Goal: Task Accomplishment & Management: Manage account settings

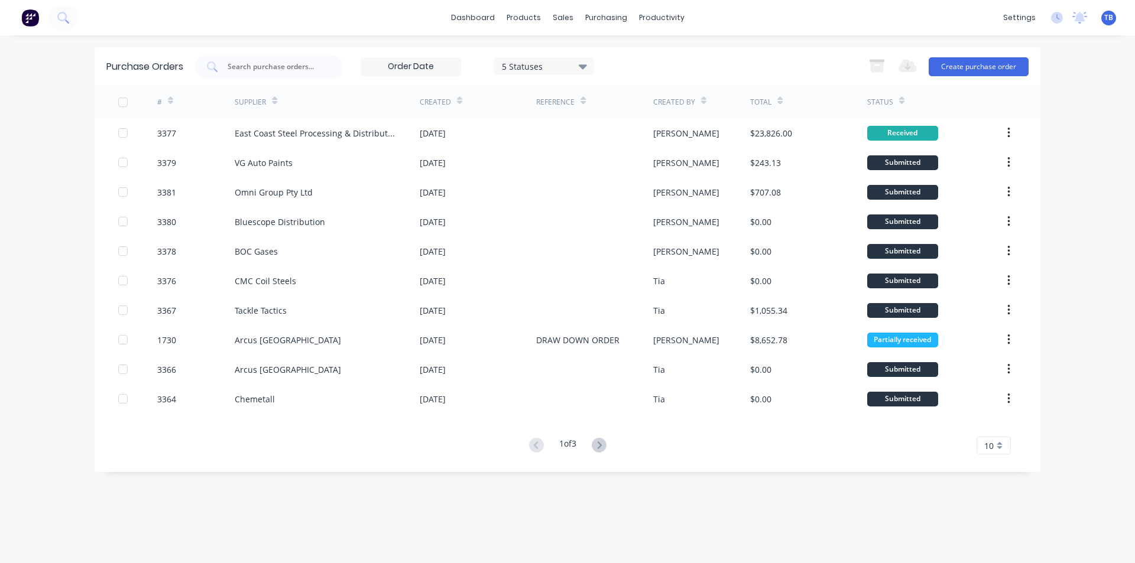
click at [1005, 440] on div "10" at bounding box center [993, 446] width 34 height 18
click at [990, 424] on div "35" at bounding box center [993, 425] width 33 height 21
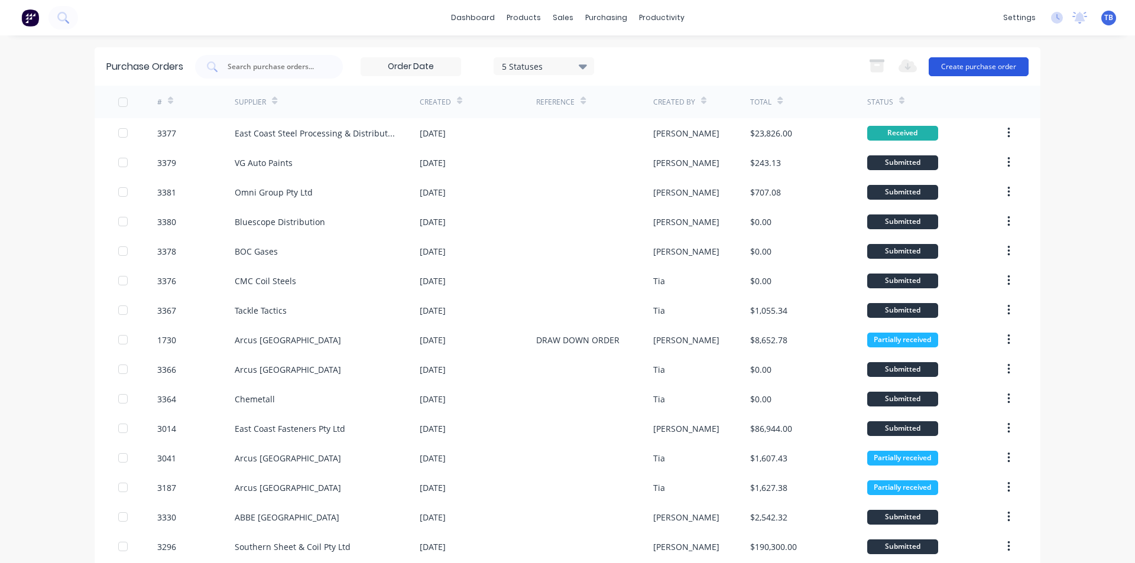
click at [970, 70] on button "Create purchase order" at bounding box center [978, 66] width 100 height 19
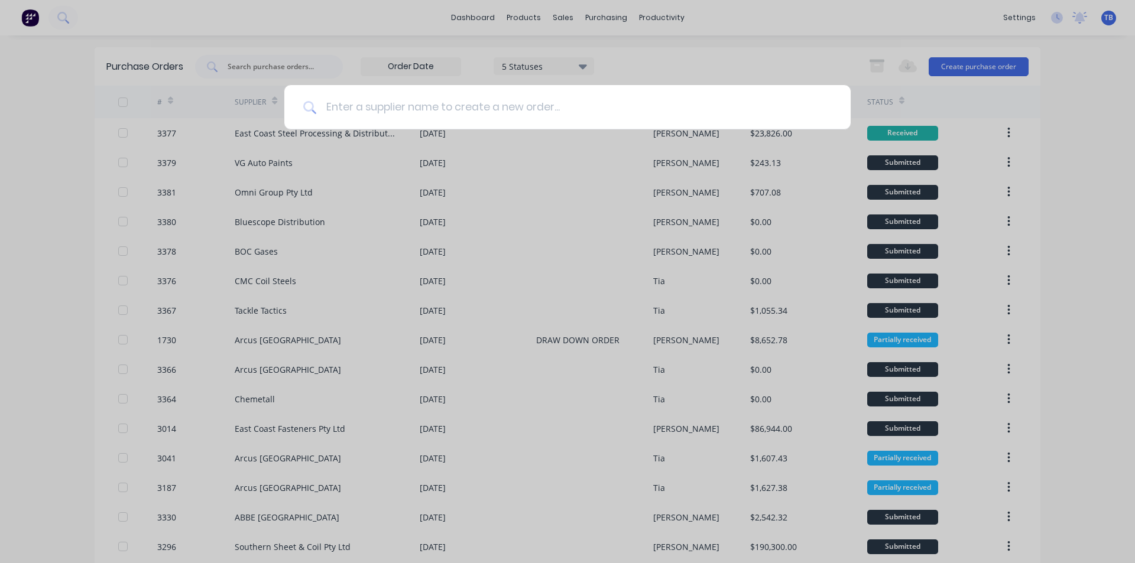
click at [589, 103] on input at bounding box center [573, 107] width 515 height 44
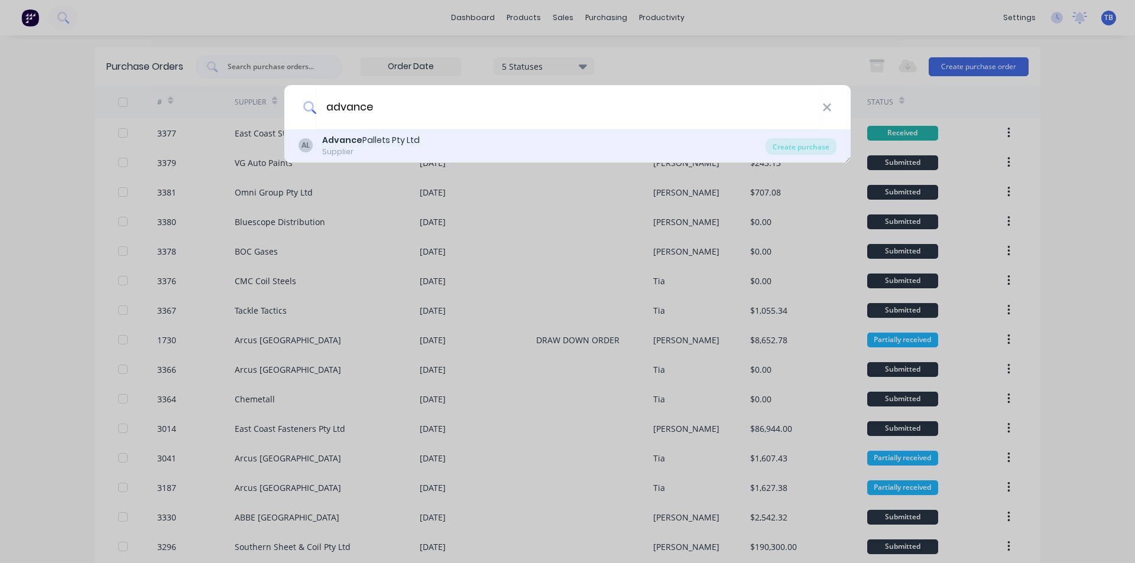
type input "advance"
click at [453, 143] on div "AL Advance Pallets Pty Ltd Supplier" at bounding box center [531, 145] width 467 height 23
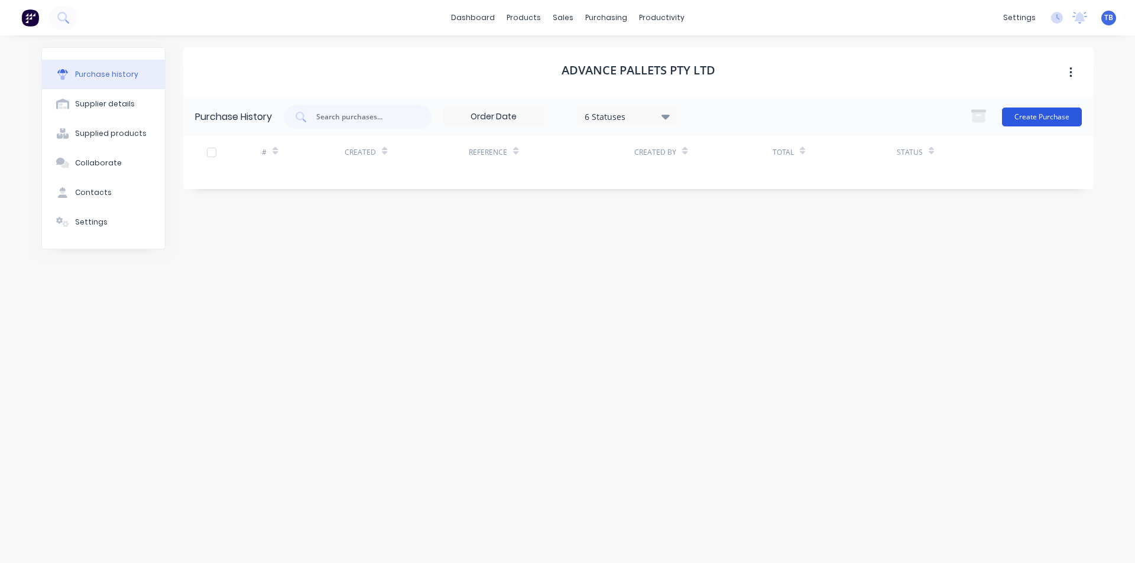
click at [1072, 118] on button "Create Purchase" at bounding box center [1042, 117] width 80 height 19
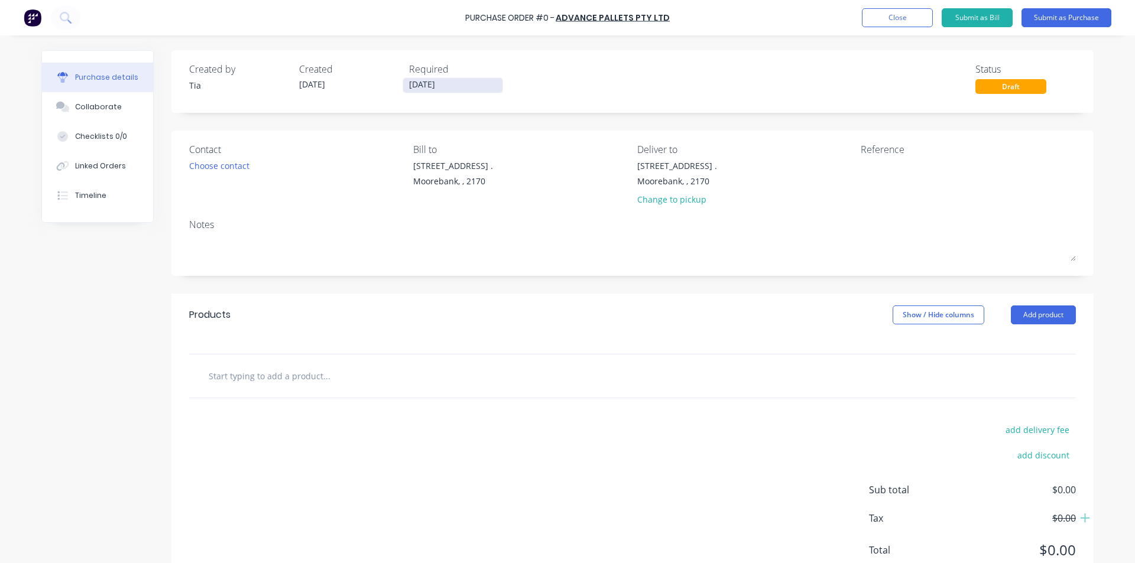
drag, startPoint x: 418, startPoint y: 79, endPoint x: 431, endPoint y: 80, distance: 12.5
click at [418, 79] on input "[DATE]" at bounding box center [452, 85] width 99 height 15
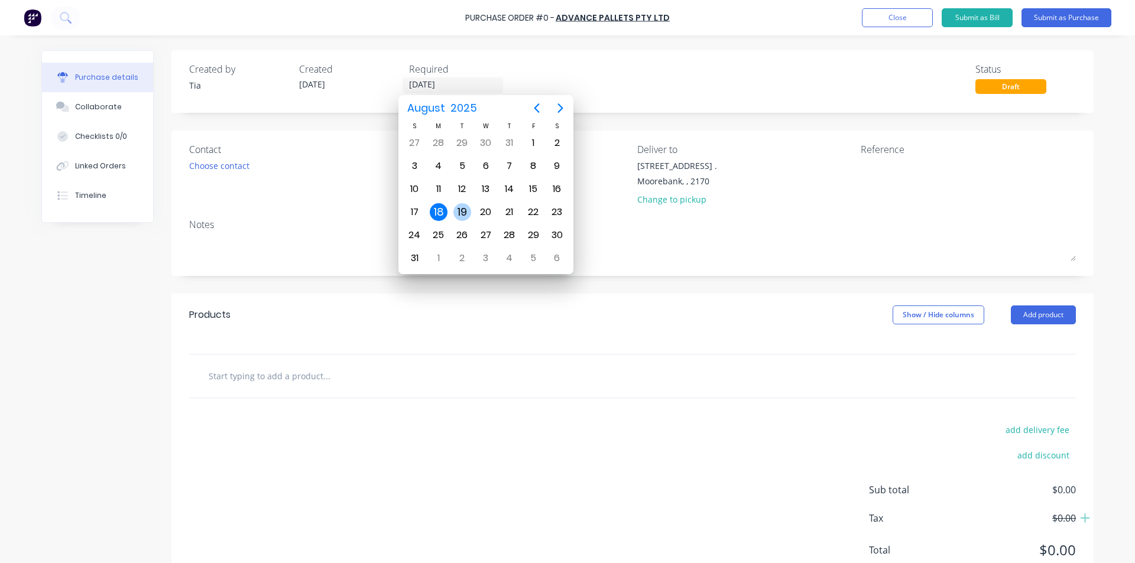
click at [462, 213] on div "19" at bounding box center [462, 212] width 18 height 18
type input "19/08/25"
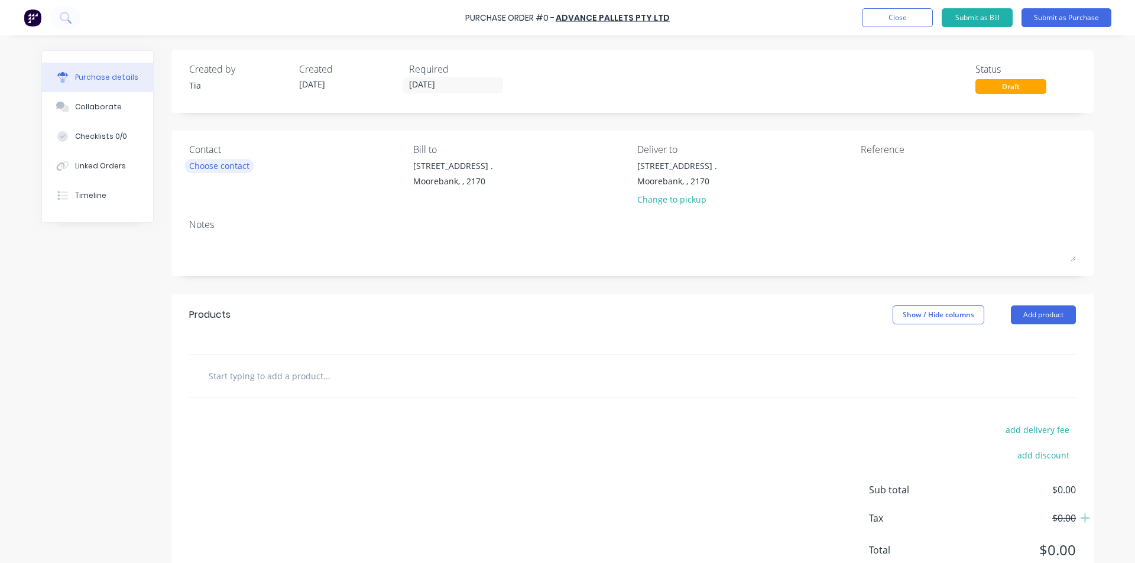
click at [204, 167] on div "Choose contact" at bounding box center [219, 166] width 60 height 12
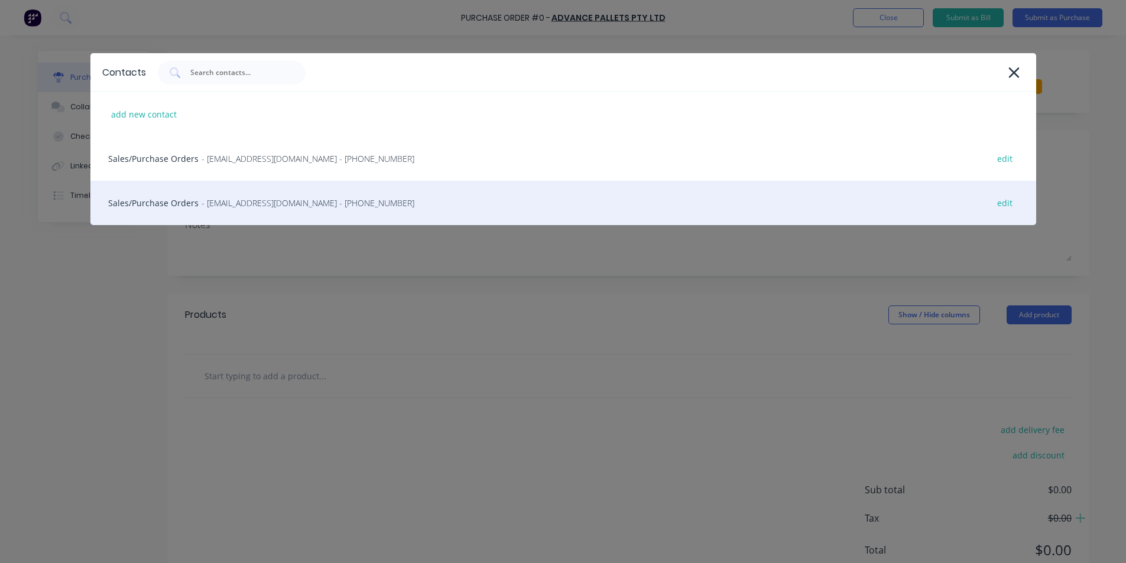
click at [201, 211] on div "Sales/Purchase Orders - orders@advancepallets.com.au - (02) 4648 4848 edit" at bounding box center [563, 203] width 946 height 44
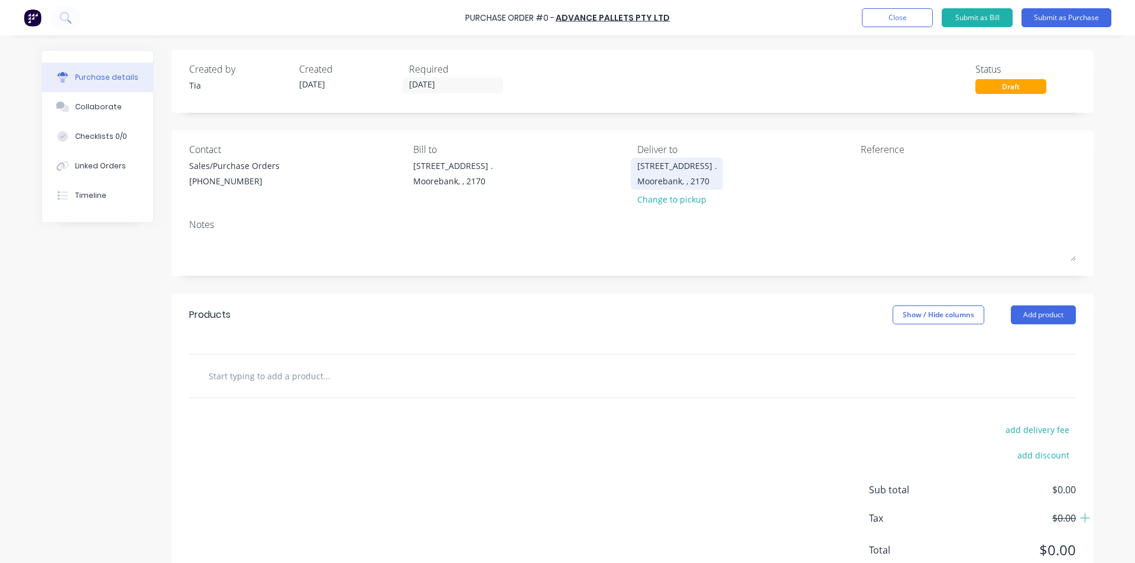
click at [665, 173] on div "16 Yulong Close . Moorebank, , 2170" at bounding box center [677, 174] width 80 height 28
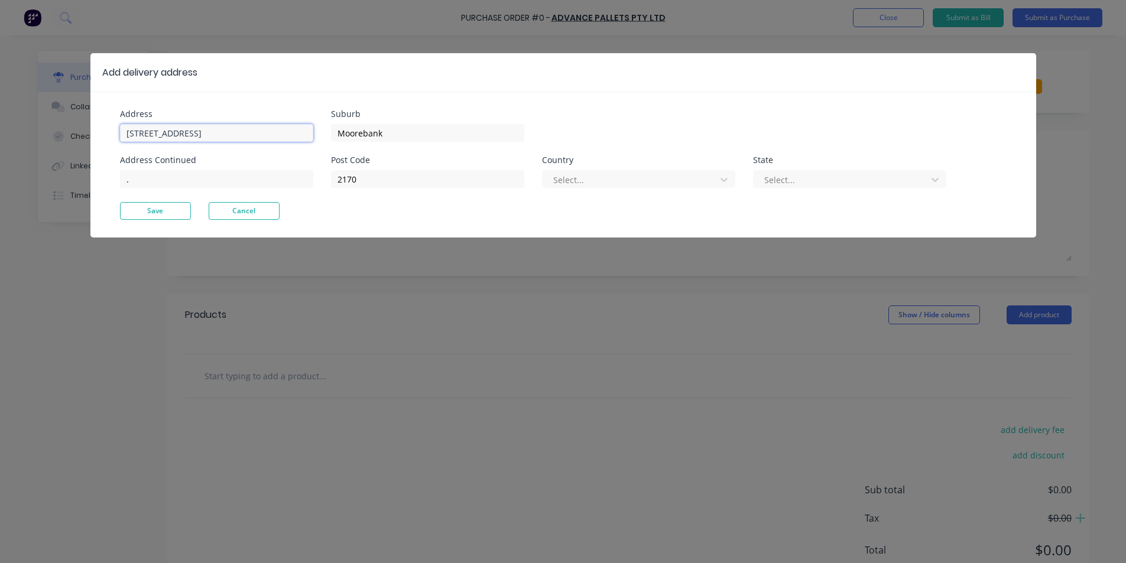
drag, startPoint x: 209, startPoint y: 137, endPoint x: 0, endPoint y: 186, distance: 214.9
click at [0, 186] on div "Add delivery address Address 16 Yulong Close Address Continued . Suburb Mooreba…" at bounding box center [563, 281] width 1126 height 563
click at [246, 210] on button "Cancel" at bounding box center [244, 211] width 71 height 18
type input "16 Yulong Close"
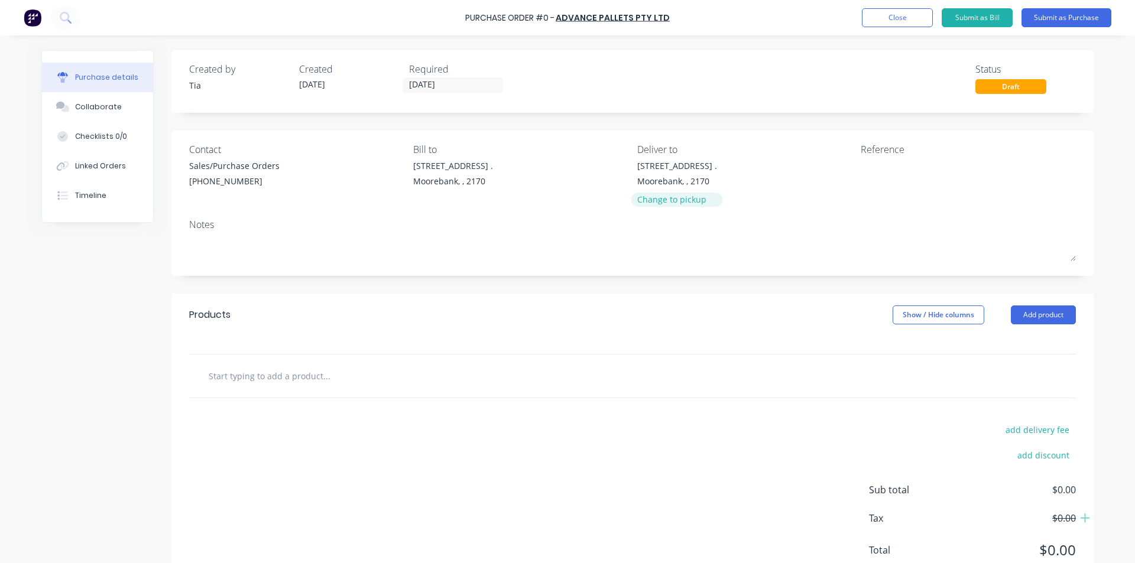
click at [689, 202] on div "Change to pickup" at bounding box center [677, 199] width 80 height 12
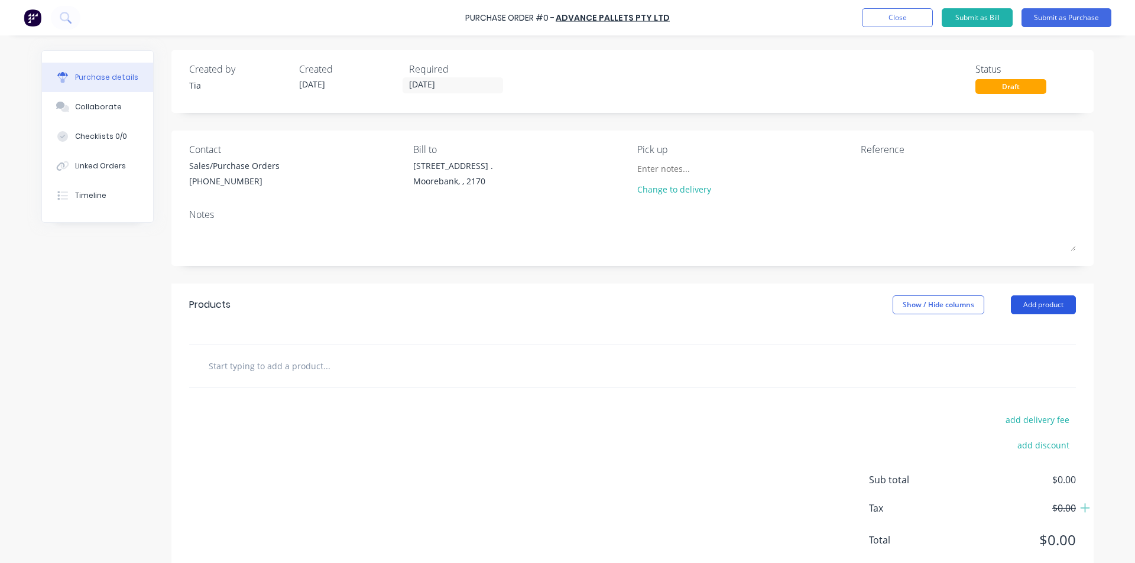
click at [1022, 308] on button "Add product" at bounding box center [1043, 305] width 65 height 19
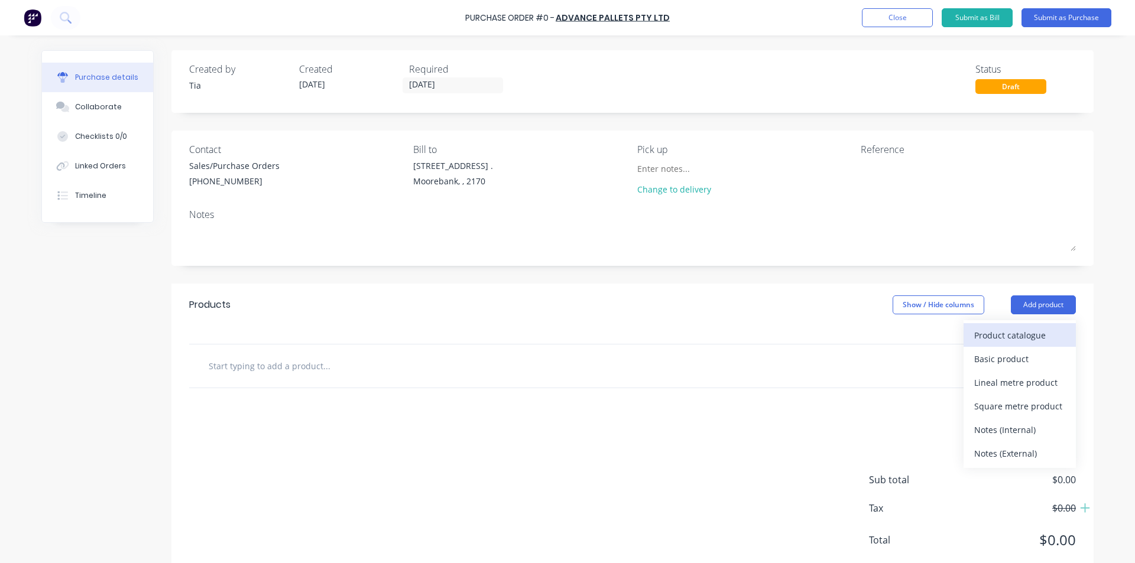
click at [1012, 334] on div "Product catalogue" at bounding box center [1019, 335] width 91 height 17
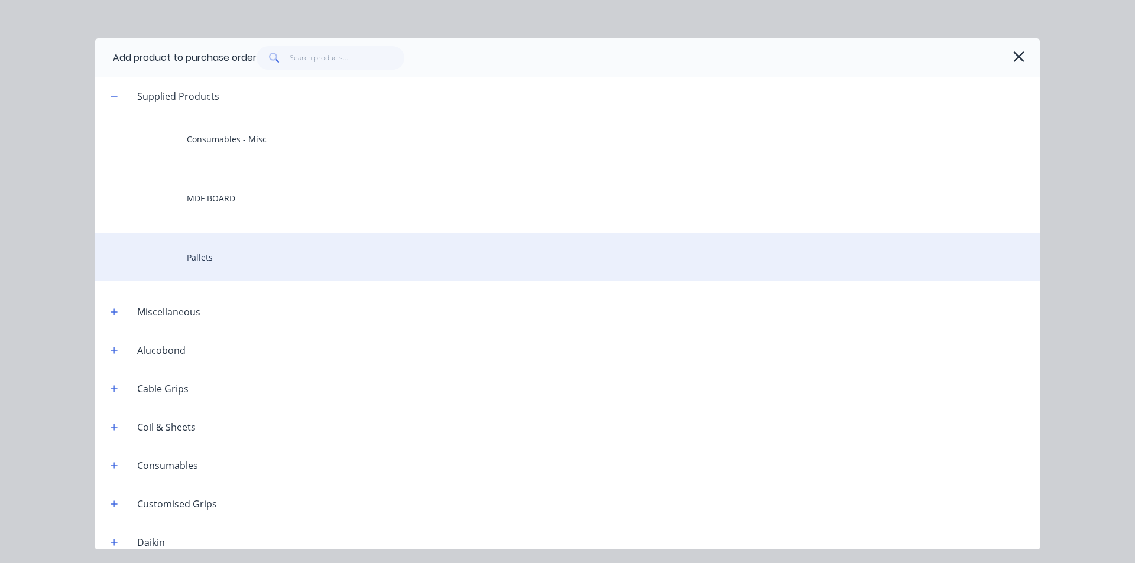
click at [240, 254] on div "Pallets" at bounding box center [567, 256] width 944 height 47
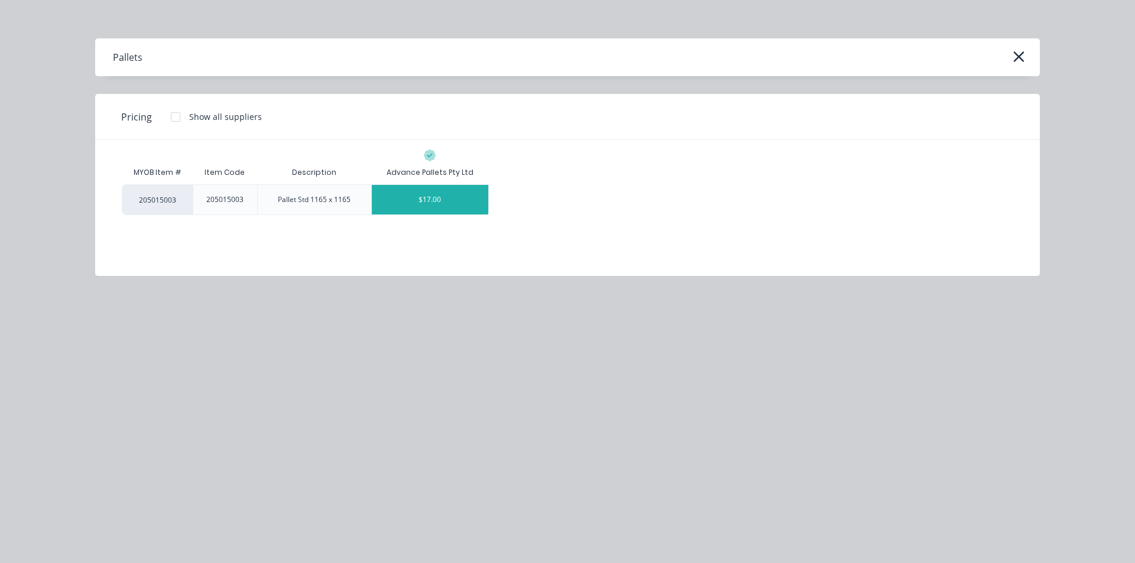
click at [381, 193] on div "$17.00" at bounding box center [430, 200] width 117 height 30
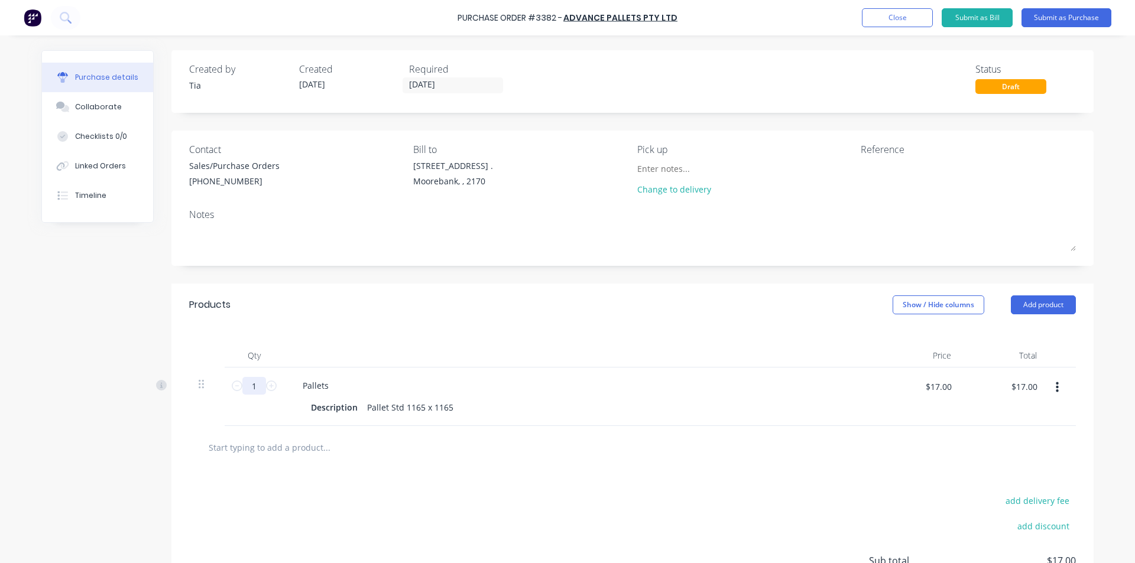
drag, startPoint x: 253, startPoint y: 387, endPoint x: 203, endPoint y: 378, distance: 51.0
click at [206, 383] on div "1 1 Pallets Description Pallet Std 1165 x 1165 $17.00 $17.00 $17.00 $17.00" at bounding box center [632, 397] width 887 height 59
type input "10"
type input "$170.00"
type input "100"
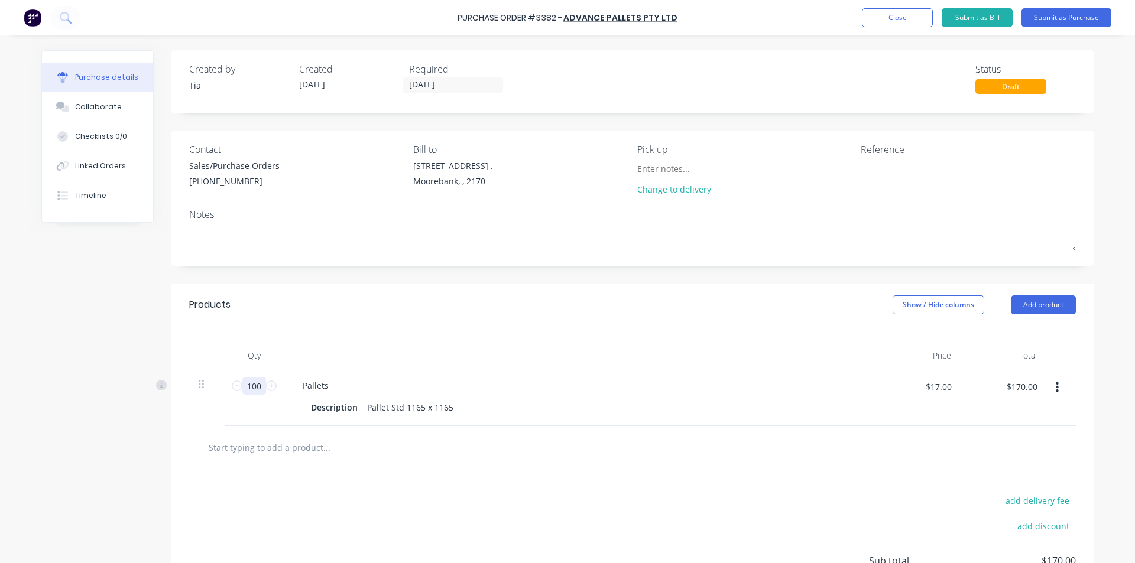
type input "$1,700.00"
type input "100"
click at [486, 473] on div "add delivery fee add discount Sub total $1,700.00 Tax $170.00 Total $1,870.00" at bounding box center [632, 566] width 922 height 194
click at [1076, 22] on button "Submit as Purchase" at bounding box center [1066, 17] width 90 height 19
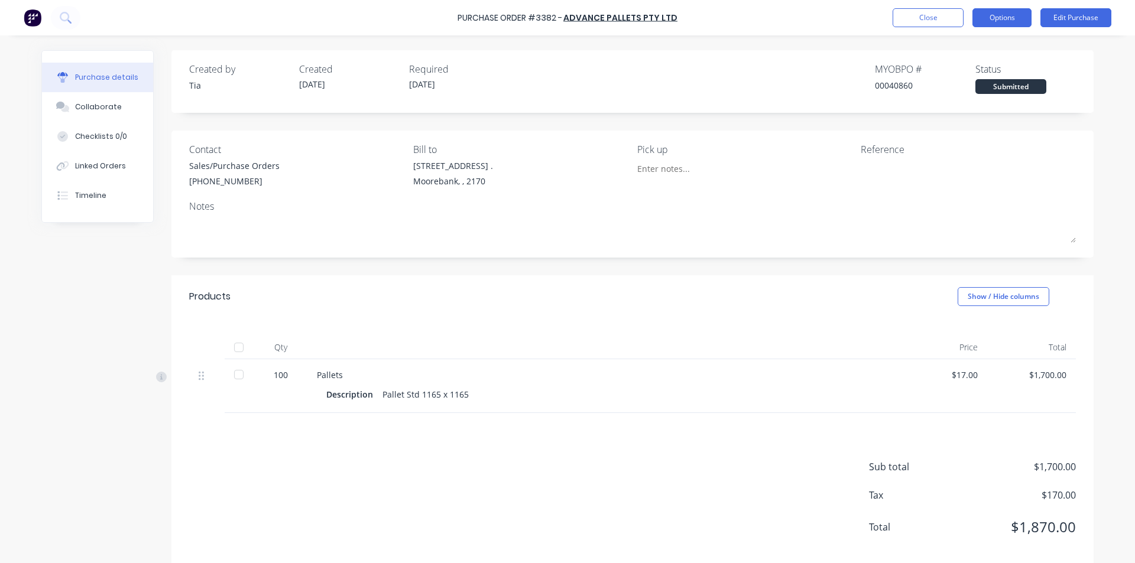
click at [993, 23] on button "Options" at bounding box center [1001, 17] width 59 height 19
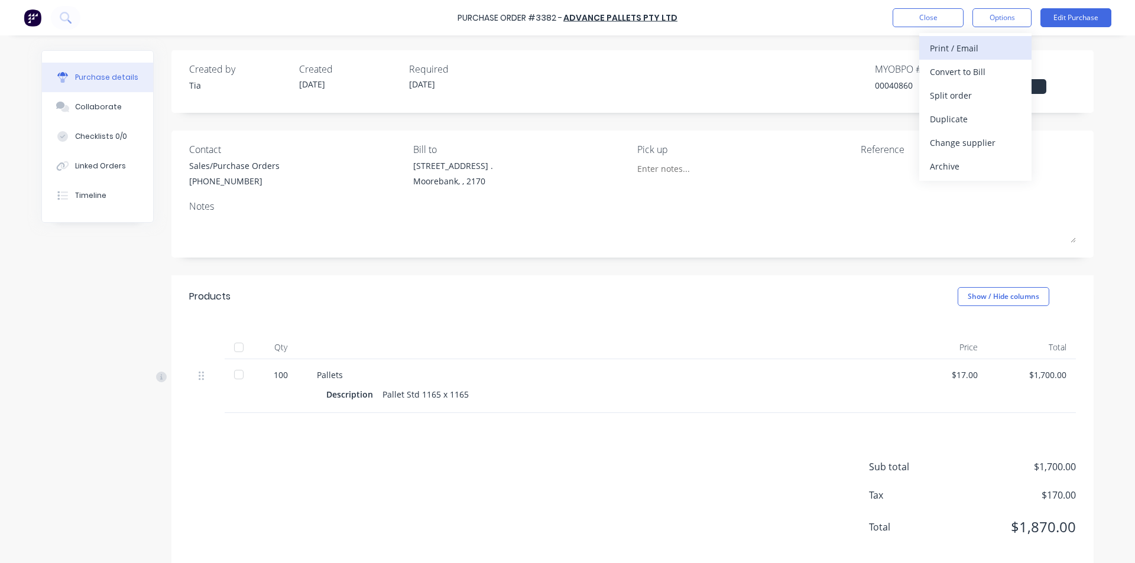
click at [989, 38] on button "Print / Email" at bounding box center [975, 48] width 112 height 24
click at [972, 105] on button "Without pricing" at bounding box center [975, 95] width 112 height 24
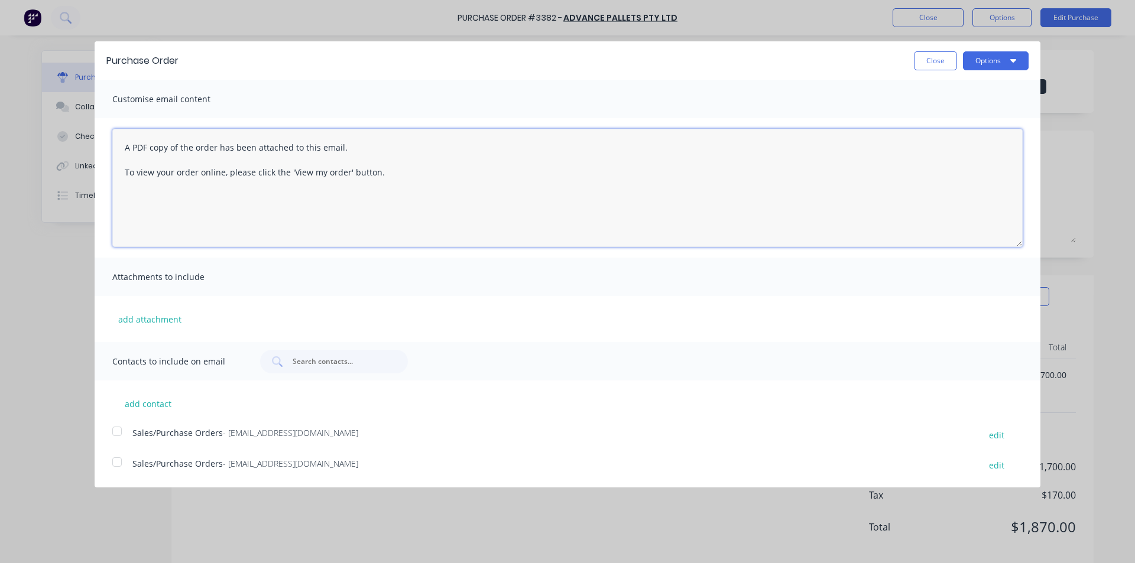
click at [122, 147] on textarea "A PDF copy of the order has been attached to this email. To view your order onl…" at bounding box center [567, 188] width 910 height 118
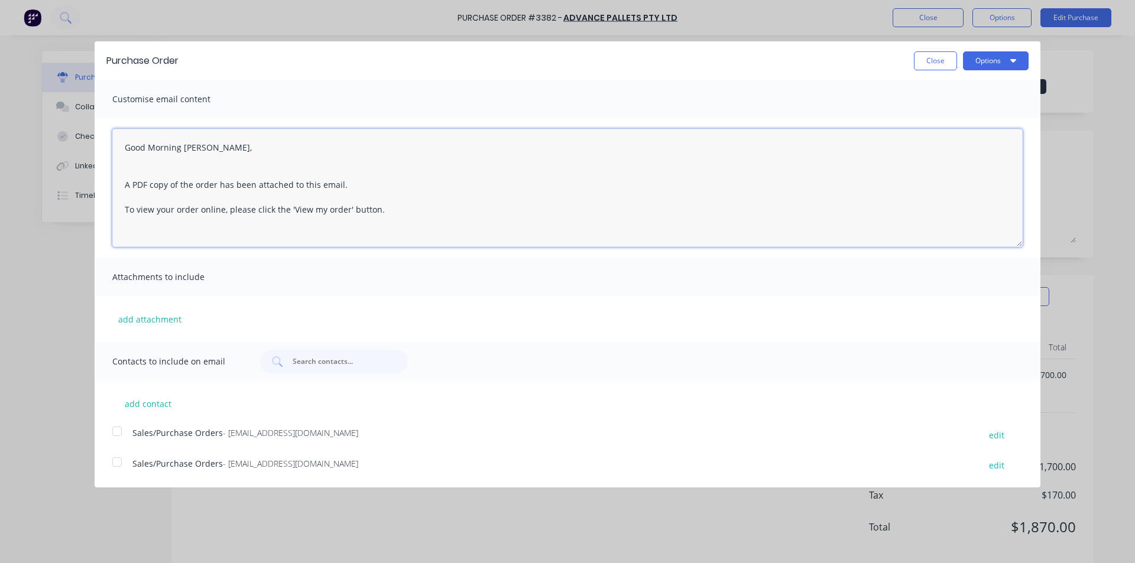
click at [224, 151] on textarea "Good Morning Natalie, A PDF copy of the order has been attached to this email. …" at bounding box center [567, 188] width 910 height 118
click at [225, 161] on textarea "Good Morning Natalie, A PDF copy of the order has been attached to this email. …" at bounding box center [567, 188] width 910 height 118
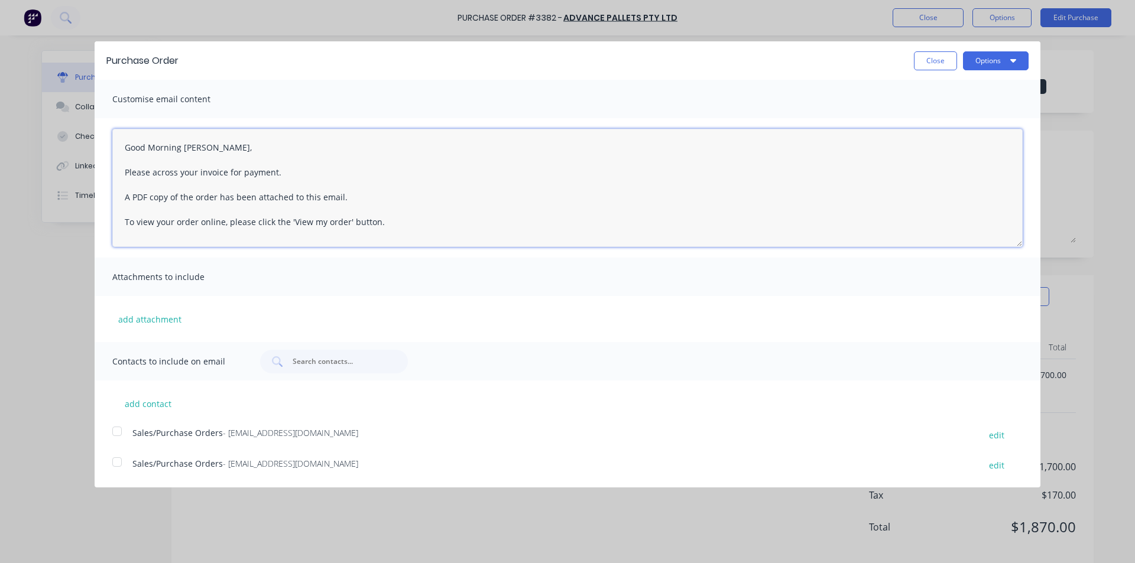
drag, startPoint x: 283, startPoint y: 173, endPoint x: 66, endPoint y: 128, distance: 220.9
click at [66, 128] on div "Purchase Order Close Options Customise email content Good Morning Natalie, Plea…" at bounding box center [567, 281] width 1135 height 563
type textarea "Good Morning Natalie, Please across your invoice for payment. A PDF copy of the…"
drag, startPoint x: 942, startPoint y: 61, endPoint x: 971, endPoint y: 30, distance: 42.2
click at [941, 61] on button "Close" at bounding box center [935, 60] width 43 height 19
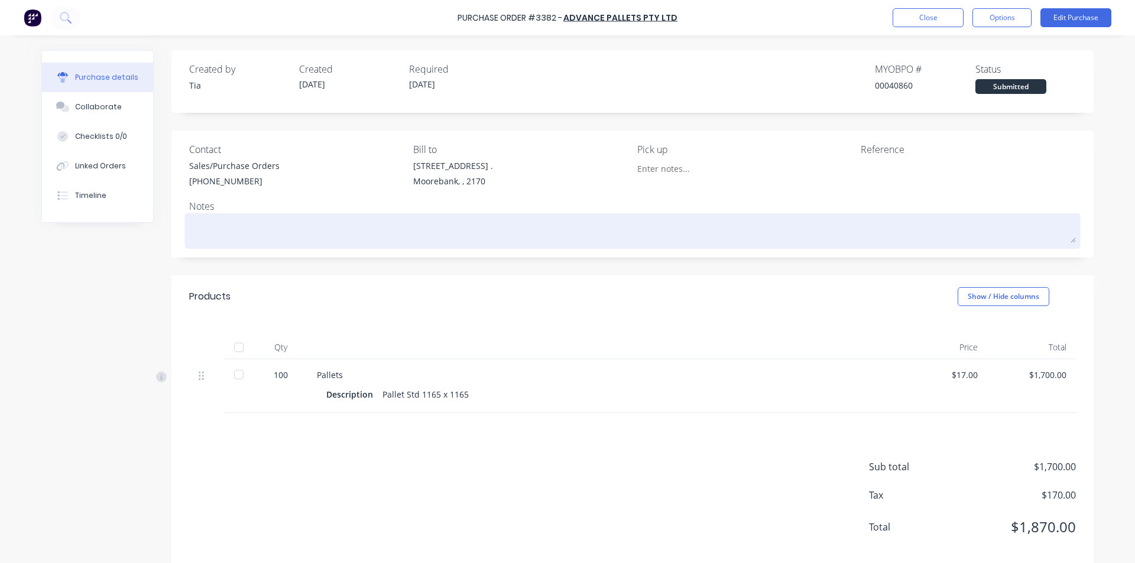
click at [284, 228] on textarea at bounding box center [632, 229] width 887 height 27
type textarea "x"
type textarea "T"
type textarea "x"
type textarea "Th"
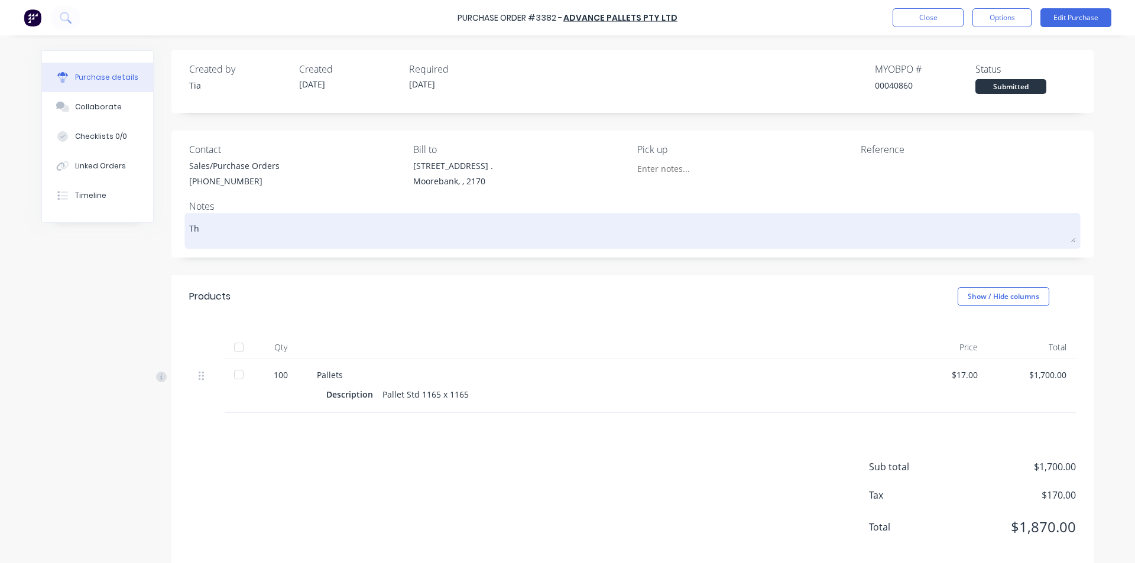
type textarea "x"
type textarea "Thur"
type textarea "x"
type textarea "Thurs"
type textarea "x"
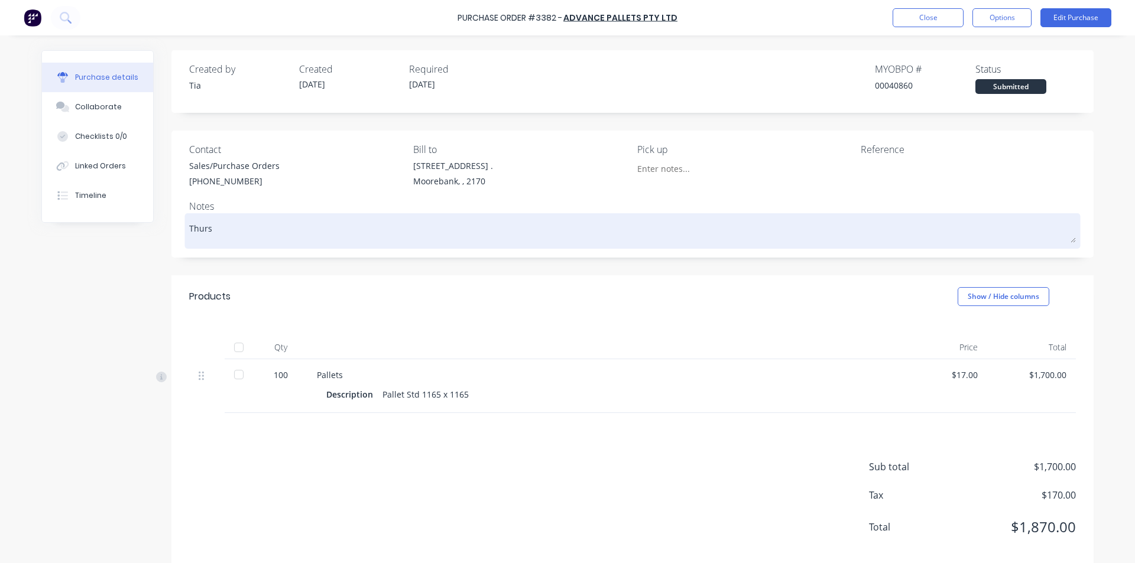
type textarea "Thursd"
type textarea "x"
type textarea "Thursday"
type textarea "x"
type textarea "Thursday"
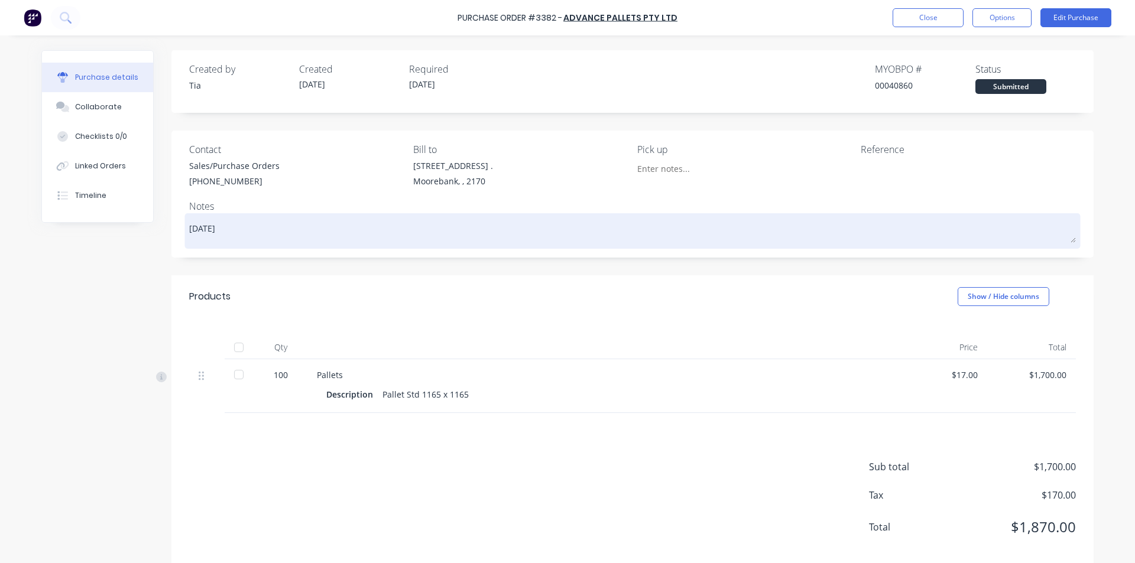
type textarea "x"
type textarea "Thursday 2"
type textarea "x"
type textarea "Thursday 21"
type textarea "x"
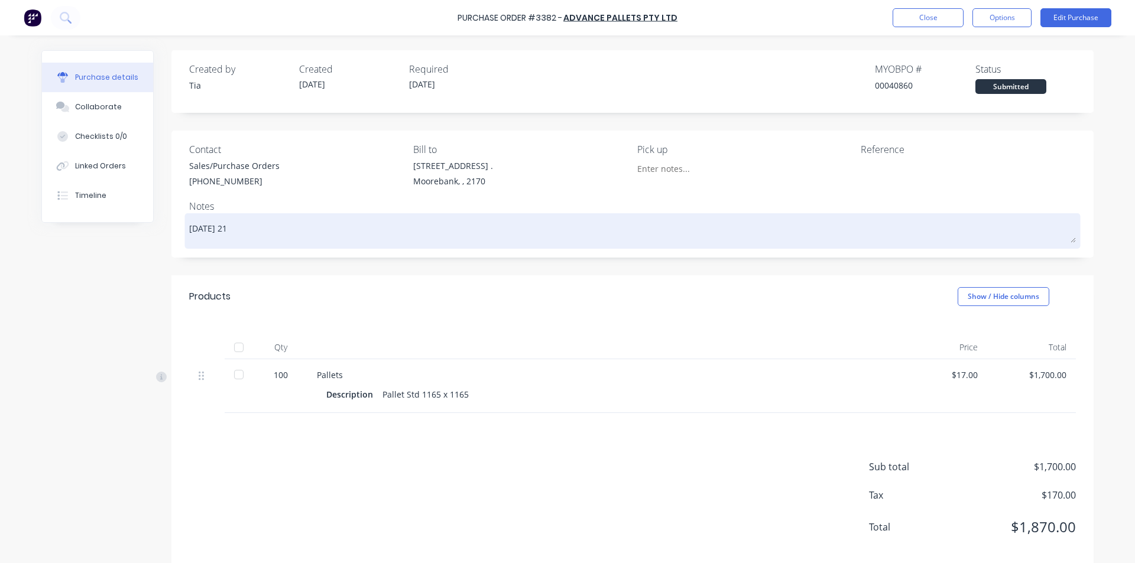
type textarea "Thursday 21/"
type textarea "x"
type textarea "Thursday 21/0"
type textarea "x"
type textarea "Thursday 21/08"
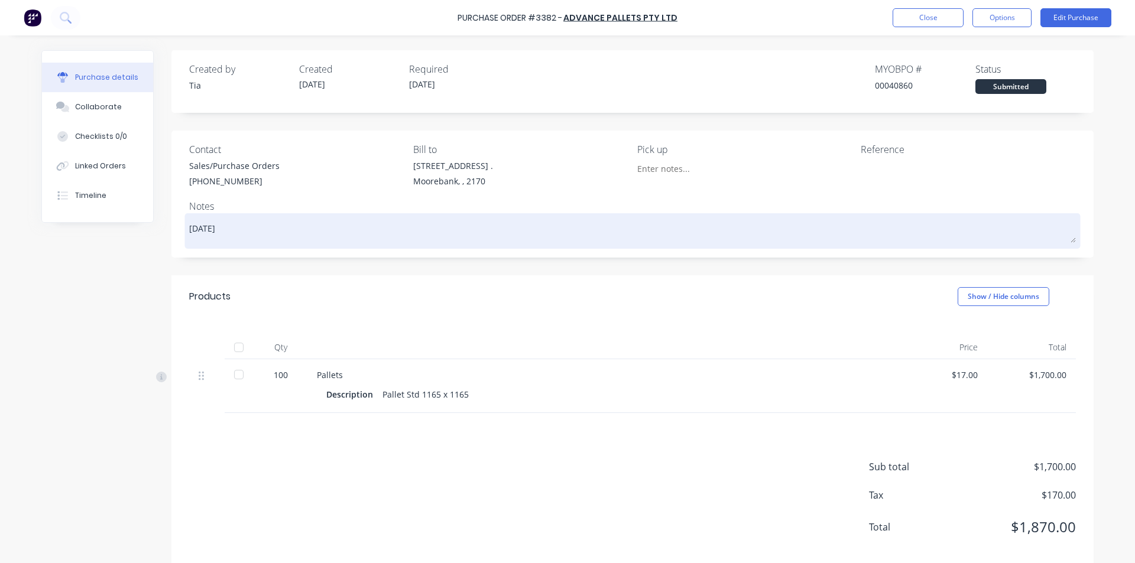
click at [189, 228] on textarea "Thursday 21/08" at bounding box center [632, 229] width 887 height 27
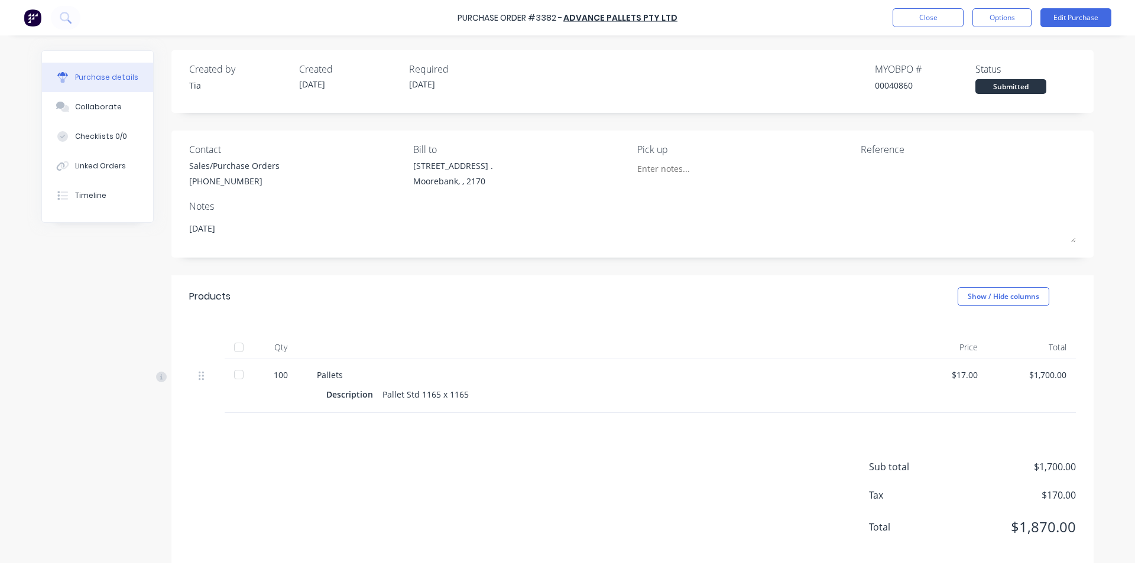
type textarea "x"
type textarea "RThursday 21/08"
type textarea "x"
type textarea "ReThursday 21/08"
type textarea "x"
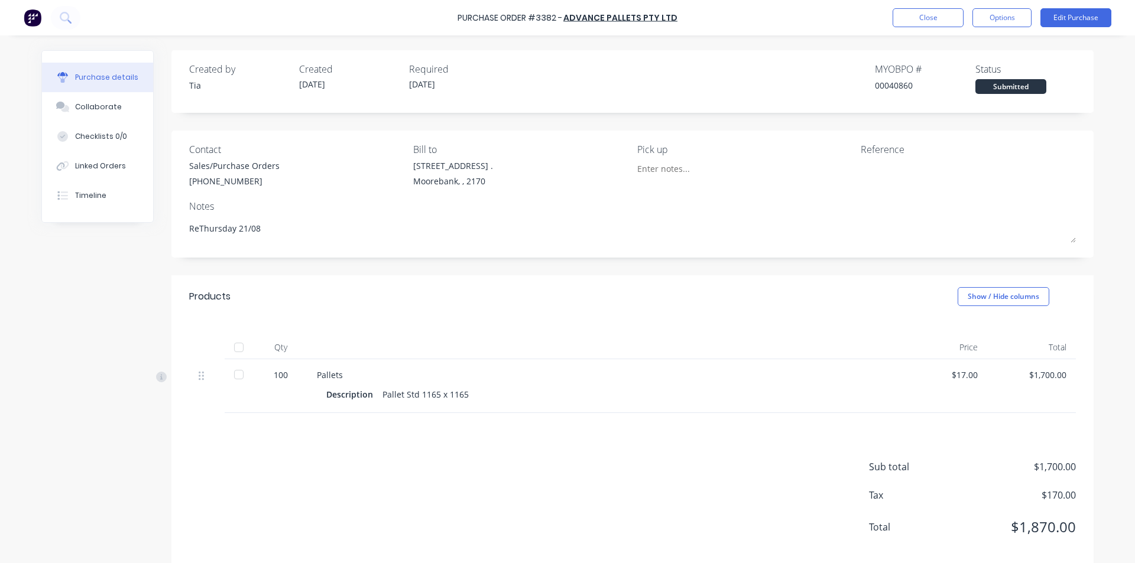
type textarea "ReqThursday 21/08"
type textarea "x"
type textarea "RequThursday 21/08"
type textarea "x"
type textarea "RequiThursday 21/08"
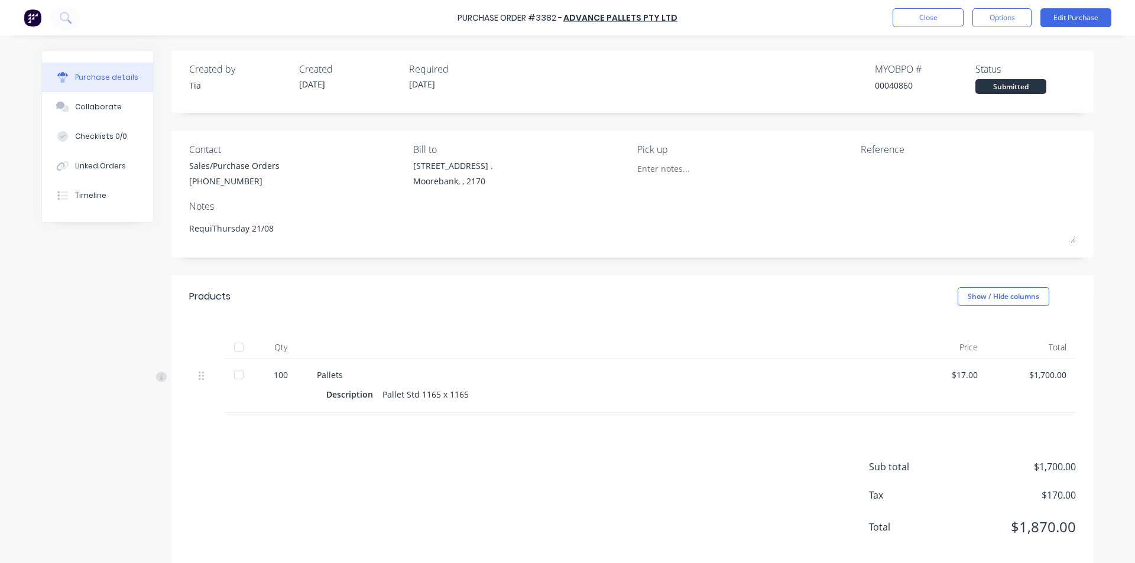
type textarea "x"
type textarea "RequirThursday 21/08"
type textarea "x"
type textarea "RequireThursday 21/08"
type textarea "x"
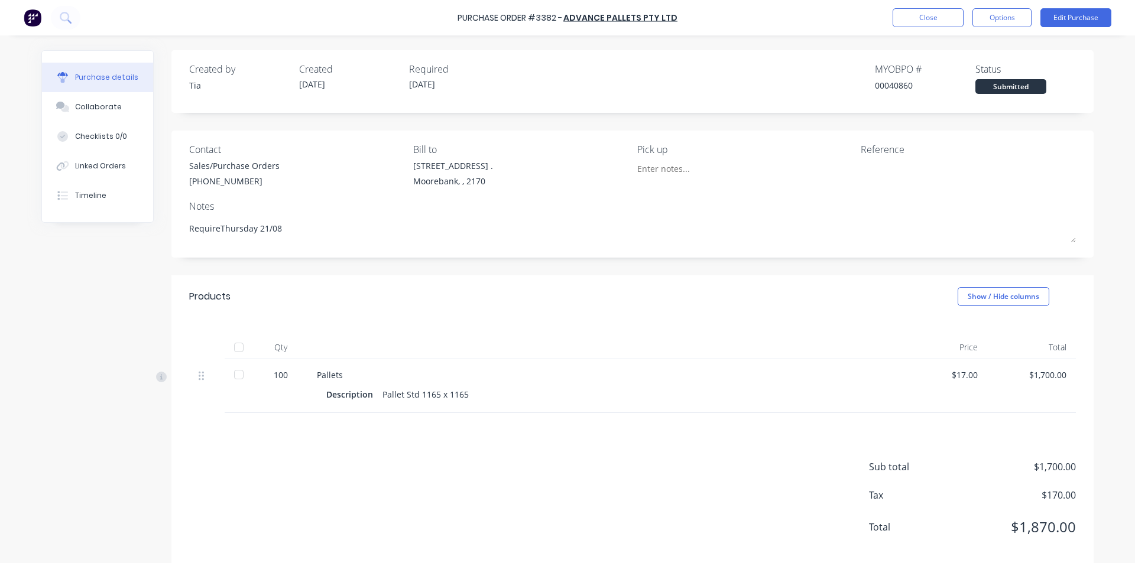
type textarea "RequiredThursday 21/08"
type textarea "x"
type textarea "Required Thursday 21/08"
type textarea "x"
type textarea "Required fThursday 21/08"
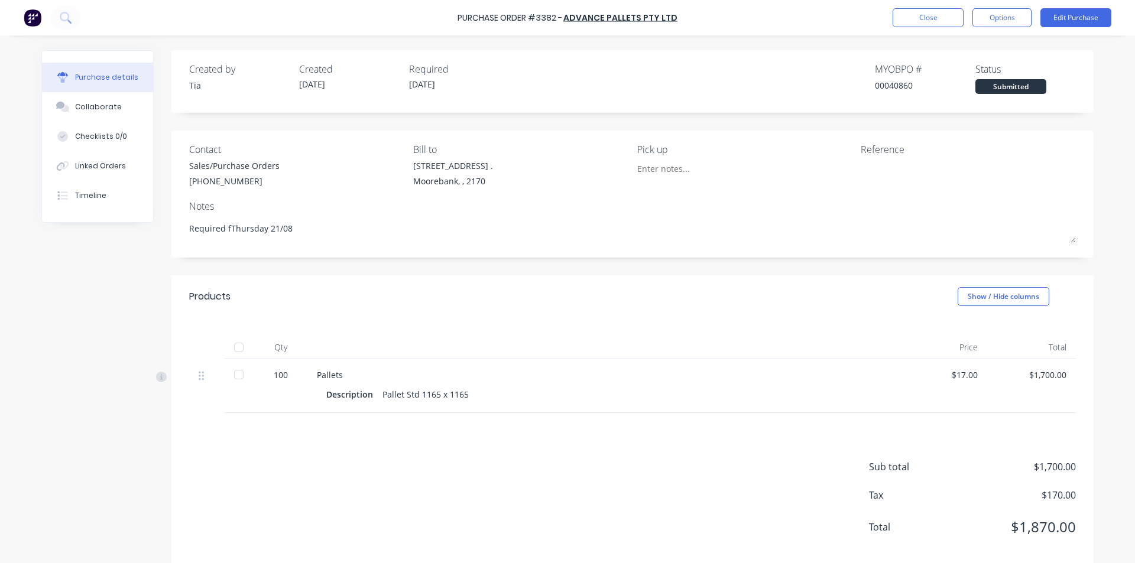
type textarea "x"
type textarea "Required foThursday 21/08"
type textarea "x"
type textarea "Required forThursday 21/08"
type textarea "x"
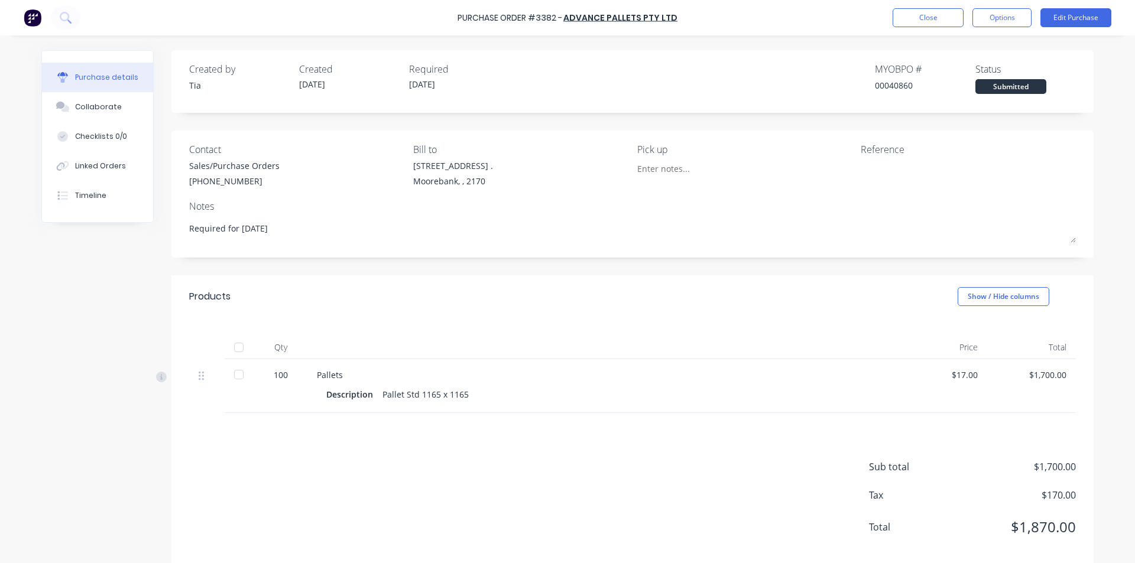
type textarea "Required for Thursday 21/08"
type textarea "x"
type textarea "Required for Thursday 21/08"
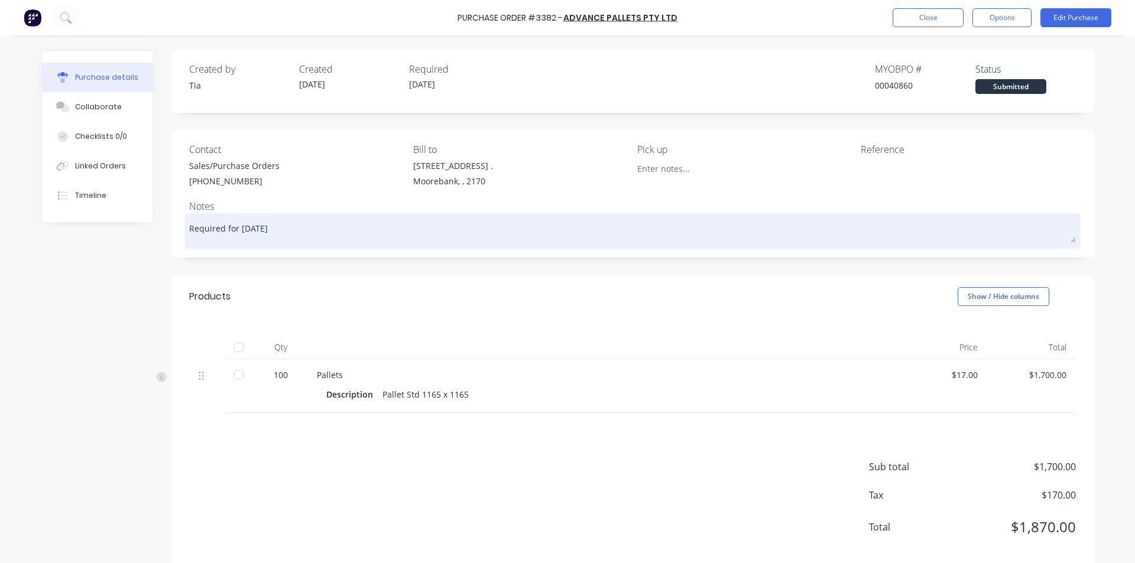
click at [270, 227] on textarea "Required for Thursday 21/08" at bounding box center [632, 229] width 887 height 27
type textarea "x"
type textarea "Required for Thursday M 21/08"
type textarea "x"
type textarea "Required for Thursday Mo 21/08"
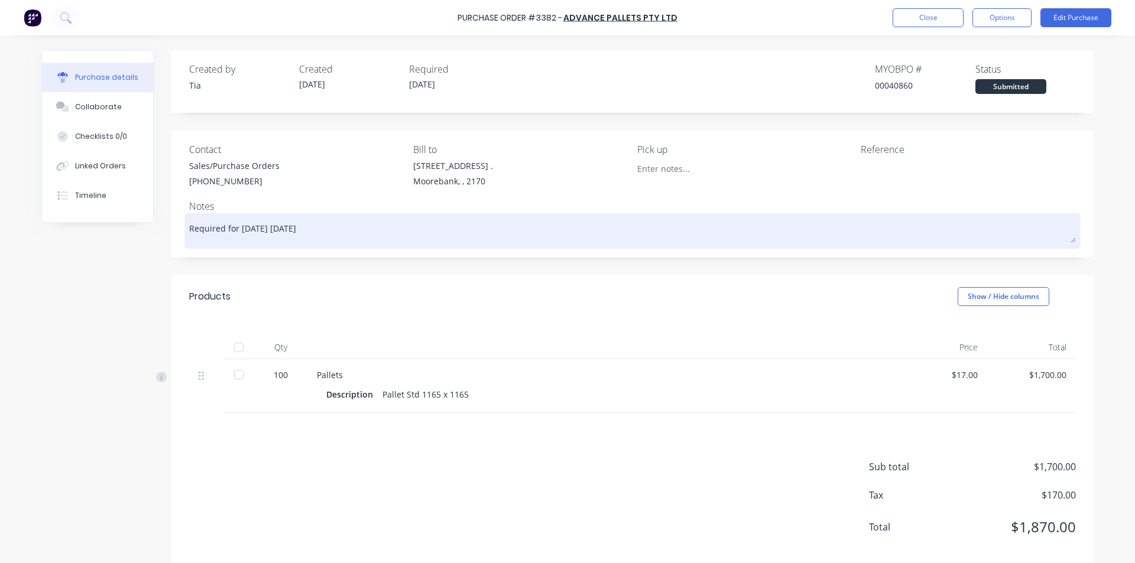
type textarea "x"
type textarea "Required for Thursday Mor 21/08"
type textarea "x"
type textarea "Required for Thursday Morn 21/08"
type textarea "x"
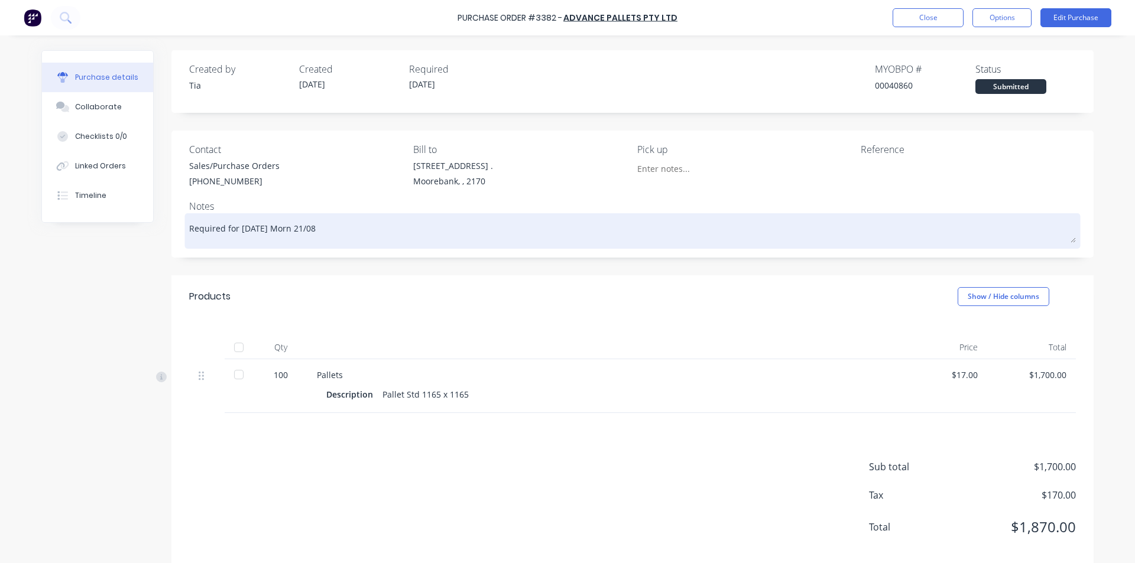
type textarea "Required for Thursday Morni 21/08"
type textarea "x"
type textarea "Required for Thursday Mornin 21/08"
type textarea "x"
type textarea "Required for Thursday Morning 21/08"
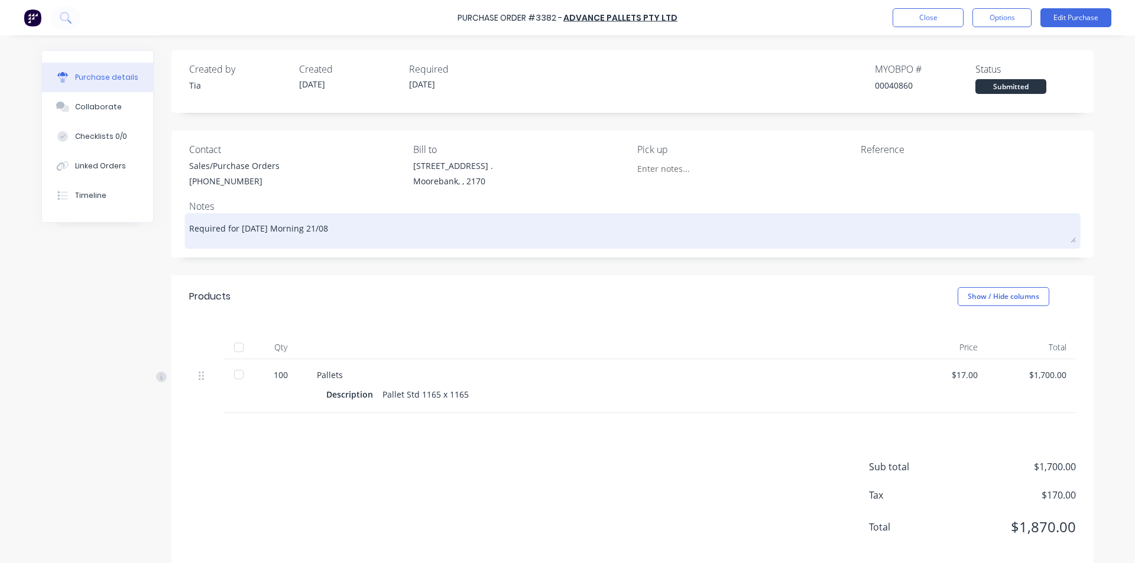
type textarea "x"
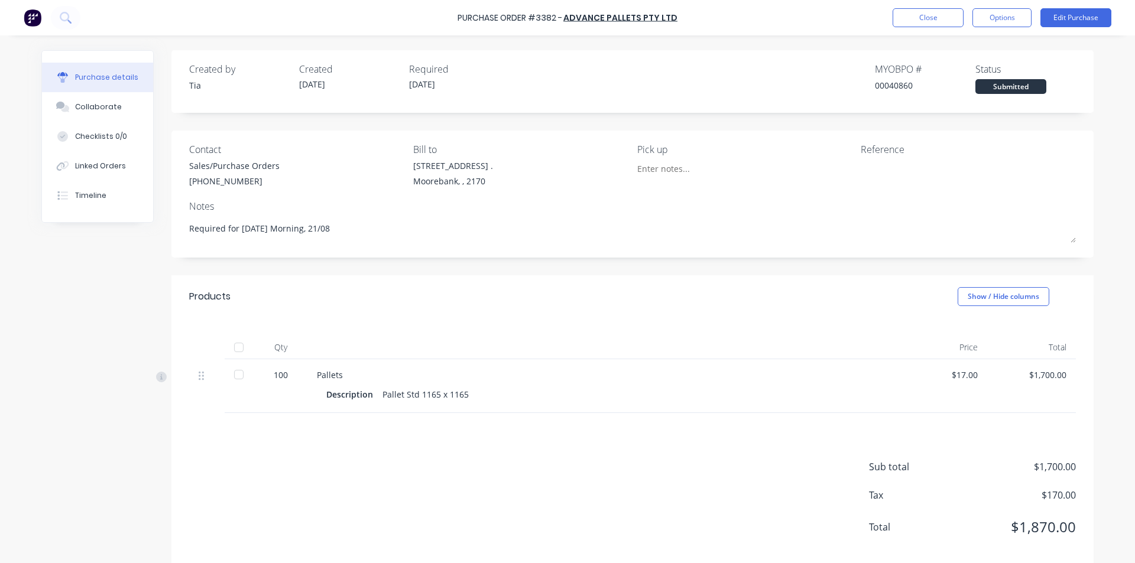
type textarea "Required for Thursday Morning, 21/08"
type textarea "x"
type textarea "Required for Thursday Morning, 21/08"
click at [491, 259] on div "Created by Tia Created 18/08/25 Required 19/08/25 MYOB PO # 00040860 Status Sub…" at bounding box center [632, 310] width 922 height 520
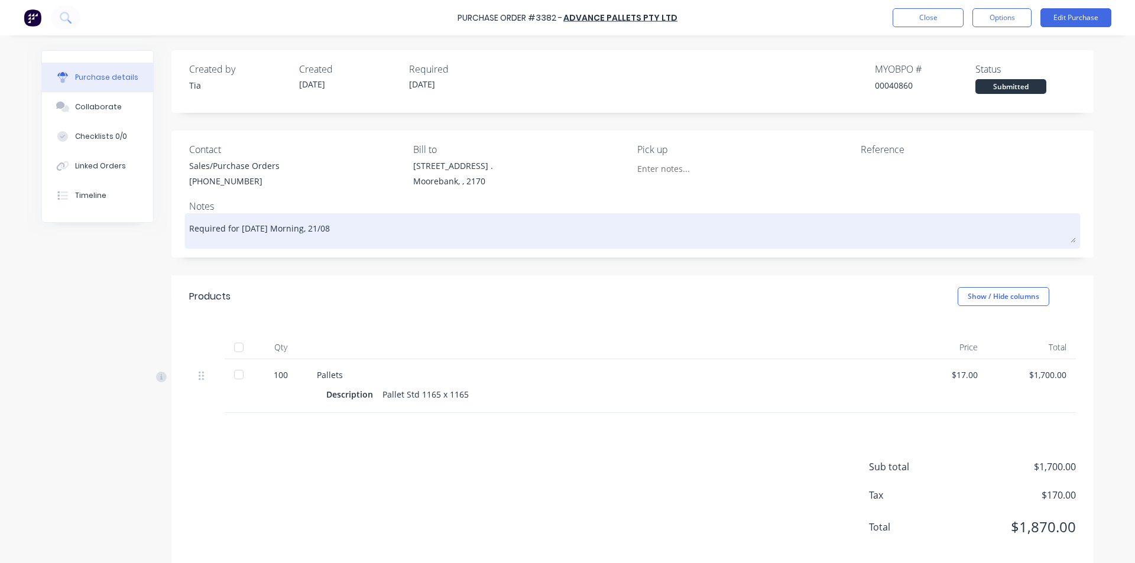
click at [381, 229] on textarea "Required for Thursday Morning, 21/08" at bounding box center [632, 229] width 887 height 27
click at [309, 233] on textarea "Required for Thursday Morning, 21/08" at bounding box center [632, 229] width 887 height 27
type textarea "x"
type textarea "Required for Thursday Morning 21/08"
click at [507, 225] on textarea "Required for Thursday Morning 21/08" at bounding box center [632, 229] width 887 height 27
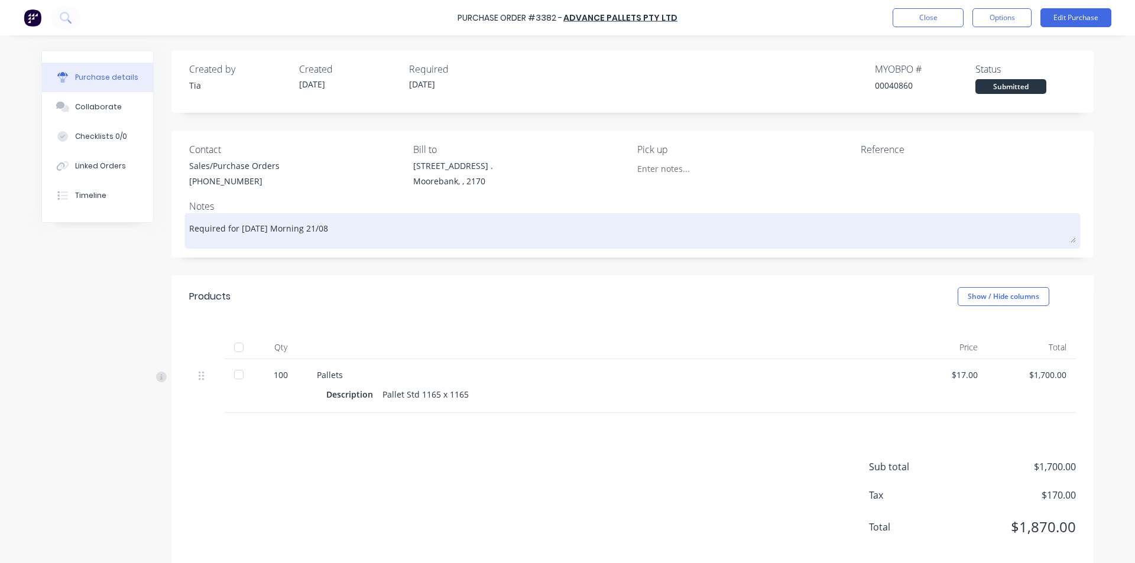
type textarea "x"
type textarea "Required for Thursday Morning 21/08."
click at [281, 232] on textarea "Required for Thursday Morning 21/08." at bounding box center [632, 229] width 887 height 27
type textarea "x"
type textarea "Required for Thursday orning 21/08."
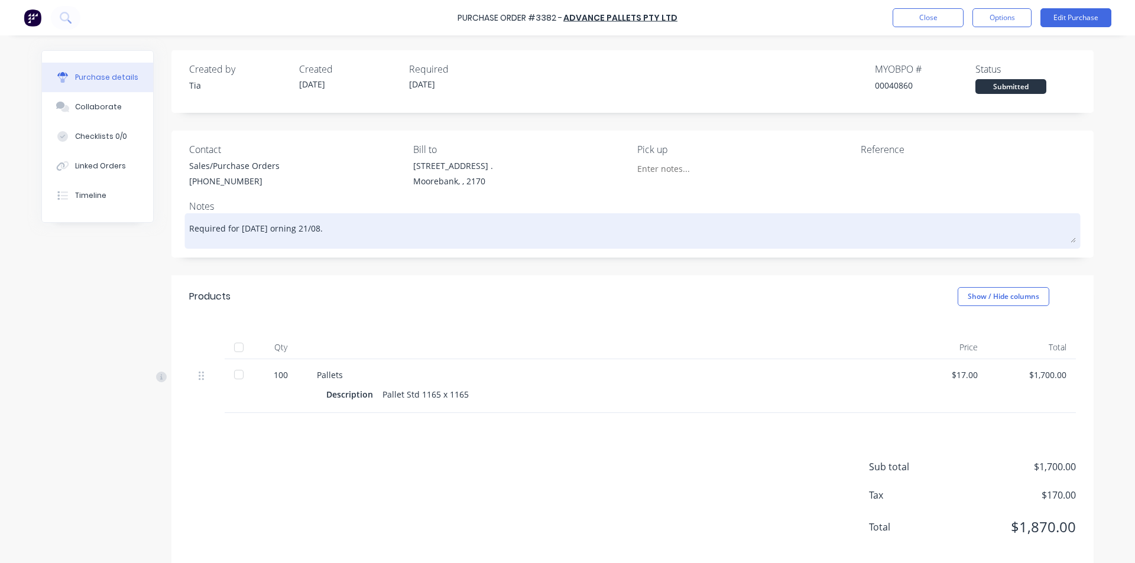
type textarea "x"
type textarea "Required for Thursday morning 21/08."
type textarea "x"
type textarea "Required for Thursday morning 21/08."
click at [645, 245] on div "Required for Thursday morning 21/08." at bounding box center [632, 231] width 887 height 30
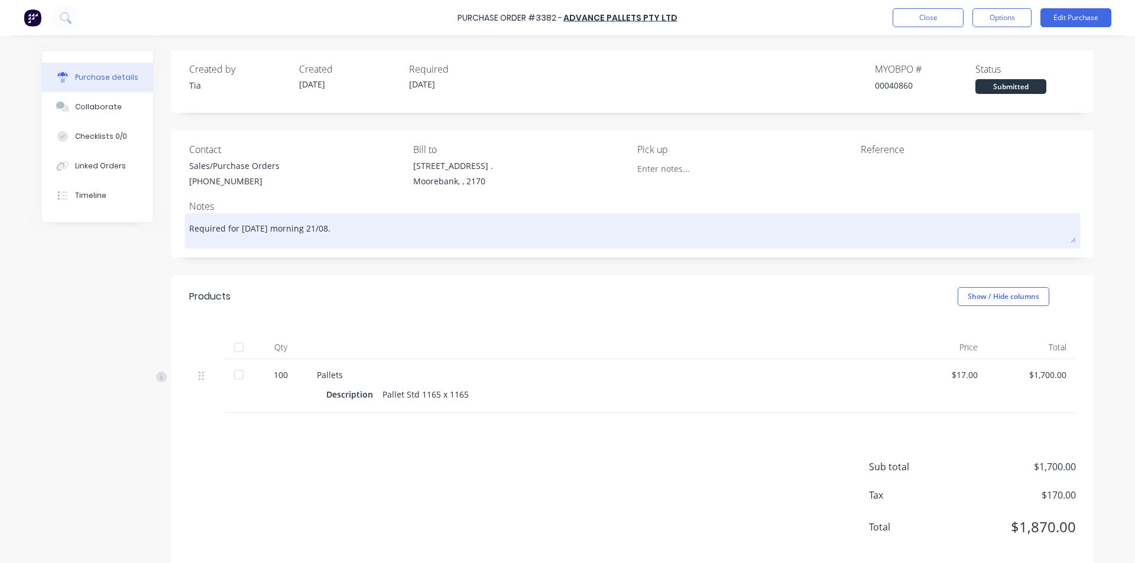
click at [657, 219] on textarea "Required for Thursday morning 21/08." at bounding box center [632, 229] width 887 height 27
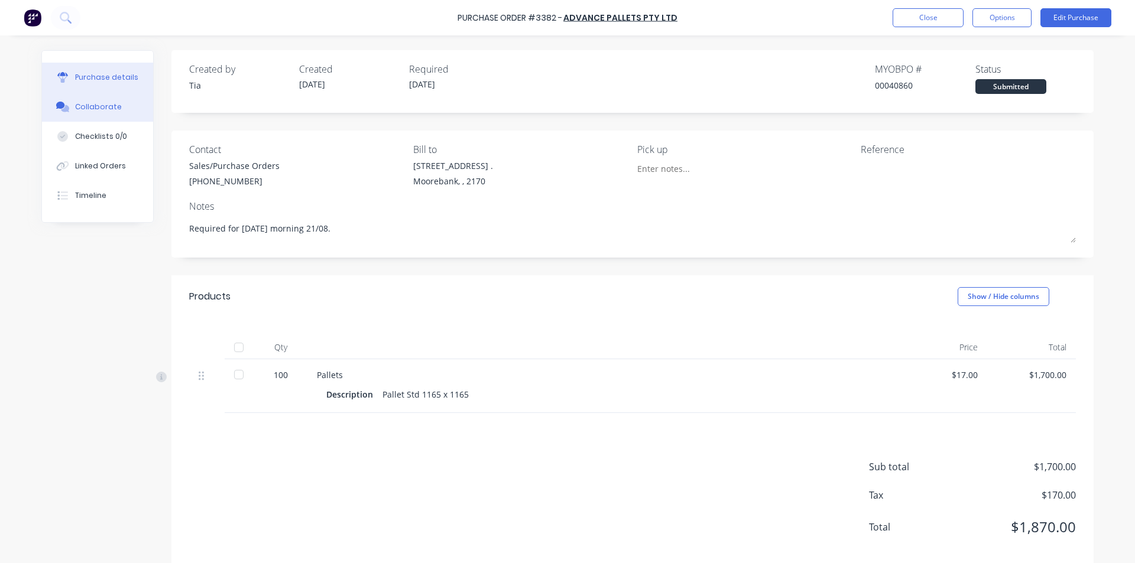
click at [117, 108] on button "Collaborate" at bounding box center [97, 107] width 111 height 30
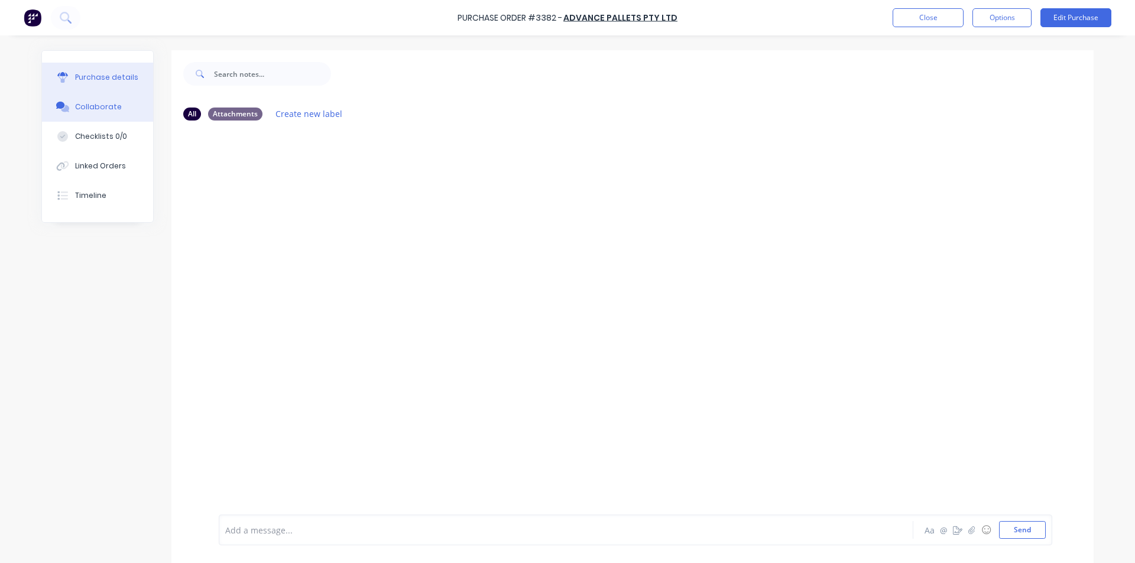
click at [118, 79] on div "Purchase details" at bounding box center [106, 77] width 63 height 11
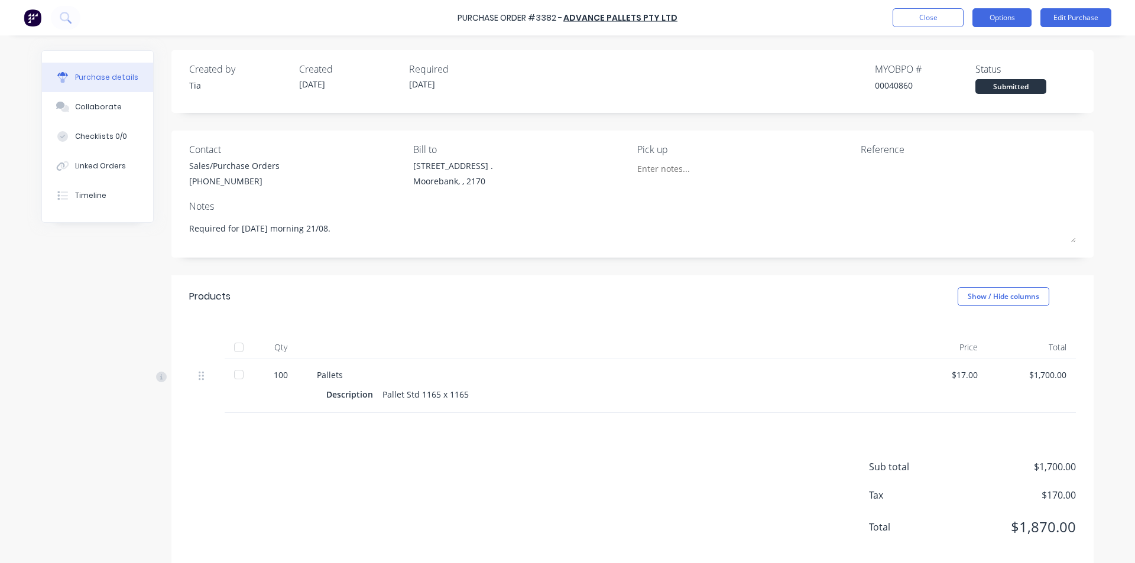
click at [984, 20] on button "Options" at bounding box center [1001, 17] width 59 height 19
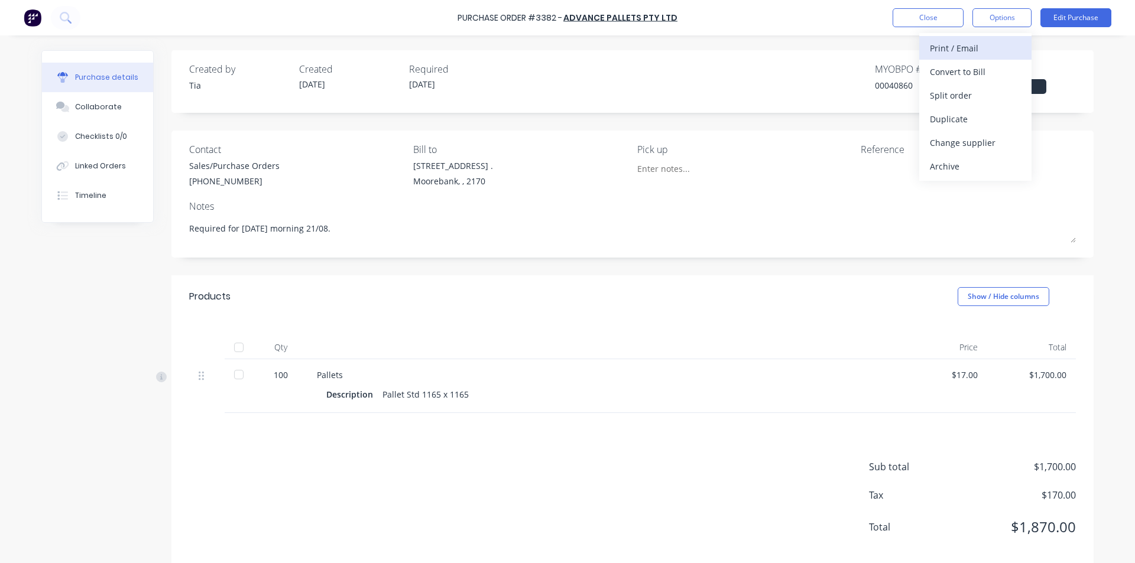
click at [973, 53] on div "Print / Email" at bounding box center [975, 48] width 91 height 17
click at [975, 103] on div "Without pricing" at bounding box center [975, 95] width 91 height 17
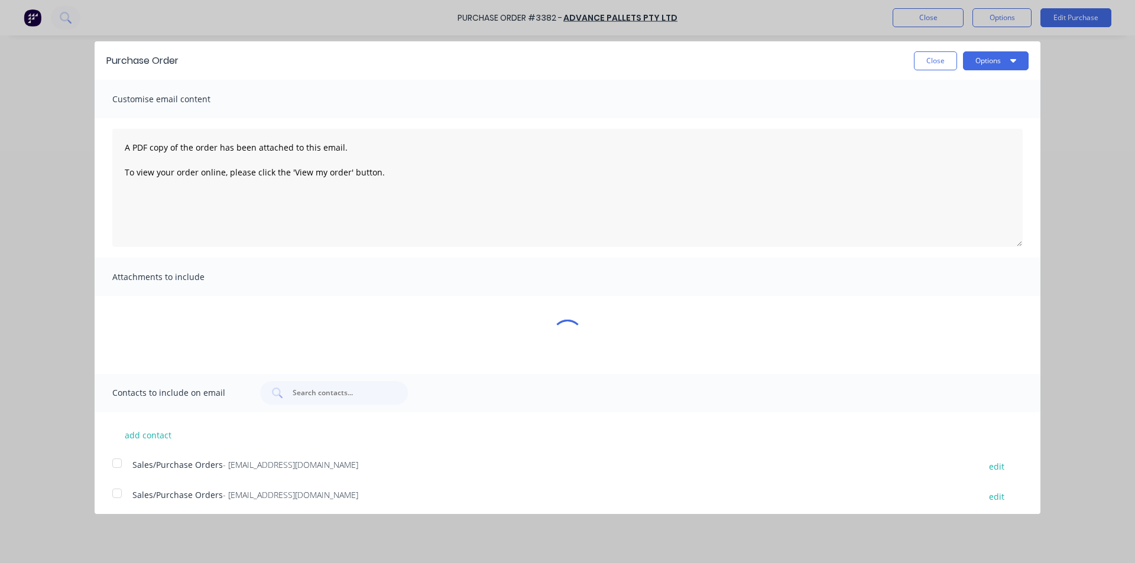
type textarea "x"
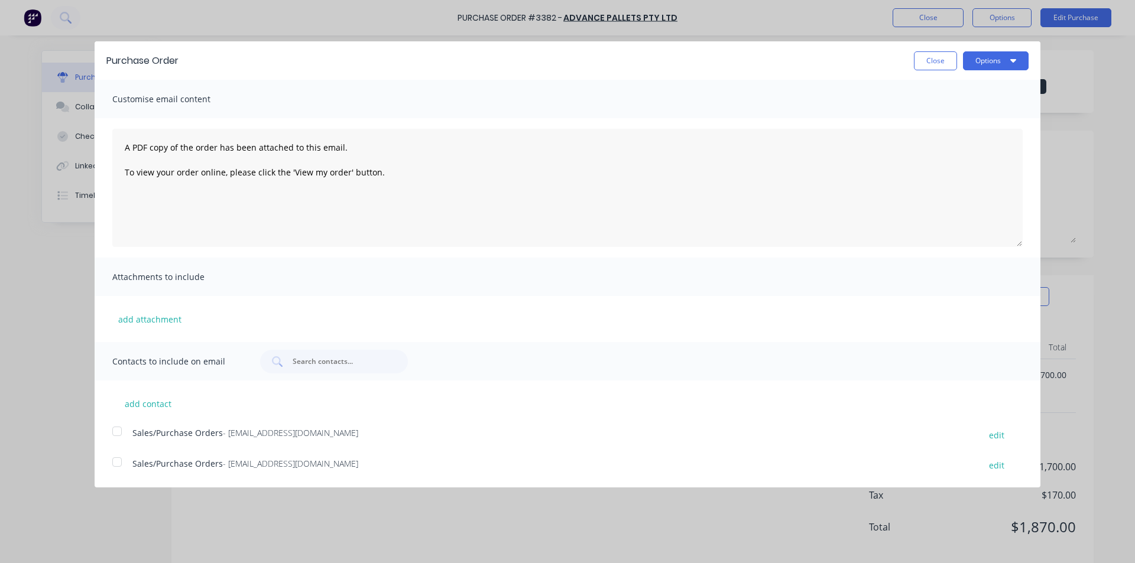
click at [115, 467] on div at bounding box center [117, 462] width 24 height 24
click at [122, 150] on textarea "A PDF copy of the order has been attached to this email. To view your order onl…" at bounding box center [567, 188] width 910 height 118
paste textarea "Good Morning Natalie, Please across your invoice for payment."
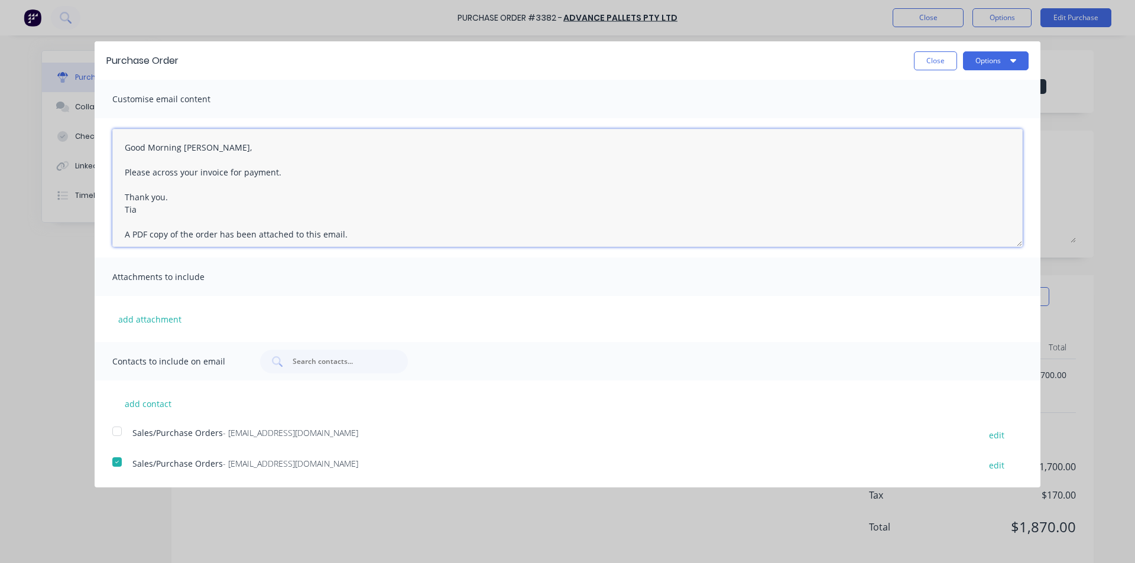
click at [153, 173] on textarea "Good Morning Natalie, Please across your invoice for payment. Thank you. Tia A …" at bounding box center [567, 188] width 910 height 118
click at [396, 197] on textarea "Good Morning Natalie, Please send across your invoice for payment. Thank you. T…" at bounding box center [567, 188] width 910 height 118
type textarea "Good Morning Natalie, Please send across your invoice for payment. Thank you. T…"
click at [994, 58] on button "Options" at bounding box center [996, 60] width 66 height 19
click at [998, 118] on div "Email" at bounding box center [972, 114] width 91 height 17
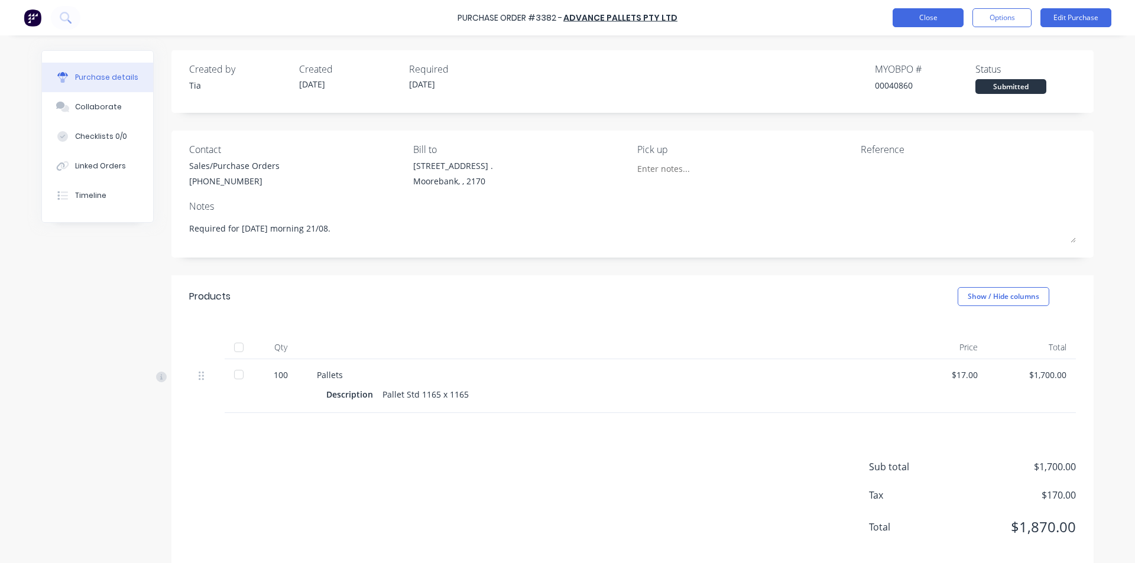
click at [915, 23] on button "Close" at bounding box center [927, 17] width 71 height 19
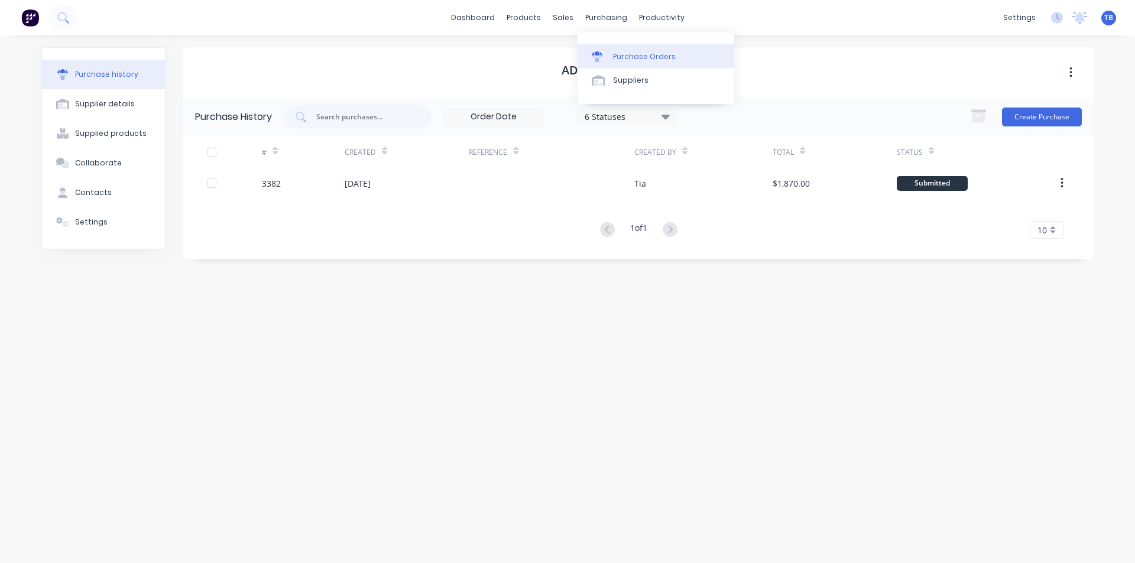
click at [620, 54] on div "Purchase Orders" at bounding box center [644, 56] width 63 height 11
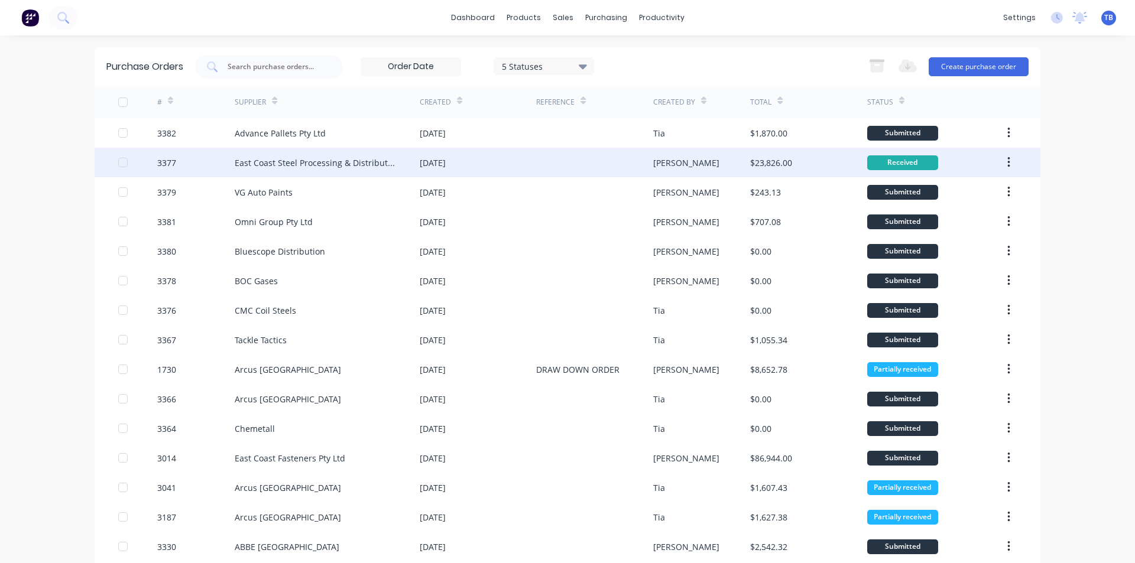
click at [207, 169] on div "3377" at bounding box center [196, 163] width 78 height 30
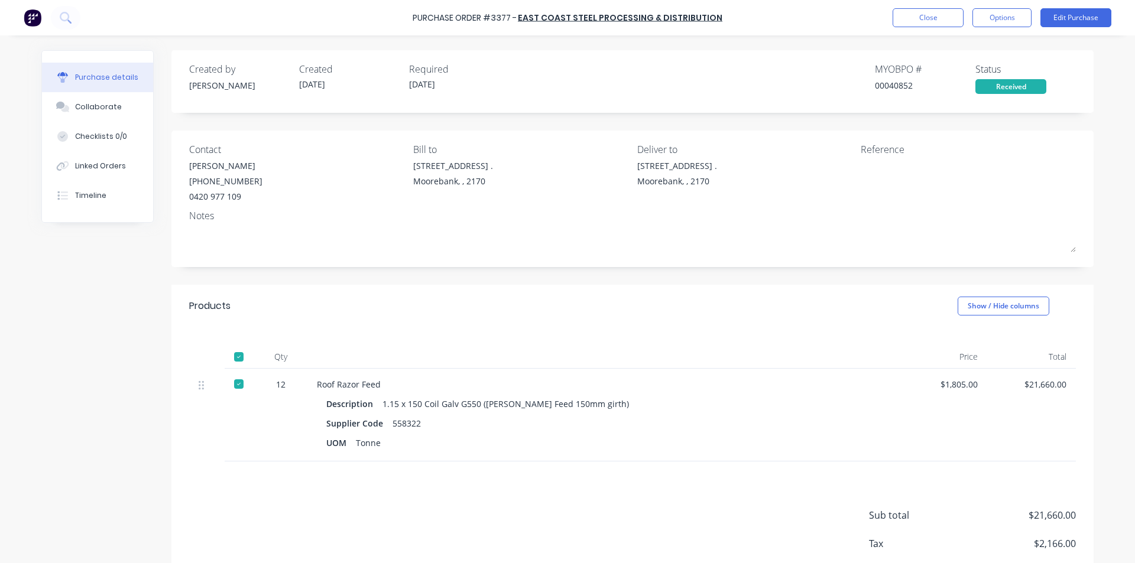
click at [941, 5] on div "Purchase Order #3377 - East Coast Steel Processing & Distribution Close Options…" at bounding box center [567, 17] width 1135 height 35
click at [945, 25] on button "Close" at bounding box center [927, 17] width 71 height 19
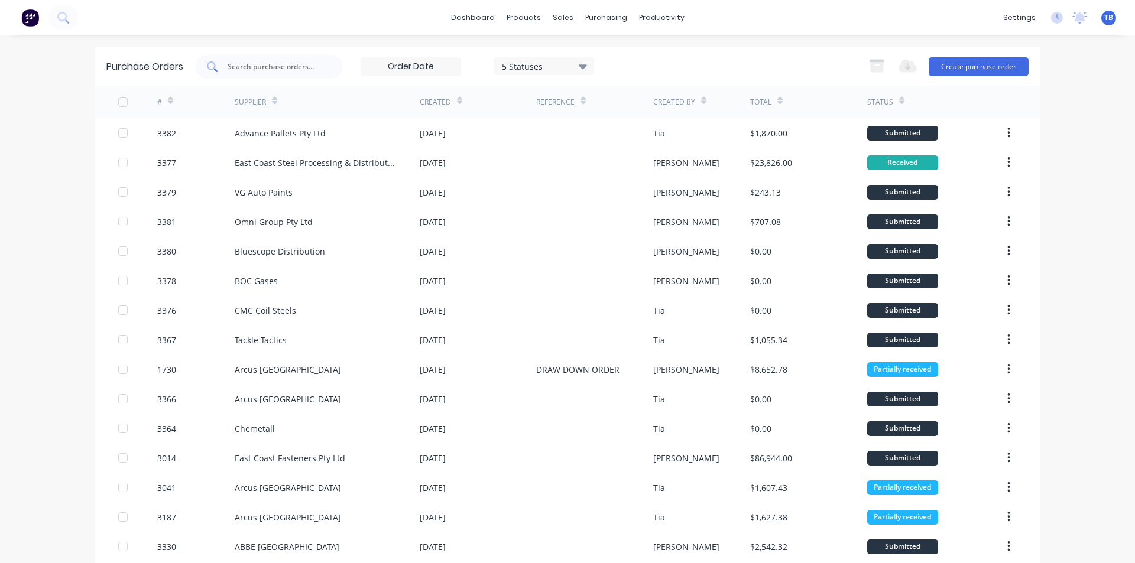
click at [287, 71] on input "text" at bounding box center [275, 67] width 98 height 12
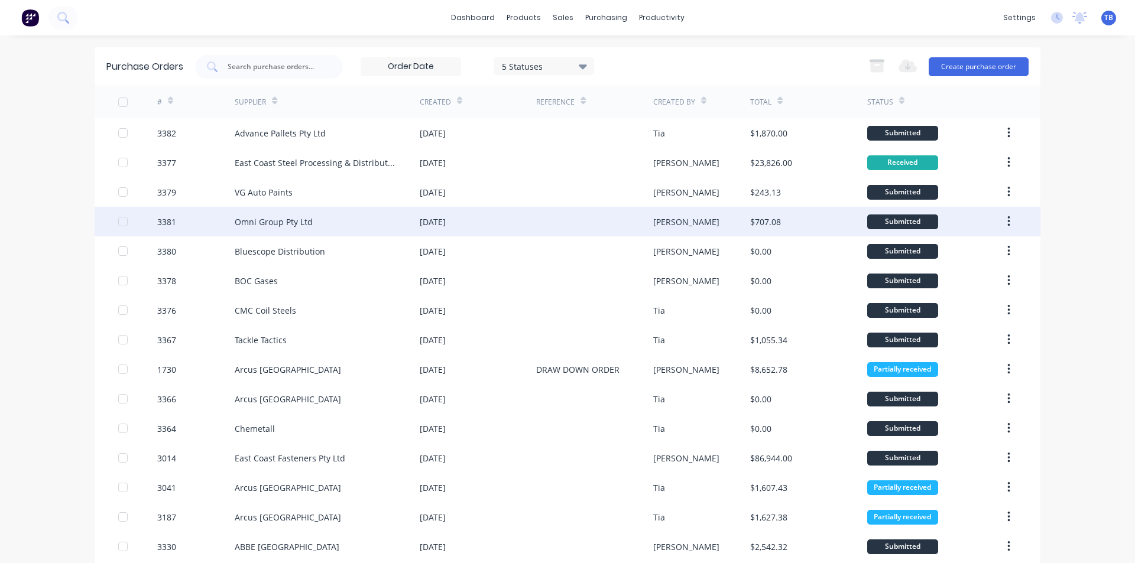
click at [323, 213] on div "Omni Group Pty Ltd" at bounding box center [327, 222] width 185 height 30
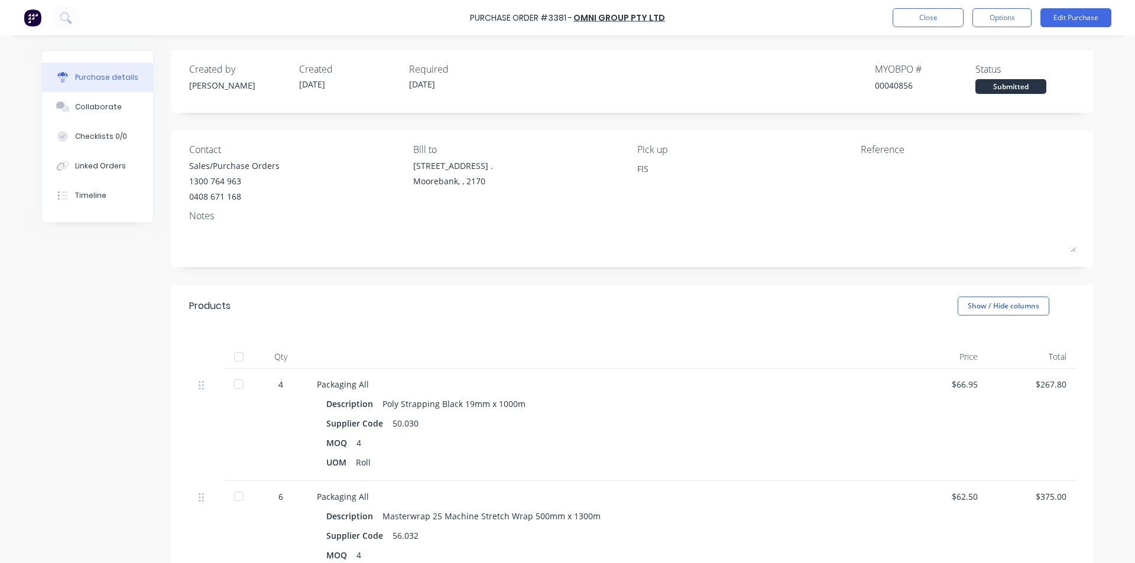
click at [236, 377] on div at bounding box center [239, 384] width 24 height 24
click at [244, 495] on div at bounding box center [239, 497] width 24 height 24
click at [931, 14] on button "Close" at bounding box center [927, 17] width 71 height 19
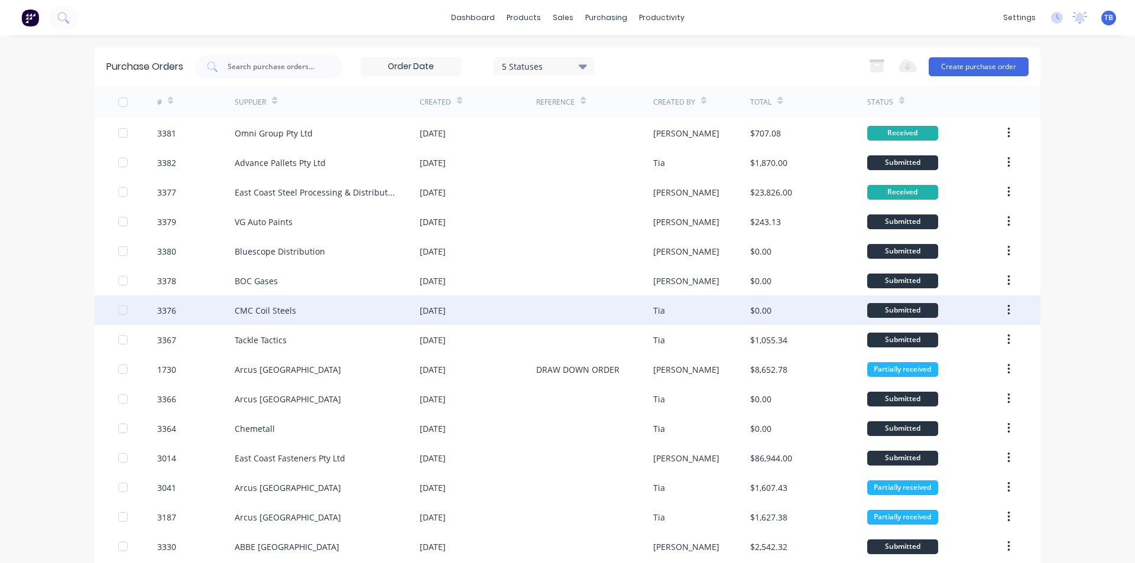
click at [274, 300] on div "CMC Coil Steels" at bounding box center [327, 311] width 185 height 30
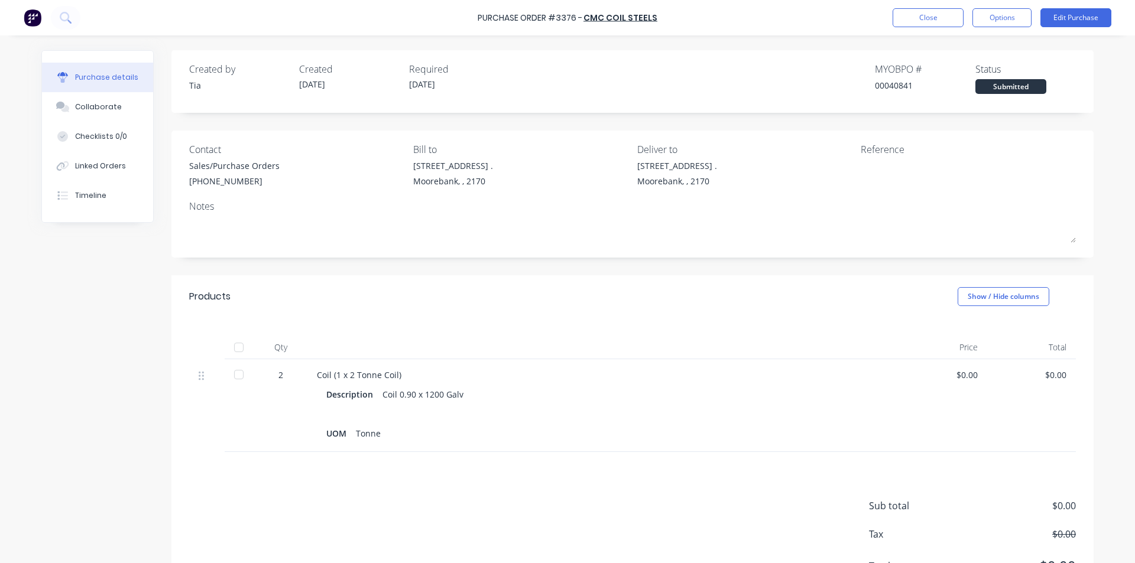
click at [233, 374] on div at bounding box center [239, 375] width 24 height 24
click at [940, 16] on button "Close" at bounding box center [927, 17] width 71 height 19
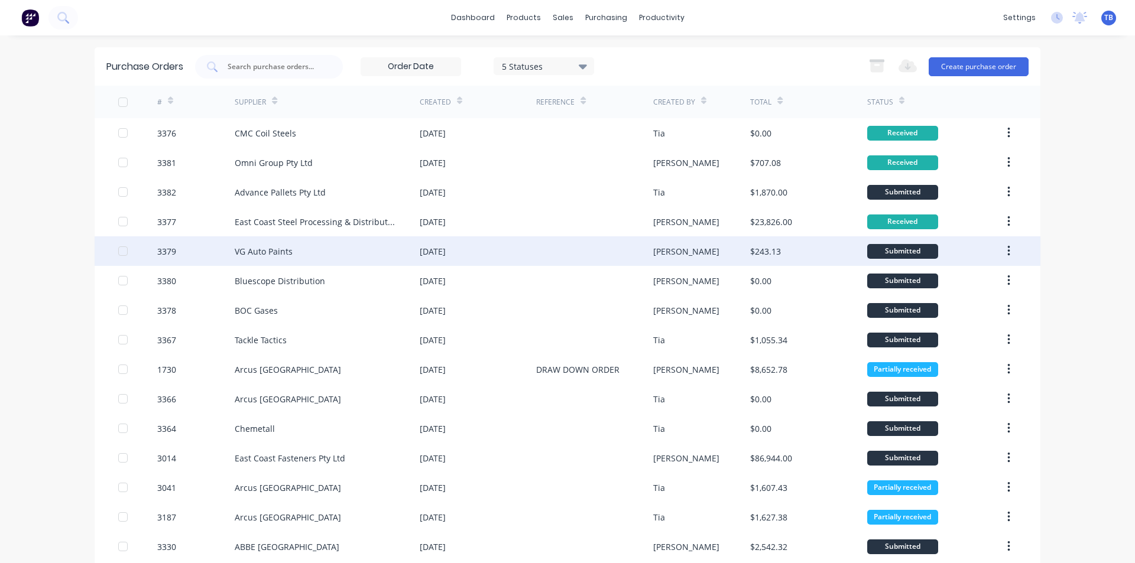
click at [354, 252] on div "VG Auto Paints" at bounding box center [327, 251] width 185 height 30
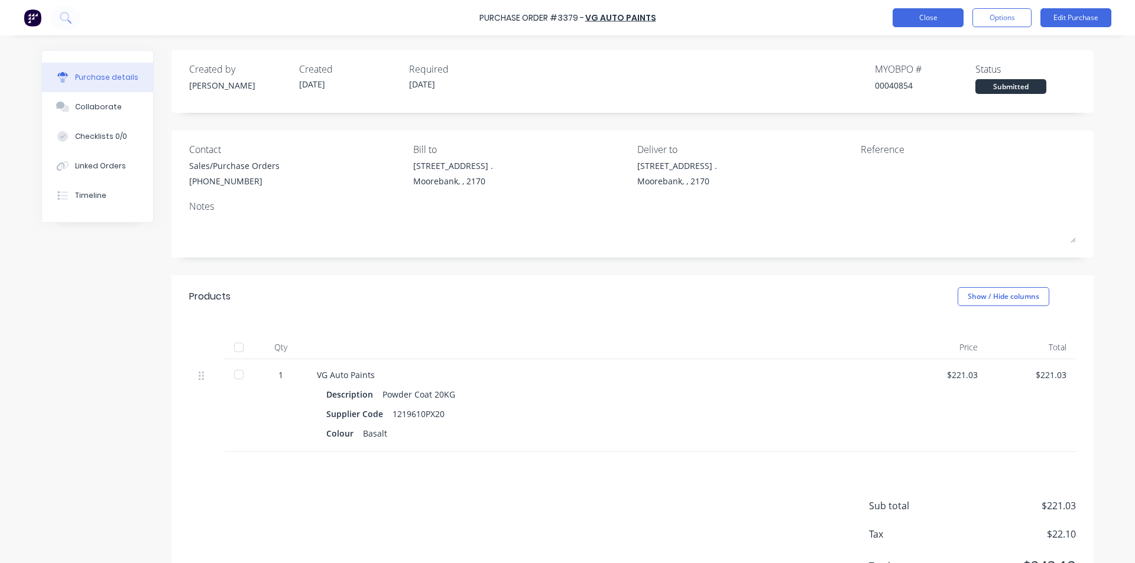
click at [954, 23] on button "Close" at bounding box center [927, 17] width 71 height 19
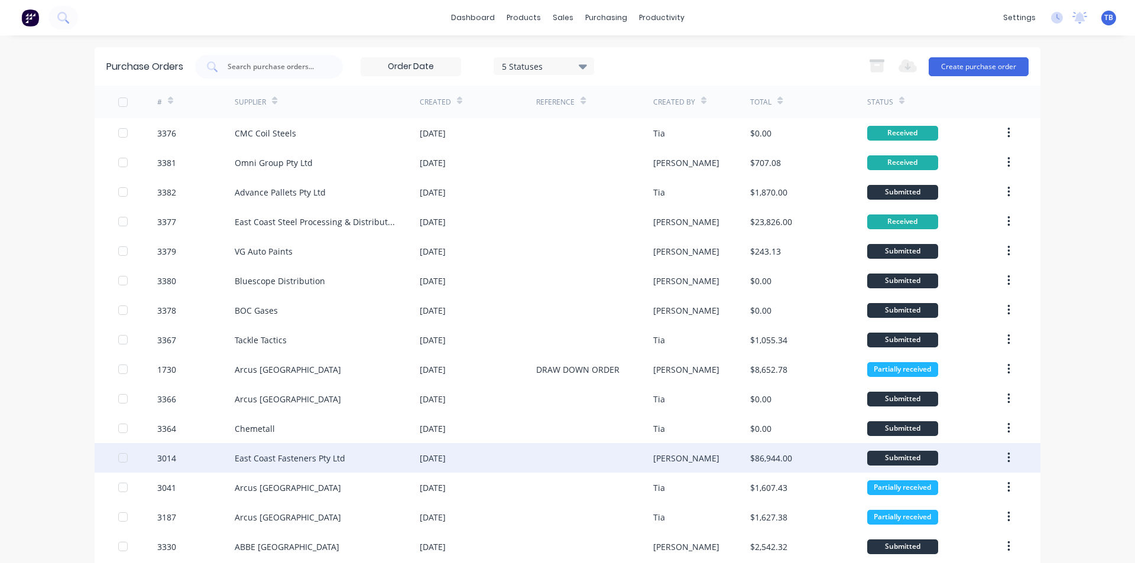
click at [222, 450] on div "3014" at bounding box center [196, 458] width 78 height 30
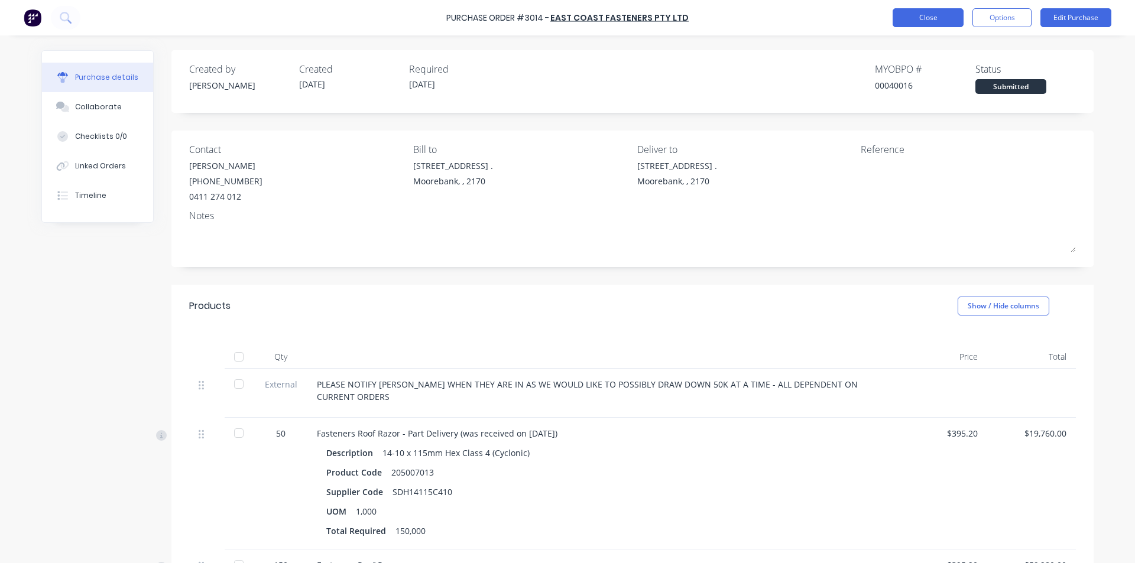
click at [918, 14] on button "Close" at bounding box center [927, 17] width 71 height 19
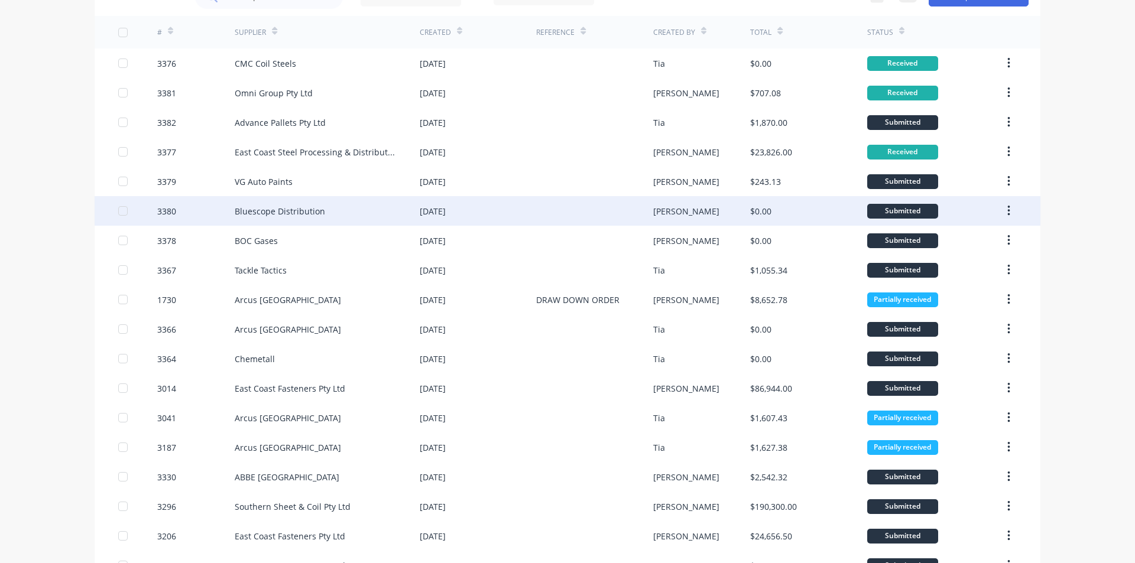
scroll to position [177, 0]
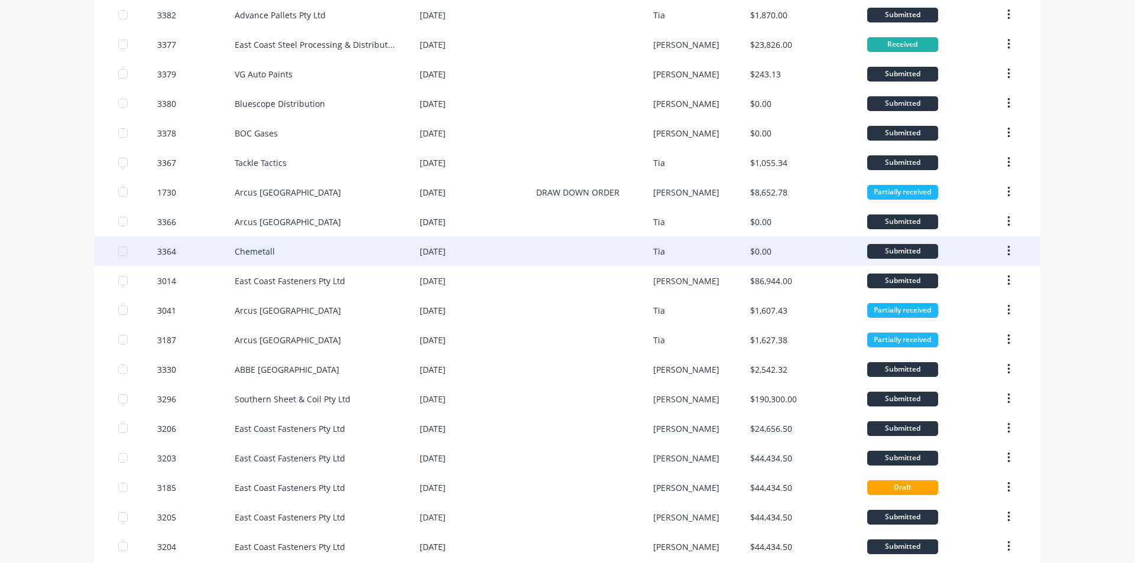
click at [327, 261] on div "Chemetall" at bounding box center [327, 251] width 185 height 30
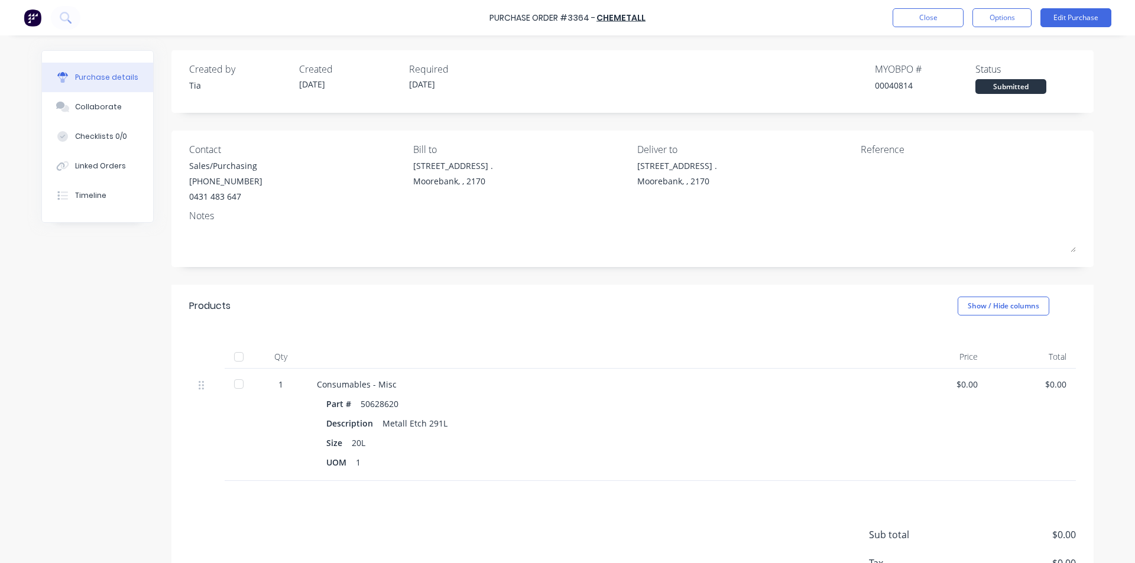
click at [235, 382] on div at bounding box center [239, 384] width 24 height 24
click at [917, 21] on button "Close" at bounding box center [927, 17] width 71 height 19
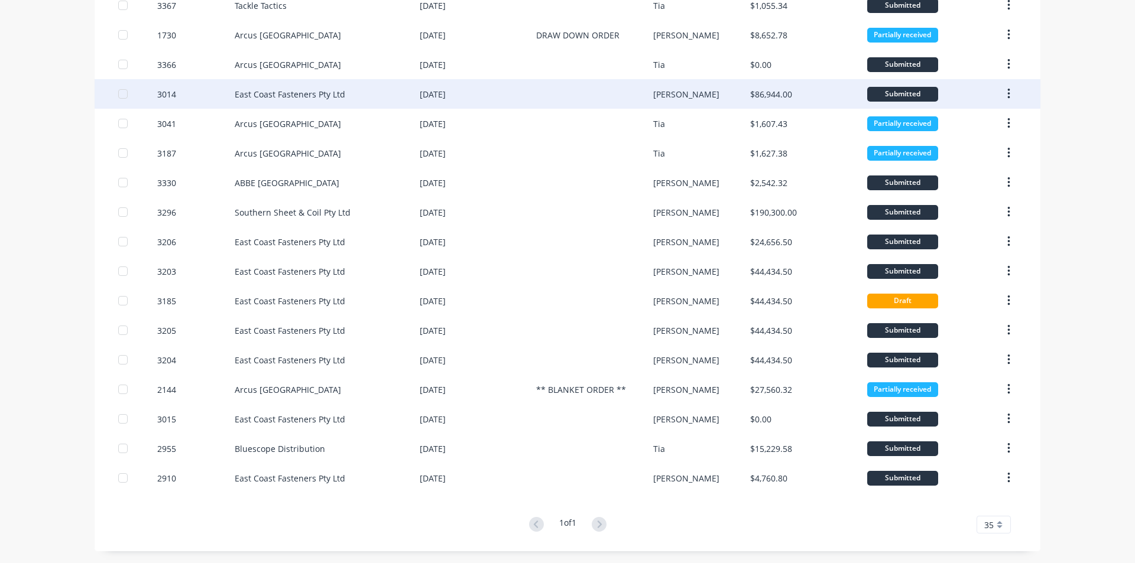
scroll to position [69, 0]
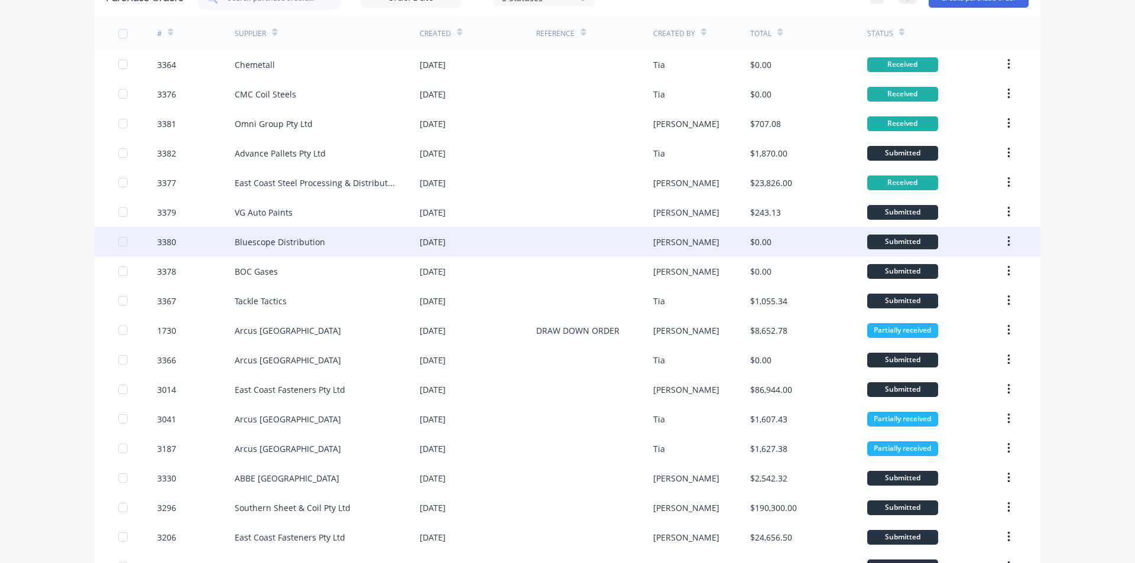
click at [339, 245] on div "Bluescope Distribution" at bounding box center [327, 242] width 185 height 30
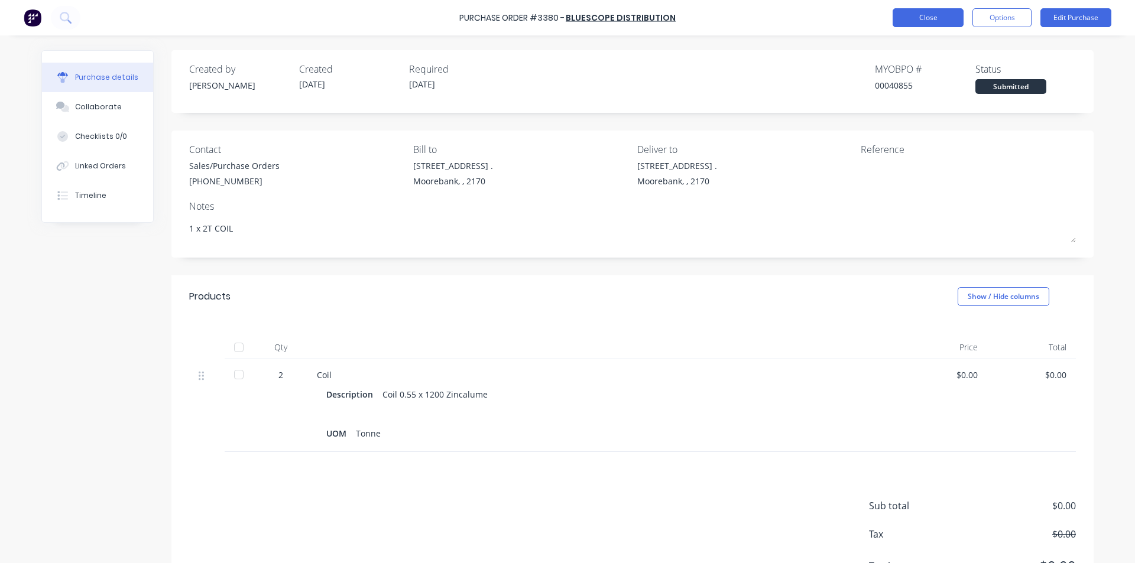
click at [945, 23] on button "Close" at bounding box center [927, 17] width 71 height 19
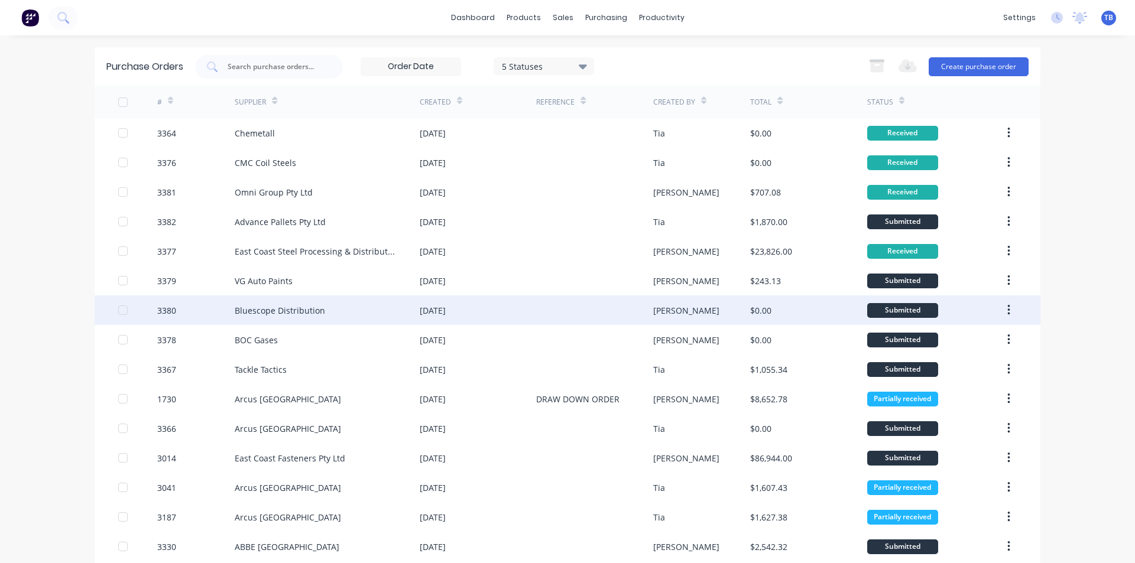
click at [334, 320] on div "Bluescope Distribution" at bounding box center [327, 311] width 185 height 30
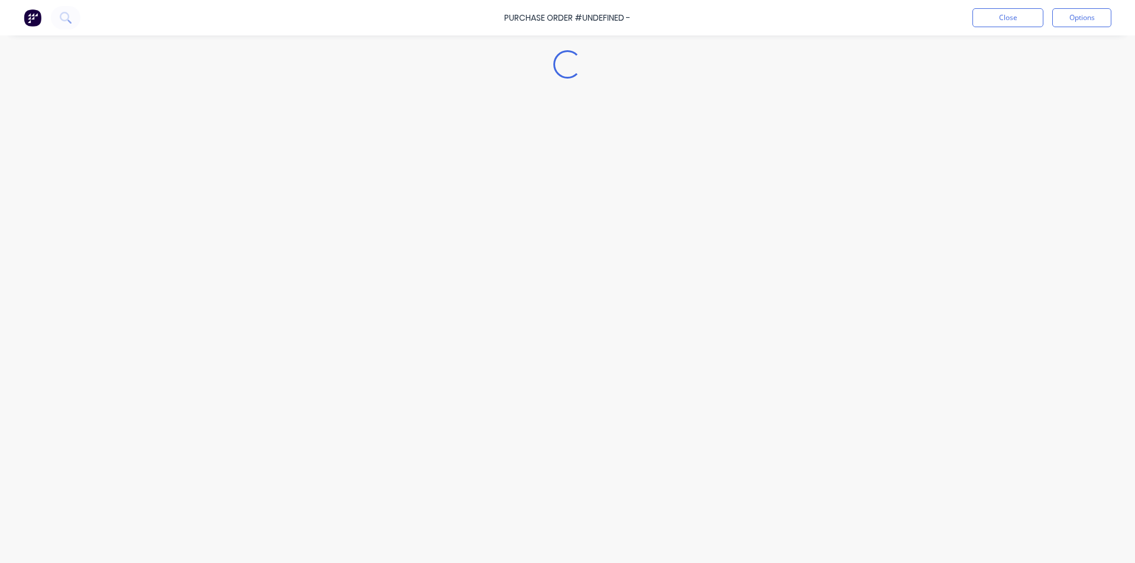
type textarea "x"
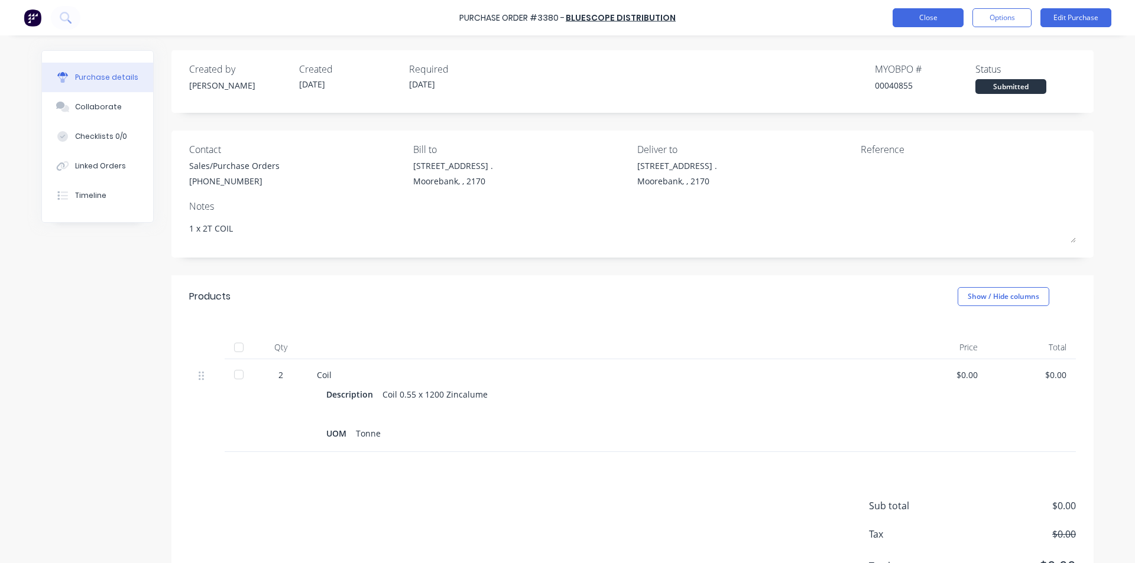
click at [942, 14] on button "Close" at bounding box center [927, 17] width 71 height 19
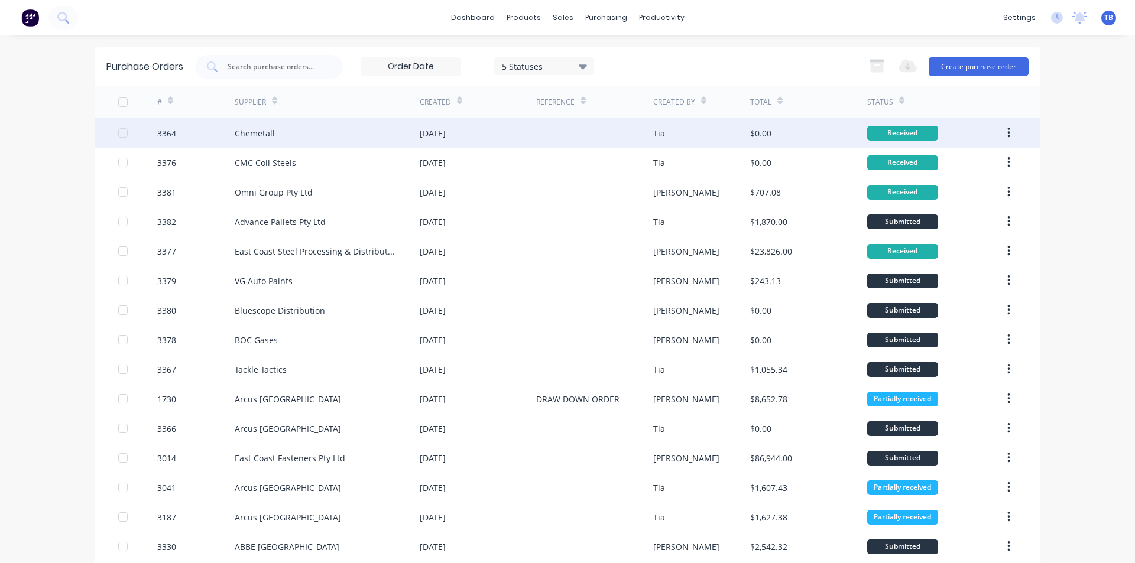
click at [1009, 134] on button "button" at bounding box center [1009, 132] width 28 height 21
click at [975, 171] on div "Archive" at bounding box center [966, 163] width 91 height 17
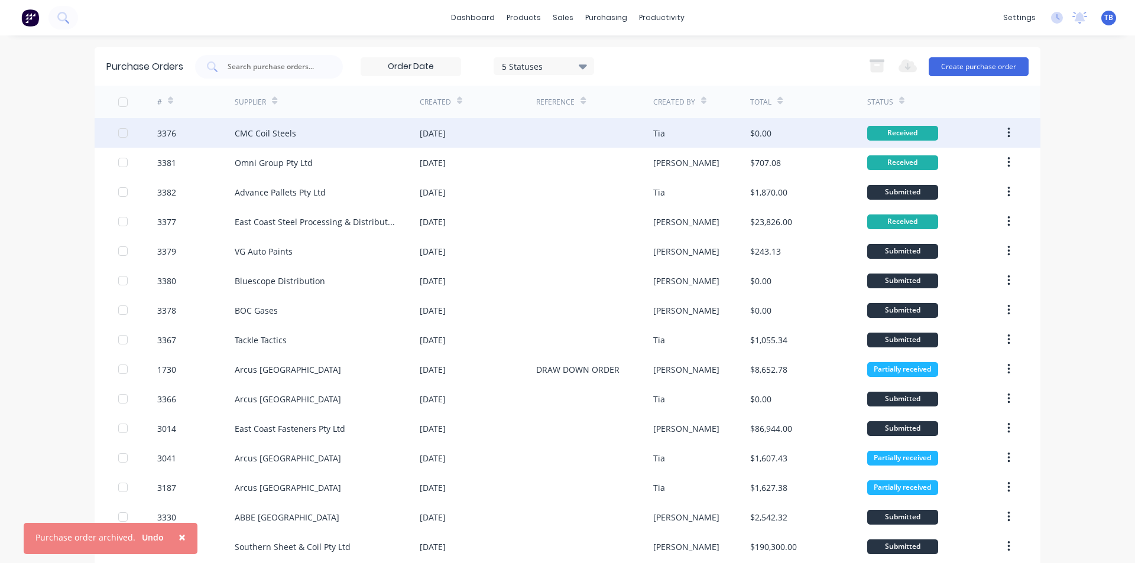
click at [1007, 134] on icon "button" at bounding box center [1008, 132] width 3 height 13
drag, startPoint x: 984, startPoint y: 167, endPoint x: 975, endPoint y: 176, distance: 13.0
click at [983, 167] on div "Archive" at bounding box center [966, 163] width 91 height 17
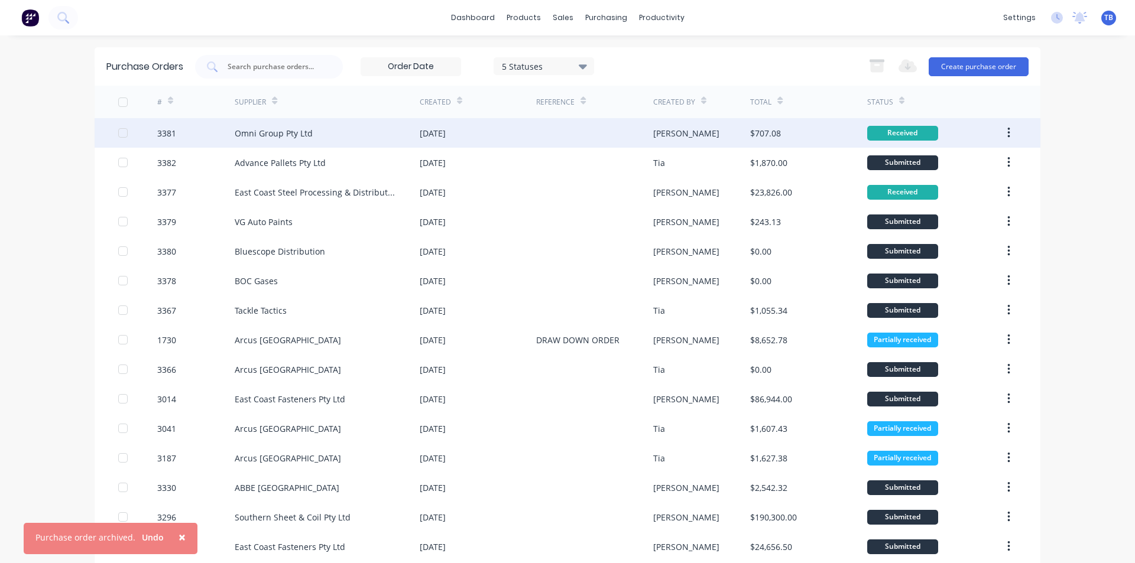
click at [1006, 140] on button "button" at bounding box center [1009, 132] width 28 height 21
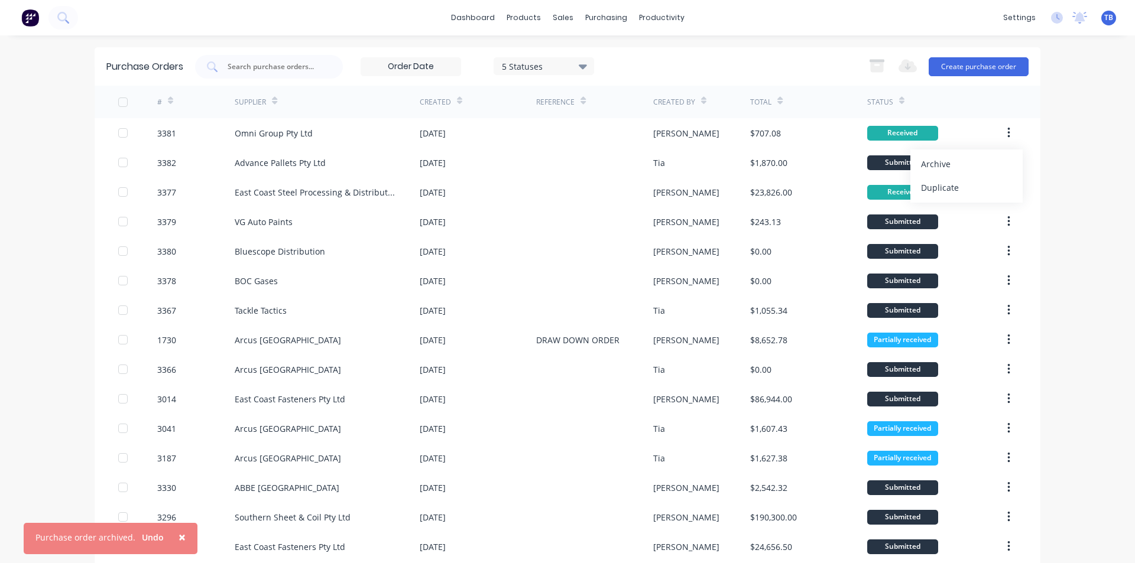
click at [982, 170] on div "Archive" at bounding box center [966, 163] width 91 height 17
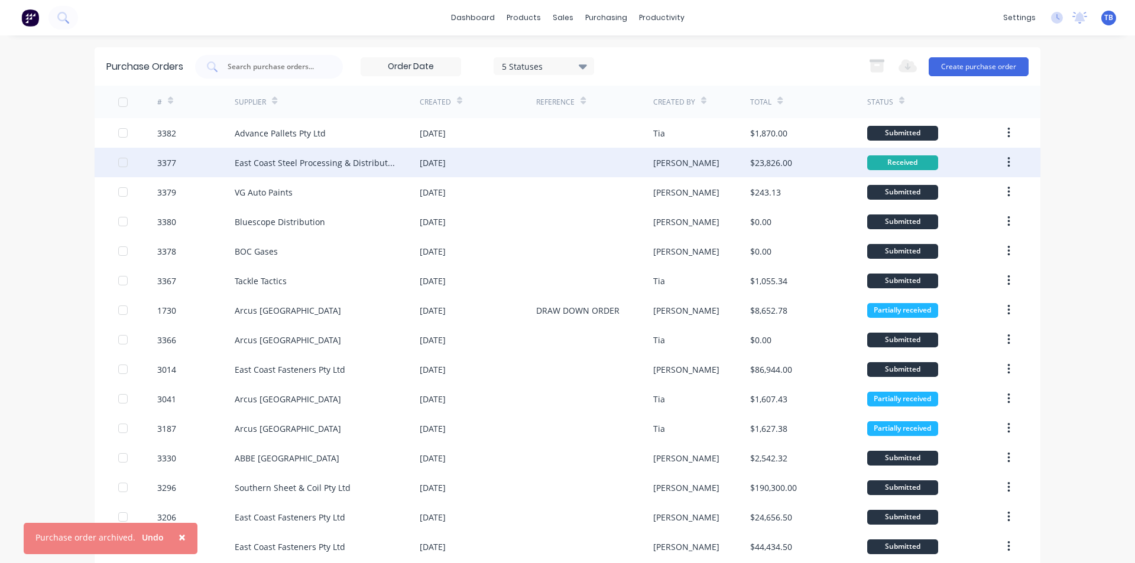
click at [1007, 157] on icon "button" at bounding box center [1008, 162] width 3 height 13
click at [966, 190] on div "Archive" at bounding box center [966, 193] width 91 height 17
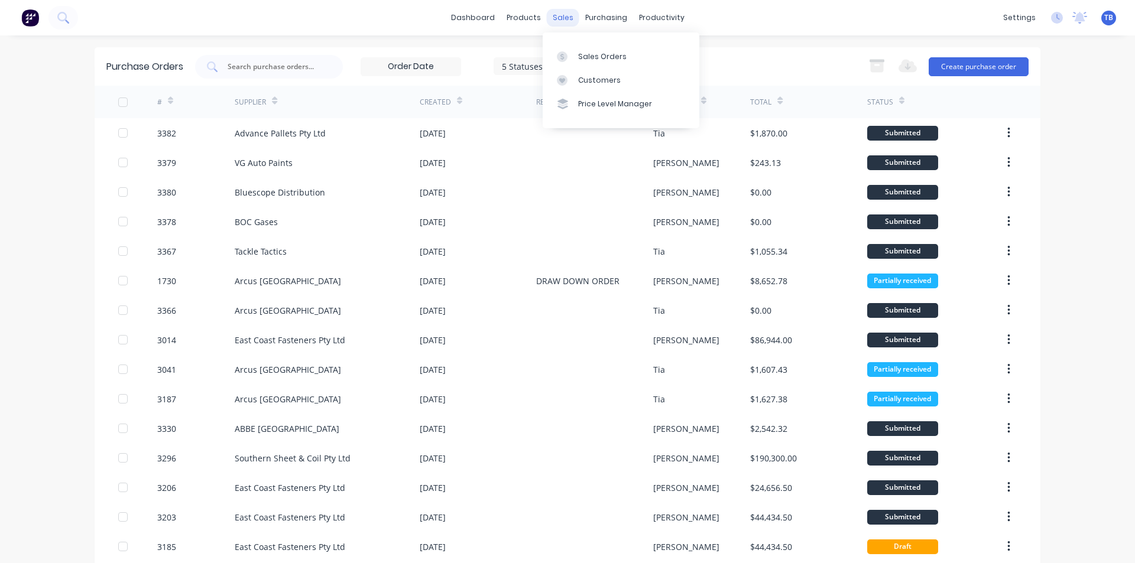
click at [565, 15] on div "sales" at bounding box center [563, 18] width 33 height 18
click at [561, 57] on div "Product Catalogue" at bounding box center [571, 56] width 73 height 11
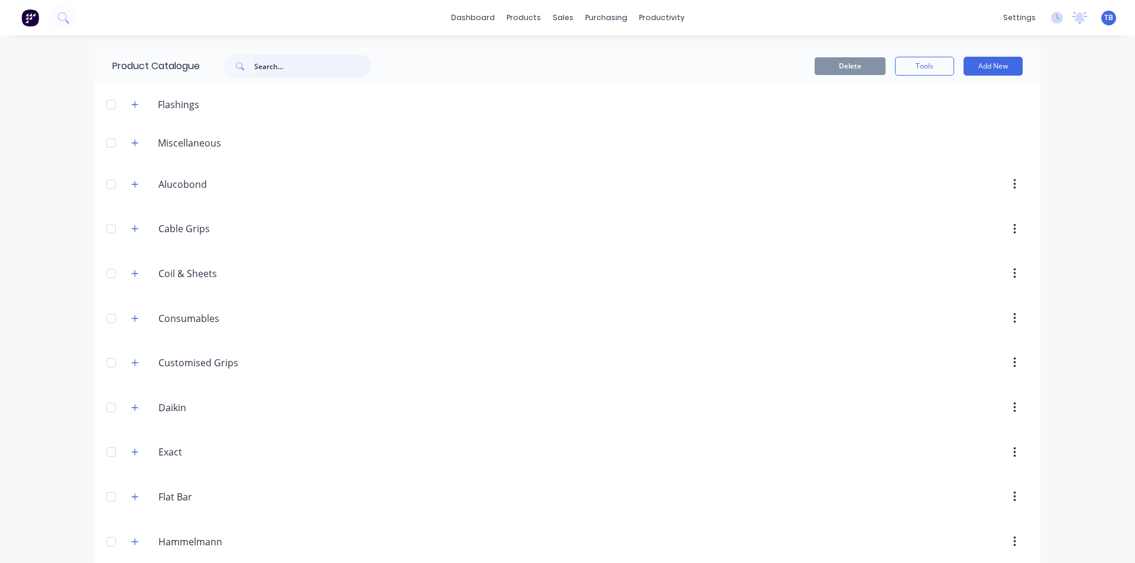
click at [265, 70] on input "text" at bounding box center [312, 66] width 117 height 24
type input "n"
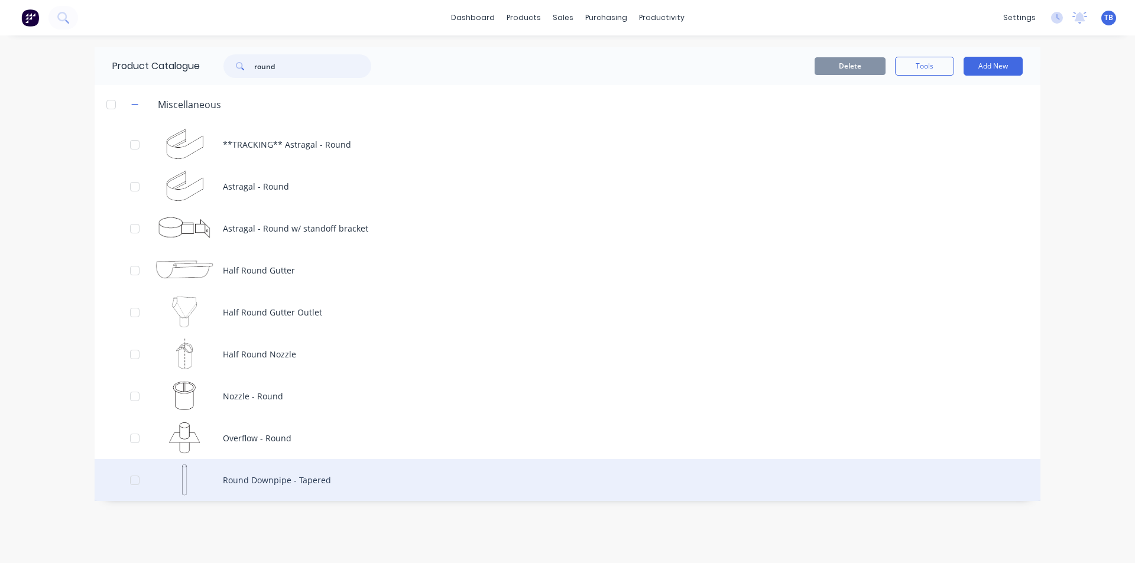
type input "round"
click at [327, 478] on div "Round Downpipe - Tapered" at bounding box center [568, 480] width 946 height 42
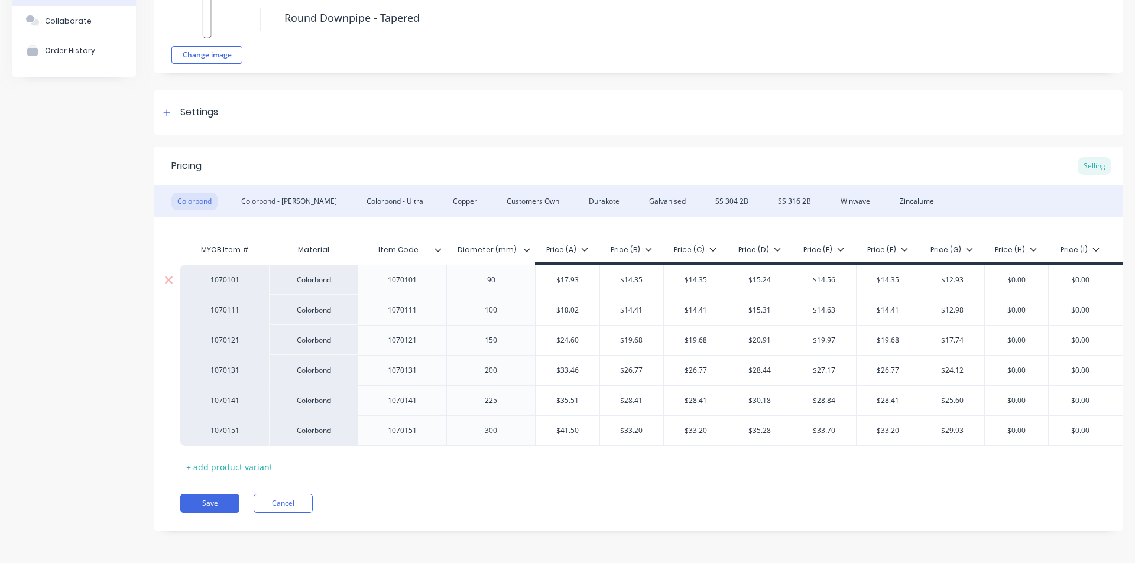
scroll to position [93, 0]
click at [269, 193] on div "Colorbond - [PERSON_NAME]" at bounding box center [289, 202] width 108 height 18
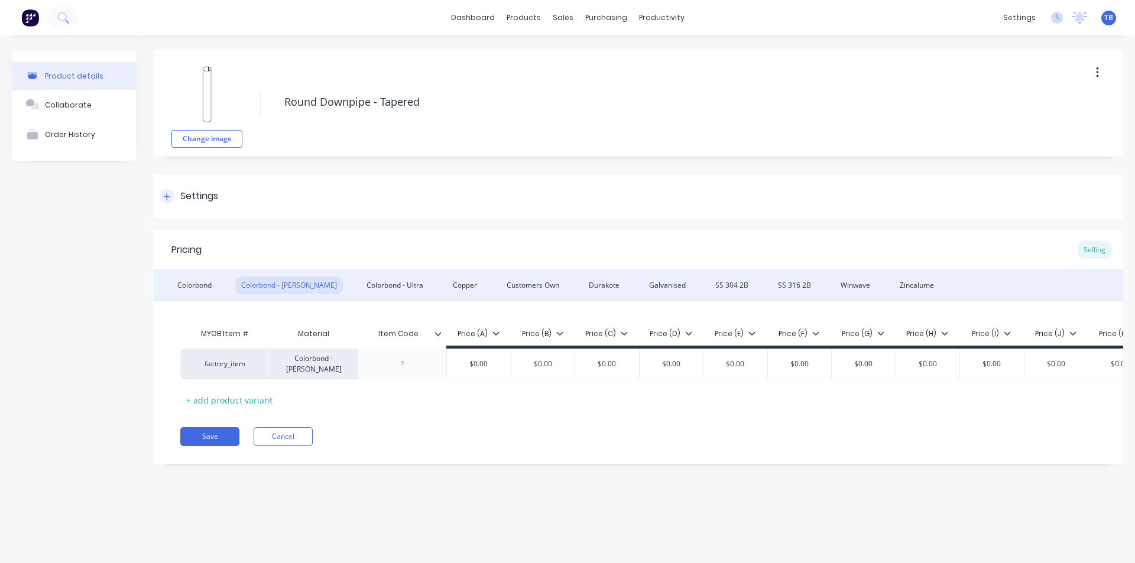
scroll to position [0, 0]
click at [365, 286] on div "Colorbond - Ultra" at bounding box center [395, 286] width 69 height 18
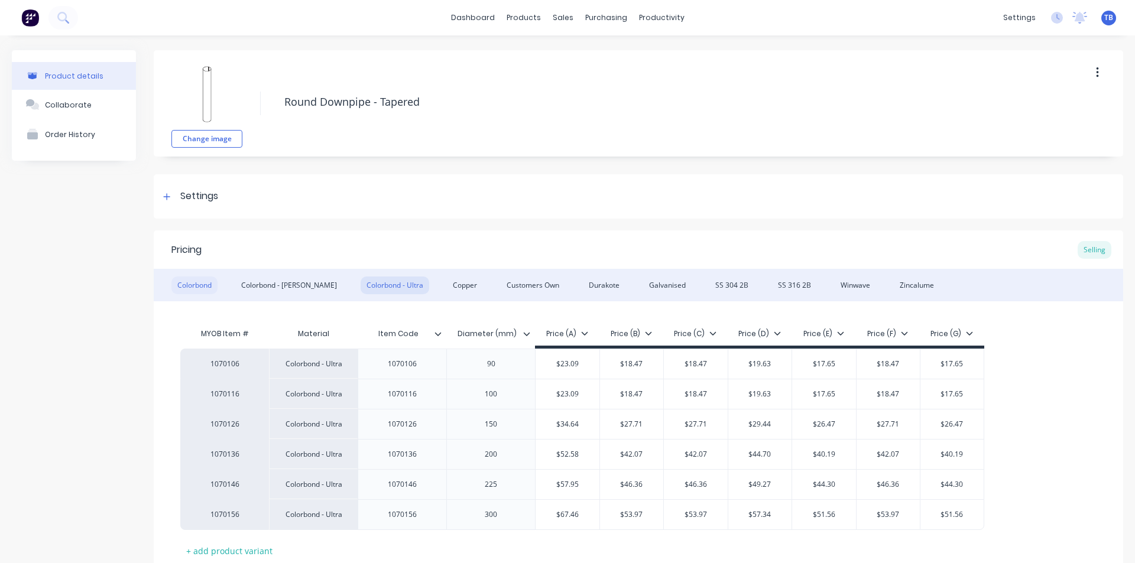
click at [211, 281] on div "Colorbond" at bounding box center [194, 286] width 46 height 18
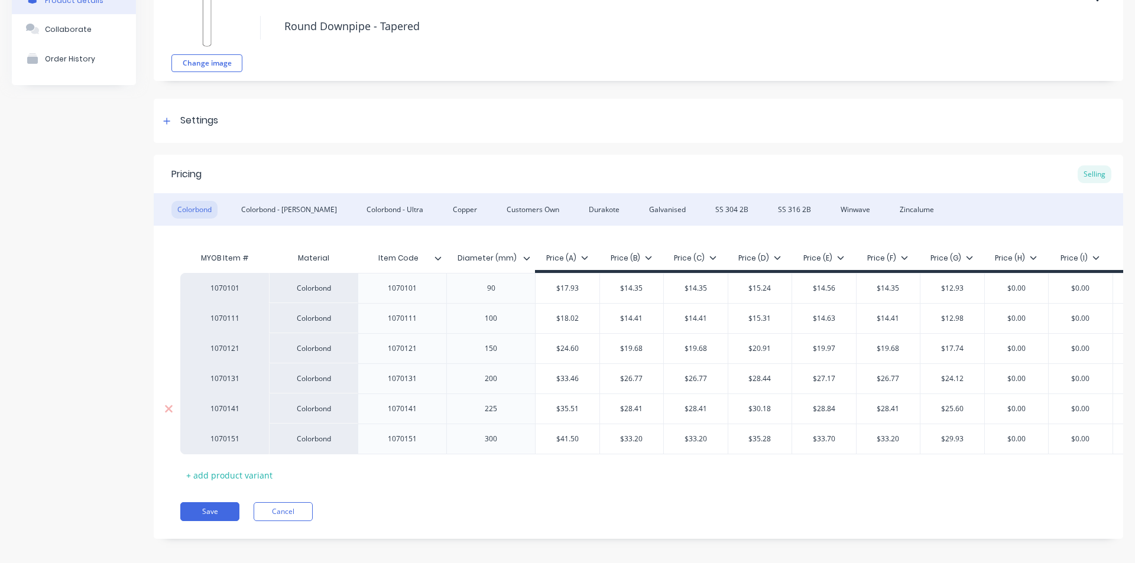
scroll to position [93, 0]
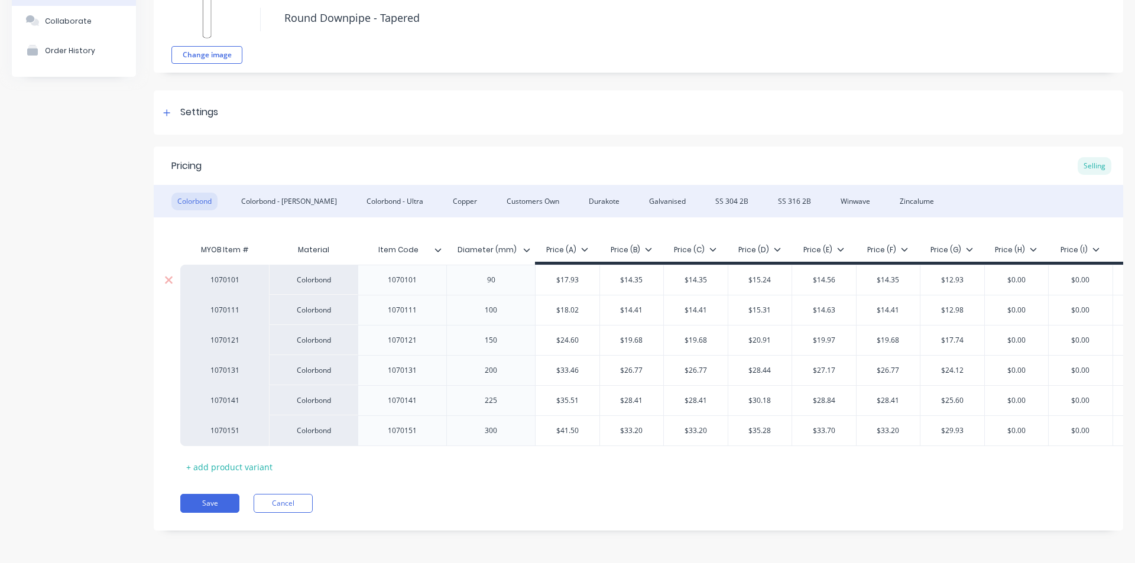
click at [529, 281] on div "90" at bounding box center [490, 280] width 89 height 30
click at [530, 246] on icon at bounding box center [526, 249] width 7 height 7
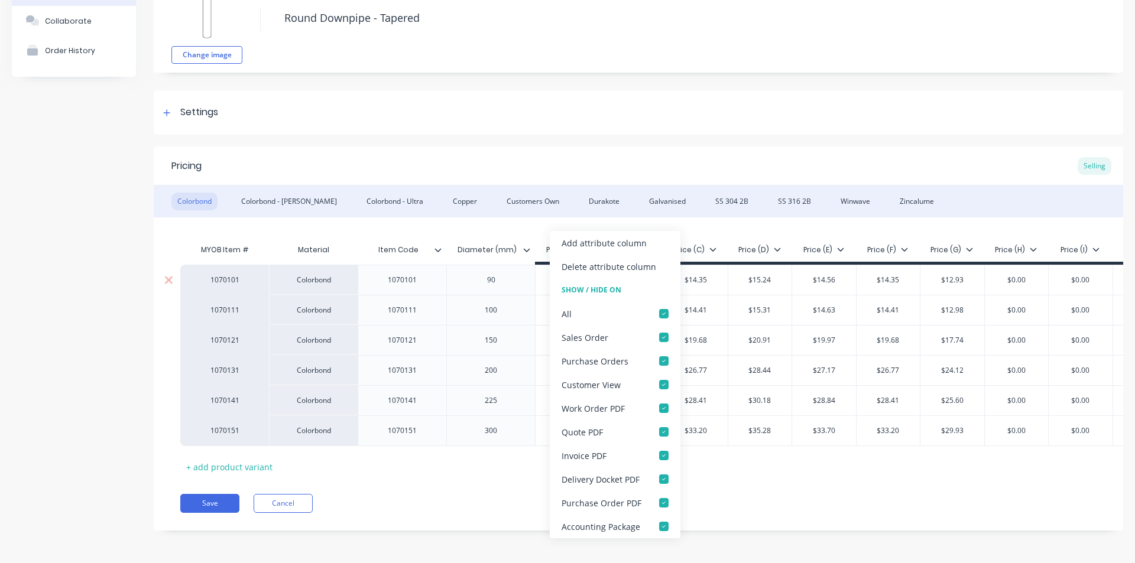
click at [503, 272] on div "90" at bounding box center [491, 279] width 59 height 15
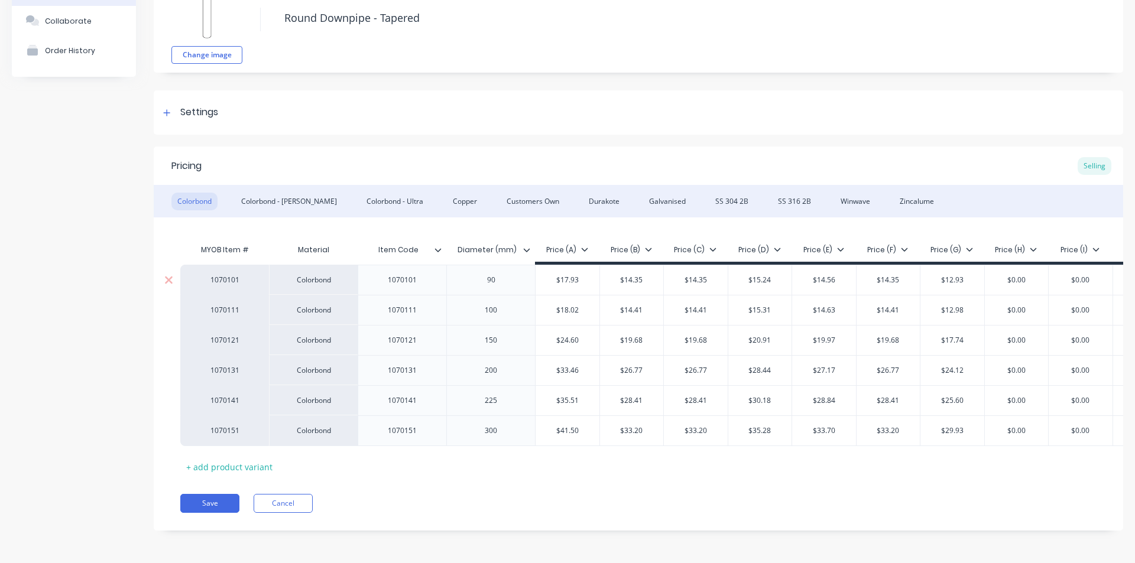
click at [505, 274] on div "90" at bounding box center [491, 279] width 59 height 15
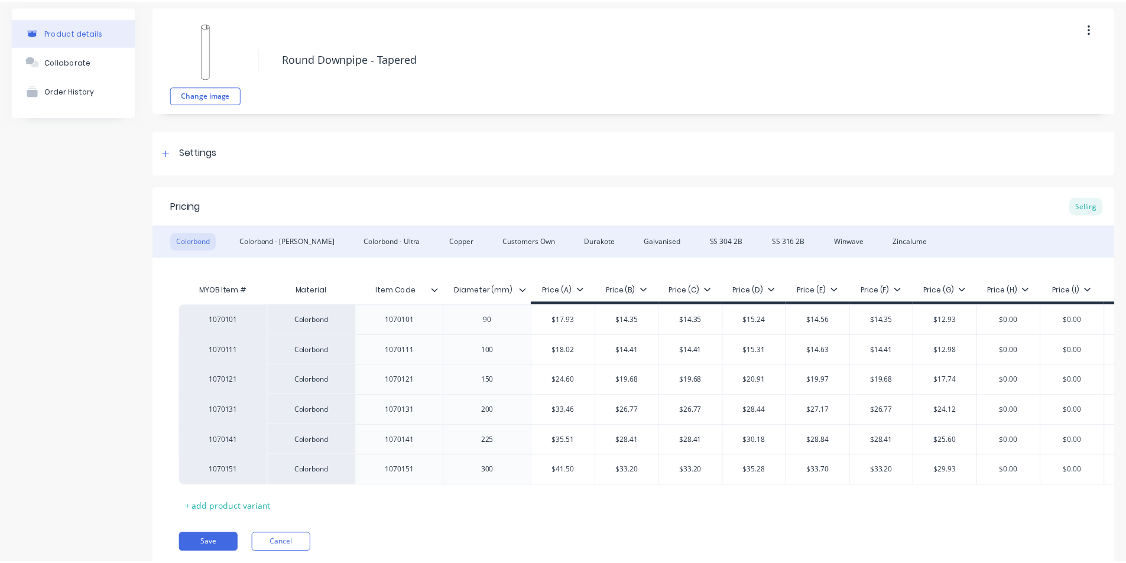
scroll to position [0, 0]
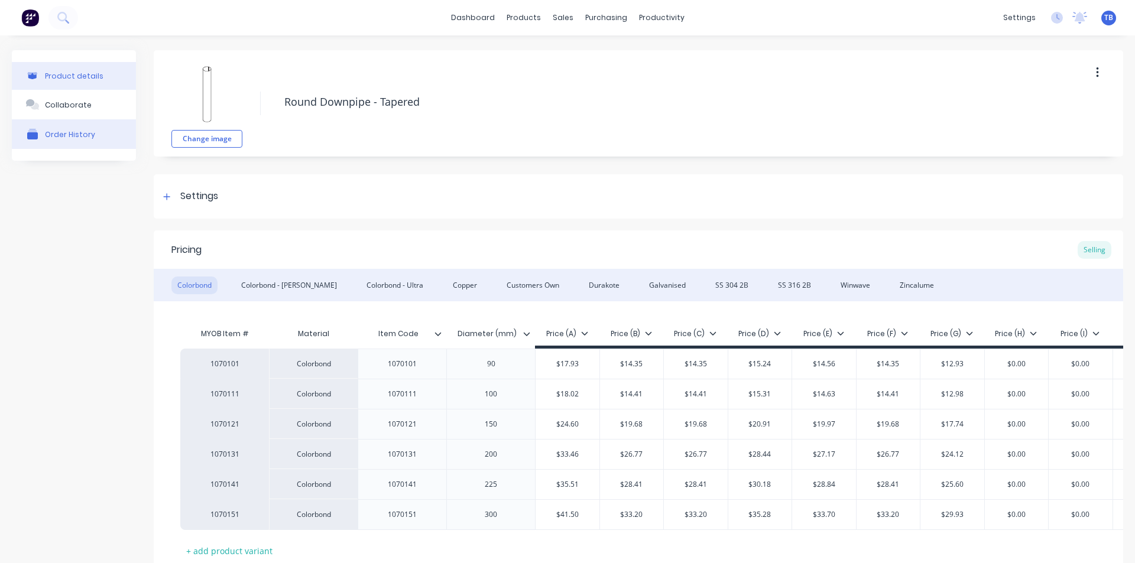
click at [74, 137] on div "Order History" at bounding box center [70, 134] width 50 height 9
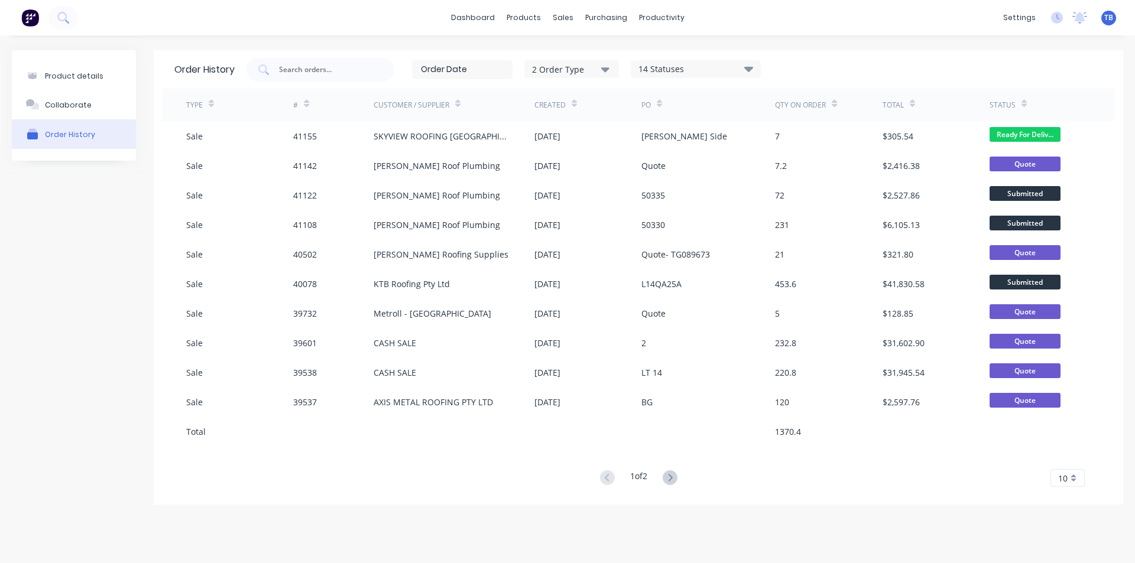
click at [1076, 478] on div "10" at bounding box center [1067, 478] width 34 height 18
click at [1066, 453] on div "35" at bounding box center [1067, 458] width 33 height 21
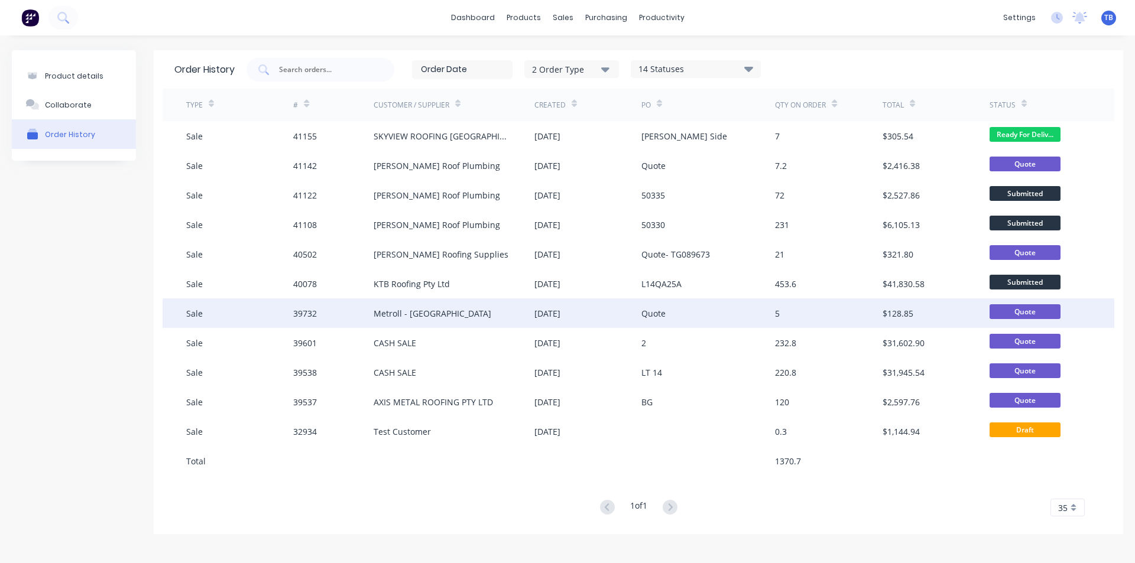
click at [410, 319] on div "Metroll - [GEOGRAPHIC_DATA]" at bounding box center [433, 313] width 118 height 12
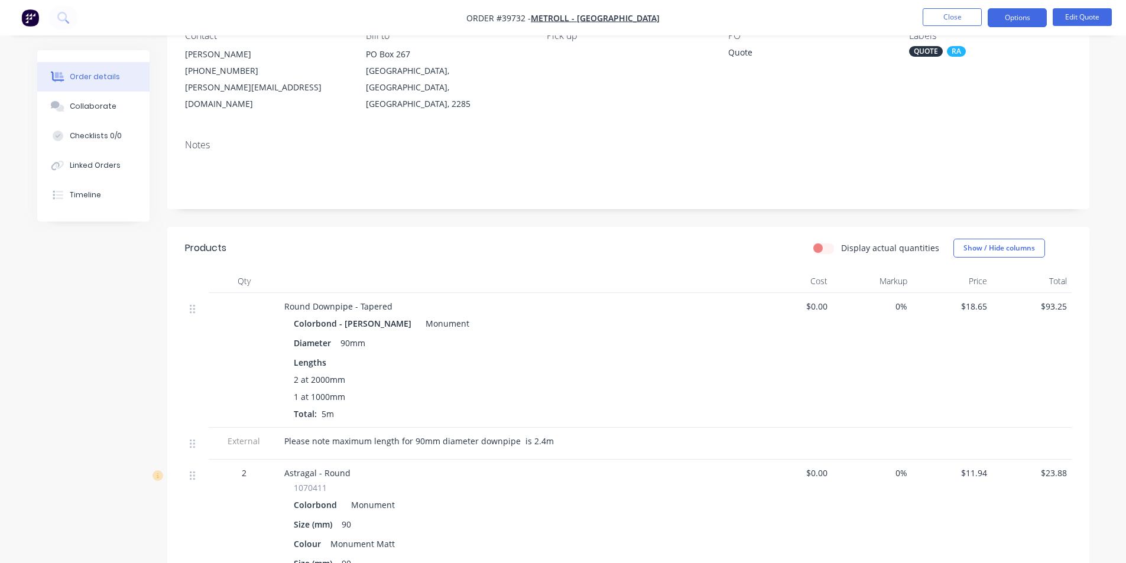
scroll to position [296, 0]
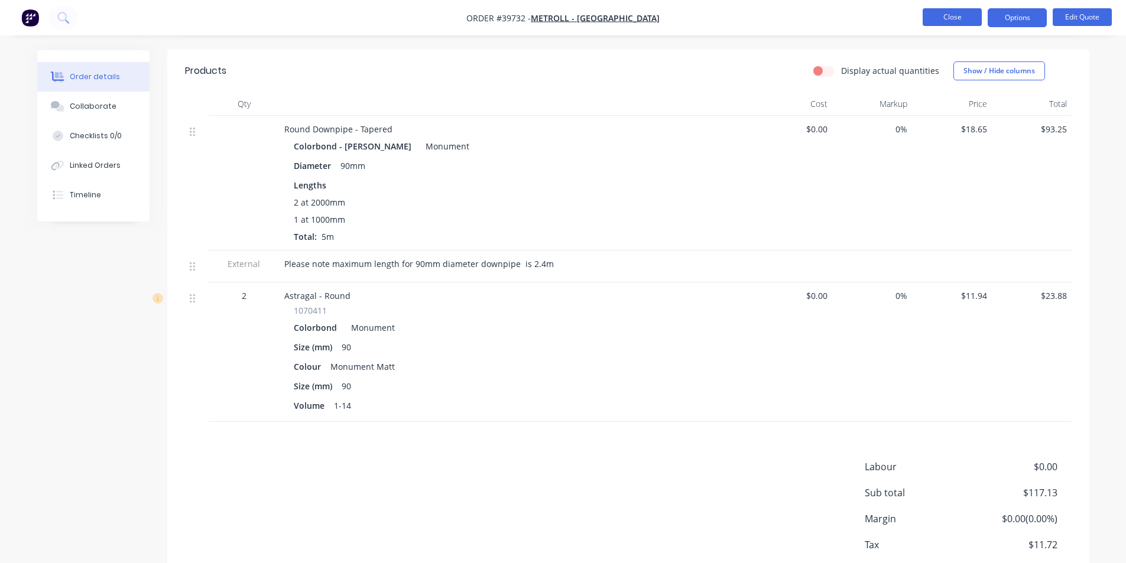
click at [945, 17] on button "Close" at bounding box center [952, 17] width 59 height 18
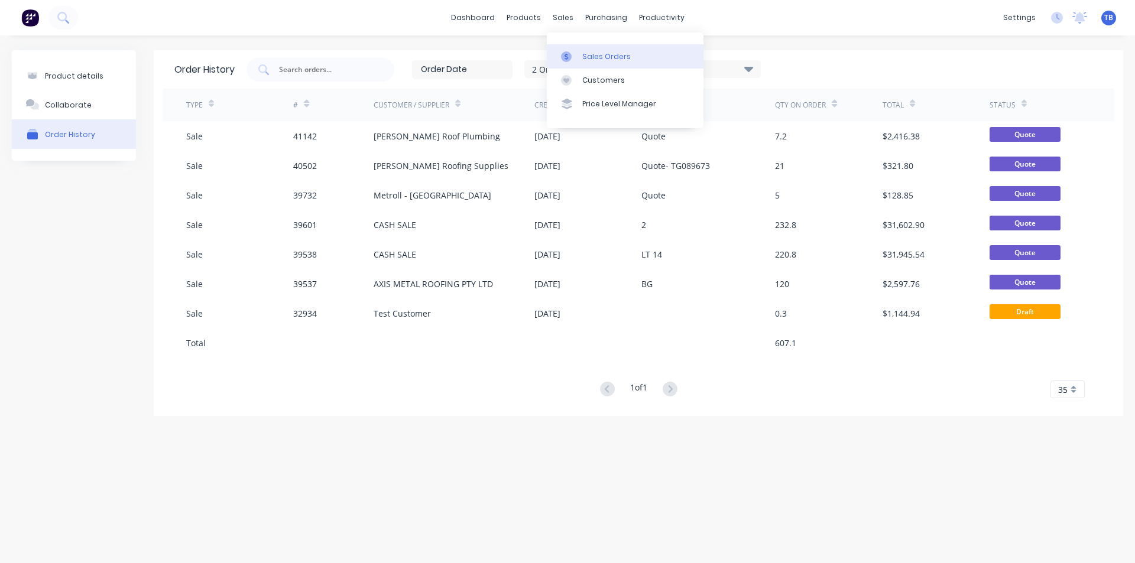
click at [595, 60] on div "Sales Orders" at bounding box center [606, 56] width 48 height 11
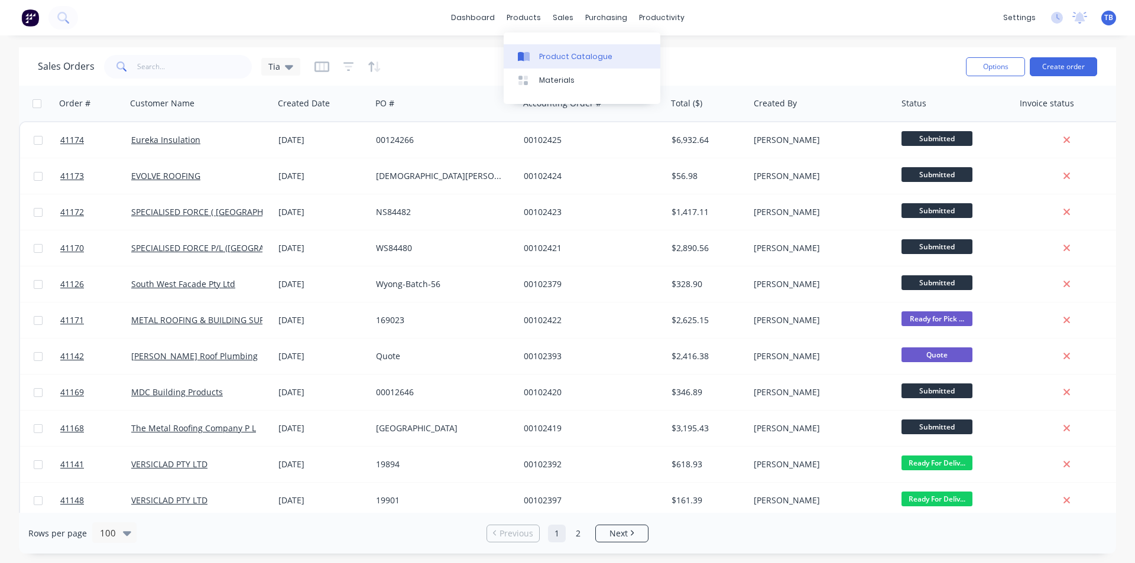
click at [541, 56] on div "Product Catalogue" at bounding box center [575, 56] width 73 height 11
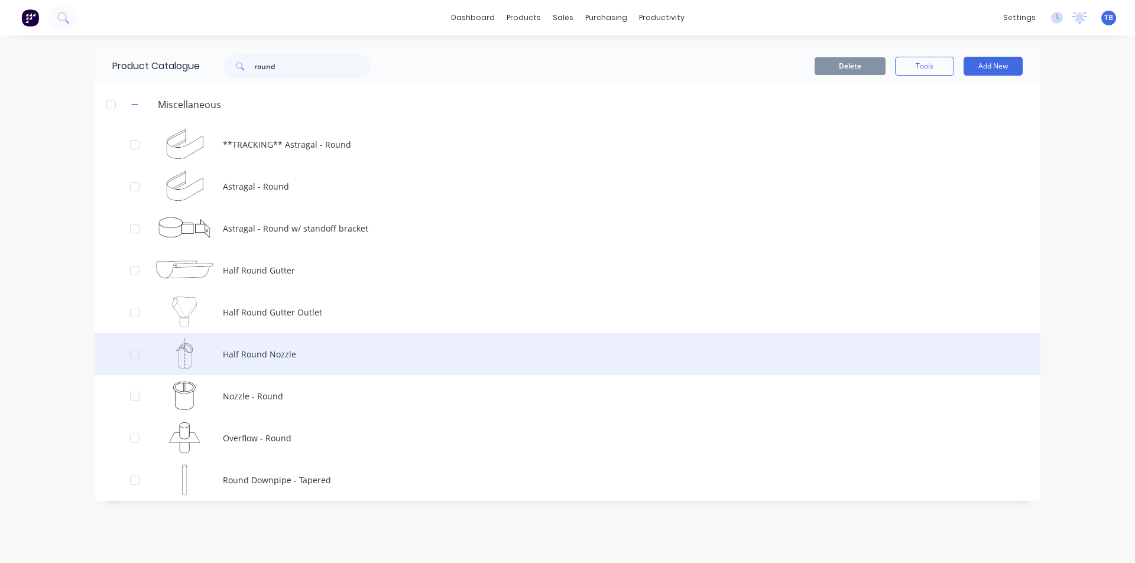
click at [356, 348] on div "Half Round Nozzle" at bounding box center [568, 354] width 946 height 42
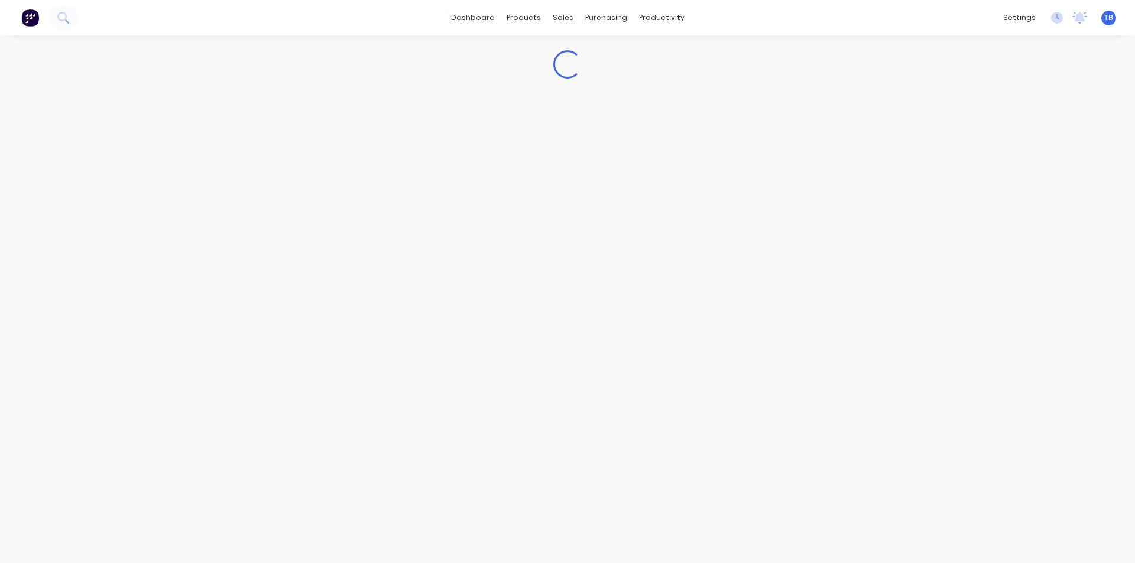
type textarea "x"
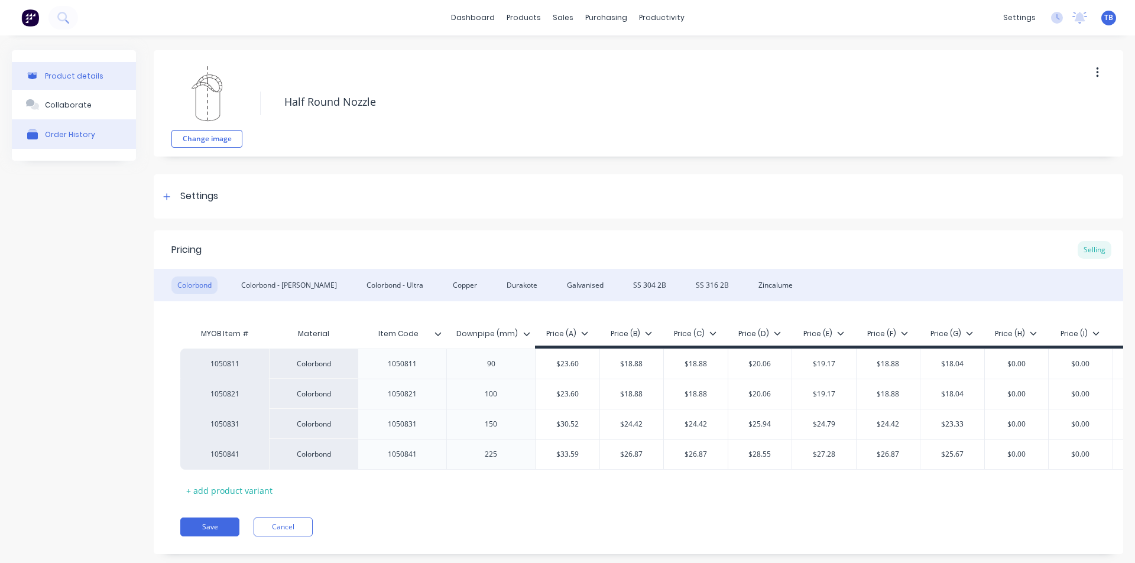
click at [89, 126] on button "Order History" at bounding box center [74, 134] width 124 height 30
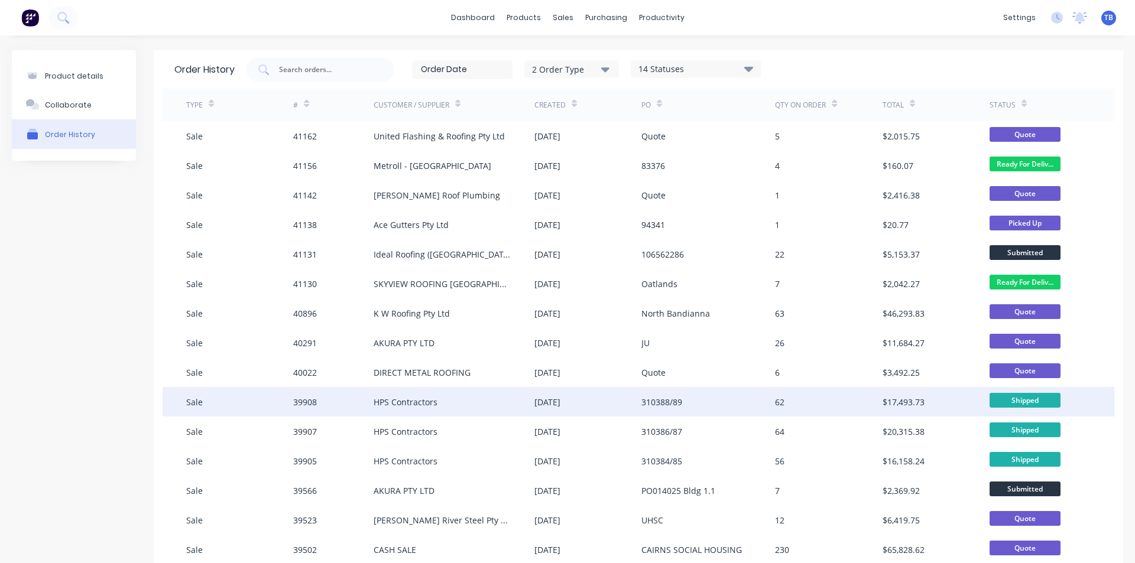
click at [446, 405] on div "HPS Contractors" at bounding box center [454, 402] width 161 height 30
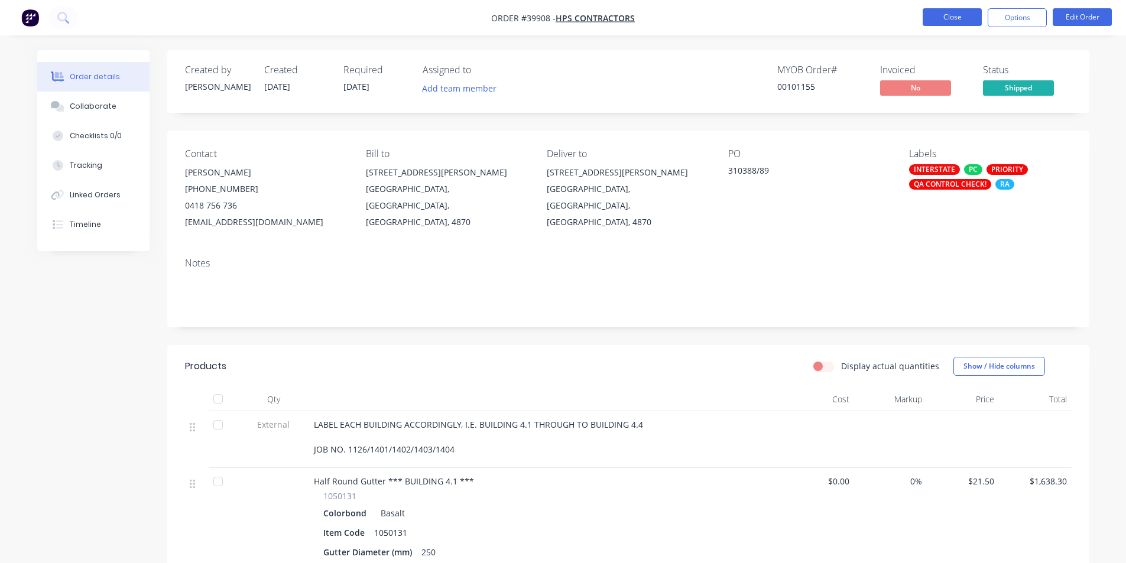
click at [957, 20] on button "Close" at bounding box center [952, 17] width 59 height 18
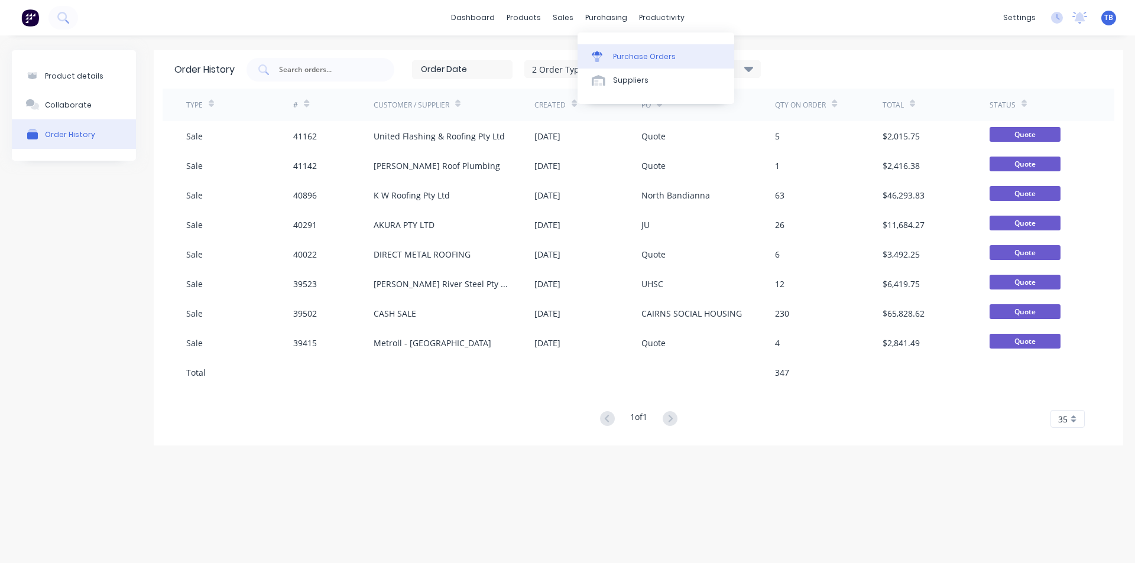
click at [621, 55] on div "Purchase Orders" at bounding box center [644, 56] width 63 height 11
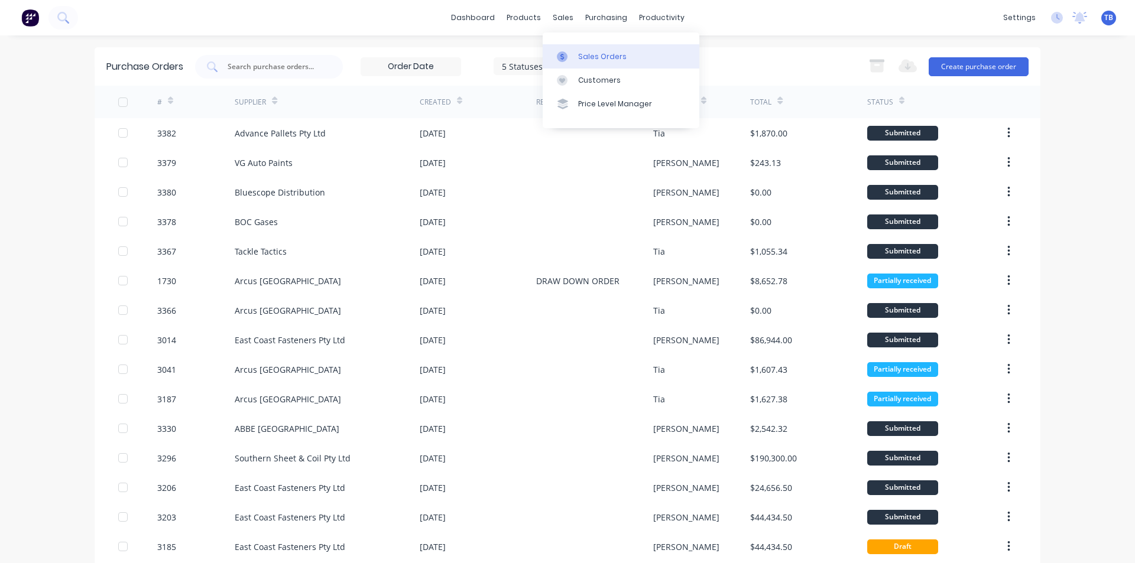
click at [589, 57] on div "Sales Orders" at bounding box center [602, 56] width 48 height 11
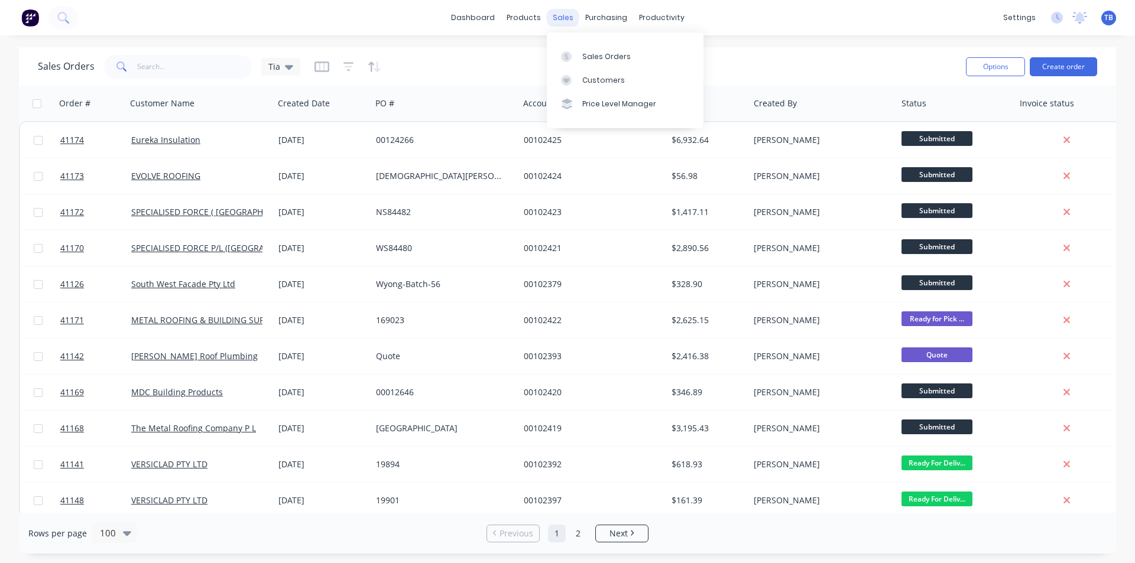
click at [566, 23] on div "sales" at bounding box center [563, 18] width 33 height 18
click at [590, 61] on div "Sales Orders" at bounding box center [606, 56] width 48 height 11
click at [601, 55] on div "Sales Orders" at bounding box center [606, 56] width 48 height 11
click at [1058, 66] on button "Create order" at bounding box center [1063, 66] width 67 height 19
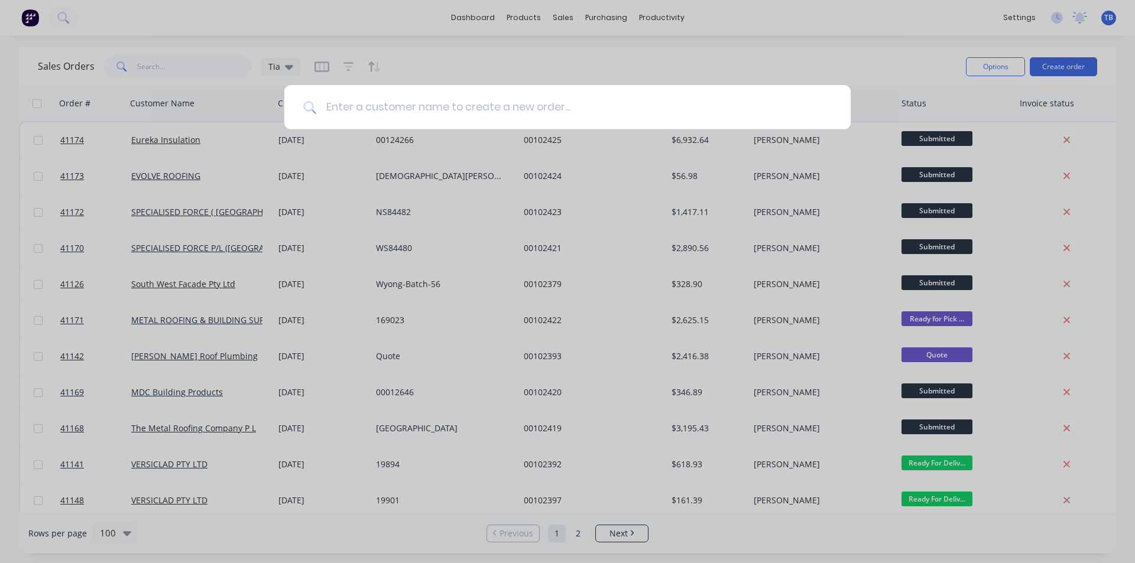
click at [485, 111] on input at bounding box center [573, 107] width 515 height 44
click at [485, 111] on input "action" at bounding box center [573, 107] width 515 height 44
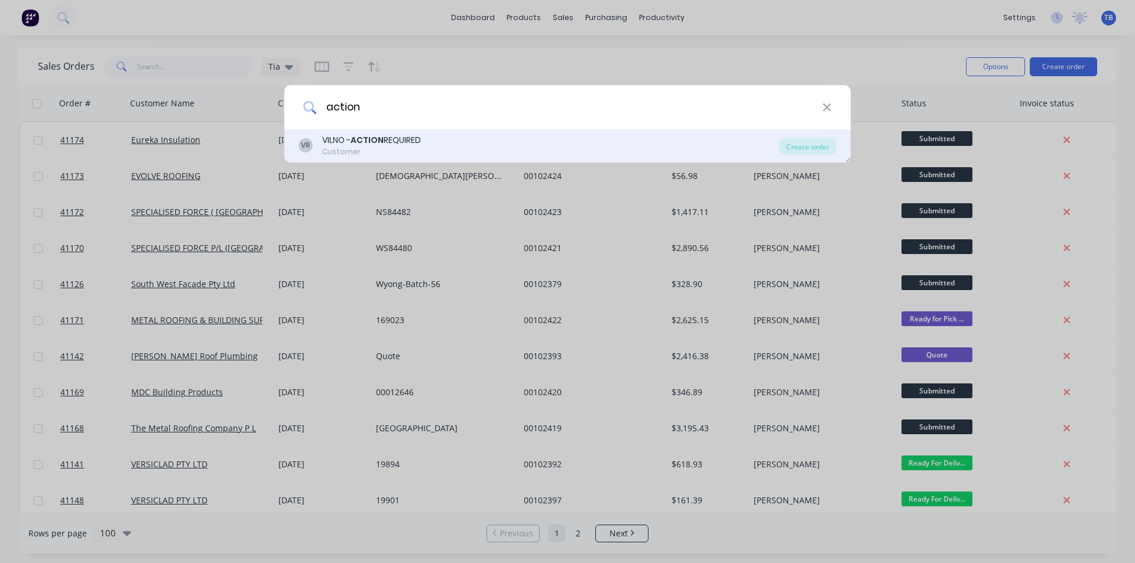
type input "action"
click at [496, 140] on div "VR VILNO - ACTION REQUIRED Customer" at bounding box center [538, 145] width 480 height 23
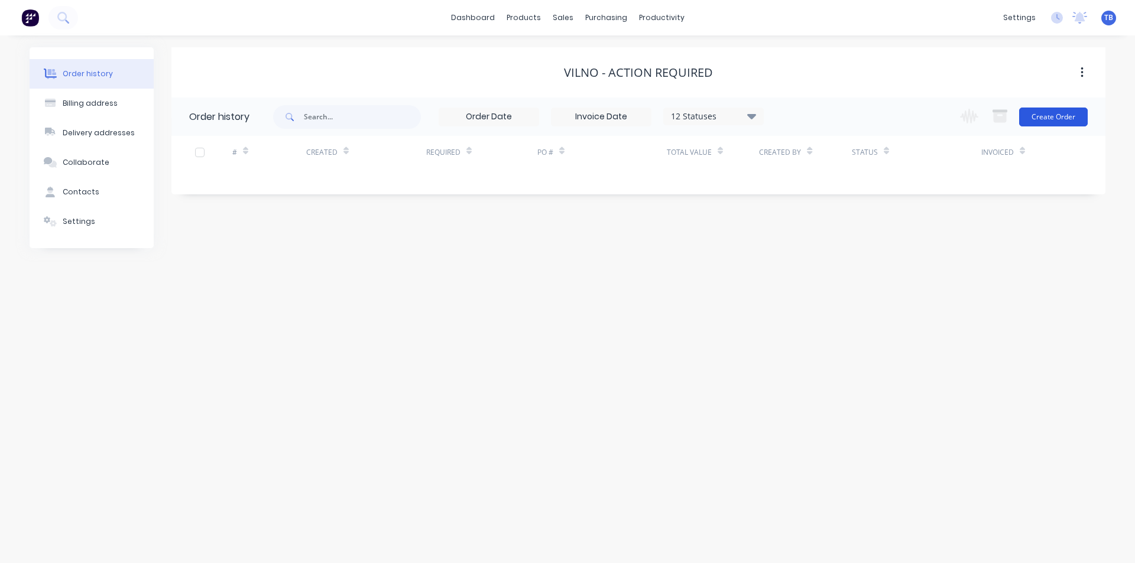
click at [1031, 116] on button "Create Order" at bounding box center [1053, 117] width 69 height 19
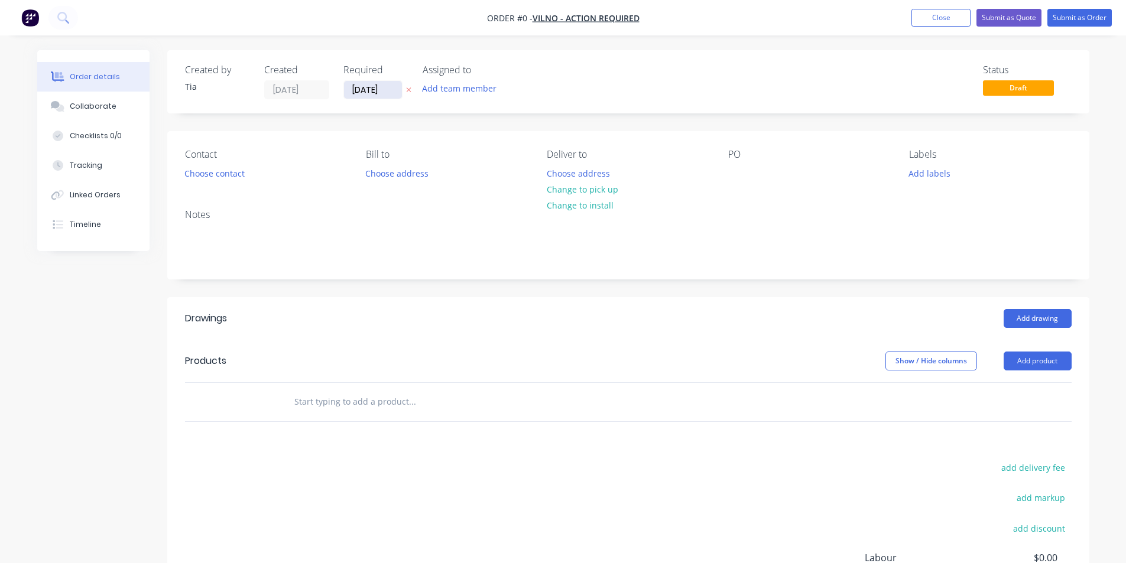
click at [390, 87] on input "[DATE]" at bounding box center [373, 90] width 58 height 18
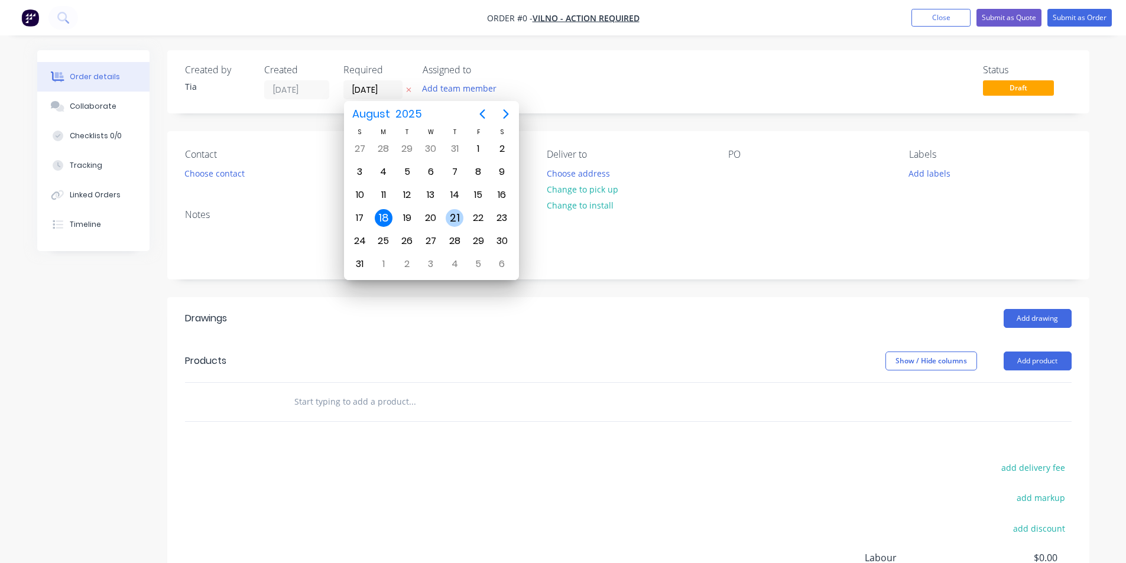
click at [454, 215] on div "21" at bounding box center [455, 218] width 18 height 18
type input "21/08/25"
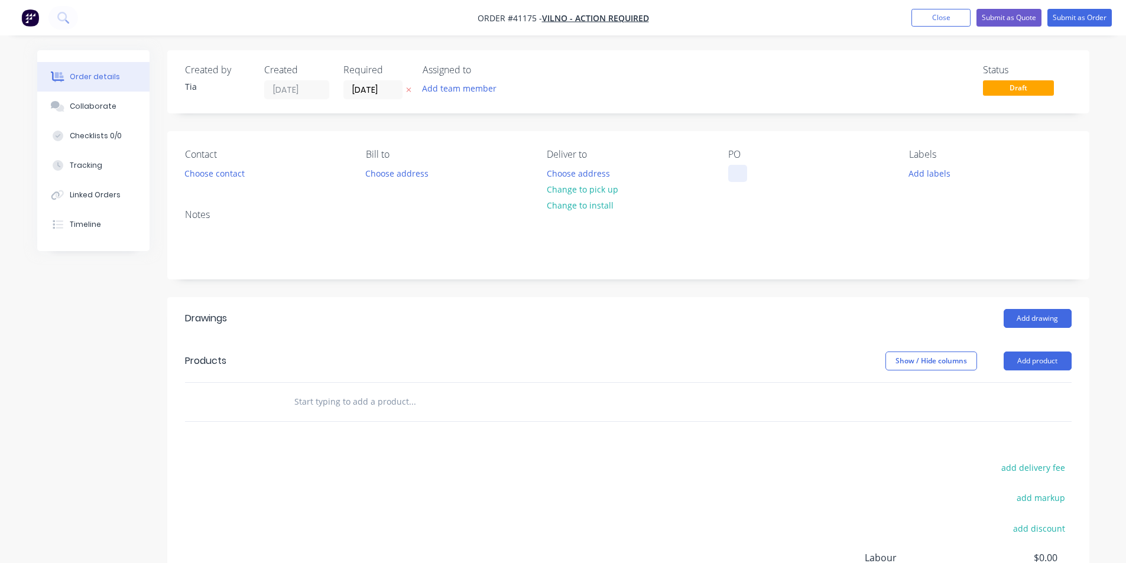
click at [741, 174] on div at bounding box center [737, 173] width 19 height 17
click at [736, 170] on div at bounding box center [737, 173] width 19 height 17
click at [226, 173] on button "Choose contact" at bounding box center [214, 173] width 73 height 16
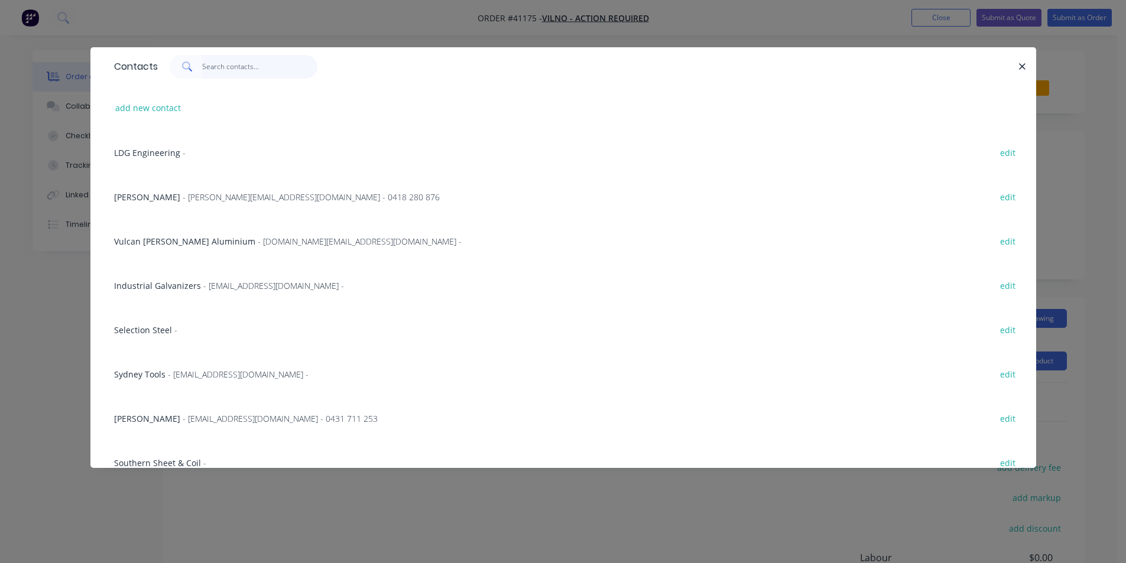
click at [257, 63] on input "text" at bounding box center [259, 67] width 115 height 24
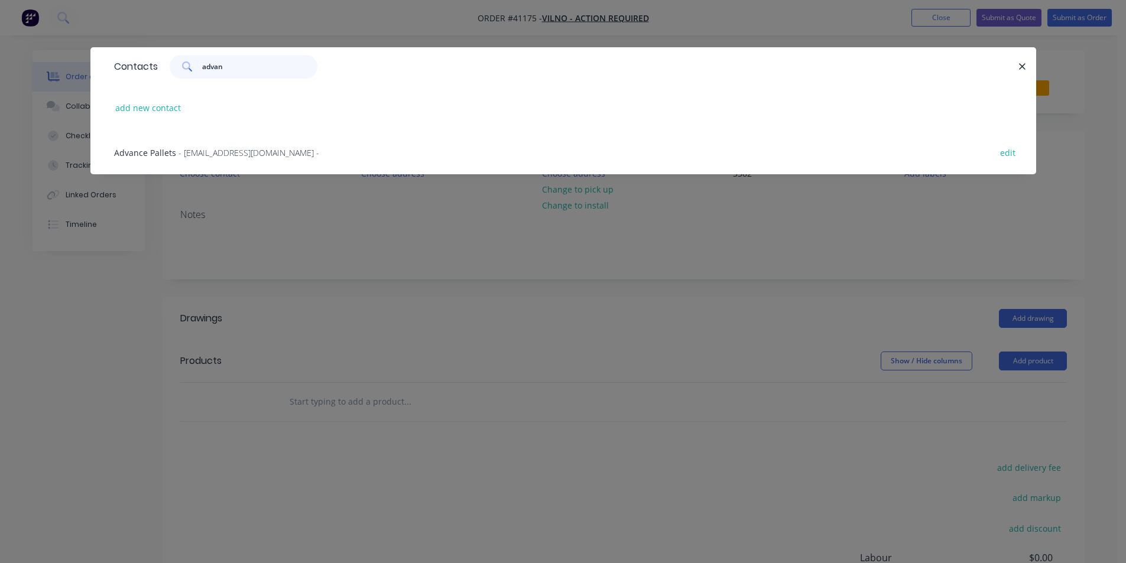
type input "advan"
click at [252, 160] on div "Advance Pallets - accounts@advancepallets.com.au - edit" at bounding box center [563, 152] width 910 height 44
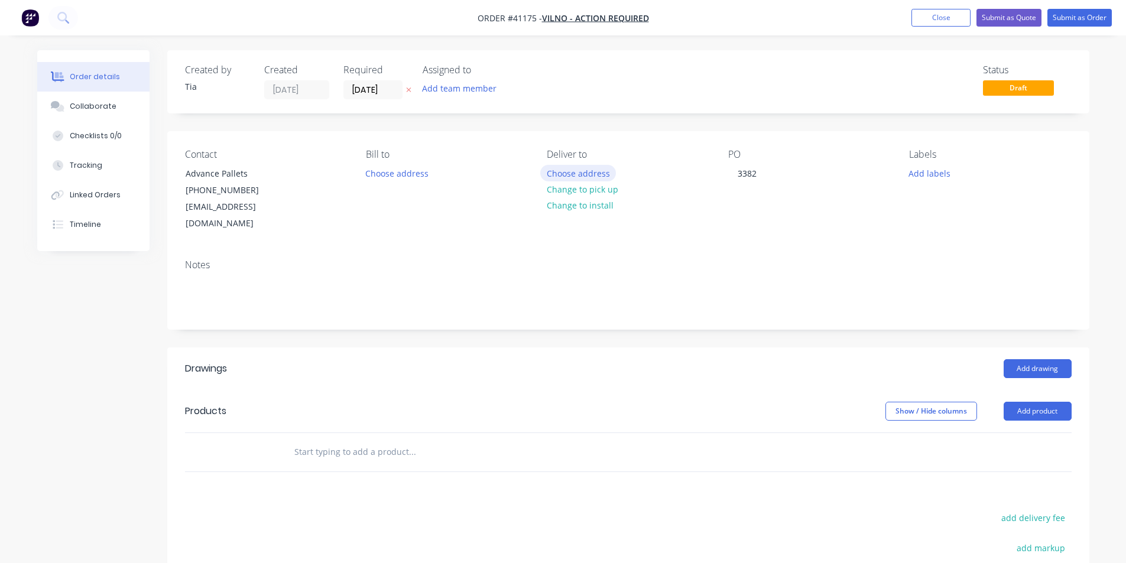
click at [580, 174] on button "Choose address" at bounding box center [578, 173] width 76 height 16
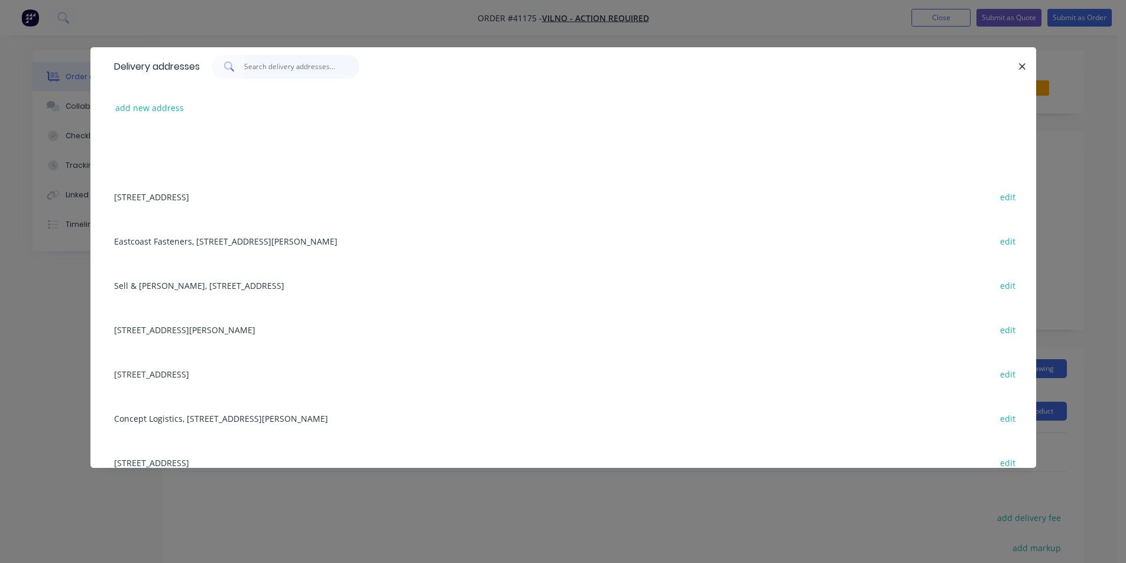
click at [261, 70] on input "text" at bounding box center [301, 67] width 115 height 24
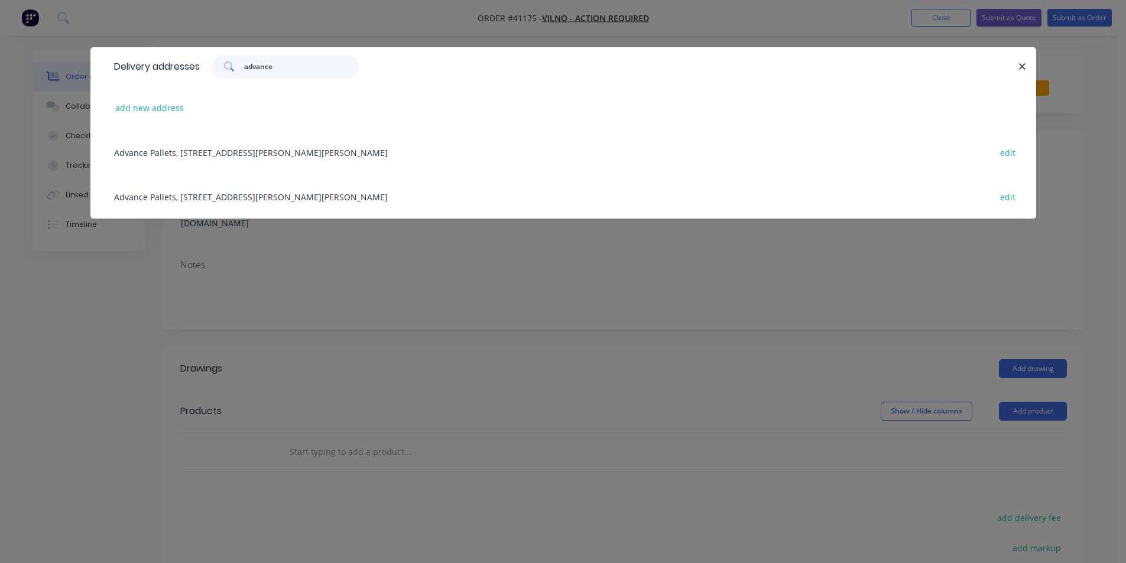
type input "advance"
click at [242, 158] on div "Advance Pallets, 164 Hartley Road, SMEATON GRANGE, New South Wales, Australia, …" at bounding box center [563, 152] width 910 height 44
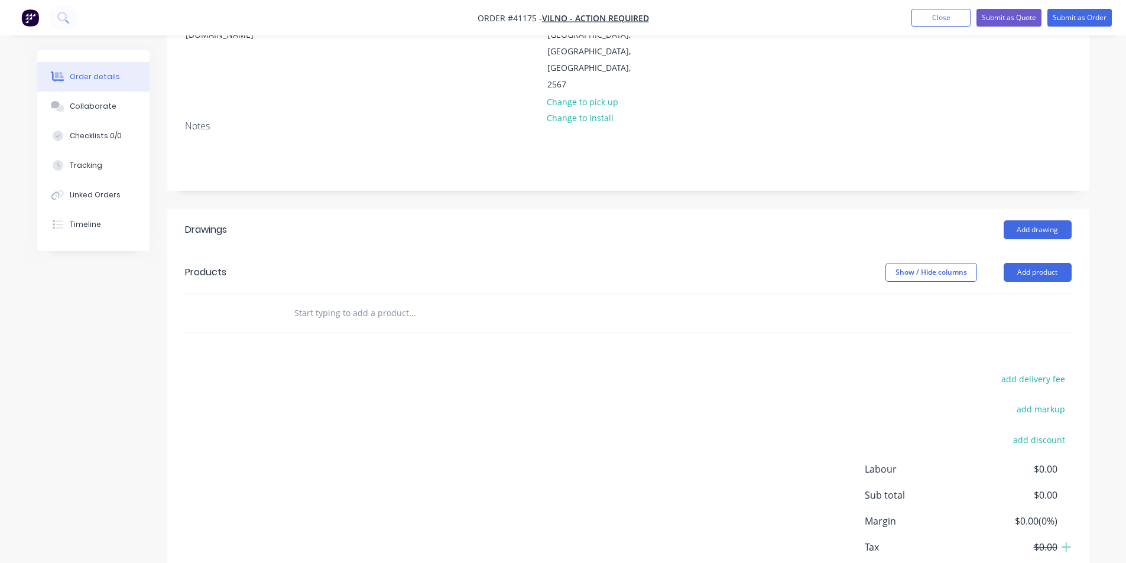
scroll to position [227, 0]
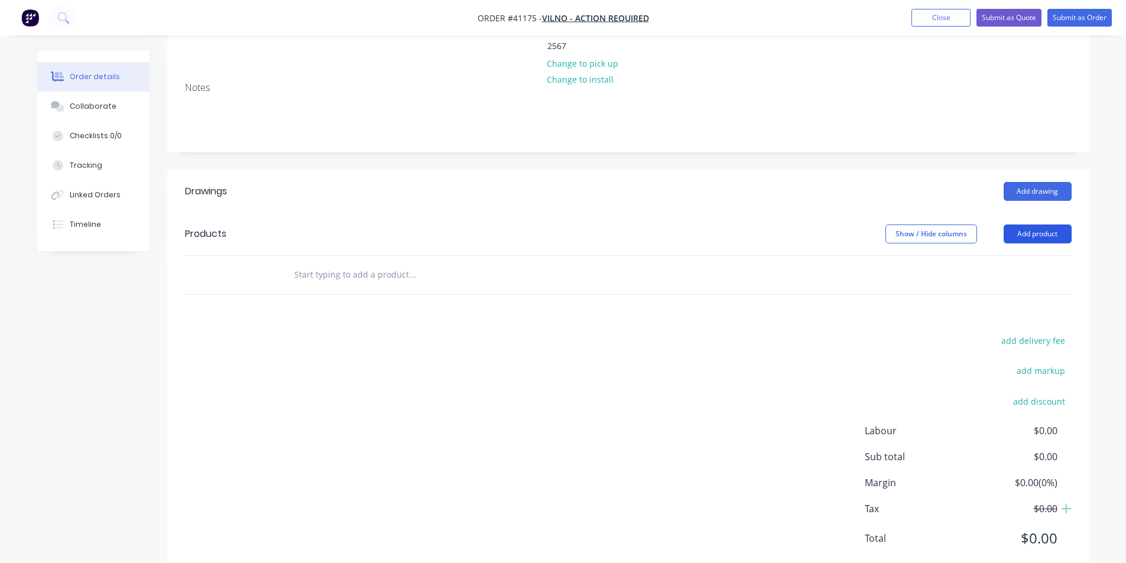
click at [1038, 225] on button "Add product" at bounding box center [1038, 234] width 68 height 19
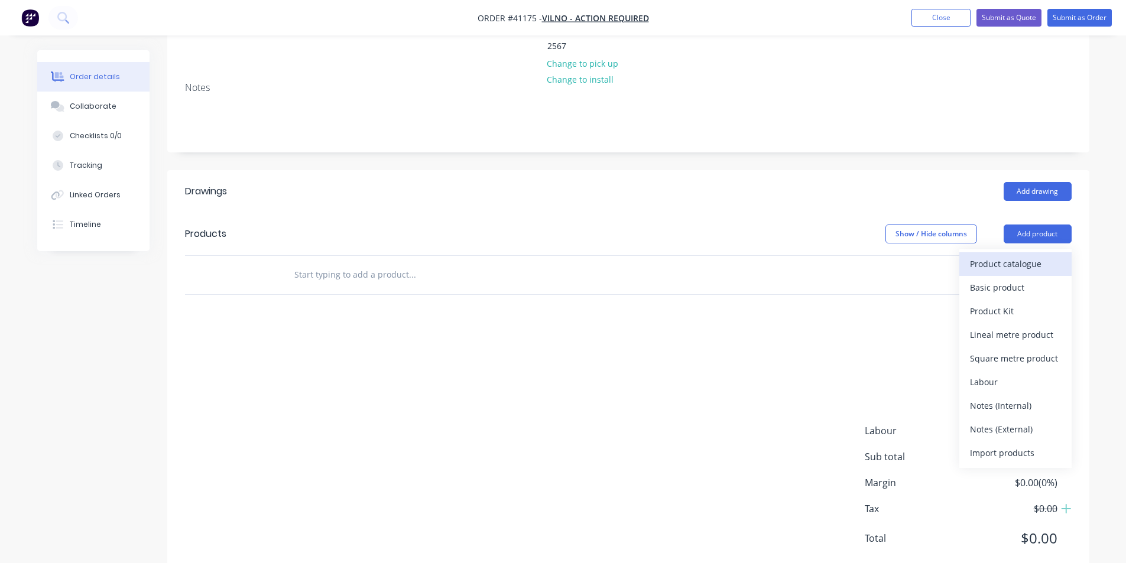
click at [1007, 255] on div "Product catalogue" at bounding box center [1015, 263] width 91 height 17
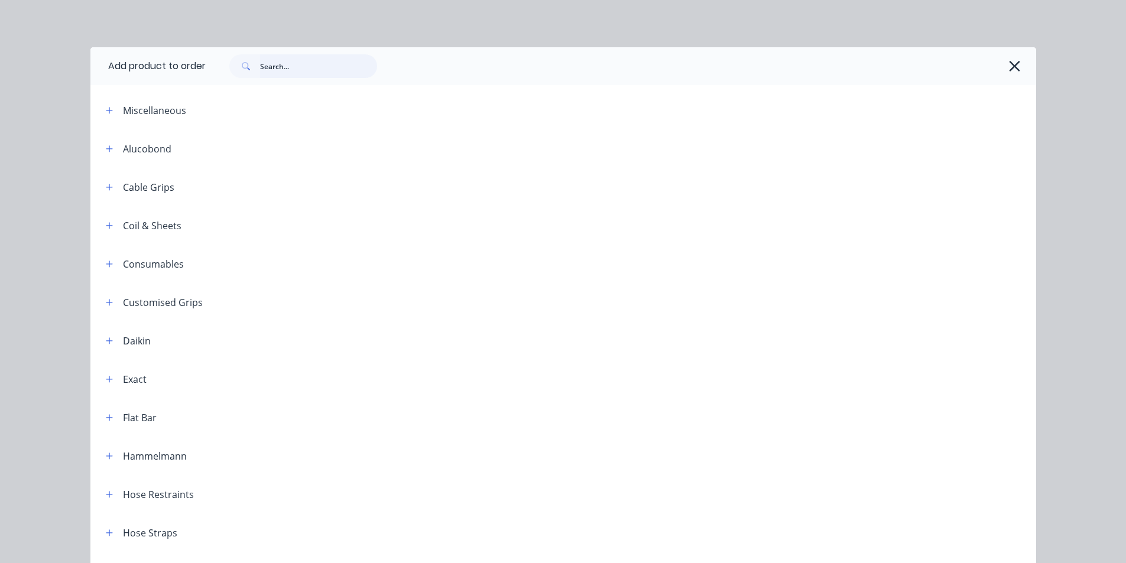
click at [265, 66] on input "text" at bounding box center [318, 66] width 117 height 24
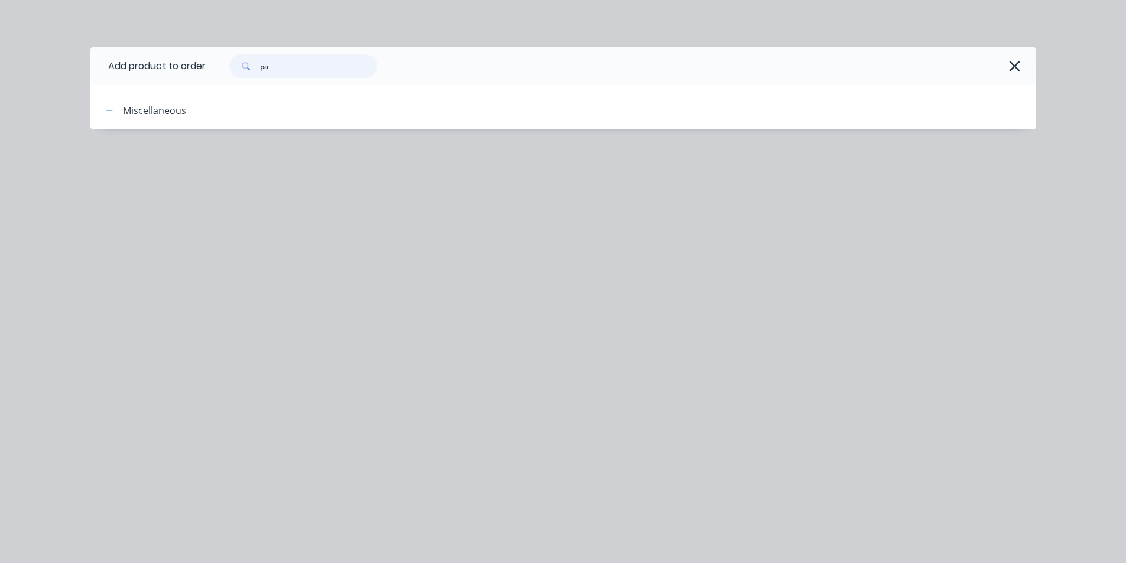
type input "p"
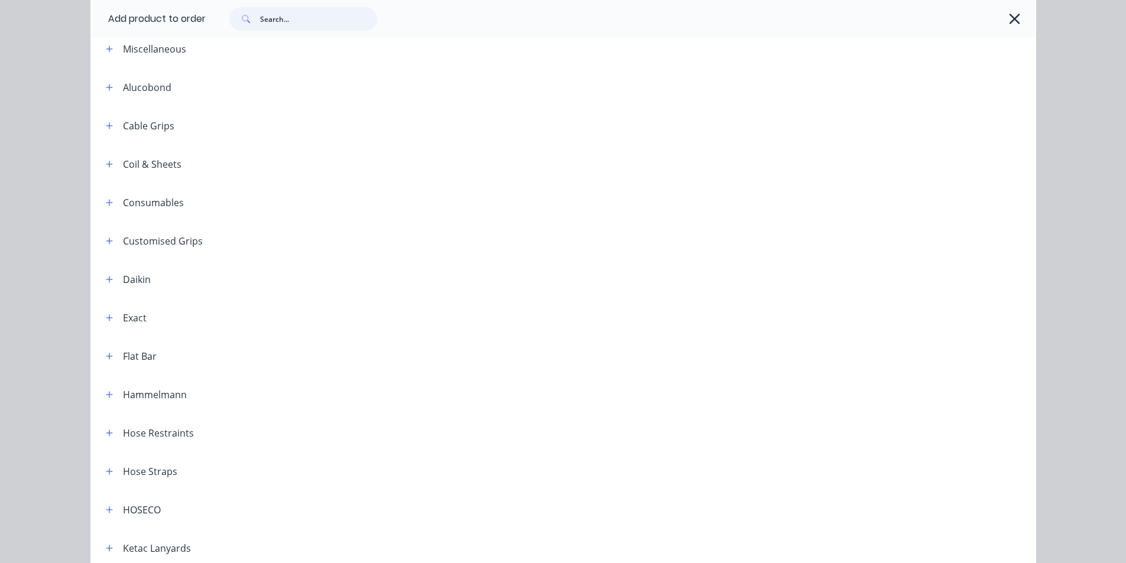
scroll to position [0, 0]
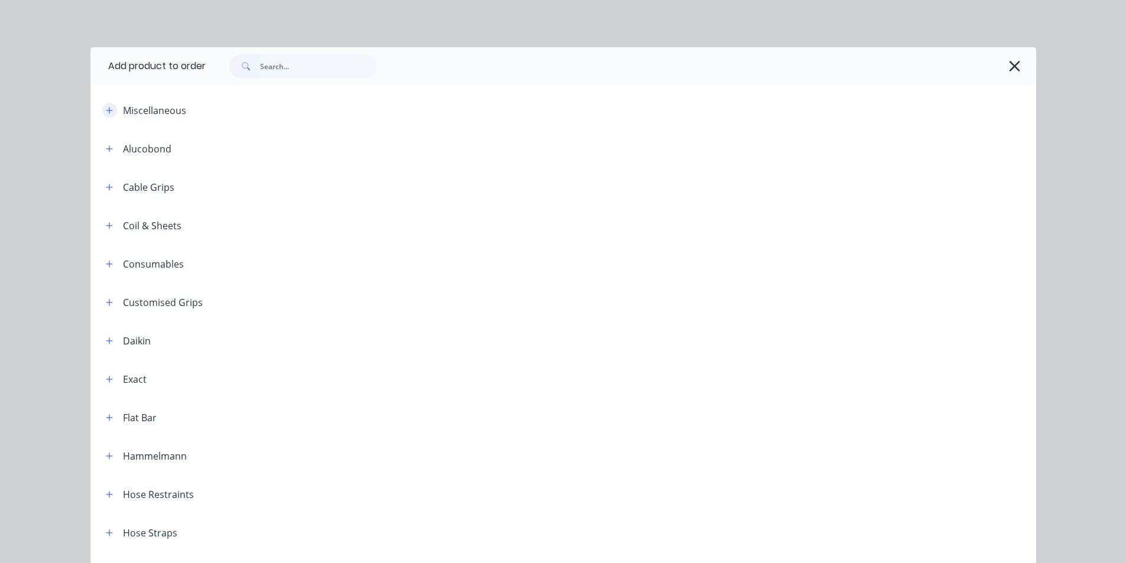
click at [106, 106] on icon "button" at bounding box center [109, 110] width 7 height 8
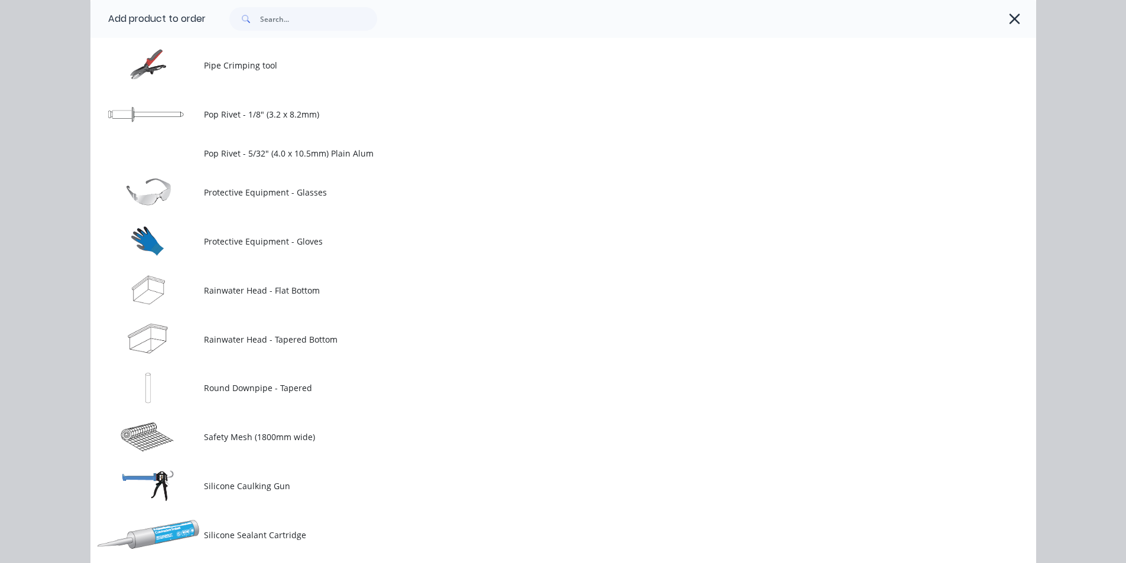
scroll to position [1983, 0]
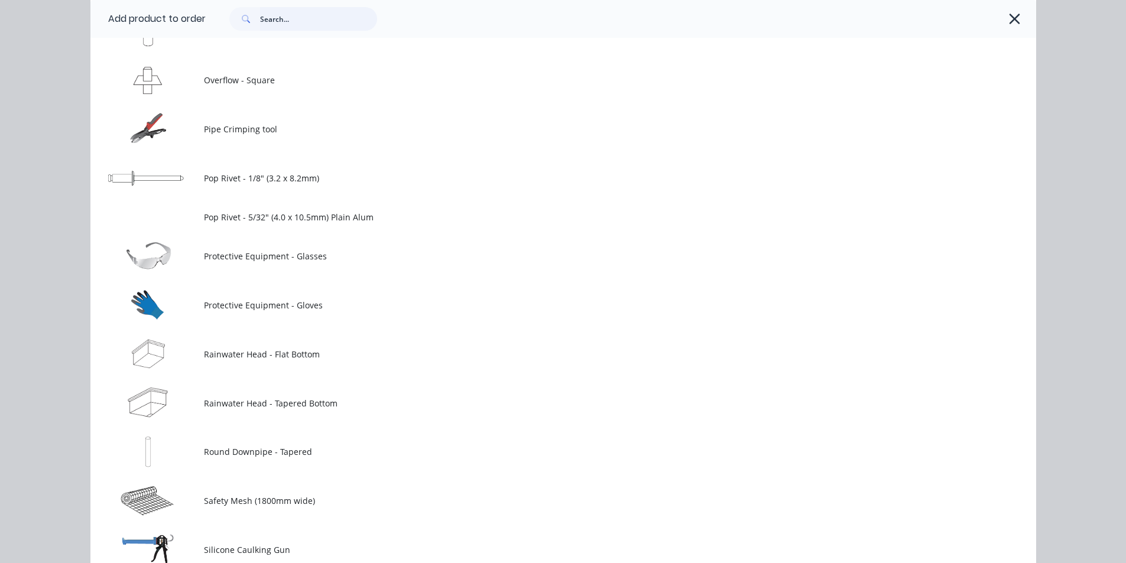
click at [296, 21] on input "text" at bounding box center [318, 19] width 117 height 24
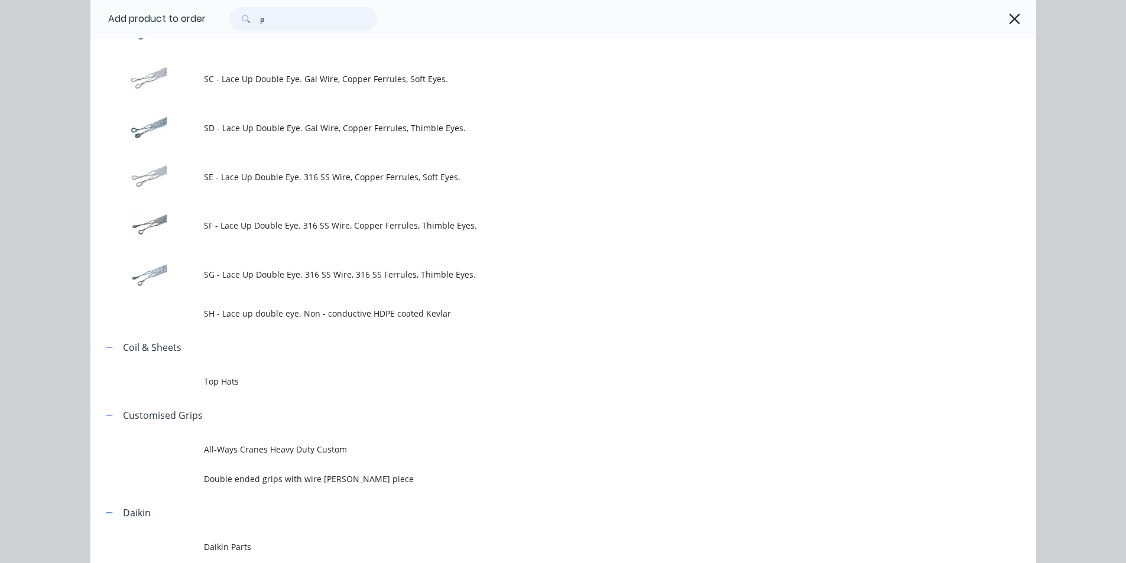
scroll to position [3310, 0]
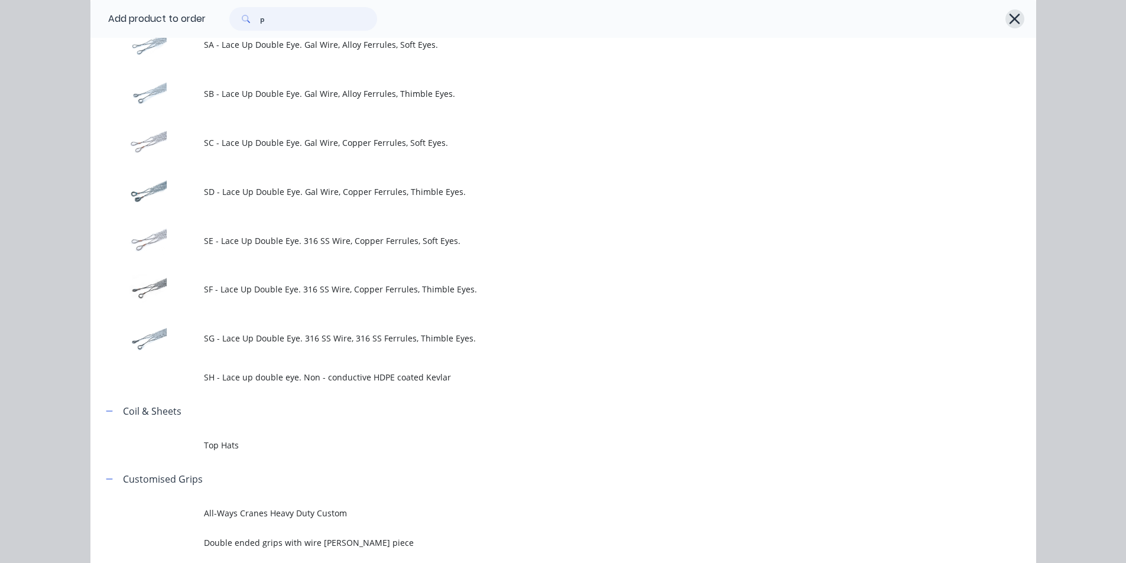
type input "p"
click at [1015, 19] on icon "button" at bounding box center [1014, 19] width 12 height 17
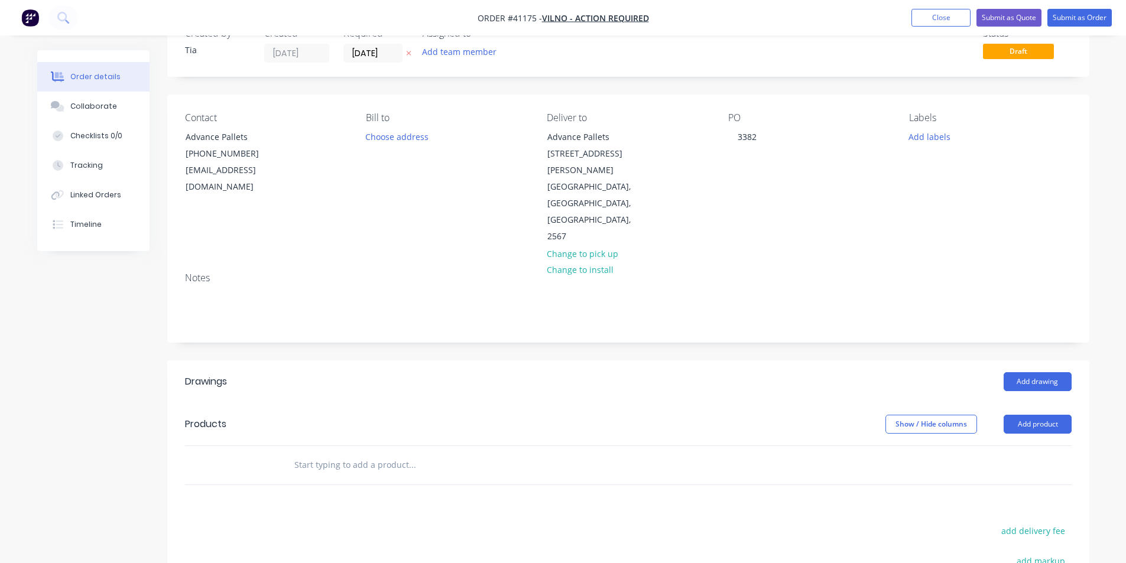
scroll to position [0, 0]
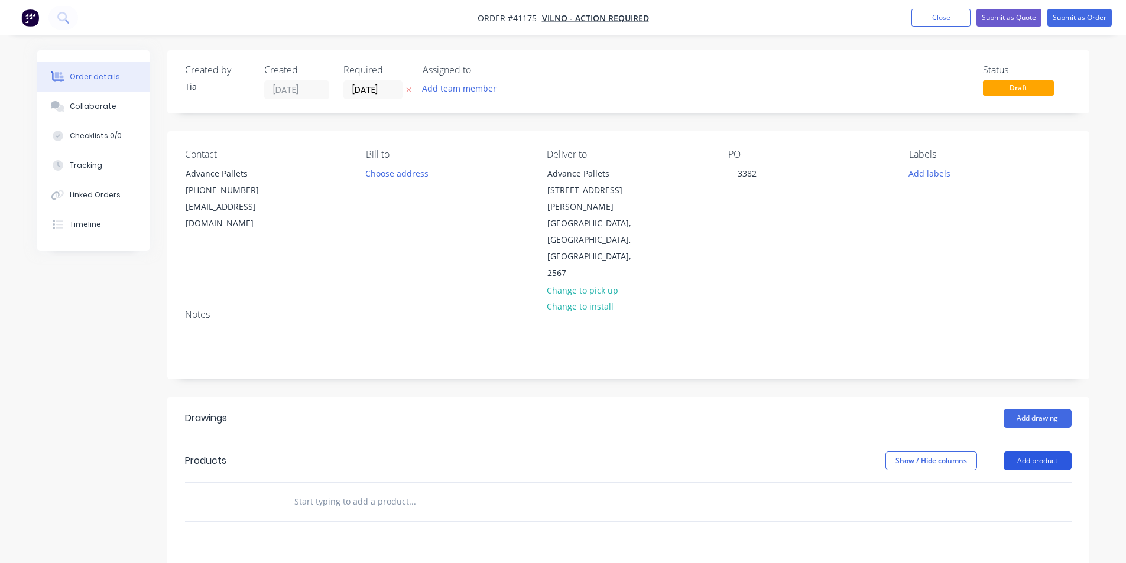
click at [1049, 452] on button "Add product" at bounding box center [1038, 461] width 68 height 19
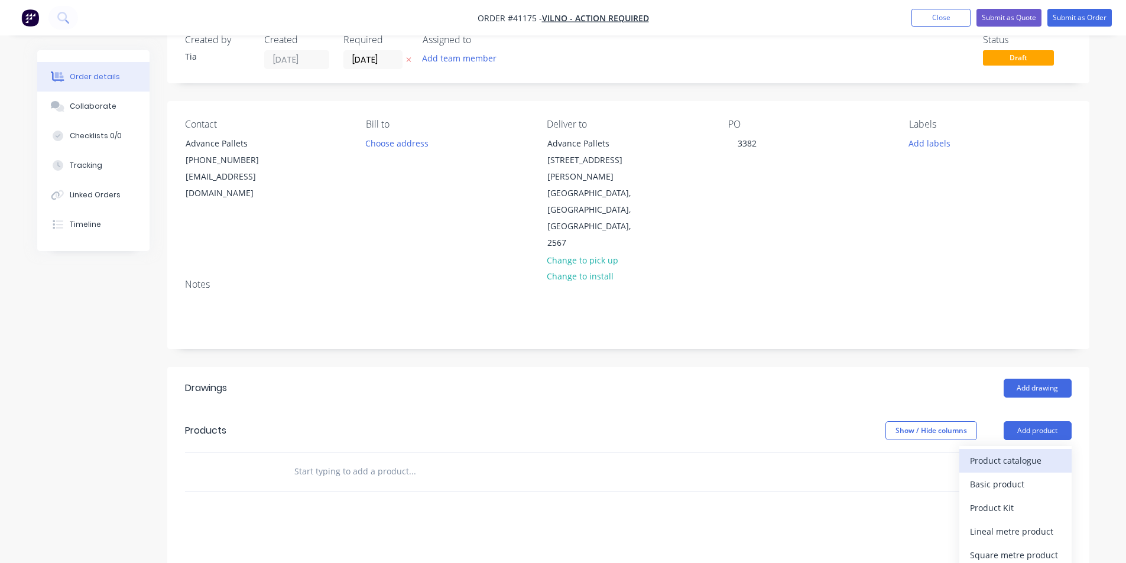
scroll to position [59, 0]
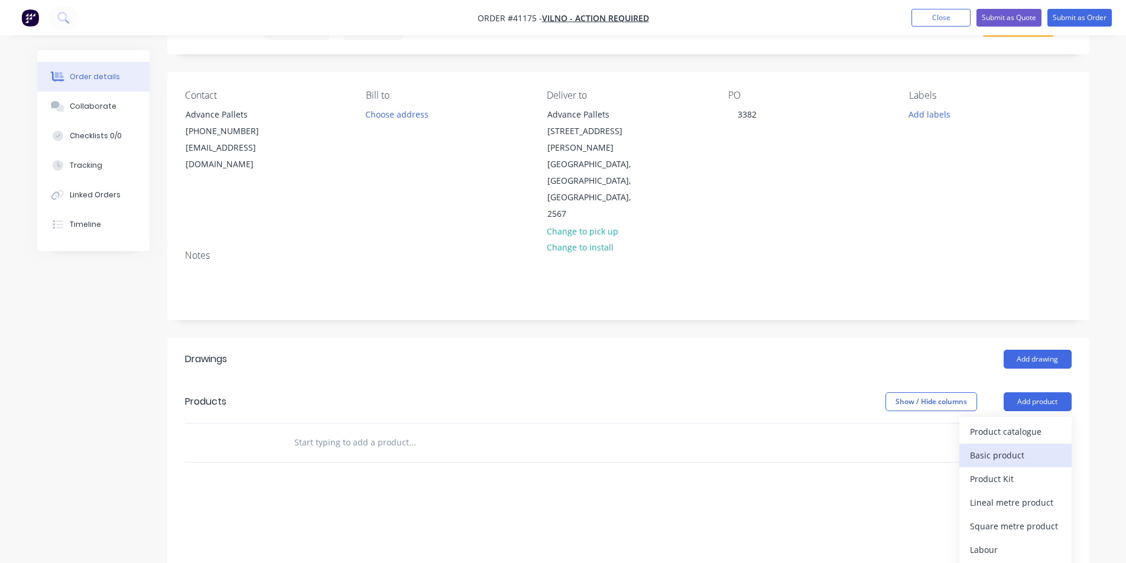
click at [1033, 447] on div "Basic product" at bounding box center [1015, 455] width 91 height 17
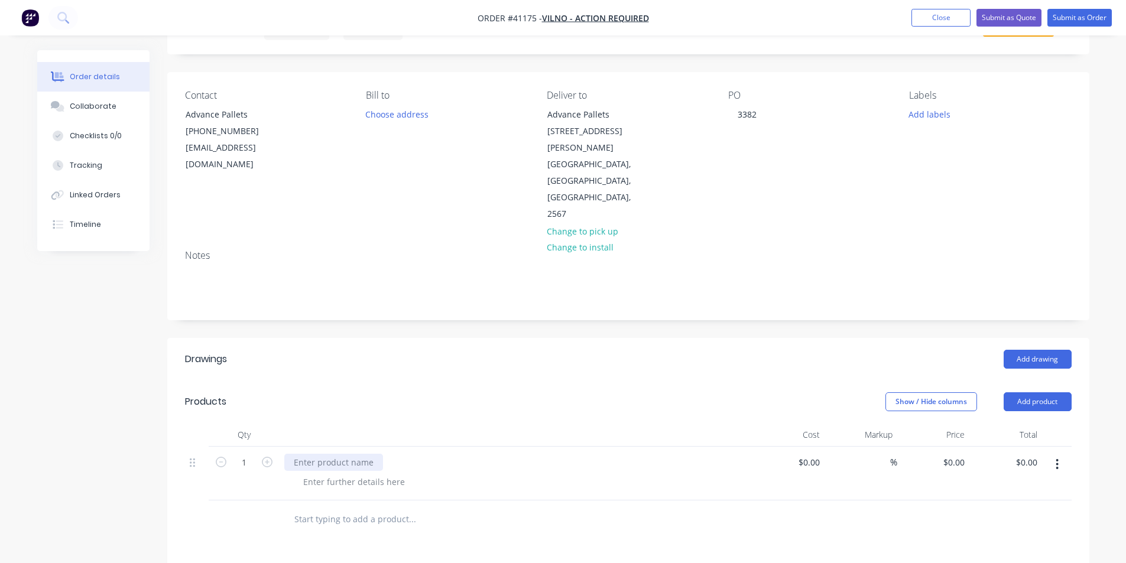
click at [335, 454] on div at bounding box center [333, 462] width 99 height 17
type input "100"
click at [375, 473] on div at bounding box center [354, 481] width 121 height 17
click at [318, 473] on div "Ron needs these pallets for Thursday Morning, 21/08." at bounding box center [429, 481] width 271 height 17
click at [413, 473] on div "Rob needs these pallets for Thursday Morning, 21/08." at bounding box center [429, 481] width 271 height 17
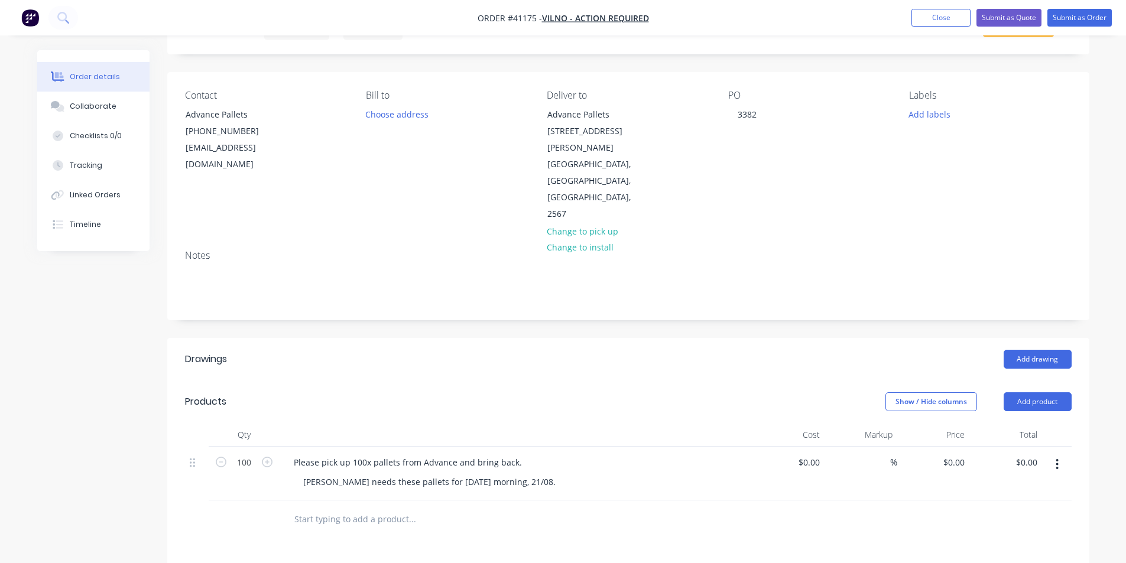
click at [610, 473] on div "Rob needs these pallets for Thursday morning, 21/08." at bounding box center [521, 481] width 454 height 17
drag, startPoint x: 511, startPoint y: 431, endPoint x: 518, endPoint y: 437, distance: 9.2
click at [511, 454] on div "Please pick up 100x pallets from Advance and bring back." at bounding box center [407, 462] width 247 height 17
click at [518, 454] on div "Please pick up 100x pallets from Advance and bring back." at bounding box center [407, 462] width 247 height 17
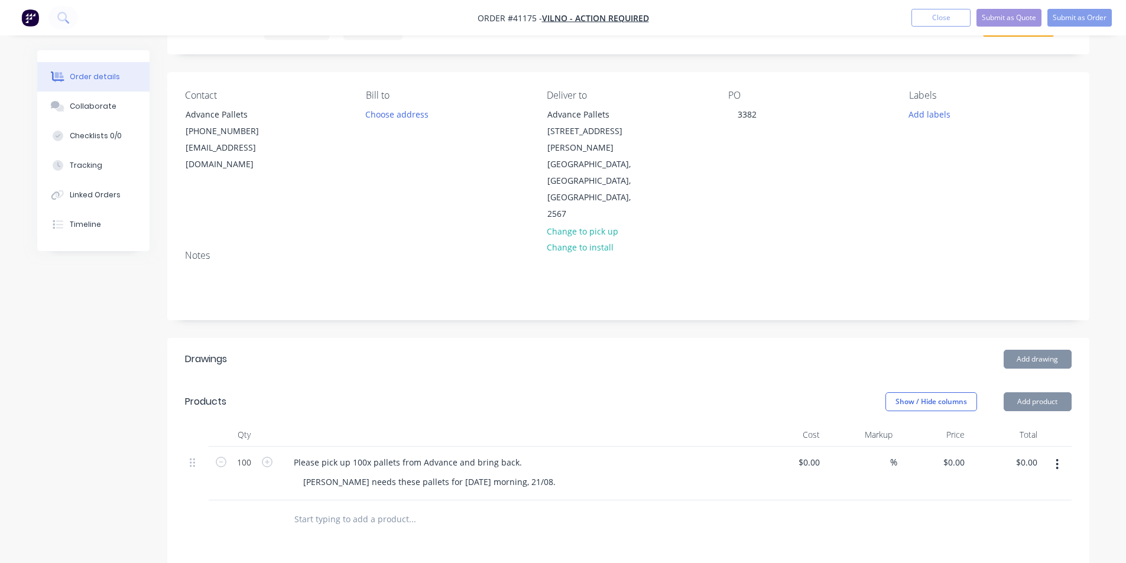
click at [539, 505] on div at bounding box center [493, 520] width 426 height 38
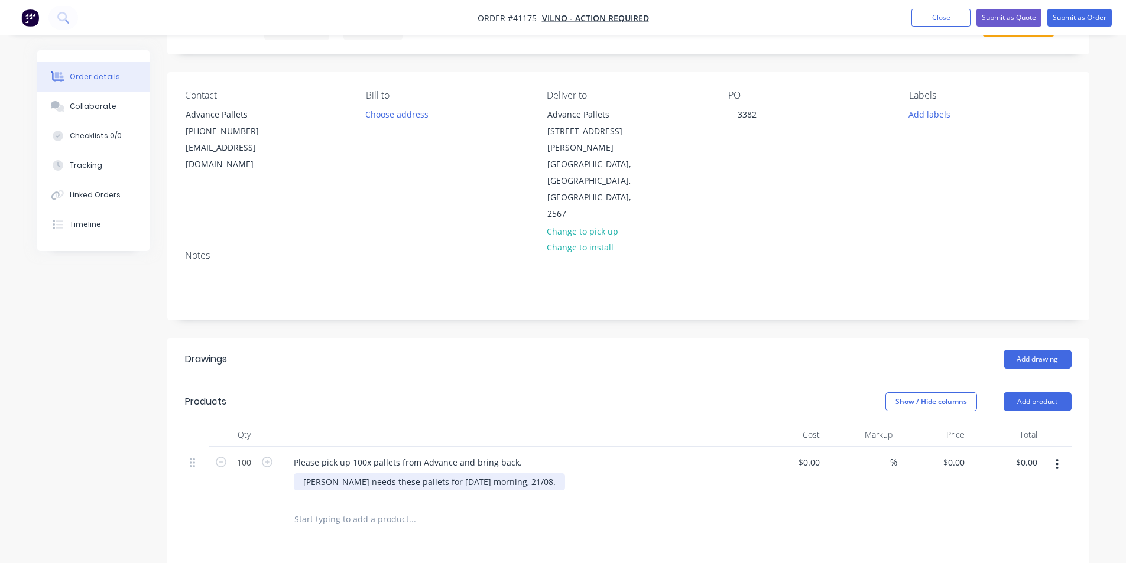
click at [423, 473] on div "Rob needs these pallets for Thursday morning, 21/08." at bounding box center [429, 481] width 271 height 17
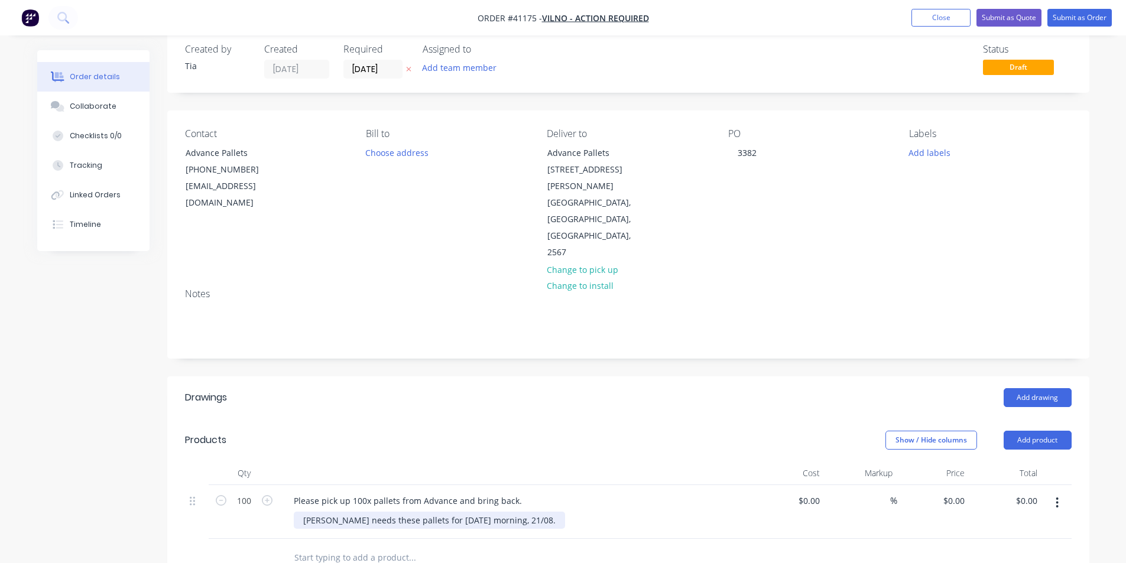
scroll to position [0, 0]
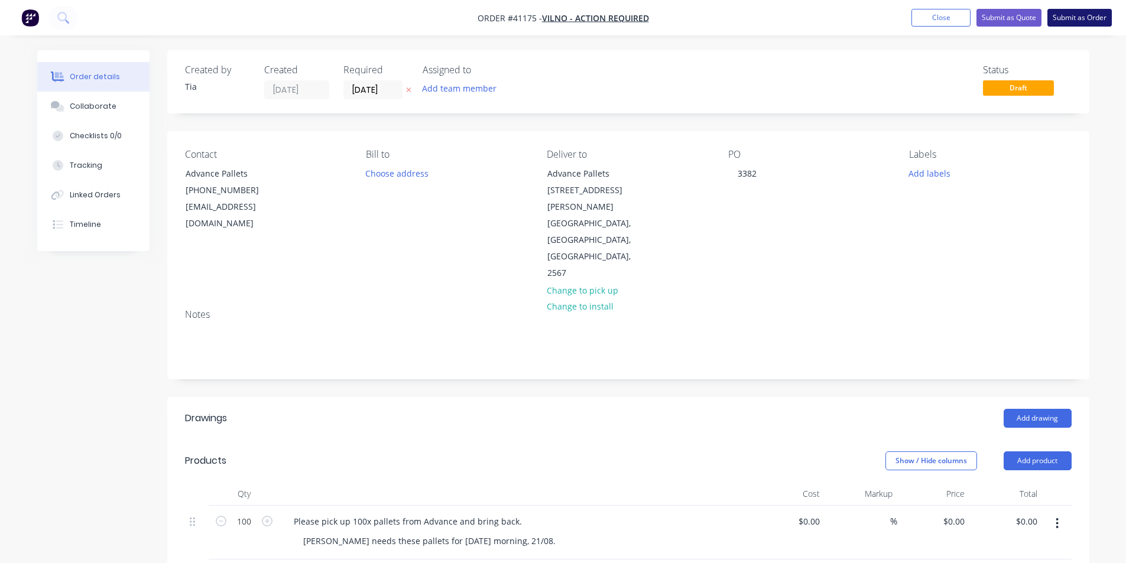
click at [1061, 22] on button "Submit as Order" at bounding box center [1079, 18] width 64 height 18
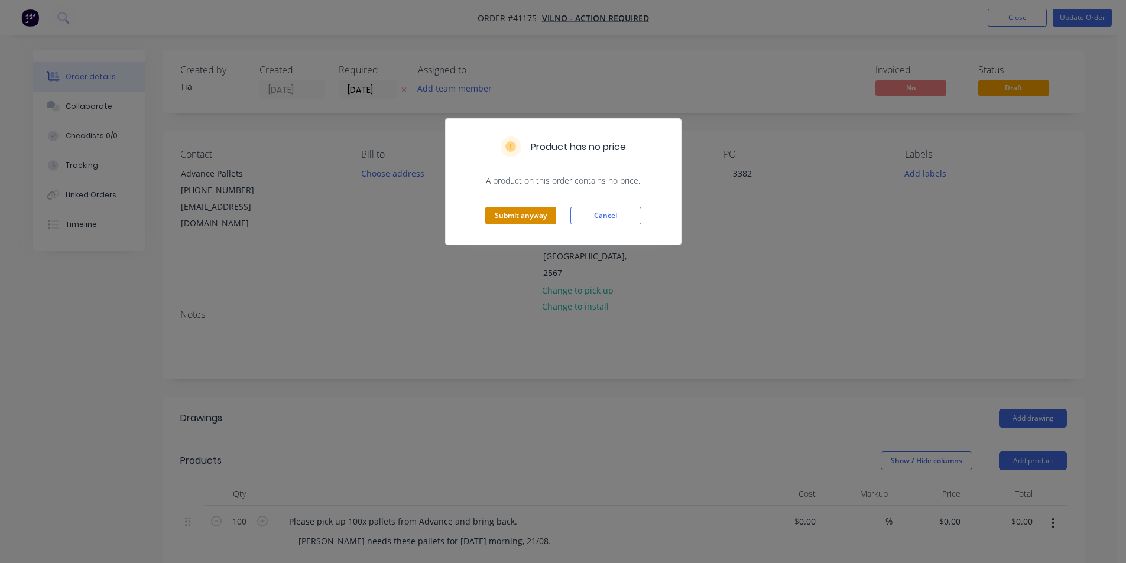
click at [525, 217] on button "Submit anyway" at bounding box center [520, 216] width 71 height 18
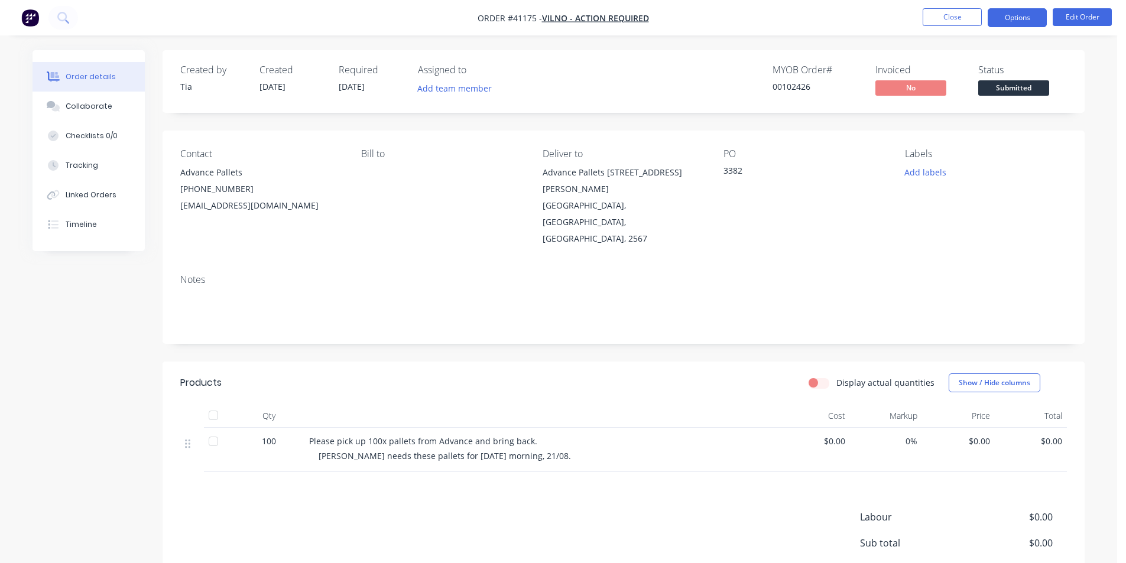
click at [1017, 23] on button "Options" at bounding box center [1017, 17] width 59 height 19
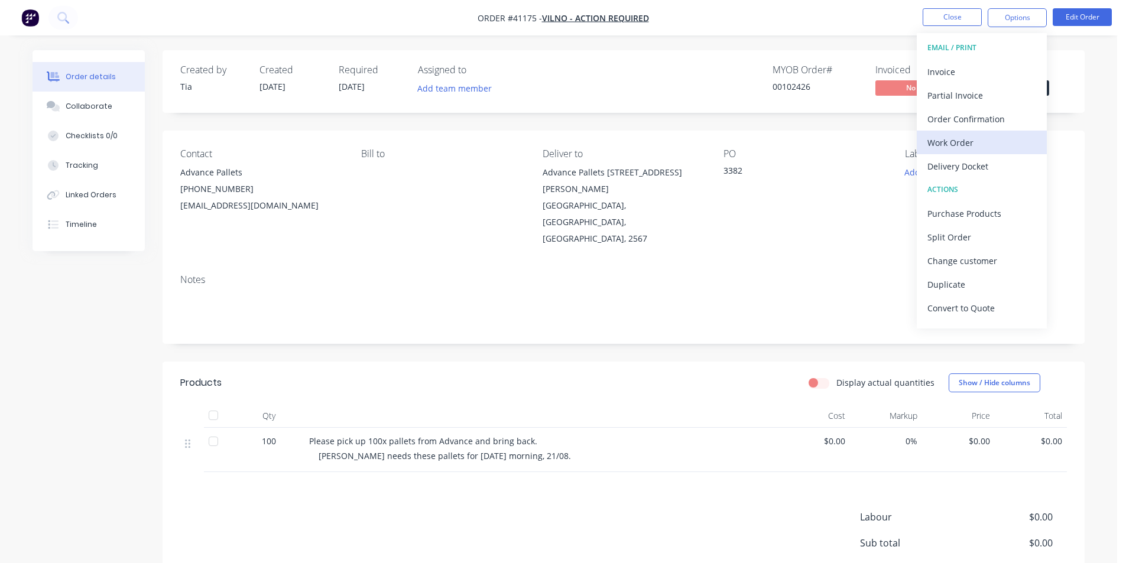
click at [971, 145] on div "Work Order" at bounding box center [981, 142] width 109 height 17
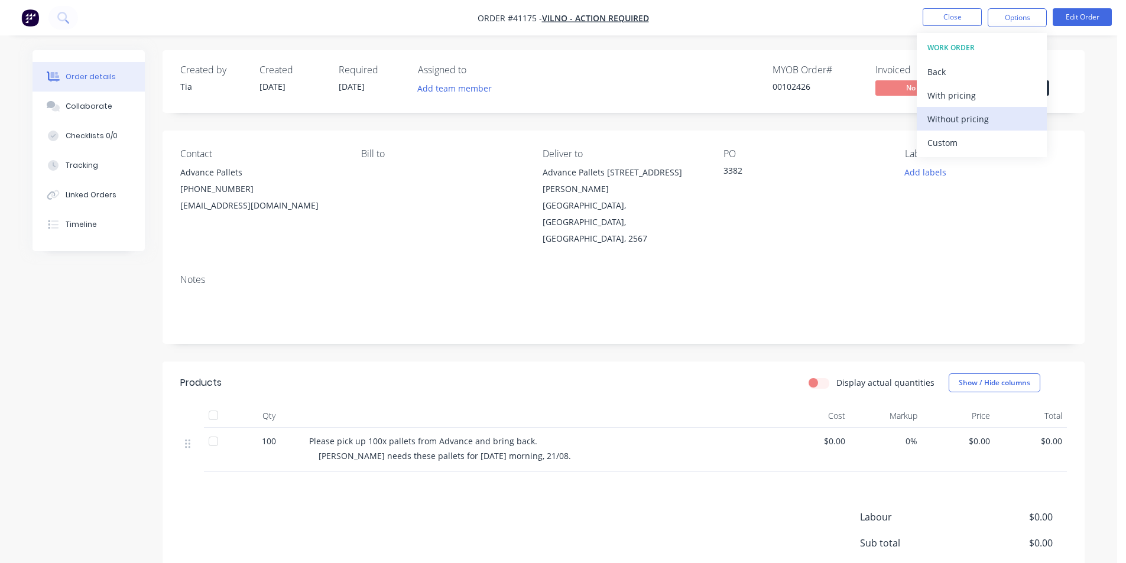
click at [975, 124] on div "Without pricing" at bounding box center [981, 119] width 109 height 17
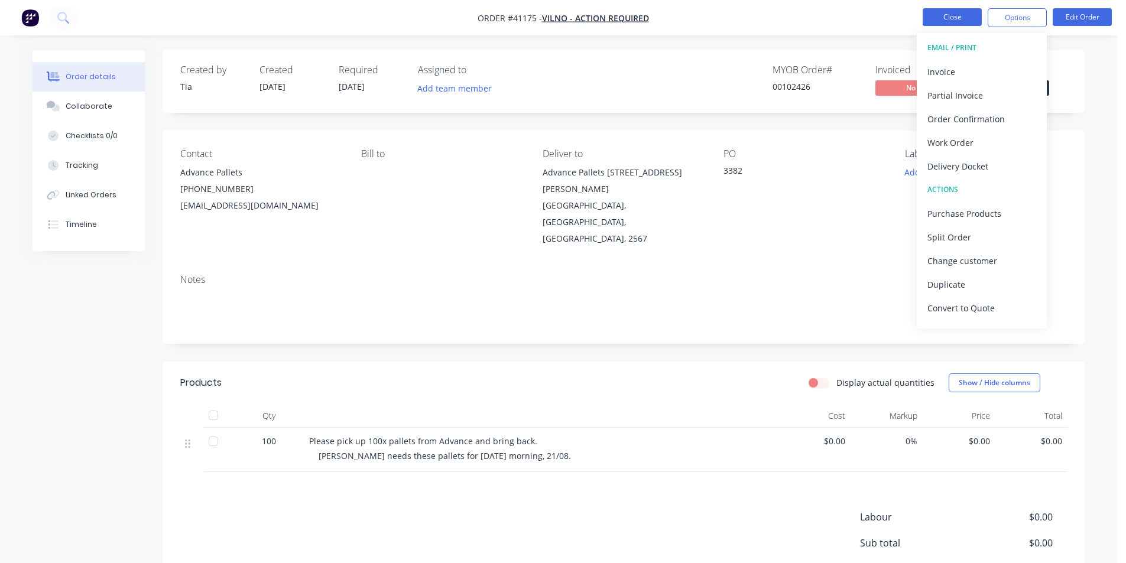
click at [949, 14] on button "Close" at bounding box center [952, 17] width 59 height 18
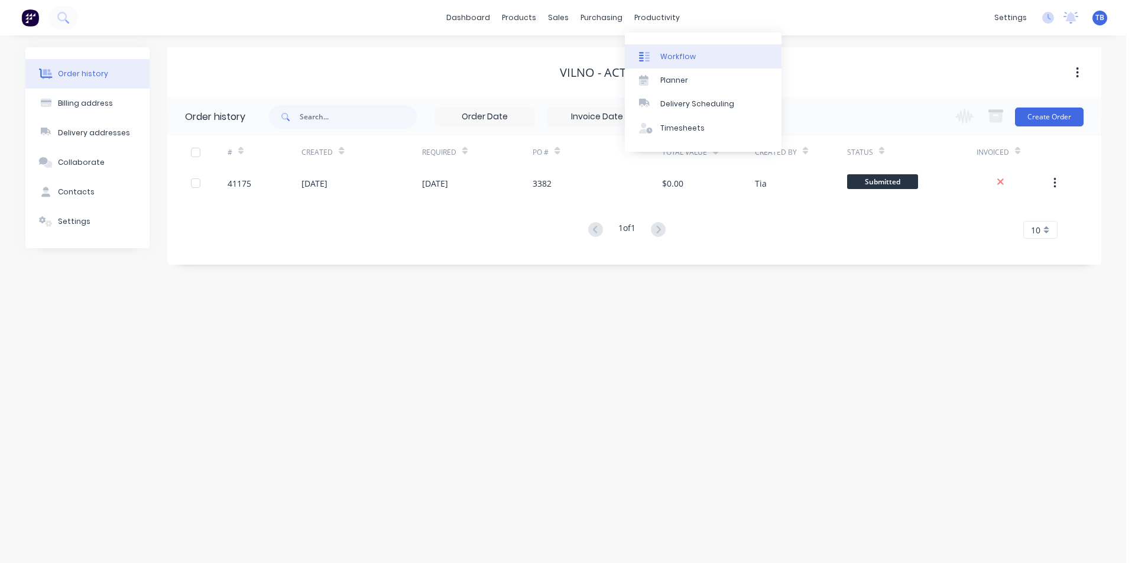
click at [669, 22] on div "productivity" at bounding box center [656, 18] width 57 height 18
click at [692, 104] on div "Delivery Scheduling" at bounding box center [697, 104] width 74 height 11
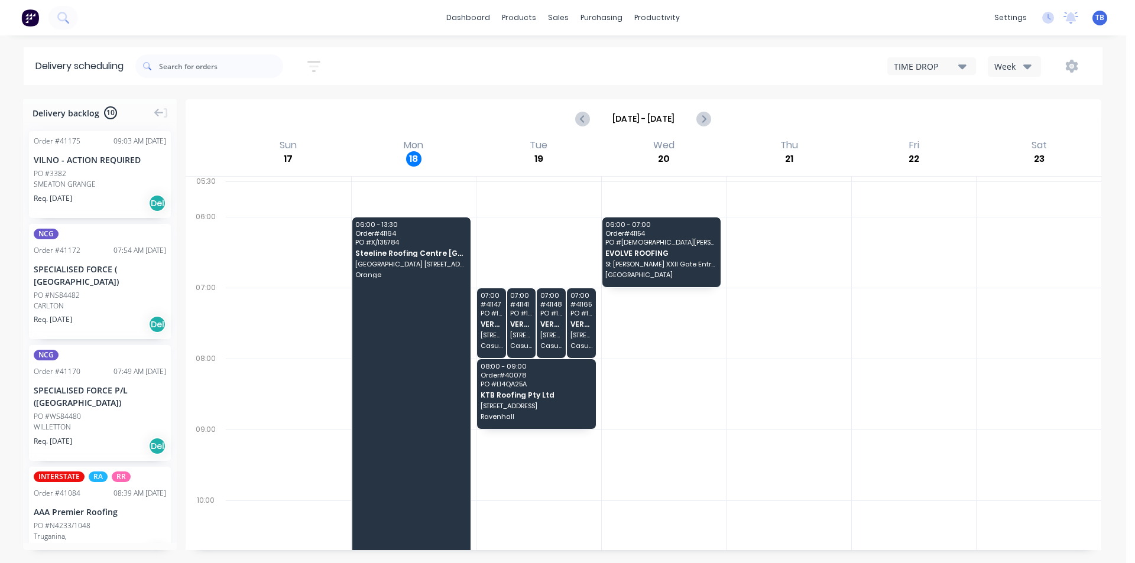
click at [1012, 67] on div "Week" at bounding box center [1011, 66] width 34 height 12
click at [1013, 116] on div "Vehicle" at bounding box center [1046, 121] width 117 height 24
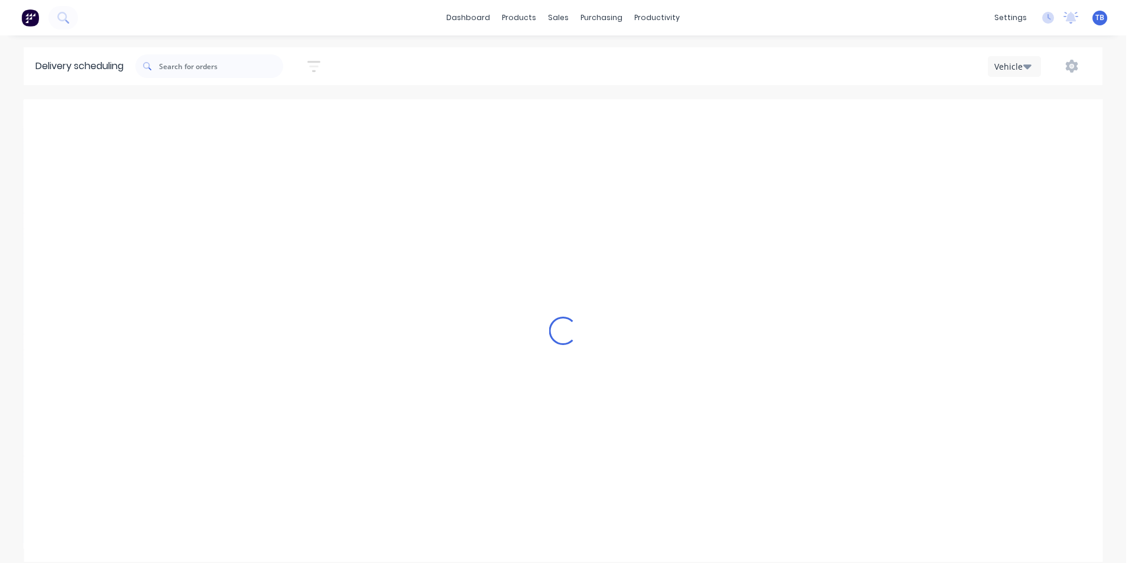
scroll to position [0, 1]
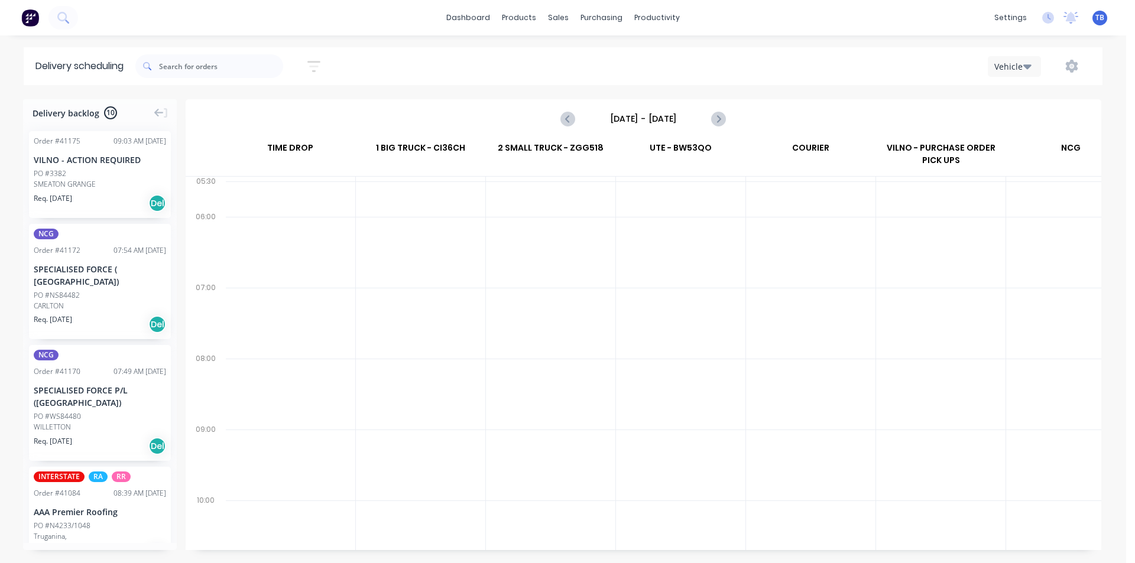
click at [1030, 68] on icon "button" at bounding box center [1027, 66] width 8 height 13
click at [1025, 96] on div "Week" at bounding box center [1046, 98] width 117 height 24
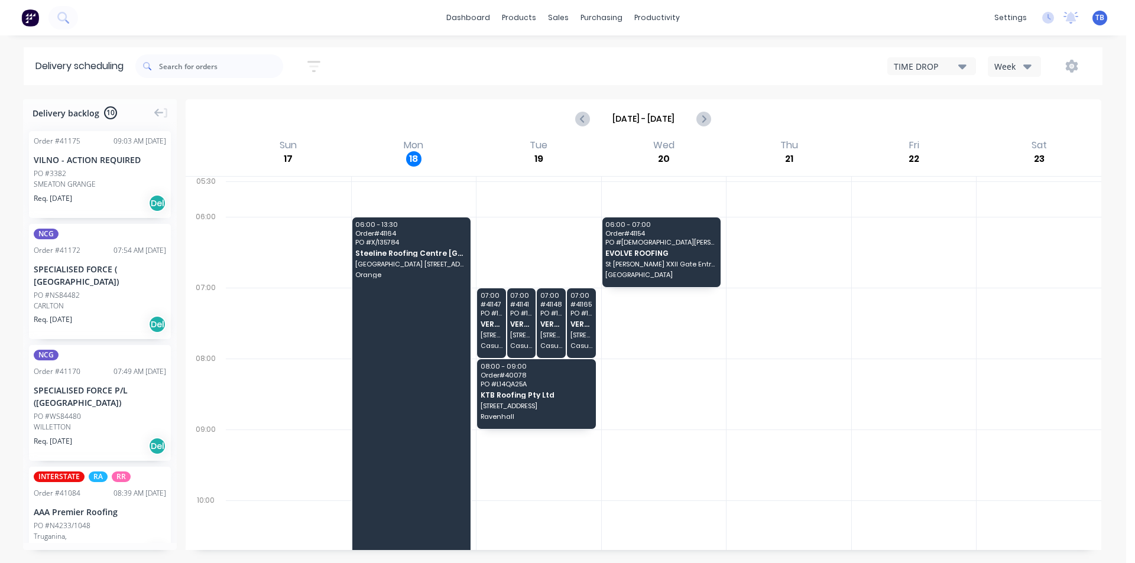
click at [960, 66] on icon "button" at bounding box center [962, 66] width 8 height 5
click at [879, 362] on div at bounding box center [914, 394] width 125 height 71
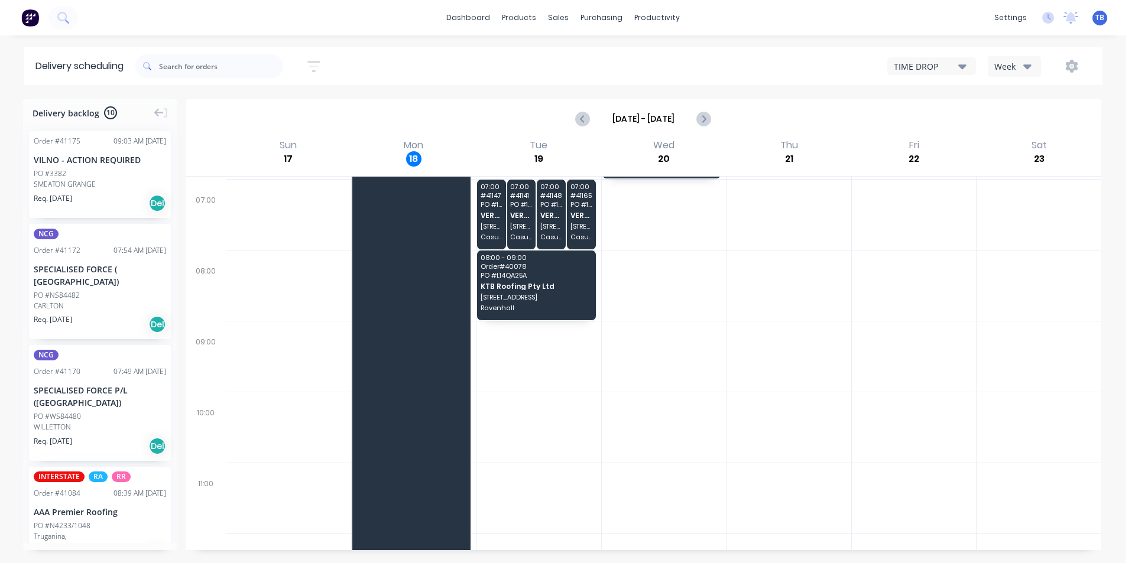
scroll to position [0, 0]
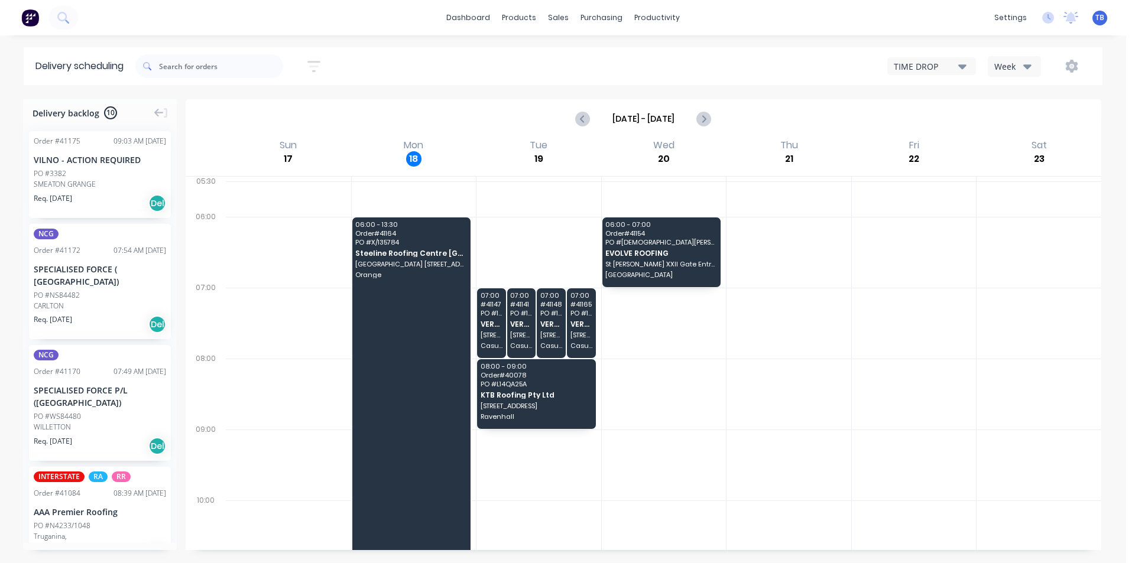
click at [970, 70] on button "TIME DROP" at bounding box center [931, 66] width 89 height 18
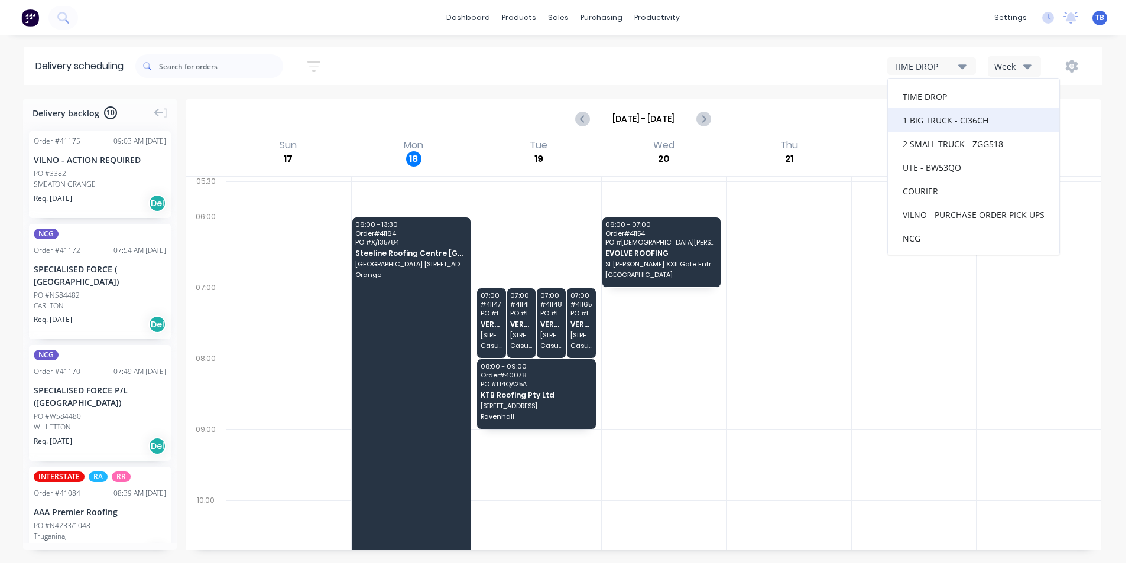
click at [956, 122] on div "1 BIG TRUCK - CI36CH" at bounding box center [973, 120] width 171 height 24
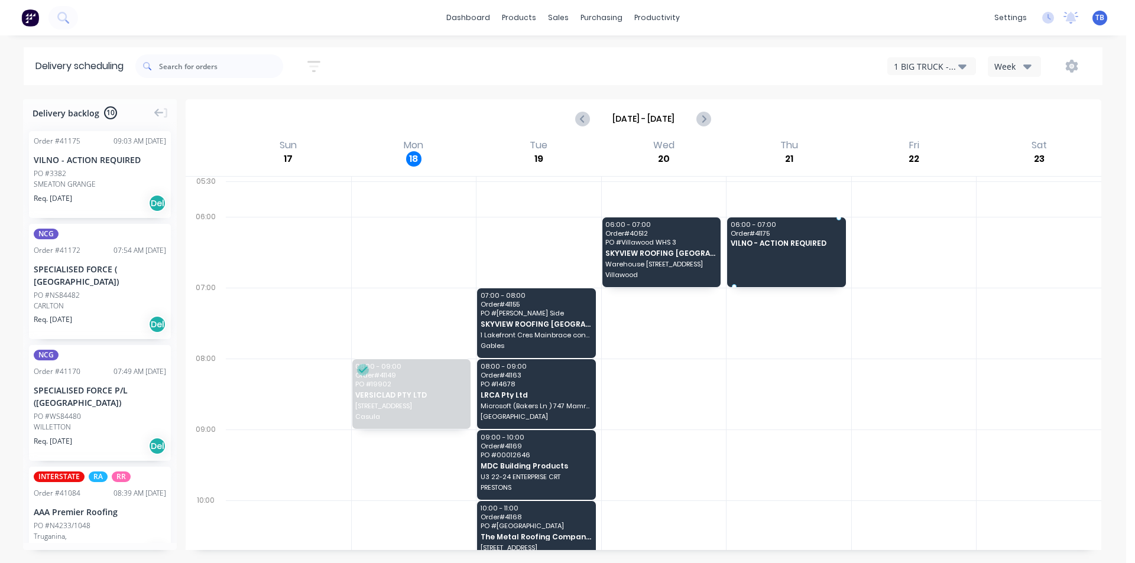
drag, startPoint x: 85, startPoint y: 163, endPoint x: 807, endPoint y: 241, distance: 726.4
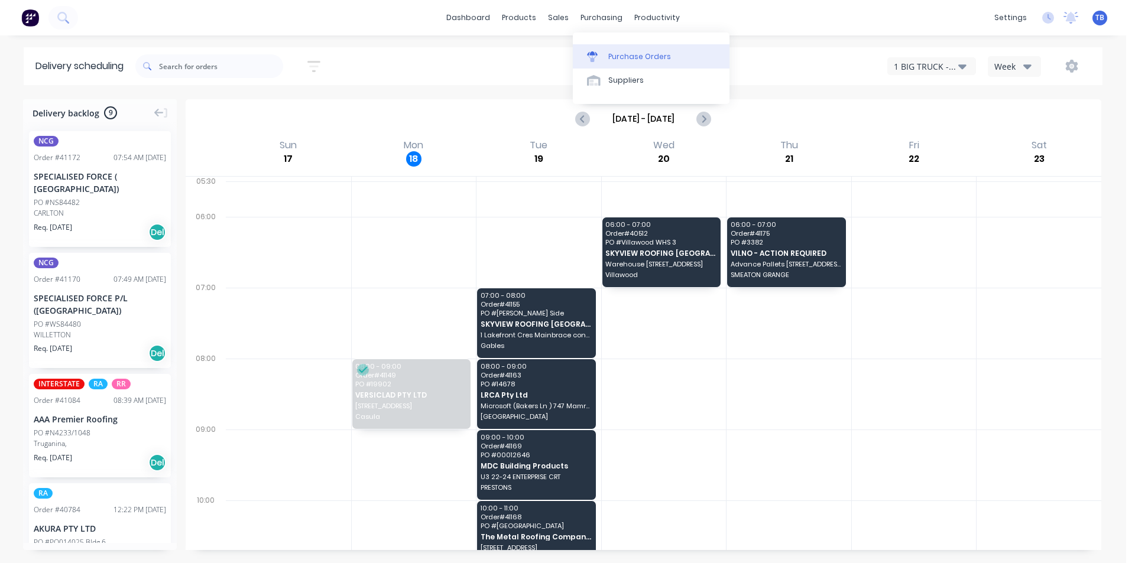
click at [602, 53] on div at bounding box center [596, 56] width 18 height 11
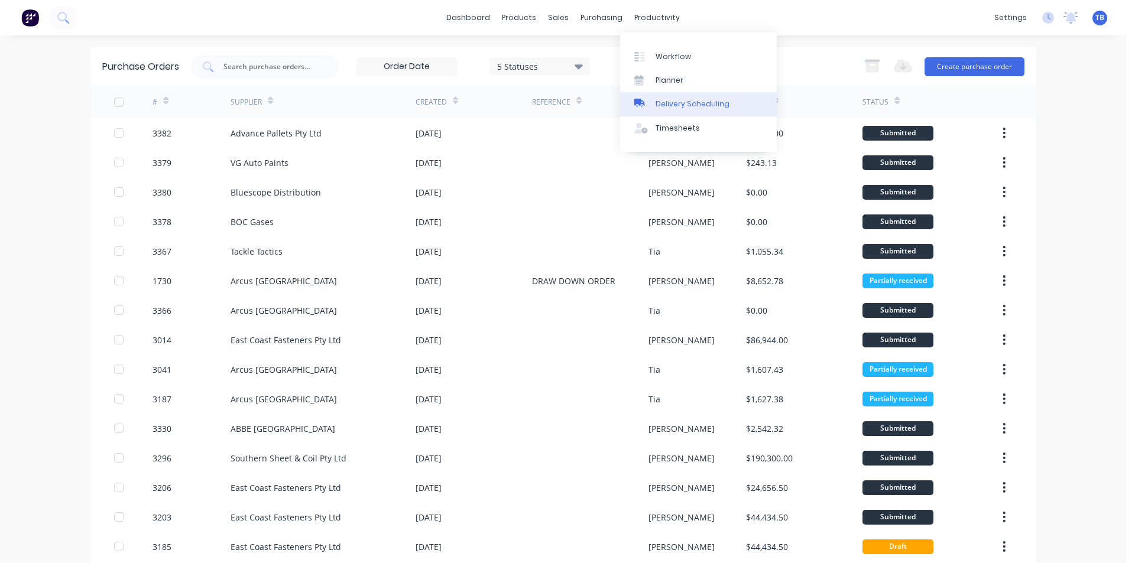
click at [673, 102] on div "Delivery Scheduling" at bounding box center [692, 104] width 74 height 11
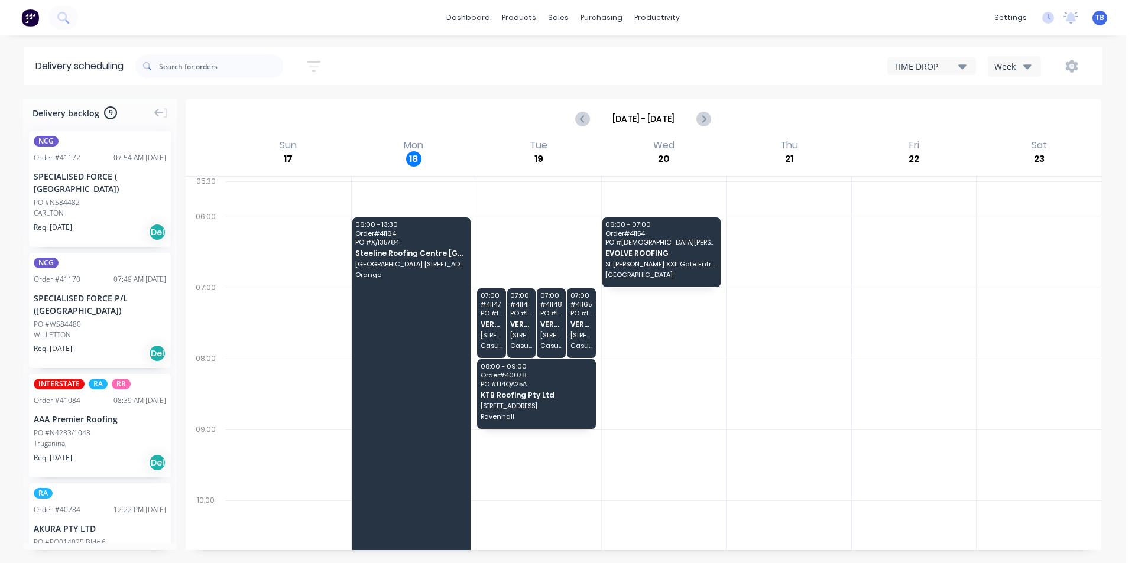
click at [965, 67] on icon "button" at bounding box center [962, 66] width 8 height 13
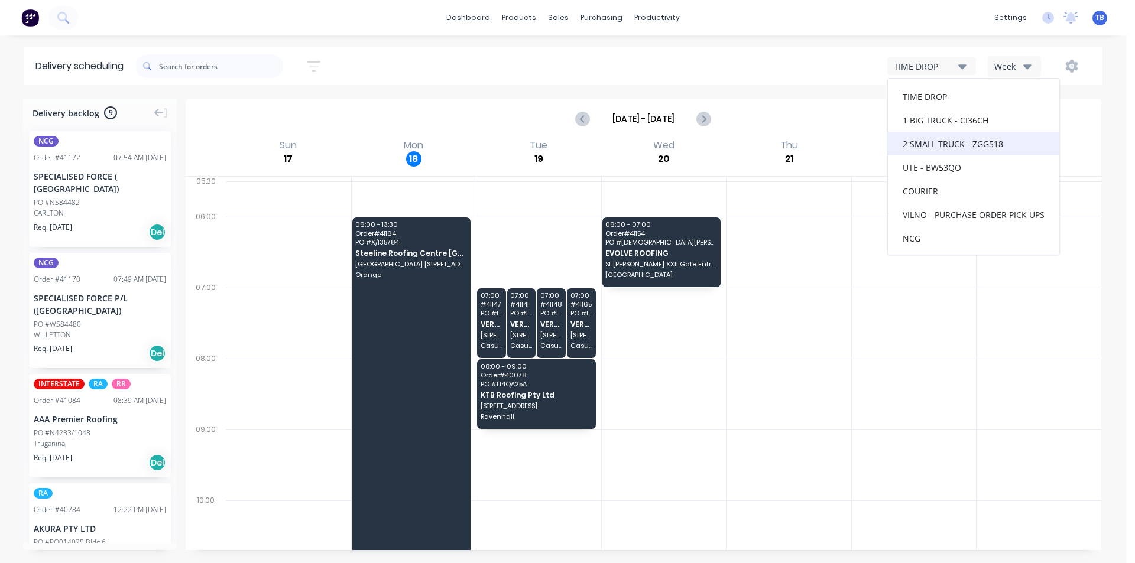
click at [1000, 143] on div "2 SMALL TRUCK - ZGG518" at bounding box center [973, 144] width 171 height 24
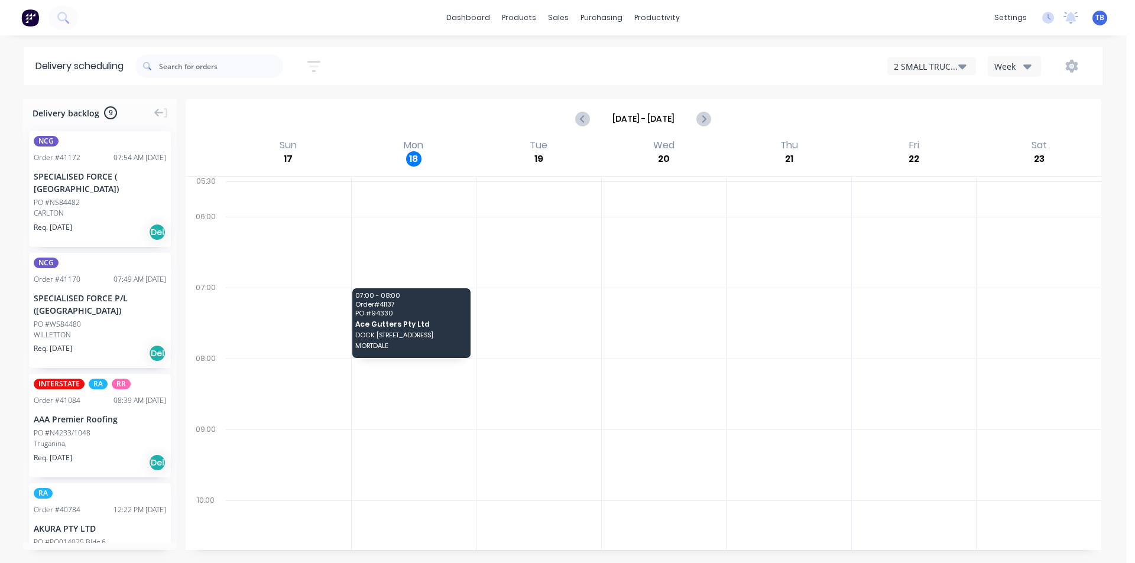
click at [972, 65] on button "2 SMALL TRUCK - ZGG518" at bounding box center [931, 66] width 89 height 18
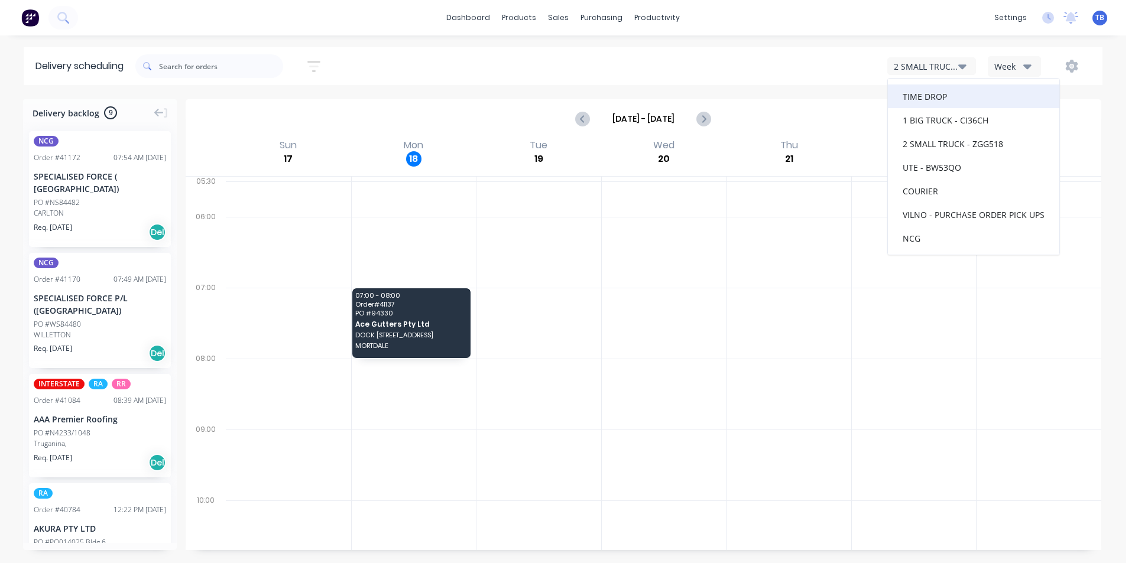
click at [973, 102] on div "TIME DROP" at bounding box center [973, 97] width 171 height 24
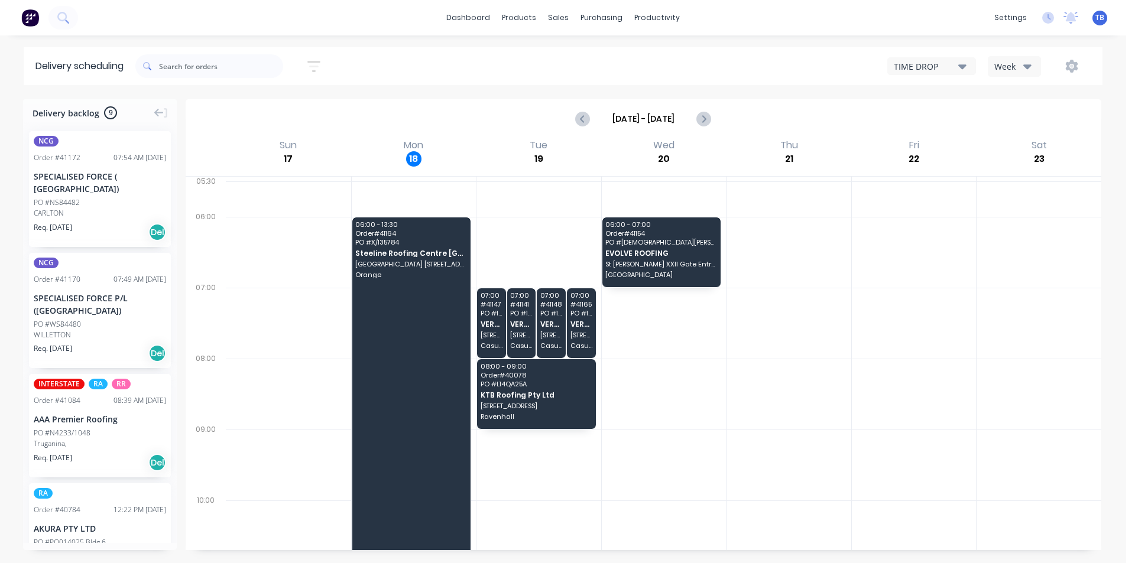
click at [963, 73] on button "TIME DROP" at bounding box center [931, 66] width 89 height 18
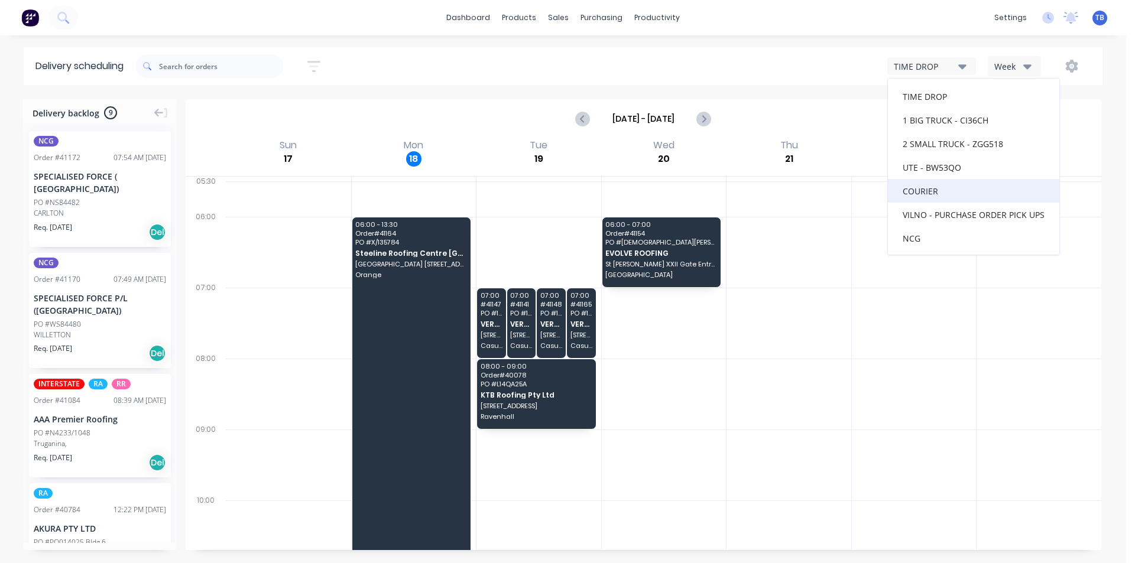
click at [958, 190] on div "COURIER" at bounding box center [973, 191] width 171 height 24
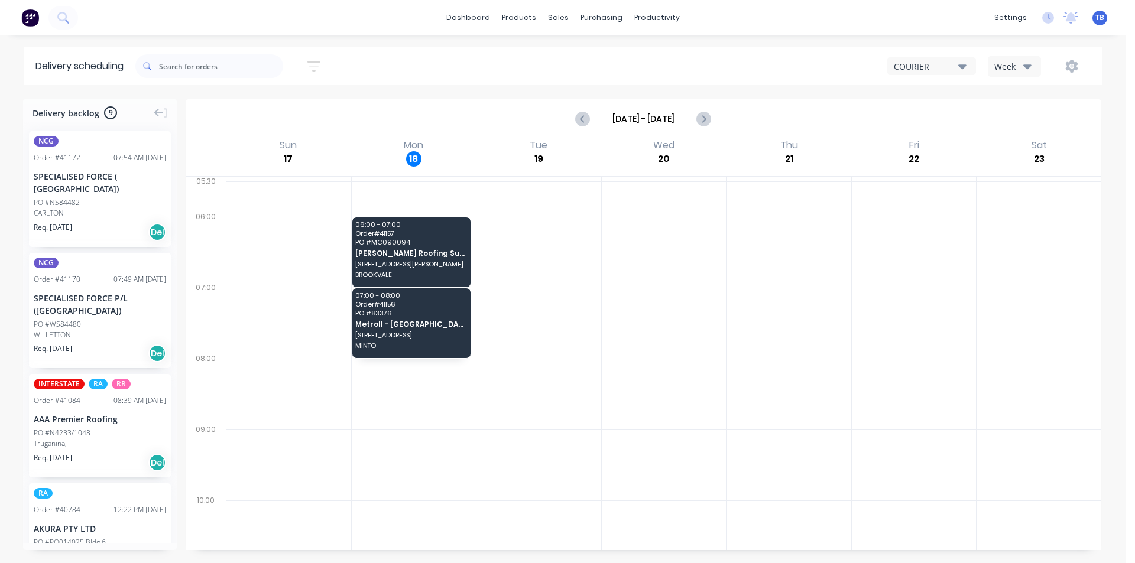
click at [965, 70] on icon "button" at bounding box center [962, 66] width 8 height 13
click at [980, 224] on div "VILNO - PURCHASE ORDER PICK UPS" at bounding box center [973, 215] width 171 height 24
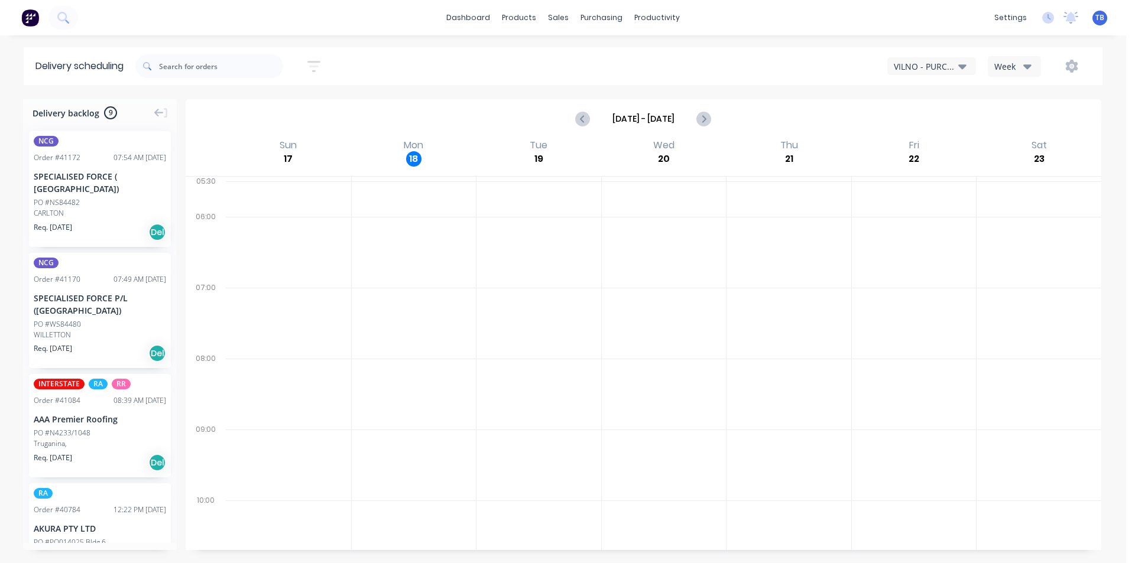
click at [965, 63] on icon "button" at bounding box center [962, 66] width 8 height 13
click at [960, 217] on div "VILNO - PURCHASE ORDER PICK UPS" at bounding box center [973, 215] width 171 height 24
click at [941, 63] on div "VILNO - PURCHASE ORDER PICK UPS" at bounding box center [926, 66] width 64 height 12
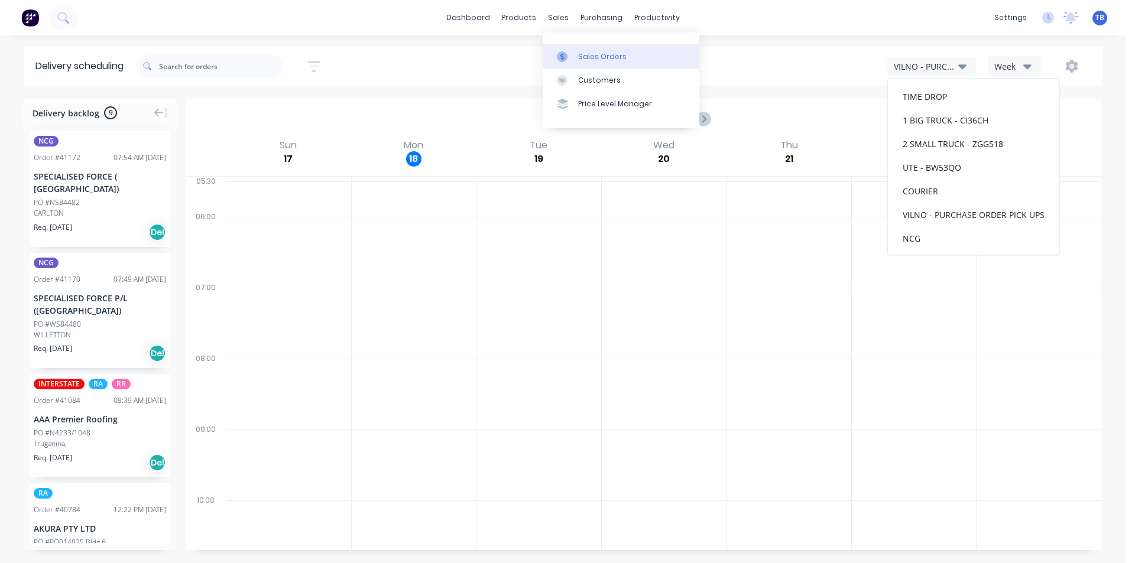
click at [566, 53] on icon at bounding box center [562, 56] width 11 height 11
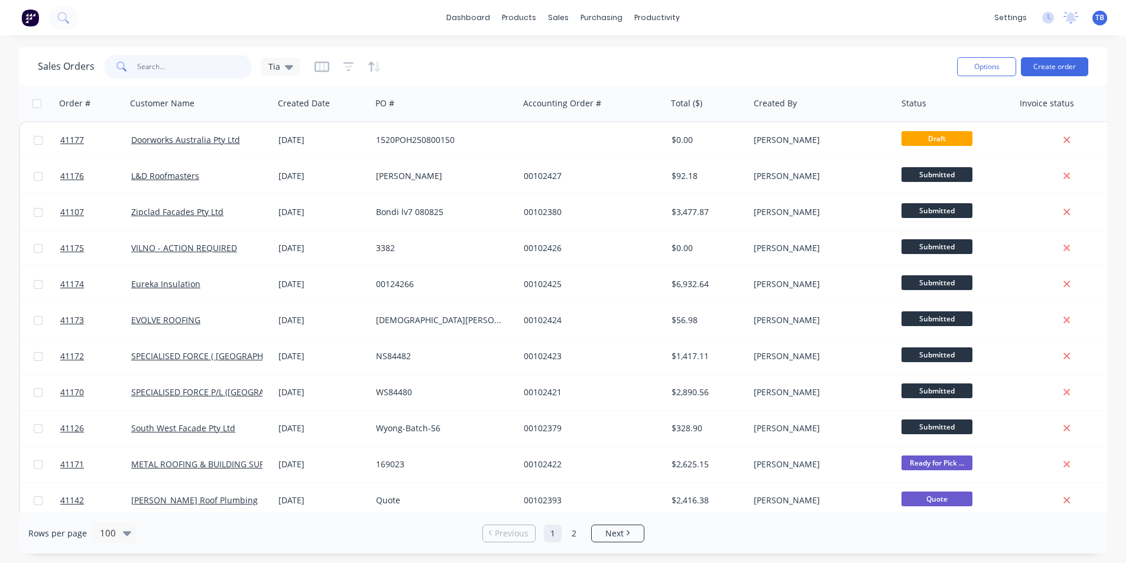
click at [186, 70] on input "text" at bounding box center [194, 67] width 115 height 24
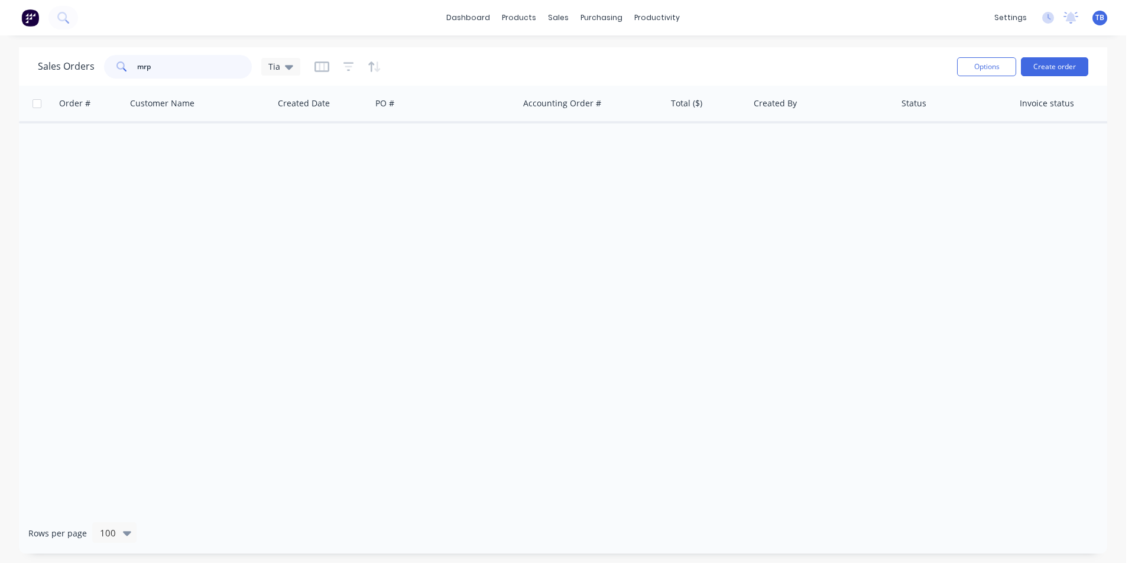
type input "mrp"
drag, startPoint x: 132, startPoint y: 69, endPoint x: 22, endPoint y: 75, distance: 110.1
click at [23, 75] on div "Sales Orders mrp Tia Options Create order" at bounding box center [563, 66] width 1088 height 38
type input "m"
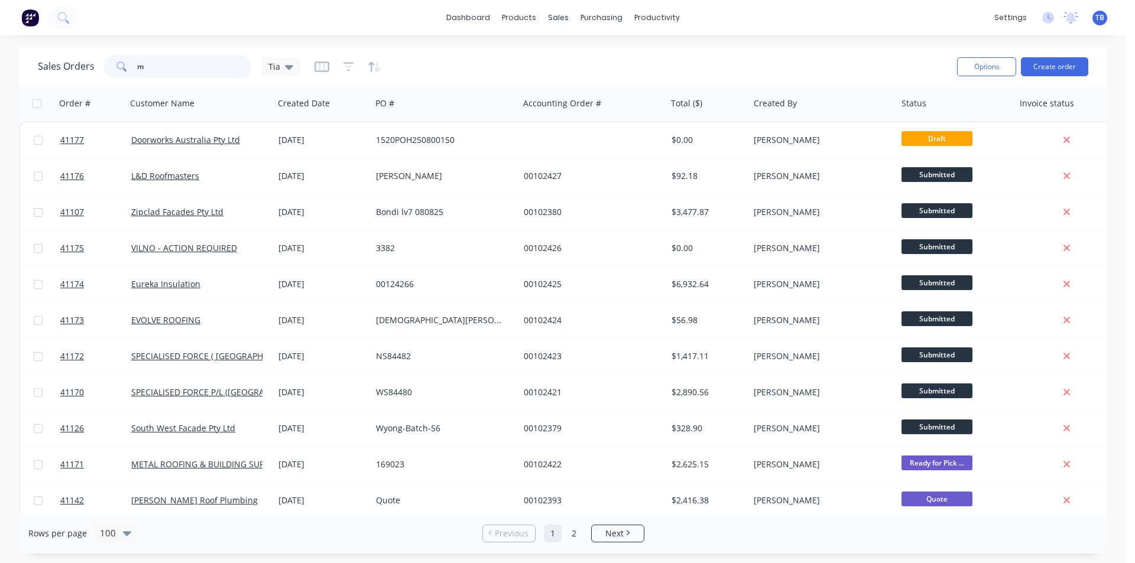
click at [85, 74] on div "Sales Orders m Tia" at bounding box center [169, 67] width 262 height 24
click at [293, 64] on div "Tia" at bounding box center [280, 67] width 39 height 18
click at [290, 215] on button "Archived jobs" at bounding box center [332, 215] width 135 height 14
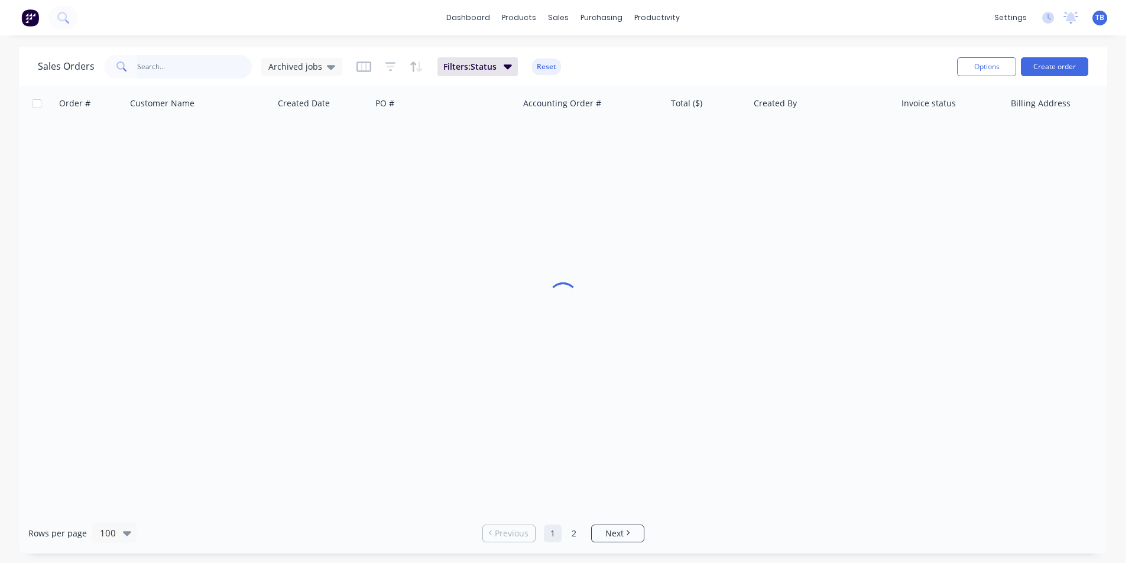
click at [174, 74] on input "text" at bounding box center [194, 67] width 115 height 24
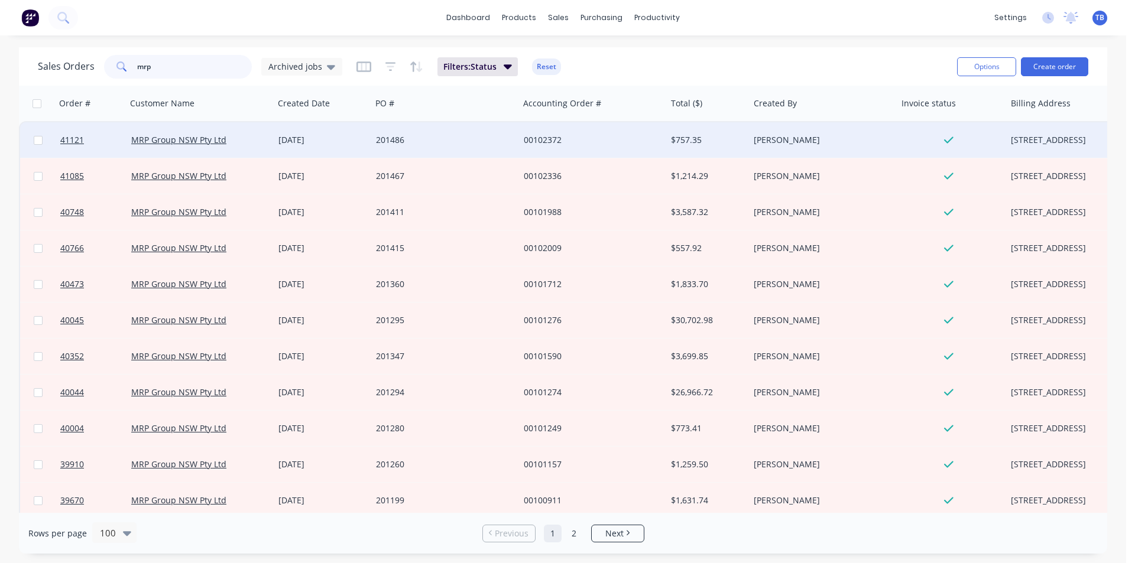
type input "mrp"
click at [212, 130] on div "MRP Group NSW Pty Ltd" at bounding box center [200, 139] width 148 height 35
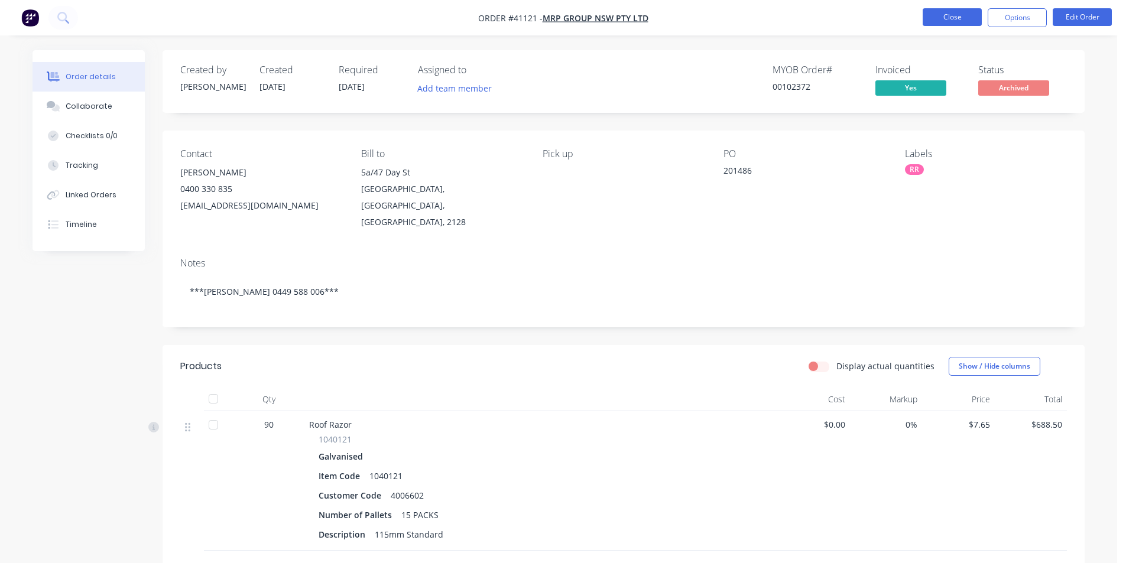
click at [970, 12] on button "Close" at bounding box center [952, 17] width 59 height 18
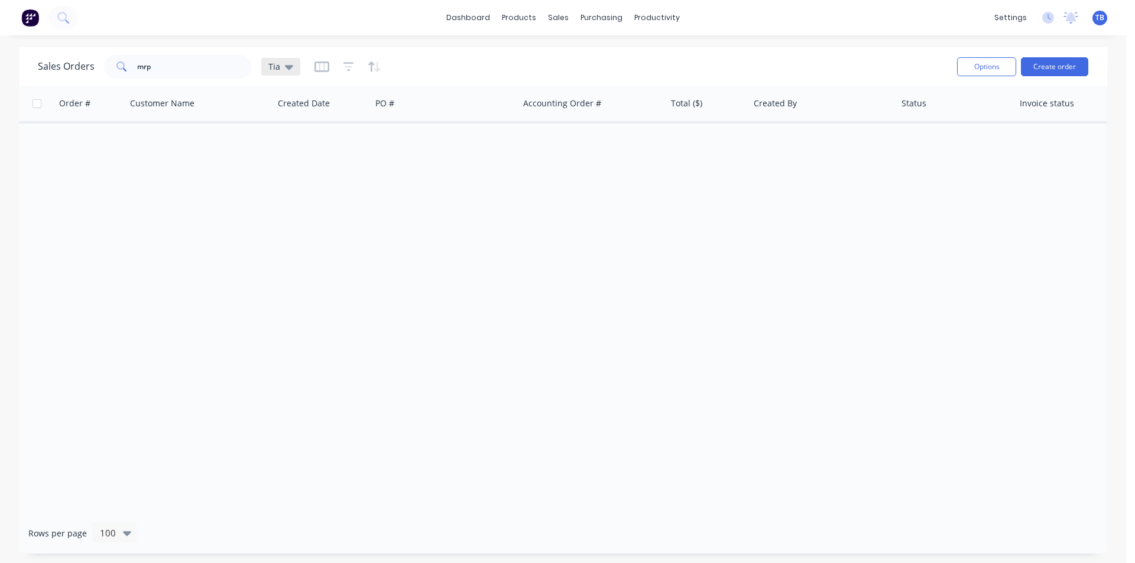
click at [291, 69] on icon at bounding box center [289, 66] width 8 height 13
click at [322, 216] on button "Archived jobs" at bounding box center [332, 215] width 135 height 14
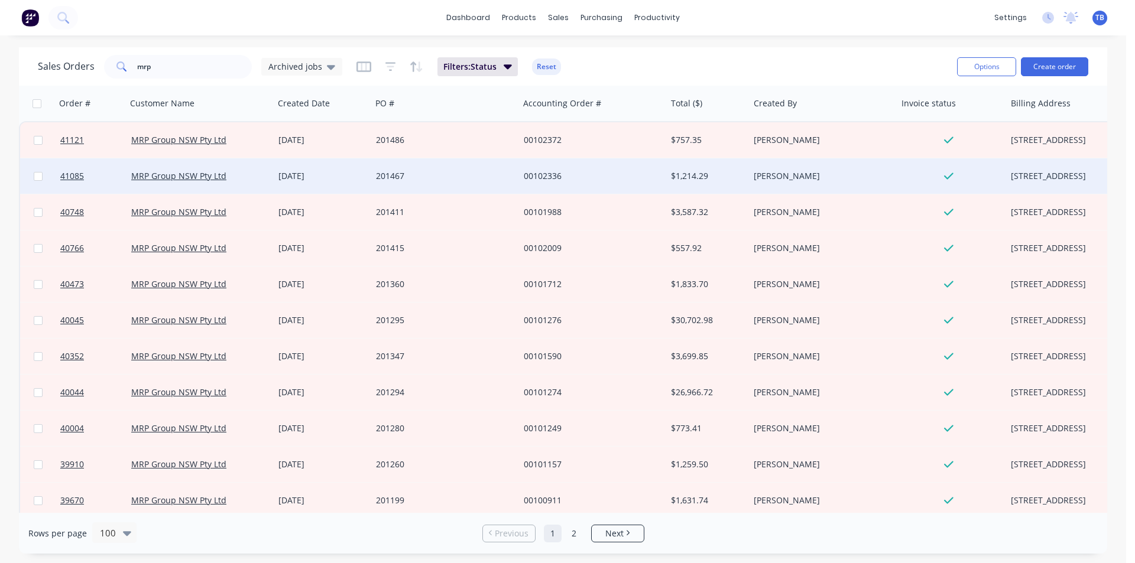
click at [237, 180] on div "MRP Group NSW Pty Ltd" at bounding box center [196, 176] width 131 height 12
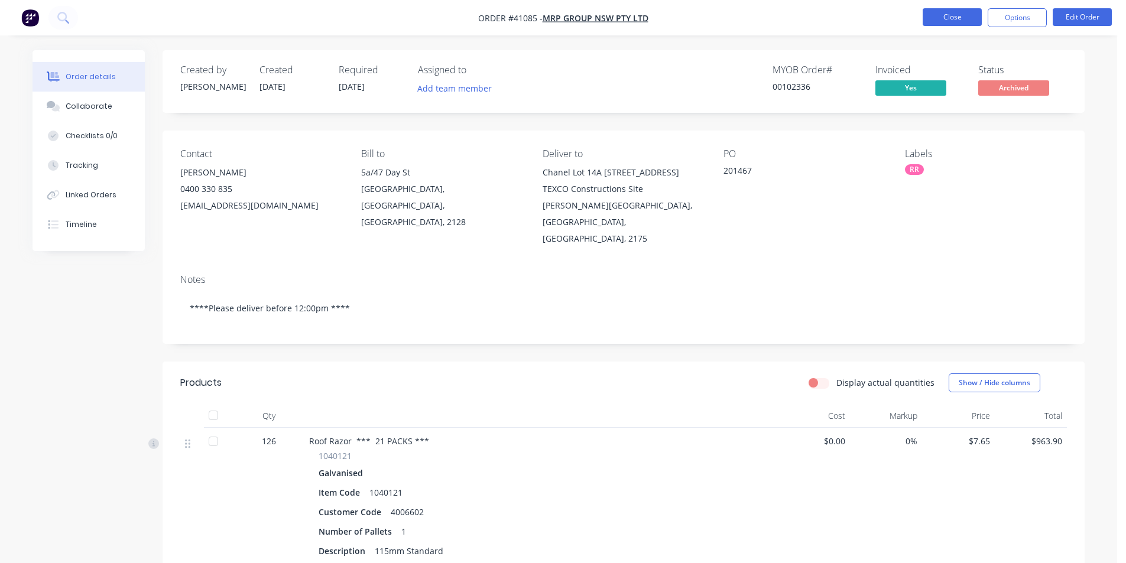
click at [970, 18] on button "Close" at bounding box center [952, 17] width 59 height 18
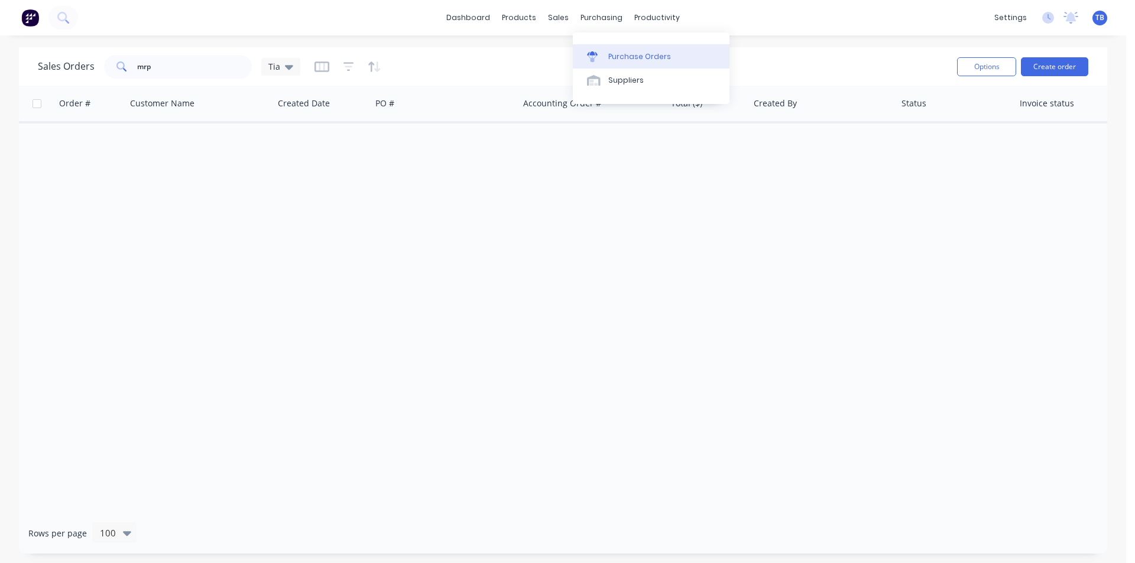
click at [613, 53] on div "Purchase Orders" at bounding box center [639, 56] width 63 height 11
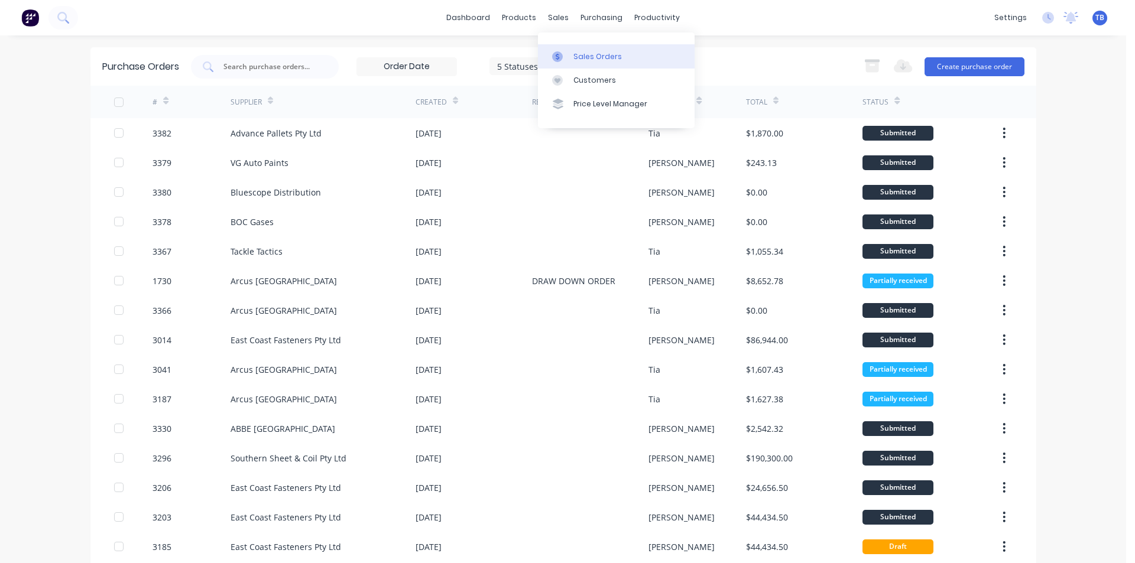
click at [581, 57] on div "Sales Orders" at bounding box center [597, 56] width 48 height 11
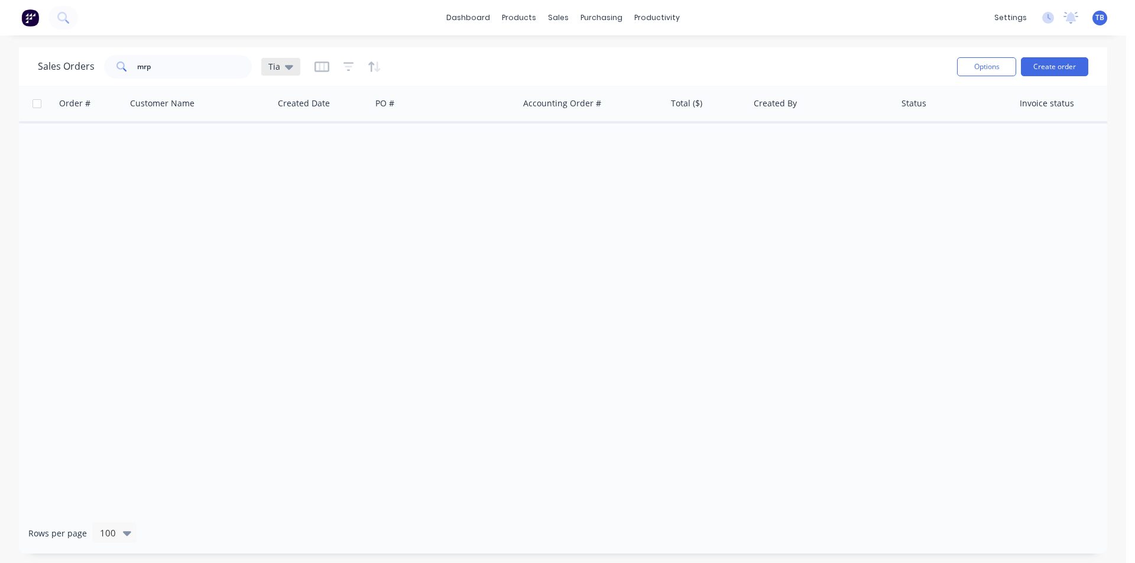
click at [290, 67] on icon at bounding box center [289, 67] width 8 height 5
click at [291, 209] on button "Archived jobs" at bounding box center [332, 215] width 135 height 14
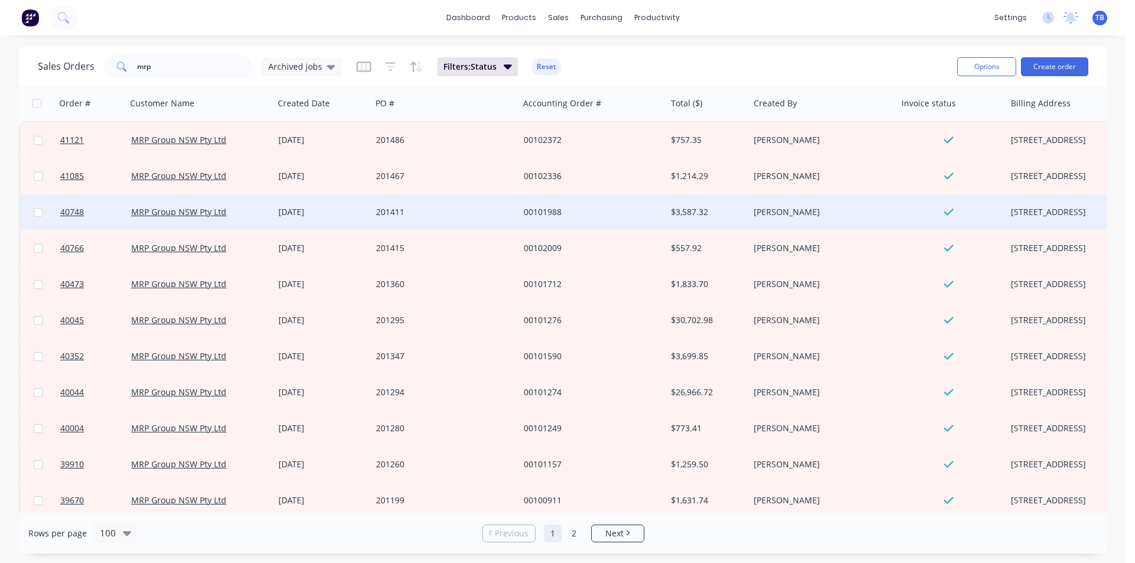
click at [771, 206] on div "[PERSON_NAME]" at bounding box center [823, 211] width 148 height 35
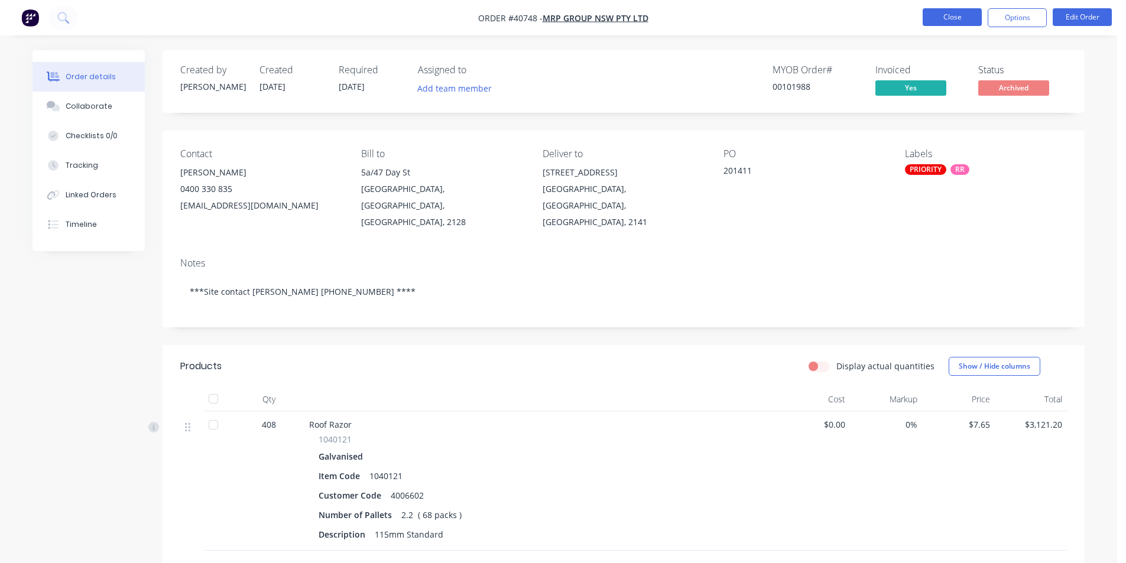
click at [935, 17] on button "Close" at bounding box center [952, 17] width 59 height 18
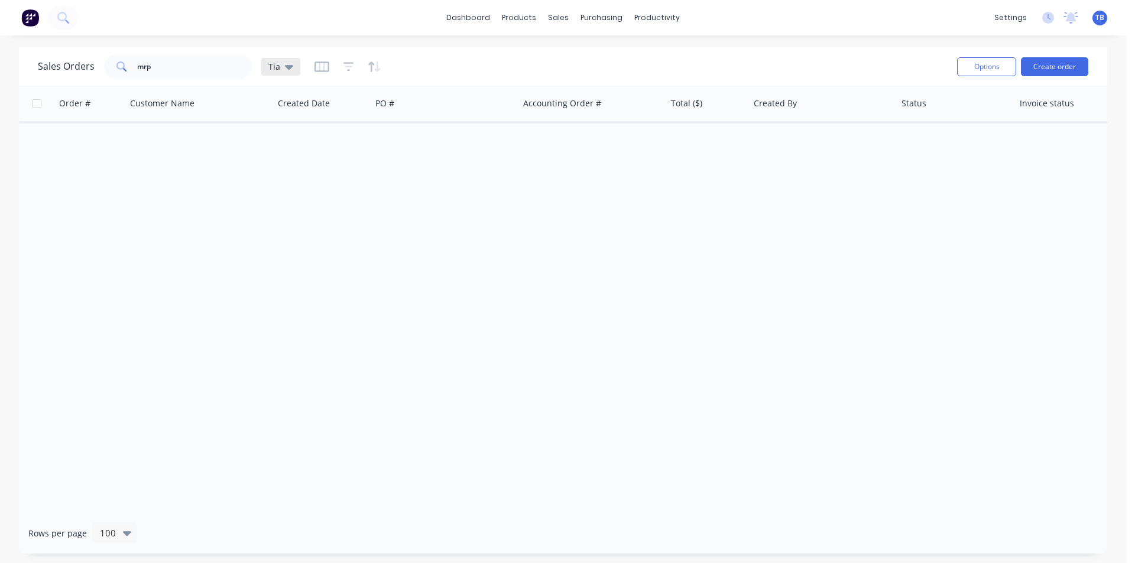
click at [288, 69] on icon at bounding box center [289, 67] width 8 height 5
click at [319, 216] on button "Archived jobs" at bounding box center [332, 215] width 135 height 14
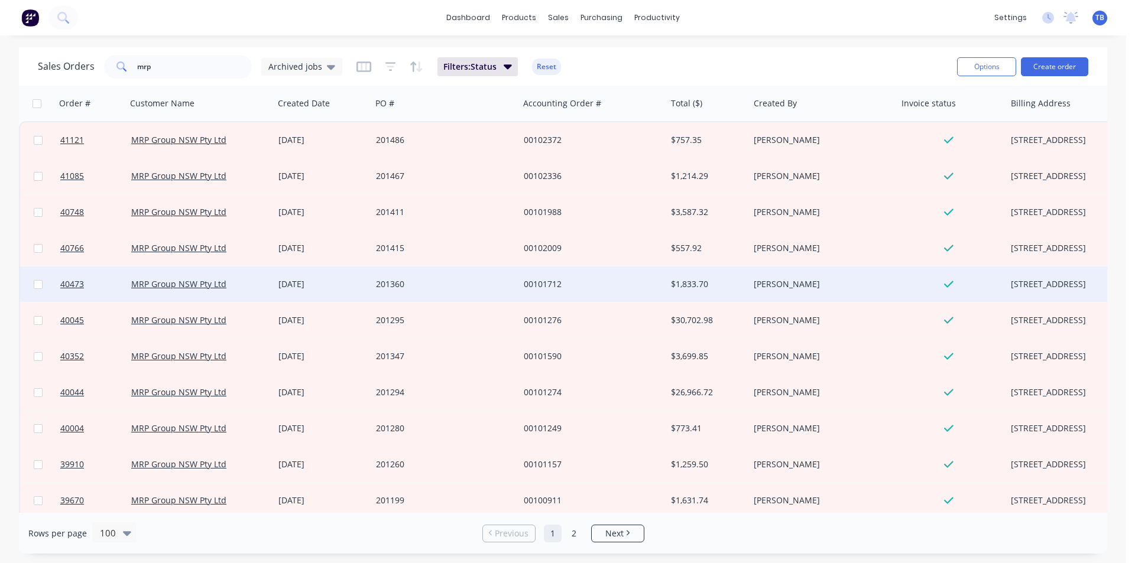
click at [715, 286] on div "$1,833.70" at bounding box center [706, 284] width 70 height 12
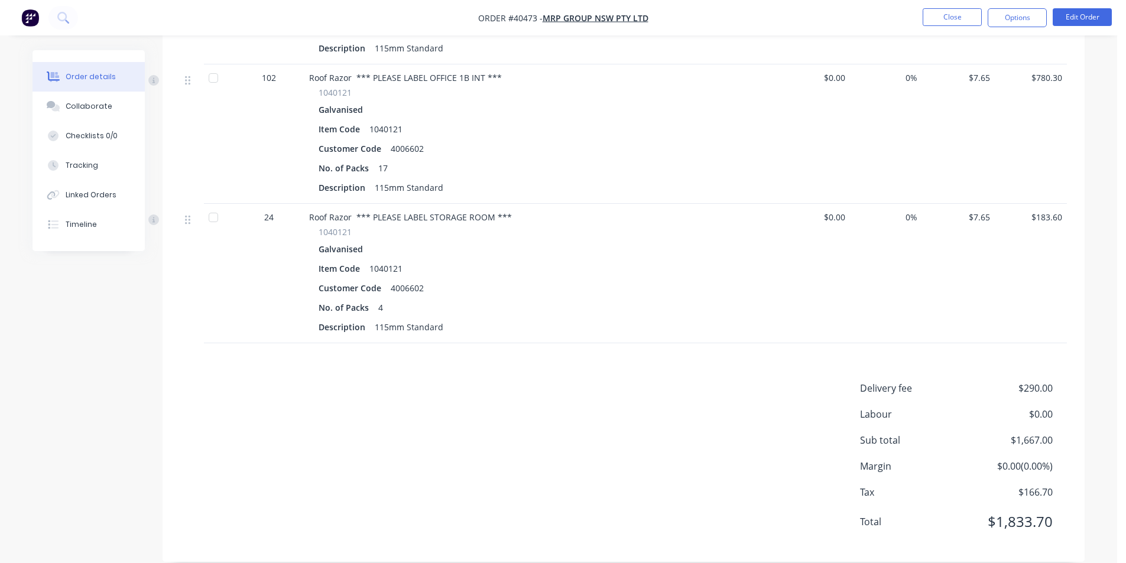
scroll to position [132, 0]
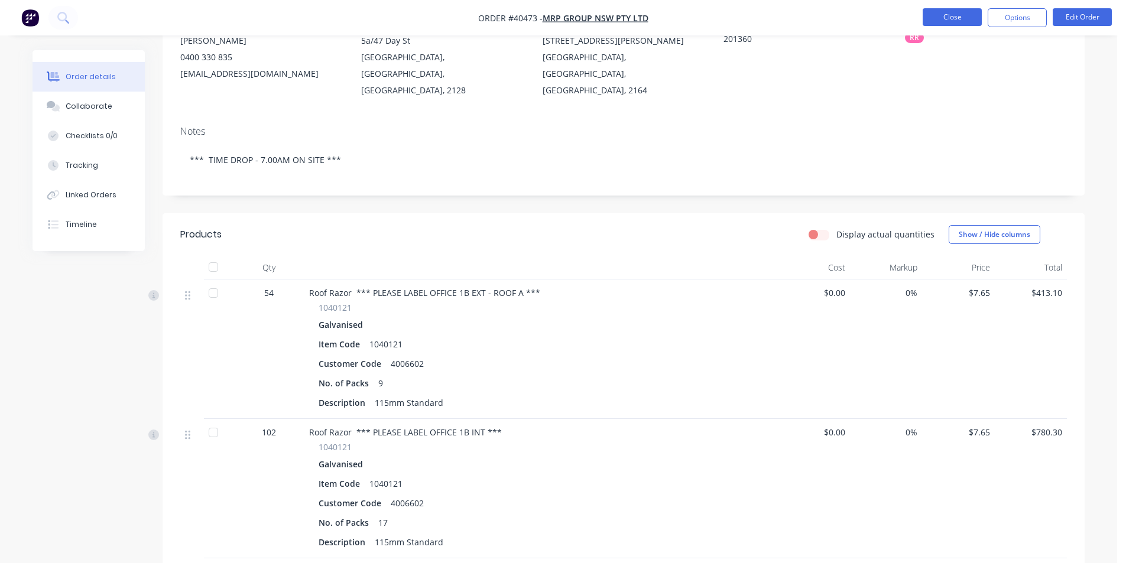
click at [959, 18] on button "Close" at bounding box center [952, 17] width 59 height 18
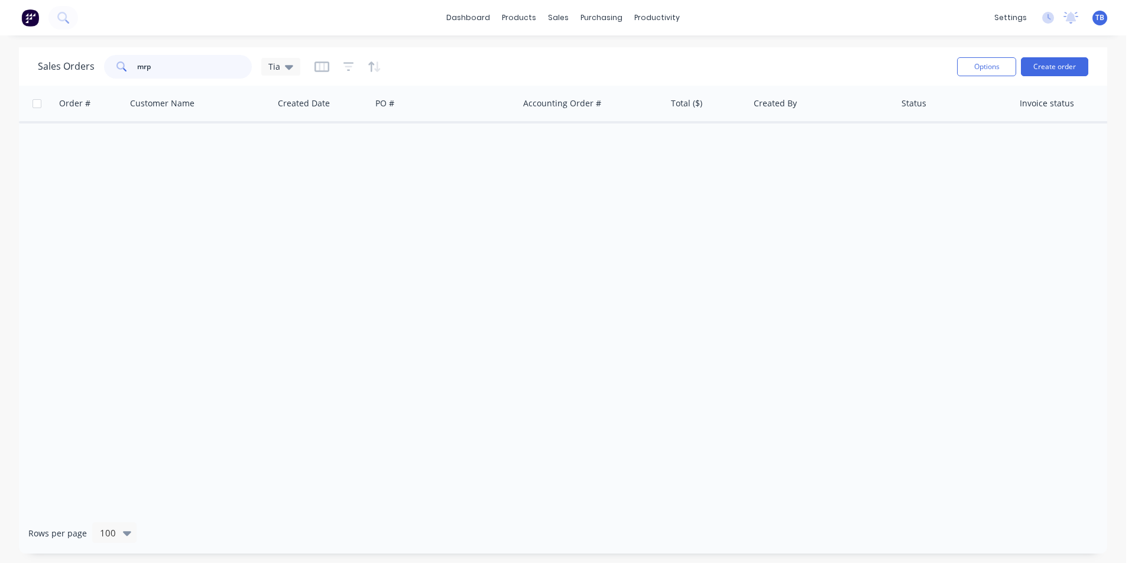
drag, startPoint x: 182, startPoint y: 64, endPoint x: -5, endPoint y: 56, distance: 187.5
click at [0, 56] on html "dashboard products sales purchasing productivity dashboard products Product Cat…" at bounding box center [567, 281] width 1135 height 563
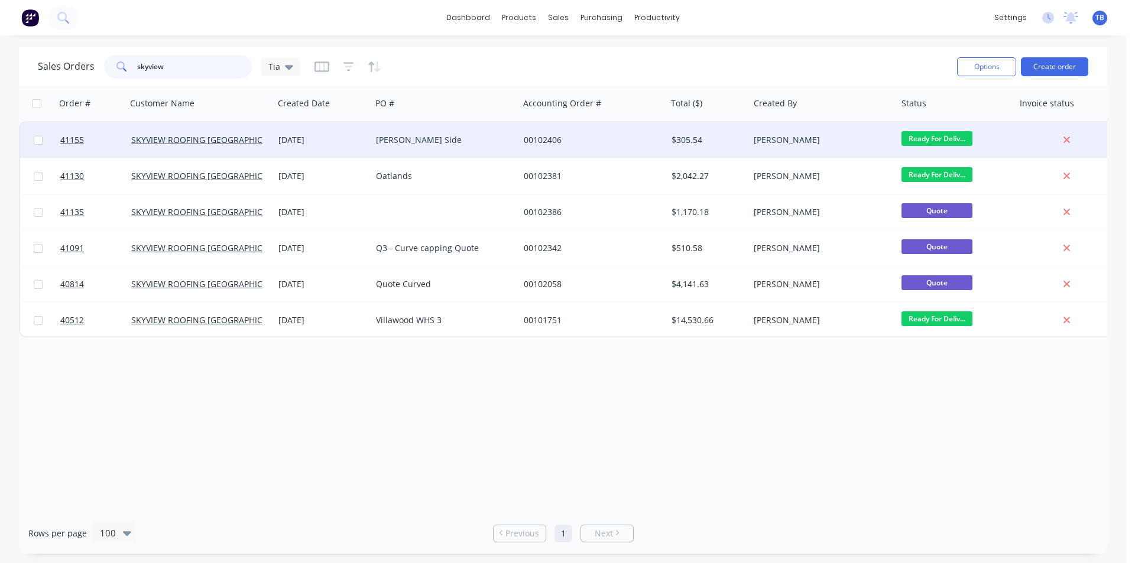
type input "skyview"
click at [446, 143] on div "[PERSON_NAME] Side" at bounding box center [441, 140] width 131 height 12
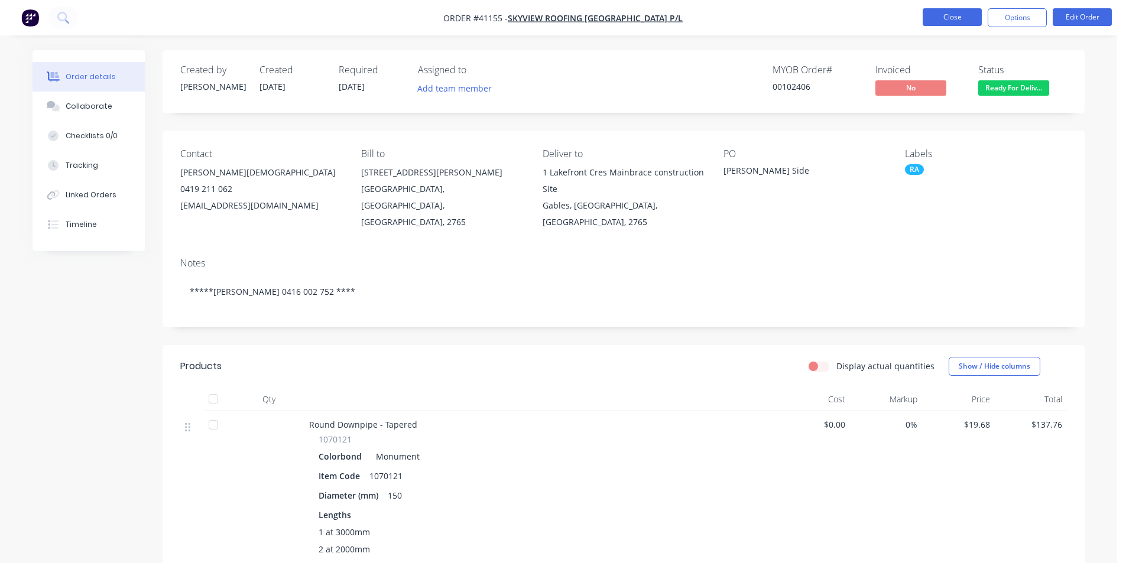
click at [940, 20] on button "Close" at bounding box center [952, 17] width 59 height 18
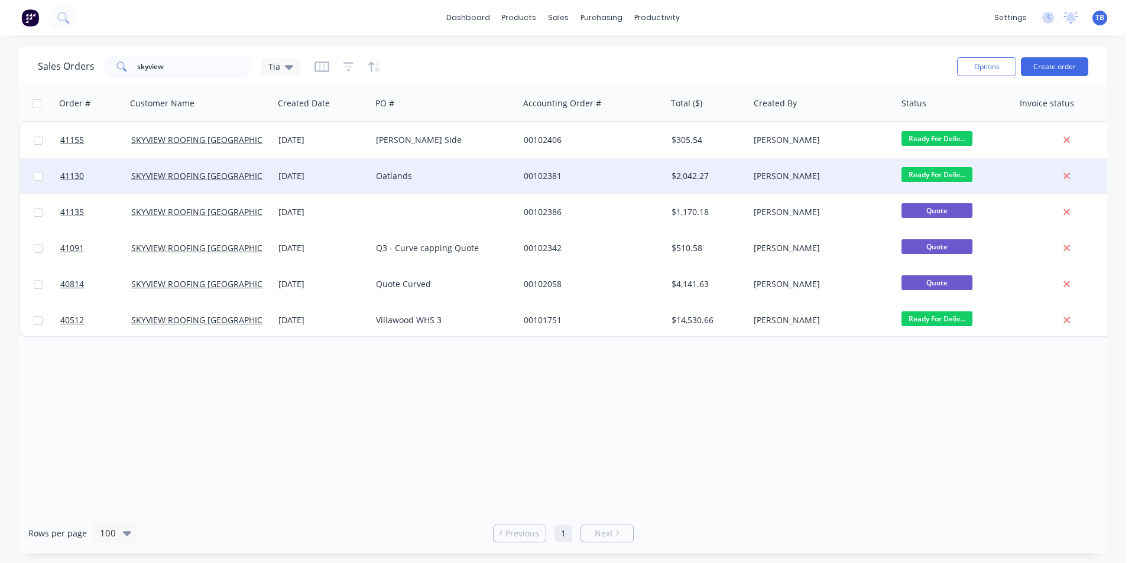
click at [418, 172] on div "Oatlands" at bounding box center [441, 176] width 131 height 12
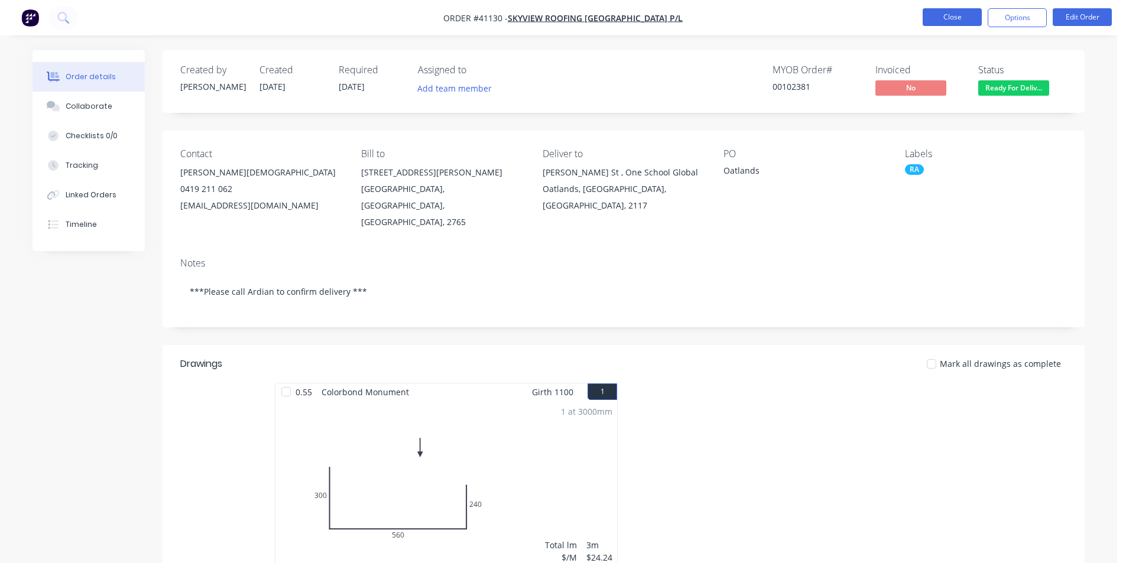
click at [967, 12] on button "Close" at bounding box center [952, 17] width 59 height 18
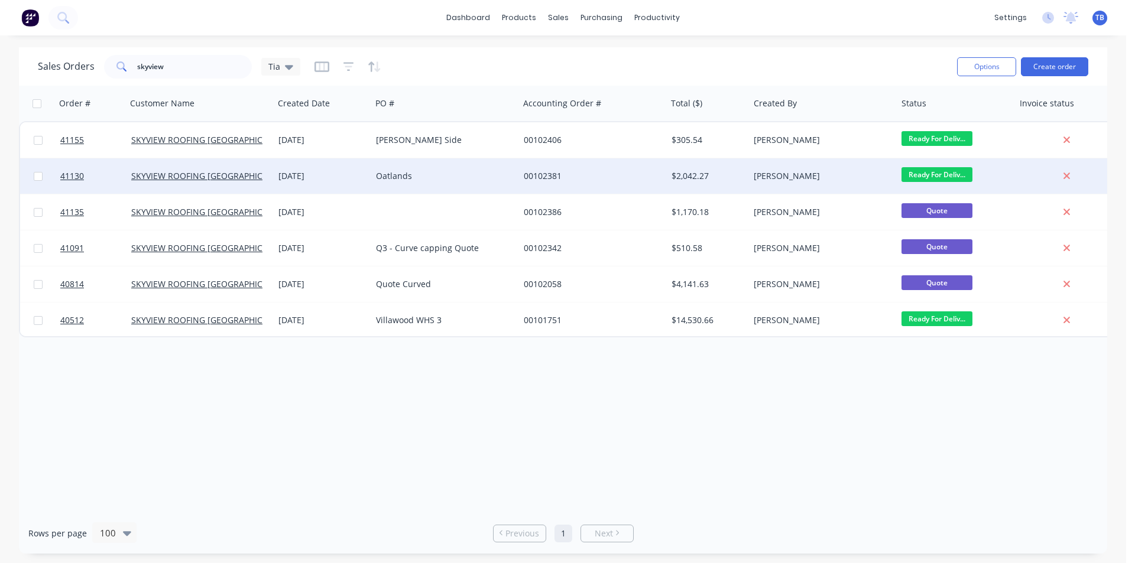
click at [612, 178] on div "00102381" at bounding box center [589, 176] width 131 height 12
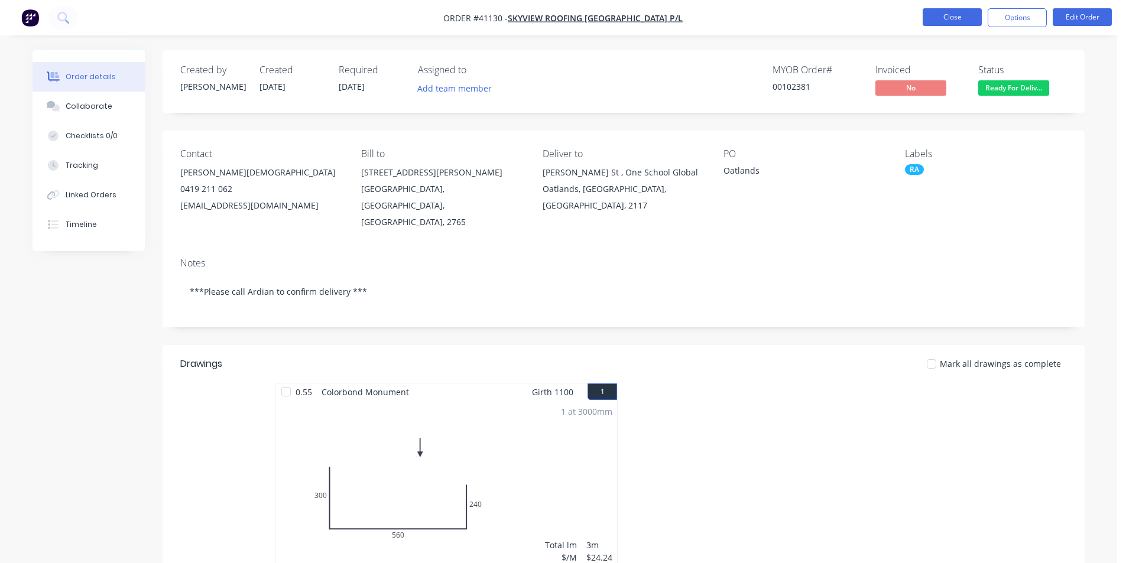
click at [939, 17] on button "Close" at bounding box center [952, 17] width 59 height 18
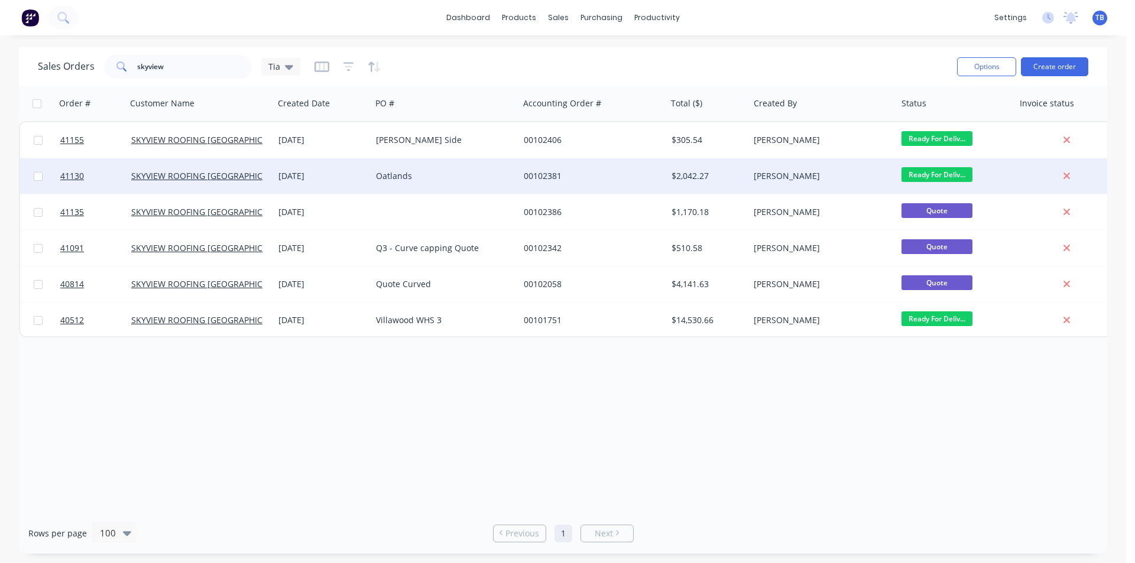
click at [403, 180] on div "Oatlands" at bounding box center [441, 176] width 131 height 12
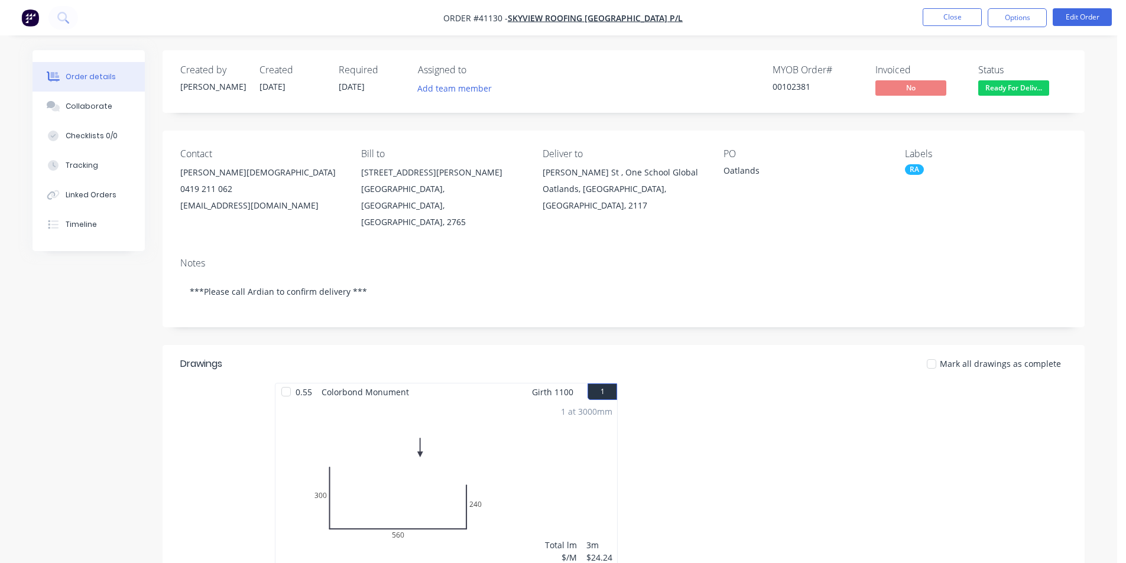
click at [839, 294] on div "Notes ***Please call Ardian to confirm delivery ***" at bounding box center [624, 287] width 922 height 79
click at [81, 92] on button "Collaborate" at bounding box center [89, 107] width 112 height 30
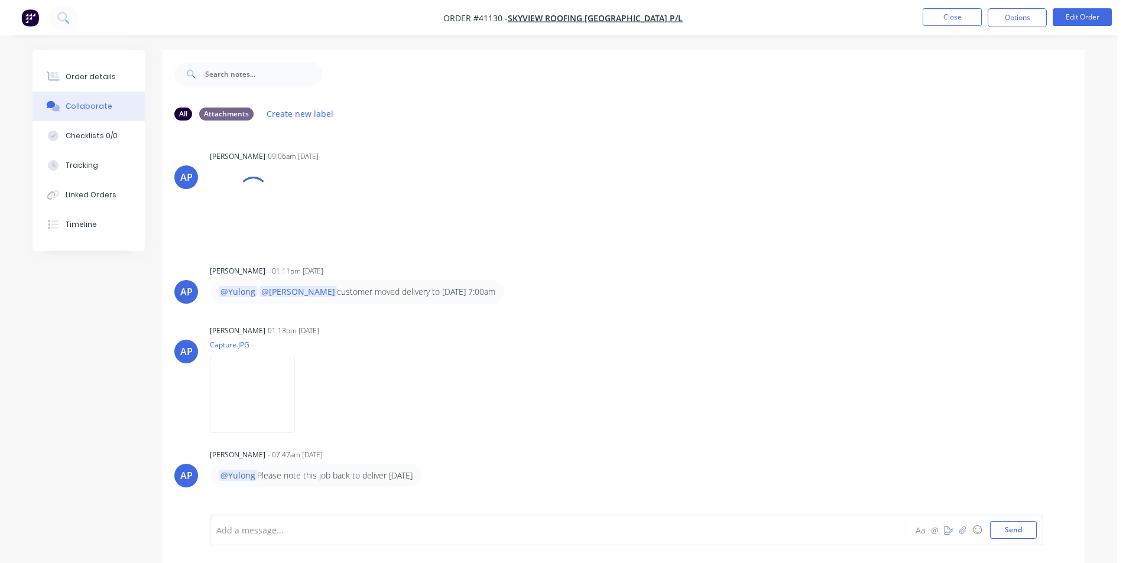
scroll to position [18, 0]
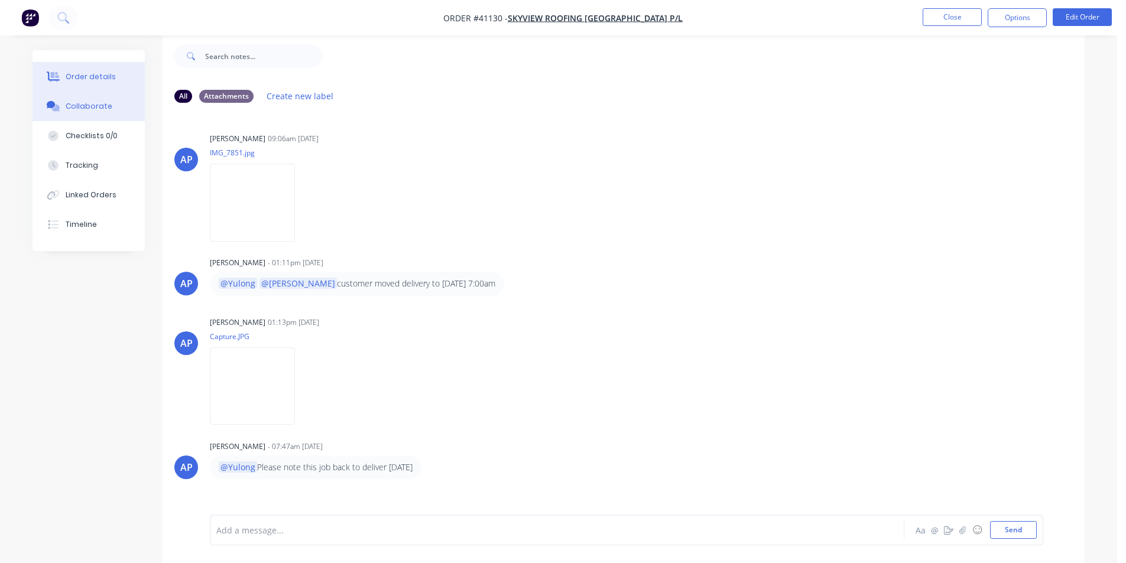
drag, startPoint x: 89, startPoint y: 80, endPoint x: 99, endPoint y: 90, distance: 13.8
click at [89, 80] on div "Order details" at bounding box center [91, 77] width 50 height 11
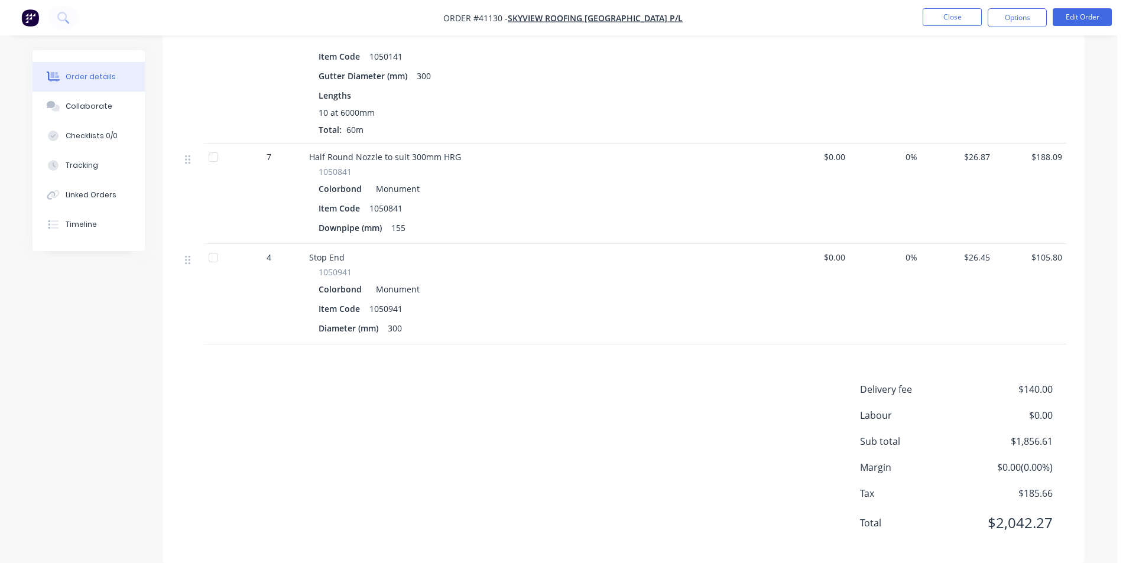
scroll to position [195, 0]
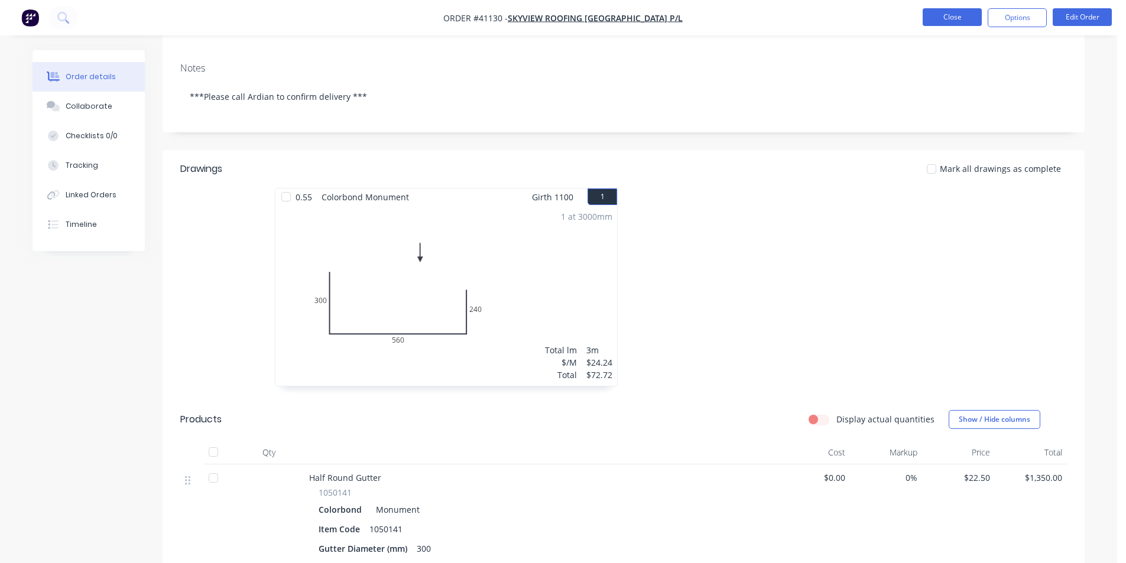
click at [943, 18] on button "Close" at bounding box center [952, 17] width 59 height 18
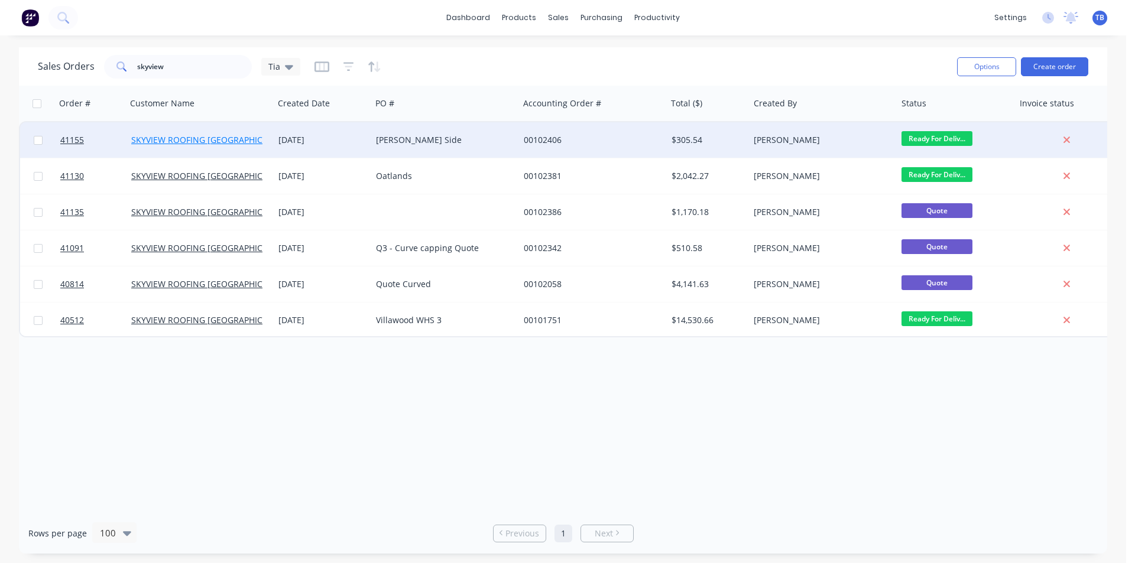
click at [195, 144] on link "SKYVIEW ROOFING [GEOGRAPHIC_DATA] P/L" at bounding box center [217, 139] width 172 height 11
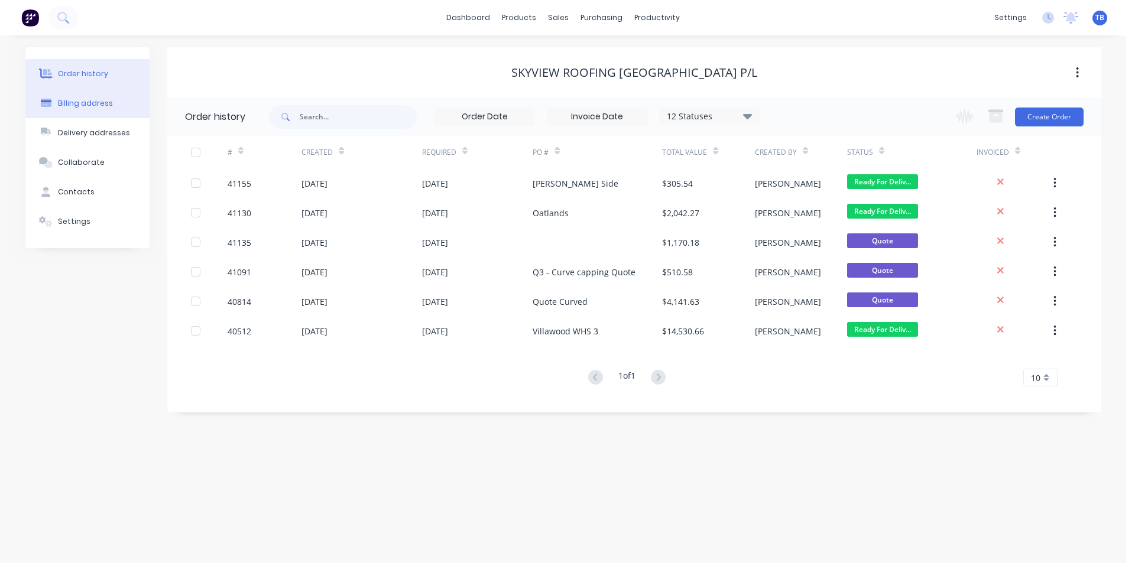
click at [92, 95] on button "Billing address" at bounding box center [87, 104] width 124 height 30
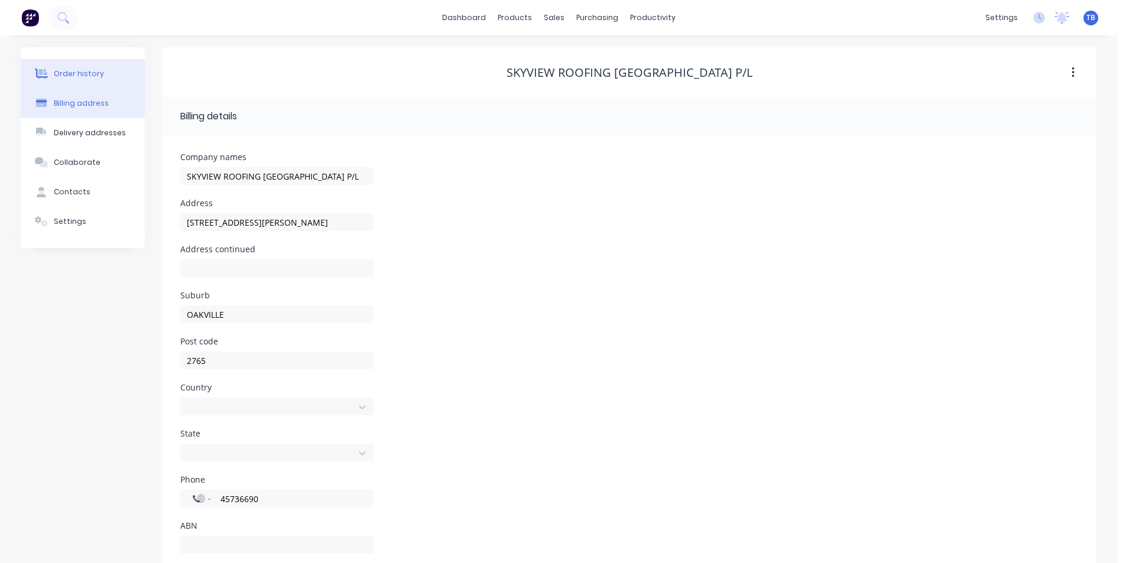
click at [85, 76] on div "Order history" at bounding box center [79, 74] width 50 height 11
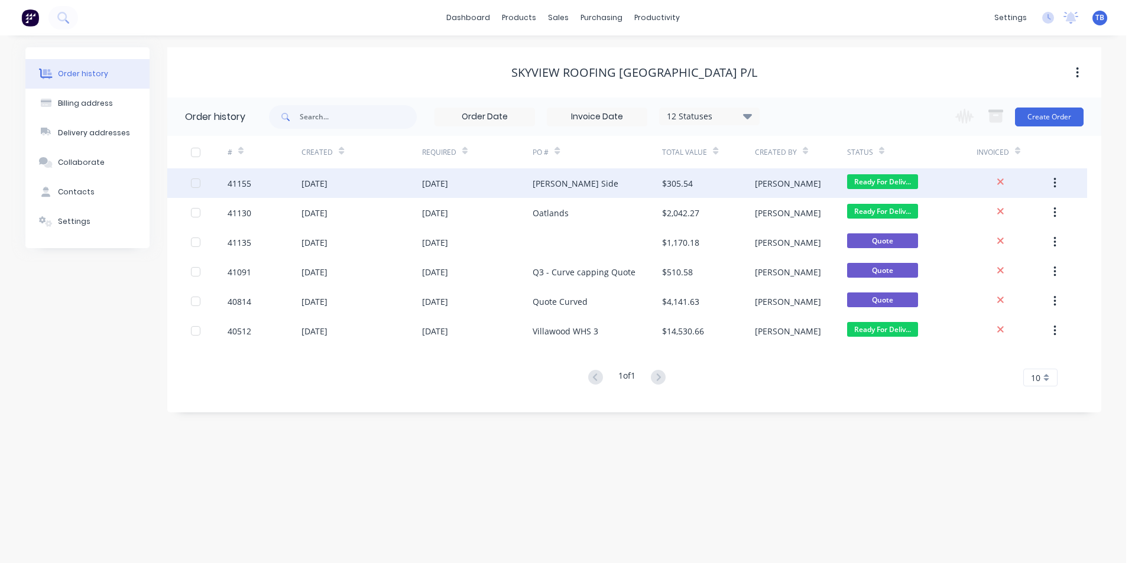
click at [567, 191] on div "[PERSON_NAME] Side" at bounding box center [597, 183] width 129 height 30
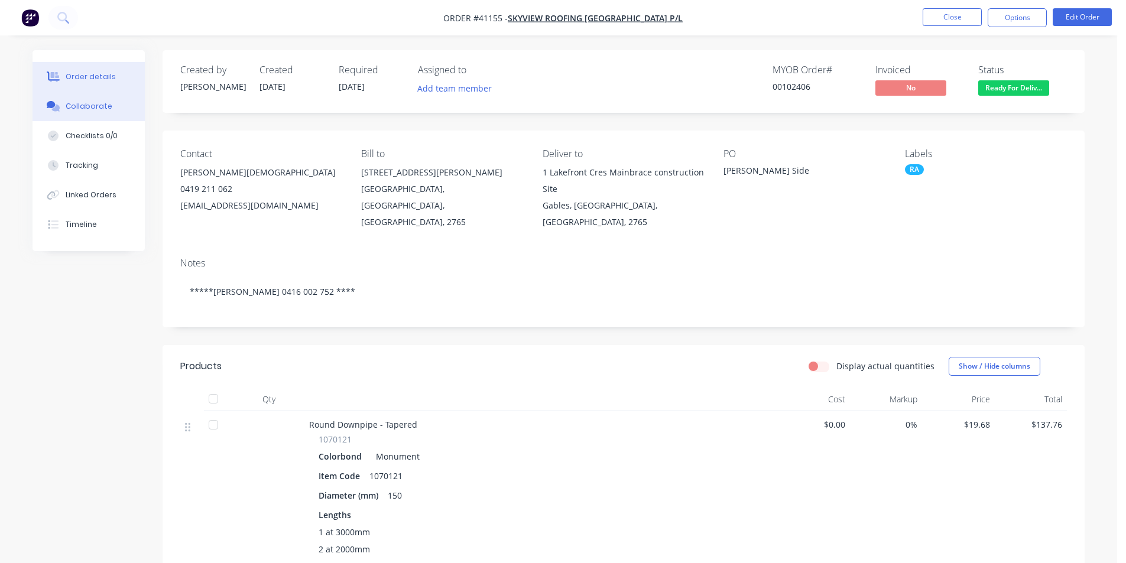
click at [106, 105] on div "Collaborate" at bounding box center [89, 106] width 47 height 11
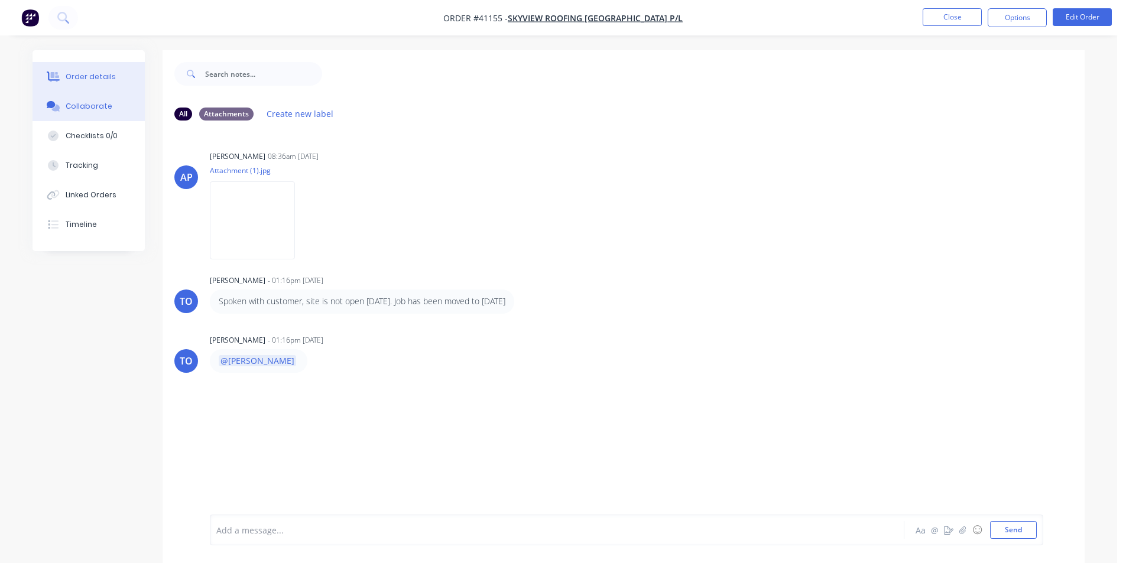
click at [119, 67] on button "Order details" at bounding box center [89, 77] width 112 height 30
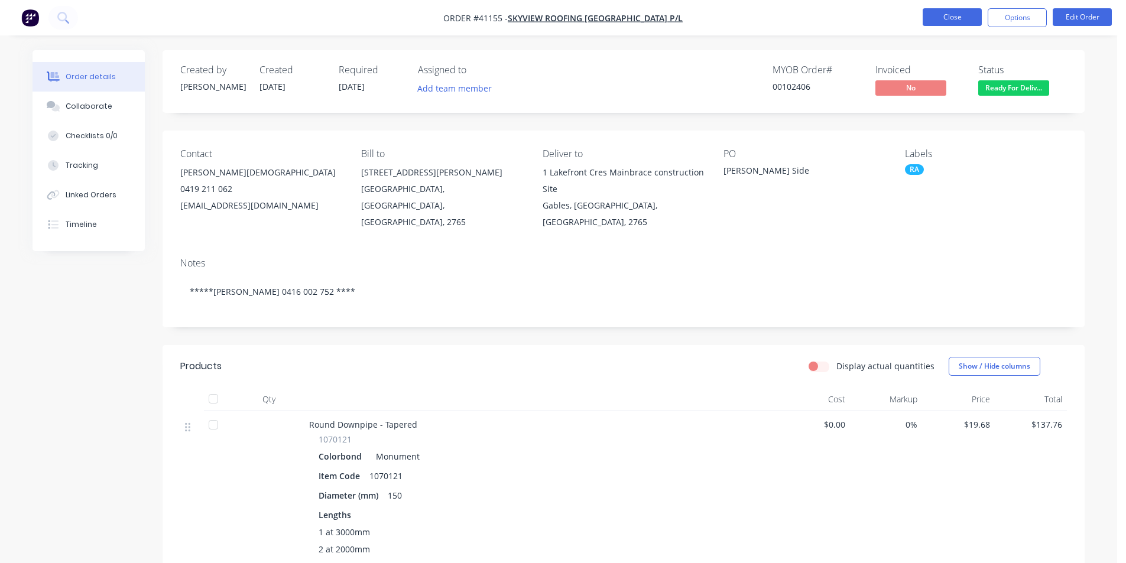
click at [970, 14] on button "Close" at bounding box center [952, 17] width 59 height 18
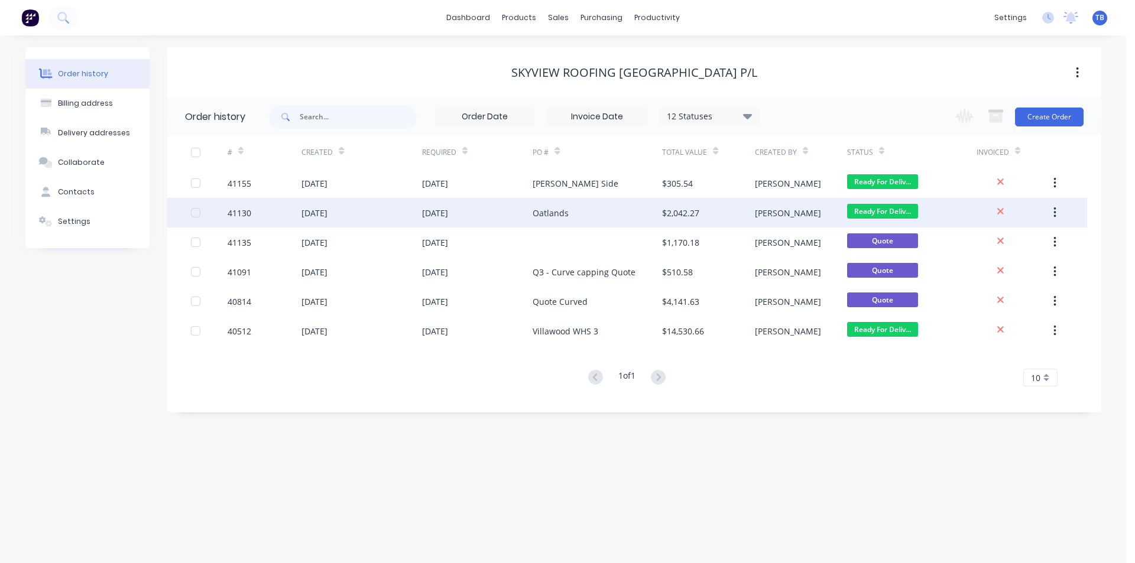
click at [615, 205] on div "Oatlands" at bounding box center [597, 213] width 129 height 30
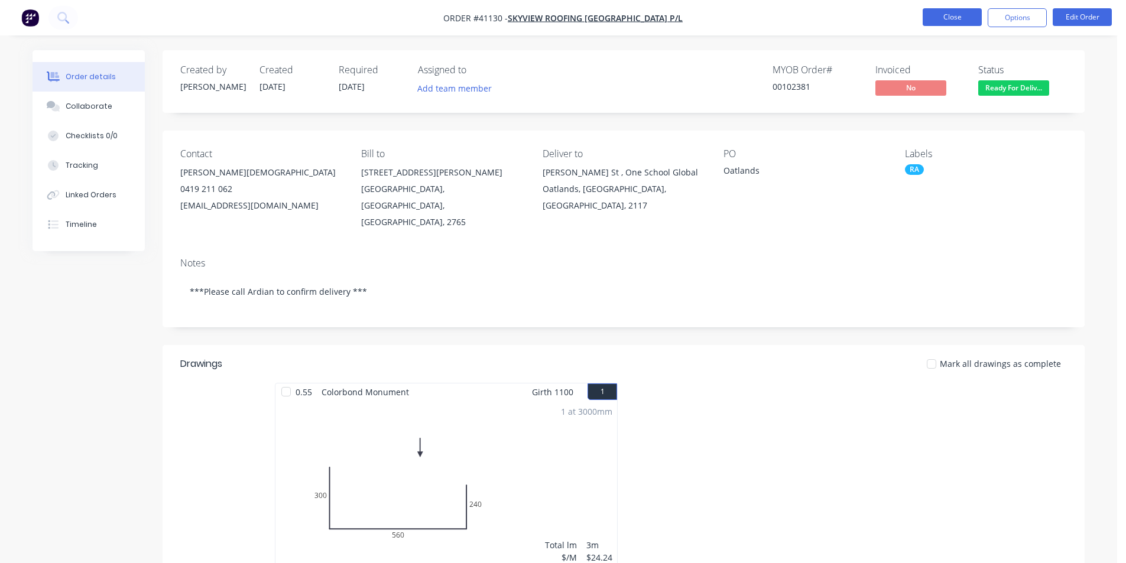
click at [967, 18] on button "Close" at bounding box center [952, 17] width 59 height 18
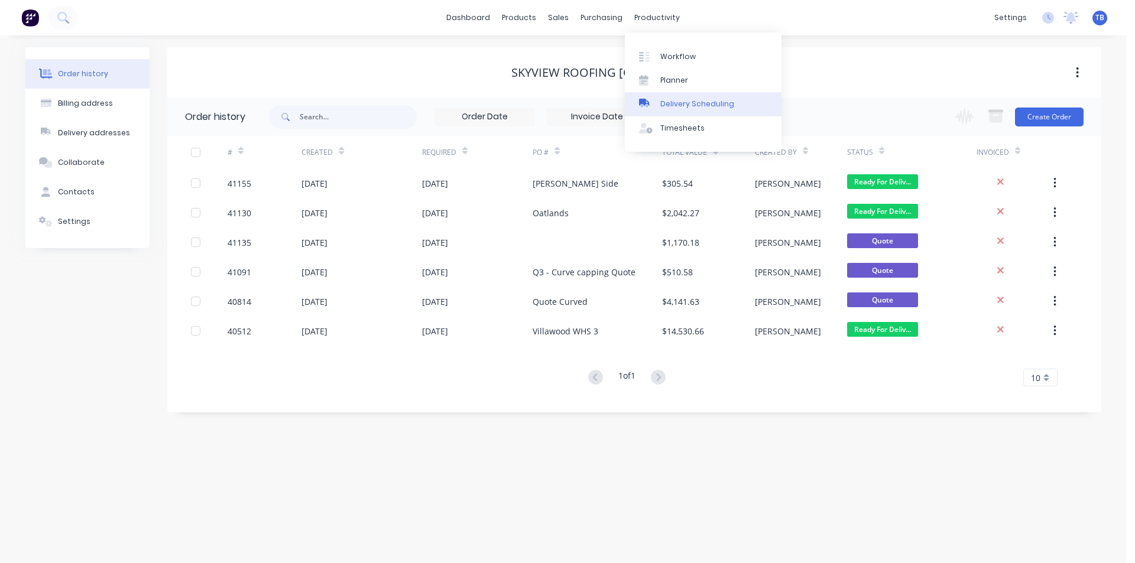
click at [676, 106] on div "Delivery Scheduling" at bounding box center [697, 104] width 74 height 11
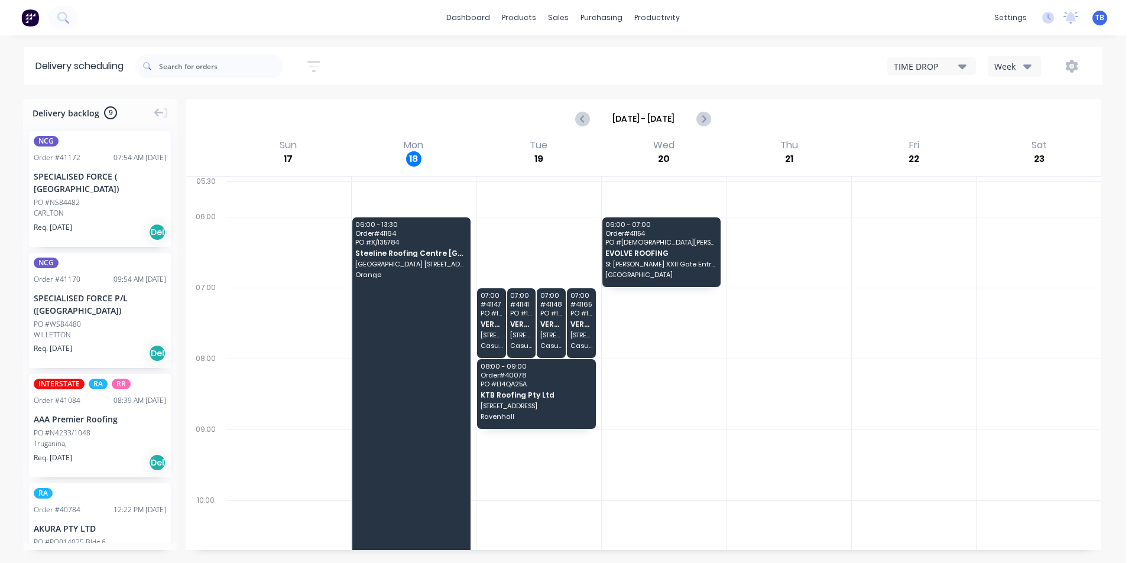
click at [966, 64] on icon "button" at bounding box center [962, 66] width 8 height 13
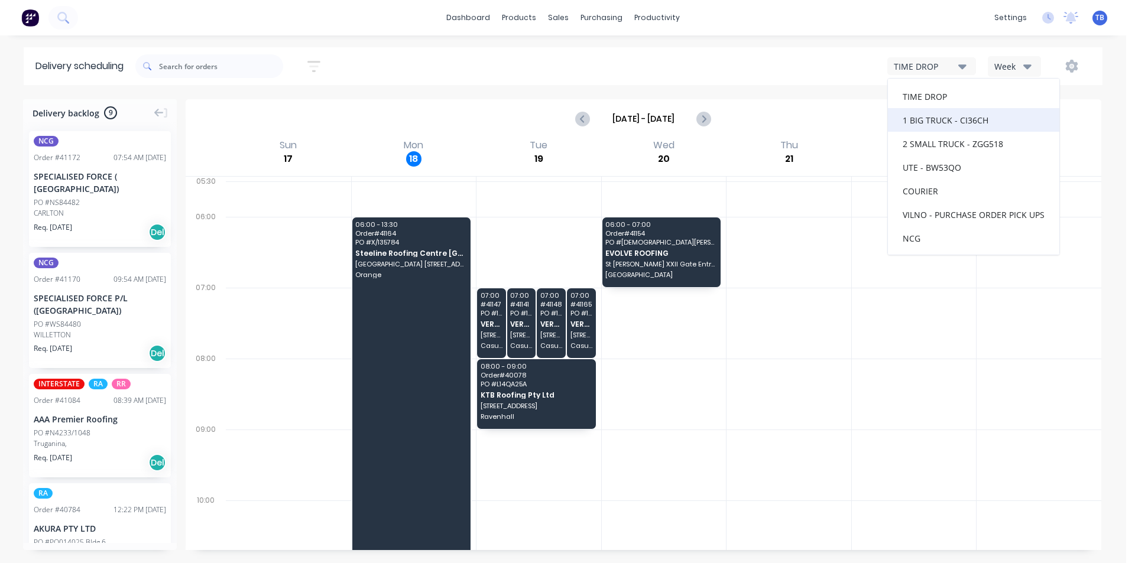
click at [970, 121] on div "1 BIG TRUCK - CI36CH" at bounding box center [973, 120] width 171 height 24
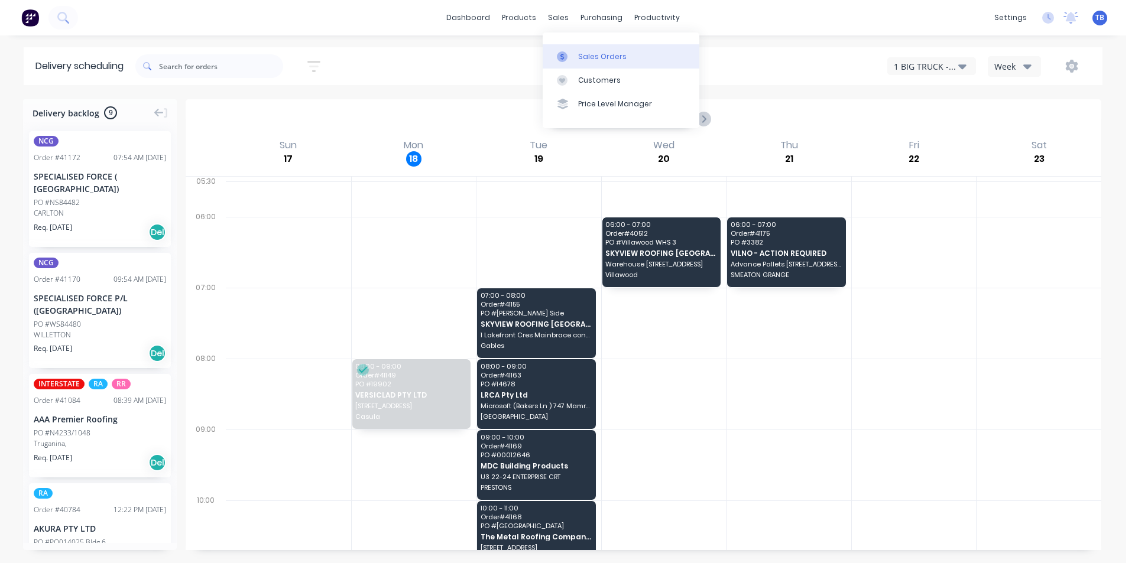
click at [576, 56] on link "Sales Orders" at bounding box center [621, 56] width 157 height 24
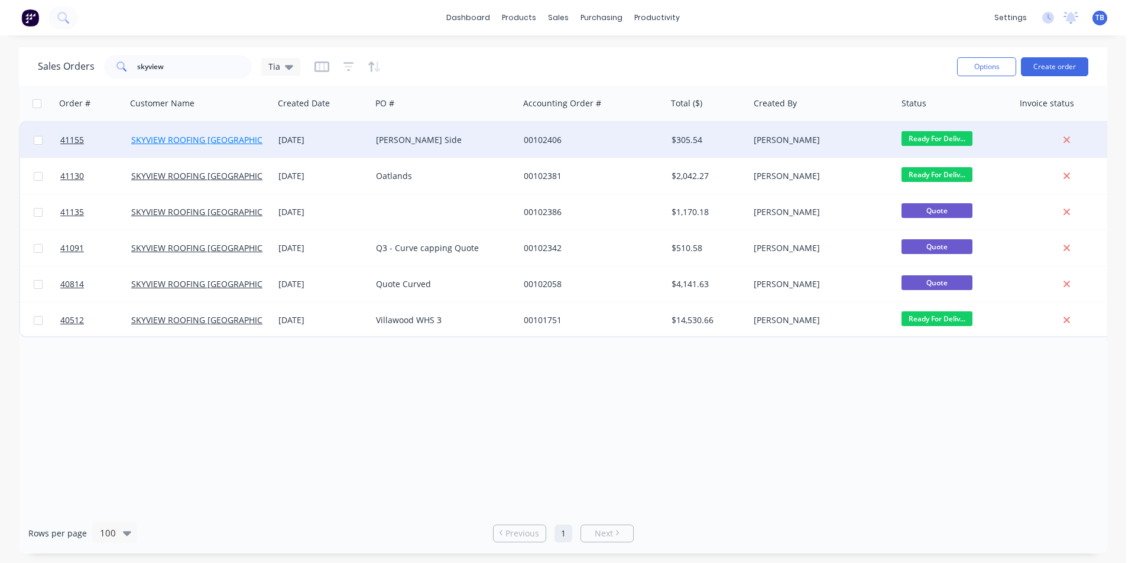
click at [229, 141] on link "SKYVIEW ROOFING [GEOGRAPHIC_DATA] P/L" at bounding box center [217, 139] width 172 height 11
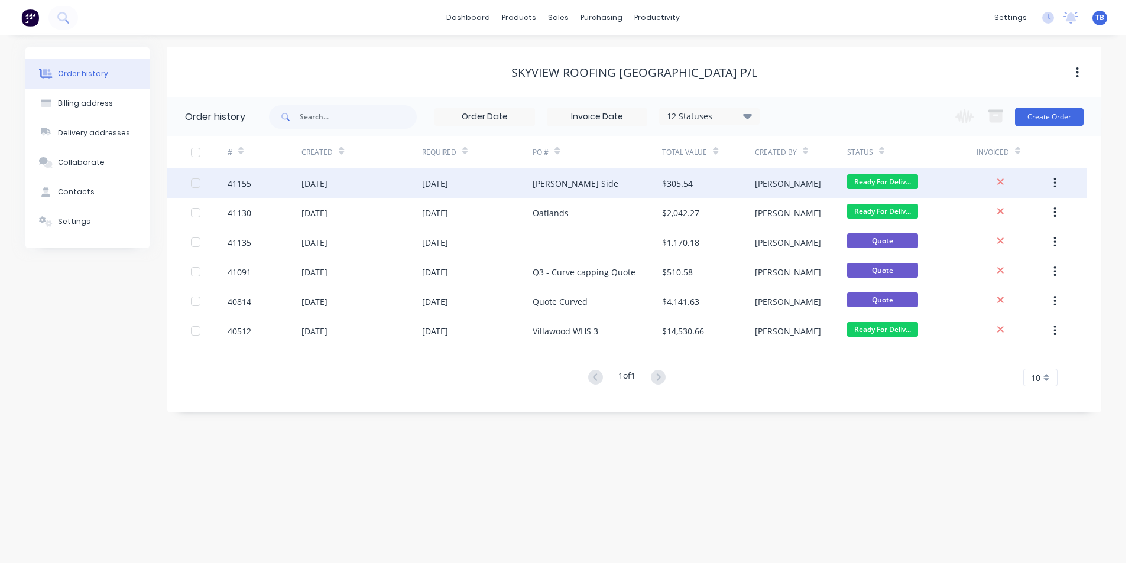
click at [248, 182] on div "41155" at bounding box center [240, 183] width 24 height 12
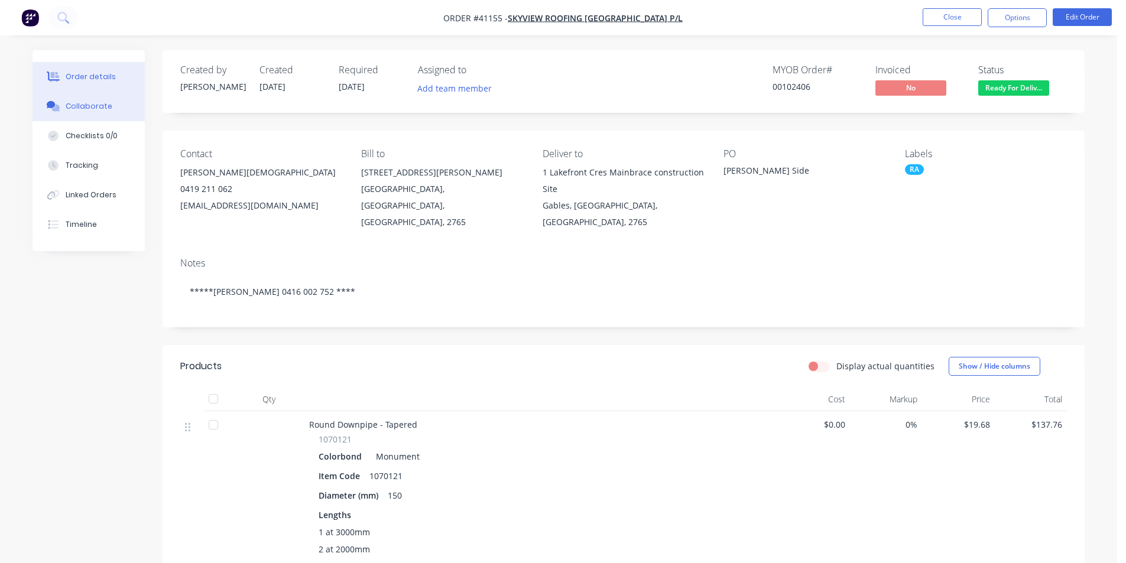
click at [111, 109] on button "Collaborate" at bounding box center [89, 107] width 112 height 30
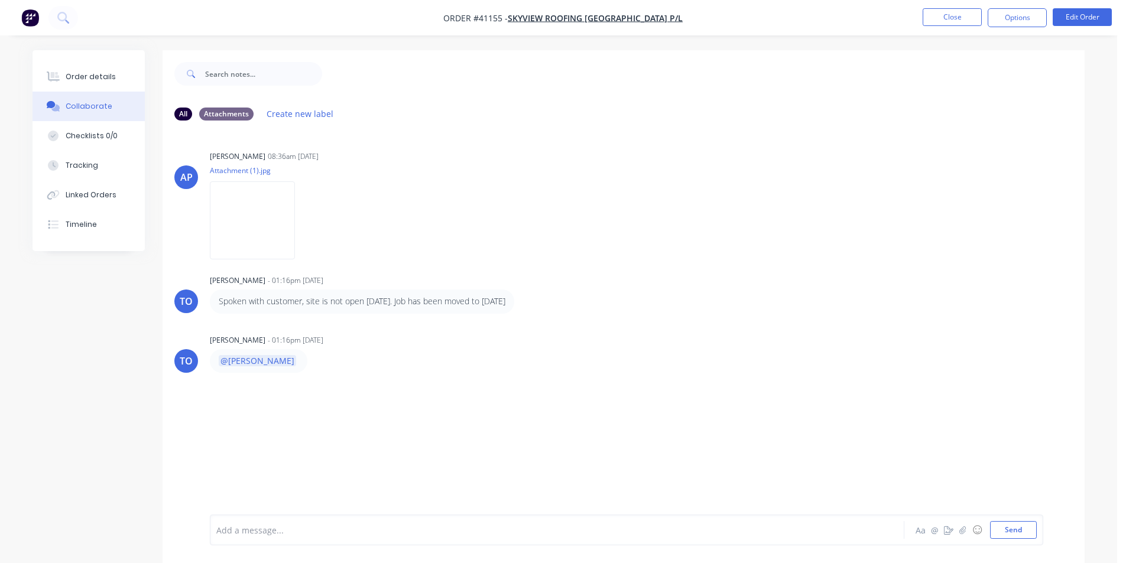
click at [376, 538] on div "Add a message..." at bounding box center [523, 530] width 615 height 18
click at [944, 18] on button "Close" at bounding box center [952, 17] width 59 height 18
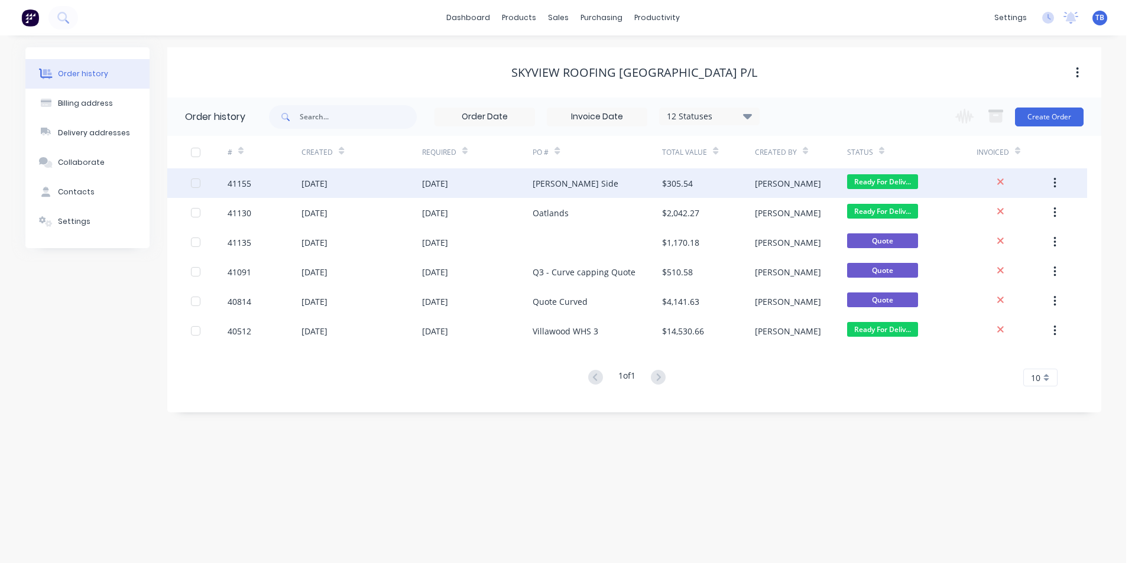
click at [306, 182] on div "[DATE]" at bounding box center [314, 183] width 26 height 12
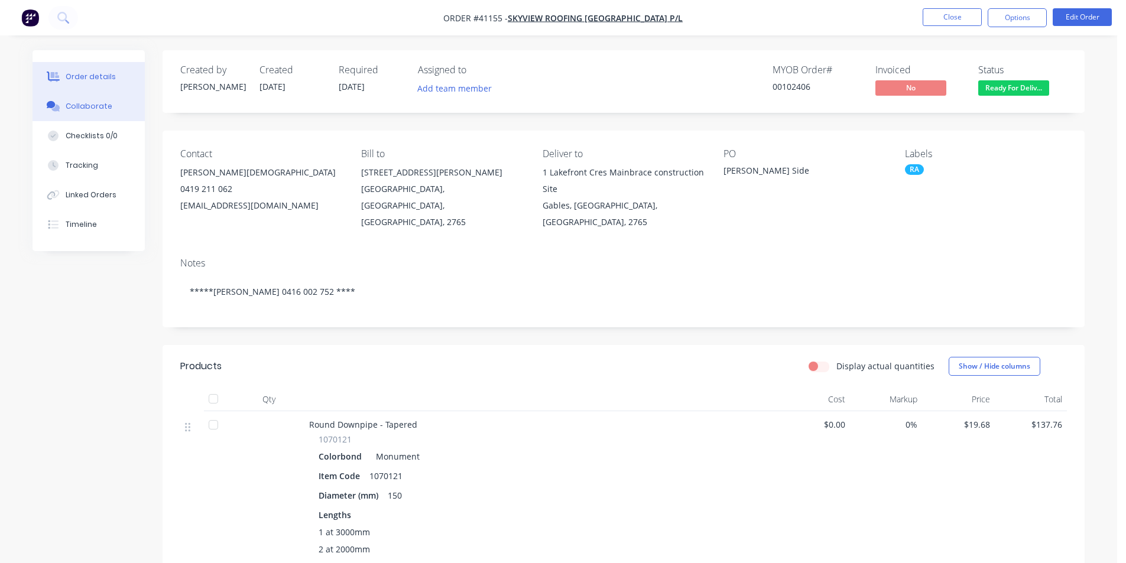
click at [74, 112] on button "Collaborate" at bounding box center [89, 107] width 112 height 30
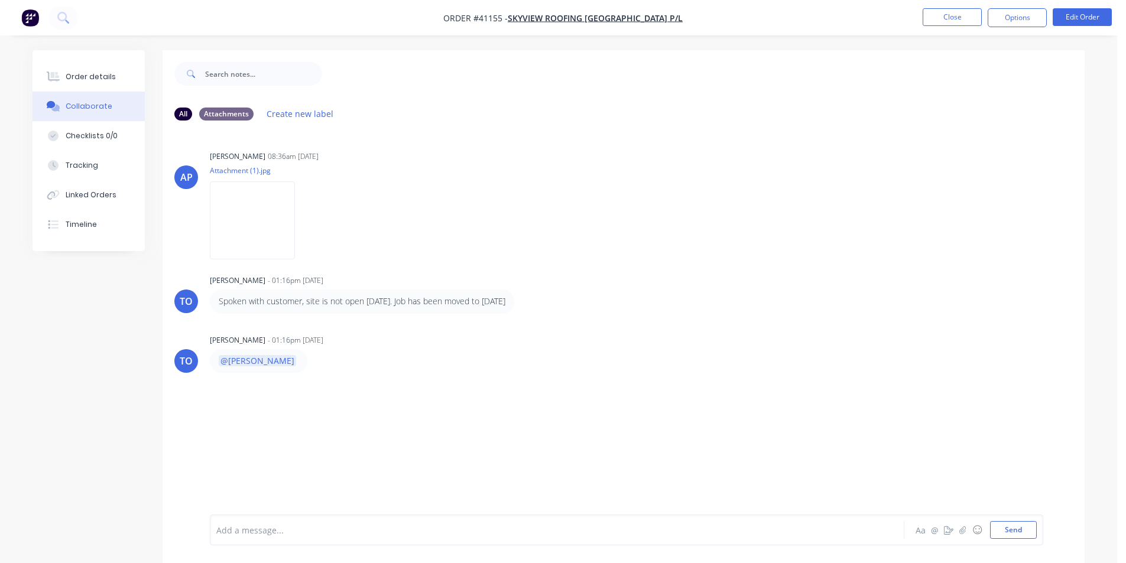
click at [421, 531] on div at bounding box center [524, 530] width 615 height 12
click at [396, 531] on span "Customer just rang, changed to Pick up today. 11:00am" at bounding box center [328, 530] width 222 height 11
click at [444, 528] on div "Customer just rang, changed to Pick up today for 11:00am" at bounding box center [524, 530] width 615 height 12
drag, startPoint x: 313, startPoint y: 535, endPoint x: 325, endPoint y: 533, distance: 12.6
click at [314, 535] on span "Customer just rang, changed to Pick up today for 11:00am" at bounding box center [333, 530] width 233 height 11
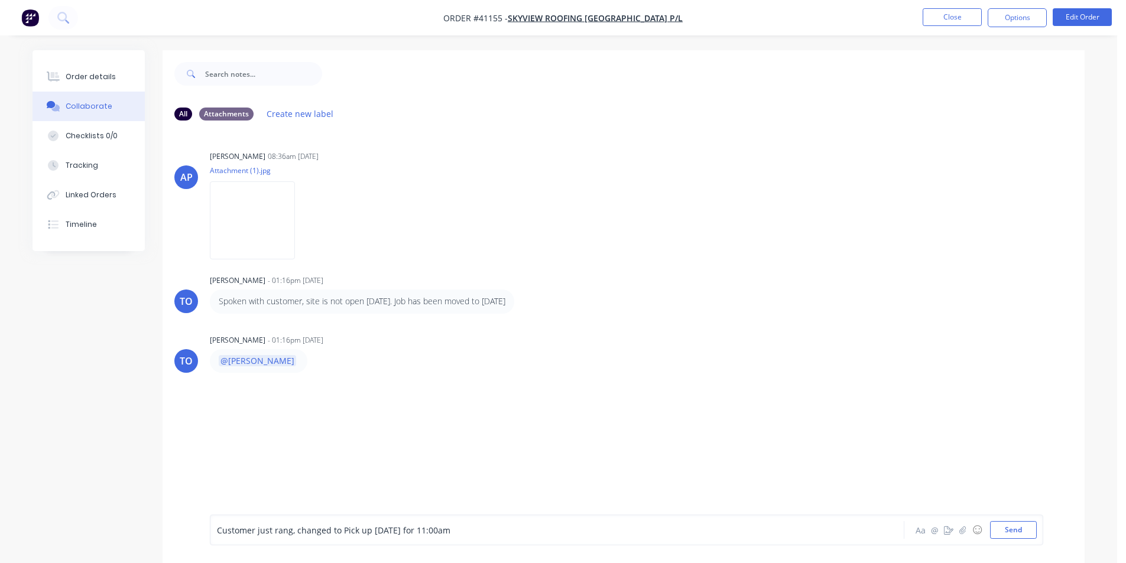
click at [470, 528] on div "Customer just rang, changed to Pick up today for 11:00am" at bounding box center [524, 530] width 615 height 12
click at [372, 532] on span "Customer just rang, changed to Pick up today for 11:00am" at bounding box center [333, 530] width 233 height 11
click at [368, 530] on span "Customer just rang, changed to Pick up today for 11:00am" at bounding box center [333, 530] width 233 height 11
click at [419, 528] on span "Customer just rang, changed to Pick up for today for 11:00am" at bounding box center [340, 530] width 247 height 11
click at [485, 533] on div "Customer just rang, changed to Pick up for today at 11:00am" at bounding box center [524, 530] width 615 height 12
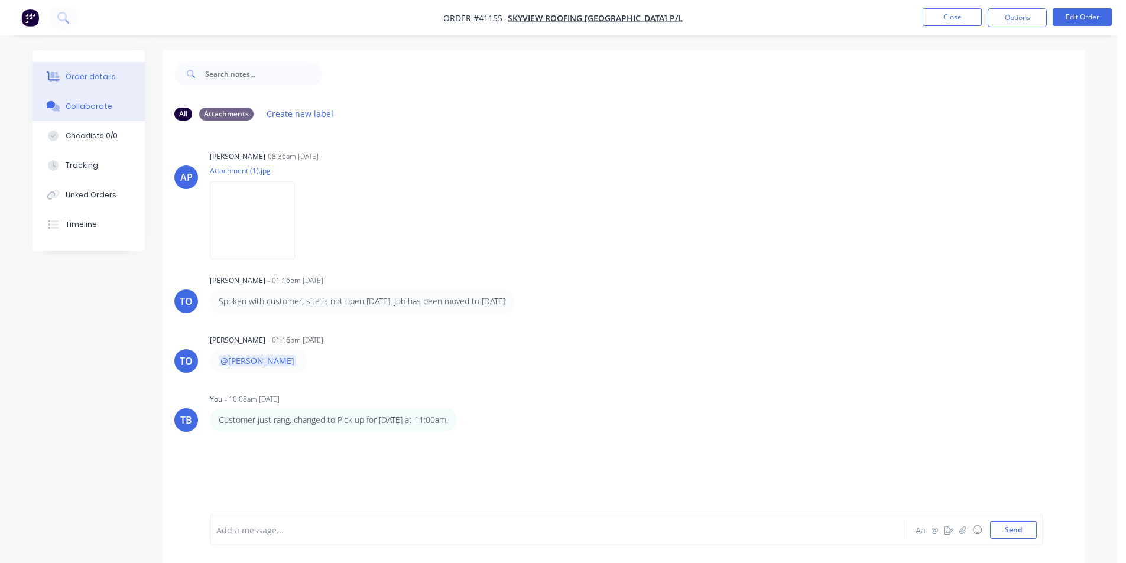
click at [114, 77] on button "Order details" at bounding box center [89, 77] width 112 height 30
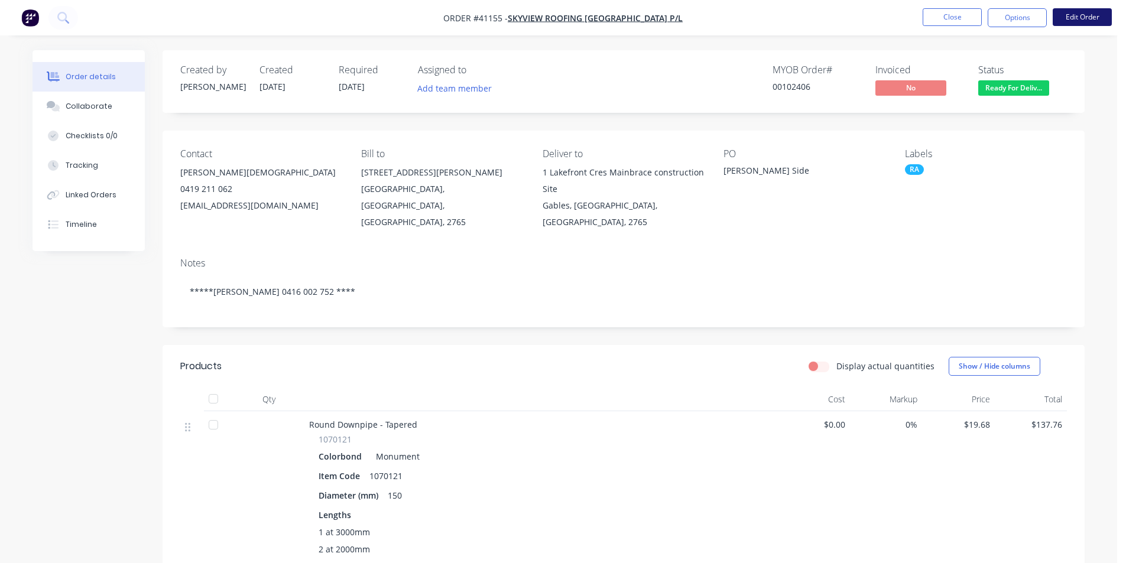
click at [1074, 14] on button "Edit Order" at bounding box center [1082, 17] width 59 height 18
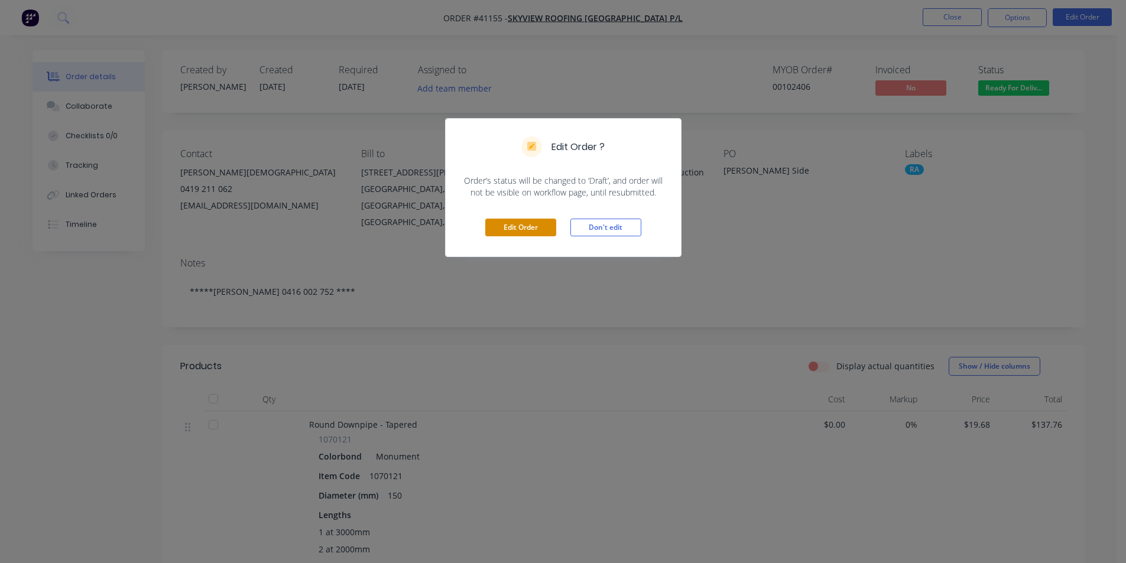
click at [518, 233] on button "Edit Order" at bounding box center [520, 228] width 71 height 18
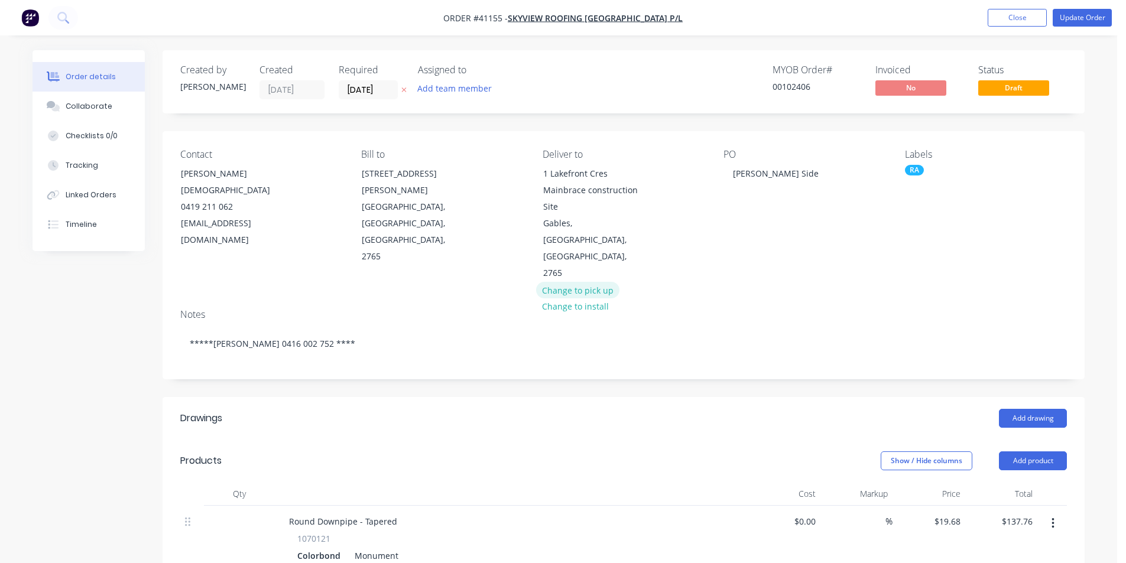
click at [605, 282] on button "Change to pick up" at bounding box center [578, 290] width 84 height 16
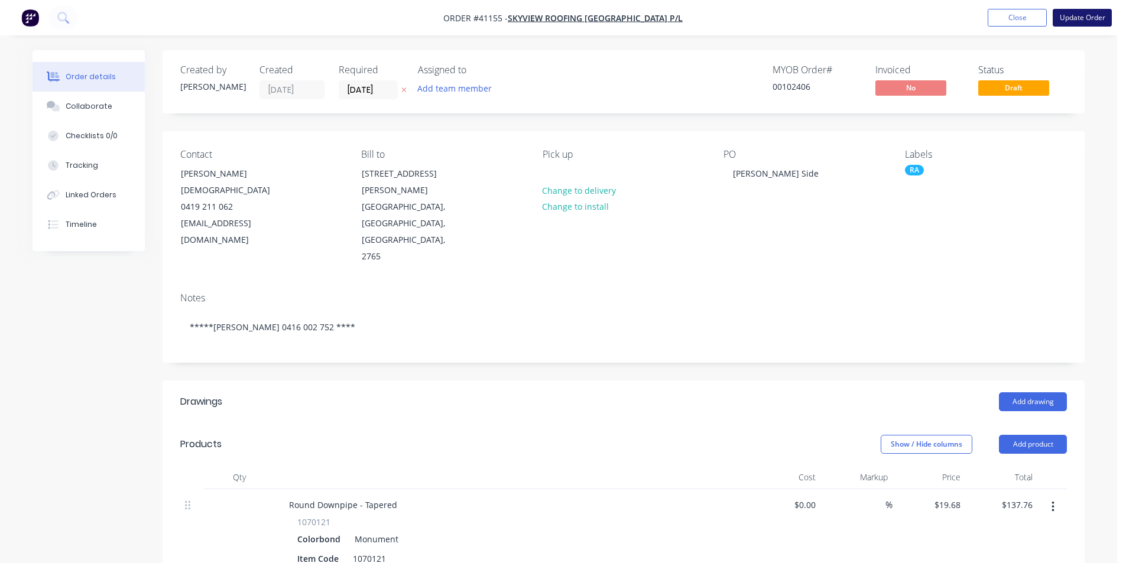
click at [1072, 21] on button "Update Order" at bounding box center [1082, 18] width 59 height 18
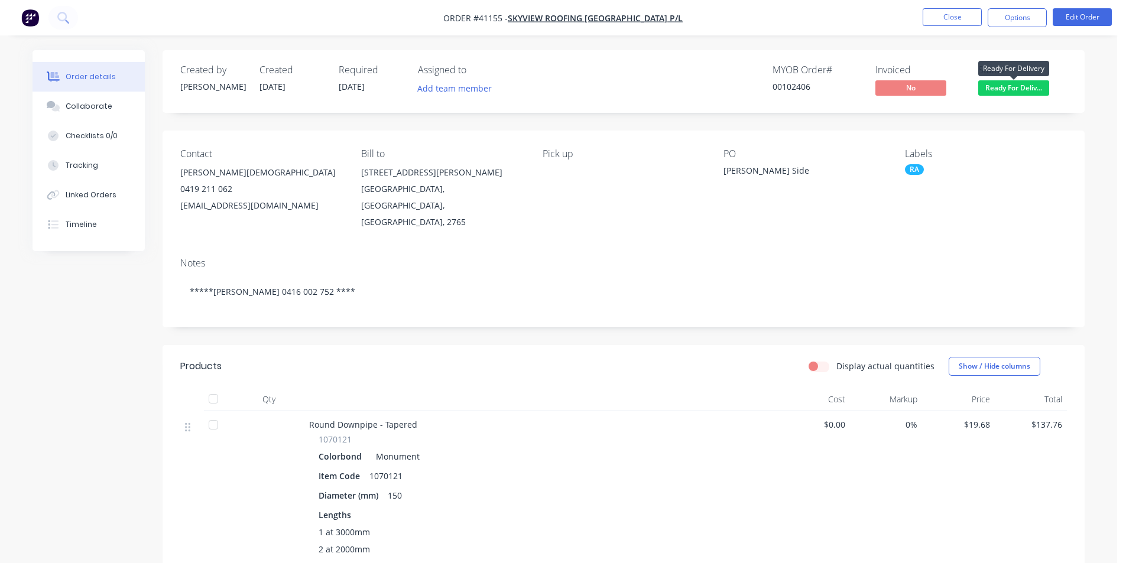
click at [1040, 86] on span "Ready For Deliv..." at bounding box center [1013, 87] width 71 height 15
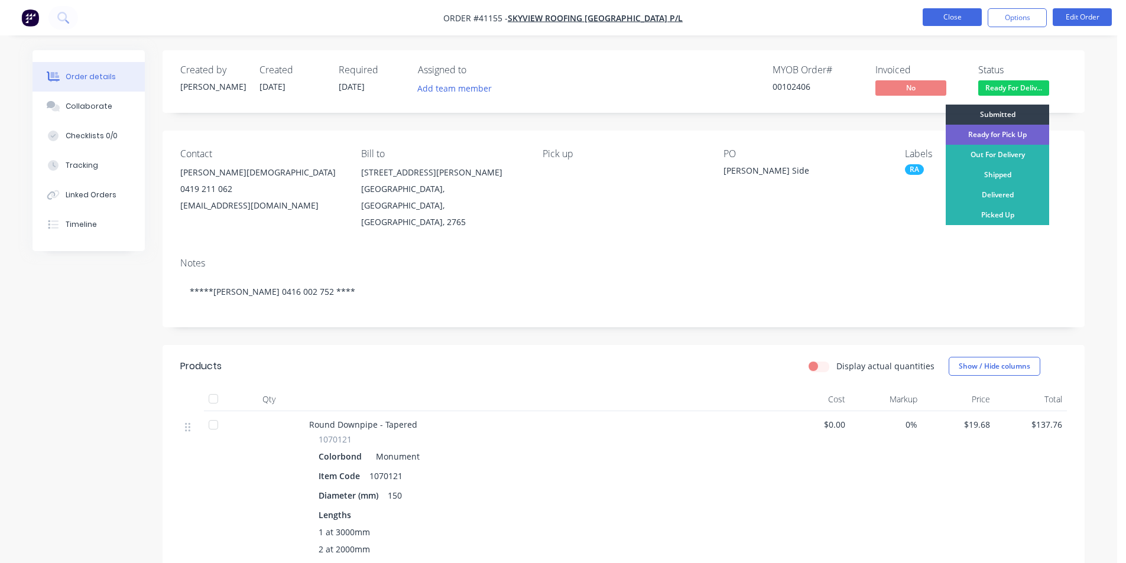
click at [960, 16] on button "Close" at bounding box center [952, 17] width 59 height 18
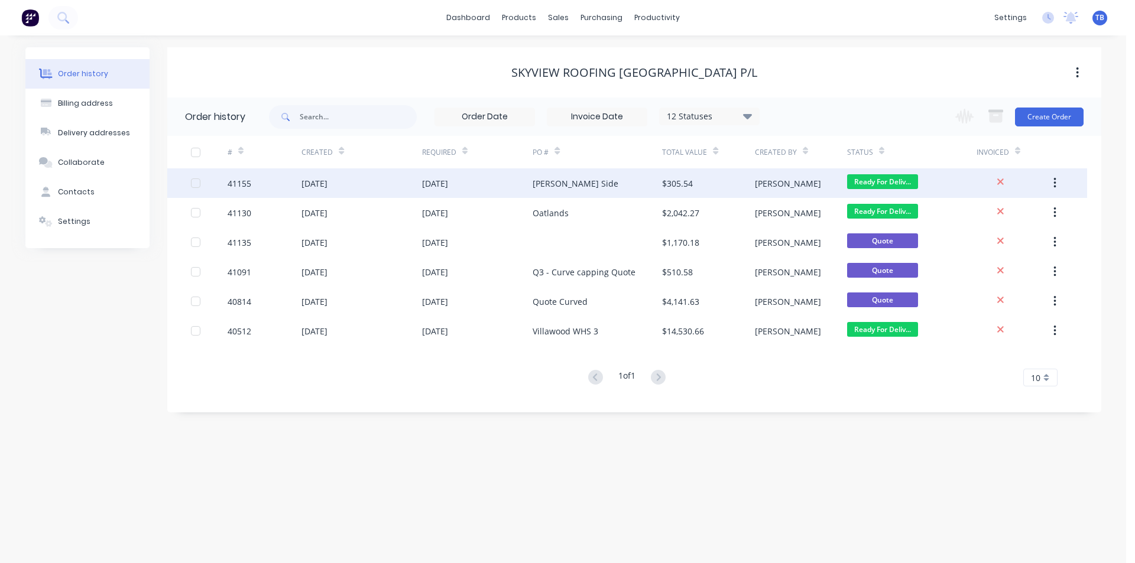
click at [361, 189] on div "[DATE]" at bounding box center [361, 183] width 120 height 30
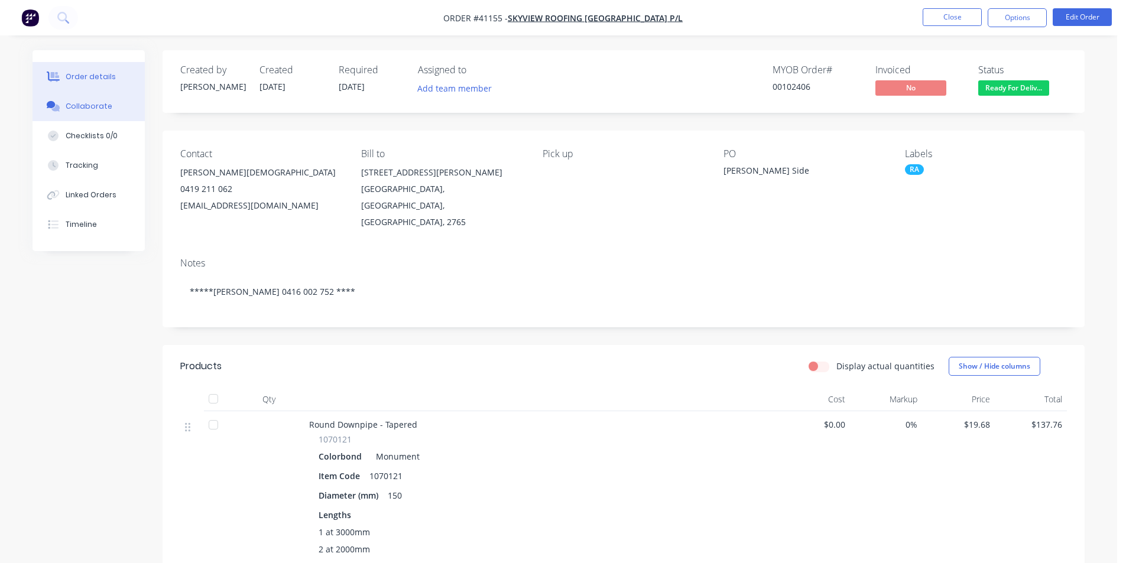
click at [99, 100] on button "Collaborate" at bounding box center [89, 107] width 112 height 30
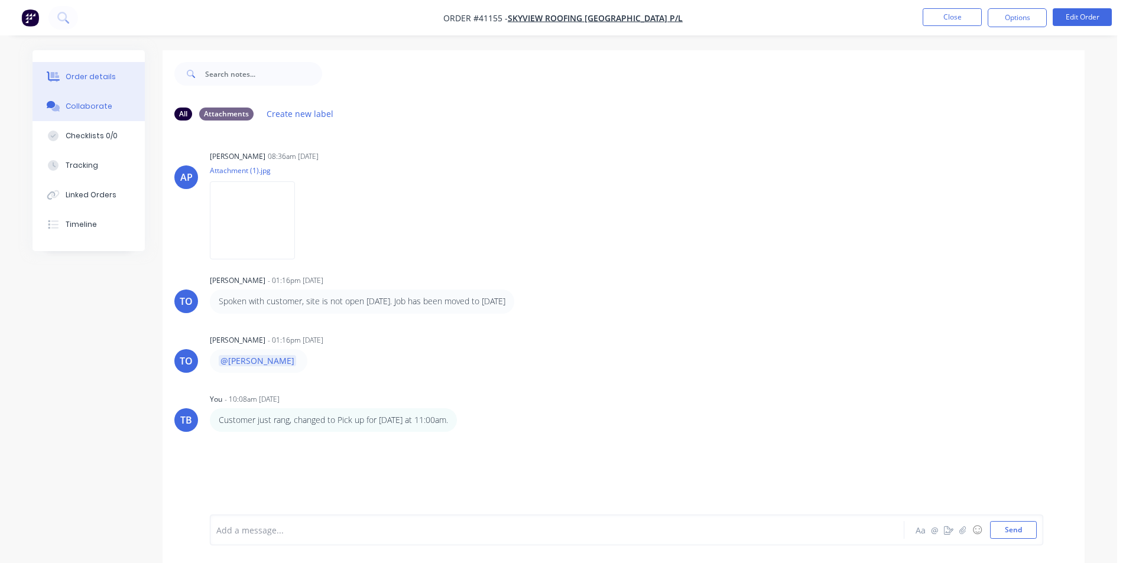
click at [105, 83] on button "Order details" at bounding box center [89, 77] width 112 height 30
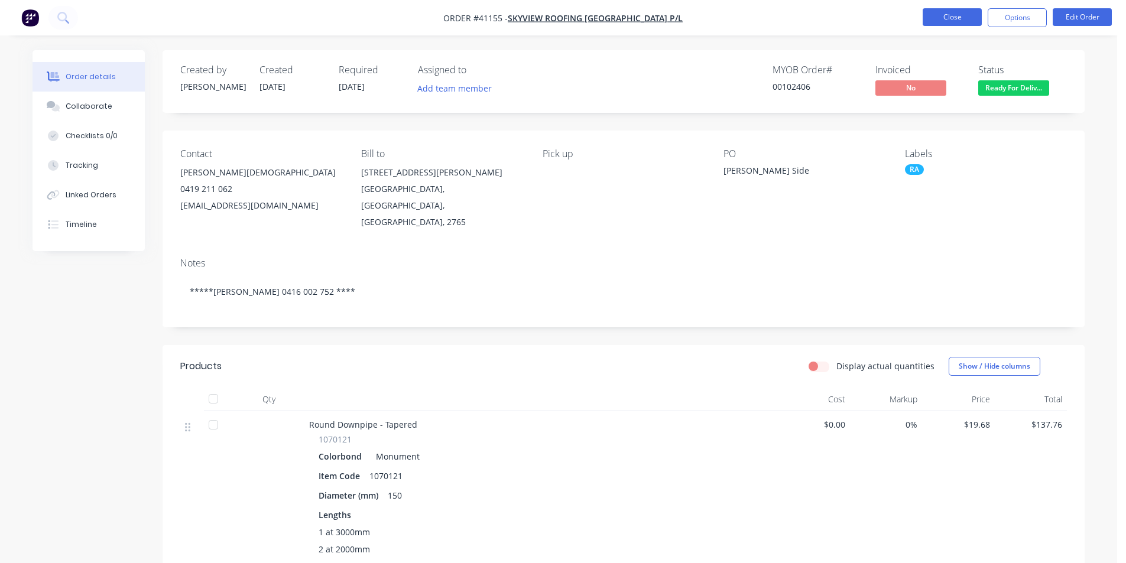
click at [946, 12] on button "Close" at bounding box center [952, 17] width 59 height 18
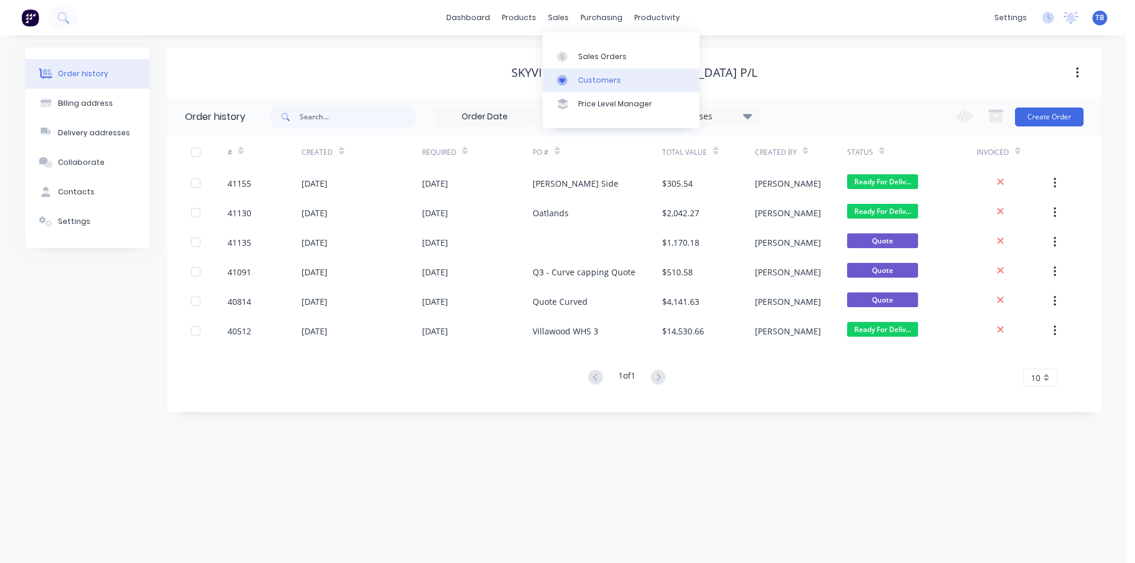
click at [581, 77] on div "Customers" at bounding box center [599, 80] width 43 height 11
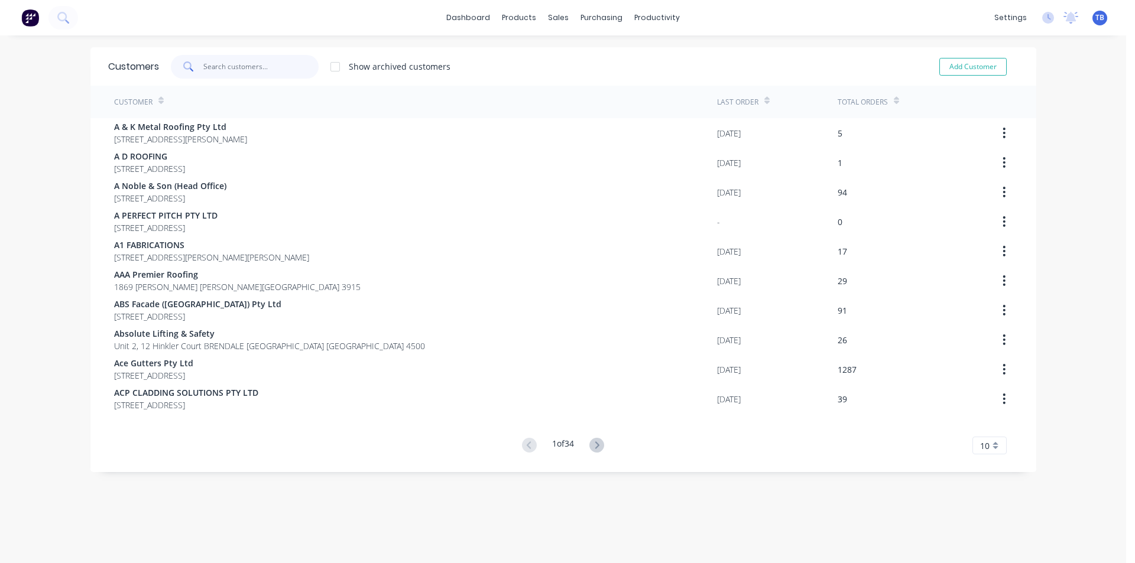
click at [237, 59] on input "text" at bounding box center [260, 67] width 115 height 24
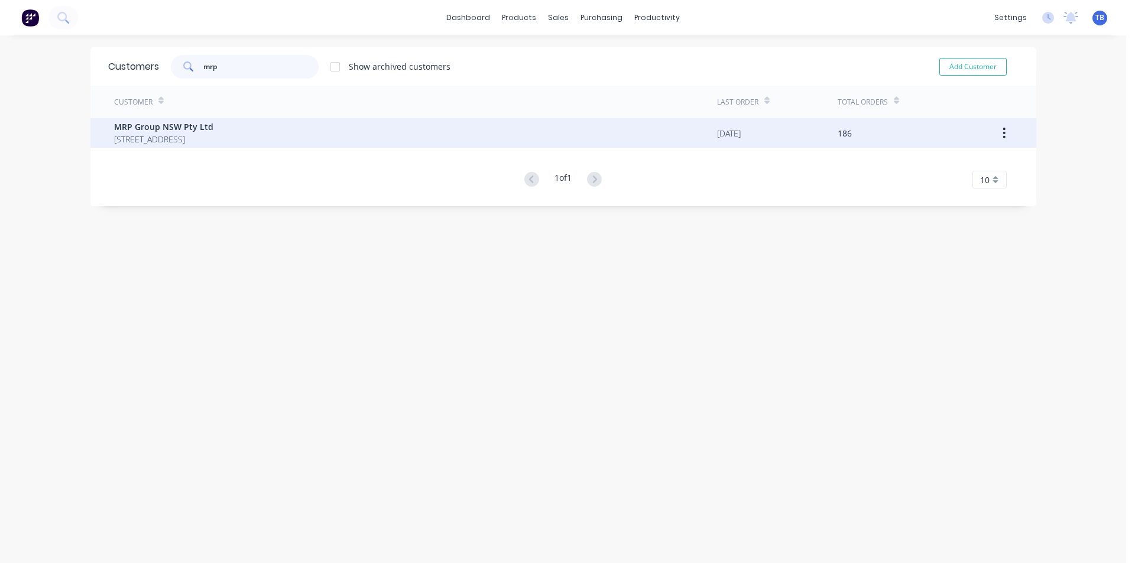
type input "mrp"
click at [213, 140] on span "5a/47 Day St Silverwater New South Wales Australia 2128" at bounding box center [163, 139] width 99 height 12
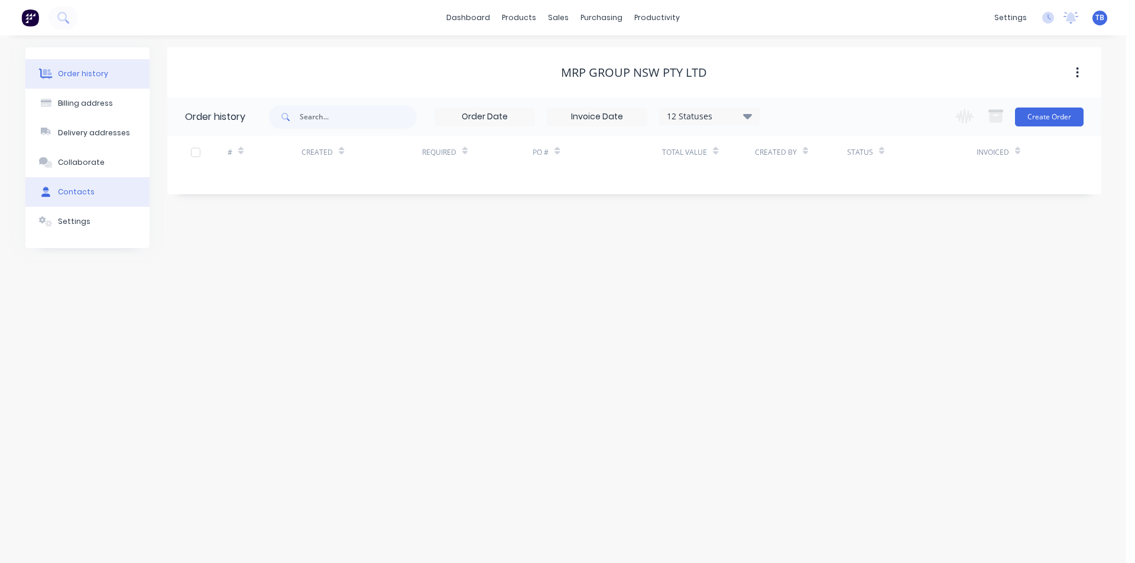
drag, startPoint x: 96, startPoint y: 216, endPoint x: 96, endPoint y: 200, distance: 15.4
click at [96, 212] on button "Settings" at bounding box center [87, 222] width 124 height 30
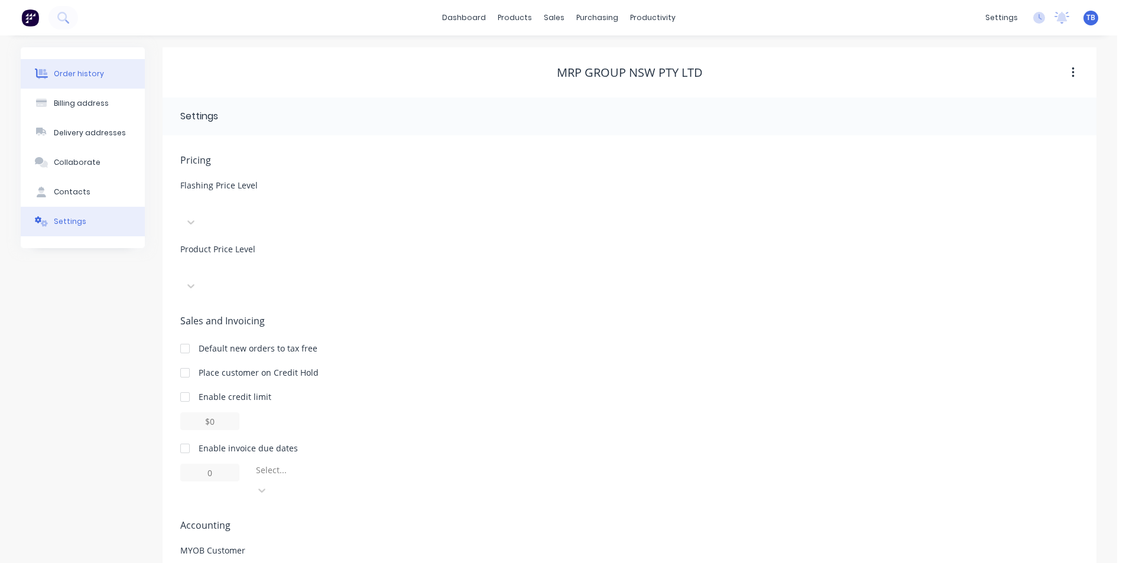
click at [96, 76] on div "Order history" at bounding box center [79, 74] width 50 height 11
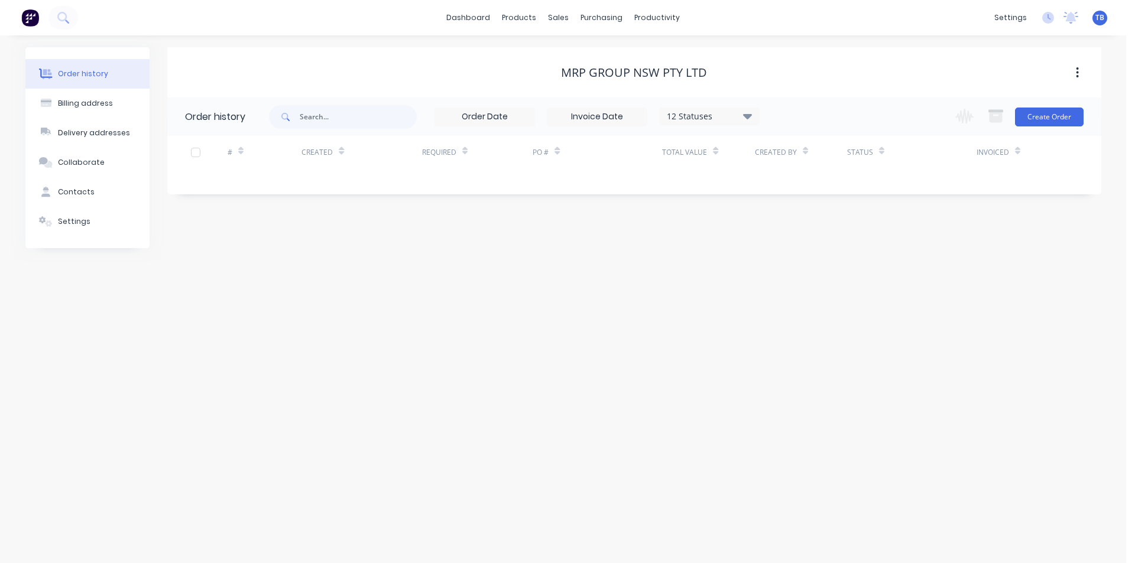
click at [744, 115] on icon at bounding box center [746, 115] width 9 height 5
click at [807, 276] on label at bounding box center [807, 276] width 0 height 0
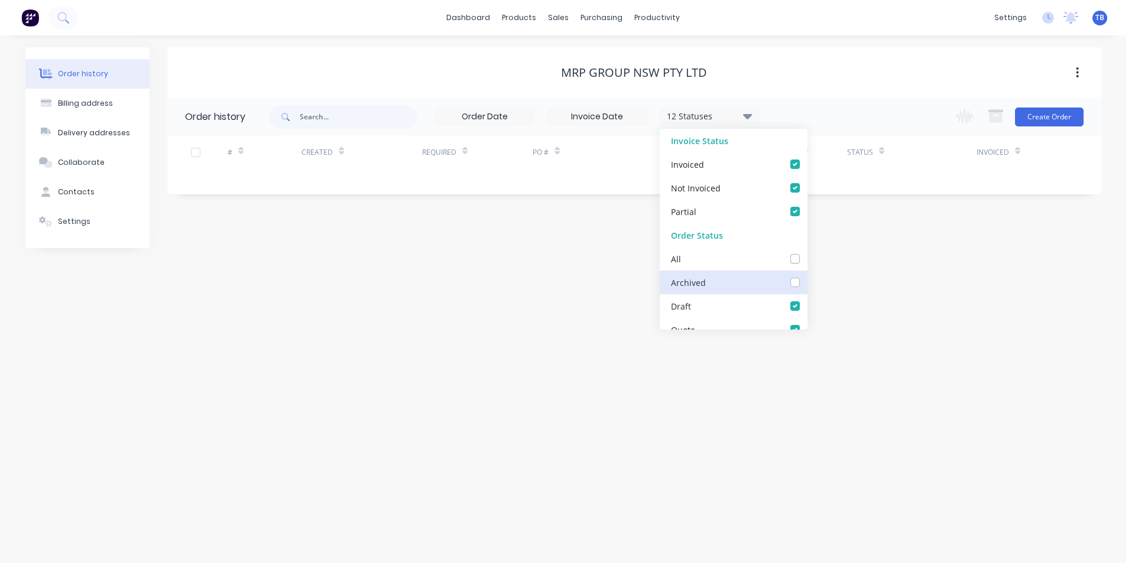
click at [807, 278] on input "checkbox" at bounding box center [811, 281] width 9 height 11
checkbox input "true"
click at [387, 270] on div "Order history Billing address Delivery addresses Collaborate Contacts Settings …" at bounding box center [563, 299] width 1126 height 528
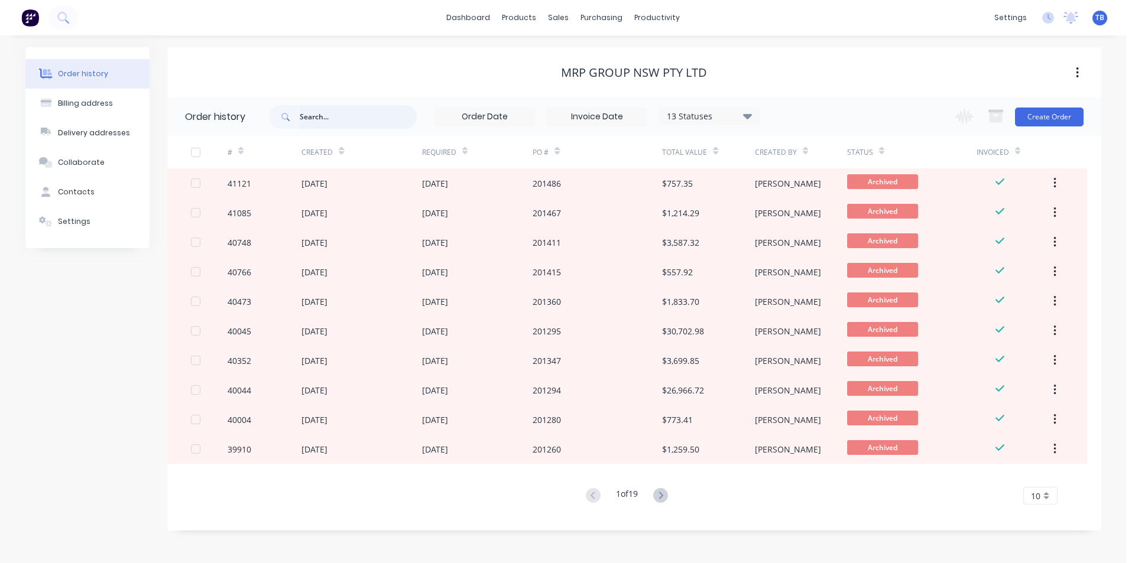
click at [371, 116] on input "text" at bounding box center [358, 117] width 117 height 24
type input "cullora"
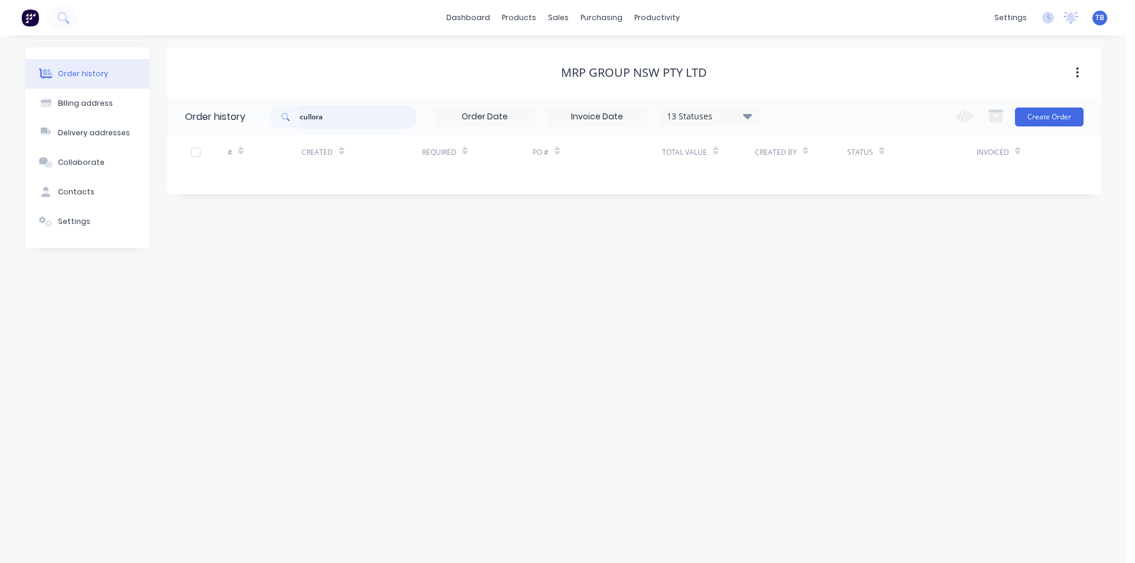
click at [371, 116] on input "cullora" at bounding box center [358, 117] width 117 height 24
type input "chullora"
drag, startPoint x: 359, startPoint y: 114, endPoint x: 200, endPoint y: 117, distance: 159.6
click at [200, 117] on header "Order history chullora 13 Statuses Invoice Status Invoiced Not Invoiced Partial…" at bounding box center [634, 117] width 934 height 38
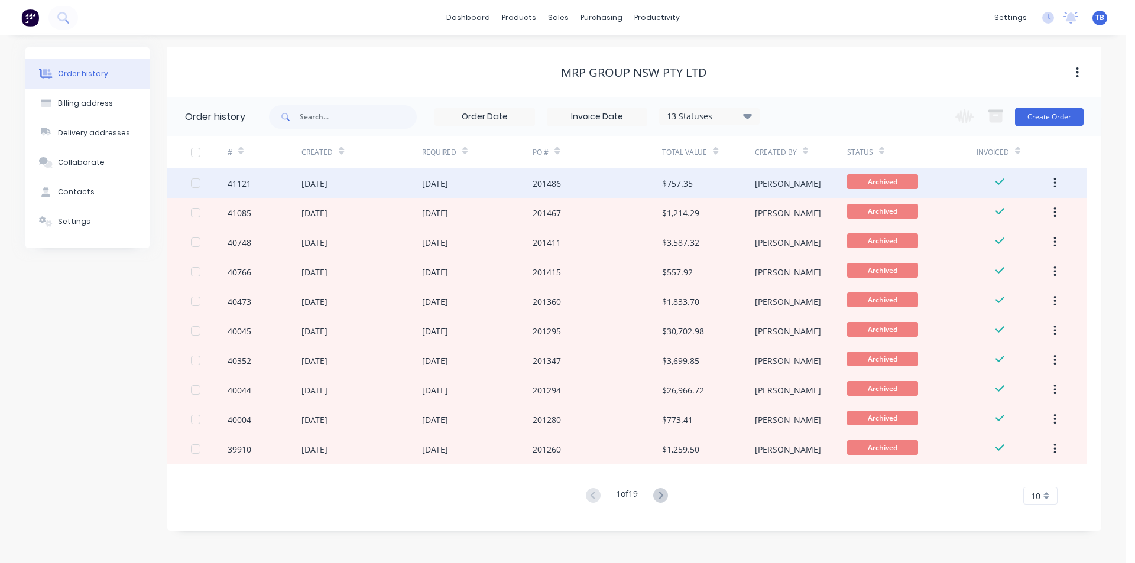
click at [445, 186] on div "[DATE]" at bounding box center [435, 183] width 26 height 12
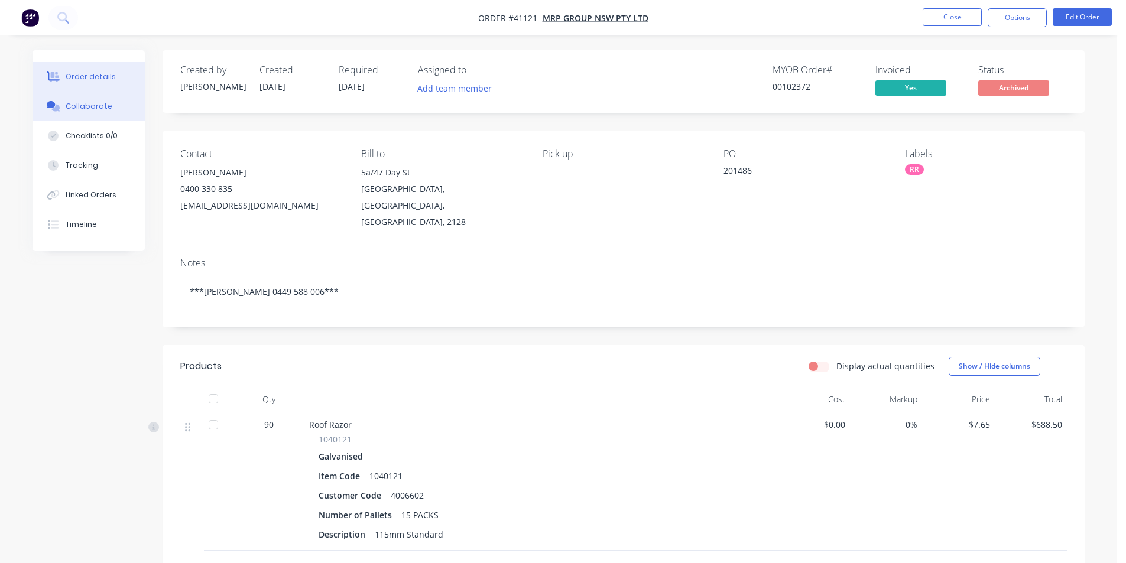
click at [78, 108] on div "Collaborate" at bounding box center [89, 106] width 47 height 11
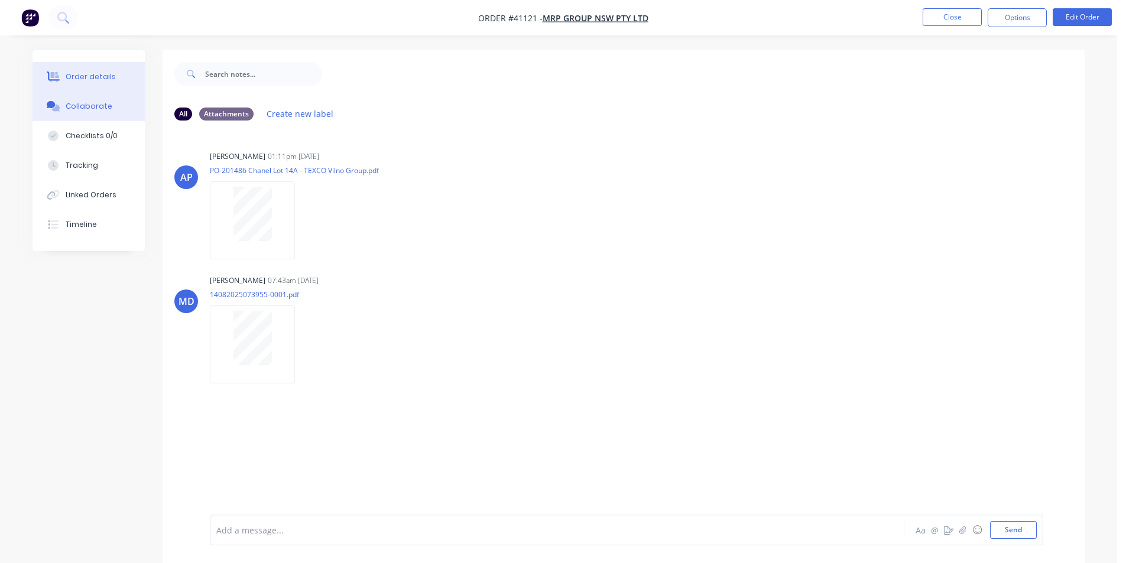
click at [99, 76] on div "Order details" at bounding box center [91, 77] width 50 height 11
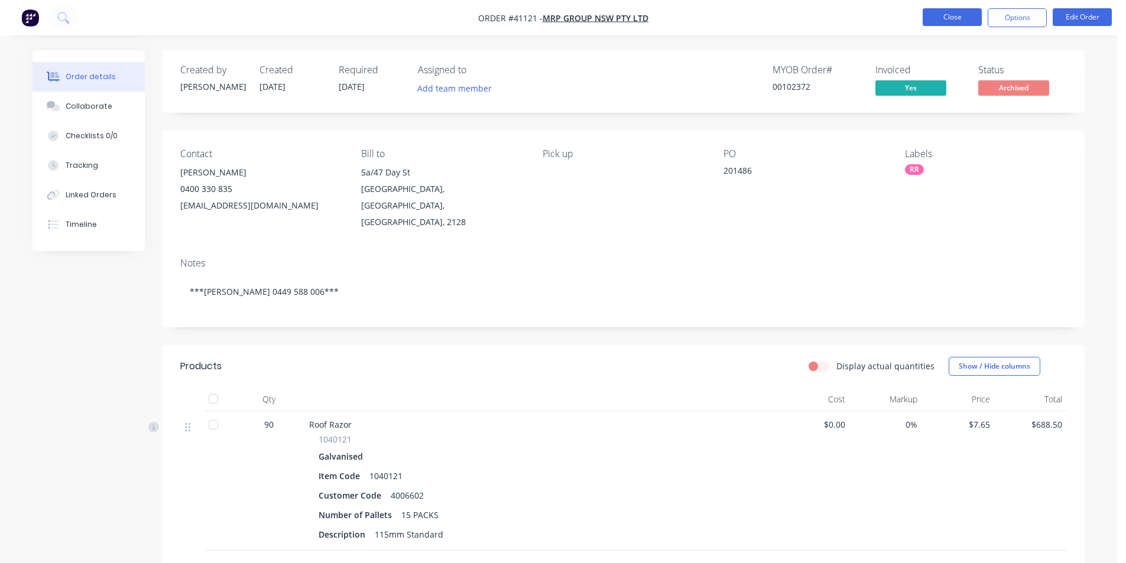
click at [929, 19] on button "Close" at bounding box center [952, 17] width 59 height 18
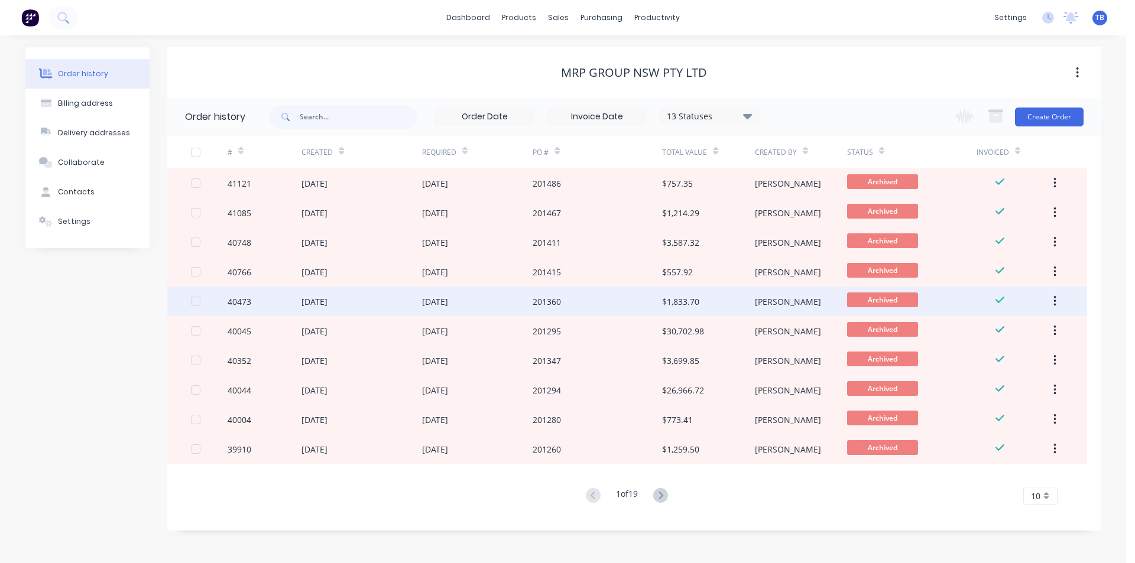
click at [700, 309] on div "$1,833.70" at bounding box center [708, 302] width 92 height 30
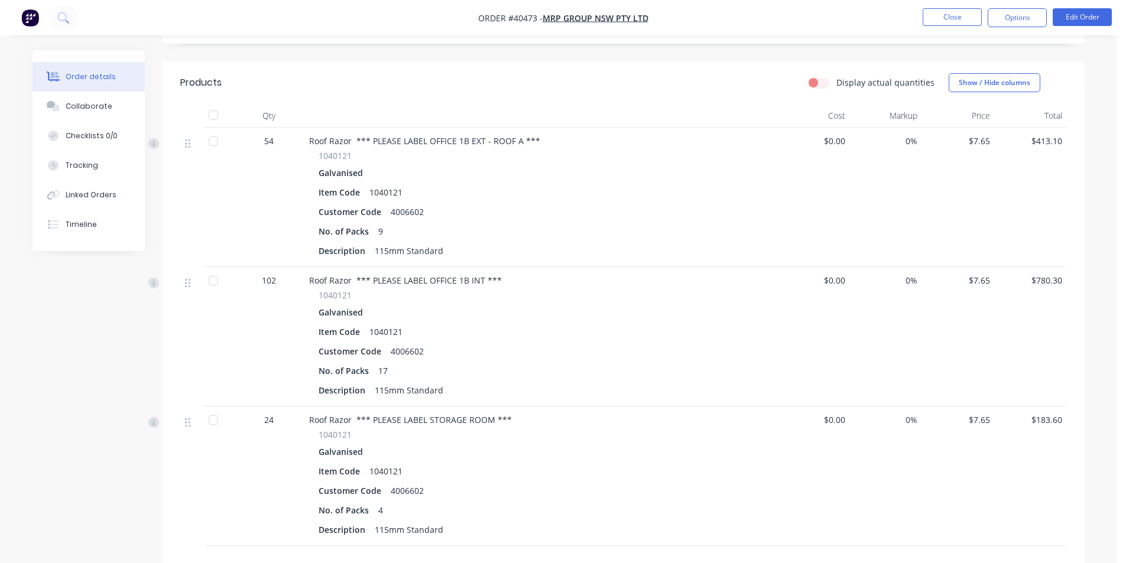
scroll to position [296, 0]
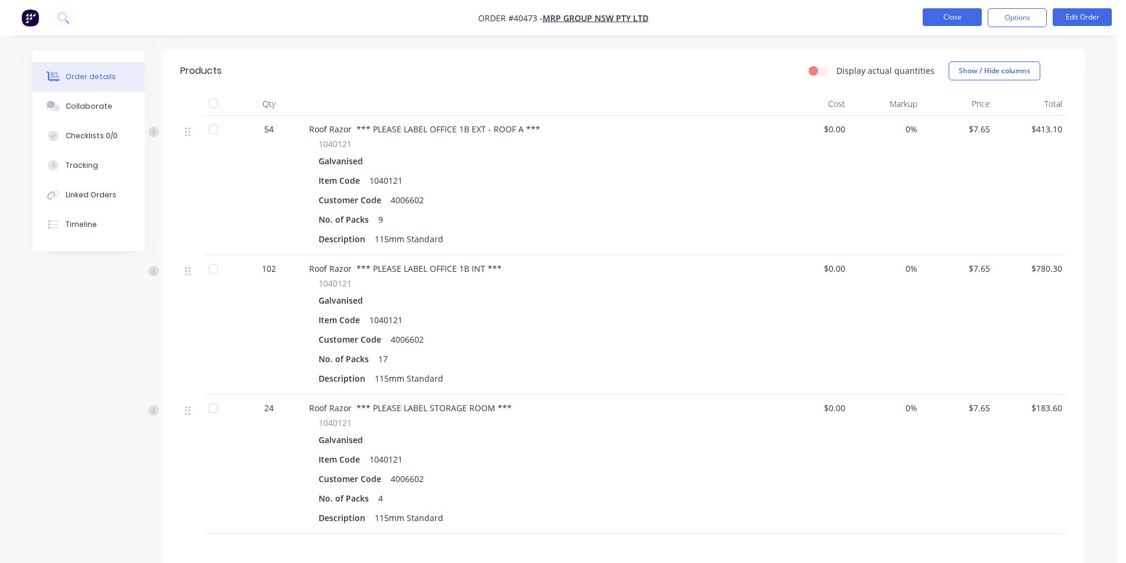
click at [950, 12] on button "Close" at bounding box center [952, 17] width 59 height 18
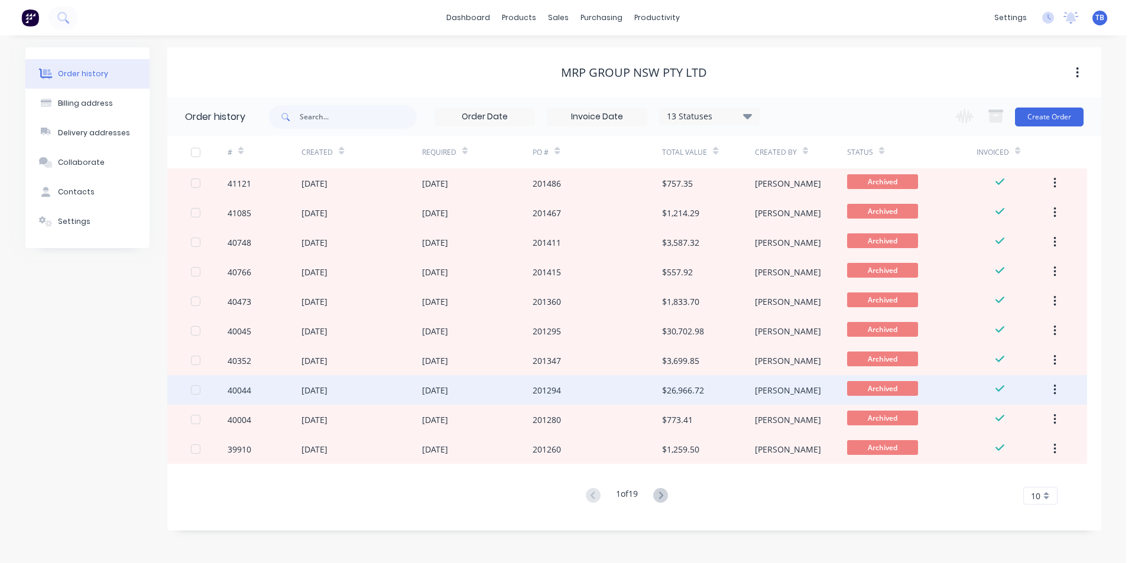
click at [508, 399] on div "19 Jun 2025" at bounding box center [477, 390] width 111 height 30
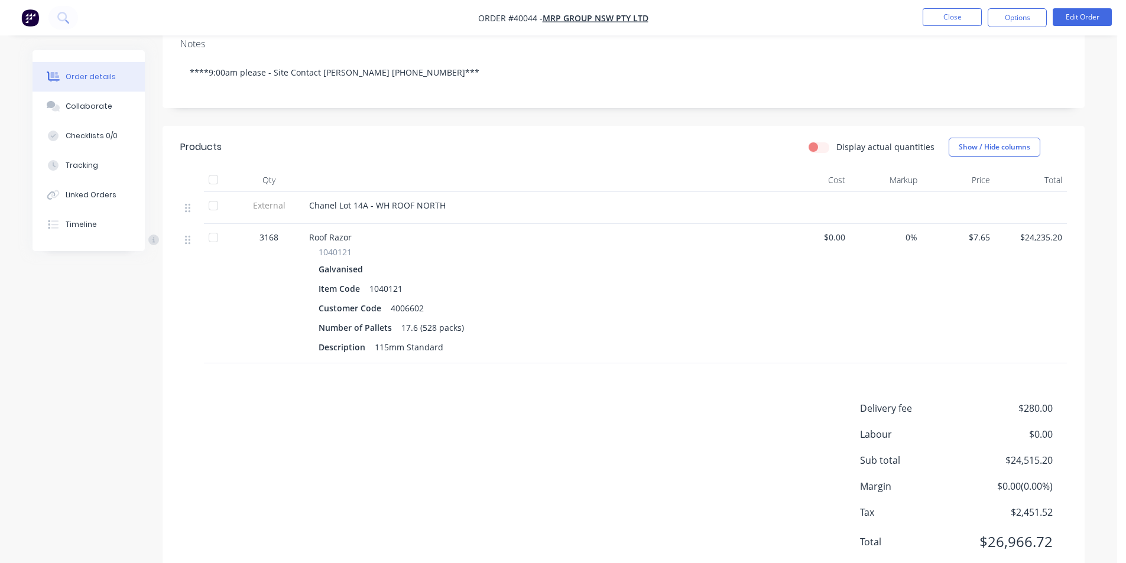
scroll to position [236, 0]
click at [939, 24] on button "Close" at bounding box center [952, 17] width 59 height 18
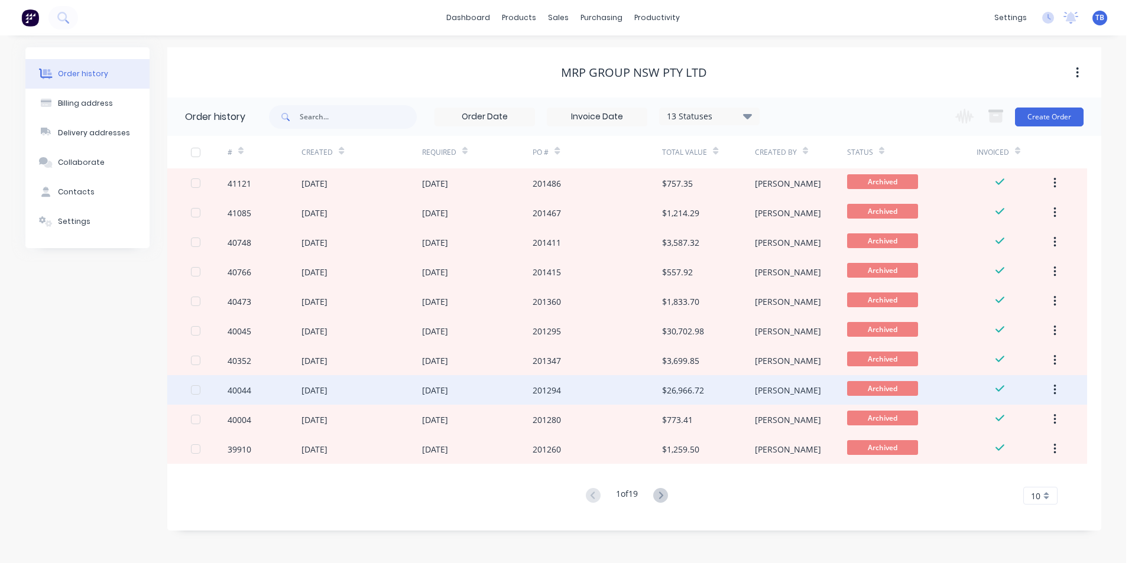
click at [438, 387] on div "19 Jun 2025" at bounding box center [435, 390] width 26 height 12
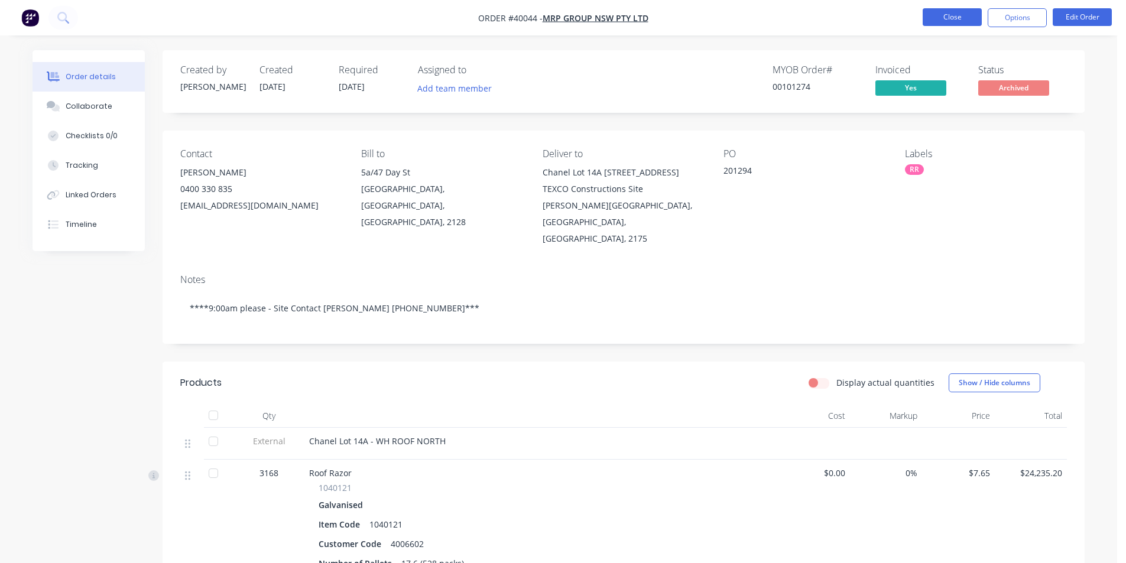
click at [933, 18] on button "Close" at bounding box center [952, 17] width 59 height 18
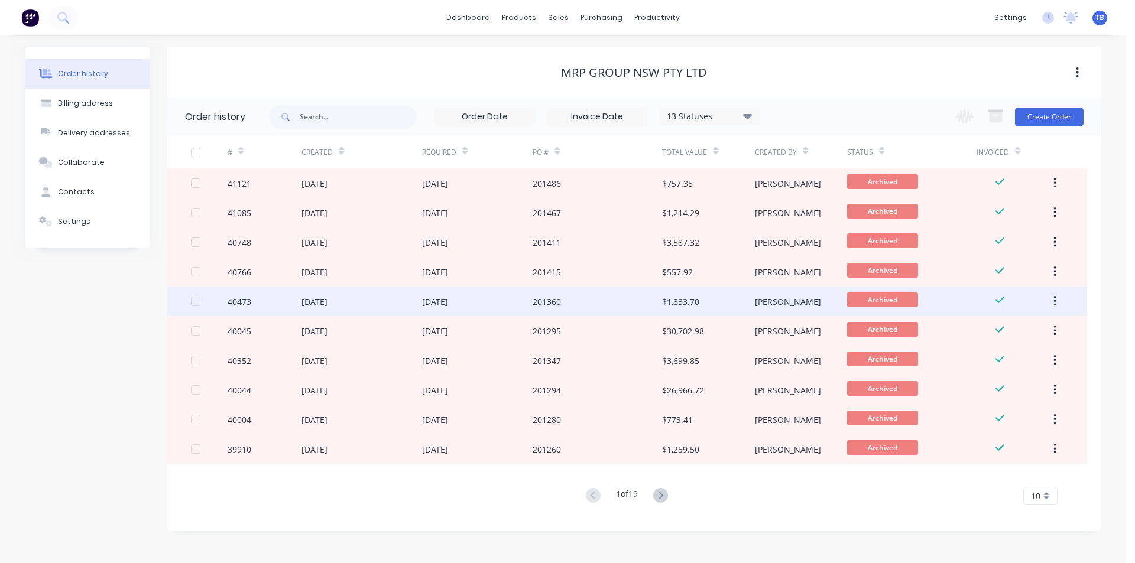
click at [658, 298] on div "201360" at bounding box center [597, 302] width 129 height 30
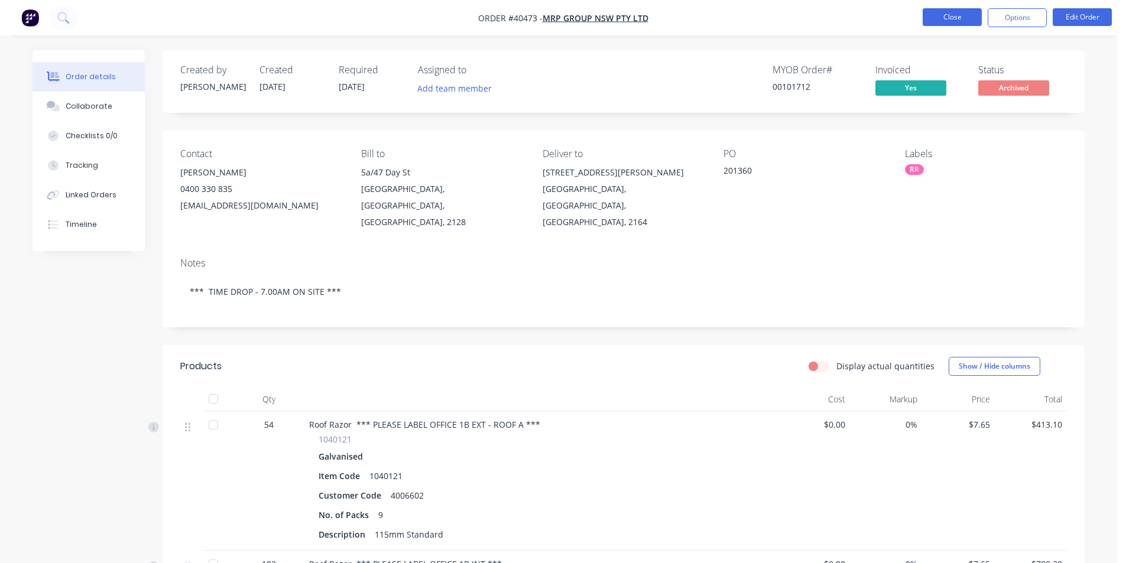
click at [934, 16] on button "Close" at bounding box center [952, 17] width 59 height 18
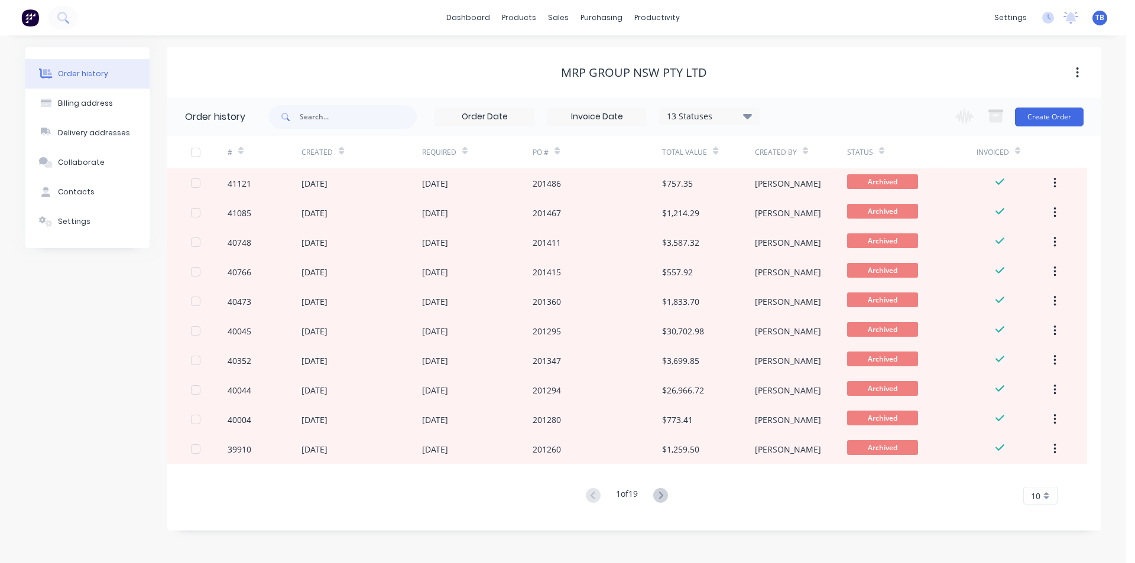
click at [1038, 495] on span "10" at bounding box center [1035, 496] width 9 height 12
drag, startPoint x: 1041, startPoint y: 489, endPoint x: 1043, endPoint y: 473, distance: 16.0
click at [1043, 473] on div "35" at bounding box center [1040, 476] width 33 height 21
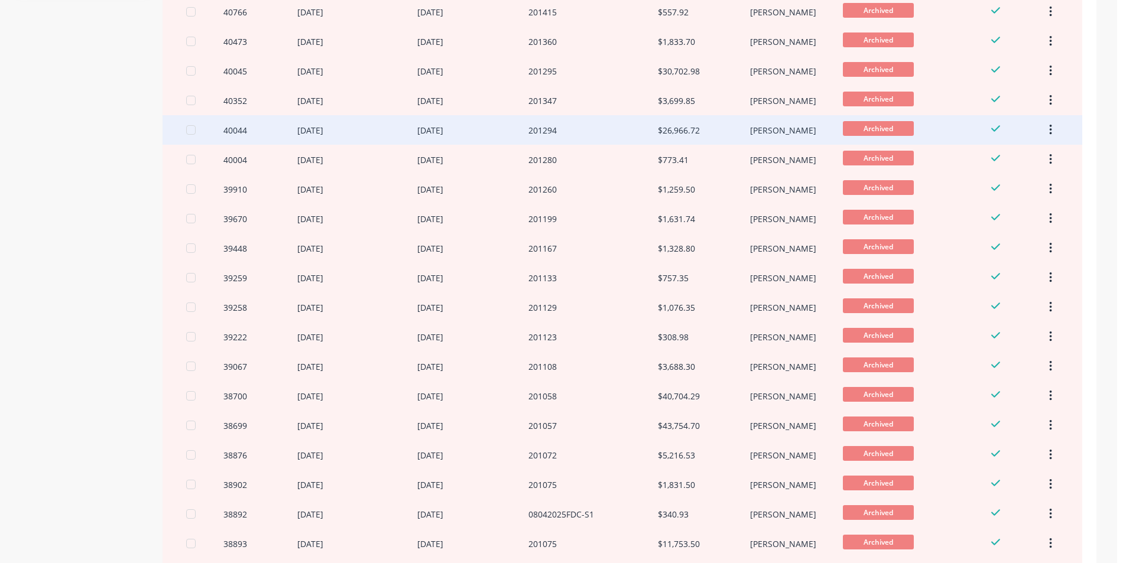
scroll to position [245, 0]
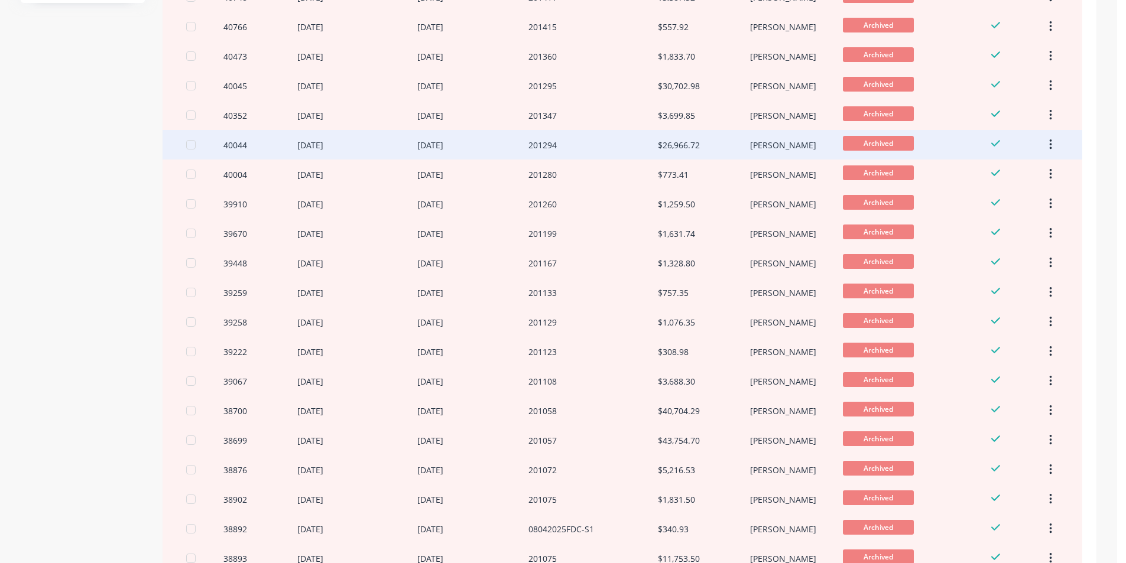
click at [631, 390] on div "201108" at bounding box center [592, 381] width 129 height 30
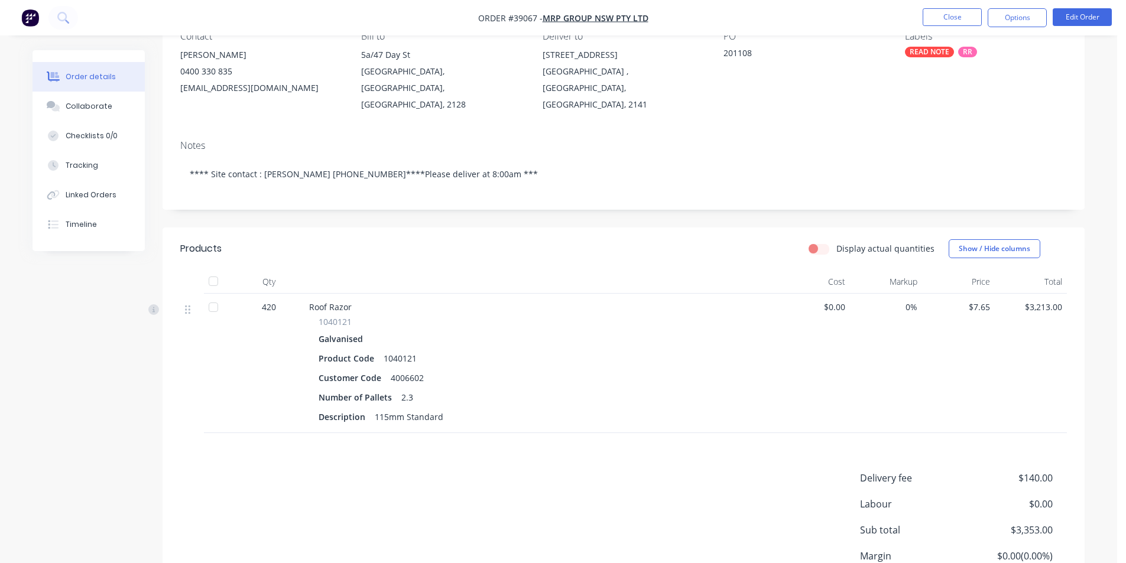
scroll to position [118, 0]
click at [98, 103] on div "Collaborate" at bounding box center [89, 106] width 47 height 11
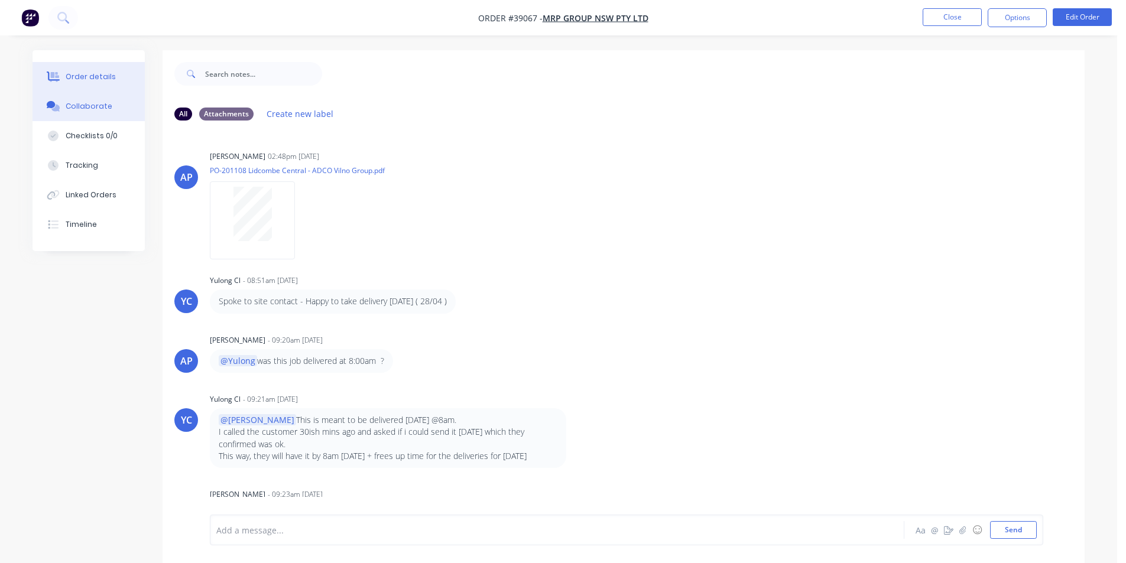
click at [100, 75] on div "Order details" at bounding box center [91, 77] width 50 height 11
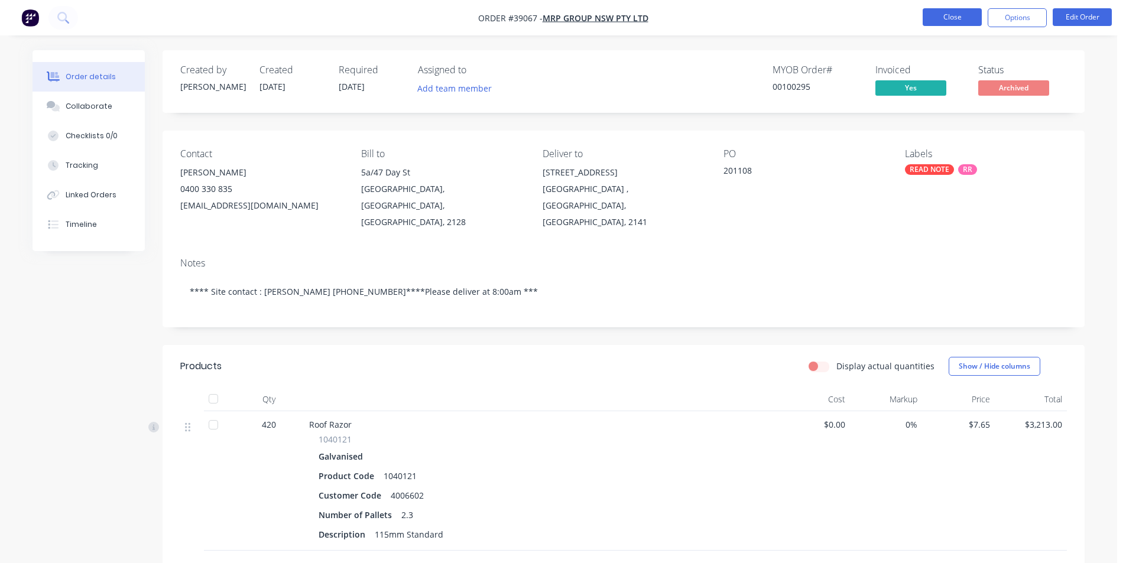
click at [931, 14] on button "Close" at bounding box center [952, 17] width 59 height 18
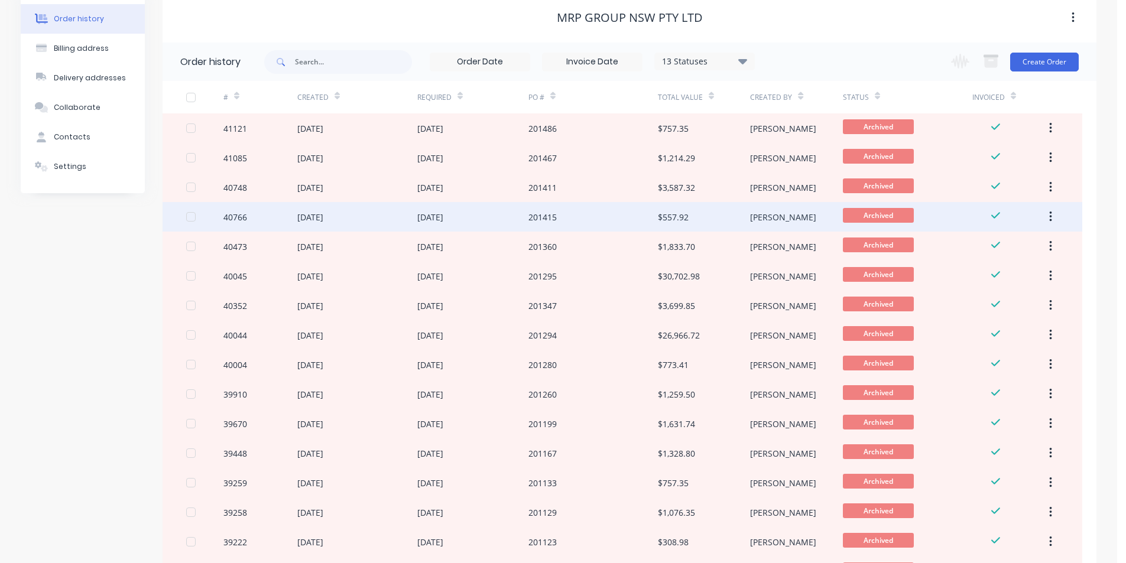
scroll to position [177, 0]
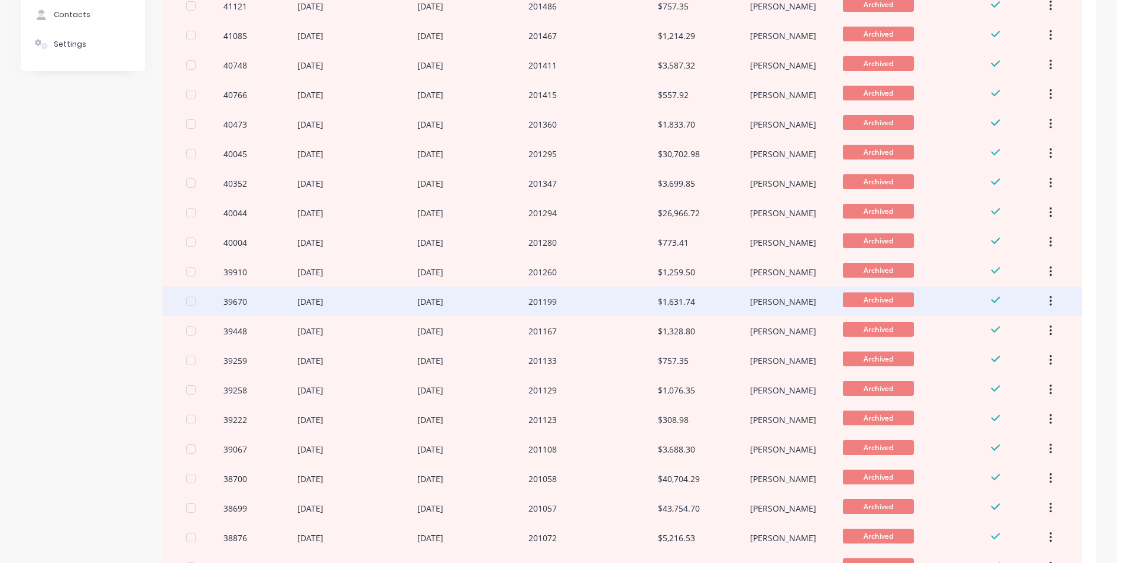
click at [717, 314] on div "$1,631.74" at bounding box center [704, 302] width 92 height 30
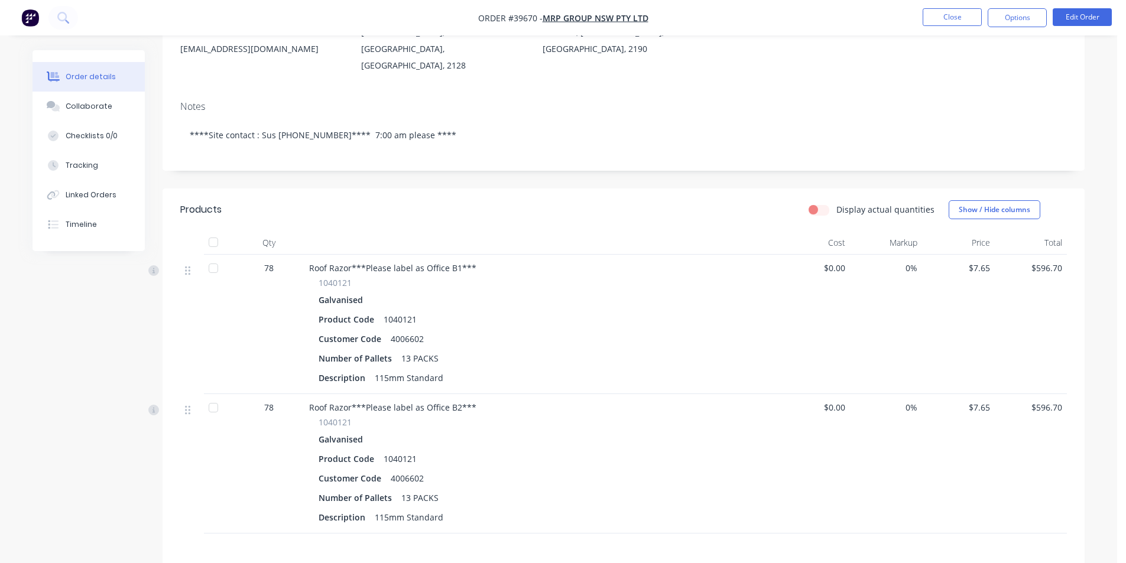
scroll to position [177, 0]
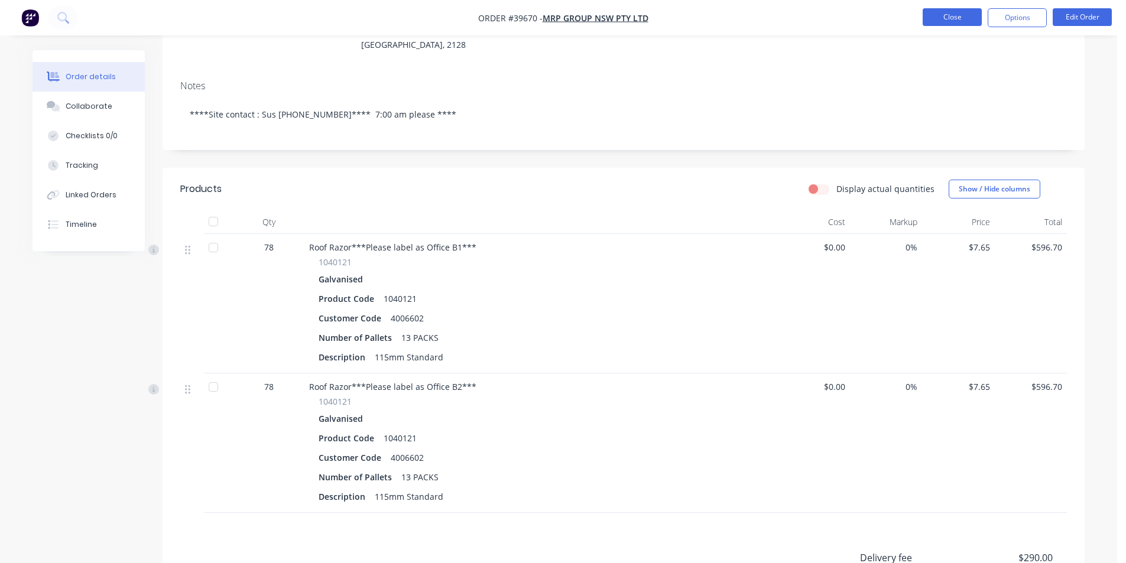
click at [946, 12] on button "Close" at bounding box center [952, 17] width 59 height 18
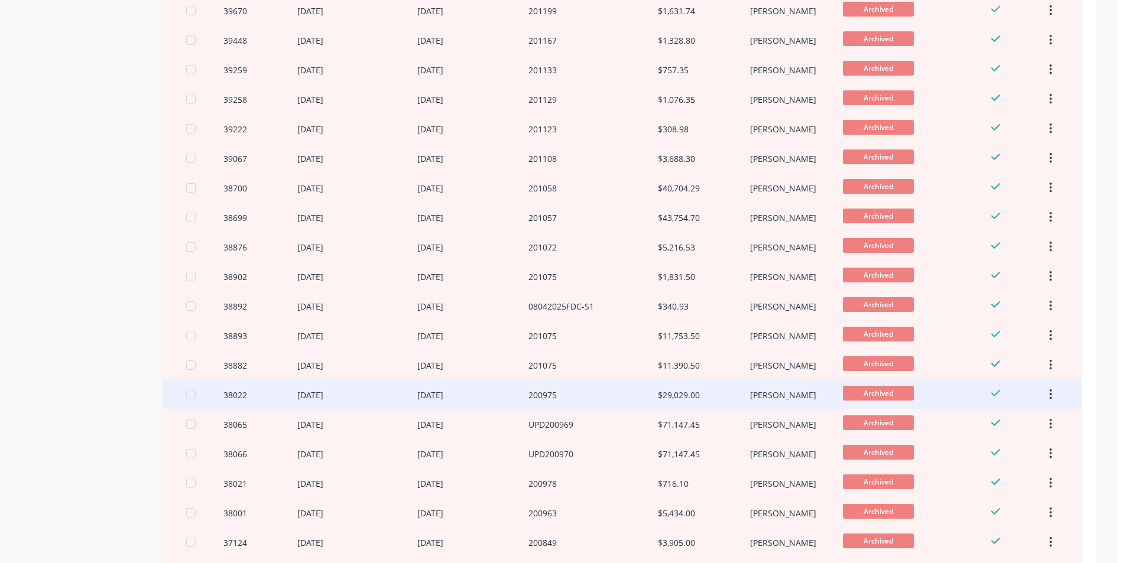
scroll to position [473, 0]
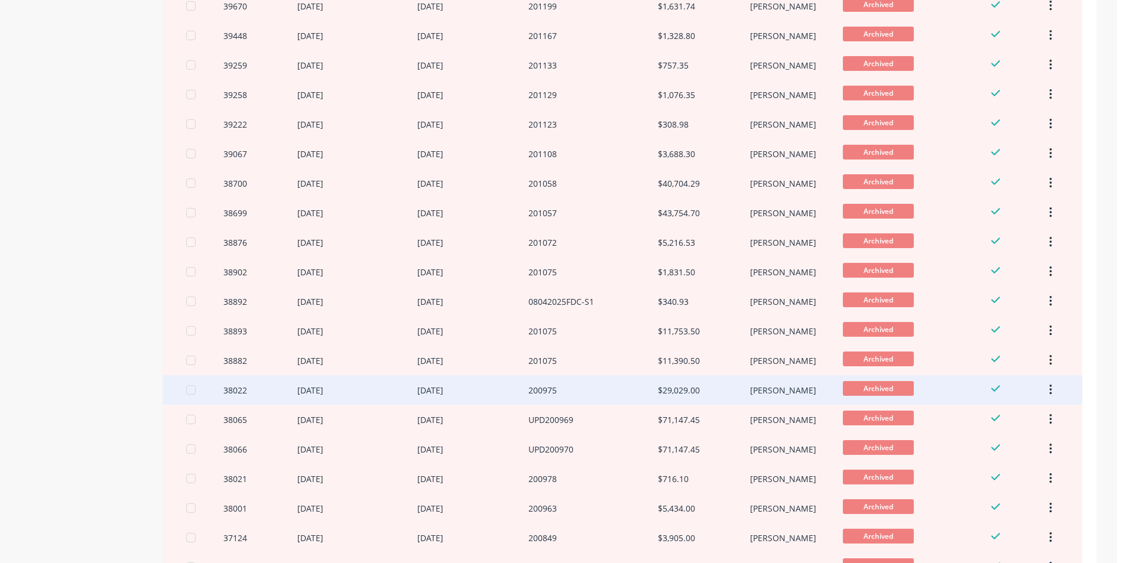
click at [690, 401] on div "$29,029.00" at bounding box center [704, 390] width 92 height 30
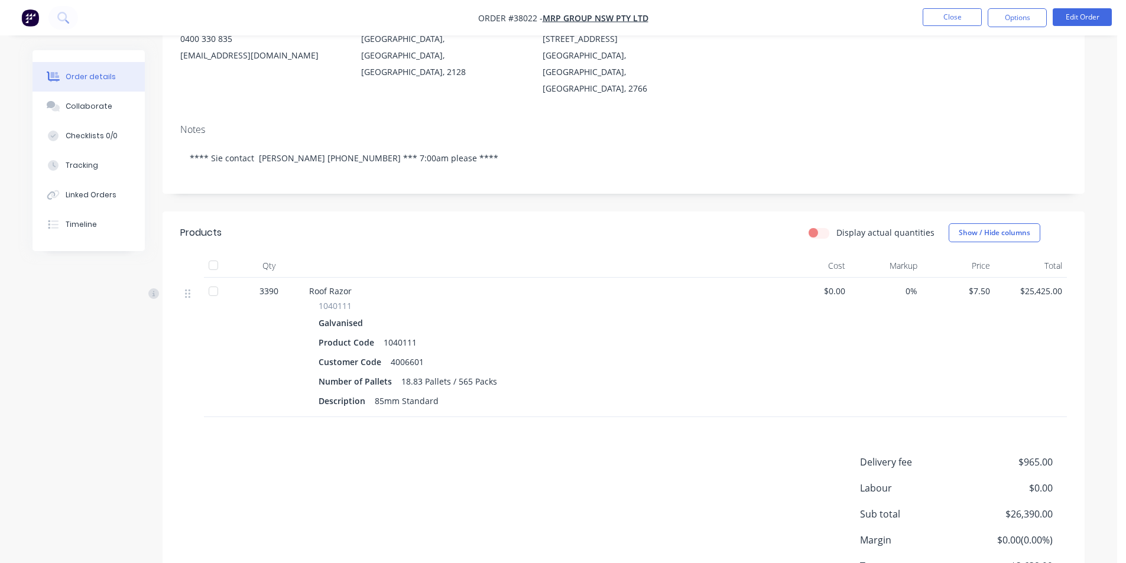
scroll to position [177, 0]
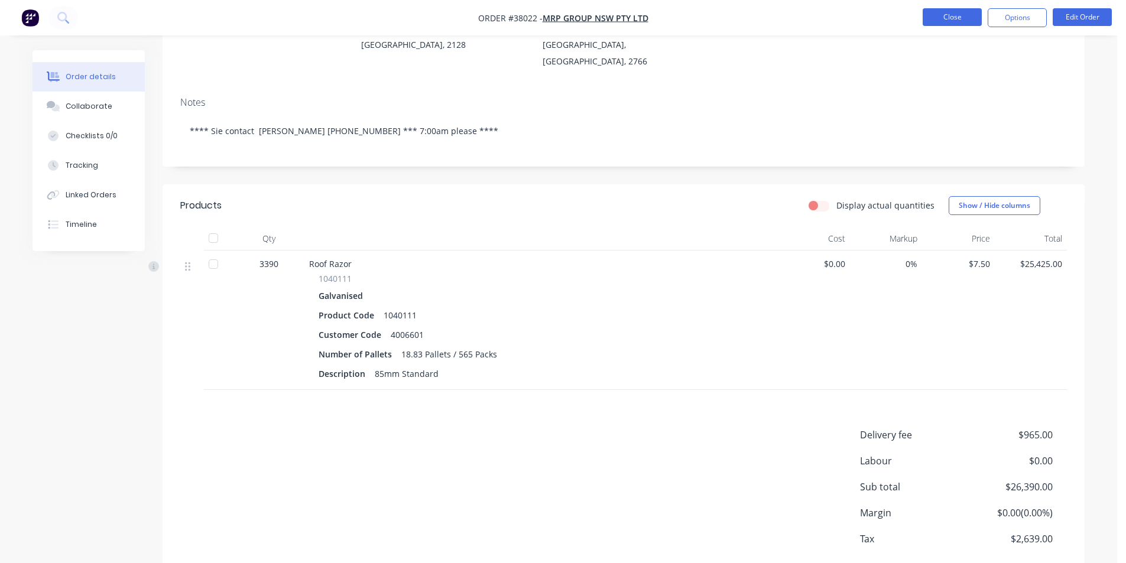
click at [939, 17] on button "Close" at bounding box center [952, 17] width 59 height 18
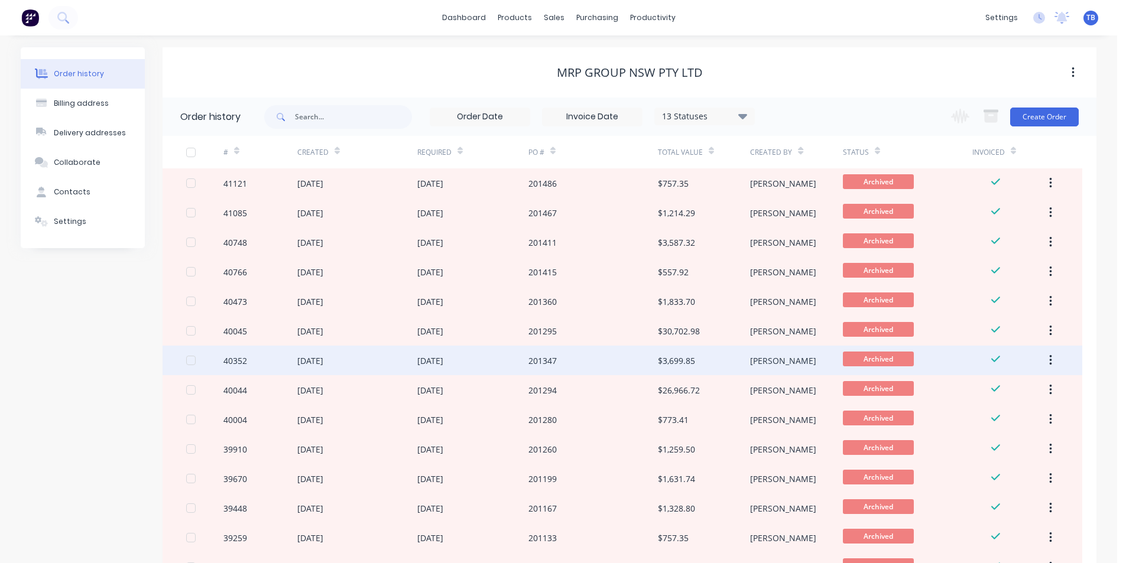
click at [618, 358] on div "201347" at bounding box center [592, 361] width 129 height 30
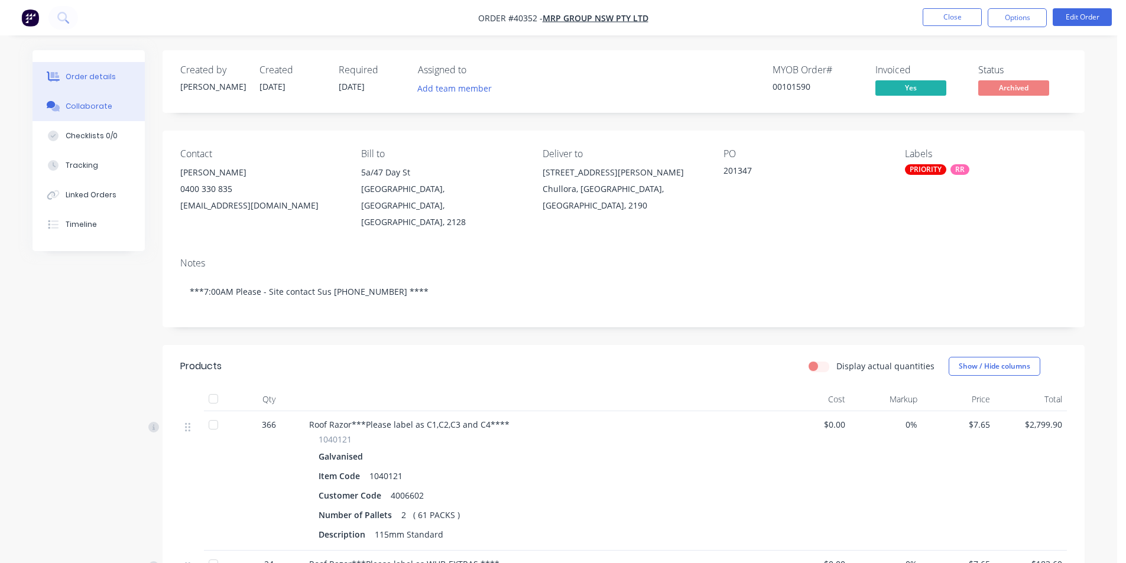
click at [61, 106] on div at bounding box center [53, 106] width 18 height 11
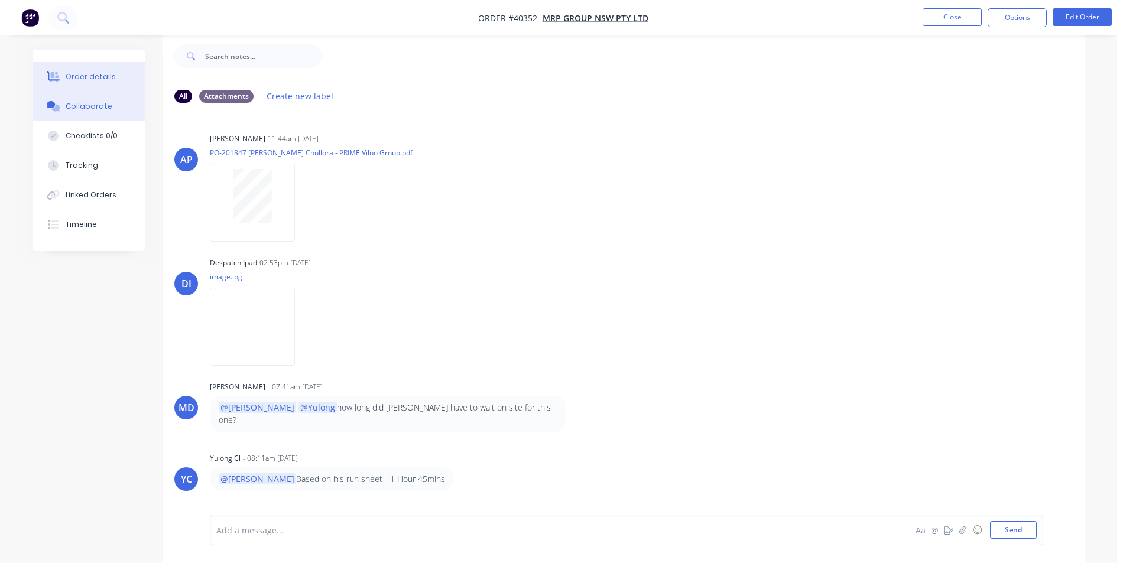
click at [77, 69] on button "Order details" at bounding box center [89, 77] width 112 height 30
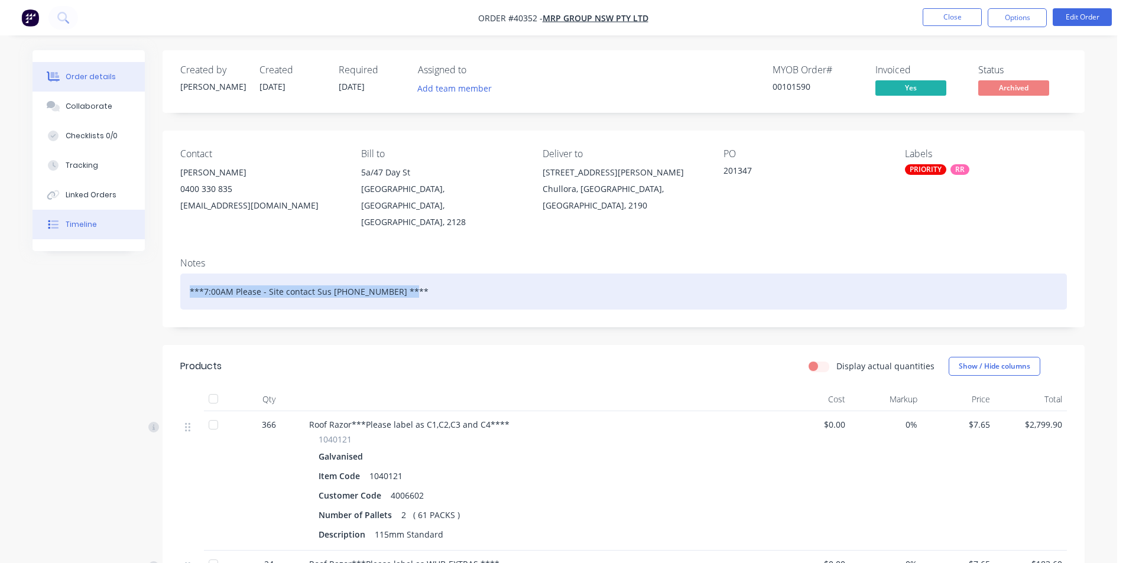
drag, startPoint x: 426, startPoint y: 274, endPoint x: 84, endPoint y: 233, distance: 344.0
click at [84, 233] on div "Order details Collaborate Checklists 0/0 Tracking Linked Orders Timeline Order …" at bounding box center [559, 520] width 1076 height 940
copy div "***7:00AM Please - Site contact Sus [PHONE_NUMBER] ****"
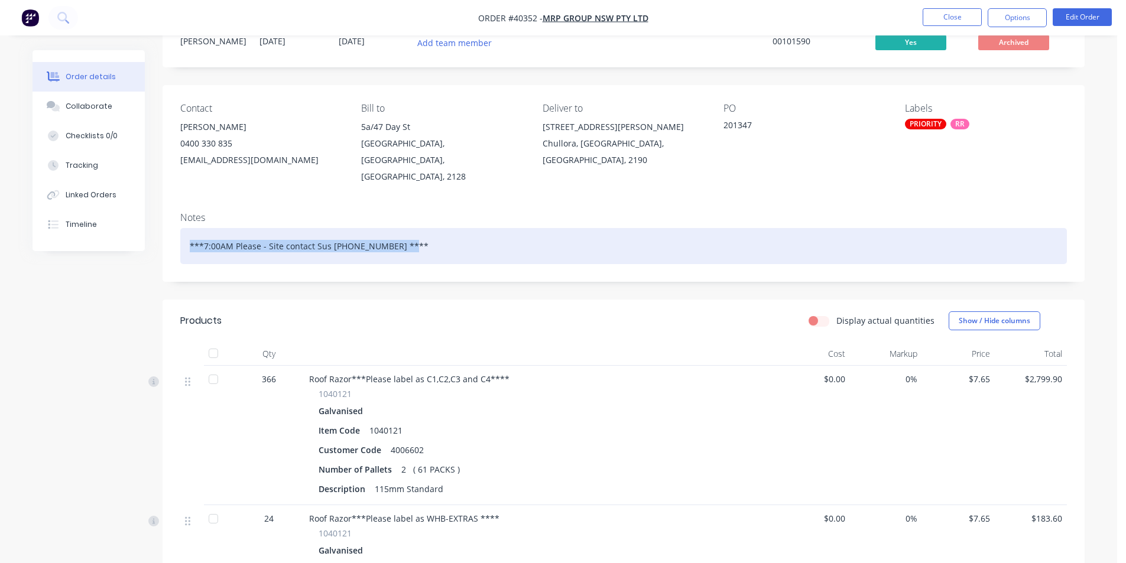
scroll to position [118, 0]
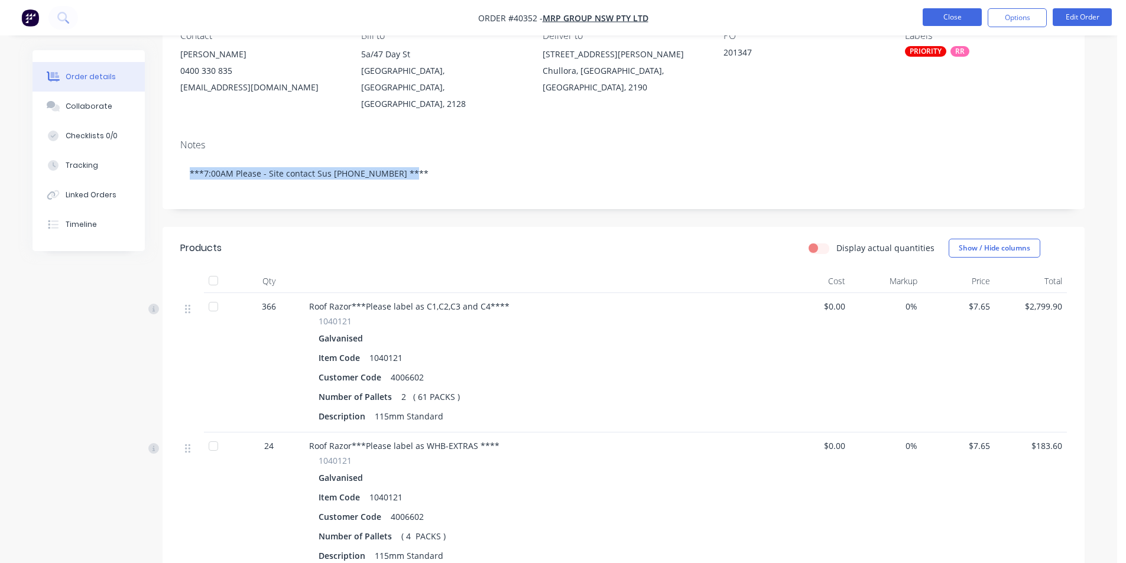
click at [954, 15] on button "Close" at bounding box center [952, 17] width 59 height 18
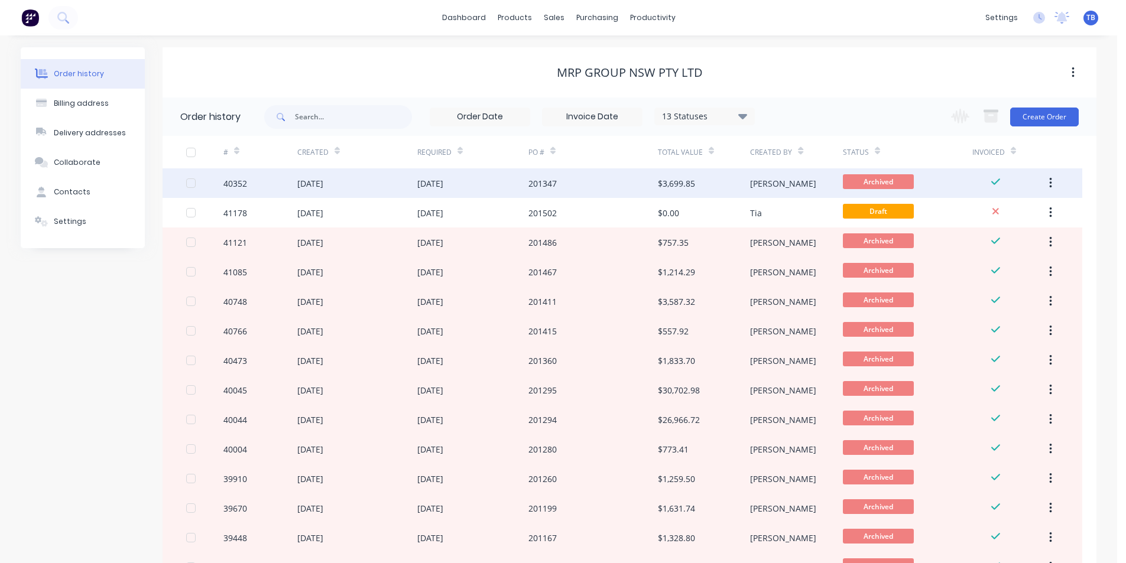
click at [427, 189] on div "03 Jul 2025" at bounding box center [430, 183] width 26 height 12
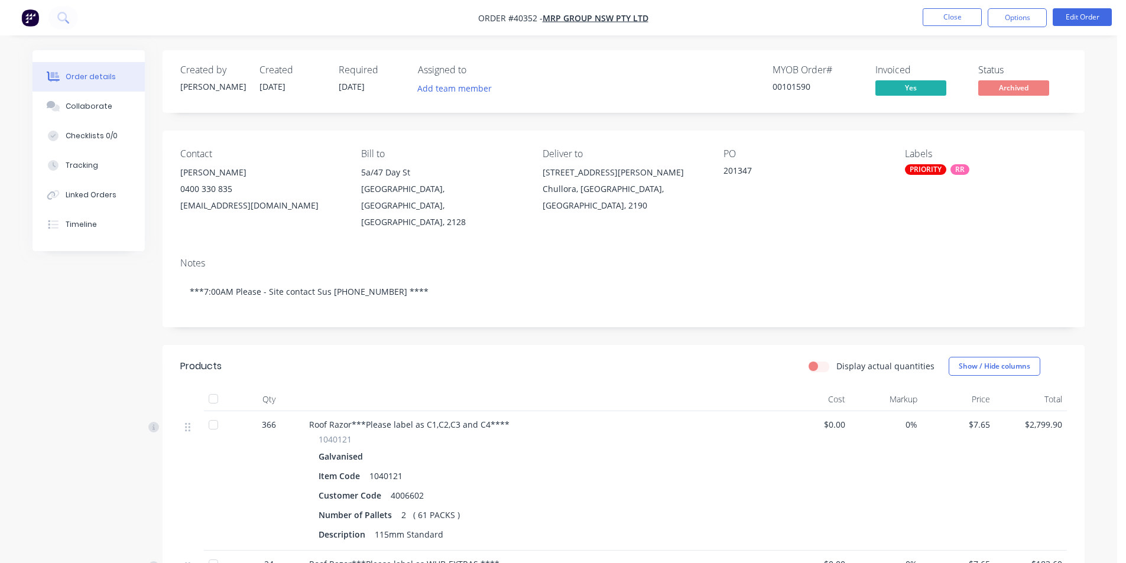
scroll to position [236, 0]
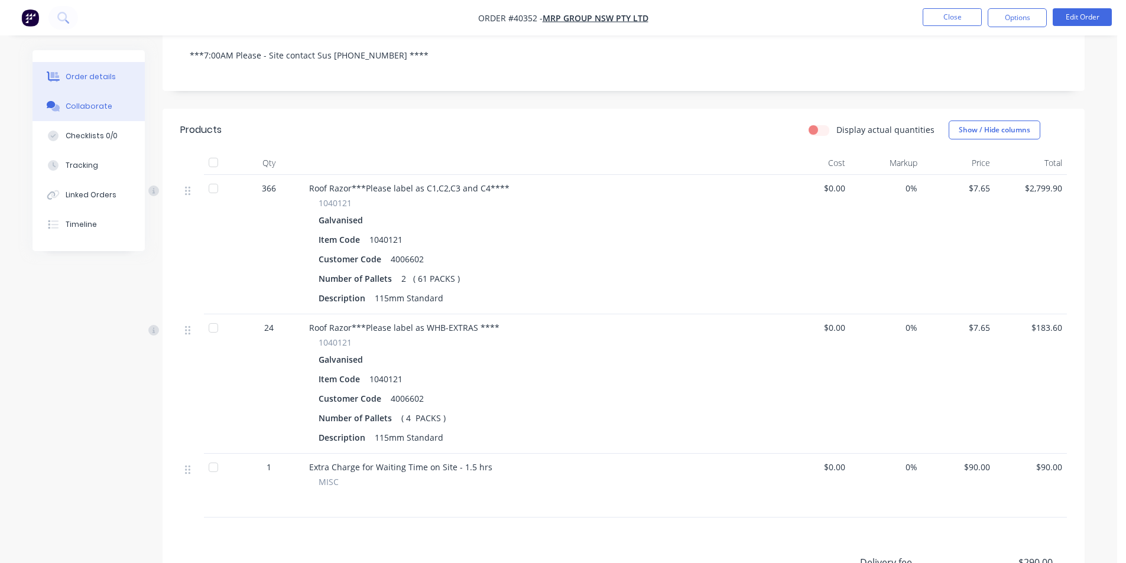
click at [79, 102] on div "Collaborate" at bounding box center [89, 106] width 47 height 11
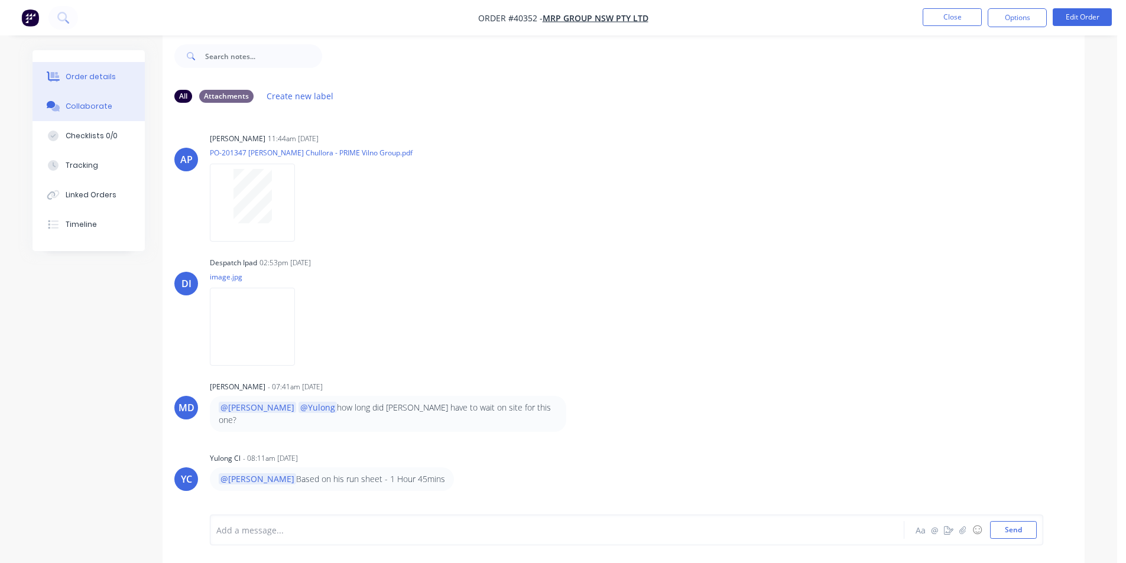
click at [81, 73] on div "Order details" at bounding box center [91, 77] width 50 height 11
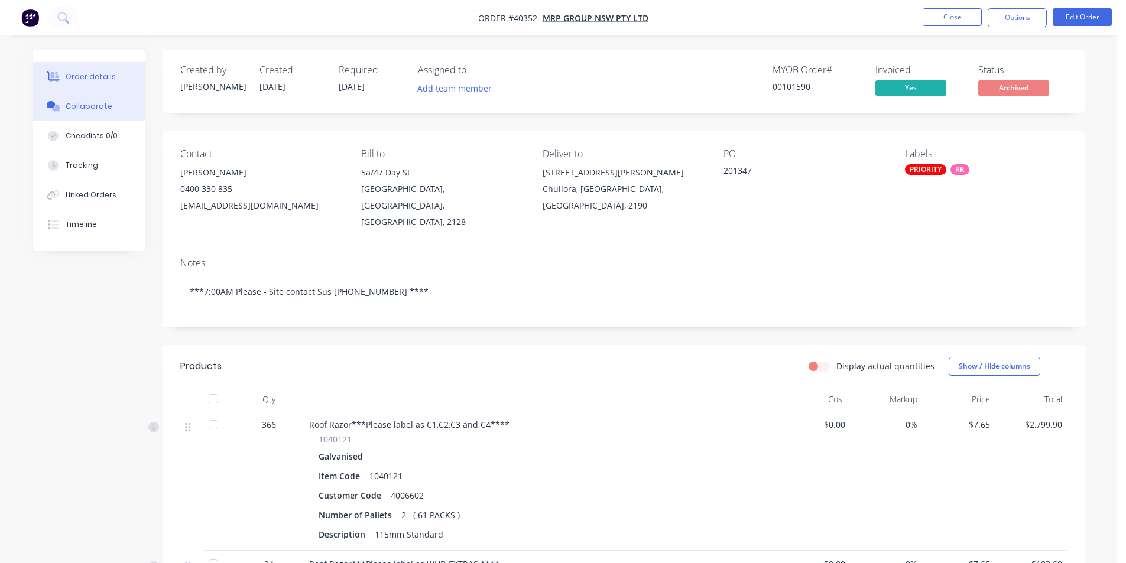
click at [85, 116] on button "Collaborate" at bounding box center [89, 107] width 112 height 30
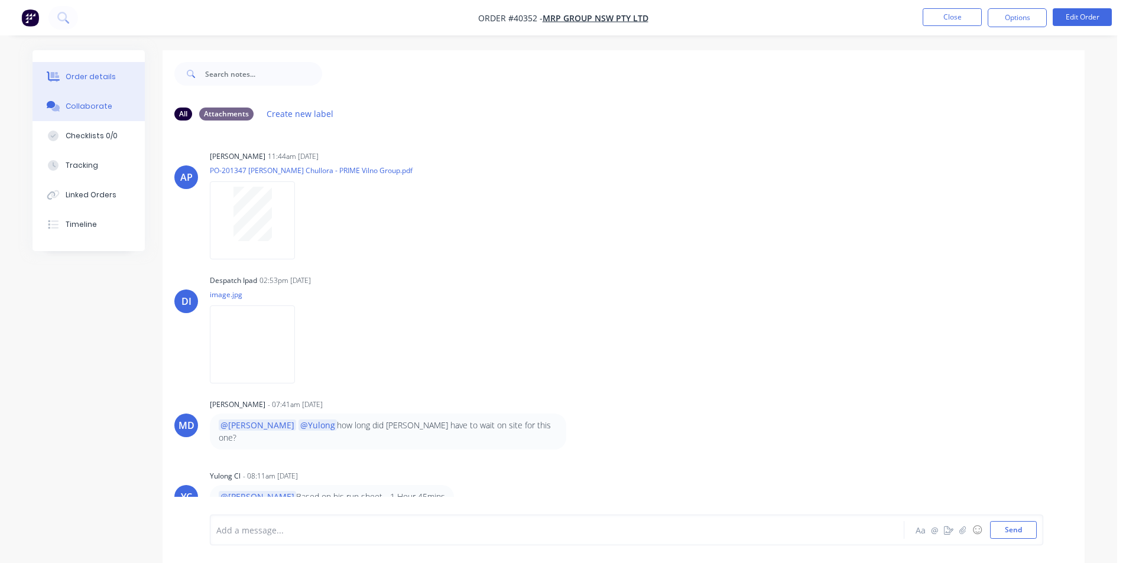
click at [54, 73] on icon at bounding box center [54, 77] width 9 height 10
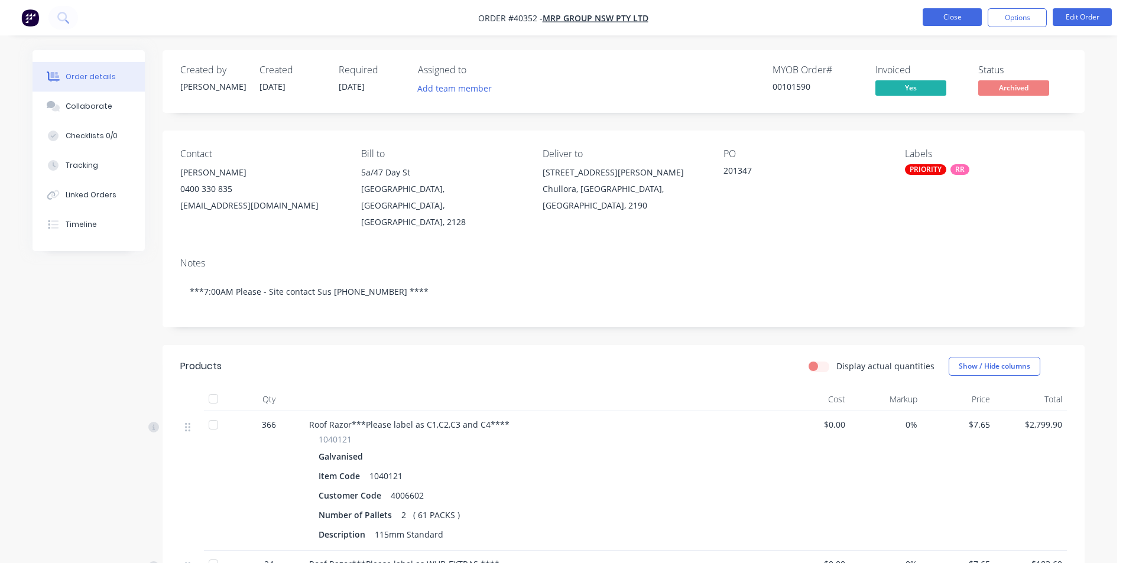
click at [956, 18] on button "Close" at bounding box center [952, 17] width 59 height 18
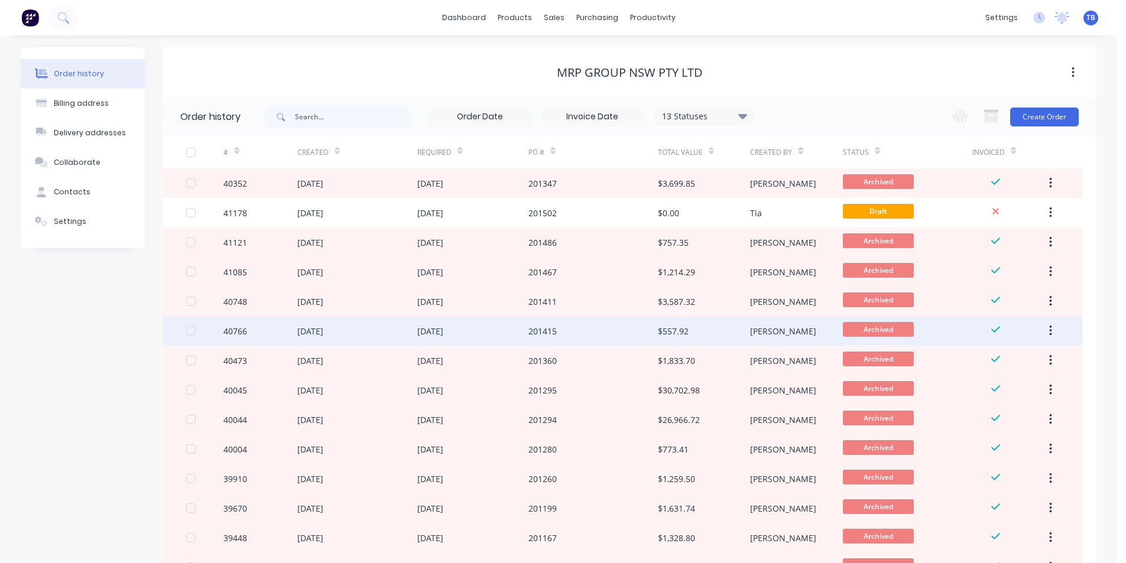
click at [521, 324] on div "23 Jul 2025" at bounding box center [472, 331] width 111 height 30
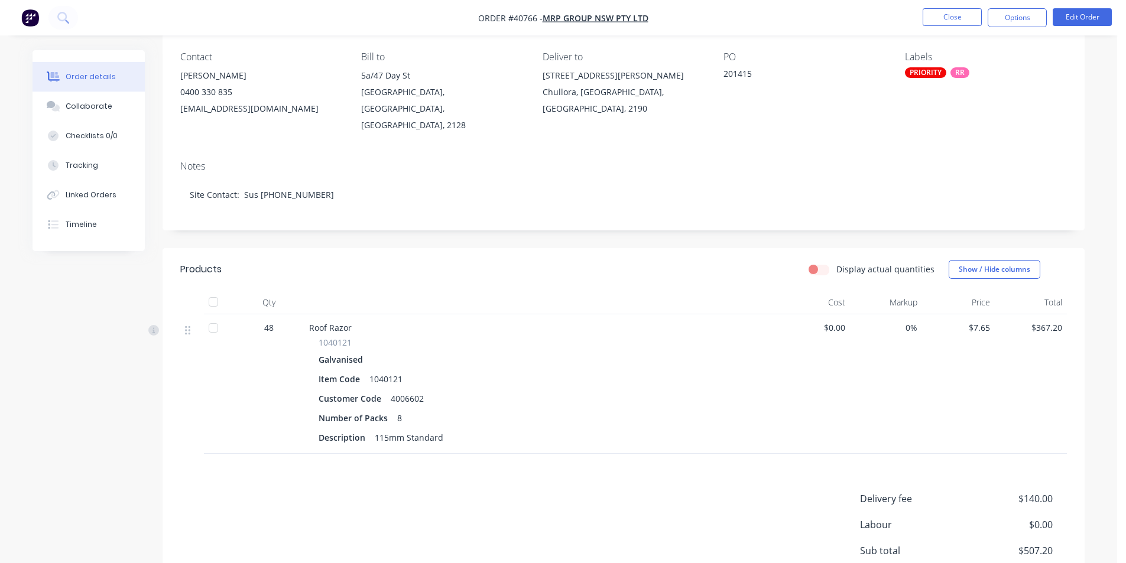
scroll to position [207, 0]
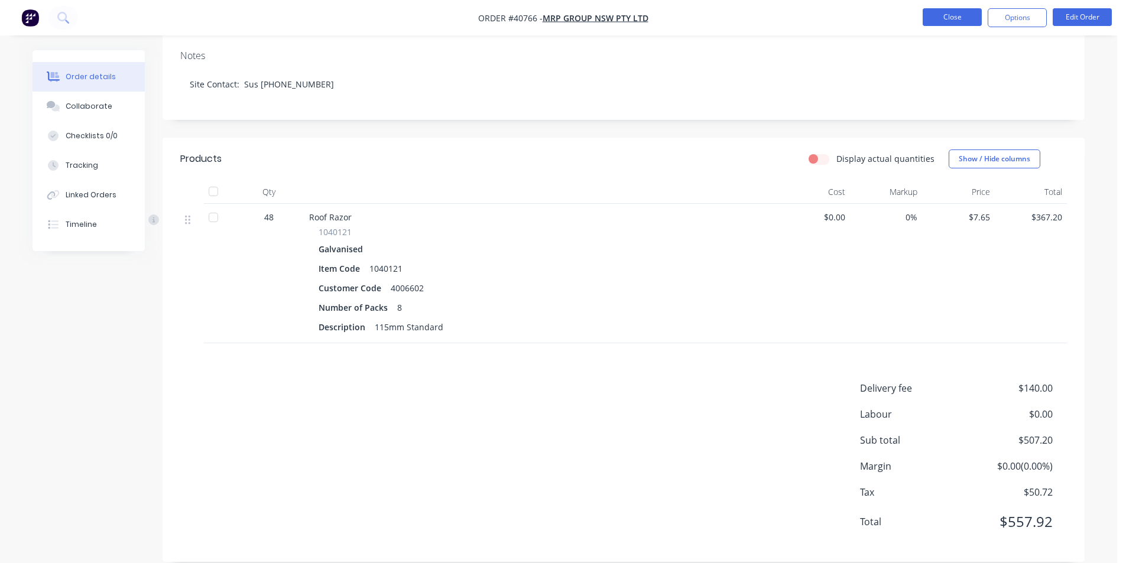
click at [945, 14] on button "Close" at bounding box center [952, 17] width 59 height 18
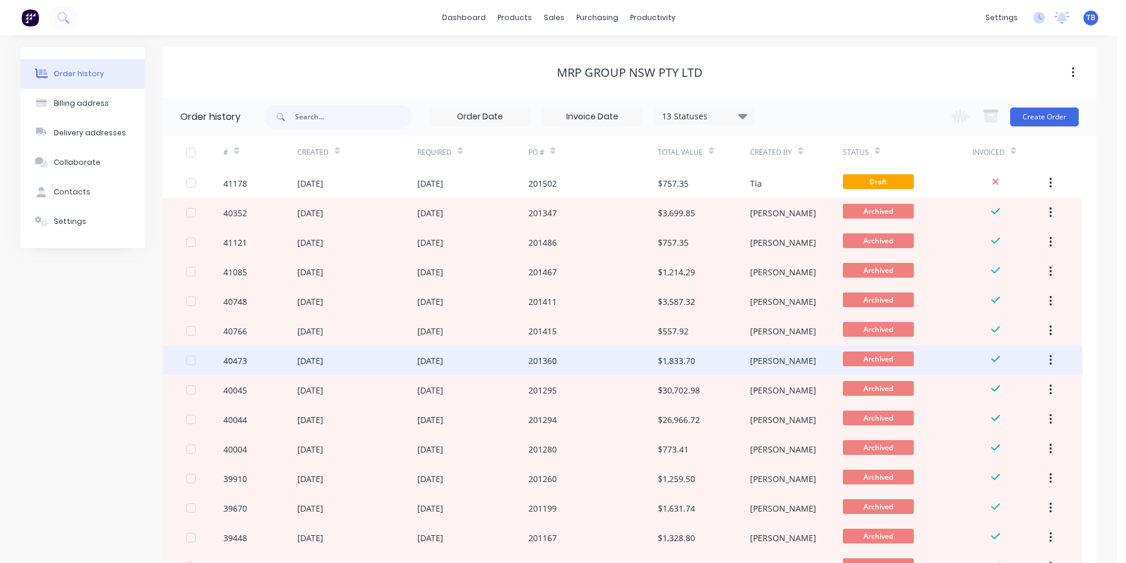
click at [504, 367] on div "09 Jul 2025" at bounding box center [472, 361] width 111 height 30
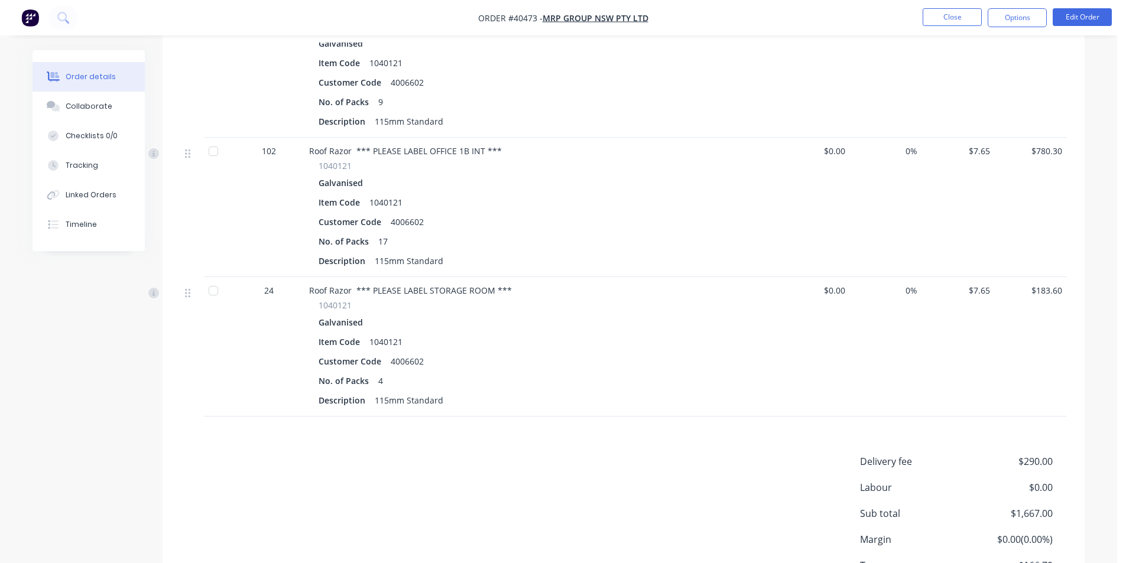
scroll to position [414, 0]
click at [940, 18] on button "Close" at bounding box center [952, 17] width 59 height 18
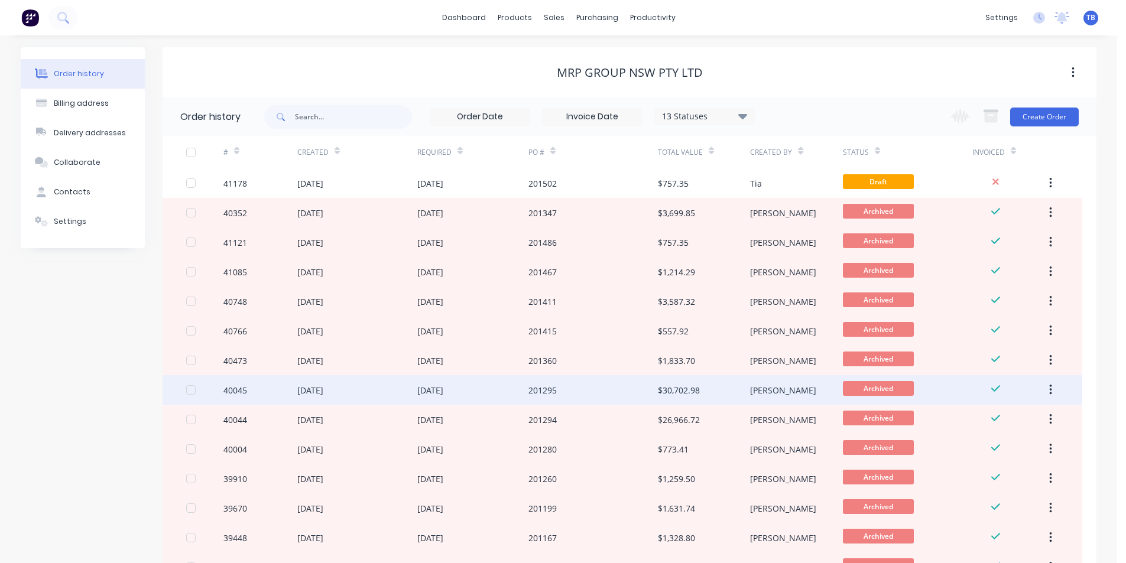
click at [576, 394] on div "201295" at bounding box center [592, 390] width 129 height 30
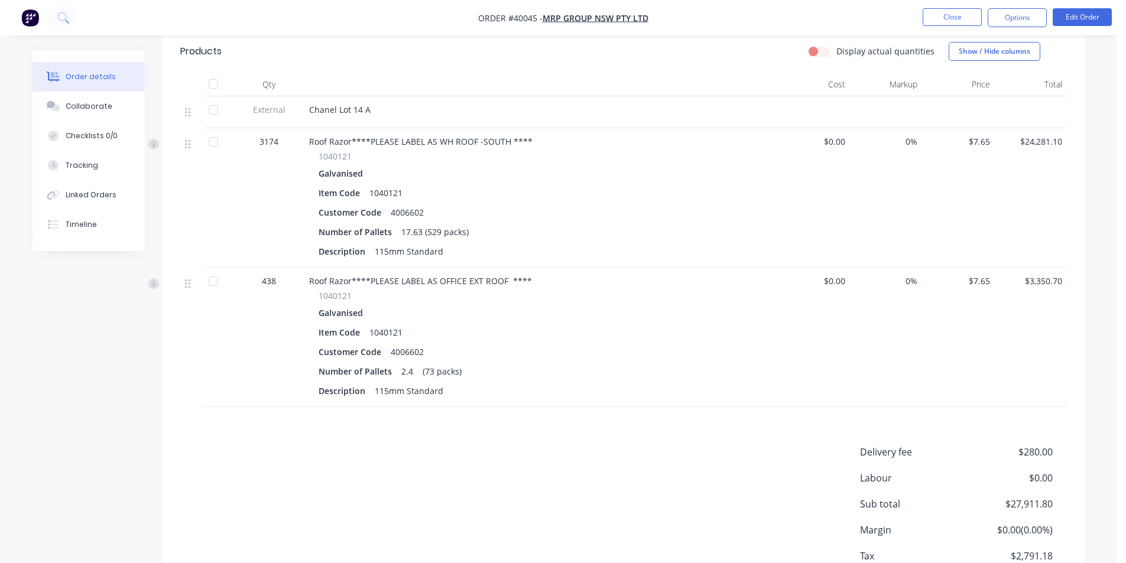
scroll to position [395, 0]
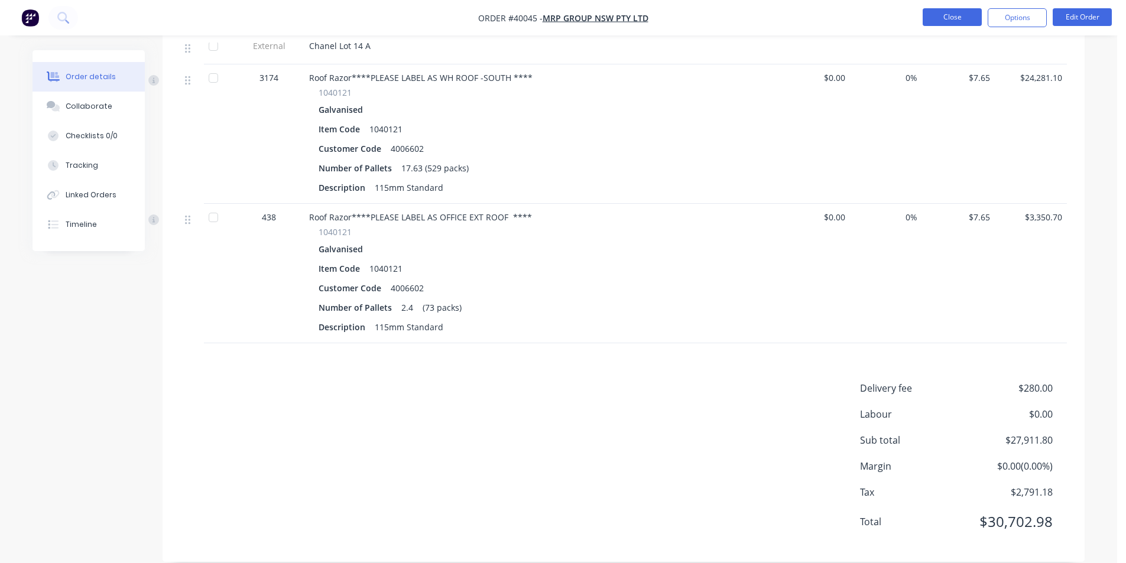
click at [936, 12] on button "Close" at bounding box center [952, 17] width 59 height 18
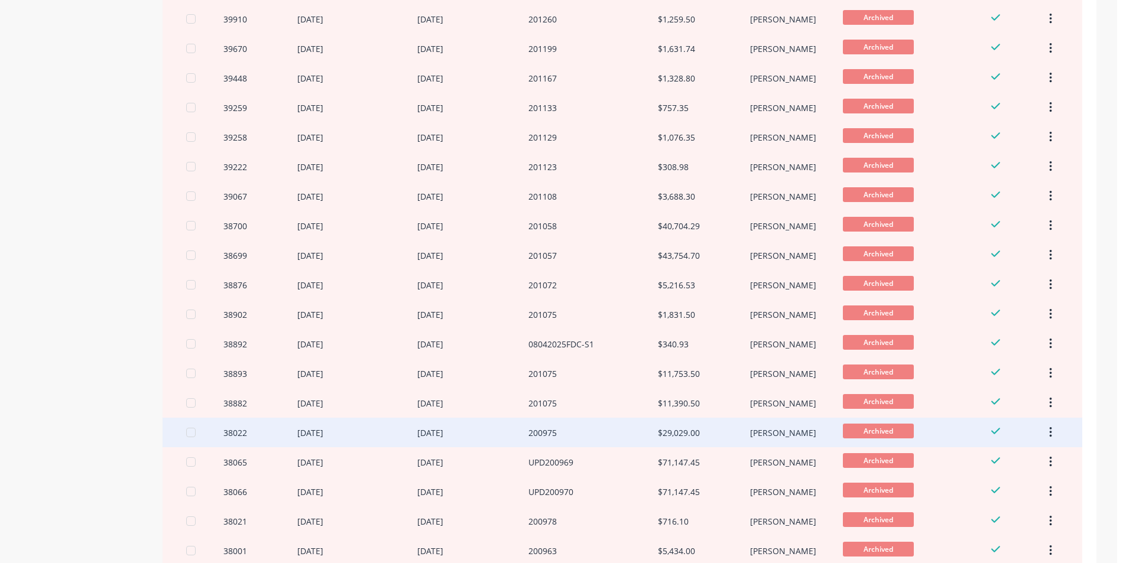
scroll to position [363, 0]
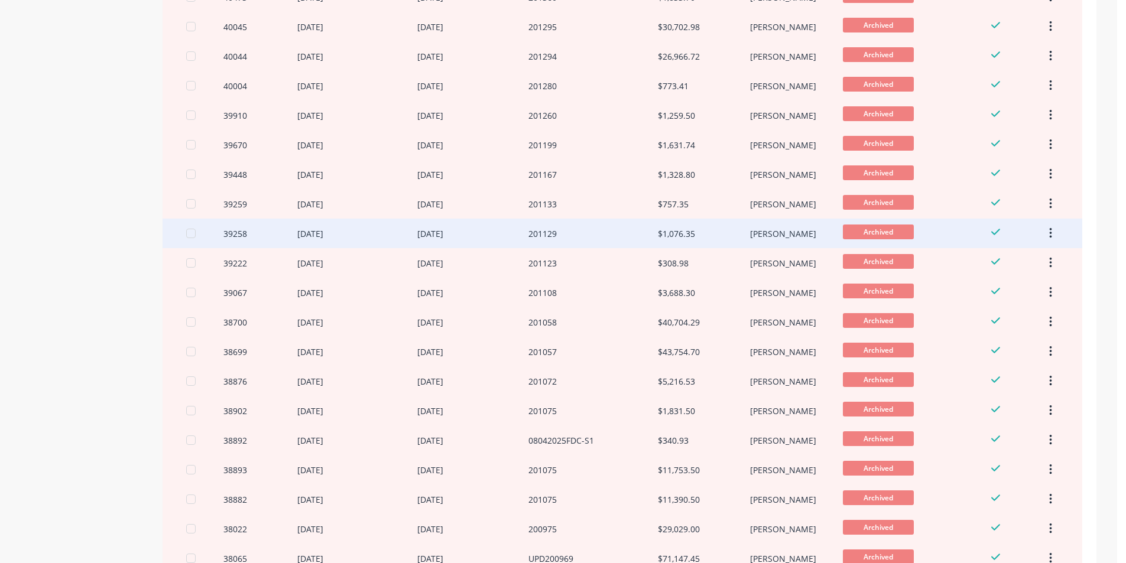
click at [721, 226] on div "$1,076.35" at bounding box center [704, 234] width 92 height 30
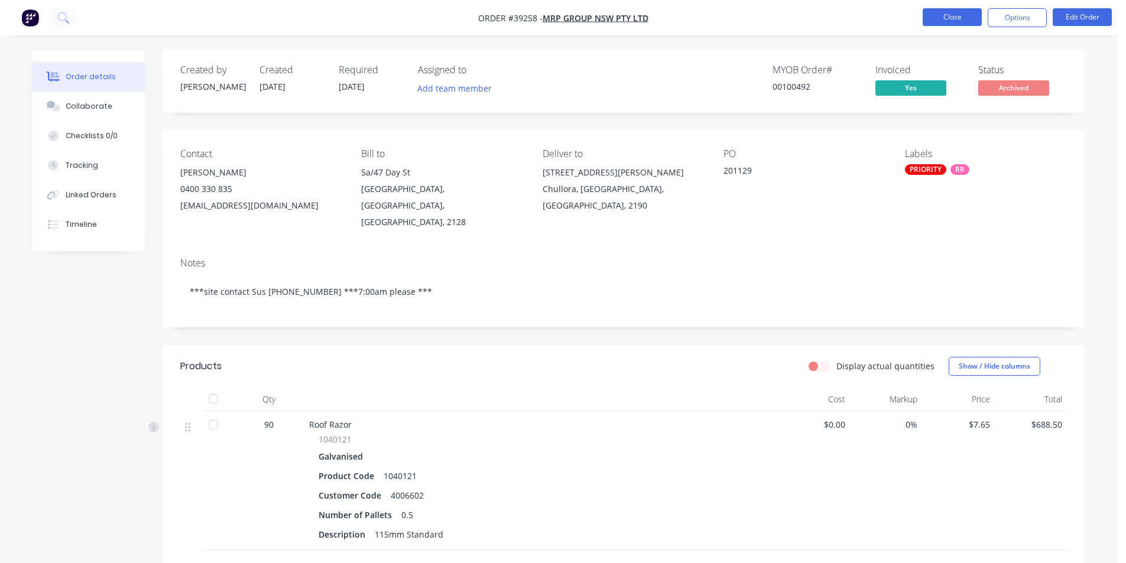
click at [970, 17] on button "Close" at bounding box center [952, 17] width 59 height 18
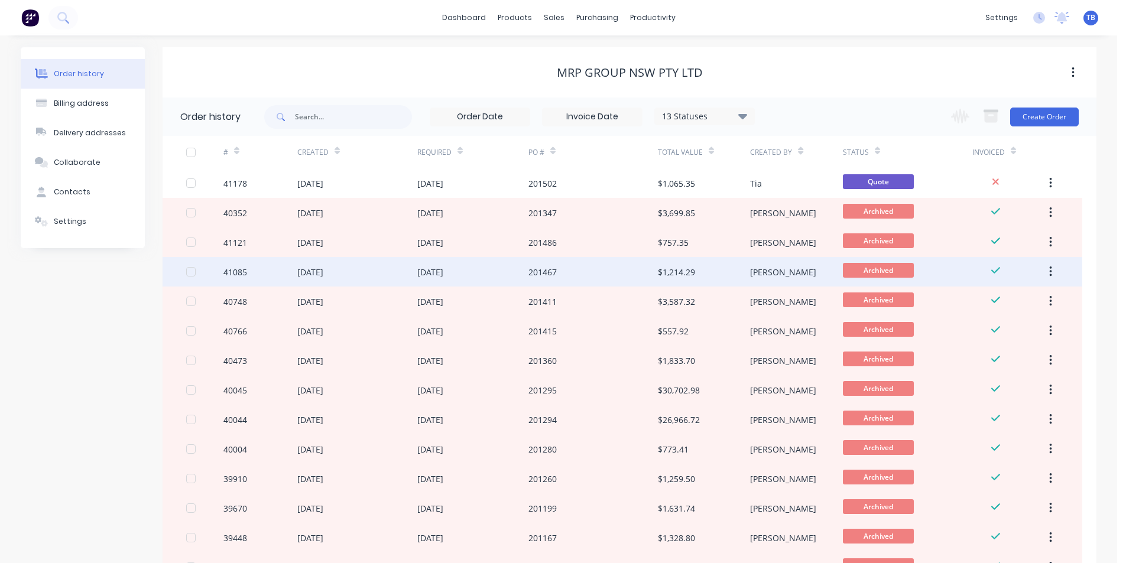
click at [421, 277] on div "12 Aug 2025" at bounding box center [430, 272] width 26 height 12
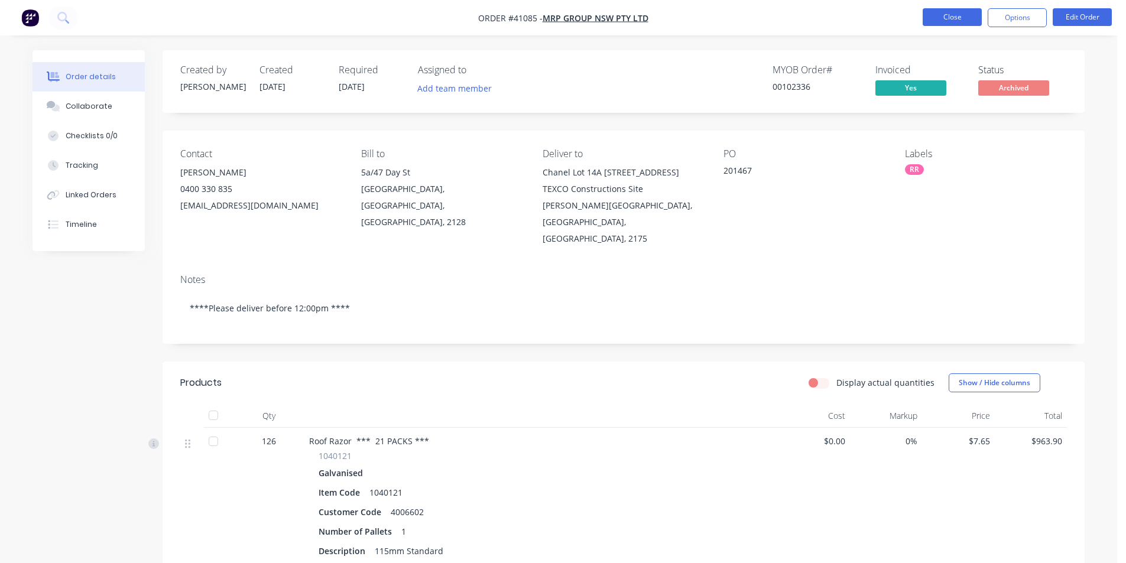
click at [953, 18] on button "Close" at bounding box center [952, 17] width 59 height 18
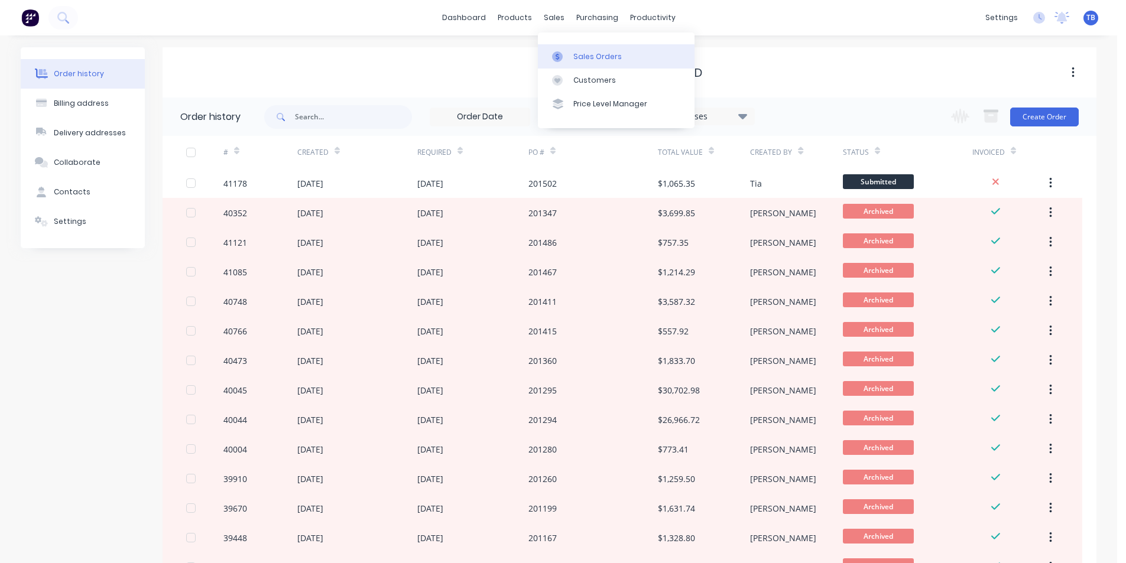
click at [557, 48] on link "Sales Orders" at bounding box center [616, 56] width 157 height 24
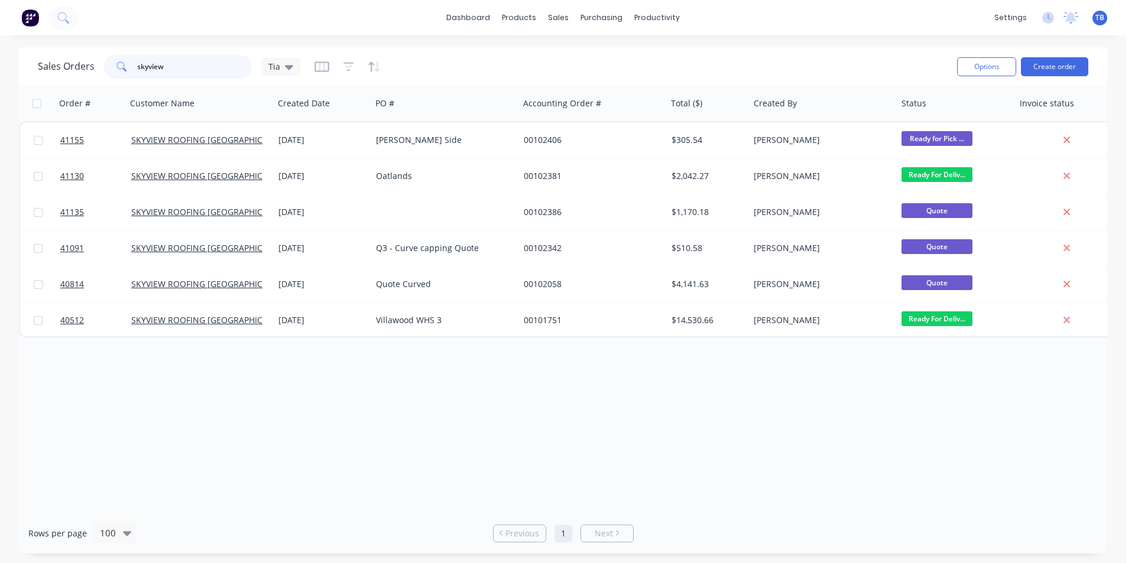
drag, startPoint x: 120, startPoint y: 74, endPoint x: 71, endPoint y: 76, distance: 49.1
click at [71, 76] on div "Sales Orders skyview Tia" at bounding box center [169, 67] width 262 height 24
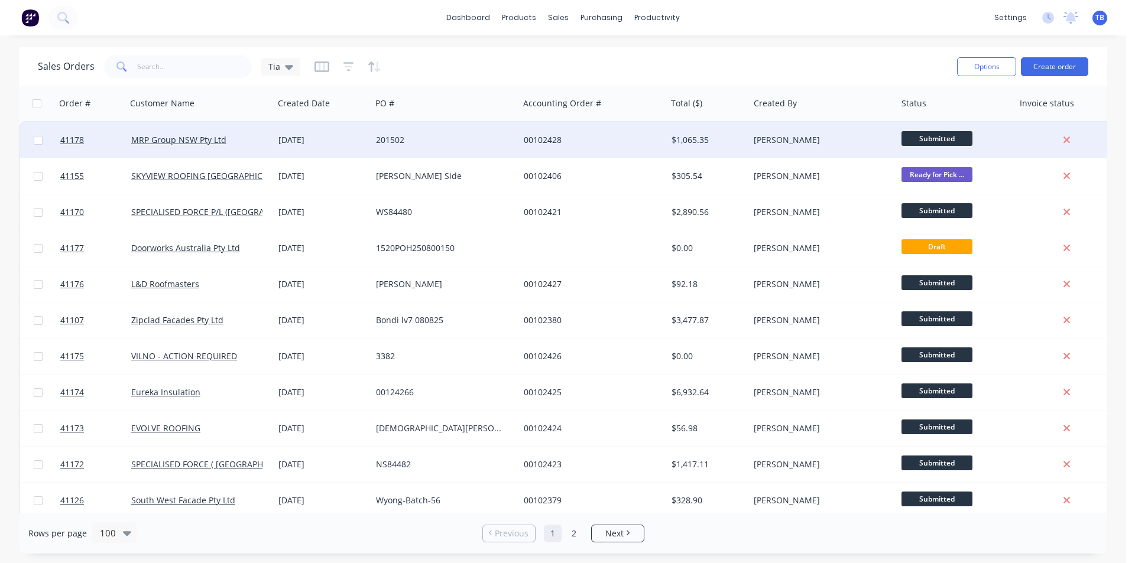
click at [245, 139] on div "MRP Group NSW Pty Ltd" at bounding box center [196, 140] width 131 height 12
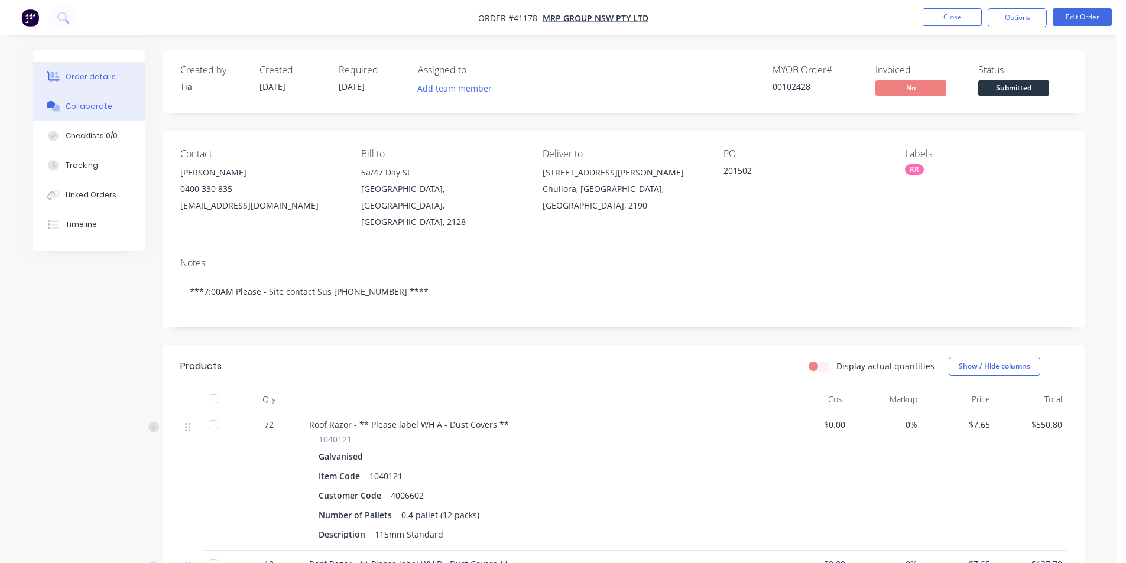
click at [99, 108] on div "Collaborate" at bounding box center [89, 106] width 47 height 11
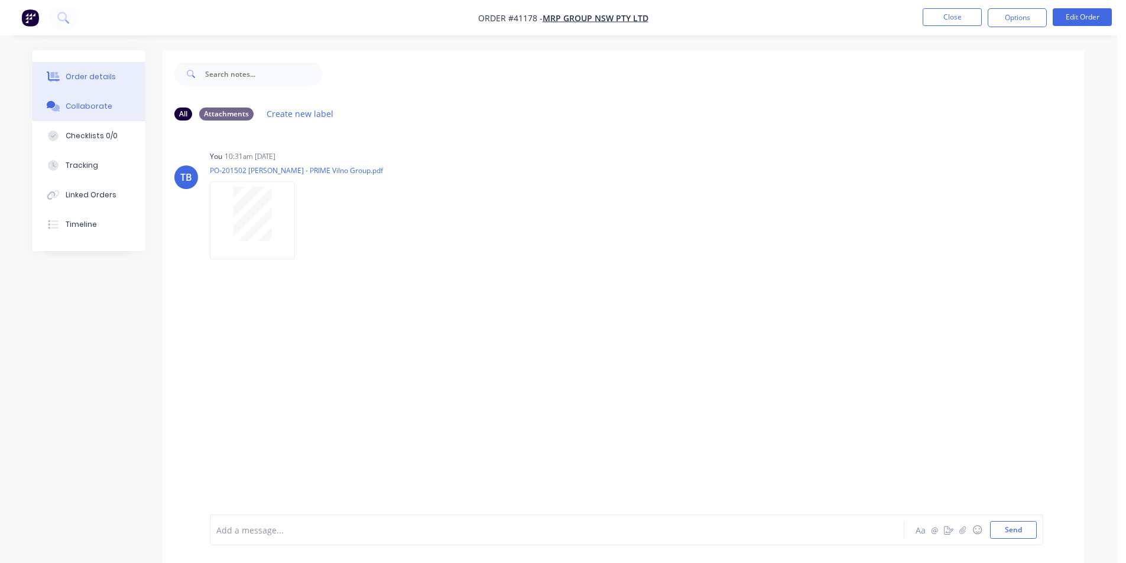
click at [111, 77] on div "Order details" at bounding box center [91, 77] width 50 height 11
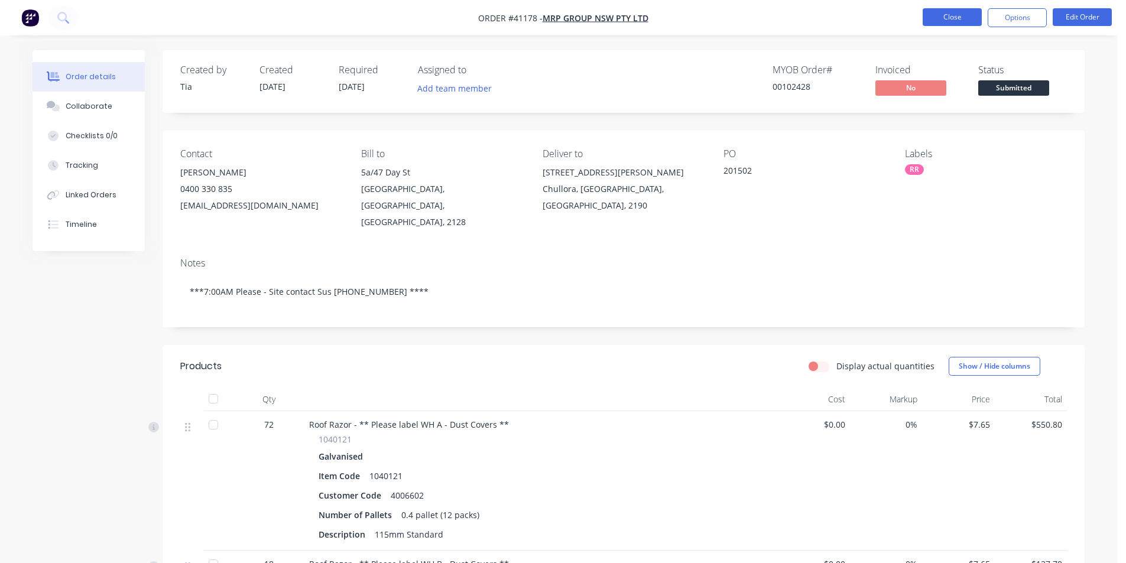
click at [956, 14] on button "Close" at bounding box center [952, 17] width 59 height 18
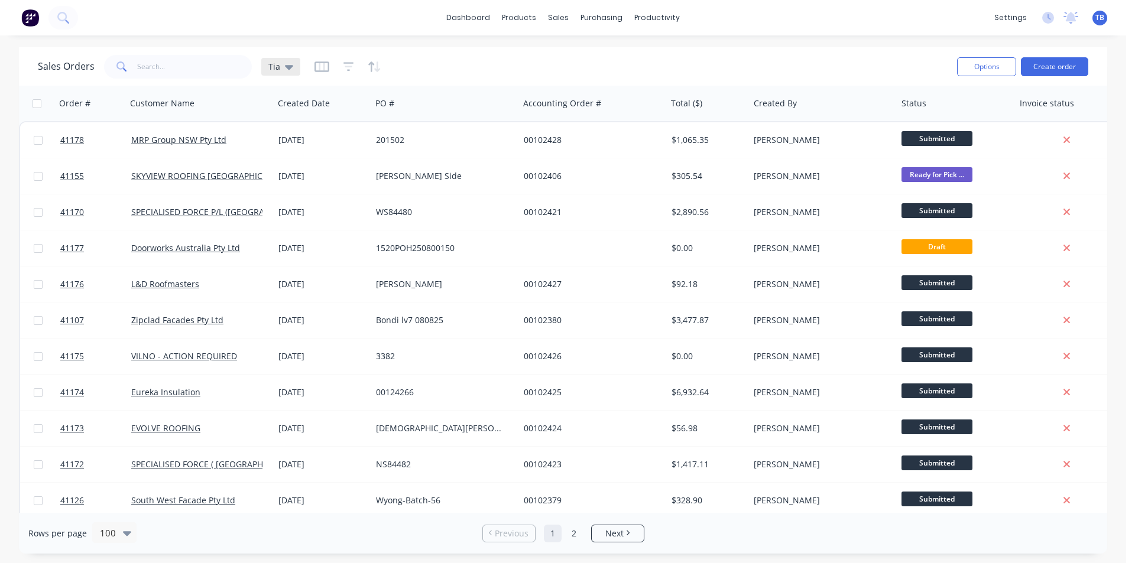
click at [289, 69] on icon at bounding box center [289, 66] width 8 height 13
click at [310, 215] on button "Archived jobs" at bounding box center [332, 215] width 135 height 14
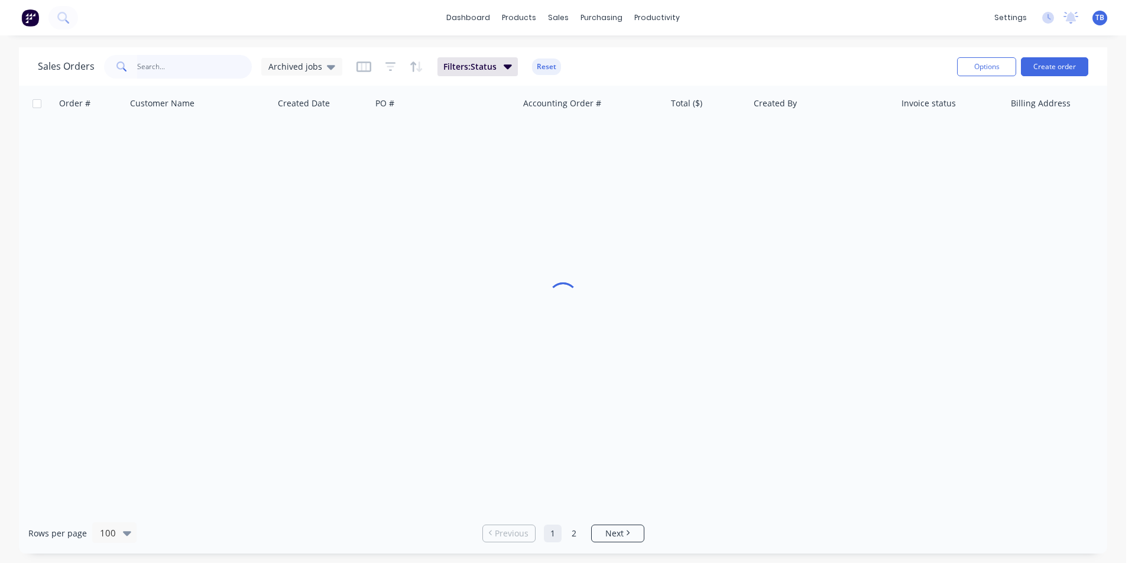
click at [197, 72] on input "text" at bounding box center [194, 67] width 115 height 24
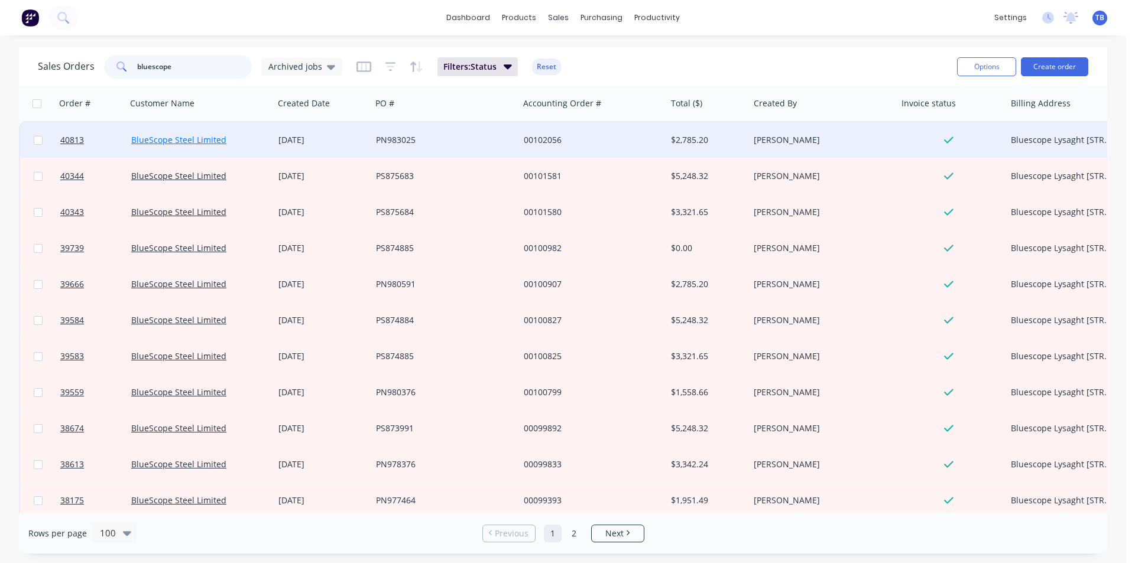
type input "bluescope"
click at [200, 135] on link "BlueScope Steel Limited" at bounding box center [178, 139] width 95 height 11
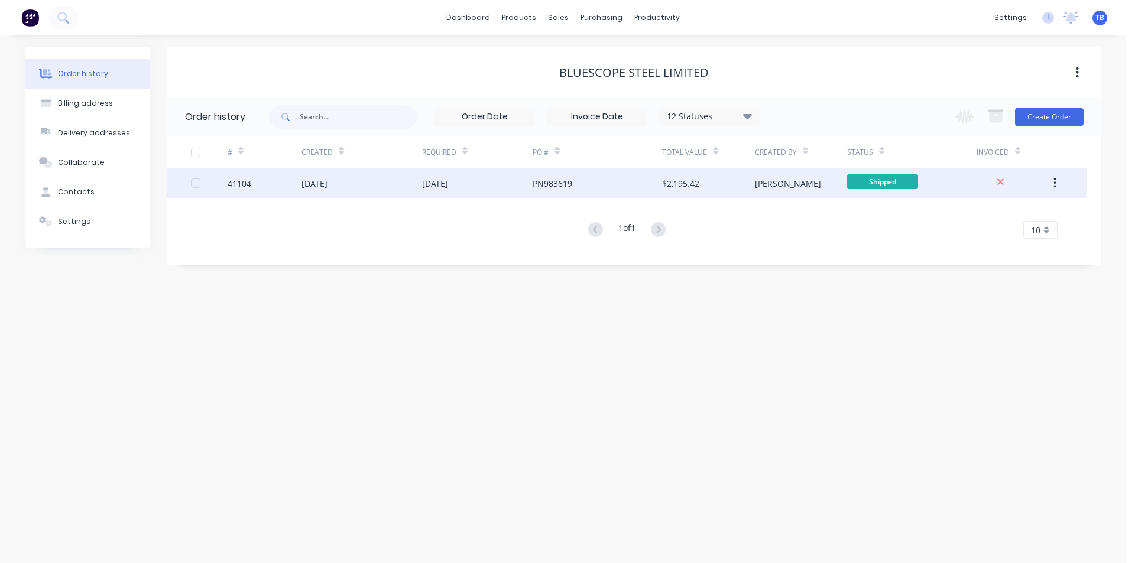
click at [317, 189] on div "12 Aug 2025" at bounding box center [314, 183] width 26 height 12
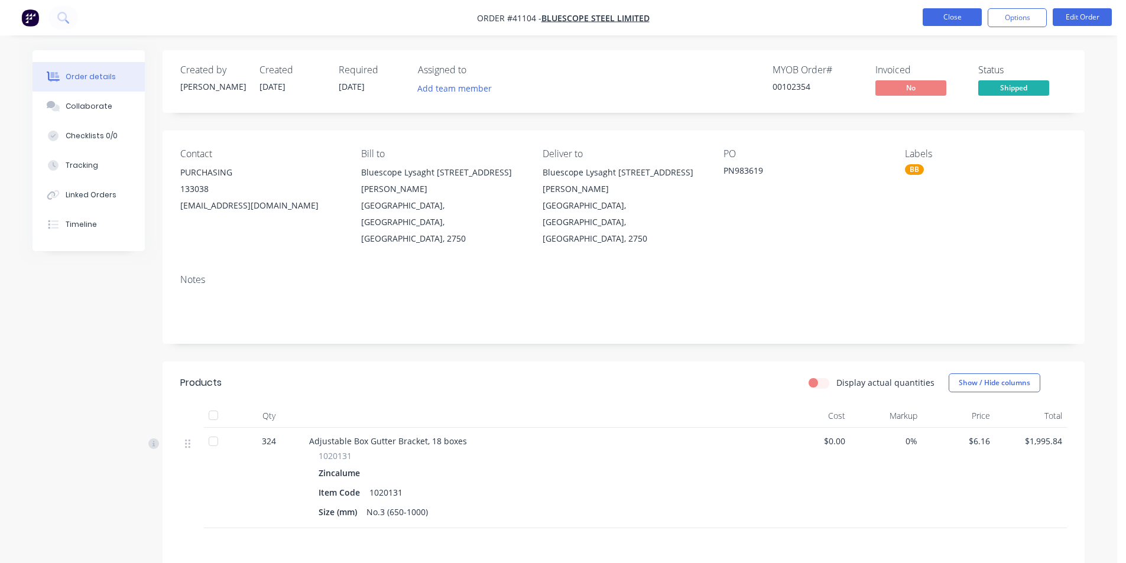
click at [937, 17] on button "Close" at bounding box center [952, 17] width 59 height 18
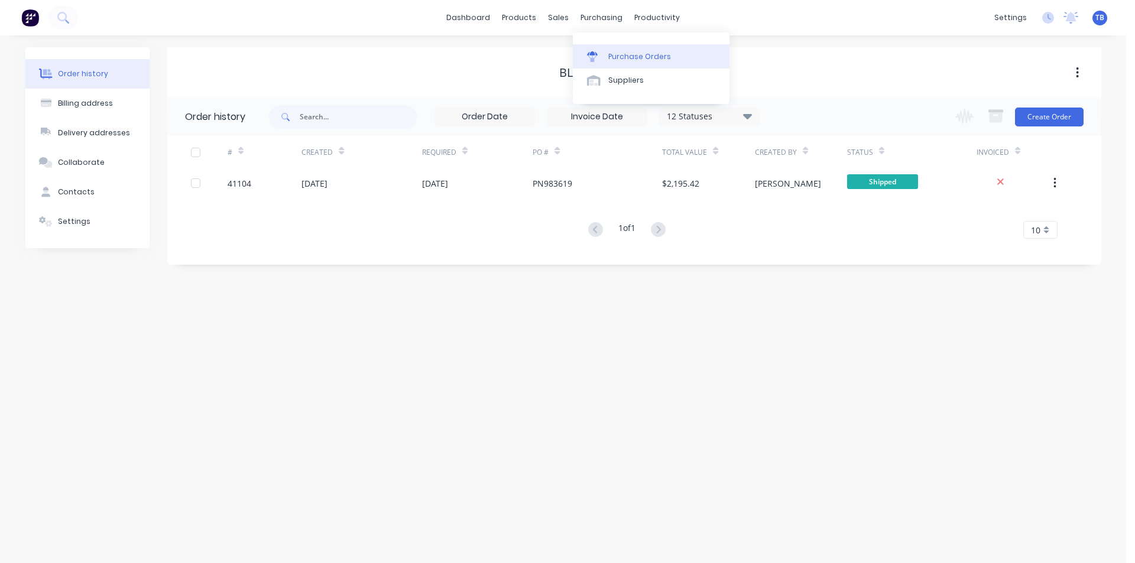
click at [615, 62] on link "Purchase Orders" at bounding box center [651, 56] width 157 height 24
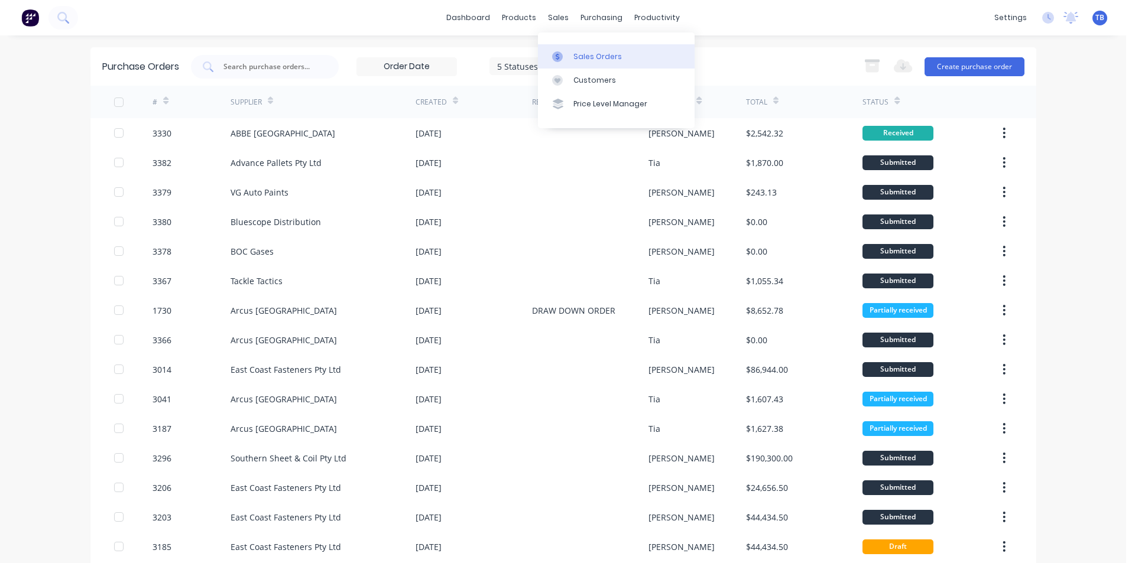
click at [572, 54] on link "Sales Orders" at bounding box center [616, 56] width 157 height 24
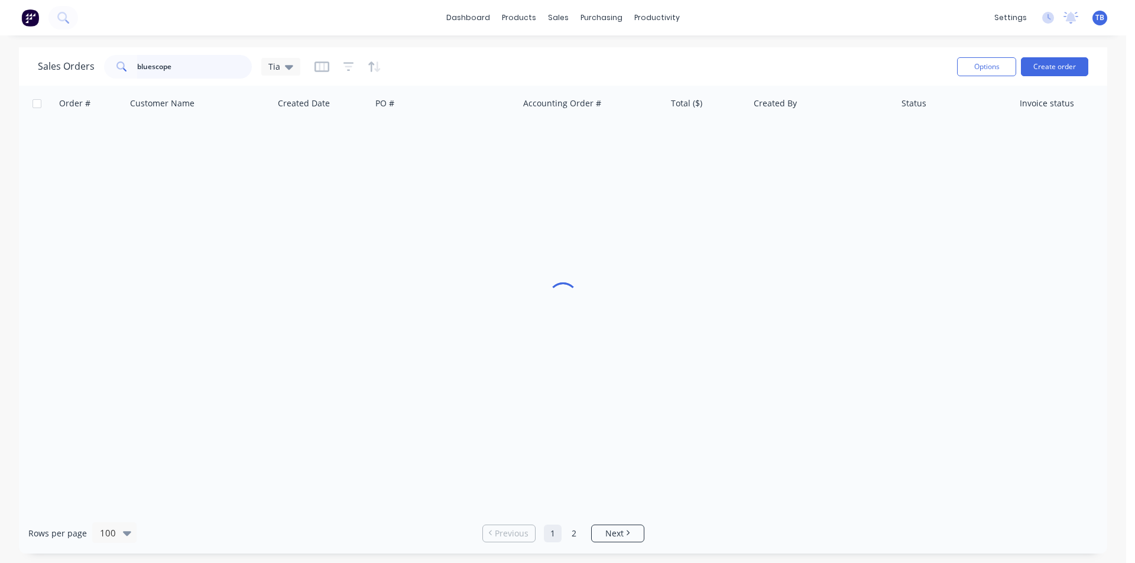
drag, startPoint x: 194, startPoint y: 69, endPoint x: 60, endPoint y: 51, distance: 134.7
click at [60, 52] on div "Sales Orders bluescope Tia" at bounding box center [493, 66] width 910 height 29
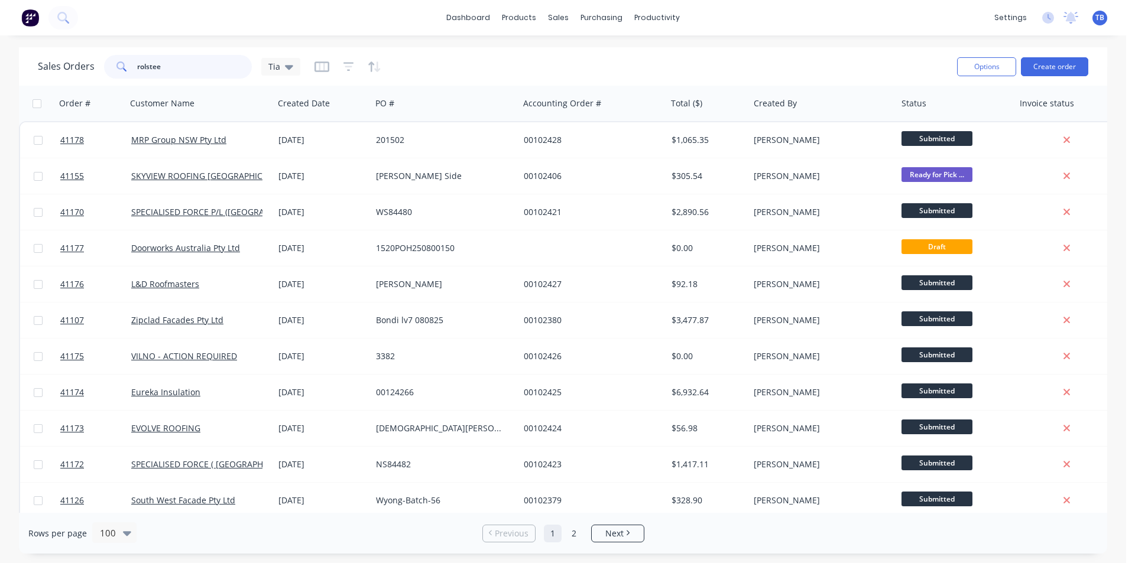
type input "rolsteel"
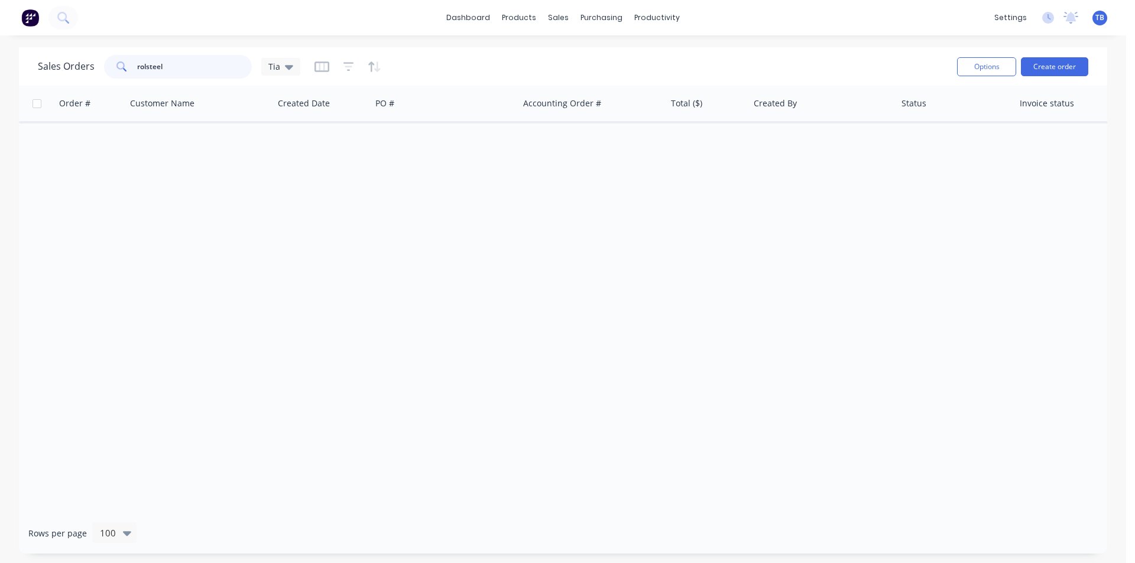
drag, startPoint x: 219, startPoint y: 76, endPoint x: 81, endPoint y: 60, distance: 139.1
click at [81, 60] on div "Sales Orders rolsteel Tia" at bounding box center [169, 67] width 262 height 24
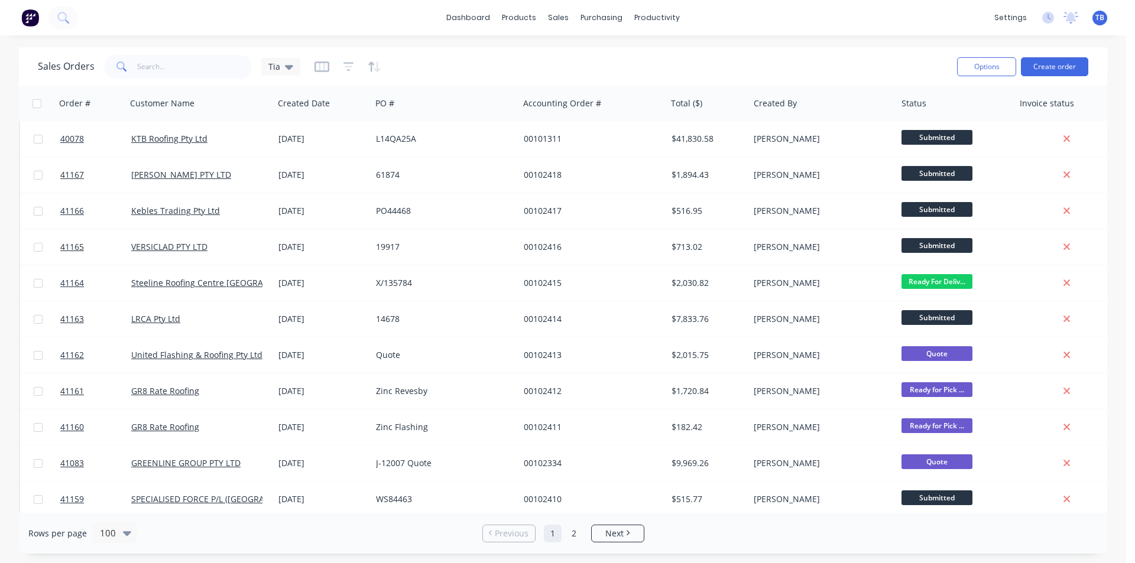
scroll to position [177, 0]
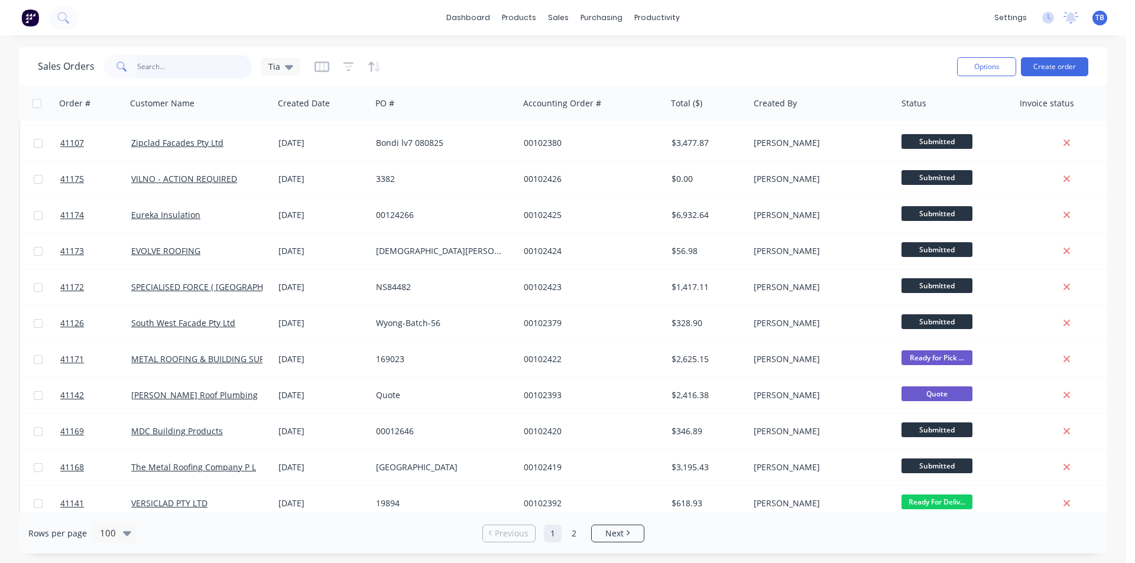
click at [181, 70] on input "text" at bounding box center [194, 67] width 115 height 24
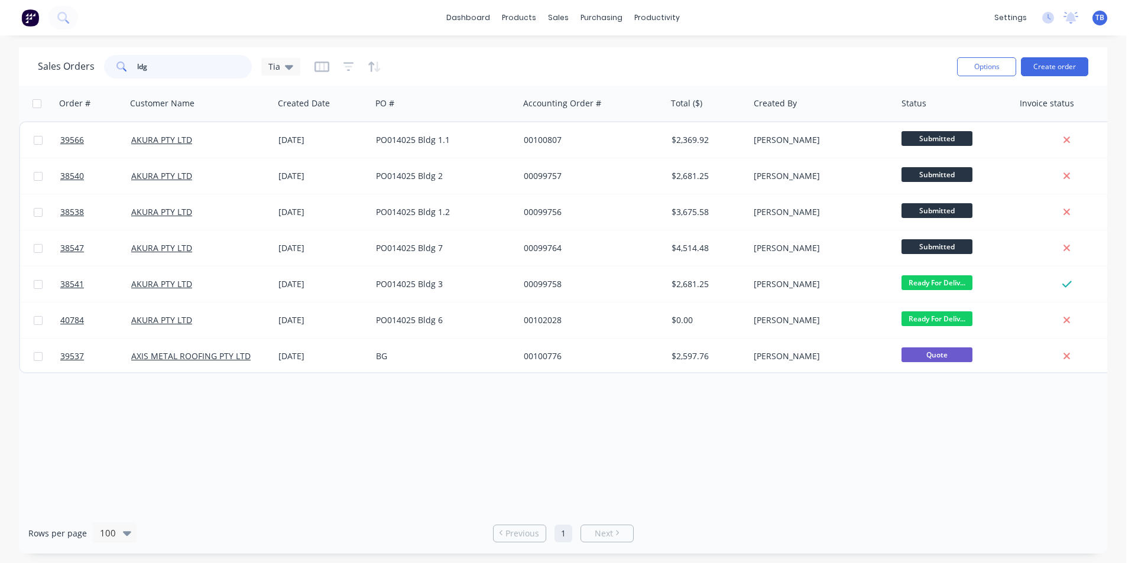
scroll to position [0, 0]
type input "l"
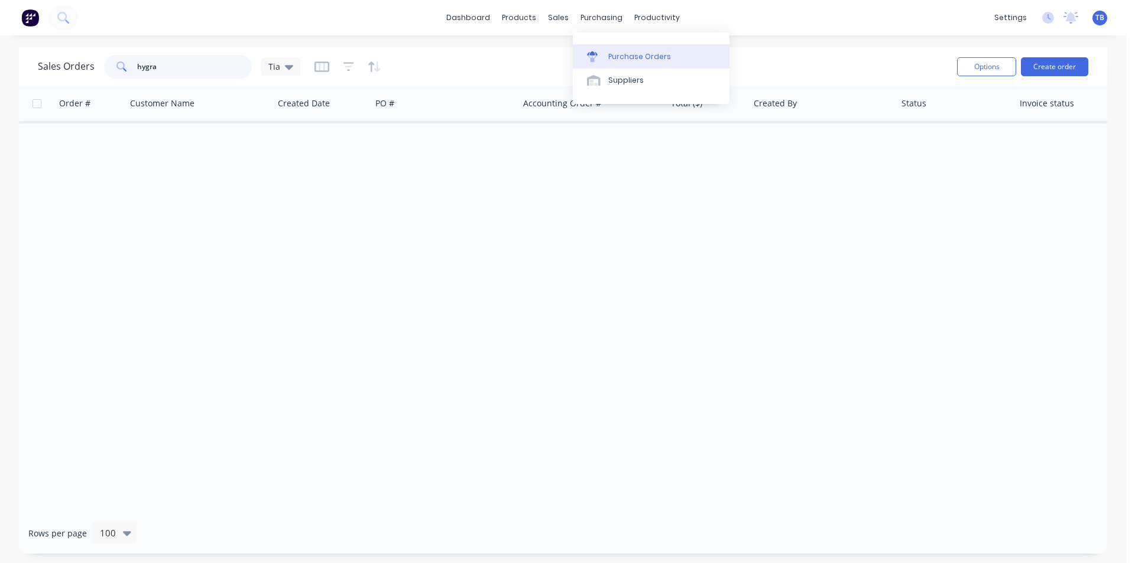
type input "hygra"
click at [605, 57] on link "Purchase Orders" at bounding box center [651, 56] width 157 height 24
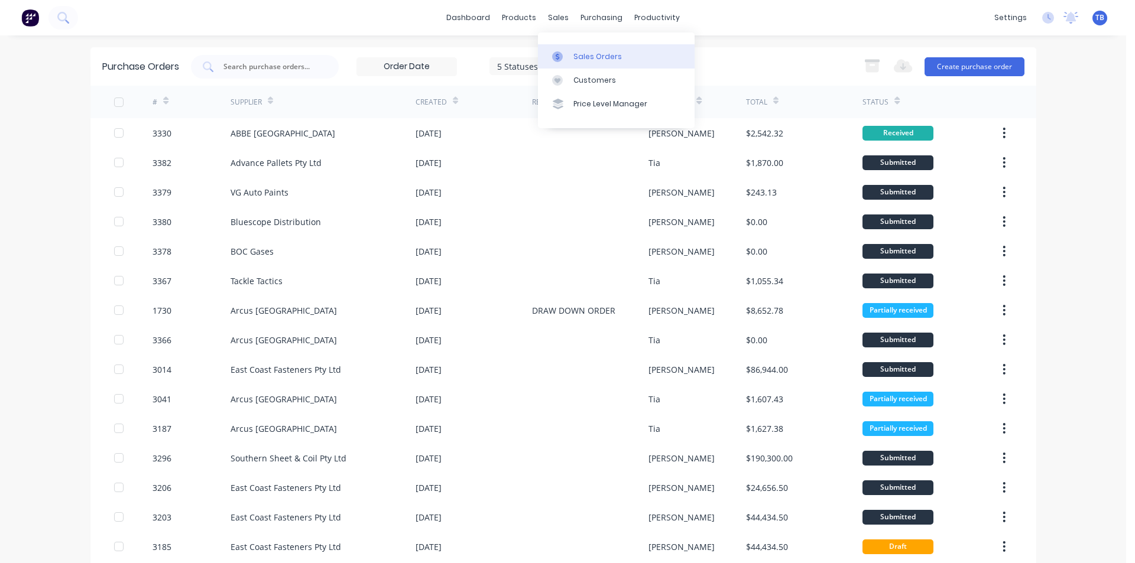
click at [577, 47] on link "Sales Orders" at bounding box center [616, 56] width 157 height 24
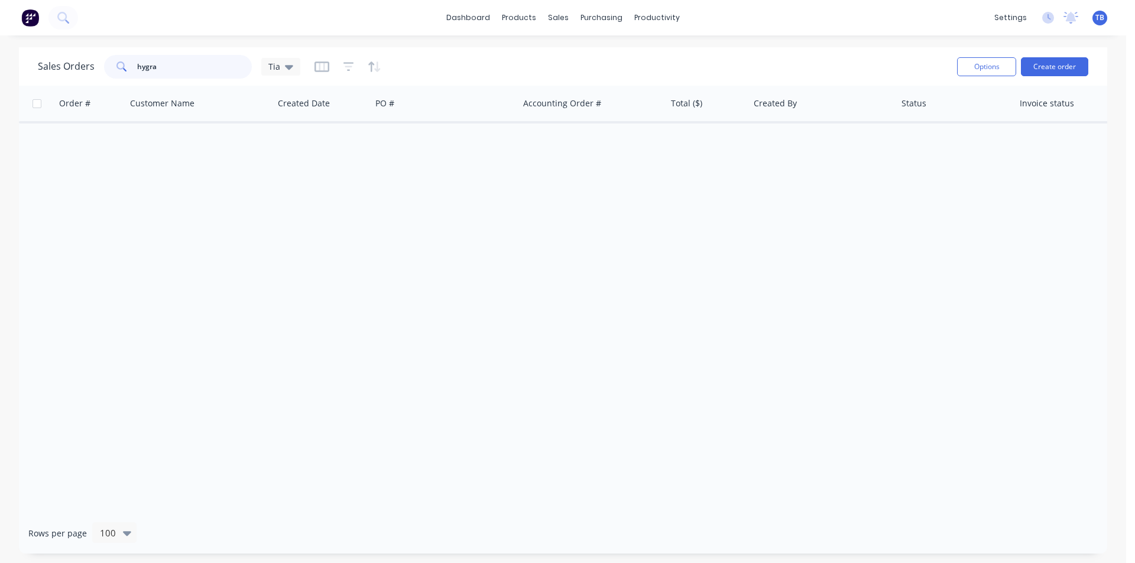
click at [80, 62] on div "Sales Orders hygra Tia" at bounding box center [169, 67] width 262 height 24
type input "40851"
click at [282, 69] on div "Tia" at bounding box center [280, 66] width 25 height 11
click at [330, 212] on button "Archived jobs" at bounding box center [332, 215] width 135 height 14
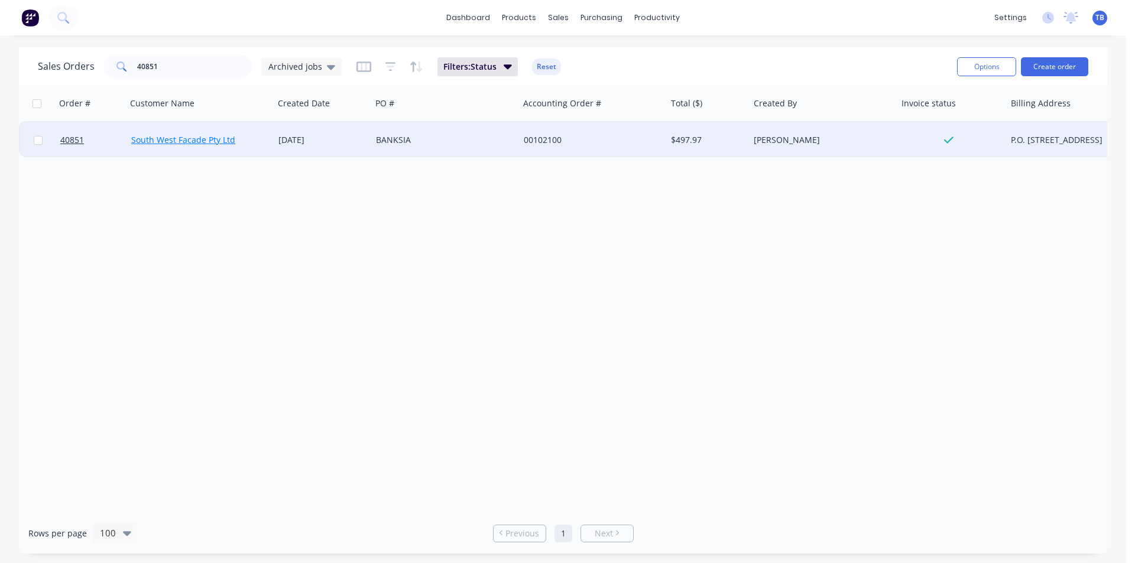
click at [180, 139] on link "South West Facade Pty Ltd" at bounding box center [183, 139] width 104 height 11
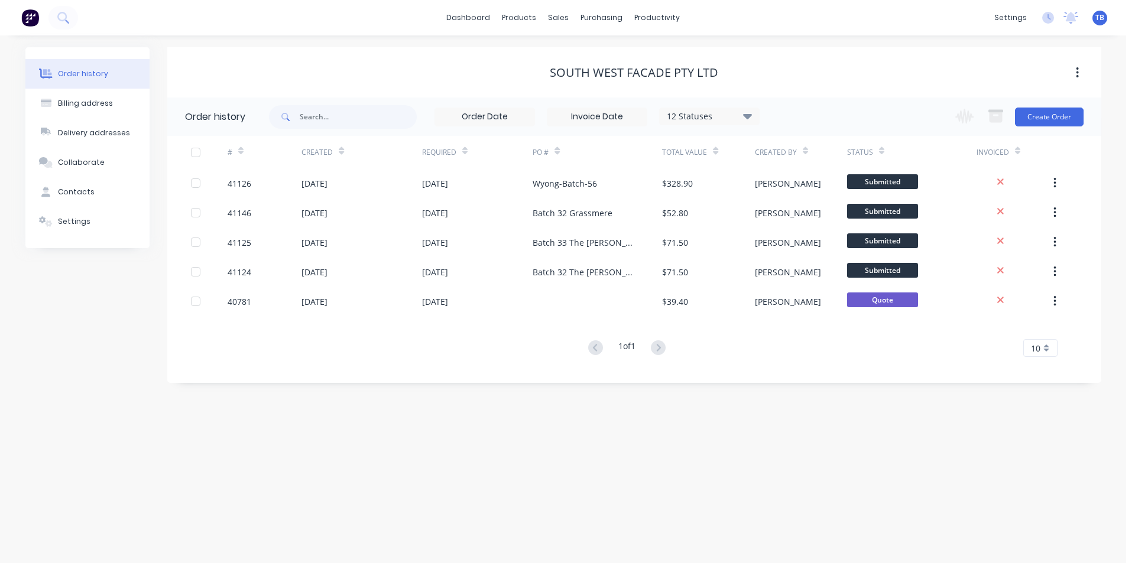
click at [743, 115] on icon at bounding box center [747, 116] width 9 height 14
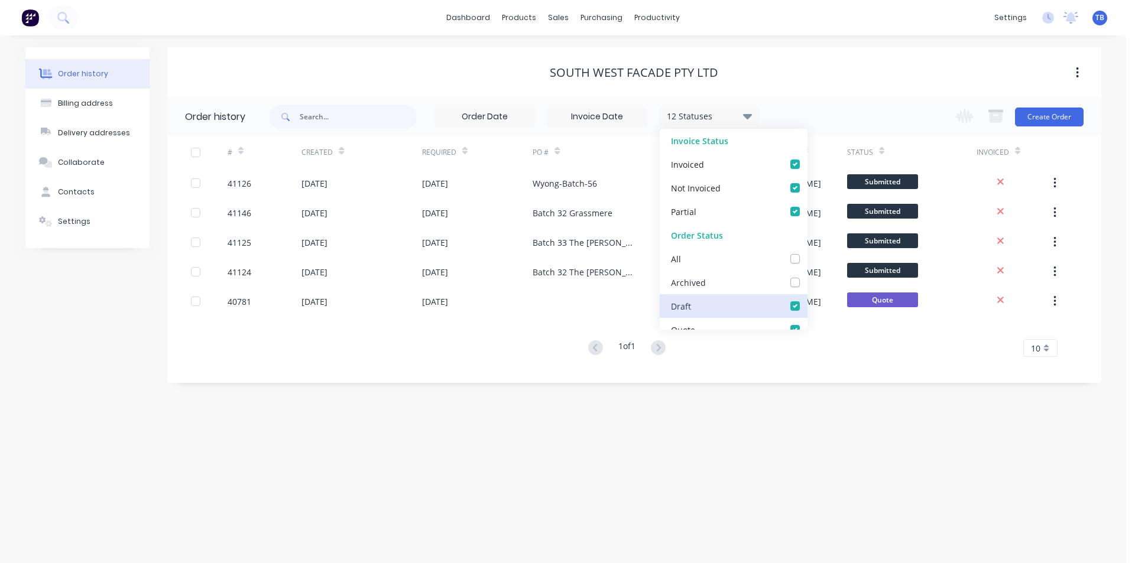
click at [807, 276] on label at bounding box center [807, 276] width 0 height 0
click at [807, 285] on input "checkbox" at bounding box center [811, 281] width 9 height 11
checkbox input "true"
click at [718, 472] on div "Order history Billing address Delivery addresses Collaborate Contacts Settings …" at bounding box center [563, 299] width 1126 height 528
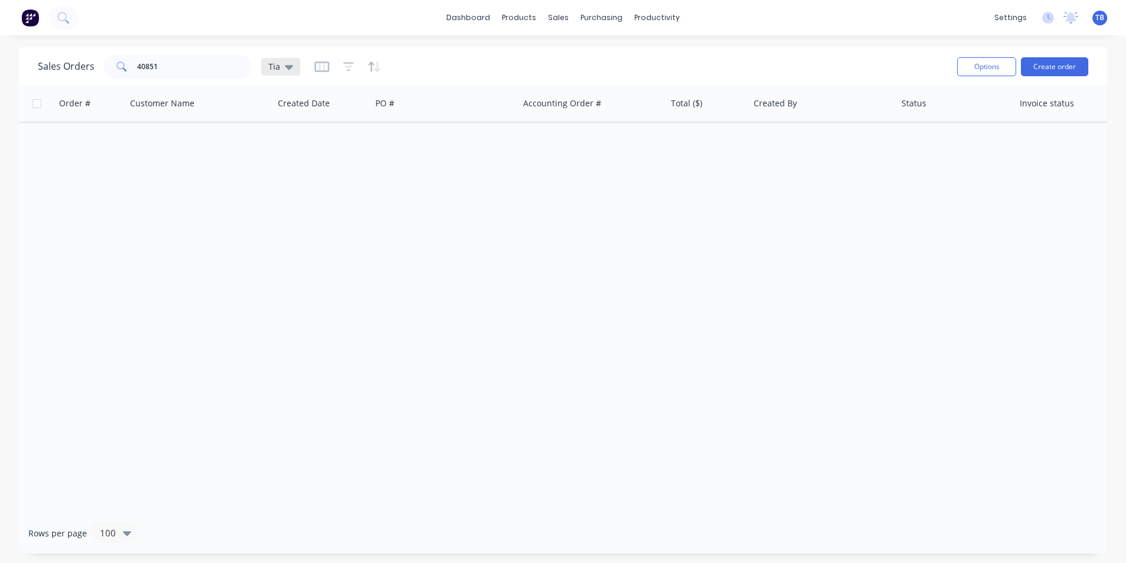
click at [292, 63] on div "Tia" at bounding box center [280, 67] width 39 height 18
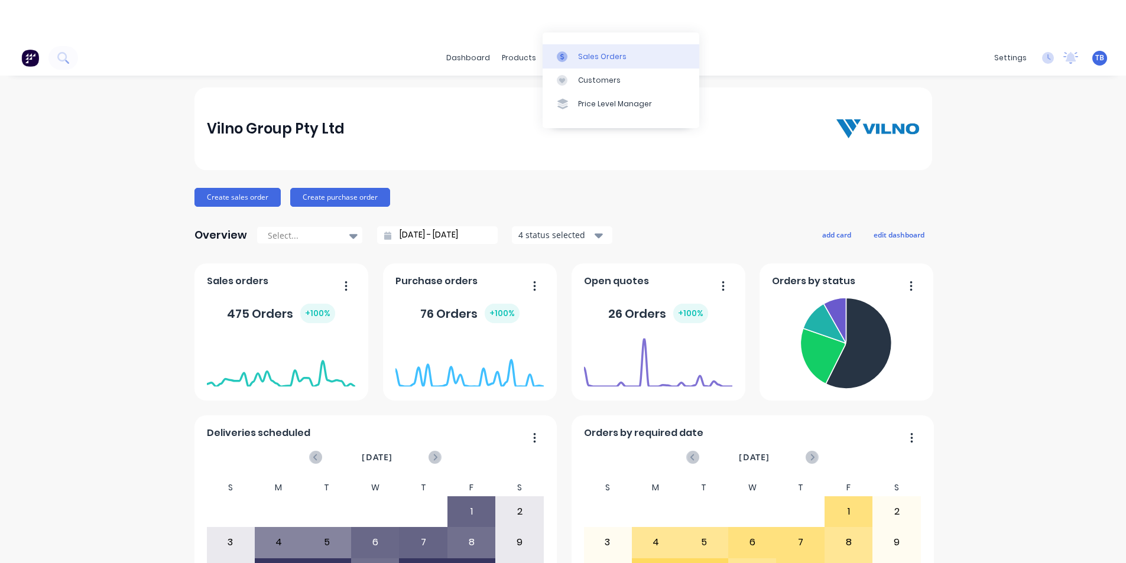
click at [585, 50] on link "Sales Orders" at bounding box center [621, 56] width 157 height 24
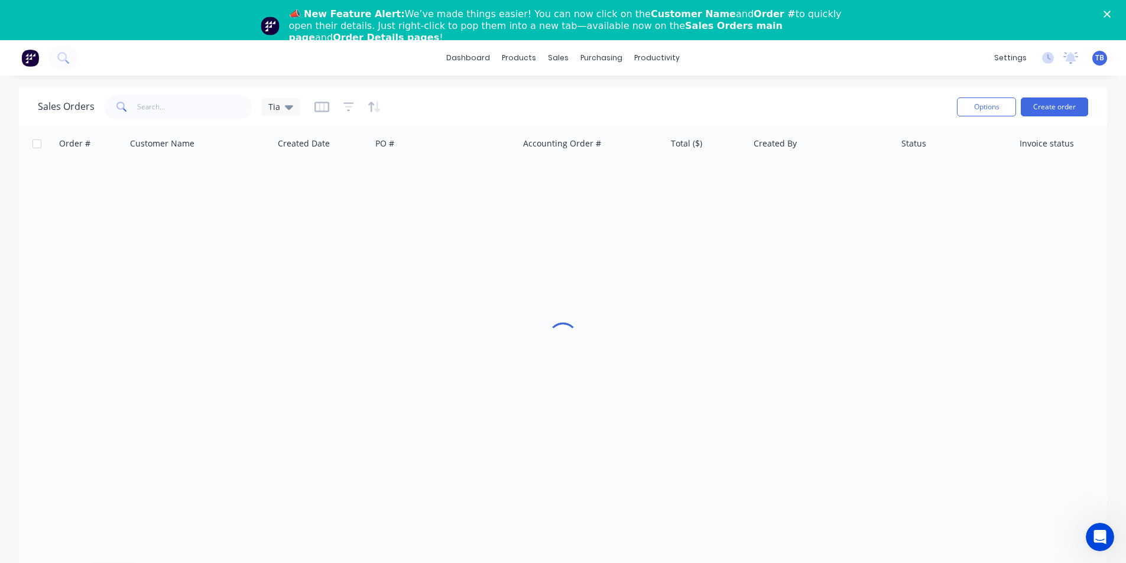
click at [1112, 8] on div "📣 New Feature Alert: We’ve made things easier! You can now click on the Custome…" at bounding box center [563, 26] width 1126 height 43
click at [1111, 17] on polygon "Close" at bounding box center [1106, 14] width 7 height 7
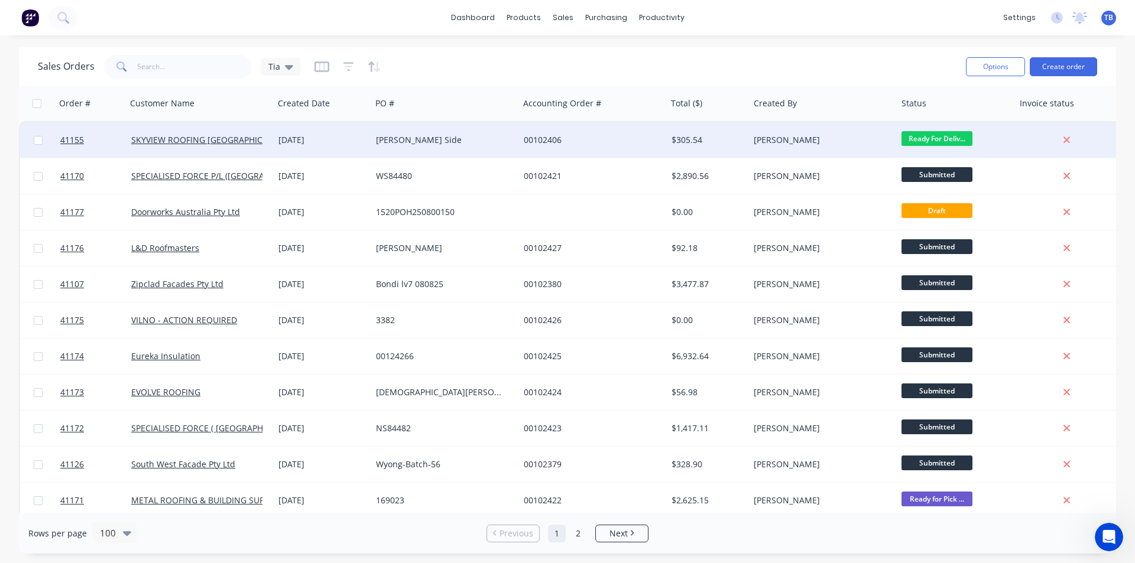
click at [417, 150] on div "[PERSON_NAME] Side" at bounding box center [445, 139] width 148 height 35
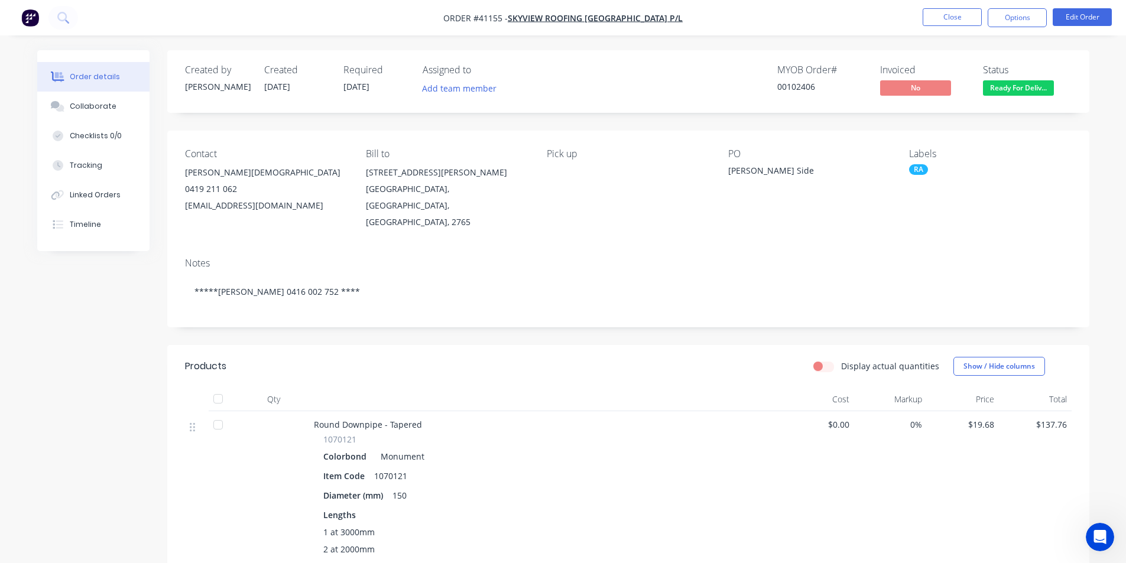
click at [1035, 86] on span "Ready For Deliv..." at bounding box center [1018, 87] width 71 height 15
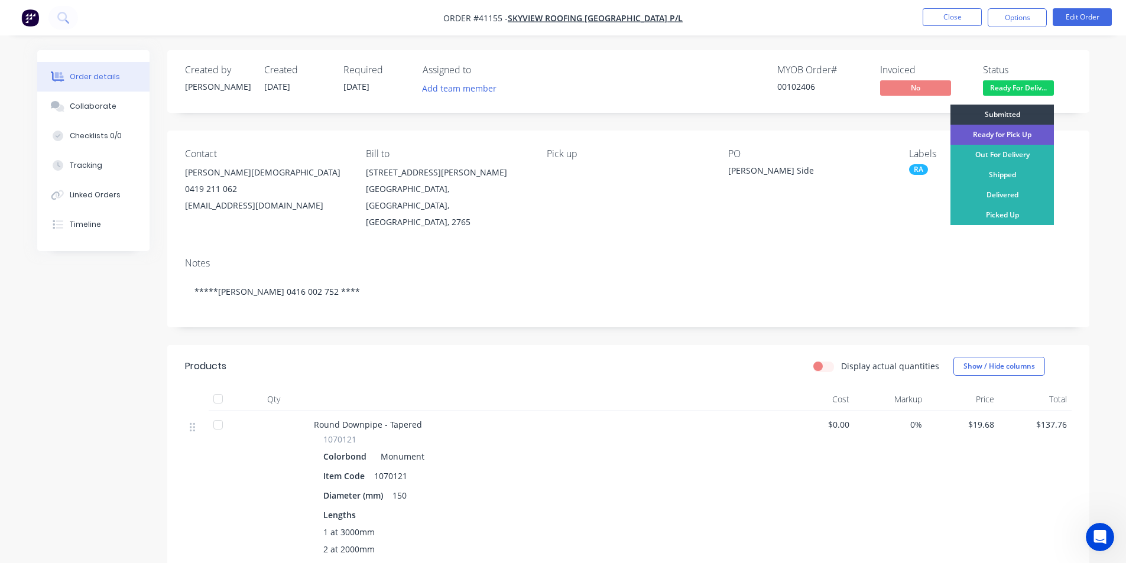
click at [1028, 139] on div "Ready for Pick Up" at bounding box center [1001, 135] width 103 height 20
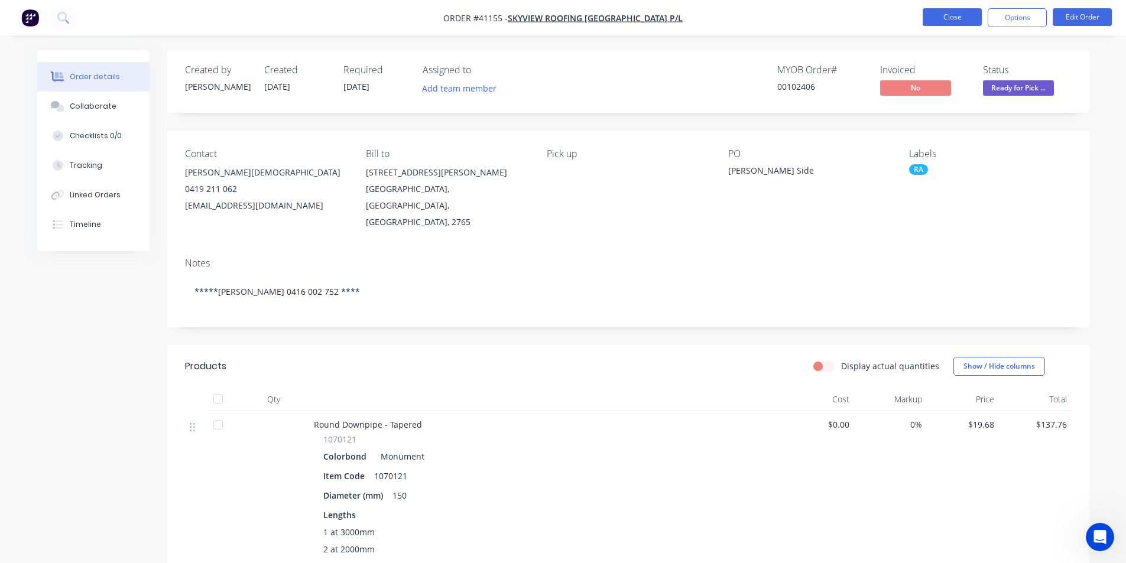
click at [933, 14] on button "Close" at bounding box center [952, 17] width 59 height 18
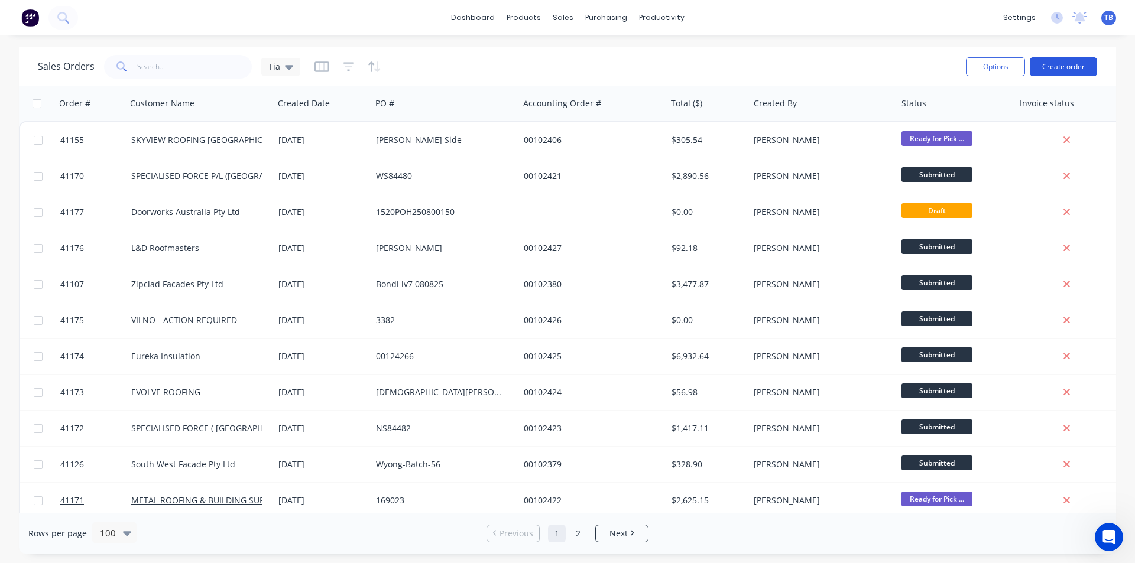
click at [1064, 68] on button "Create order" at bounding box center [1063, 66] width 67 height 19
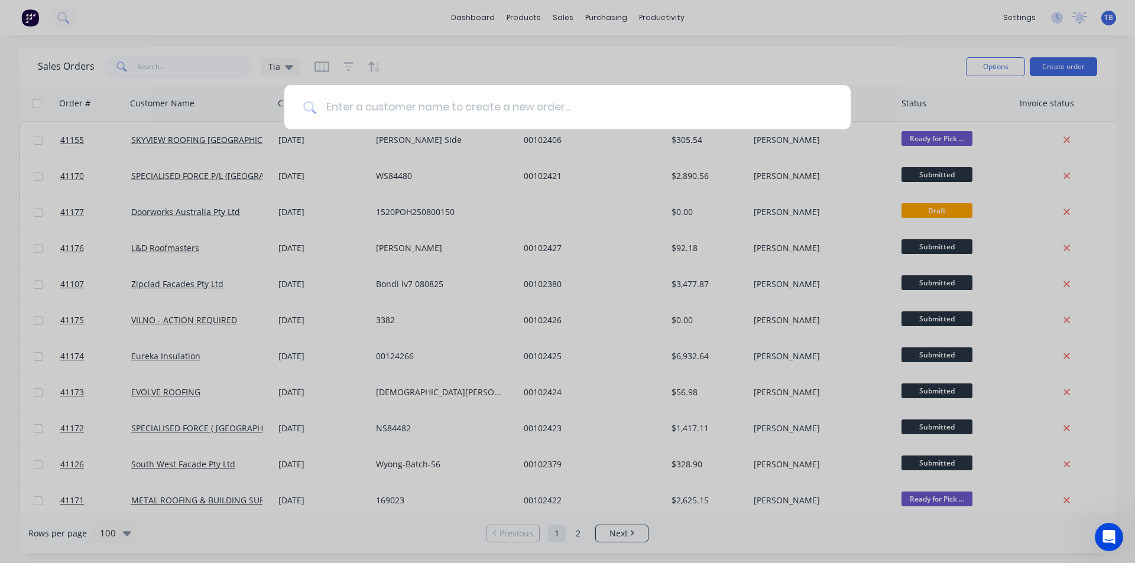
click at [417, 103] on input at bounding box center [573, 107] width 515 height 44
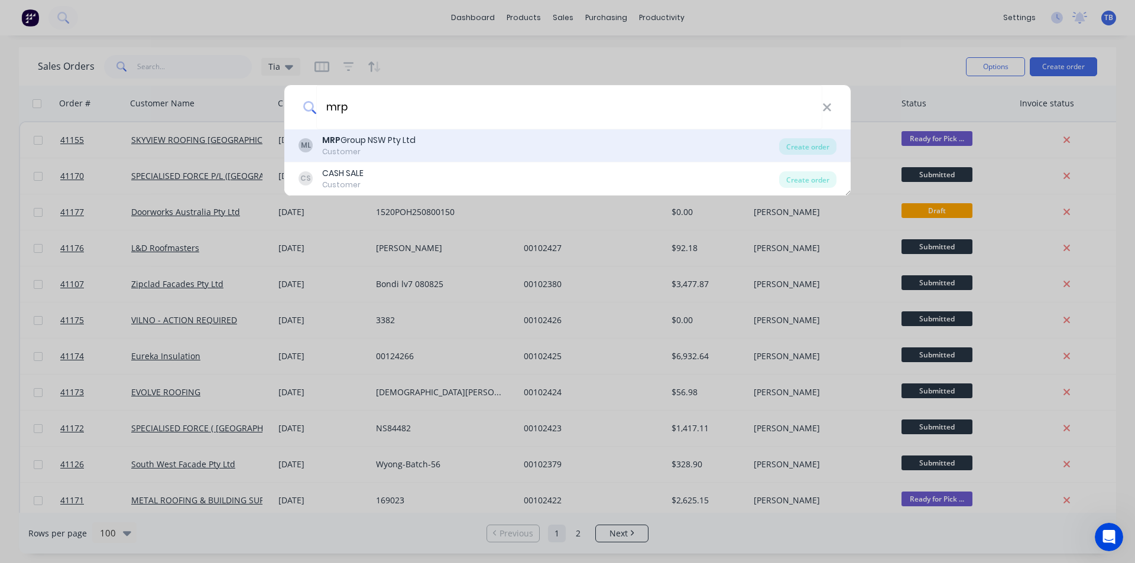
type input "mrp"
click at [427, 142] on div "ML MRP Group NSW Pty Ltd Customer" at bounding box center [538, 145] width 480 height 23
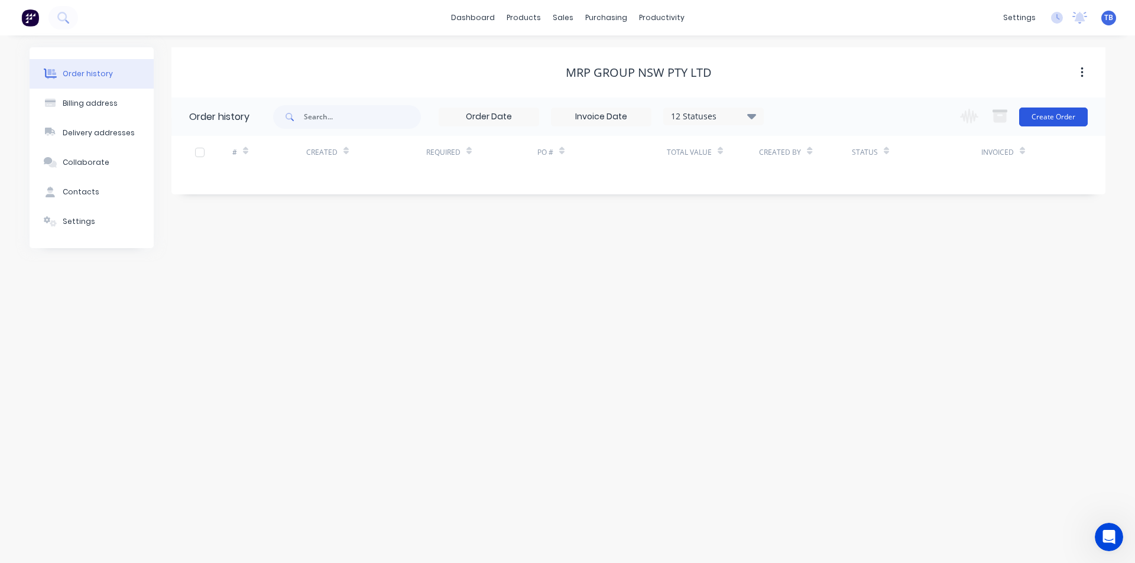
click at [1046, 118] on button "Create Order" at bounding box center [1053, 117] width 69 height 19
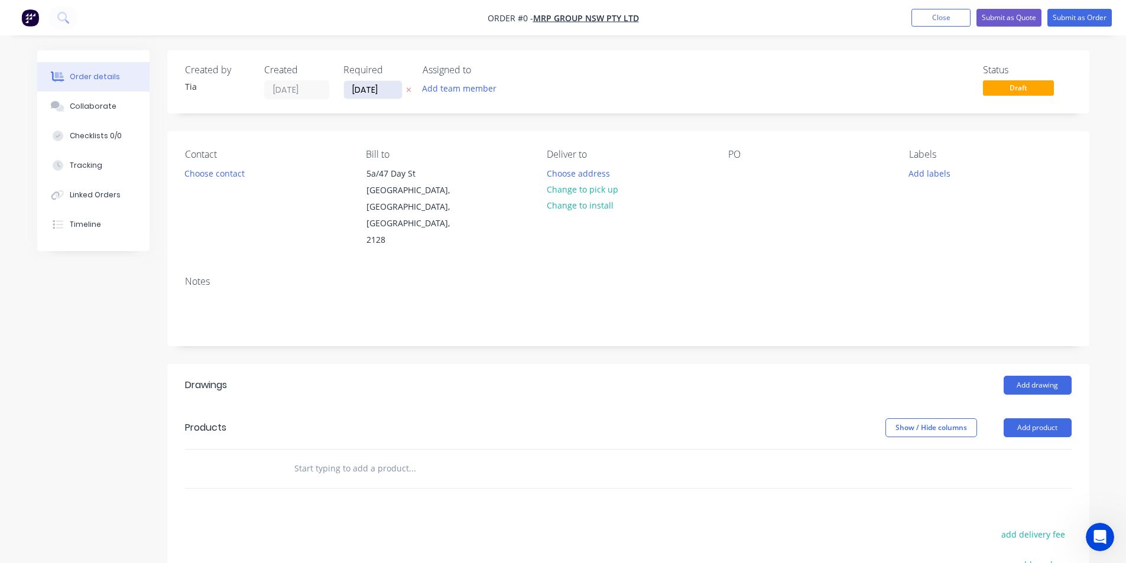
click at [373, 89] on input "[DATE]" at bounding box center [373, 90] width 58 height 18
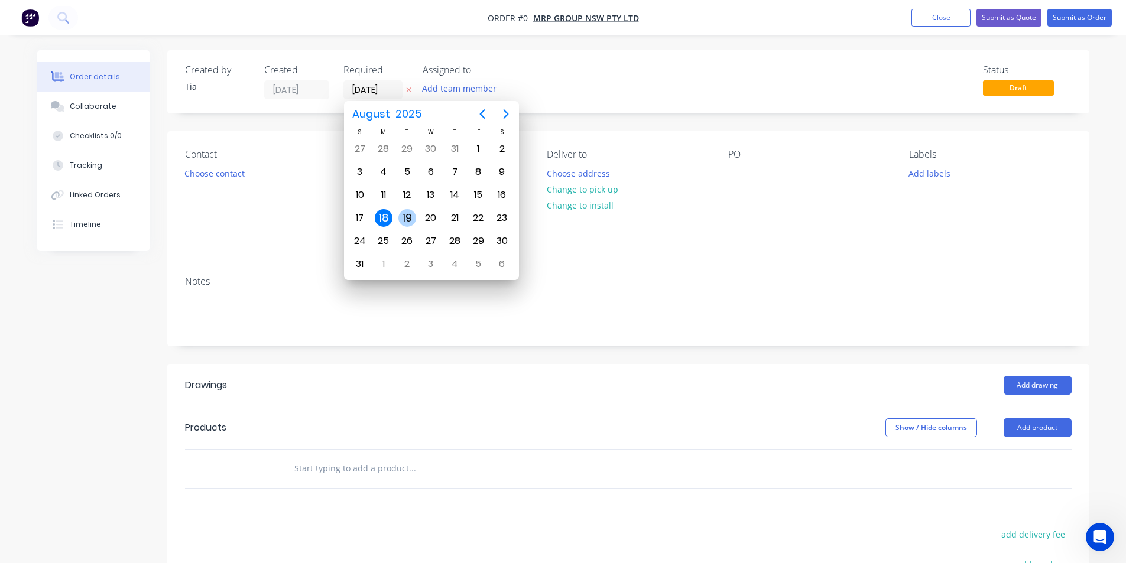
click at [405, 216] on div "19" at bounding box center [407, 218] width 18 height 18
type input "19/08/25"
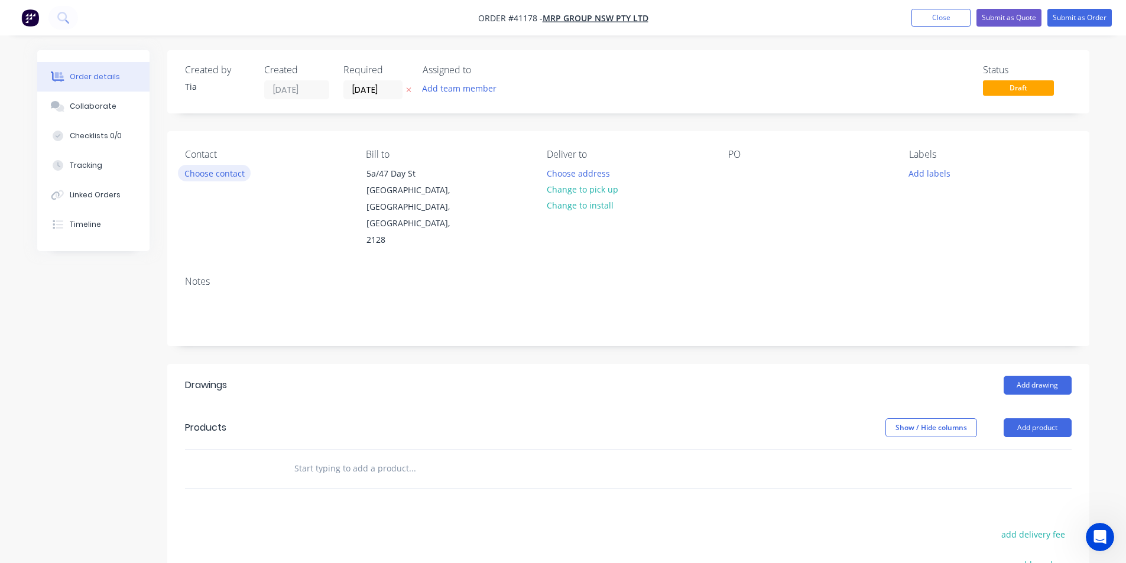
click at [213, 173] on button "Choose contact" at bounding box center [214, 173] width 73 height 16
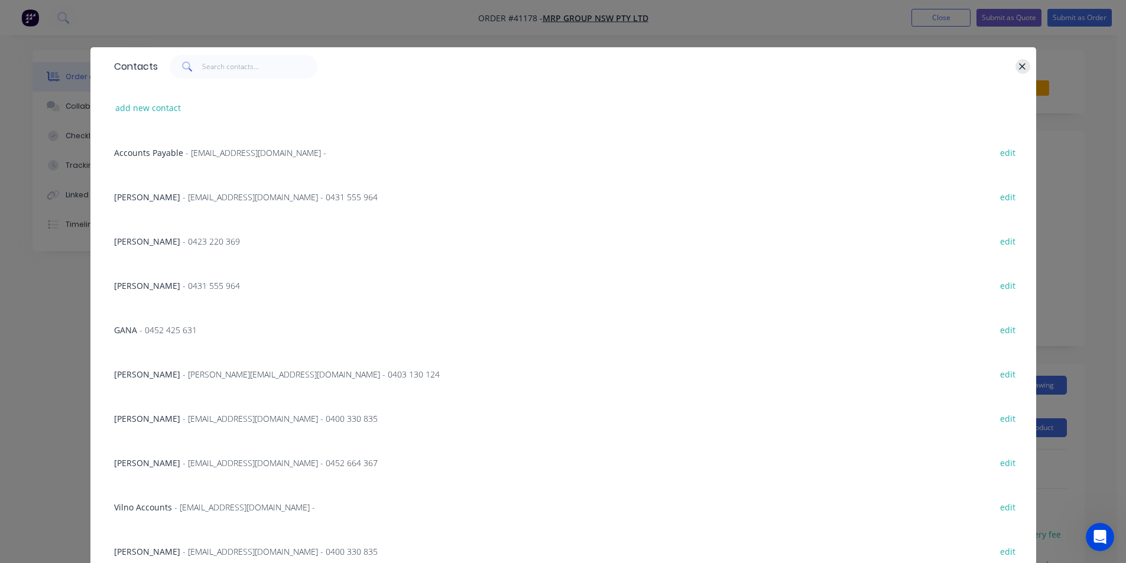
click at [1018, 64] on icon "button" at bounding box center [1022, 66] width 8 height 11
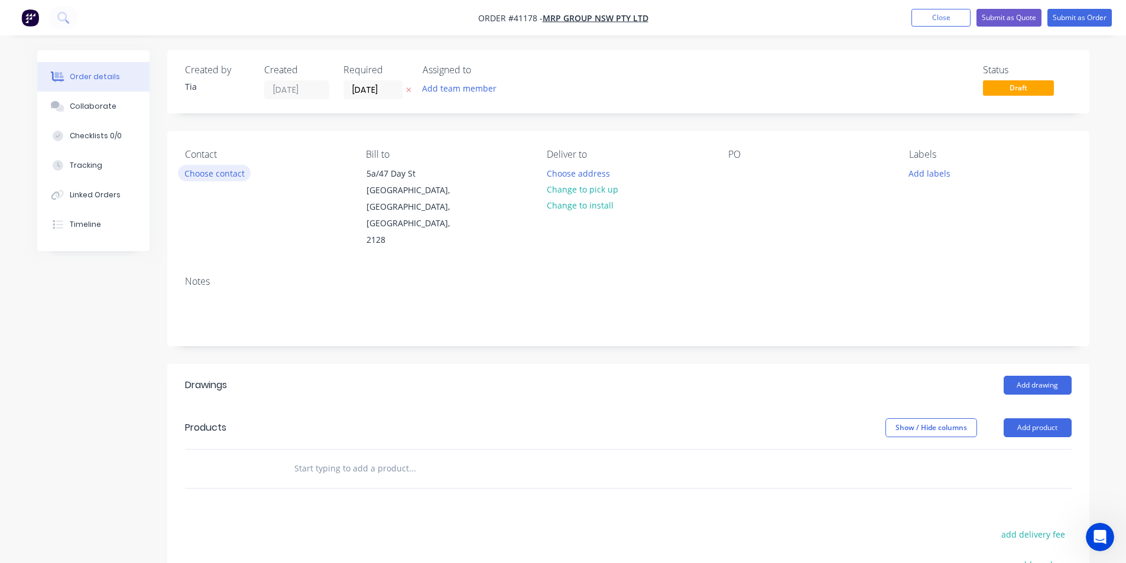
click at [208, 175] on button "Choose contact" at bounding box center [214, 173] width 73 height 16
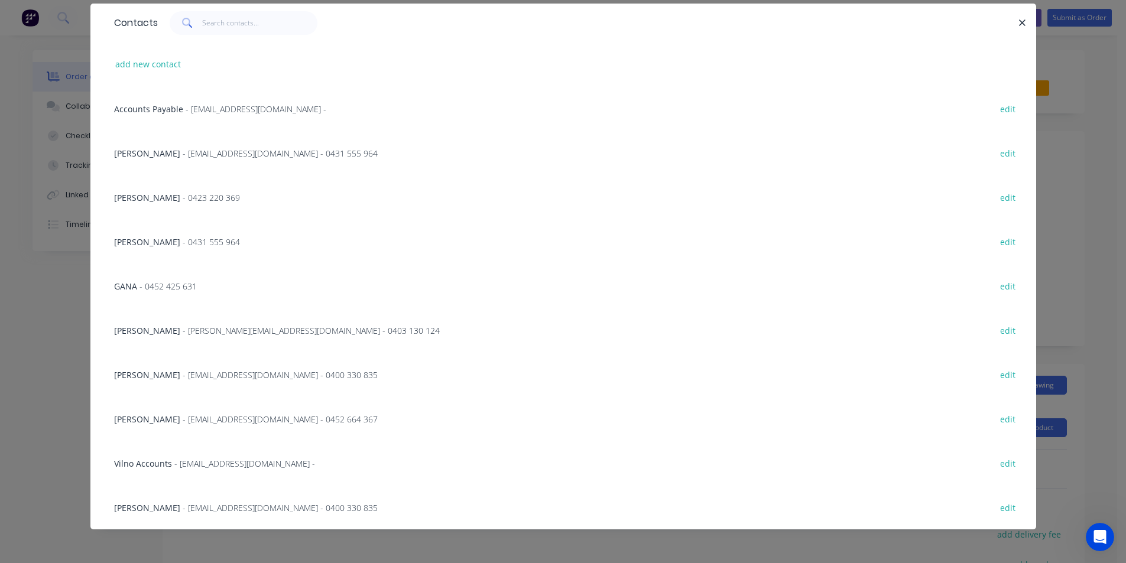
scroll to position [44, 0]
click at [299, 502] on span "- ela@mrpgroupnsw.com.au - 0400 330 835" at bounding box center [280, 507] width 195 height 11
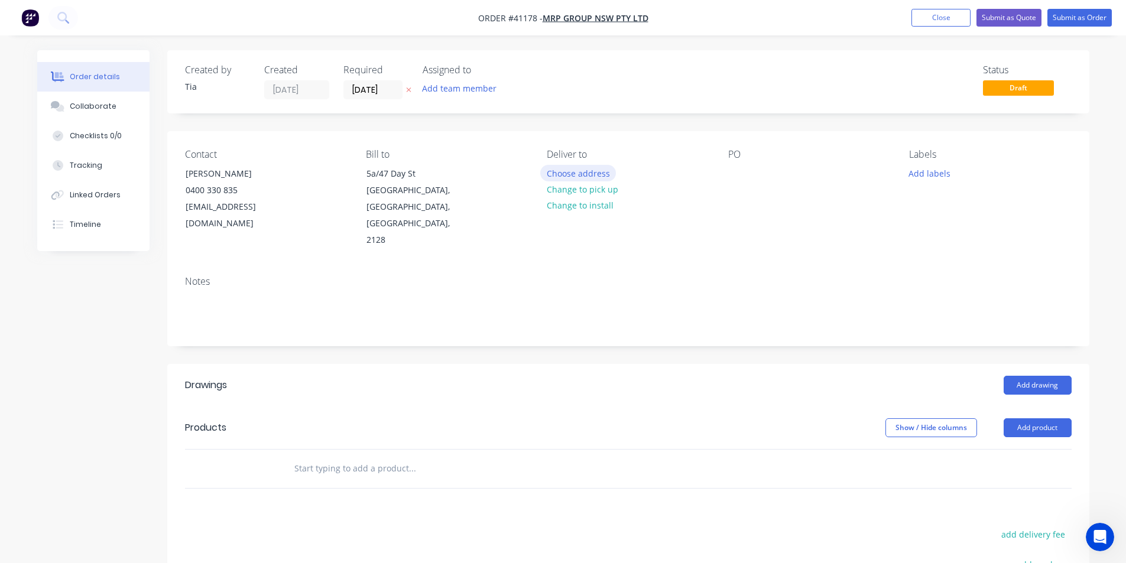
click at [599, 175] on button "Choose address" at bounding box center [578, 173] width 76 height 16
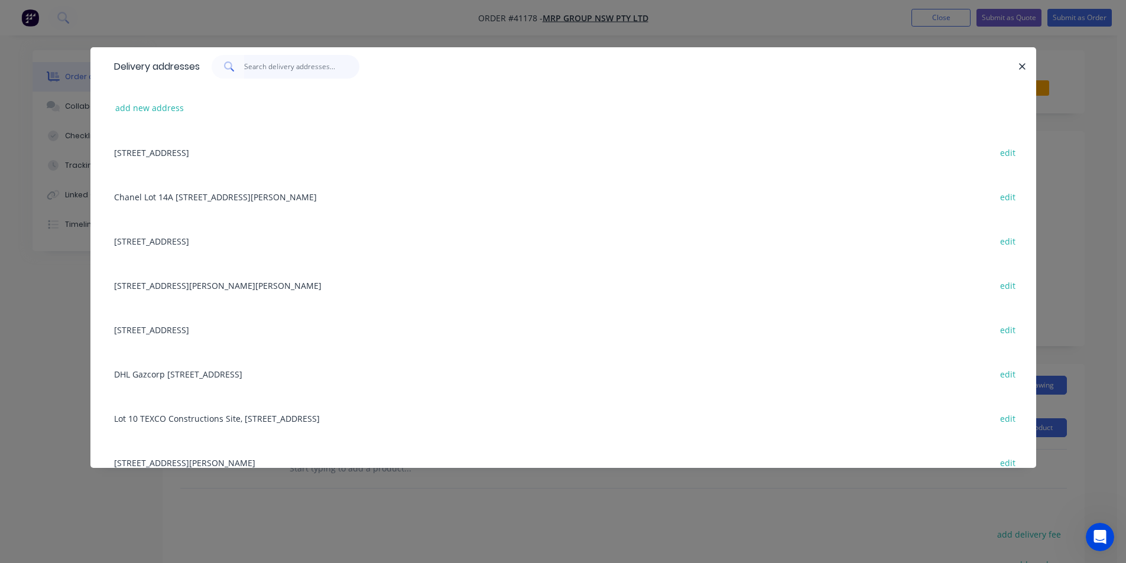
click at [255, 70] on input "text" at bounding box center [301, 67] width 115 height 24
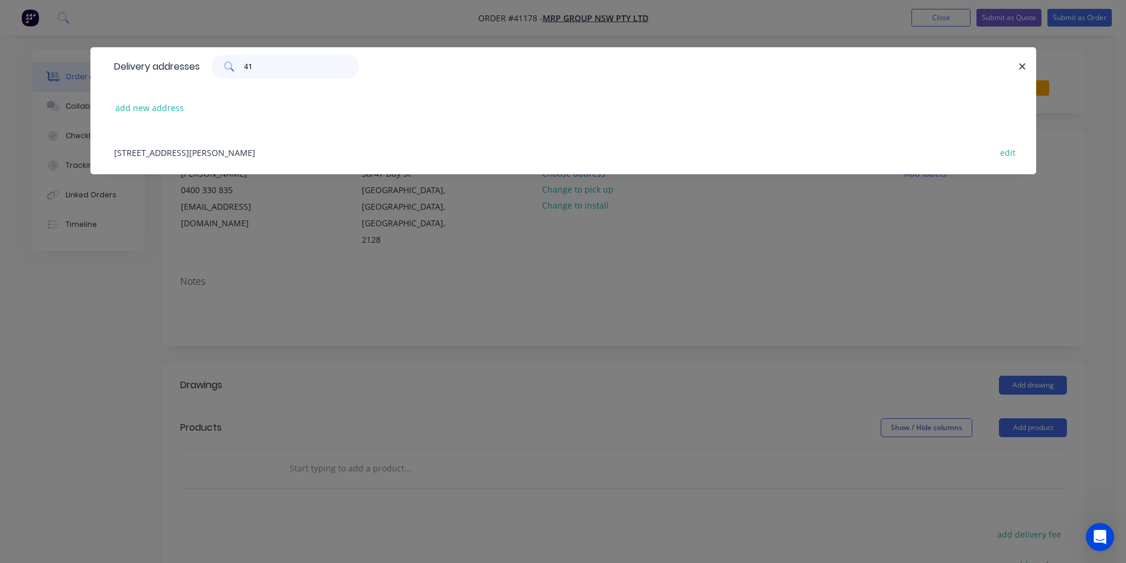
type input "41"
click at [298, 150] on div "41 Roberts Rd, Chullora, New South Wales, Australia, 2190 edit" at bounding box center [563, 152] width 910 height 44
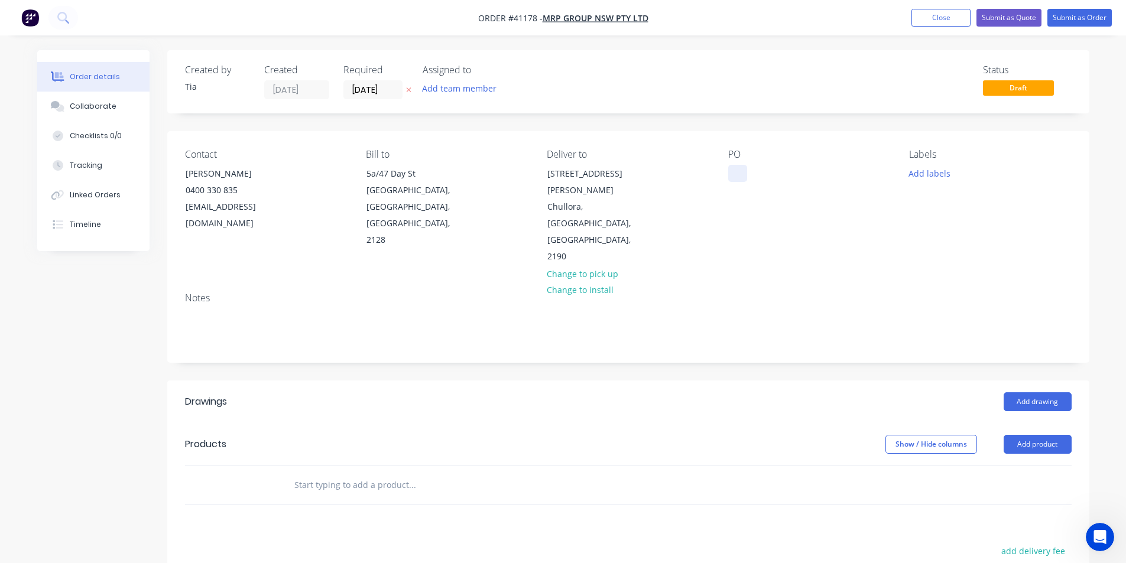
click at [736, 172] on div at bounding box center [737, 173] width 19 height 17
click at [918, 172] on button "Add labels" at bounding box center [929, 173] width 54 height 16
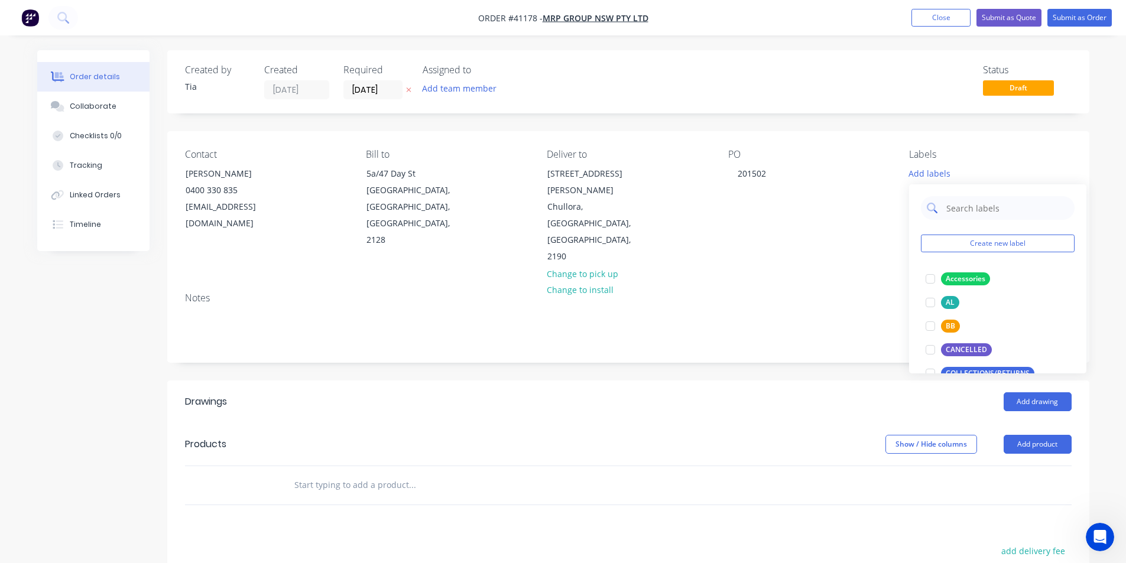
click at [971, 215] on input "text" at bounding box center [1007, 208] width 124 height 24
click at [936, 281] on div at bounding box center [930, 279] width 24 height 24
drag, startPoint x: 967, startPoint y: 205, endPoint x: 844, endPoint y: 206, distance: 122.9
click at [844, 206] on body "Order #41178 - MRP Group NSW Pty Ltd Add product Close Submit as Quote Submit a…" at bounding box center [563, 403] width 1126 height 807
type input "r"
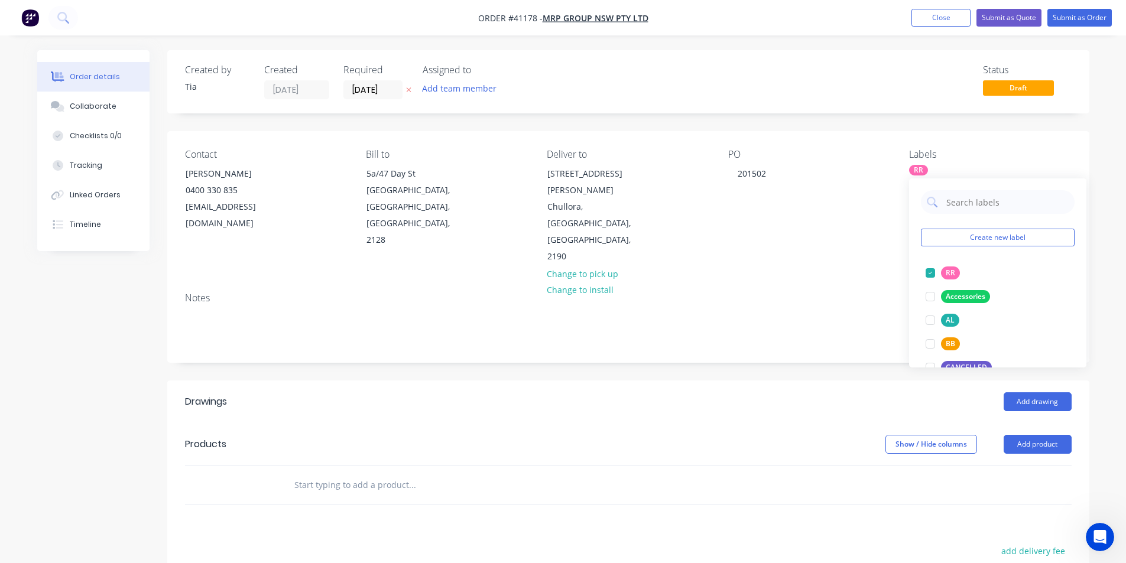
click at [741, 297] on div "Notes" at bounding box center [628, 322] width 922 height 79
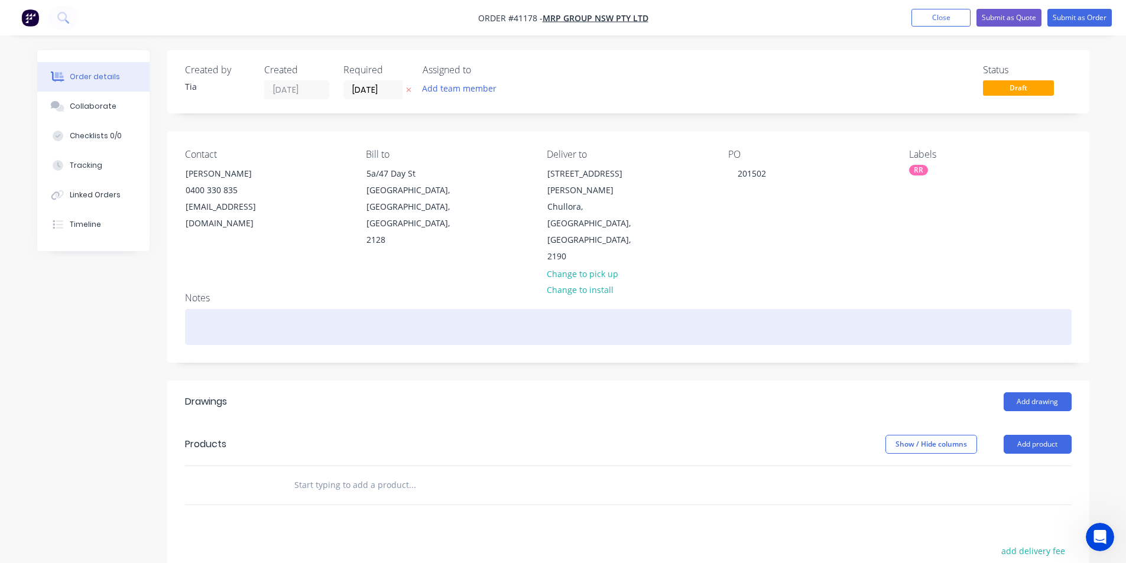
click at [349, 309] on div at bounding box center [628, 327] width 887 height 36
paste div
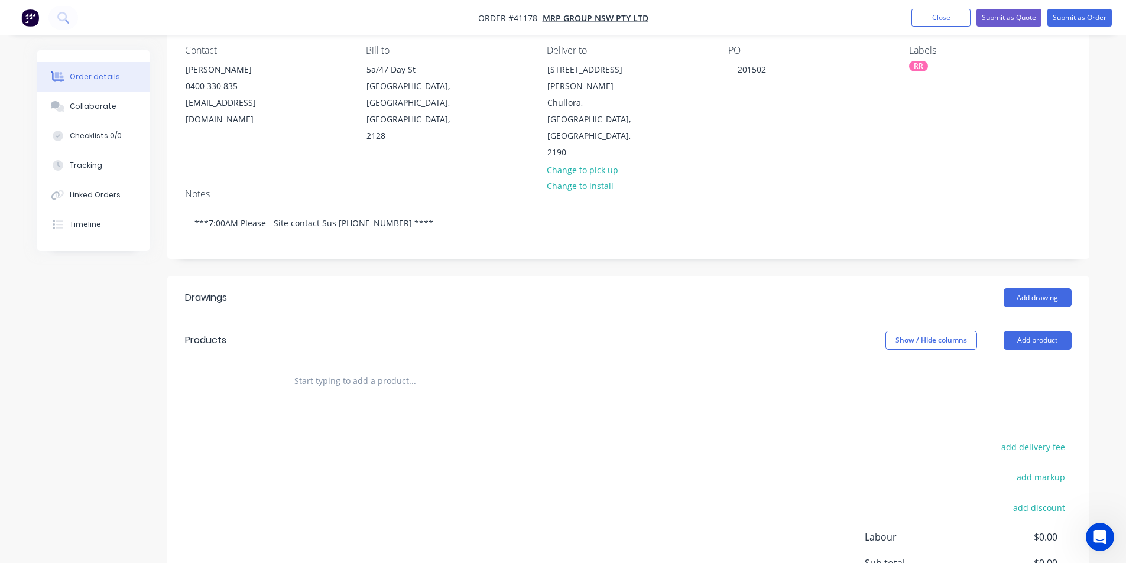
scroll to position [118, 0]
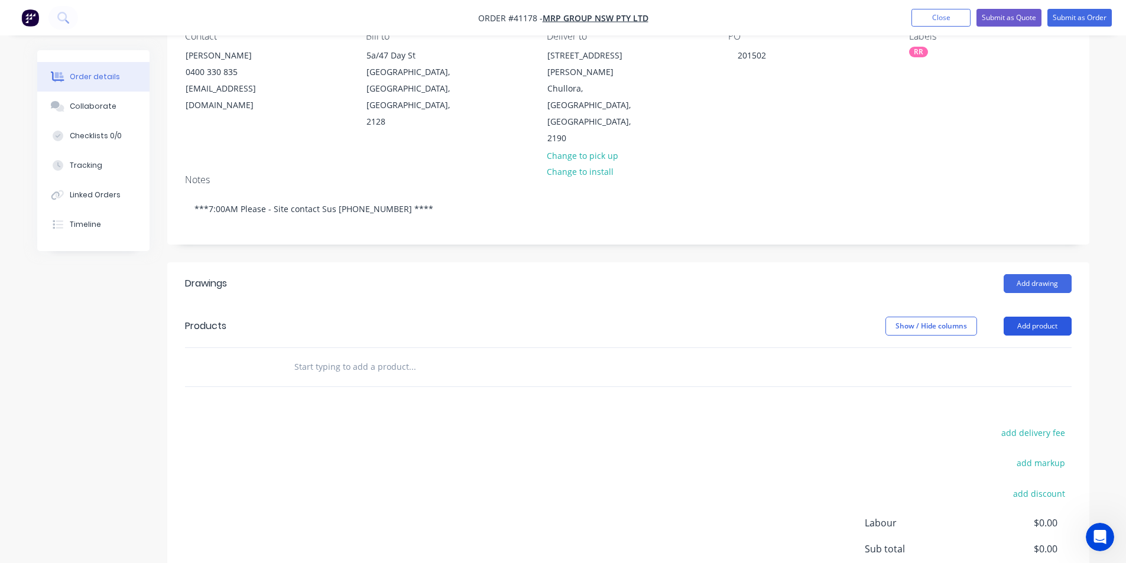
click at [1027, 317] on button "Add product" at bounding box center [1038, 326] width 68 height 19
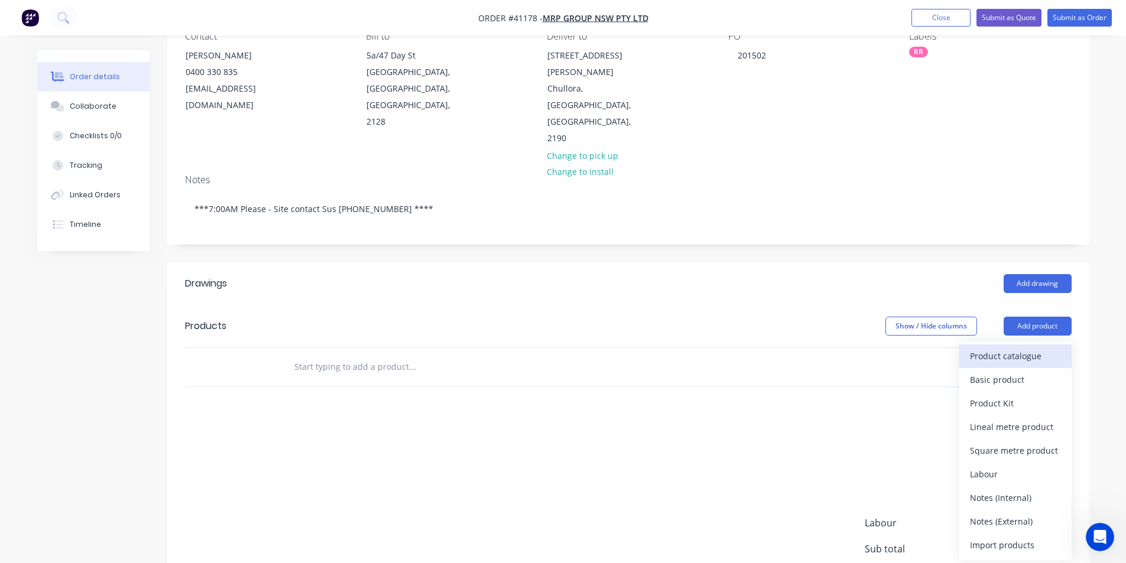
click at [1021, 348] on div "Product catalogue" at bounding box center [1015, 356] width 91 height 17
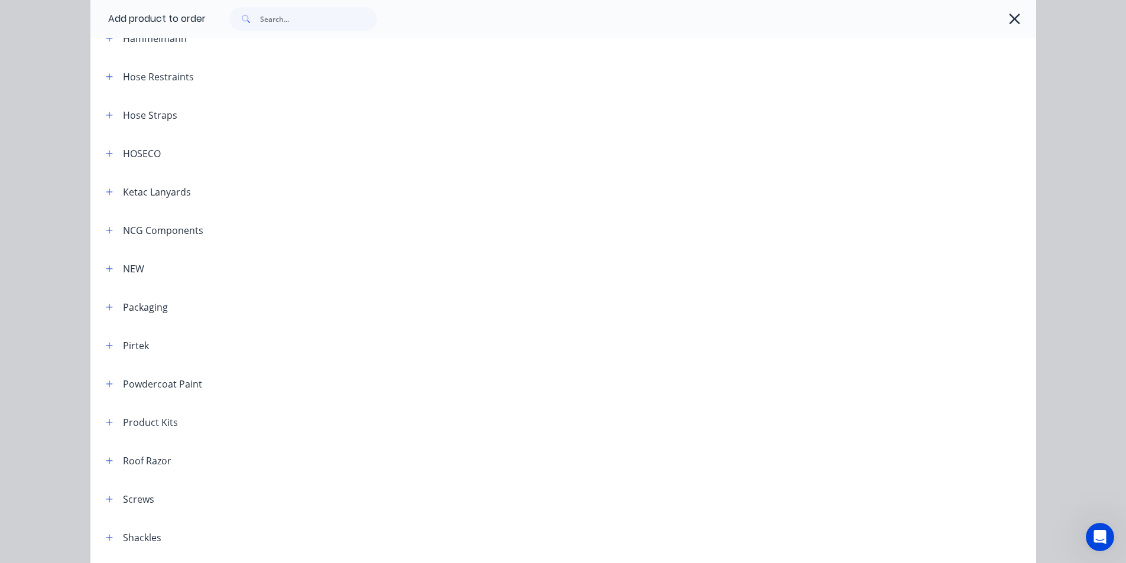
scroll to position [591, 0]
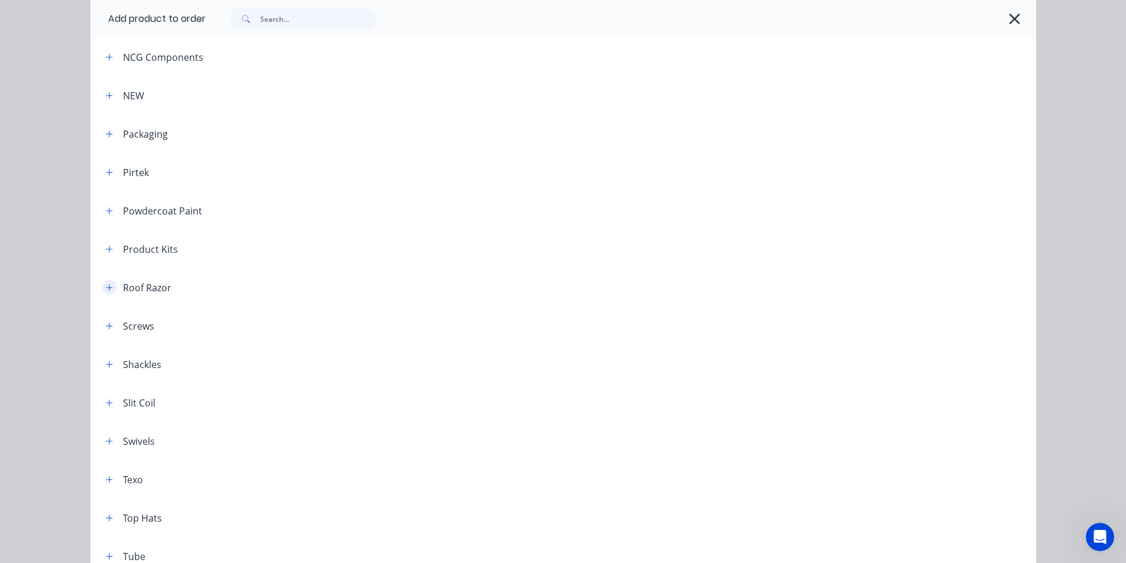
click at [111, 283] on button "button" at bounding box center [109, 287] width 15 height 15
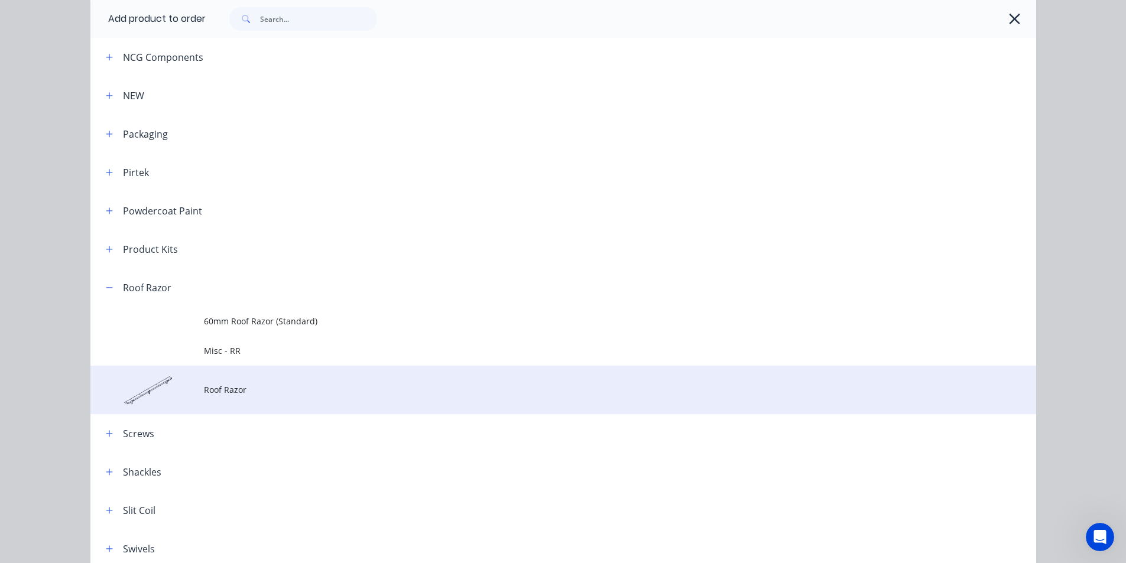
click at [290, 391] on span "Roof Razor" at bounding box center [536, 390] width 665 height 12
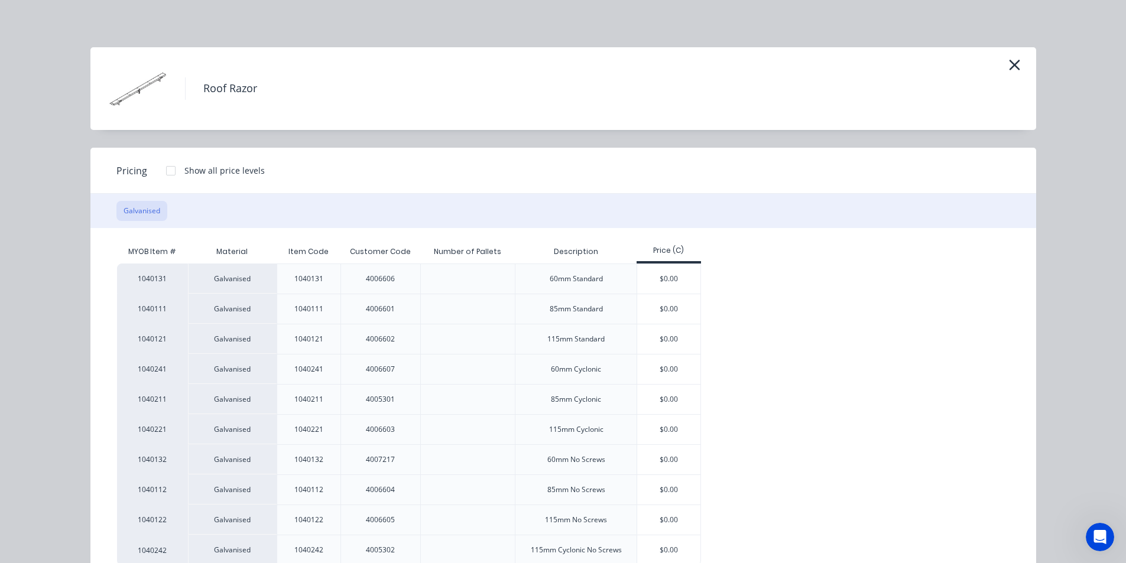
scroll to position [37, 0]
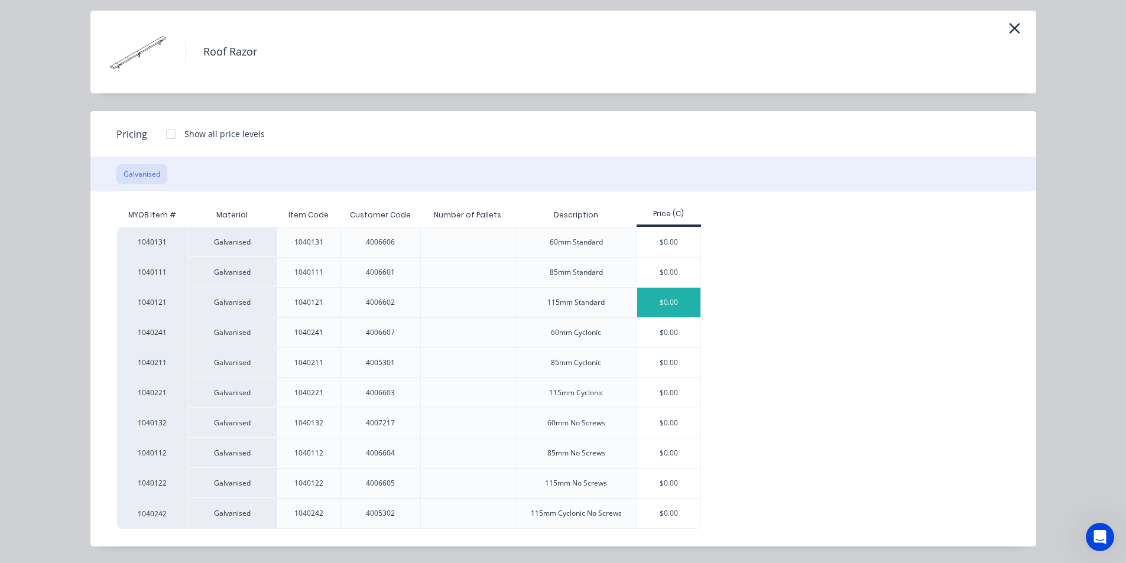
click at [663, 304] on div "$0.00" at bounding box center [668, 303] width 63 height 30
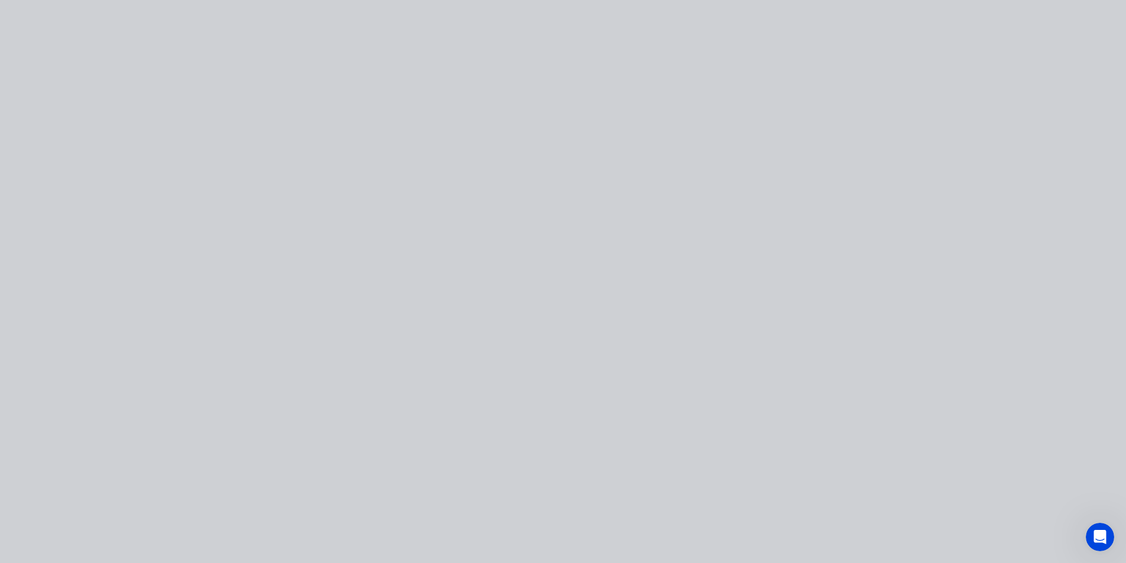
scroll to position [0, 0]
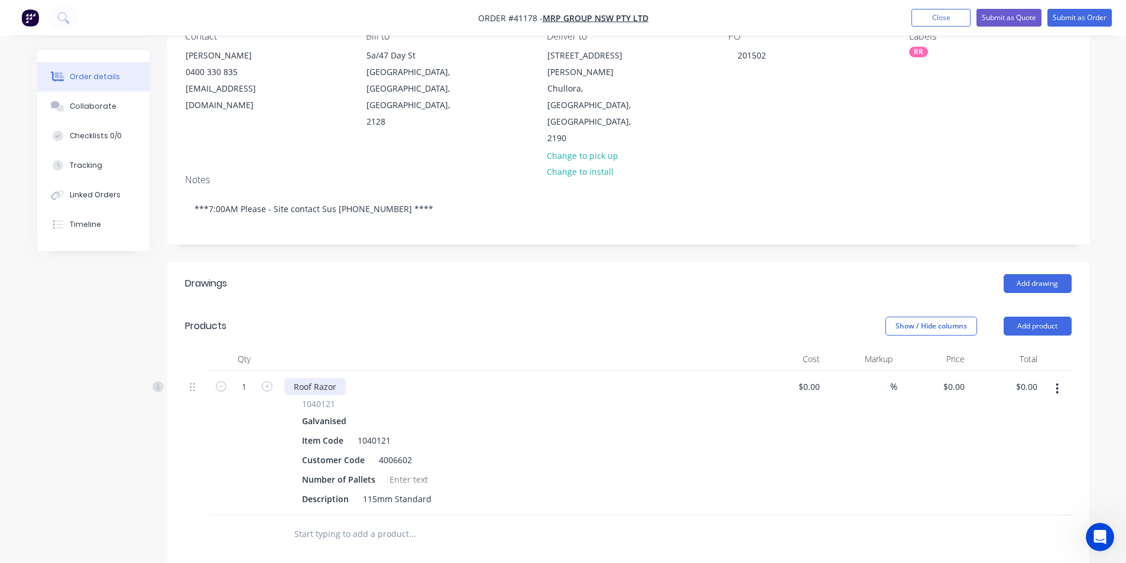
click at [335, 378] on div "Roof Razor" at bounding box center [314, 386] width 61 height 17
click at [414, 378] on div "Roof Razor - **Please label WH A - Dust Covers**" at bounding box center [391, 386] width 214 height 17
click at [474, 378] on div "Roof Razor - **Please label WH A - Dust Covers**" at bounding box center [391, 386] width 214 height 17
click at [350, 378] on div "Roof Razor - **Please label WH A - Dust Covers **" at bounding box center [392, 386] width 216 height 17
click at [612, 398] on div "1040121" at bounding box center [516, 404] width 428 height 12
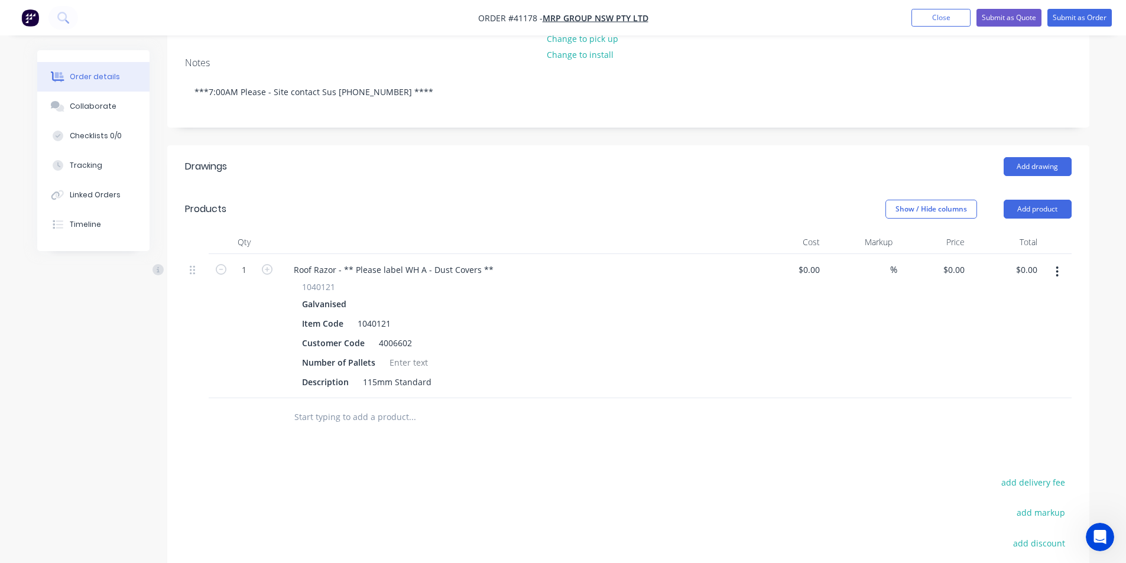
scroll to position [236, 0]
click at [410, 353] on div at bounding box center [409, 361] width 48 height 17
type input "72"
click at [572, 404] on div at bounding box center [461, 416] width 355 height 24
click at [418, 353] on div at bounding box center [409, 361] width 48 height 17
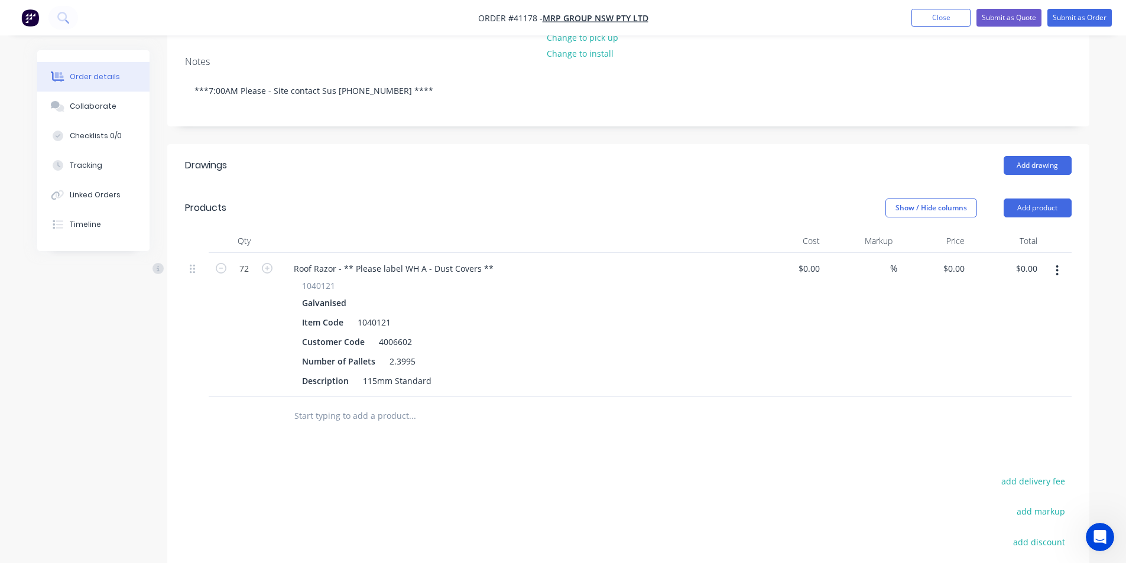
click at [522, 301] on div "1040121 Galvanised Item Code 1040121 Customer Code 4006602 Number of Pallets 2.…" at bounding box center [515, 335] width 463 height 110
click at [415, 353] on div "2.3995" at bounding box center [402, 361] width 35 height 17
drag, startPoint x: 415, startPoint y: 307, endPoint x: 257, endPoint y: 308, distance: 158.4
click at [258, 309] on div "72 Roof Razor - ** Please label WH A - Dust Covers ** 1040121 Galvanised Item C…" at bounding box center [628, 325] width 887 height 144
click at [387, 353] on div "(12 packs)" at bounding box center [409, 361] width 48 height 17
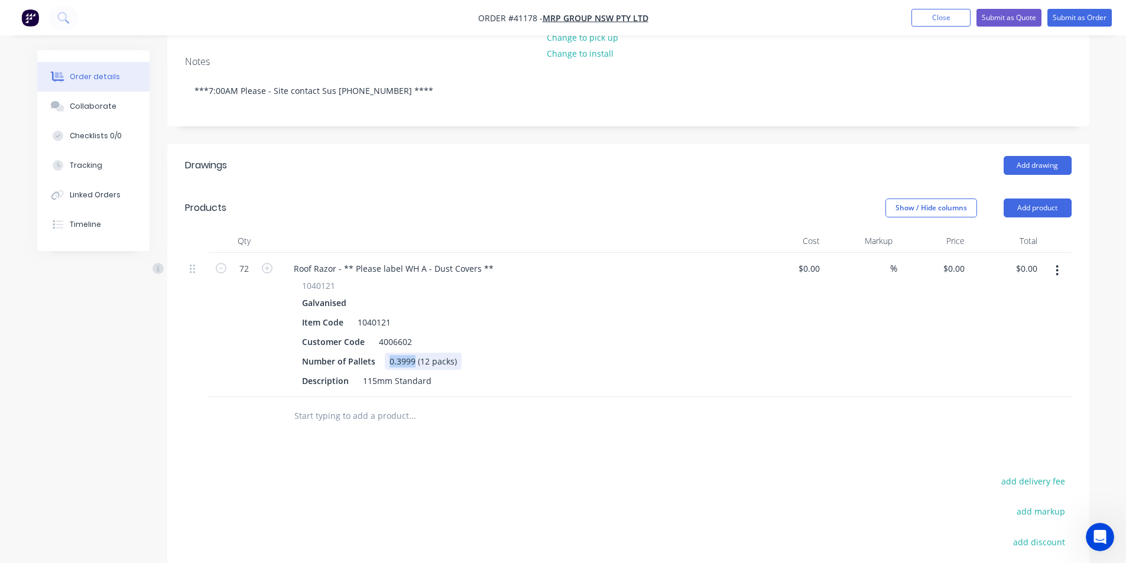
drag, startPoint x: 413, startPoint y: 314, endPoint x: 385, endPoint y: 315, distance: 28.4
click at [385, 353] on div "0.3999 (12 packs)" at bounding box center [423, 361] width 77 height 17
click at [513, 372] on div "Description 115mm Standard" at bounding box center [513, 380] width 433 height 17
click at [1026, 199] on button "Add product" at bounding box center [1038, 208] width 68 height 19
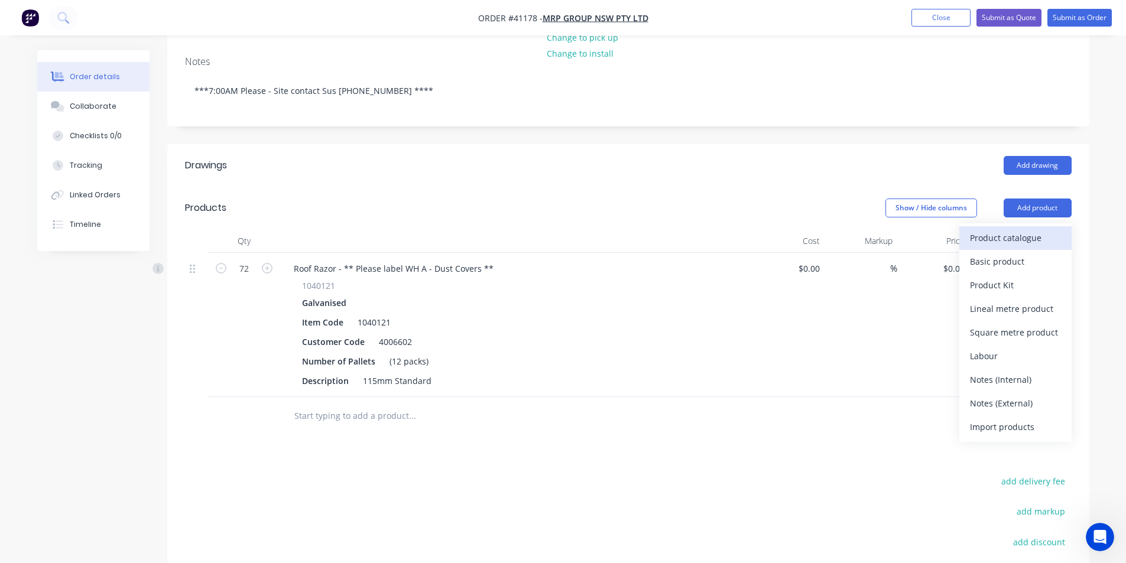
click at [1016, 229] on div "Product catalogue" at bounding box center [1015, 237] width 91 height 17
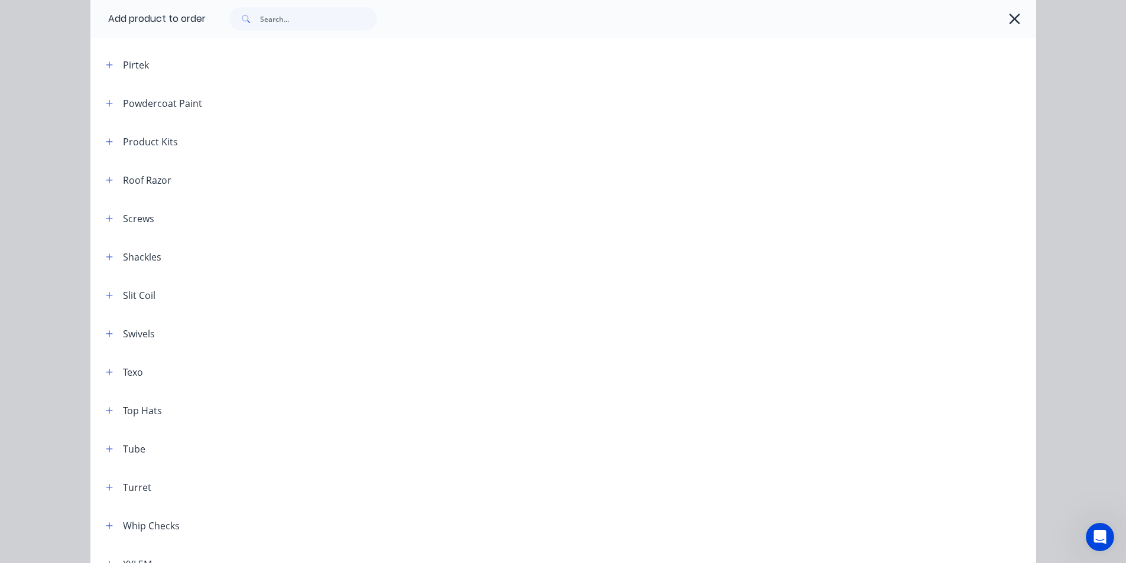
scroll to position [593, 0]
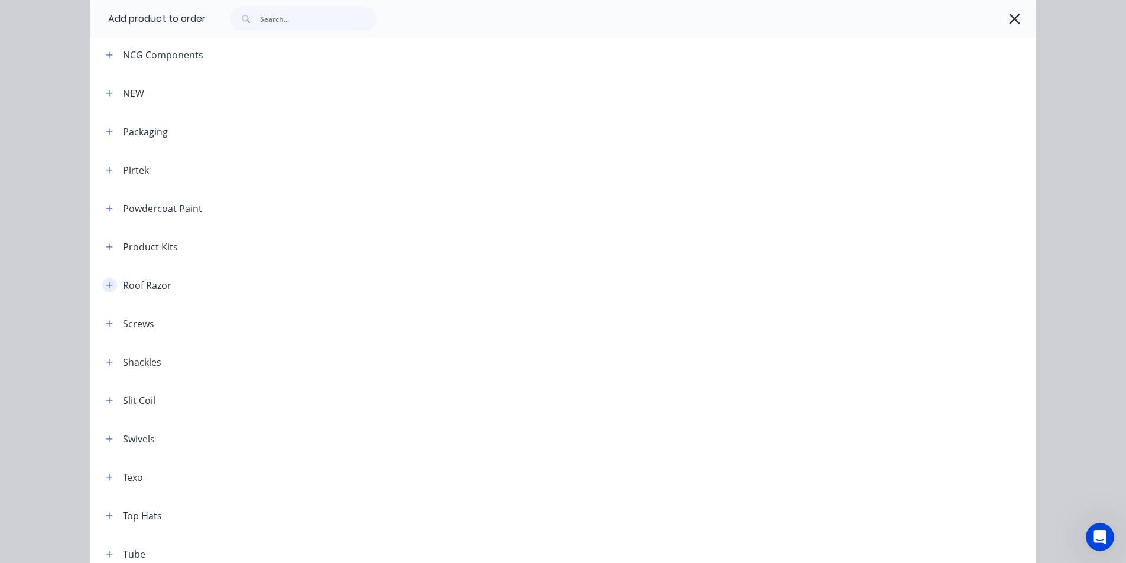
click at [110, 284] on button "button" at bounding box center [109, 285] width 15 height 15
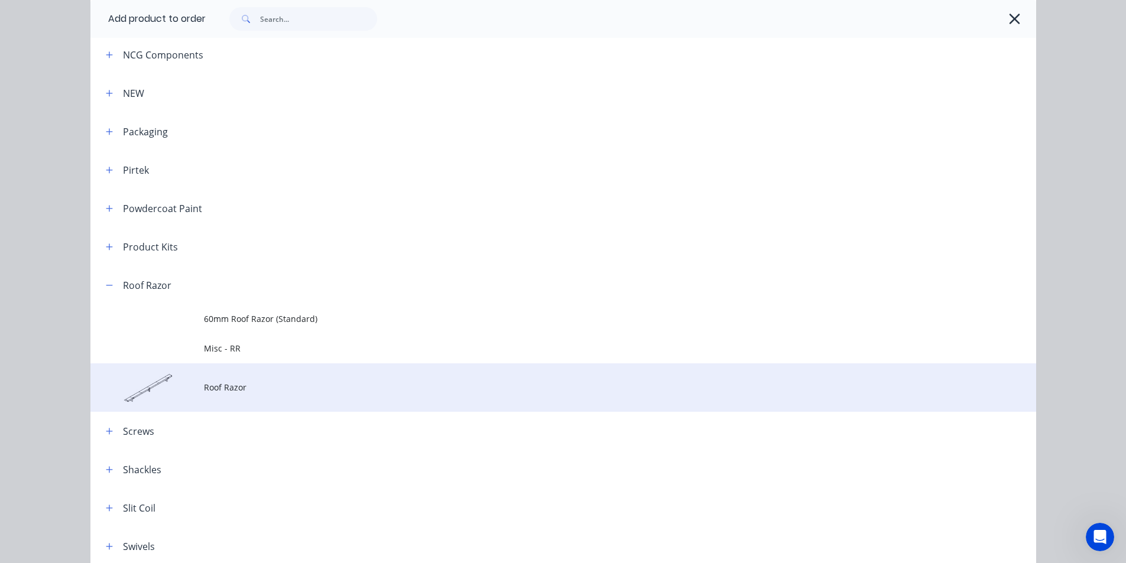
click at [298, 391] on span "Roof Razor" at bounding box center [536, 387] width 665 height 12
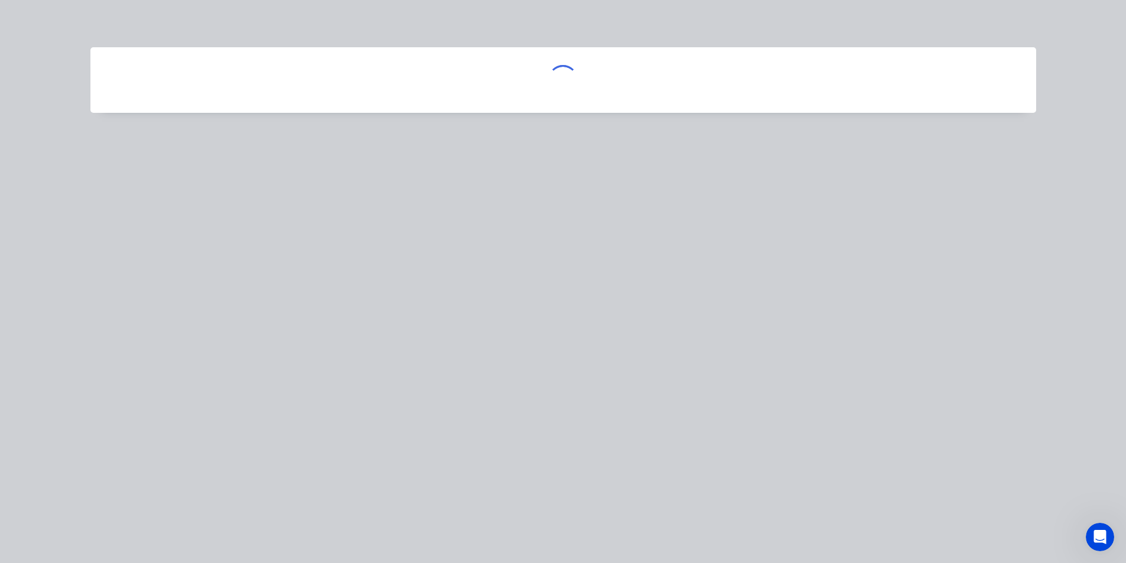
scroll to position [0, 0]
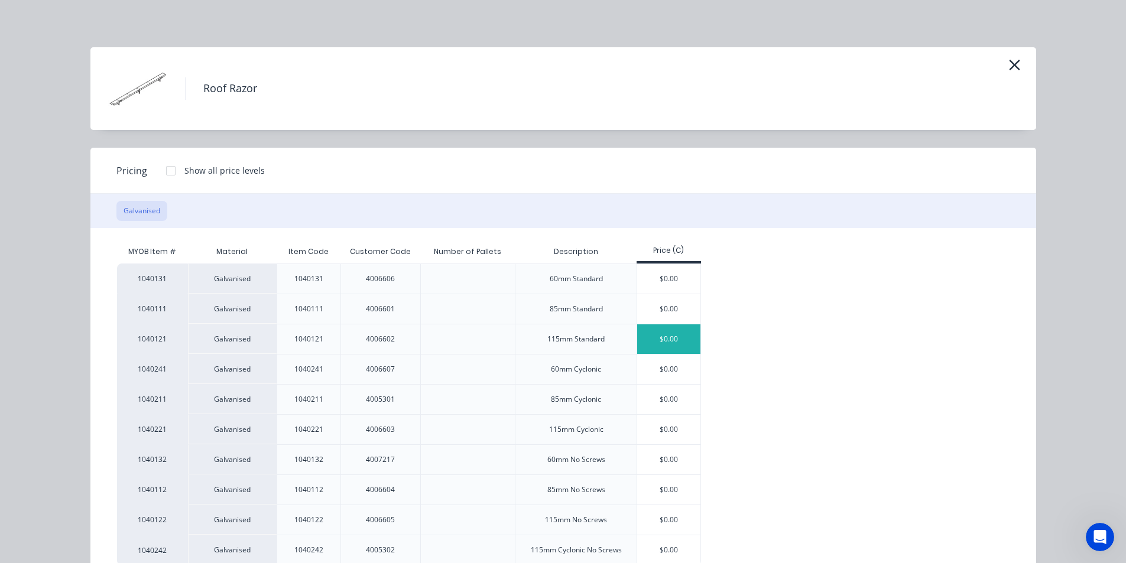
click at [657, 337] on div "$0.00" at bounding box center [668, 339] width 63 height 30
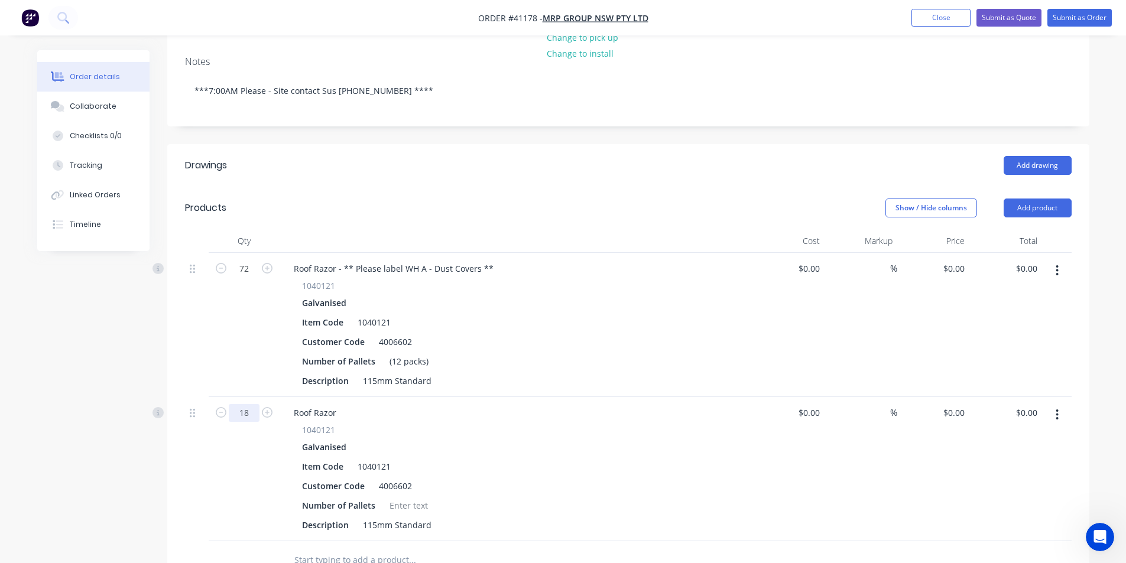
type input "18"
click at [624, 439] on div "Galvanised" at bounding box center [516, 447] width 428 height 17
click at [407, 497] on div at bounding box center [409, 505] width 48 height 17
click at [625, 465] on div "1040121 Galvanised Item Code 1040121 Customer Code 4006602 Number of Pallets (3…" at bounding box center [515, 479] width 463 height 110
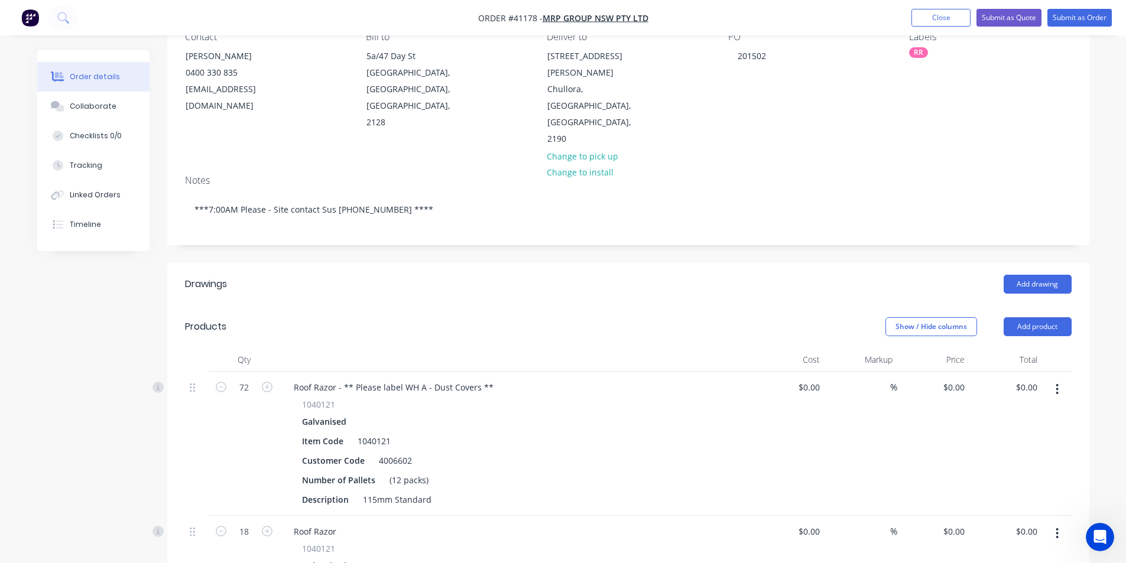
scroll to position [118, 0]
click at [115, 108] on button "Collaborate" at bounding box center [93, 107] width 112 height 30
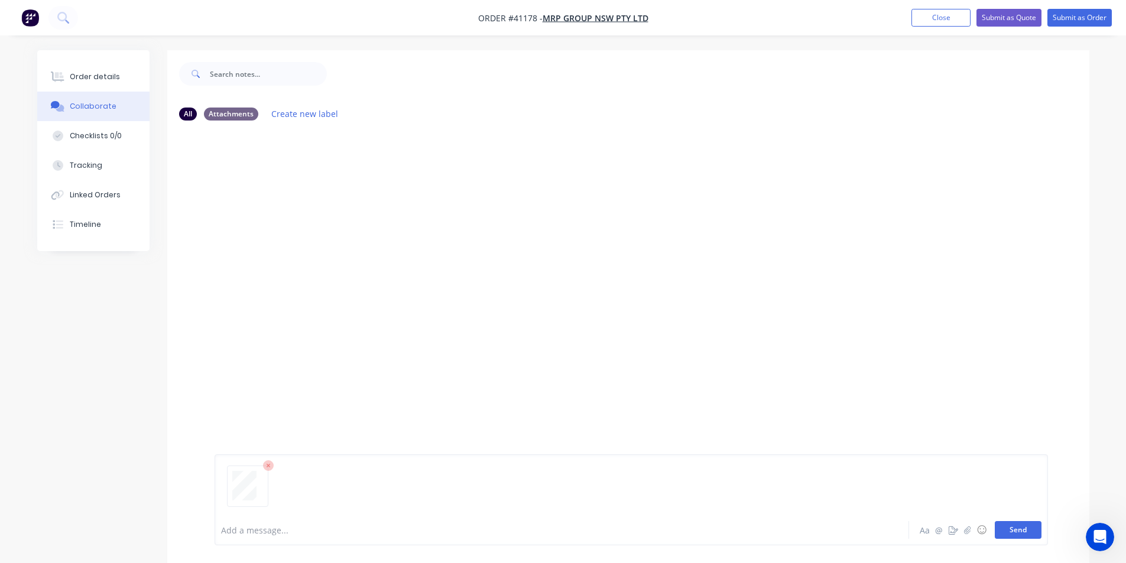
click at [1026, 532] on button "Send" at bounding box center [1018, 530] width 47 height 18
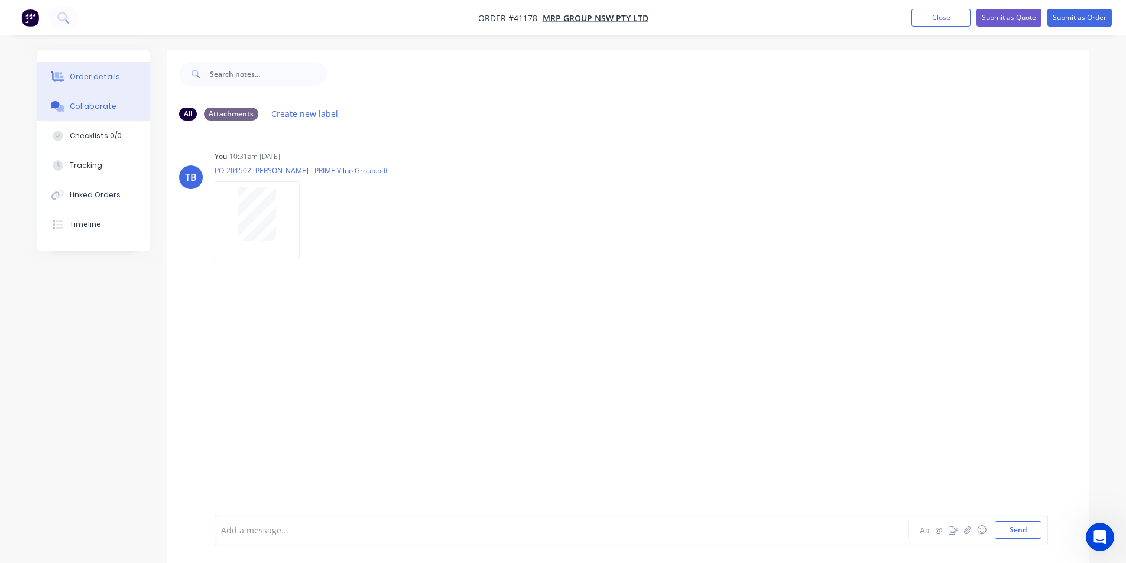
click at [95, 74] on div "Order details" at bounding box center [95, 77] width 50 height 11
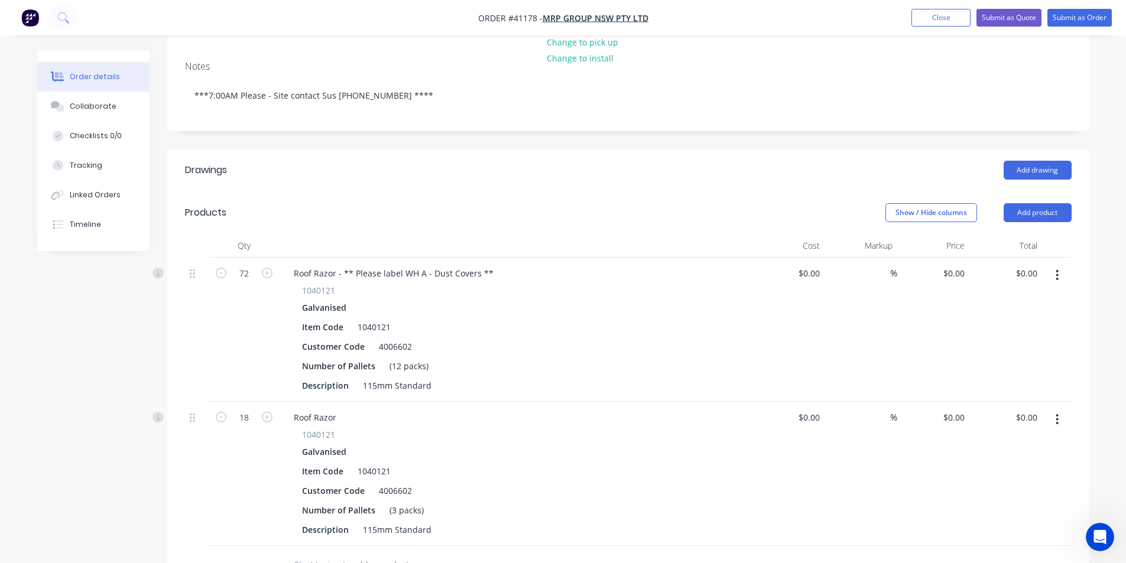
scroll to position [236, 0]
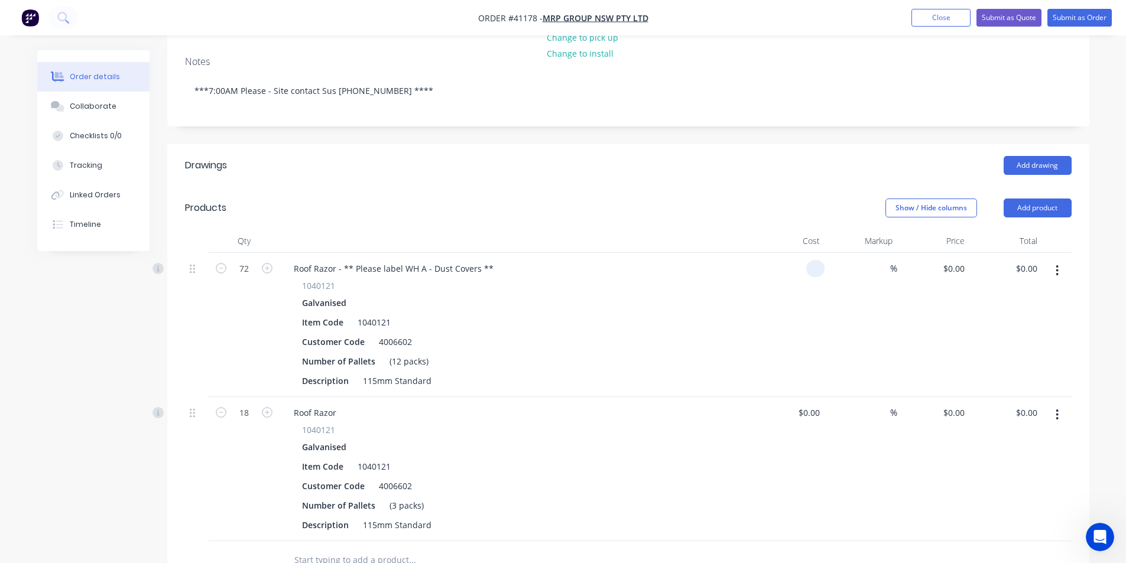
drag, startPoint x: 822, startPoint y: 219, endPoint x: 713, endPoint y: 212, distance: 108.4
click at [713, 253] on div "72 Roof Razor - ** Please label WH A - Dust Covers ** 1040121 Galvanised Item C…" at bounding box center [628, 325] width 887 height 144
type input "$0.00"
type input "$7.65"
type input "$550.80"
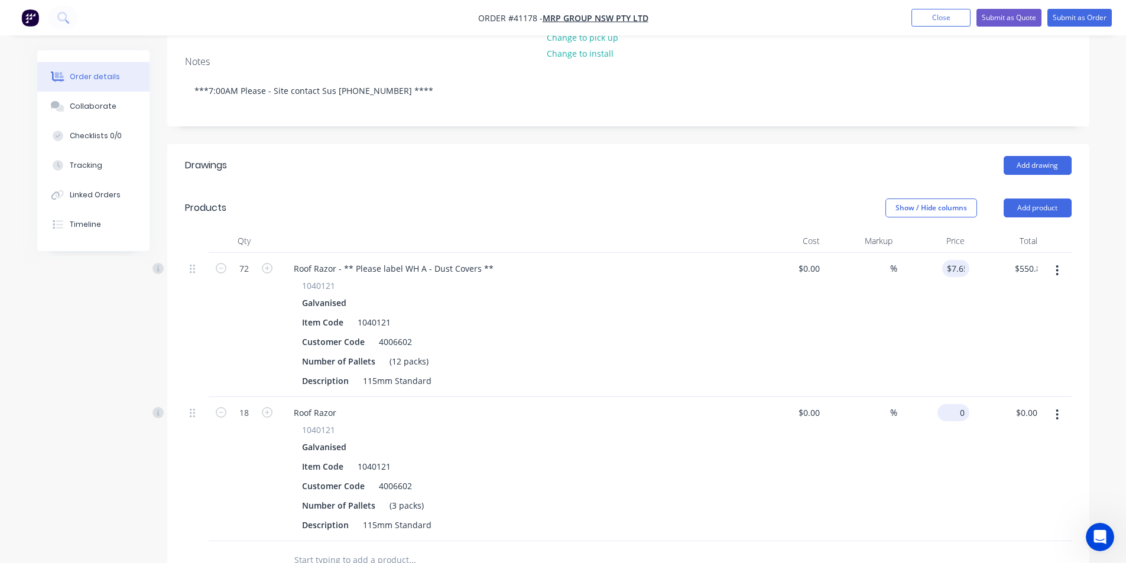
click at [951, 404] on div "0 $0.00" at bounding box center [953, 412] width 32 height 17
type input "$7.65"
type input "$137.70"
click at [953, 419] on div "$7.65 7.65" at bounding box center [933, 469] width 73 height 144
drag, startPoint x: 388, startPoint y: 314, endPoint x: 389, endPoint y: 320, distance: 6.5
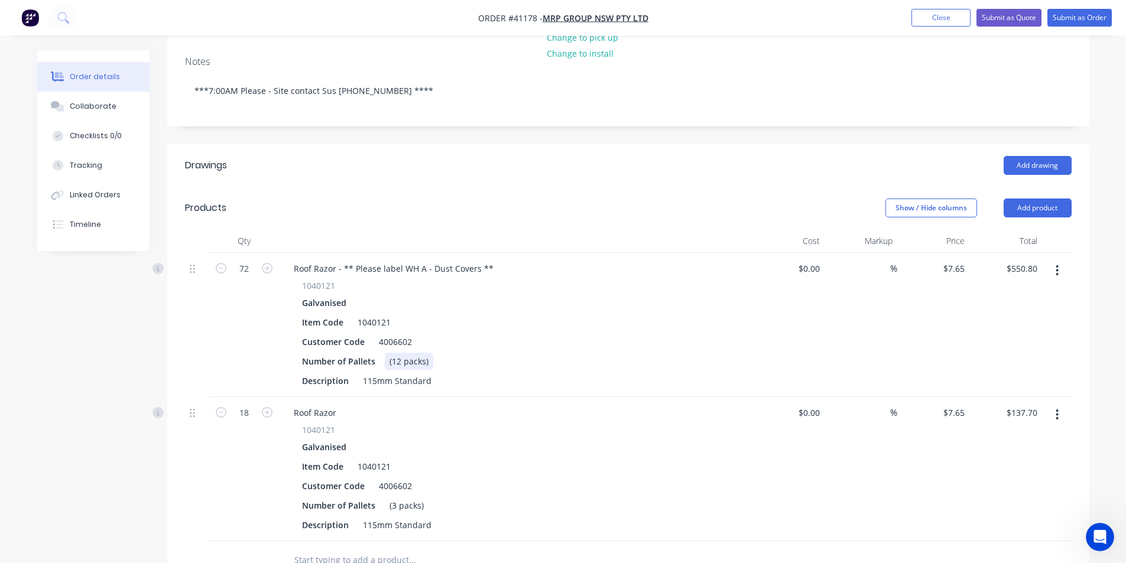
click at [388, 353] on div "(12 packs)" at bounding box center [409, 361] width 48 height 17
click at [385, 497] on div "(3 packs)" at bounding box center [407, 505] width 44 height 17
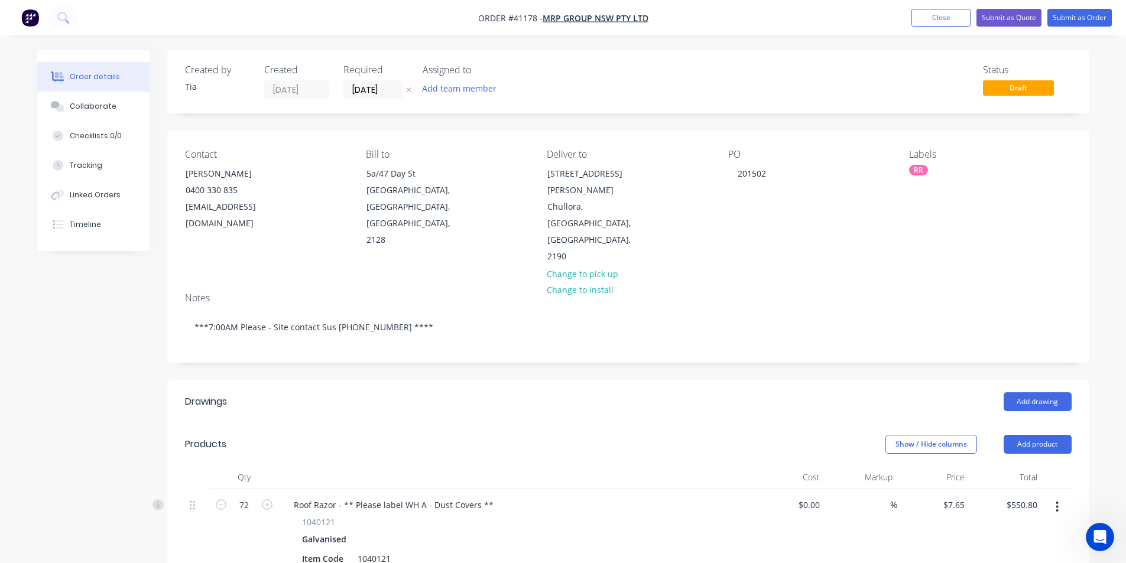
scroll to position [473, 0]
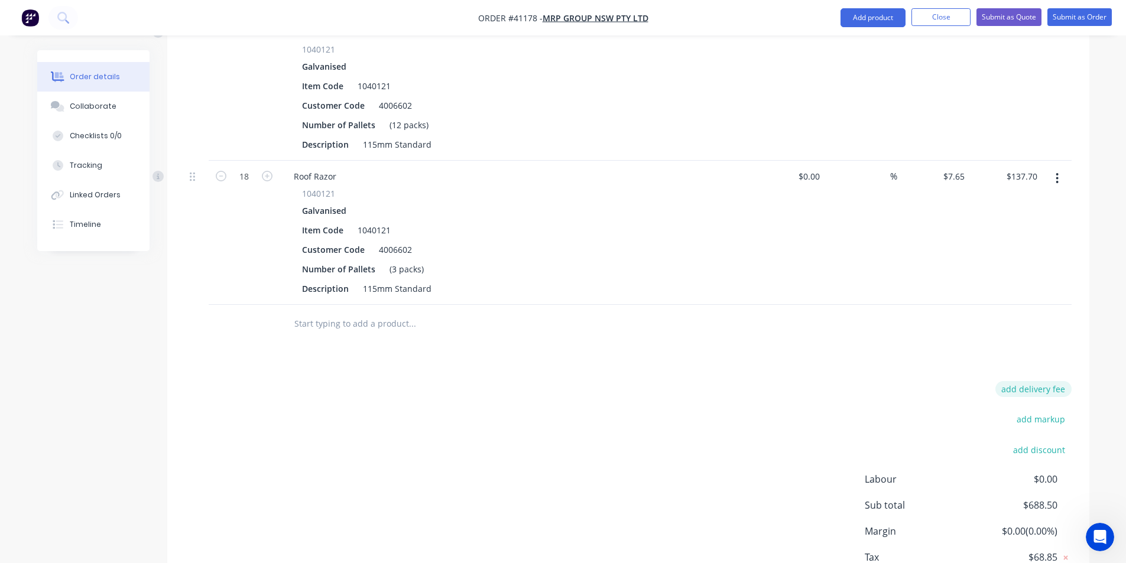
click at [1051, 381] on button "add delivery fee" at bounding box center [1033, 389] width 76 height 16
type input "280.00"
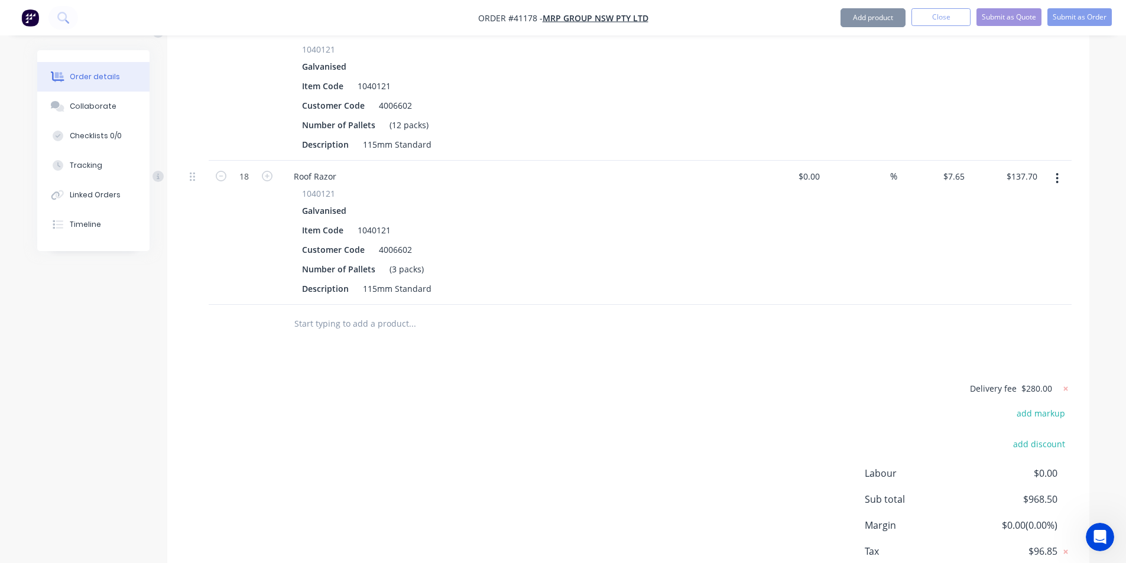
click at [738, 436] on div "Delivery fee $280.00 add markup add discount Labour $0.00 Sub total $968.50 Mar…" at bounding box center [628, 492] width 887 height 222
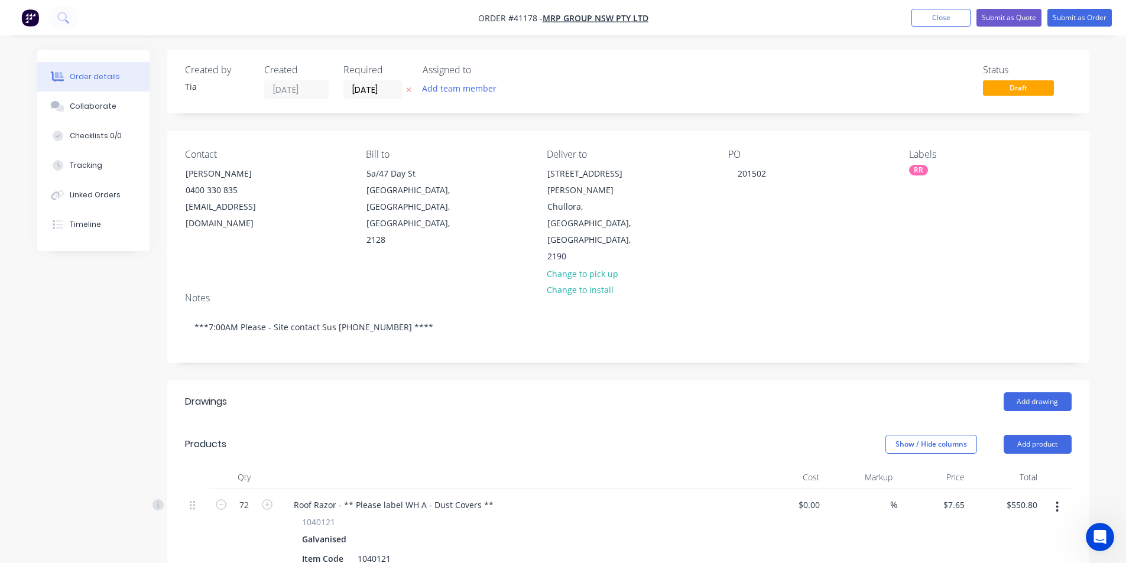
scroll to position [118, 0]
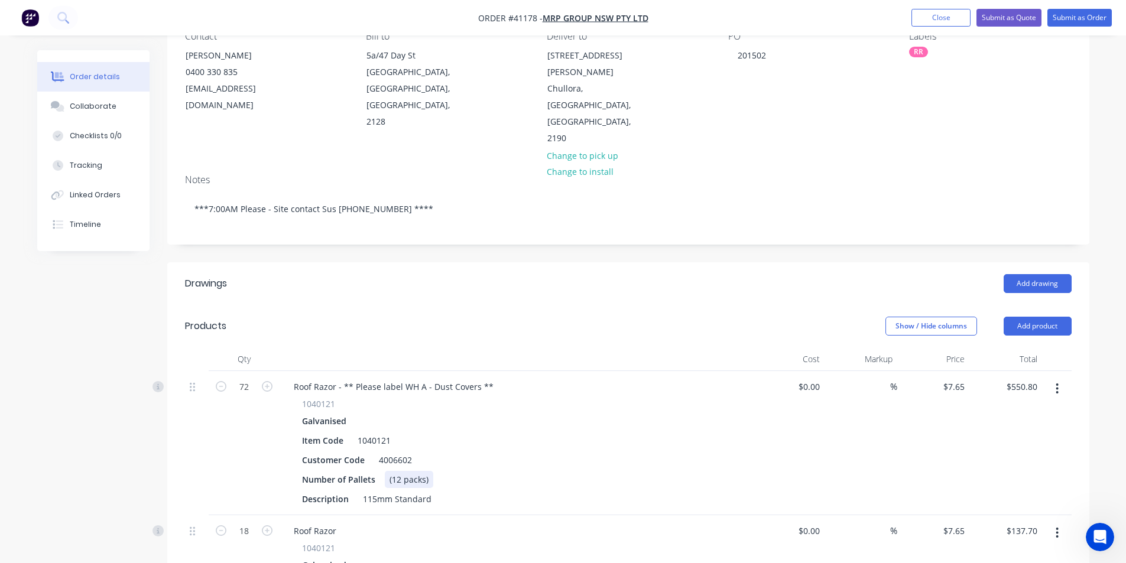
drag, startPoint x: 385, startPoint y: 427, endPoint x: 392, endPoint y: 436, distance: 11.7
click at [385, 471] on div "(12 packs)" at bounding box center [409, 479] width 48 height 17
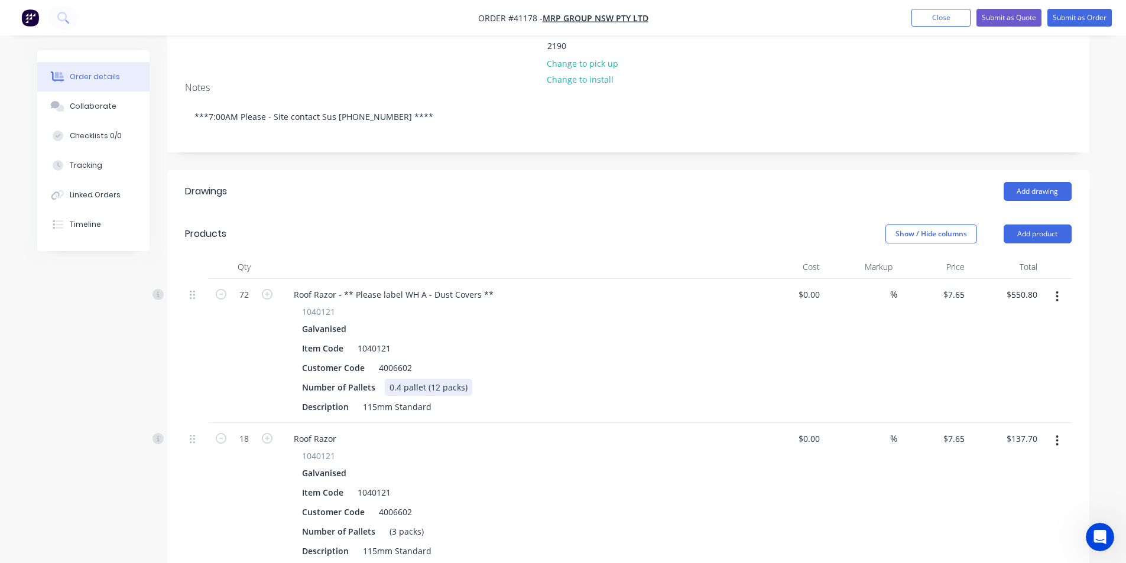
scroll to position [414, 0]
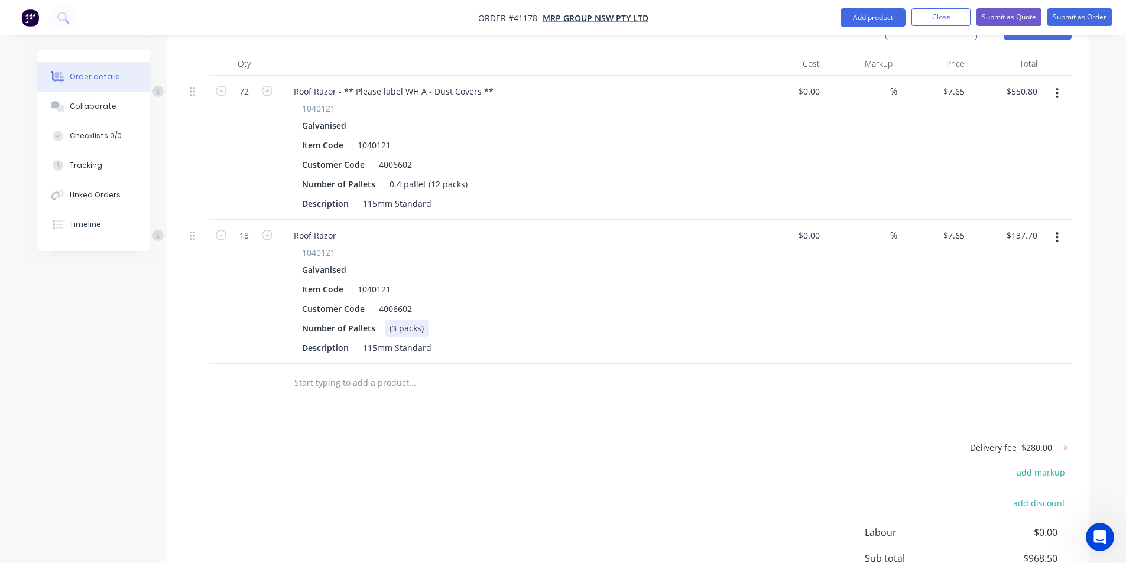
click at [389, 320] on div "(3 packs)" at bounding box center [407, 328] width 44 height 17
click at [385, 320] on div "(3 packs)" at bounding box center [407, 328] width 44 height 17
click at [556, 446] on div "Delivery fee $280.00 add markup add discount Labour $0.00 Sub total $968.50 Mar…" at bounding box center [628, 551] width 887 height 222
drag, startPoint x: 428, startPoint y: 277, endPoint x: 317, endPoint y: 278, distance: 110.5
click at [317, 320] on div "Number of Pallets 0.01 pallet (3 packs)" at bounding box center [513, 328] width 433 height 17
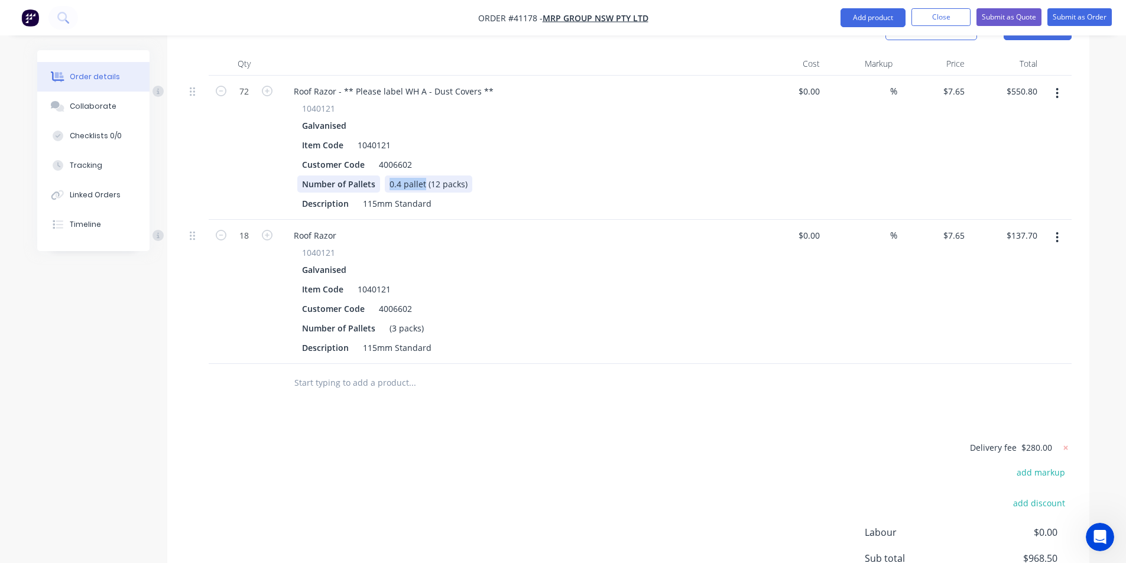
drag, startPoint x: 423, startPoint y: 134, endPoint x: 359, endPoint y: 136, distance: 63.9
click at [359, 176] on div "Number of Pallets 0.4 pallet (12 packs)" at bounding box center [513, 184] width 433 height 17
click at [387, 320] on div "(3 packs)" at bounding box center [407, 328] width 44 height 17
click at [556, 359] on div "Drawings Add drawing Products Show / Hide columns Add product Qty Cost Markup P…" at bounding box center [628, 323] width 922 height 713
click at [652, 339] on div "Description 115mm Standard" at bounding box center [513, 347] width 433 height 17
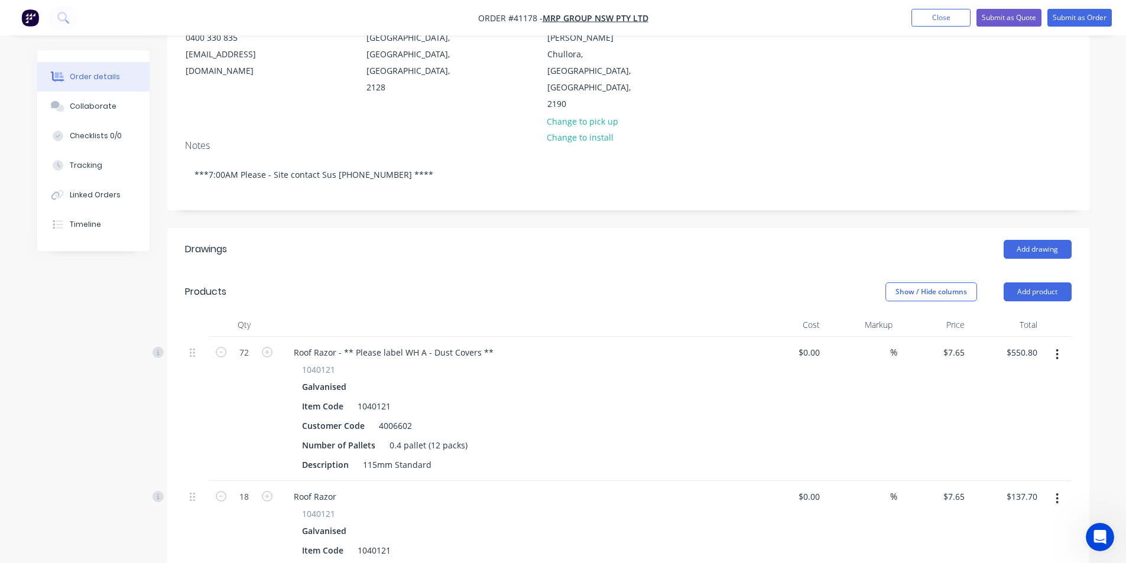
scroll to position [26, 0]
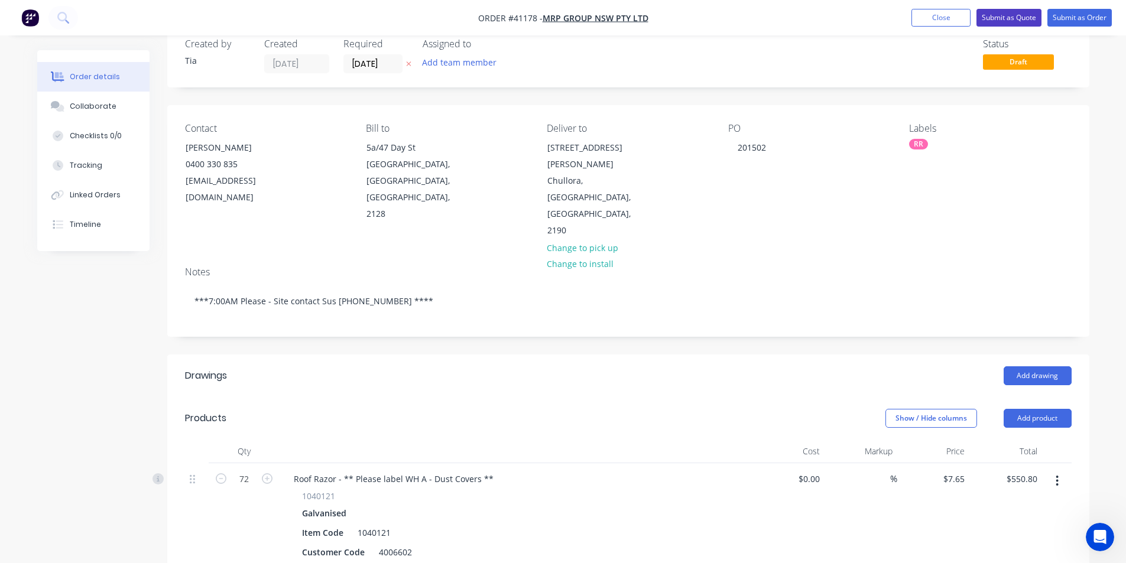
click at [1020, 17] on button "Submit as Quote" at bounding box center [1008, 18] width 65 height 18
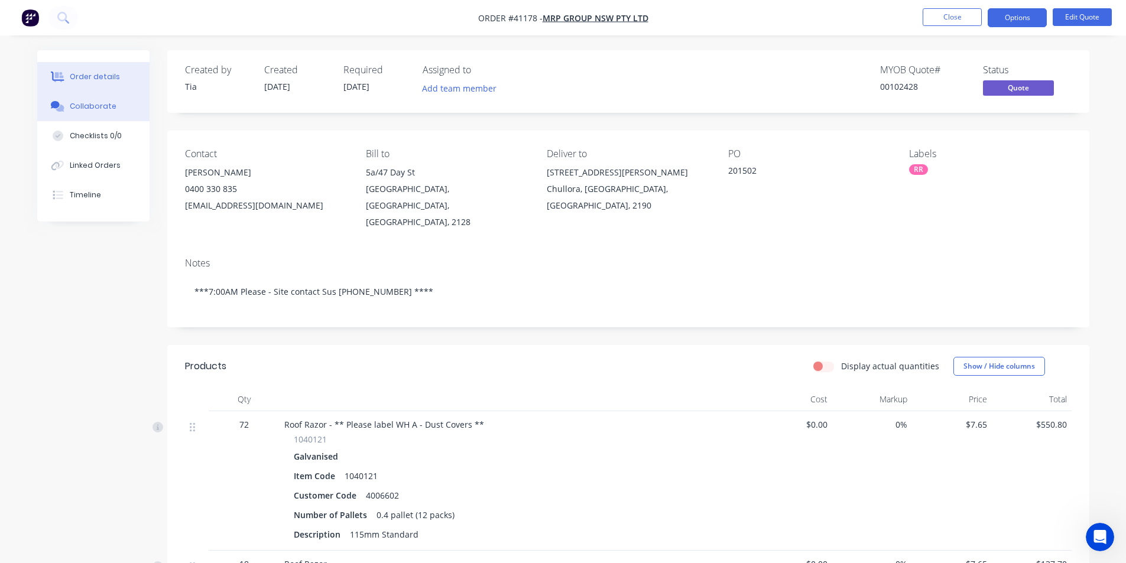
click at [69, 100] on button "Collaborate" at bounding box center [93, 107] width 112 height 30
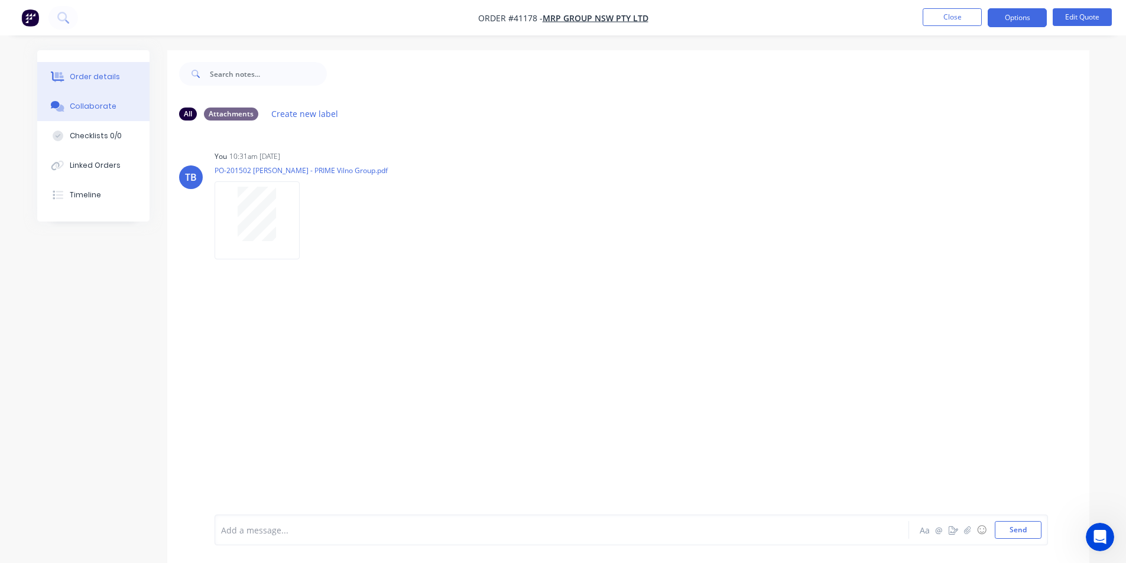
click at [96, 69] on button "Order details" at bounding box center [93, 77] width 112 height 30
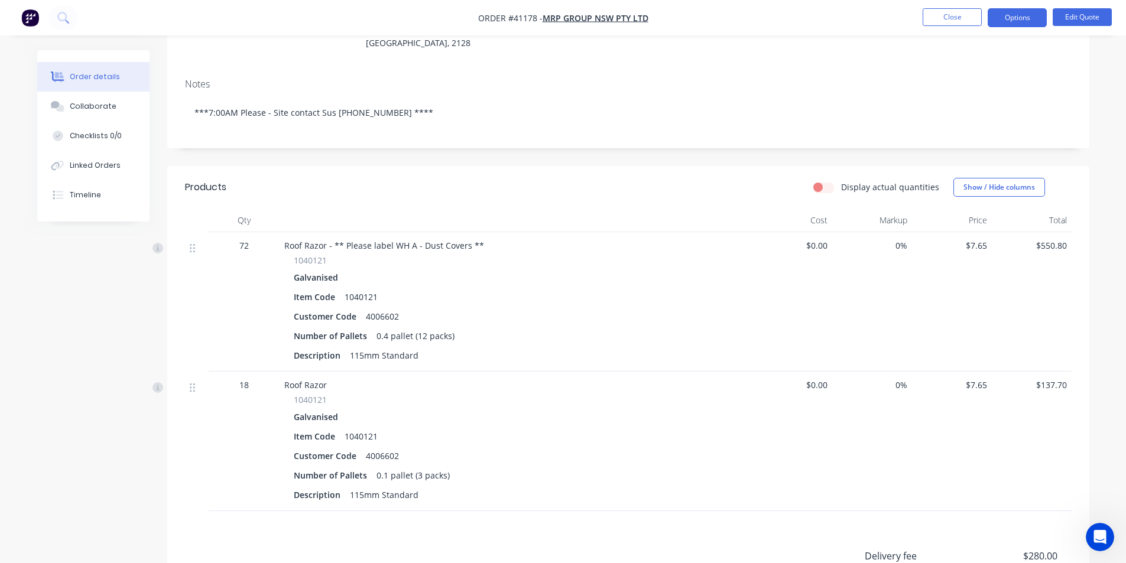
scroll to position [296, 0]
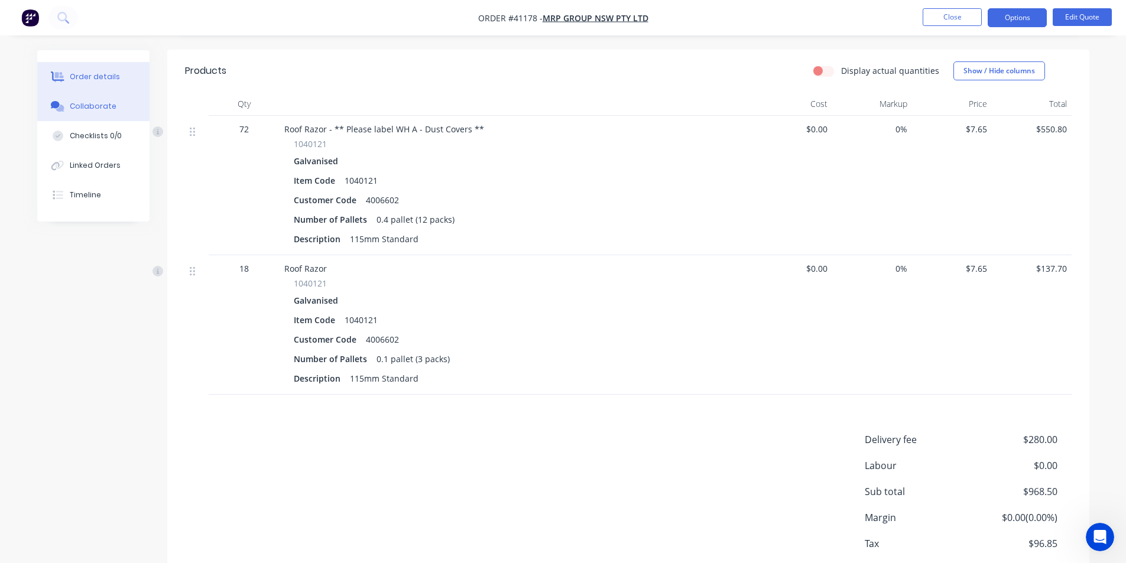
click at [106, 108] on div "Collaborate" at bounding box center [93, 106] width 47 height 11
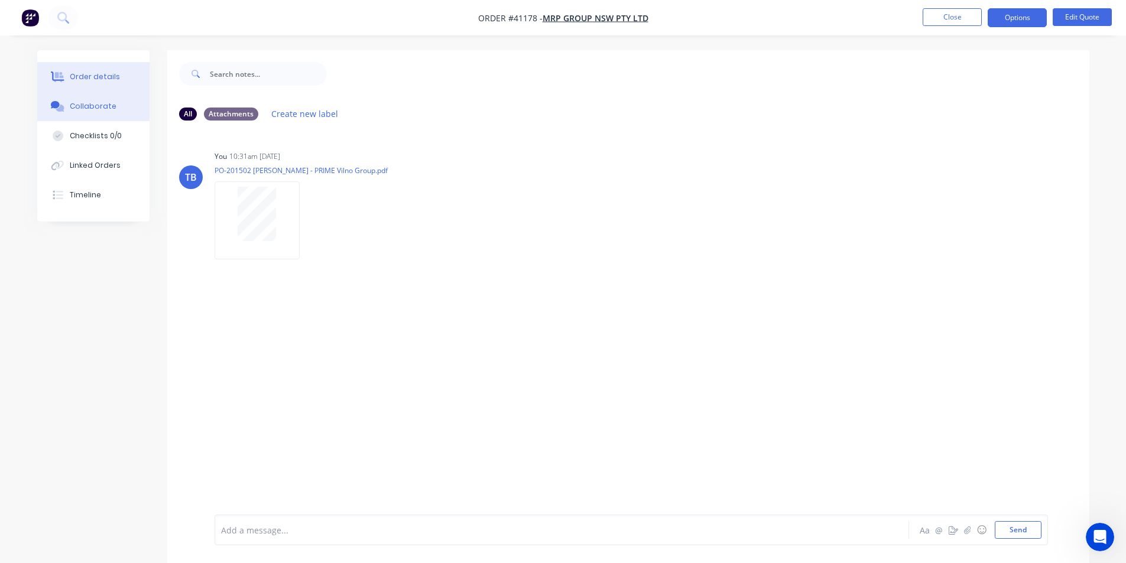
click at [127, 85] on button "Order details" at bounding box center [93, 77] width 112 height 30
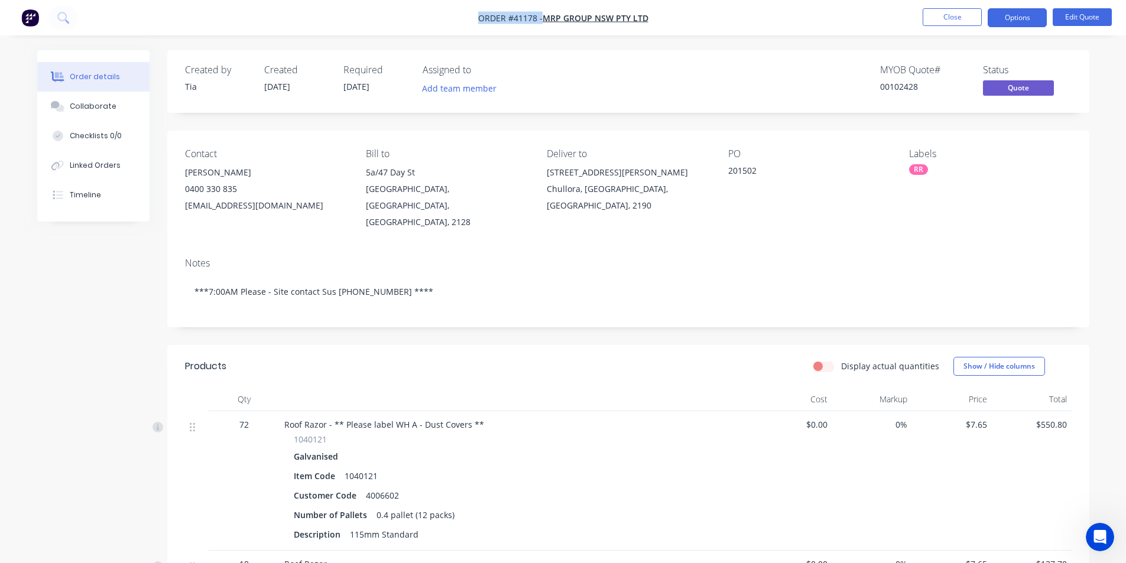
drag, startPoint x: 658, startPoint y: 17, endPoint x: 478, endPoint y: 21, distance: 180.3
click at [478, 21] on nav "Order #41178 - MRP Group NSW Pty Ltd Close Options Edit Quote" at bounding box center [563, 17] width 1126 height 35
copy div "Order #41178 - MRP Group NSW Pty Ltd Close Options Edit Quote"
click at [1021, 27] on button "Options" at bounding box center [1017, 17] width 59 height 19
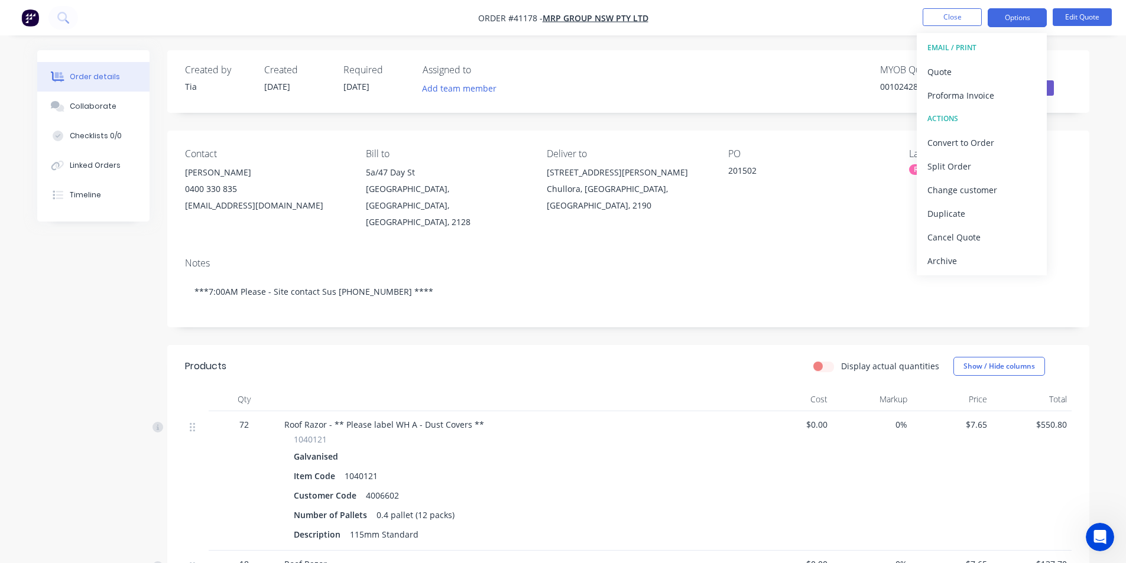
click at [1081, 140] on div "Contact Ela Thaku 0400 330 835 ela@mrpgroupnsw.com.au Bill to 5a/47 Day St Silv…" at bounding box center [628, 190] width 922 height 118
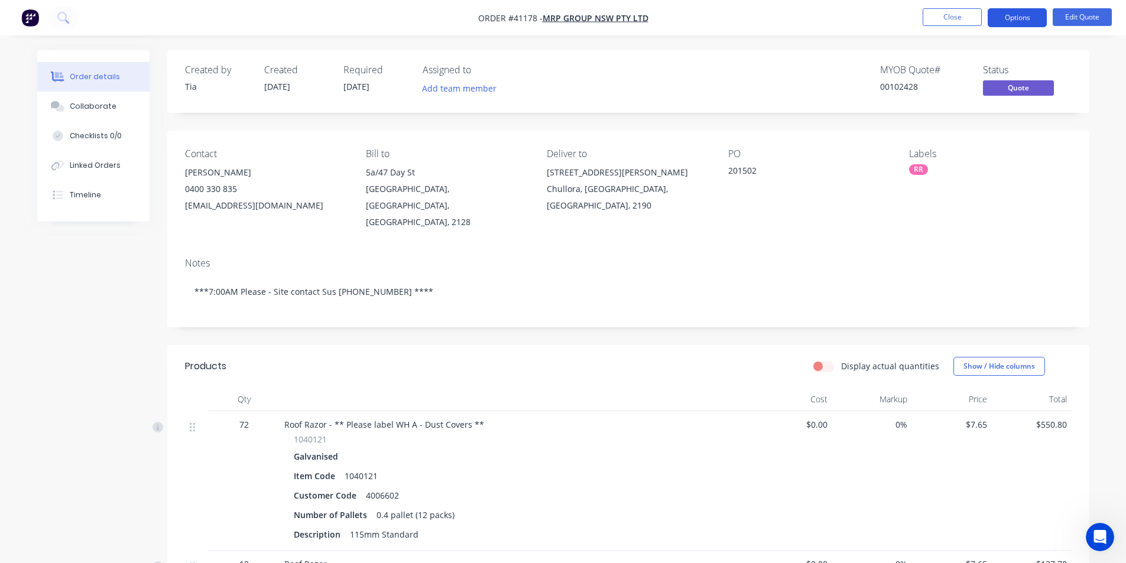
click at [1038, 21] on button "Options" at bounding box center [1017, 17] width 59 height 19
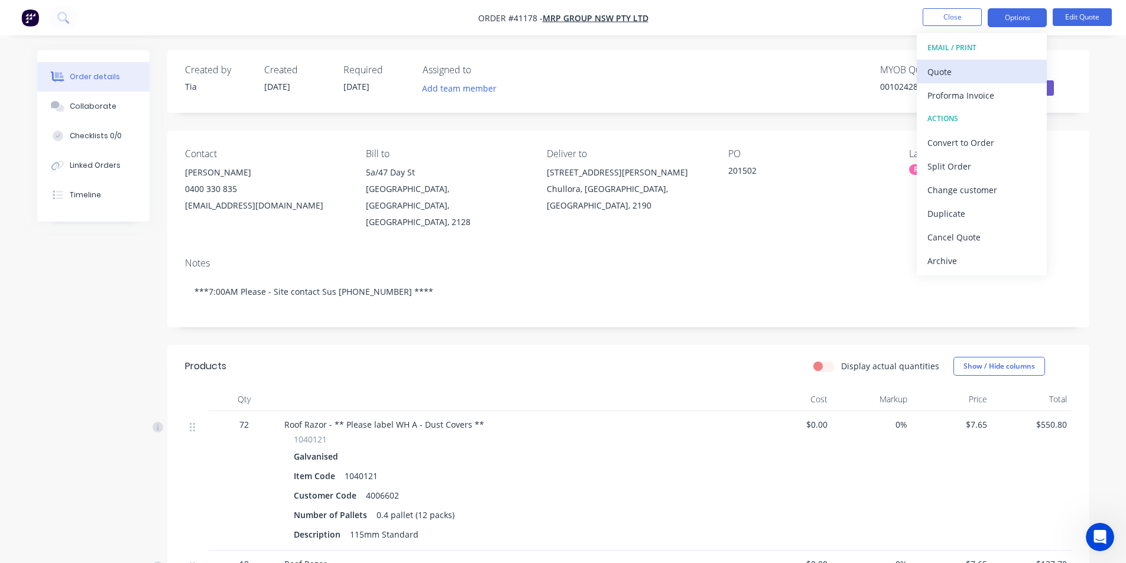
click at [986, 73] on div "Quote" at bounding box center [981, 71] width 109 height 17
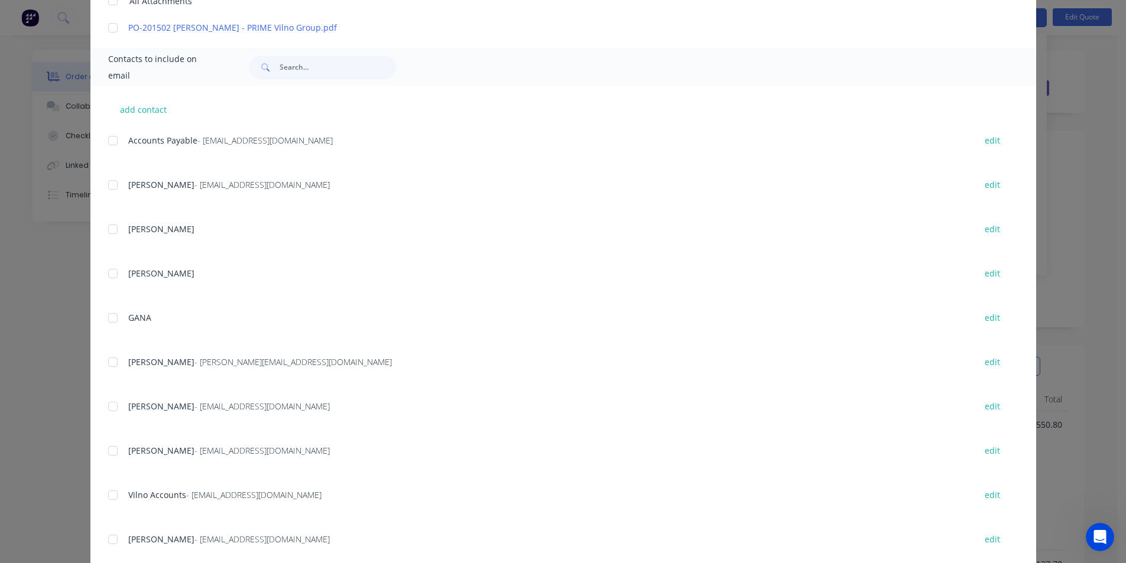
scroll to position [384, 0]
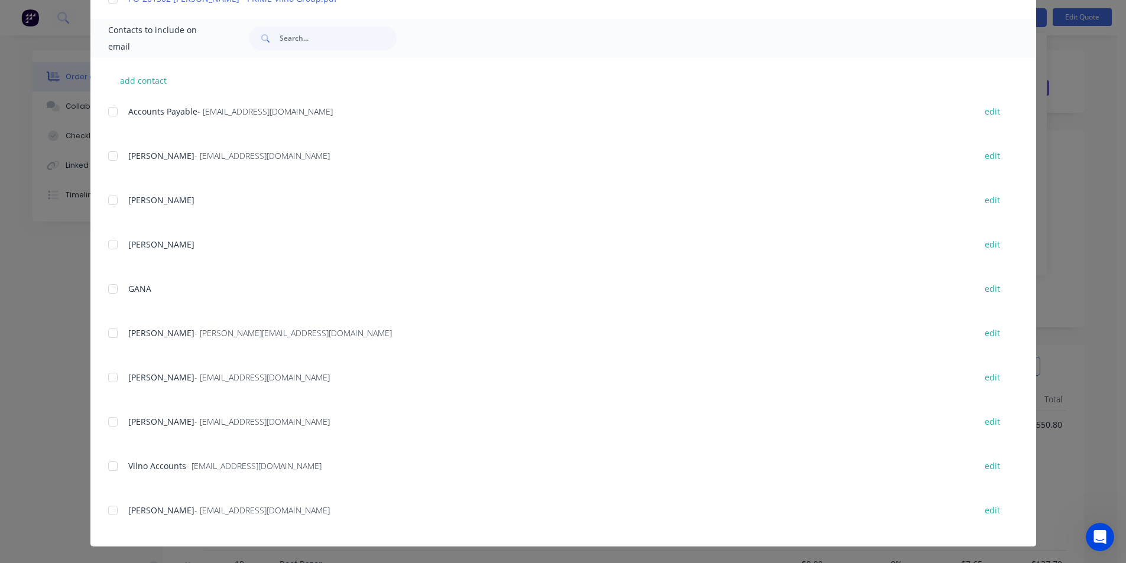
click at [108, 465] on div at bounding box center [113, 466] width 24 height 24
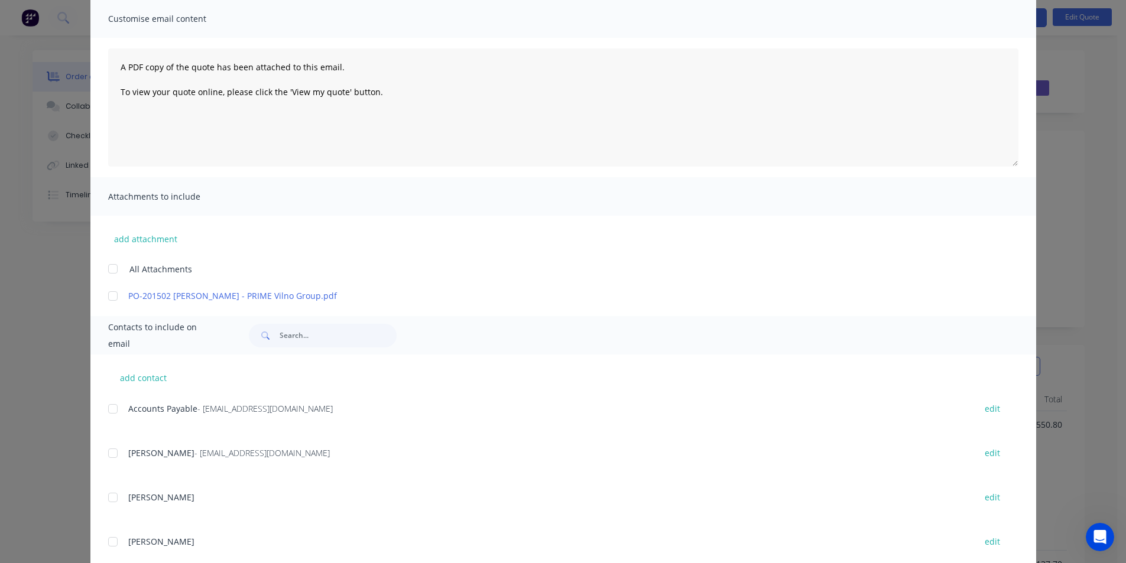
scroll to position [0, 0]
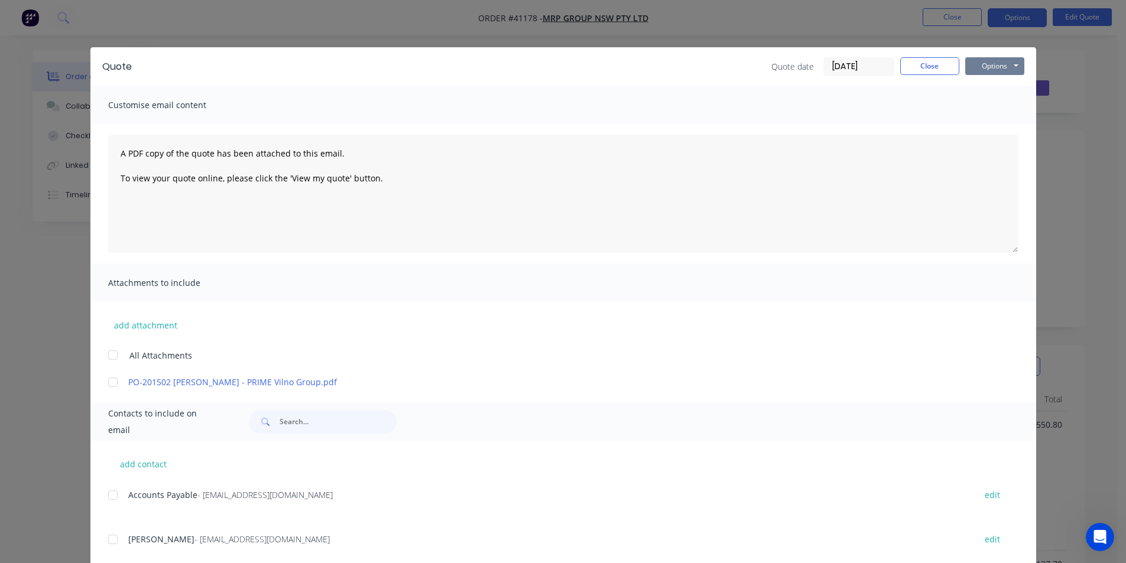
click at [981, 65] on button "Options" at bounding box center [994, 66] width 59 height 18
click at [975, 129] on button "Email" at bounding box center [1003, 126] width 76 height 20
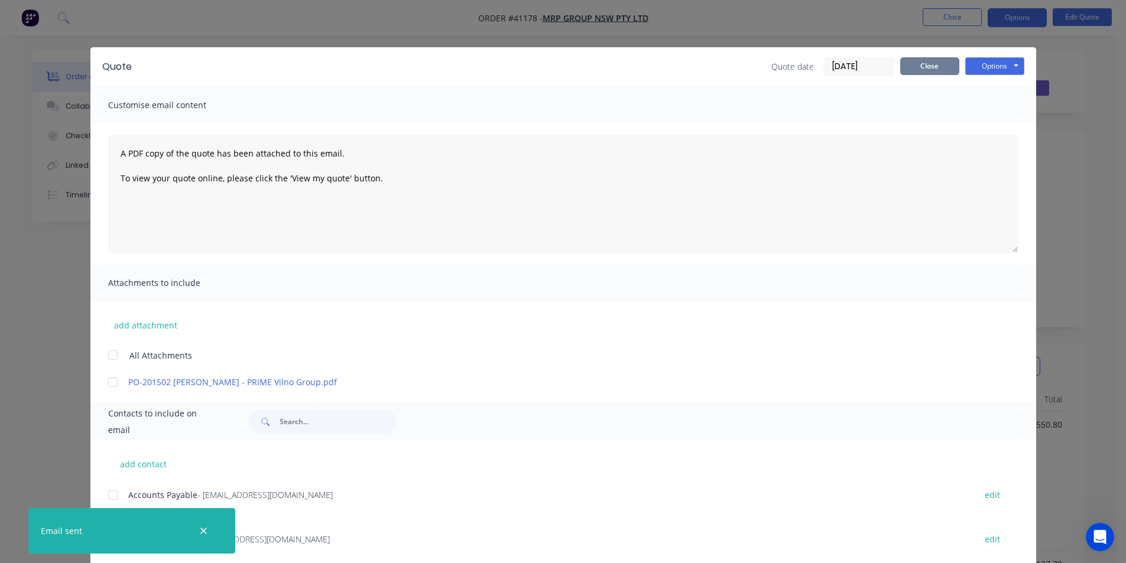
click at [936, 59] on button "Close" at bounding box center [929, 66] width 59 height 18
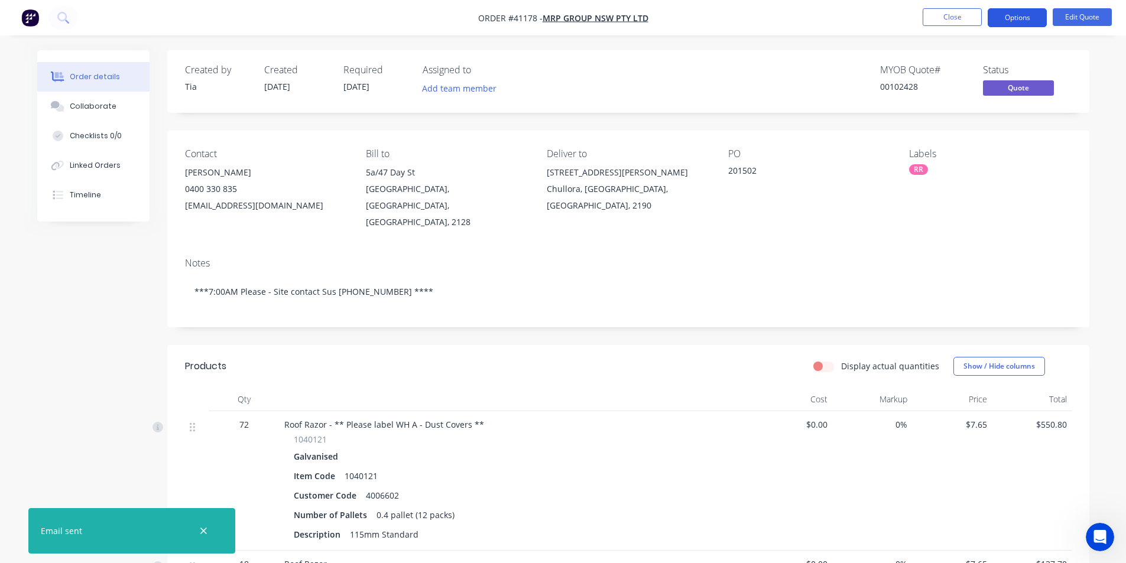
click at [1010, 20] on button "Options" at bounding box center [1017, 17] width 59 height 19
click at [1086, 18] on button "Edit Quote" at bounding box center [1082, 17] width 59 height 18
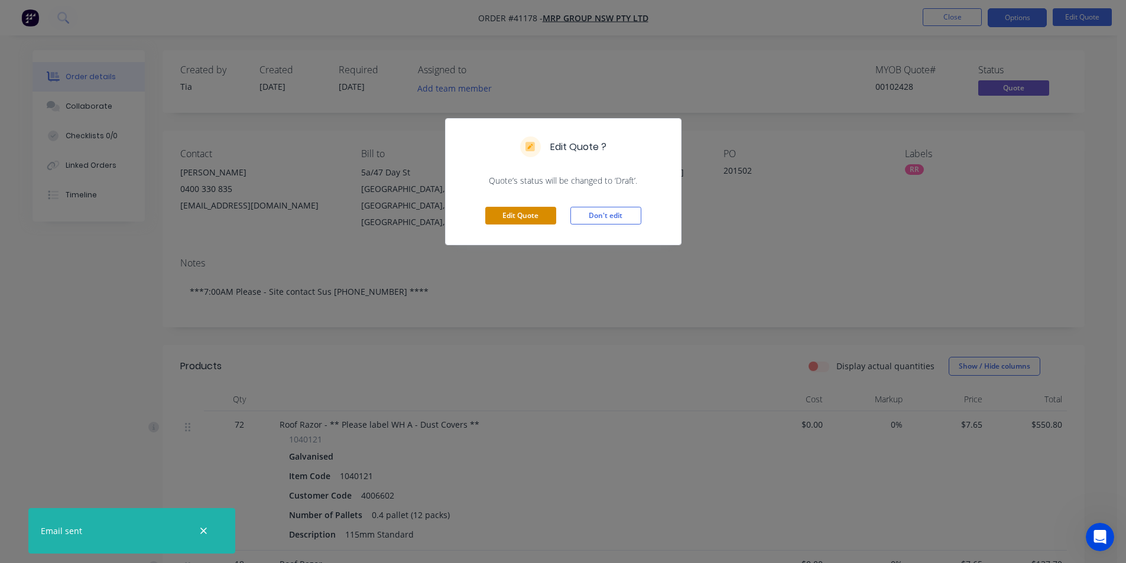
click at [518, 219] on button "Edit Quote" at bounding box center [520, 216] width 71 height 18
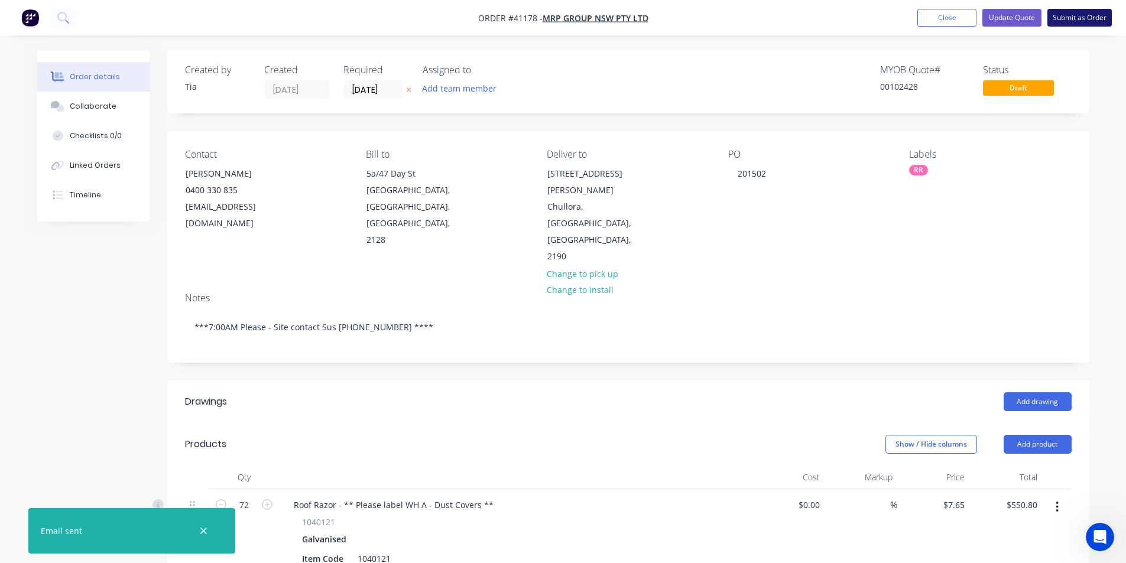
click at [1099, 17] on button "Submit as Order" at bounding box center [1079, 18] width 64 height 18
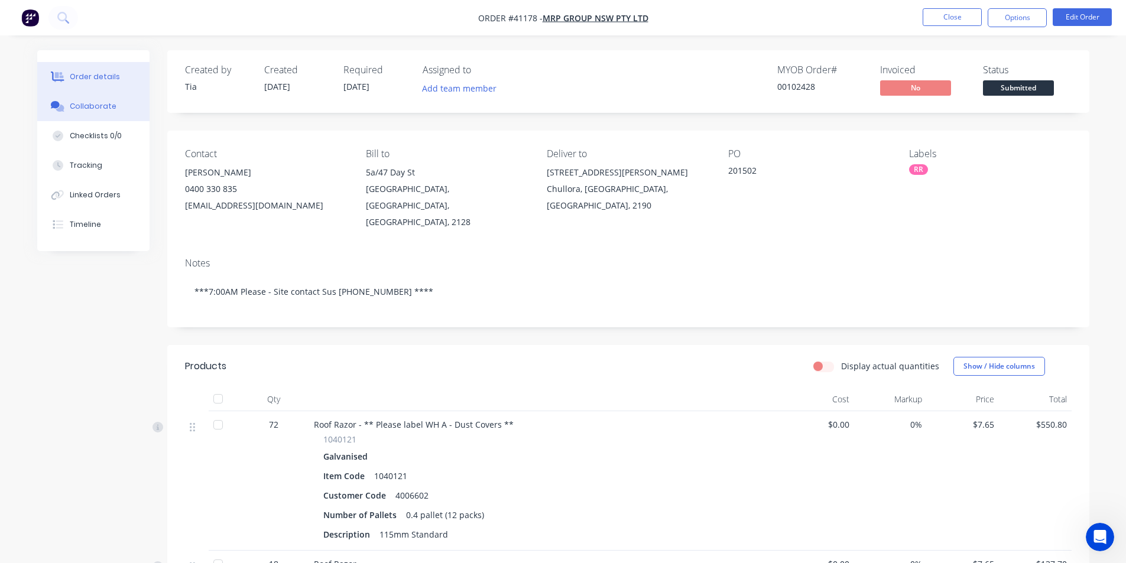
click at [100, 115] on button "Collaborate" at bounding box center [93, 107] width 112 height 30
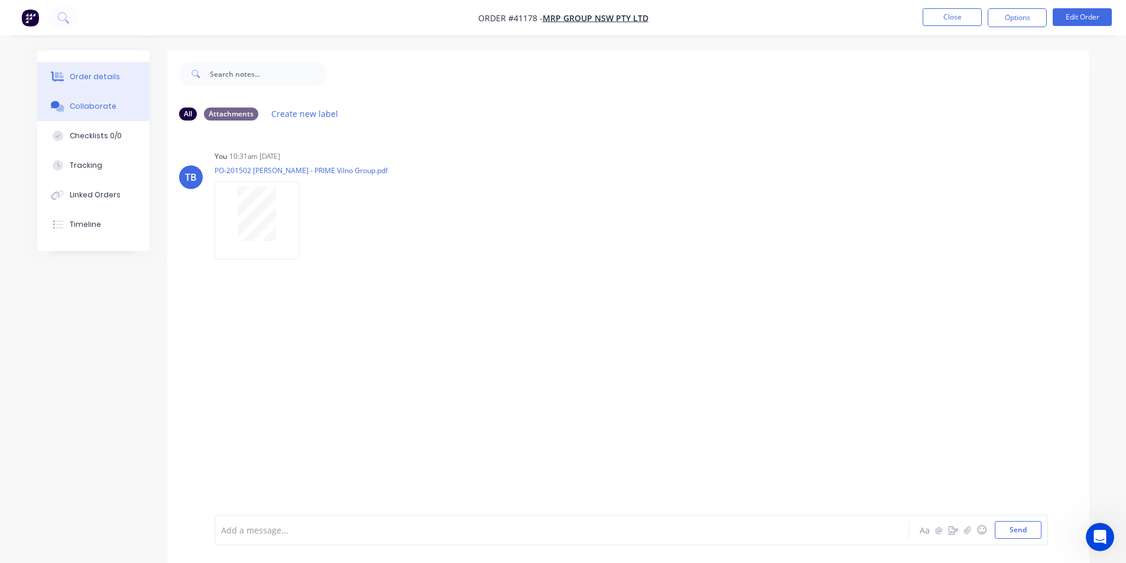
click at [107, 86] on button "Order details" at bounding box center [93, 77] width 112 height 30
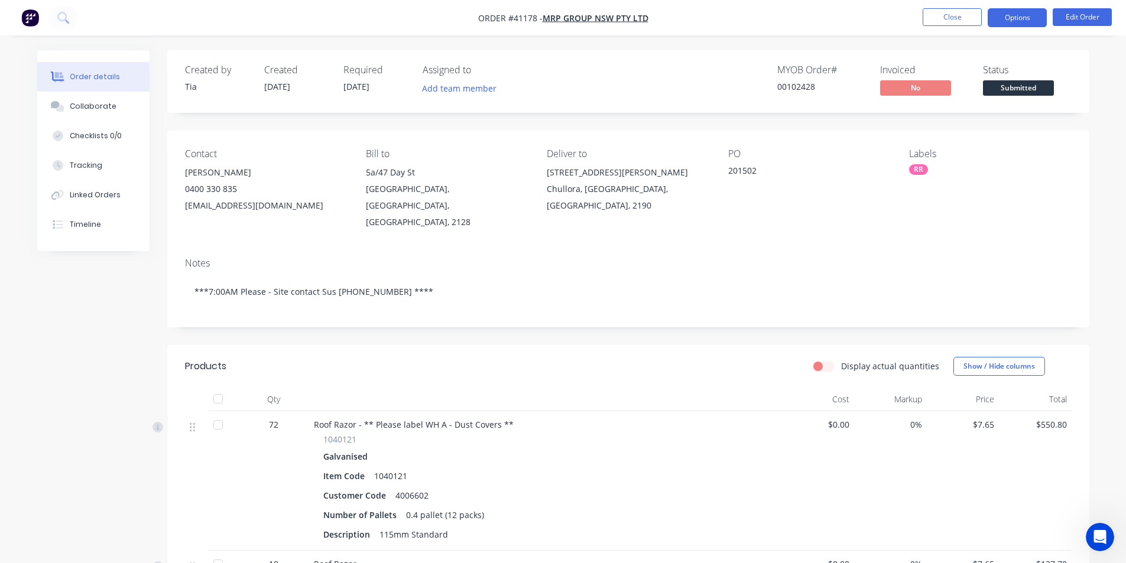
click at [1035, 20] on button "Options" at bounding box center [1017, 17] width 59 height 19
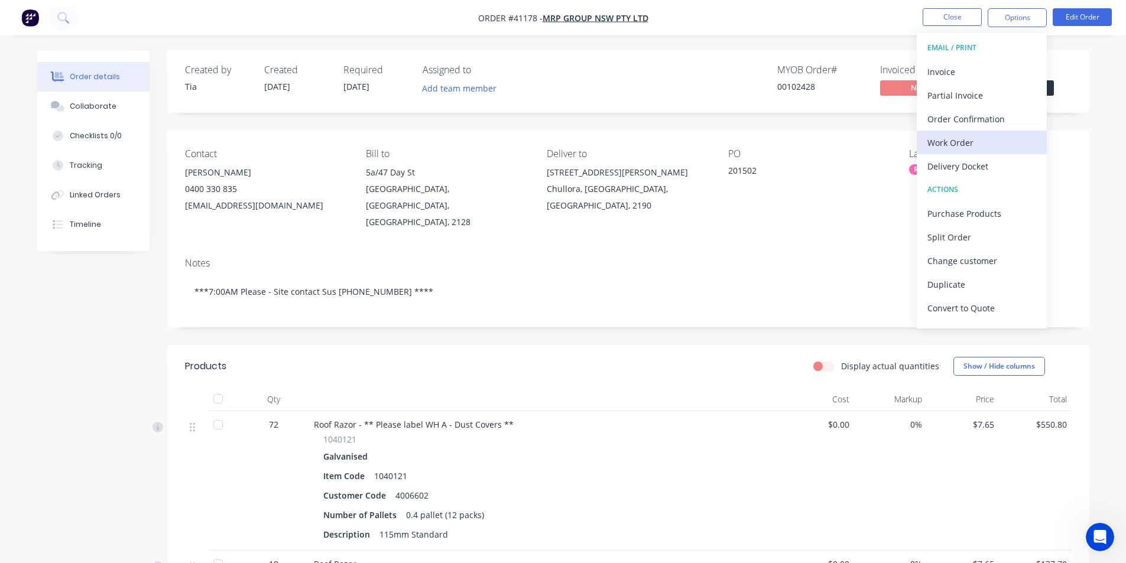
click at [967, 138] on div "Work Order" at bounding box center [981, 142] width 109 height 17
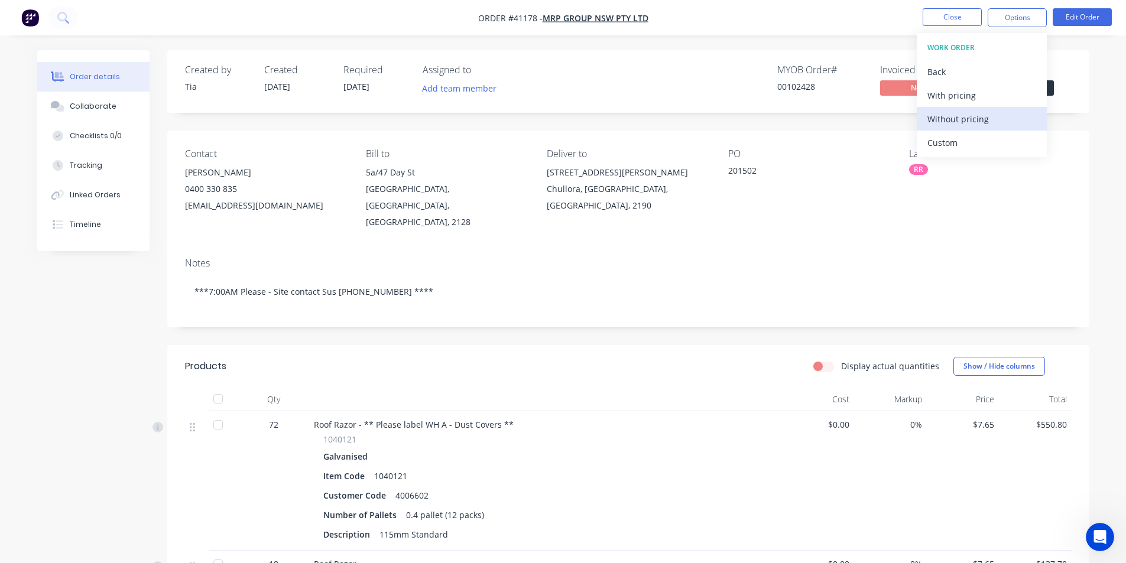
click at [967, 123] on div "Without pricing" at bounding box center [981, 119] width 109 height 17
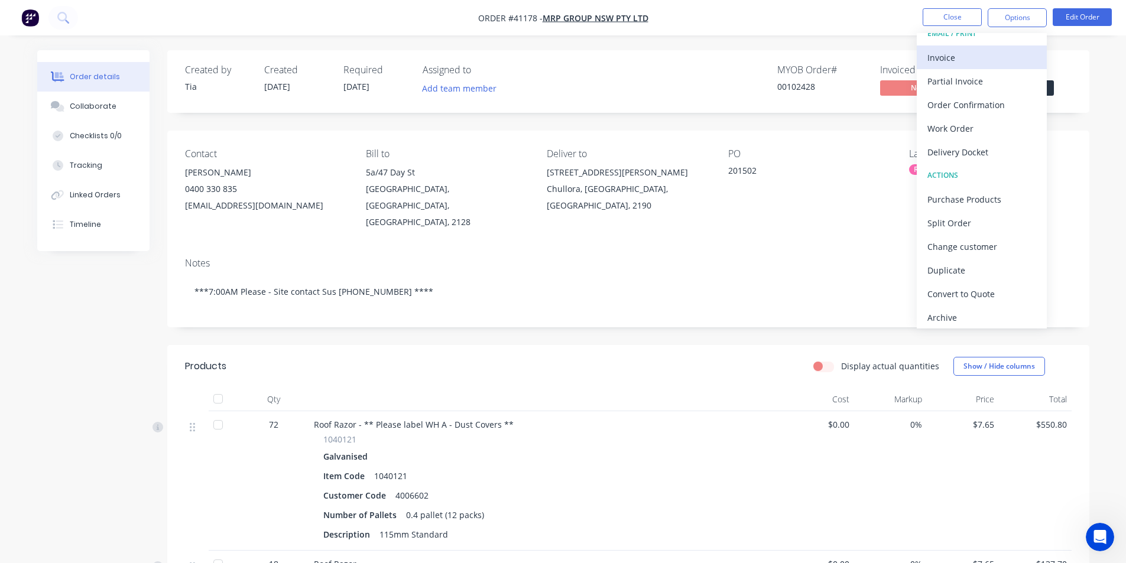
scroll to position [18, 0]
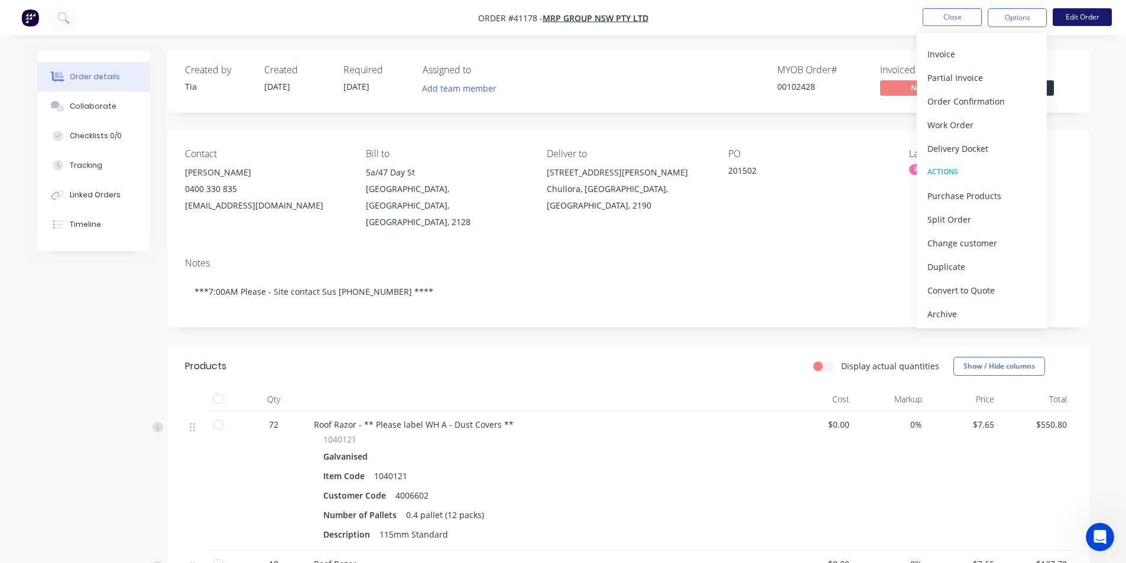
click at [1088, 16] on button "Edit Order" at bounding box center [1082, 17] width 59 height 18
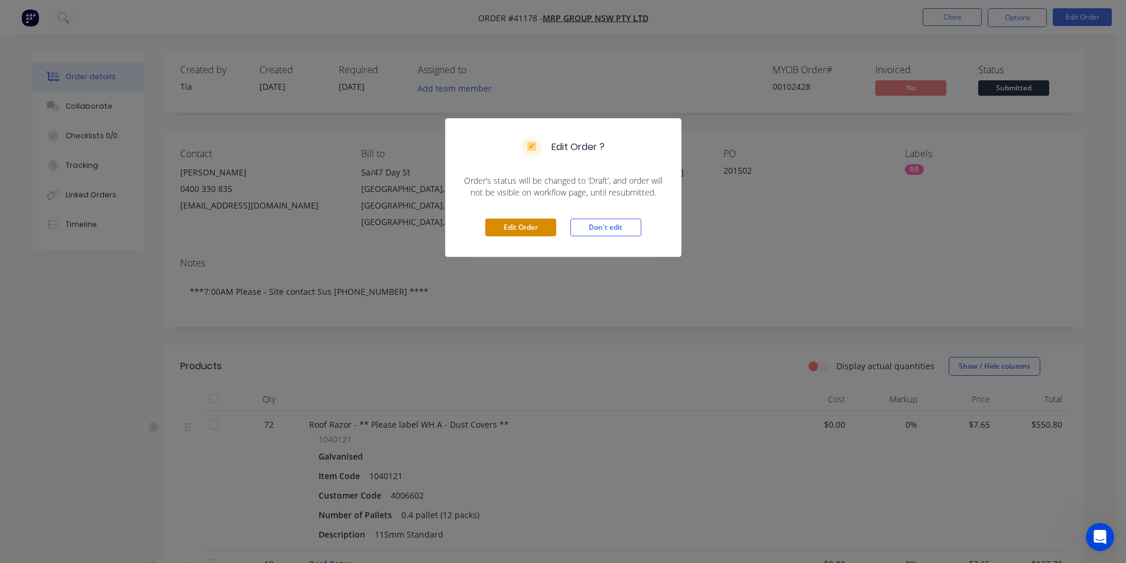
click at [533, 229] on button "Edit Order" at bounding box center [520, 228] width 71 height 18
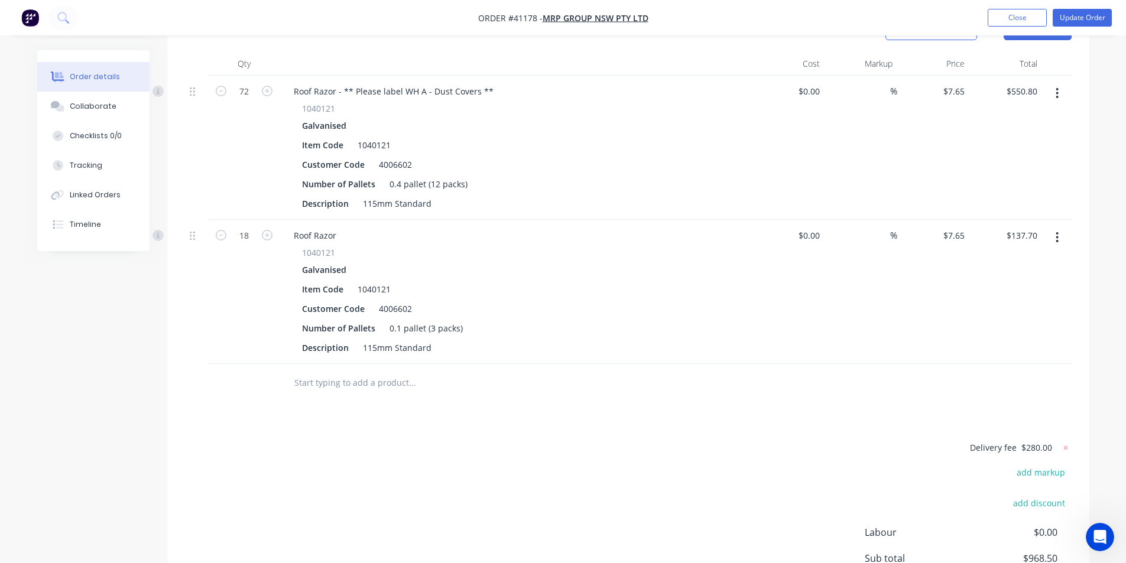
scroll to position [177, 0]
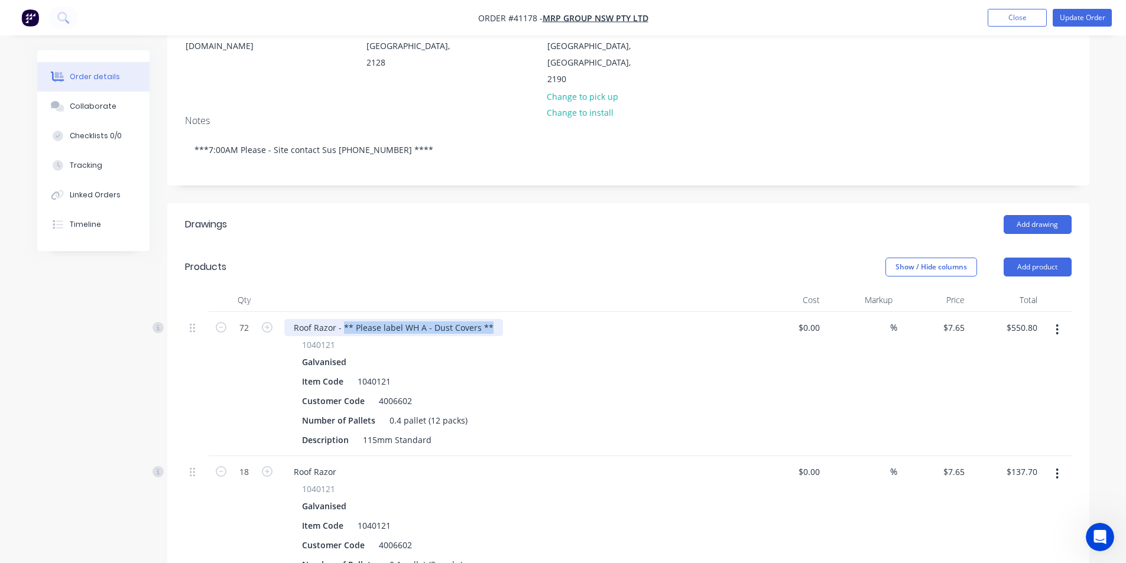
drag, startPoint x: 491, startPoint y: 280, endPoint x: 344, endPoint y: 276, distance: 147.2
click at [344, 319] on div "Roof Razor - ** Please label WH A - Dust Covers **" at bounding box center [393, 327] width 219 height 17
copy div "** Please label WH A - Dust Covers **"
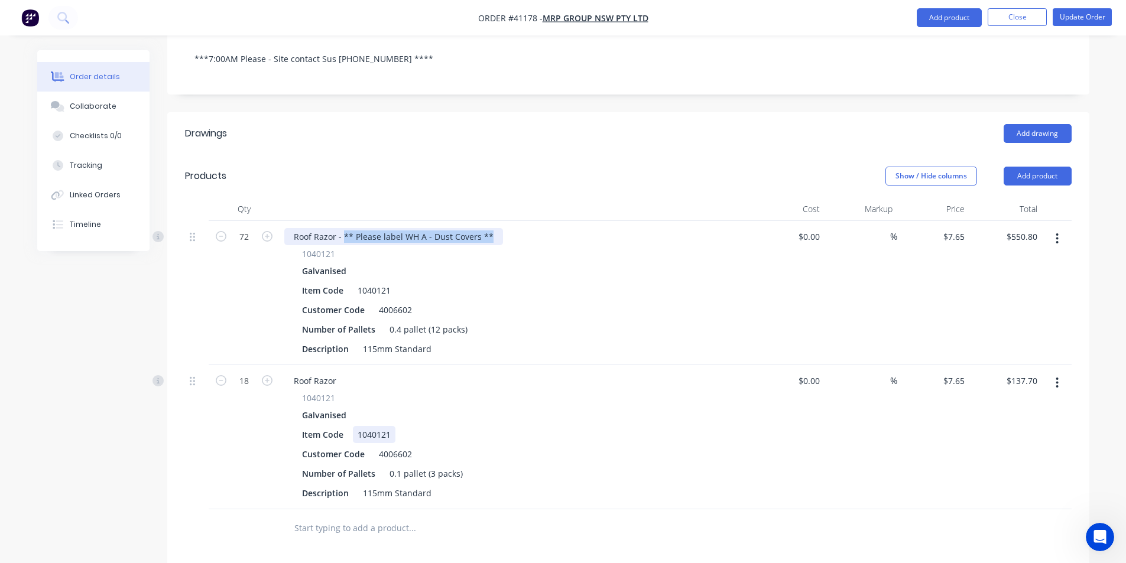
scroll to position [414, 0]
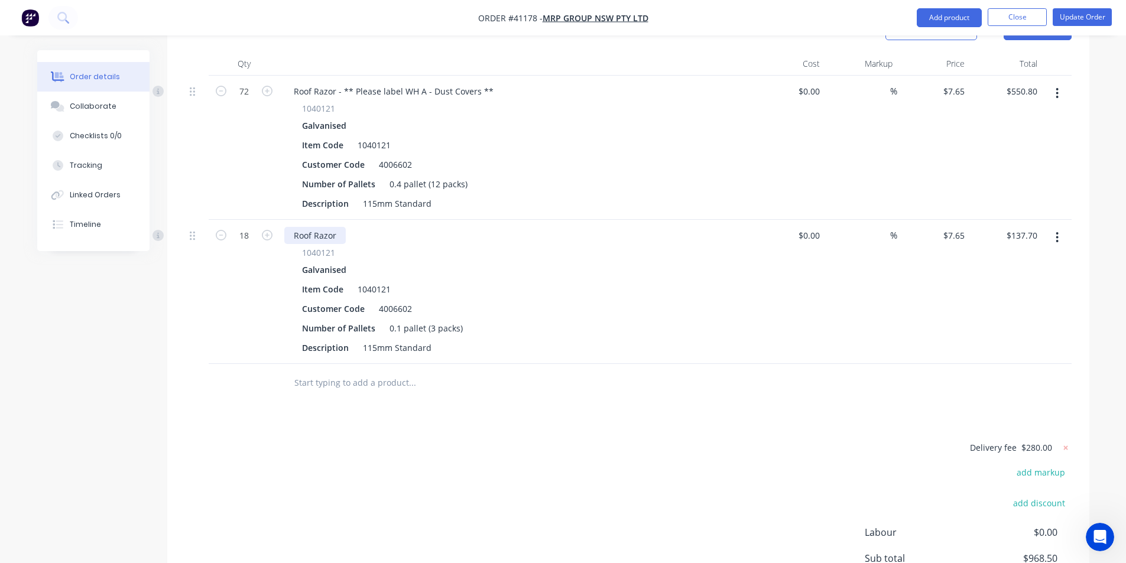
click at [340, 227] on div "Roof Razor" at bounding box center [314, 235] width 61 height 17
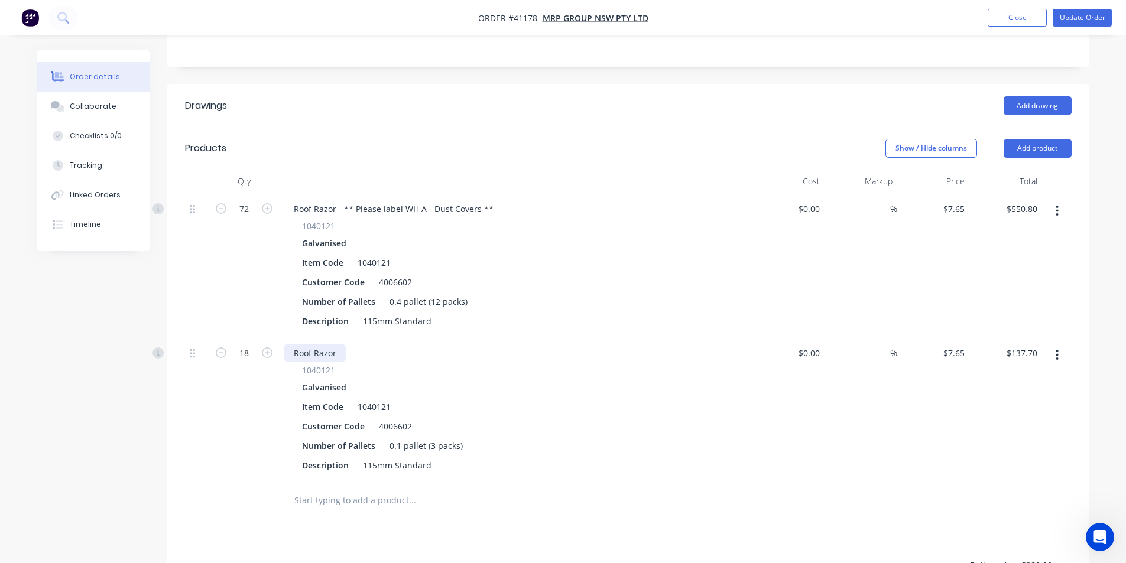
scroll to position [296, 0]
click at [423, 345] on div "Roof Razor - ** Please label WH A - Dust Covers **" at bounding box center [393, 353] width 219 height 17
click at [1087, 24] on button "Update Order" at bounding box center [1082, 18] width 59 height 18
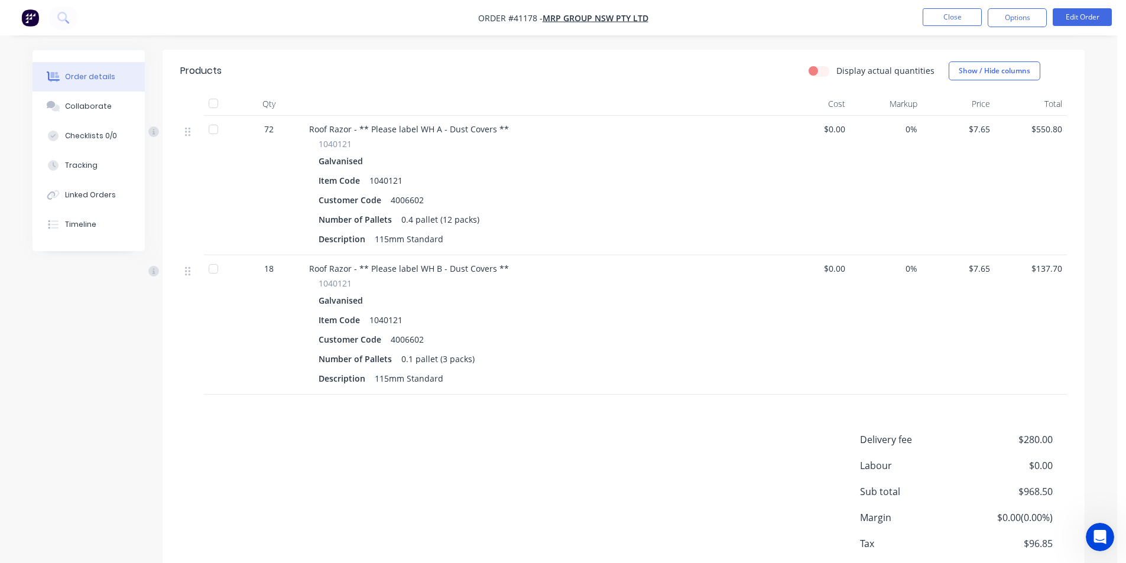
scroll to position [0, 0]
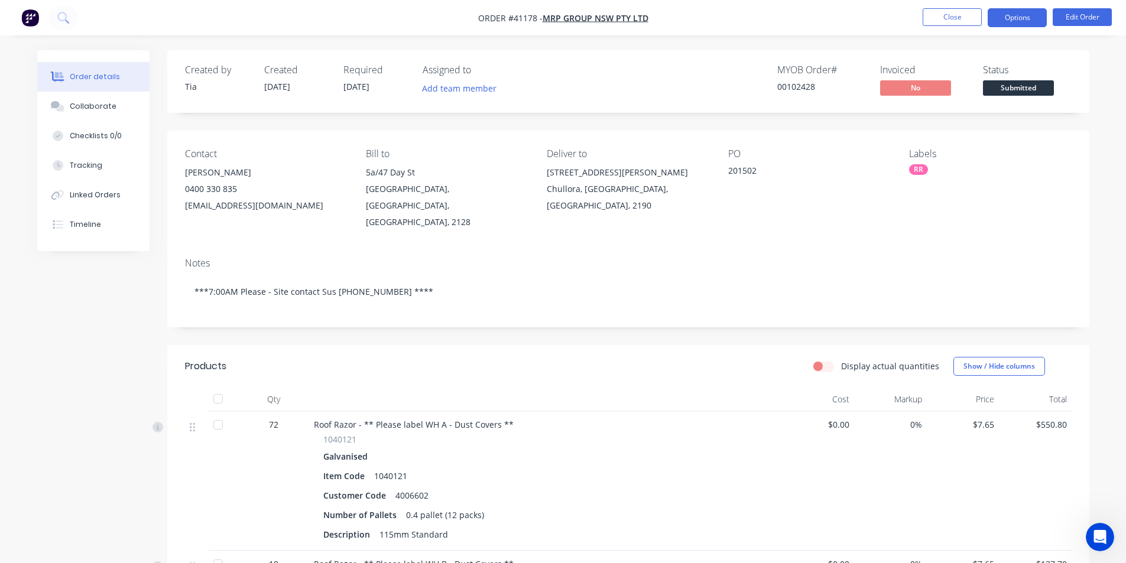
click at [1020, 20] on button "Options" at bounding box center [1017, 17] width 59 height 19
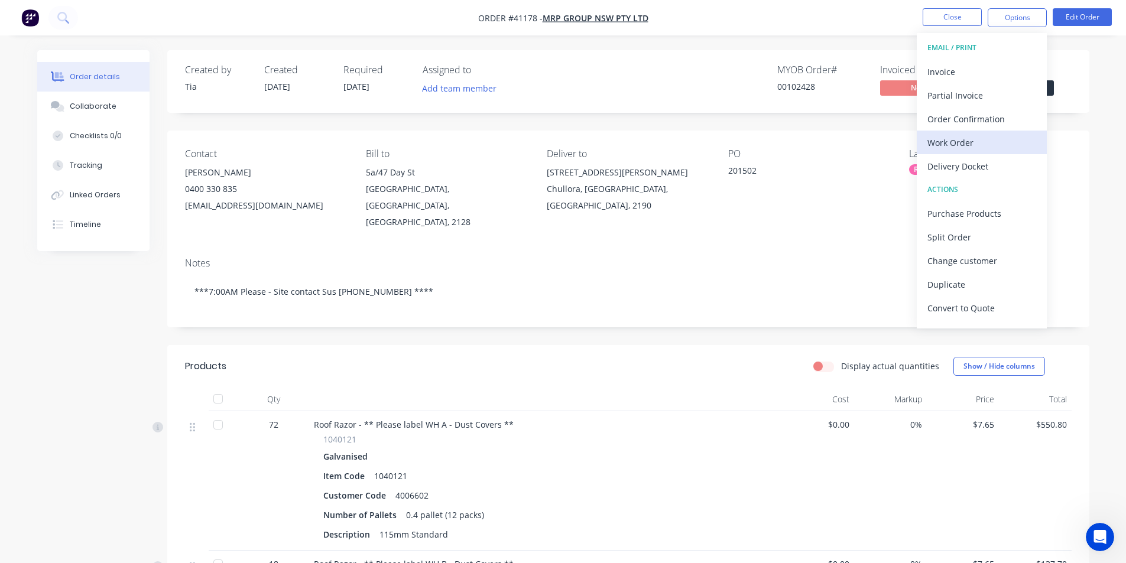
click at [988, 142] on div "Work Order" at bounding box center [981, 142] width 109 height 17
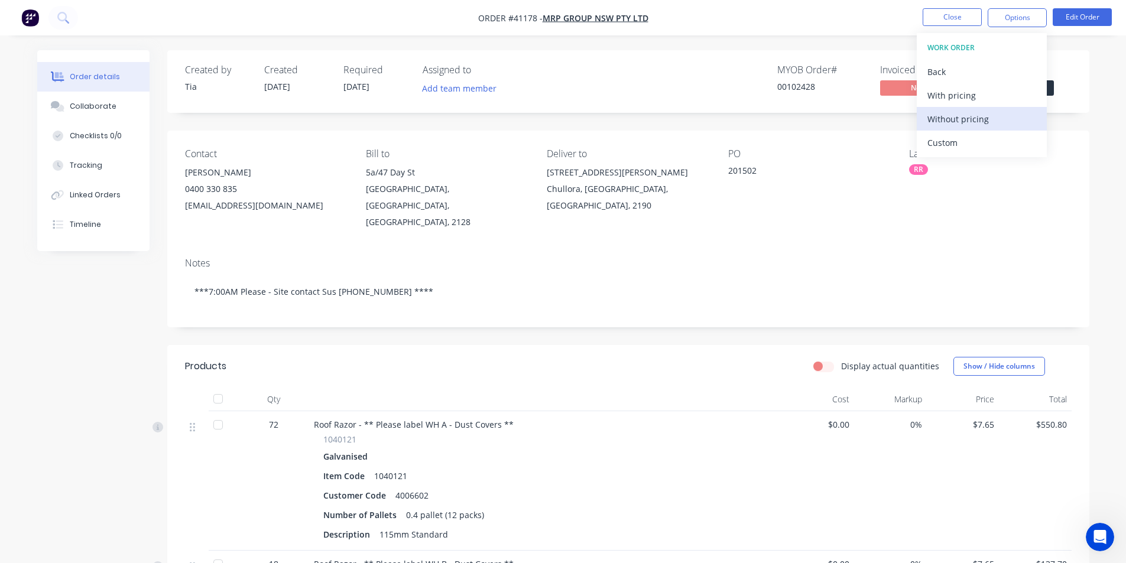
click at [986, 111] on div "Without pricing" at bounding box center [981, 119] width 109 height 17
click at [704, 78] on div "MYOB Order # 00102428 Invoiced No Status Submitted" at bounding box center [806, 81] width 531 height 34
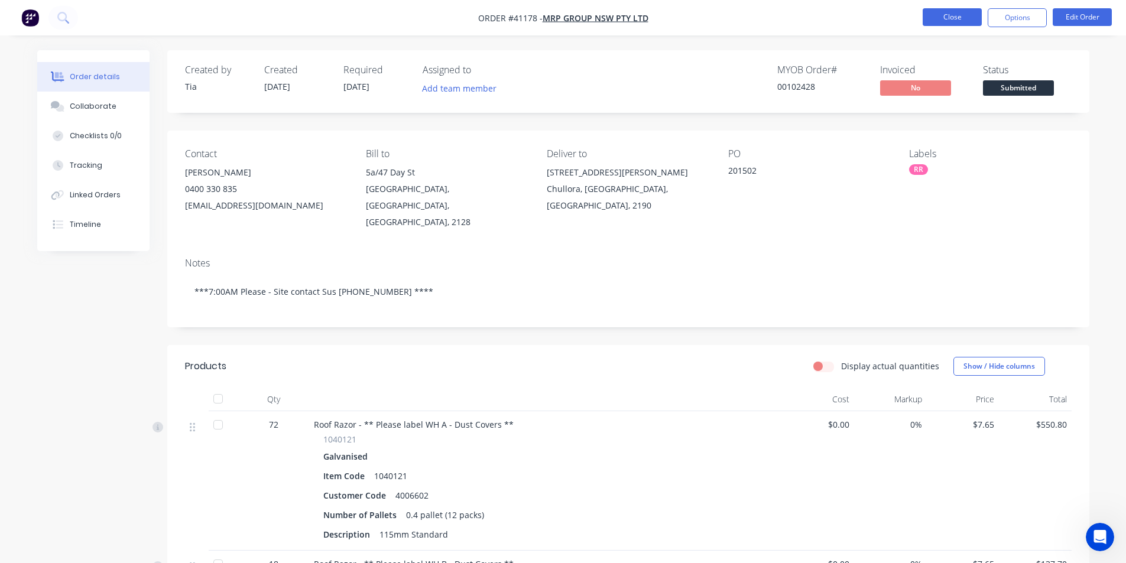
click at [972, 24] on button "Close" at bounding box center [952, 17] width 59 height 18
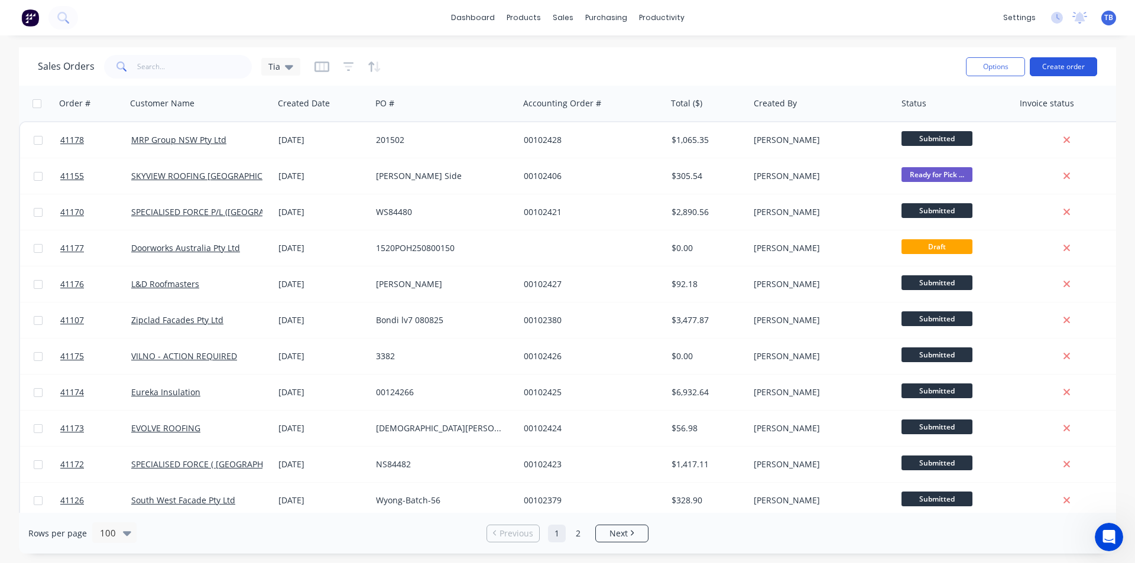
click at [1050, 65] on button "Create order" at bounding box center [1063, 66] width 67 height 19
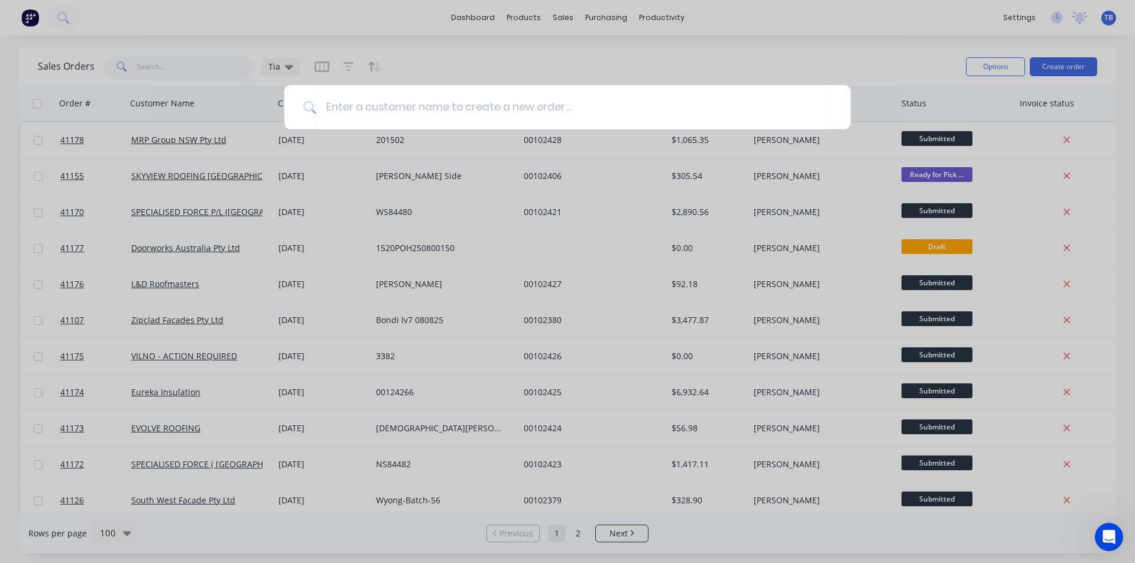
click at [910, 60] on div at bounding box center [567, 281] width 1135 height 563
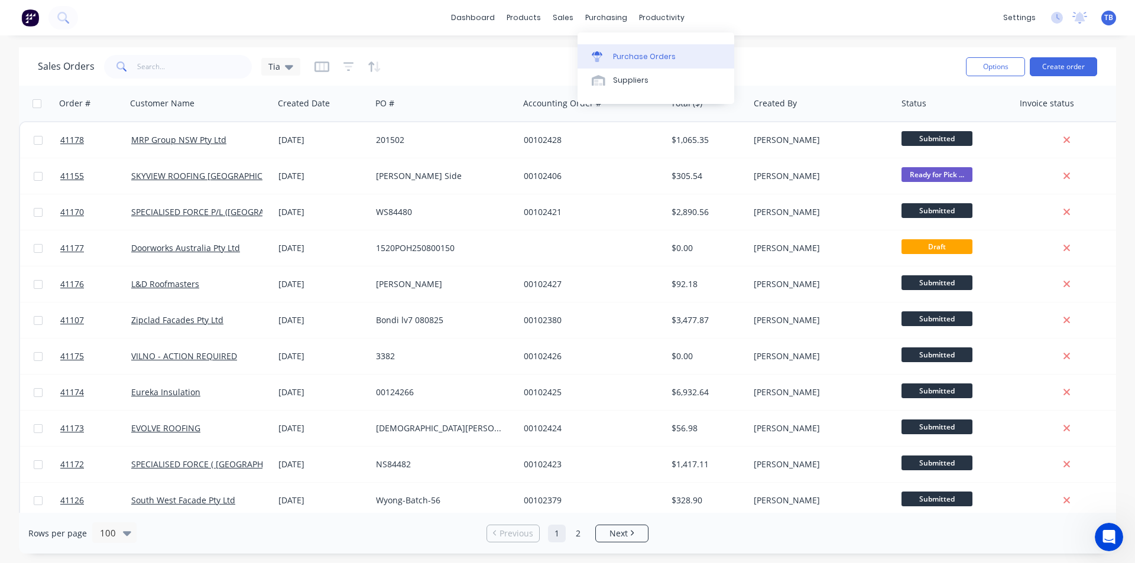
click at [618, 59] on div "Purchase Orders" at bounding box center [644, 56] width 63 height 11
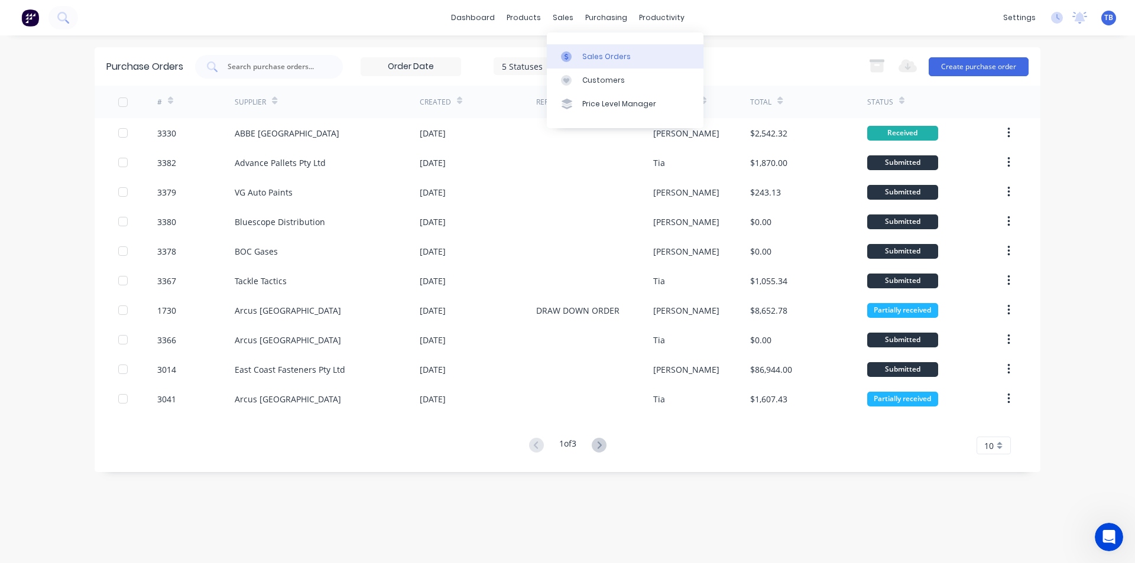
click at [592, 56] on div "Sales Orders" at bounding box center [606, 56] width 48 height 11
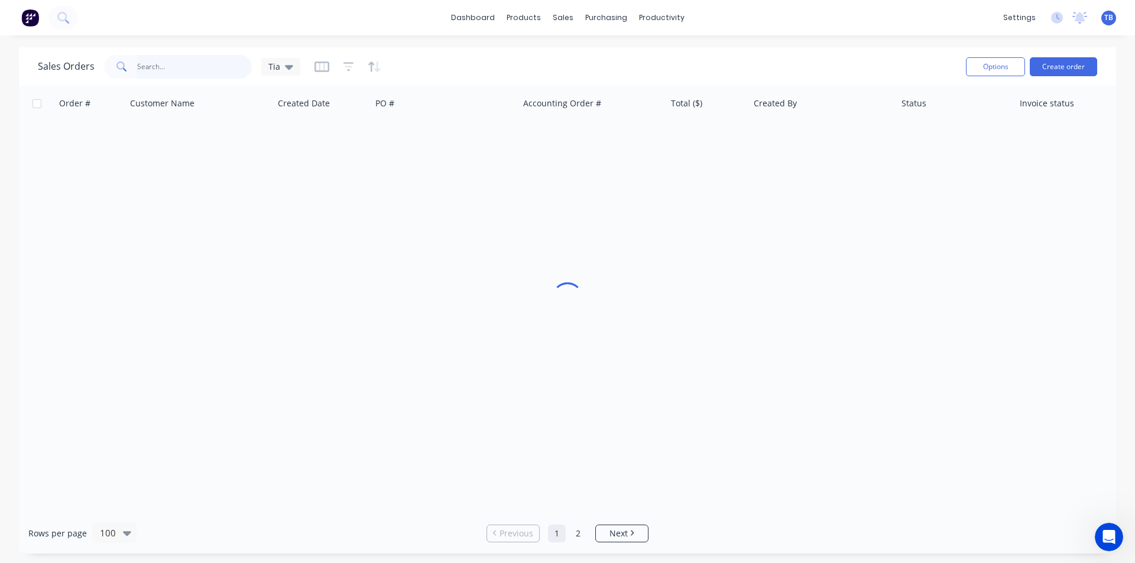
click at [157, 66] on input "text" at bounding box center [194, 67] width 115 height 24
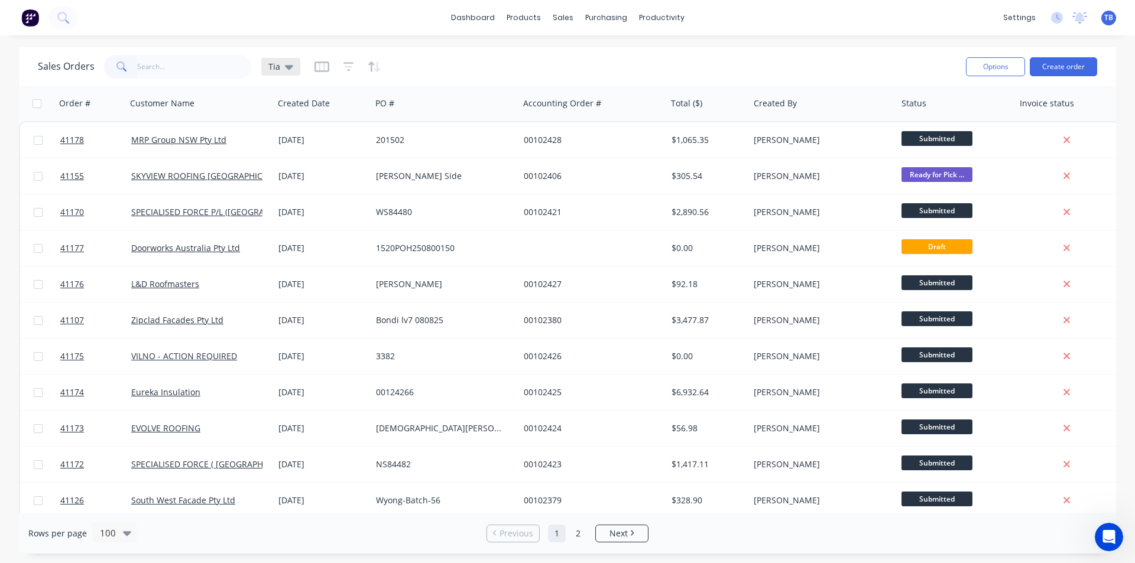
click at [290, 68] on icon at bounding box center [289, 66] width 8 height 13
click at [305, 215] on button "Archived jobs" at bounding box center [332, 215] width 135 height 14
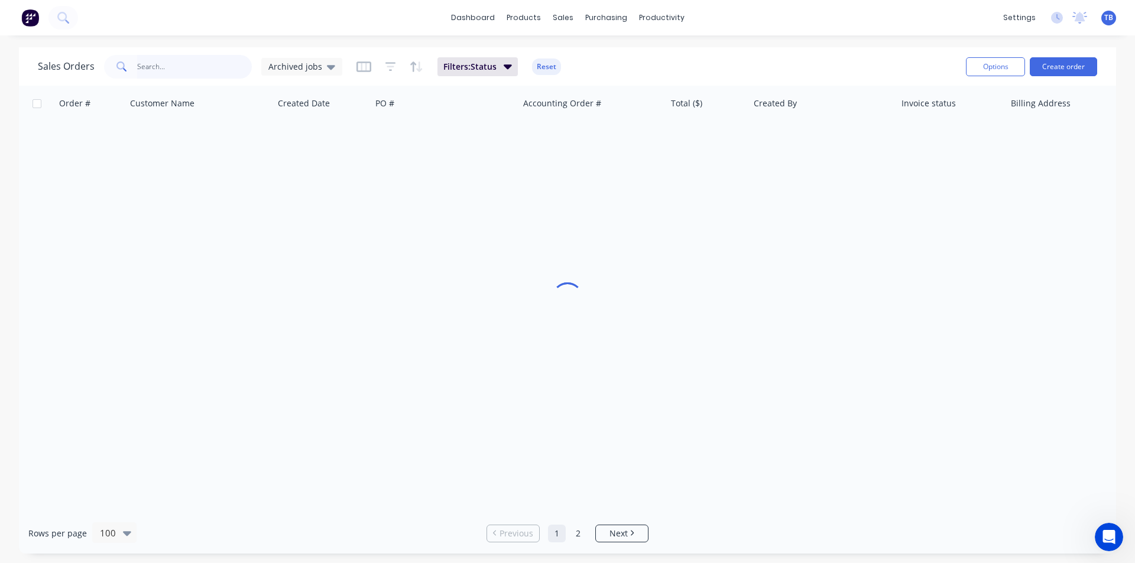
click at [160, 68] on input "text" at bounding box center [194, 67] width 115 height 24
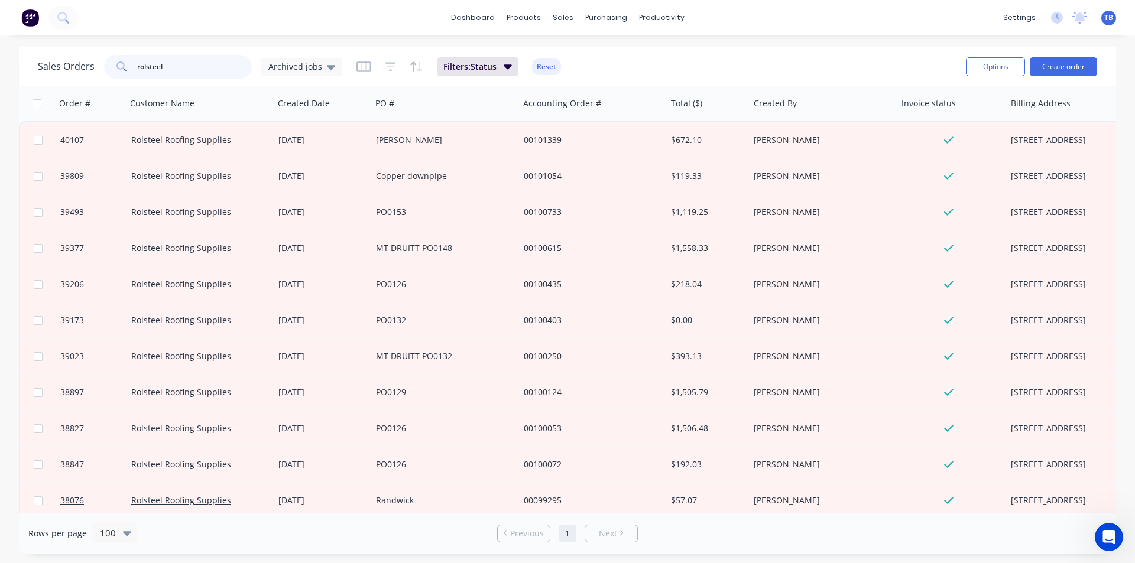
type input "rolsteel"
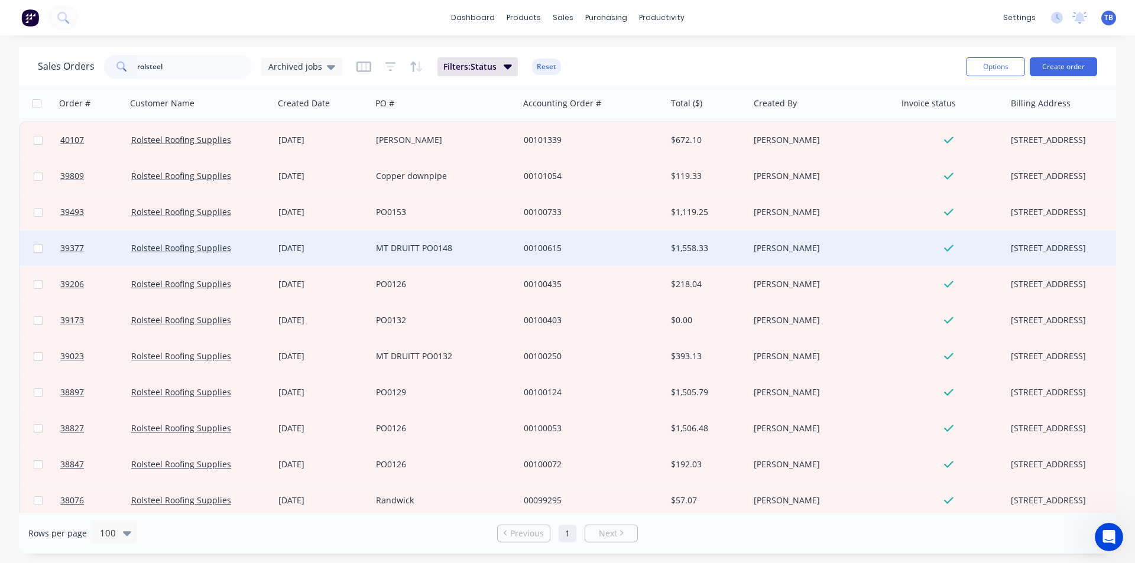
click at [379, 248] on div "MT DRUITT PO0148" at bounding box center [441, 248] width 131 height 12
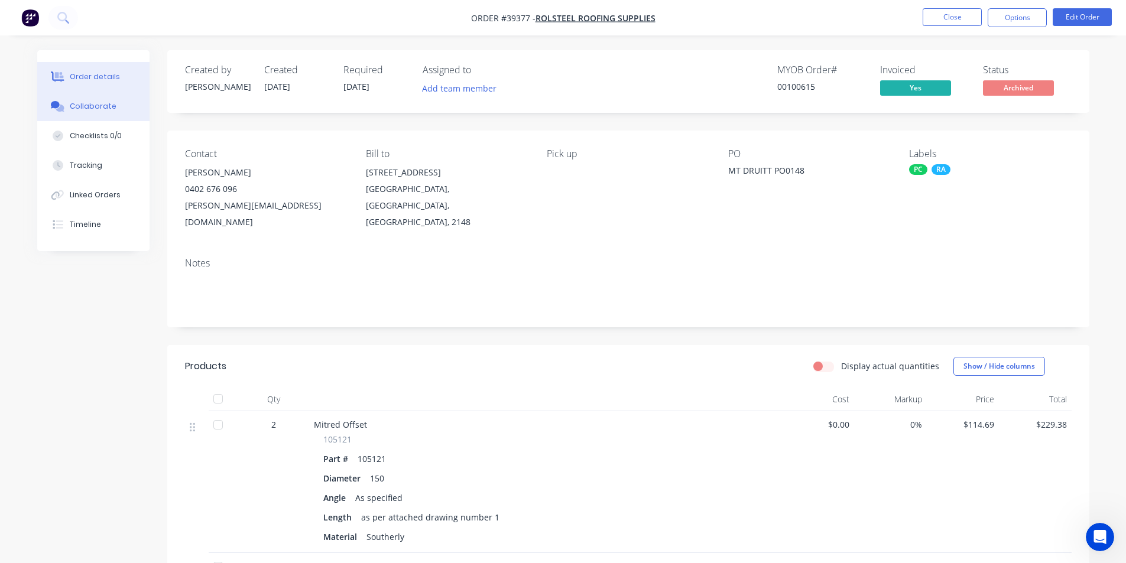
click at [74, 101] on div "Collaborate" at bounding box center [93, 106] width 47 height 11
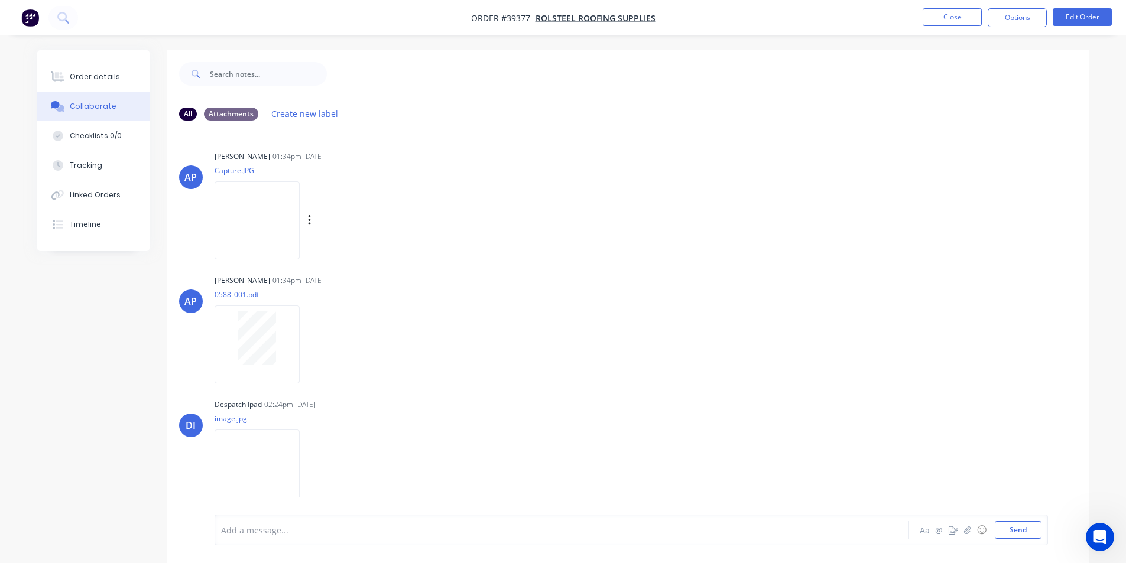
click at [281, 230] on img at bounding box center [257, 219] width 85 height 77
click at [106, 86] on button "Order details" at bounding box center [93, 77] width 112 height 30
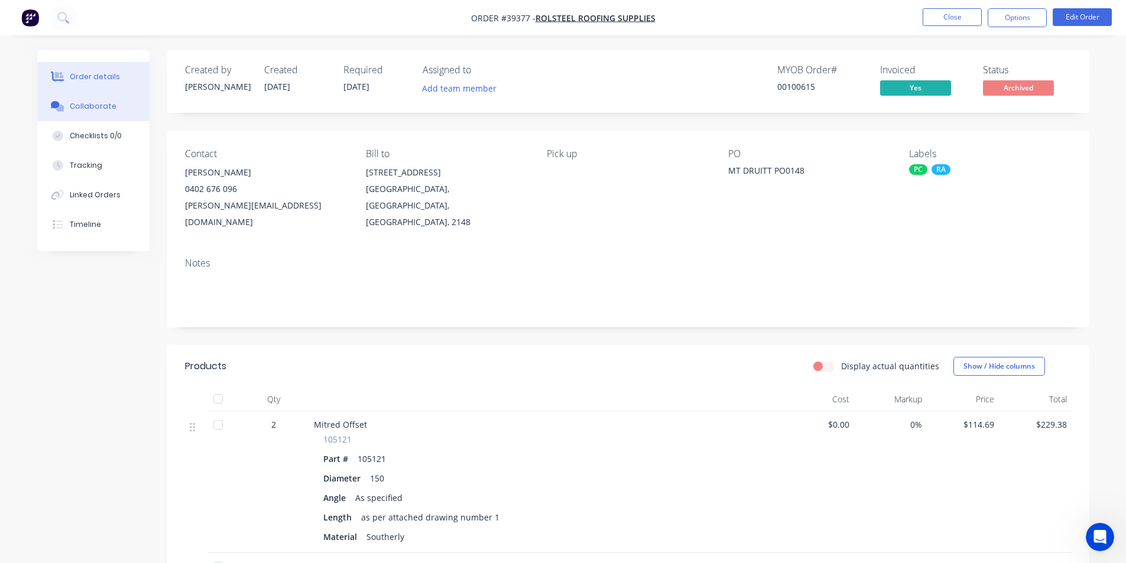
click at [92, 109] on div "Collaborate" at bounding box center [93, 106] width 47 height 11
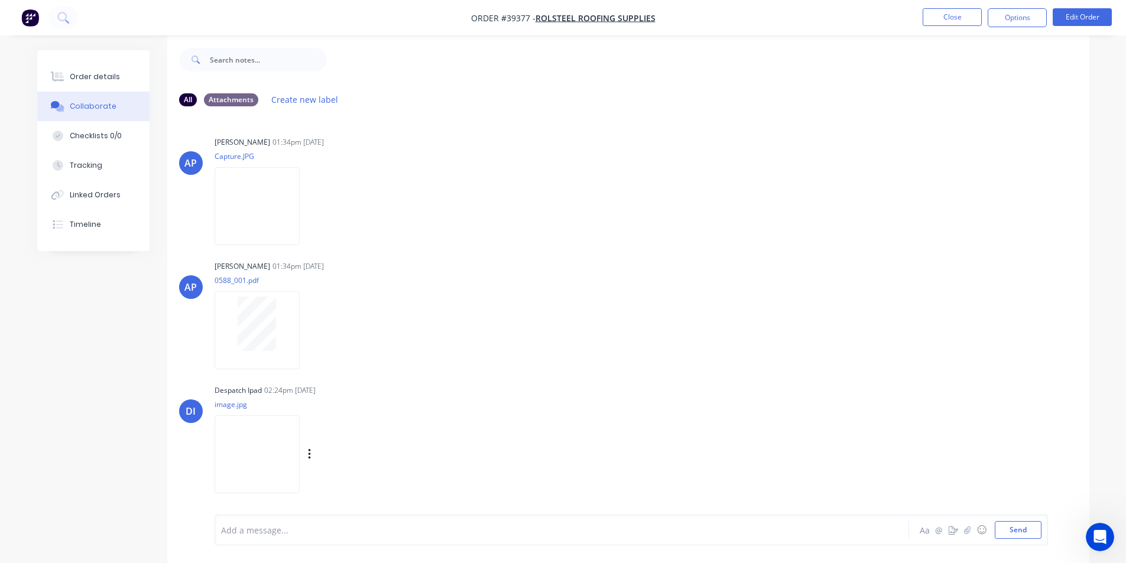
scroll to position [18, 0]
click at [256, 216] on img at bounding box center [257, 202] width 85 height 77
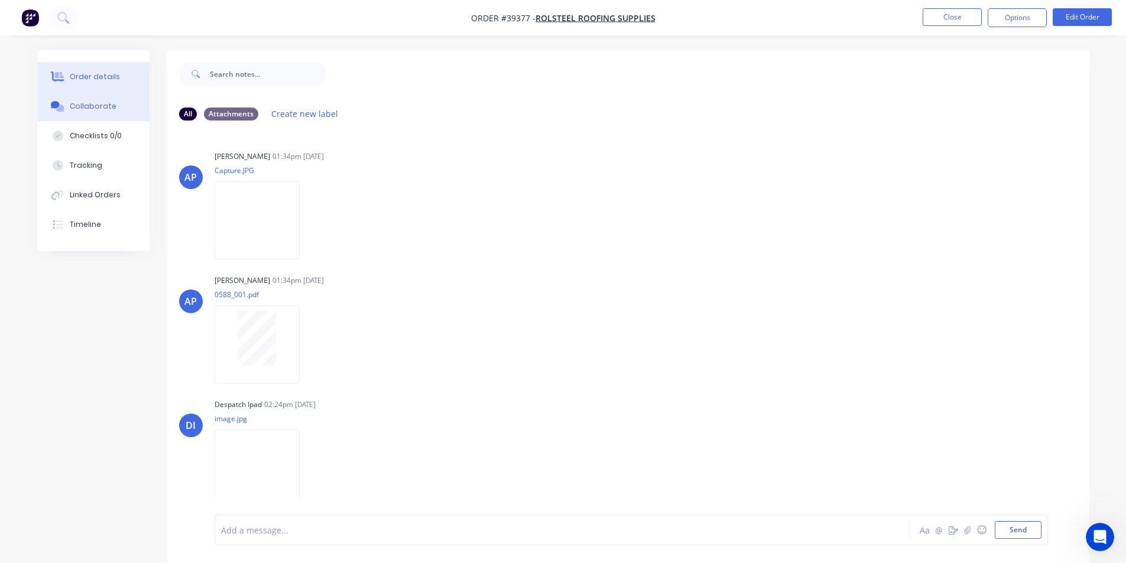
click at [108, 67] on button "Order details" at bounding box center [93, 77] width 112 height 30
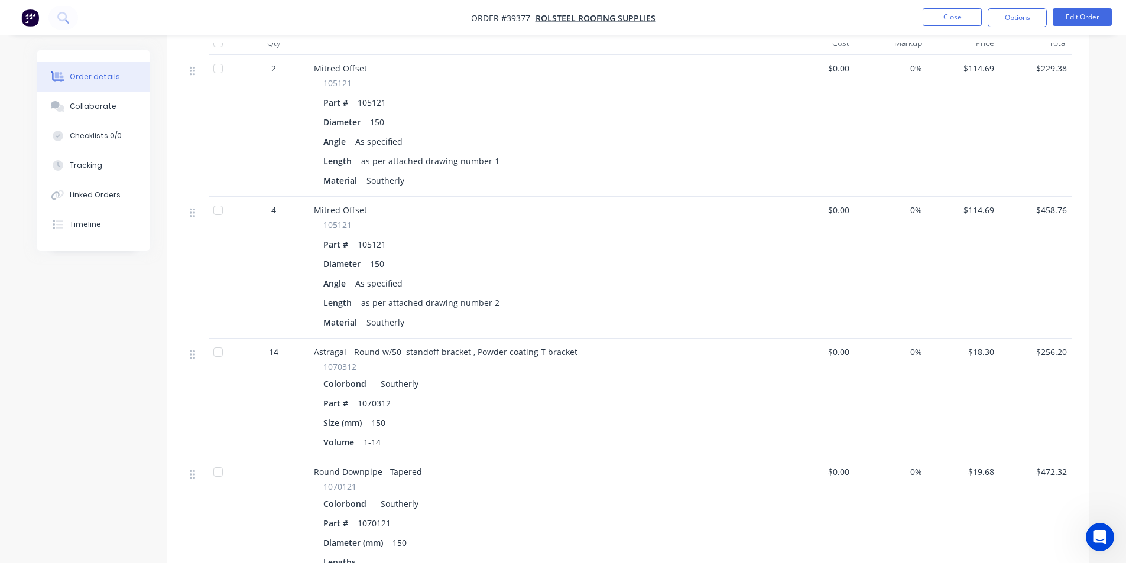
scroll to position [184, 0]
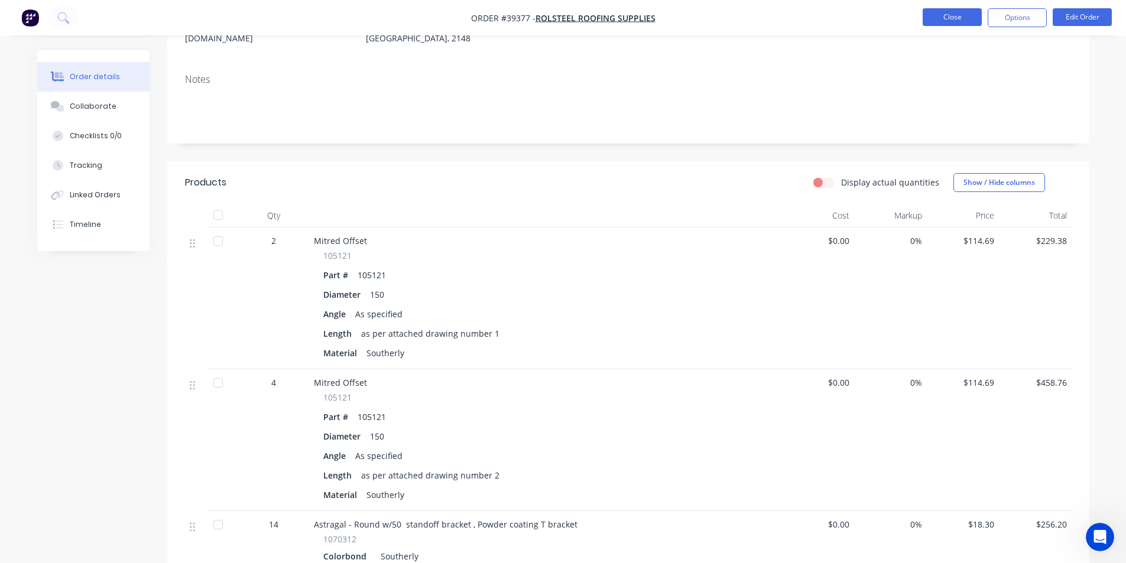
click at [939, 18] on button "Close" at bounding box center [952, 17] width 59 height 18
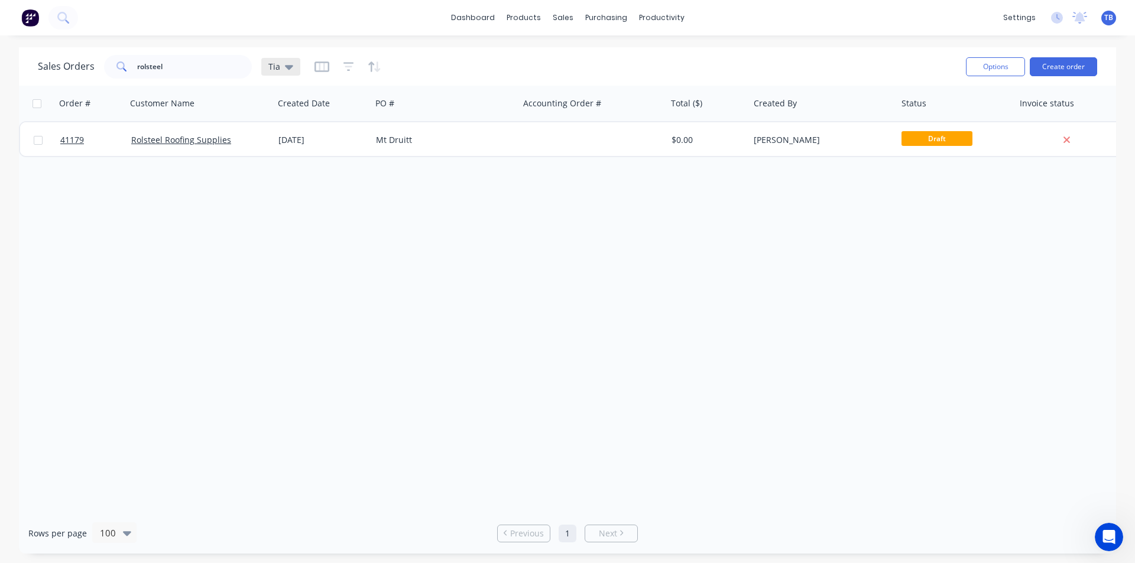
click at [286, 66] on icon at bounding box center [289, 67] width 8 height 5
click at [317, 207] on div "Archived jobs edit" at bounding box center [344, 215] width 158 height 24
click at [295, 212] on button "Archived jobs" at bounding box center [332, 215] width 135 height 14
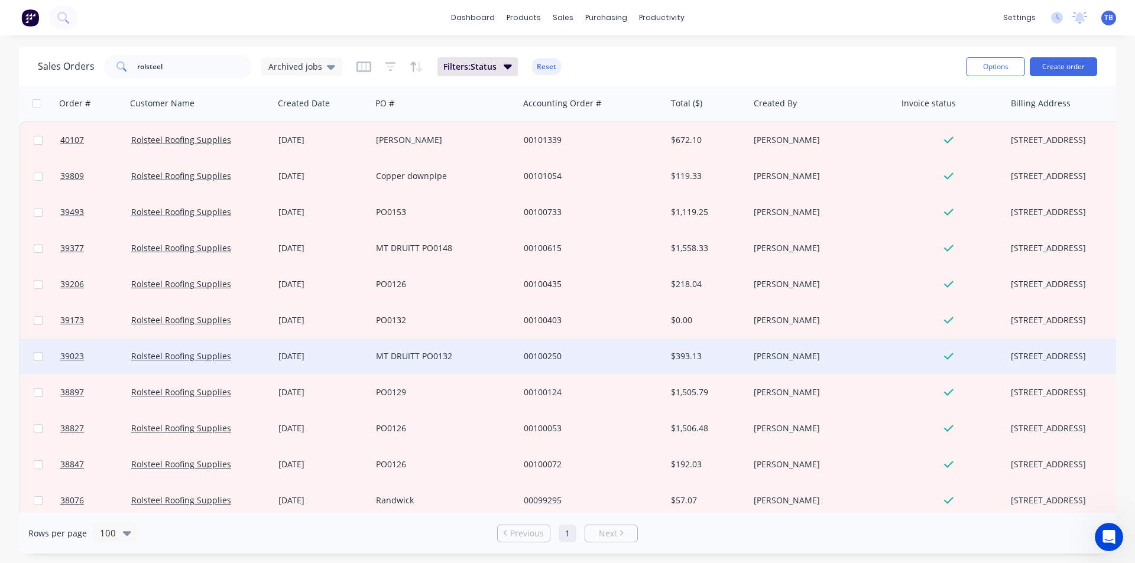
click at [429, 346] on div "MT DRUITT PO0132" at bounding box center [445, 356] width 148 height 35
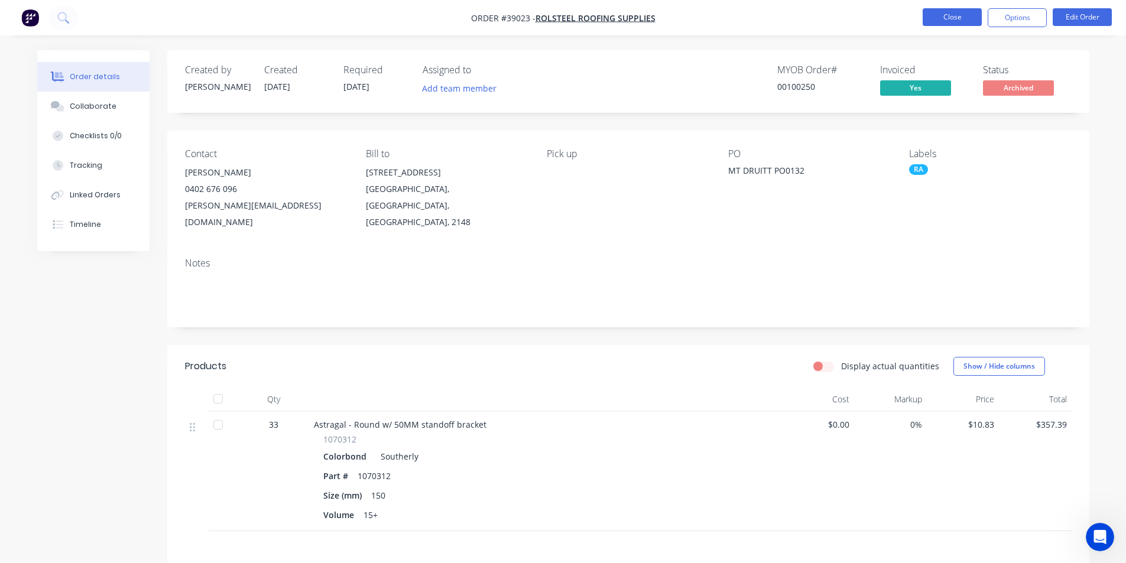
click at [973, 19] on button "Close" at bounding box center [952, 17] width 59 height 18
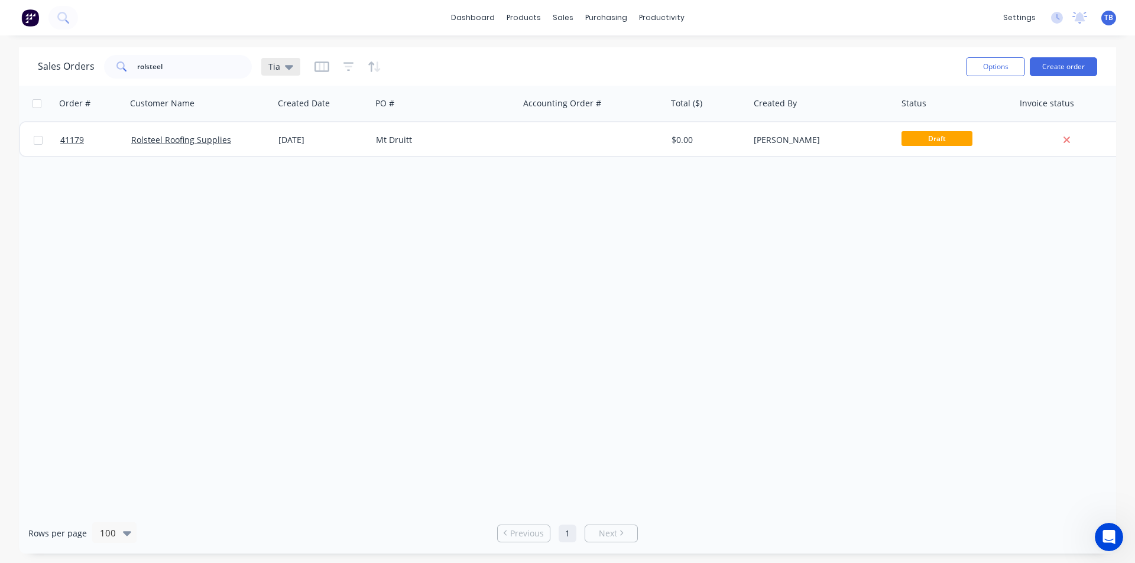
click at [285, 66] on icon at bounding box center [289, 66] width 8 height 13
click at [329, 208] on button "Archived jobs" at bounding box center [332, 215] width 135 height 14
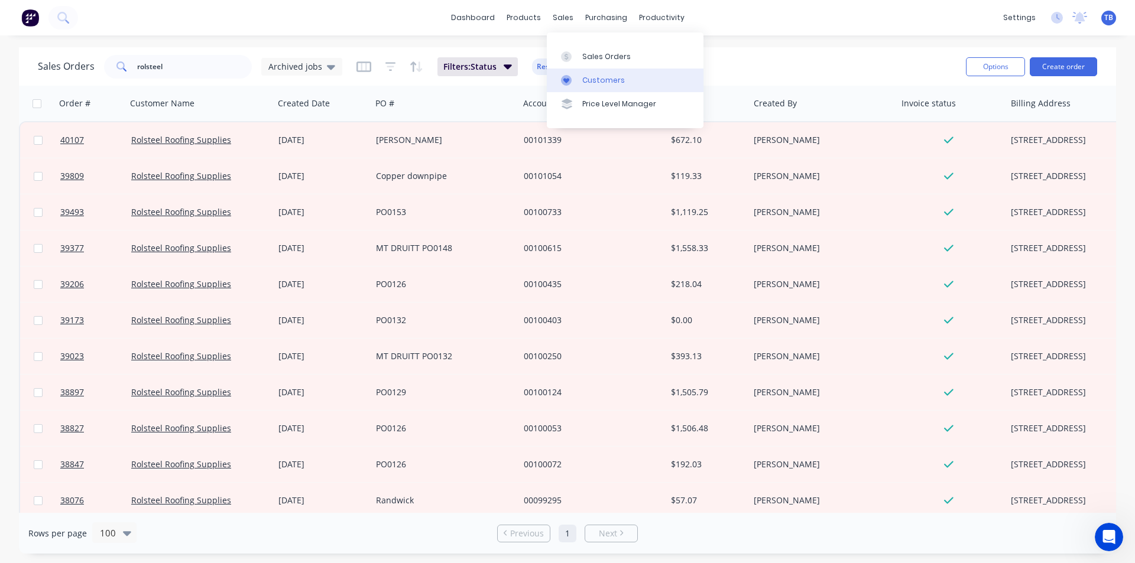
click at [595, 82] on div "Customers" at bounding box center [603, 80] width 43 height 11
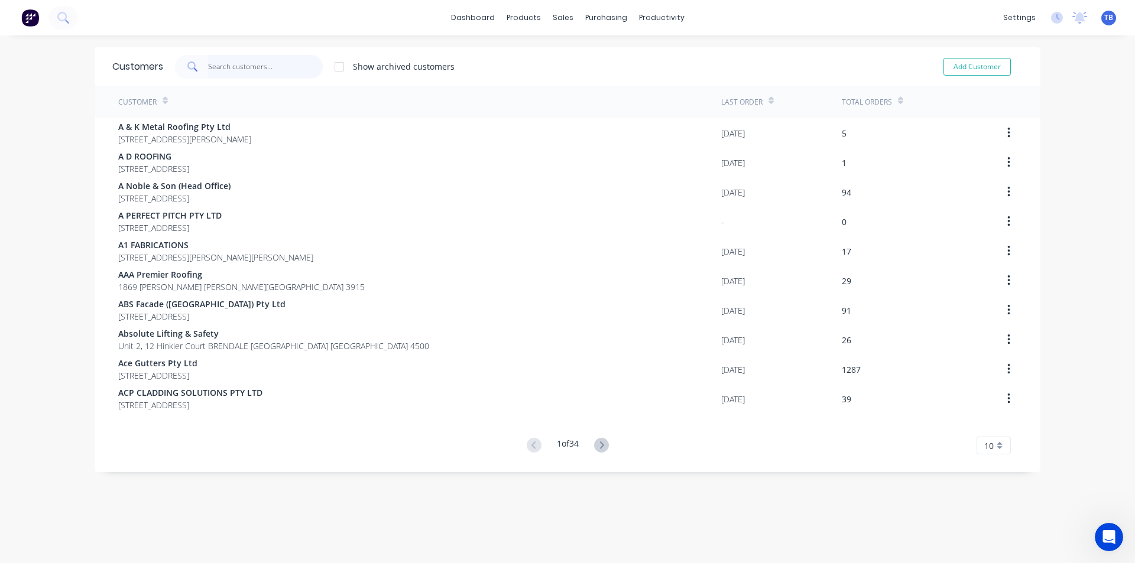
click at [276, 68] on input "text" at bounding box center [265, 67] width 115 height 24
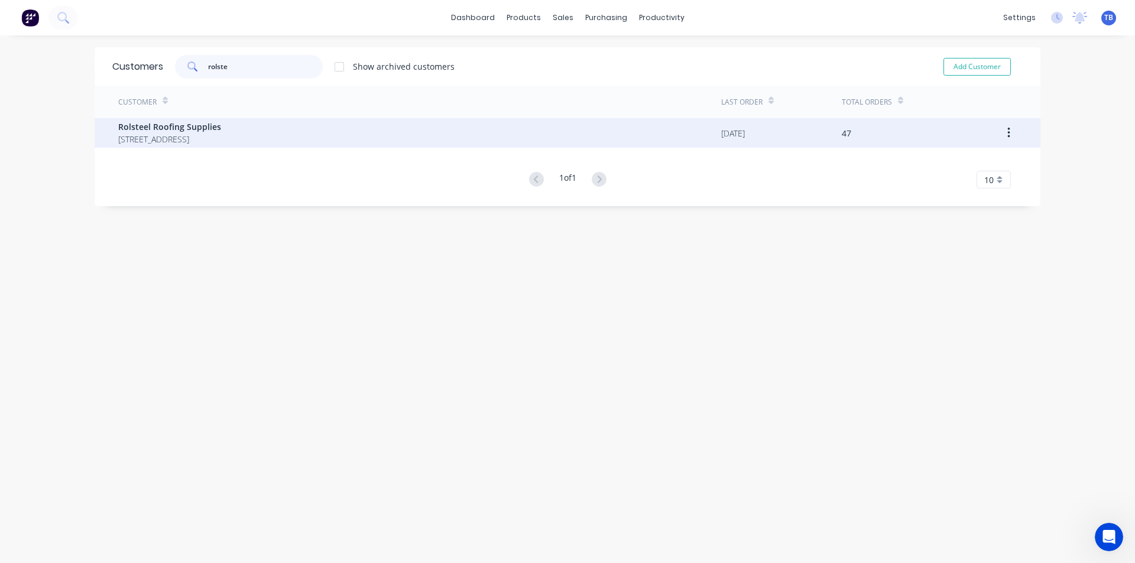
type input "rolste"
click at [192, 125] on span "Rolsteel Roofing Supplies" at bounding box center [169, 127] width 103 height 12
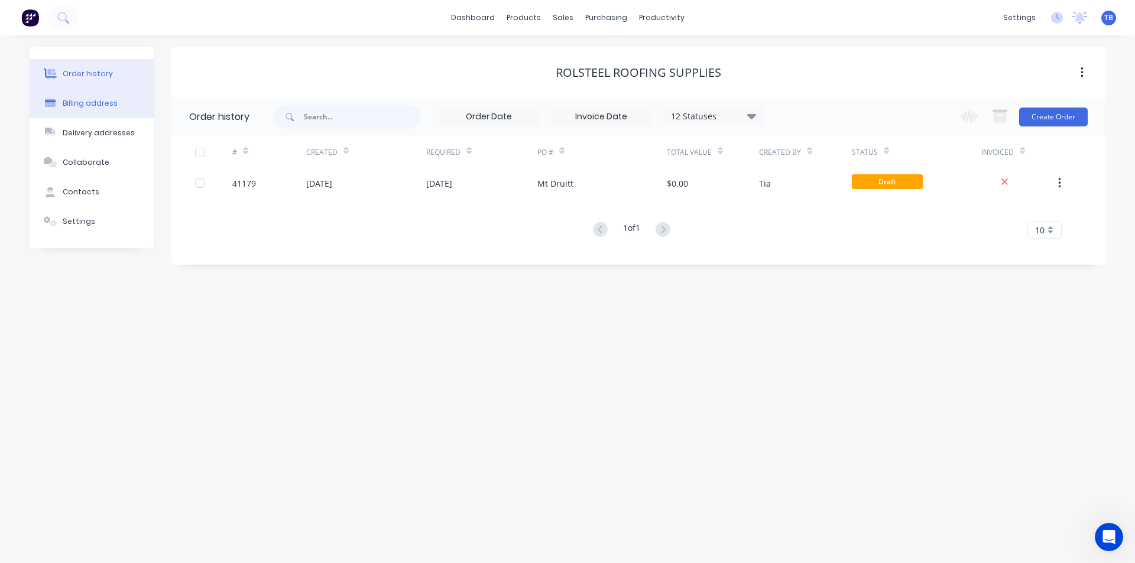
click at [107, 104] on div "Billing address" at bounding box center [90, 103] width 55 height 11
select select "AU"
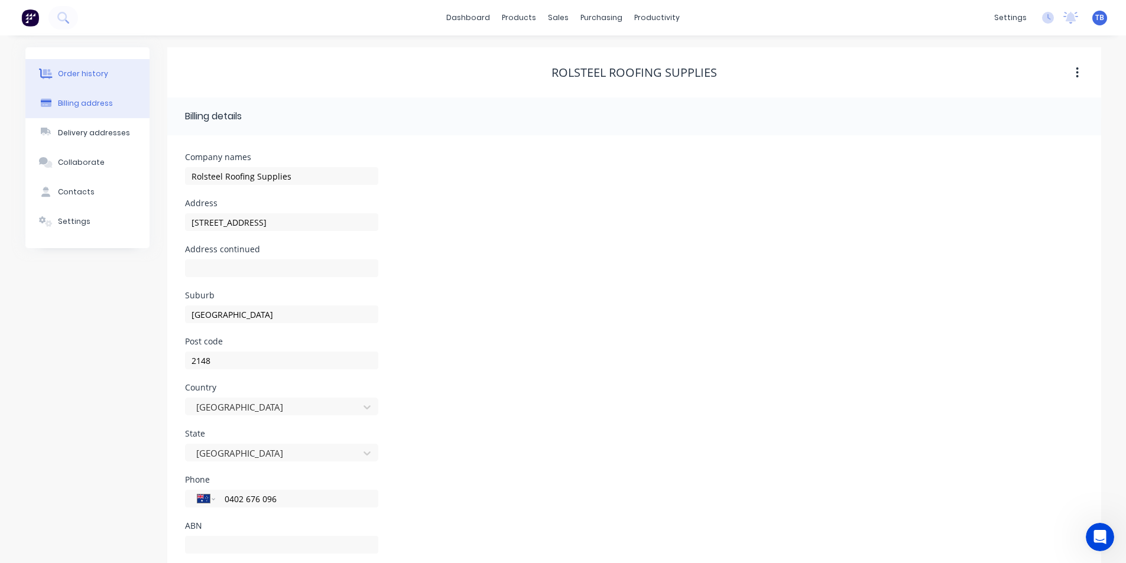
click at [83, 78] on div "Order history" at bounding box center [83, 74] width 50 height 11
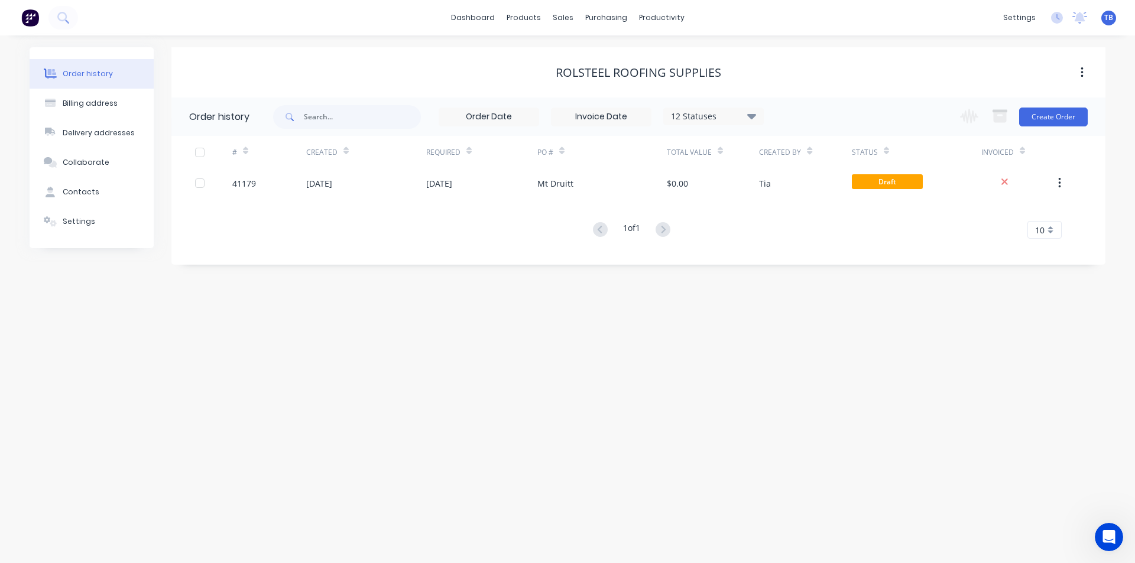
click at [751, 115] on icon at bounding box center [751, 115] width 9 height 5
click at [811, 276] on label at bounding box center [811, 276] width 0 height 0
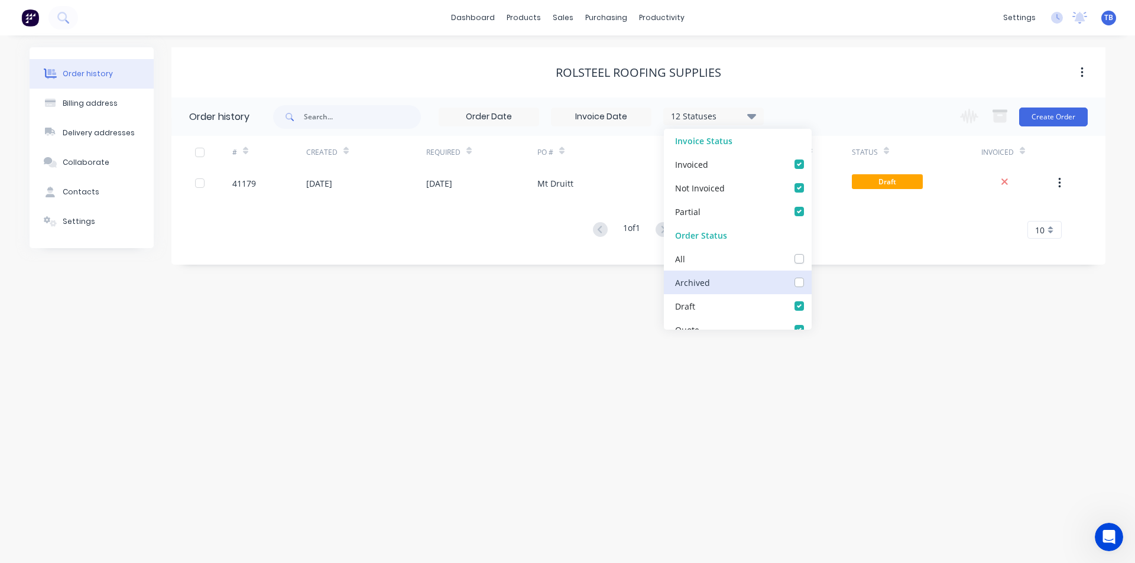
click at [811, 285] on input "checkbox" at bounding box center [815, 281] width 9 height 11
checkbox input "true"
click at [1044, 329] on div "Order history Billing address Delivery addresses Collaborate Contacts Settings …" at bounding box center [567, 299] width 1135 height 528
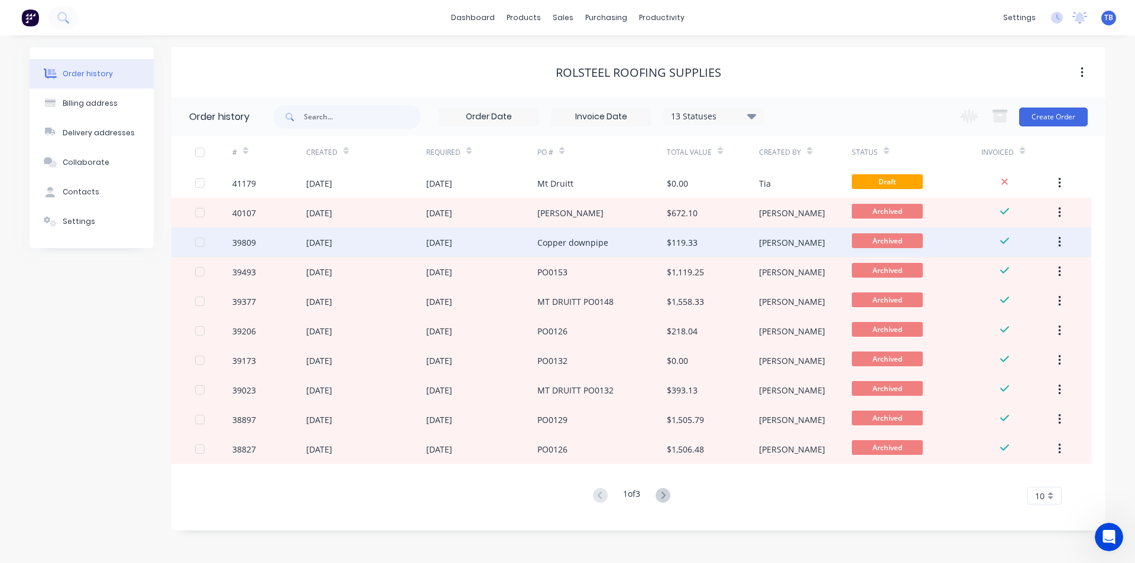
click at [551, 246] on div "Copper downpipe" at bounding box center [572, 242] width 71 height 12
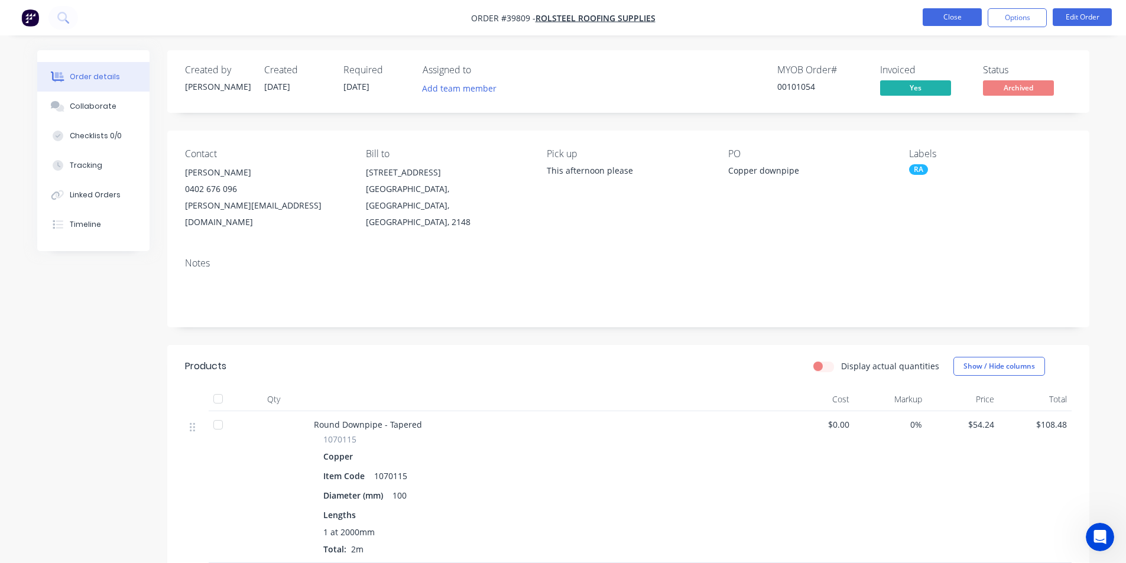
click at [972, 14] on button "Close" at bounding box center [952, 17] width 59 height 18
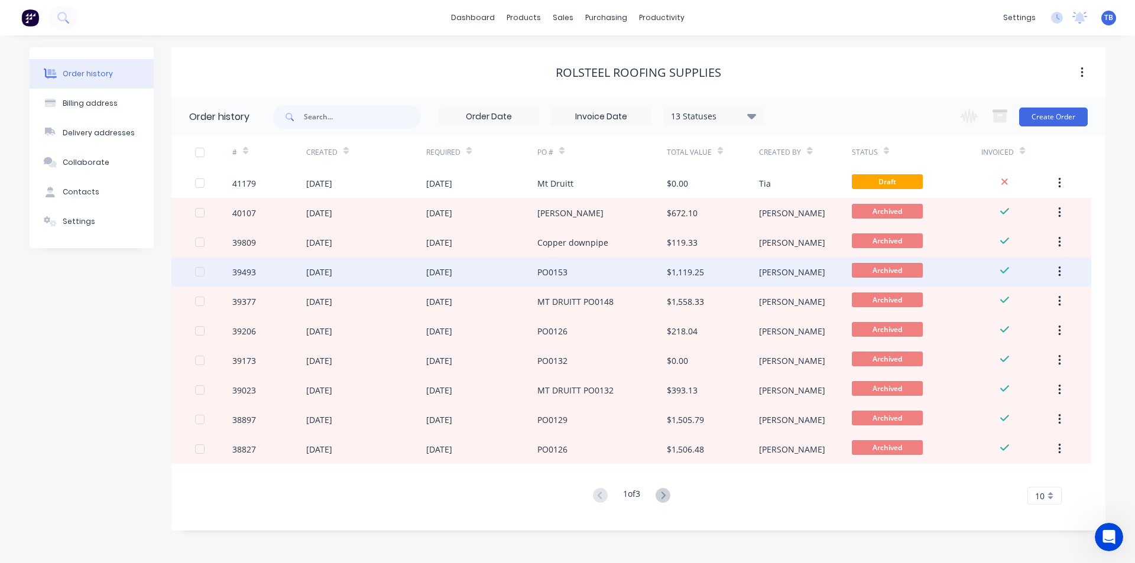
click at [577, 278] on div "PO0153" at bounding box center [601, 272] width 129 height 30
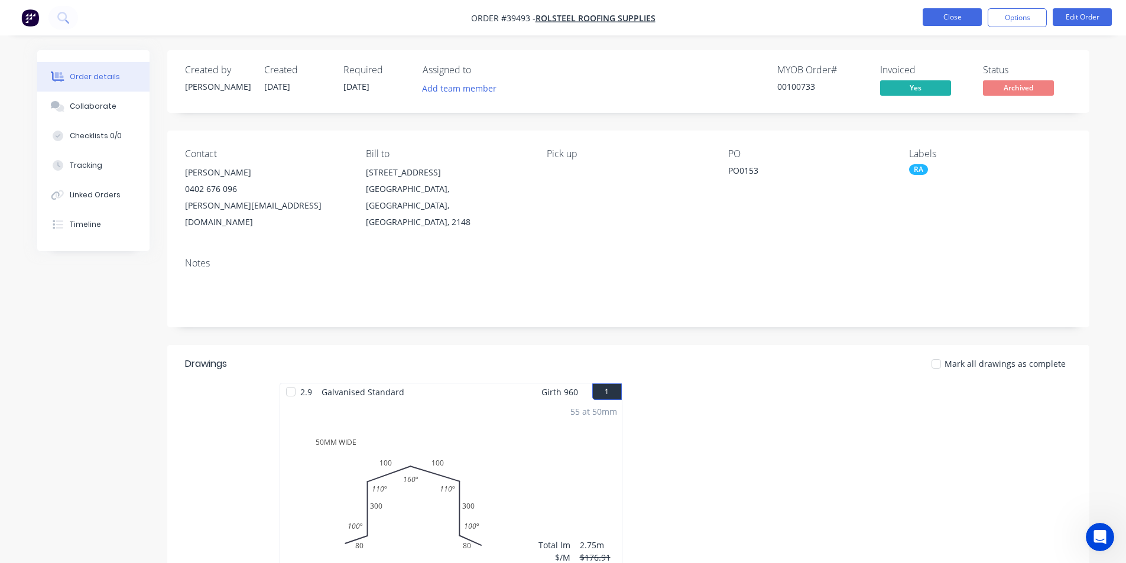
click at [947, 21] on button "Close" at bounding box center [952, 17] width 59 height 18
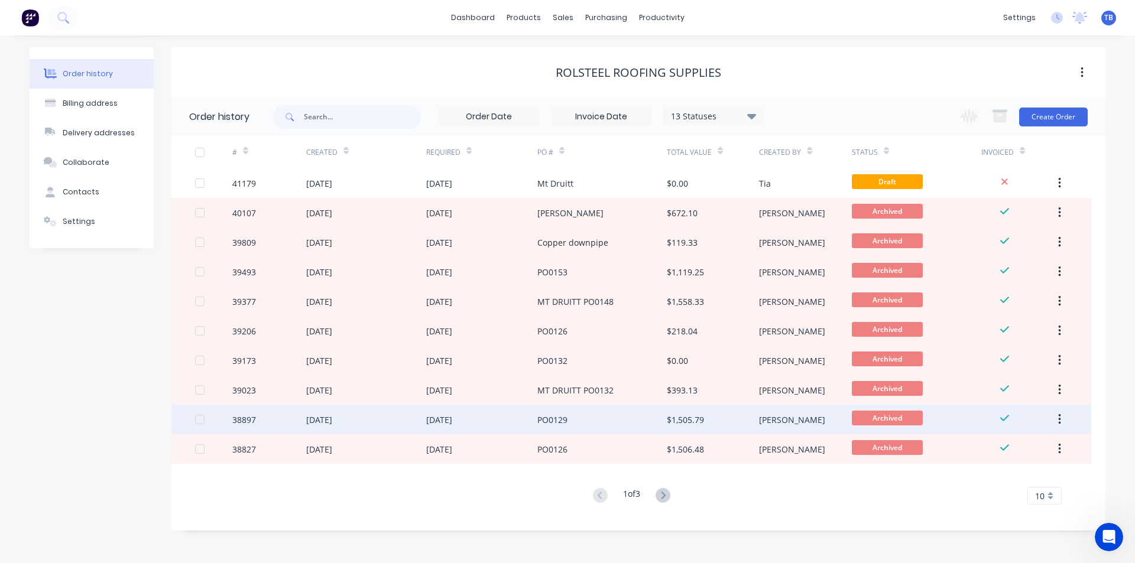
click at [496, 408] on div "[DATE]" at bounding box center [481, 420] width 111 height 30
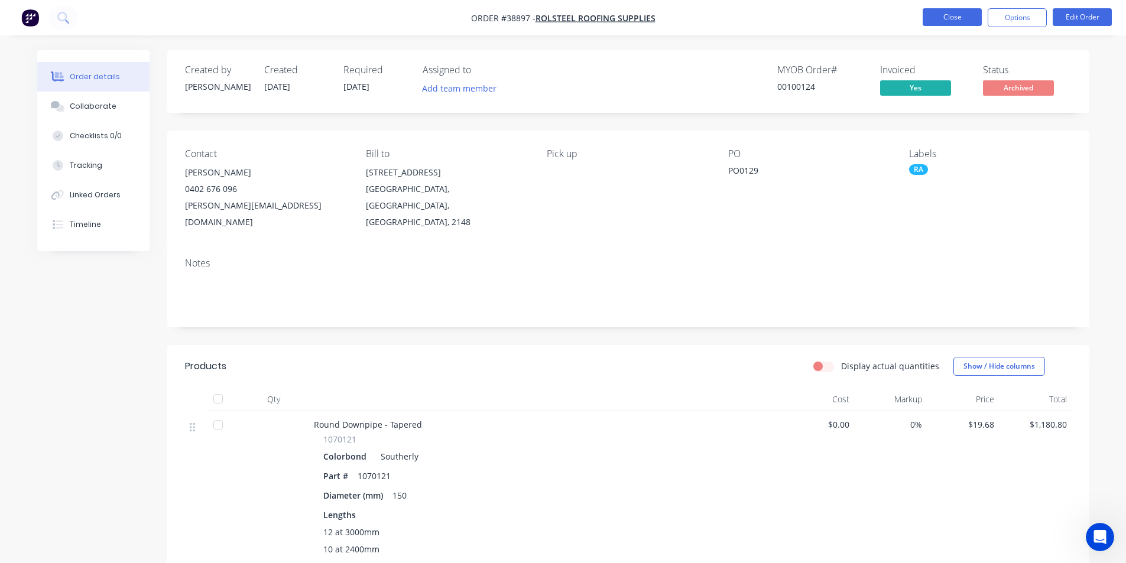
click at [956, 13] on button "Close" at bounding box center [952, 17] width 59 height 18
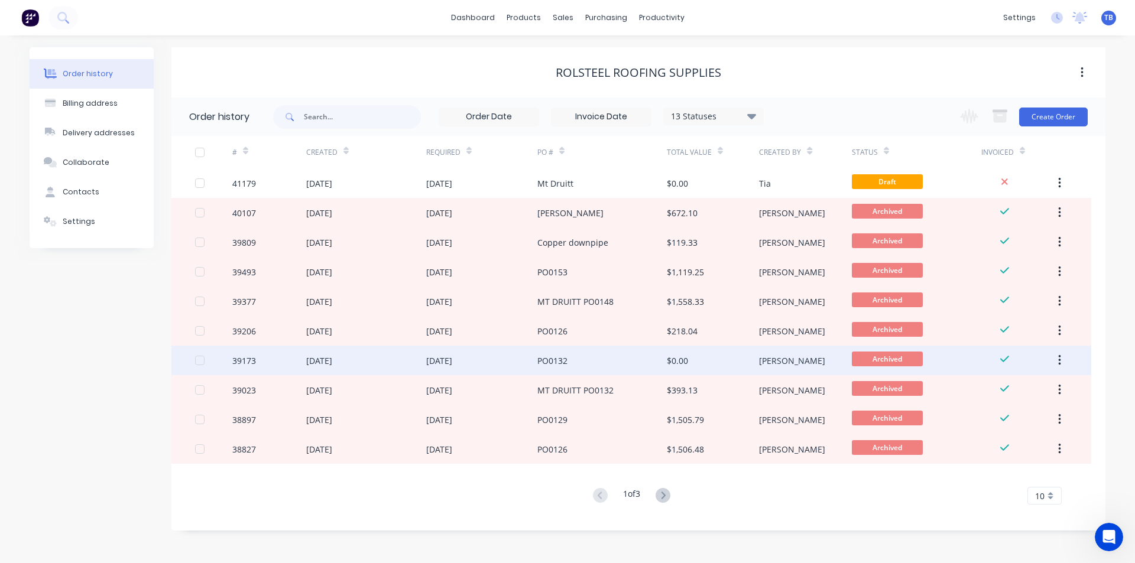
click at [530, 356] on div "[DATE]" at bounding box center [481, 361] width 111 height 30
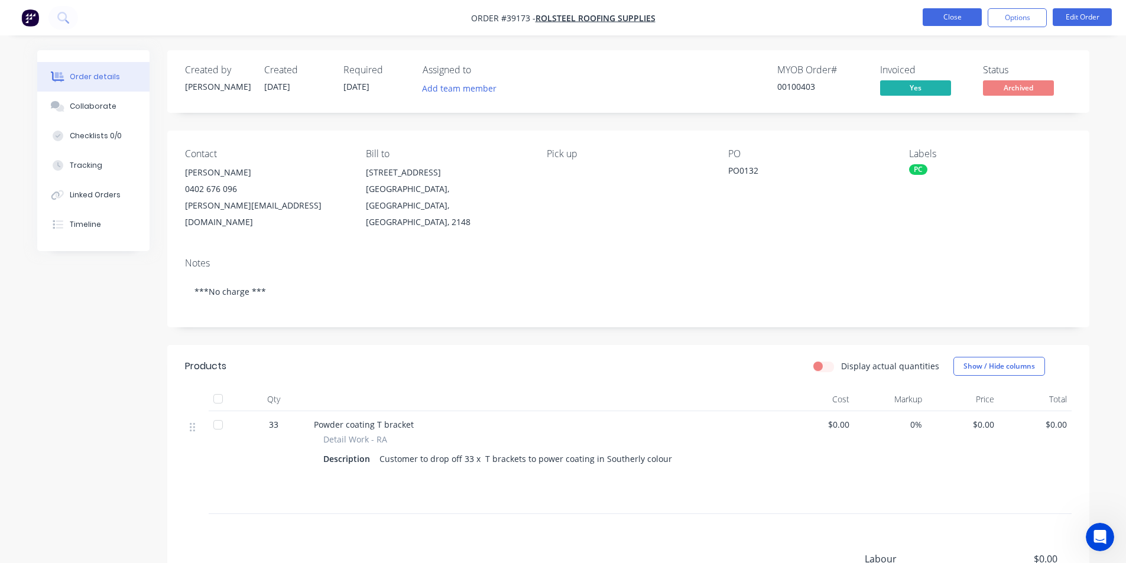
click at [967, 16] on button "Close" at bounding box center [952, 17] width 59 height 18
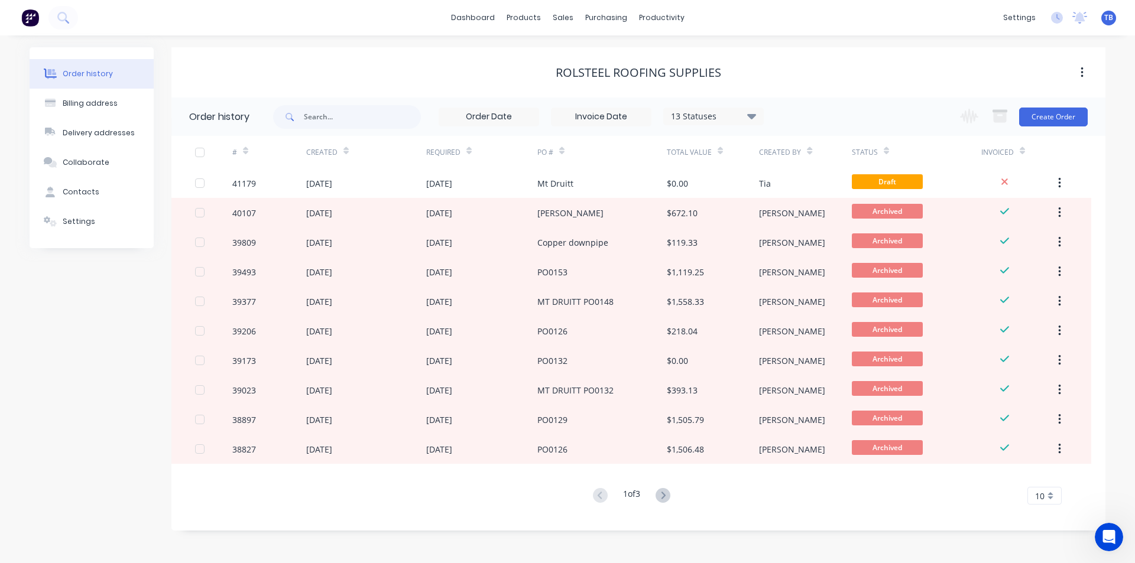
click at [1041, 495] on span "10" at bounding box center [1039, 496] width 9 height 12
click at [1042, 482] on div "35" at bounding box center [1044, 476] width 33 height 21
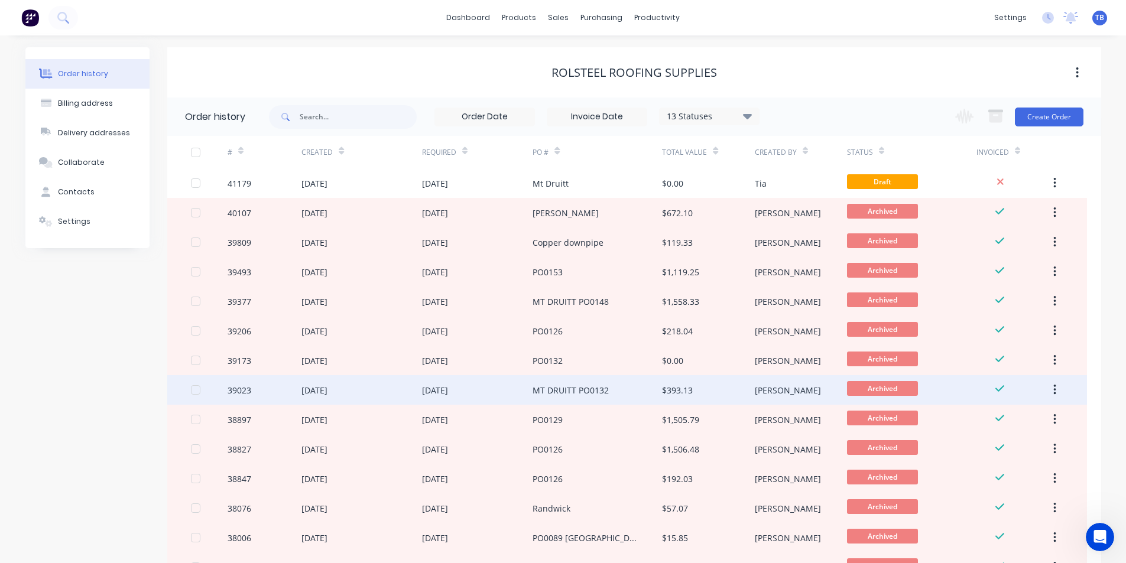
scroll to position [355, 0]
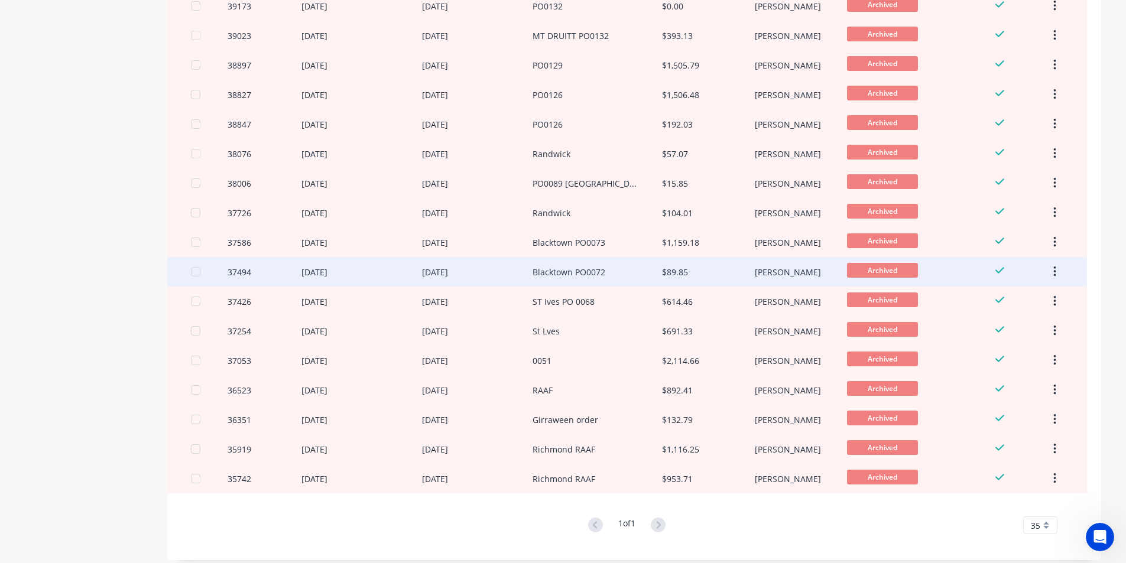
click at [595, 262] on div "Blacktown PO0072" at bounding box center [597, 272] width 129 height 30
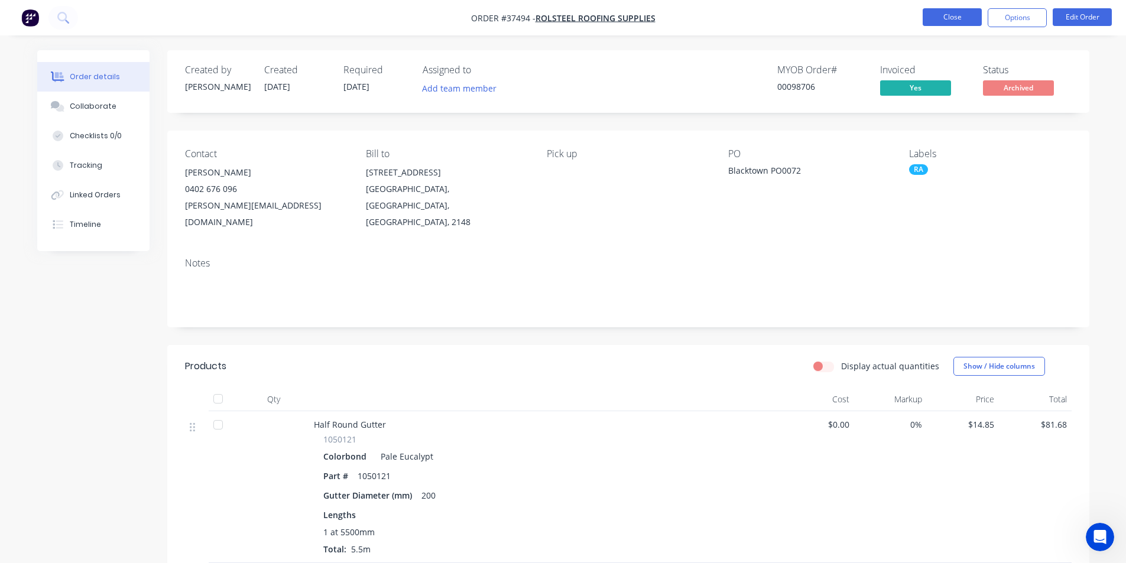
click at [940, 22] on button "Close" at bounding box center [952, 17] width 59 height 18
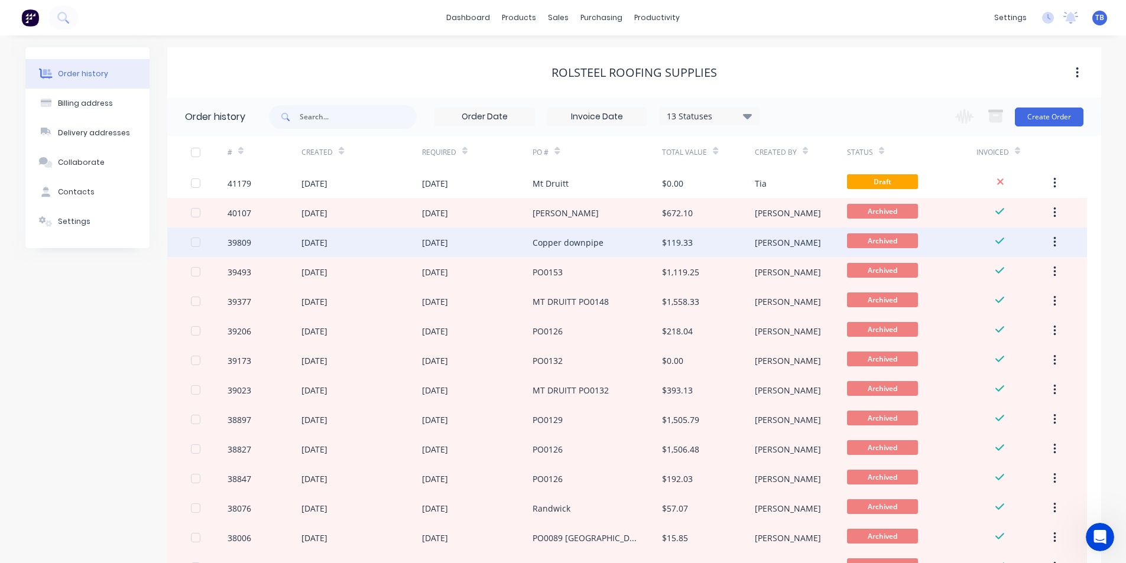
click at [534, 239] on div "Copper downpipe" at bounding box center [568, 242] width 71 height 12
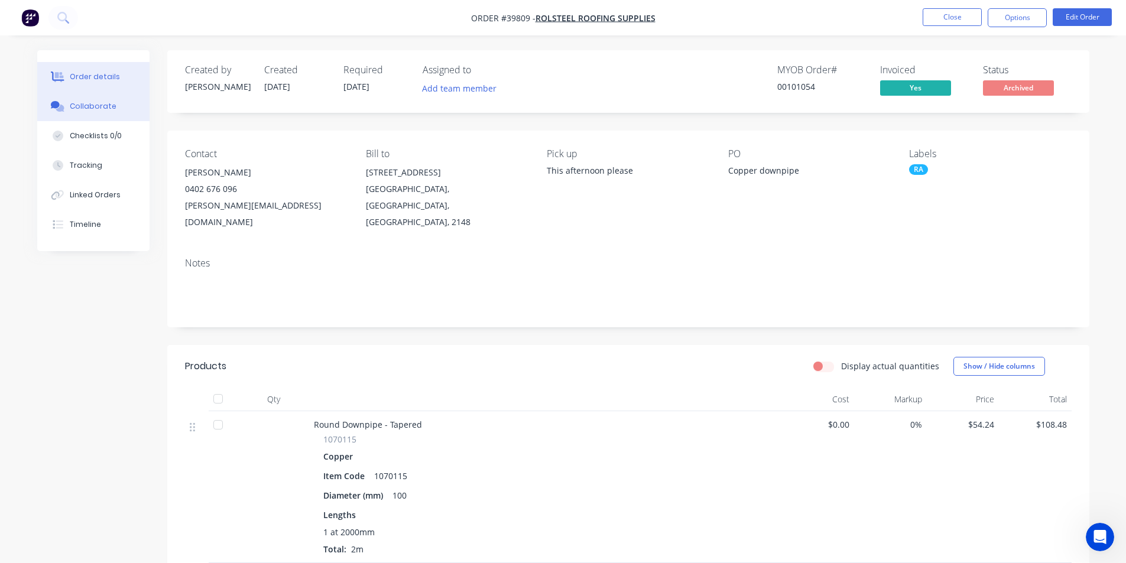
click at [82, 103] on div "Collaborate" at bounding box center [93, 106] width 47 height 11
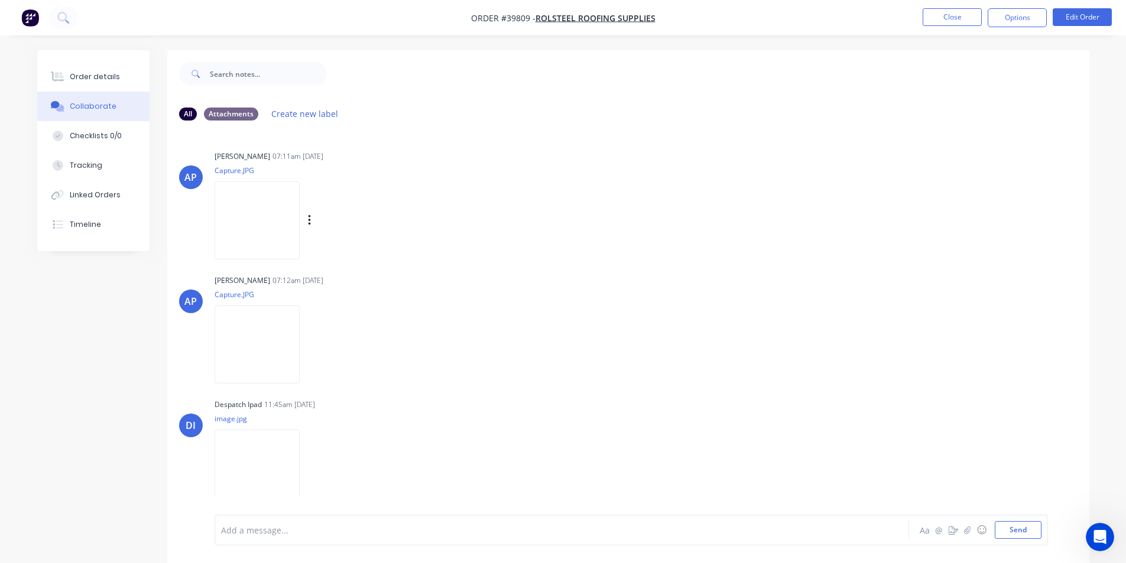
click at [258, 217] on img at bounding box center [257, 219] width 85 height 77
click at [259, 337] on img at bounding box center [257, 344] width 85 height 77
click at [105, 82] on button "Order details" at bounding box center [93, 77] width 112 height 30
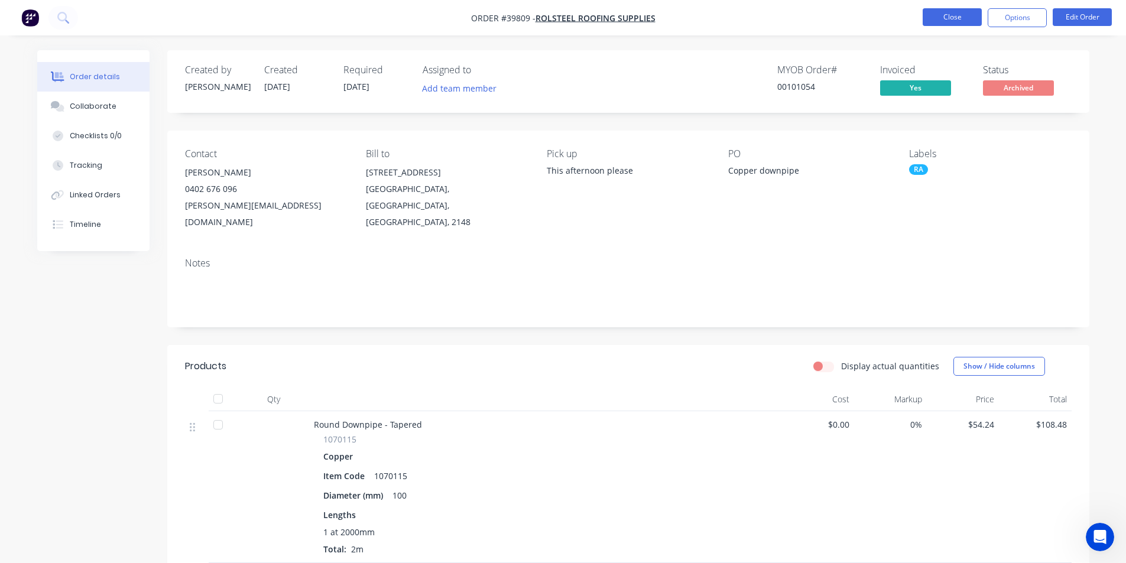
click at [941, 17] on button "Close" at bounding box center [952, 17] width 59 height 18
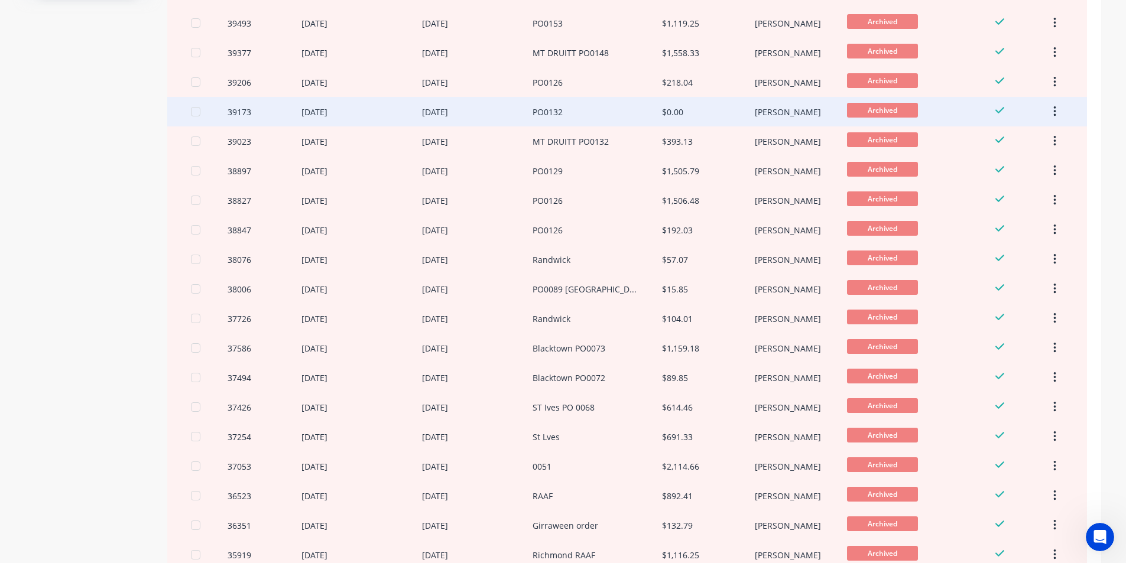
scroll to position [245, 0]
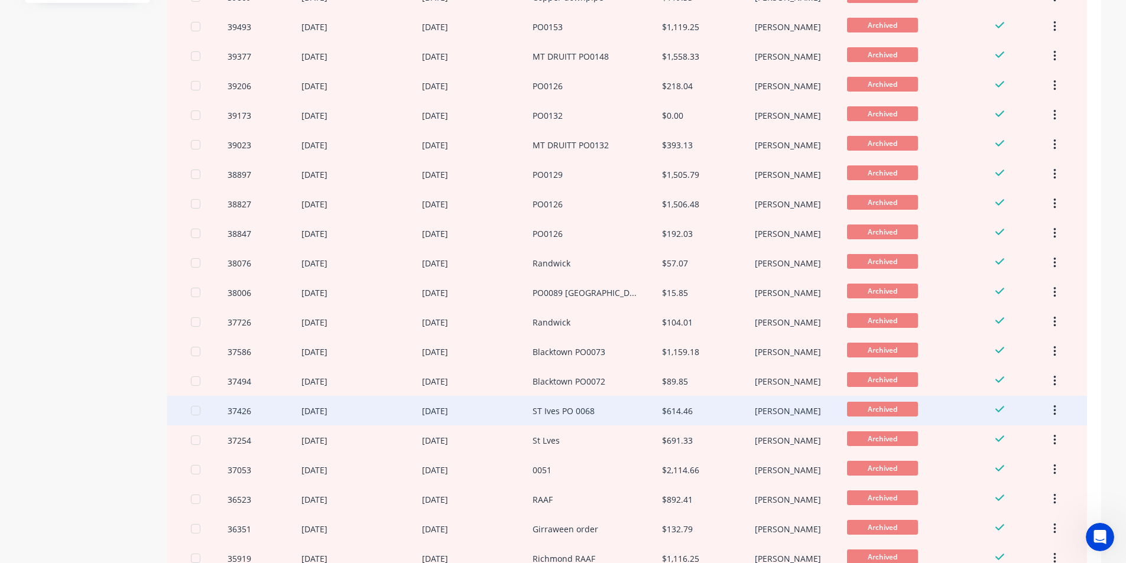
click at [585, 418] on div "ST Ives PO 0068" at bounding box center [597, 411] width 129 height 30
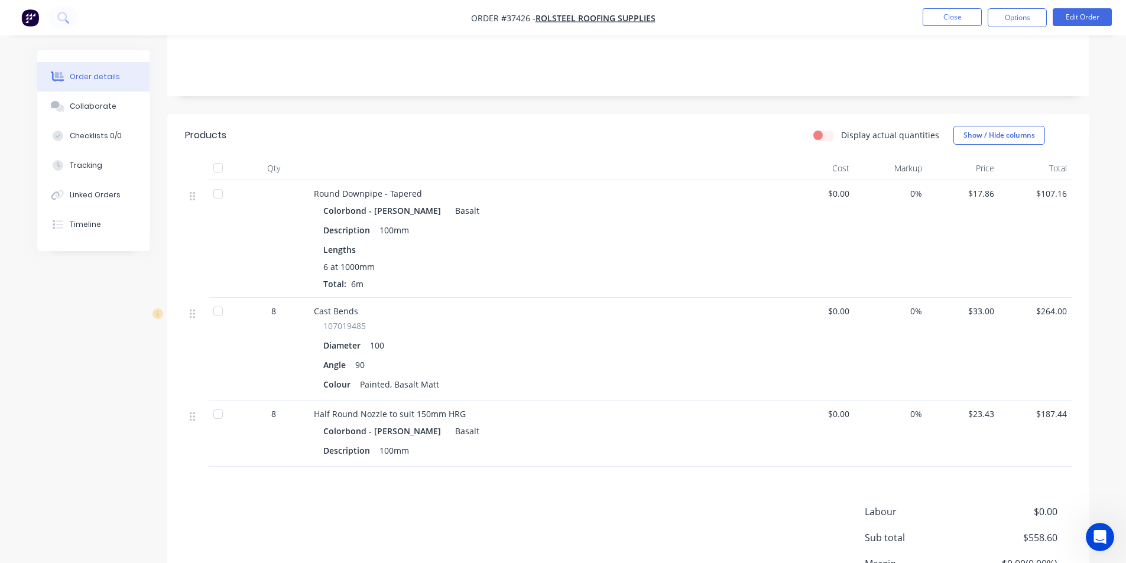
scroll to position [236, 0]
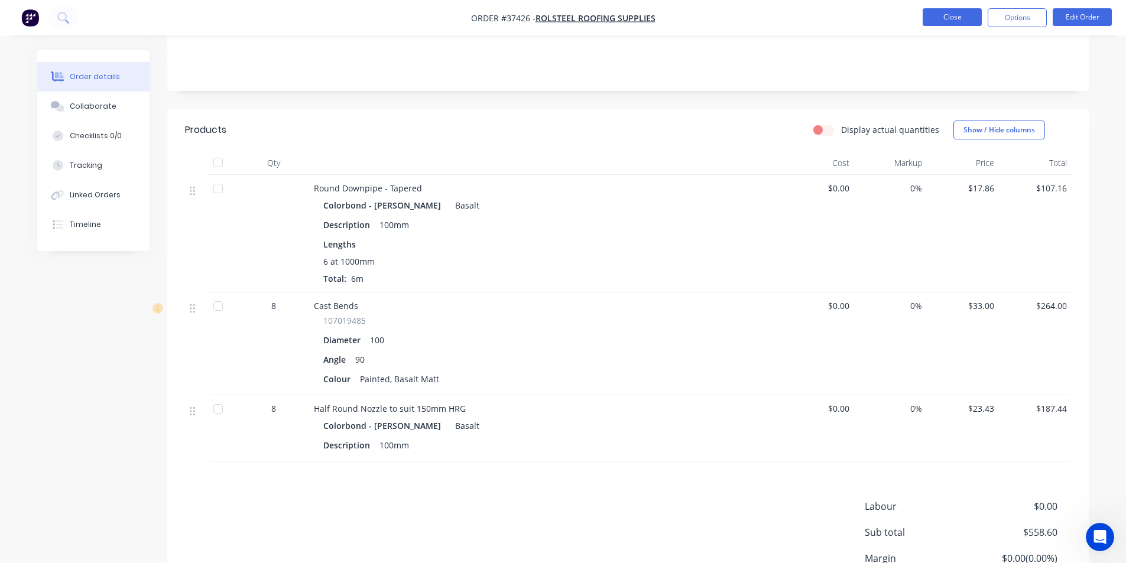
click at [969, 16] on button "Close" at bounding box center [952, 17] width 59 height 18
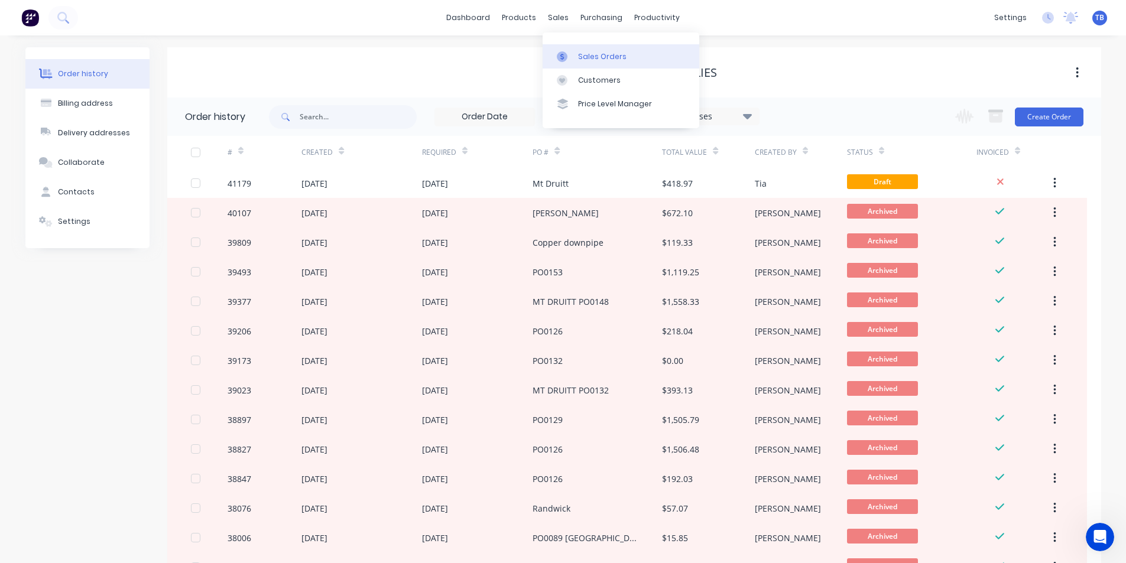
click at [582, 50] on link "Sales Orders" at bounding box center [621, 56] width 157 height 24
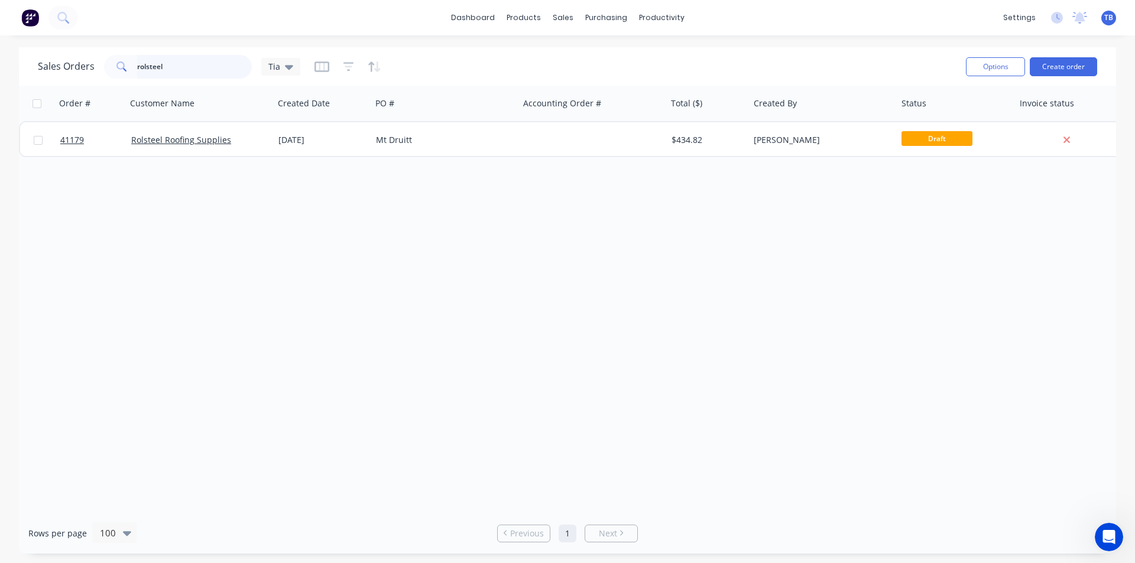
drag, startPoint x: 205, startPoint y: 76, endPoint x: -56, endPoint y: 94, distance: 261.2
click at [0, 94] on html "dashboard products sales purchasing productivity dashboard products Product Cat…" at bounding box center [567, 281] width 1135 height 563
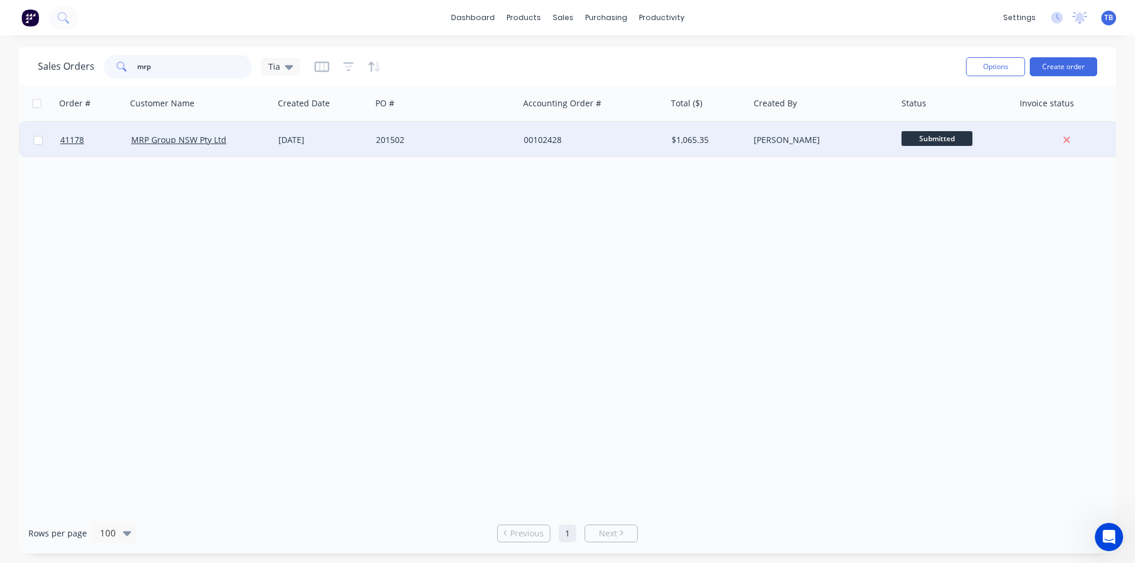
type input "mrp"
click at [239, 141] on div "MRP Group NSW Pty Ltd" at bounding box center [196, 140] width 131 height 12
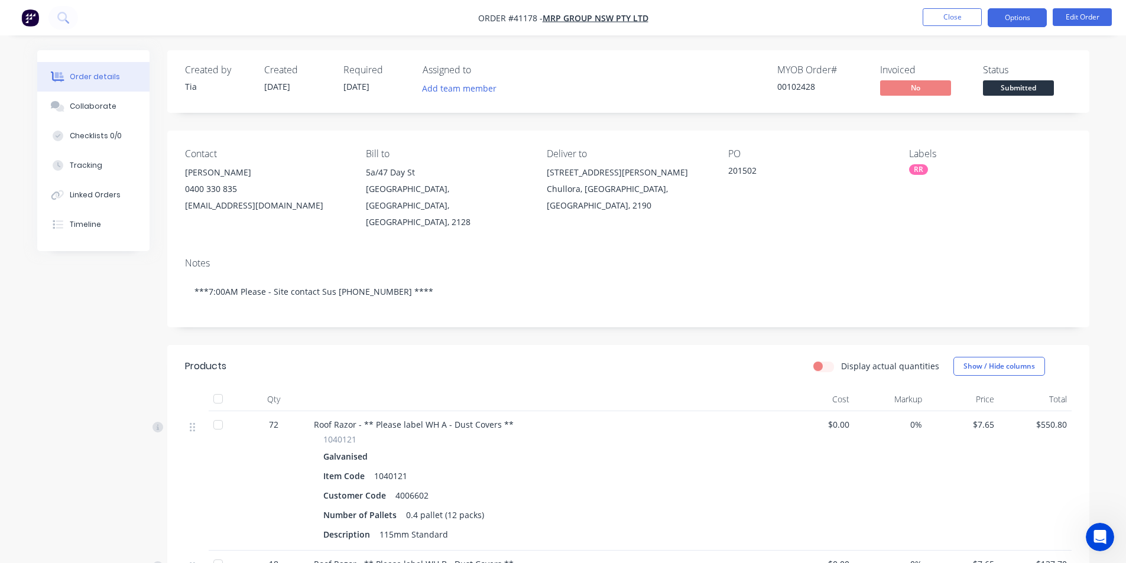
click at [1032, 12] on button "Options" at bounding box center [1017, 17] width 59 height 19
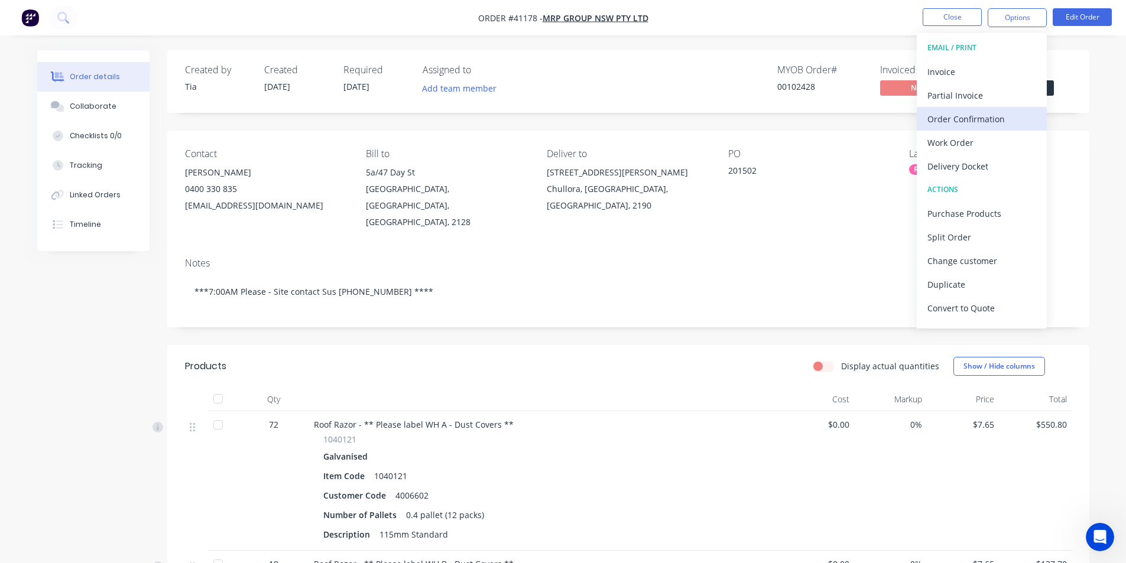
click at [986, 118] on div "Order Confirmation" at bounding box center [981, 119] width 109 height 17
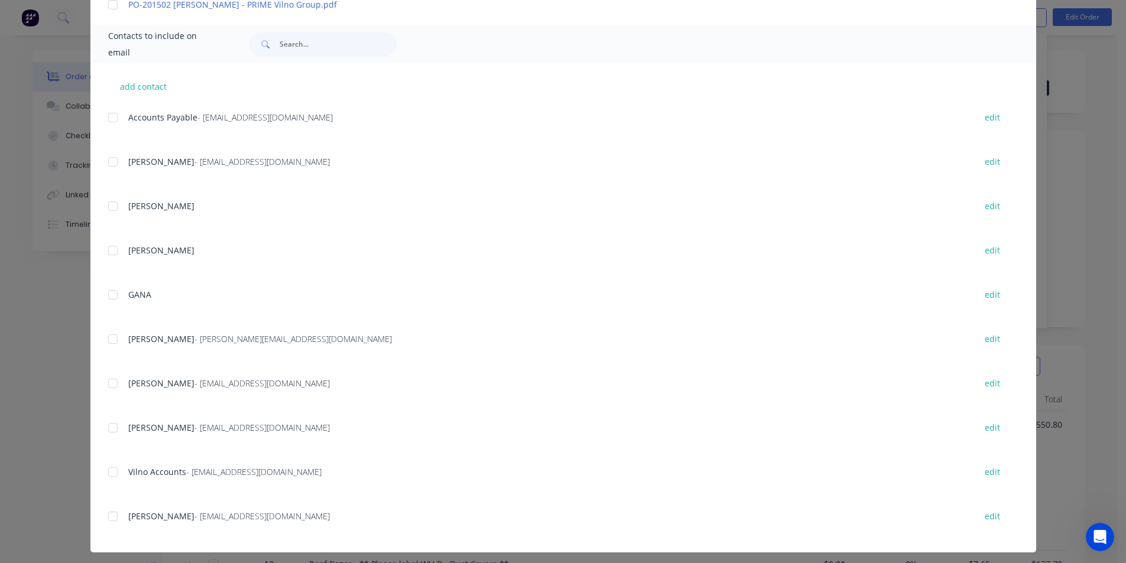
scroll to position [384, 0]
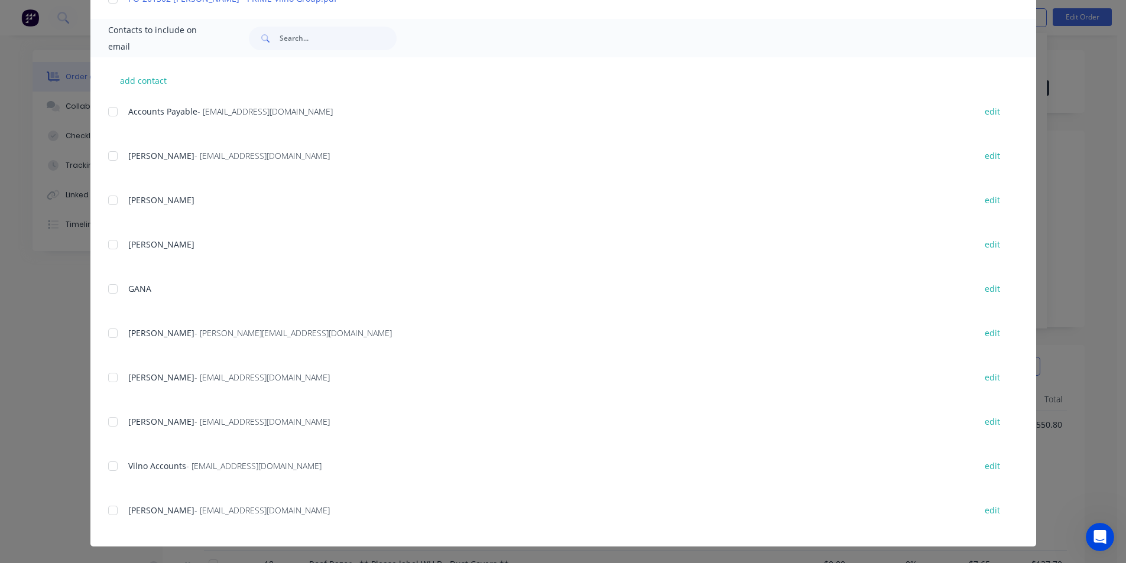
click at [112, 507] on div at bounding box center [113, 511] width 24 height 24
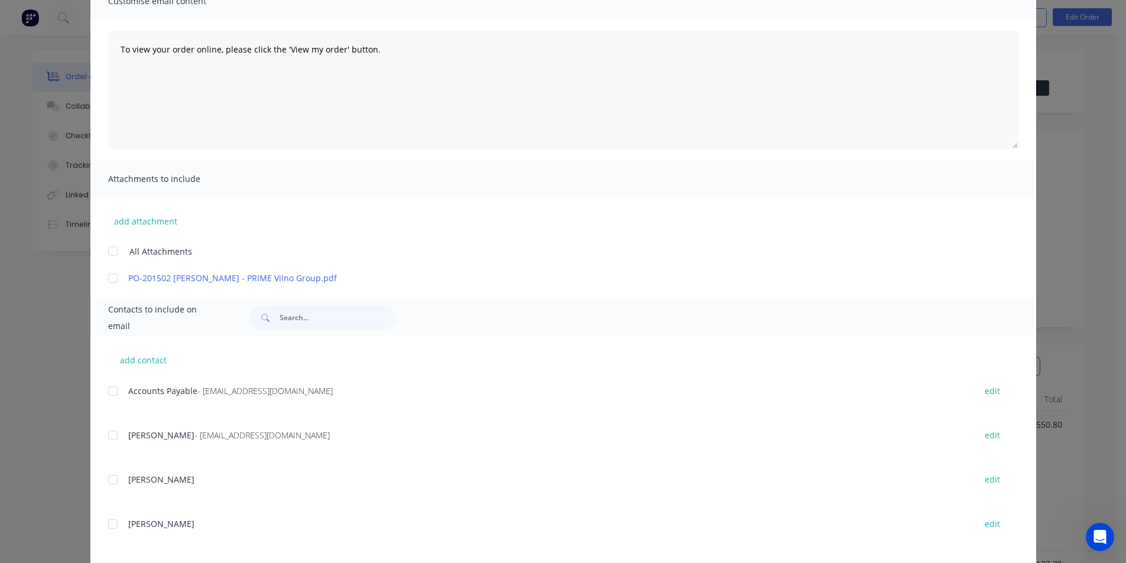
scroll to position [0, 0]
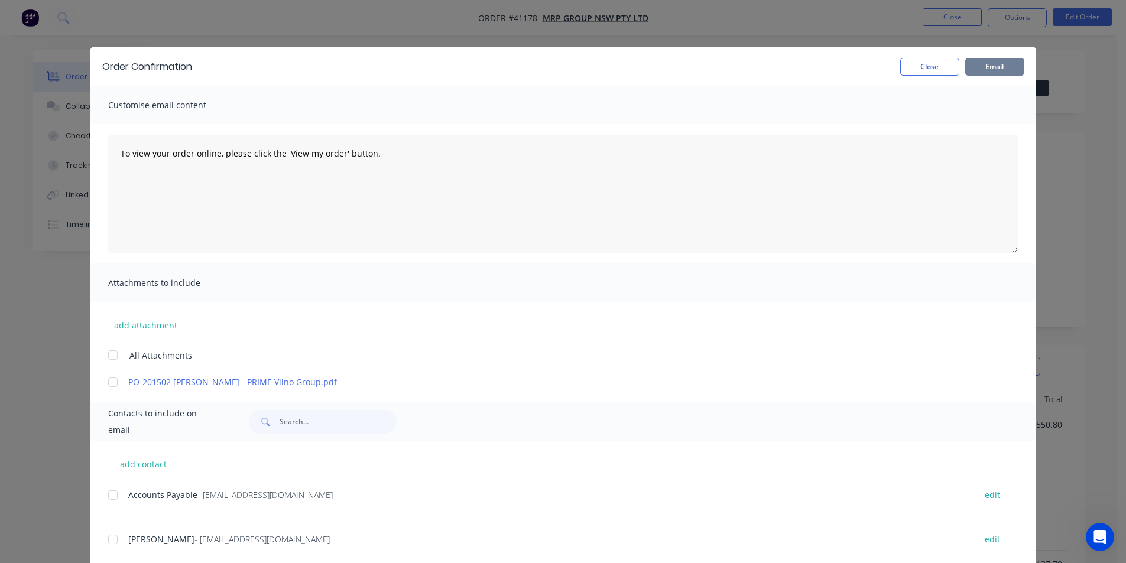
click at [988, 67] on button "Email" at bounding box center [994, 67] width 59 height 18
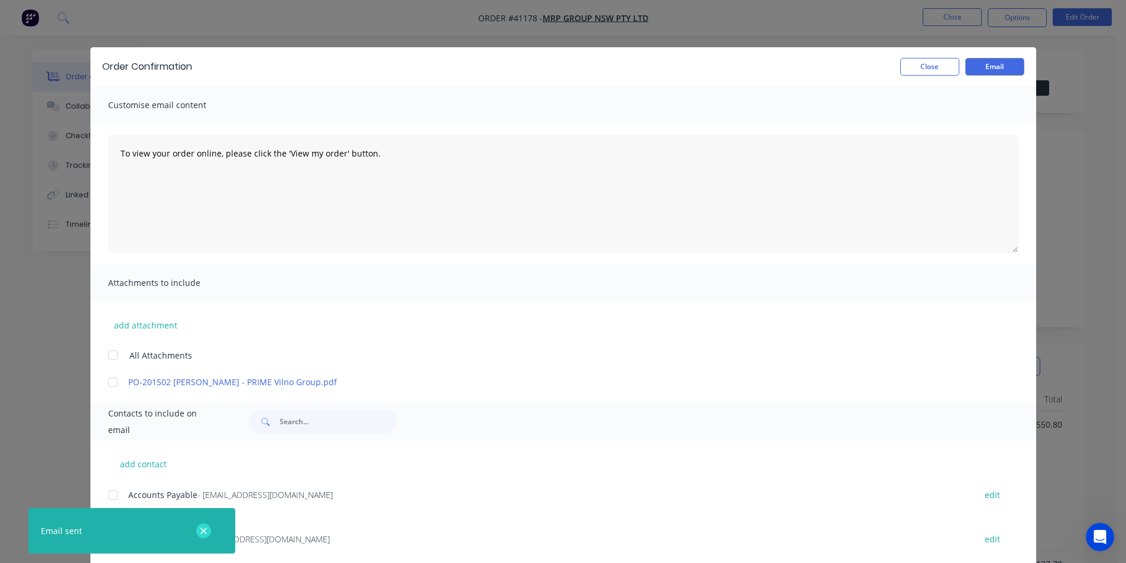
click at [206, 532] on icon "button" at bounding box center [204, 531] width 8 height 11
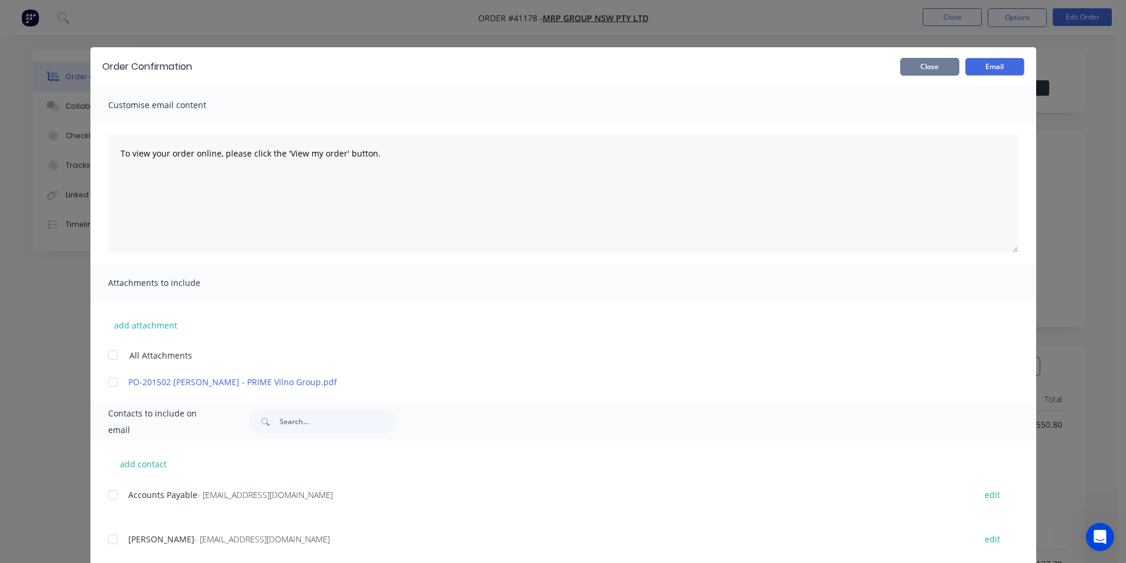
drag, startPoint x: 928, startPoint y: 70, endPoint x: 367, endPoint y: 115, distance: 563.3
click at [928, 69] on button "Close" at bounding box center [929, 67] width 59 height 18
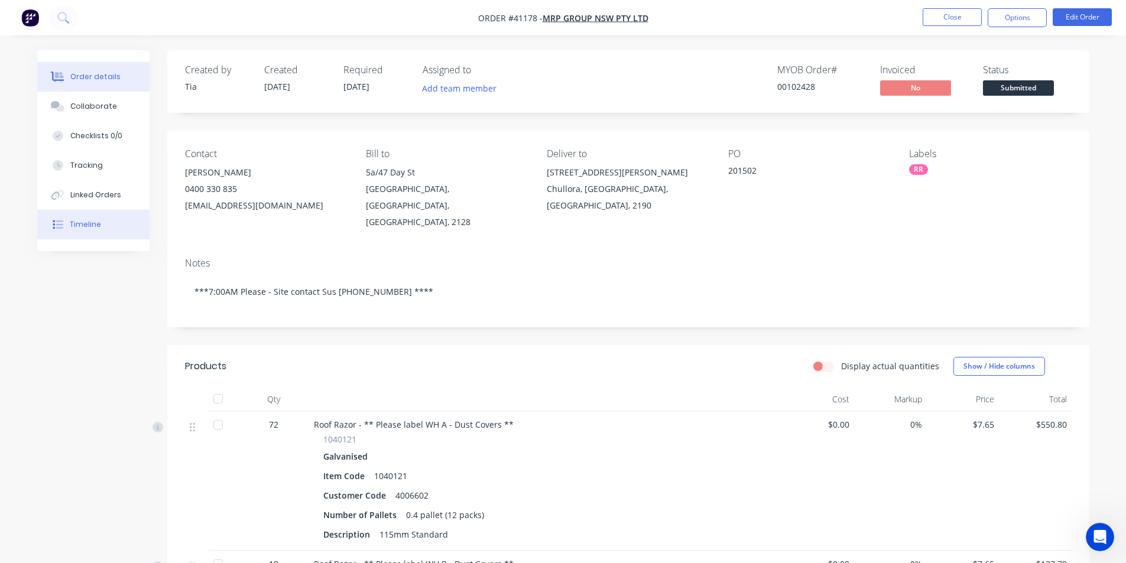
click at [87, 238] on button "Timeline" at bounding box center [93, 225] width 112 height 30
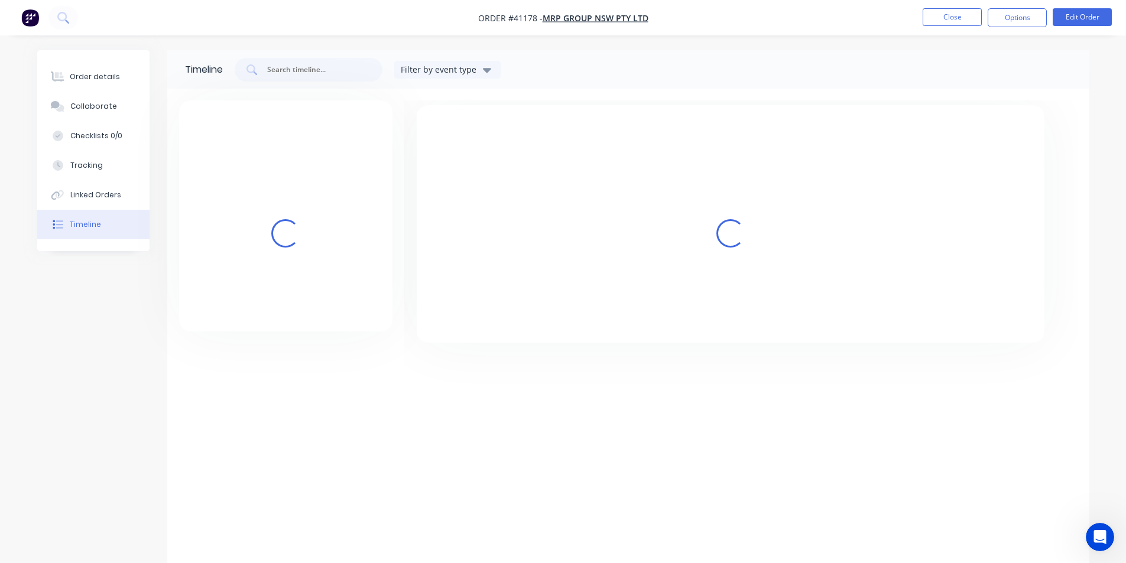
click at [93, 228] on div "Timeline" at bounding box center [85, 224] width 31 height 11
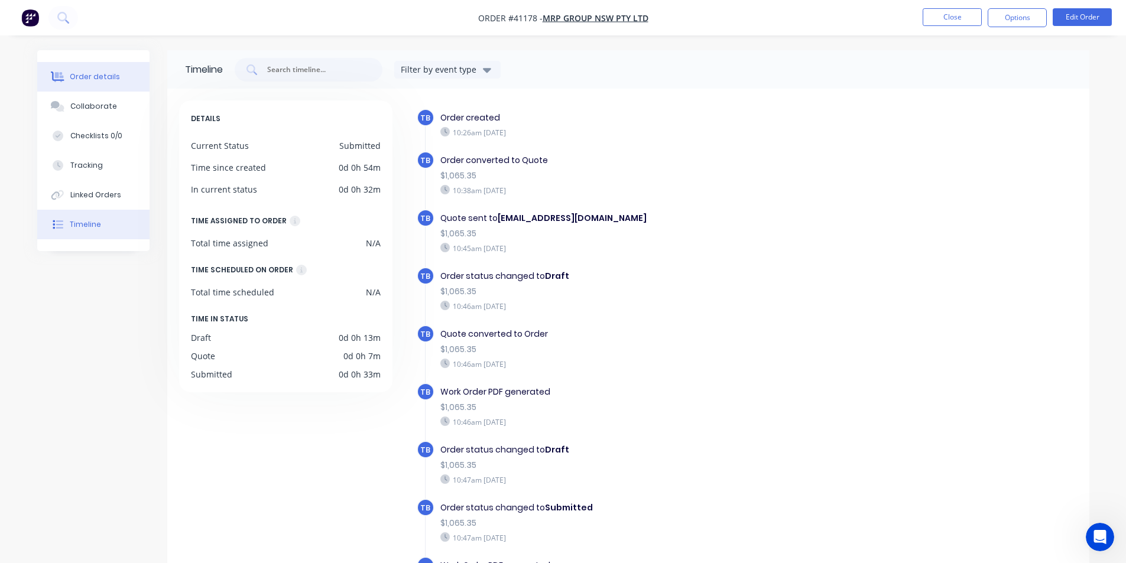
click at [100, 74] on div "Order details" at bounding box center [95, 77] width 50 height 11
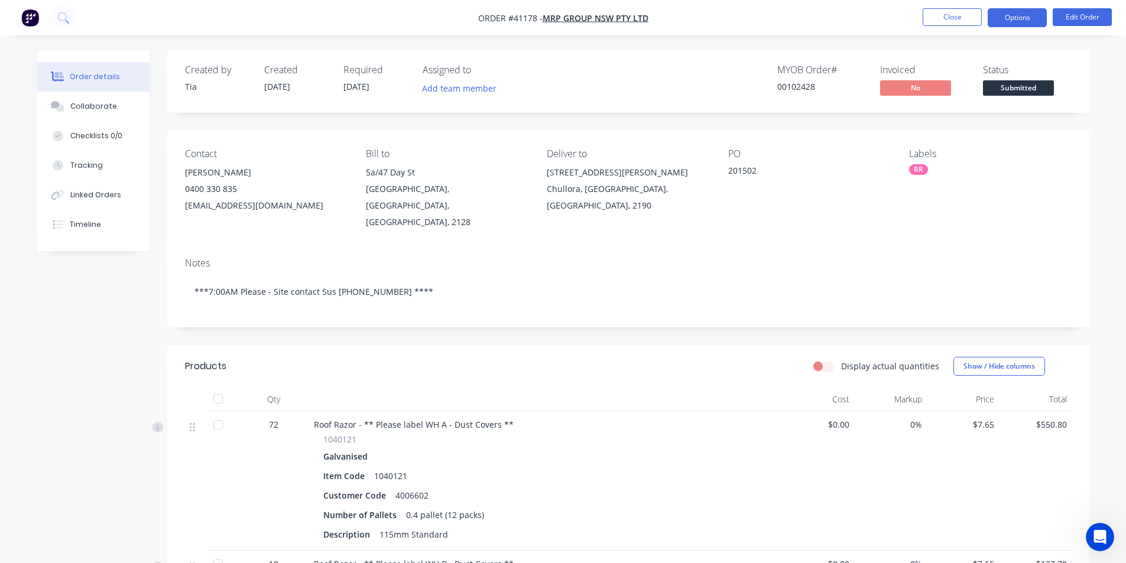
click at [1008, 22] on button "Options" at bounding box center [1017, 17] width 59 height 19
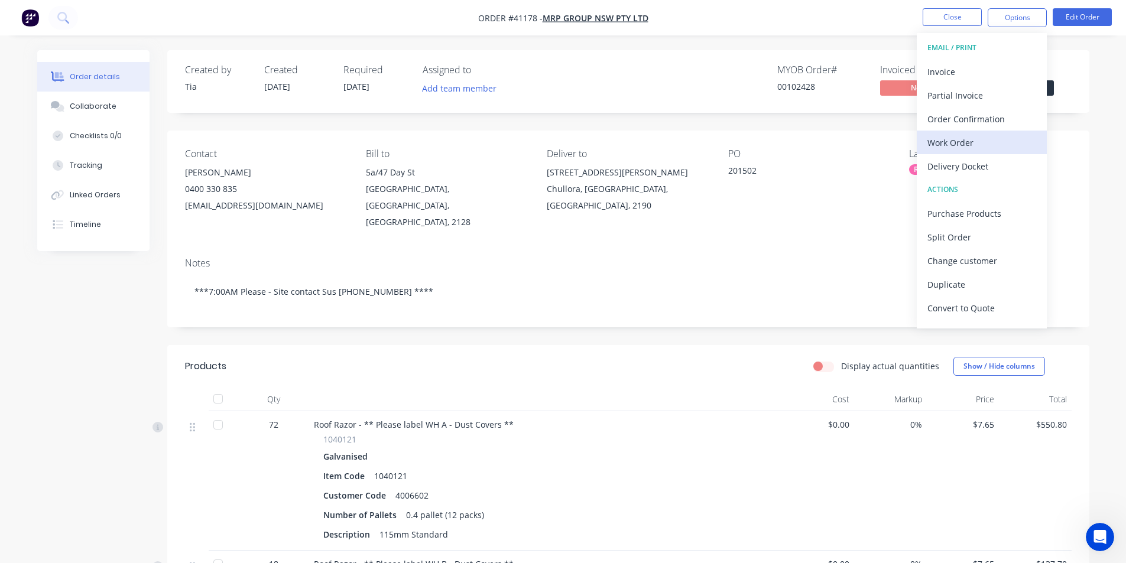
click at [978, 144] on div "Work Order" at bounding box center [981, 142] width 109 height 17
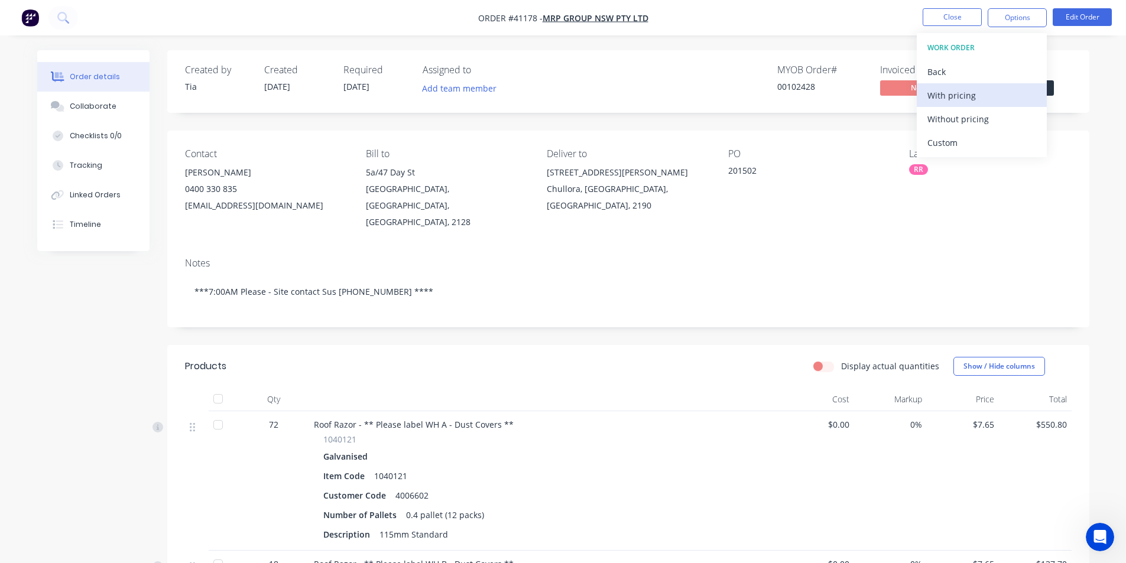
click at [979, 97] on div "With pricing" at bounding box center [981, 95] width 109 height 17
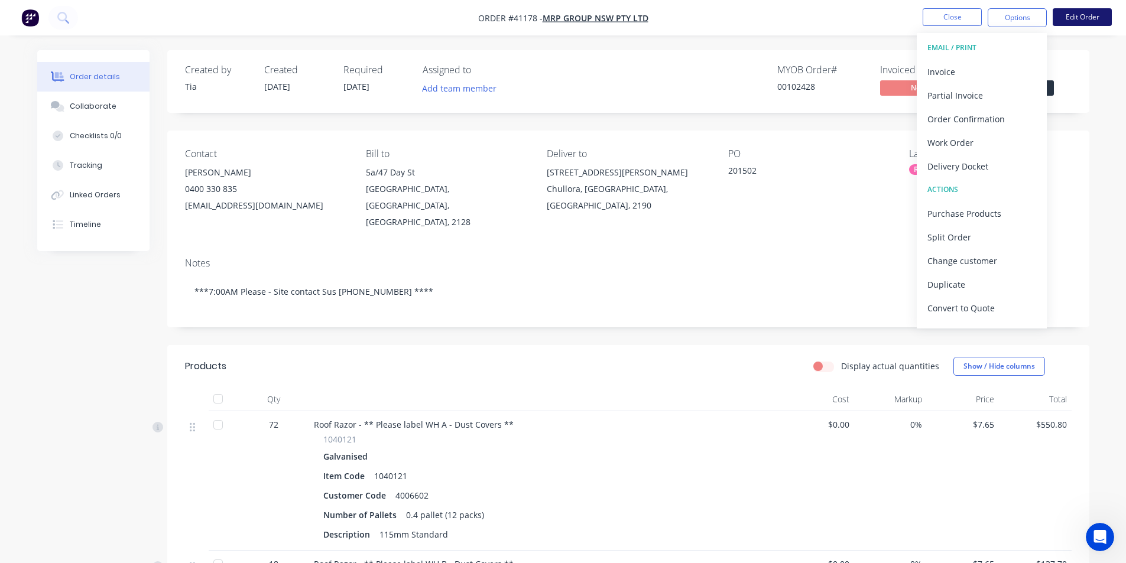
click at [1079, 17] on button "Edit Order" at bounding box center [1082, 17] width 59 height 18
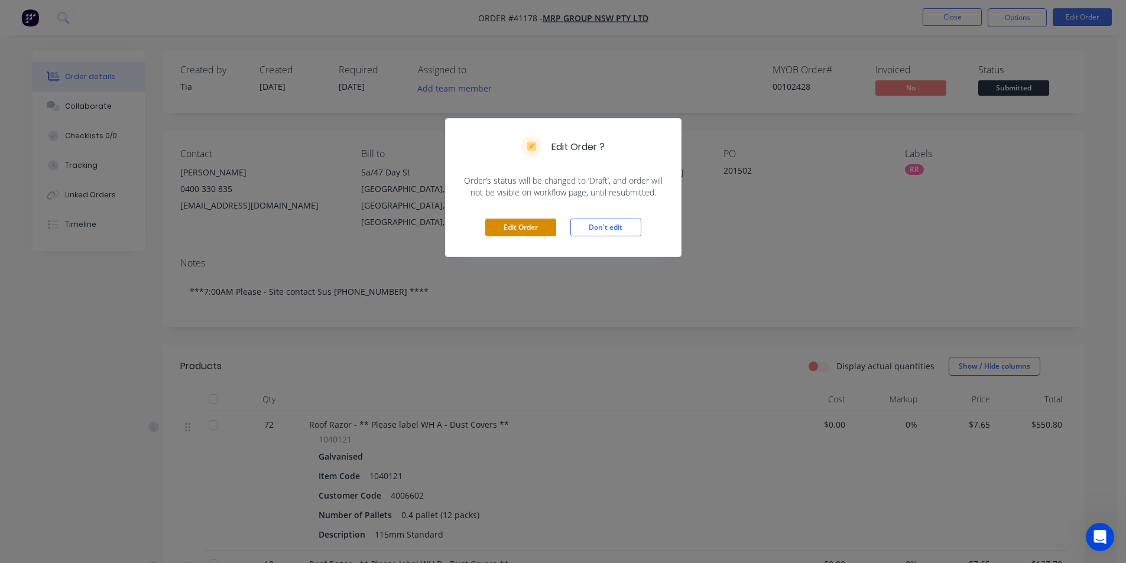
click at [518, 232] on button "Edit Order" at bounding box center [520, 228] width 71 height 18
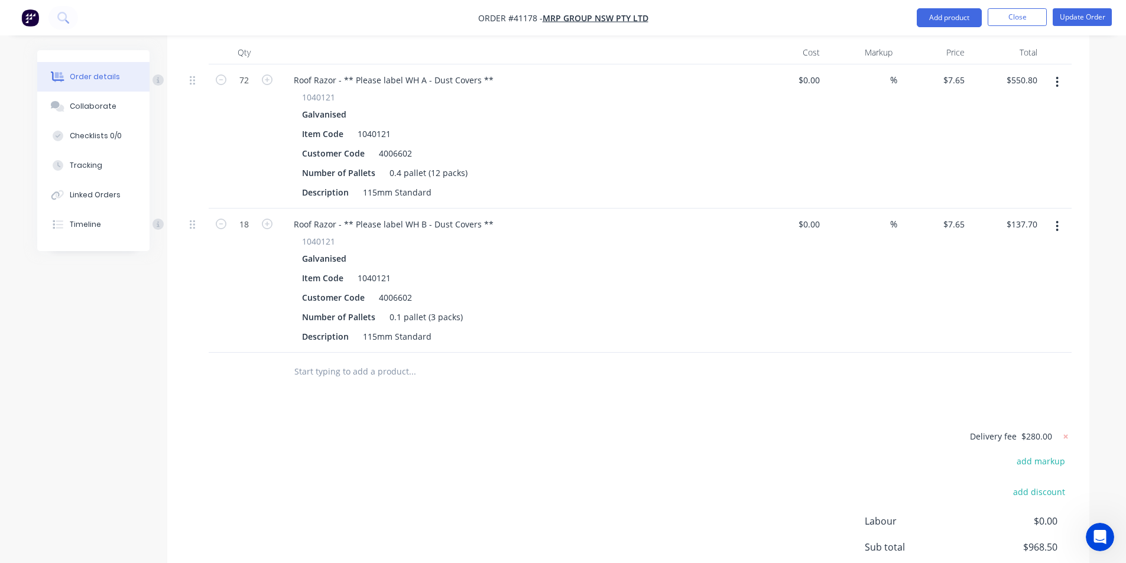
scroll to position [499, 0]
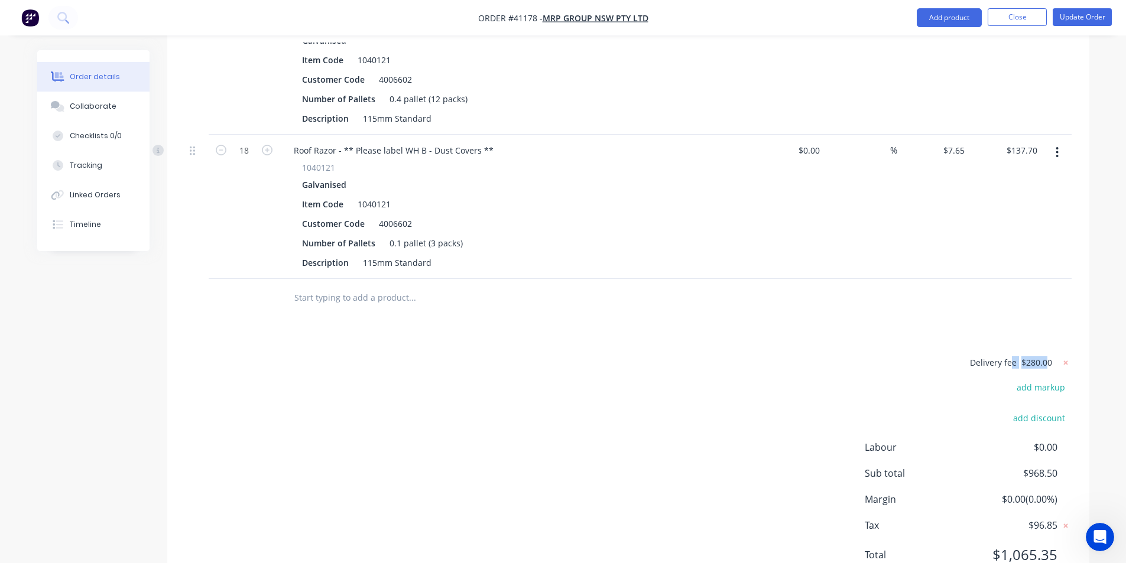
drag, startPoint x: 1046, startPoint y: 309, endPoint x: 1013, endPoint y: 317, distance: 33.5
click at [1012, 355] on form "Delivery fee $280.00" at bounding box center [995, 362] width 152 height 15
click at [1064, 361] on icon at bounding box center [1065, 363] width 4 height 4
click at [1042, 355] on button "add delivery fee" at bounding box center [1033, 363] width 76 height 16
type input "290.00"
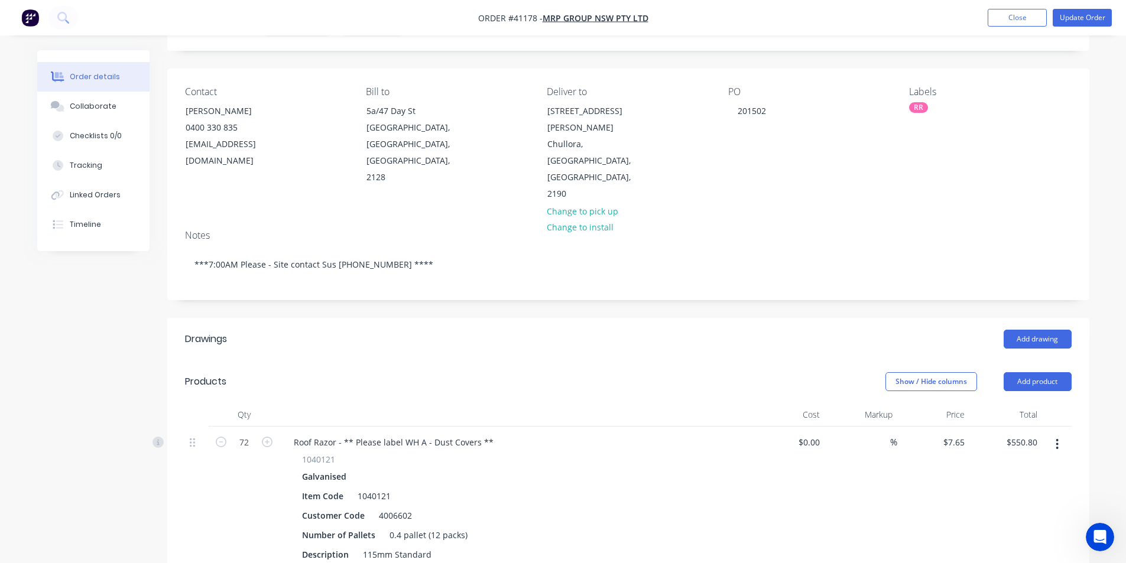
scroll to position [0, 0]
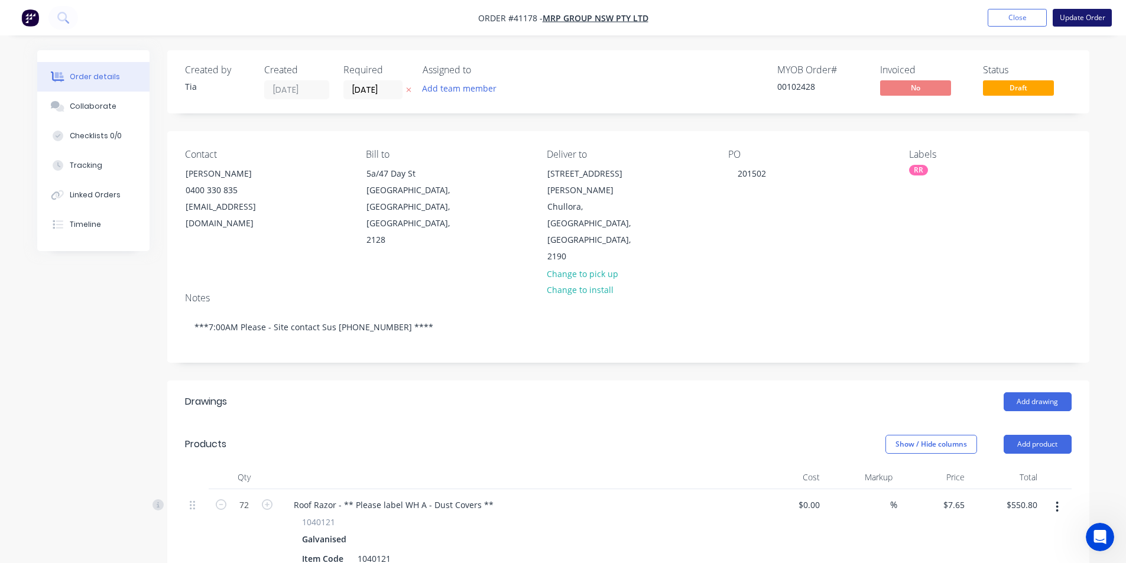
click at [1085, 24] on button "Update Order" at bounding box center [1082, 18] width 59 height 18
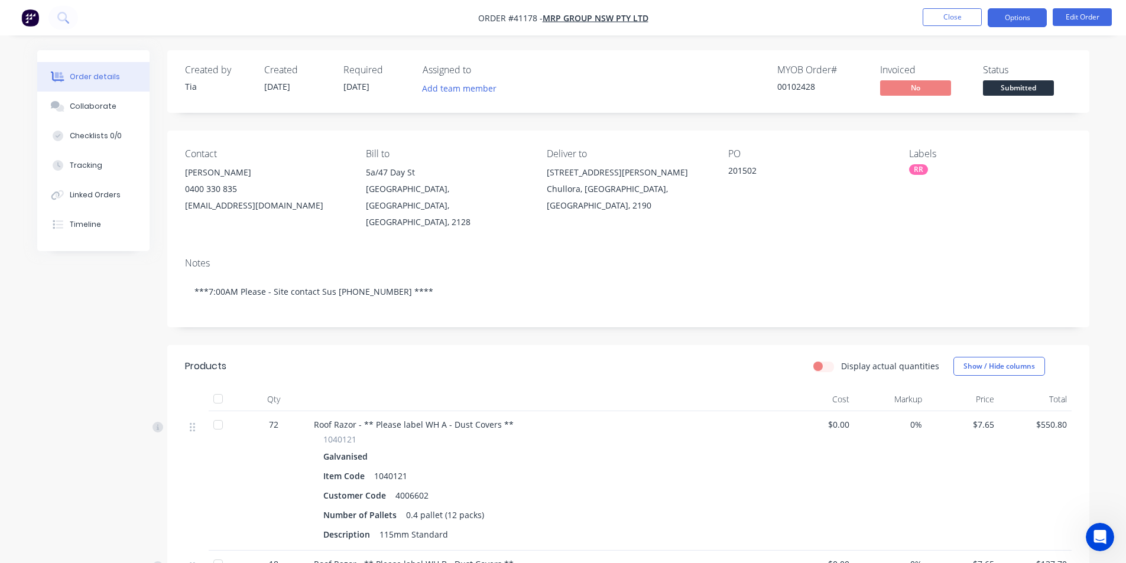
click at [1020, 20] on button "Options" at bounding box center [1017, 17] width 59 height 19
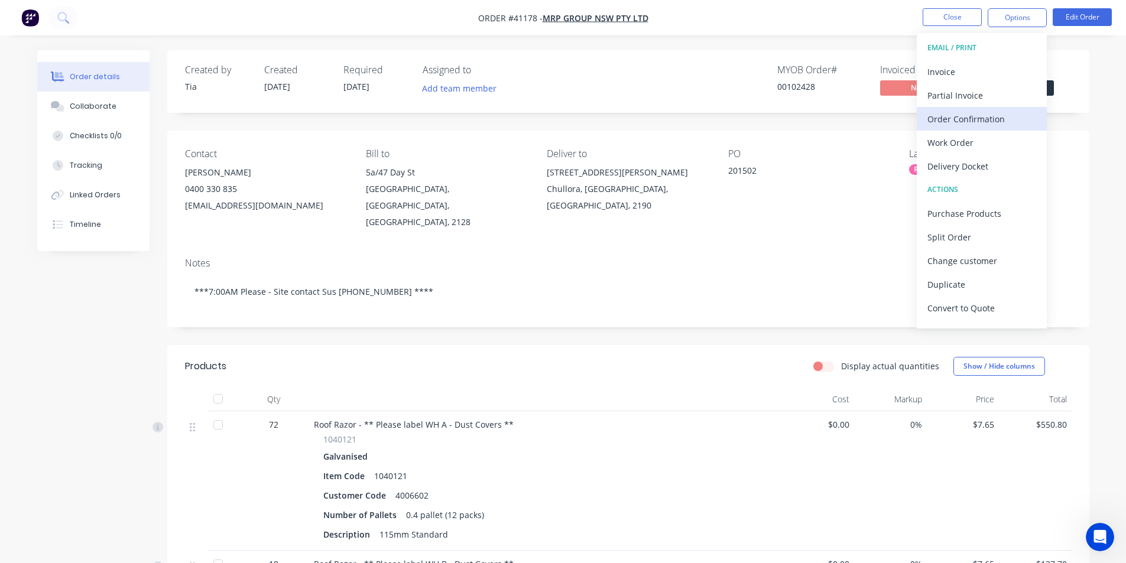
click at [975, 121] on div "Order Confirmation" at bounding box center [981, 119] width 109 height 17
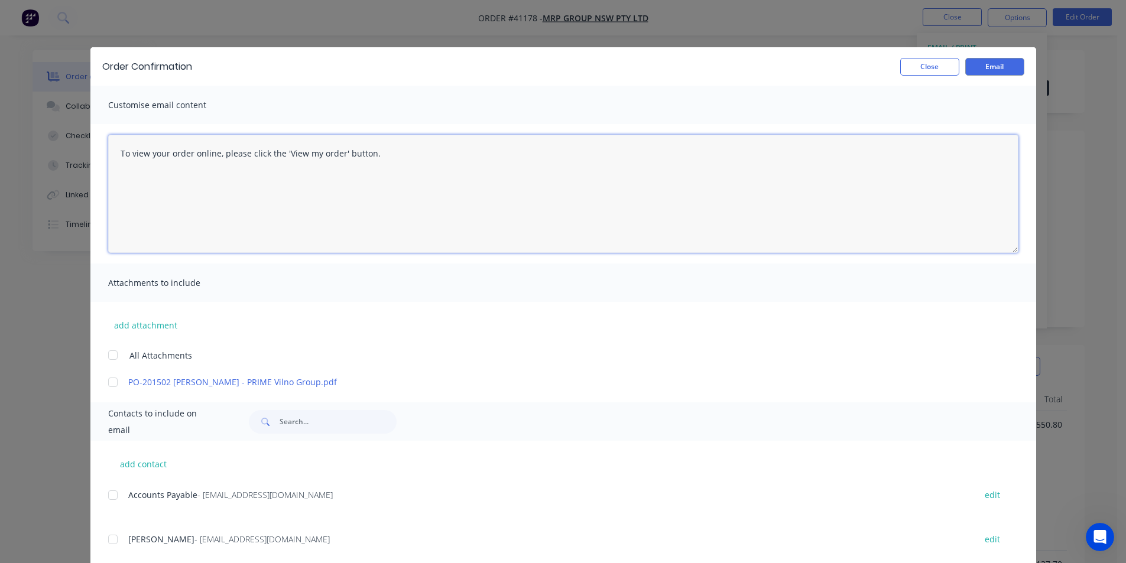
drag, startPoint x: 112, startPoint y: 155, endPoint x: 106, endPoint y: 147, distance: 10.2
click at [112, 155] on textarea "To view your order online, please click the 'View my order' button." at bounding box center [563, 194] width 910 height 118
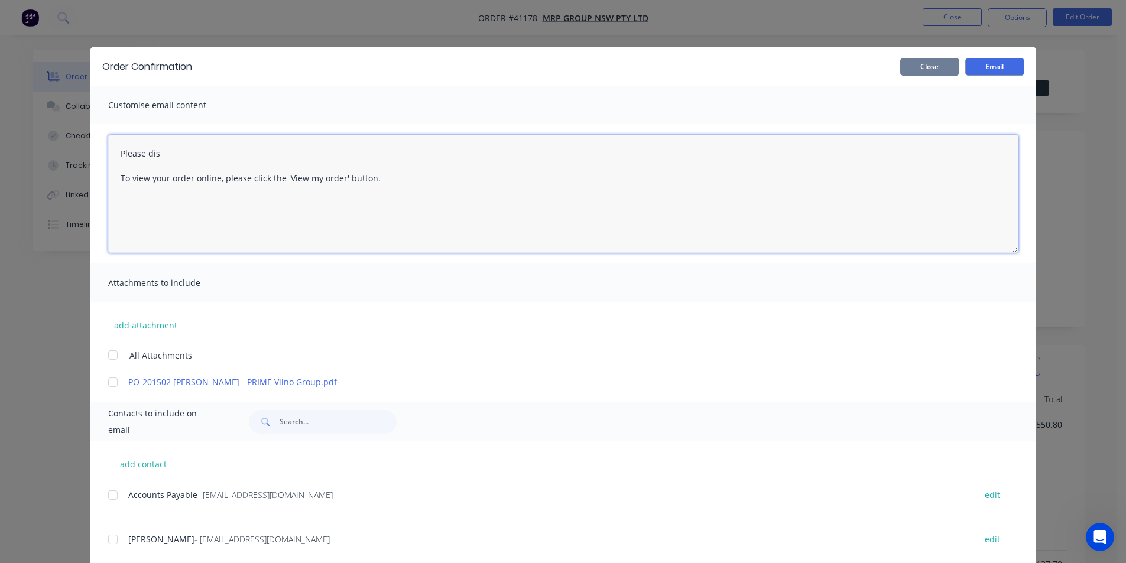
type textarea "Please dis To view your order online, please click the 'View my order' button."
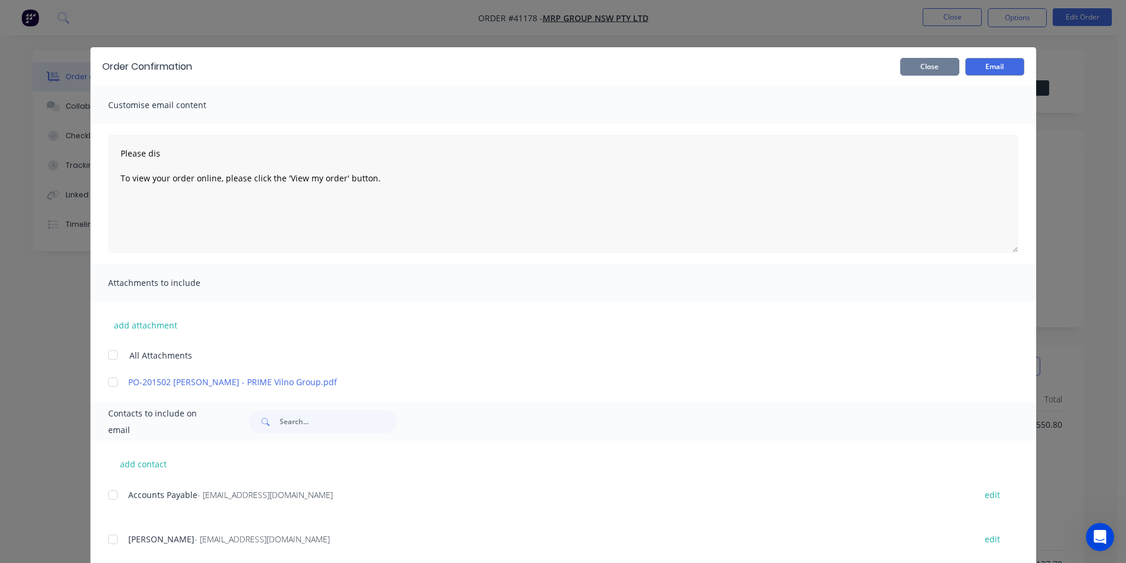
click at [936, 66] on button "Close" at bounding box center [929, 67] width 59 height 18
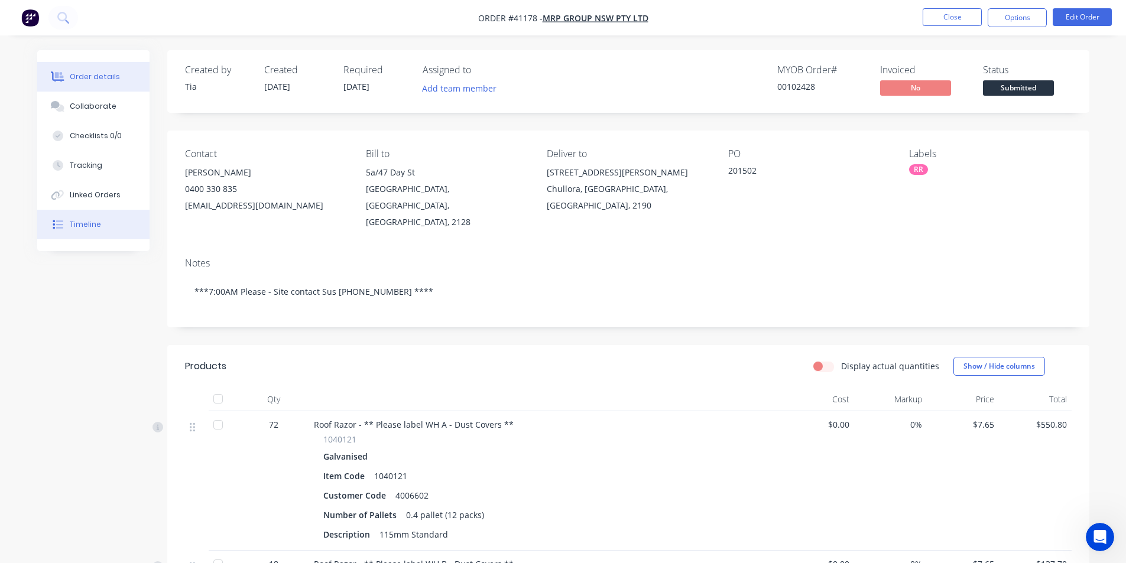
click at [93, 216] on button "Timeline" at bounding box center [93, 225] width 112 height 30
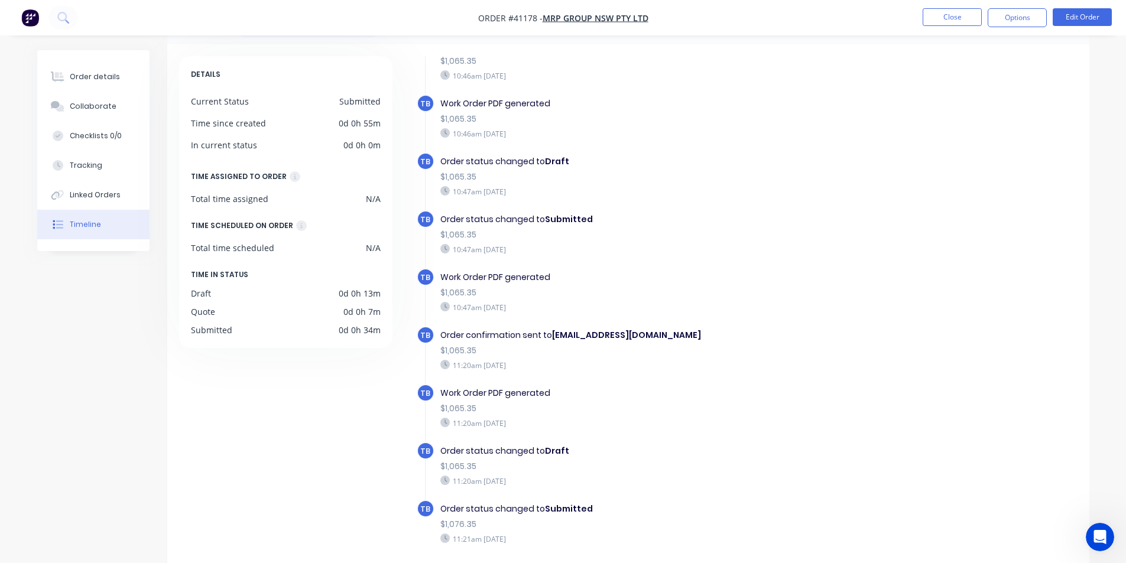
scroll to position [90, 0]
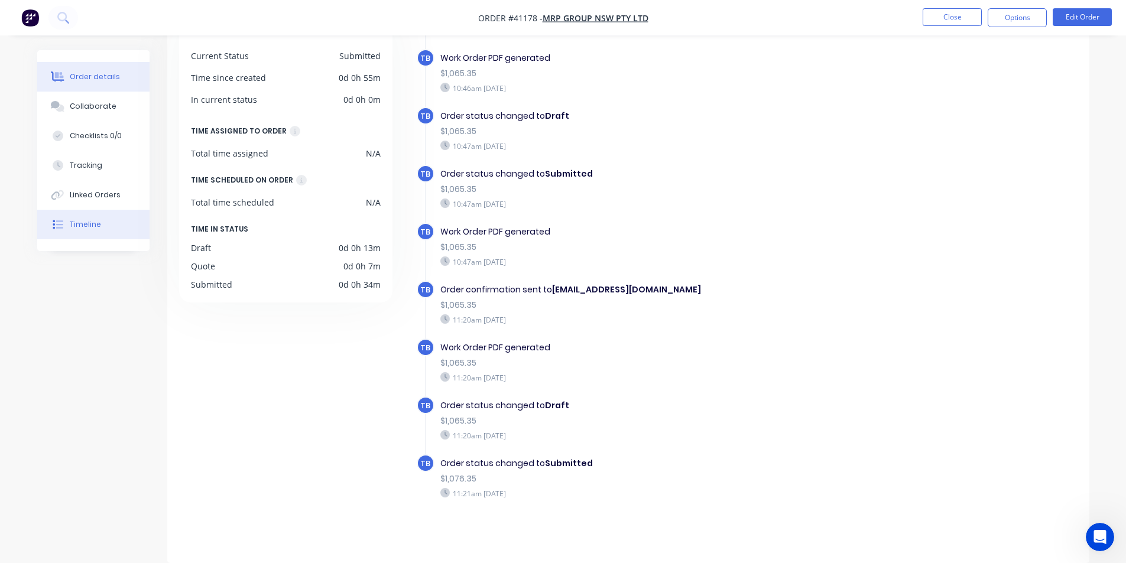
drag, startPoint x: 108, startPoint y: 77, endPoint x: 127, endPoint y: 90, distance: 22.6
click at [108, 77] on div "Order details" at bounding box center [95, 77] width 50 height 11
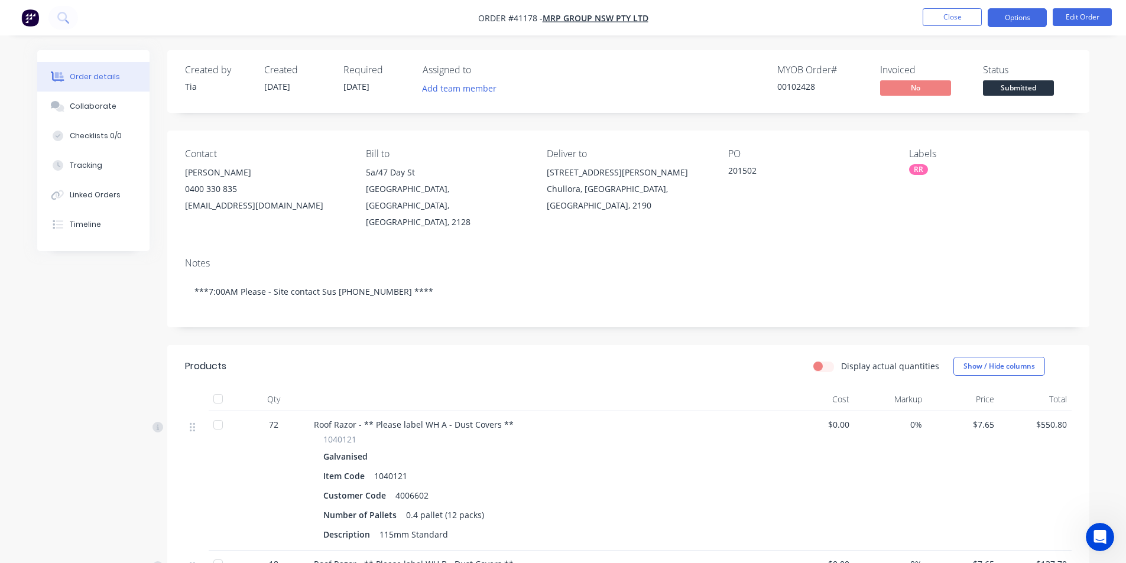
click at [1030, 20] on button "Options" at bounding box center [1017, 17] width 59 height 19
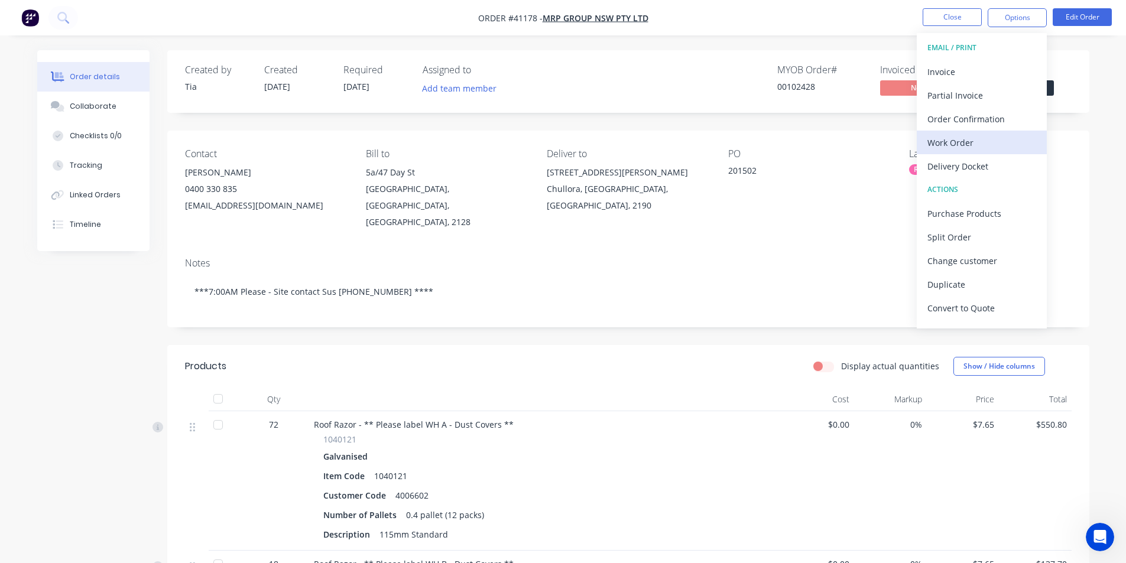
click at [980, 139] on div "Work Order" at bounding box center [981, 142] width 109 height 17
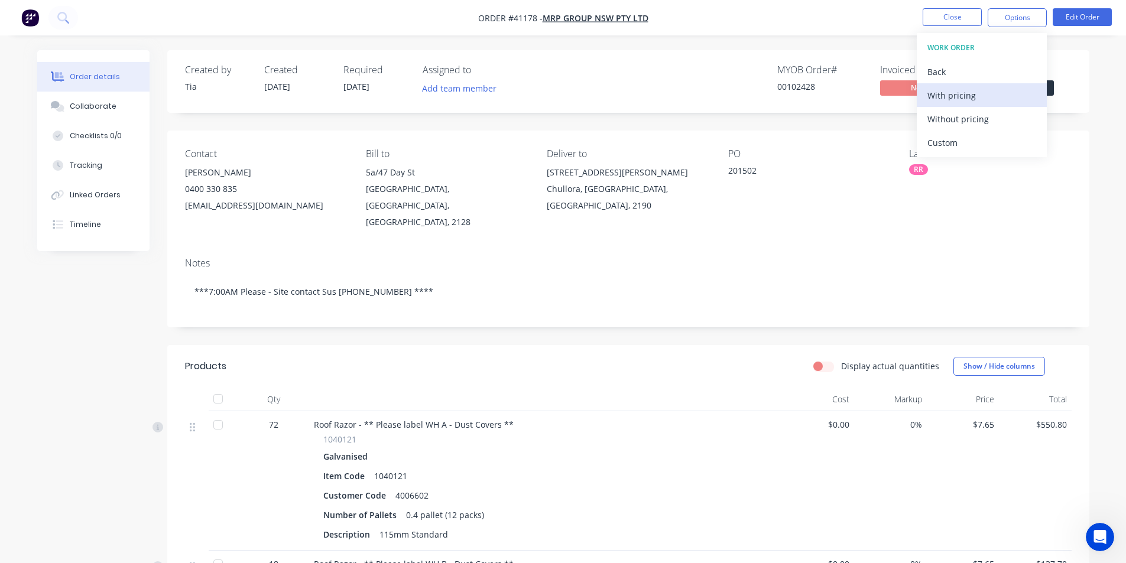
drag, startPoint x: 980, startPoint y: 113, endPoint x: 967, endPoint y: 95, distance: 23.0
click at [967, 95] on div "WORK ORDER Back With pricing Without pricing Custom" at bounding box center [982, 95] width 130 height 124
click at [967, 95] on div "With pricing" at bounding box center [981, 95] width 109 height 17
click at [839, 248] on div "Notes ***7:00AM Please - Site contact Sus 0478 379 459 ****" at bounding box center [628, 287] width 922 height 79
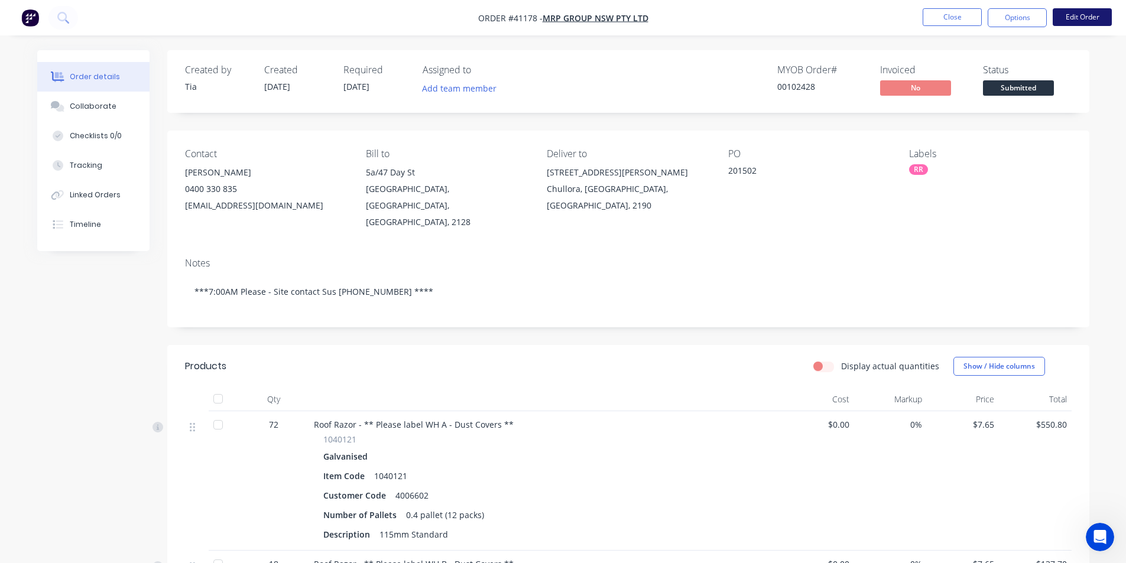
click at [1084, 15] on button "Edit Order" at bounding box center [1082, 17] width 59 height 18
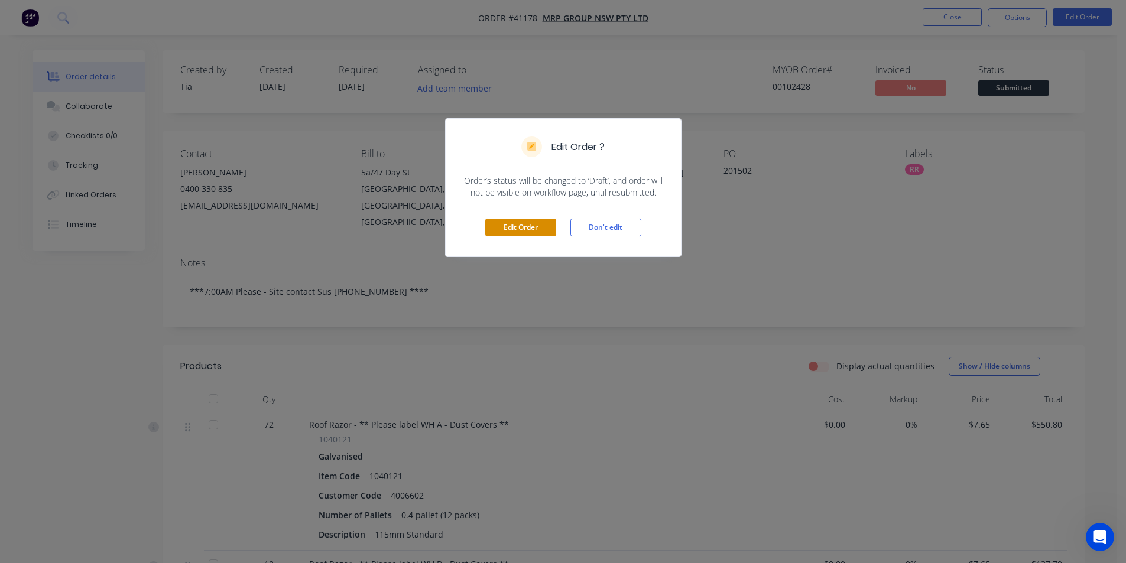
click at [486, 228] on button "Edit Order" at bounding box center [520, 228] width 71 height 18
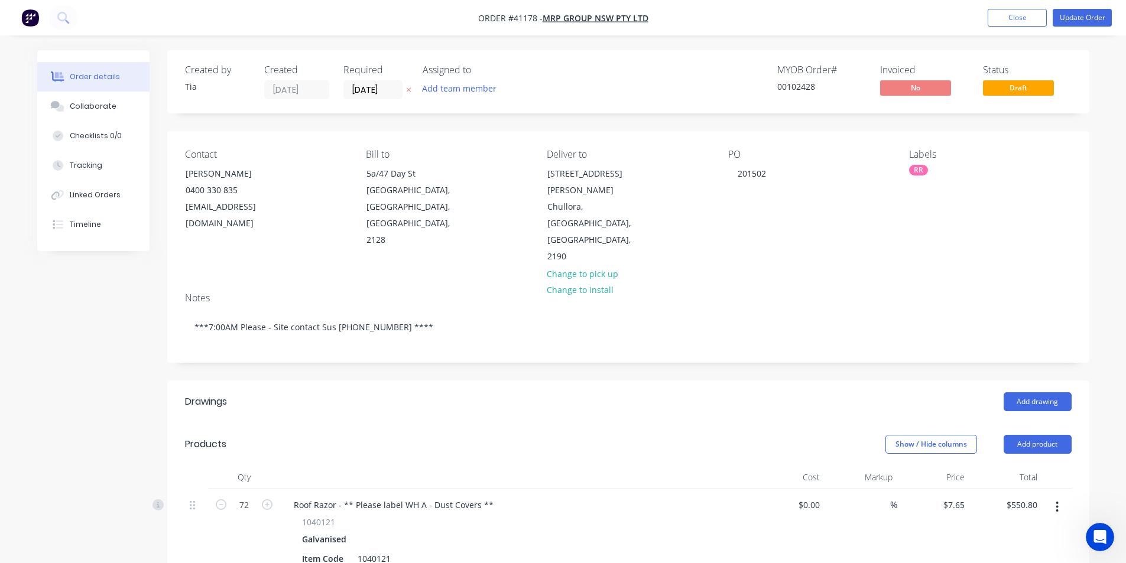
click at [930, 165] on div "RR" at bounding box center [990, 170] width 162 height 11
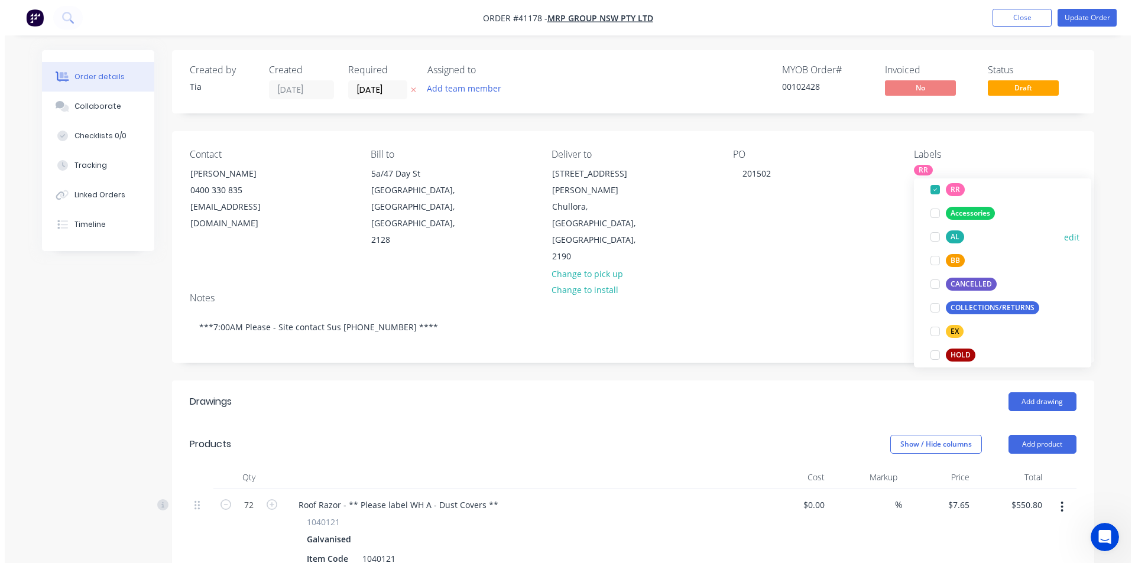
scroll to position [83, 0]
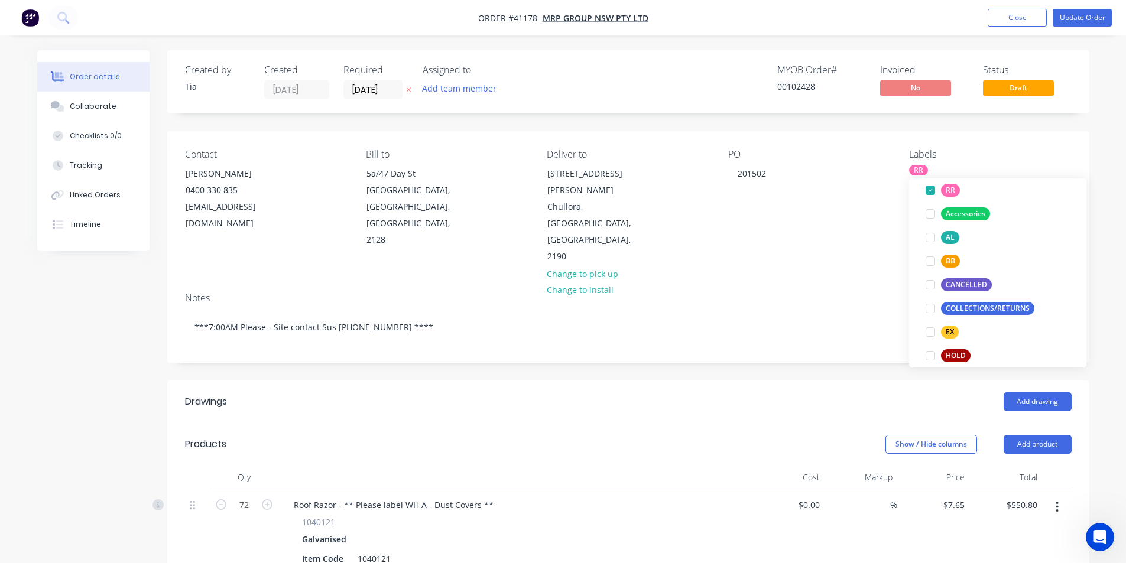
click at [827, 283] on div "Notes ***7:00AM Please - Site contact Sus 0478 379 459 ****" at bounding box center [628, 322] width 922 height 79
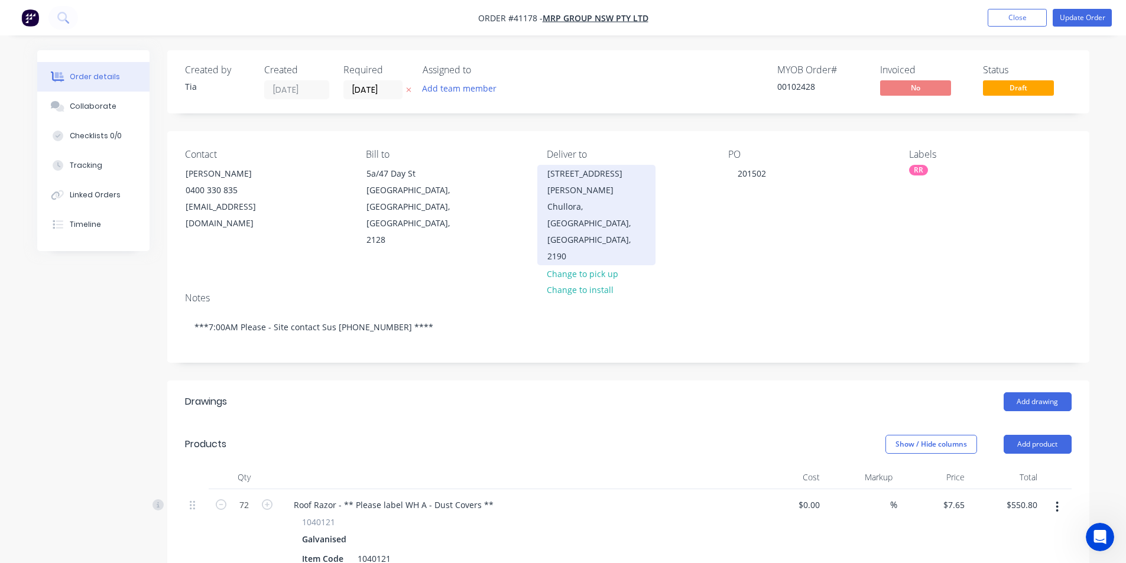
click at [587, 199] on div "Chullora, New South Wales, Australia, 2190" at bounding box center [596, 232] width 98 height 66
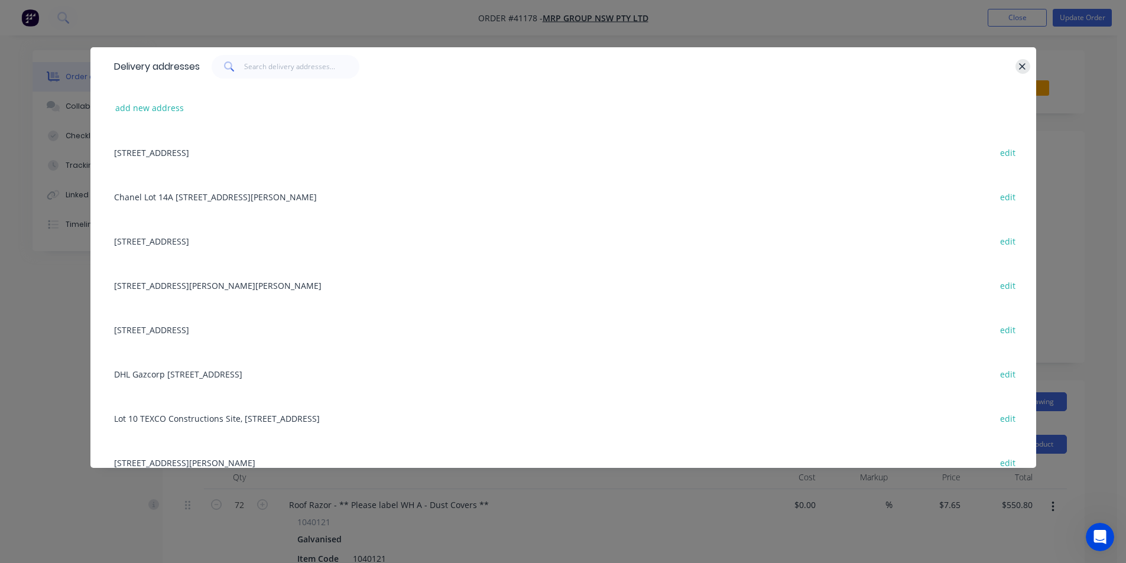
click at [1017, 67] on button "button" at bounding box center [1022, 66] width 15 height 15
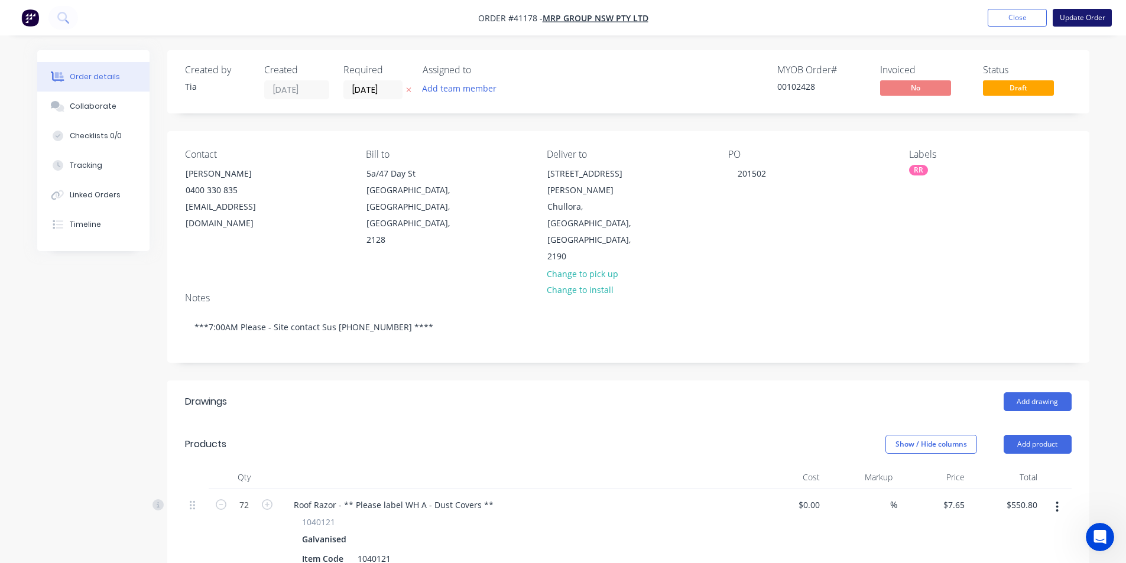
click at [1091, 18] on button "Update Order" at bounding box center [1082, 18] width 59 height 18
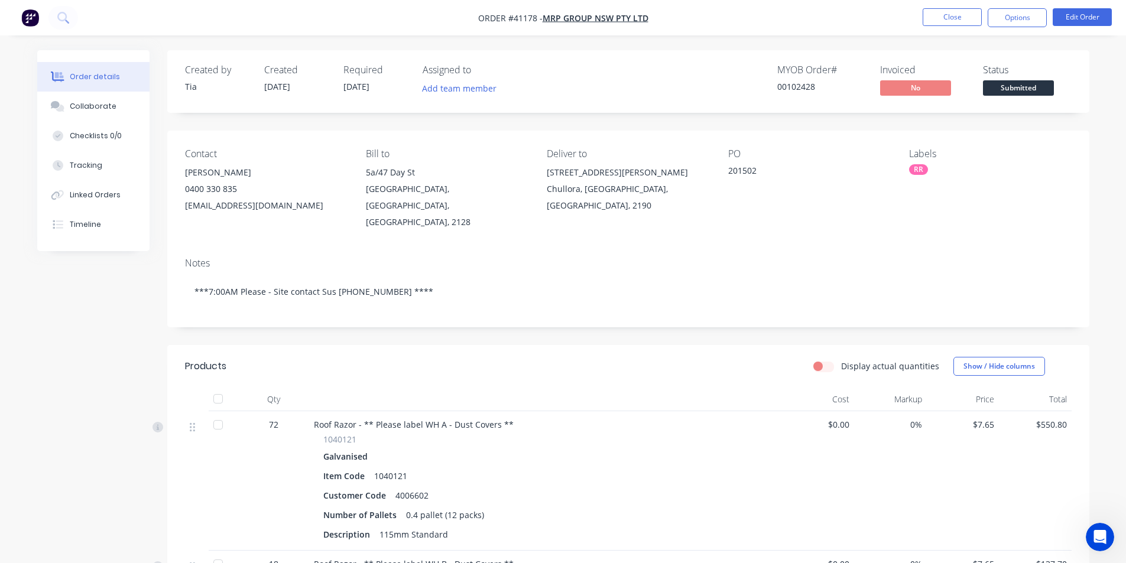
click at [944, 14] on button "Close" at bounding box center [952, 17] width 59 height 18
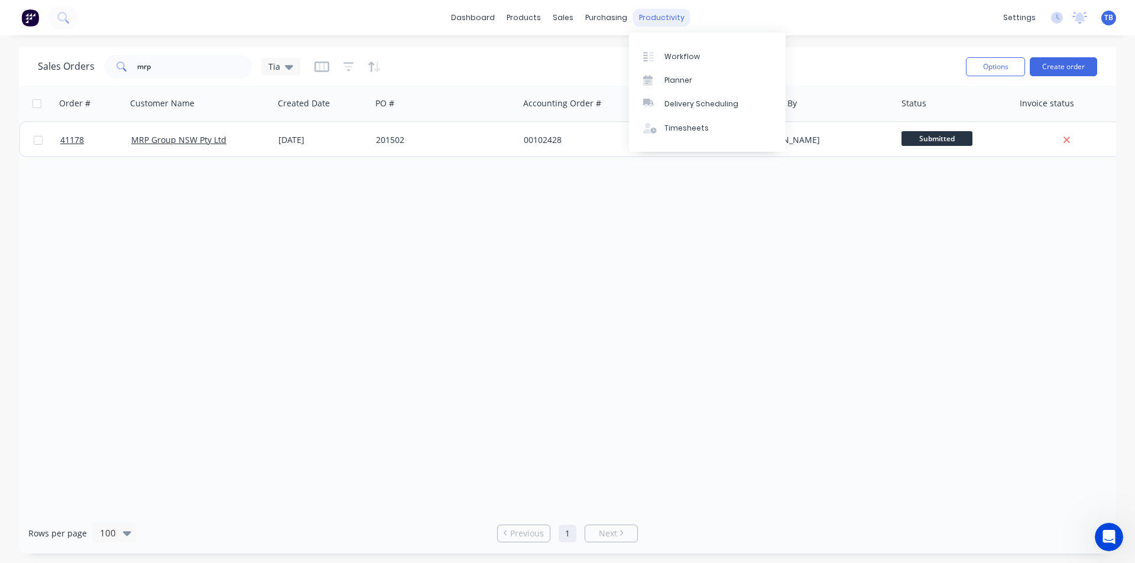
click at [650, 18] on div "productivity" at bounding box center [661, 18] width 57 height 18
click at [696, 113] on link "Delivery Scheduling" at bounding box center [707, 104] width 157 height 24
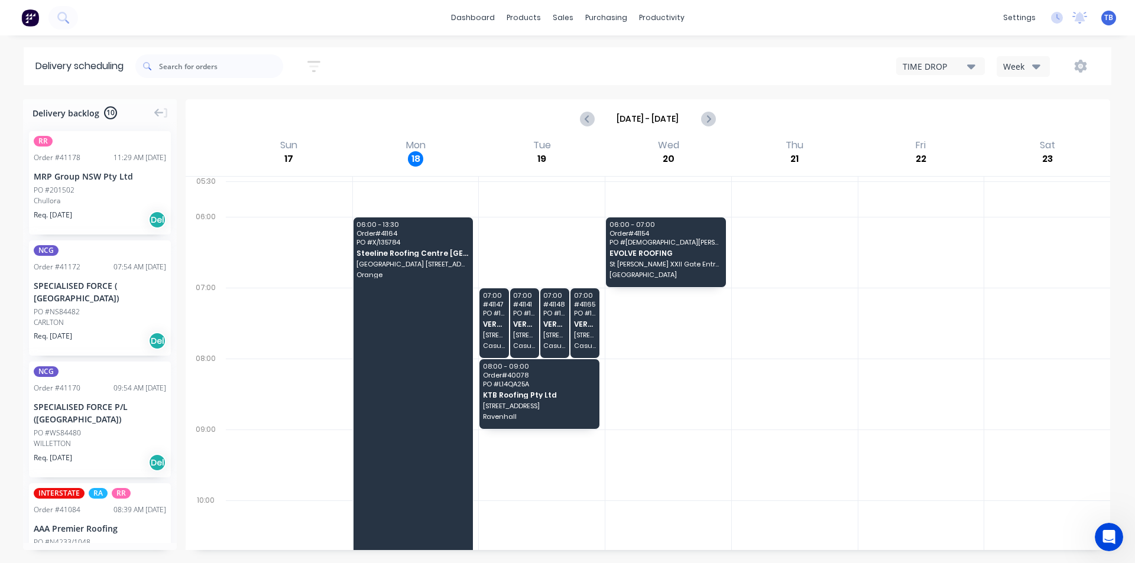
click at [967, 66] on icon "button" at bounding box center [971, 66] width 8 height 13
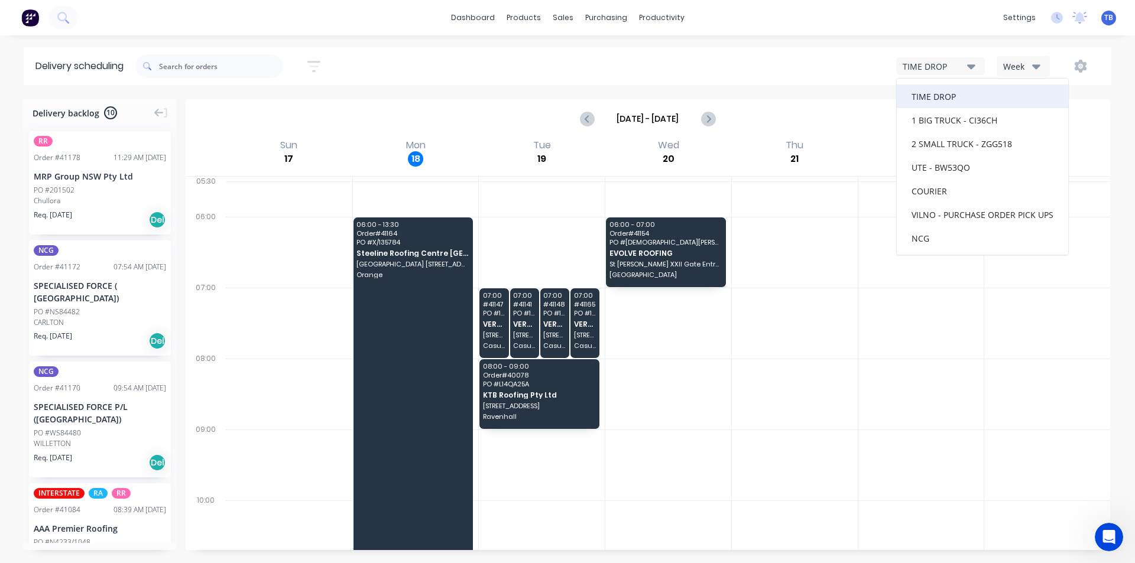
click at [941, 96] on div "TIME DROP" at bounding box center [982, 97] width 171 height 24
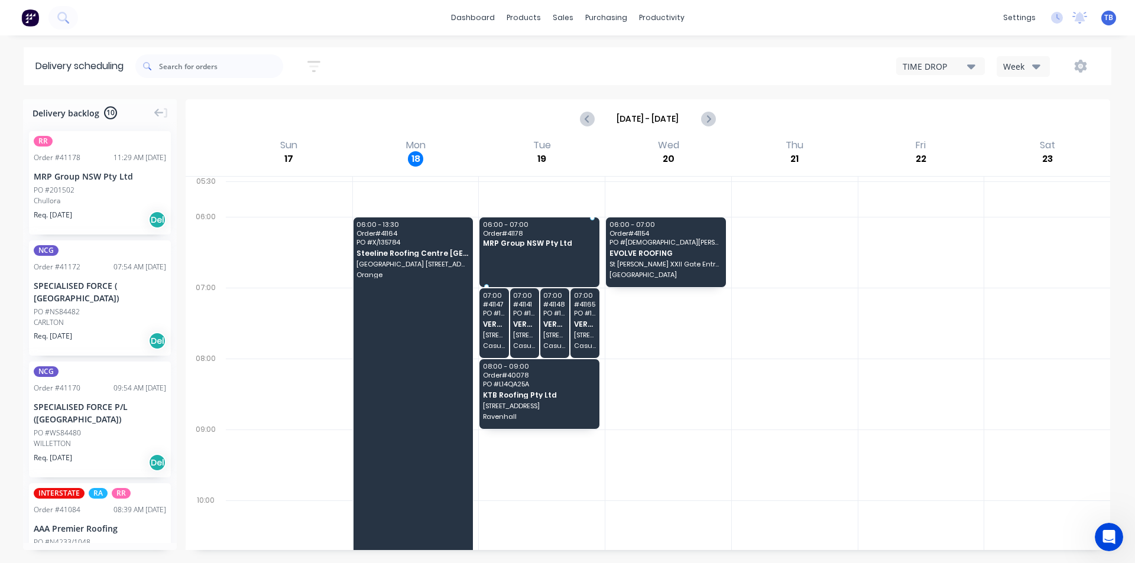
drag, startPoint x: 68, startPoint y: 167, endPoint x: 540, endPoint y: 232, distance: 476.1
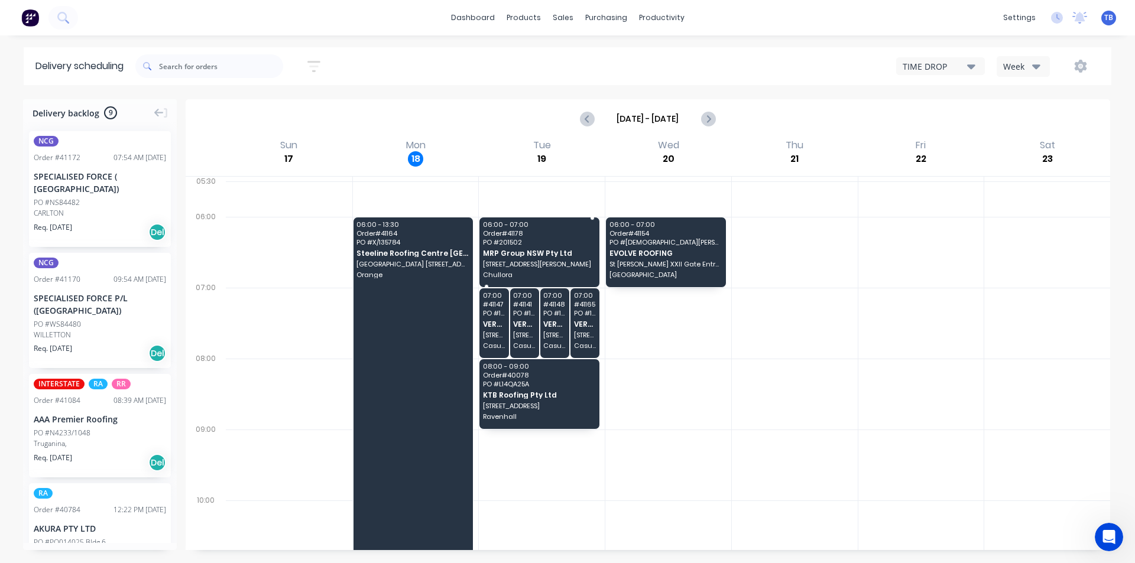
click at [491, 245] on span "PO # 201502" at bounding box center [539, 242] width 112 height 7
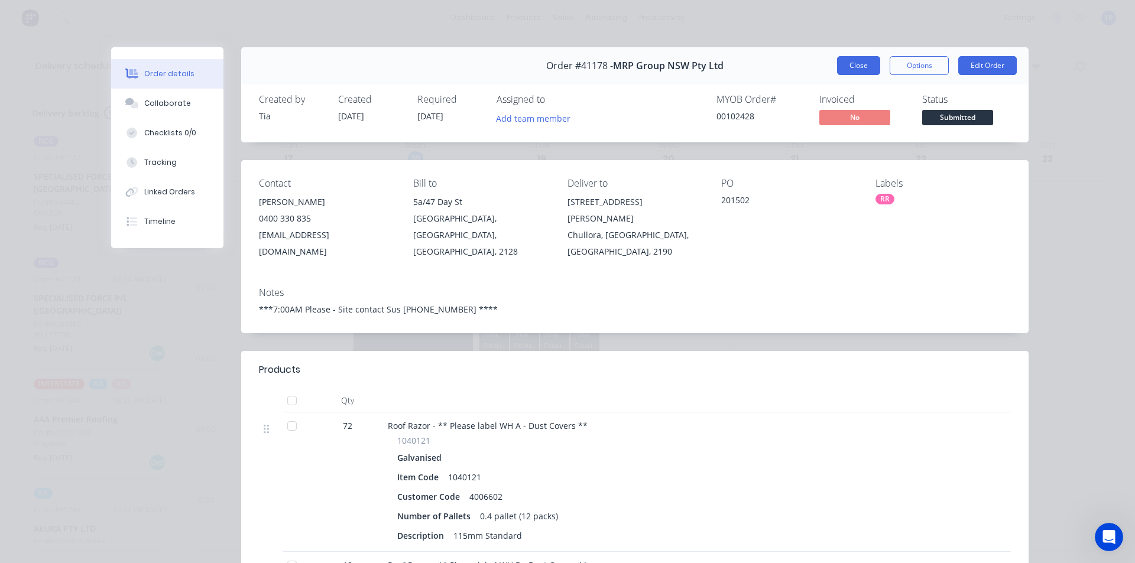
click at [857, 69] on button "Close" at bounding box center [858, 65] width 43 height 19
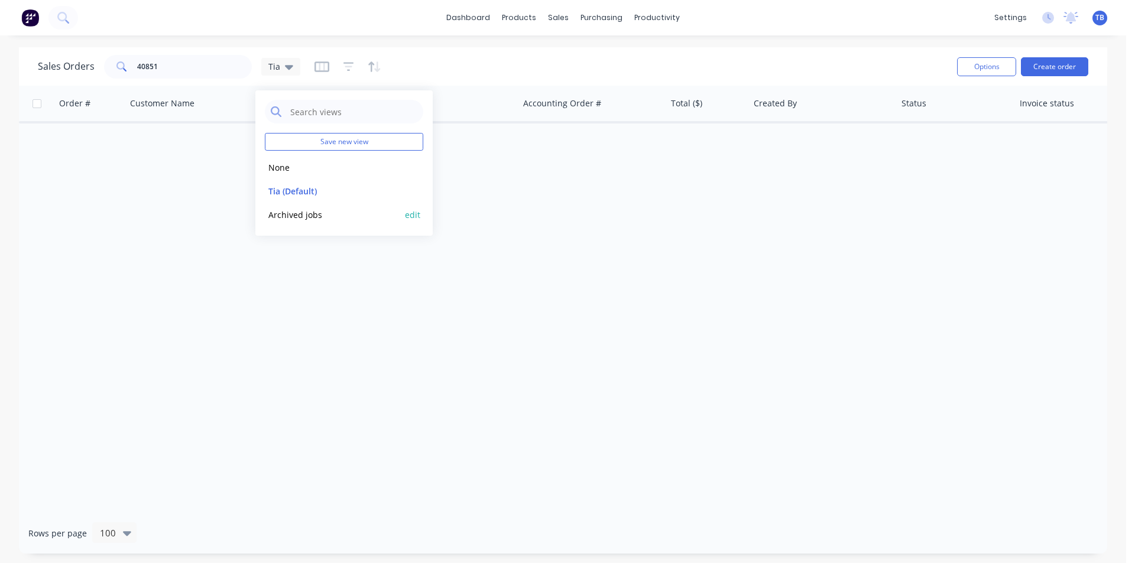
click at [301, 215] on button "Archived jobs" at bounding box center [332, 215] width 135 height 14
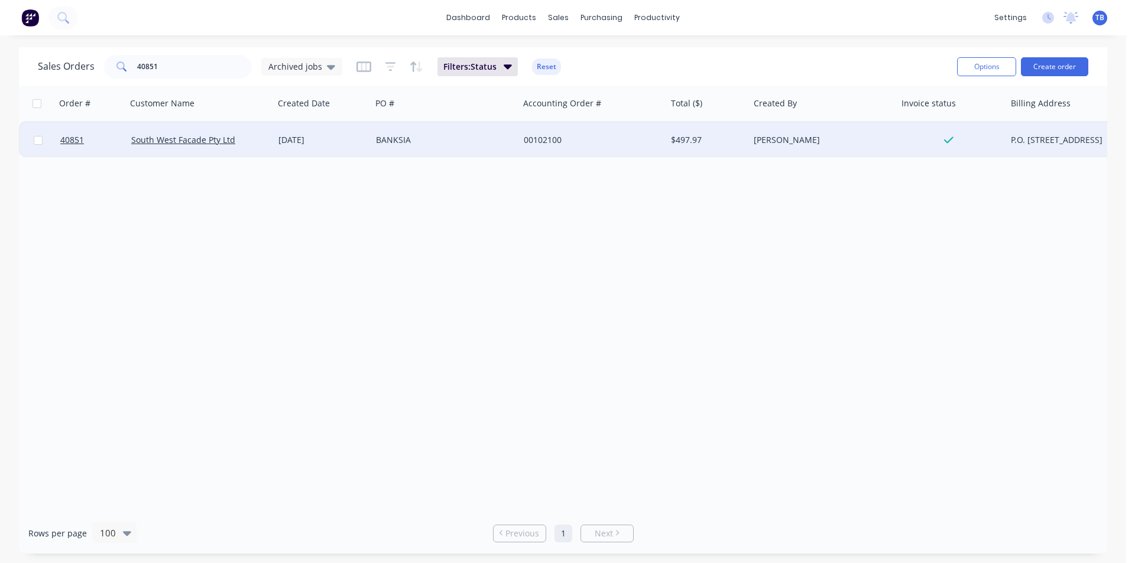
click at [202, 132] on div "South West Facade Pty Ltd" at bounding box center [200, 139] width 148 height 35
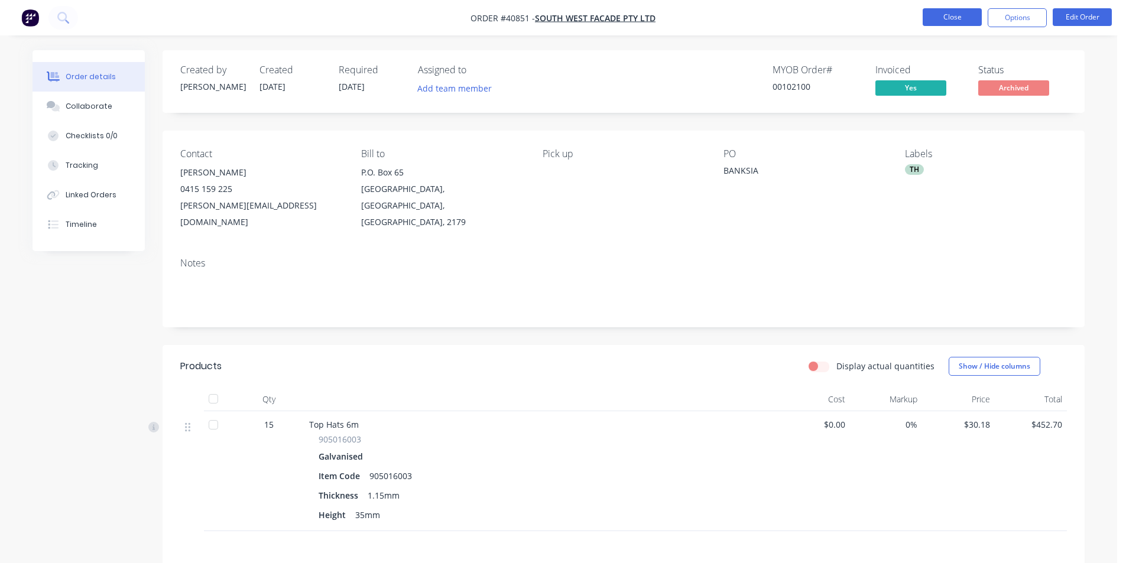
click at [965, 9] on button "Close" at bounding box center [952, 17] width 59 height 18
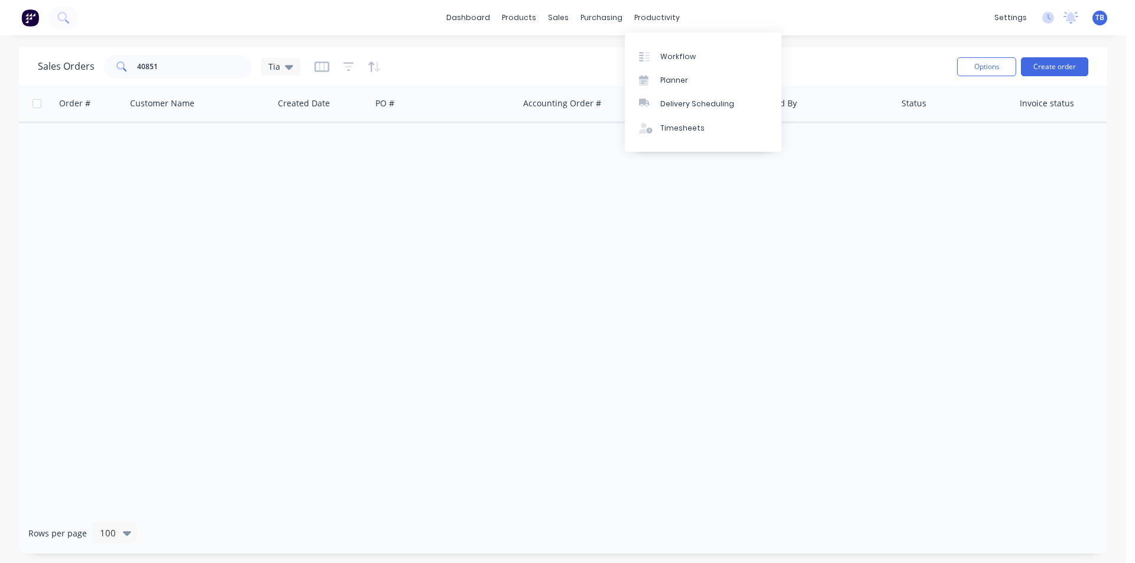
click at [751, 249] on div "Order # Customer Name Created Date PO # Accounting Order # Total ($) Created By…" at bounding box center [563, 299] width 1088 height 427
click at [573, 56] on div at bounding box center [566, 56] width 18 height 11
drag, startPoint x: 100, startPoint y: 68, endPoint x: 0, endPoint y: 46, distance: 103.0
click at [0, 46] on div "dashboard products sales purchasing productivity dashboard products Product Cat…" at bounding box center [563, 281] width 1126 height 563
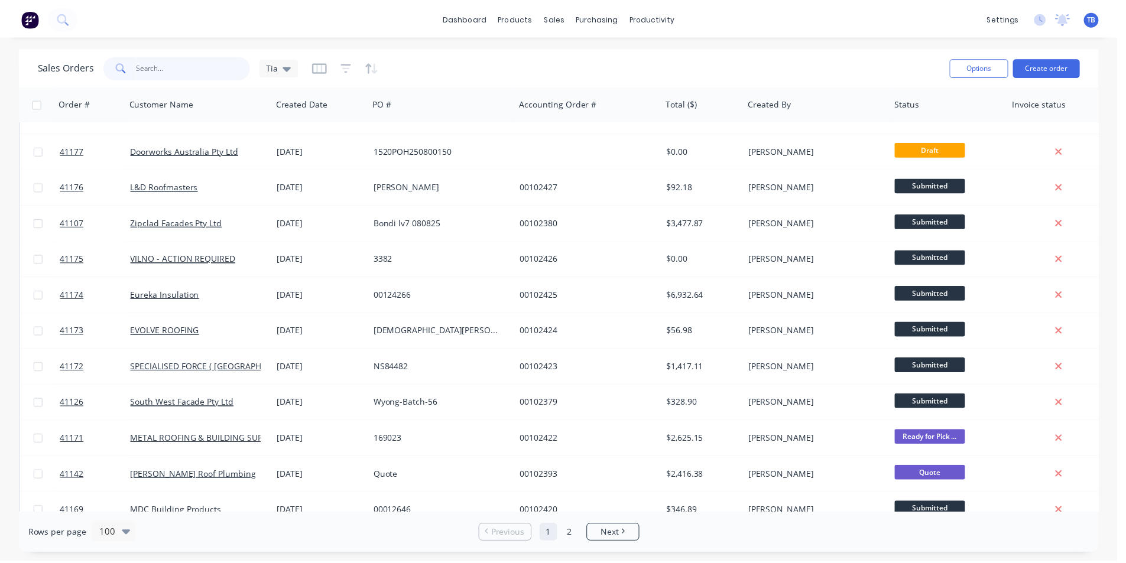
scroll to position [118, 0]
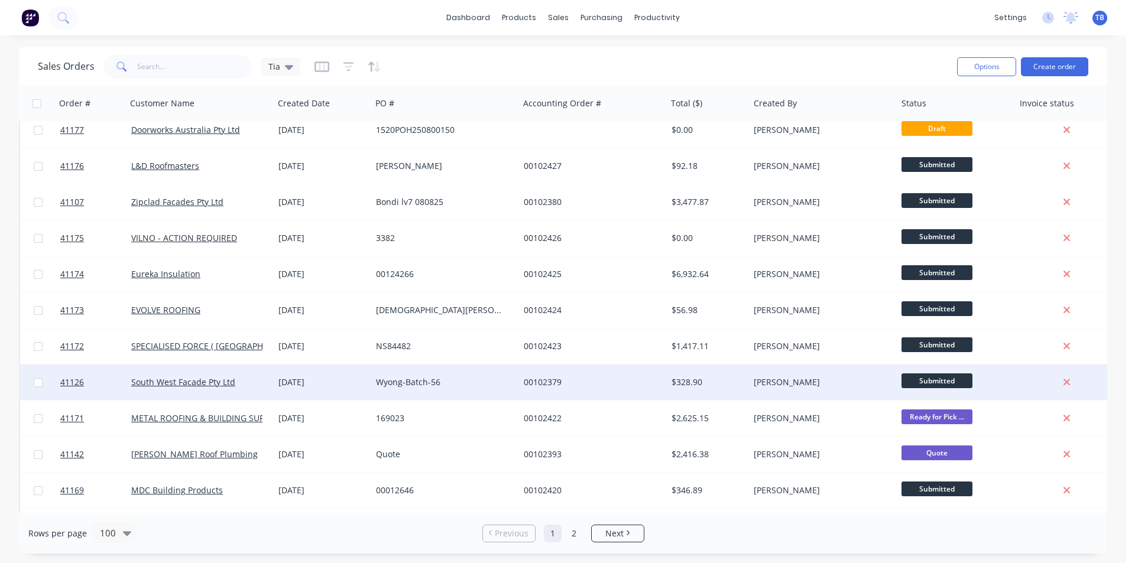
click at [245, 372] on div "South West Facade Pty Ltd" at bounding box center [200, 382] width 148 height 35
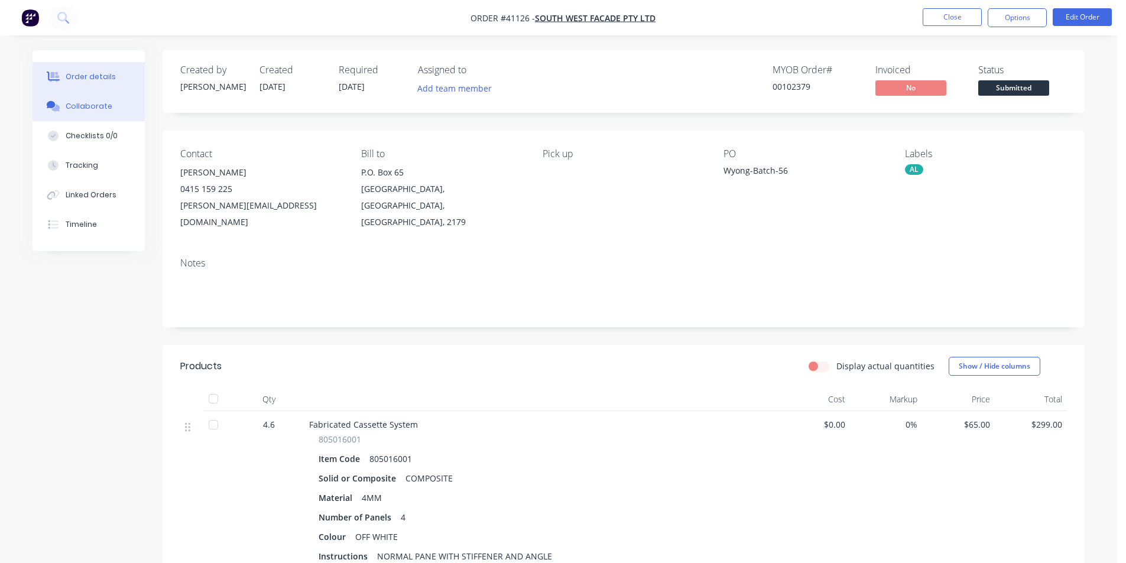
click at [101, 111] on div "Collaborate" at bounding box center [89, 106] width 47 height 11
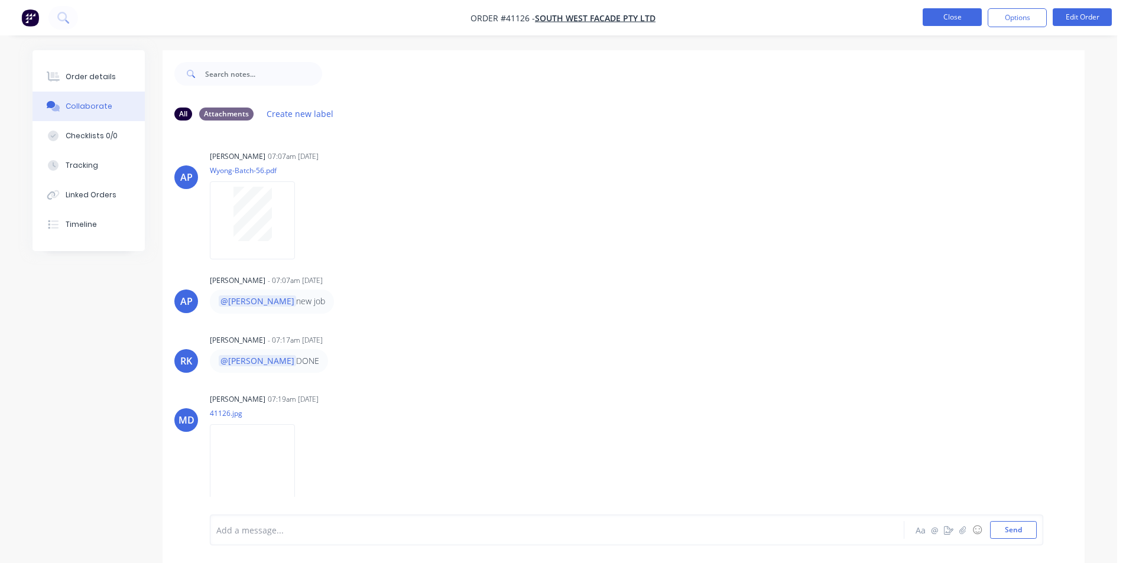
click at [947, 21] on button "Close" at bounding box center [952, 17] width 59 height 18
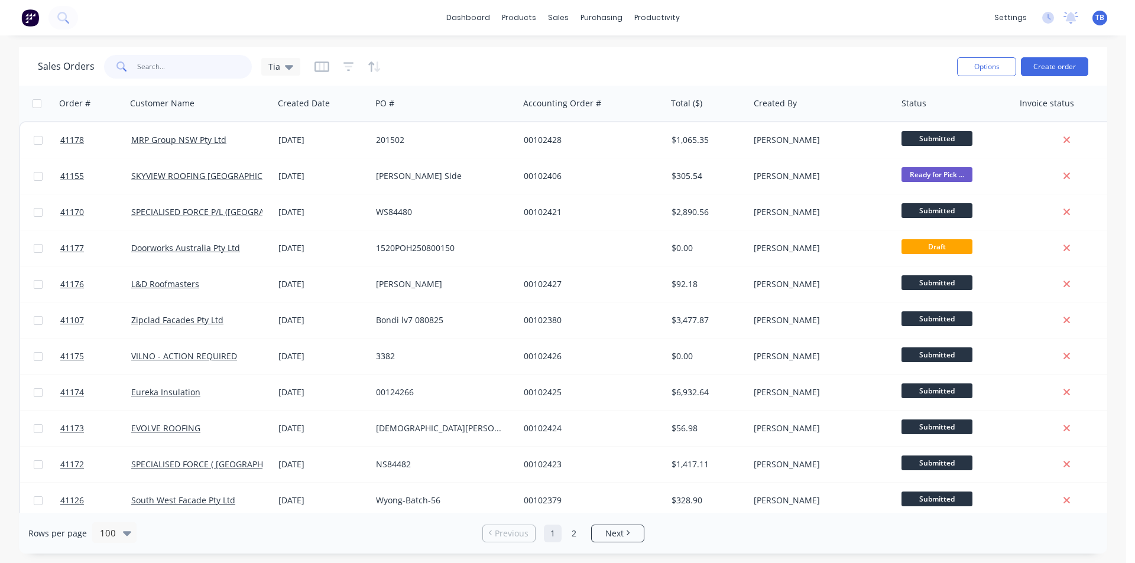
click at [148, 69] on input "text" at bounding box center [194, 67] width 115 height 24
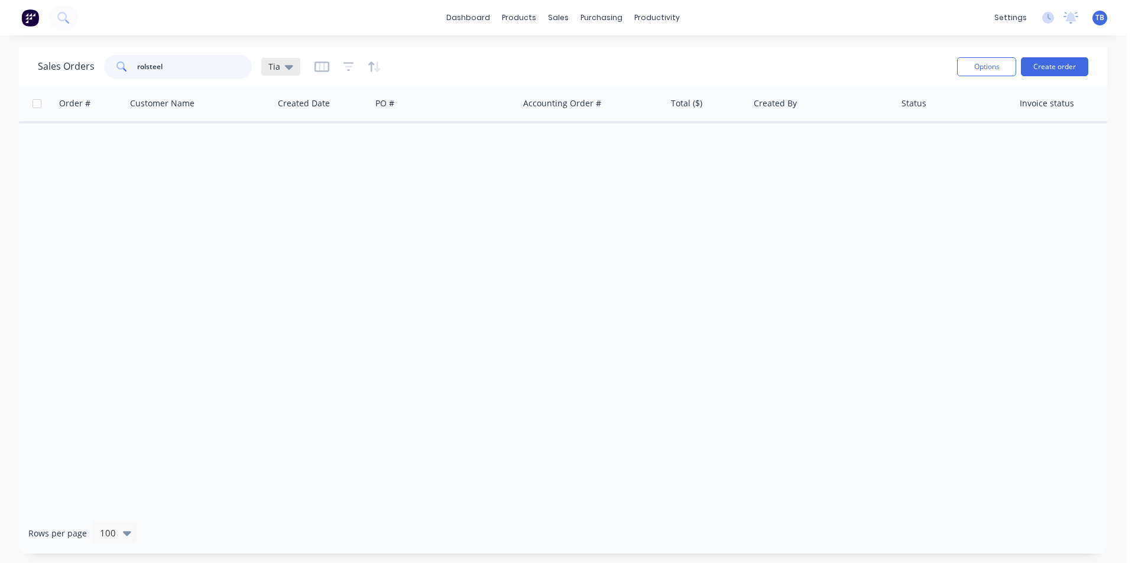
type input "rolsteel"
click at [290, 69] on icon at bounding box center [289, 66] width 8 height 13
click at [311, 212] on button "Archived jobs" at bounding box center [332, 215] width 135 height 14
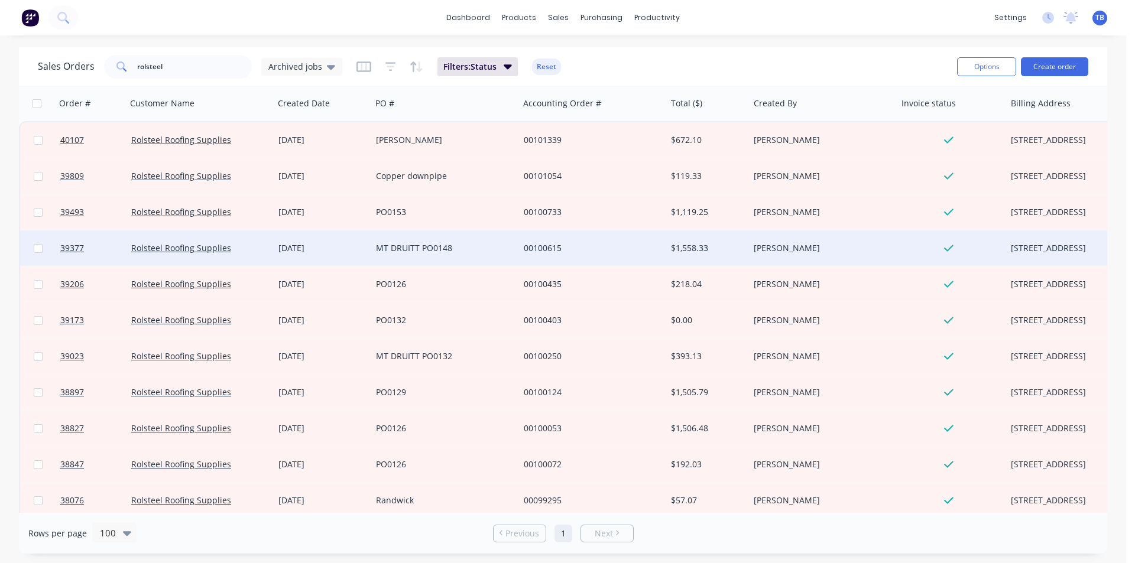
click at [439, 246] on div "MT DRUITT PO0148" at bounding box center [441, 248] width 131 height 12
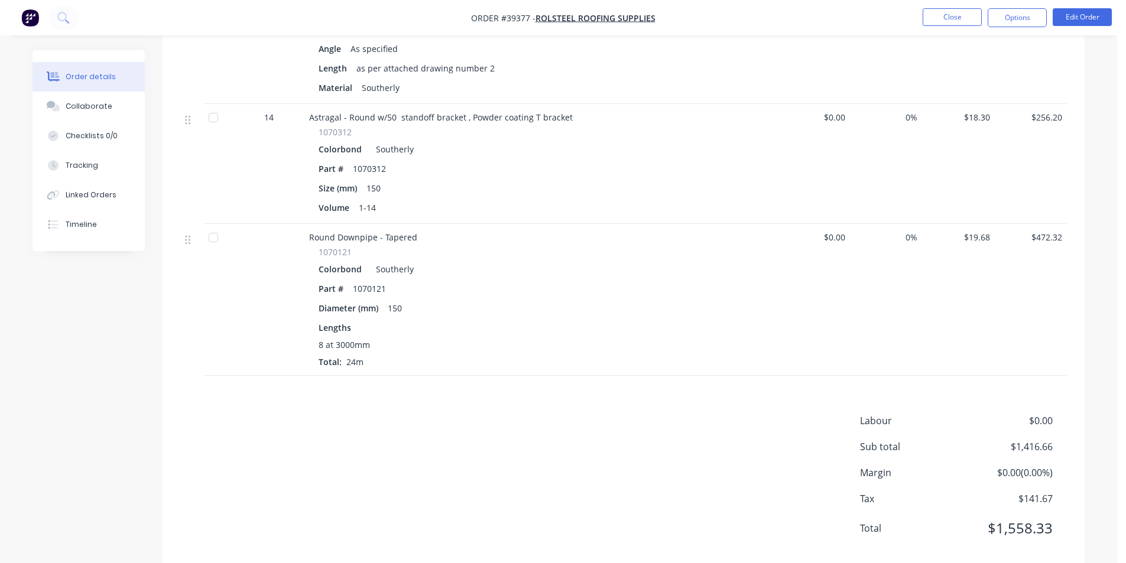
scroll to position [532, 0]
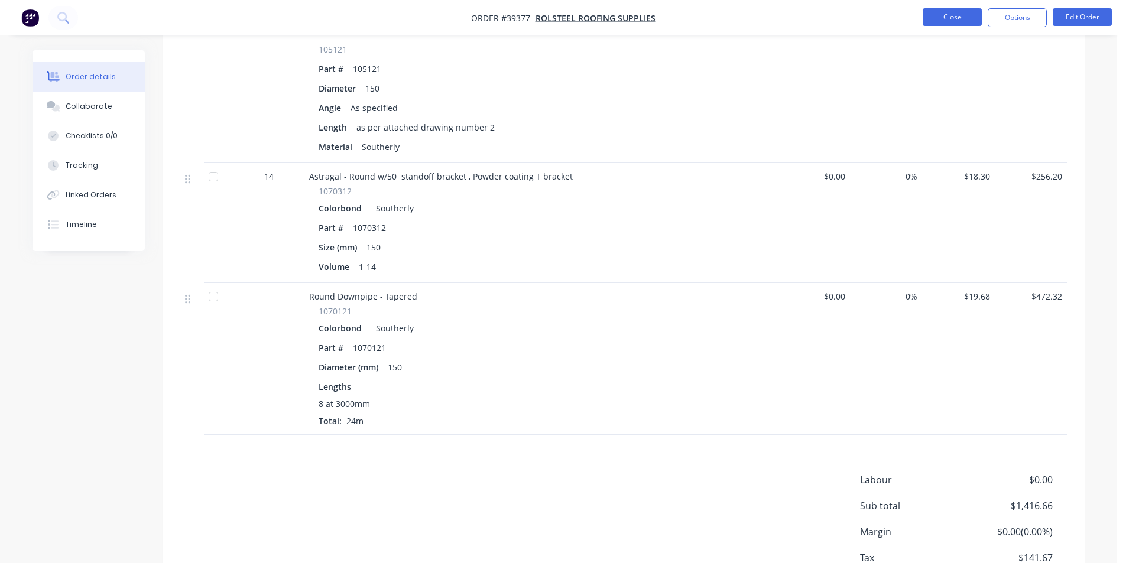
click at [930, 19] on button "Close" at bounding box center [952, 17] width 59 height 18
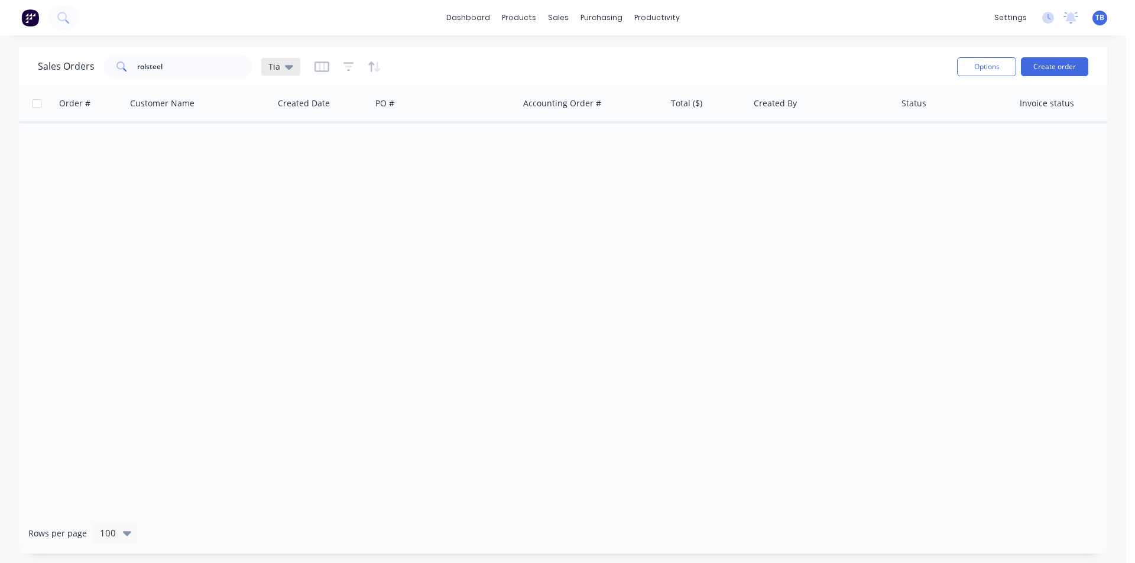
click at [290, 66] on icon at bounding box center [289, 67] width 8 height 5
click at [316, 219] on button "Archived jobs" at bounding box center [332, 215] width 135 height 14
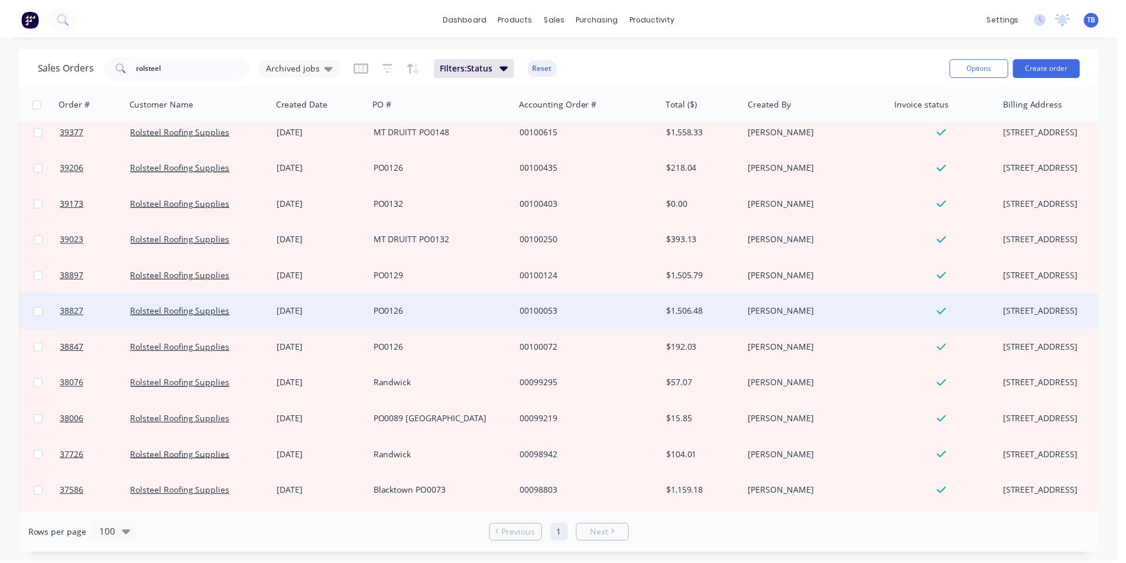
scroll to position [118, 0]
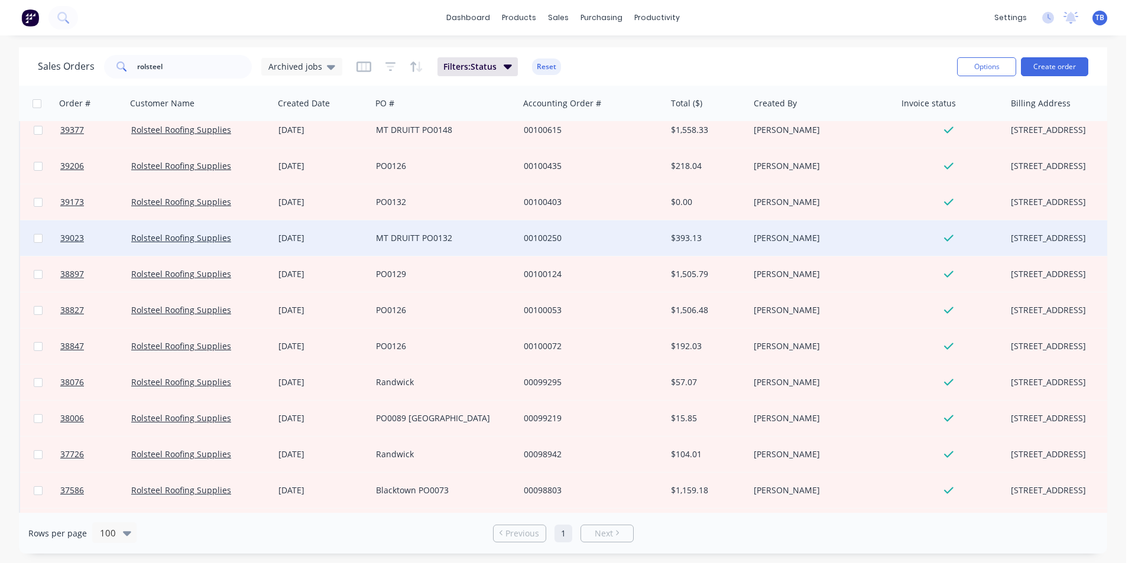
click at [428, 236] on div "MT DRUITT PO0132" at bounding box center [441, 238] width 131 height 12
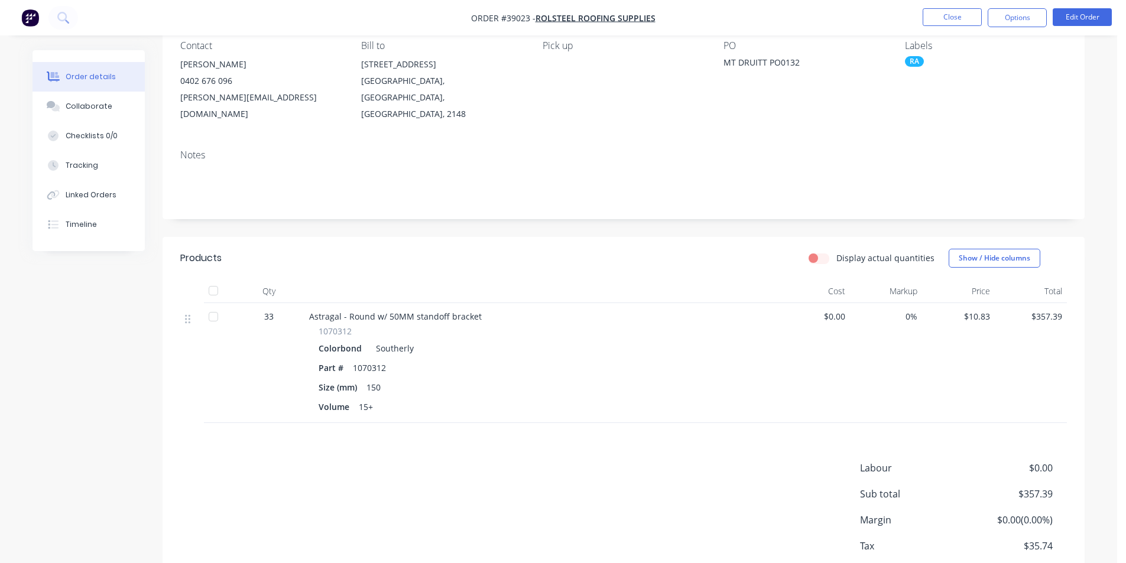
scroll to position [118, 0]
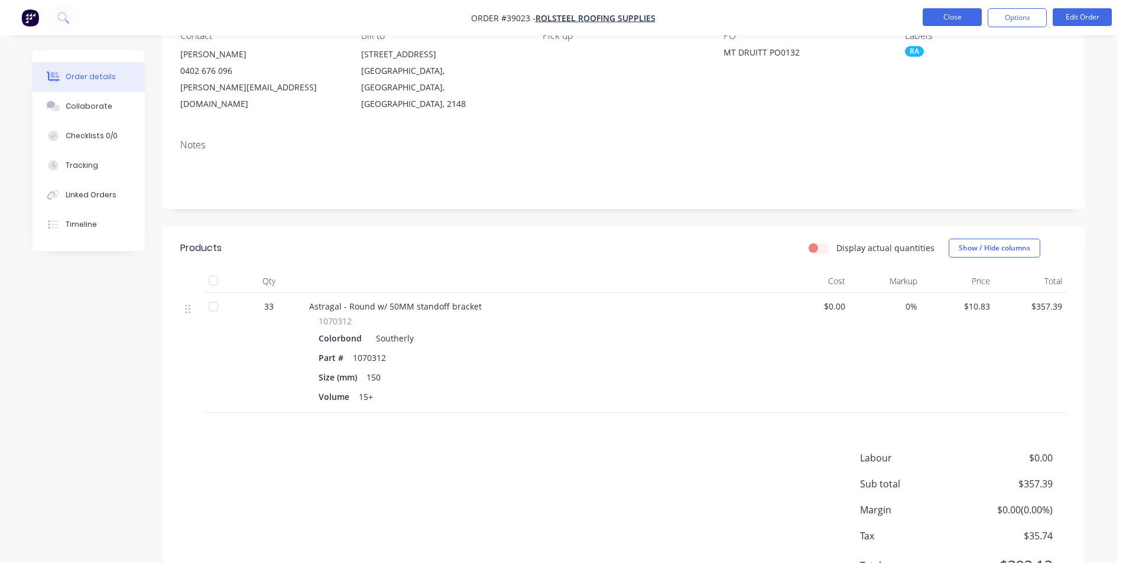
click at [960, 16] on button "Close" at bounding box center [952, 17] width 59 height 18
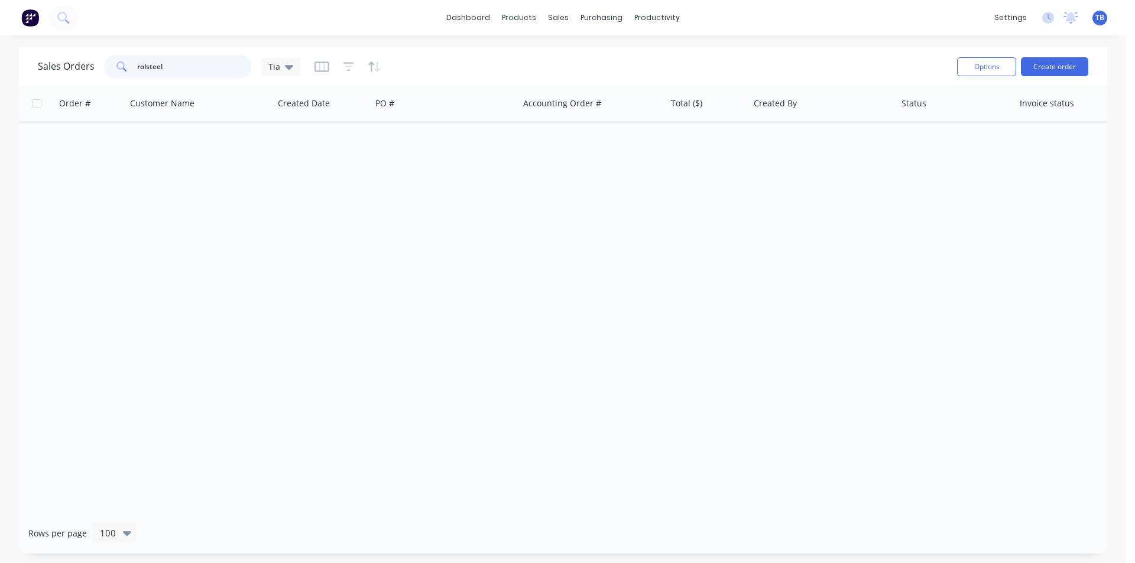
drag, startPoint x: 125, startPoint y: 74, endPoint x: 1, endPoint y: 61, distance: 125.4
click at [1, 61] on div "Sales Orders rolsteel Tia Options Create order Order # Customer Name Created Da…" at bounding box center [563, 300] width 1126 height 507
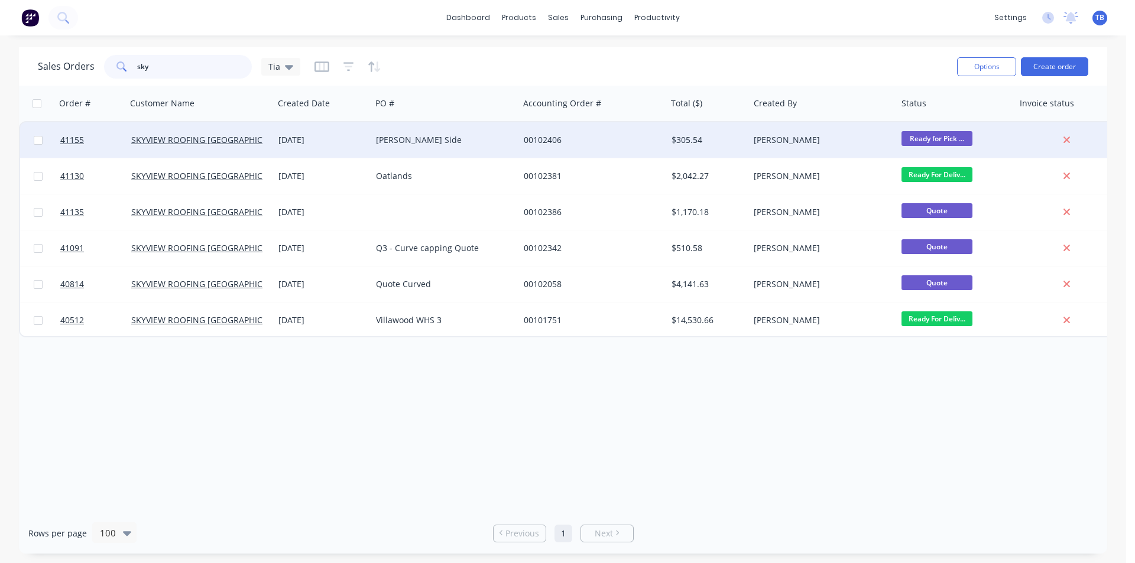
type input "sky"
click at [458, 138] on div "[PERSON_NAME] Side" at bounding box center [441, 140] width 131 height 12
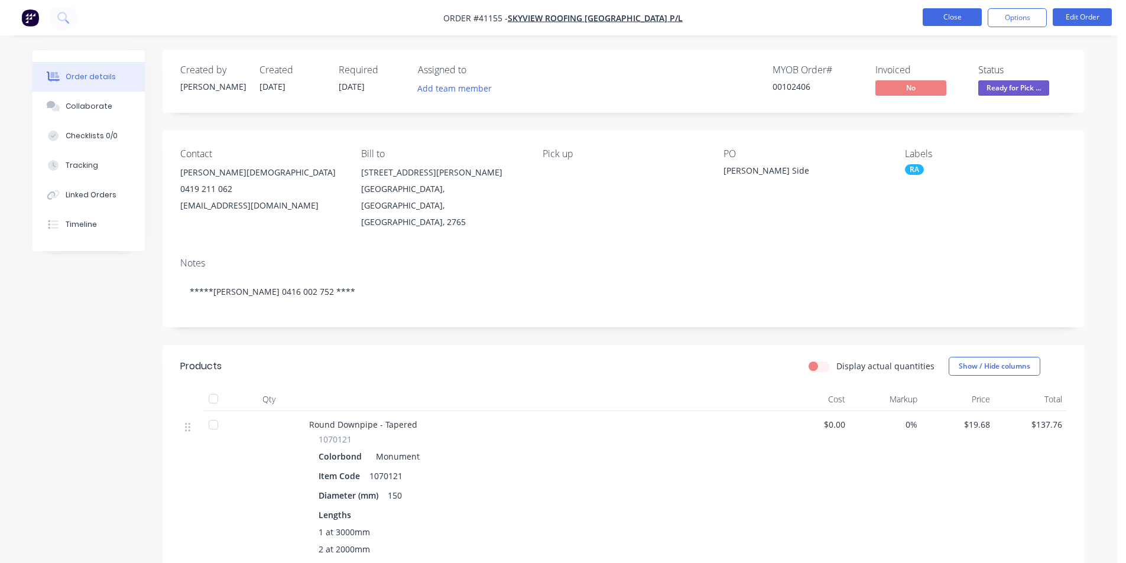
click at [942, 14] on button "Close" at bounding box center [952, 17] width 59 height 18
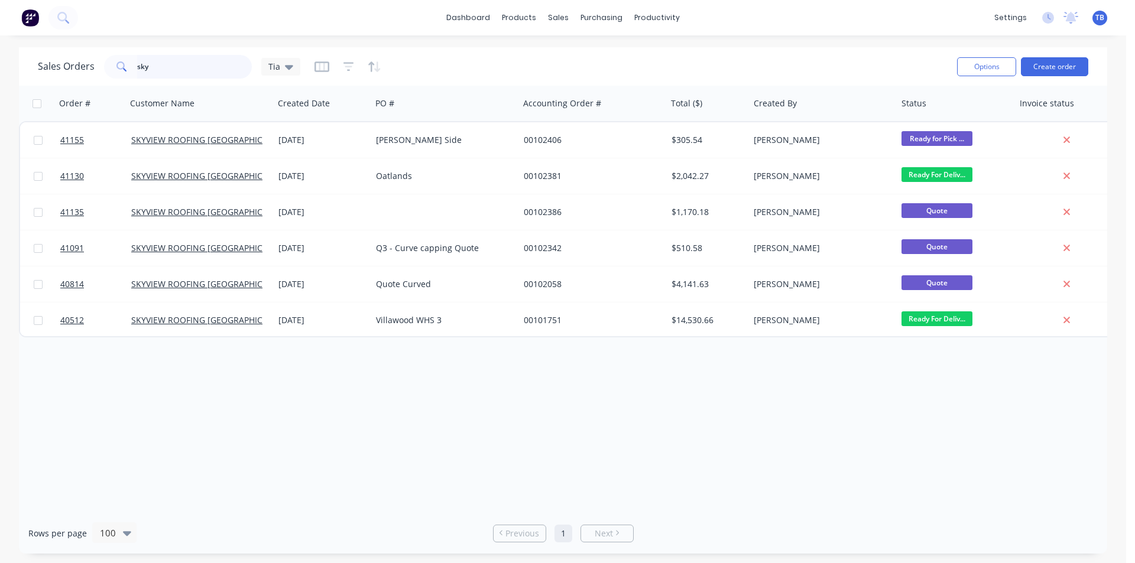
drag, startPoint x: 201, startPoint y: 73, endPoint x: 34, endPoint y: 74, distance: 166.7
click at [34, 74] on div "Sales Orders sky Tia Options Create order" at bounding box center [563, 66] width 1088 height 38
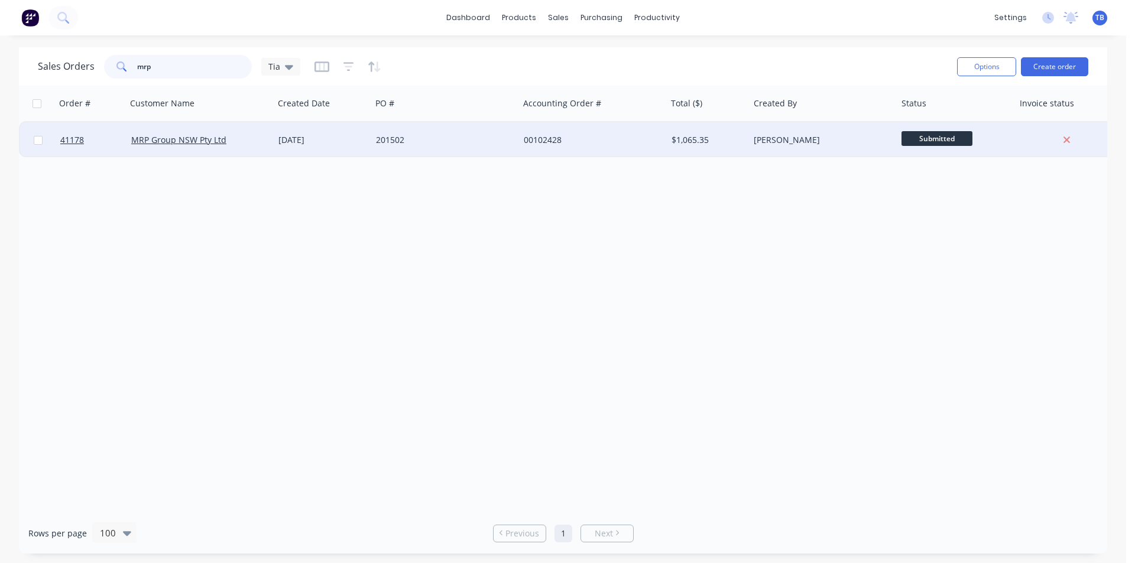
type input "mrp"
click at [205, 145] on div "MRP Group NSW Pty Ltd" at bounding box center [200, 139] width 148 height 35
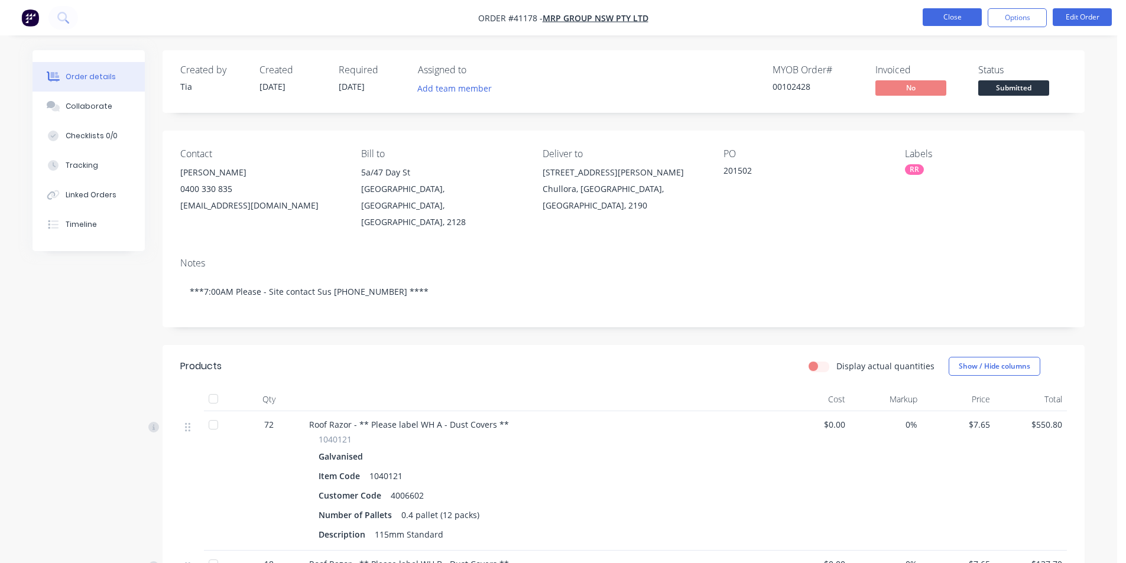
click at [949, 12] on button "Close" at bounding box center [952, 17] width 59 height 18
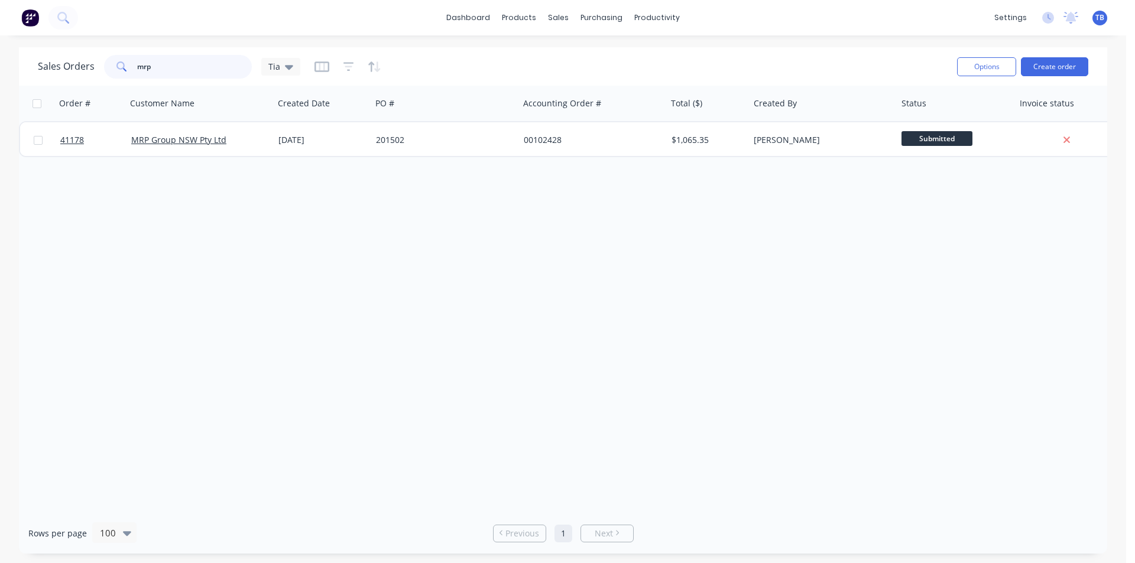
drag, startPoint x: 207, startPoint y: 68, endPoint x: 0, endPoint y: 81, distance: 207.3
click at [0, 81] on div "Sales Orders mrp Tia Options Create order Order # Customer Name Created Date PO…" at bounding box center [563, 300] width 1126 height 507
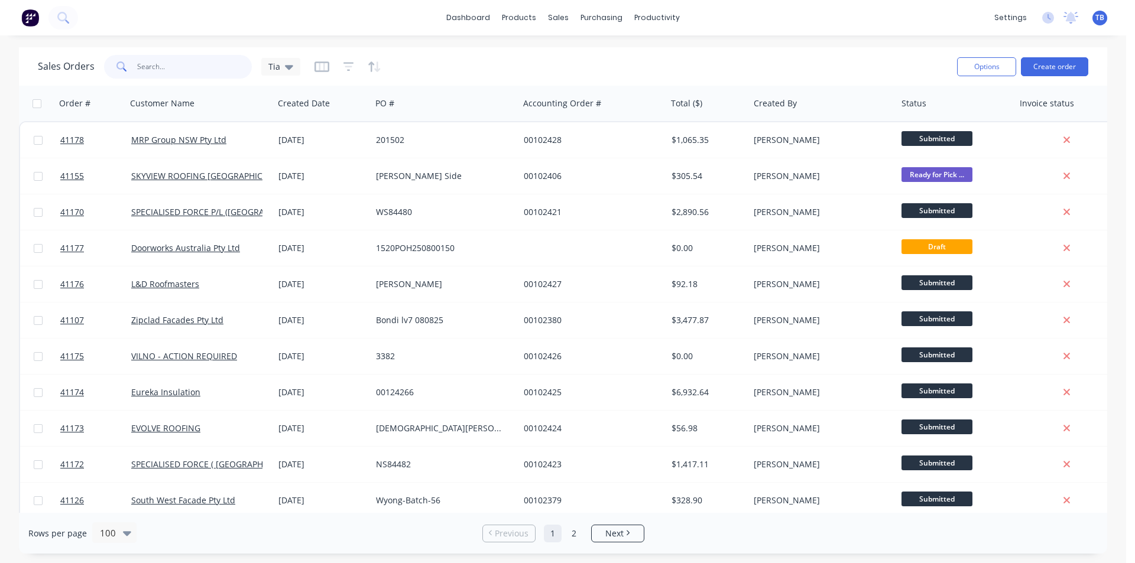
click at [159, 61] on input "text" at bounding box center [194, 67] width 115 height 24
click at [178, 69] on input "text" at bounding box center [194, 67] width 115 height 24
click at [222, 53] on div "Sales Orders Tia" at bounding box center [493, 66] width 910 height 29
click at [221, 66] on input "text" at bounding box center [194, 67] width 115 height 24
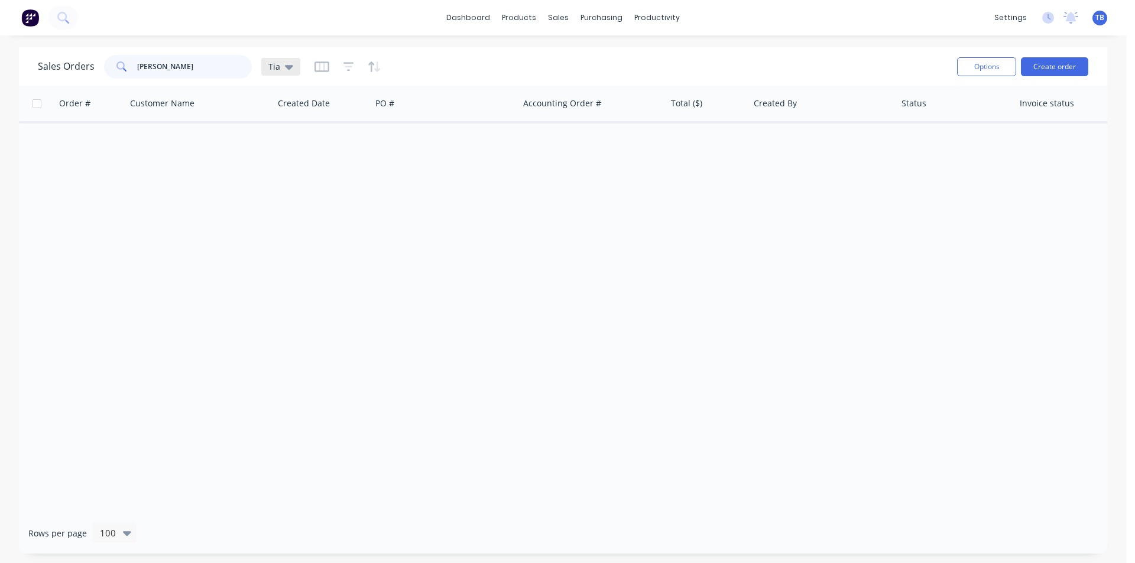
type input "gordon"
click at [286, 67] on icon at bounding box center [289, 67] width 8 height 5
click at [317, 213] on button "Archived jobs" at bounding box center [332, 215] width 135 height 14
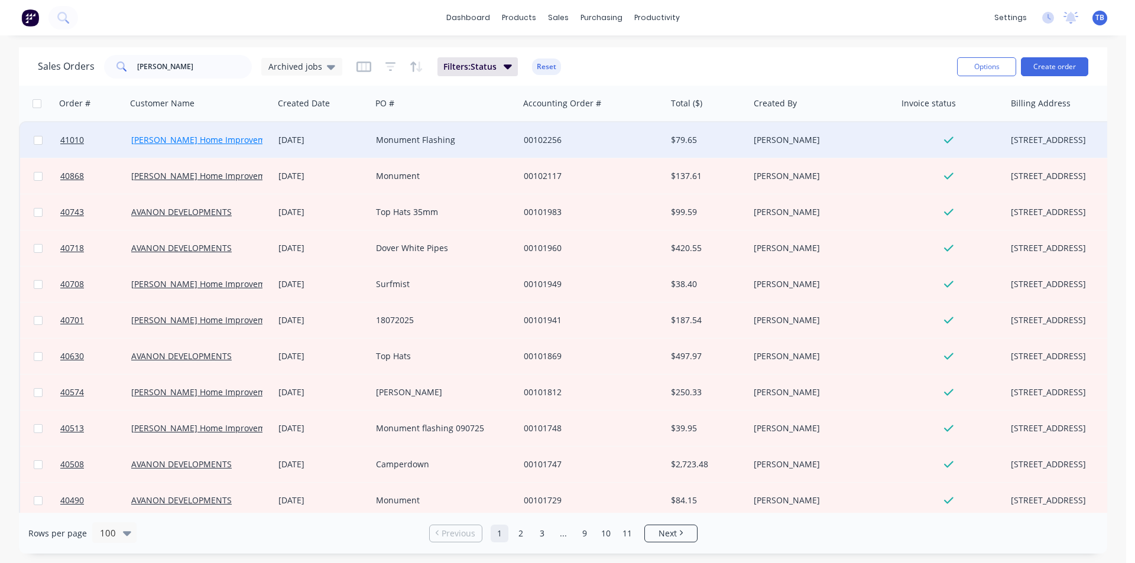
click at [189, 145] on link "[PERSON_NAME] Home Improvements Pty Ltd" at bounding box center [221, 139] width 180 height 11
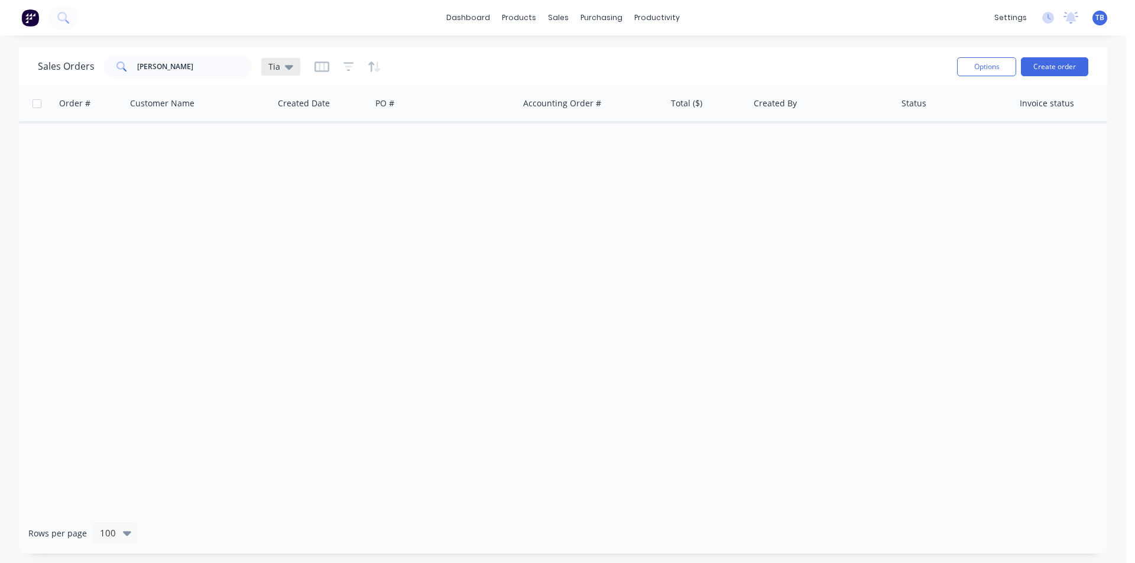
click at [281, 62] on div "Tia" at bounding box center [280, 66] width 25 height 11
click at [314, 215] on button "Archived jobs" at bounding box center [332, 215] width 135 height 14
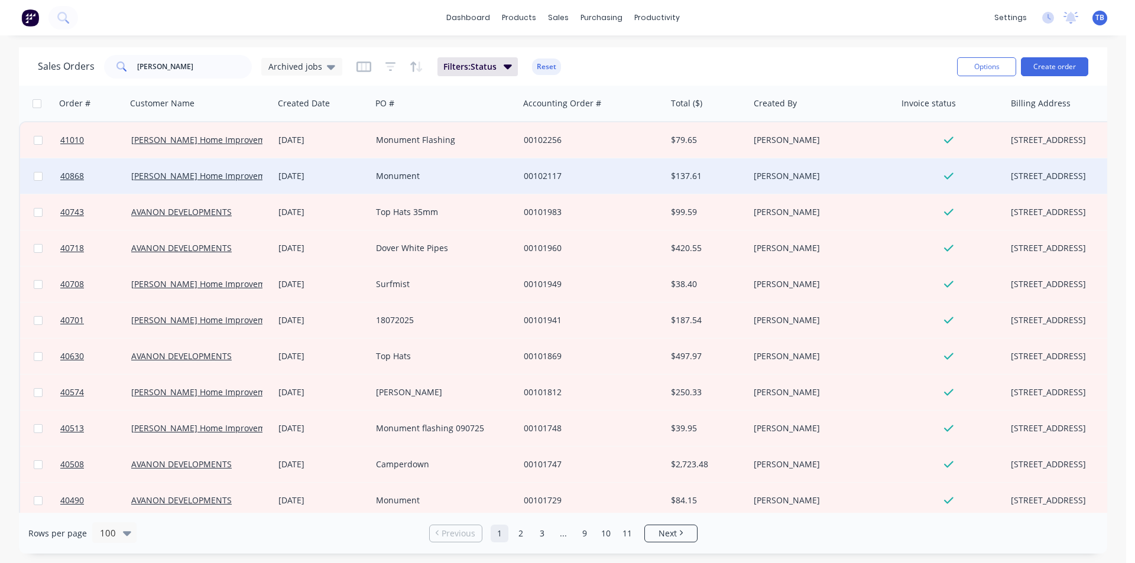
click at [423, 172] on div "Monument" at bounding box center [441, 176] width 131 height 12
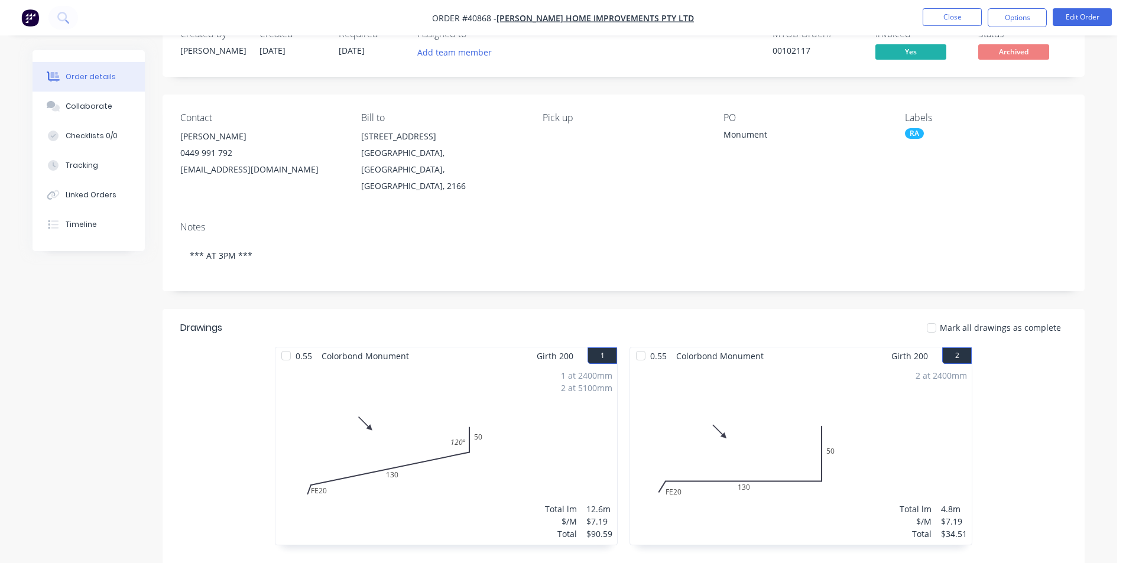
scroll to position [177, 0]
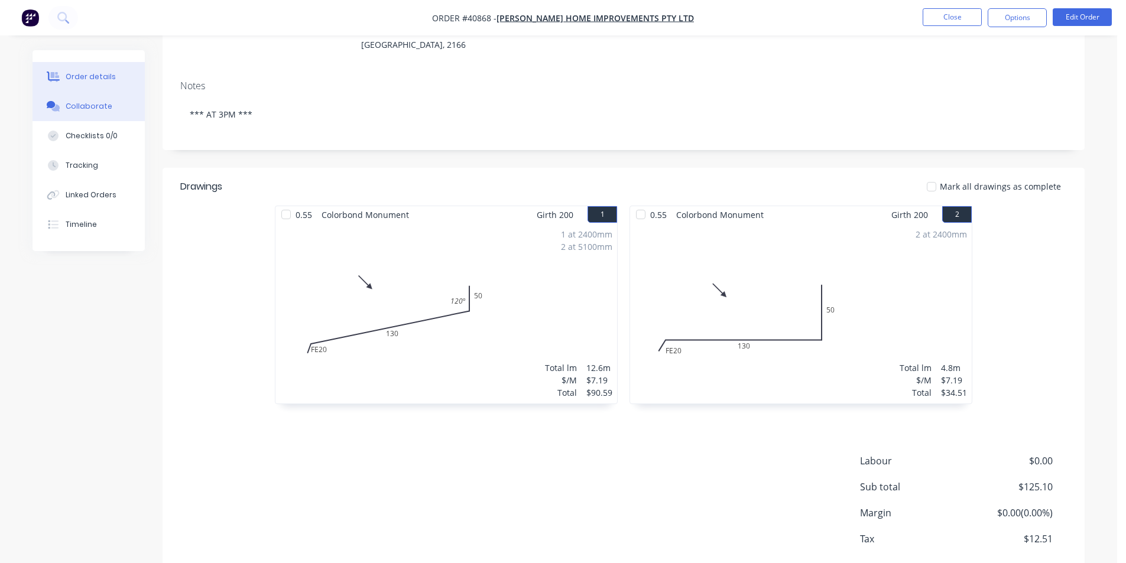
click at [78, 112] on button "Collaborate" at bounding box center [89, 107] width 112 height 30
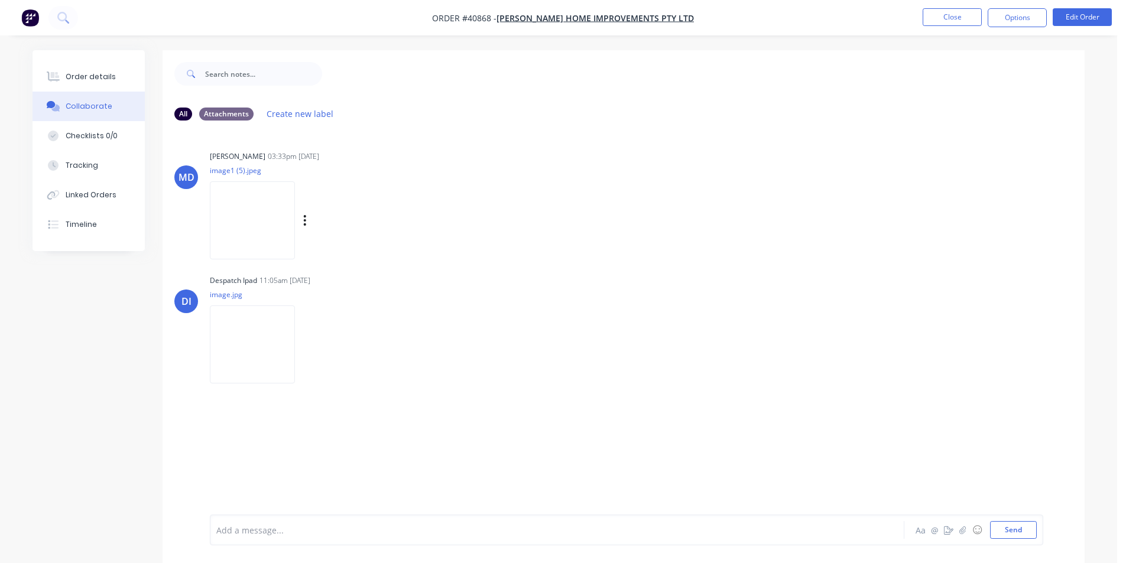
click at [235, 212] on img at bounding box center [252, 219] width 85 height 77
click at [966, 23] on button "Close" at bounding box center [952, 17] width 59 height 18
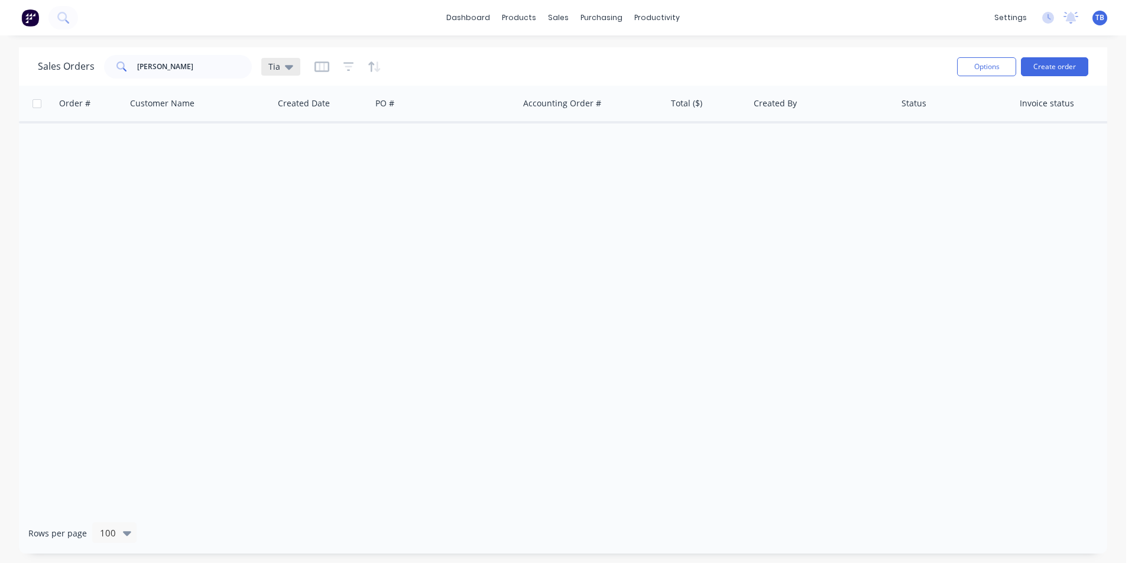
click at [290, 64] on icon at bounding box center [289, 66] width 8 height 13
click at [316, 218] on button "Archived jobs" at bounding box center [332, 215] width 135 height 14
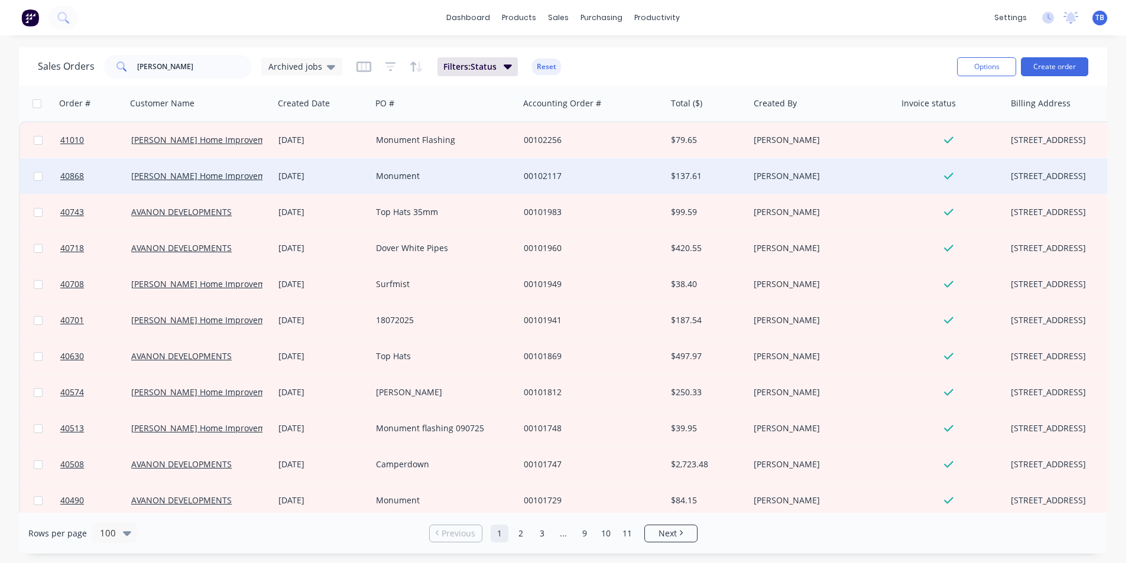
click at [319, 180] on div "29 Jul 2025" at bounding box center [322, 176] width 88 height 12
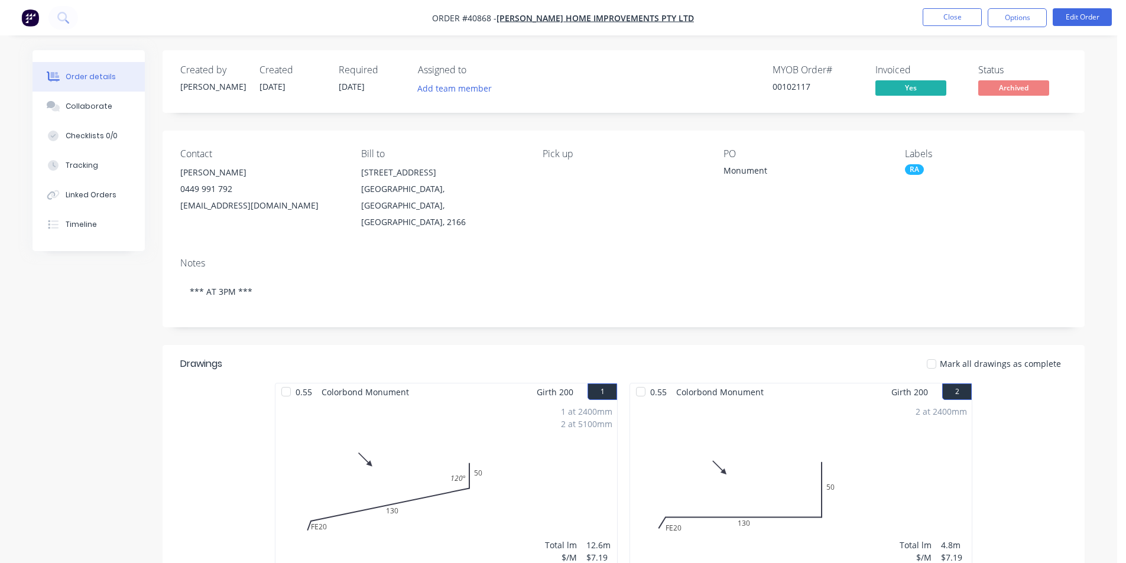
click at [953, 29] on nav "Order #40868 - Gordon Home Improvements Pty Ltd Close Options Edit Order" at bounding box center [563, 17] width 1126 height 35
click at [953, 25] on button "Close" at bounding box center [952, 17] width 59 height 18
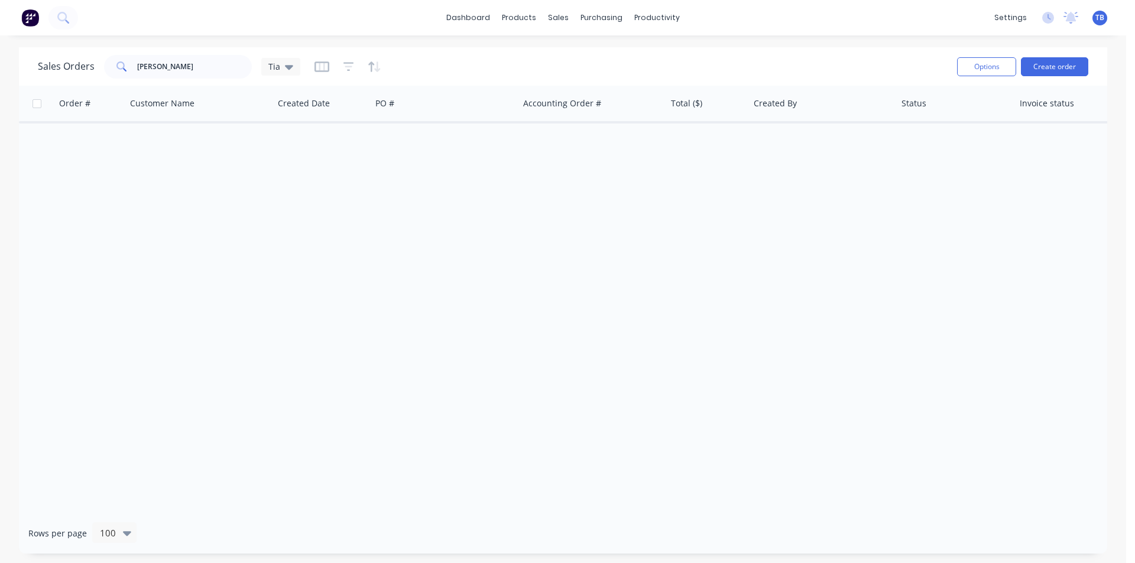
click at [465, 57] on div "Sales Orders gordon Tia" at bounding box center [493, 66] width 910 height 29
click at [290, 69] on icon at bounding box center [289, 66] width 8 height 13
click at [315, 215] on button "Archived jobs" at bounding box center [332, 215] width 135 height 14
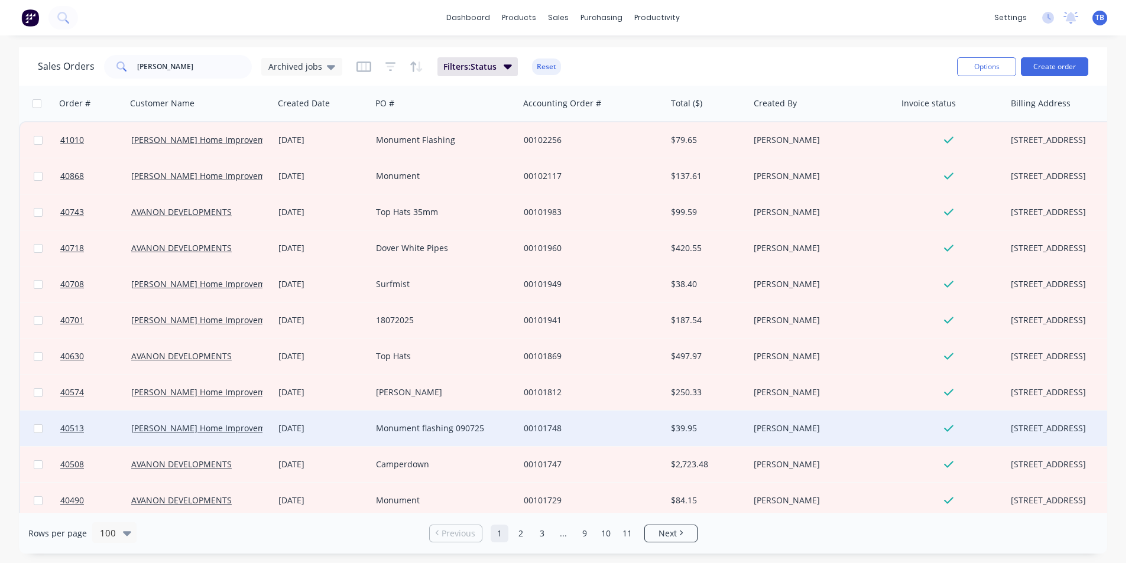
click at [359, 415] on div "09 Jul 2025" at bounding box center [323, 428] width 98 height 35
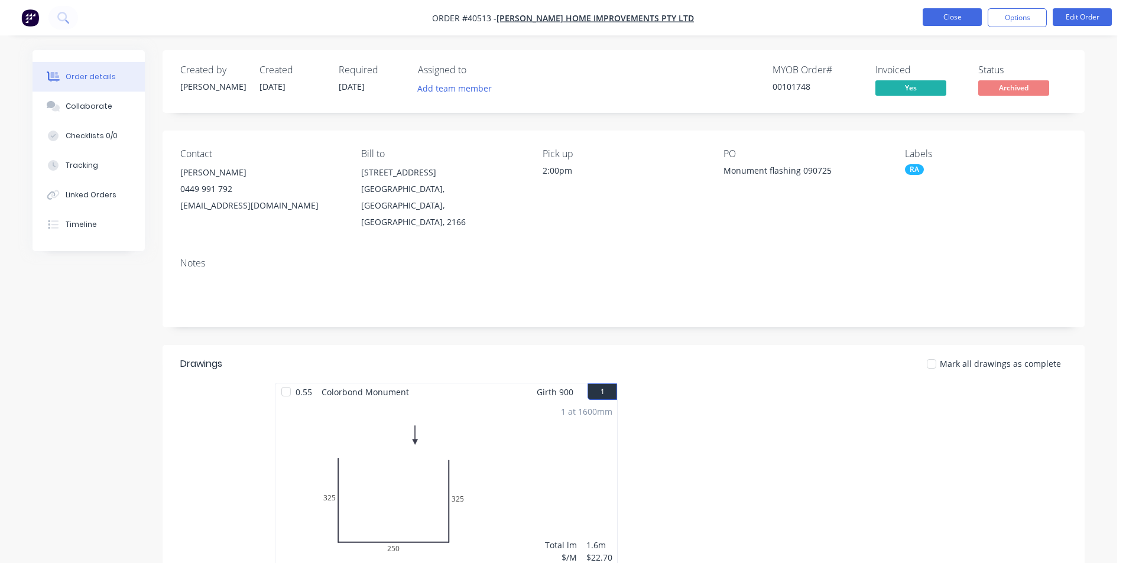
click at [954, 15] on button "Close" at bounding box center [952, 17] width 59 height 18
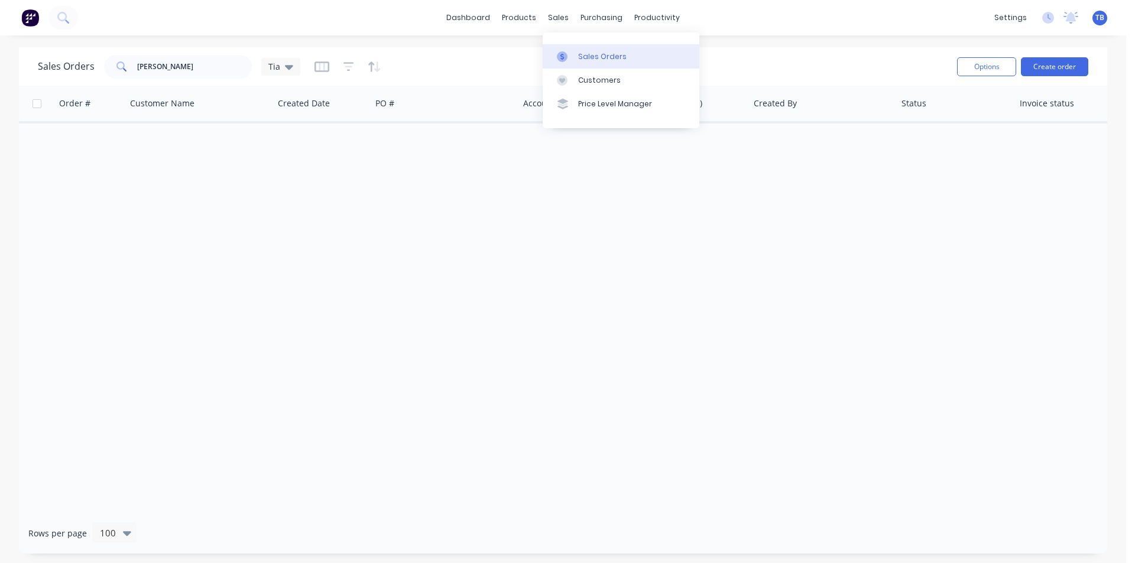
click at [574, 55] on link "Sales Orders" at bounding box center [621, 56] width 157 height 24
click at [1062, 73] on button "Create order" at bounding box center [1054, 66] width 67 height 19
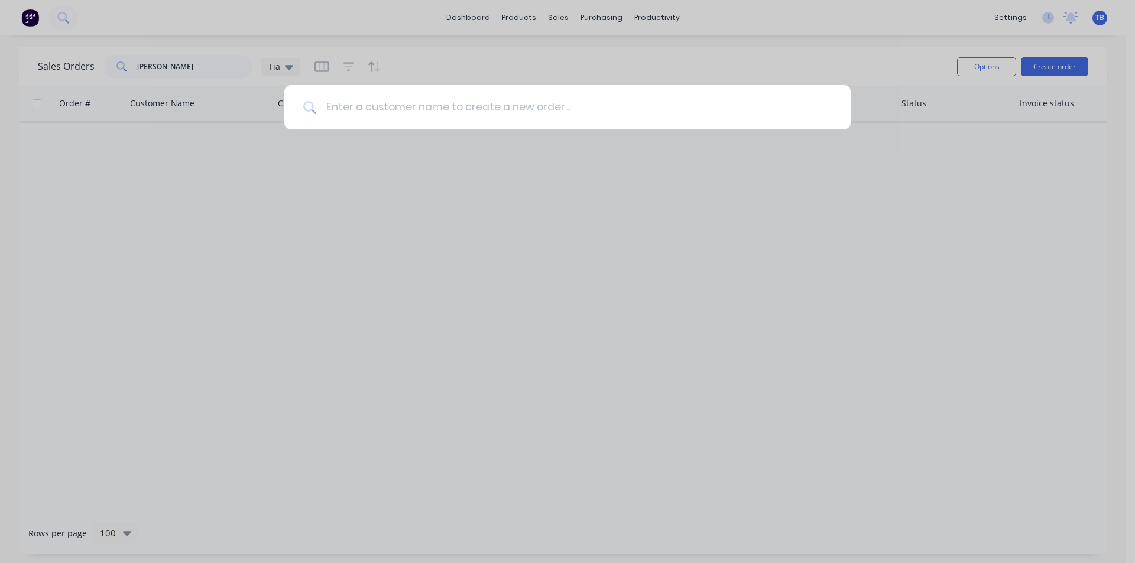
click at [342, 109] on input at bounding box center [573, 107] width 515 height 44
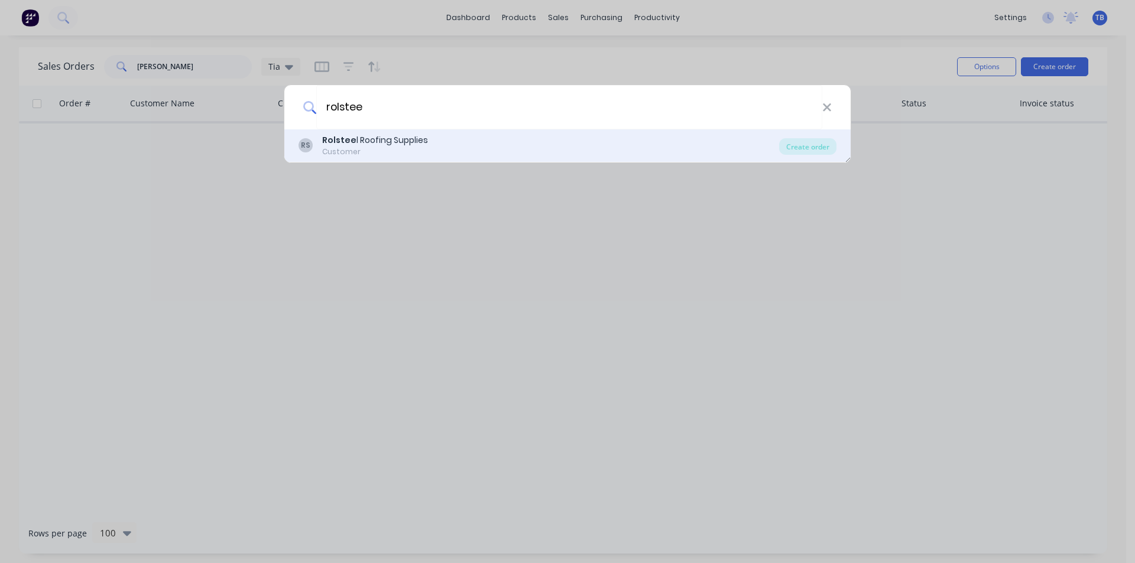
type input "rolstee"
click at [359, 144] on div "Rolstee l Roofing Supplies" at bounding box center [375, 140] width 106 height 12
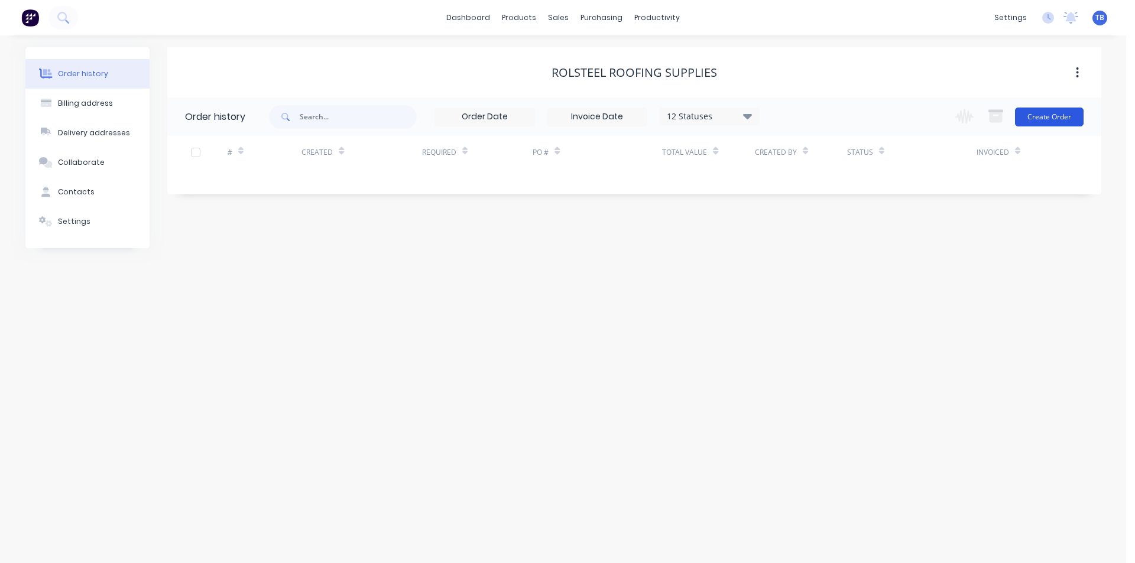
click at [1063, 113] on button "Create Order" at bounding box center [1049, 117] width 69 height 19
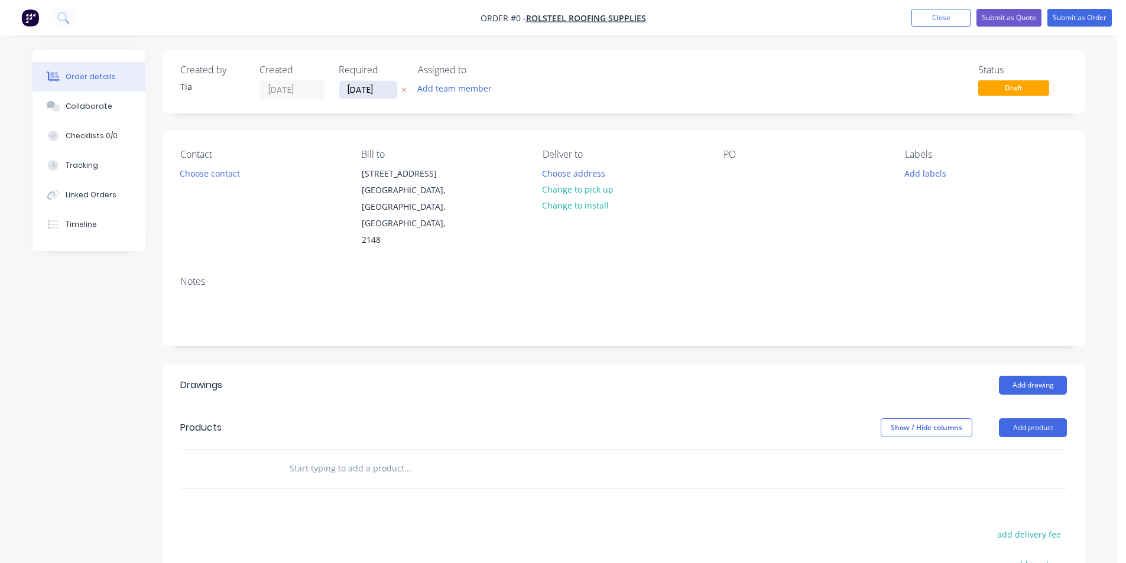
click at [368, 95] on input "[DATE]" at bounding box center [368, 90] width 58 height 18
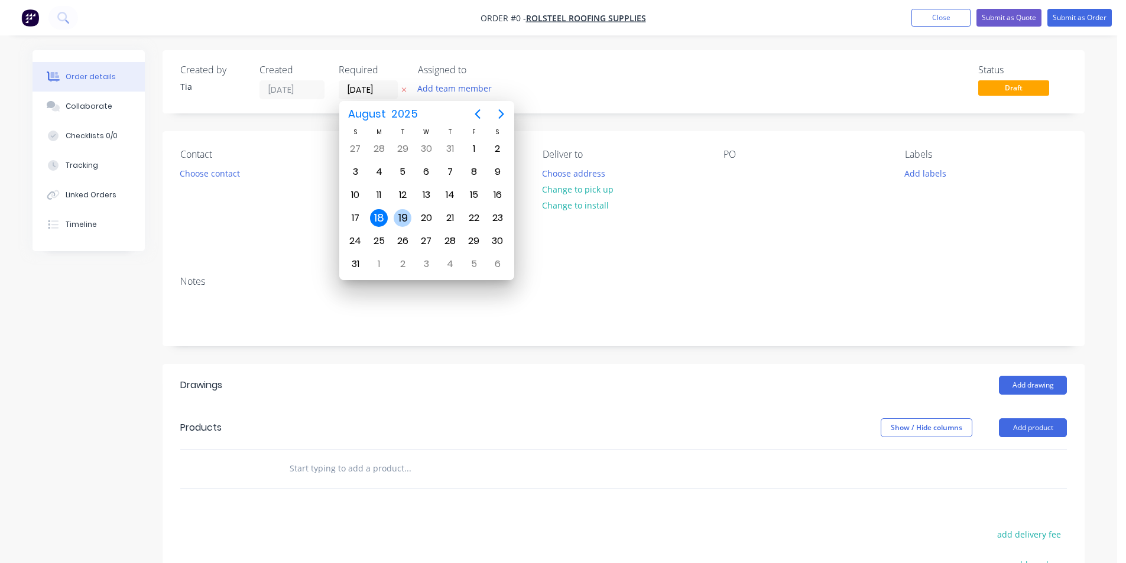
drag, startPoint x: 401, startPoint y: 221, endPoint x: 348, endPoint y: 215, distance: 53.0
click at [401, 220] on div "19" at bounding box center [403, 218] width 18 height 18
type input "19/08/25"
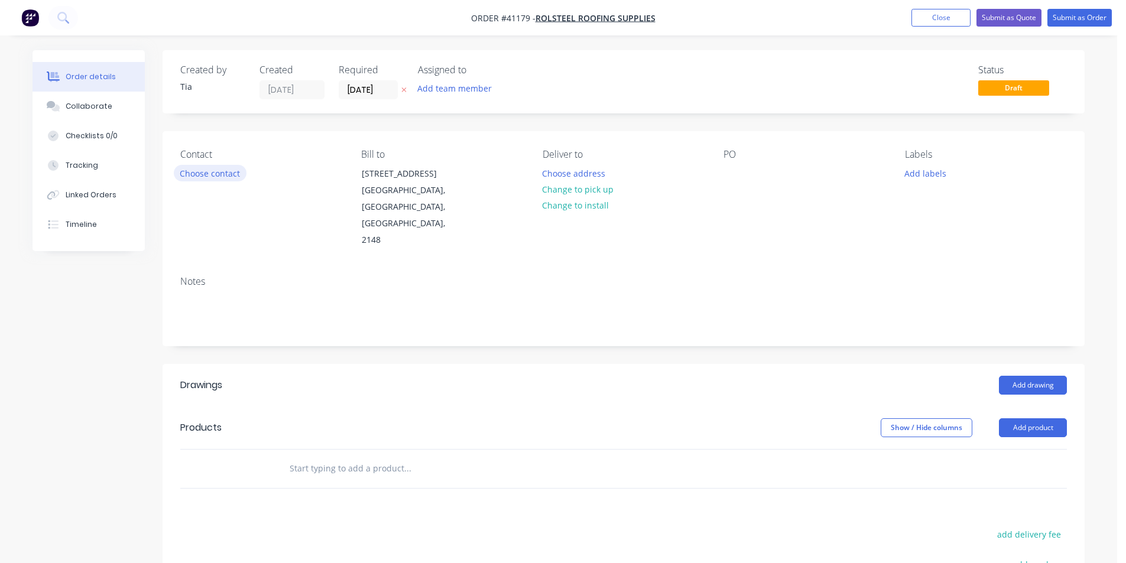
click at [219, 174] on button "Choose contact" at bounding box center [210, 173] width 73 height 16
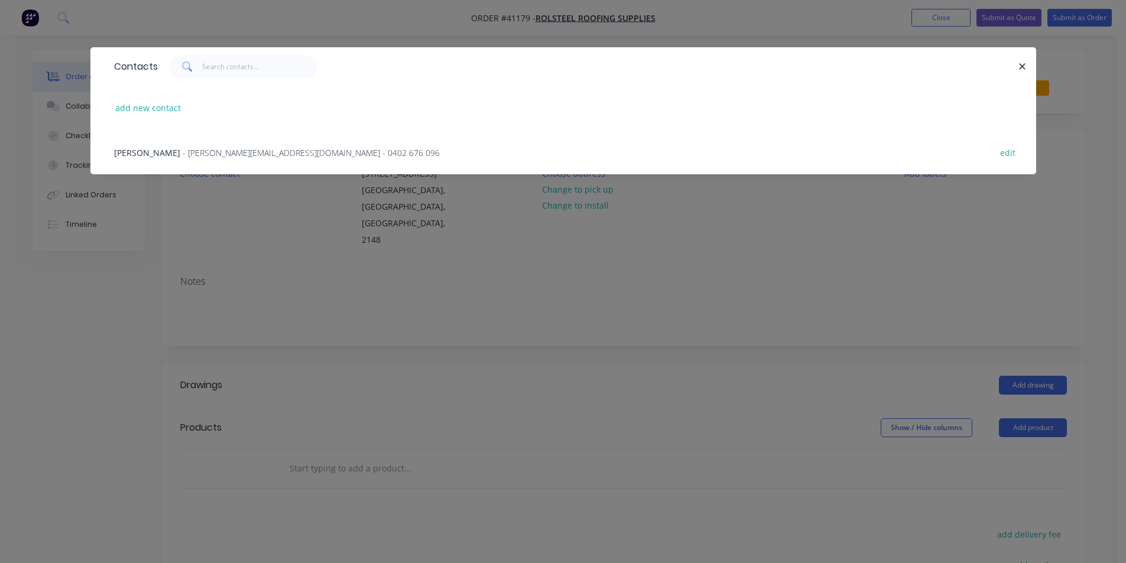
click at [229, 154] on span "- keegan@rolsteelsupplies.com.au - 0402 676 096" at bounding box center [311, 152] width 257 height 11
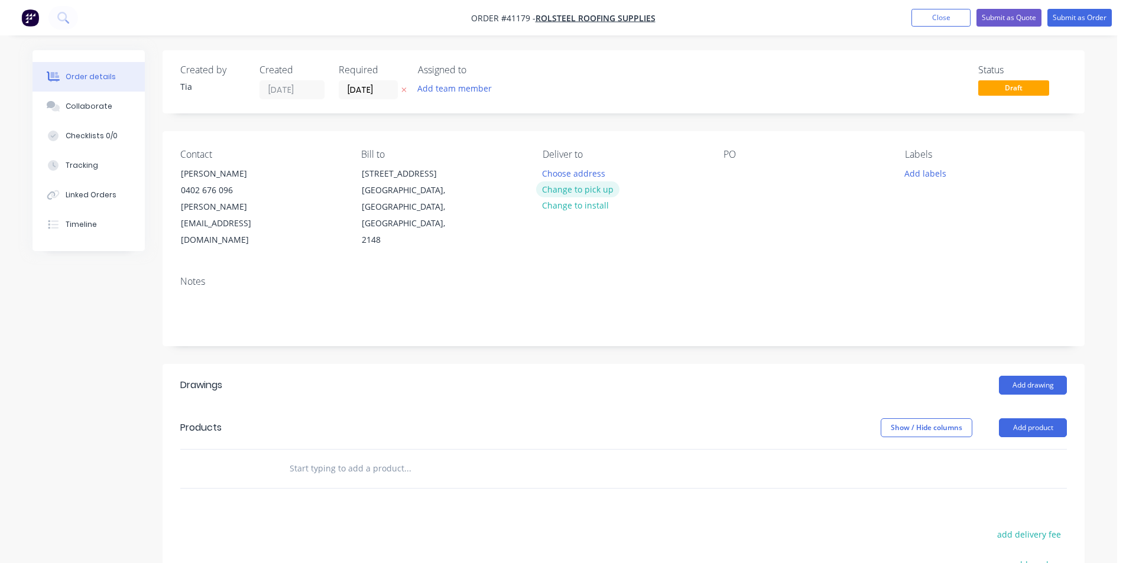
click at [596, 190] on button "Change to pick up" at bounding box center [578, 189] width 84 height 16
click at [737, 169] on div at bounding box center [732, 173] width 19 height 17
click at [939, 166] on button "Add labels" at bounding box center [925, 173] width 54 height 16
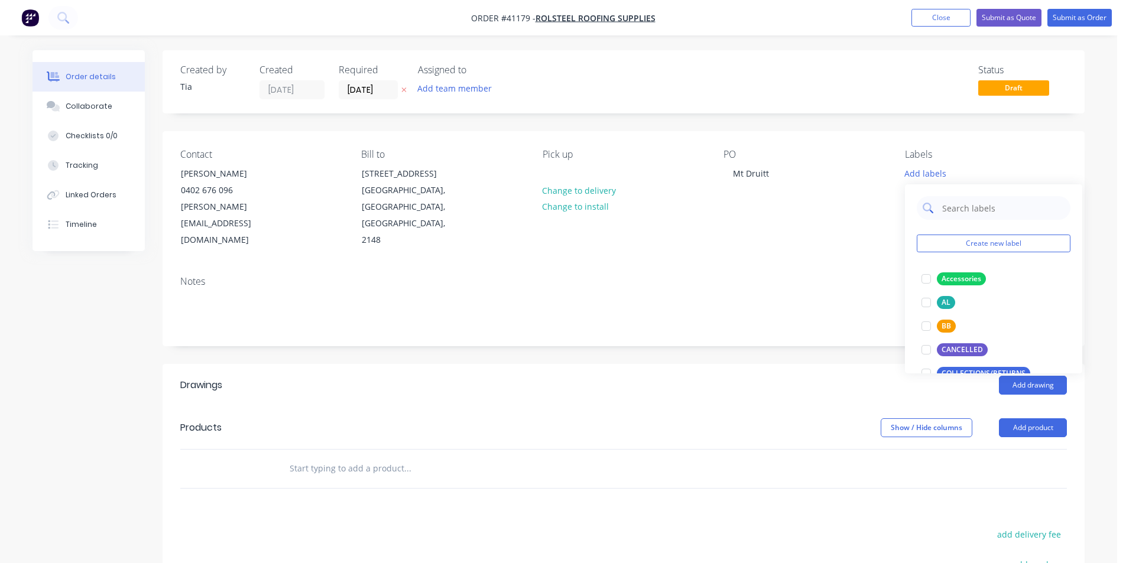
click at [958, 216] on input "text" at bounding box center [1003, 208] width 124 height 24
type input "ra"
click at [928, 280] on div at bounding box center [926, 279] width 24 height 24
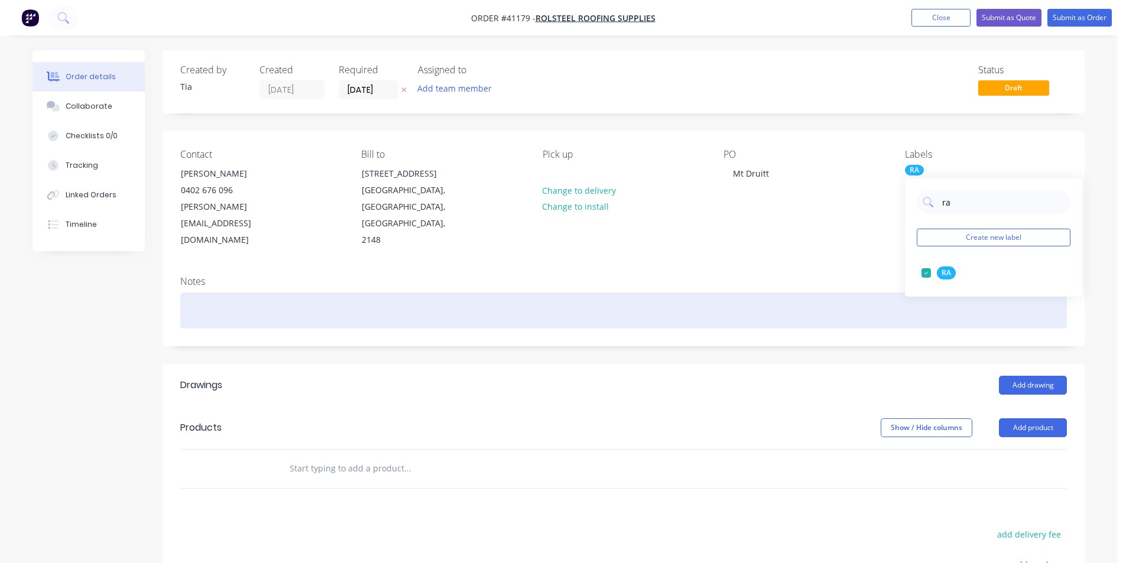
click at [822, 293] on div at bounding box center [623, 311] width 887 height 36
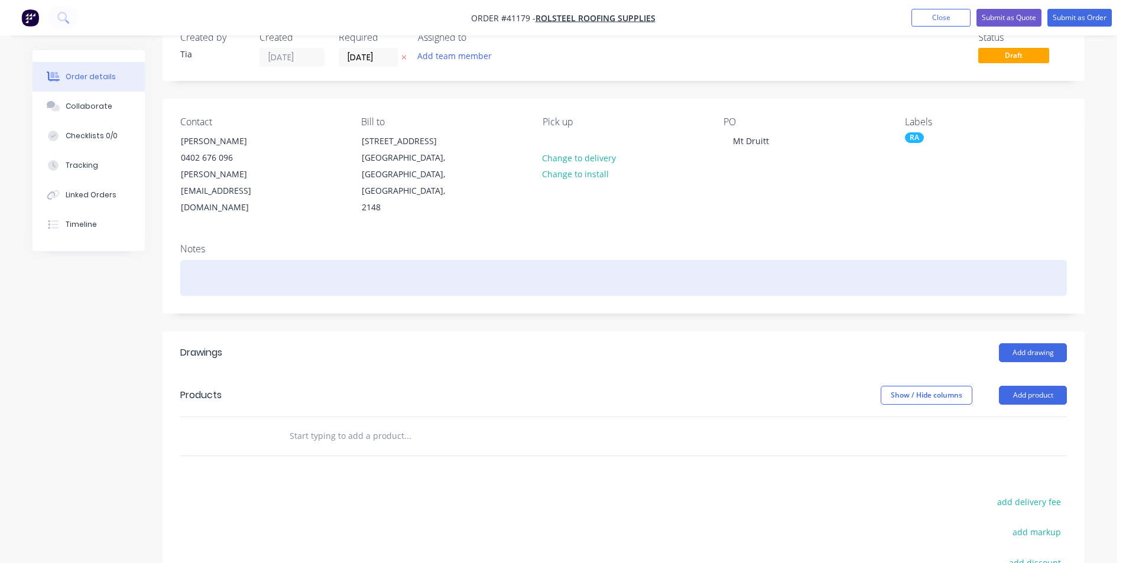
scroll to position [59, 0]
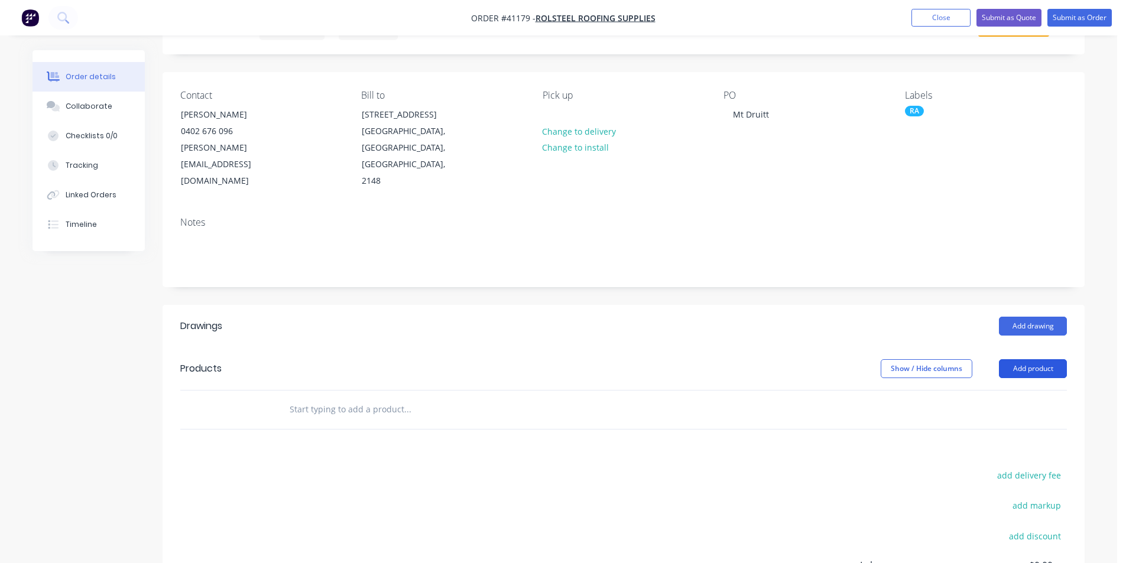
click at [1061, 359] on button "Add product" at bounding box center [1033, 368] width 68 height 19
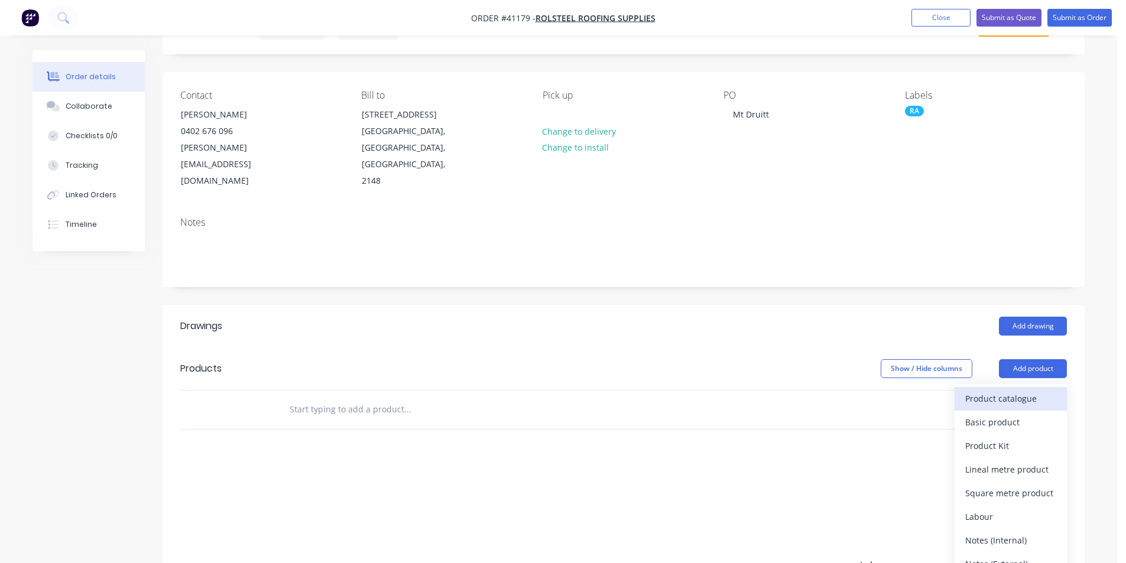
click at [999, 390] on div "Product catalogue" at bounding box center [1010, 398] width 91 height 17
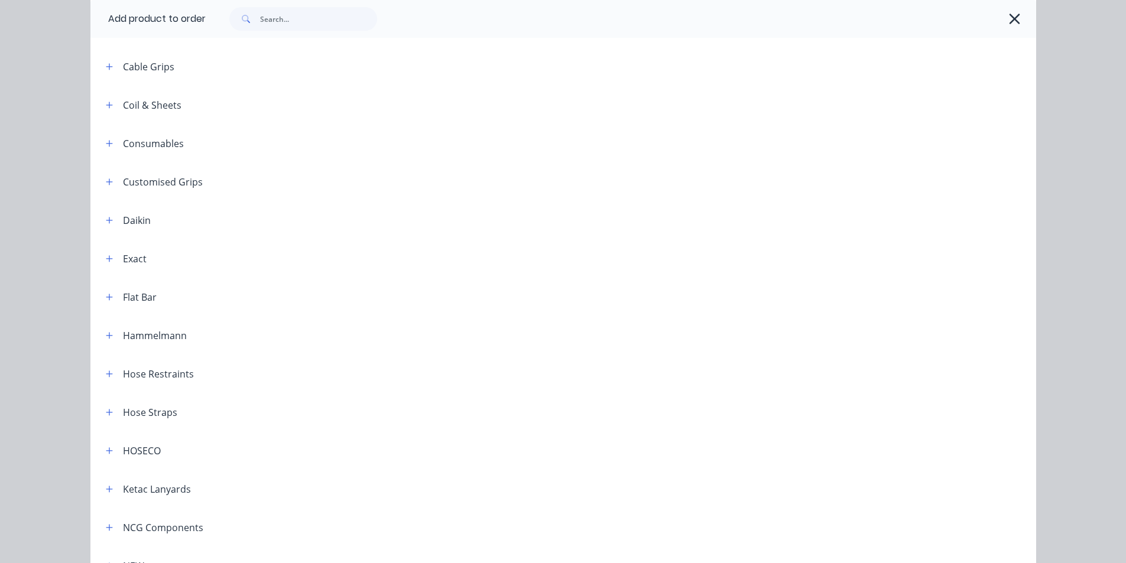
scroll to position [0, 0]
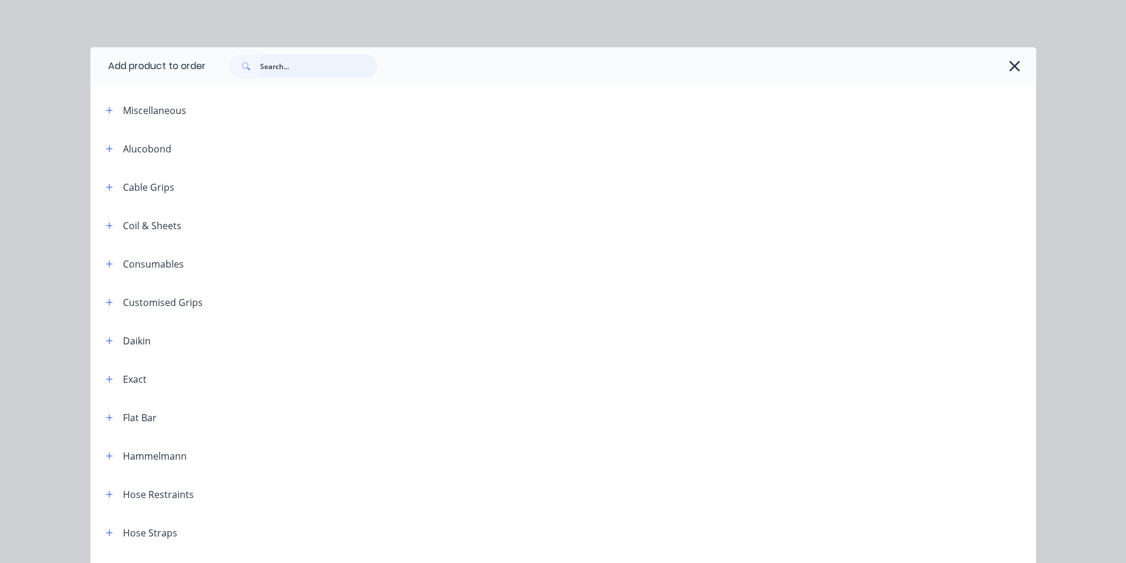
click at [278, 67] on input "text" at bounding box center [318, 66] width 117 height 24
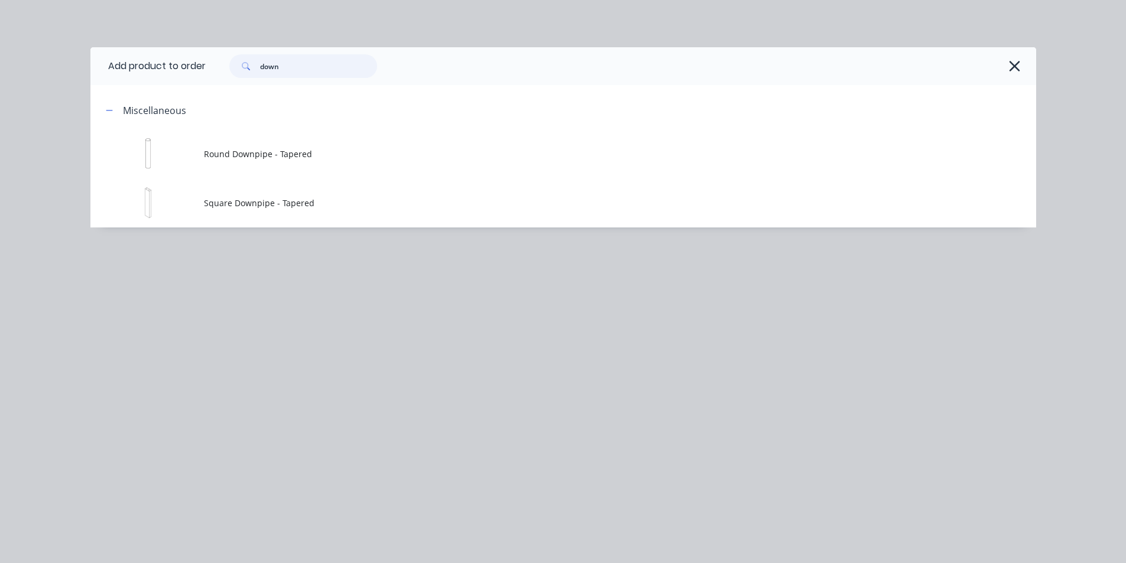
type input "down"
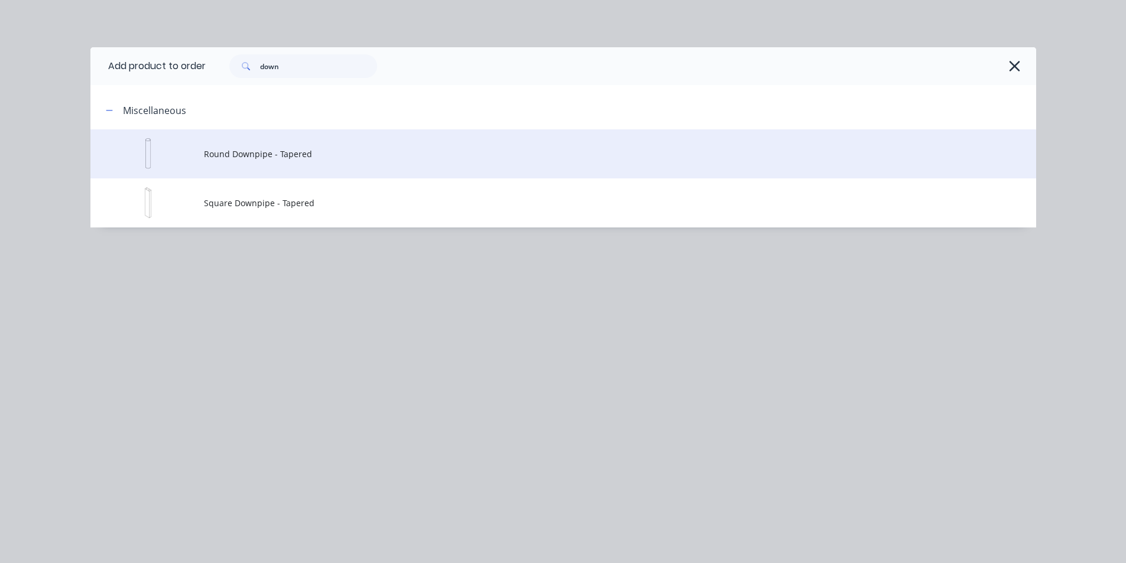
click at [237, 145] on td "Round Downpipe - Tapered" at bounding box center [620, 153] width 832 height 49
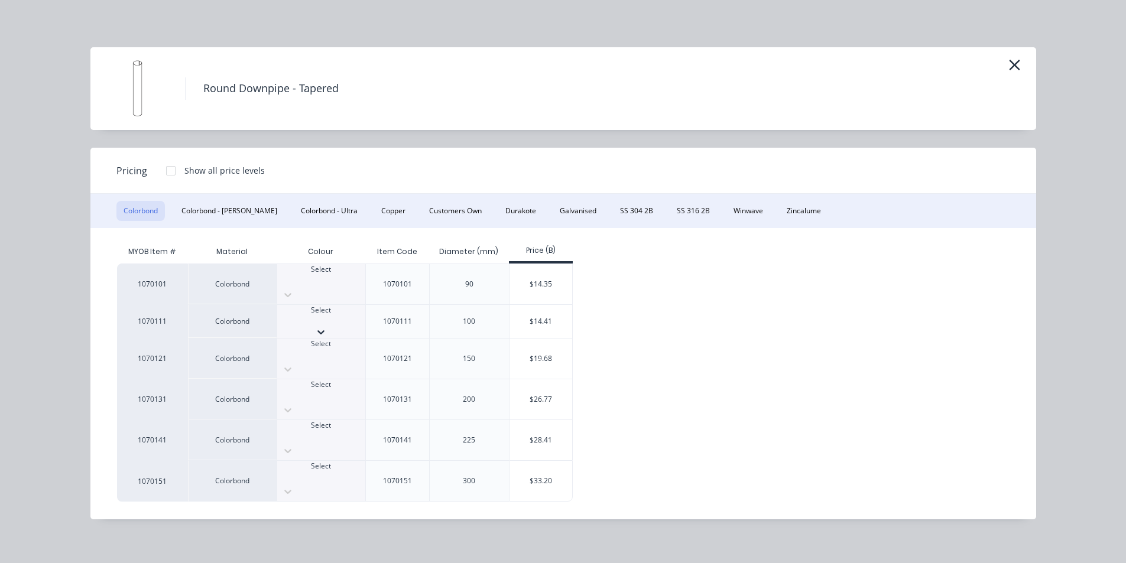
click at [317, 316] on div at bounding box center [321, 321] width 88 height 11
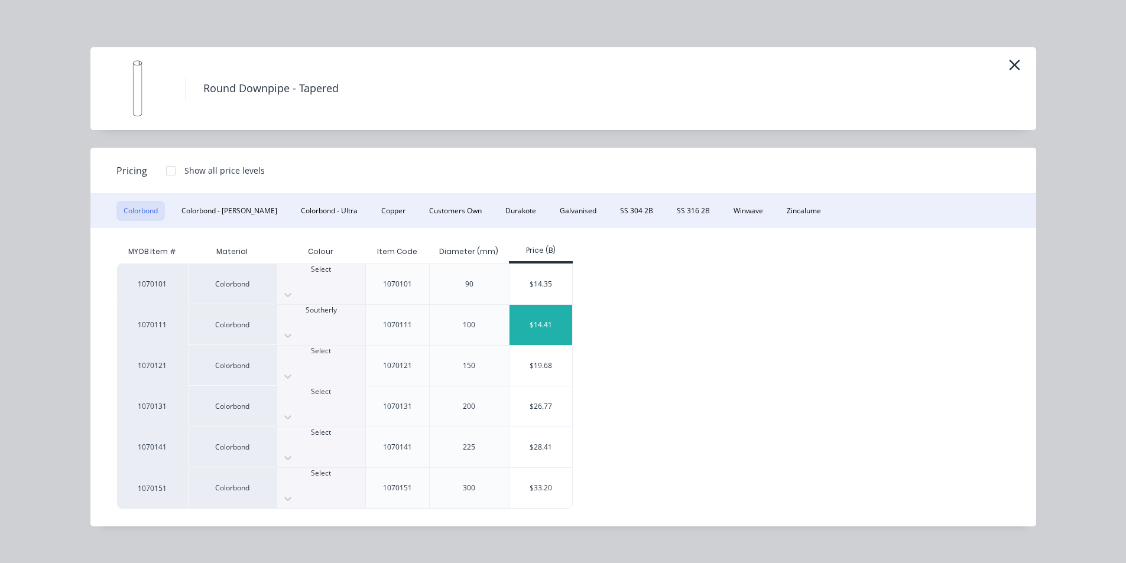
click at [553, 312] on div "$14.41" at bounding box center [540, 325] width 63 height 40
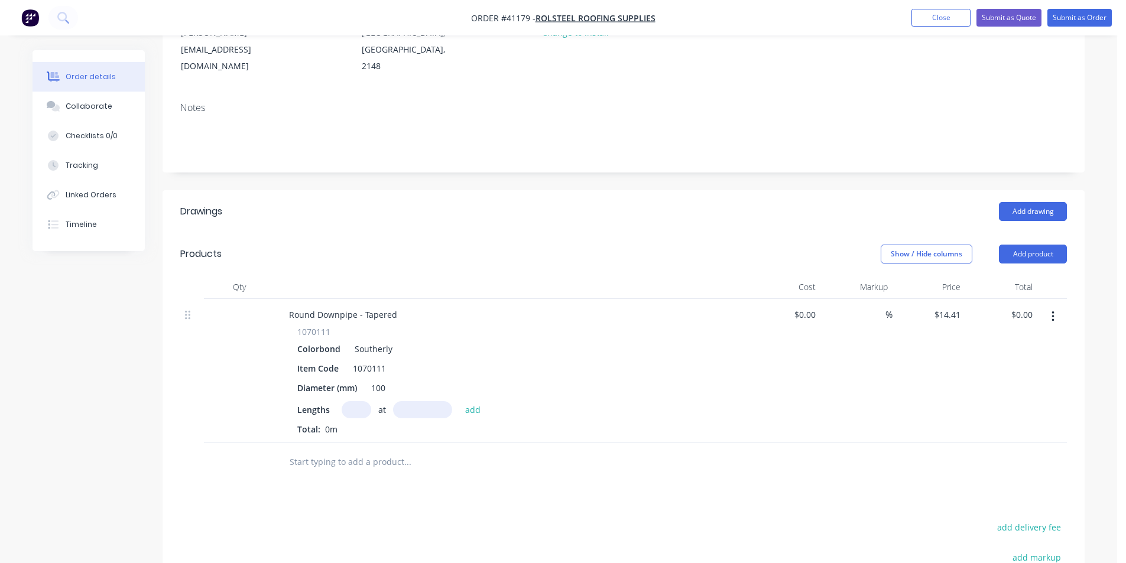
scroll to position [177, 0]
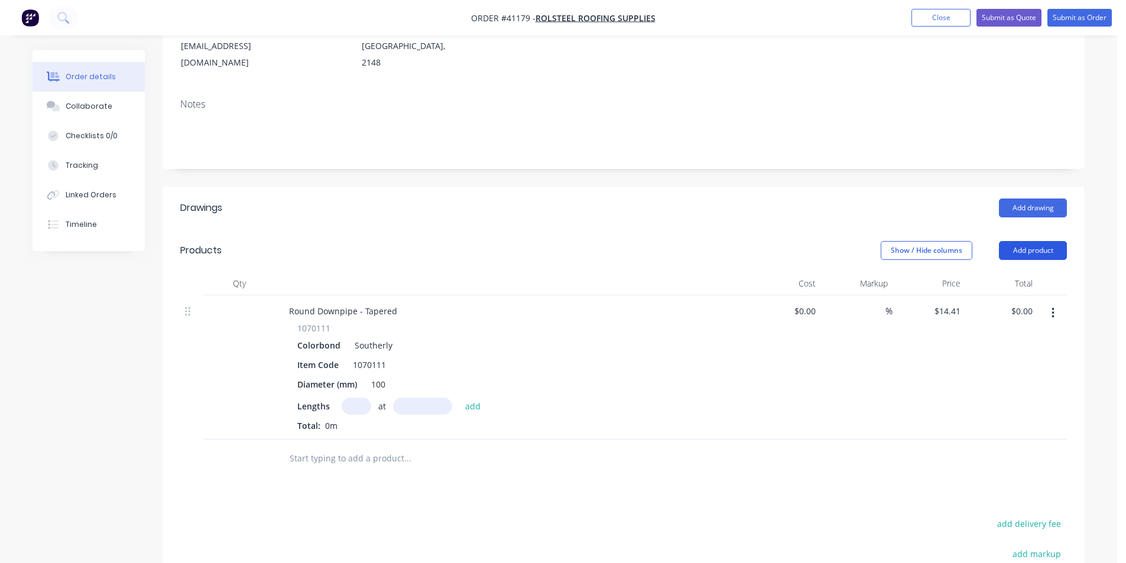
click at [1035, 241] on button "Add product" at bounding box center [1033, 250] width 68 height 19
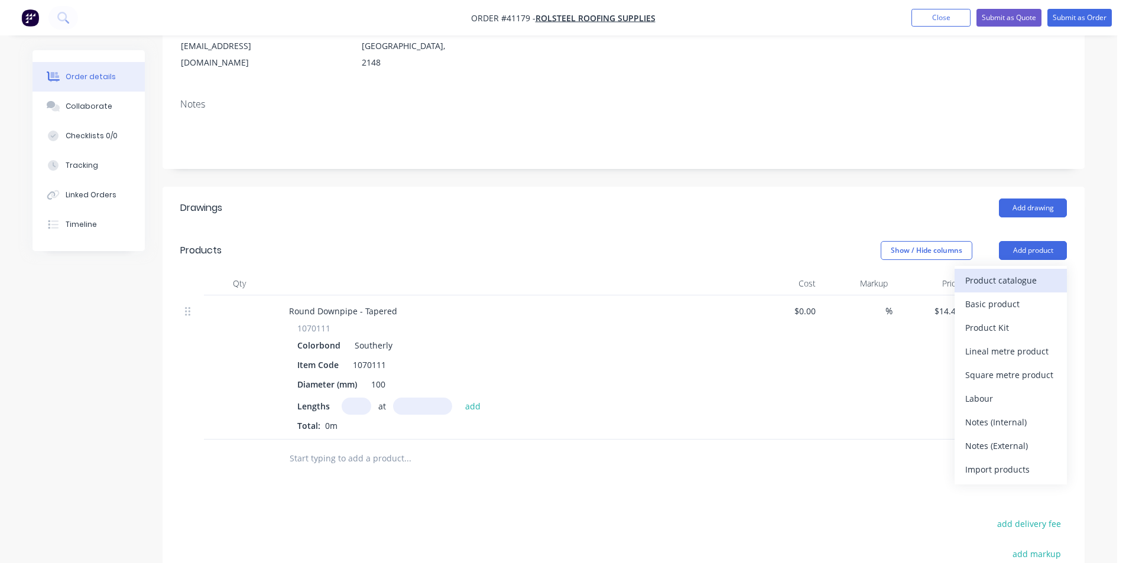
click at [1026, 272] on div "Product catalogue" at bounding box center [1010, 280] width 91 height 17
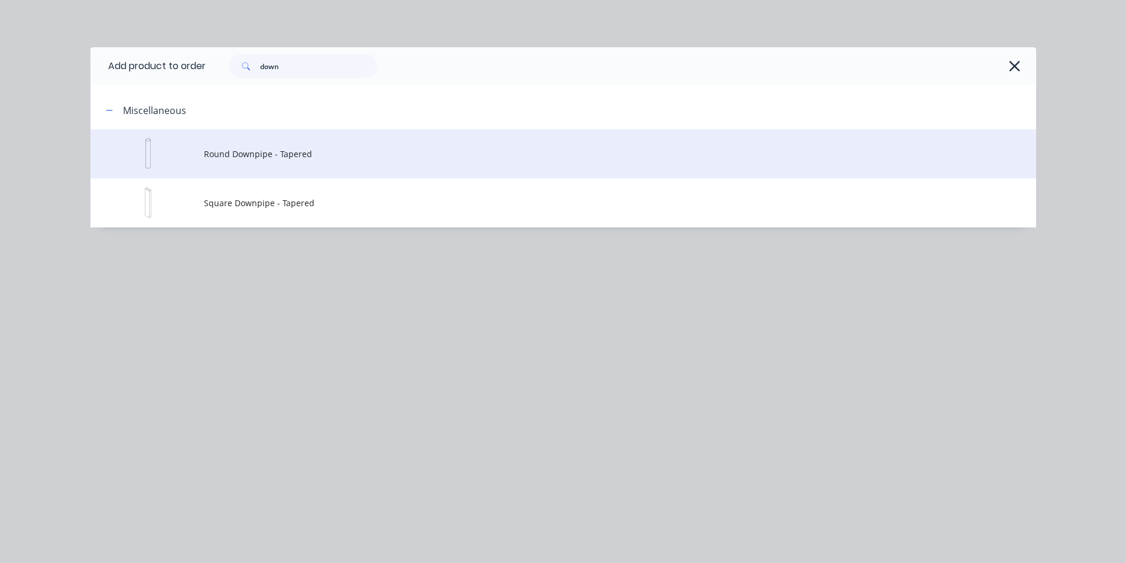
click at [272, 160] on td "Round Downpipe - Tapered" at bounding box center [620, 153] width 832 height 49
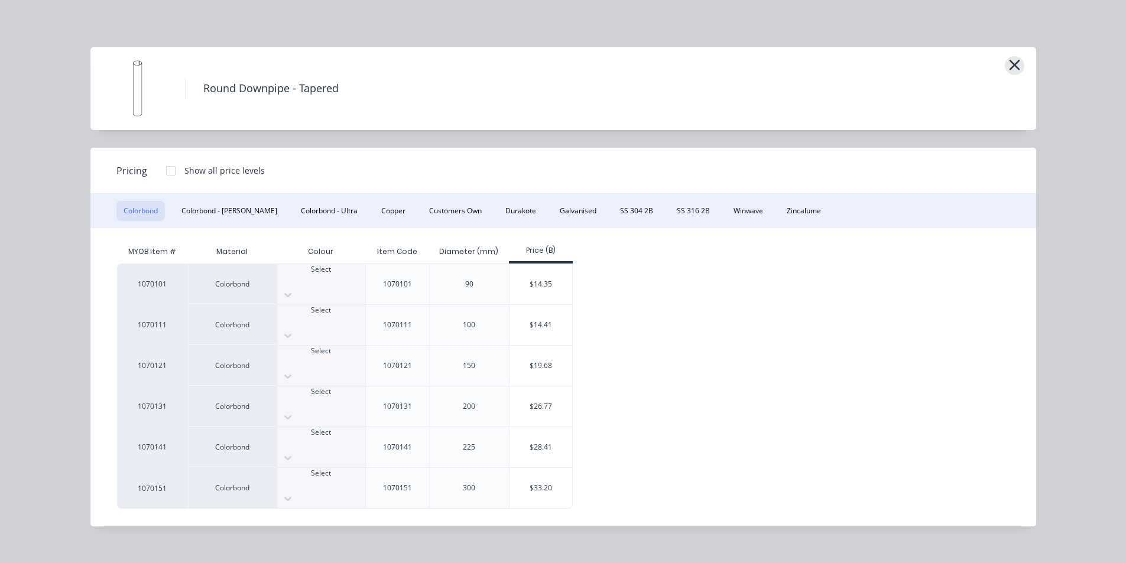
click at [1018, 66] on icon "button" at bounding box center [1014, 65] width 12 height 17
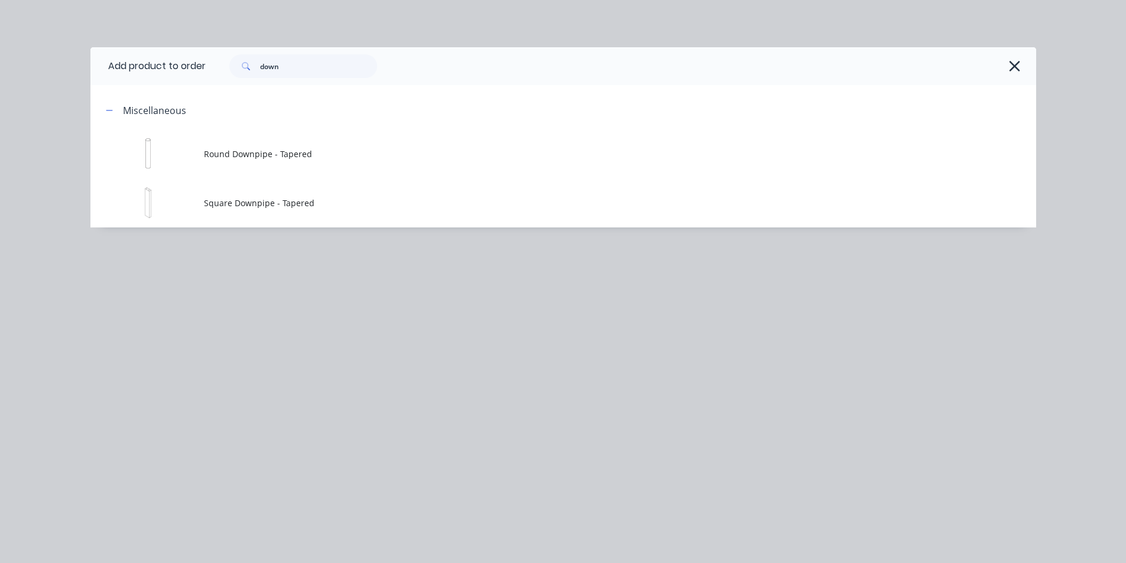
click at [1018, 66] on icon "button" at bounding box center [1014, 66] width 12 height 17
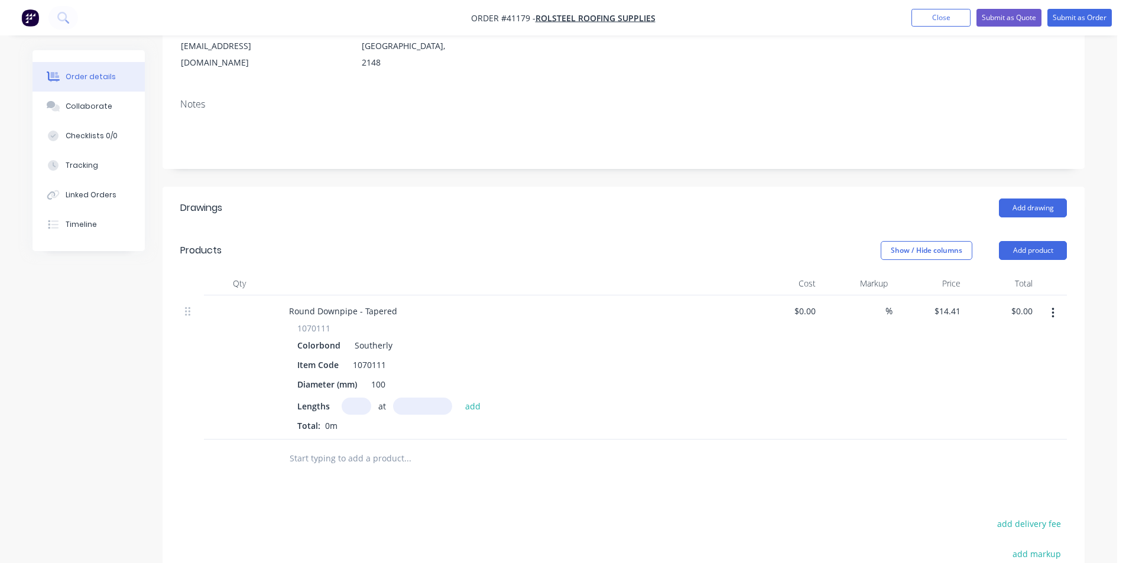
click at [353, 398] on input "text" at bounding box center [357, 406] width 30 height 17
type input "3"
type input "3000mm"
click at [472, 398] on button "add" at bounding box center [473, 406] width 28 height 16
type input "$129.69"
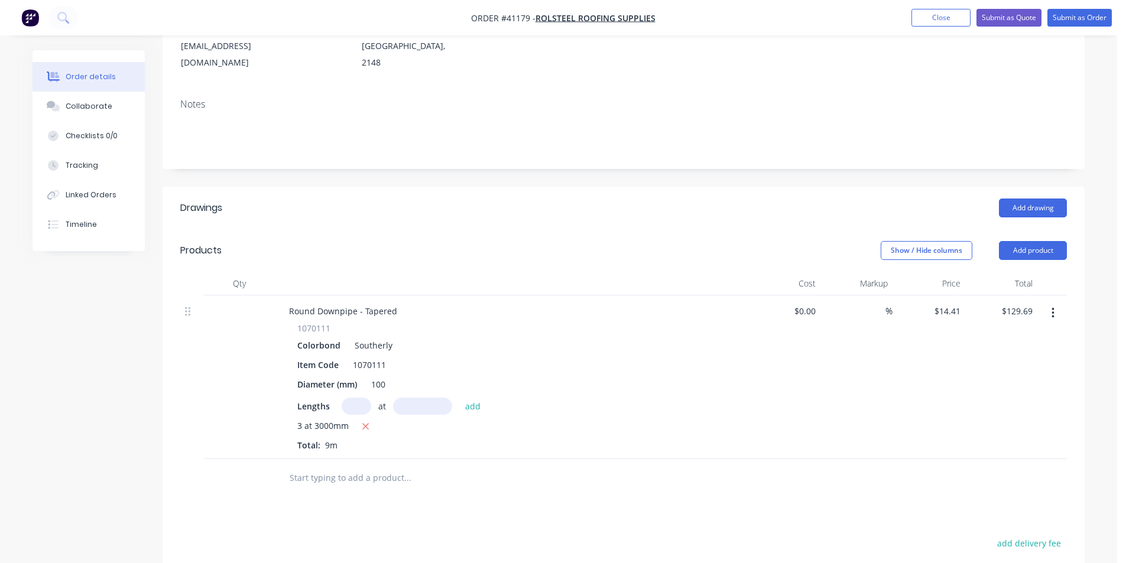
click at [359, 398] on input "text" at bounding box center [357, 406] width 30 height 17
type input "3"
type input "1800mm"
click at [465, 398] on button "add" at bounding box center [473, 406] width 28 height 16
type input "$207.50"
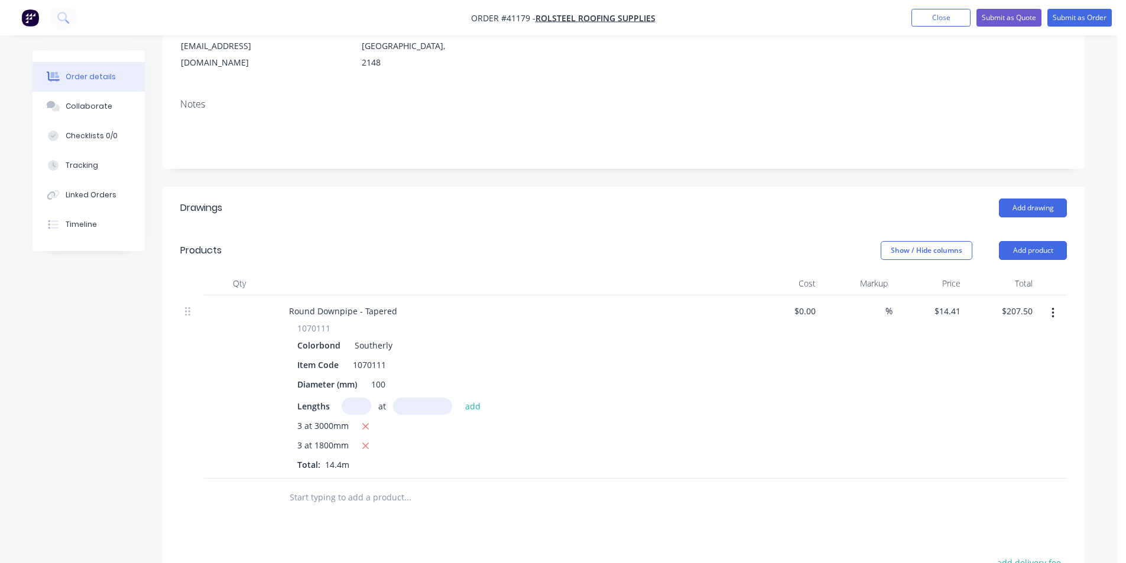
click at [520, 505] on div "Drawings Add drawing Products Show / Hide columns Add product Qty Cost Markup P…" at bounding box center [624, 494] width 922 height 614
click at [1017, 241] on button "Add product" at bounding box center [1033, 250] width 68 height 19
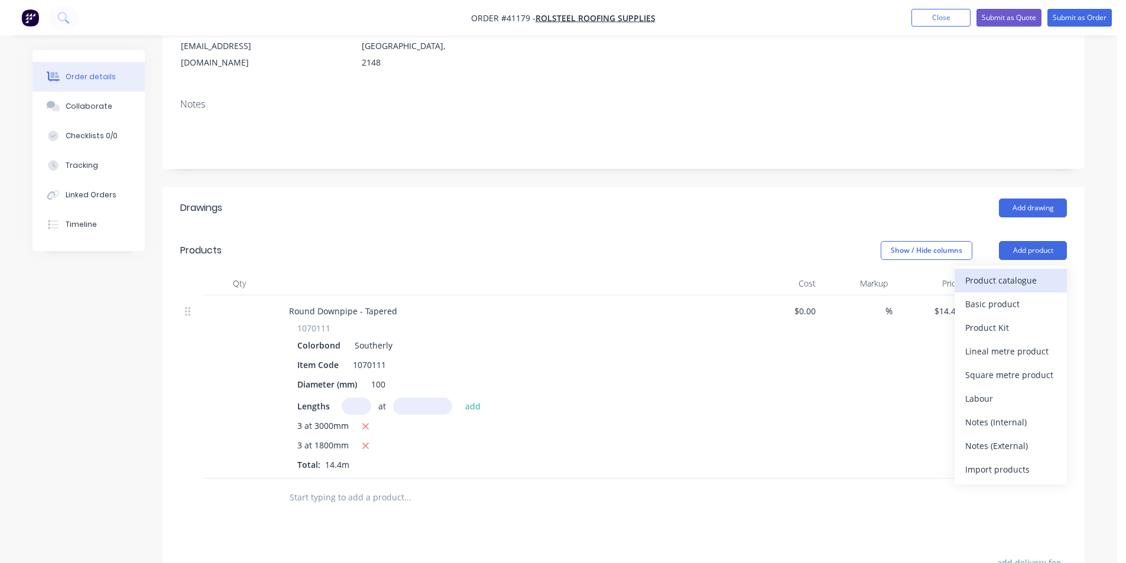
click at [1017, 272] on div "Product catalogue" at bounding box center [1010, 280] width 91 height 17
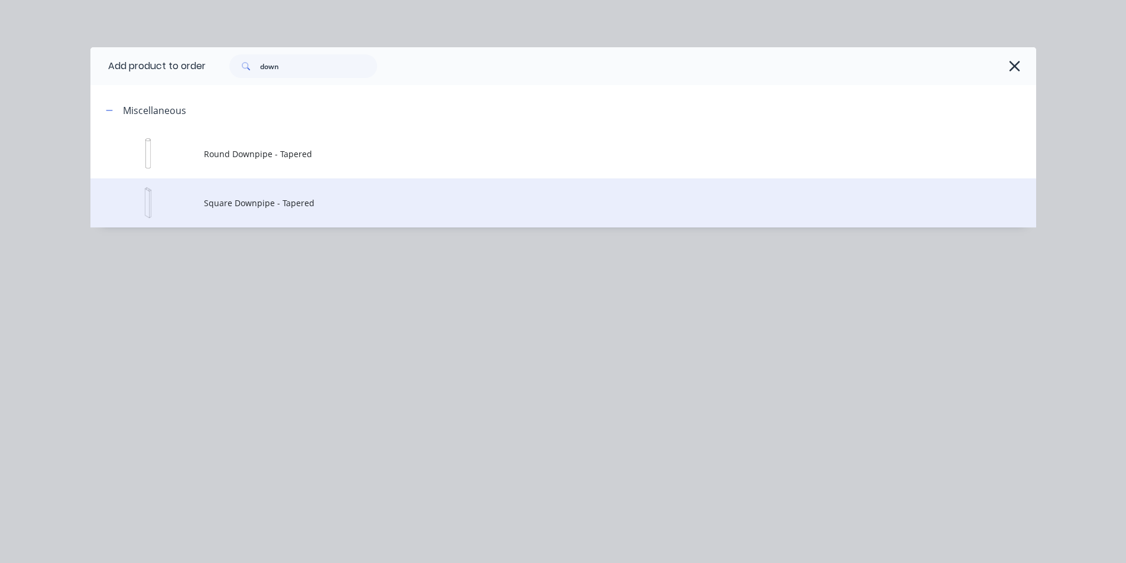
click at [262, 192] on td "Square Downpipe - Tapered" at bounding box center [620, 202] width 832 height 49
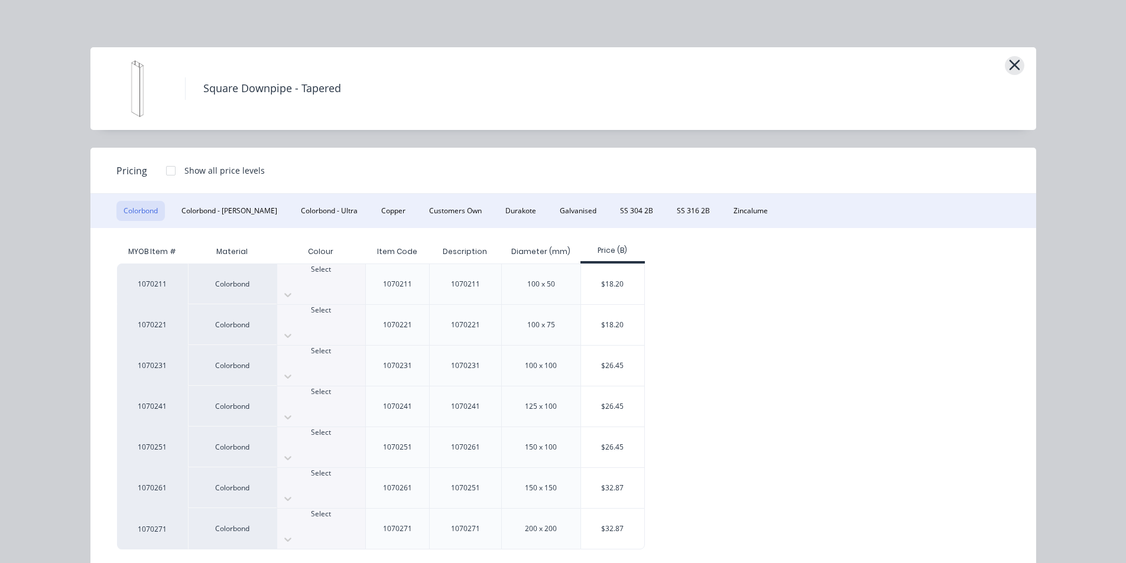
click at [1009, 70] on icon "button" at bounding box center [1014, 65] width 11 height 11
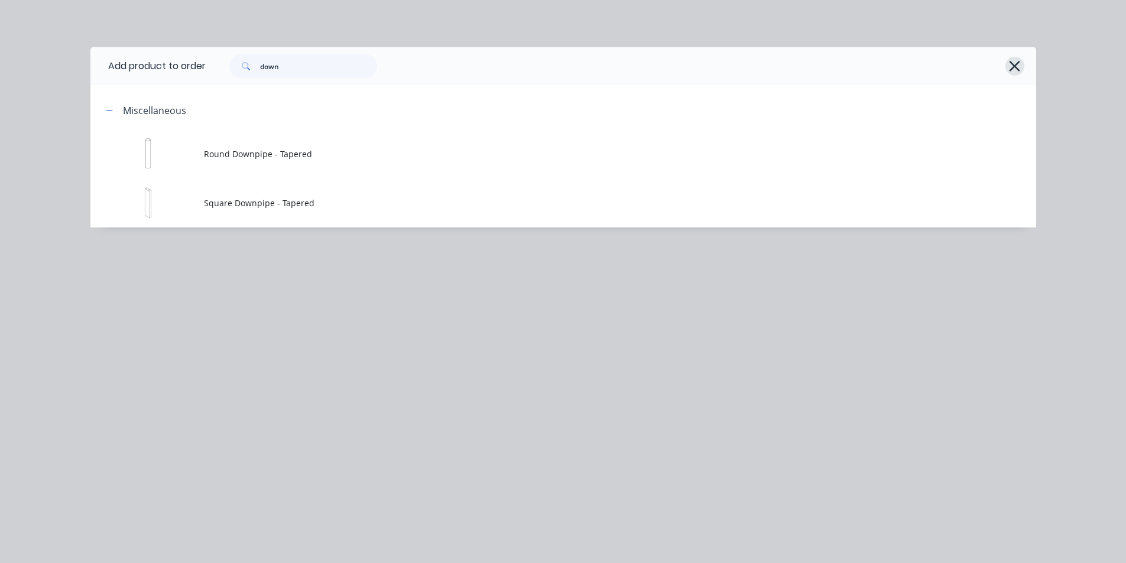
click at [1019, 68] on icon "button" at bounding box center [1014, 66] width 12 height 17
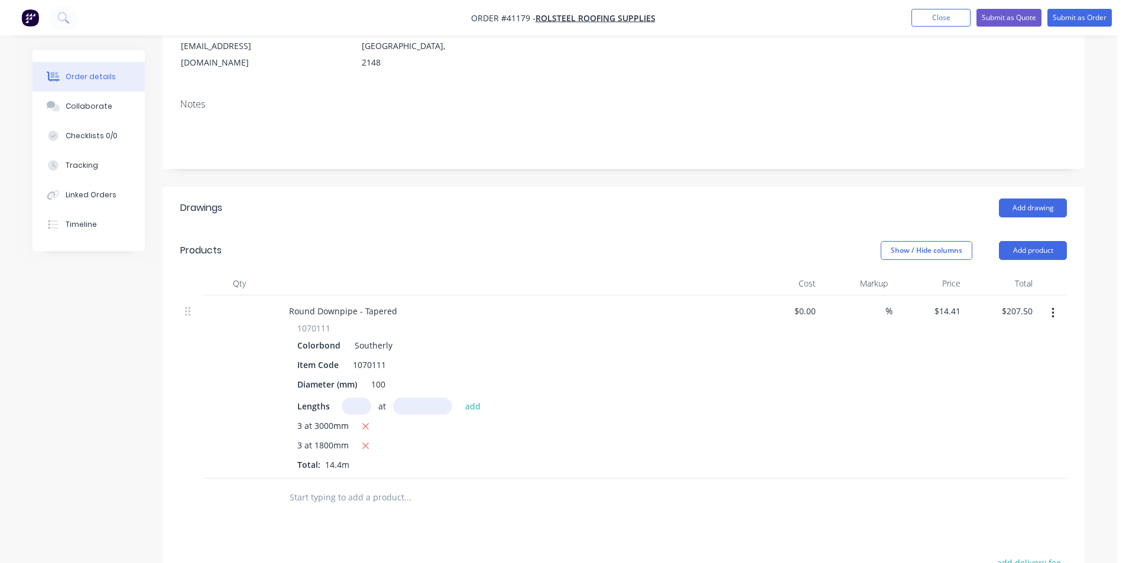
click at [1058, 303] on button "button" at bounding box center [1053, 313] width 28 height 21
click at [996, 407] on div "Delete" at bounding box center [1010, 415] width 91 height 17
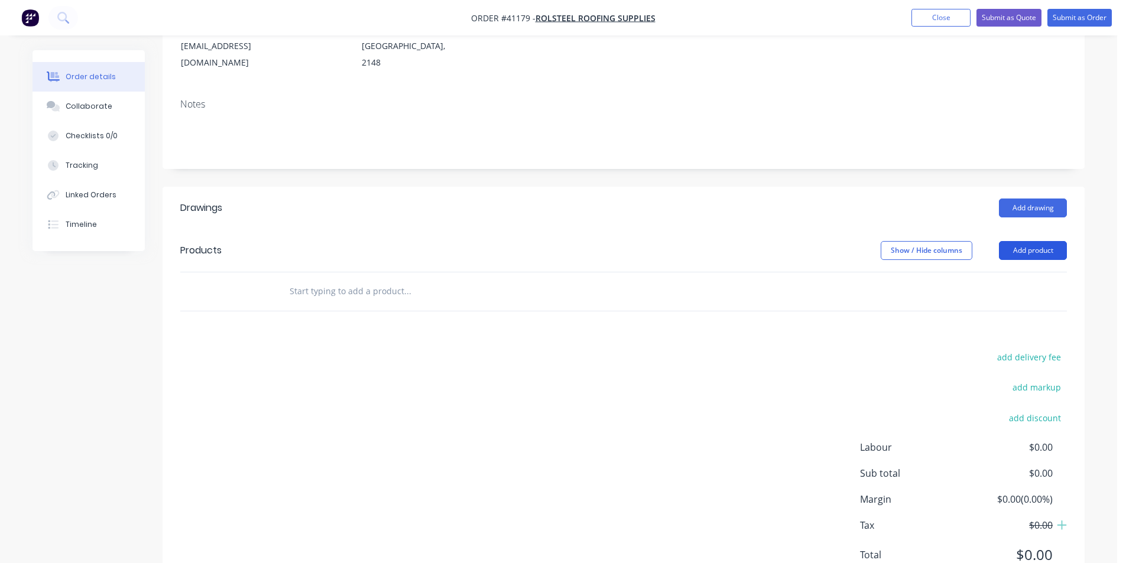
click at [1032, 241] on button "Add product" at bounding box center [1033, 250] width 68 height 19
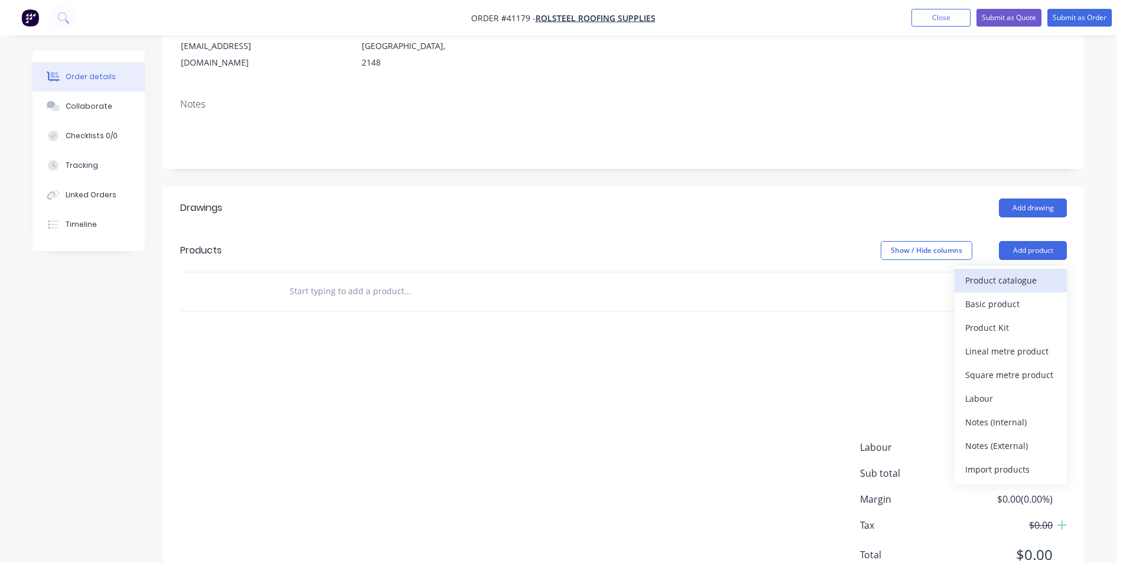
click at [1022, 272] on div "Product catalogue" at bounding box center [1010, 280] width 91 height 17
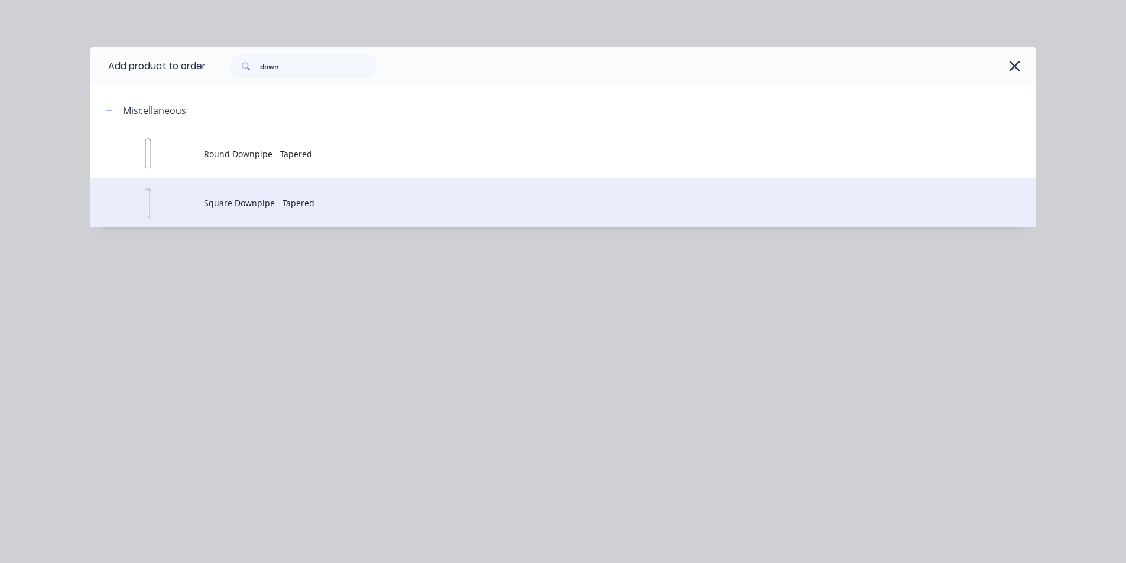
click at [332, 212] on td "Square Downpipe - Tapered" at bounding box center [620, 202] width 832 height 49
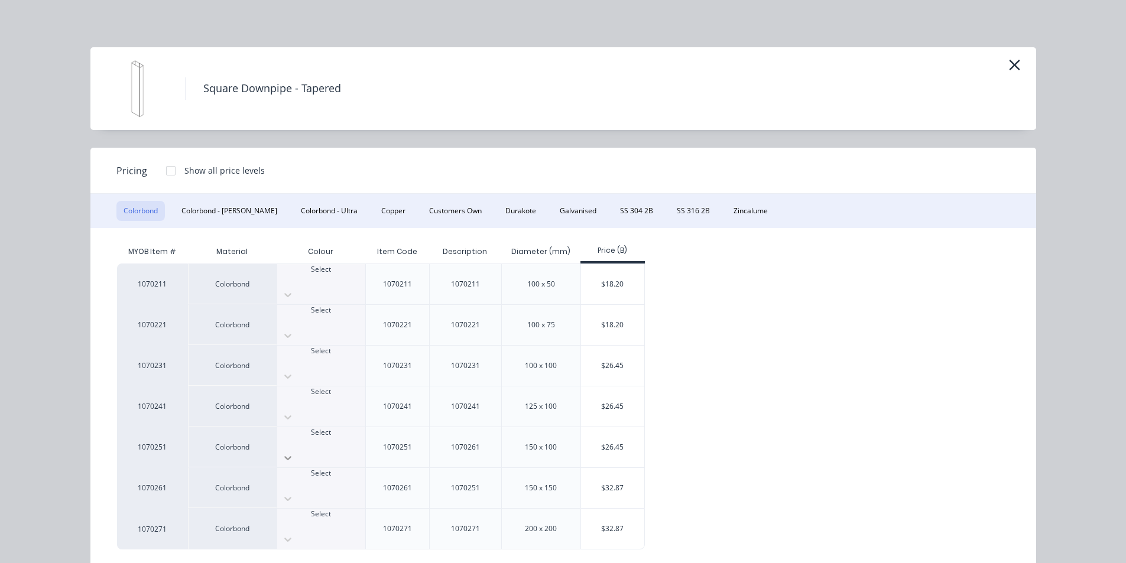
click at [291, 457] on icon at bounding box center [287, 459] width 7 height 4
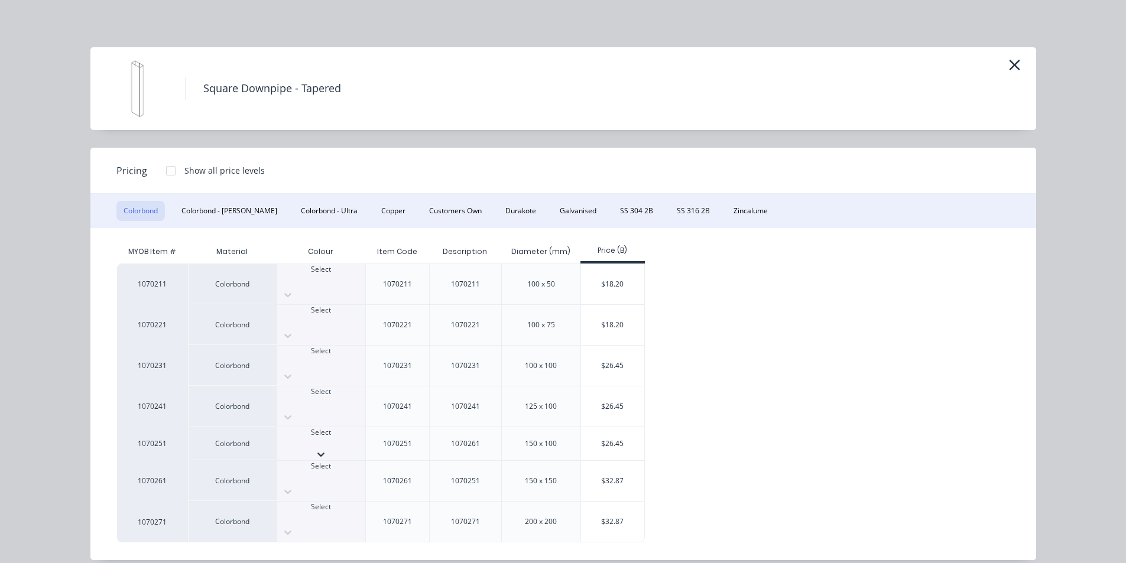
scroll to position [418, 0]
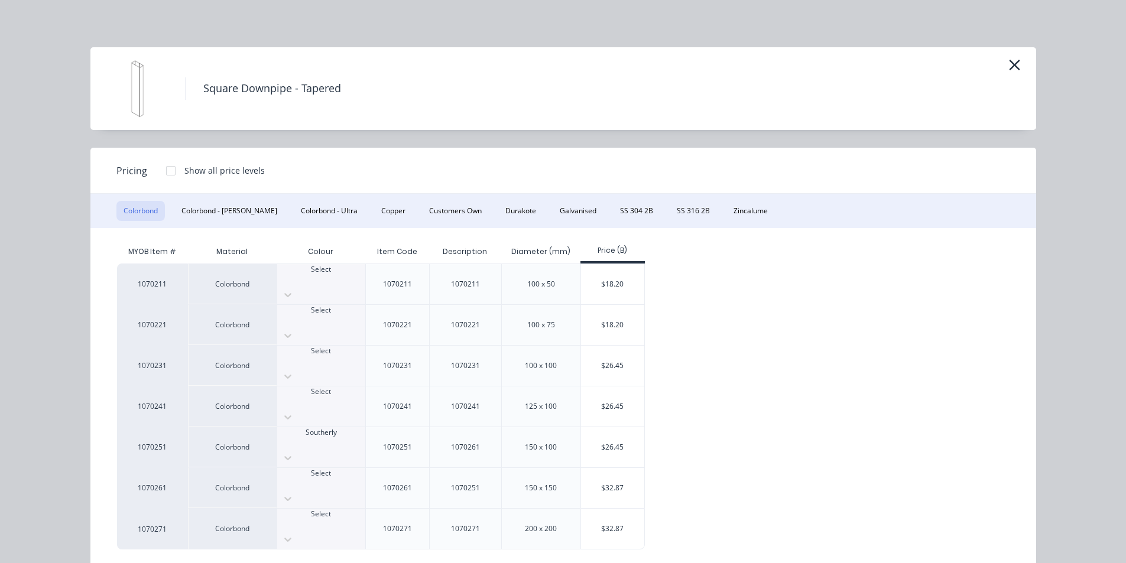
scroll to position [210, 0]
click at [628, 427] on div "$26.45" at bounding box center [612, 447] width 63 height 40
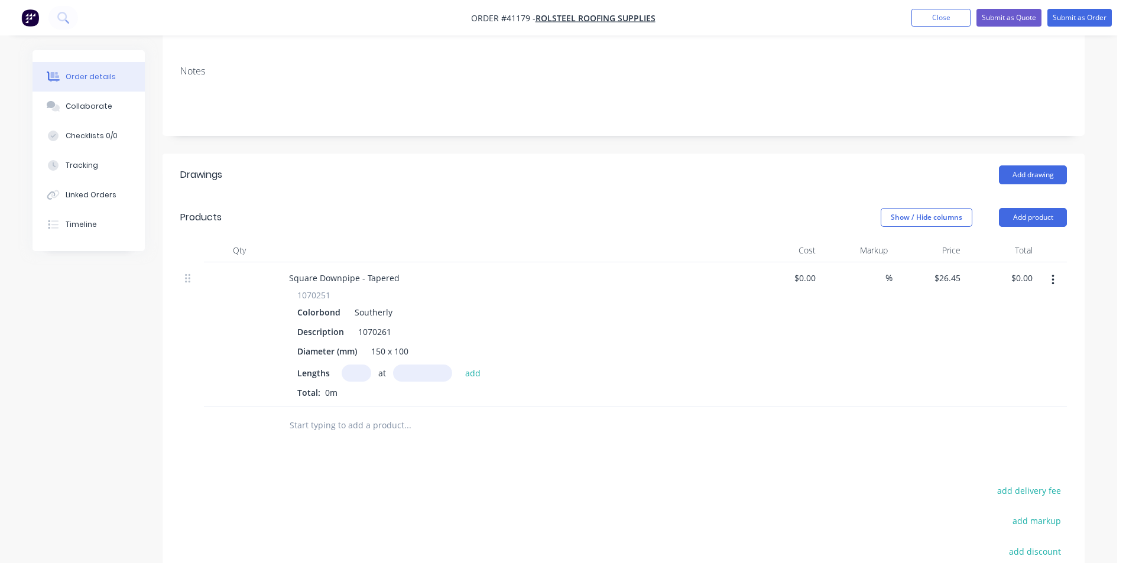
click at [336, 365] on div "Lengths at add" at bounding box center [511, 373] width 428 height 17
click at [355, 365] on input "text" at bounding box center [357, 373] width 30 height 17
type input "3"
type input "3000mm"
click at [469, 365] on button "add" at bounding box center [473, 373] width 28 height 16
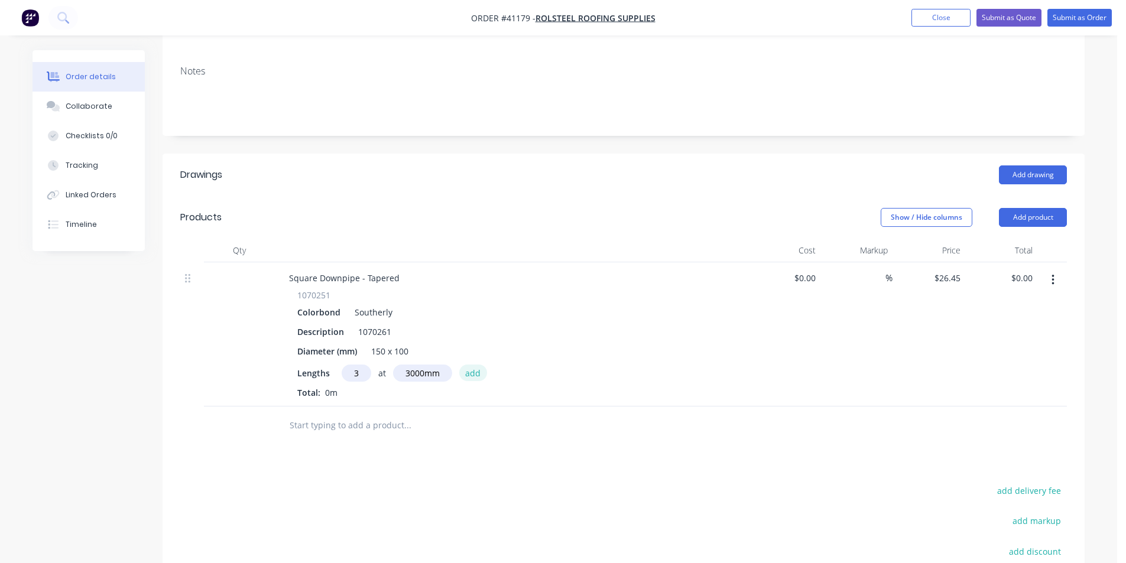
type input "$238.05"
click at [355, 365] on input "text" at bounding box center [357, 373] width 30 height 17
type input "6"
type input "3"
type input "1800mm"
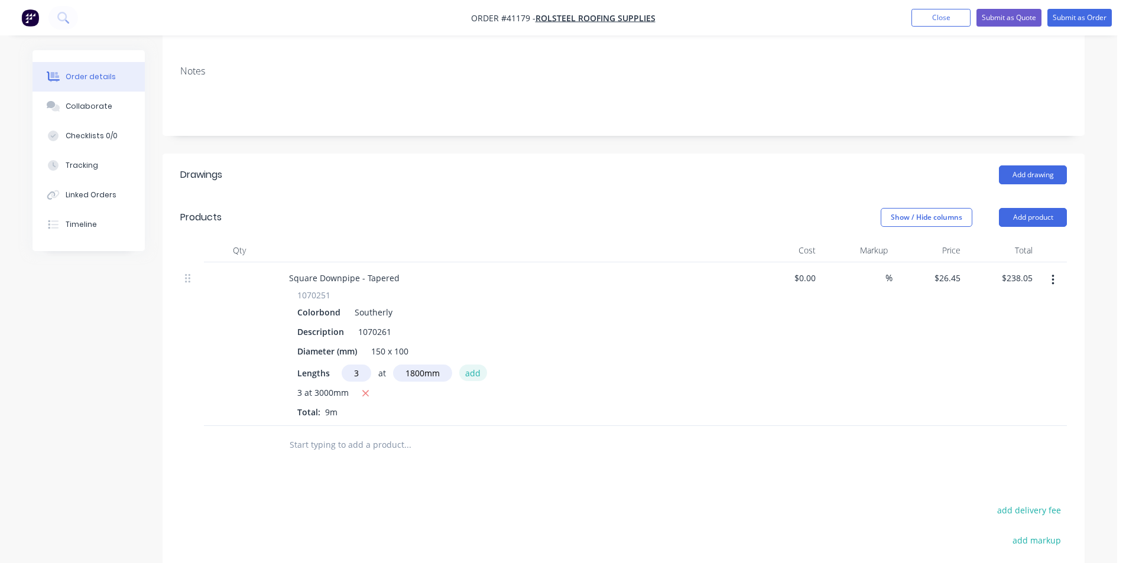
click at [477, 365] on button "add" at bounding box center [473, 373] width 28 height 16
type input "$380.88"
click at [988, 359] on div "$380.88 $380.88" at bounding box center [1001, 353] width 73 height 183
click at [553, 479] on div "Drawings Add drawing Products Show / Hide columns Add product Qty Cost Markup P…" at bounding box center [624, 461] width 922 height 614
click at [86, 102] on div "Collaborate" at bounding box center [89, 106] width 47 height 11
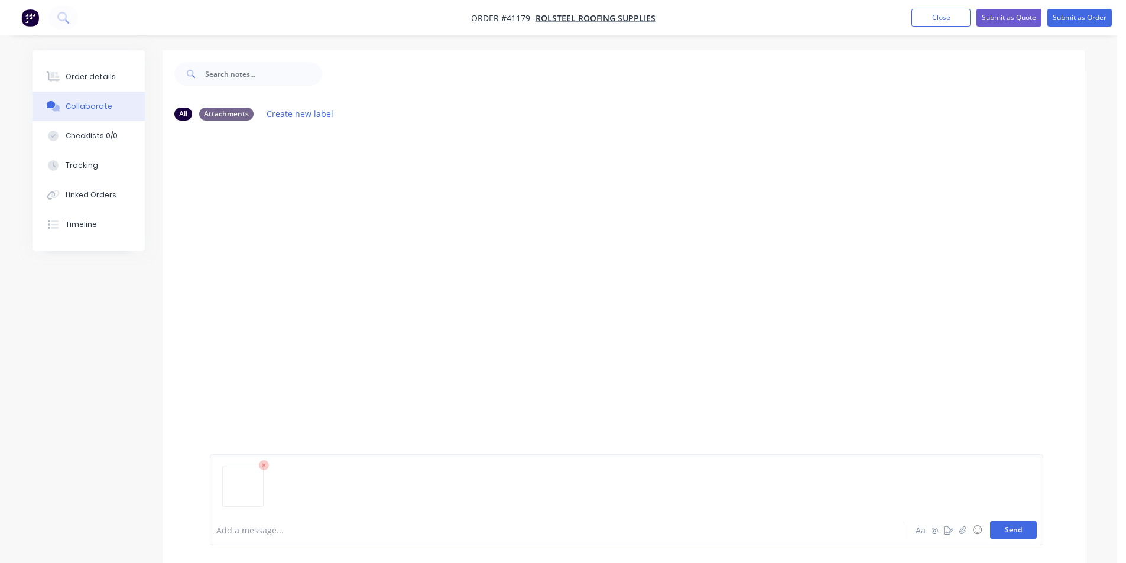
click at [1008, 532] on button "Send" at bounding box center [1013, 530] width 47 height 18
click at [79, 70] on button "Order details" at bounding box center [89, 77] width 112 height 30
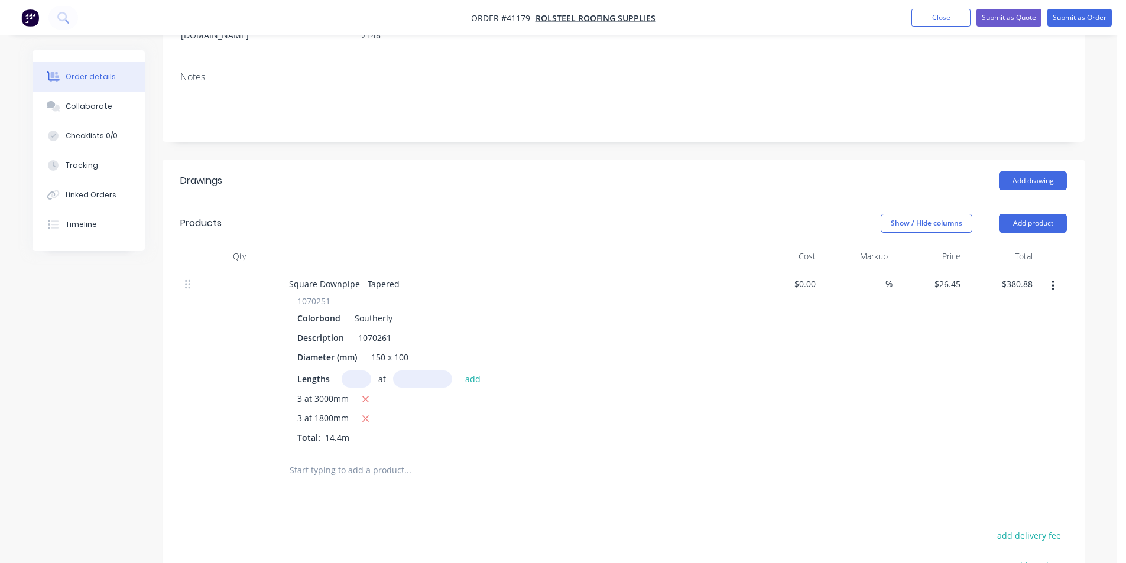
scroll to position [177, 0]
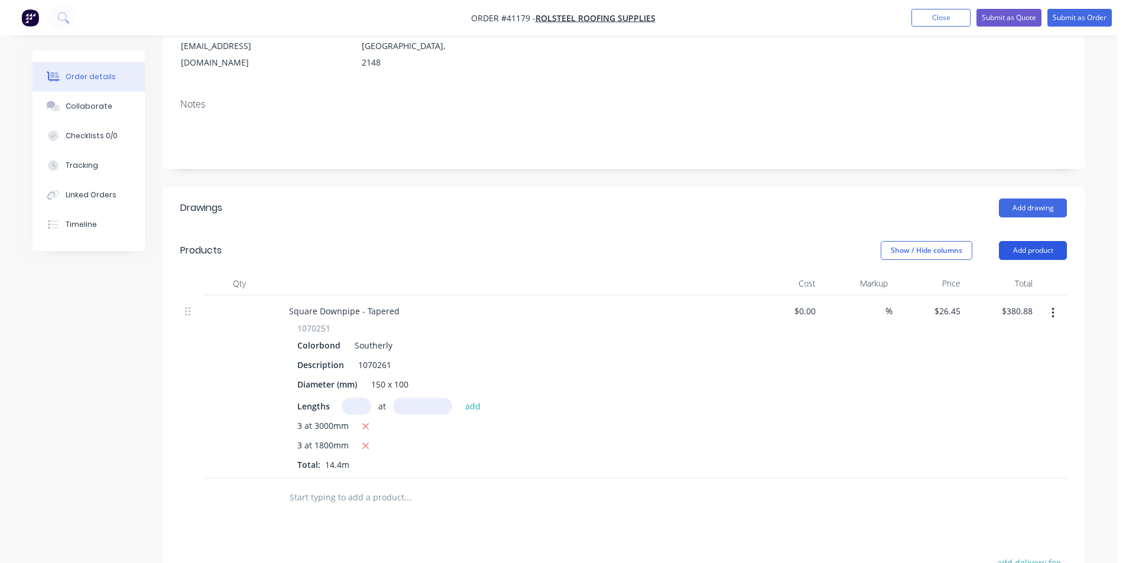
click at [1041, 241] on button "Add product" at bounding box center [1033, 250] width 68 height 19
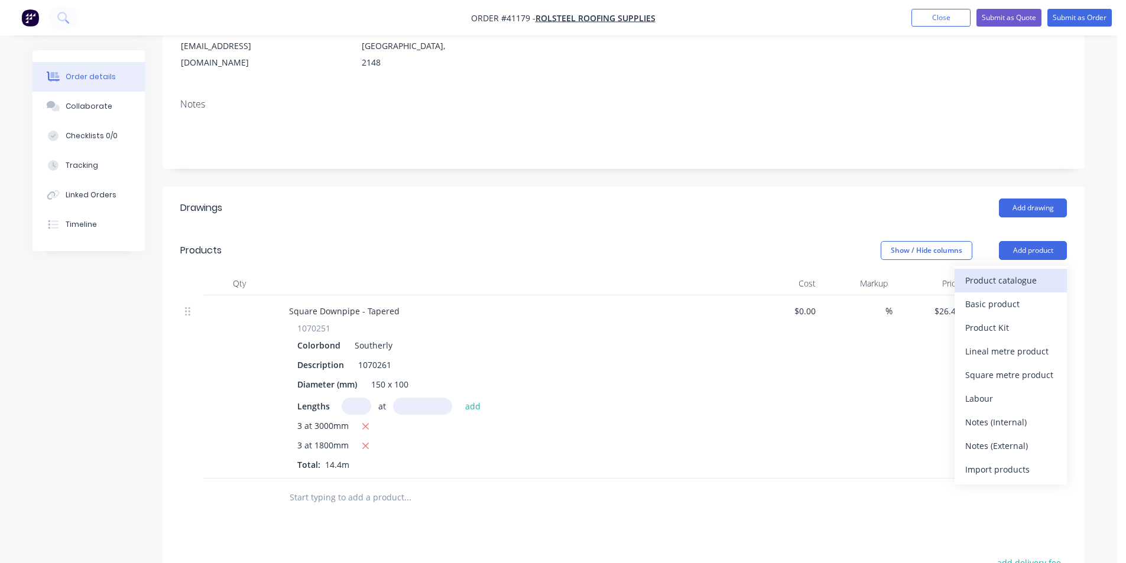
click at [1032, 272] on div "Product catalogue" at bounding box center [1010, 280] width 91 height 17
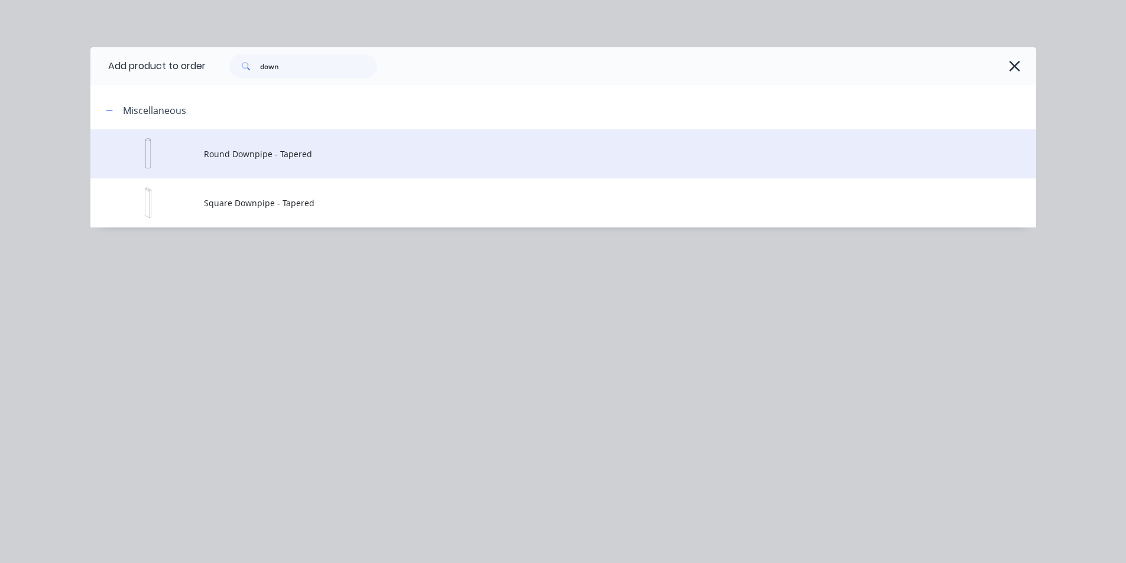
click at [310, 165] on td "Round Downpipe - Tapered" at bounding box center [620, 153] width 832 height 49
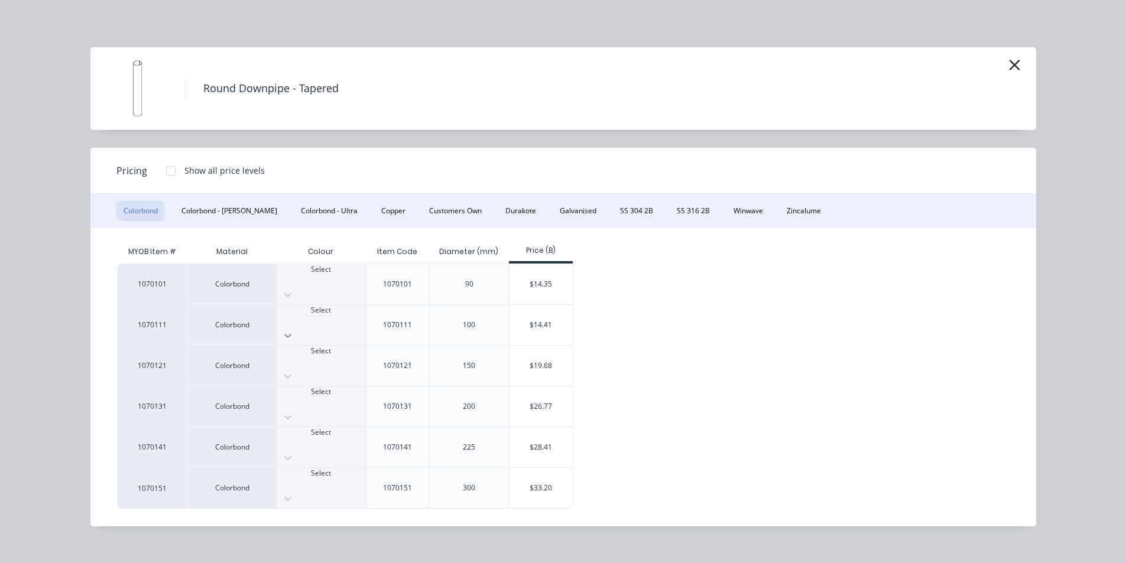
click at [291, 335] on icon at bounding box center [287, 337] width 7 height 4
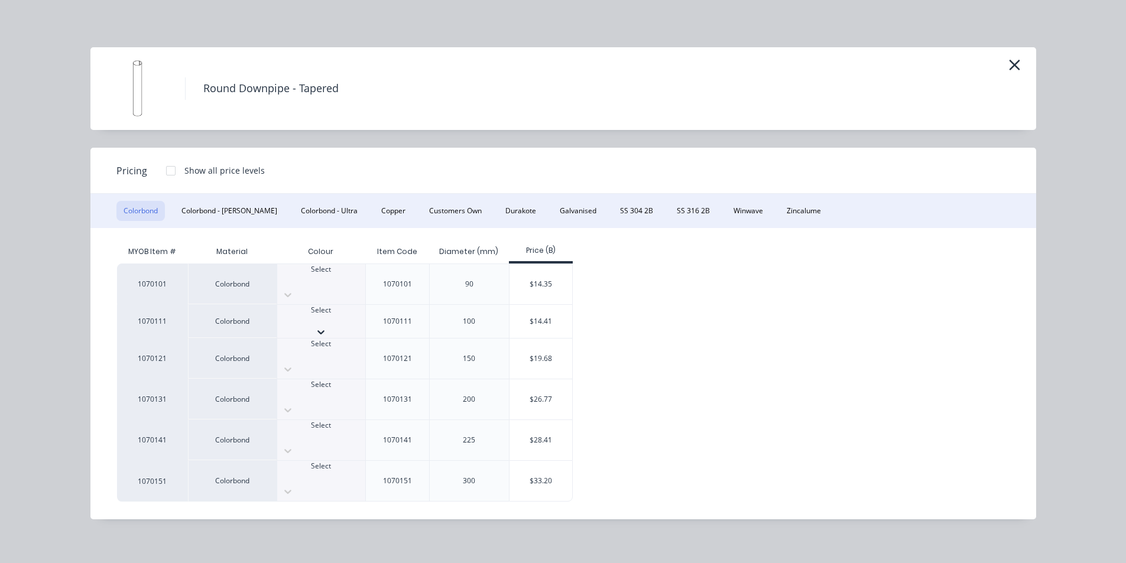
scroll to position [418, 0]
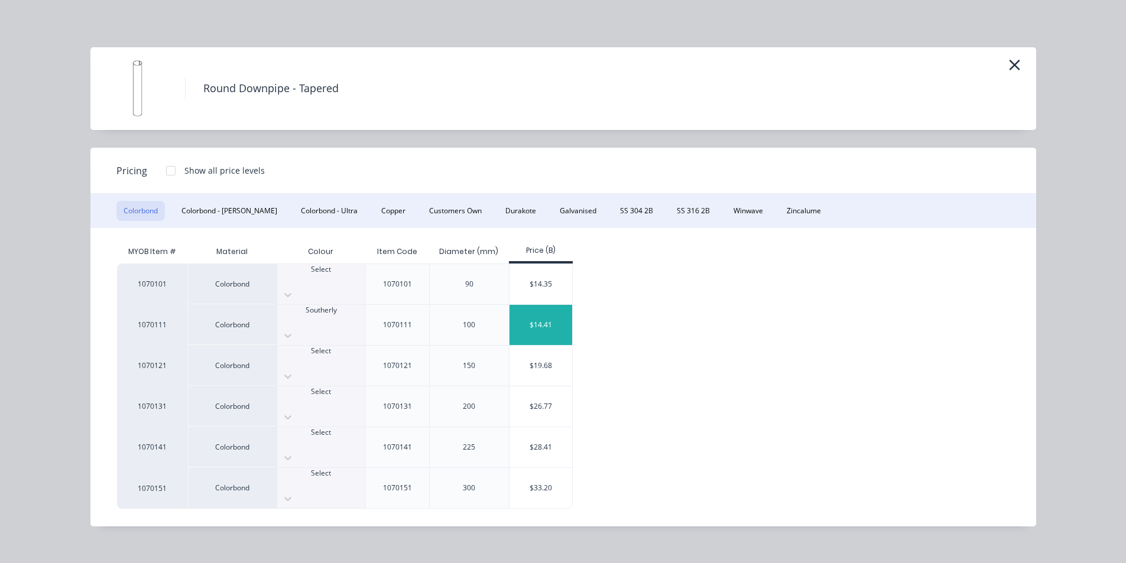
click at [564, 314] on div "$14.41" at bounding box center [540, 325] width 63 height 40
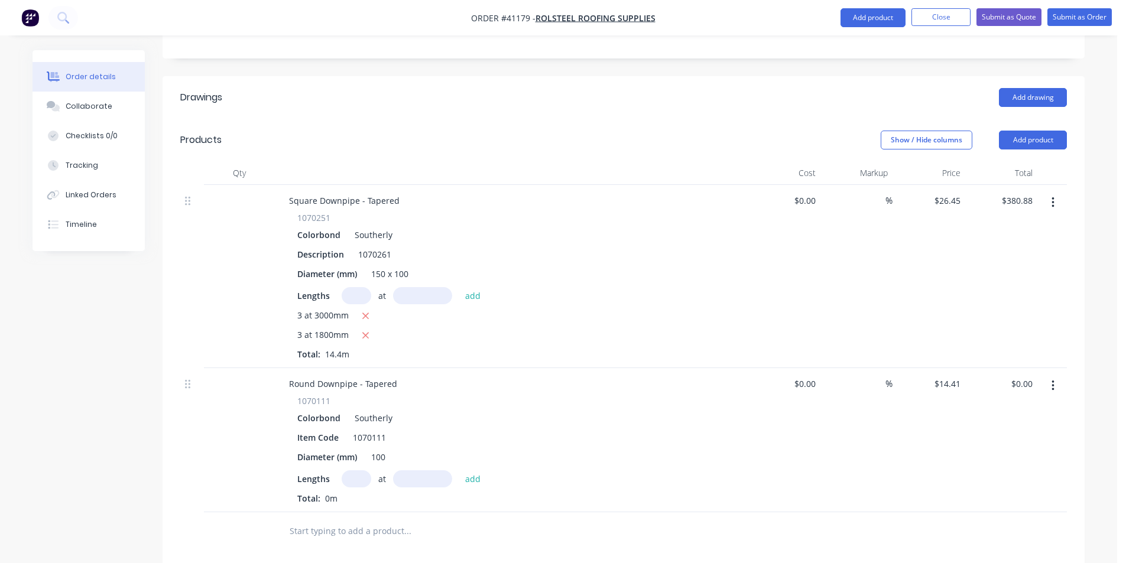
scroll to position [414, 0]
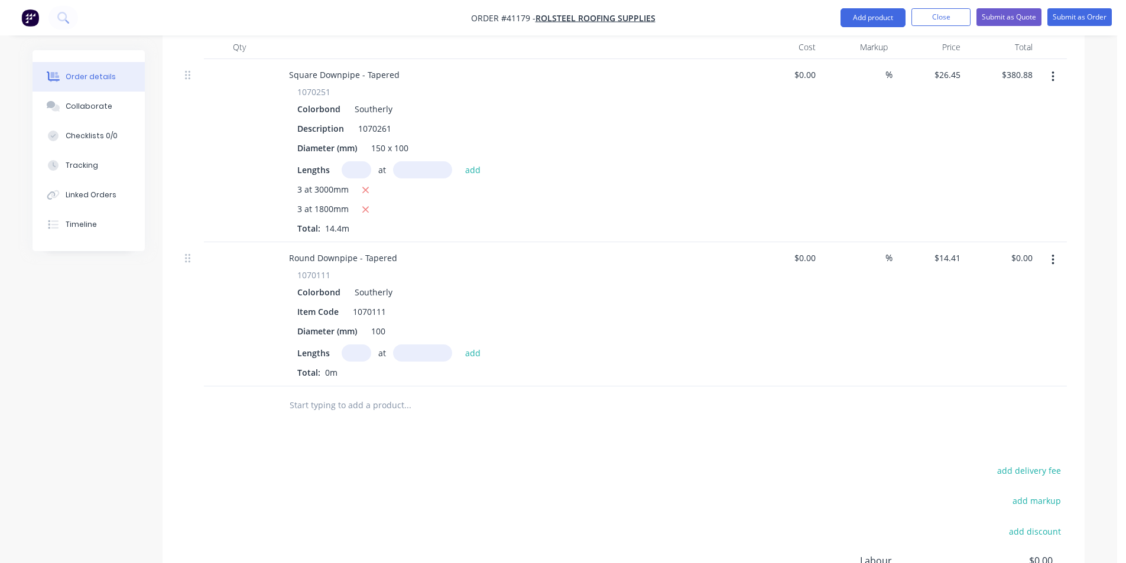
click at [367, 345] on input "text" at bounding box center [357, 353] width 30 height 17
type input "1"
type input "1000mm"
click at [472, 345] on button "add" at bounding box center [473, 353] width 28 height 16
type input "$14.41"
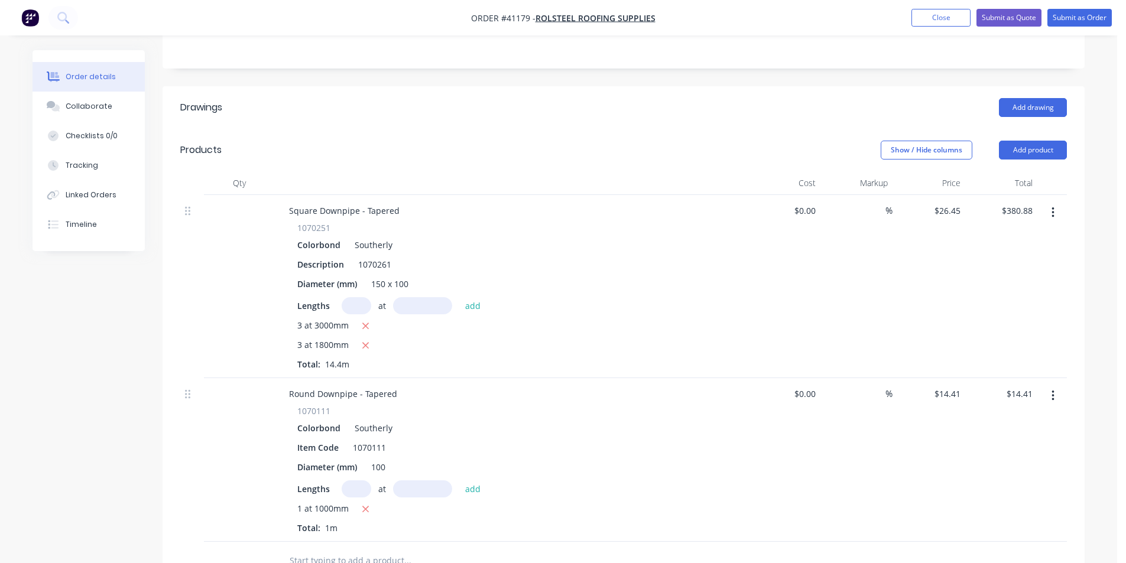
scroll to position [296, 0]
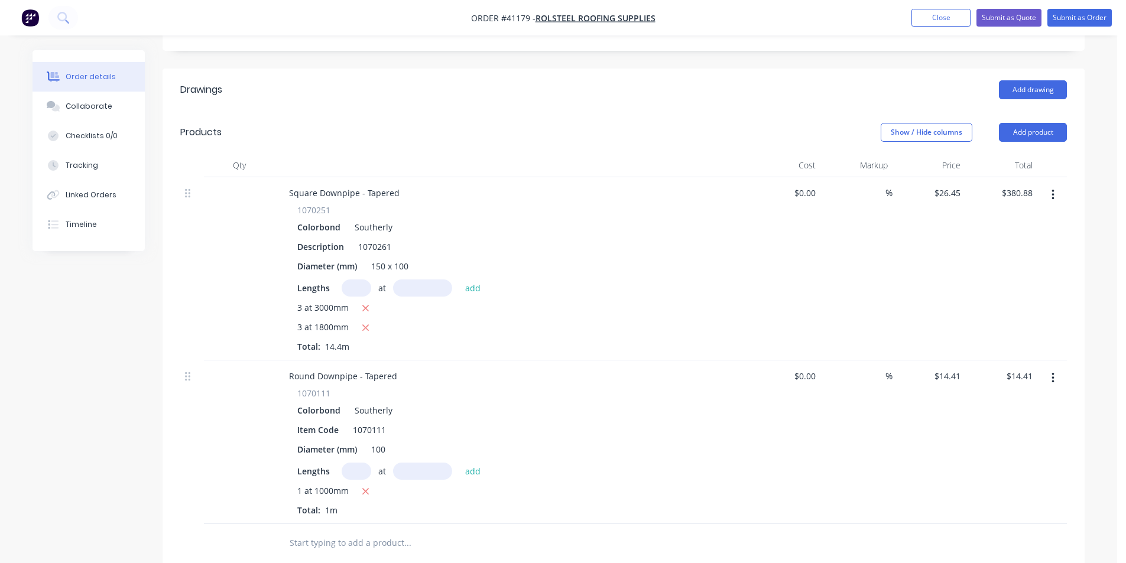
click at [1044, 285] on div at bounding box center [1052, 268] width 30 height 183
click at [1054, 184] on button "button" at bounding box center [1053, 194] width 28 height 21
click at [841, 257] on div "%" at bounding box center [856, 268] width 73 height 183
click at [1028, 123] on button "Add product" at bounding box center [1033, 132] width 68 height 19
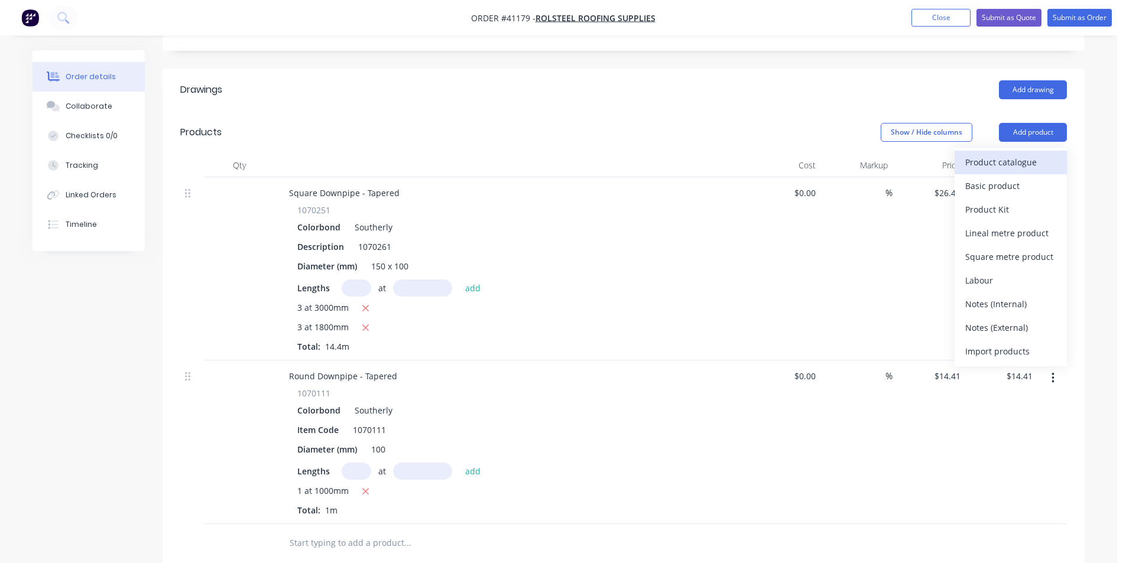
click at [1020, 154] on div "Product catalogue" at bounding box center [1010, 162] width 91 height 17
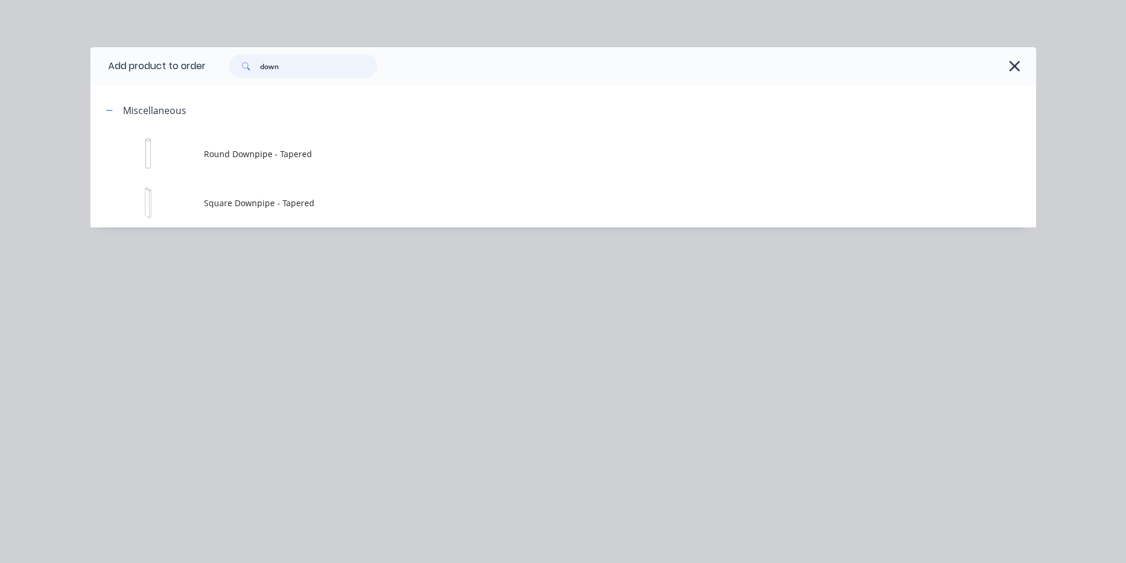
drag, startPoint x: 303, startPoint y: 69, endPoint x: 90, endPoint y: 79, distance: 213.0
click at [98, 81] on header "Add product to order down" at bounding box center [563, 66] width 946 height 38
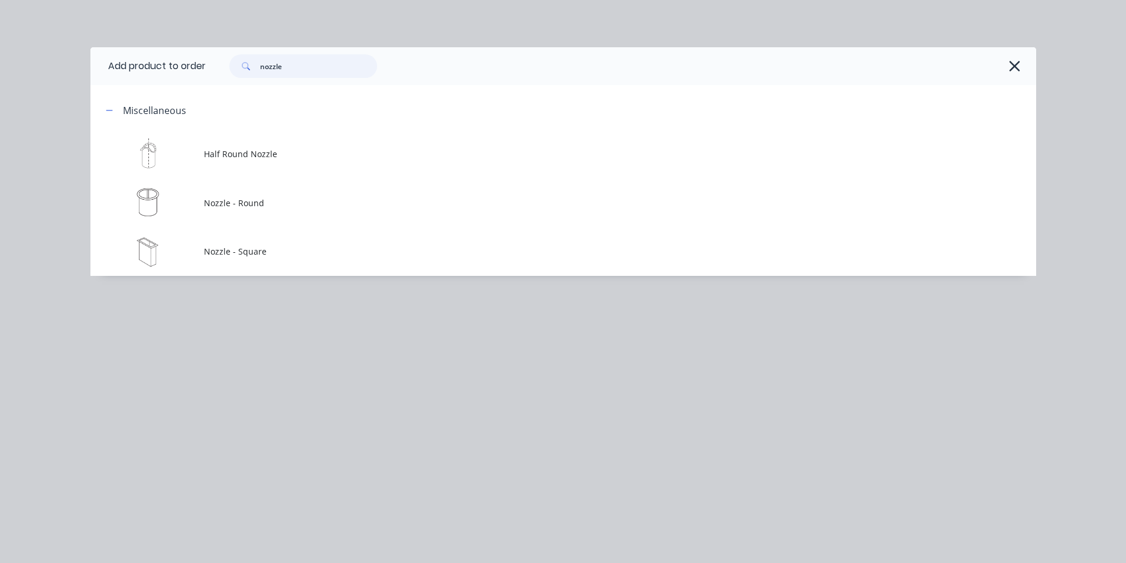
type input "nozzle"
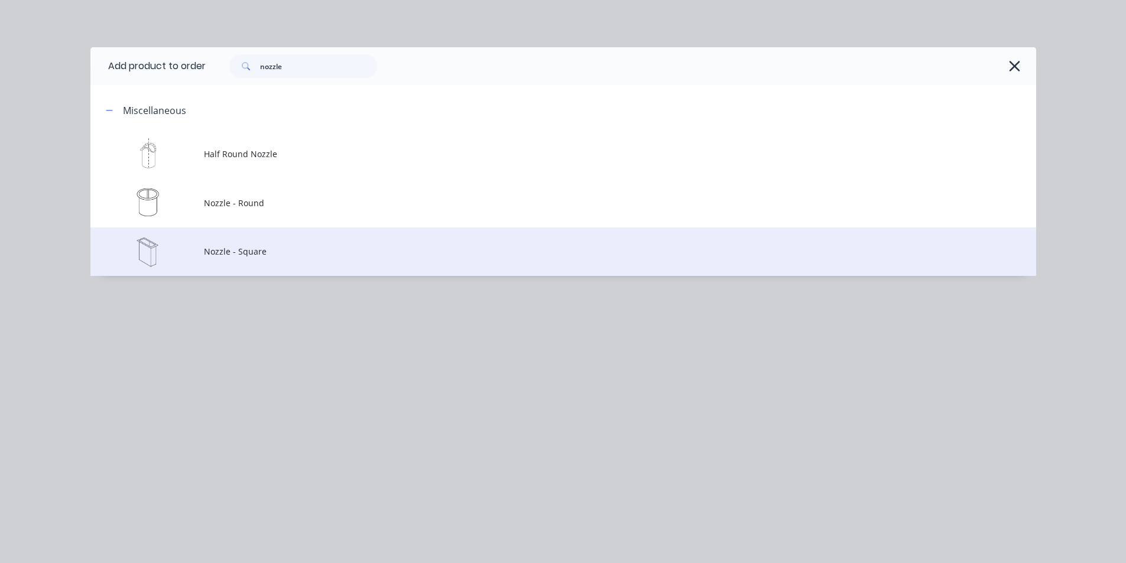
click at [311, 265] on td "Nozzle - Square" at bounding box center [620, 252] width 832 height 49
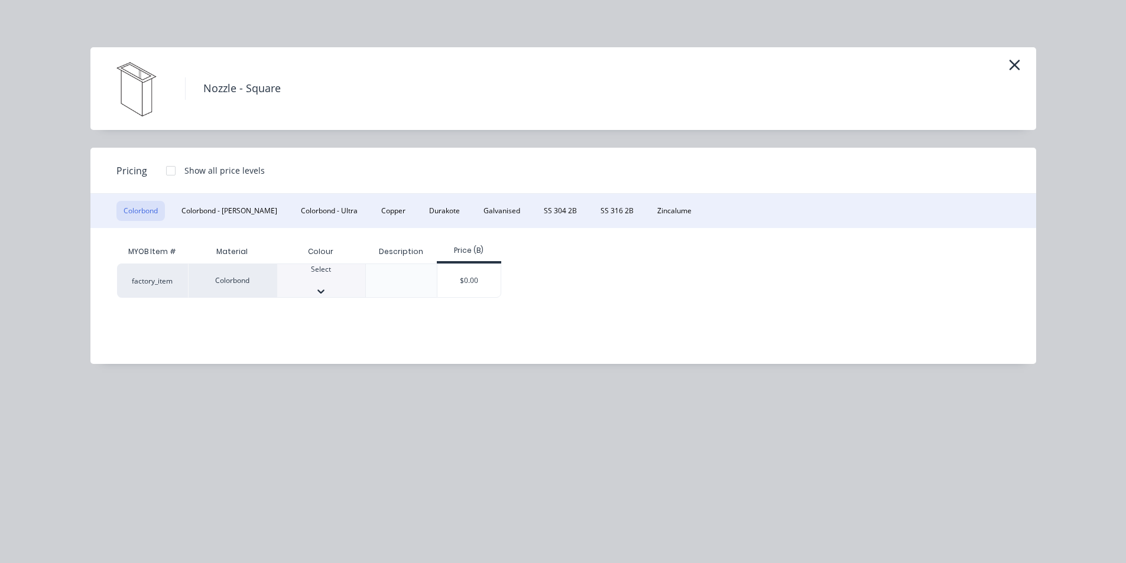
click at [348, 285] on div at bounding box center [321, 291] width 88 height 12
click at [485, 277] on div "$0.00" at bounding box center [468, 284] width 63 height 40
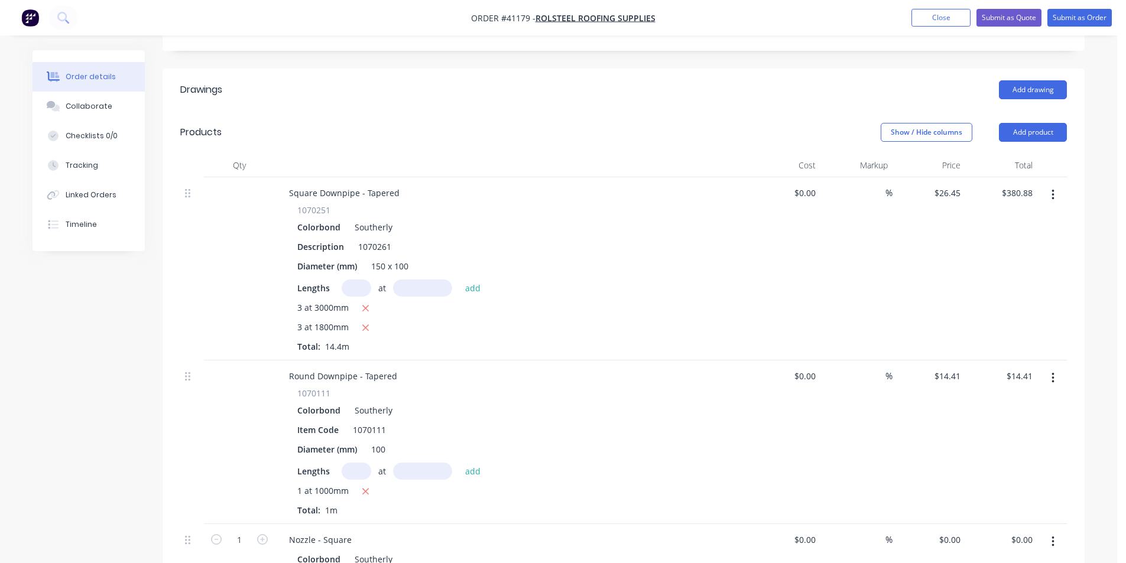
scroll to position [473, 0]
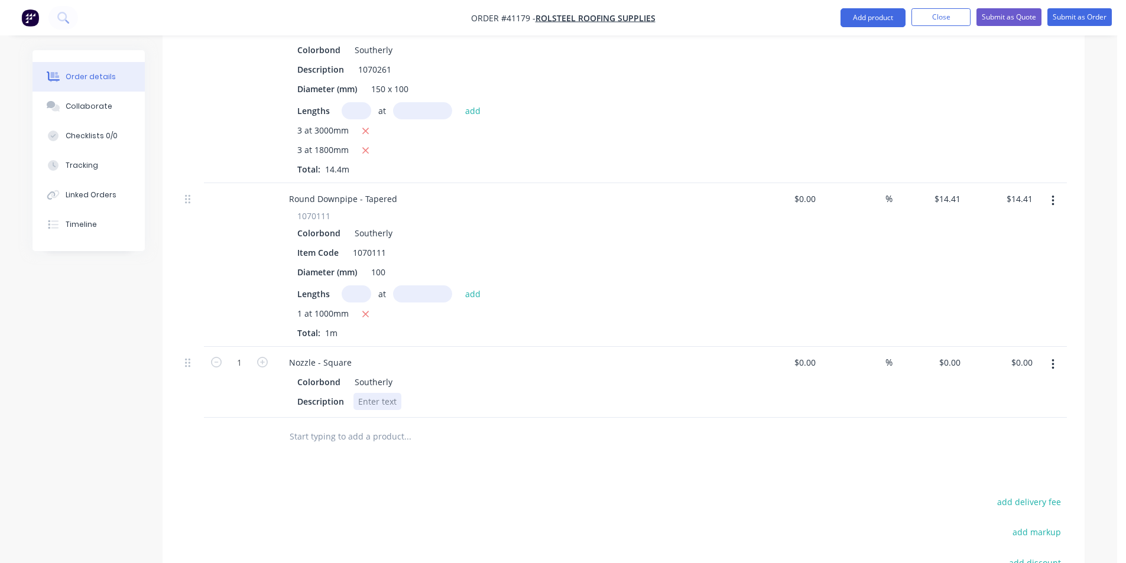
drag, startPoint x: 460, startPoint y: 358, endPoint x: 434, endPoint y: 287, distance: 75.2
click at [434, 287] on div "Square Downpipe - Tapered 1070251 Colorbond Southerly Description 1070261 Diame…" at bounding box center [623, 209] width 887 height 418
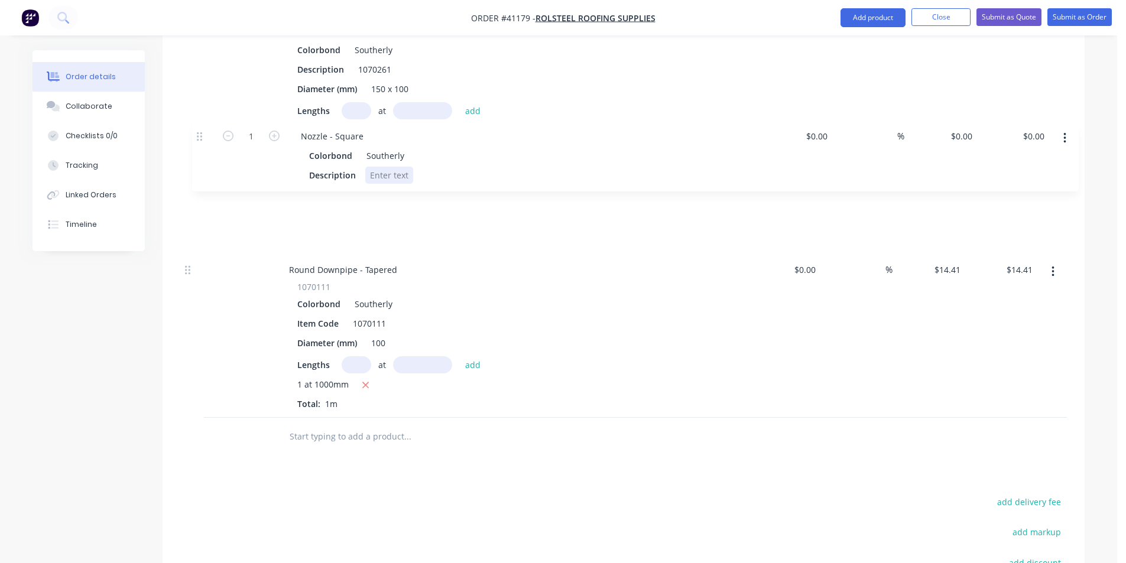
drag, startPoint x: 190, startPoint y: 330, endPoint x: 184, endPoint y: 140, distance: 189.8
click at [184, 140] on div "Square Downpipe - Tapered 1070251 Colorbond Southerly Description 1070261 Diame…" at bounding box center [623, 209] width 887 height 418
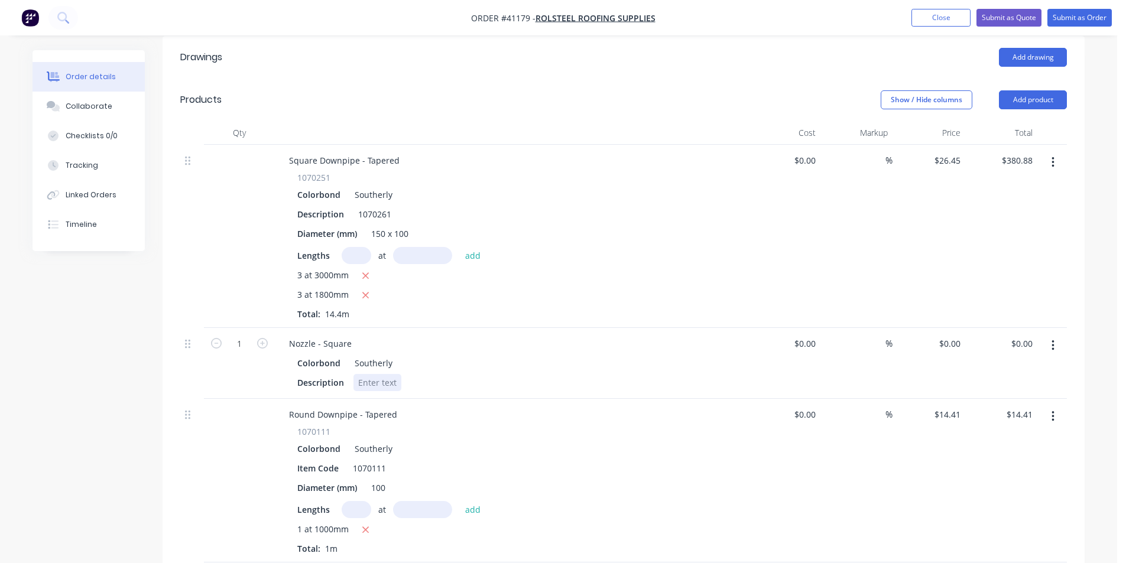
scroll to position [355, 0]
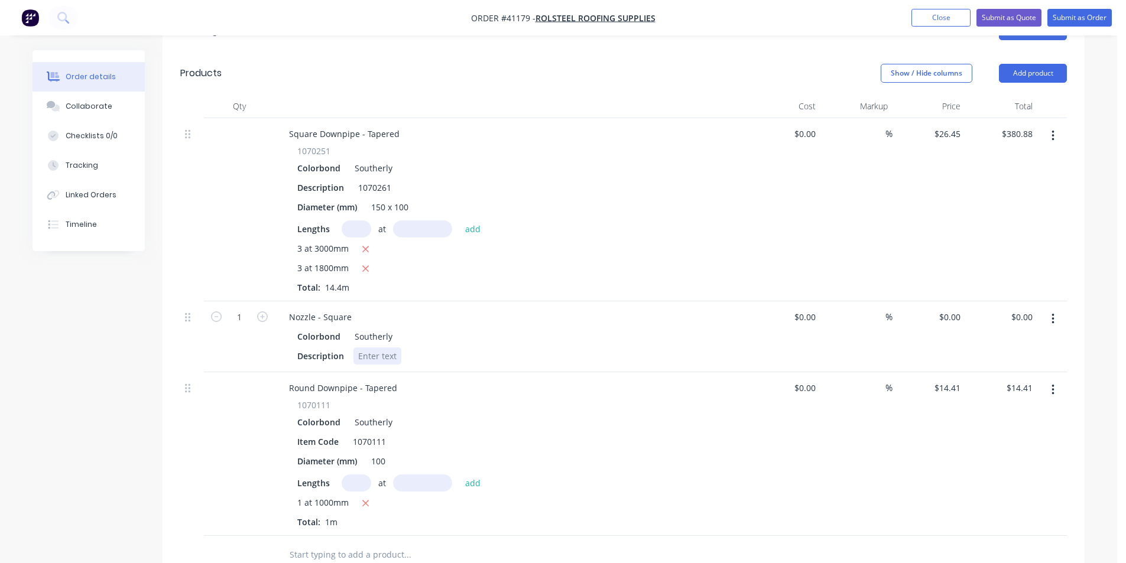
click at [381, 348] on div at bounding box center [377, 356] width 48 height 17
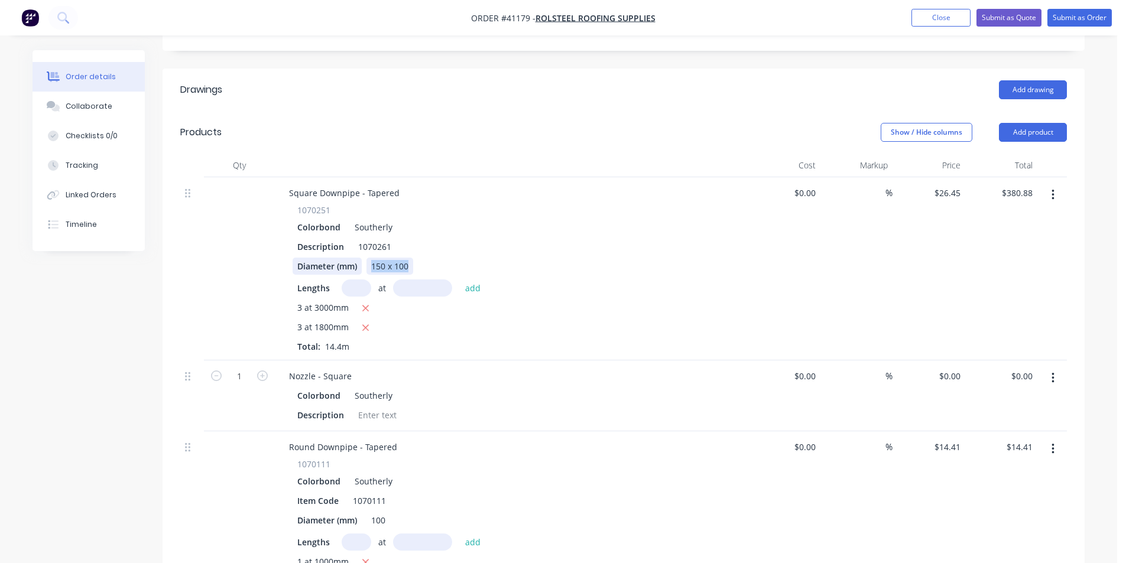
drag, startPoint x: 410, startPoint y: 232, endPoint x: 362, endPoint y: 229, distance: 47.9
click at [362, 258] on div "Diameter (mm) 150 x 100" at bounding box center [509, 266] width 433 height 17
copy div "150 x 100"
click at [361, 407] on div at bounding box center [377, 415] width 48 height 17
paste div
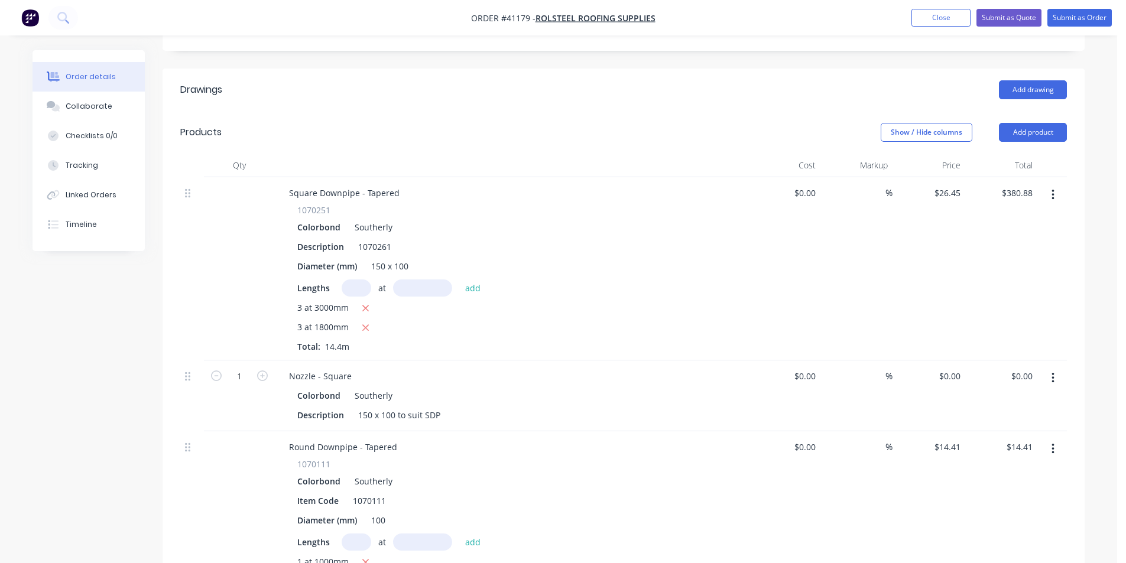
click at [510, 407] on div "Description 150 x 100 to suit SDP" at bounding box center [509, 415] width 433 height 17
click at [441, 407] on div "150 x 100 to suit SDP" at bounding box center [399, 415] width 92 height 17
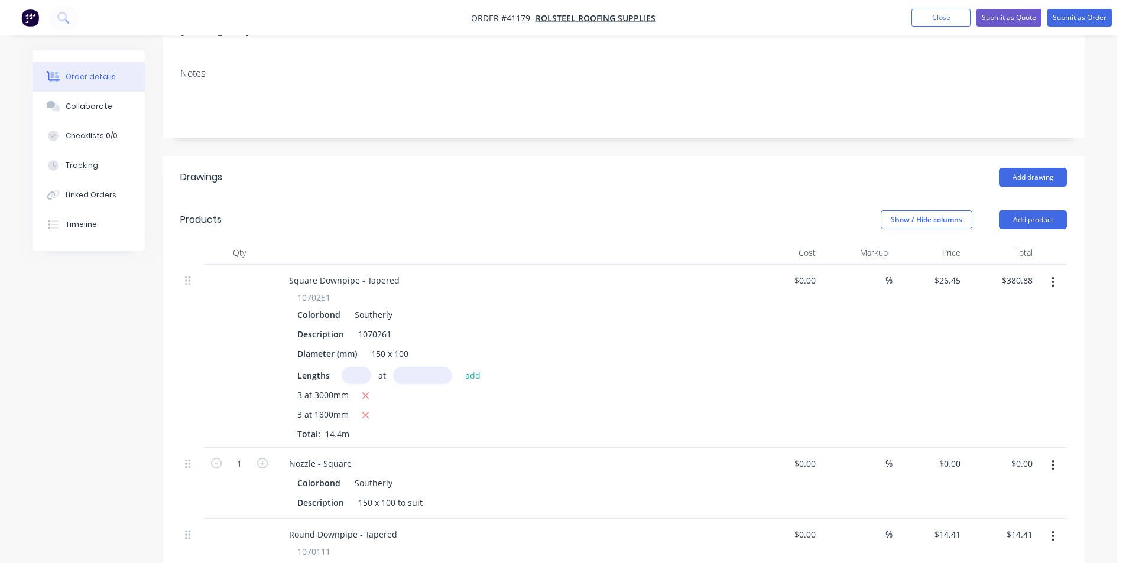
scroll to position [236, 0]
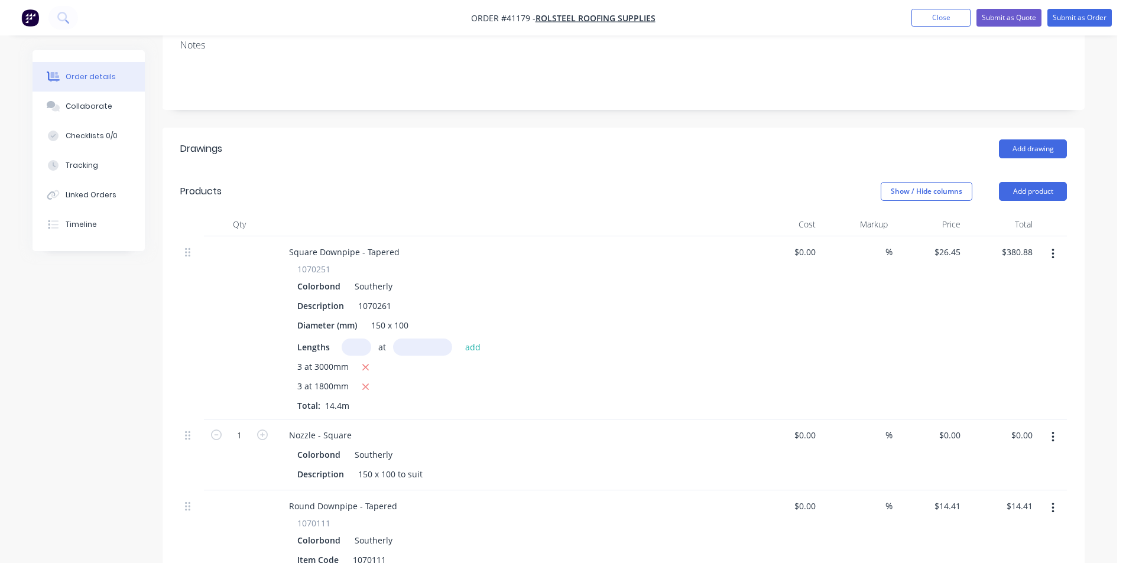
click at [733, 170] on header "Products Show / Hide columns Add product" at bounding box center [624, 191] width 922 height 43
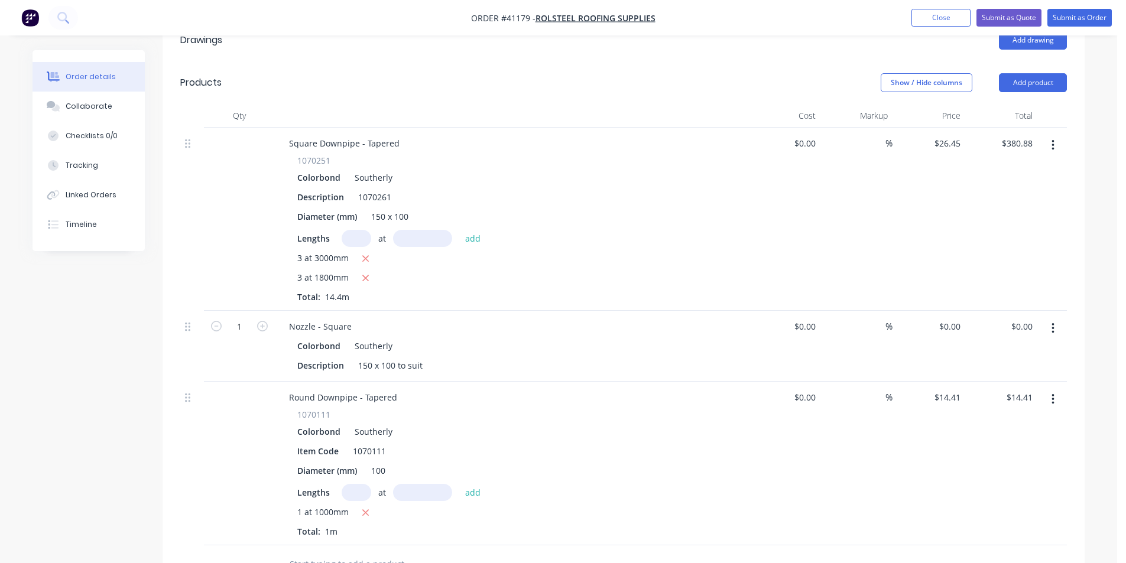
scroll to position [355, 0]
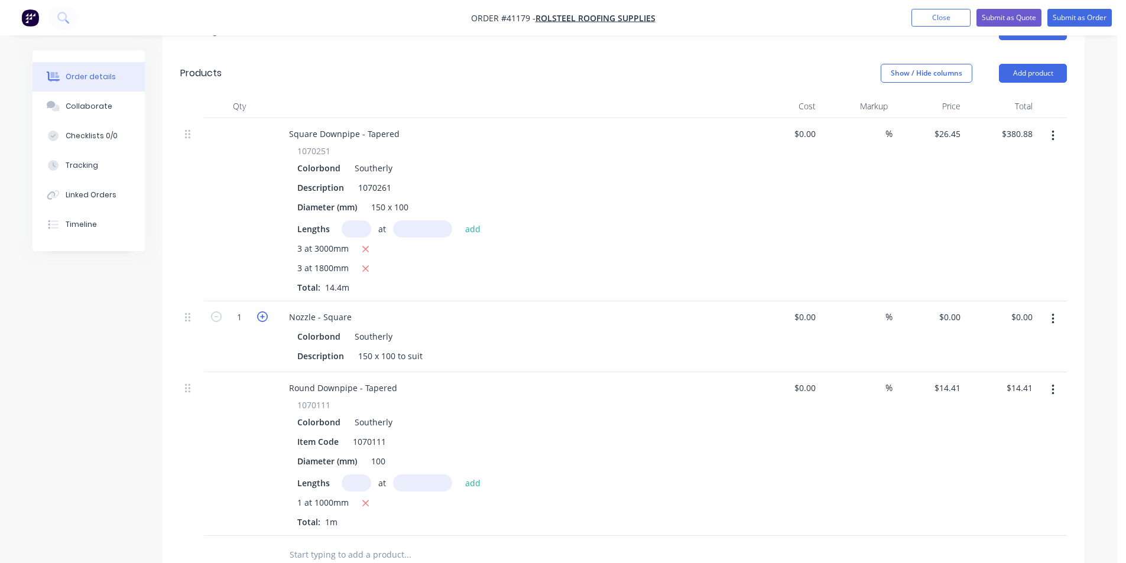
click at [265, 311] on icon "button" at bounding box center [262, 316] width 11 height 11
type input "3"
click at [423, 348] on div "150 x 100 to suit" at bounding box center [390, 356] width 74 height 17
click at [835, 467] on div "%" at bounding box center [856, 454] width 73 height 164
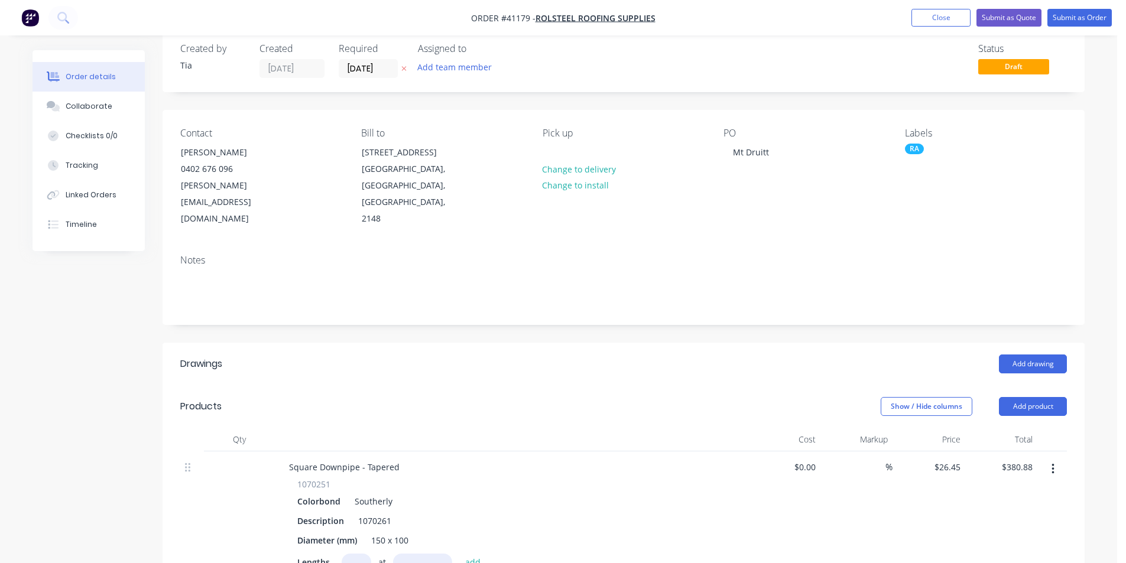
scroll to position [0, 0]
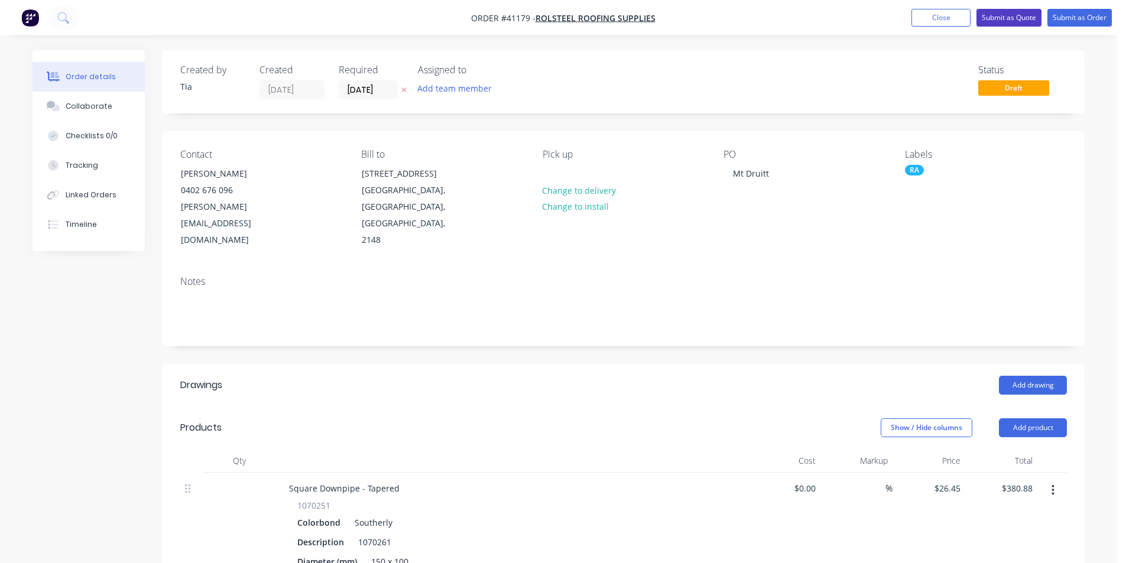
click at [1020, 18] on button "Submit as Quote" at bounding box center [1008, 18] width 65 height 18
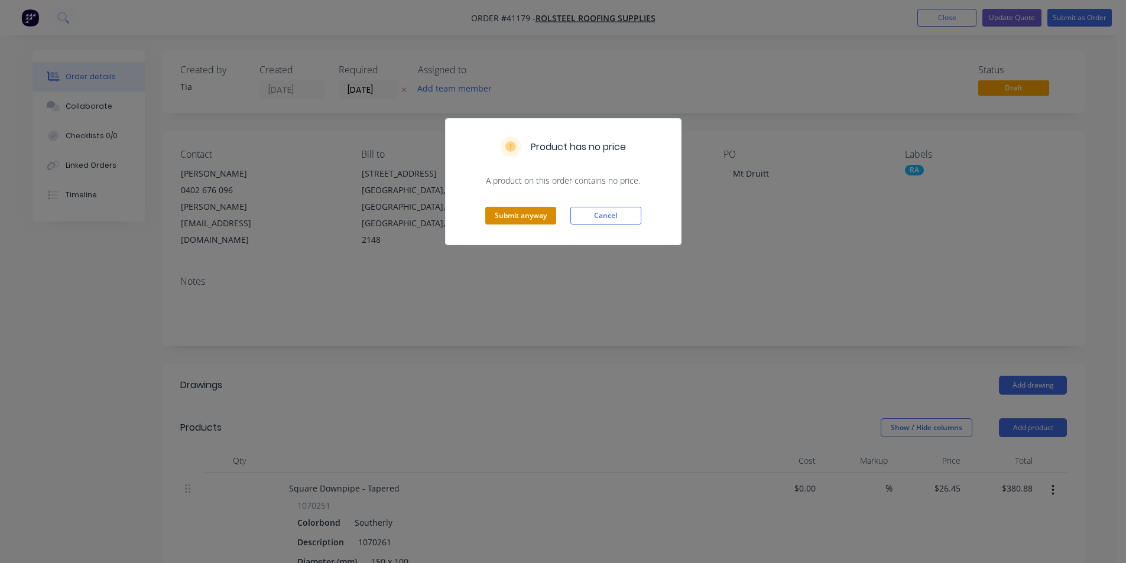
click at [489, 216] on button "Submit anyway" at bounding box center [520, 216] width 71 height 18
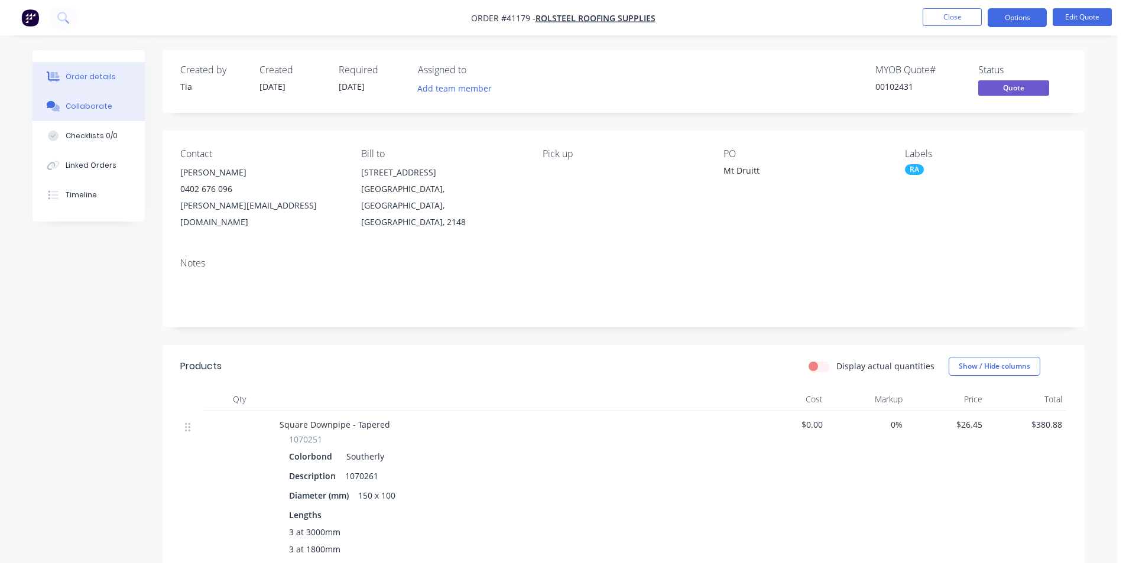
click at [48, 110] on icon at bounding box center [54, 106] width 14 height 11
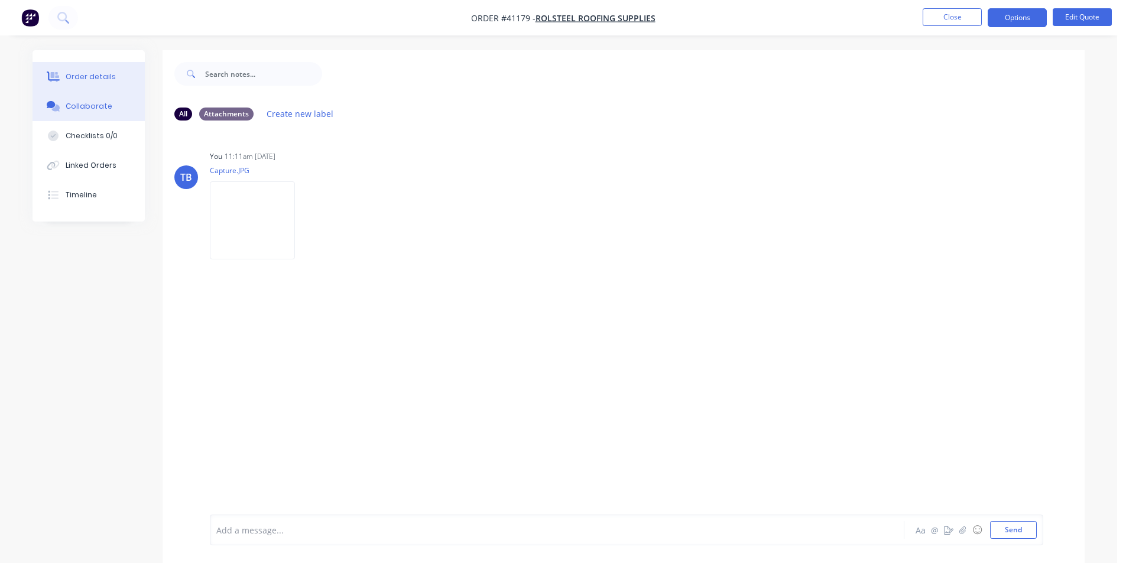
click at [89, 83] on button "Order details" at bounding box center [89, 77] width 112 height 30
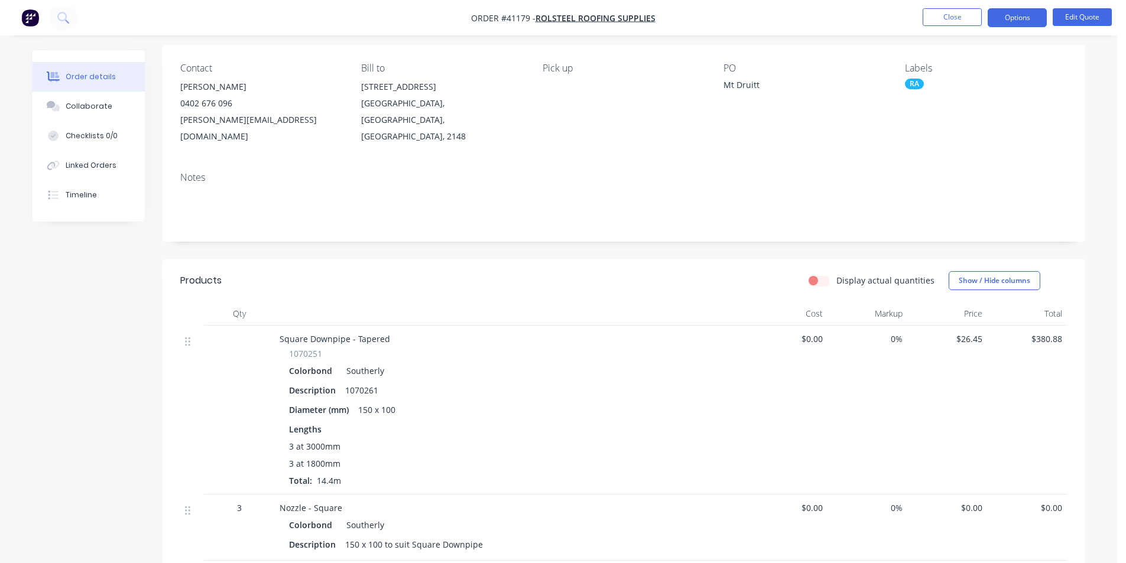
scroll to position [296, 0]
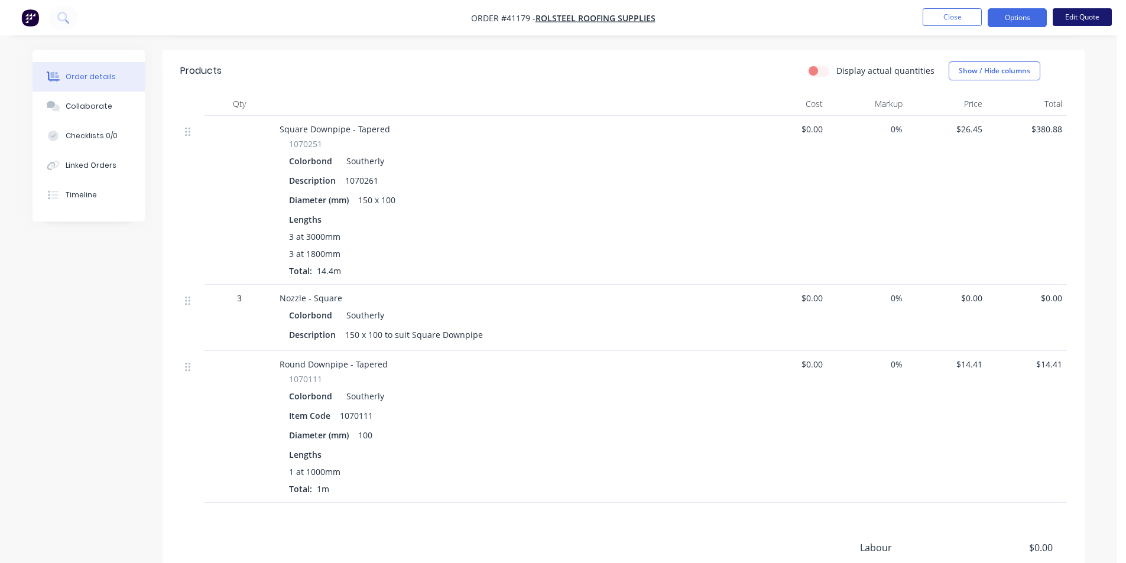
click at [1076, 15] on button "Edit Quote" at bounding box center [1082, 17] width 59 height 18
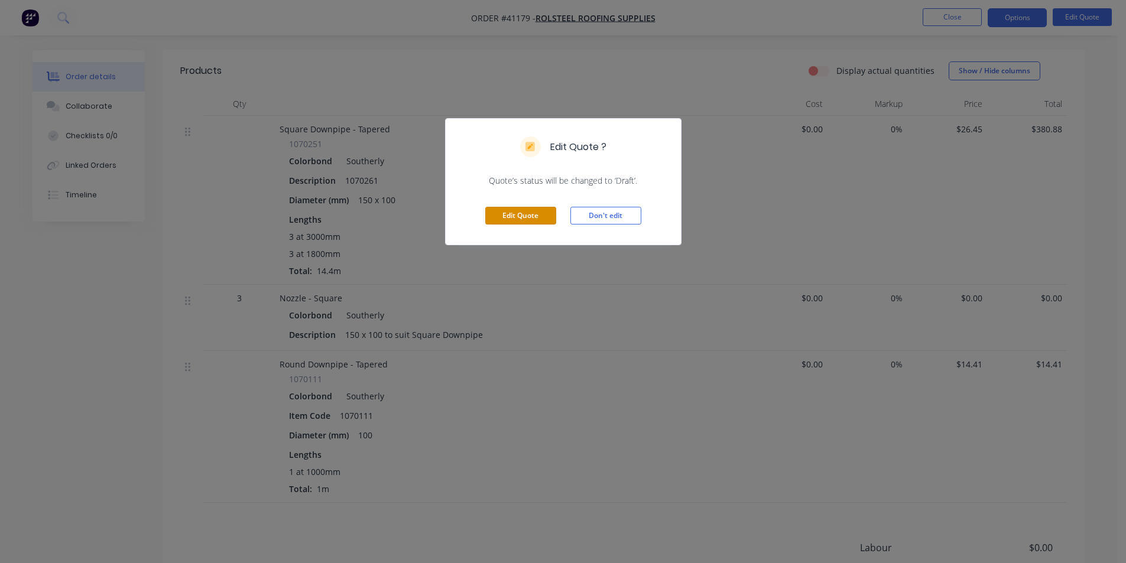
drag, startPoint x: 507, startPoint y: 212, endPoint x: 499, endPoint y: 223, distance: 13.6
click at [507, 211] on button "Edit Quote" at bounding box center [520, 216] width 71 height 18
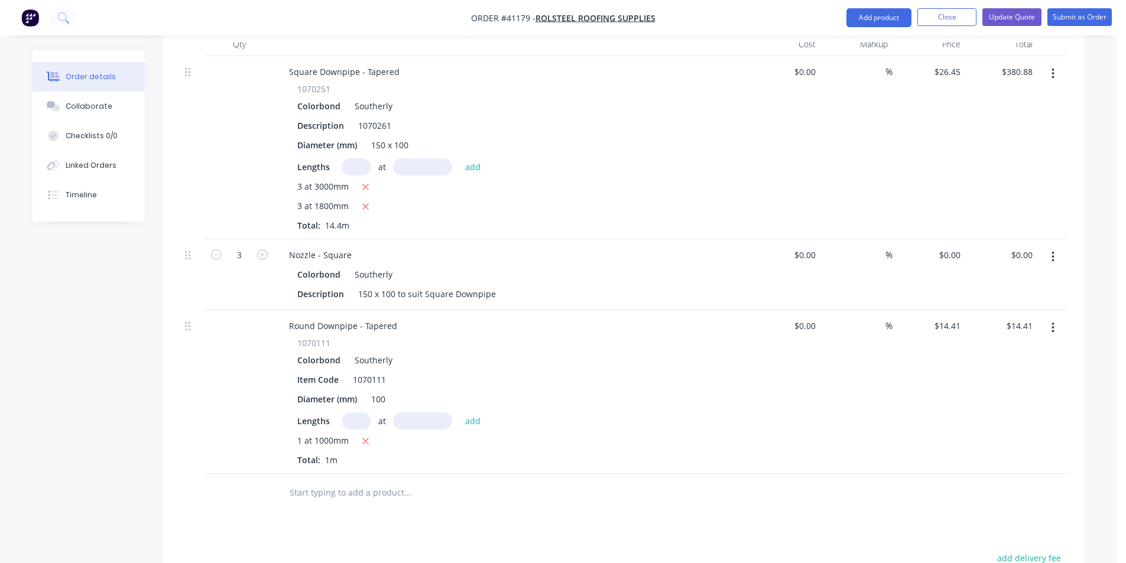
scroll to position [414, 0]
drag, startPoint x: 492, startPoint y: 266, endPoint x: 421, endPoint y: 270, distance: 71.0
click at [421, 288] on div "150 x 100 to suit Square Downpipe" at bounding box center [426, 296] width 147 height 17
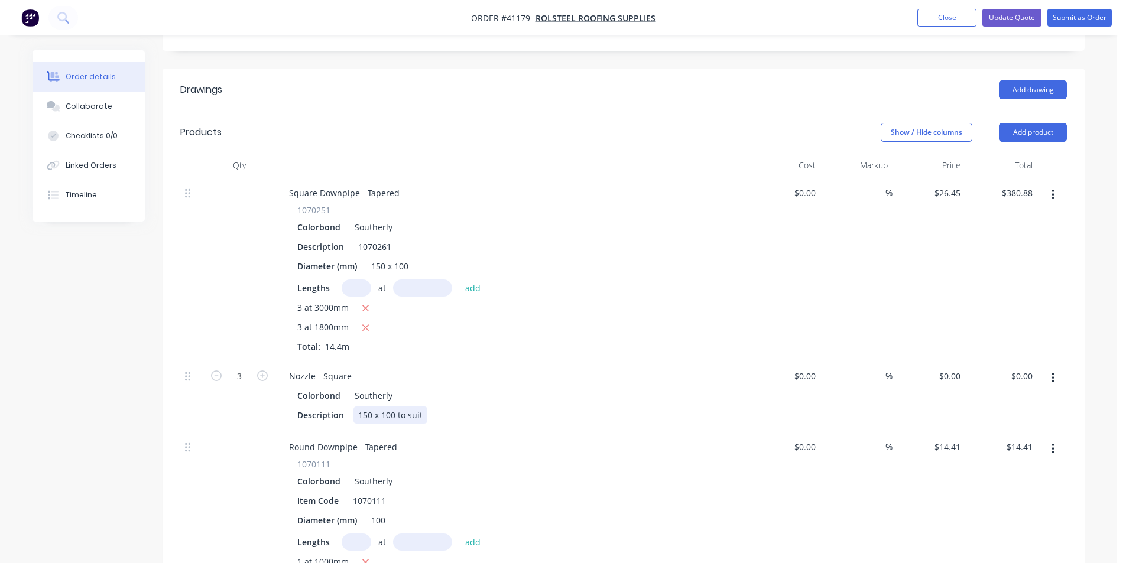
scroll to position [355, 0]
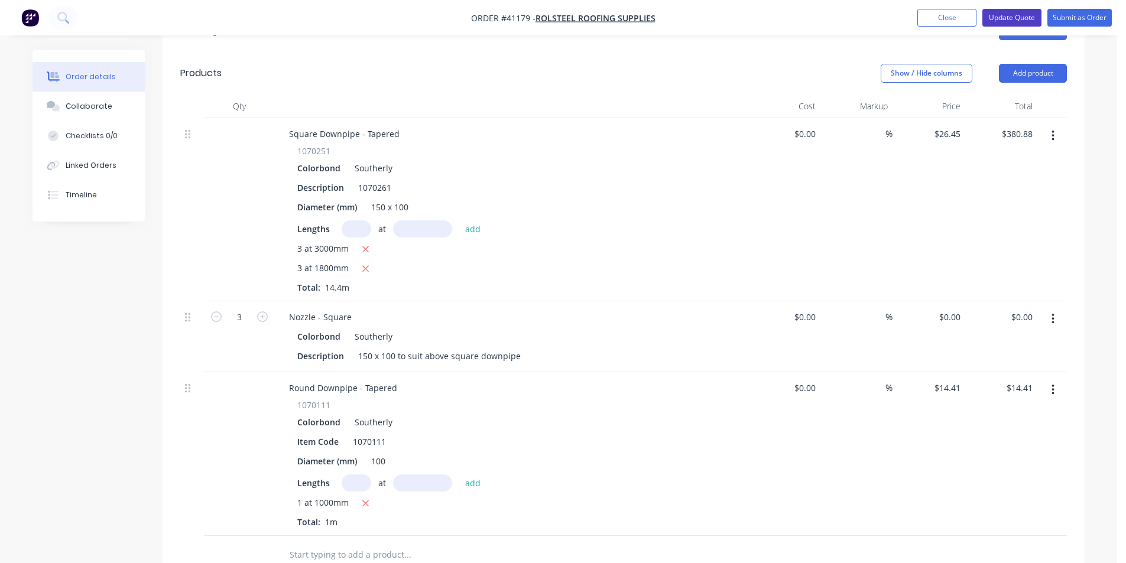
click at [1015, 18] on button "Update Quote" at bounding box center [1011, 18] width 59 height 18
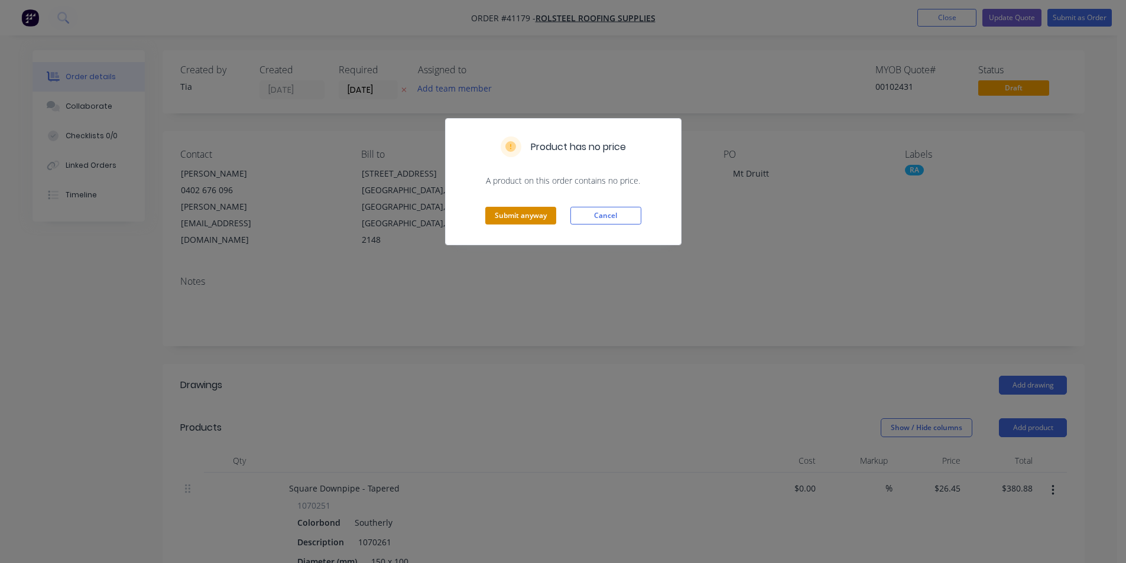
click at [507, 217] on button "Submit anyway" at bounding box center [520, 216] width 71 height 18
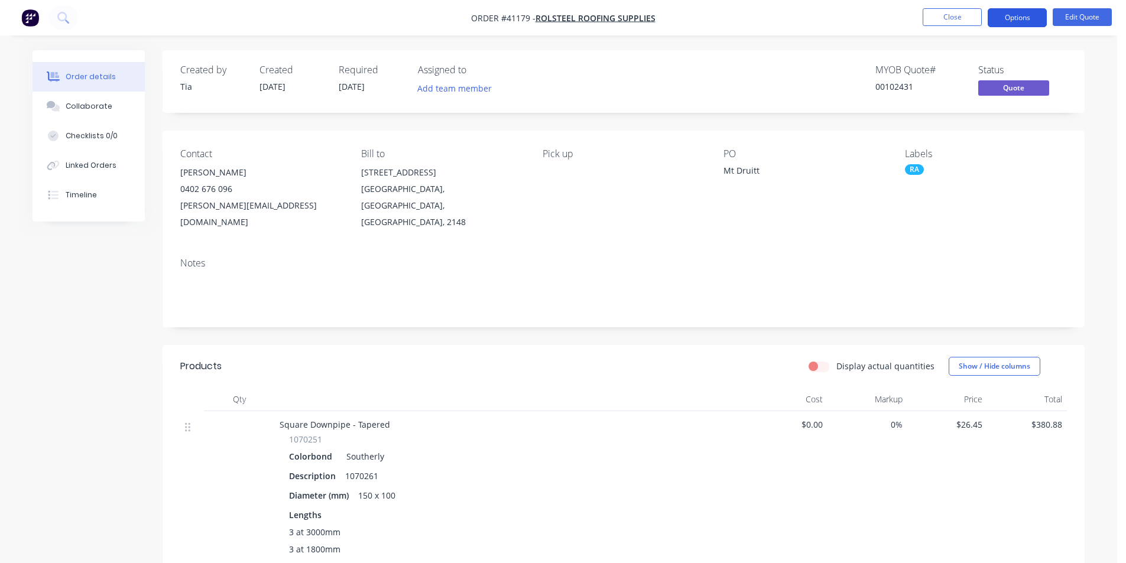
click at [1022, 17] on button "Options" at bounding box center [1017, 17] width 59 height 19
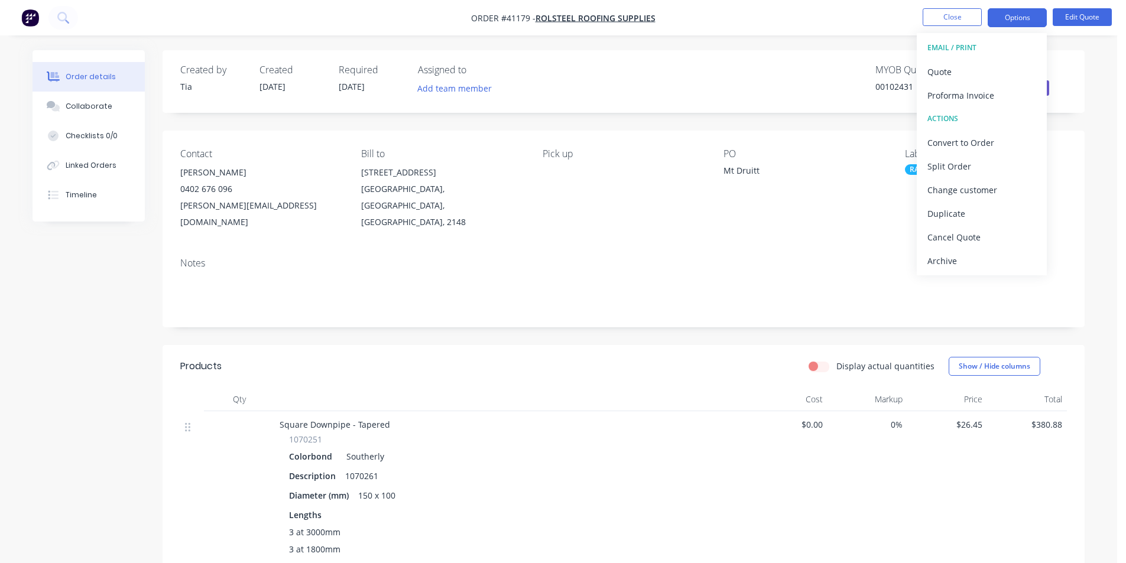
click at [1082, 124] on div "Created by Tia Created 18/08/25 Required 19/08/25 Assigned to Add team member M…" at bounding box center [624, 520] width 922 height 941
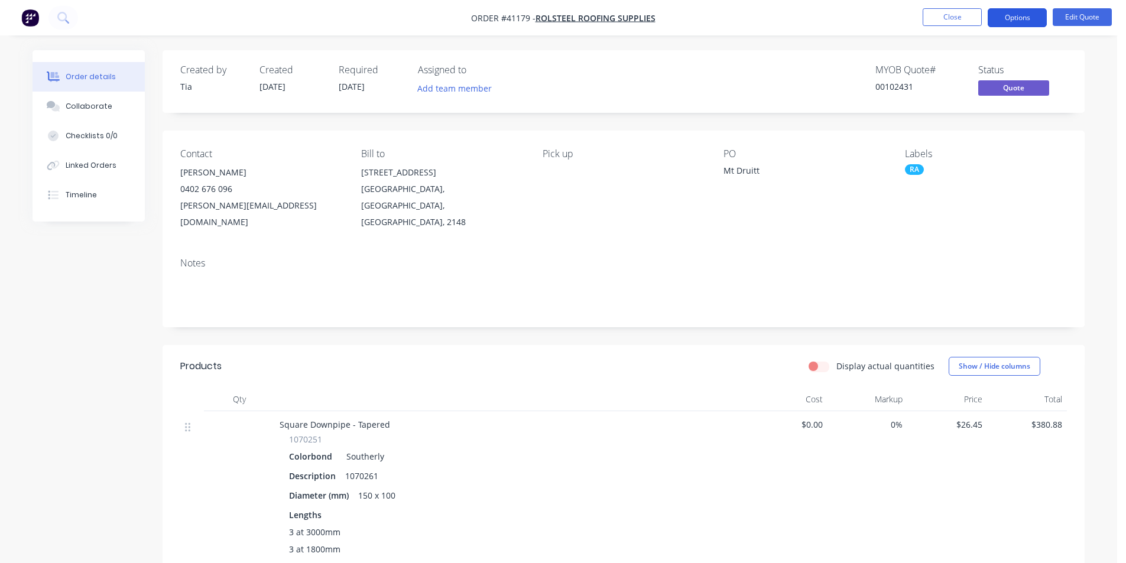
click at [1012, 14] on button "Options" at bounding box center [1017, 17] width 59 height 19
click at [1095, 106] on div "Order details Collaborate Checklists 0/0 Linked Orders Timeline Order details C…" at bounding box center [559, 529] width 1076 height 959
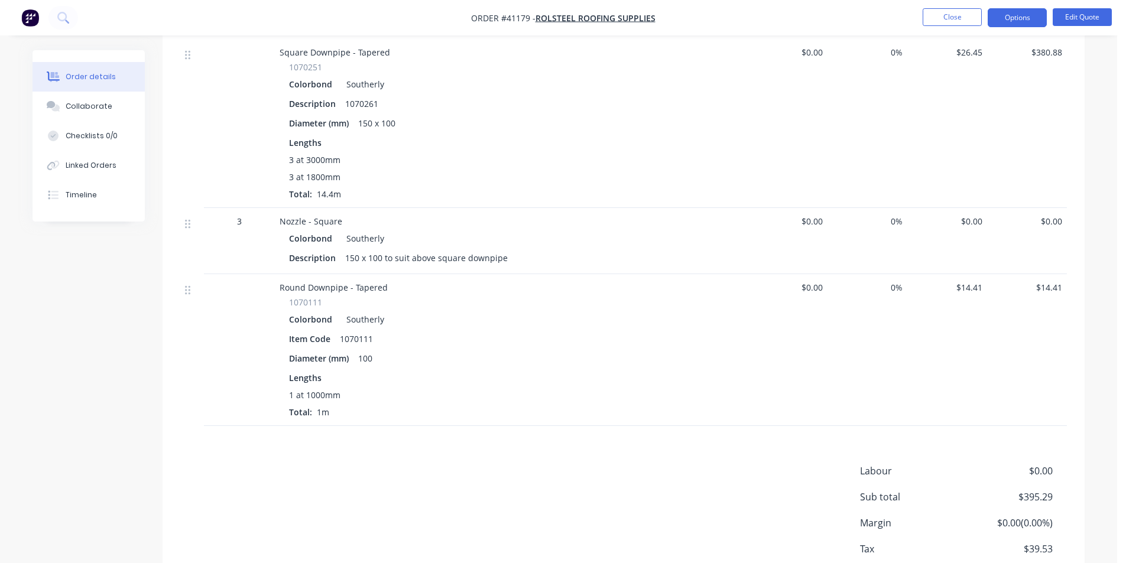
scroll to position [311, 0]
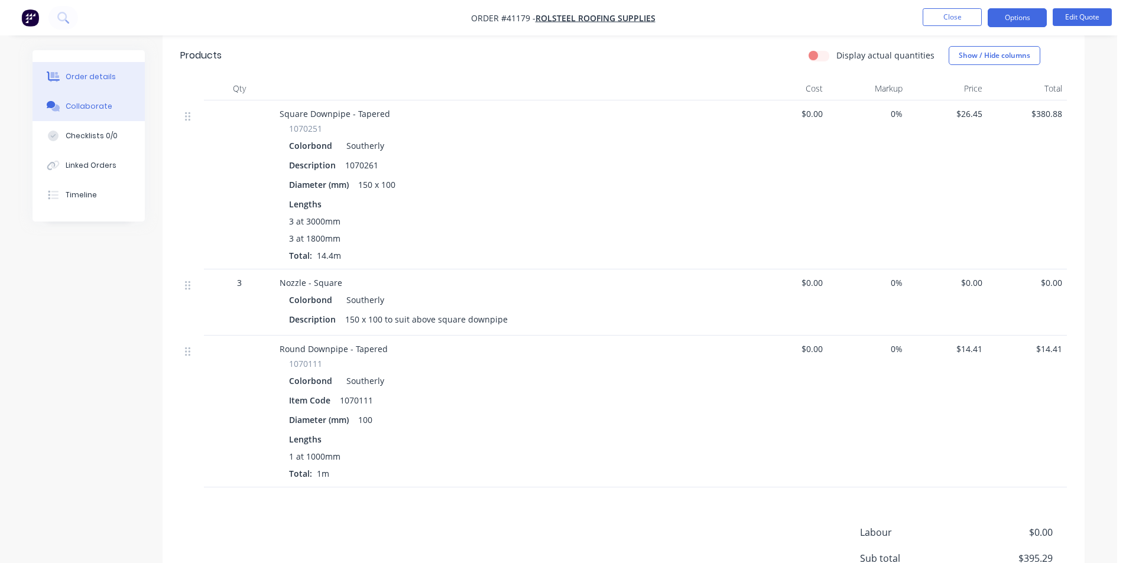
click at [108, 112] on button "Collaborate" at bounding box center [89, 107] width 112 height 30
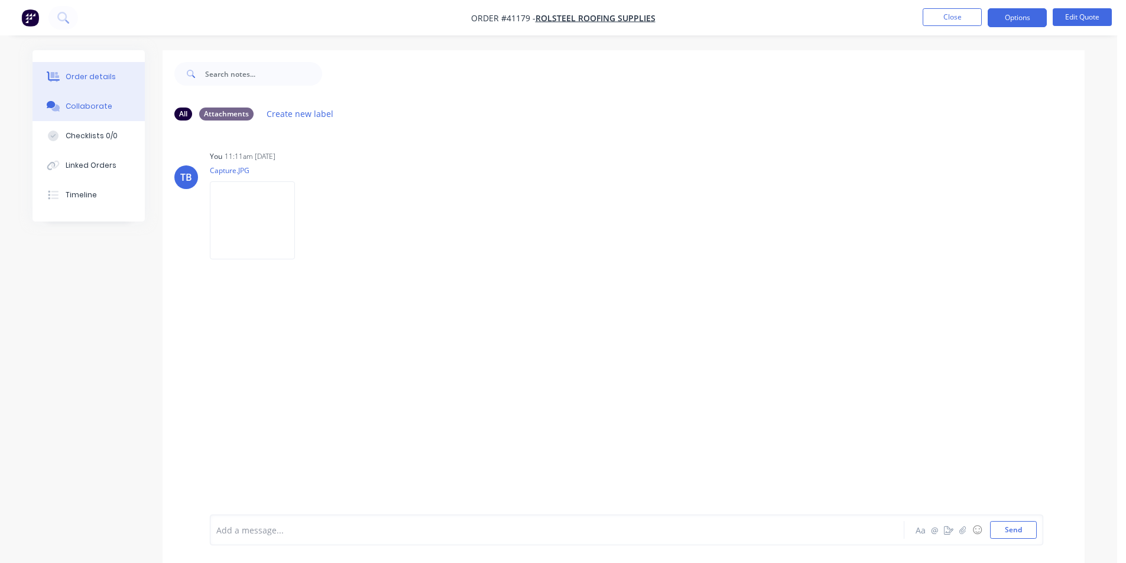
click at [98, 77] on div "Order details" at bounding box center [91, 77] width 50 height 11
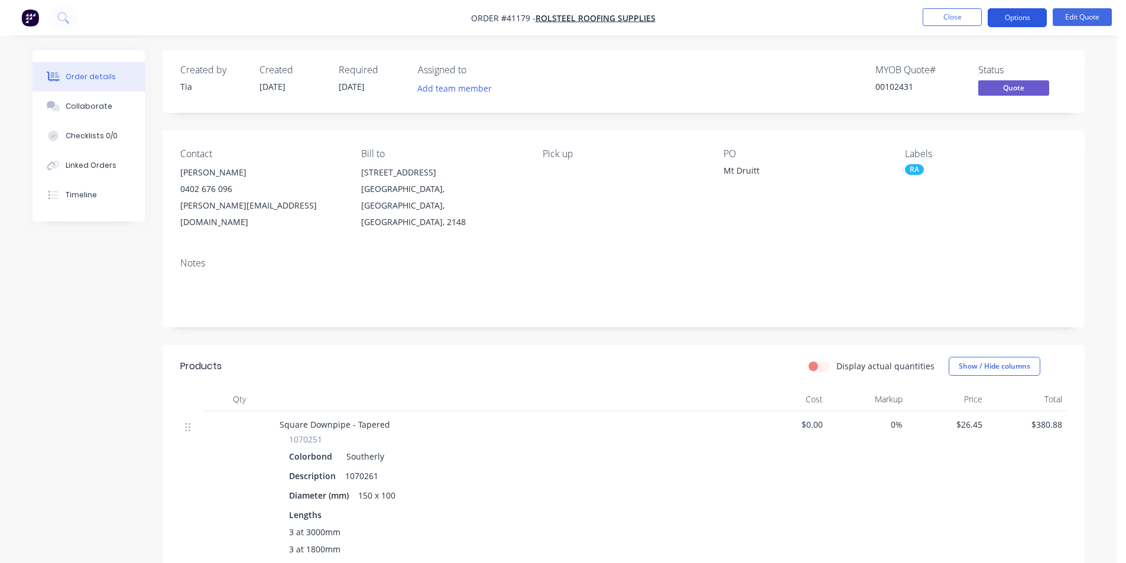
click at [1026, 19] on button "Options" at bounding box center [1017, 17] width 59 height 19
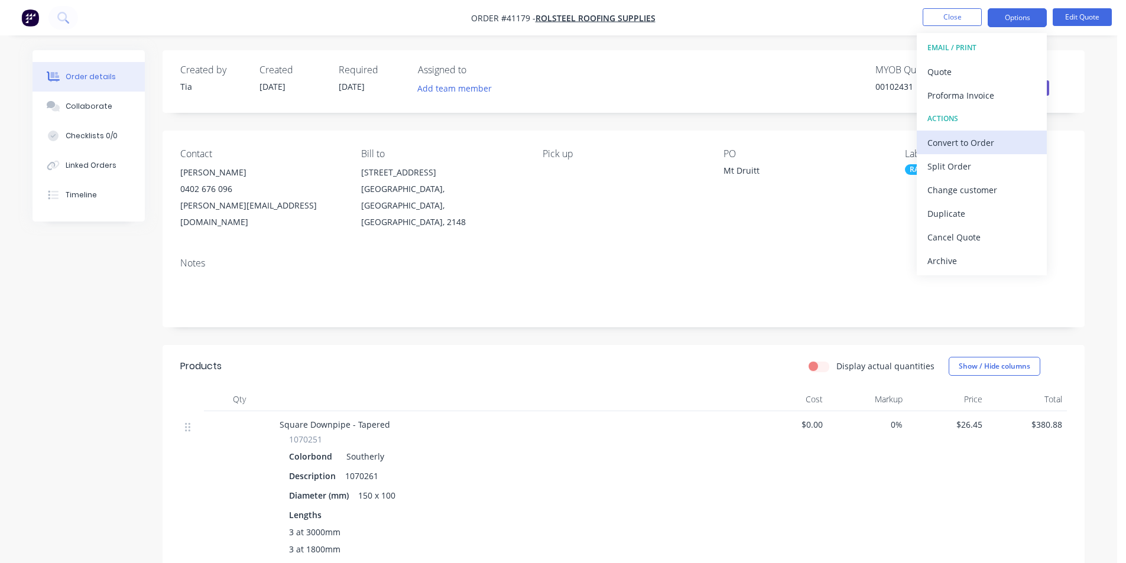
click at [978, 149] on div "Convert to Order" at bounding box center [981, 142] width 109 height 17
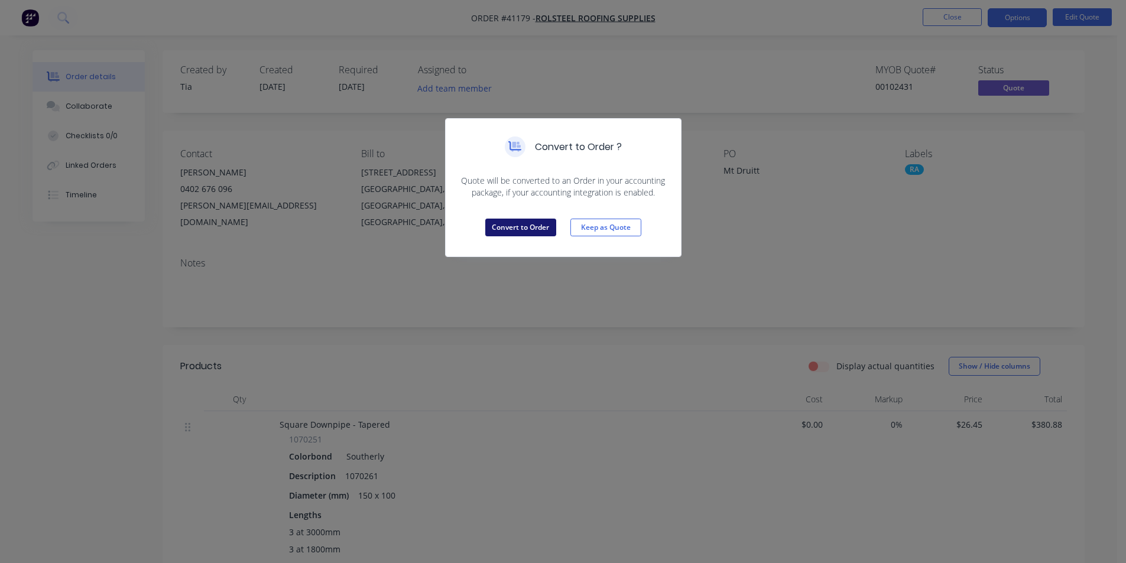
click at [528, 231] on button "Convert to Order" at bounding box center [520, 228] width 71 height 18
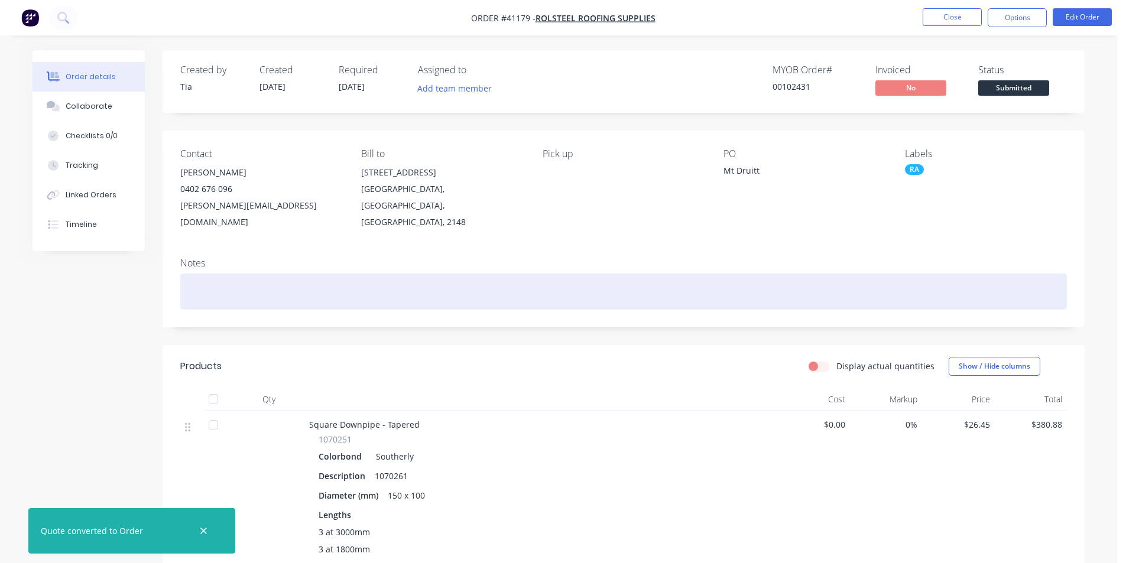
click at [321, 274] on div at bounding box center [623, 292] width 887 height 36
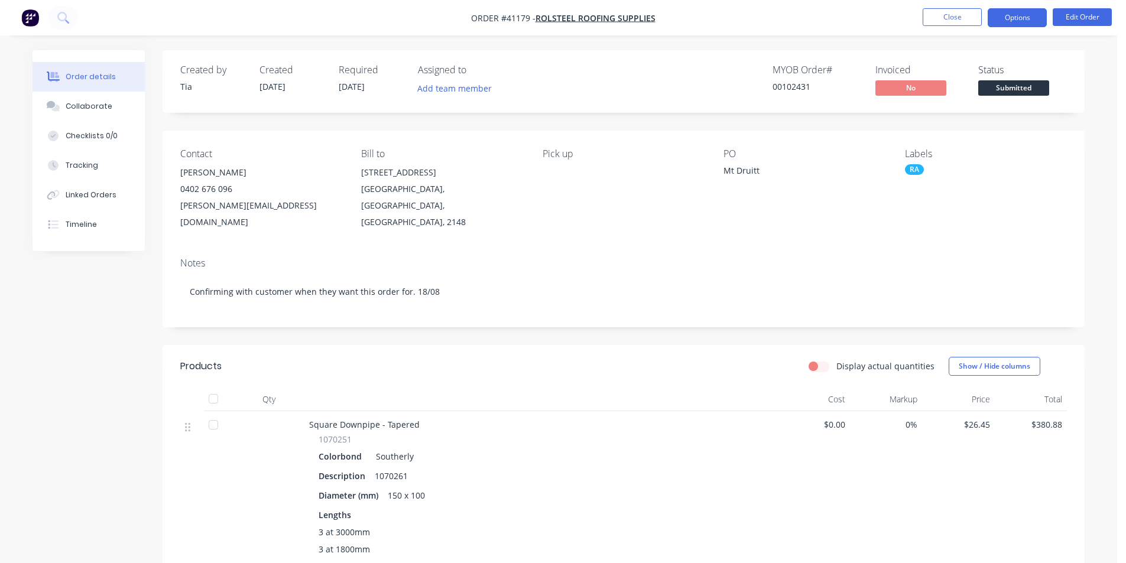
click at [1018, 16] on button "Options" at bounding box center [1017, 17] width 59 height 19
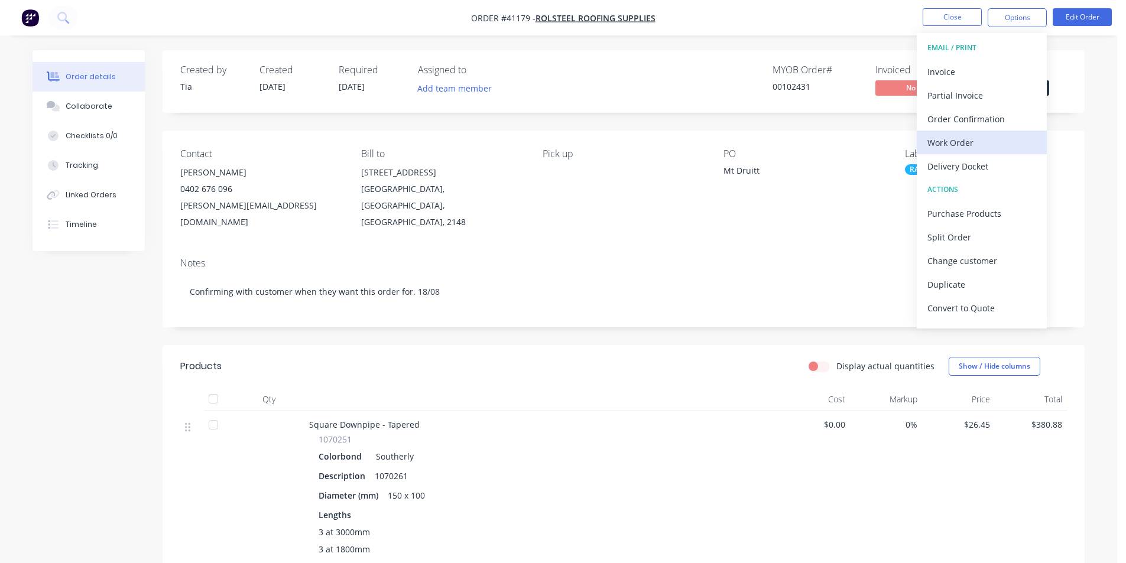
click at [963, 144] on div "Work Order" at bounding box center [981, 142] width 109 height 17
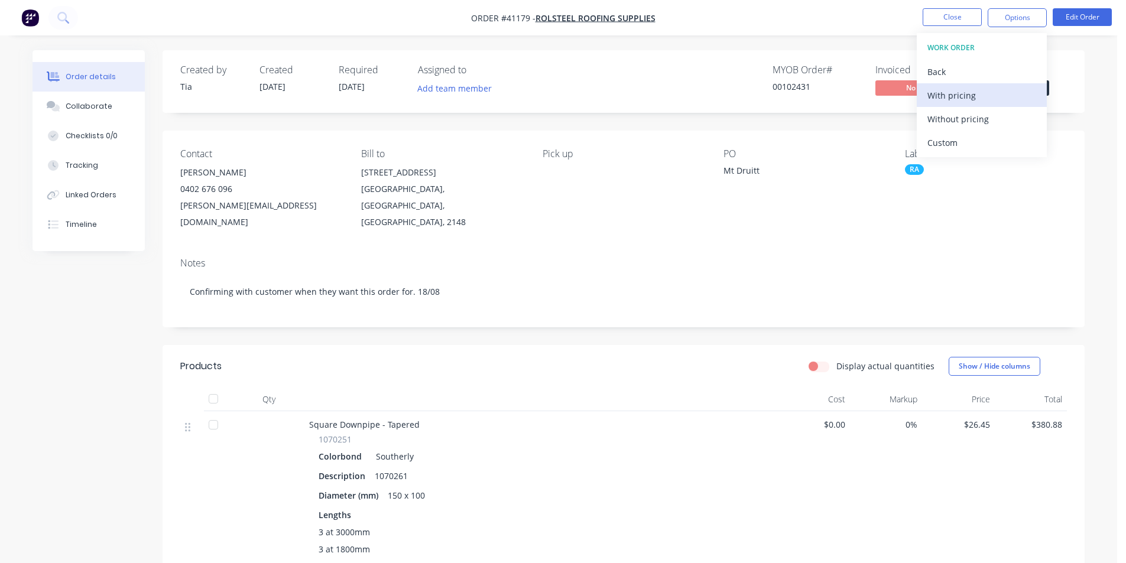
click at [989, 95] on div "With pricing" at bounding box center [981, 95] width 109 height 17
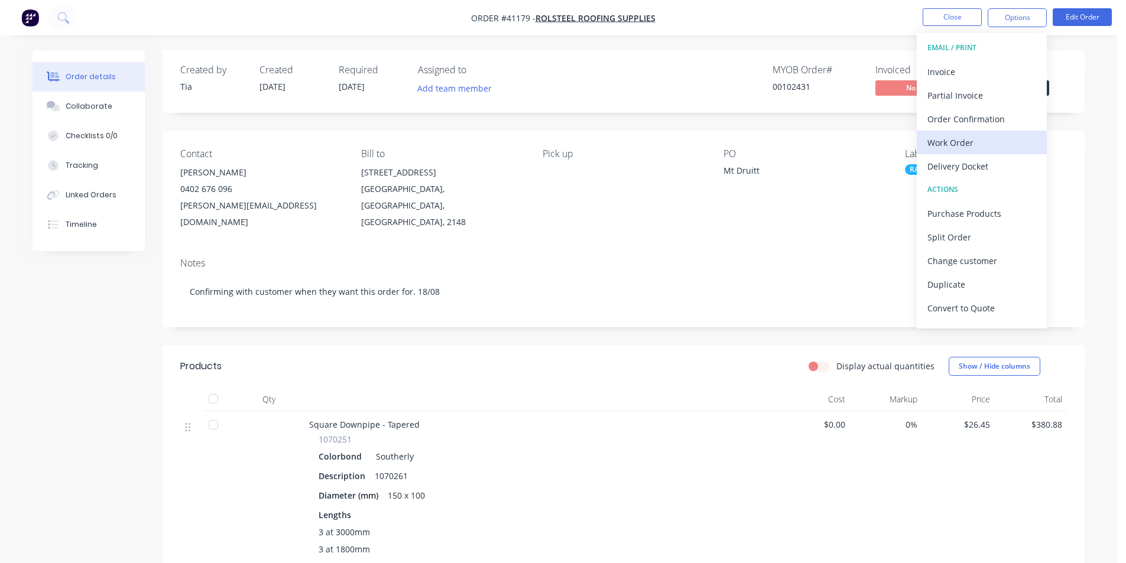
click at [977, 140] on div "Work Order" at bounding box center [981, 142] width 109 height 17
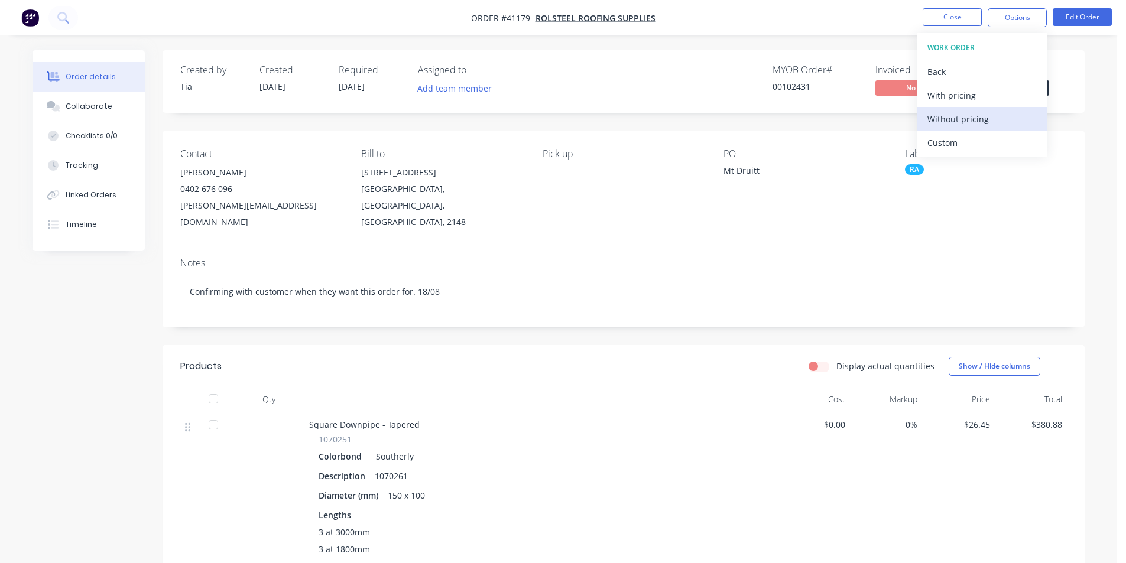
click at [980, 118] on div "Without pricing" at bounding box center [981, 119] width 109 height 17
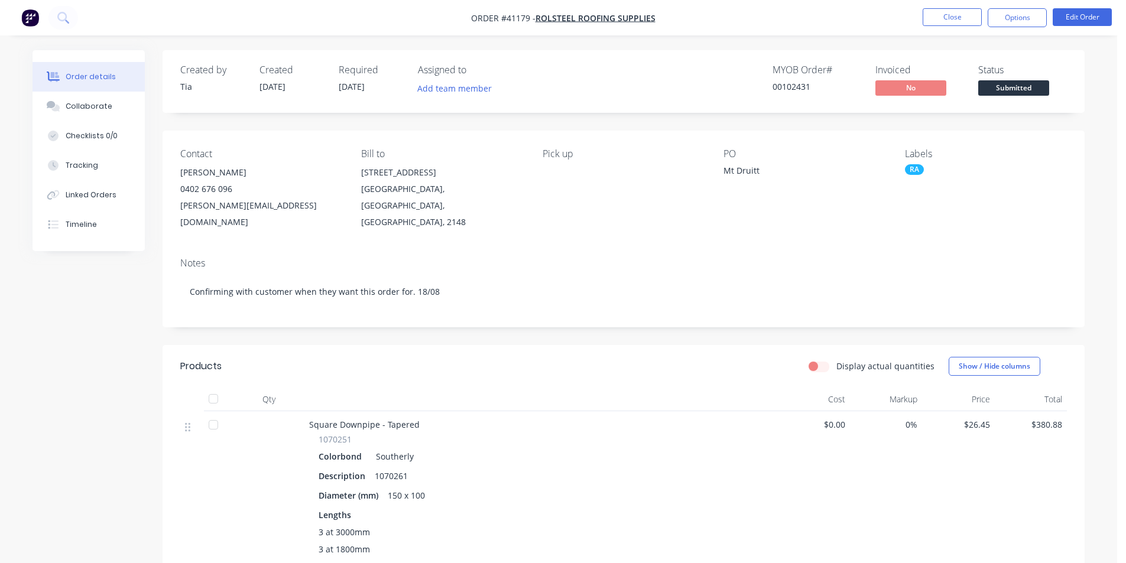
click at [462, 258] on div "Notes" at bounding box center [623, 263] width 887 height 11
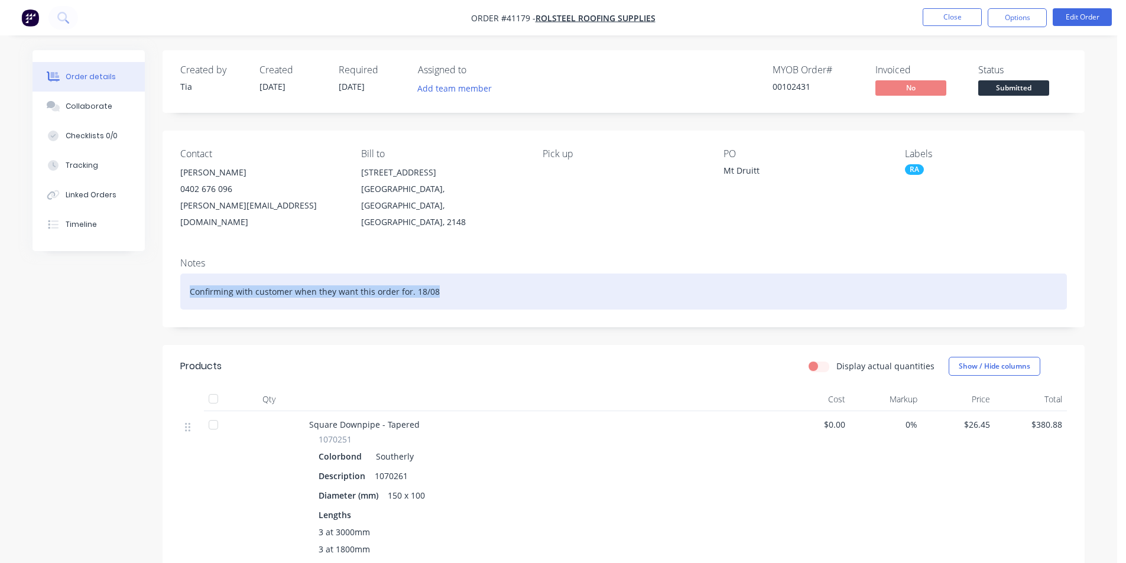
drag, startPoint x: 459, startPoint y: 272, endPoint x: 26, endPoint y: 255, distance: 433.6
click at [26, 255] on div "Order details Collaborate Checklists 0/0 Tracking Linked Orders Timeline Order …" at bounding box center [559, 529] width 1076 height 959
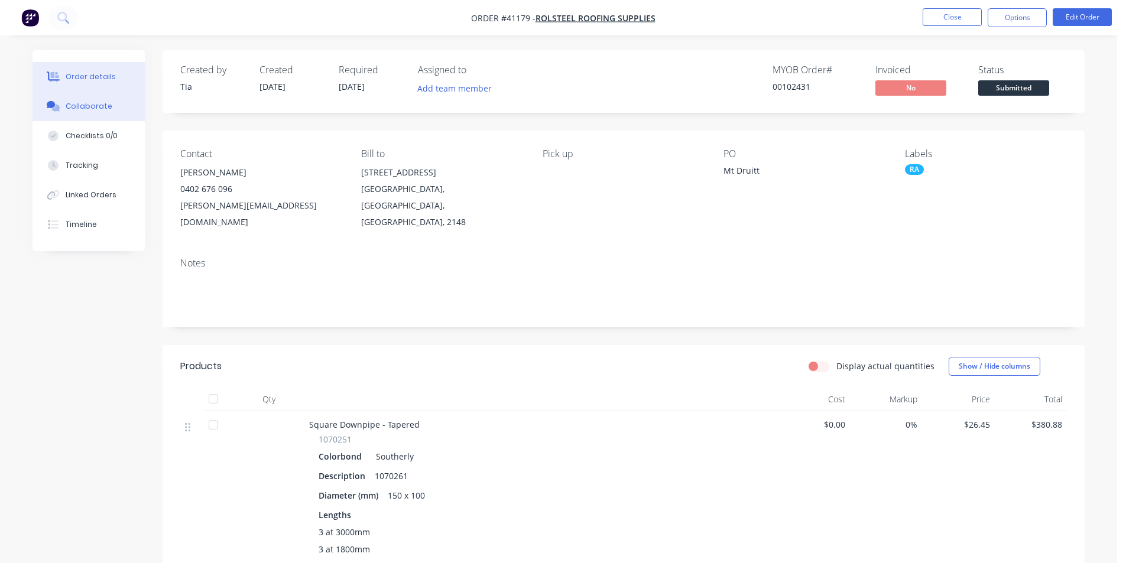
click at [105, 106] on div "Collaborate" at bounding box center [89, 106] width 47 height 11
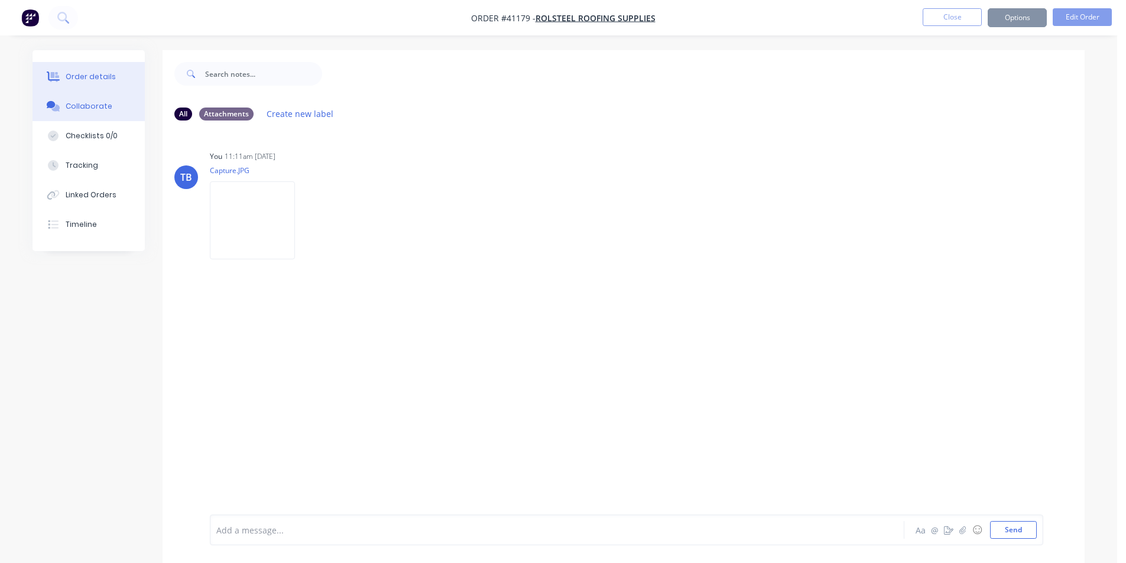
click at [99, 84] on button "Order details" at bounding box center [89, 77] width 112 height 30
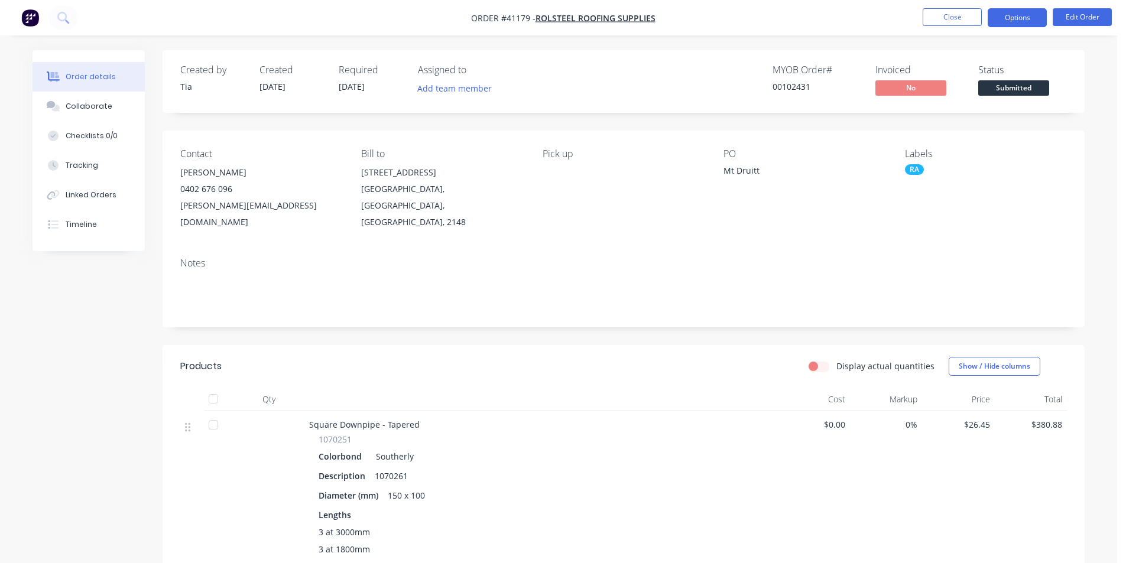
click at [1011, 21] on button "Options" at bounding box center [1017, 17] width 59 height 19
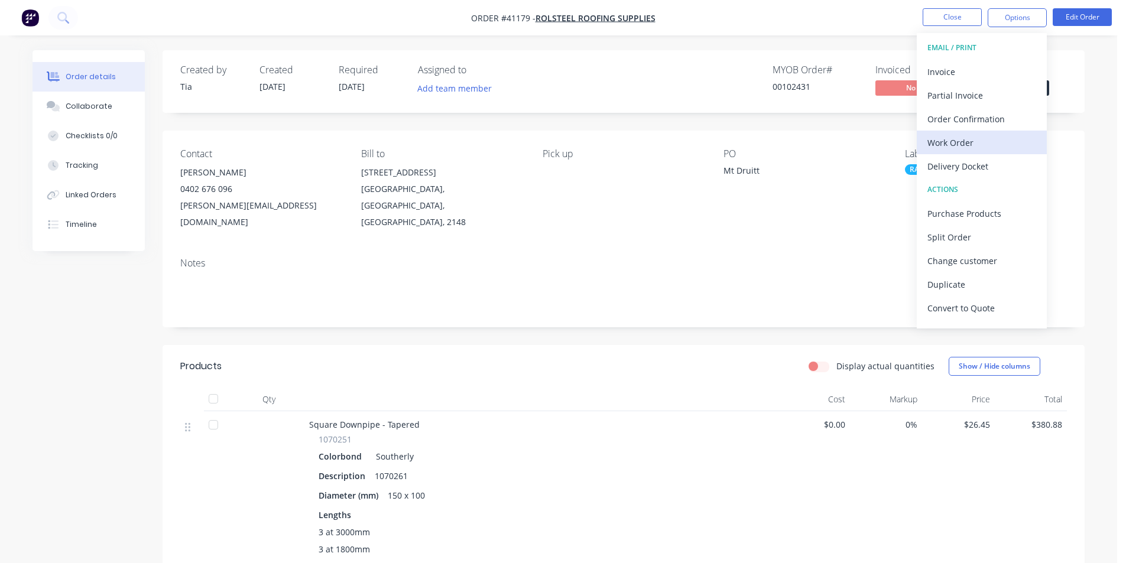
click at [970, 138] on div "Work Order" at bounding box center [981, 142] width 109 height 17
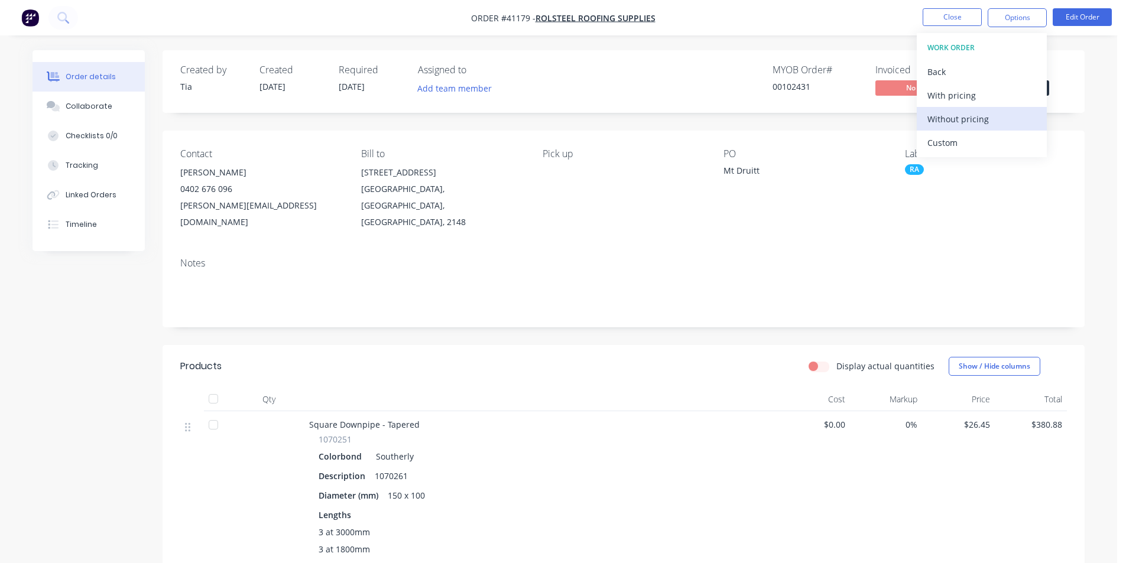
click at [982, 113] on div "Without pricing" at bounding box center [981, 119] width 109 height 17
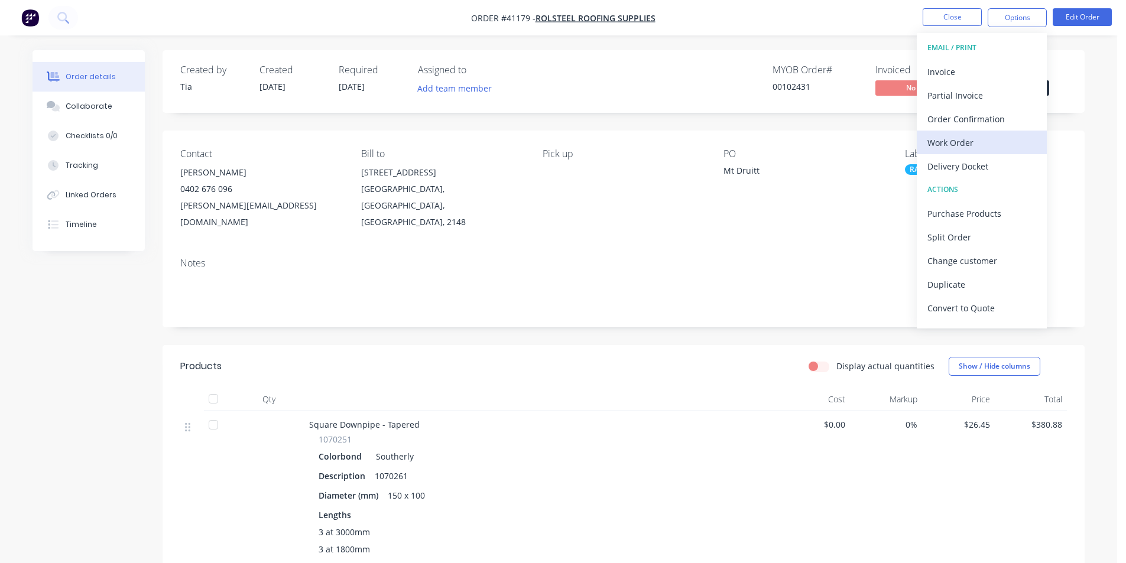
click at [946, 139] on div "Work Order" at bounding box center [981, 142] width 109 height 17
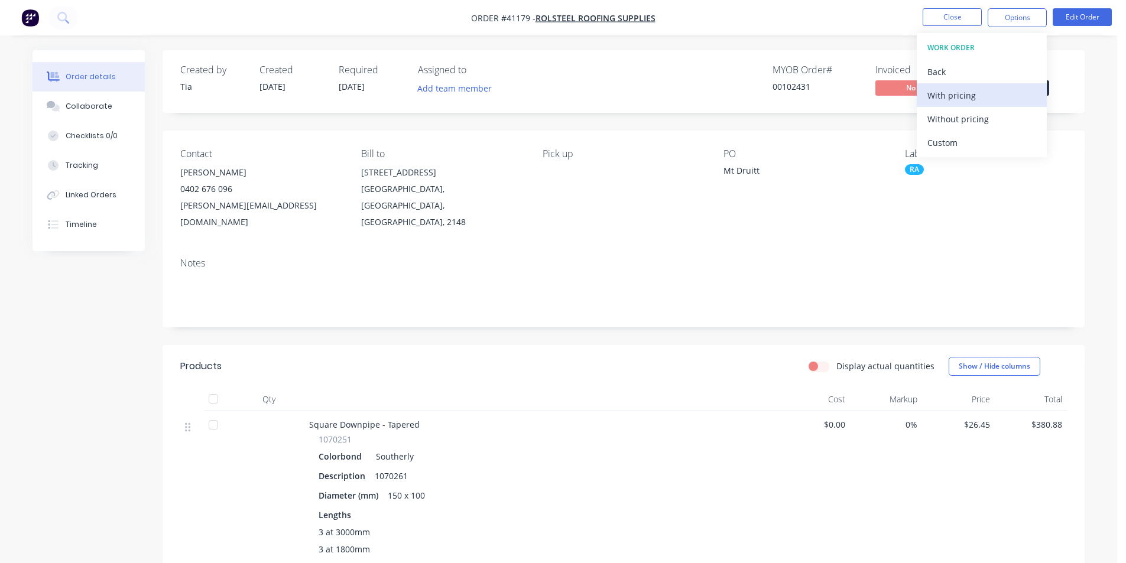
click at [967, 96] on div "With pricing" at bounding box center [981, 95] width 109 height 17
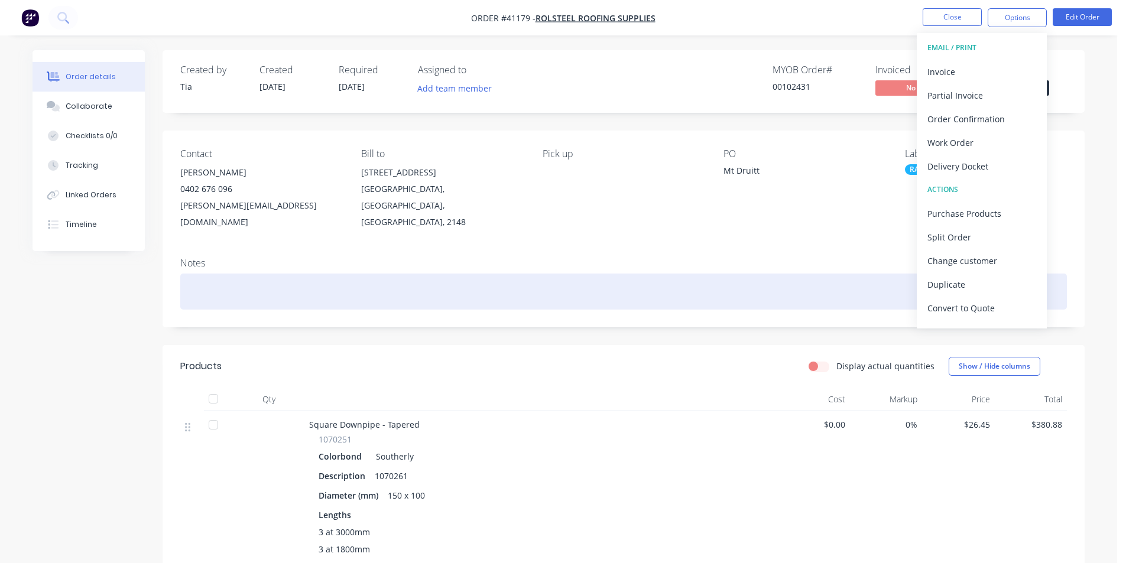
click at [692, 274] on div at bounding box center [623, 292] width 887 height 36
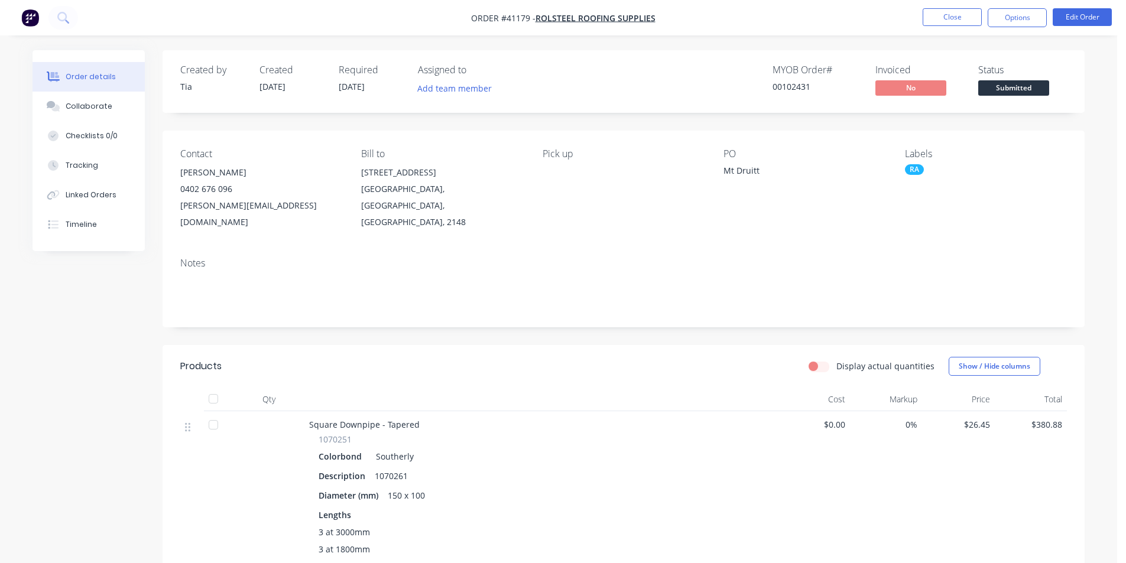
click at [588, 173] on div "Pick up" at bounding box center [624, 189] width 162 height 82
click at [554, 150] on div "Pick up" at bounding box center [624, 153] width 162 height 11
click at [559, 177] on div "Pick up" at bounding box center [624, 189] width 162 height 82
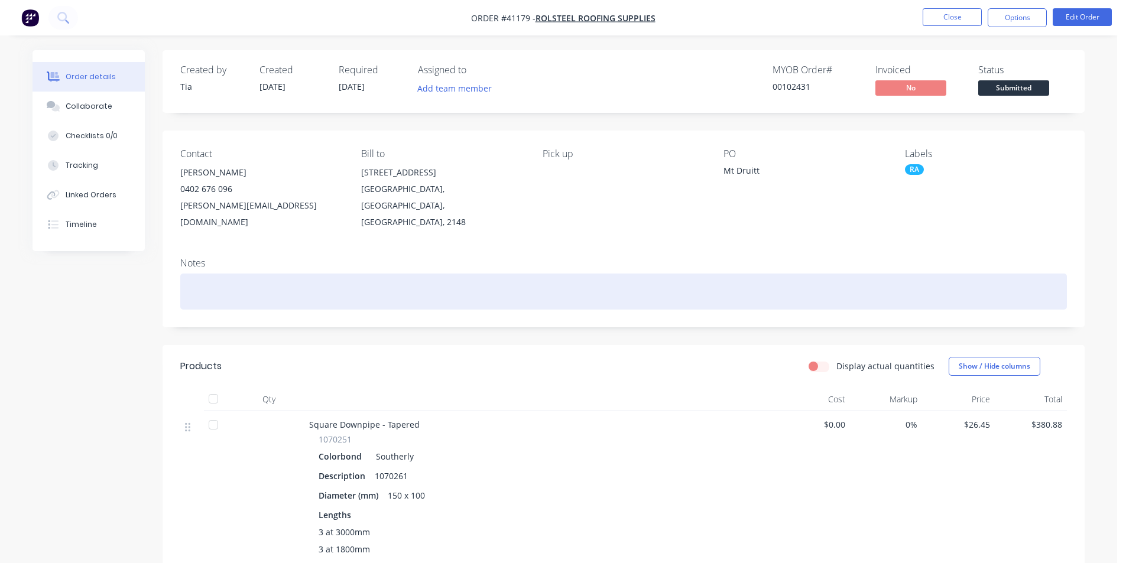
click at [358, 274] on div at bounding box center [623, 292] width 887 height 36
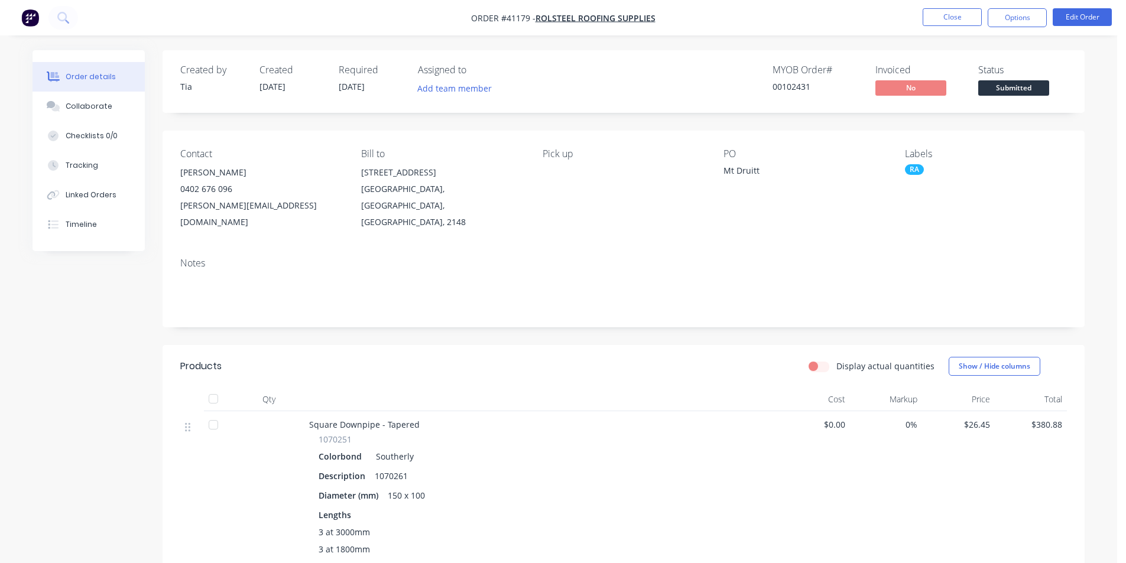
click at [718, 79] on div "MYOB Order # 00102431 Invoiced No Status Submitted" at bounding box center [801, 81] width 531 height 34
click at [1030, 17] on button "Options" at bounding box center [1017, 17] width 59 height 19
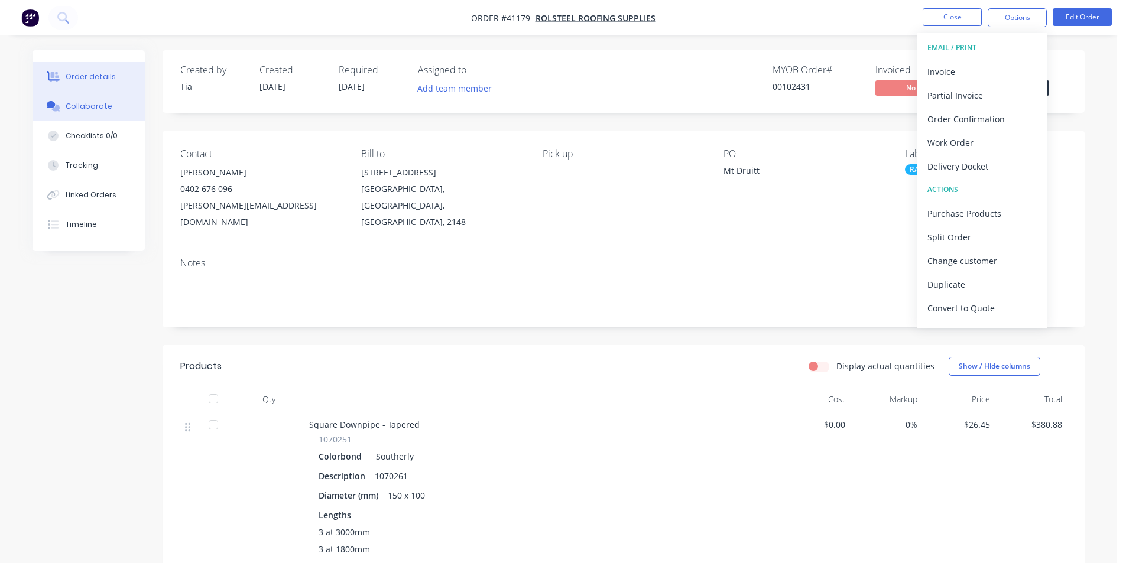
click at [67, 112] on button "Collaborate" at bounding box center [89, 107] width 112 height 30
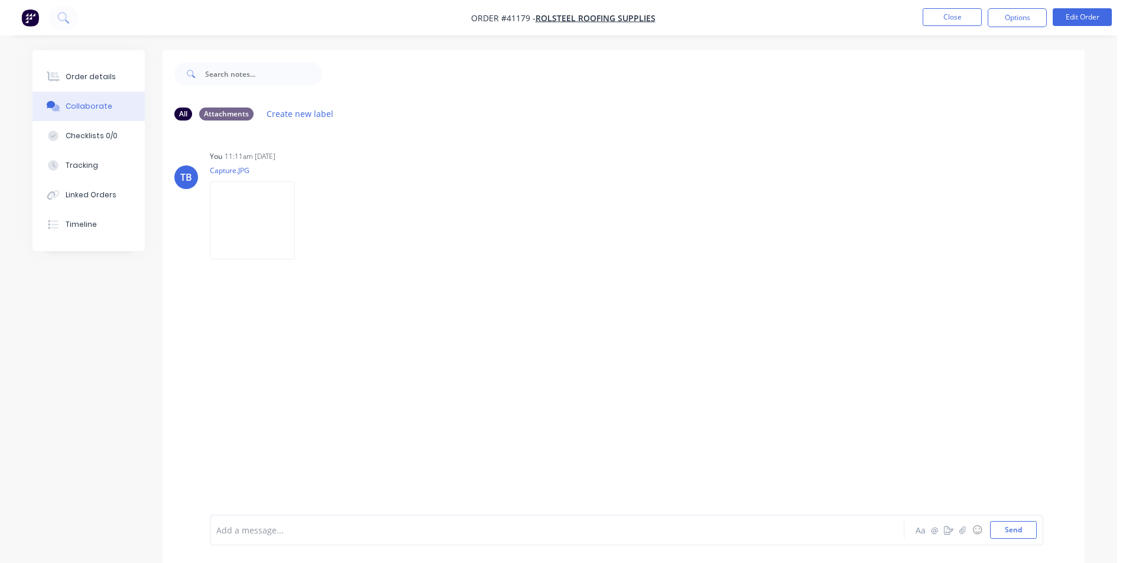
click at [278, 526] on div at bounding box center [524, 530] width 615 height 12
click at [76, 76] on div "Order details" at bounding box center [91, 77] width 50 height 11
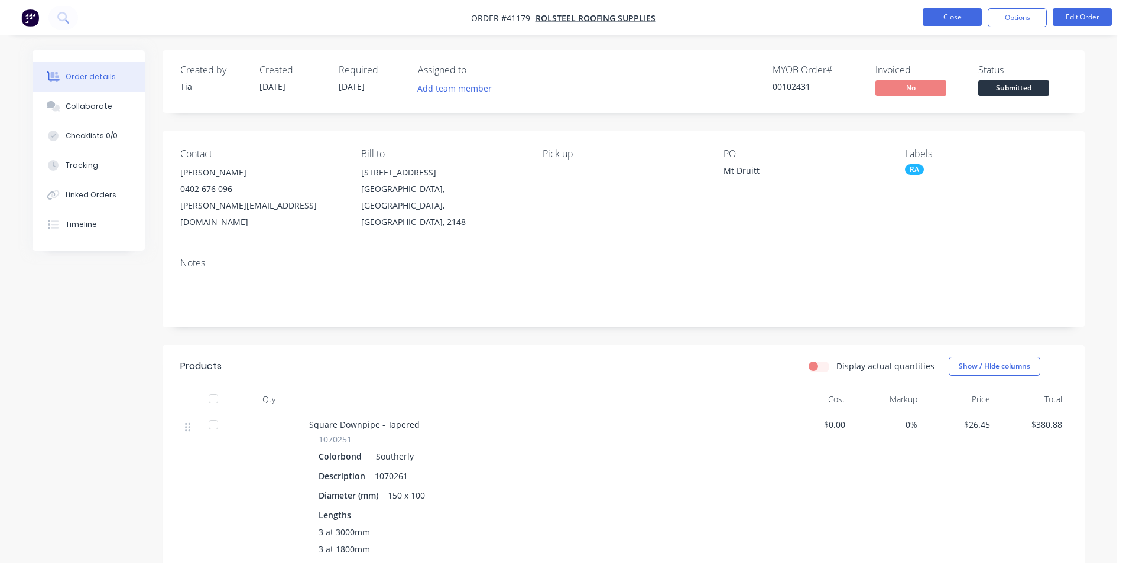
click at [956, 18] on button "Close" at bounding box center [952, 17] width 59 height 18
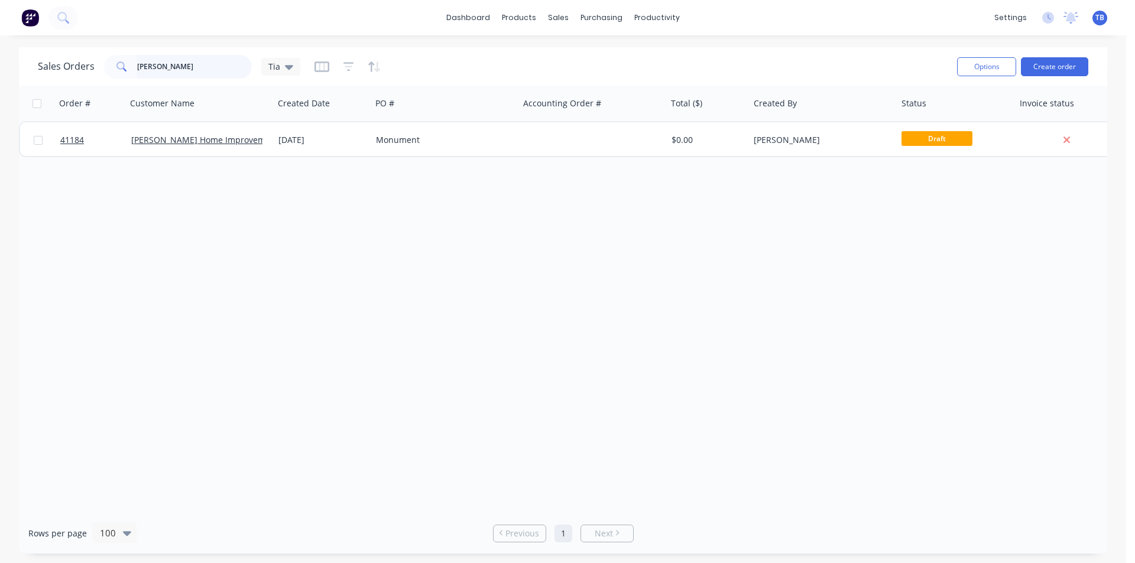
drag, startPoint x: 174, startPoint y: 66, endPoint x: 2, endPoint y: 61, distance: 172.7
click at [0, 60] on div "Sales Orders gordon Tia Options Create order Order # Customer Name Created Date…" at bounding box center [563, 300] width 1126 height 507
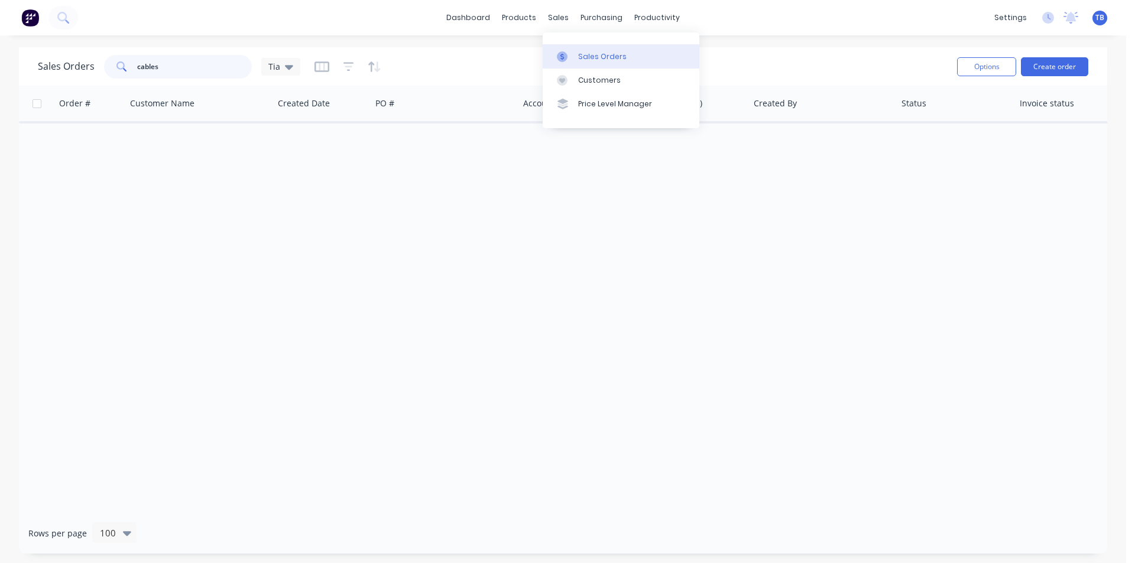
type input "cables"
click at [592, 57] on div "Sales Orders" at bounding box center [602, 56] width 48 height 11
click at [370, 333] on div "Order # Customer Name Created Date PO # Accounting Order # Total ($) Created By…" at bounding box center [563, 299] width 1088 height 427
drag, startPoint x: 169, startPoint y: 66, endPoint x: 0, endPoint y: 77, distance: 169.4
click at [0, 77] on div "Sales Orders cables Tia Options Create order Order # Customer Name Created Date…" at bounding box center [563, 300] width 1126 height 507
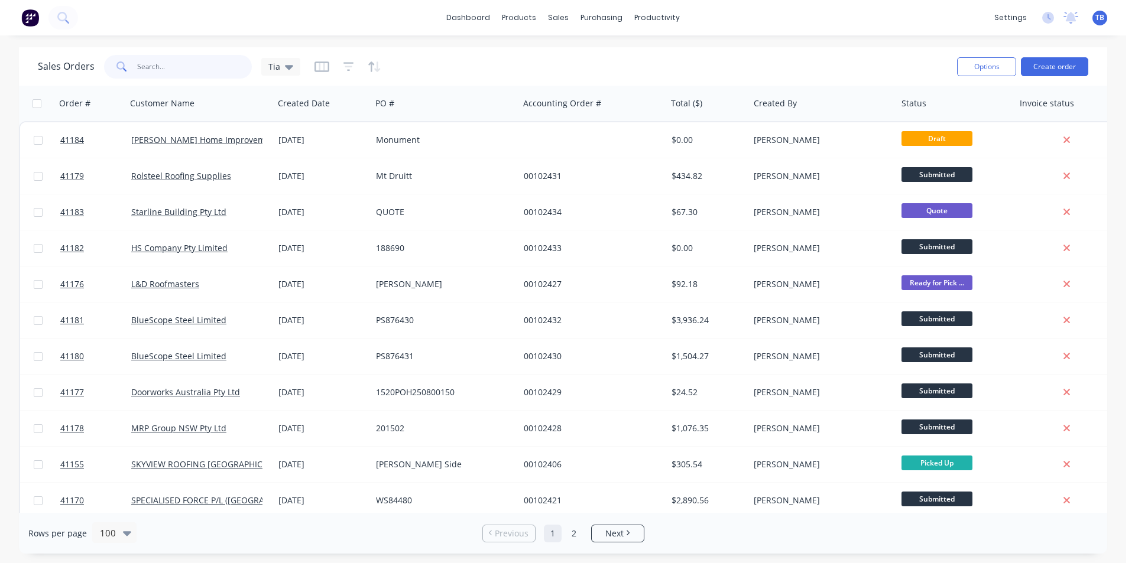
click at [150, 64] on input "text" at bounding box center [194, 67] width 115 height 24
type input "c"
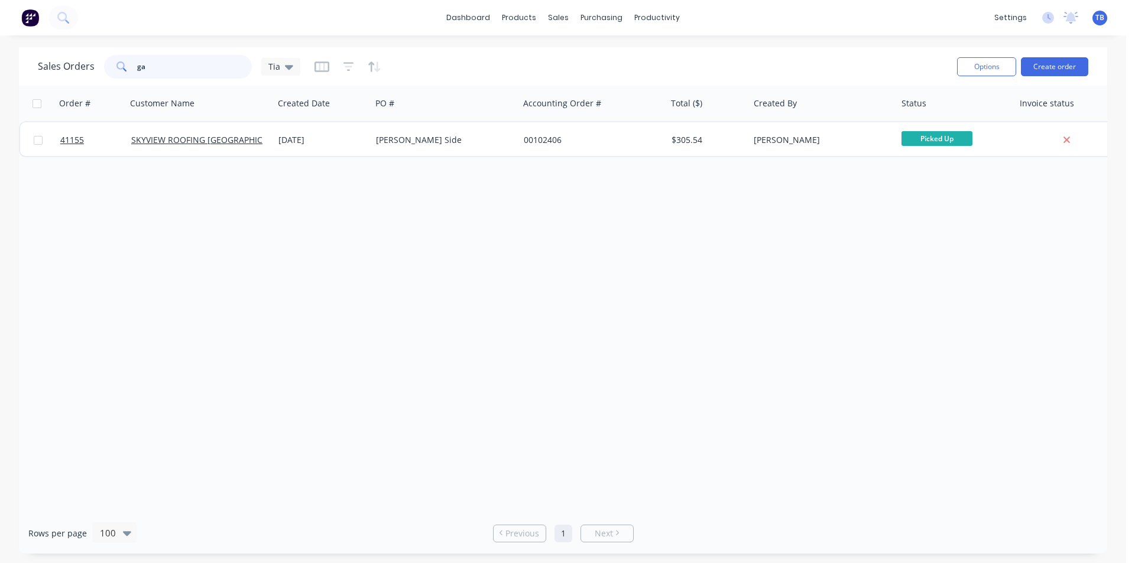
type input "g"
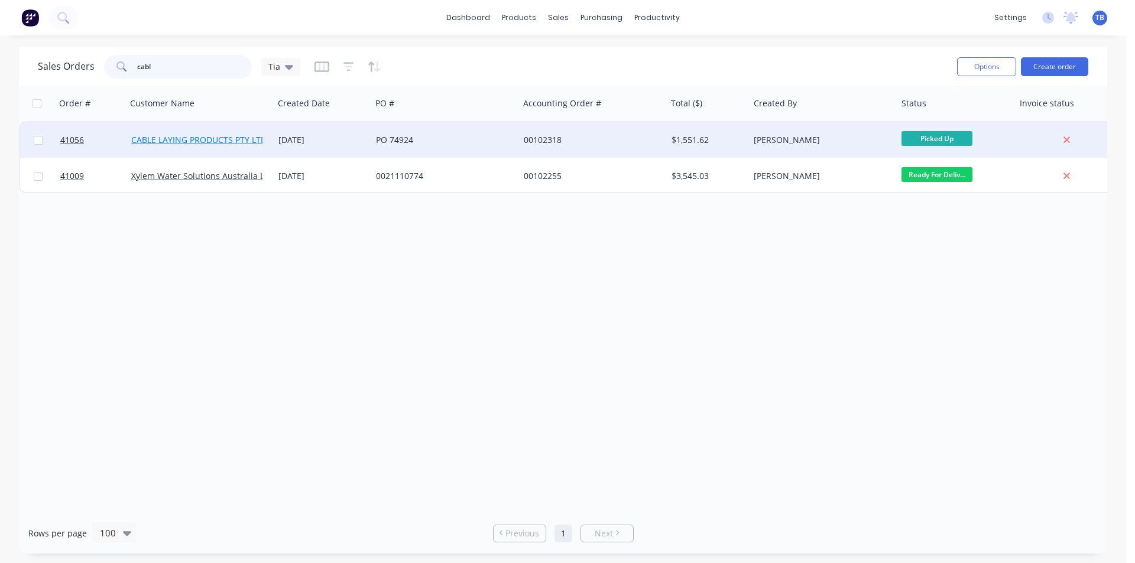
type input "cabl"
click at [209, 138] on link "CABLE LAYING PRODUCTS PTY LTD" at bounding box center [198, 139] width 135 height 11
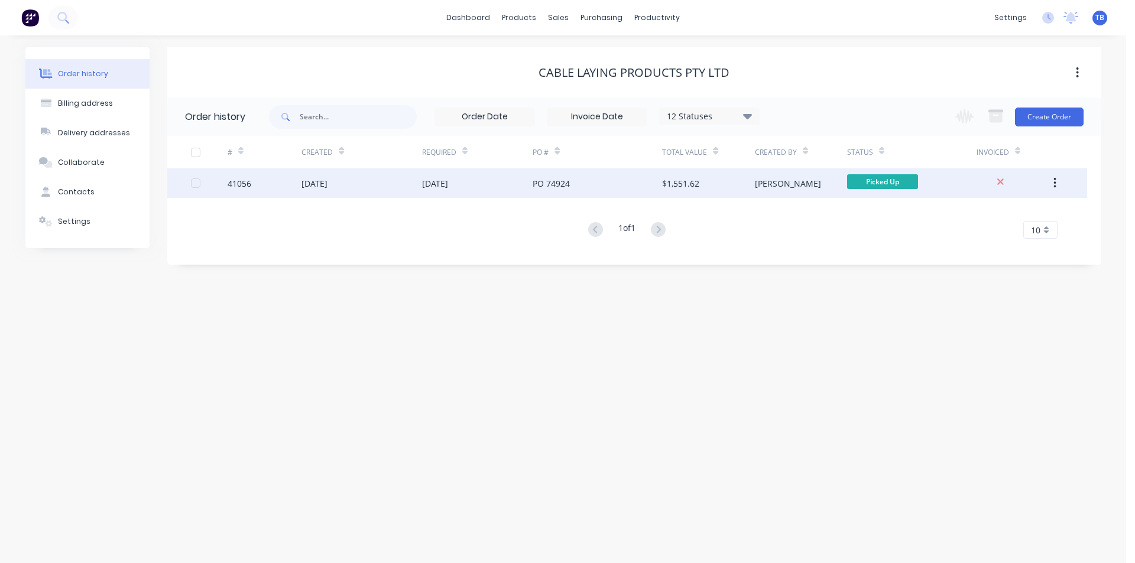
click at [353, 190] on div "[DATE]" at bounding box center [361, 183] width 120 height 30
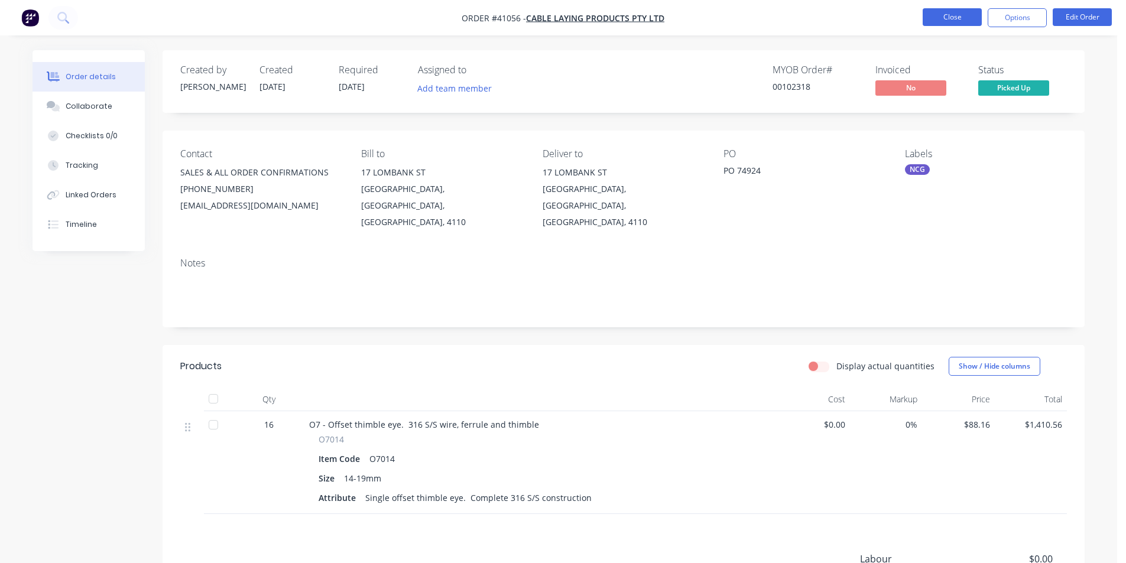
click at [936, 15] on button "Close" at bounding box center [952, 17] width 59 height 18
click at [934, 21] on button "Close" at bounding box center [952, 17] width 59 height 18
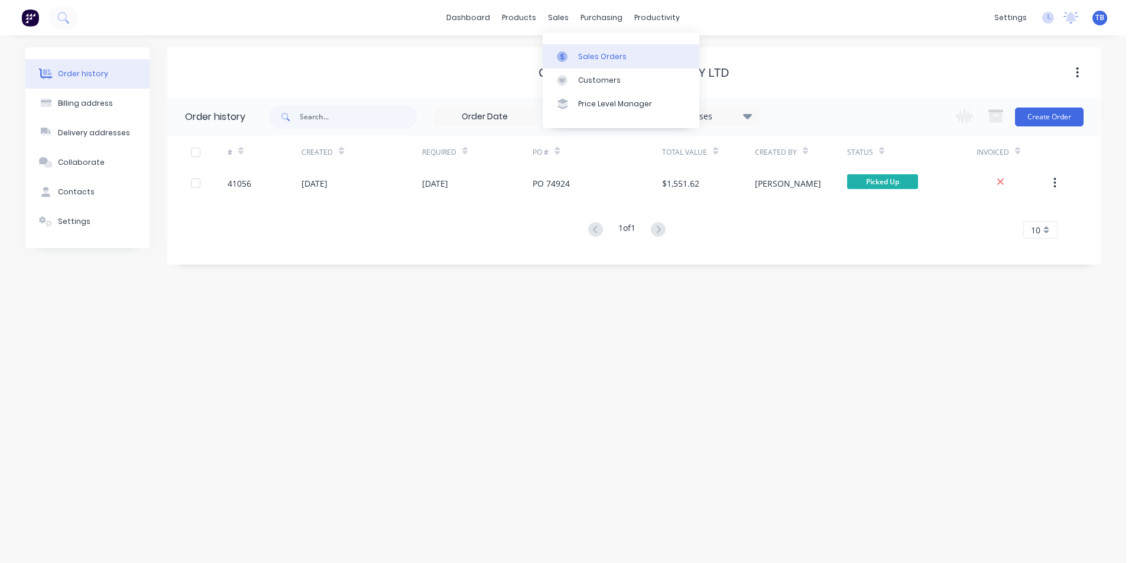
click at [592, 62] on link "Sales Orders" at bounding box center [621, 56] width 157 height 24
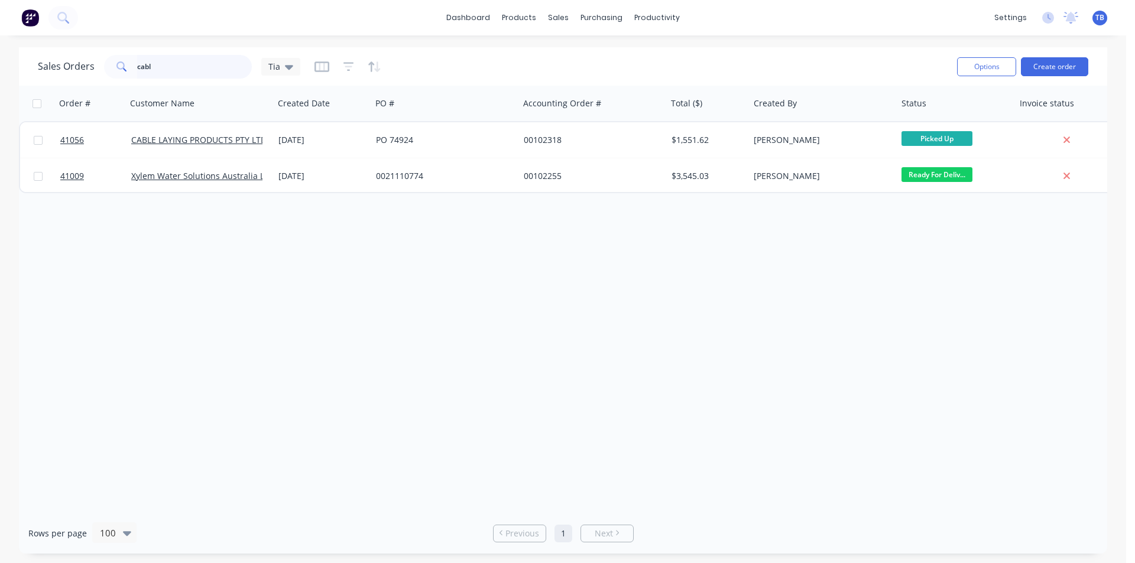
drag, startPoint x: 177, startPoint y: 69, endPoint x: 0, endPoint y: 55, distance: 177.9
click at [0, 56] on div "Sales Orders cabl Tia Options Create order Order # Customer Name Created Date P…" at bounding box center [563, 300] width 1126 height 507
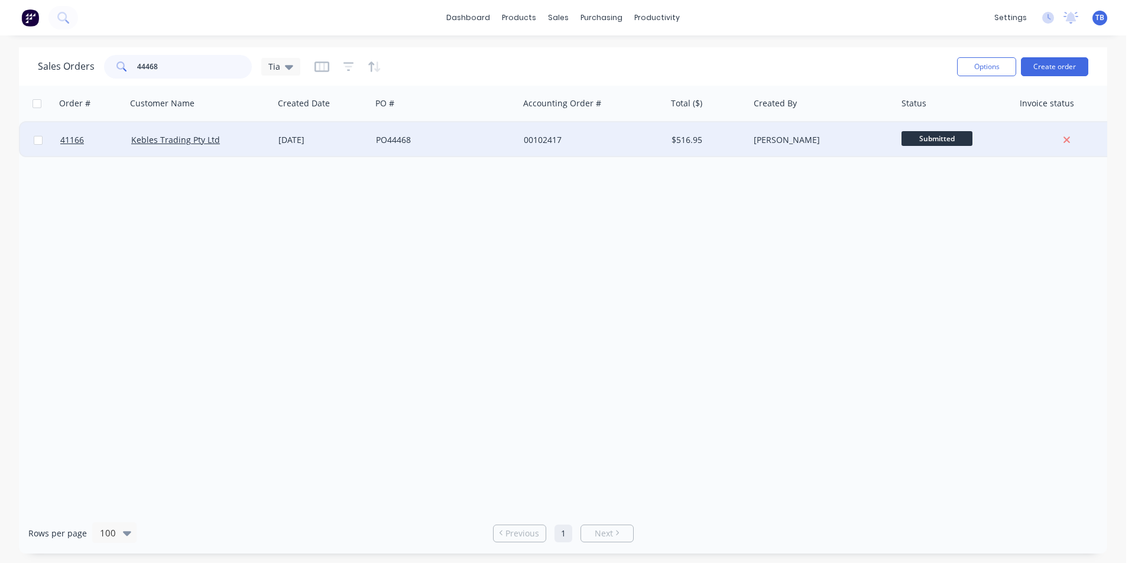
type input "44468"
click at [173, 145] on div "Kebles Trading Pty Ltd" at bounding box center [196, 140] width 131 height 12
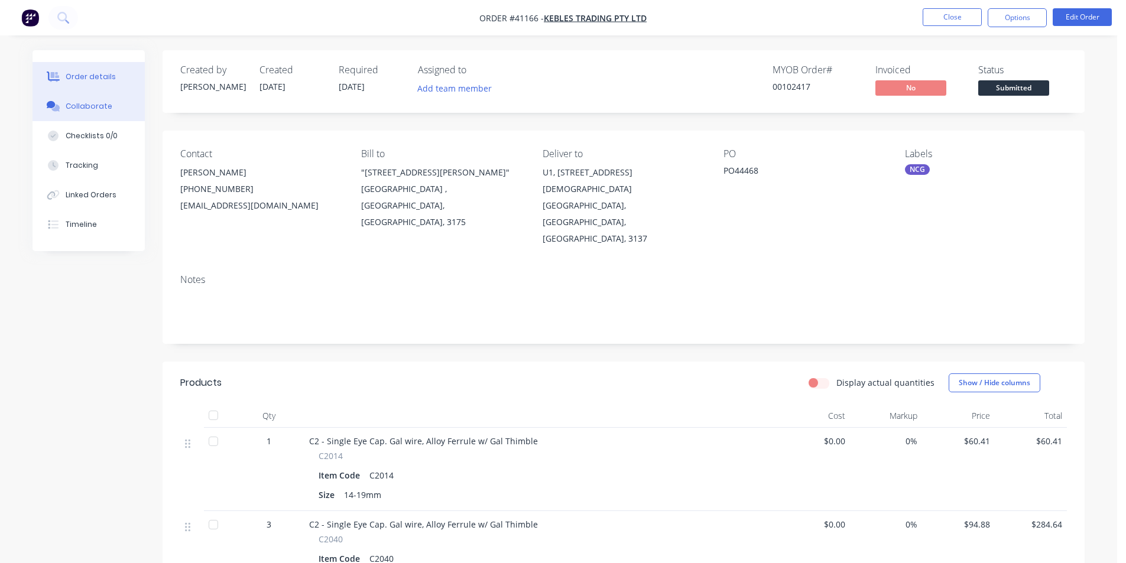
click at [97, 104] on div "Collaborate" at bounding box center [89, 106] width 47 height 11
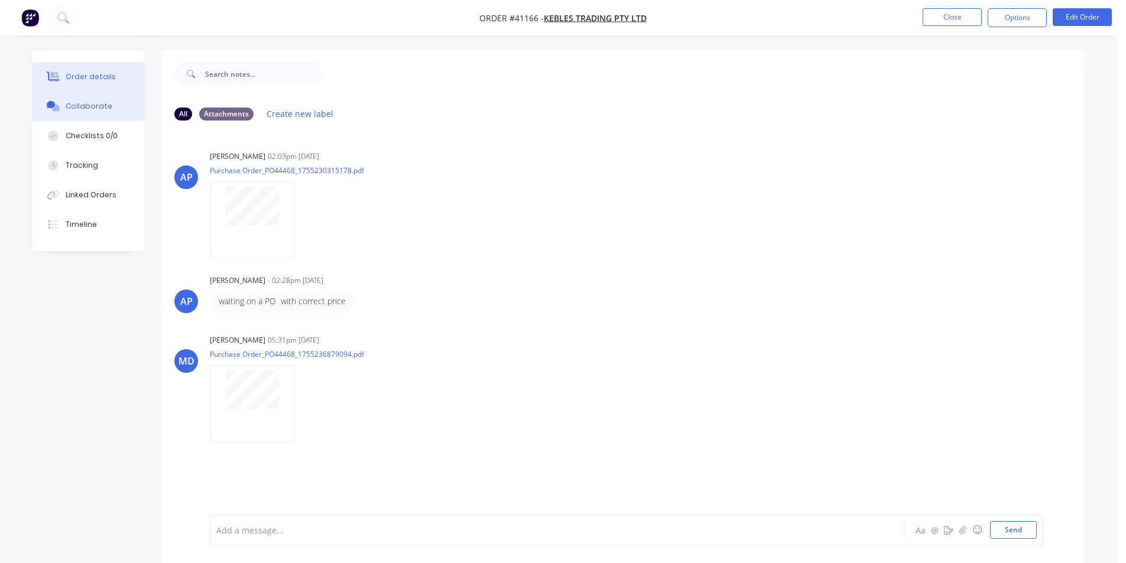
click at [99, 75] on div "Order details" at bounding box center [91, 77] width 50 height 11
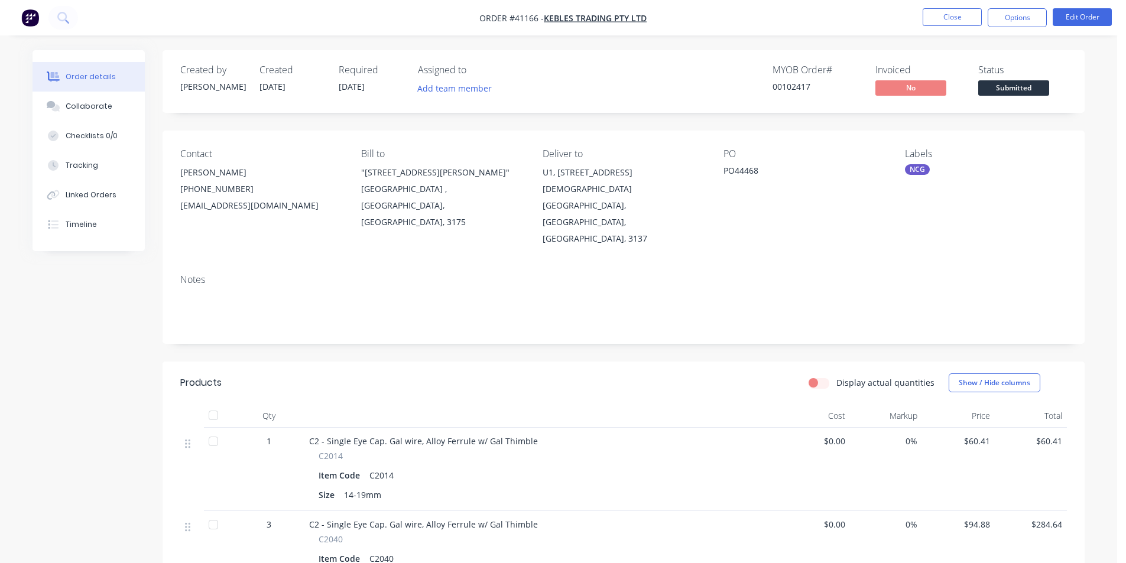
click at [73, 342] on div "Created by Angela Created 15/08/25 Required 20/08/25 Assigned to Add team membe…" at bounding box center [559, 469] width 1052 height 838
click at [969, 16] on button "Close" at bounding box center [952, 17] width 59 height 18
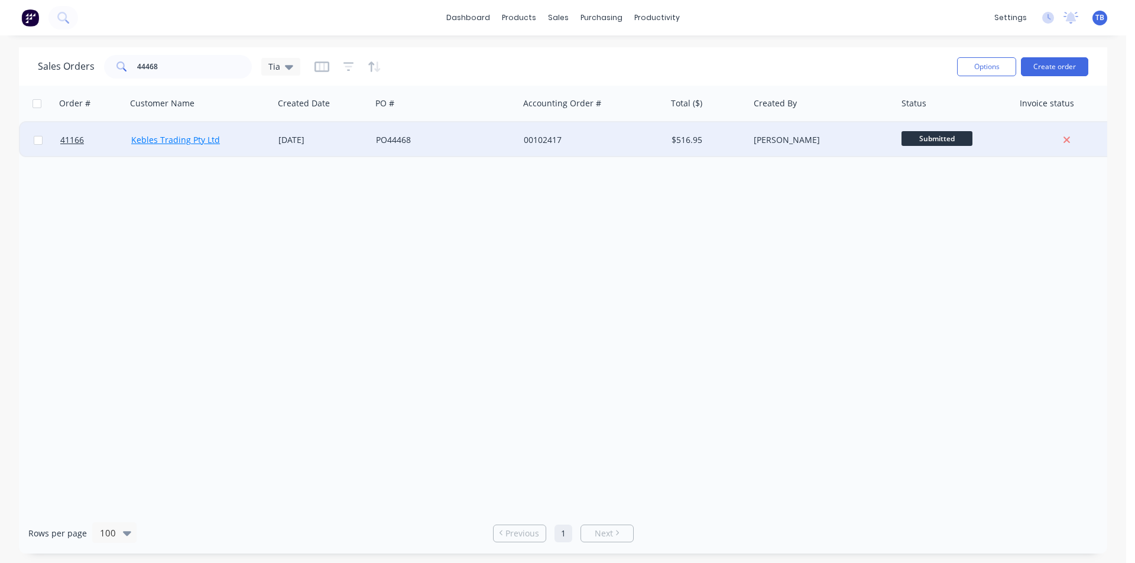
click at [187, 142] on link "Kebles Trading Pty Ltd" at bounding box center [175, 139] width 89 height 11
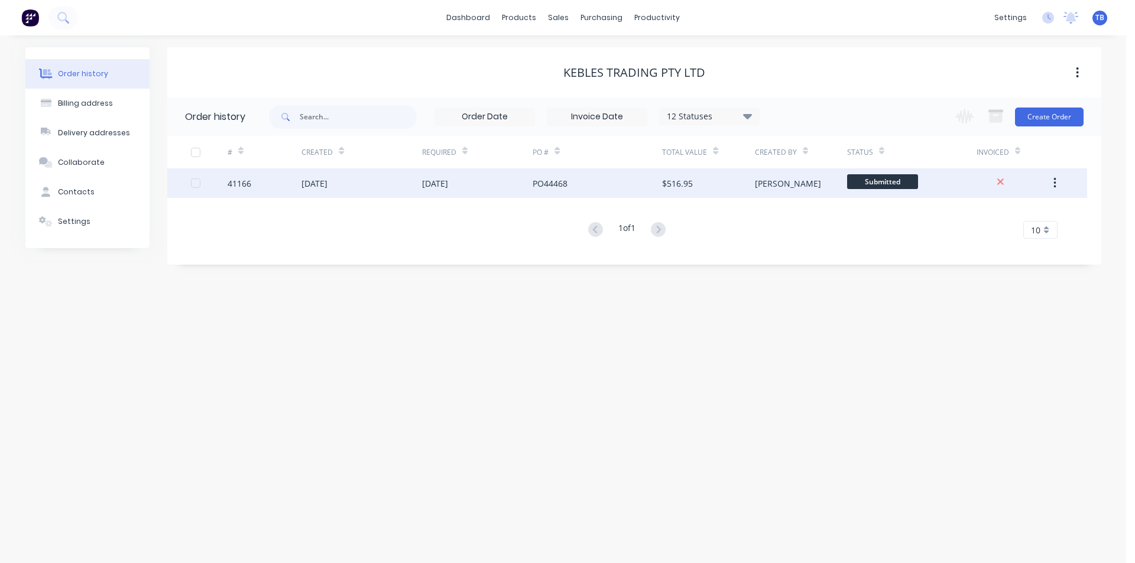
click at [341, 176] on div "[DATE]" at bounding box center [361, 183] width 120 height 30
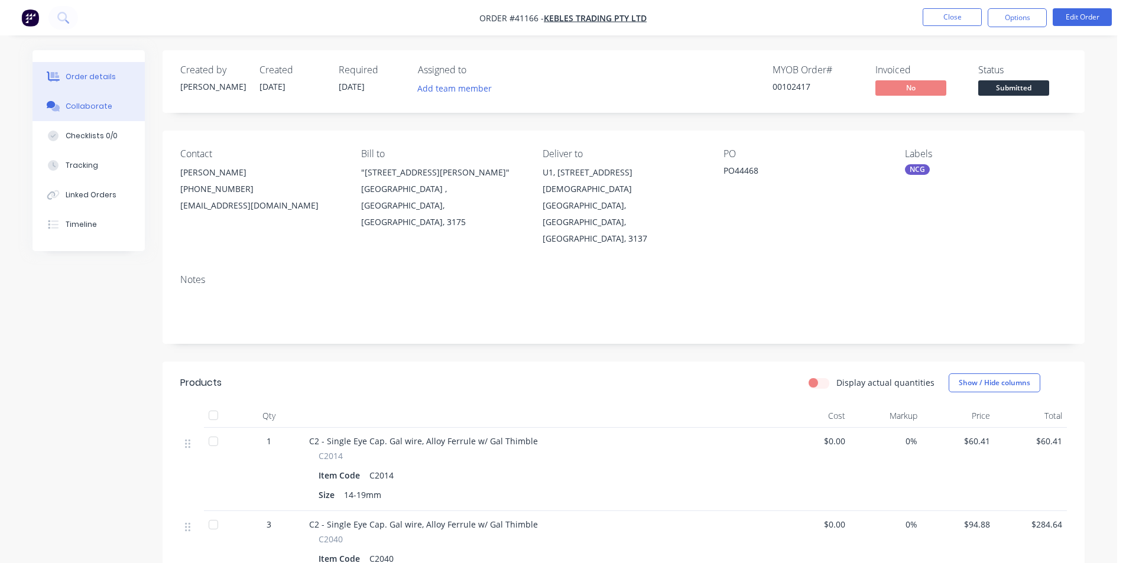
click at [108, 108] on button "Collaborate" at bounding box center [89, 107] width 112 height 30
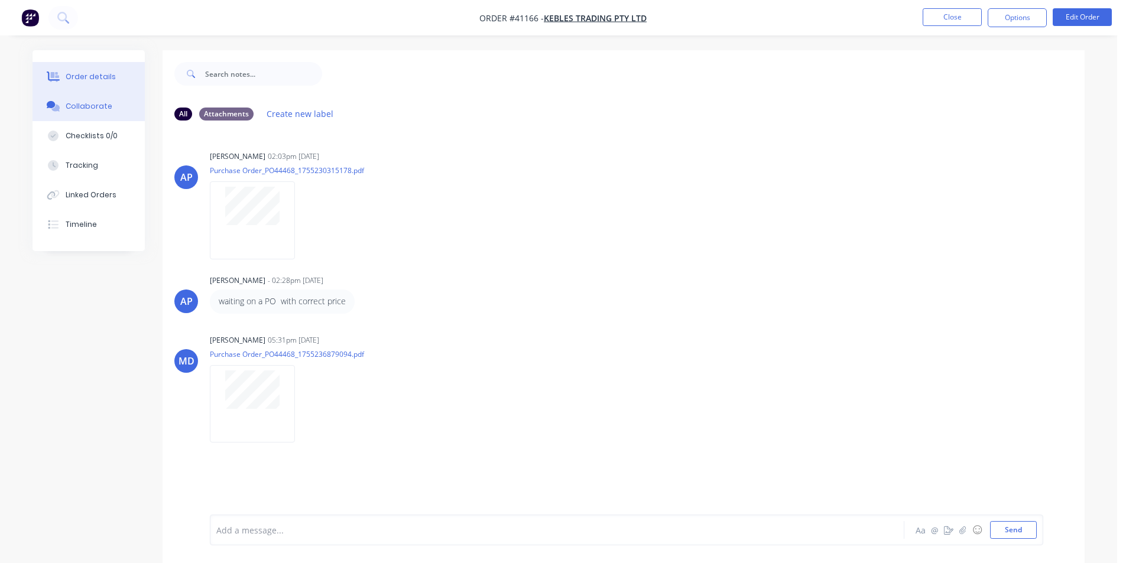
click at [112, 81] on button "Order details" at bounding box center [89, 77] width 112 height 30
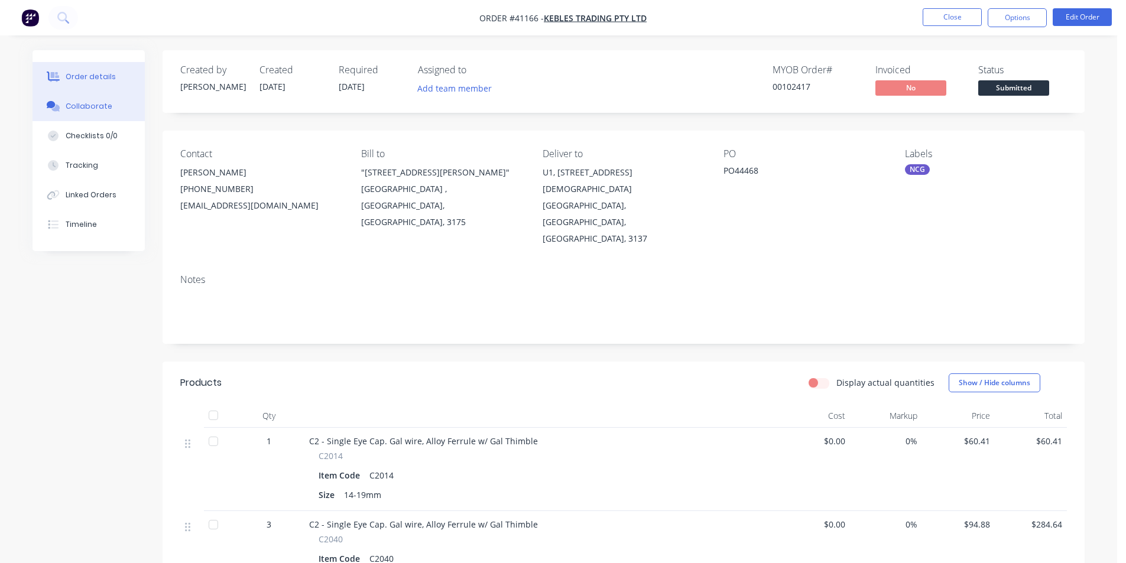
click at [113, 119] on button "Collaborate" at bounding box center [89, 107] width 112 height 30
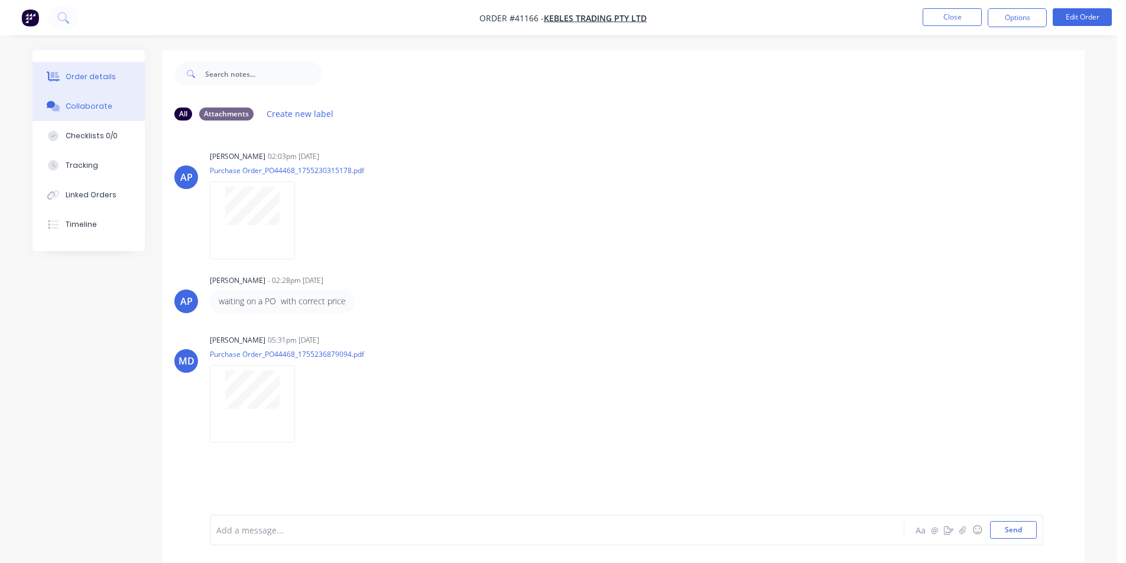
click at [89, 74] on div "Order details" at bounding box center [91, 77] width 50 height 11
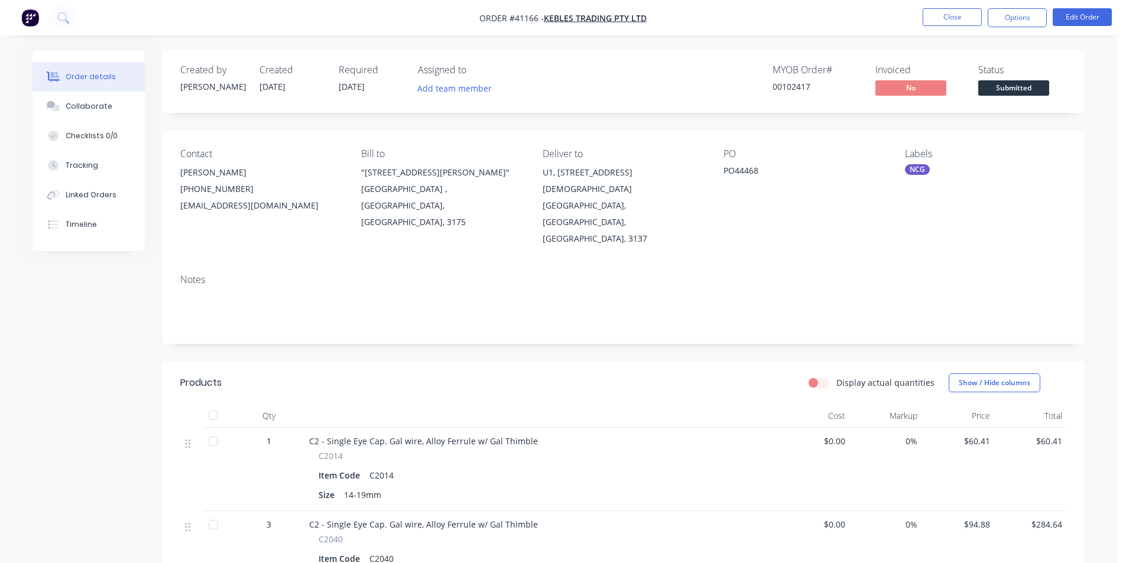
click at [128, 372] on div "Created by Angela Created 15/08/25 Required 20/08/25 Assigned to Add team membe…" at bounding box center [559, 469] width 1052 height 838
click at [100, 106] on div "Collaborate" at bounding box center [89, 106] width 47 height 11
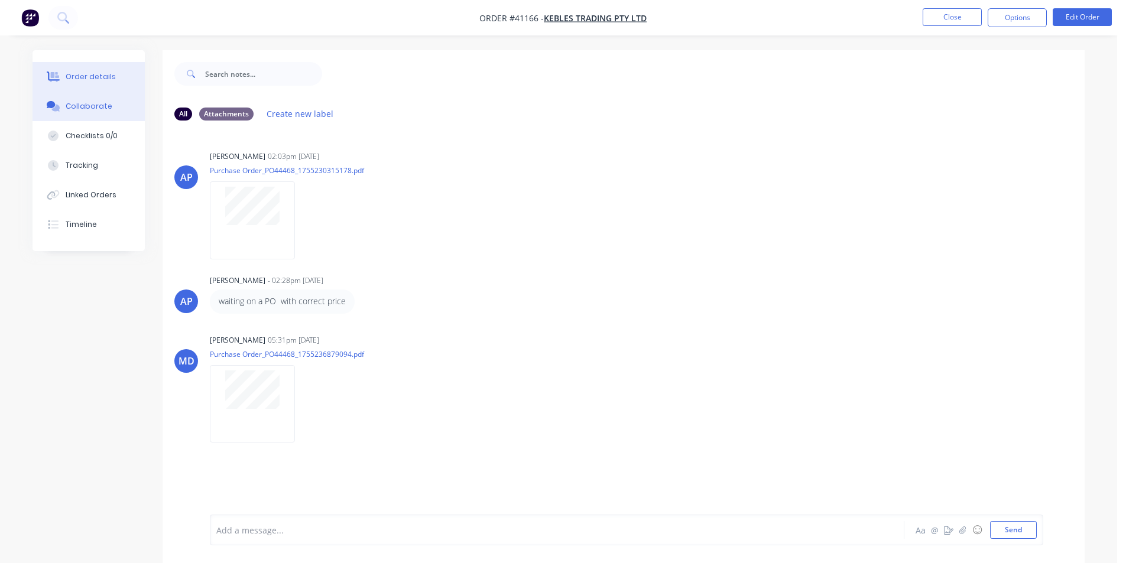
click at [99, 79] on div "Order details" at bounding box center [91, 77] width 50 height 11
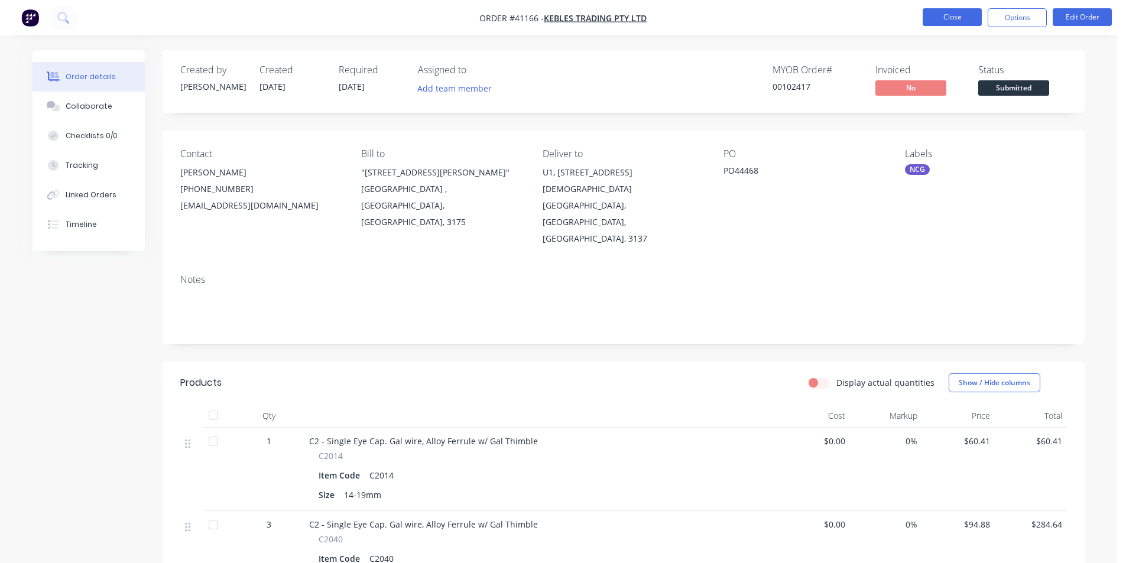
click at [969, 16] on button "Close" at bounding box center [952, 17] width 59 height 18
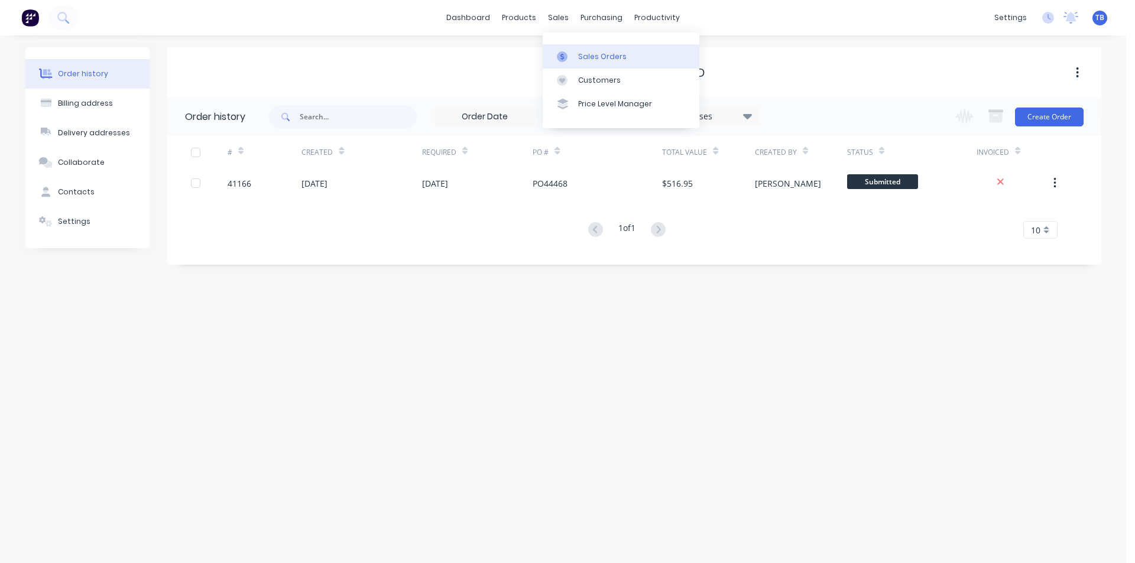
click at [592, 53] on div "Sales Orders" at bounding box center [602, 56] width 48 height 11
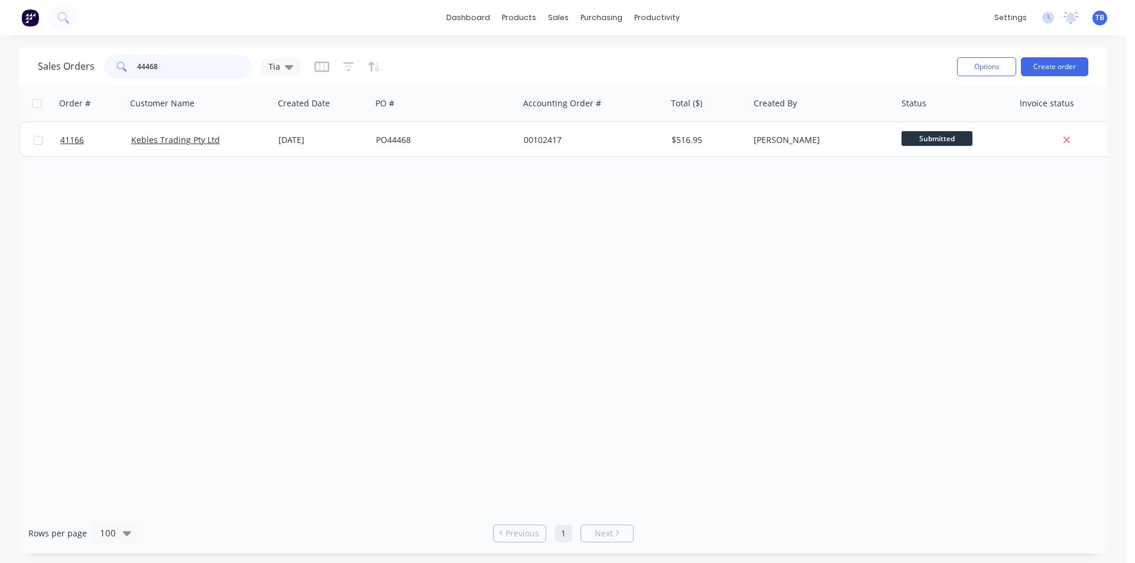
drag, startPoint x: 196, startPoint y: 59, endPoint x: 34, endPoint y: 65, distance: 162.6
click at [34, 65] on div "Sales Orders 44468 Tia Options Create order" at bounding box center [563, 66] width 1088 height 38
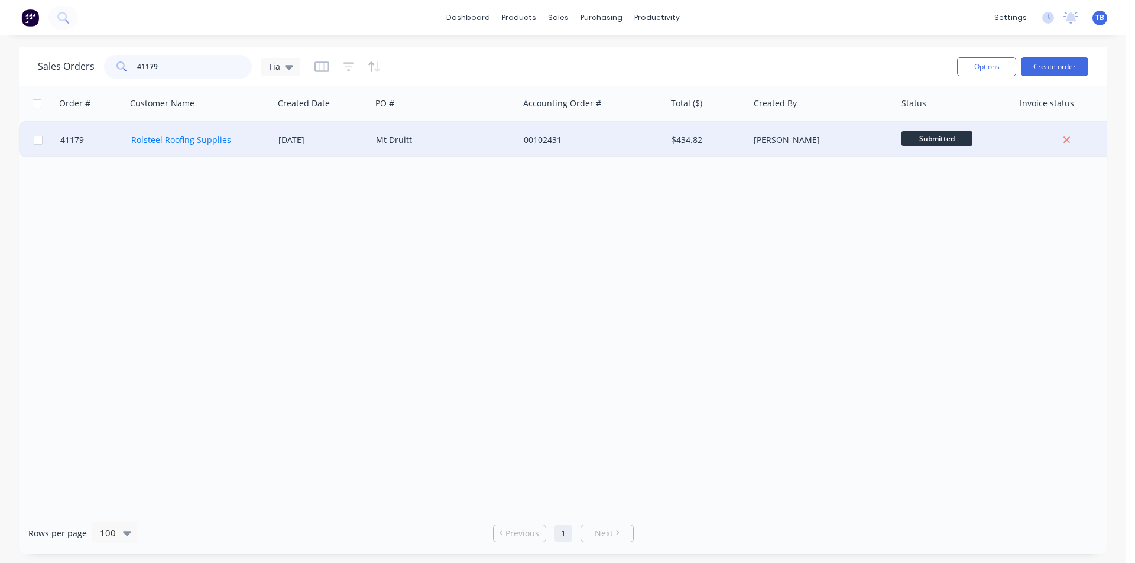
type input "41179"
click at [183, 135] on link "Rolsteel Roofing Supplies" at bounding box center [181, 139] width 100 height 11
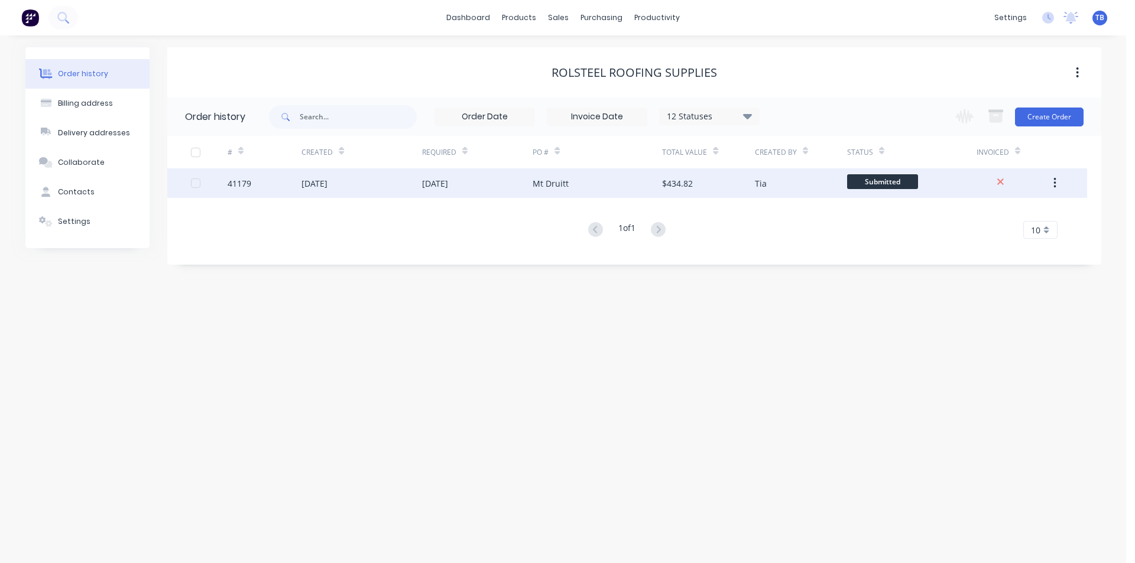
click at [304, 191] on div "[DATE]" at bounding box center [361, 183] width 120 height 30
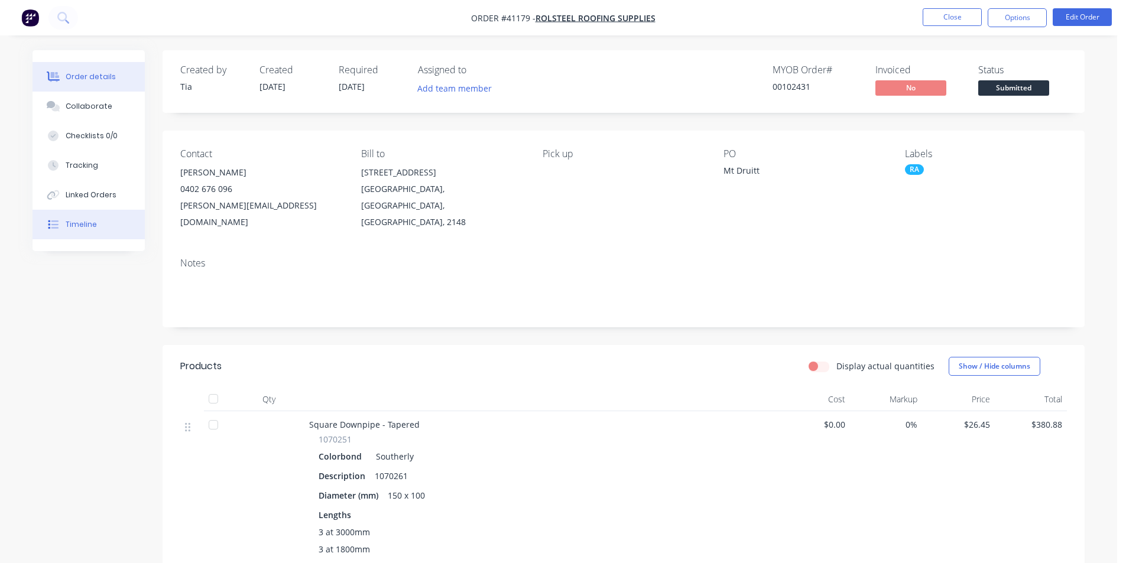
click at [100, 217] on button "Timeline" at bounding box center [89, 225] width 112 height 30
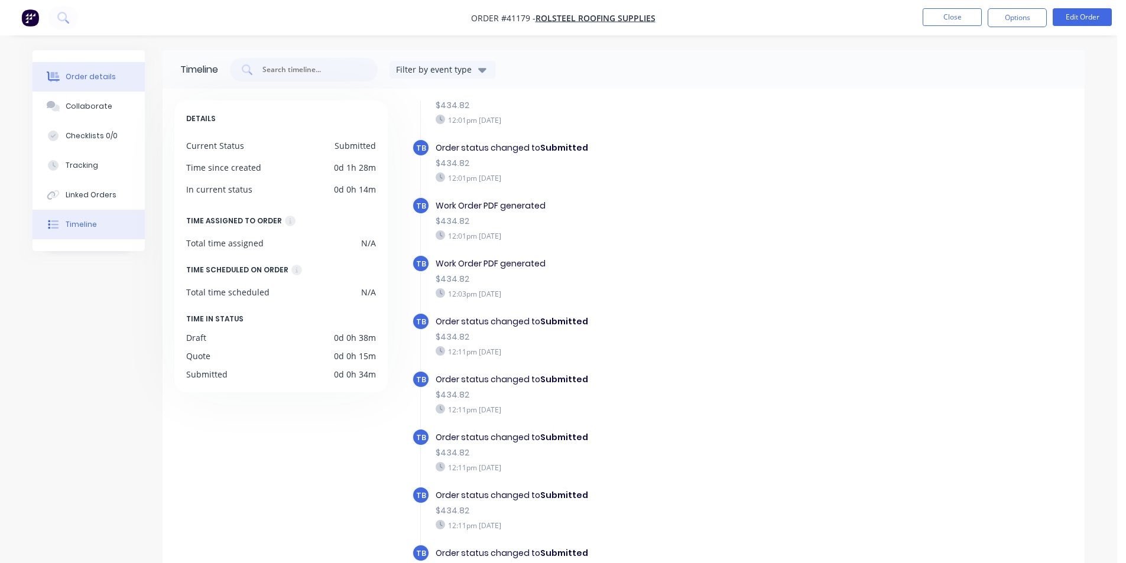
click at [89, 81] on div "Order details" at bounding box center [91, 77] width 50 height 11
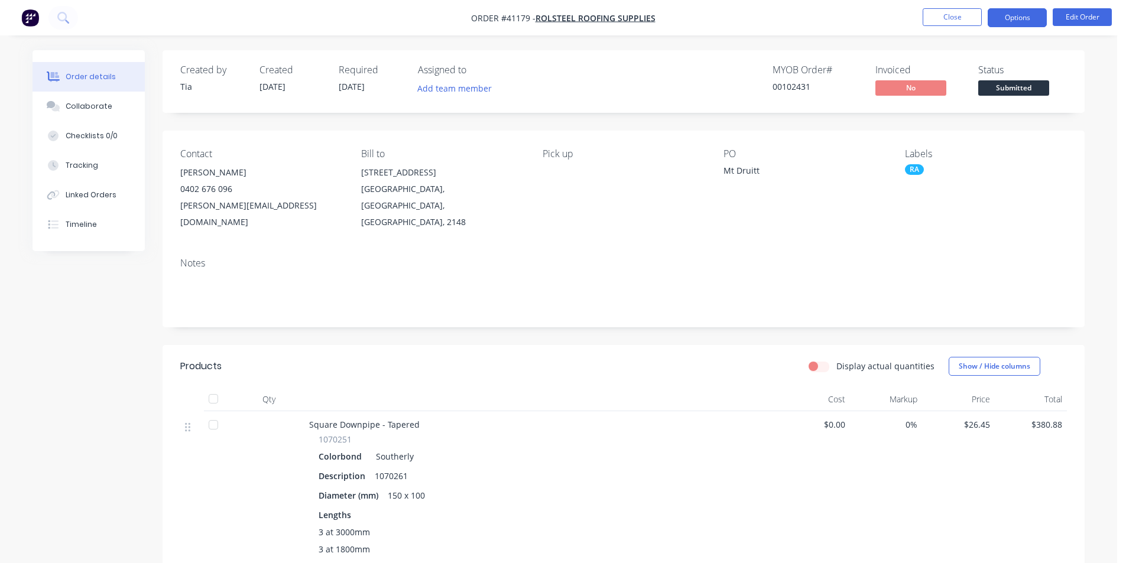
click at [1025, 26] on button "Options" at bounding box center [1017, 17] width 59 height 19
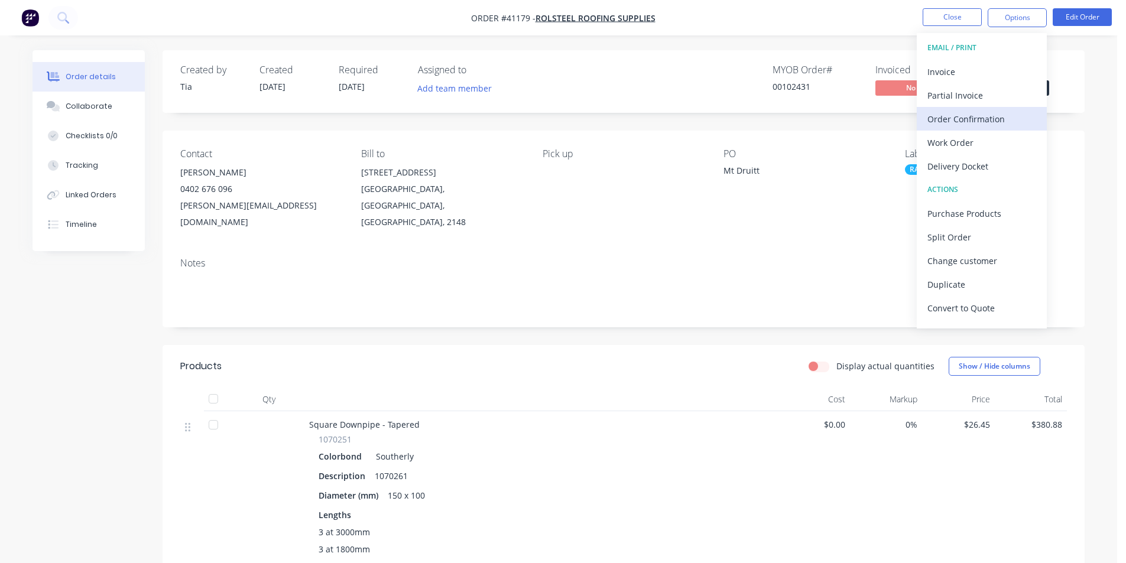
click at [976, 121] on div "Order Confirmation" at bounding box center [981, 119] width 109 height 17
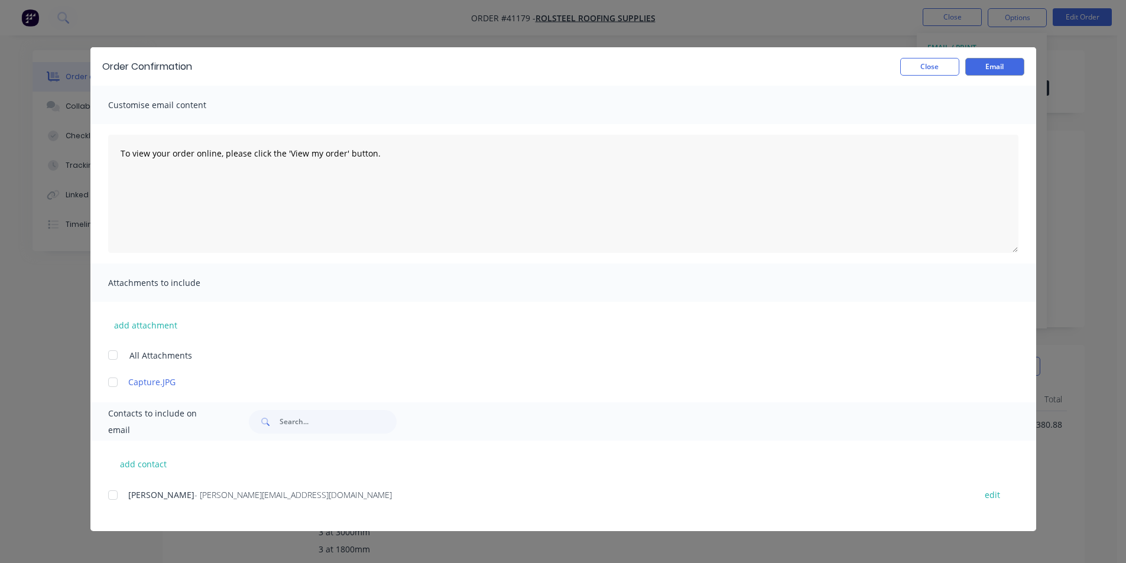
click at [106, 501] on div "add contact Keegan Laughton - keegan@rolsteelsupplies.com.au edit" at bounding box center [563, 486] width 946 height 90
click at [115, 498] on div at bounding box center [113, 495] width 24 height 24
click at [982, 70] on button "Email" at bounding box center [994, 67] width 59 height 18
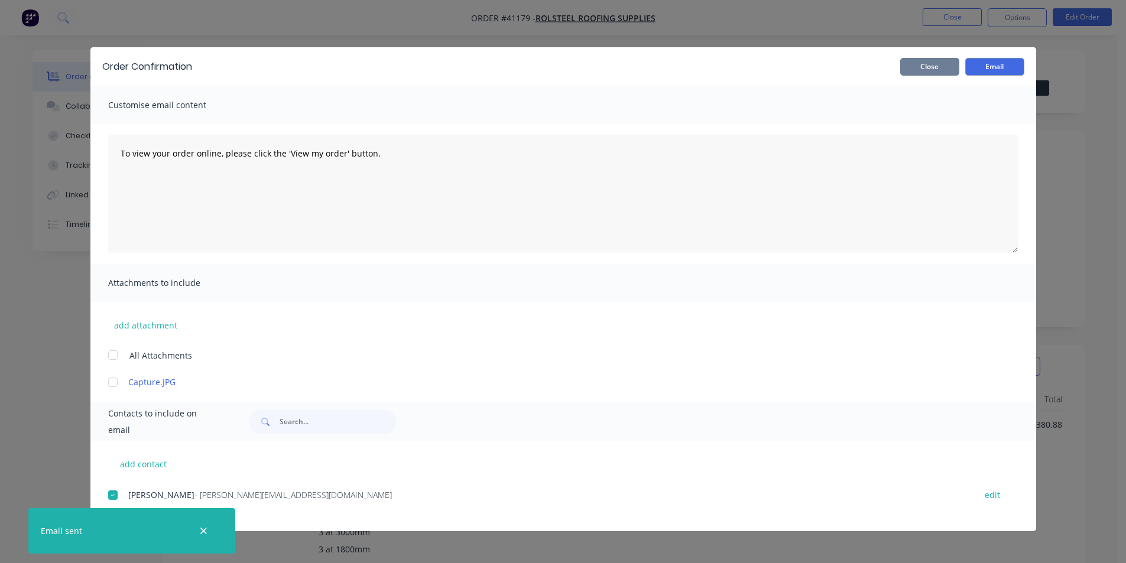
drag, startPoint x: 936, startPoint y: 74, endPoint x: 950, endPoint y: 42, distance: 34.9
click at [936, 73] on button "Close" at bounding box center [929, 67] width 59 height 18
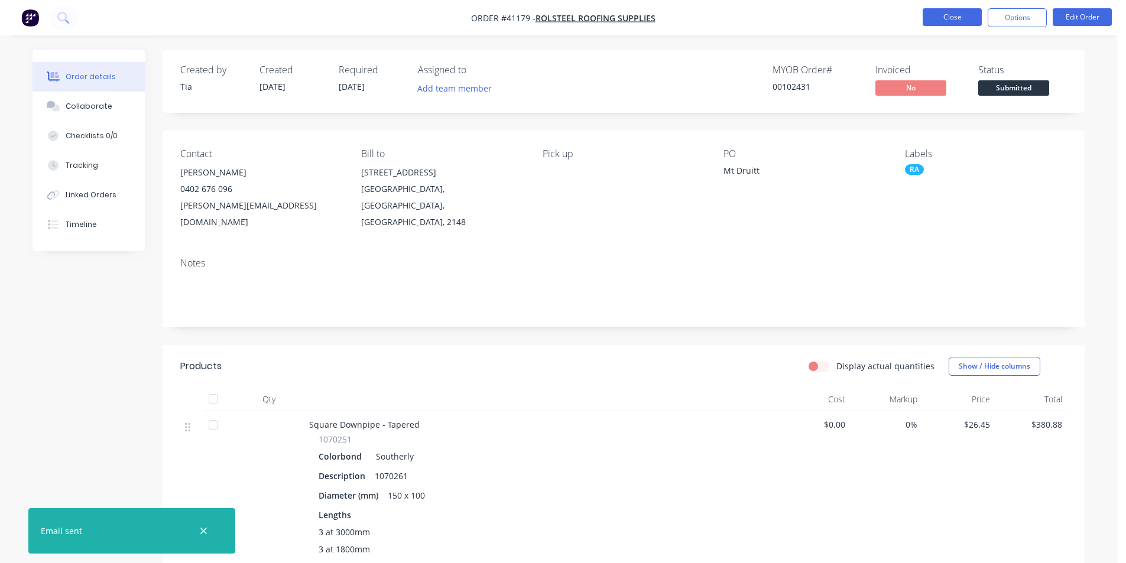
click at [955, 13] on button "Close" at bounding box center [952, 17] width 59 height 18
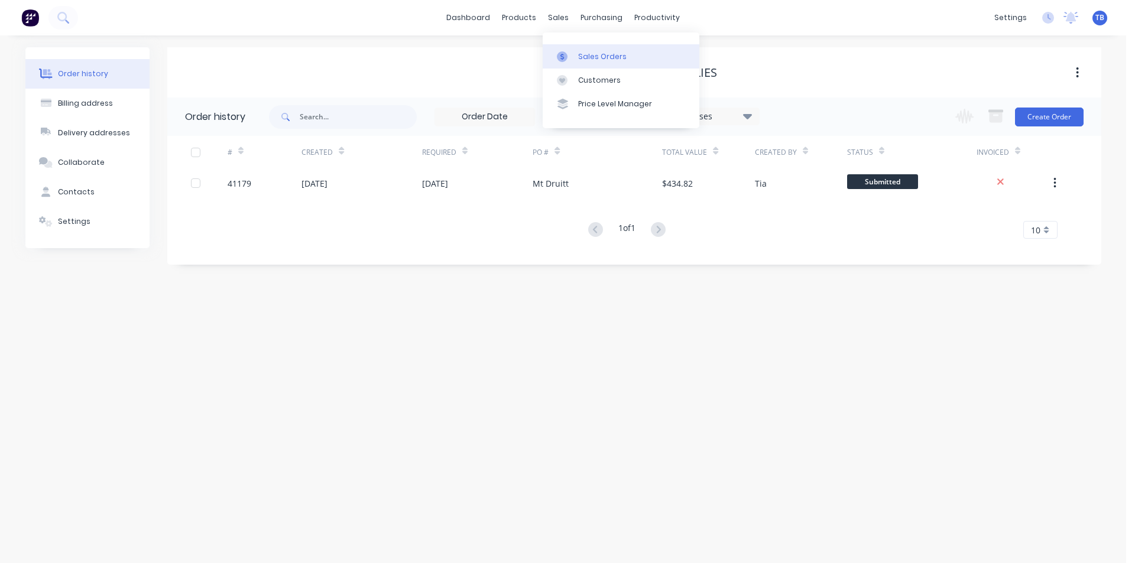
click at [565, 66] on link "Sales Orders" at bounding box center [621, 56] width 157 height 24
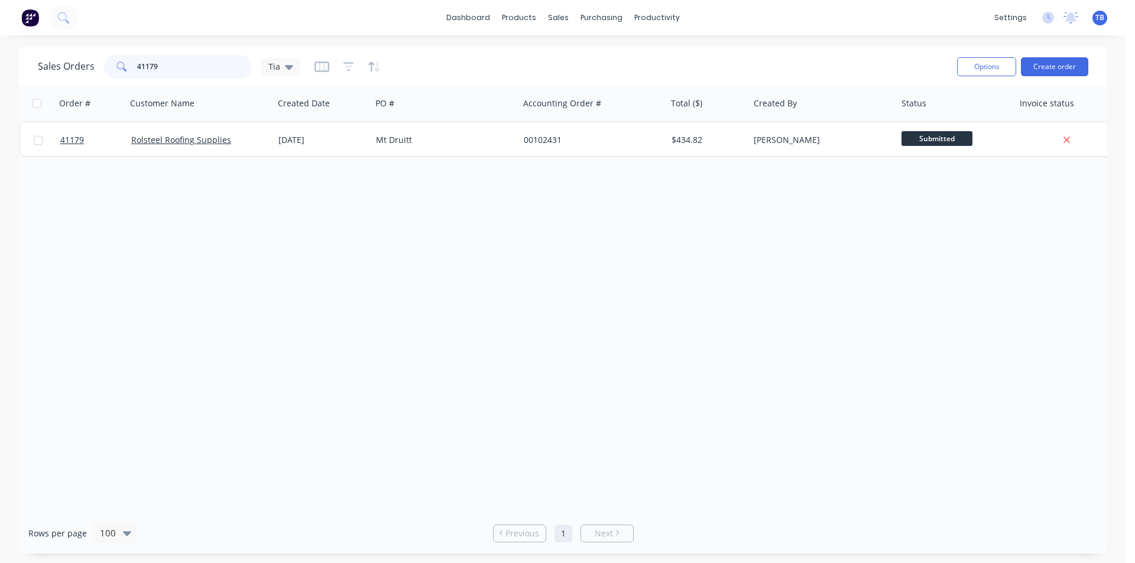
drag, startPoint x: 204, startPoint y: 66, endPoint x: -132, endPoint y: 67, distance: 336.9
click at [0, 67] on html "dashboard products sales purchasing productivity dashboard products Product Cat…" at bounding box center [567, 281] width 1135 height 563
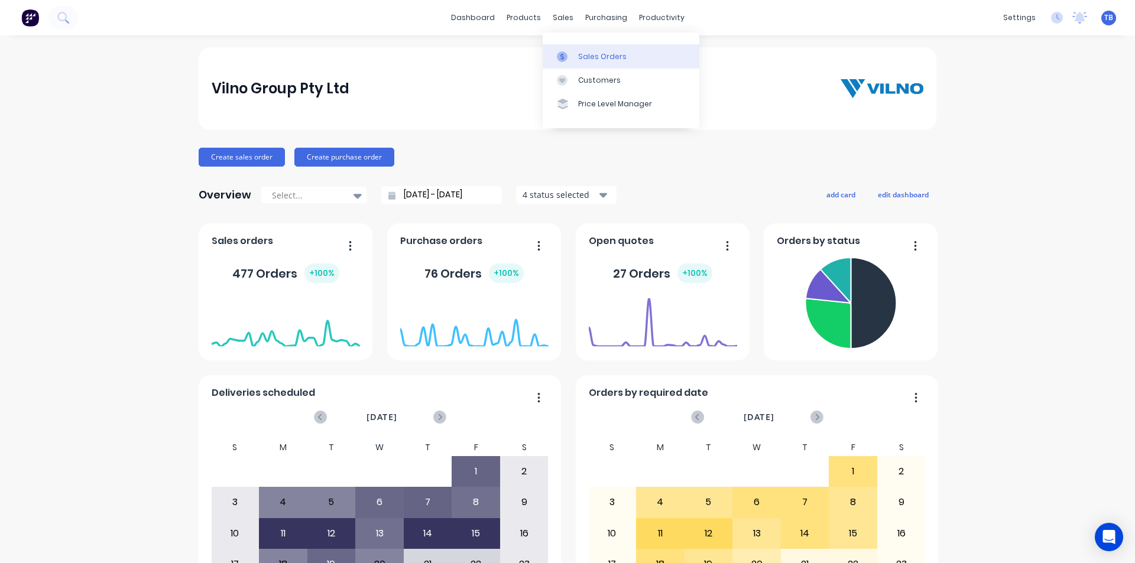
click at [576, 57] on link "Sales Orders" at bounding box center [621, 56] width 157 height 24
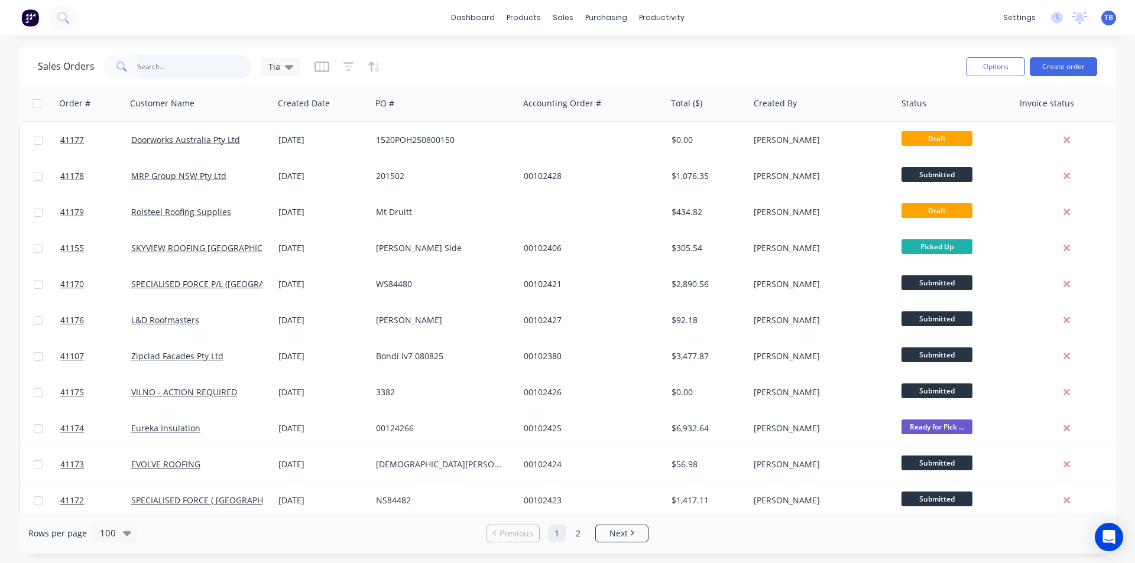
click at [200, 66] on input "text" at bounding box center [194, 67] width 115 height 24
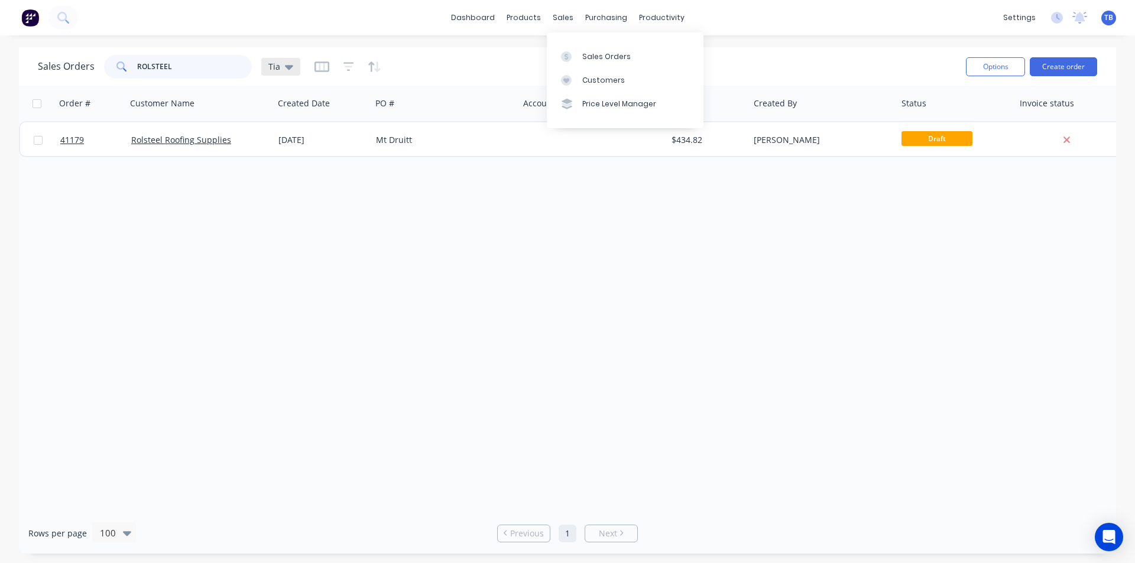
type input "ROLSTEEL"
click at [293, 64] on div "Tia" at bounding box center [280, 67] width 39 height 18
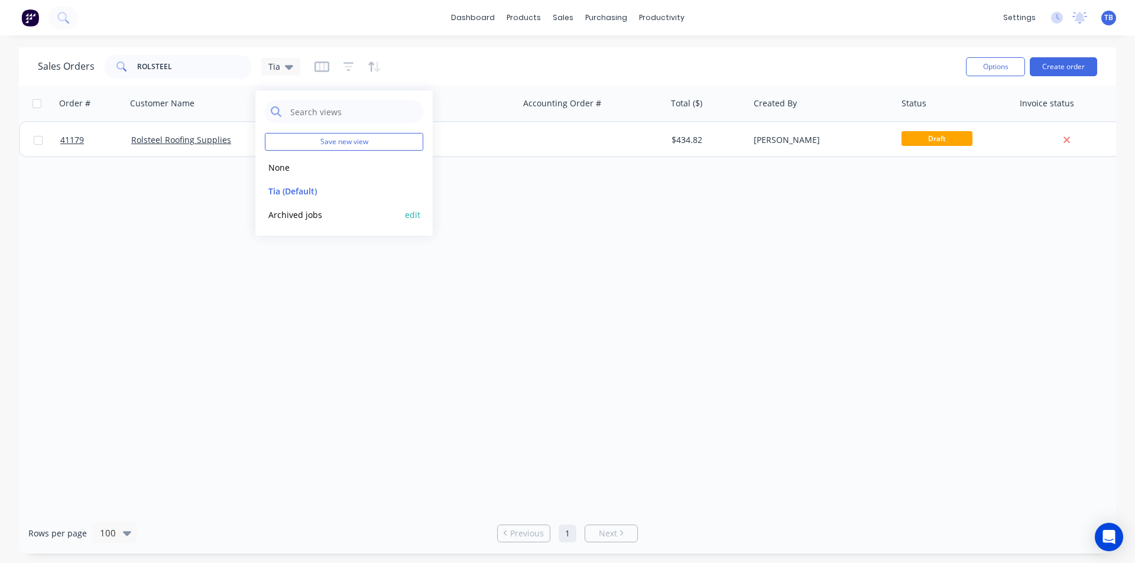
click at [296, 215] on button "Archived jobs" at bounding box center [332, 215] width 135 height 14
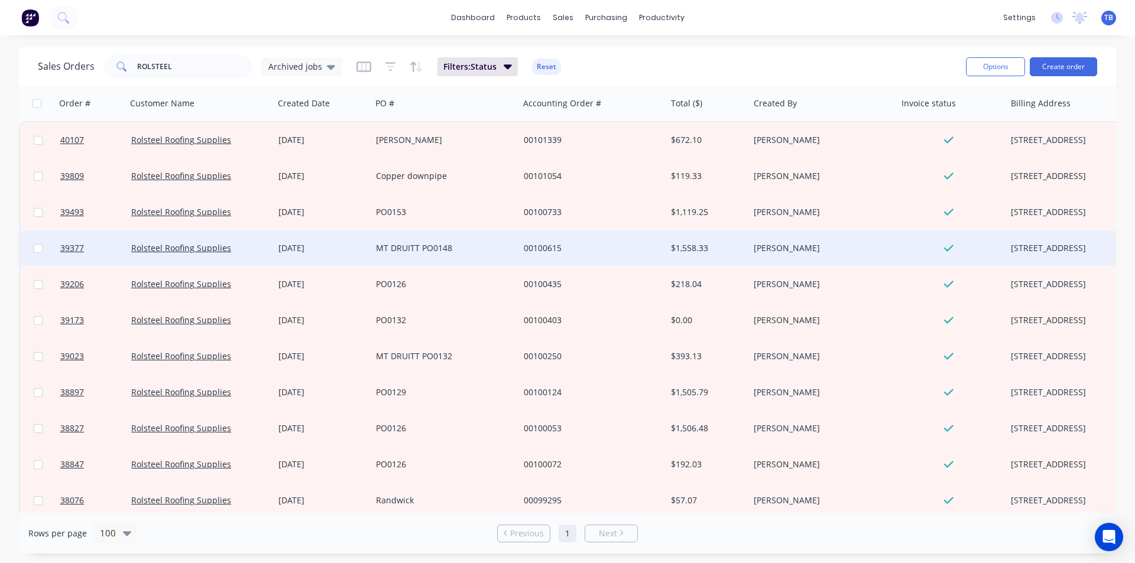
click at [413, 251] on div "MT DRUITT PO0148" at bounding box center [441, 248] width 131 height 12
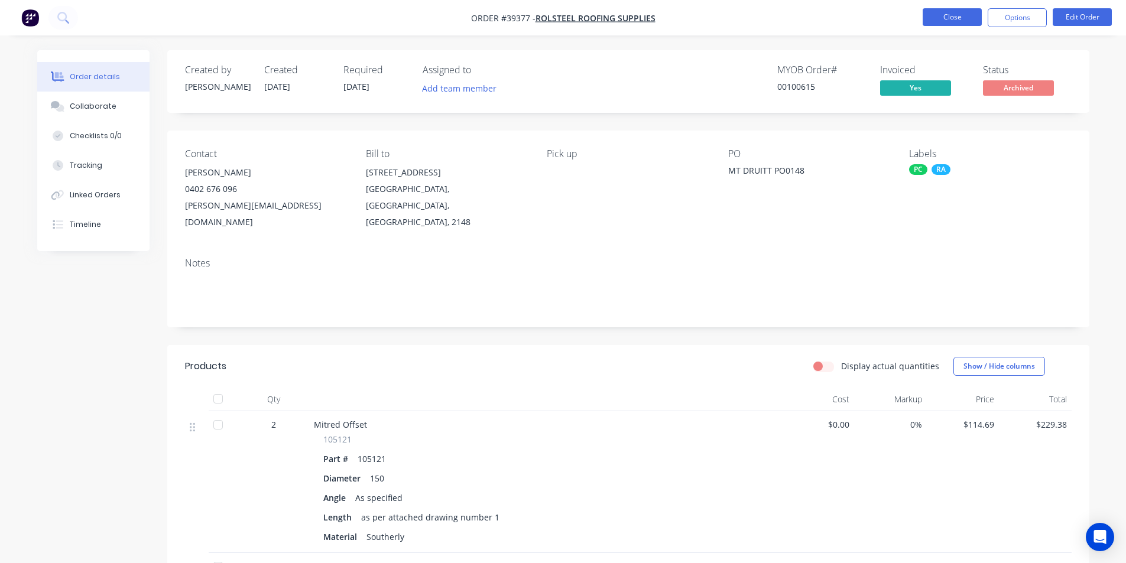
click at [952, 11] on button "Close" at bounding box center [952, 17] width 59 height 18
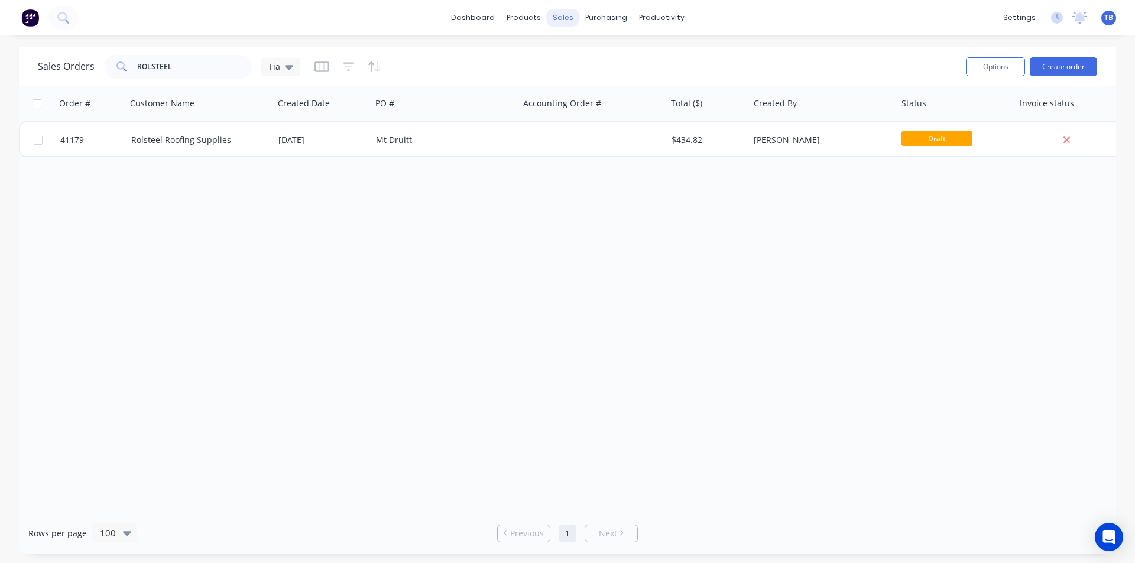
click at [564, 21] on div "sales" at bounding box center [563, 18] width 33 height 18
click at [564, 14] on div "sales" at bounding box center [563, 18] width 33 height 18
click at [595, 82] on div "Customers" at bounding box center [603, 80] width 43 height 11
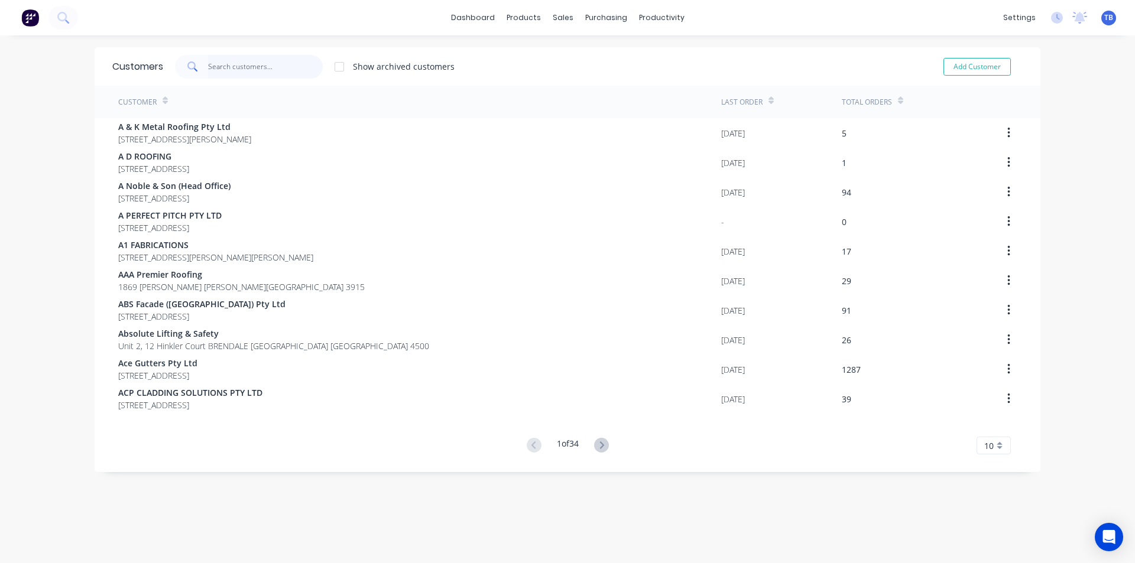
click at [210, 64] on input "text" at bounding box center [265, 67] width 115 height 24
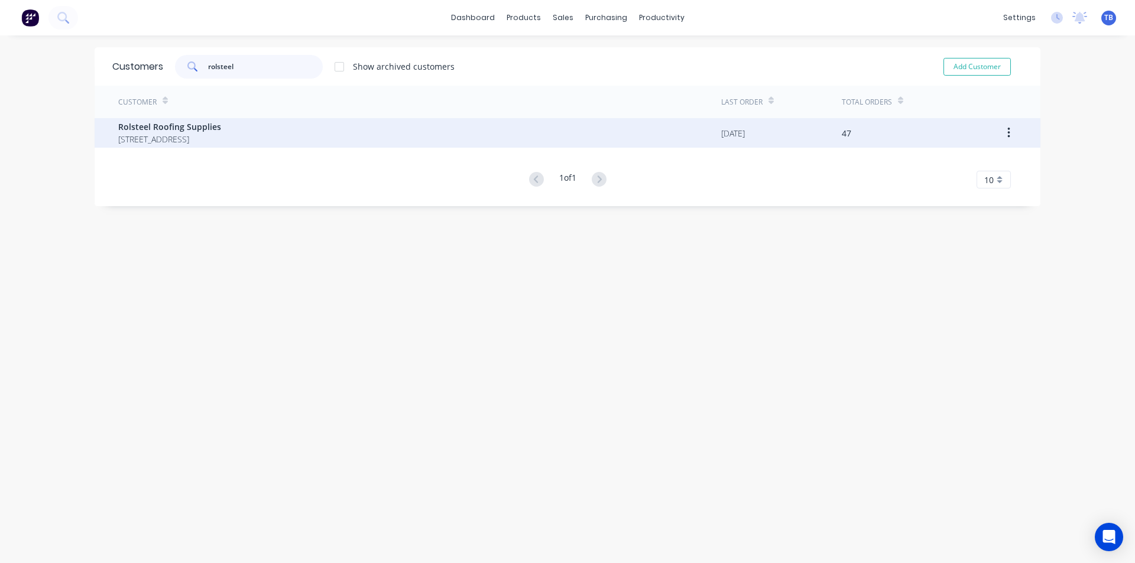
type input "rolsteel"
click at [221, 141] on span "[STREET_ADDRESS]" at bounding box center [169, 139] width 103 height 12
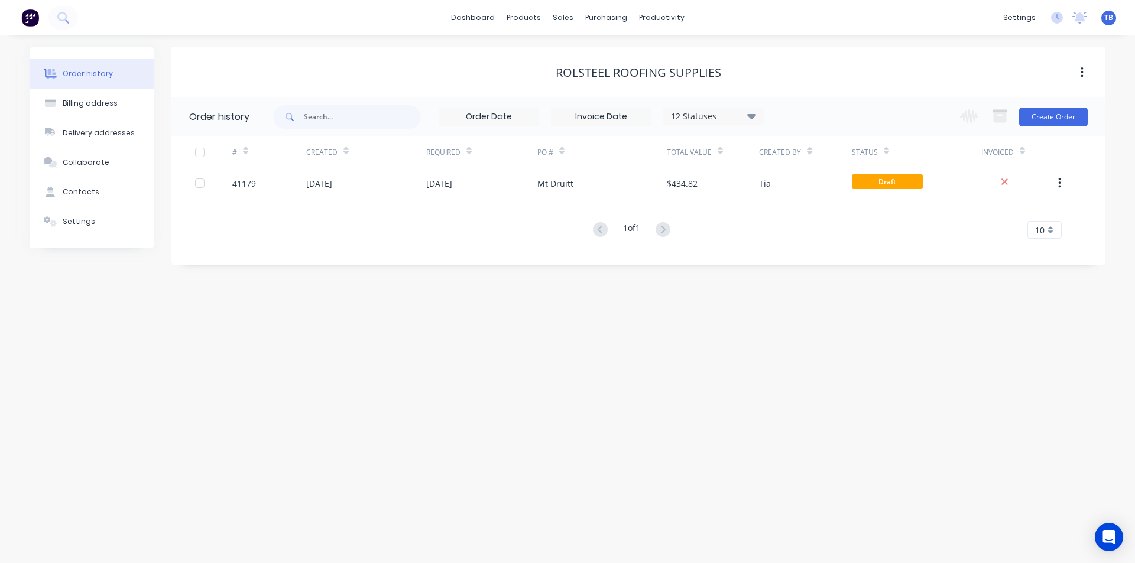
click at [756, 114] on icon at bounding box center [751, 115] width 9 height 5
click at [811, 276] on label at bounding box center [811, 276] width 0 height 0
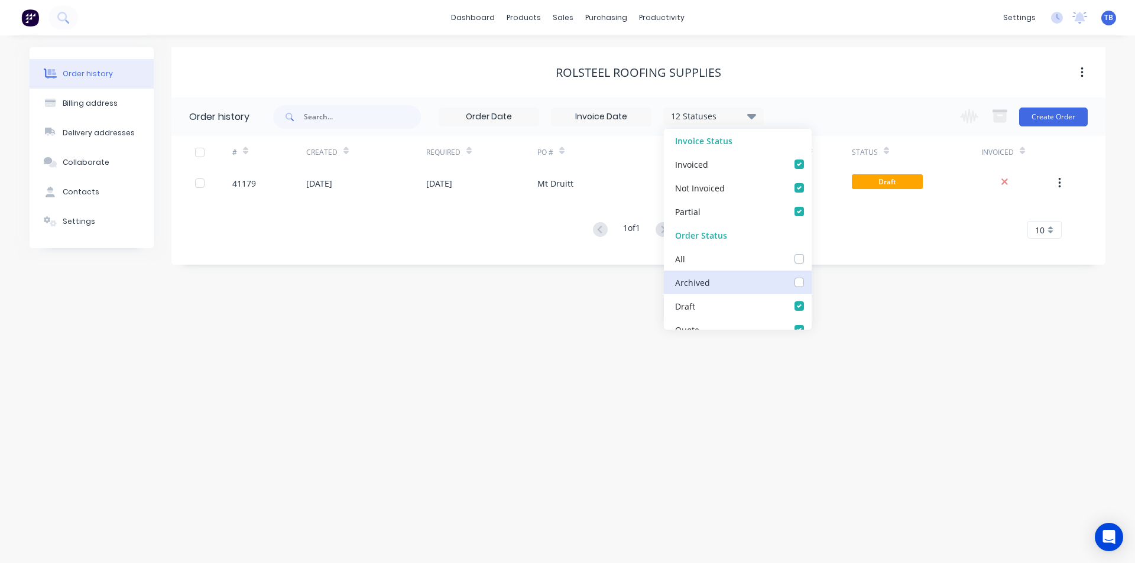
click at [811, 285] on input "checkbox" at bounding box center [815, 281] width 9 height 11
checkbox input "true"
click at [462, 343] on div "Order history Billing address Delivery addresses Collaborate Contacts Settings …" at bounding box center [567, 299] width 1135 height 528
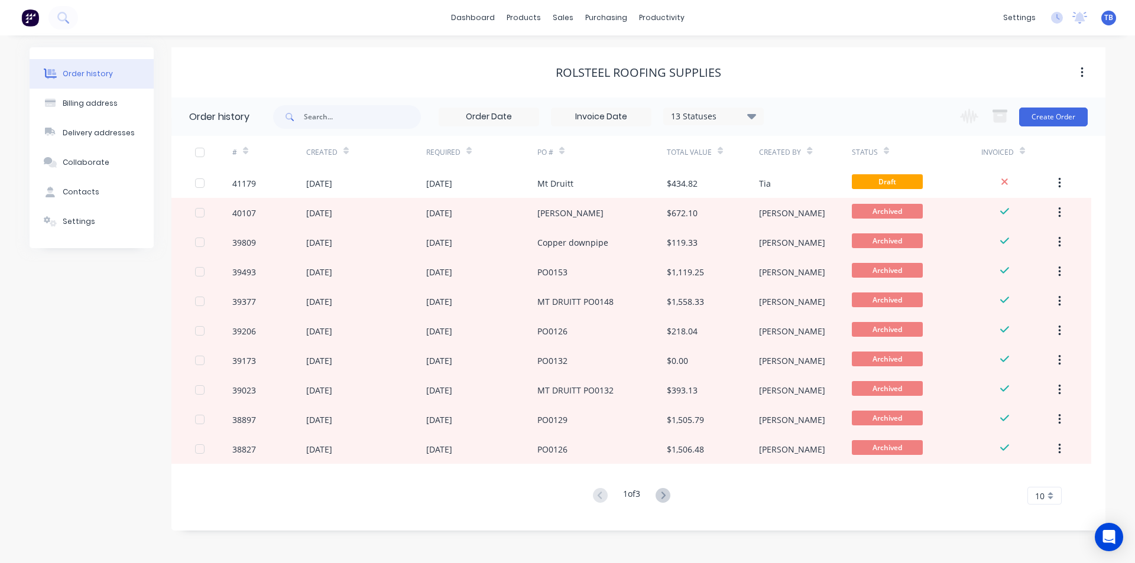
click at [1043, 497] on span "10" at bounding box center [1039, 496] width 9 height 12
click at [1044, 475] on div "35" at bounding box center [1044, 476] width 33 height 21
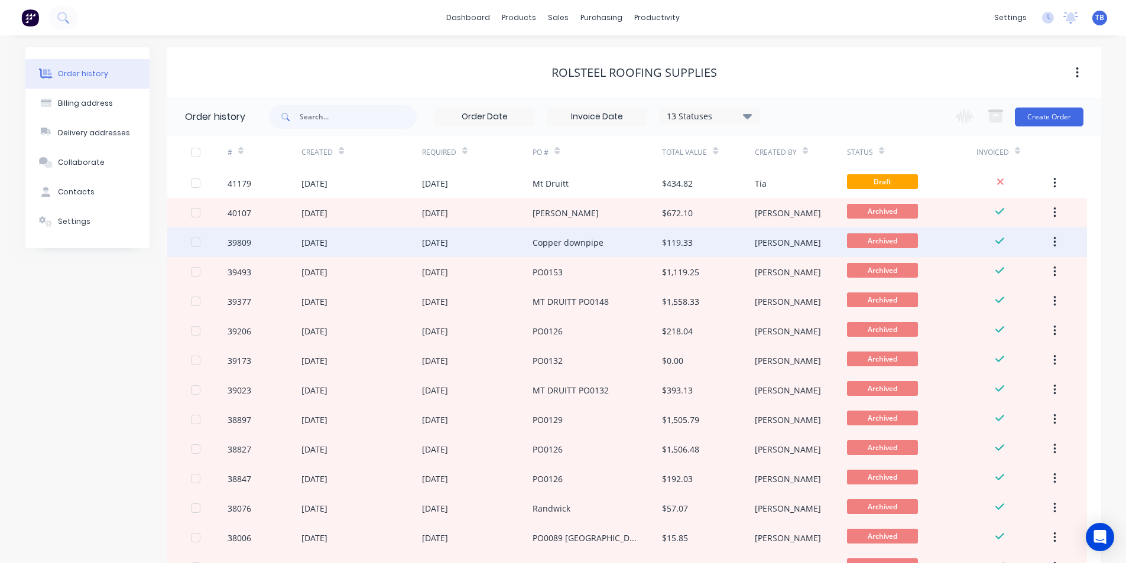
click at [587, 246] on div "Copper downpipe" at bounding box center [568, 242] width 71 height 12
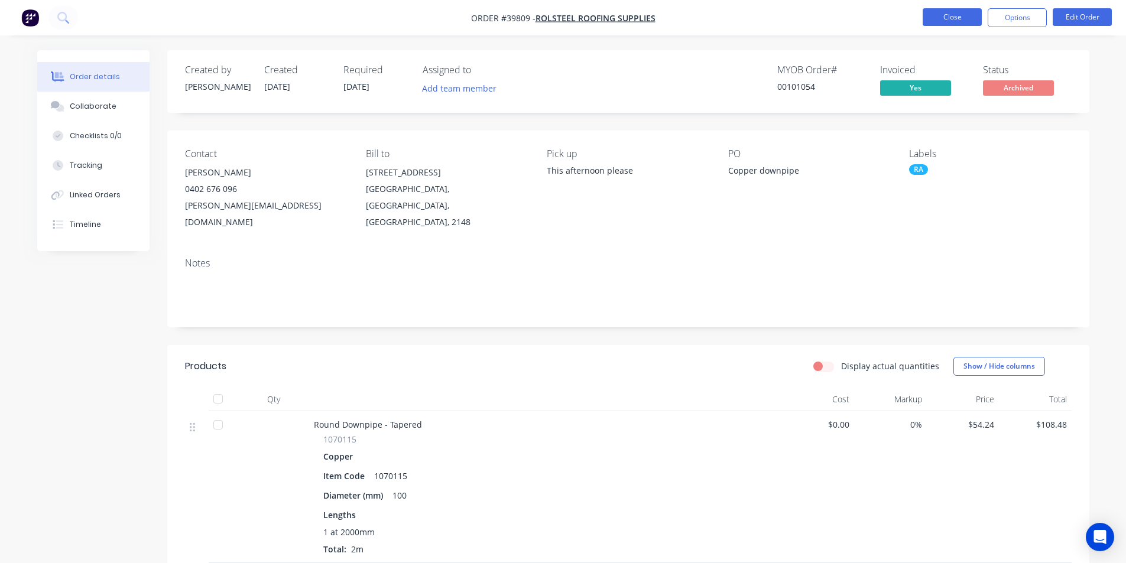
click at [927, 19] on button "Close" at bounding box center [952, 17] width 59 height 18
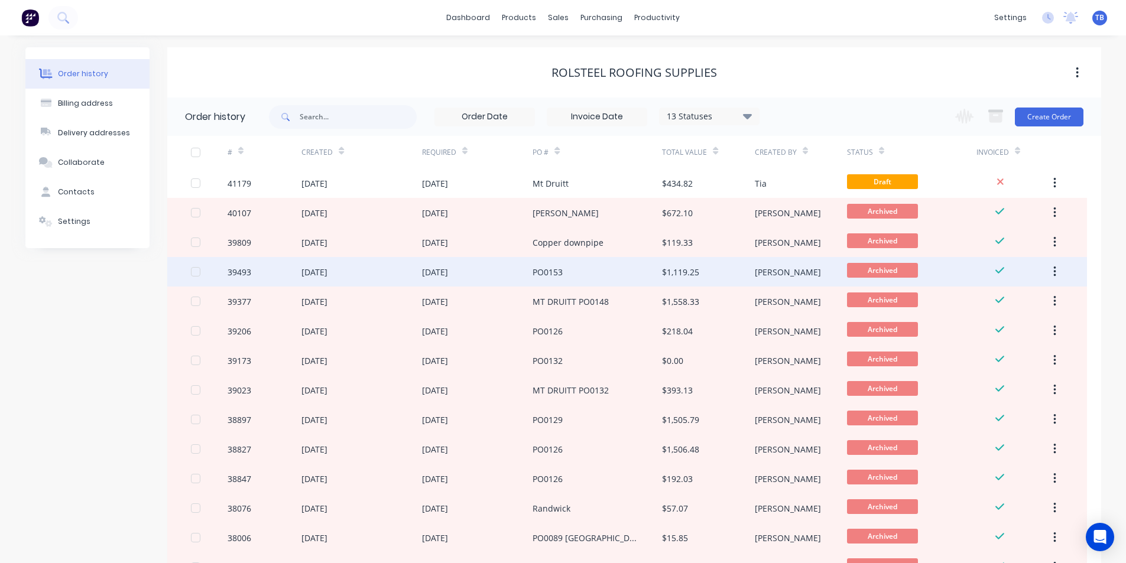
click at [734, 273] on div "$1,119.25" at bounding box center [708, 272] width 92 height 30
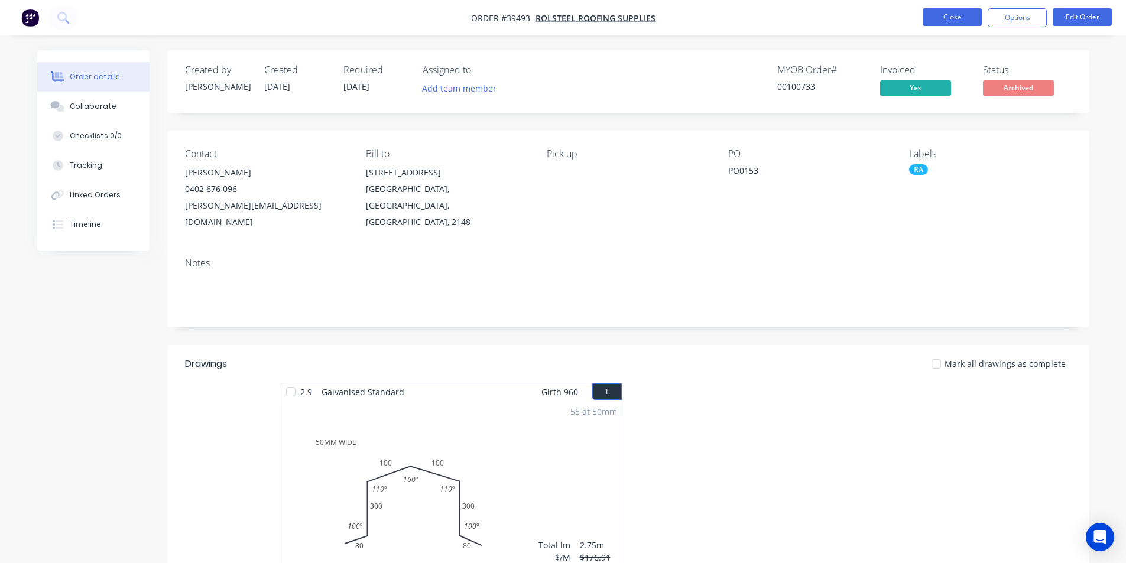
click at [928, 15] on button "Close" at bounding box center [952, 17] width 59 height 18
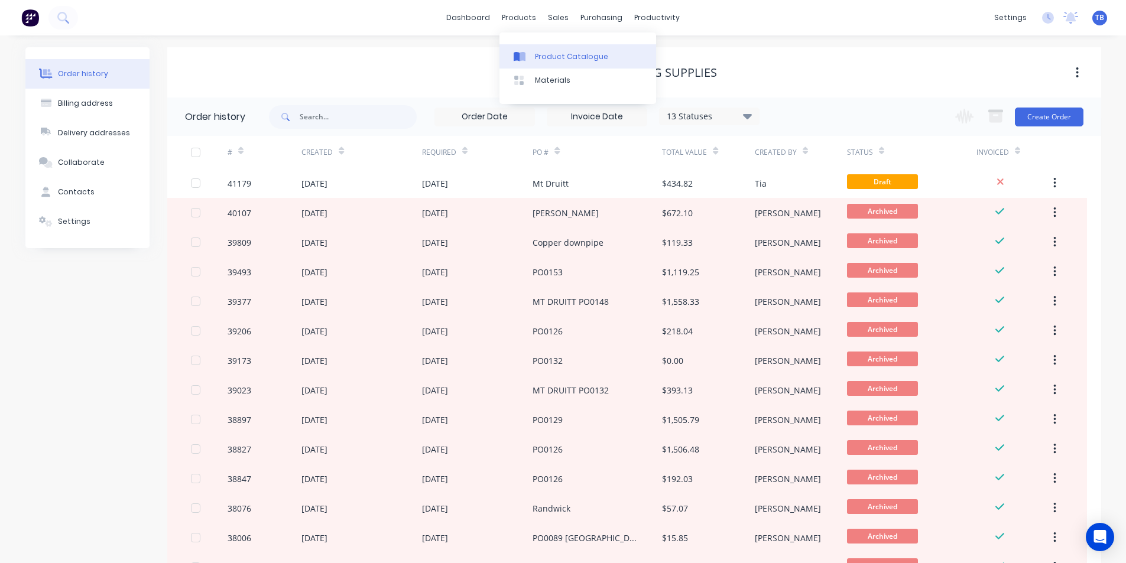
click at [541, 64] on link "Product Catalogue" at bounding box center [577, 56] width 157 height 24
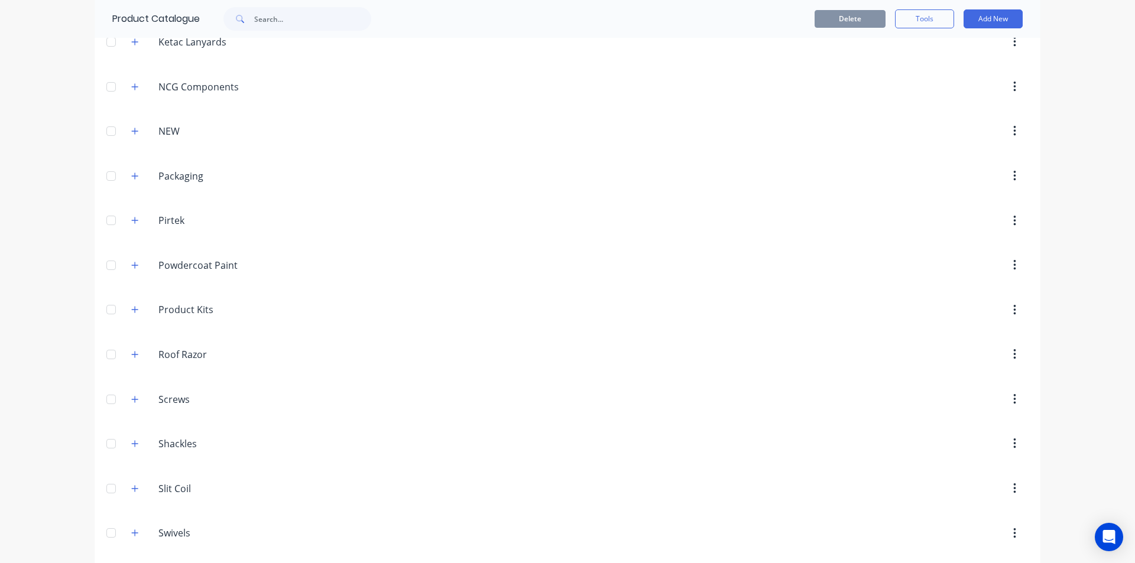
scroll to position [596, 0]
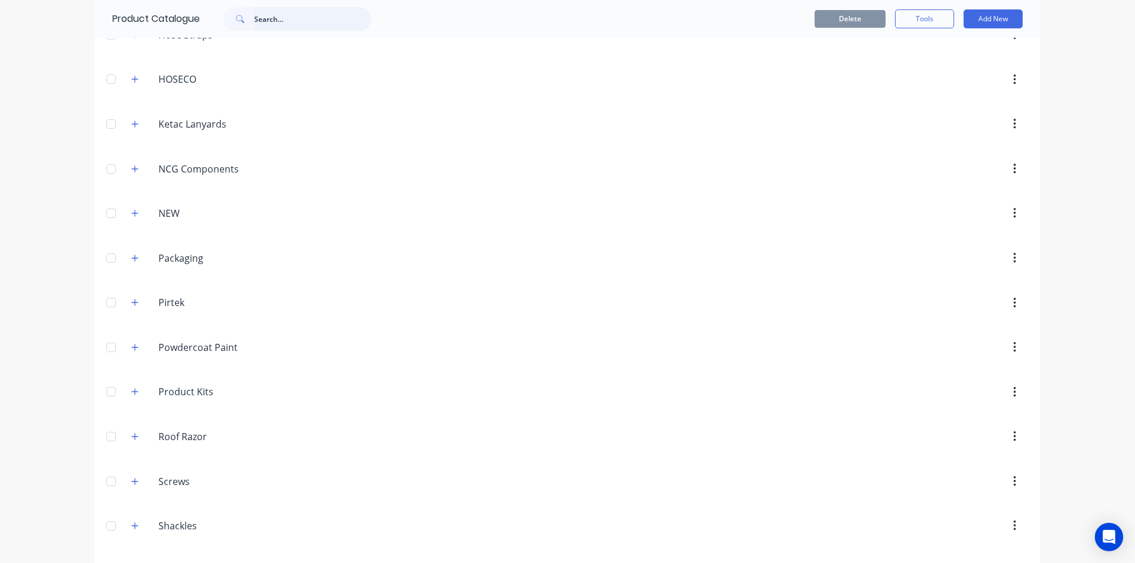
click at [323, 14] on input "text" at bounding box center [312, 19] width 117 height 24
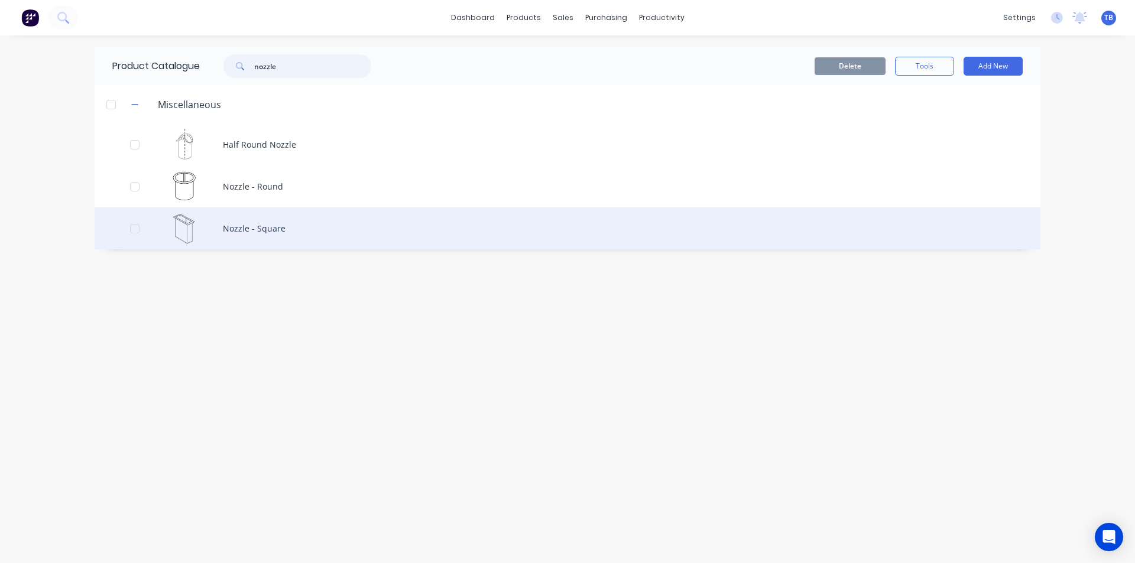
type input "nozzle"
click at [267, 222] on div "Nozzle - Square" at bounding box center [568, 228] width 946 height 42
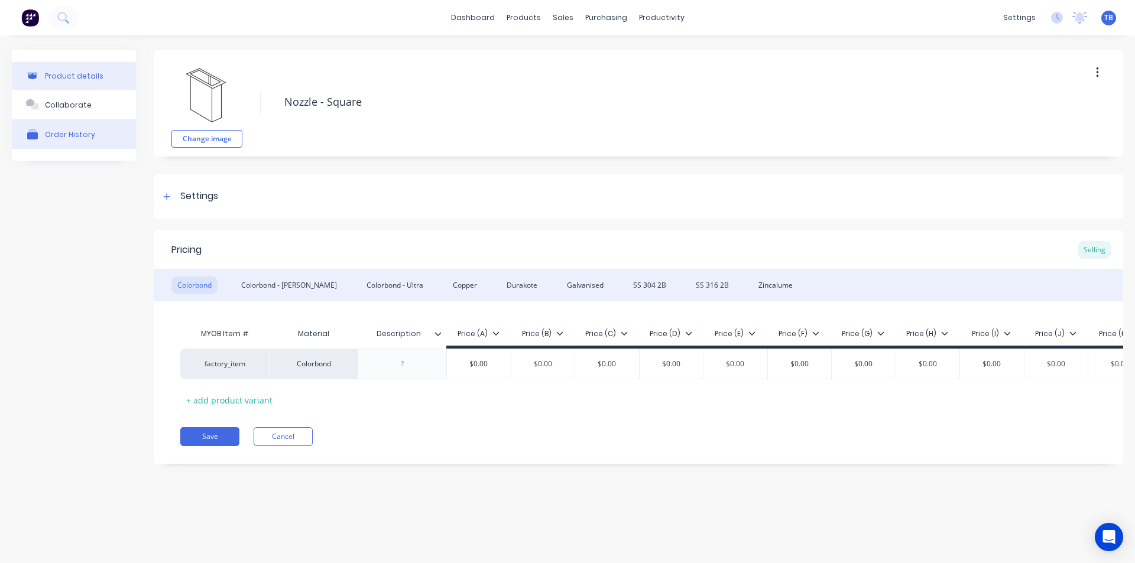
click at [54, 138] on div "Order History" at bounding box center [70, 134] width 50 height 9
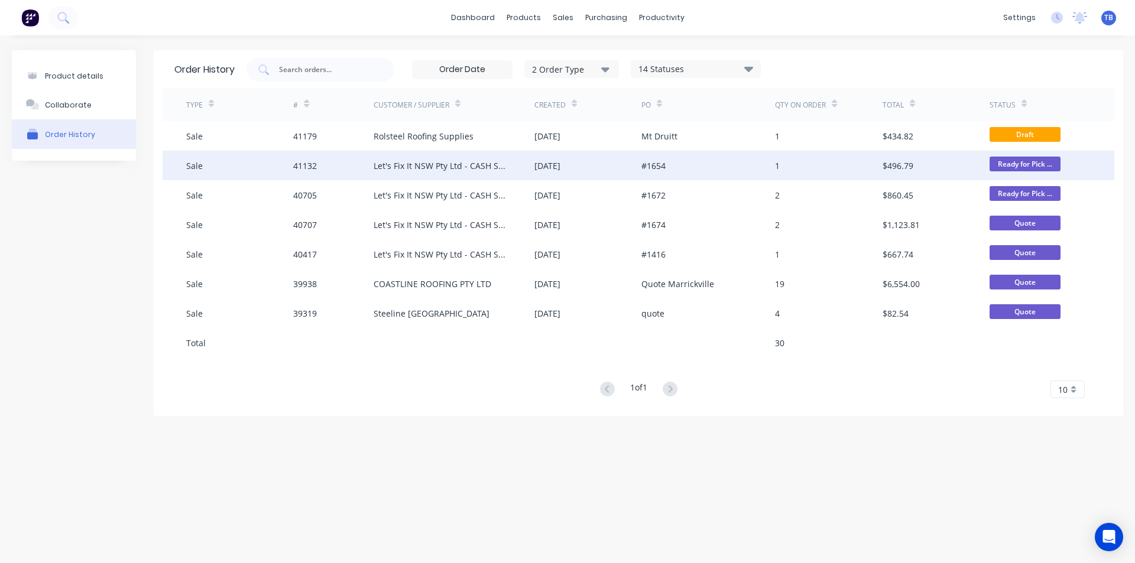
click at [462, 162] on div "Let's Fix It NSW Pty Ltd - CASH SALE" at bounding box center [442, 166] width 137 height 12
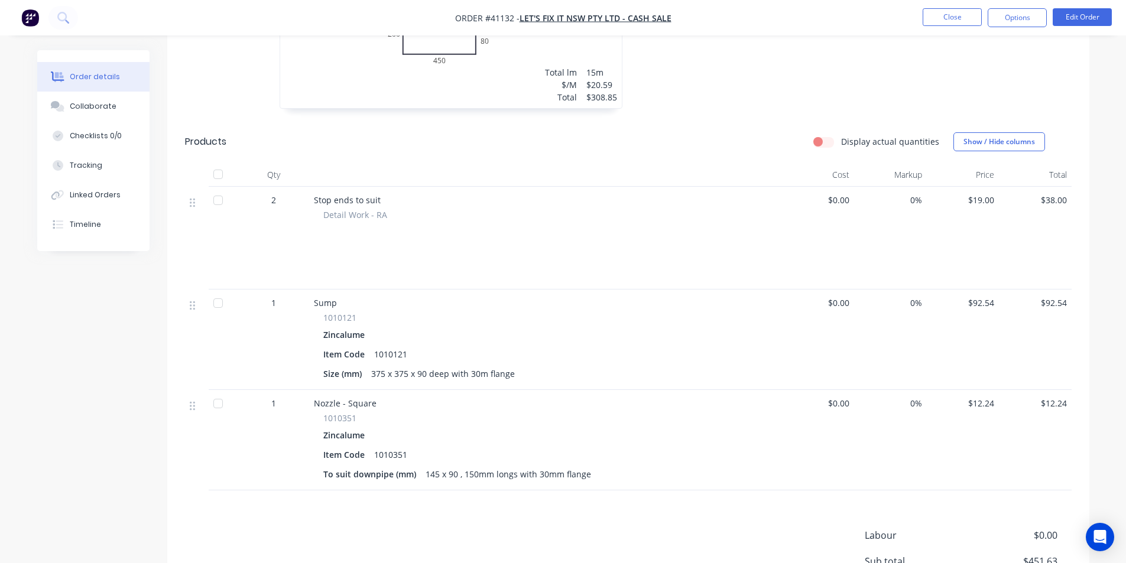
scroll to position [532, 0]
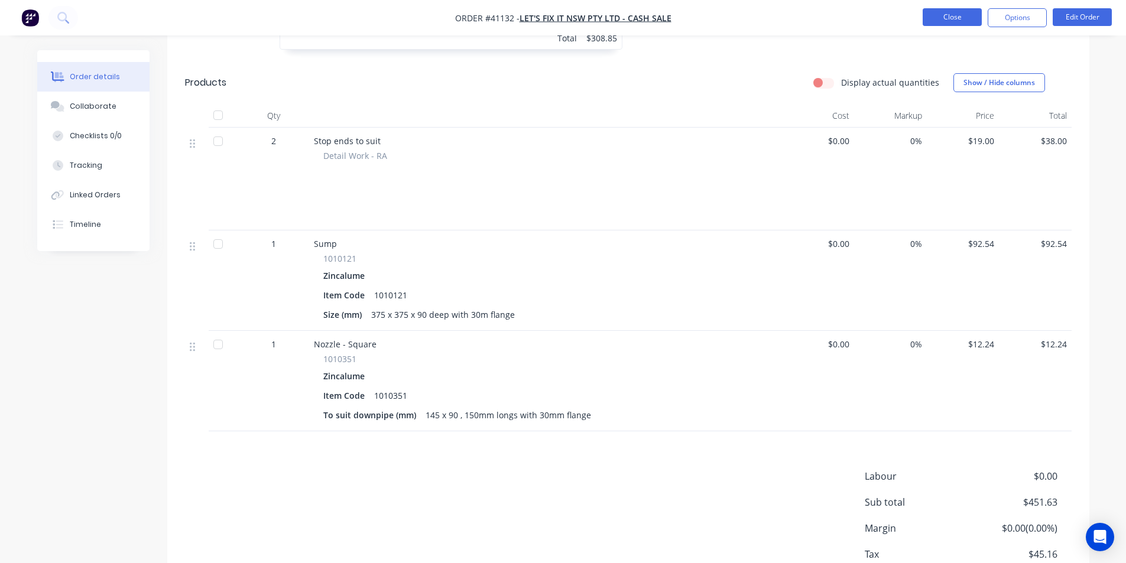
click at [937, 17] on button "Close" at bounding box center [952, 17] width 59 height 18
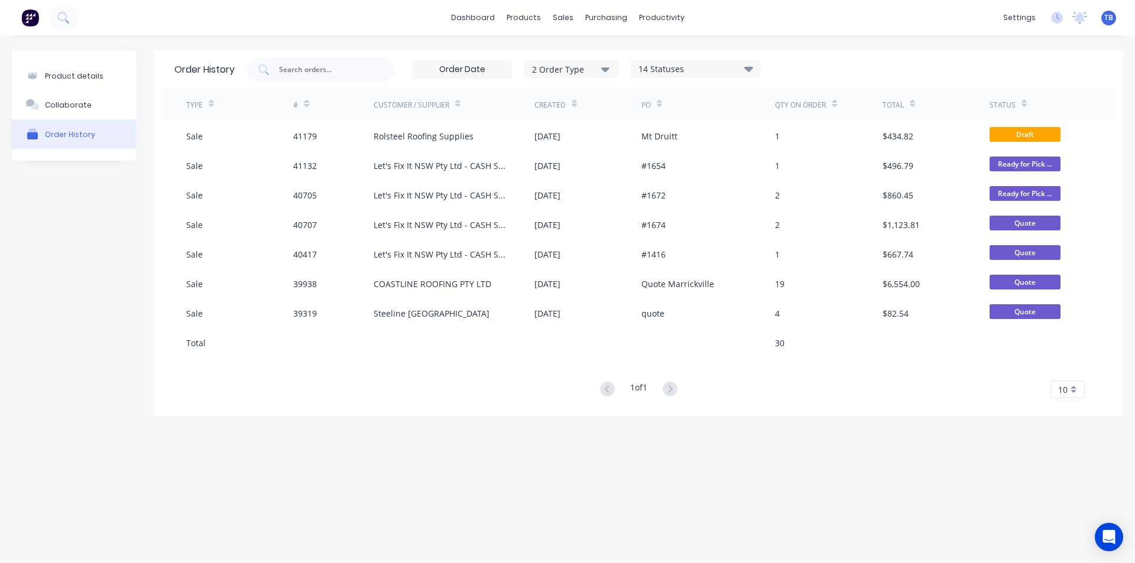
click at [1064, 386] on span "10" at bounding box center [1062, 390] width 9 height 12
click at [1067, 368] on div "35" at bounding box center [1067, 369] width 33 height 21
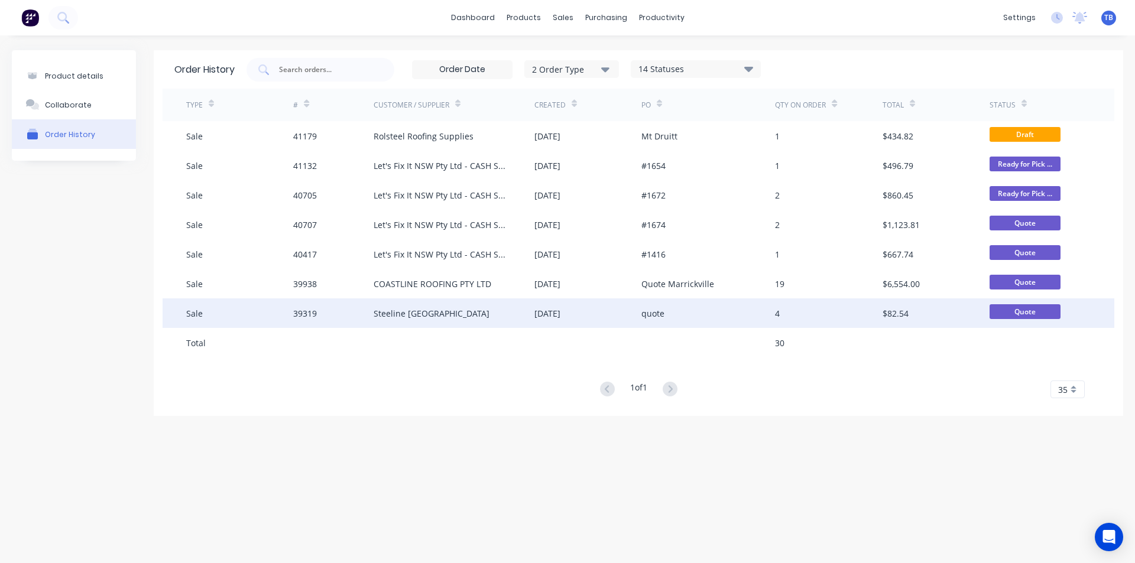
click at [395, 313] on div "Steeline [GEOGRAPHIC_DATA]" at bounding box center [432, 313] width 116 height 12
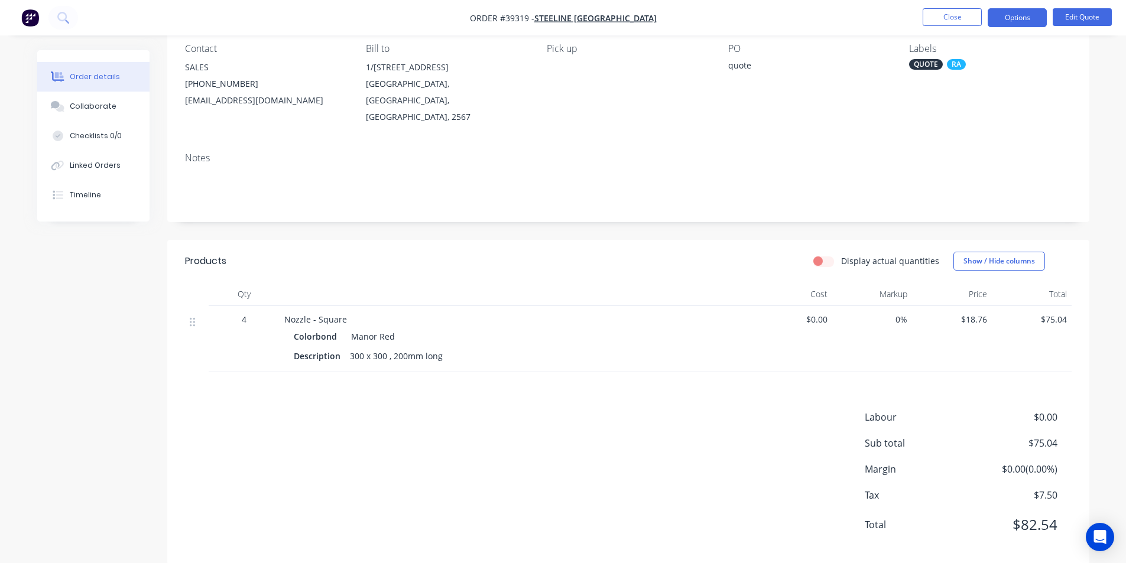
scroll to position [108, 0]
click at [950, 15] on button "Close" at bounding box center [952, 17] width 59 height 18
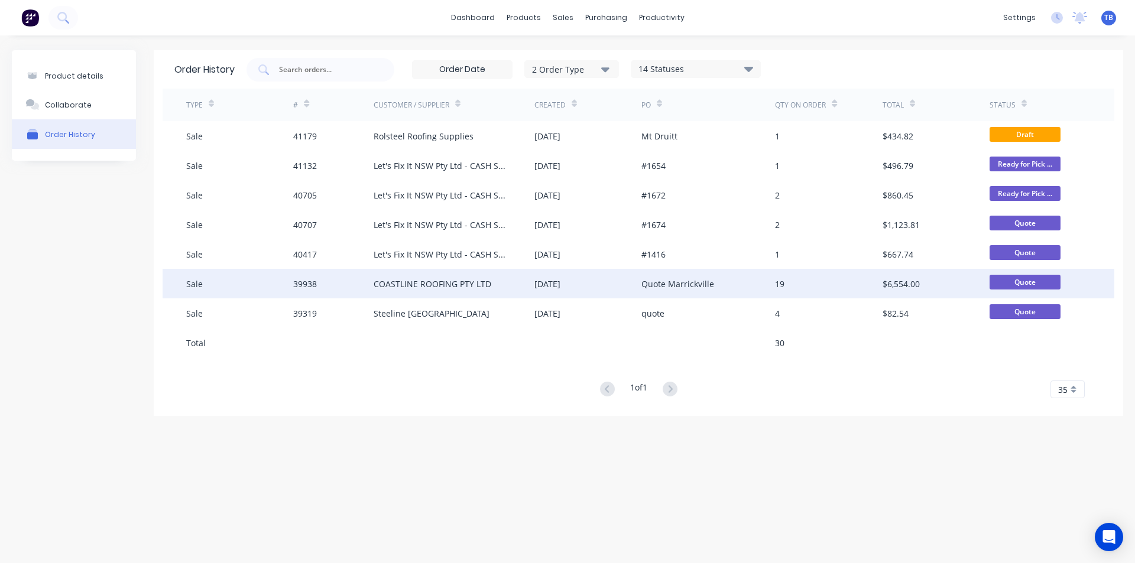
click at [556, 280] on div "[DATE]" at bounding box center [547, 284] width 26 height 12
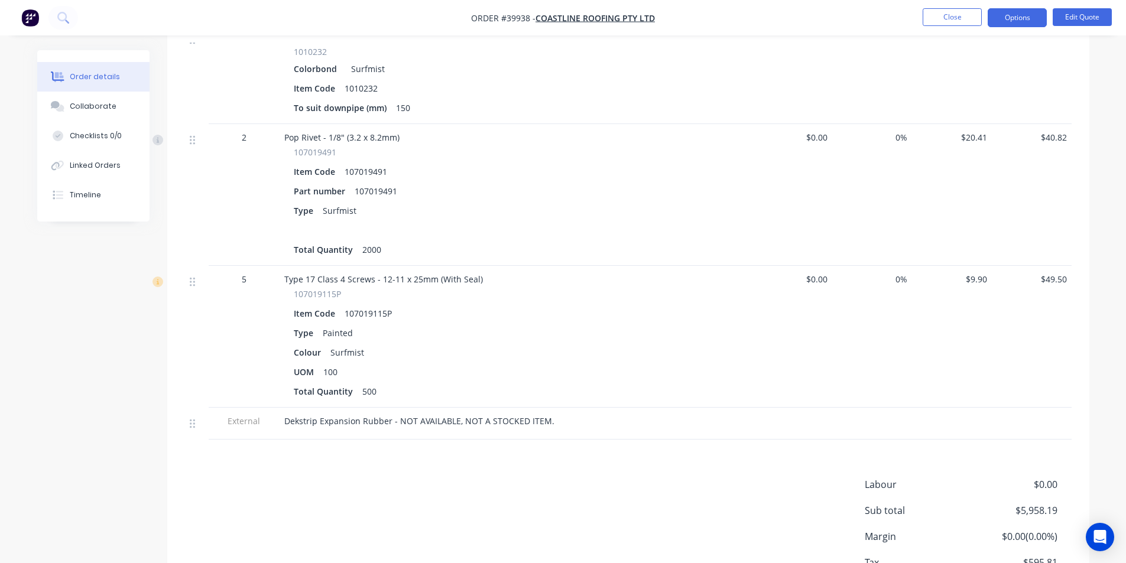
scroll to position [532, 0]
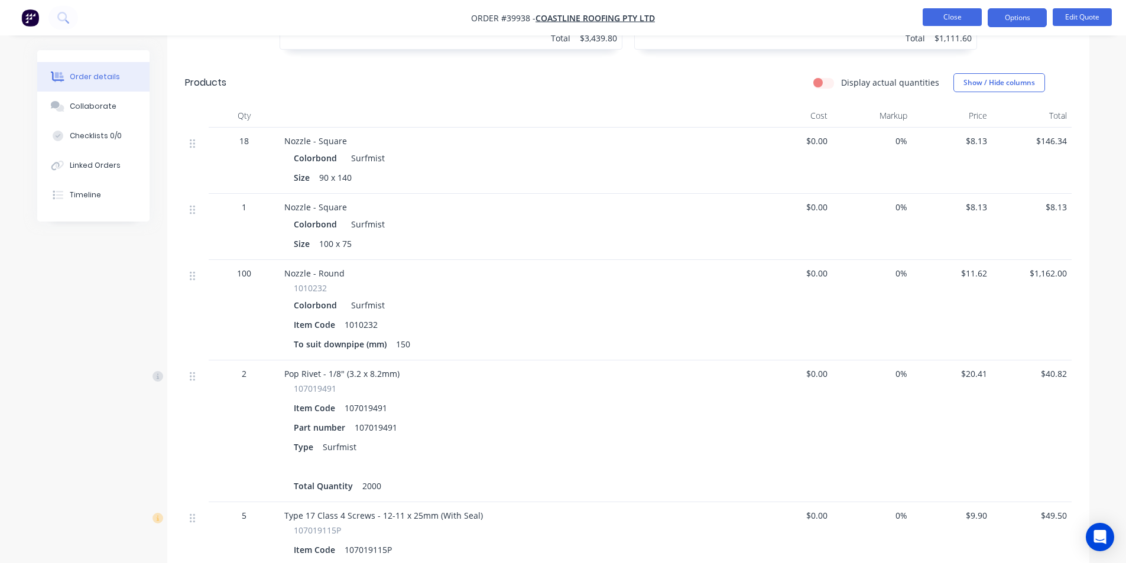
click at [954, 15] on button "Close" at bounding box center [952, 17] width 59 height 18
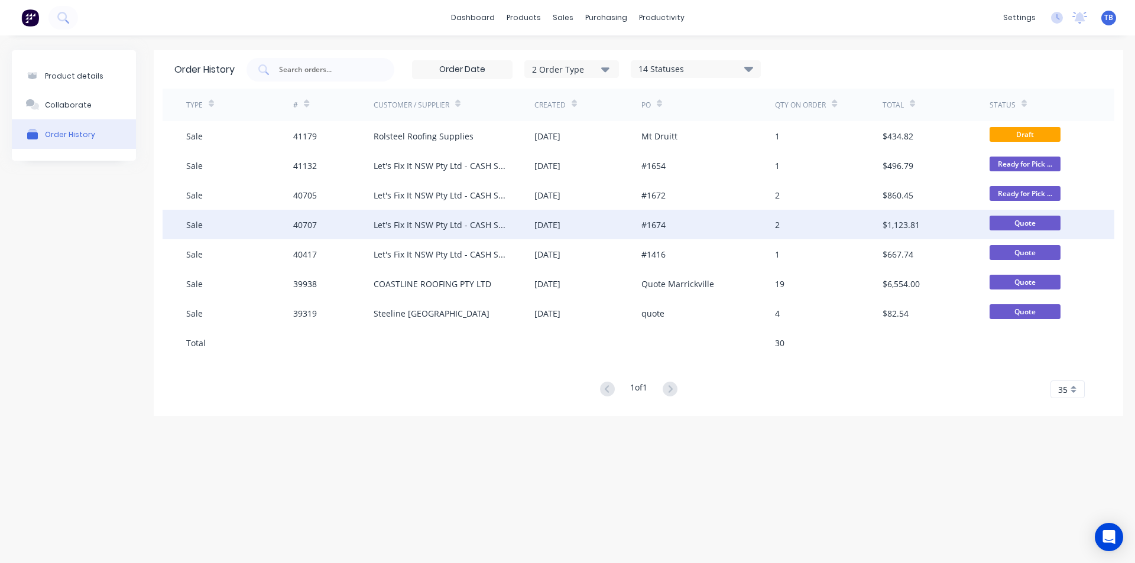
click at [491, 232] on div "Let's Fix It NSW Pty Ltd - CASH SALE" at bounding box center [454, 225] width 161 height 30
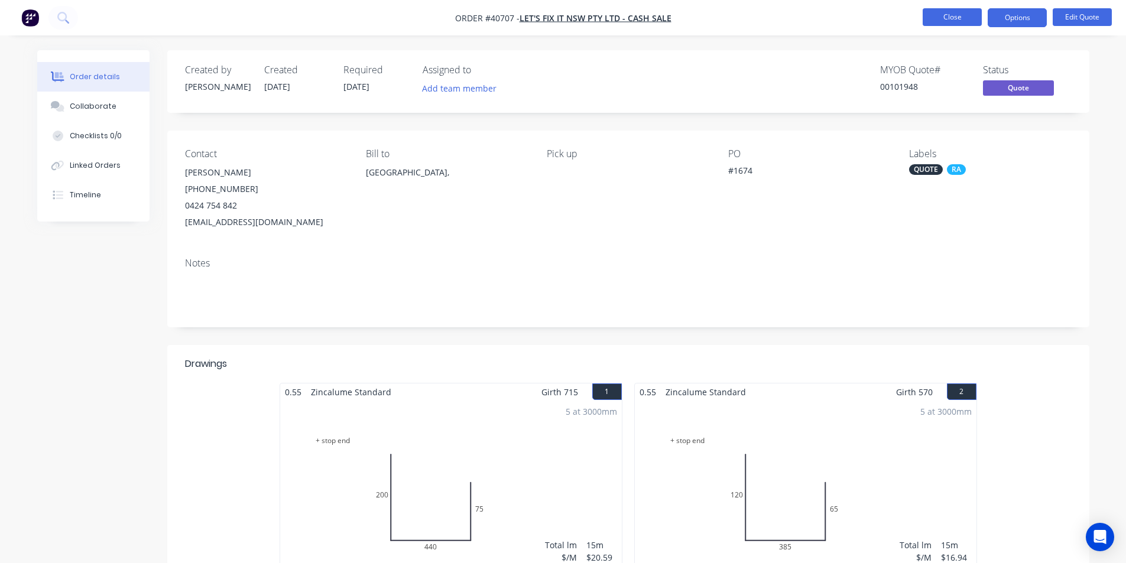
click at [959, 18] on button "Close" at bounding box center [952, 17] width 59 height 18
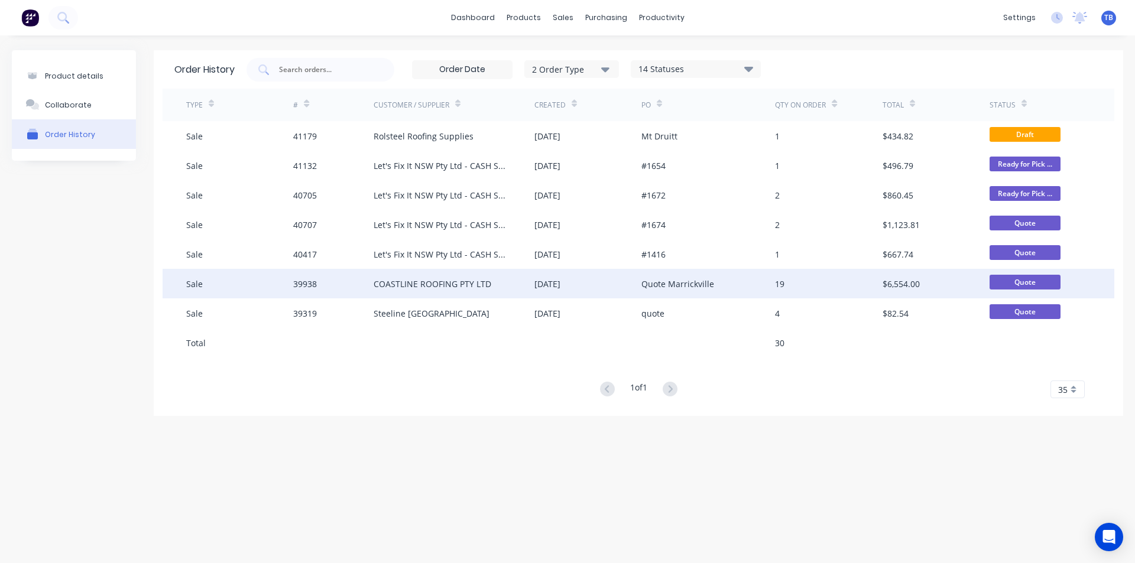
click at [852, 285] on div "19" at bounding box center [828, 284] width 107 height 30
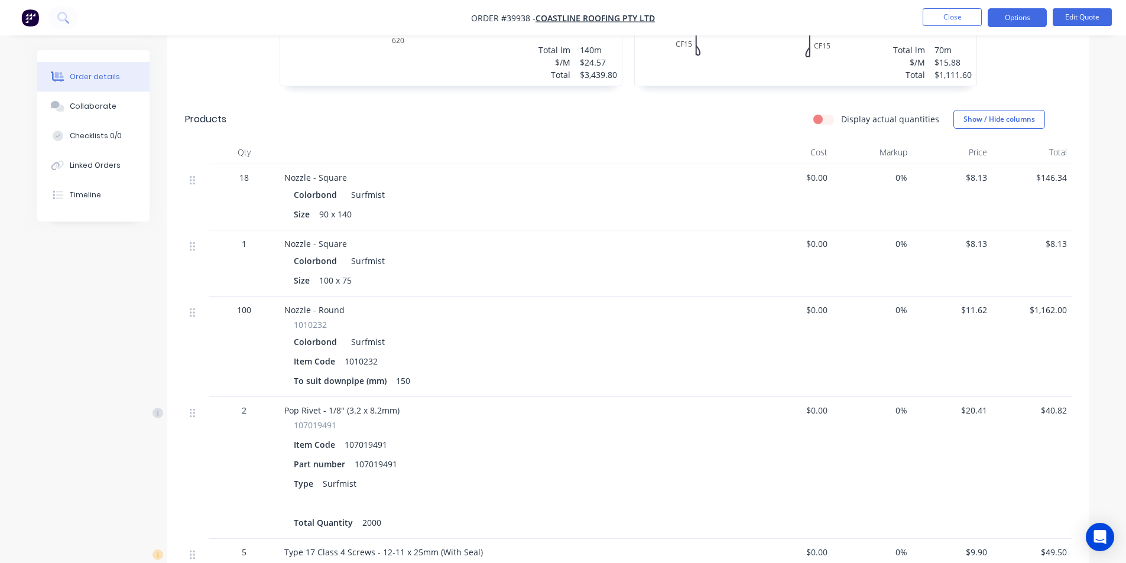
scroll to position [414, 0]
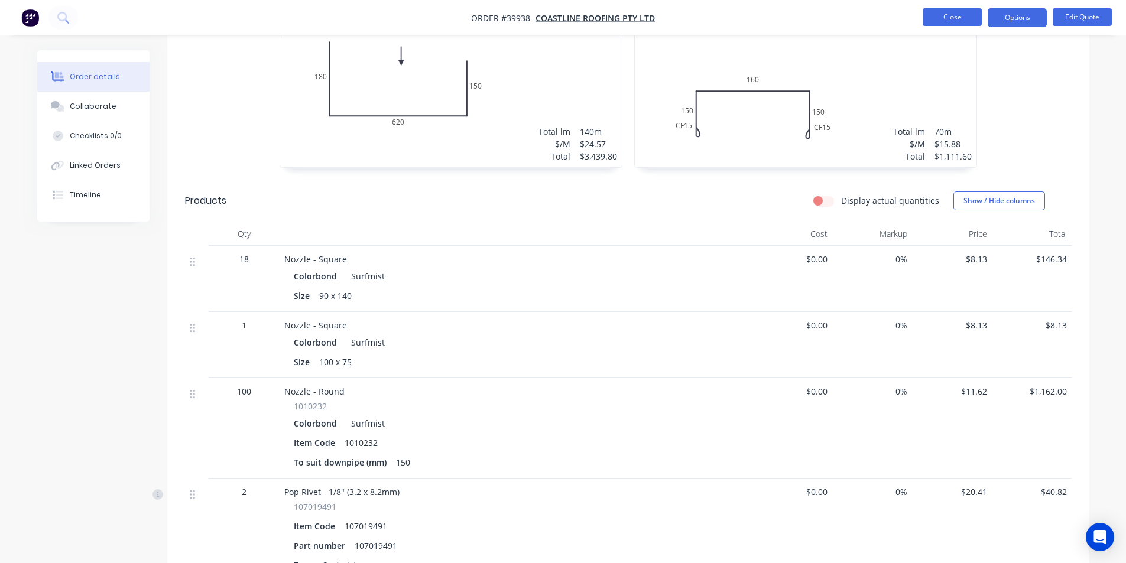
click at [964, 15] on button "Close" at bounding box center [952, 17] width 59 height 18
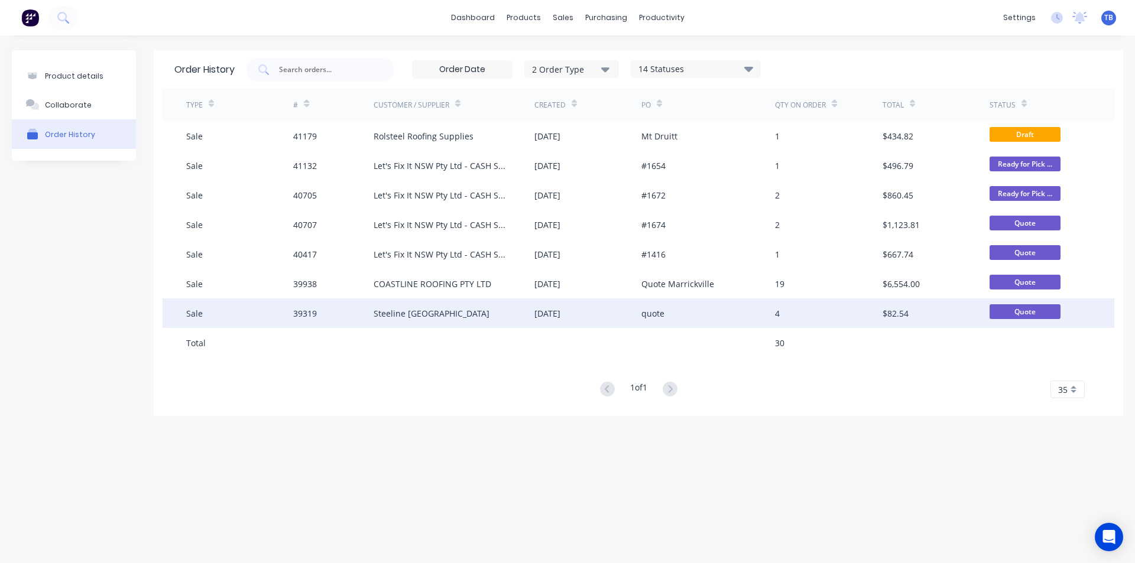
click at [774, 319] on div "quote" at bounding box center [708, 313] width 134 height 30
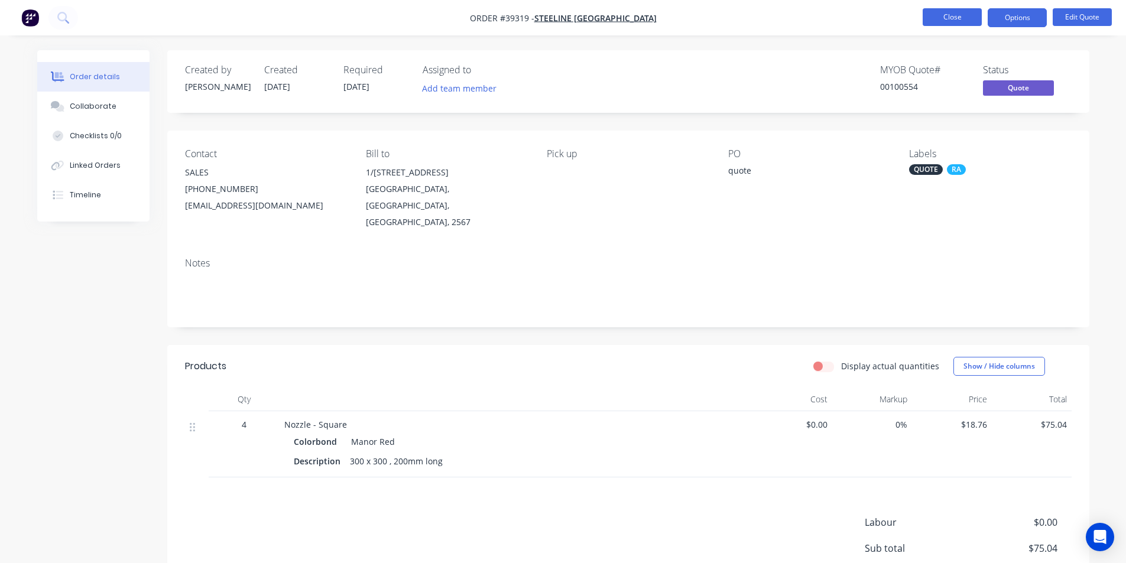
click at [953, 14] on button "Close" at bounding box center [952, 17] width 59 height 18
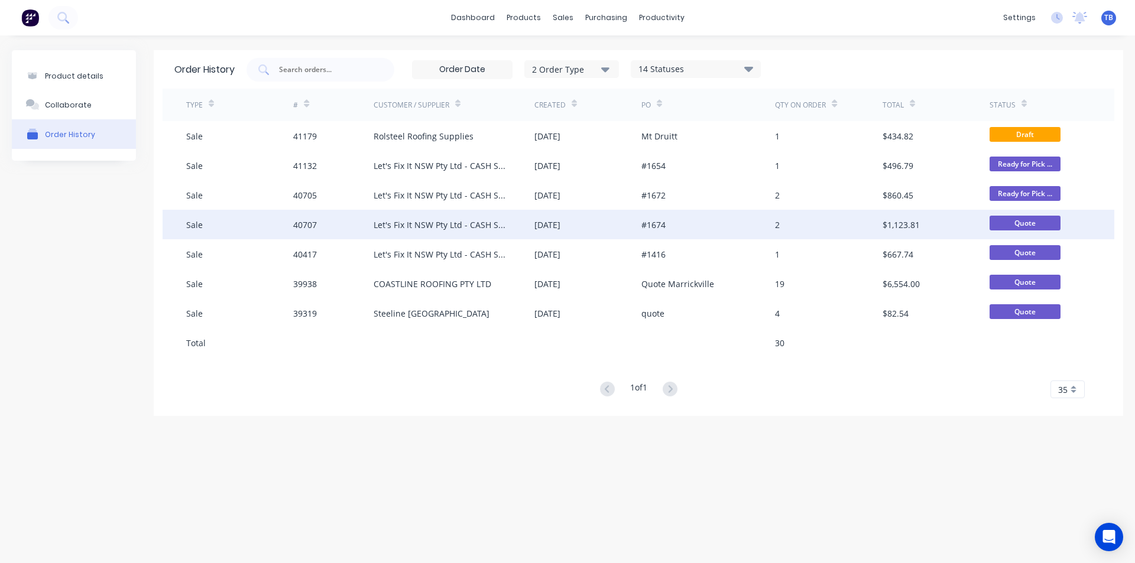
click at [560, 220] on div "[DATE]" at bounding box center [547, 225] width 26 height 12
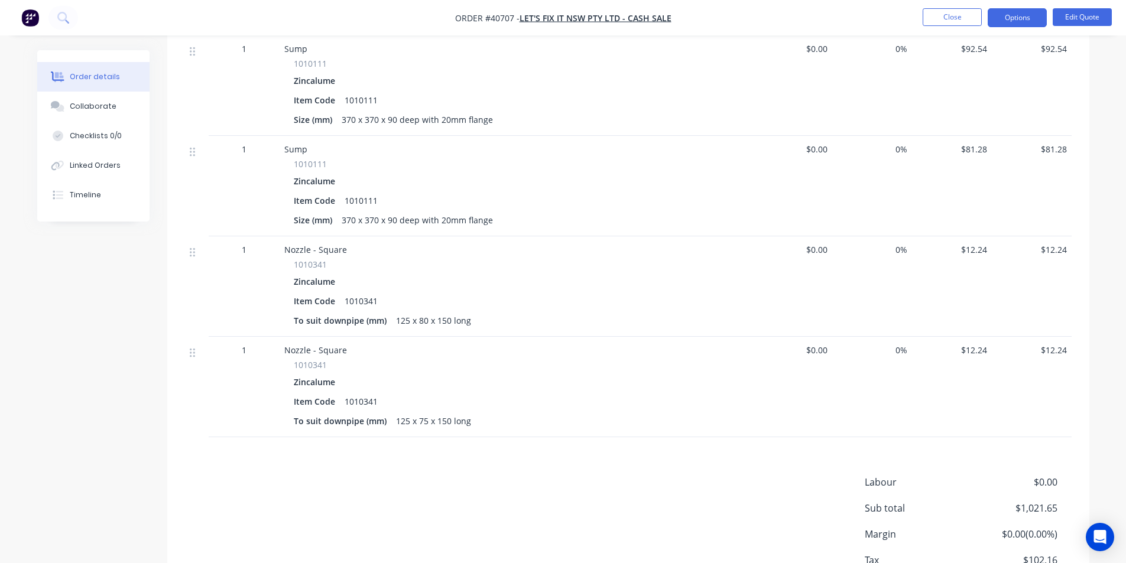
scroll to position [946, 0]
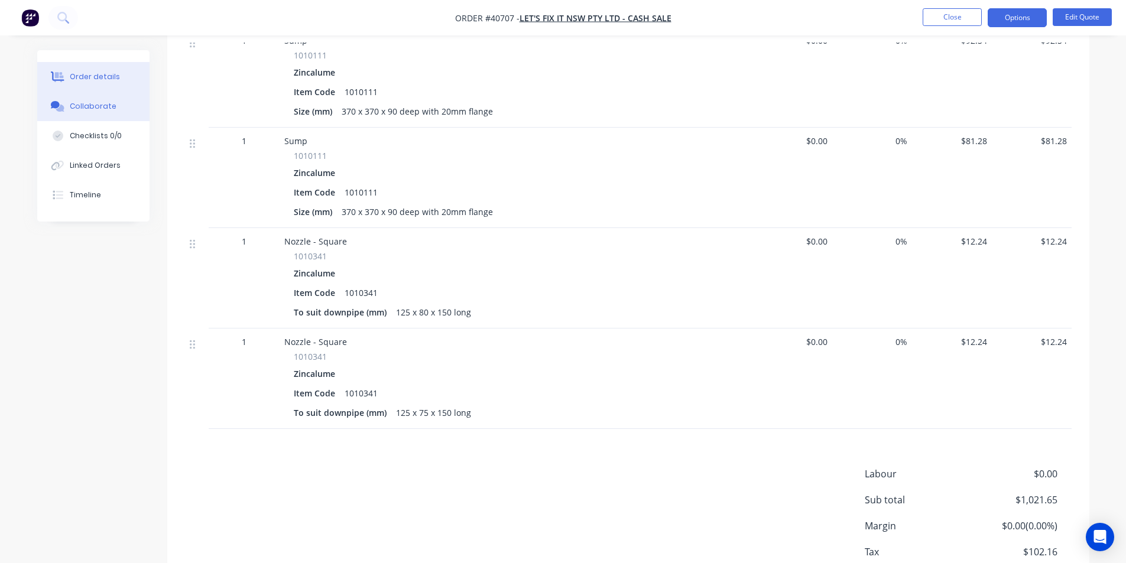
click at [82, 114] on button "Collaborate" at bounding box center [93, 107] width 112 height 30
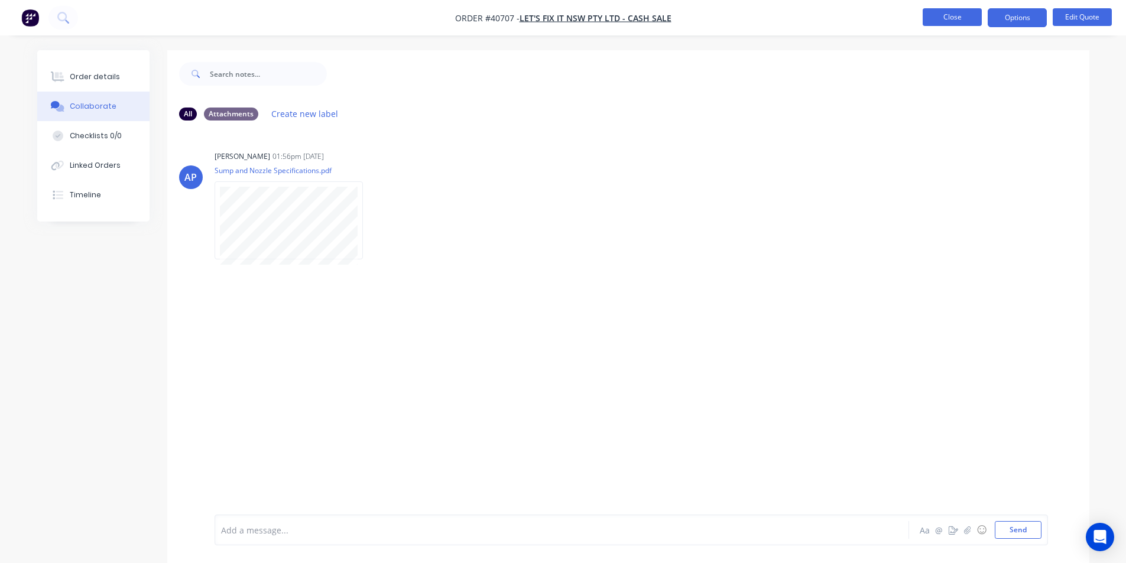
click at [965, 22] on button "Close" at bounding box center [952, 17] width 59 height 18
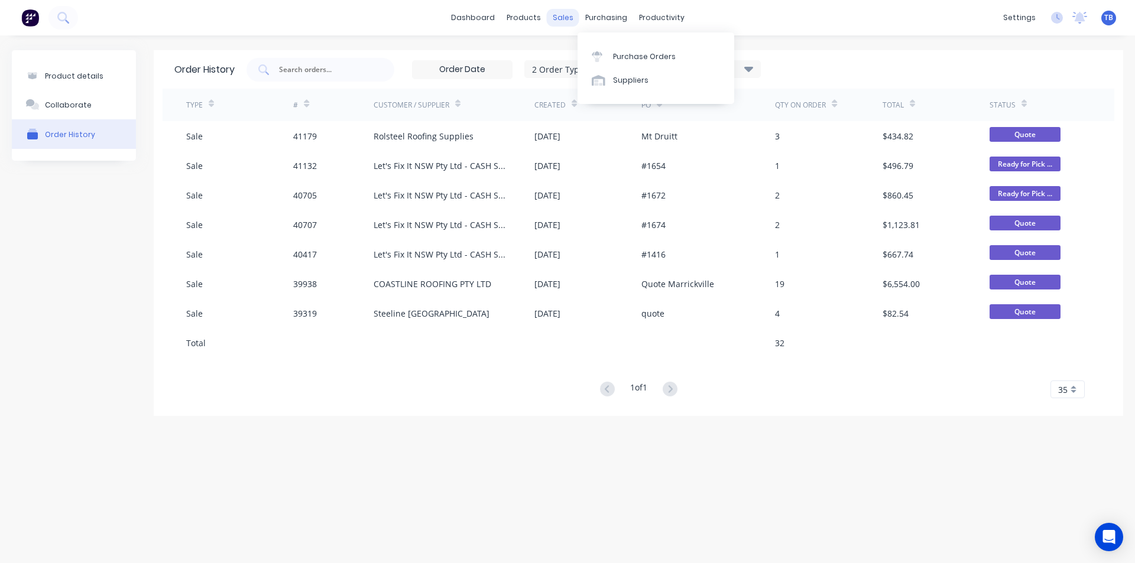
click at [569, 21] on div "sales" at bounding box center [563, 18] width 33 height 18
click at [587, 47] on link "Sales Orders" at bounding box center [625, 56] width 157 height 24
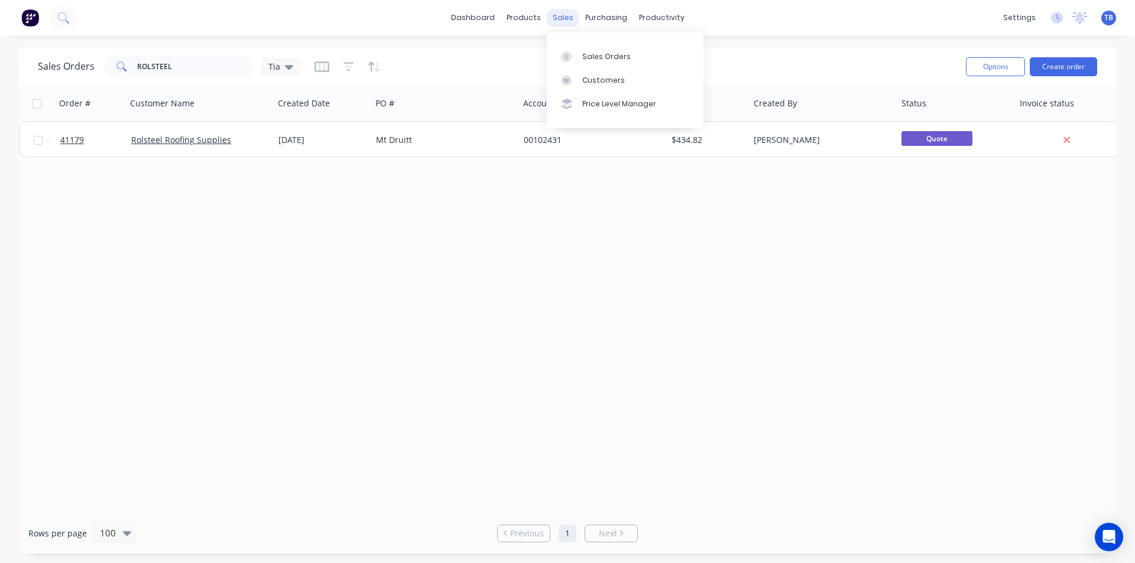
click at [573, 20] on div "sales" at bounding box center [563, 18] width 33 height 18
click at [590, 83] on div "Customers" at bounding box center [603, 80] width 43 height 11
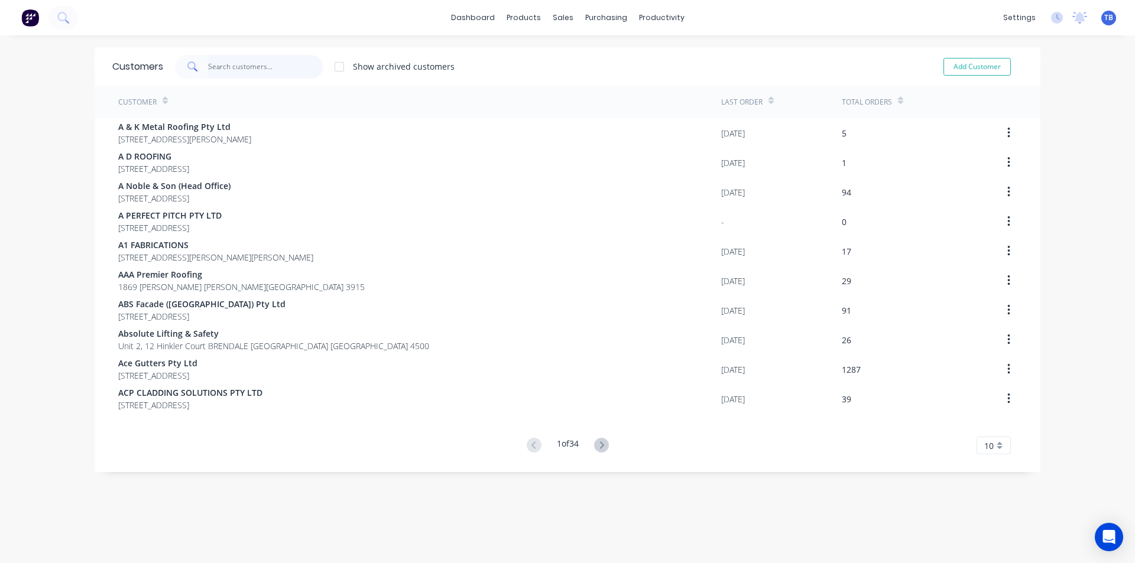
click at [214, 64] on input "text" at bounding box center [265, 67] width 115 height 24
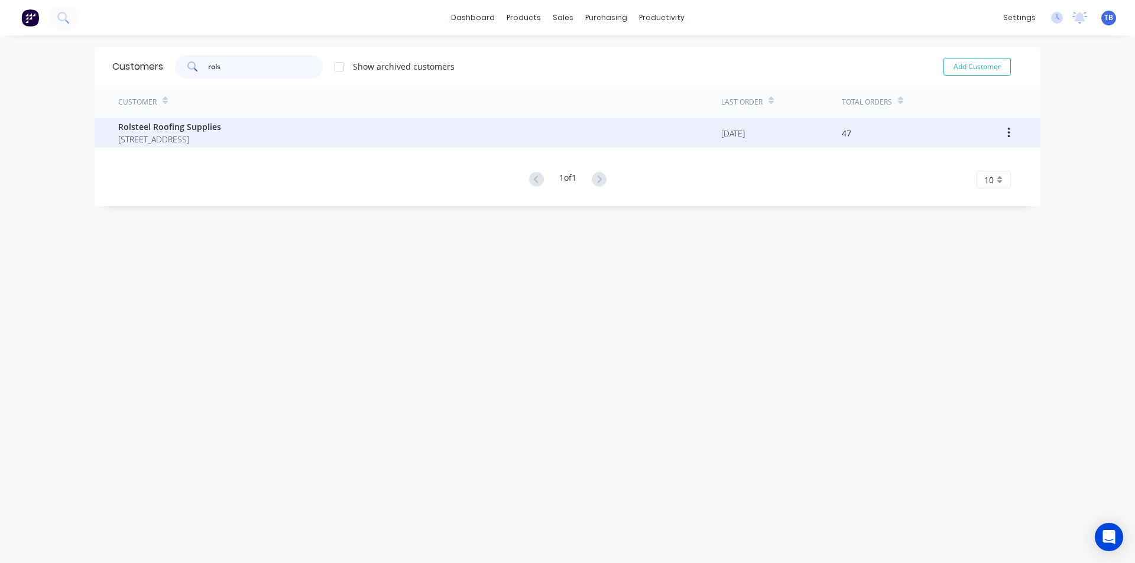
type input "rols"
click at [187, 131] on span "Rolsteel Roofing Supplies" at bounding box center [169, 127] width 103 height 12
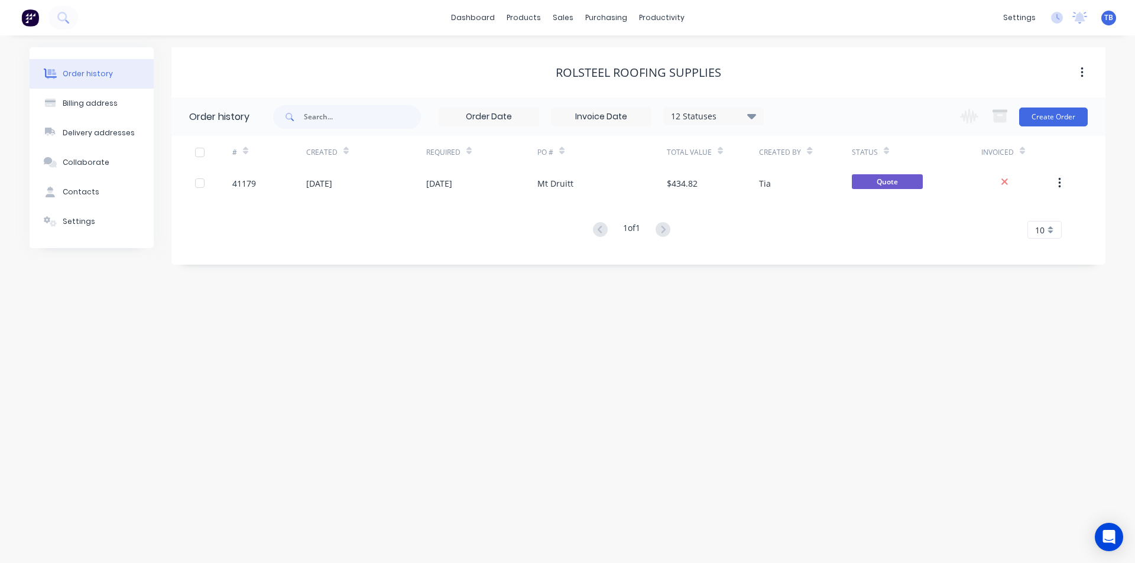
click at [1041, 229] on span "10" at bounding box center [1039, 230] width 9 height 12
click at [1050, 379] on div "35" at bounding box center [1044, 376] width 33 height 21
click at [745, 117] on div "12 Statuses" at bounding box center [713, 116] width 99 height 13
click at [811, 276] on label at bounding box center [811, 276] width 0 height 0
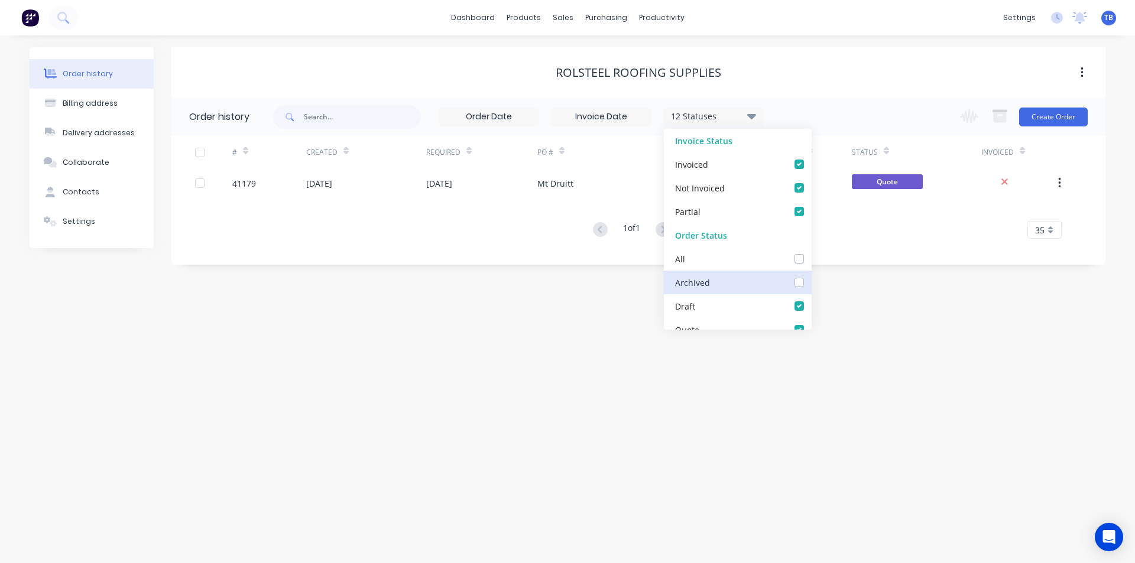
click at [811, 285] on input "checkbox" at bounding box center [815, 281] width 9 height 11
checkbox input "true"
click at [561, 386] on div "Order history Billing address Delivery addresses Collaborate Contacts Settings …" at bounding box center [567, 299] width 1135 height 528
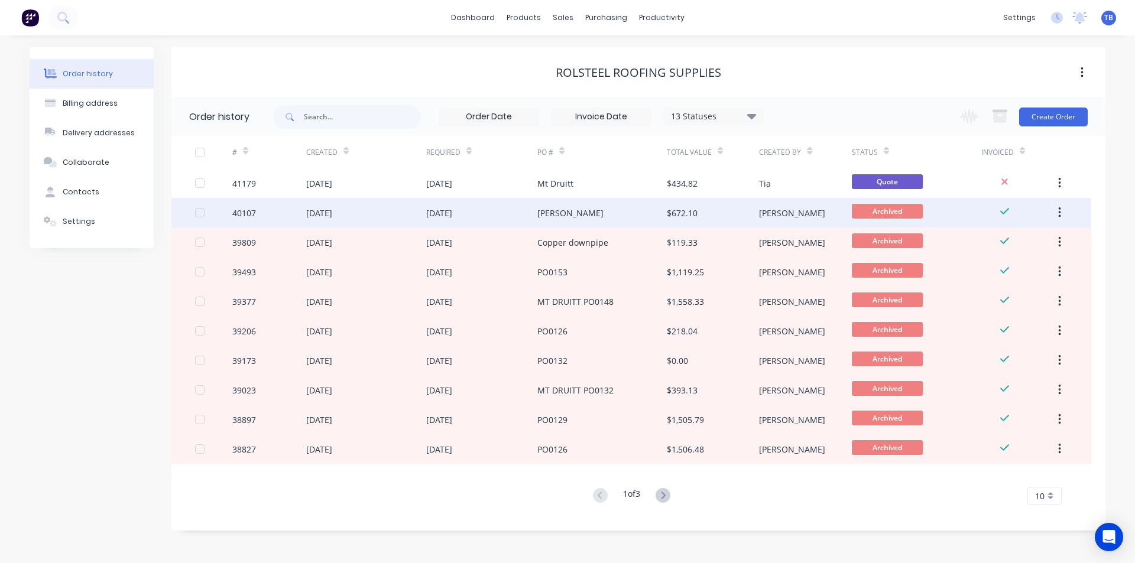
click at [713, 209] on div "$672.10" at bounding box center [713, 213] width 92 height 30
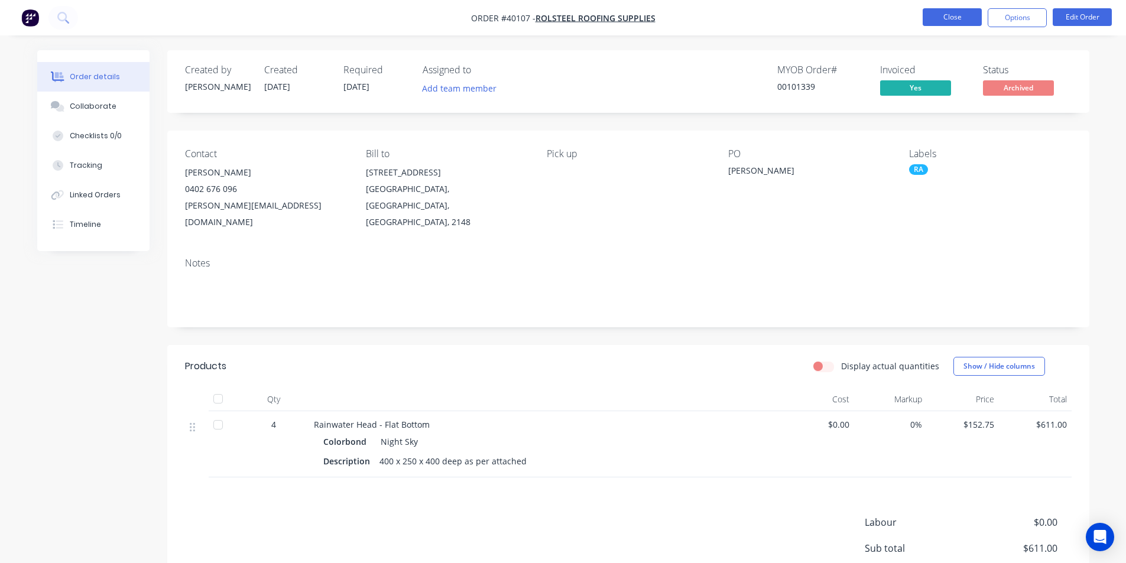
click at [950, 21] on button "Close" at bounding box center [952, 17] width 59 height 18
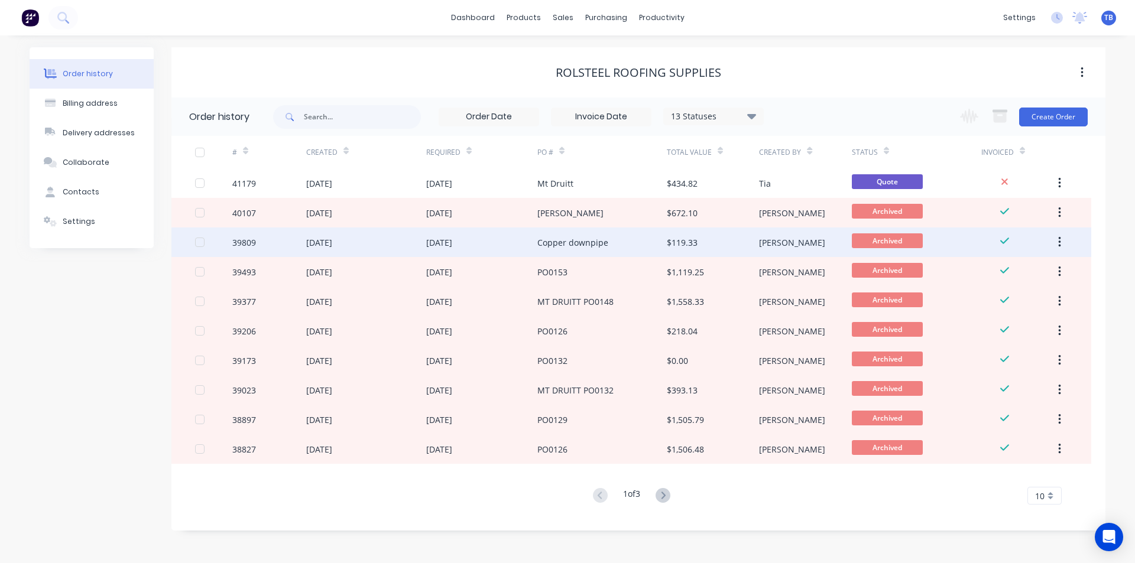
click at [625, 243] on div "Copper downpipe" at bounding box center [601, 243] width 129 height 30
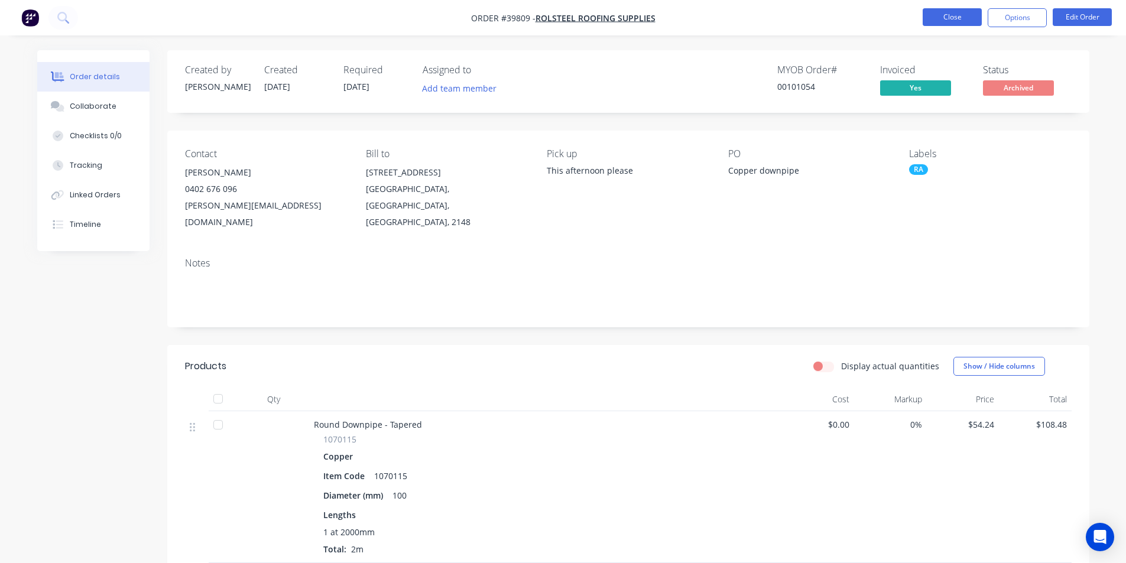
click at [953, 14] on button "Close" at bounding box center [952, 17] width 59 height 18
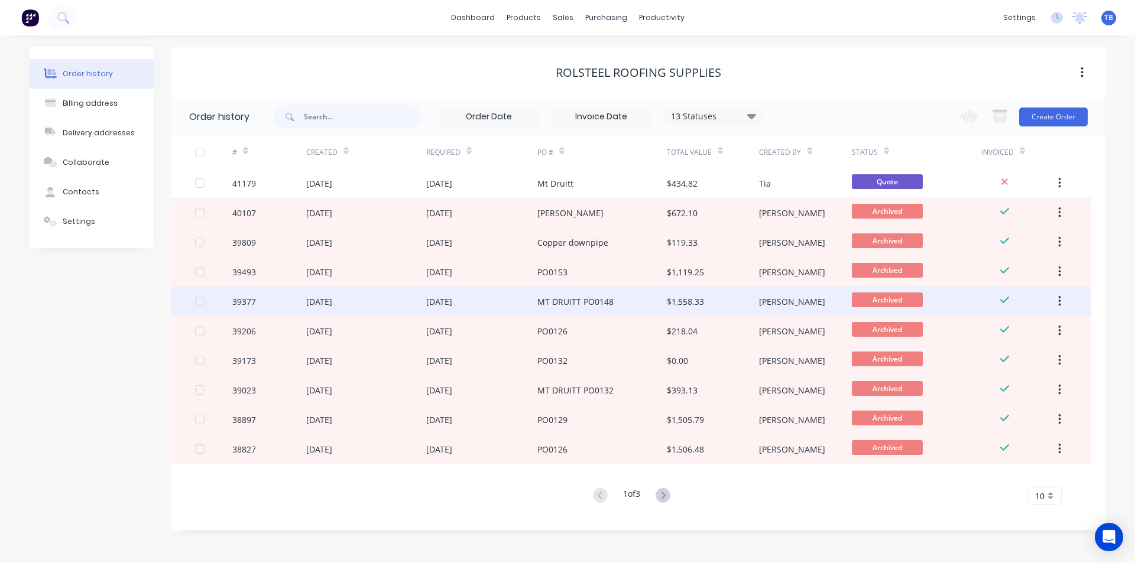
click at [517, 304] on div "13 May 2025" at bounding box center [481, 302] width 111 height 30
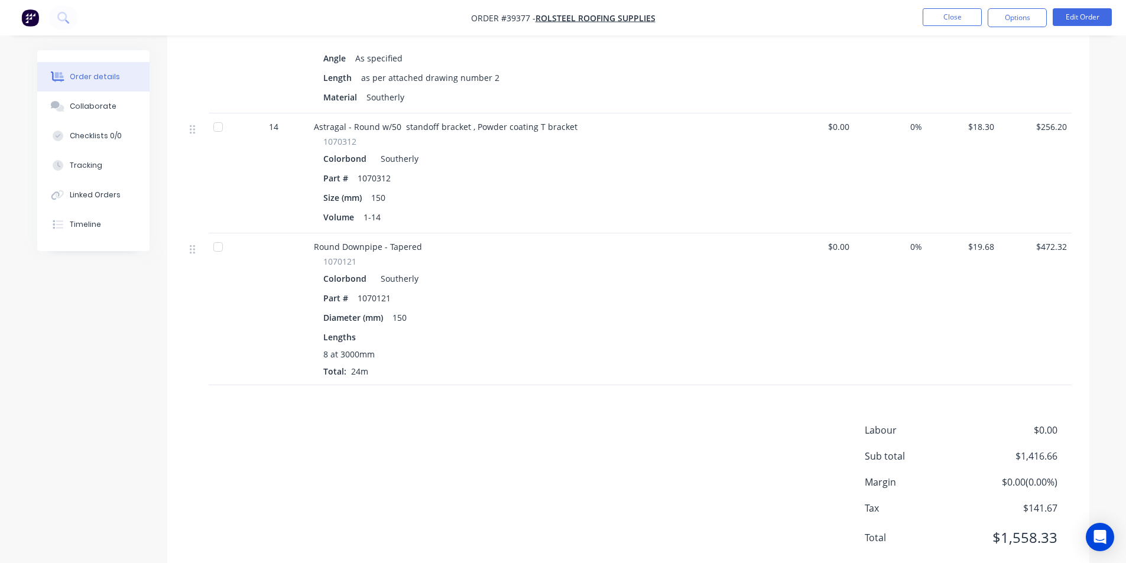
scroll to position [591, 0]
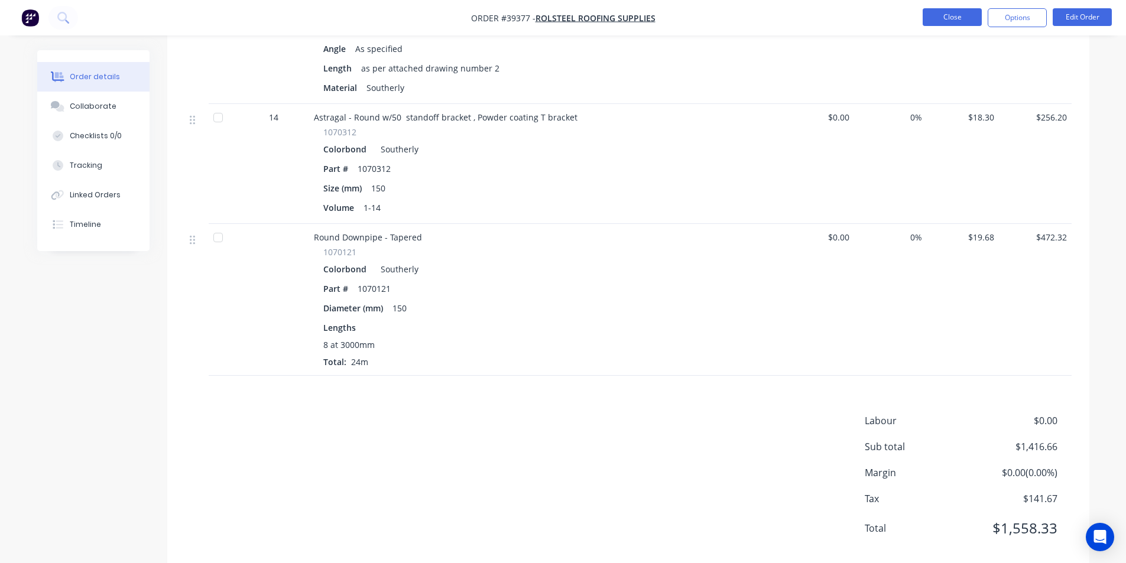
click at [947, 23] on button "Close" at bounding box center [952, 17] width 59 height 18
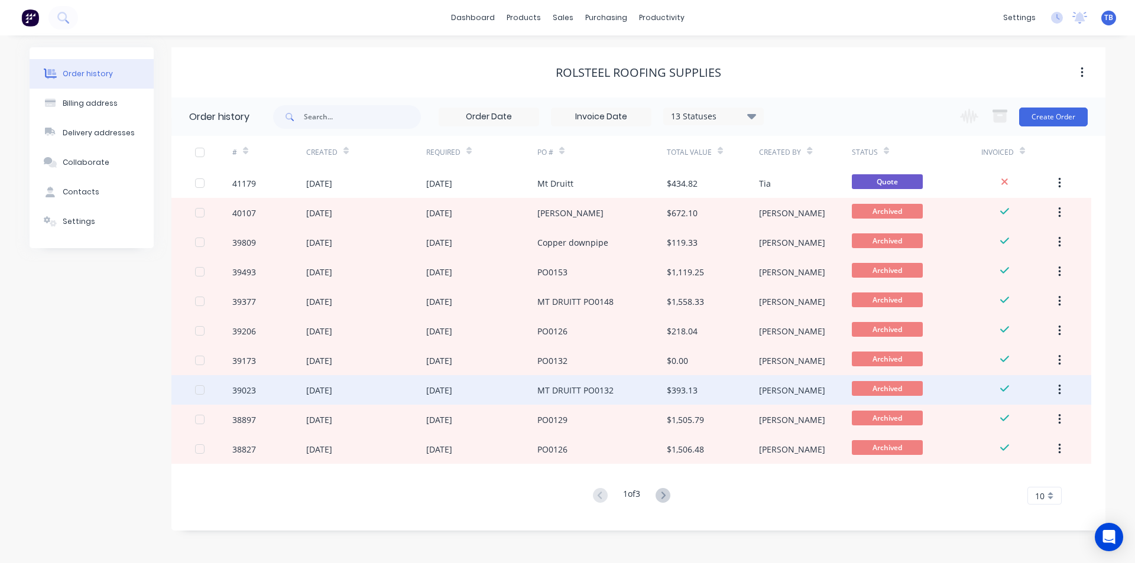
click at [603, 382] on div "MT DRUITT PO0132" at bounding box center [601, 390] width 129 height 30
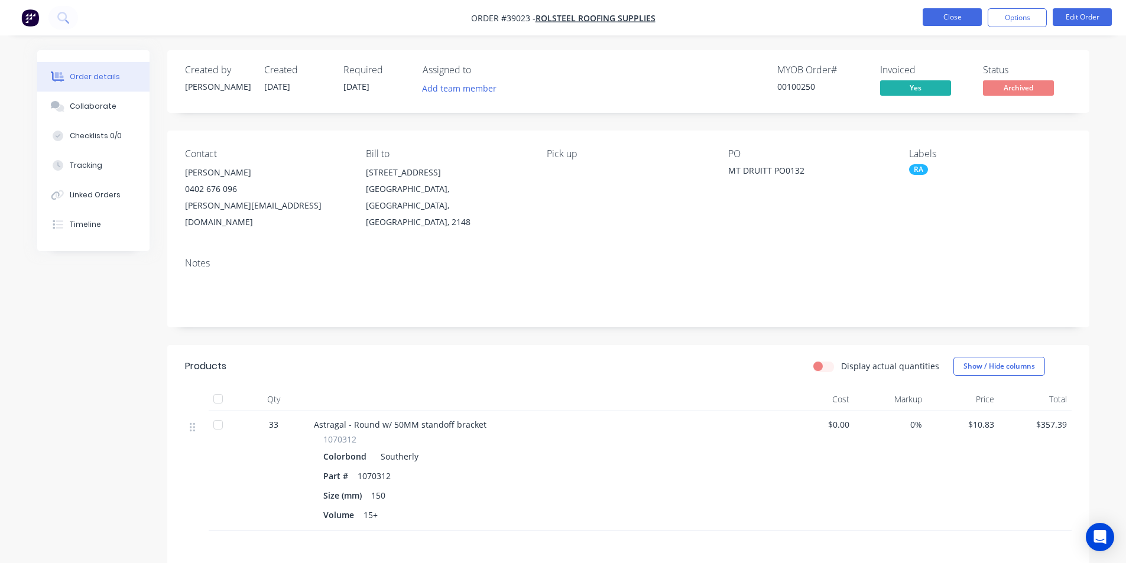
click at [926, 17] on button "Close" at bounding box center [952, 17] width 59 height 18
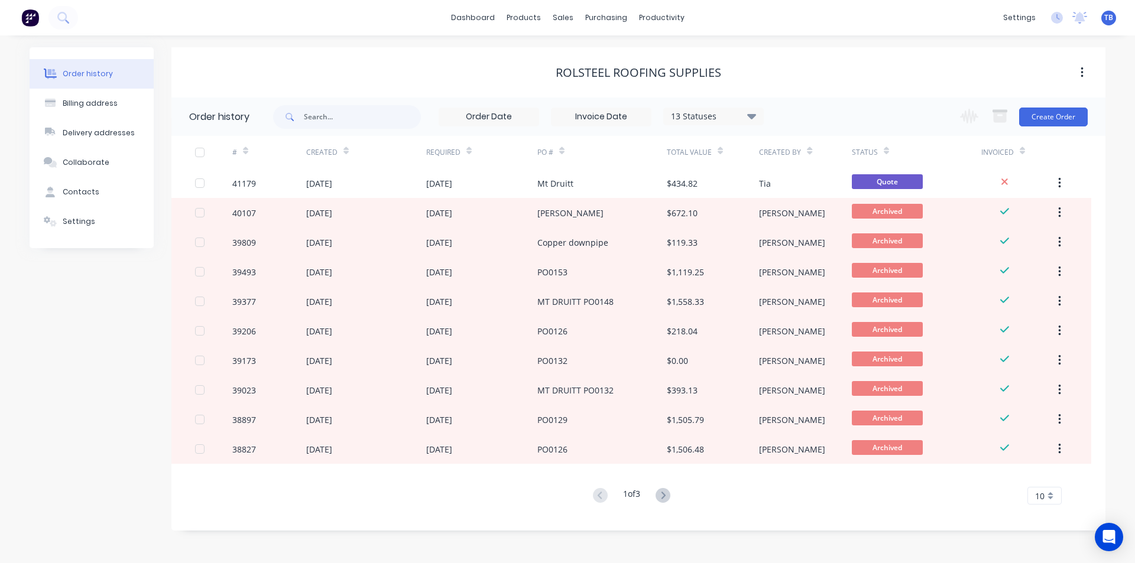
click at [1041, 496] on span "10" at bounding box center [1039, 496] width 9 height 12
click at [1044, 478] on div "35" at bounding box center [1044, 476] width 33 height 21
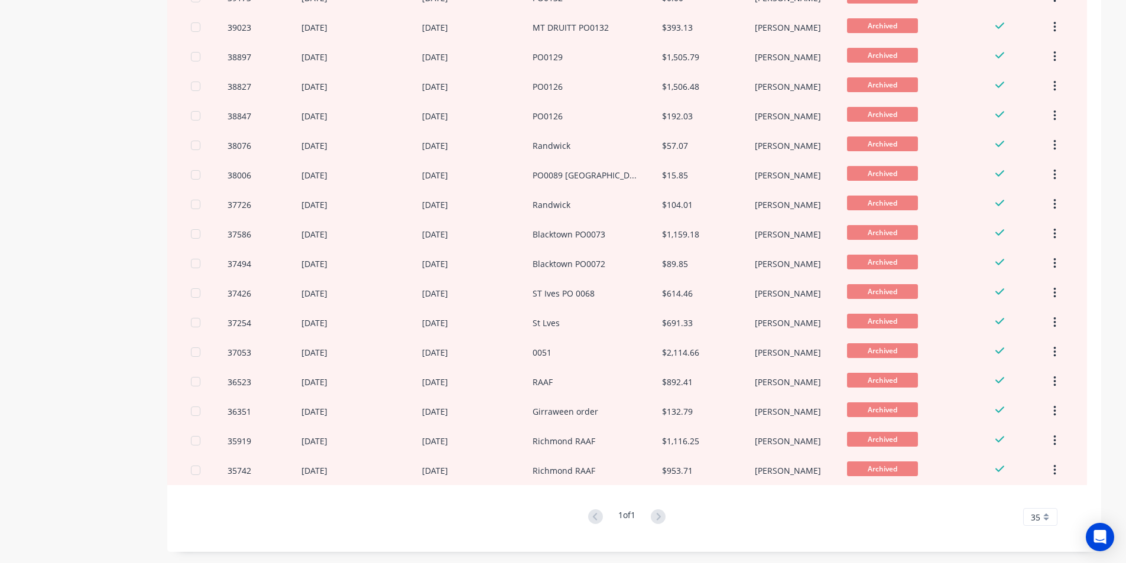
scroll to position [363, 0]
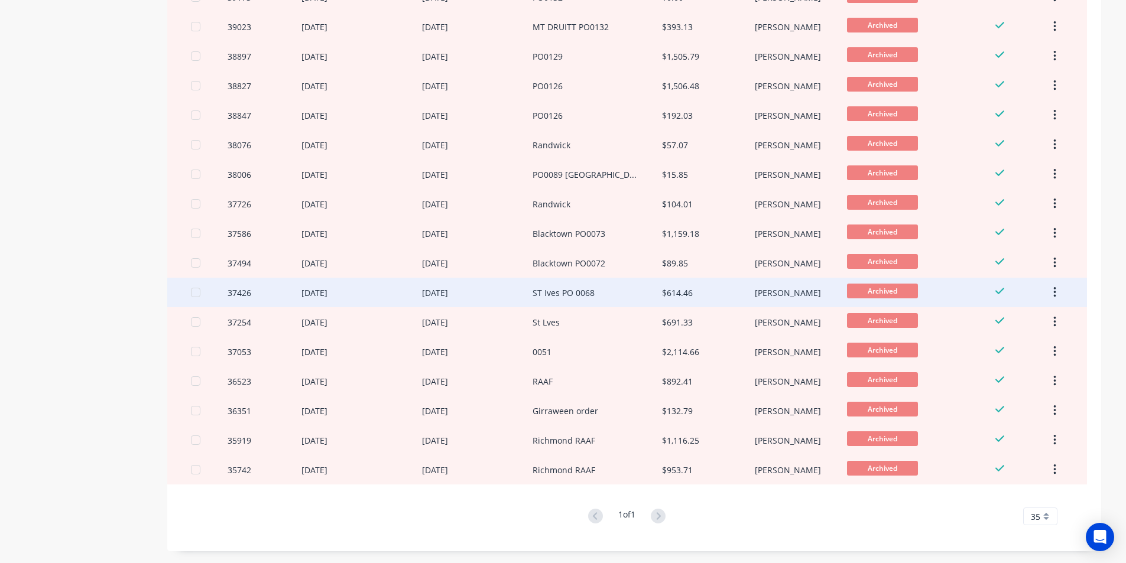
click at [606, 291] on div "ST Ives PO 0068" at bounding box center [597, 293] width 129 height 30
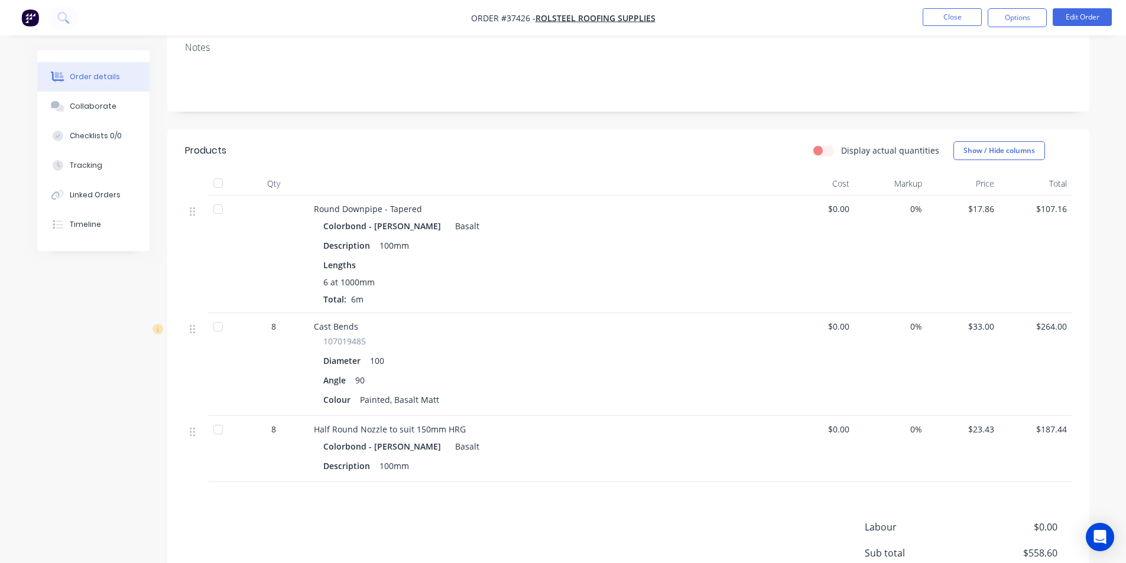
scroll to position [236, 0]
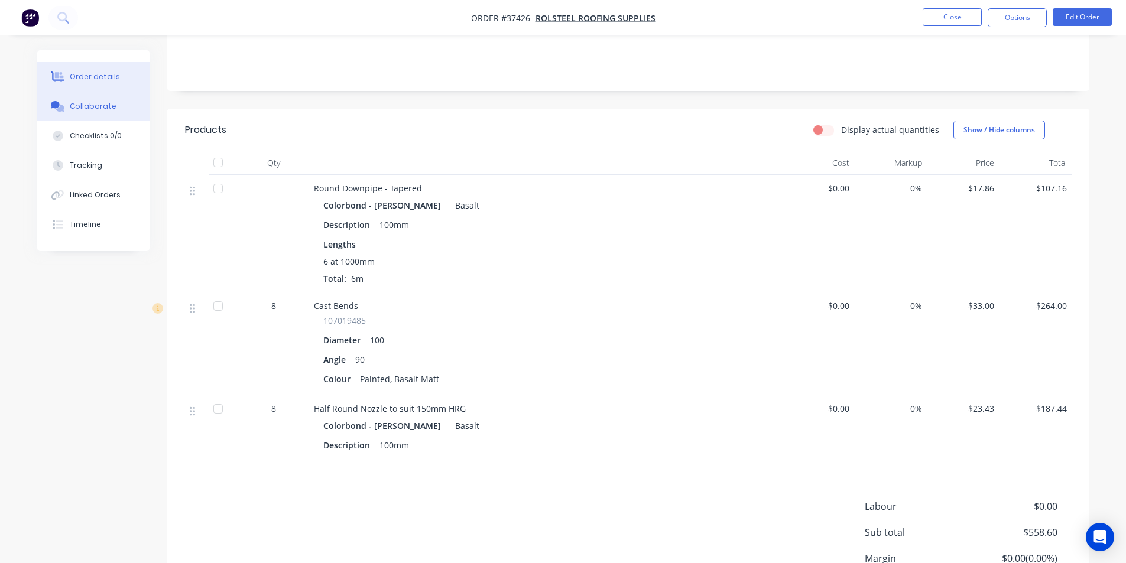
click at [114, 111] on button "Collaborate" at bounding box center [93, 107] width 112 height 30
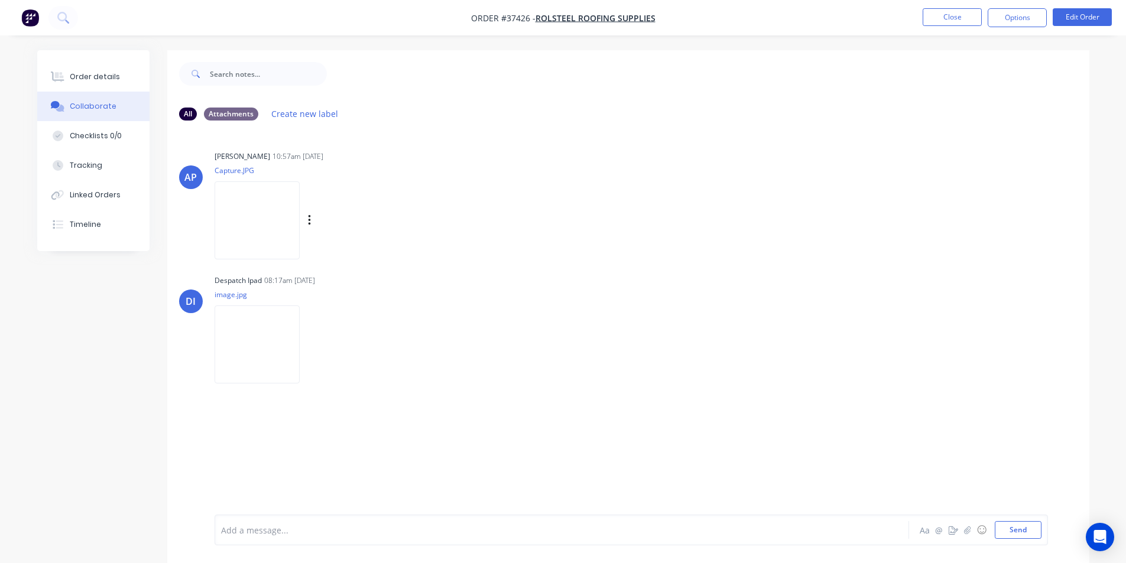
click at [249, 219] on img at bounding box center [257, 219] width 85 height 77
click at [271, 233] on img at bounding box center [257, 219] width 85 height 77
click at [930, 20] on button "Close" at bounding box center [952, 17] width 59 height 18
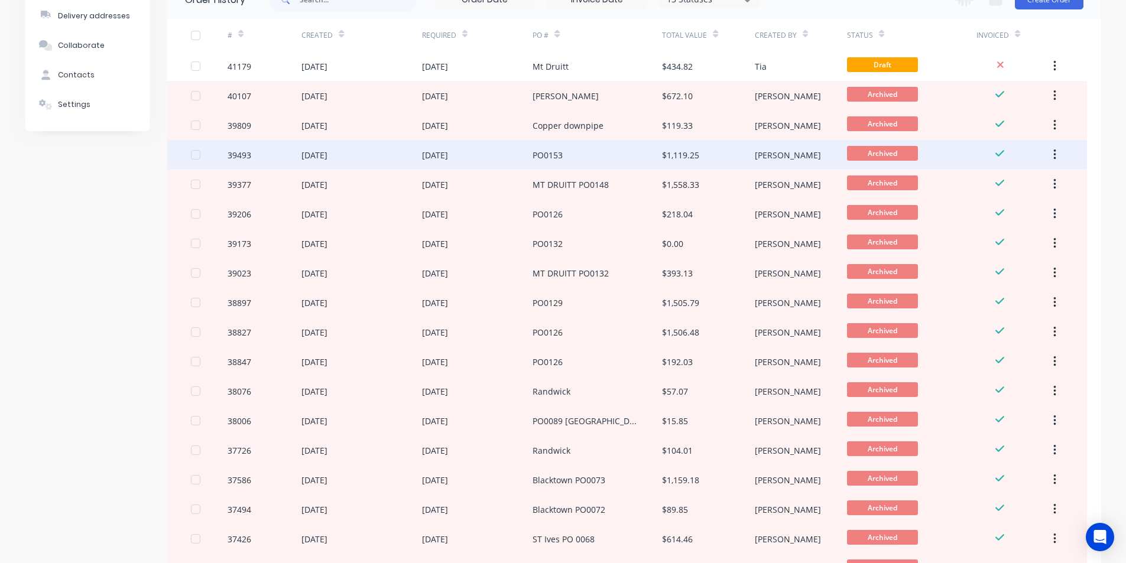
scroll to position [118, 0]
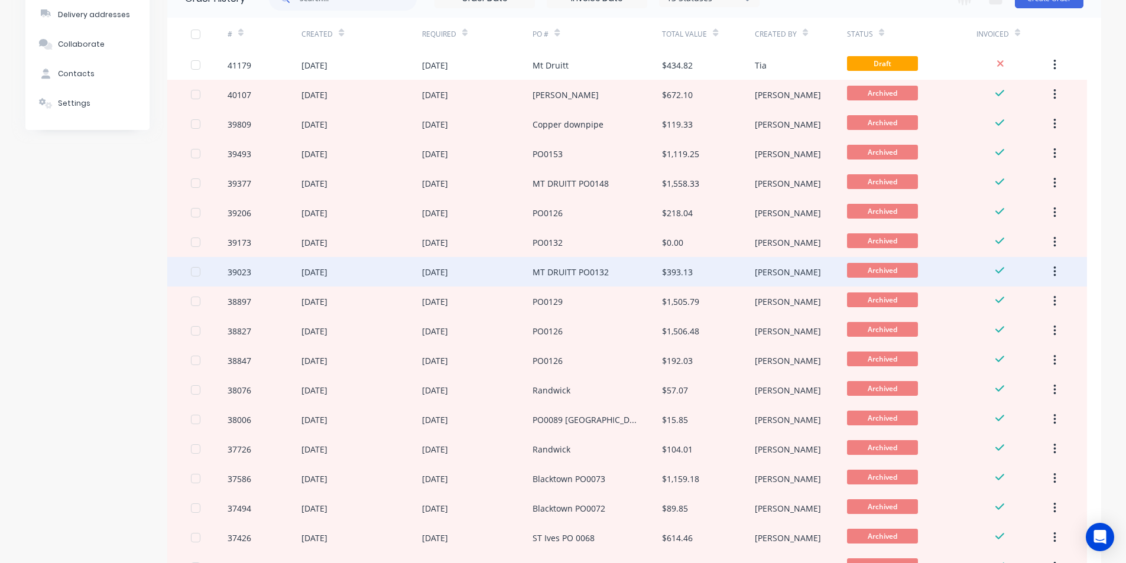
click at [594, 272] on div "MT DRUITT PO0132" at bounding box center [571, 272] width 76 height 12
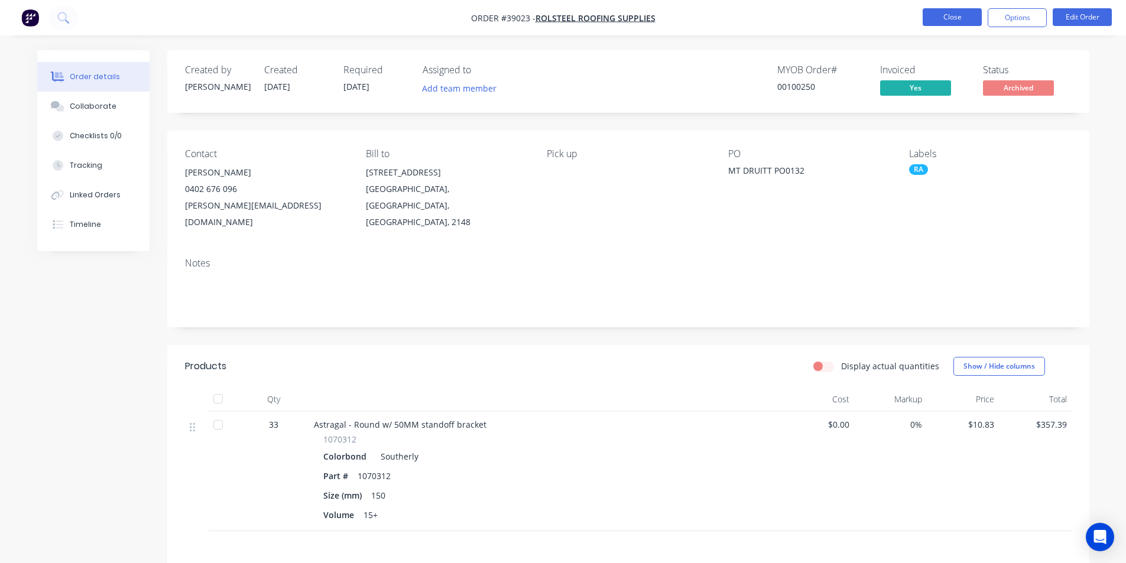
click at [950, 12] on button "Close" at bounding box center [952, 17] width 59 height 18
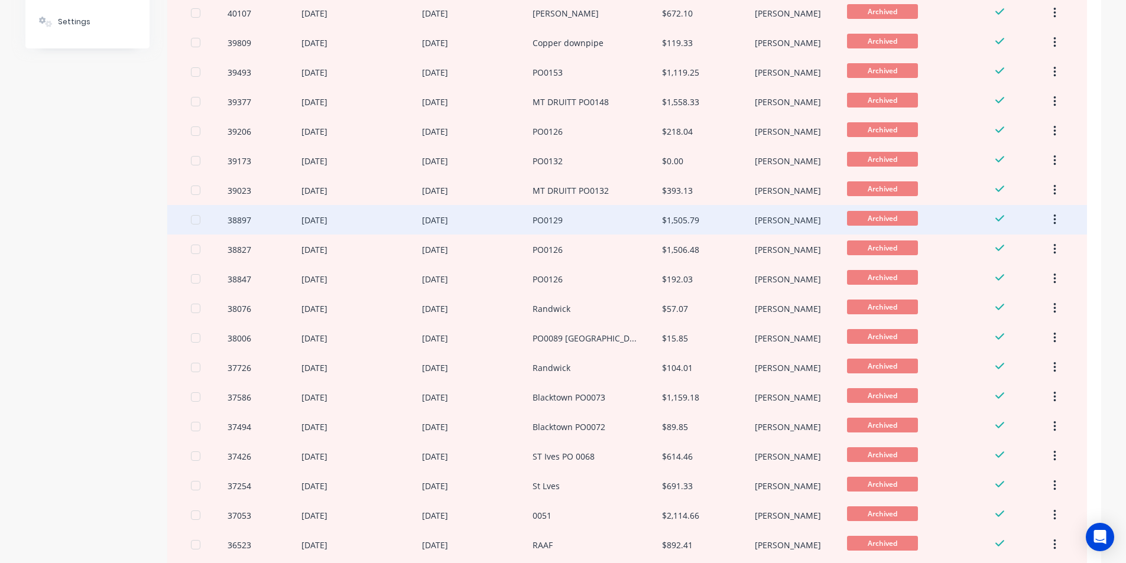
scroll to position [355, 0]
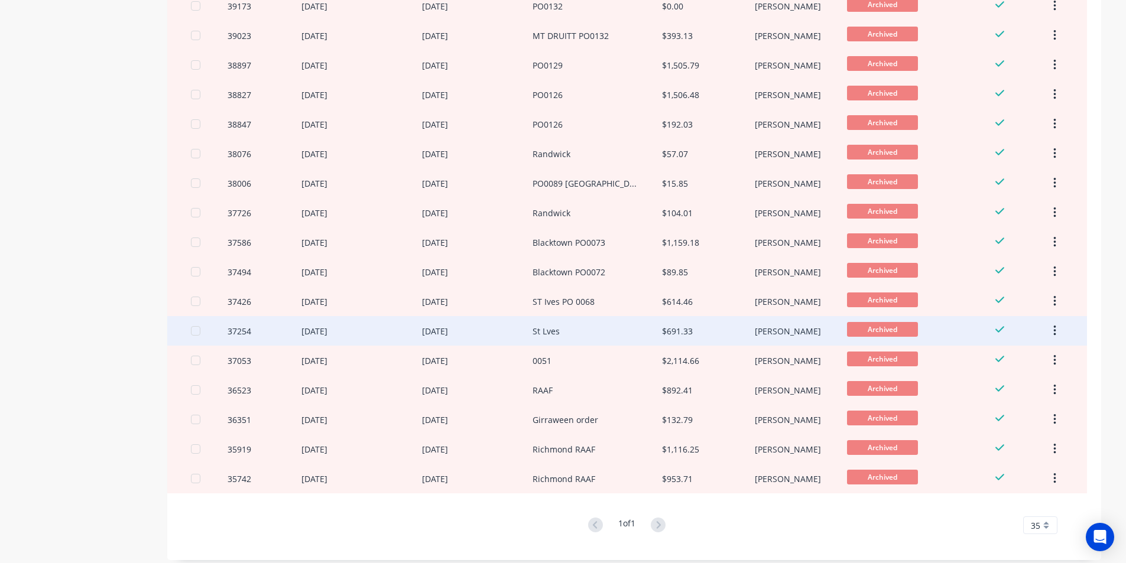
click at [568, 336] on div "St Lves" at bounding box center [597, 331] width 129 height 30
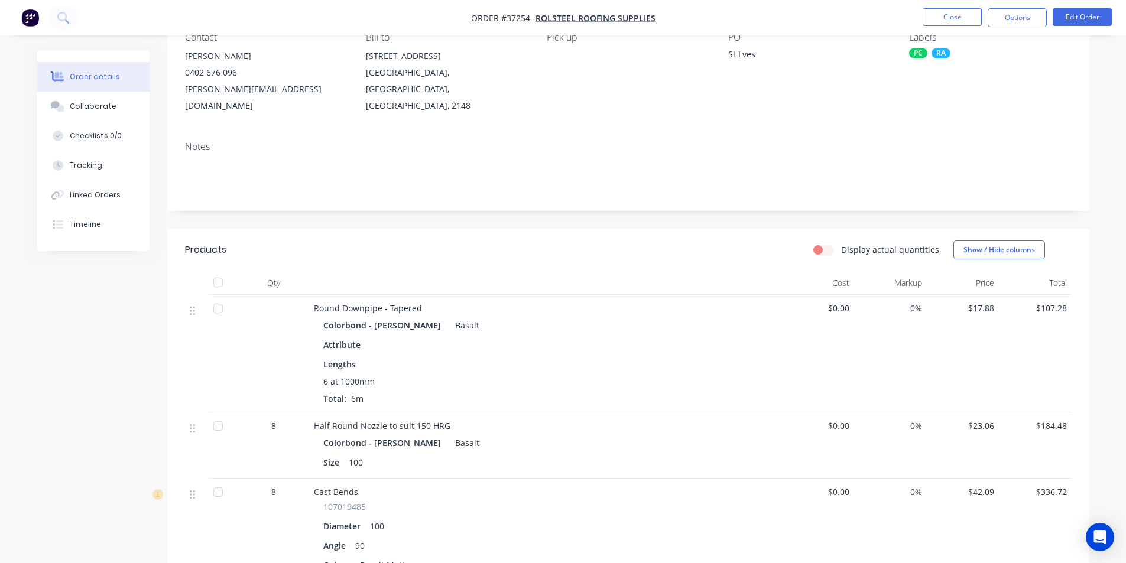
scroll to position [177, 0]
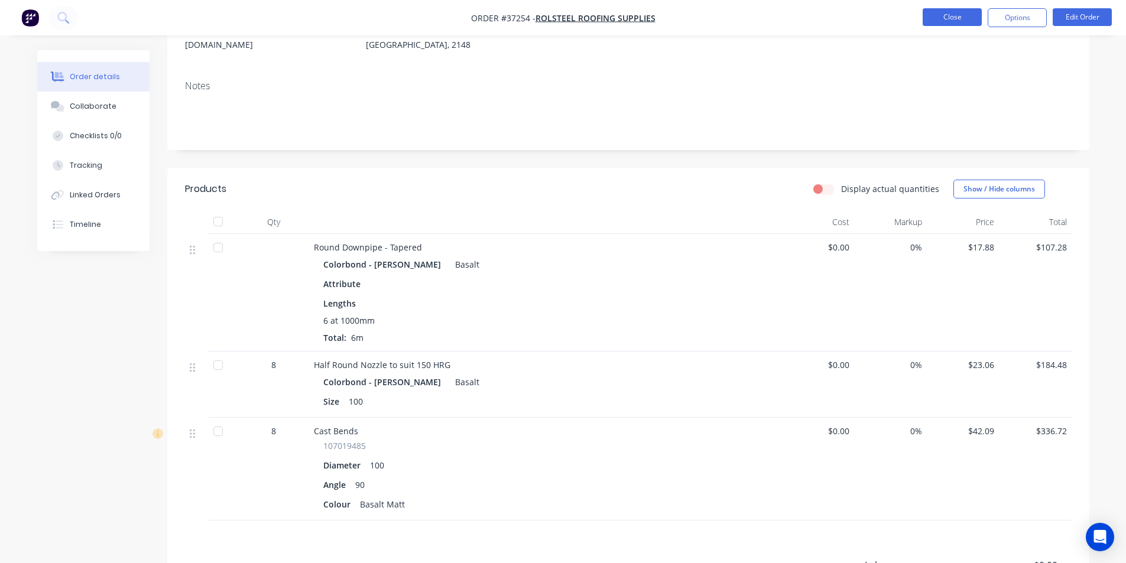
click at [970, 14] on button "Close" at bounding box center [952, 17] width 59 height 18
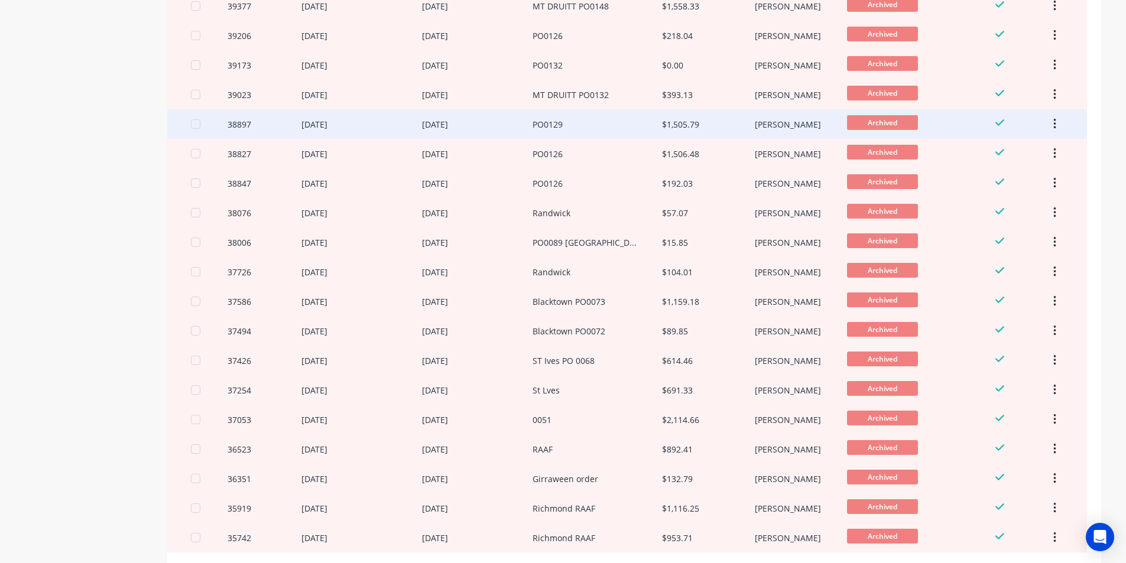
scroll to position [363, 0]
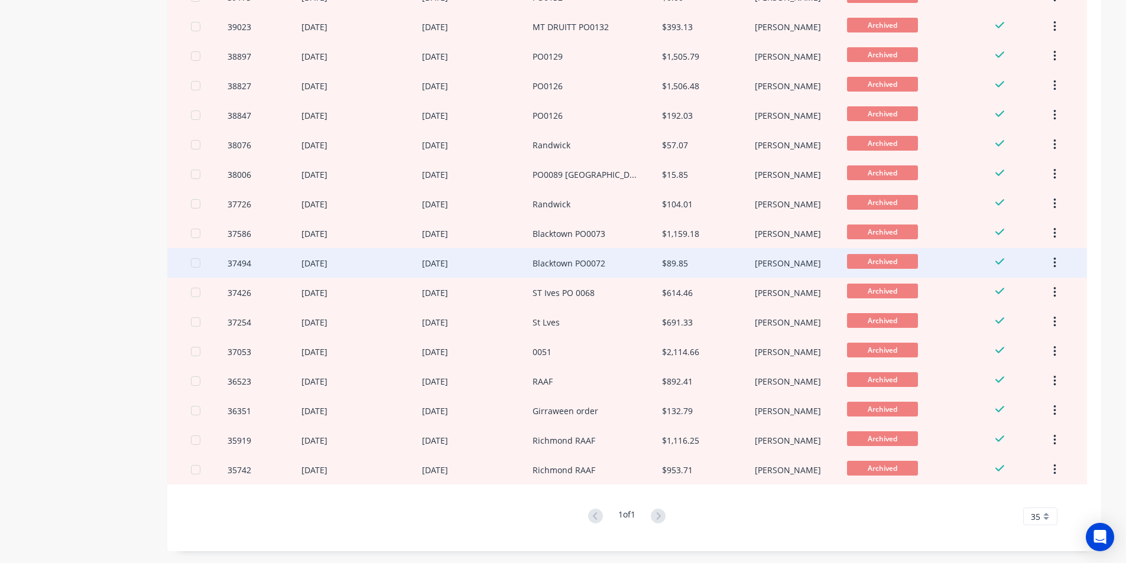
click at [655, 269] on div "Blacktown PO0072" at bounding box center [597, 263] width 129 height 30
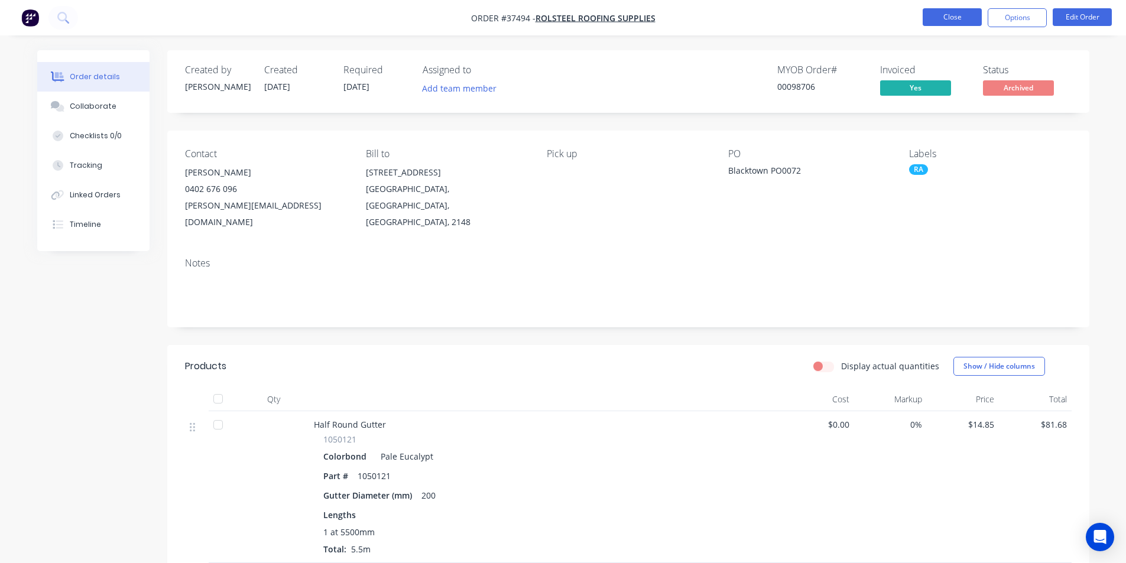
click at [963, 18] on button "Close" at bounding box center [952, 17] width 59 height 18
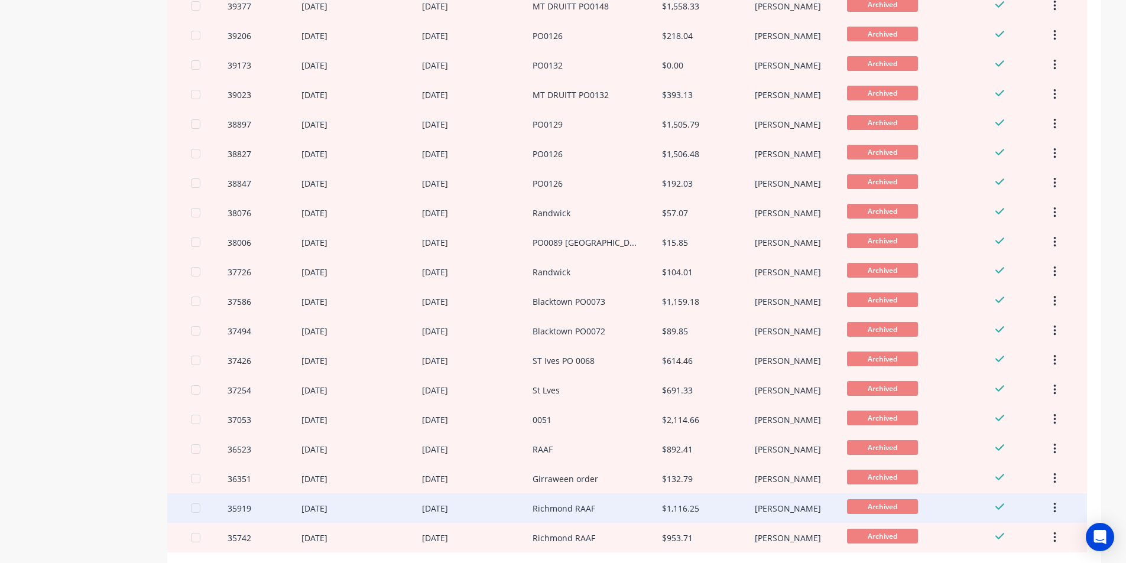
scroll to position [236, 0]
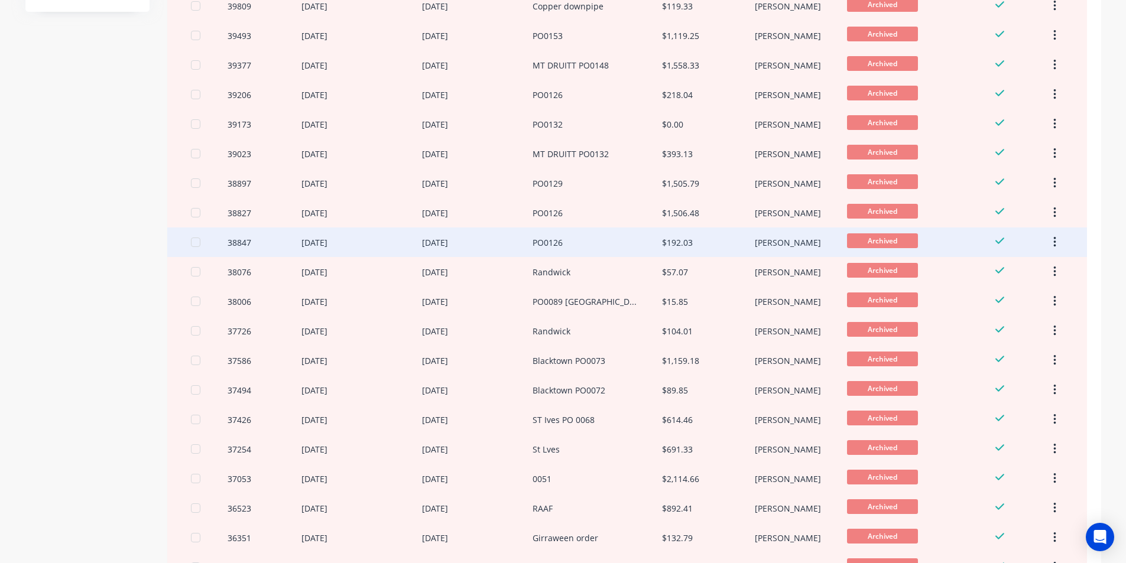
click at [606, 230] on div "PO0126" at bounding box center [597, 243] width 129 height 30
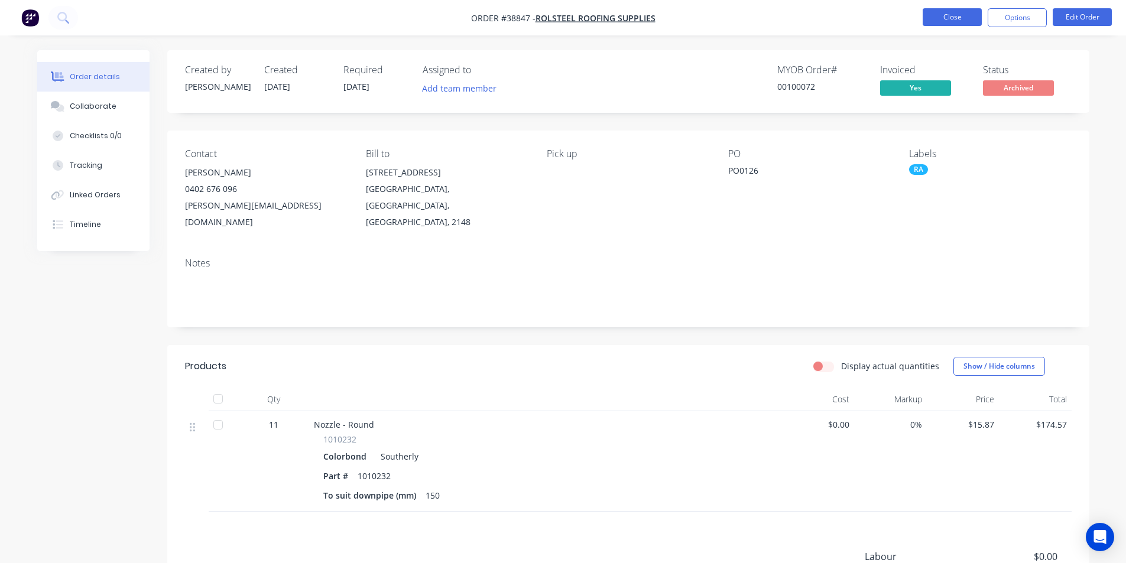
click at [957, 16] on button "Close" at bounding box center [952, 17] width 59 height 18
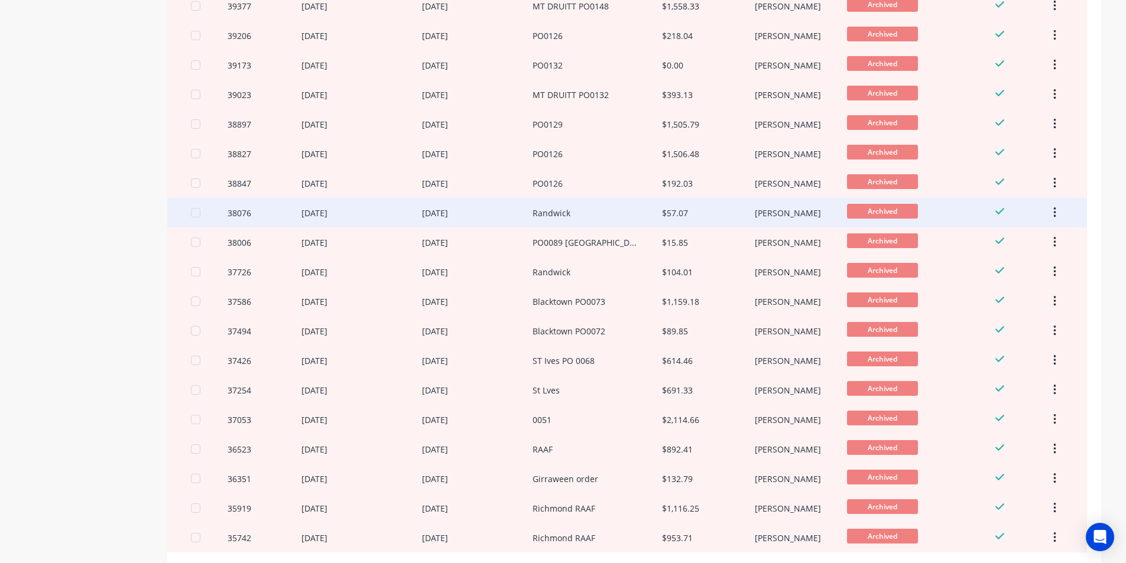
scroll to position [363, 0]
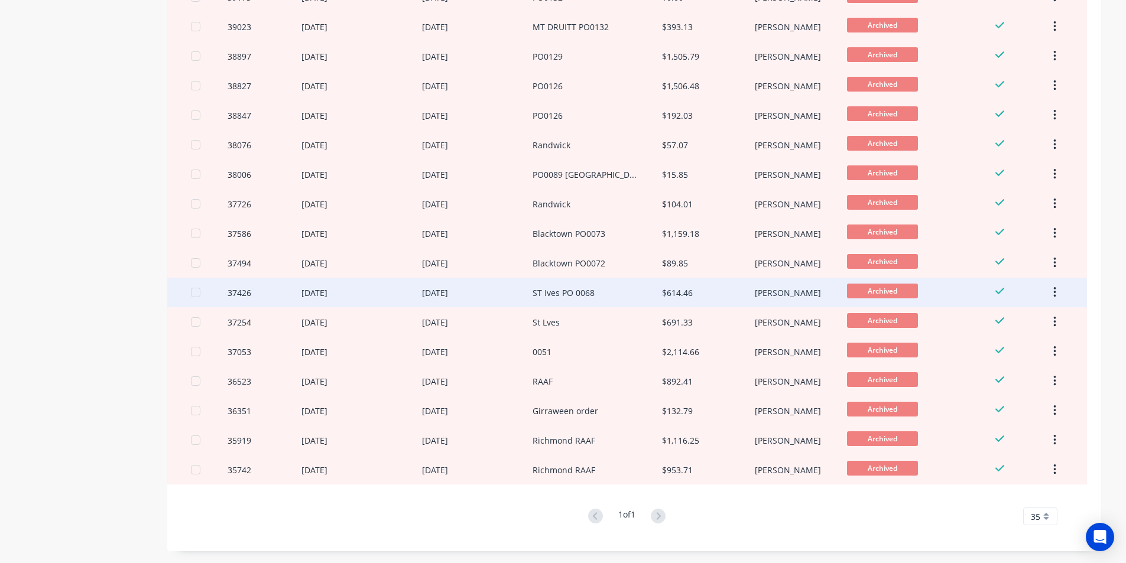
click at [597, 299] on div "ST Ives PO 0068" at bounding box center [597, 293] width 129 height 30
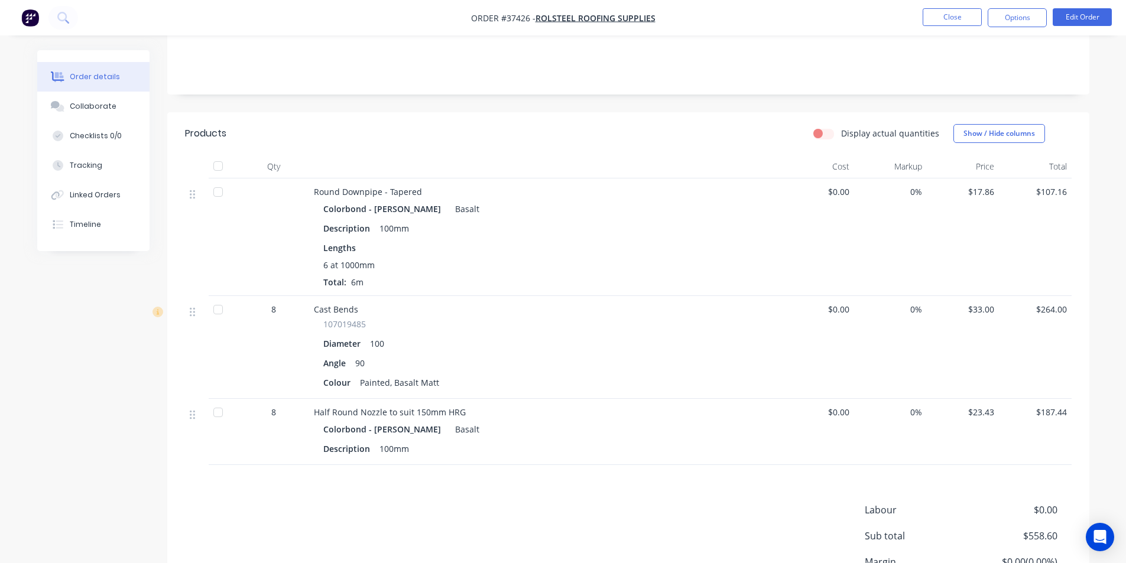
scroll to position [236, 0]
click at [945, 20] on button "Close" at bounding box center [952, 17] width 59 height 18
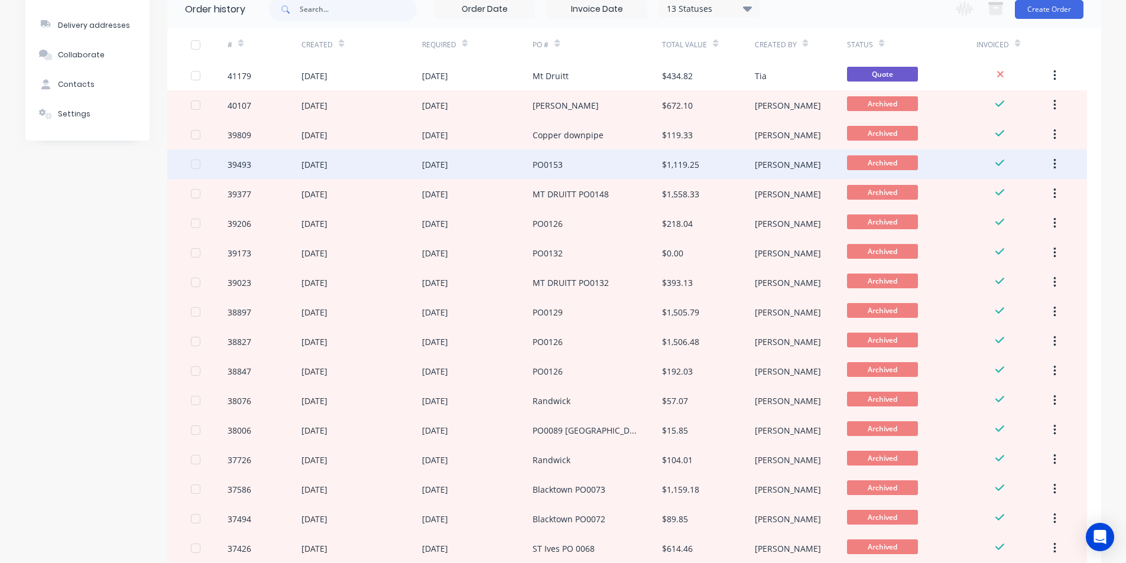
scroll to position [118, 0]
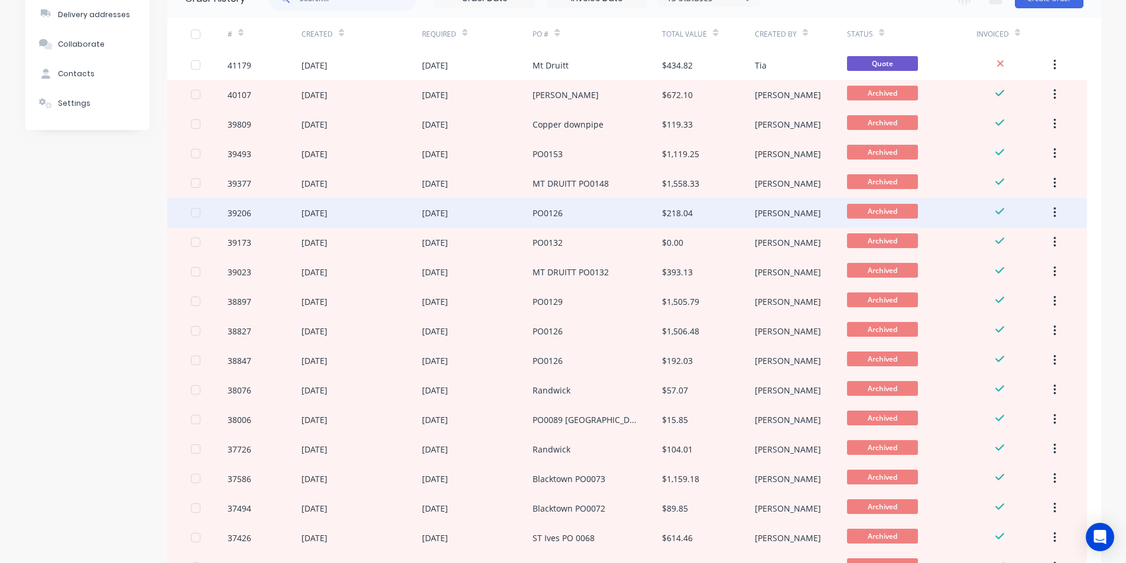
click at [574, 215] on div "PO0126" at bounding box center [597, 213] width 129 height 30
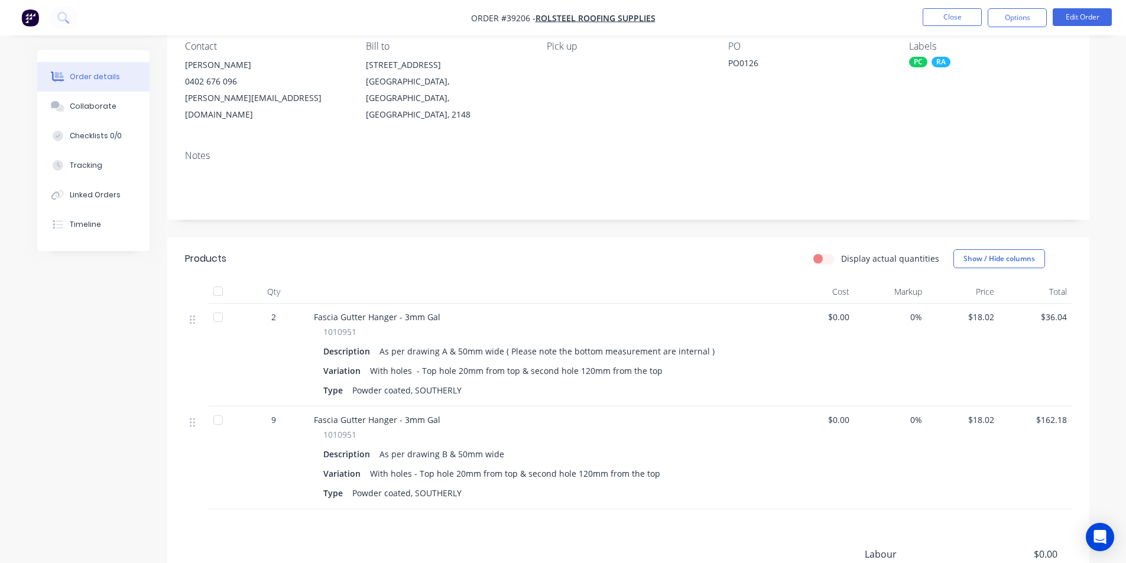
scroll to position [118, 0]
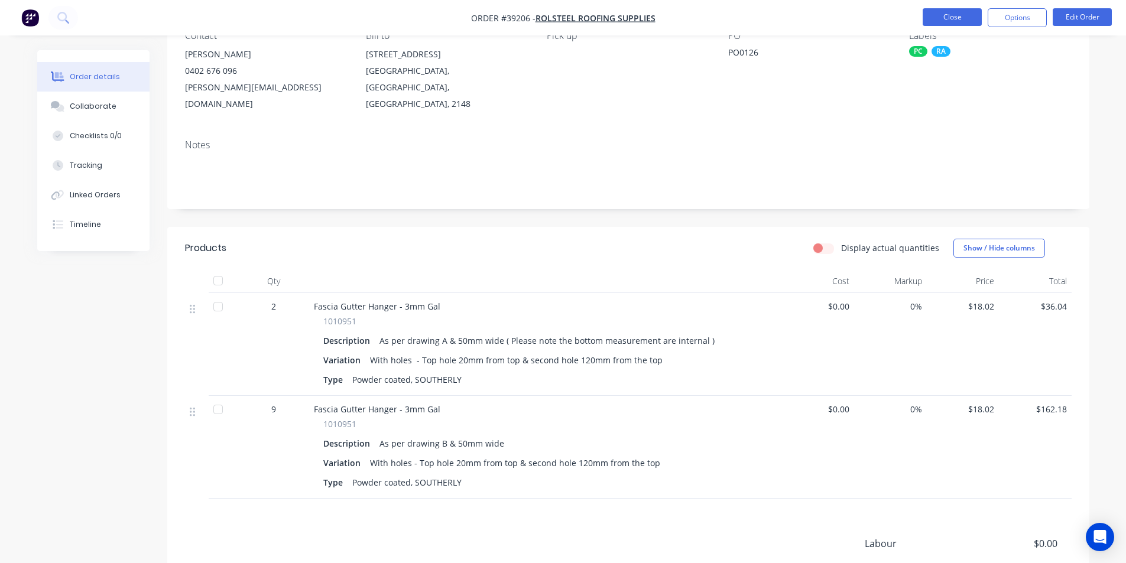
click at [954, 20] on button "Close" at bounding box center [952, 17] width 59 height 18
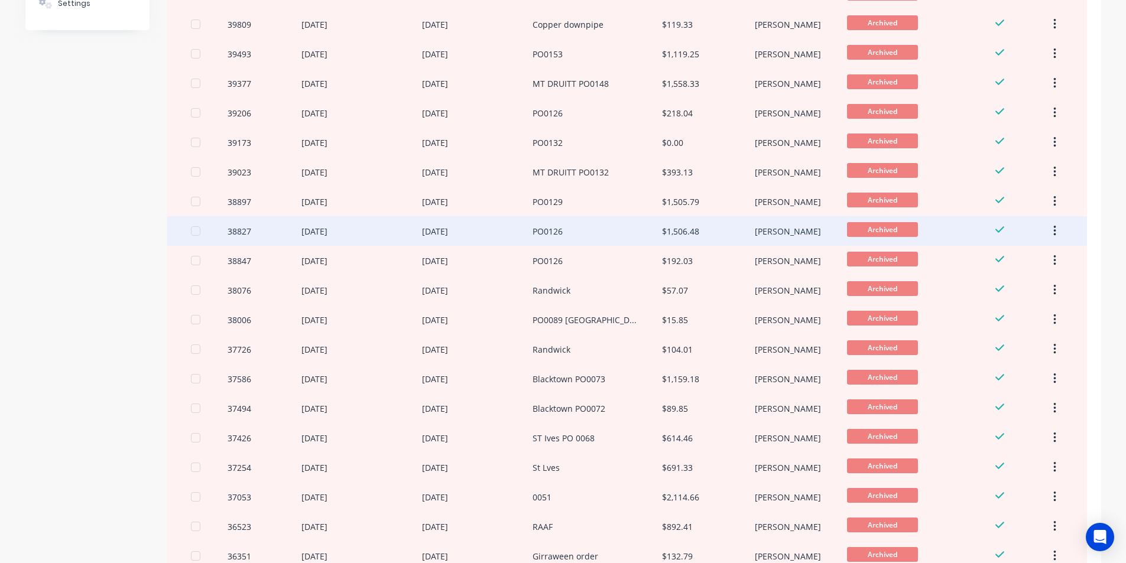
scroll to position [355, 0]
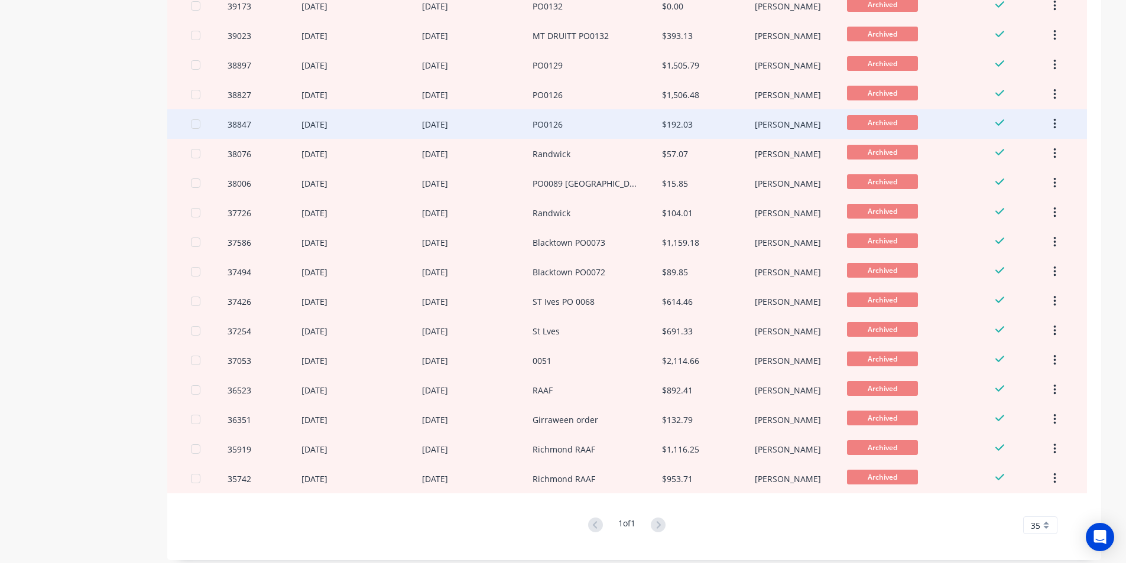
click at [592, 121] on div "PO0126" at bounding box center [597, 124] width 129 height 30
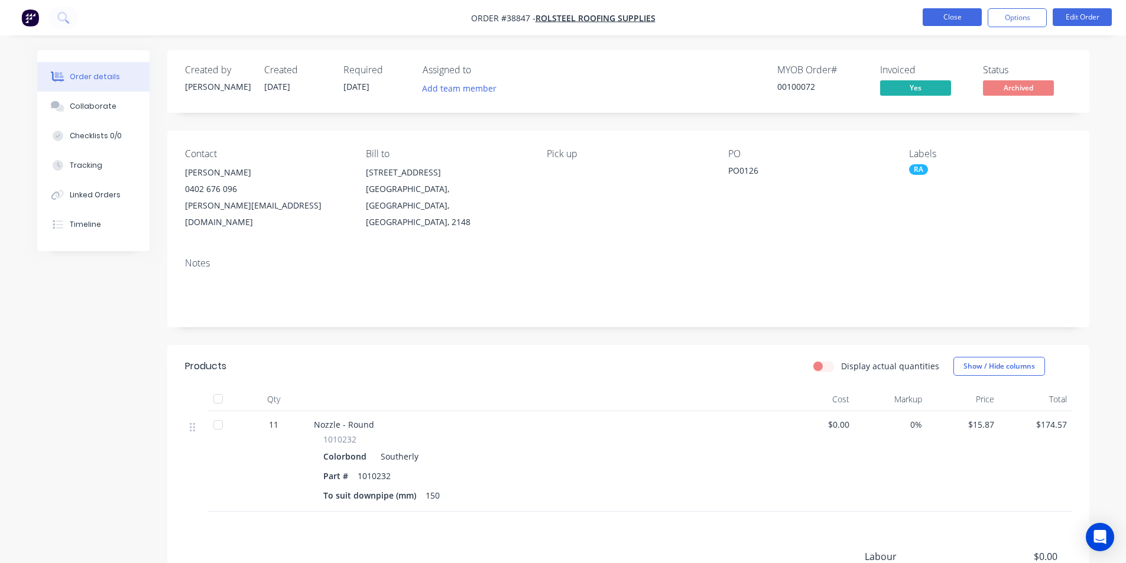
click at [949, 14] on button "Close" at bounding box center [952, 17] width 59 height 18
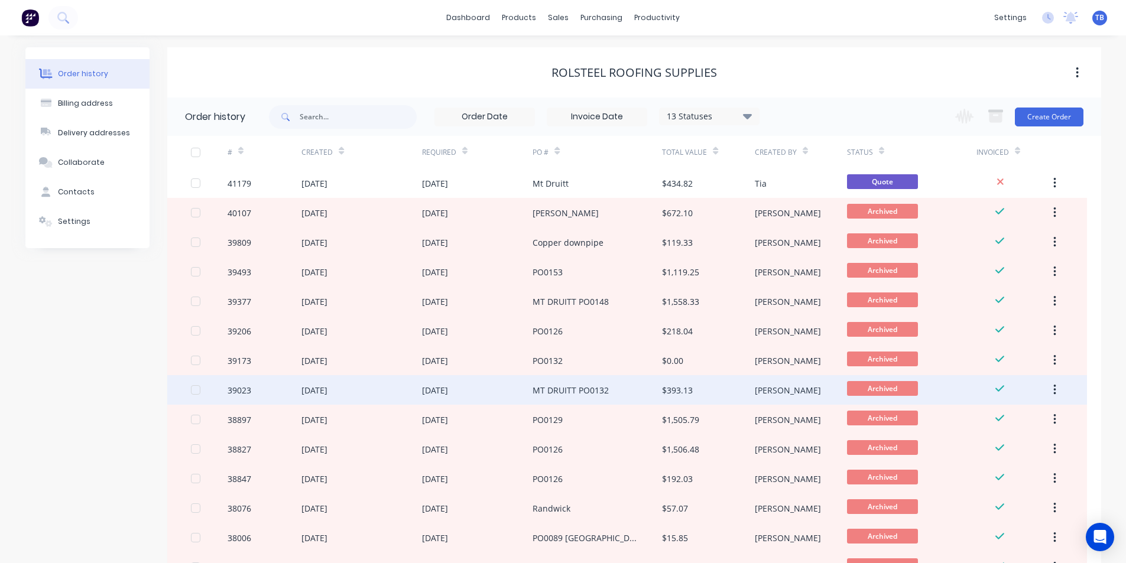
scroll to position [355, 0]
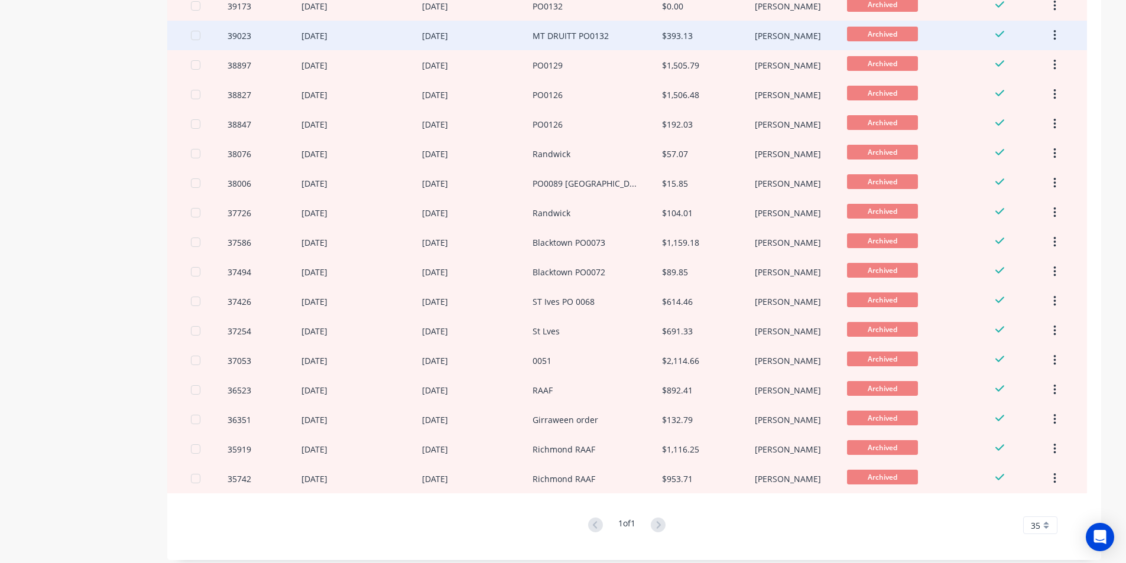
click at [599, 330] on div "St Lves" at bounding box center [597, 331] width 129 height 30
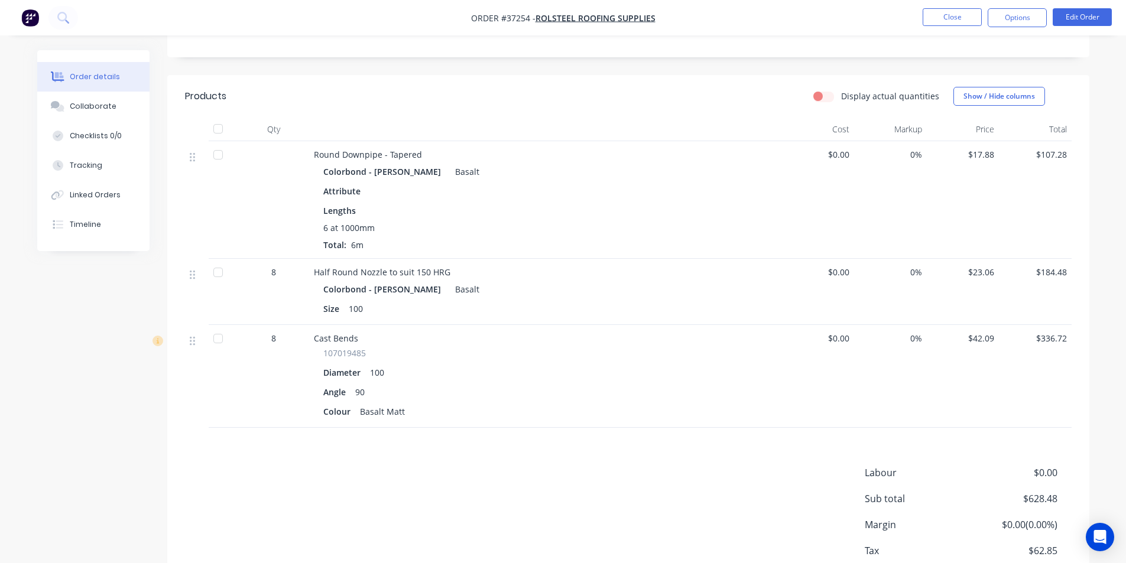
scroll to position [270, 0]
click at [965, 16] on button "Close" at bounding box center [952, 17] width 59 height 18
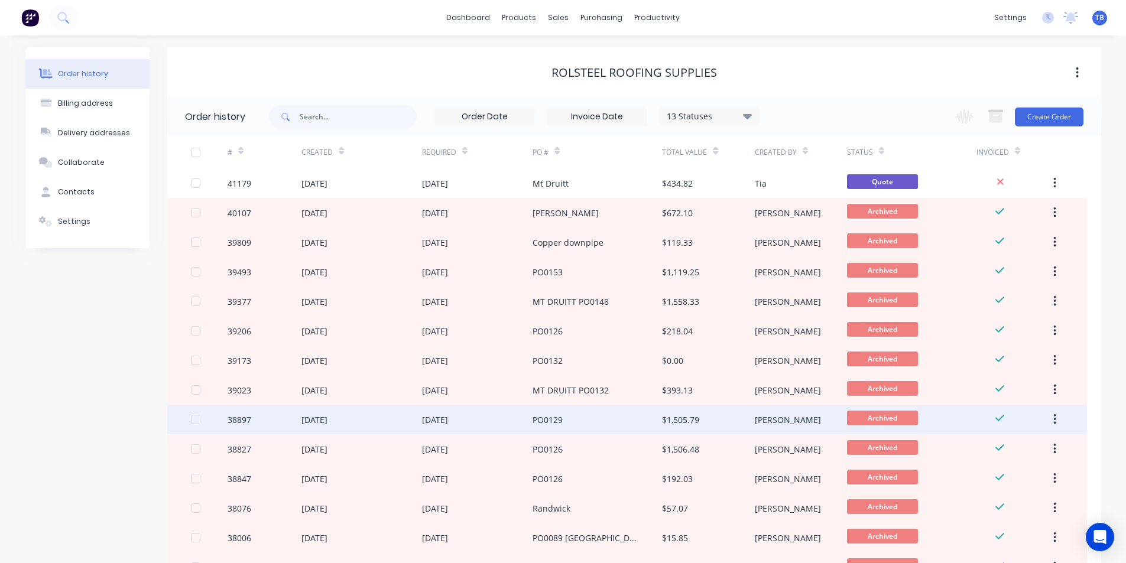
click at [678, 411] on div "$1,505.79" at bounding box center [708, 420] width 92 height 30
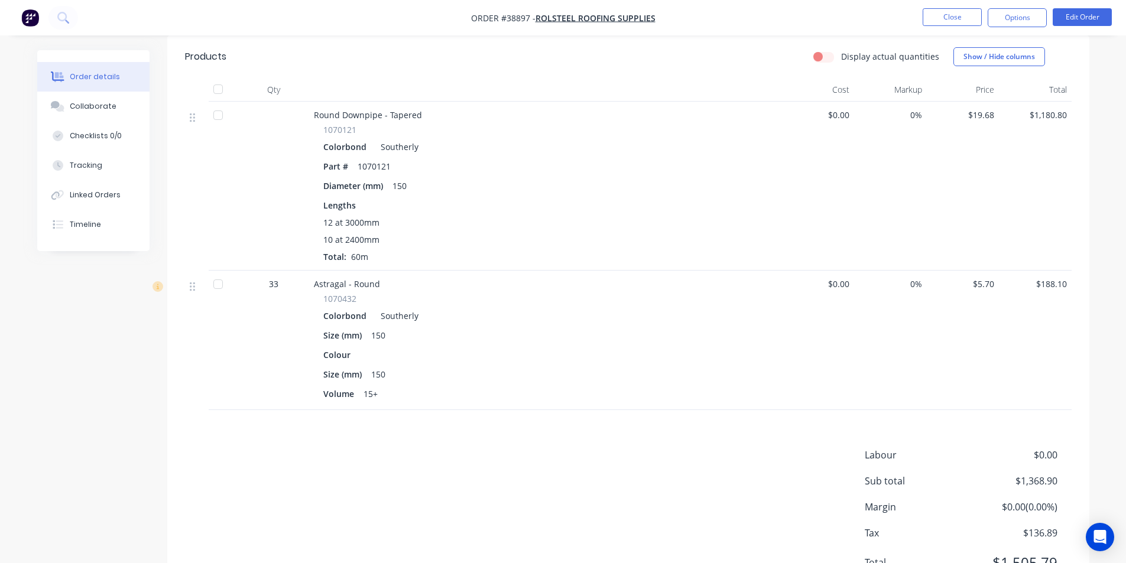
scroll to position [350, 0]
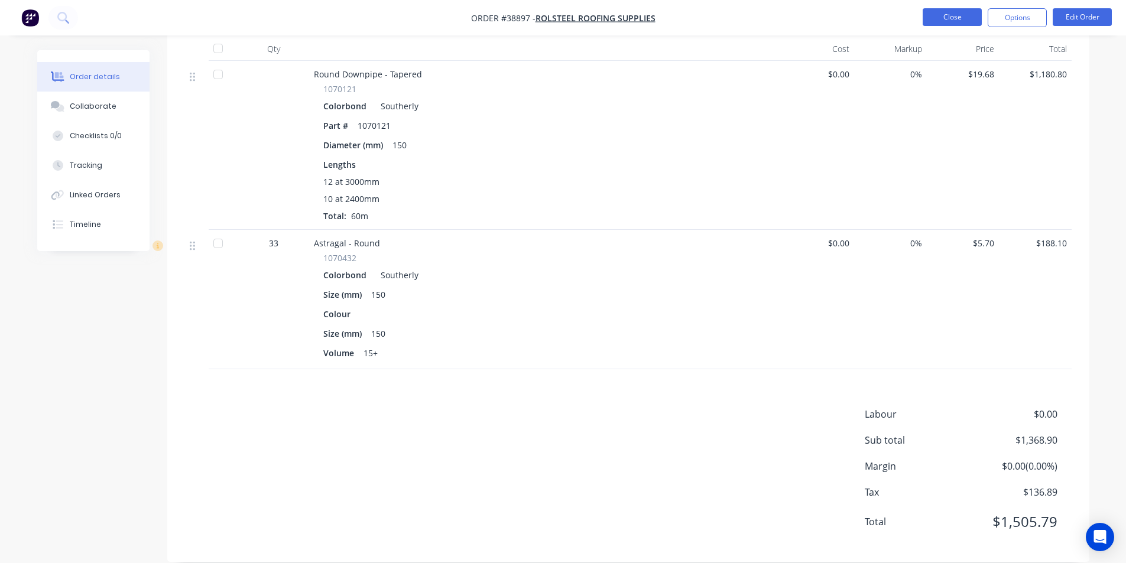
click at [963, 24] on button "Close" at bounding box center [952, 17] width 59 height 18
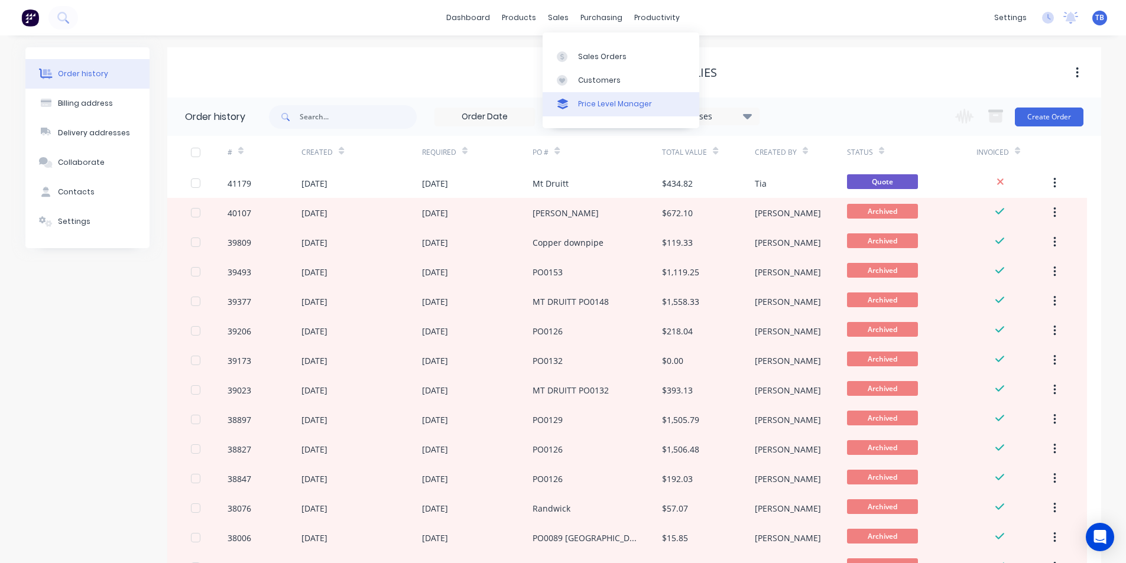
click at [593, 105] on div "Price Level Manager" at bounding box center [615, 104] width 74 height 11
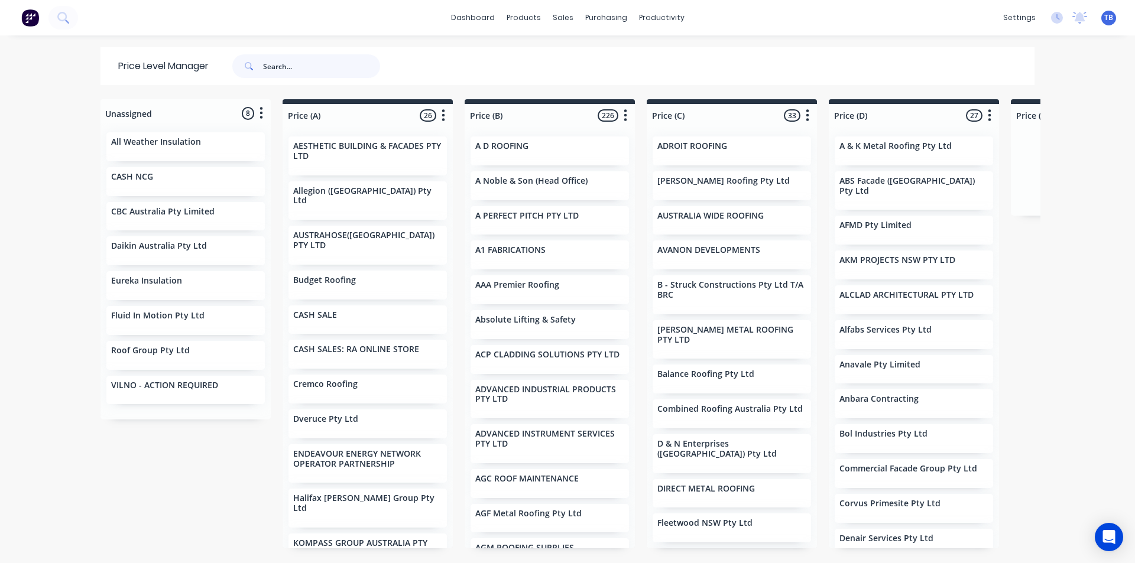
click at [314, 72] on input "text" at bounding box center [321, 66] width 117 height 24
type input "rolste"
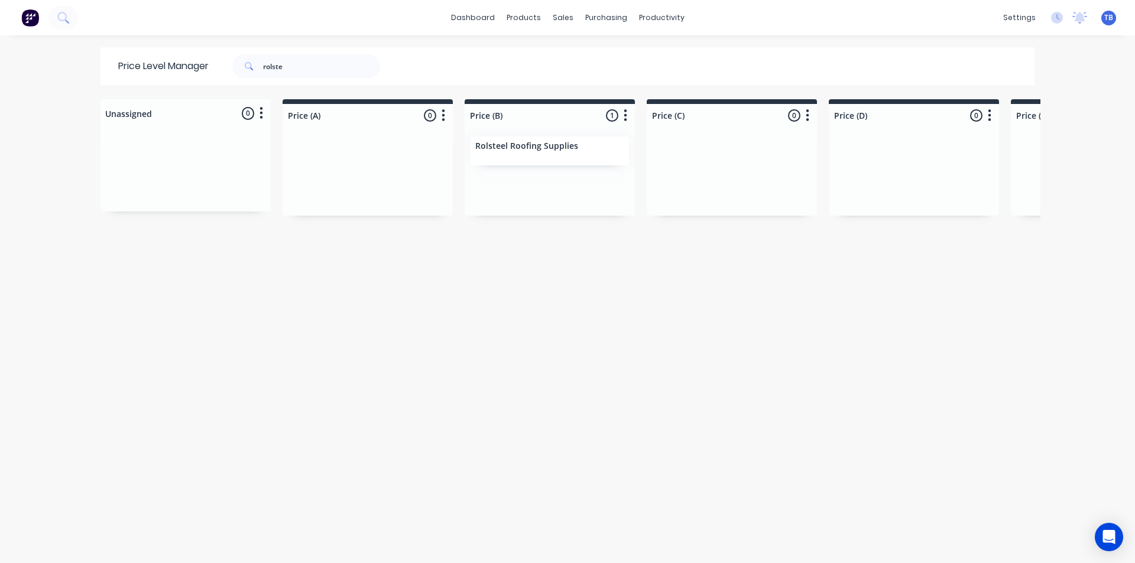
click at [530, 149] on p "Rolsteel Roofing Supplies" at bounding box center [526, 146] width 103 height 10
click at [603, 113] on div at bounding box center [550, 115] width 170 height 23
click at [624, 116] on icon "button" at bounding box center [626, 115] width 4 height 15
click at [585, 428] on div "Unassigned 0 Move all customers Price (A) Price (B) Price (C) Price (D) Price (…" at bounding box center [568, 330] width 946 height 463
click at [478, 404] on div "Unassigned 0 Move all customers Price (A) Price (B) Price (C) Price (D) Price (…" at bounding box center [568, 330] width 946 height 463
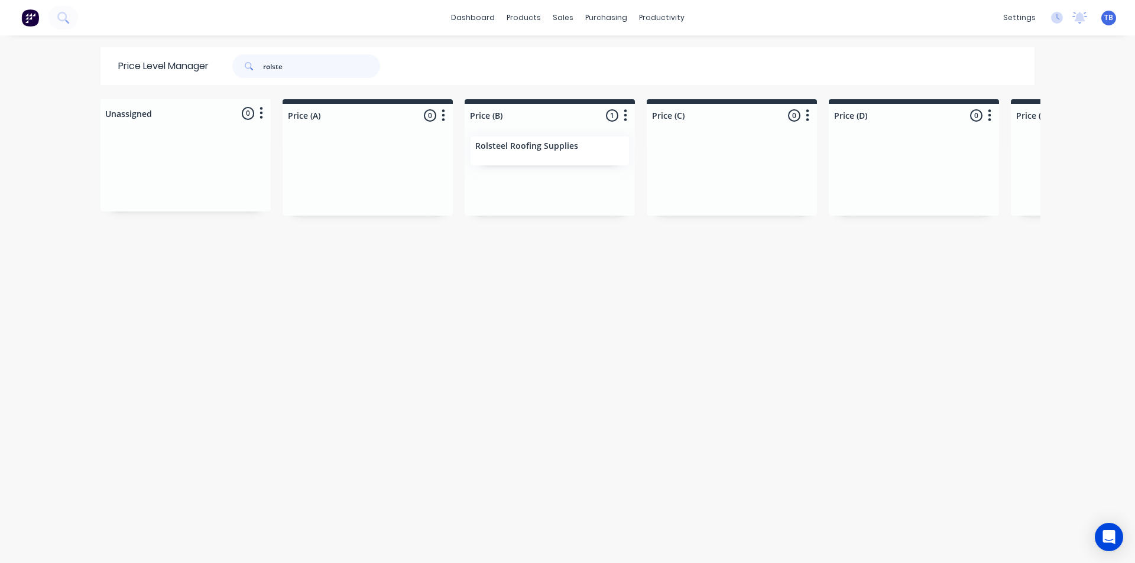
drag, startPoint x: 156, startPoint y: 58, endPoint x: 139, endPoint y: 44, distance: 21.8
click at [145, 52] on div "Price Level Manager rolste" at bounding box center [254, 66] width 309 height 38
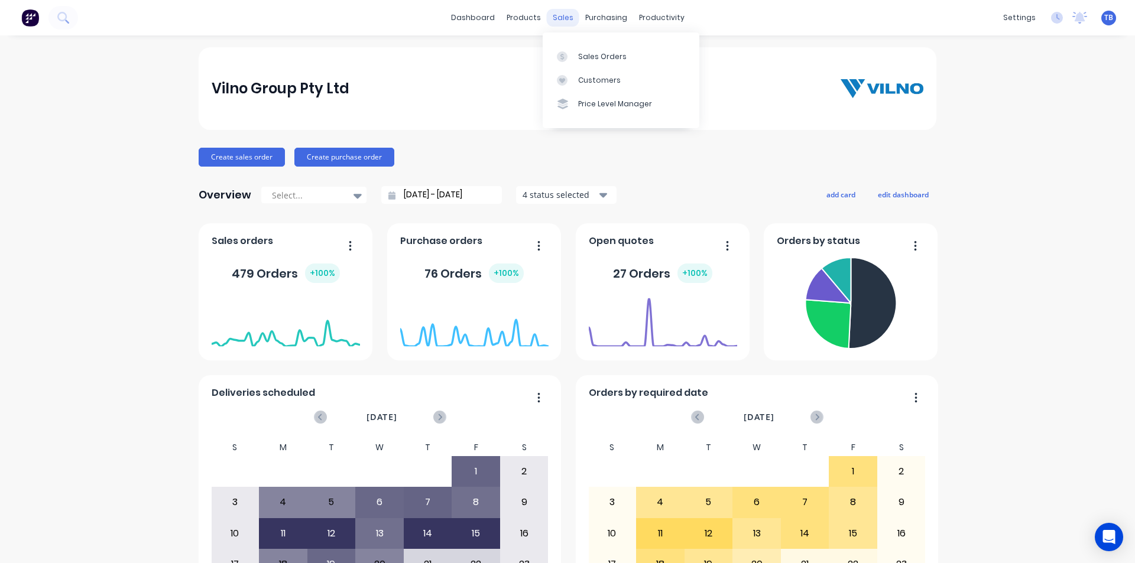
click at [559, 11] on div "sales" at bounding box center [563, 18] width 33 height 18
click at [629, 78] on div "Suppliers" at bounding box center [625, 80] width 35 height 11
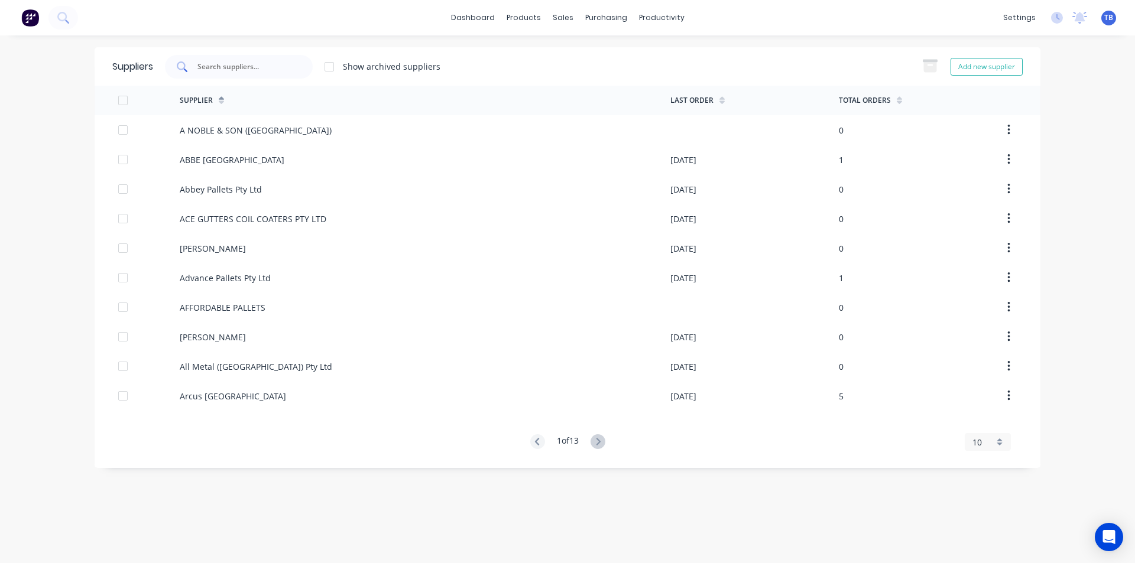
click at [278, 56] on div at bounding box center [239, 67] width 148 height 24
click at [591, 57] on div "Sales Orders" at bounding box center [606, 56] width 48 height 11
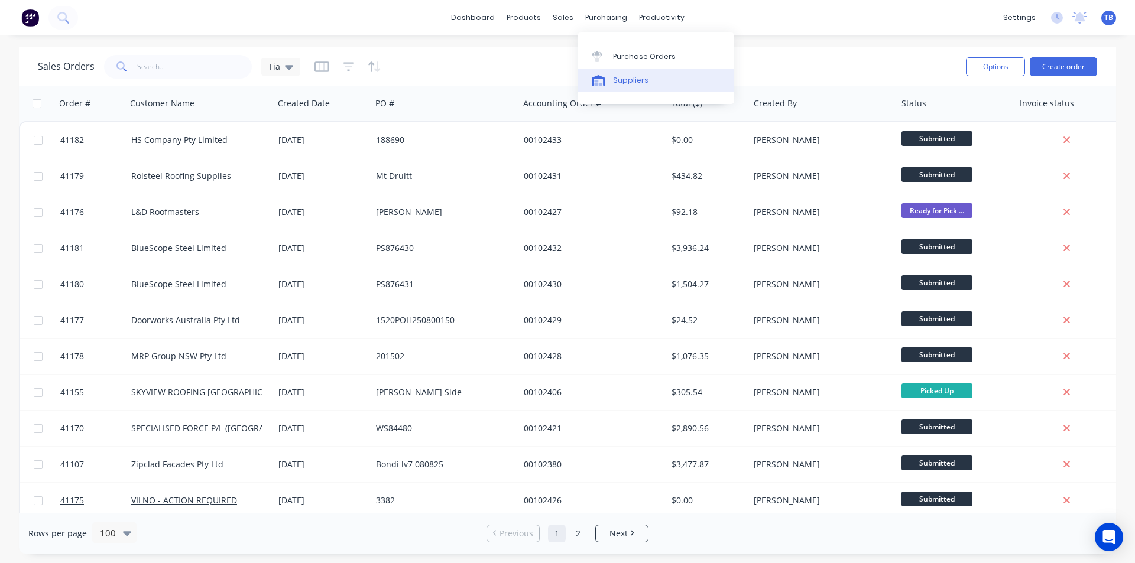
click at [626, 83] on div "Suppliers" at bounding box center [630, 80] width 35 height 11
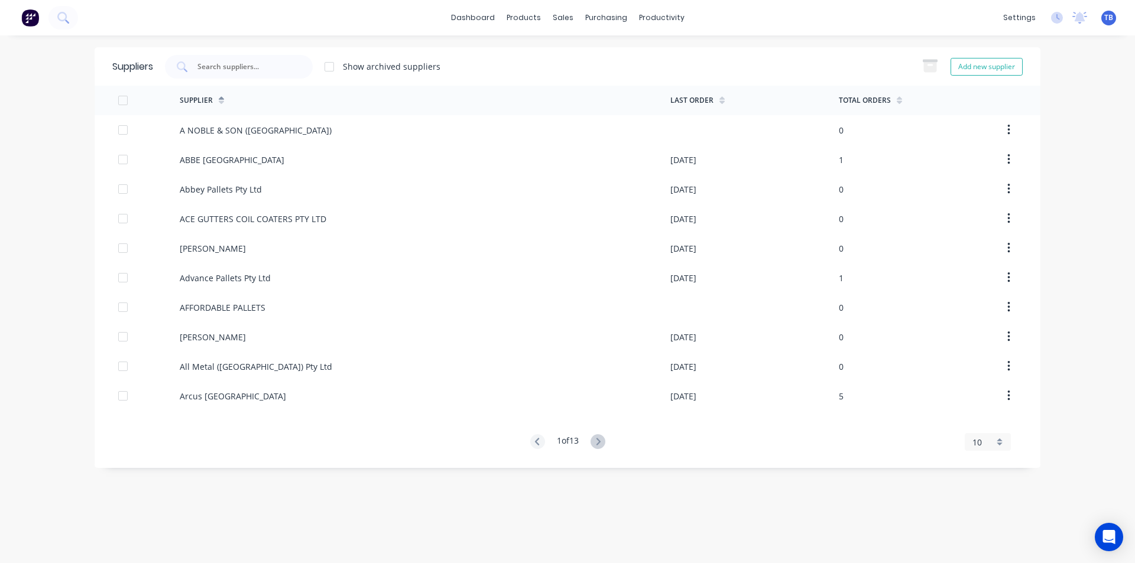
click at [1000, 433] on div "10" at bounding box center [988, 442] width 46 height 18
click at [995, 424] on div "35" at bounding box center [987, 422] width 45 height 21
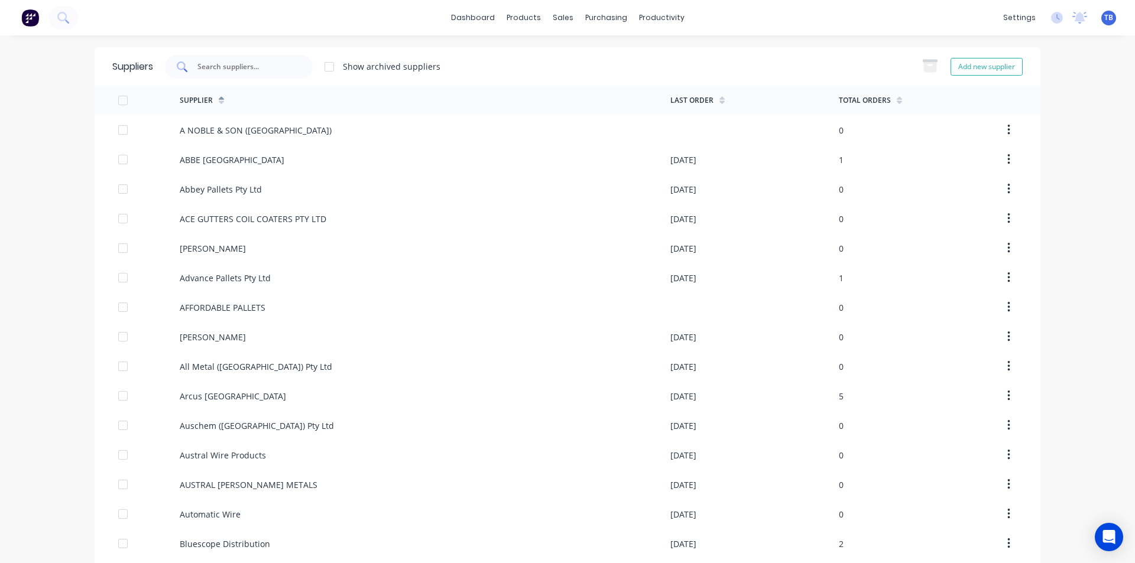
click at [254, 66] on input "text" at bounding box center [245, 67] width 98 height 12
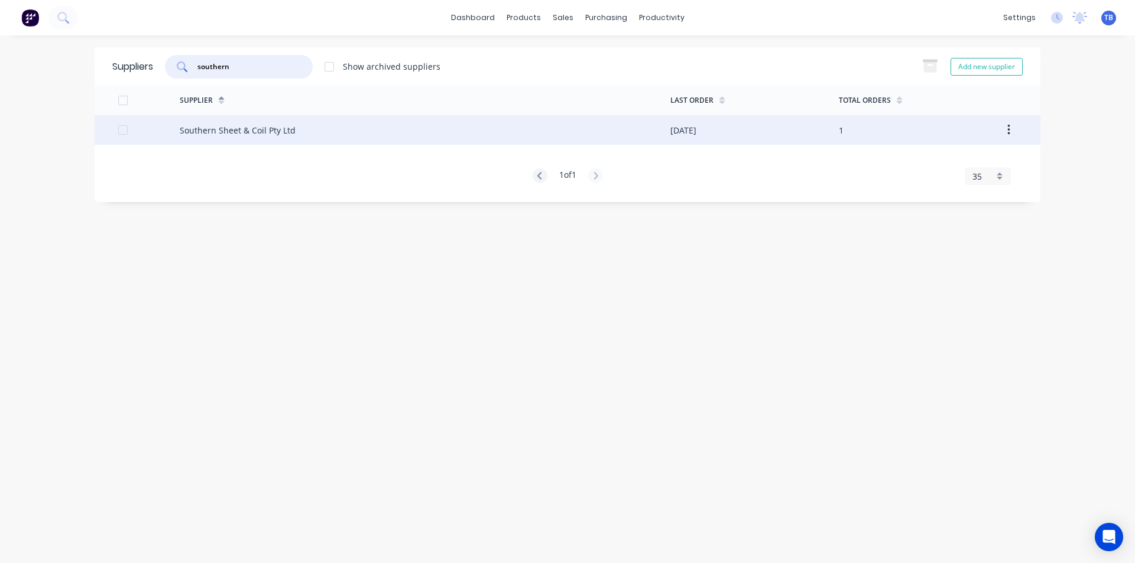
type input "southern"
click at [299, 133] on div "Southern Sheet & Coil Pty Ltd" at bounding box center [425, 130] width 491 height 30
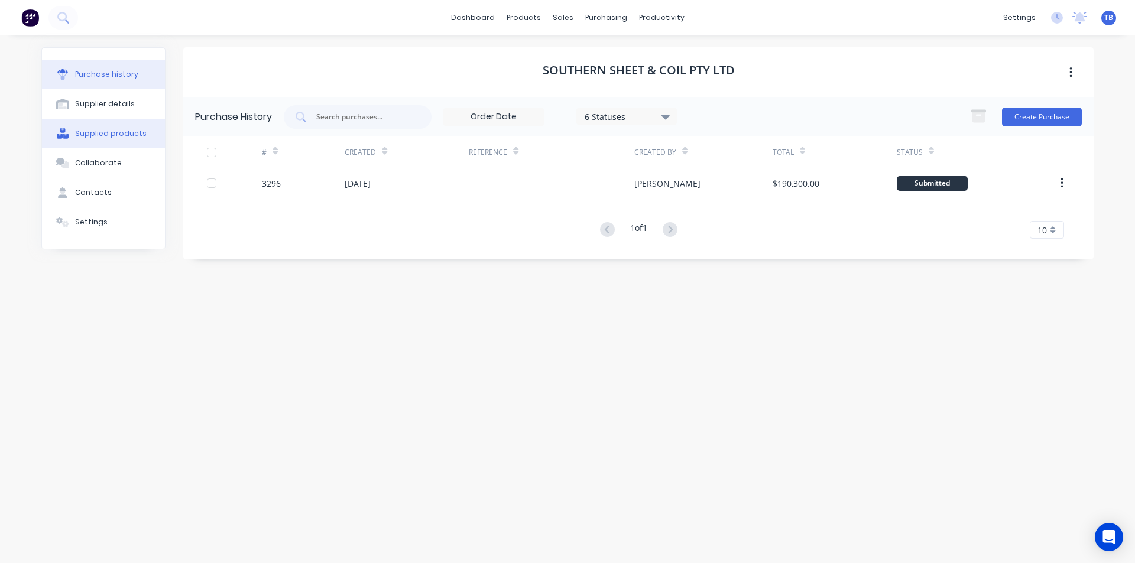
click at [121, 139] on button "Supplied products" at bounding box center [103, 134] width 123 height 30
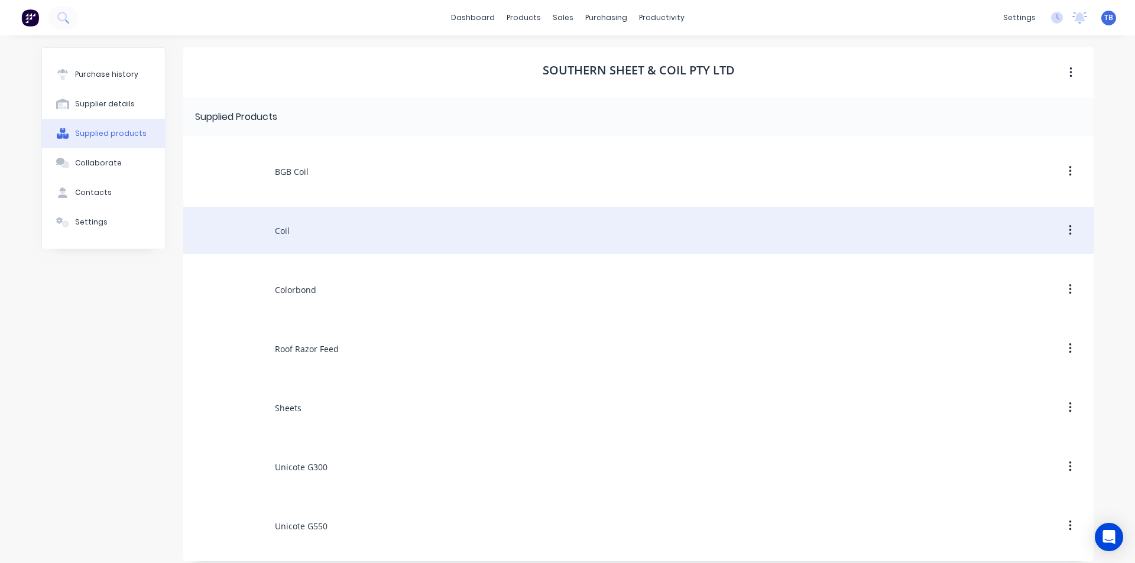
click at [358, 239] on div "Coil" at bounding box center [638, 230] width 910 height 47
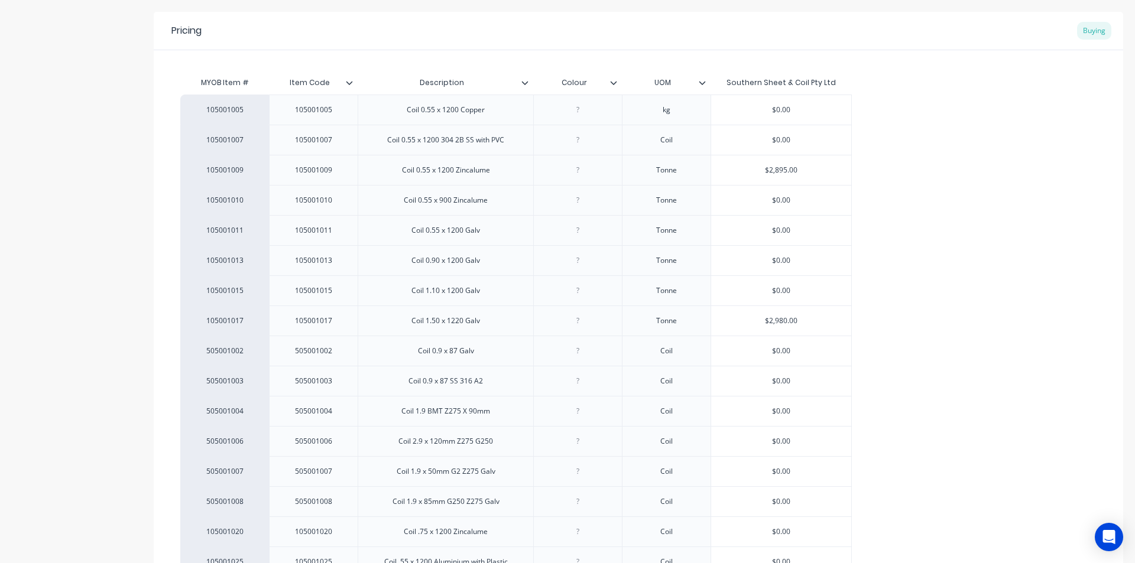
scroll to position [236, 0]
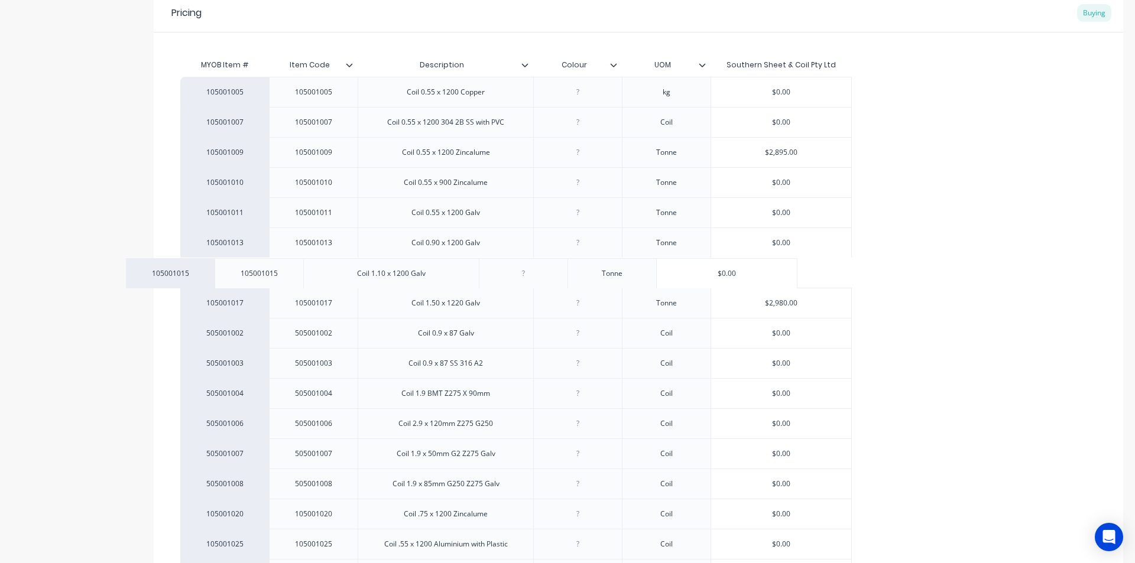
drag, startPoint x: 249, startPoint y: 272, endPoint x: 217, endPoint y: 298, distance: 41.5
click at [190, 272] on div "105001005 105001005 Coil 0.55 x 1200 Copper kg $0.00 105001007 105001007 Coil 0…" at bounding box center [638, 333] width 916 height 512
click at [230, 270] on div "105001015" at bounding box center [224, 273] width 65 height 11
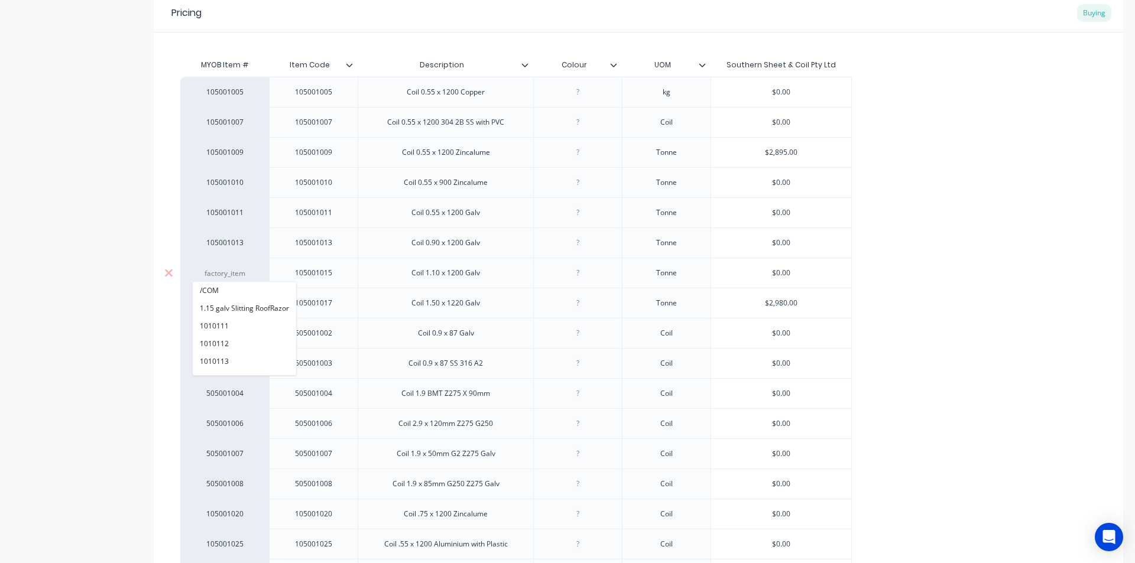
drag, startPoint x: 205, startPoint y: 273, endPoint x: 249, endPoint y: 272, distance: 44.3
click at [249, 272] on input at bounding box center [224, 274] width 65 height 12
click at [1121, 293] on div "Product details Collaborate Order History Add image Coil Settings Product Optio…" at bounding box center [567, 253] width 1135 height 908
click at [319, 271] on div "105001015" at bounding box center [313, 272] width 59 height 15
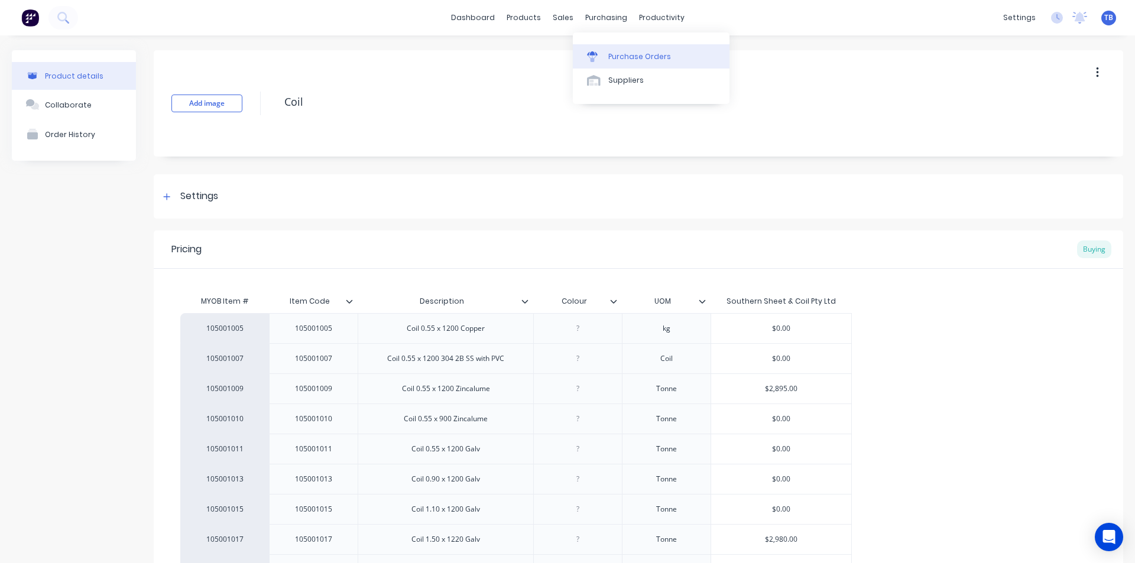
click at [611, 54] on div "Purchase Orders" at bounding box center [639, 56] width 63 height 11
type textarea "x"
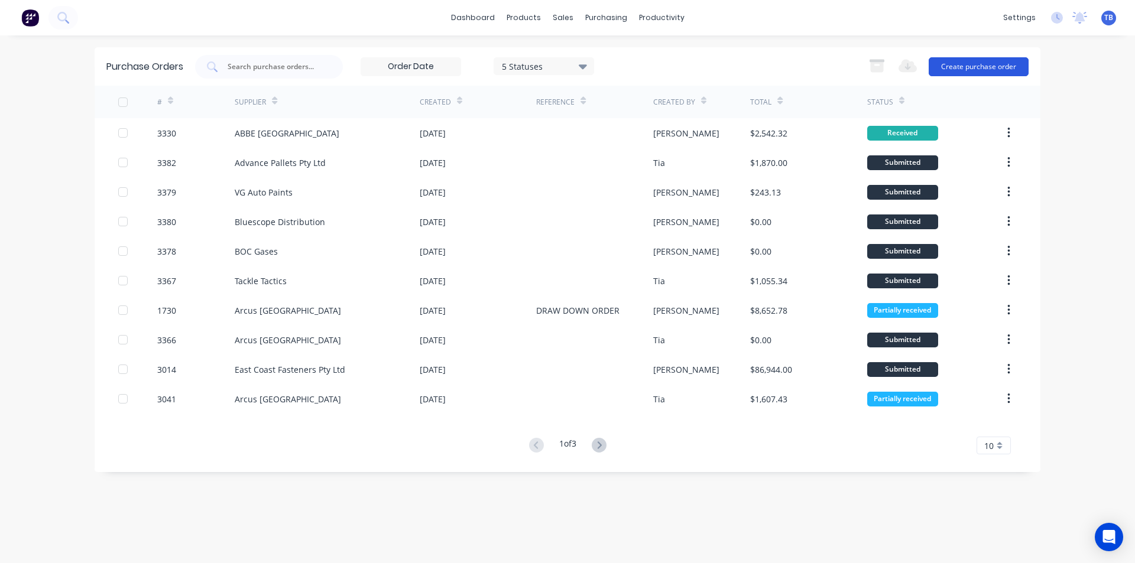
click at [955, 67] on button "Create purchase order" at bounding box center [978, 66] width 100 height 19
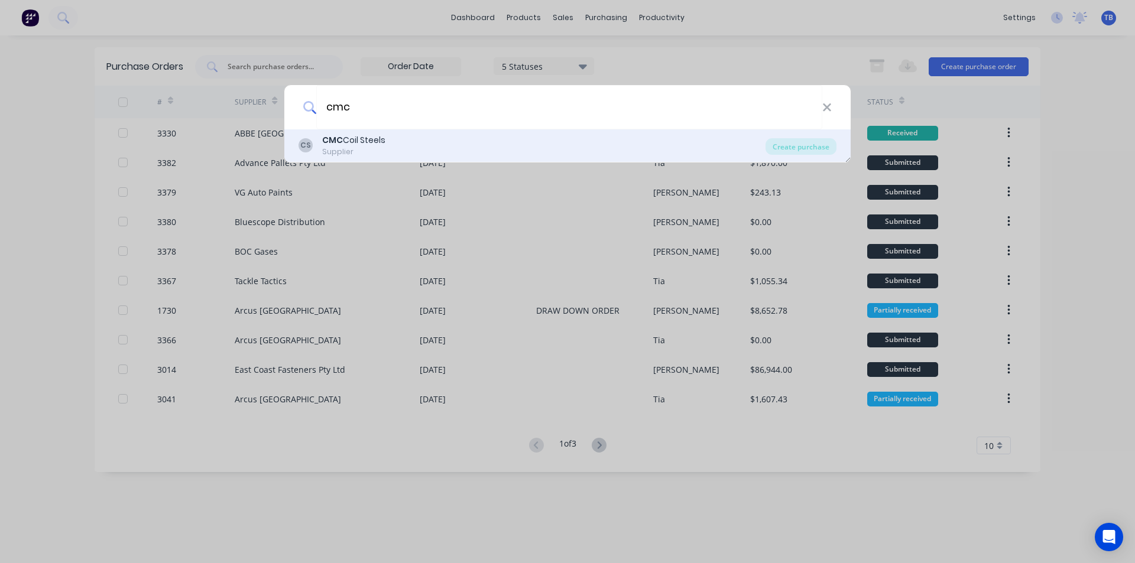
type input "cmc"
click at [379, 143] on div "CMC Coil Steels" at bounding box center [353, 140] width 63 height 12
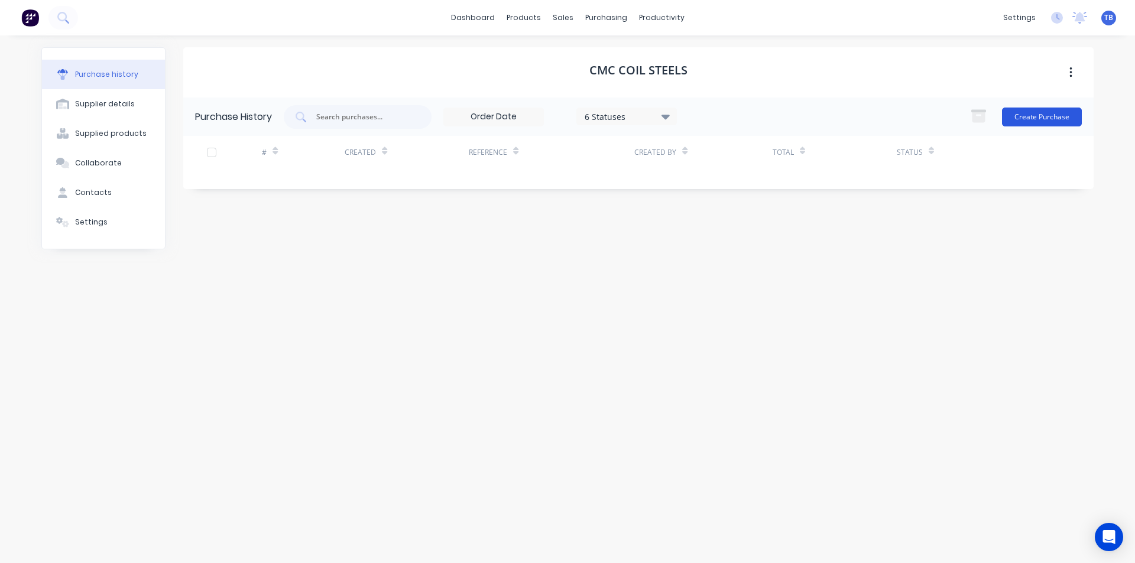
click at [1047, 121] on button "Create Purchase" at bounding box center [1042, 117] width 80 height 19
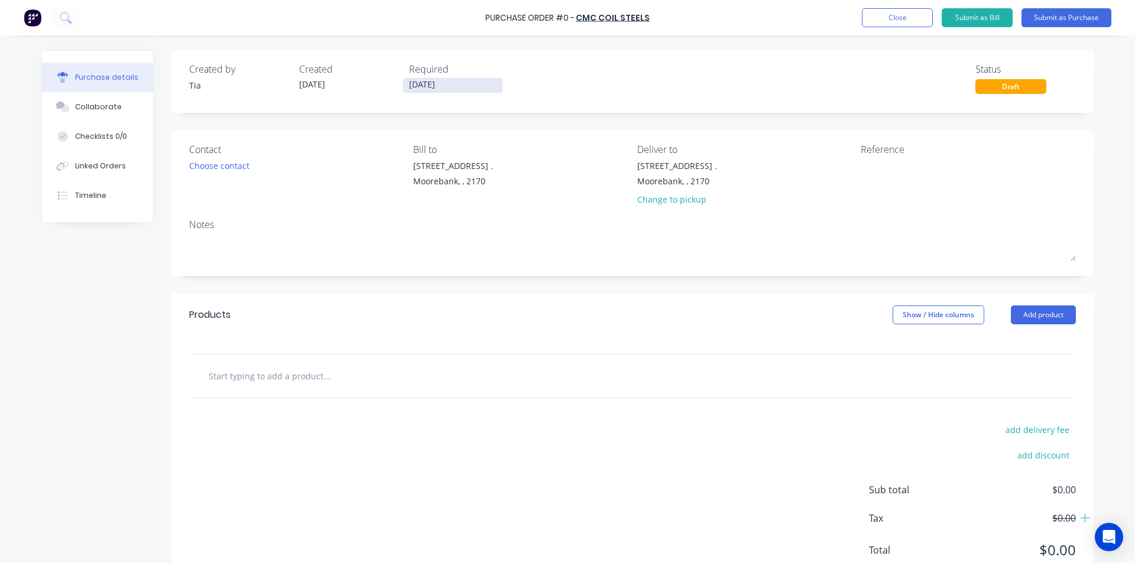
click at [441, 80] on input "[DATE]" at bounding box center [452, 85] width 99 height 15
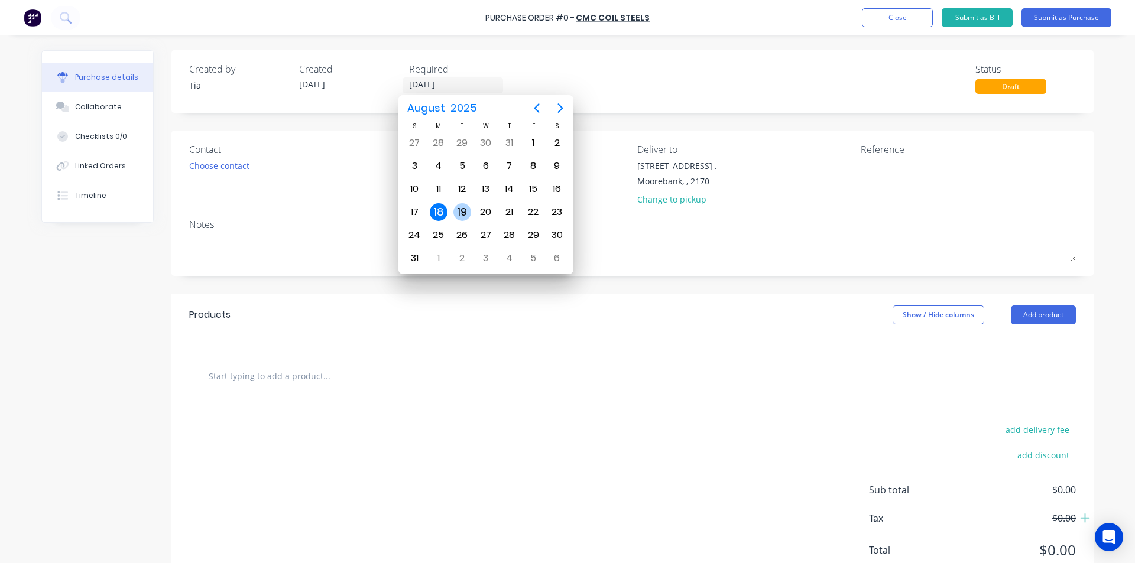
click at [467, 210] on div "19" at bounding box center [462, 212] width 18 height 18
type input "[DATE]"
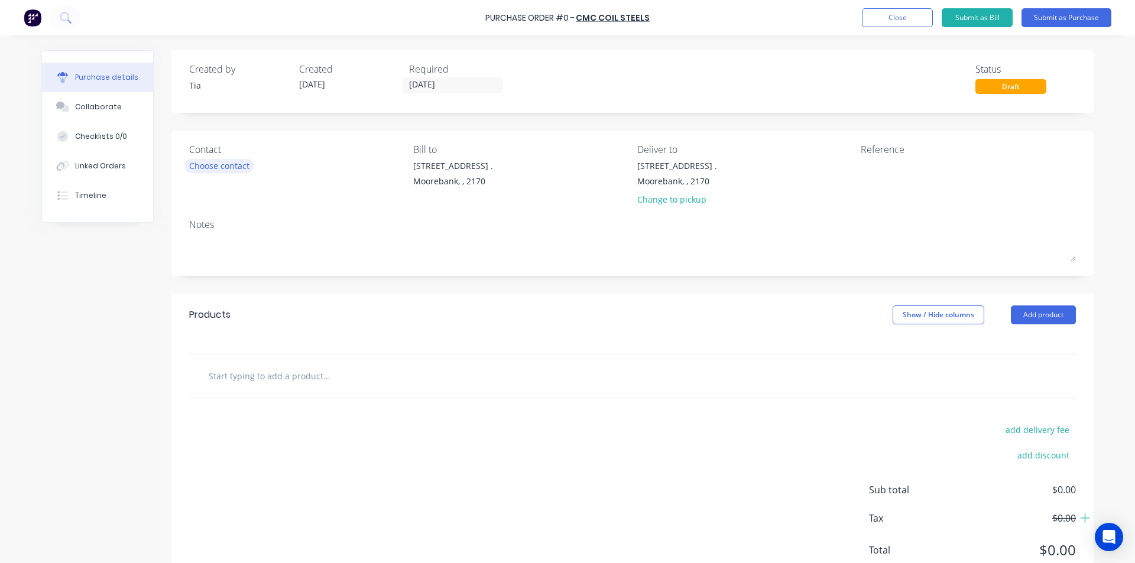
click at [245, 167] on div "Choose contact" at bounding box center [219, 166] width 60 height 12
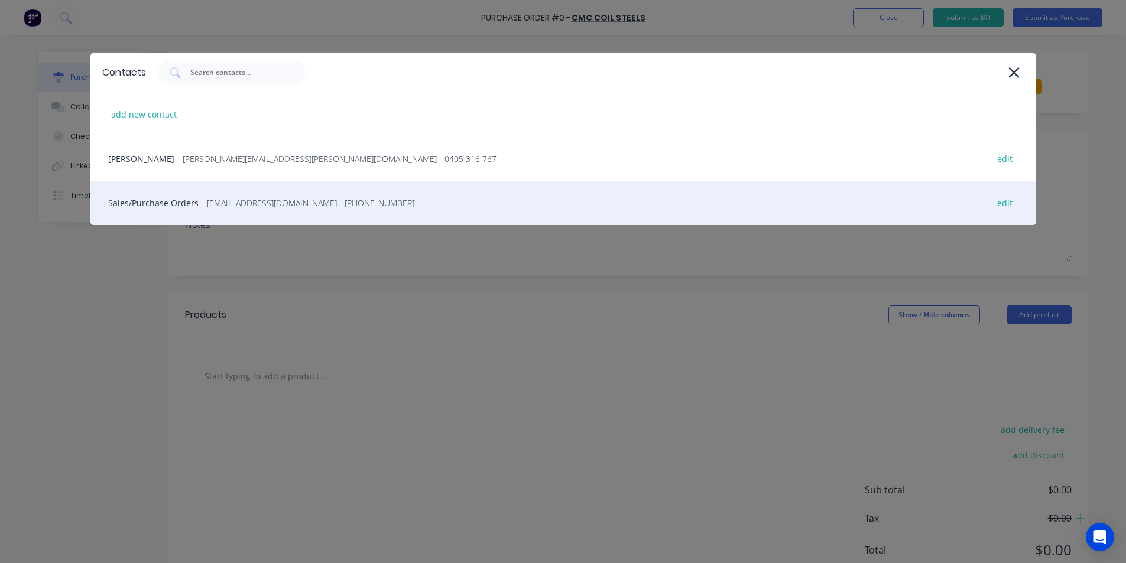
click at [248, 208] on span "- [EMAIL_ADDRESS][DOMAIN_NAME] - [PHONE_NUMBER]" at bounding box center [308, 203] width 213 height 12
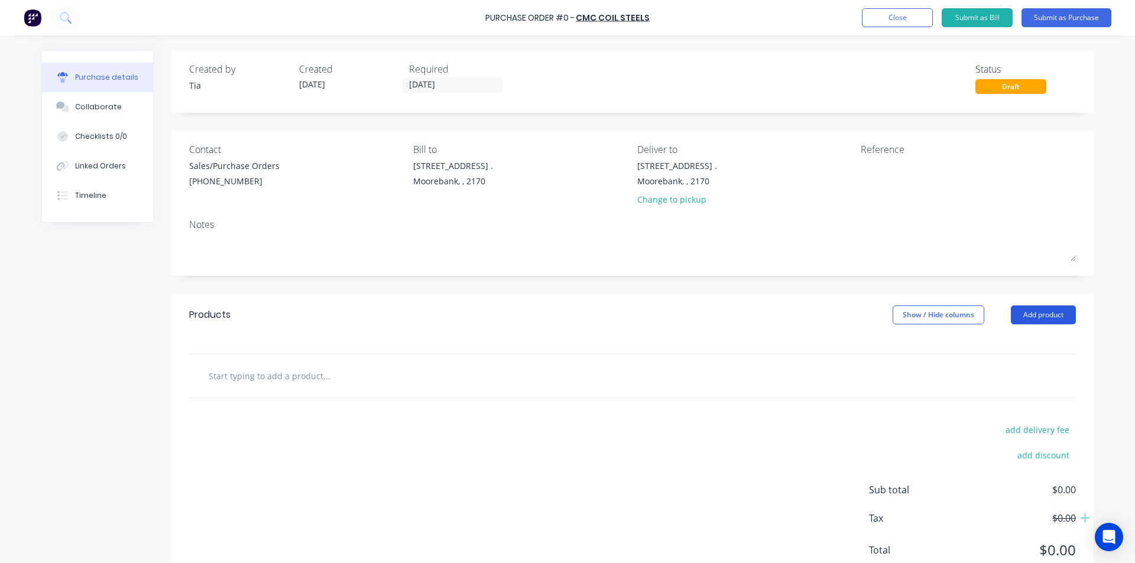
click at [1018, 315] on button "Add product" at bounding box center [1043, 315] width 65 height 19
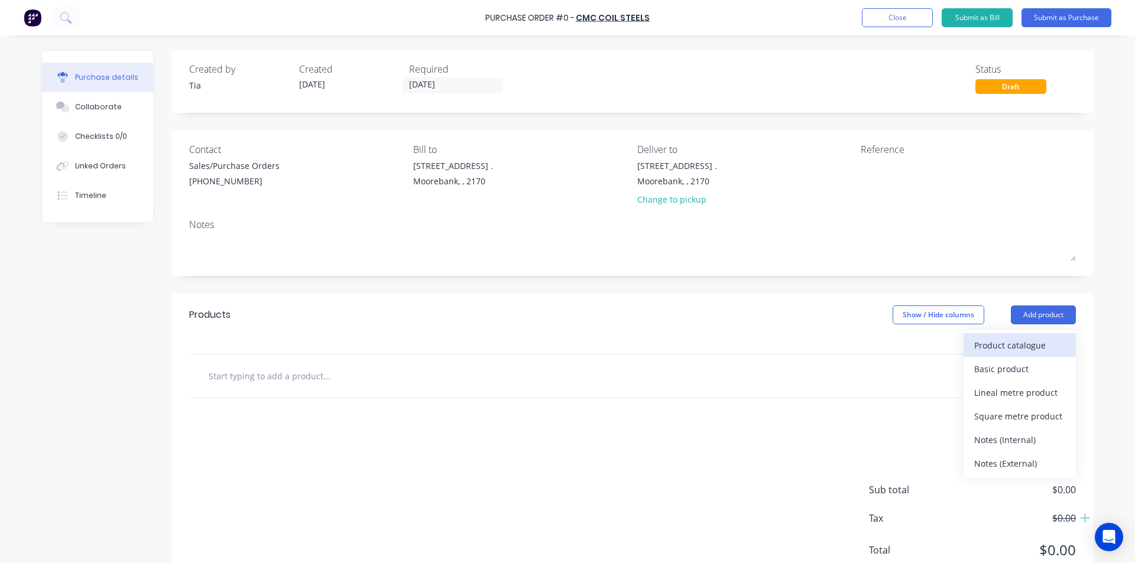
click at [1015, 343] on div "Product catalogue" at bounding box center [1019, 345] width 91 height 17
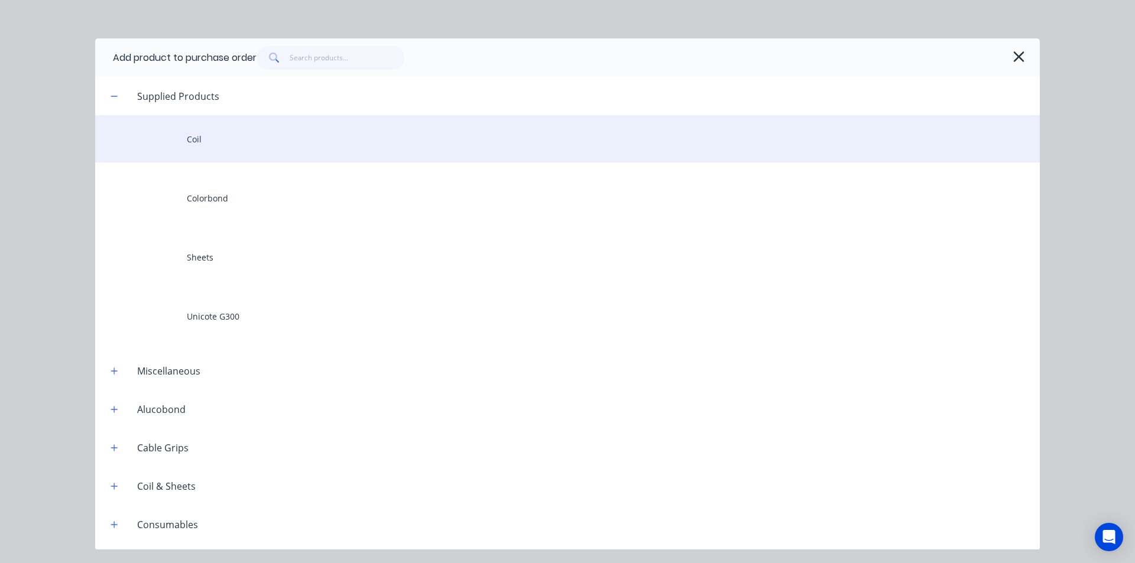
click at [427, 125] on div "Coil" at bounding box center [567, 138] width 944 height 47
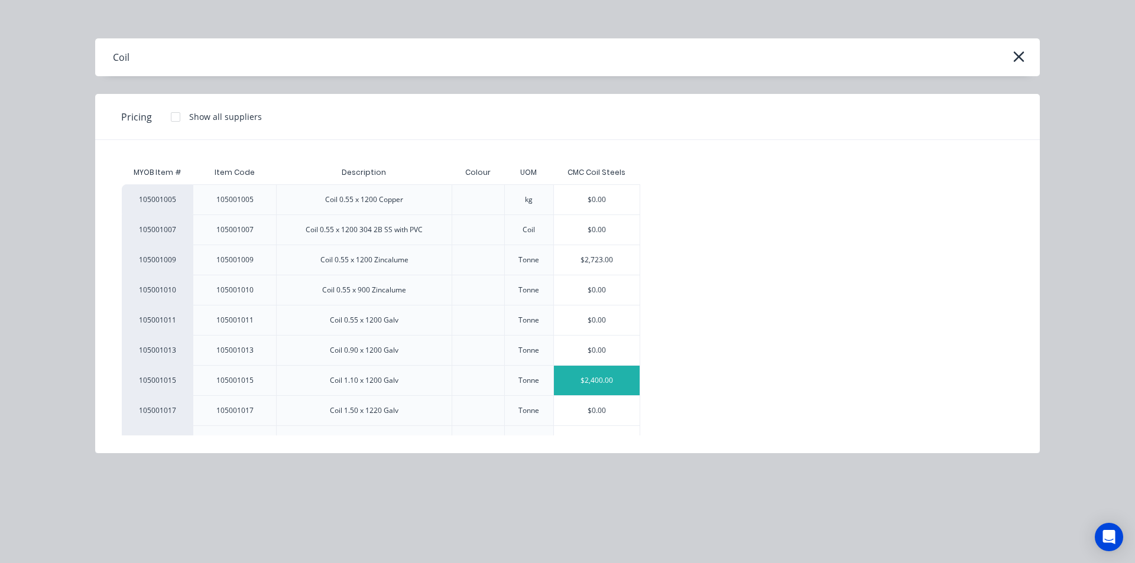
click at [604, 386] on div "$2,400.00" at bounding box center [597, 381] width 86 height 30
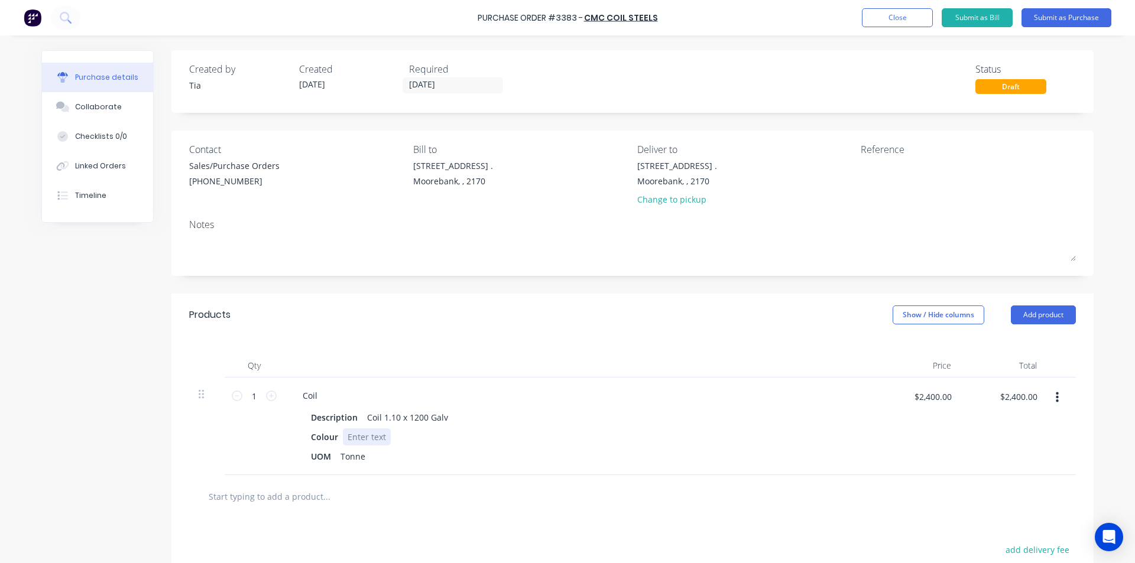
click at [378, 439] on div at bounding box center [367, 436] width 48 height 17
click at [502, 438] on div "Colour LARGE" at bounding box center [576, 436] width 541 height 17
click at [266, 395] on icon at bounding box center [271, 396] width 11 height 11
type input "2"
type input "$4,800.00"
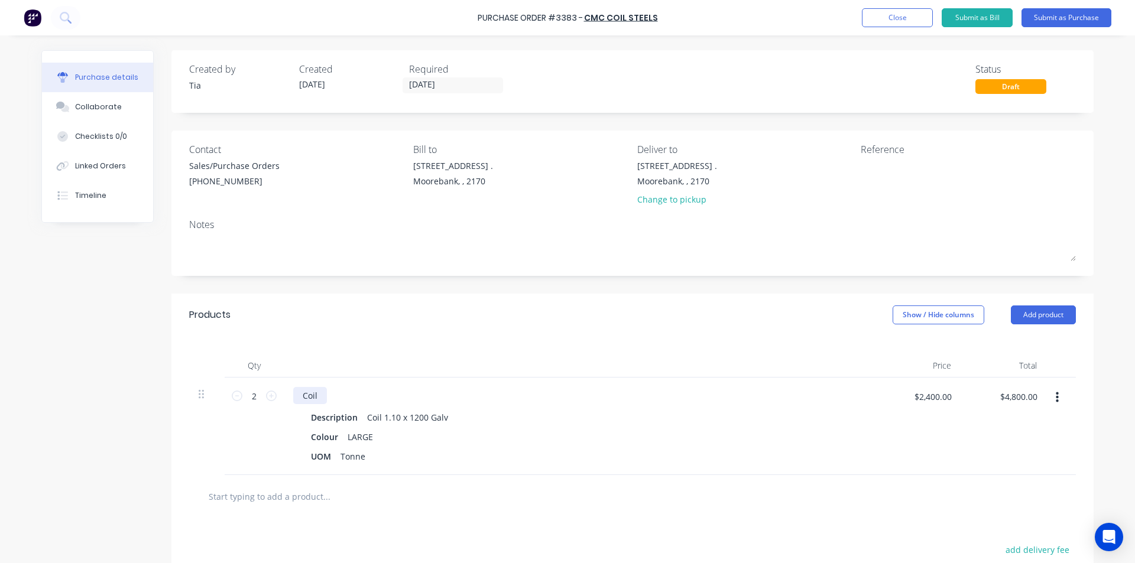
click at [317, 399] on div "Coil" at bounding box center [310, 395] width 34 height 17
click at [370, 438] on div "LARGE" at bounding box center [360, 436] width 35 height 17
click at [333, 438] on div "Colour" at bounding box center [324, 436] width 37 height 17
click at [356, 434] on div "LARGE" at bounding box center [341, 436] width 35 height 17
click at [316, 396] on div "Coil" at bounding box center [310, 395] width 34 height 17
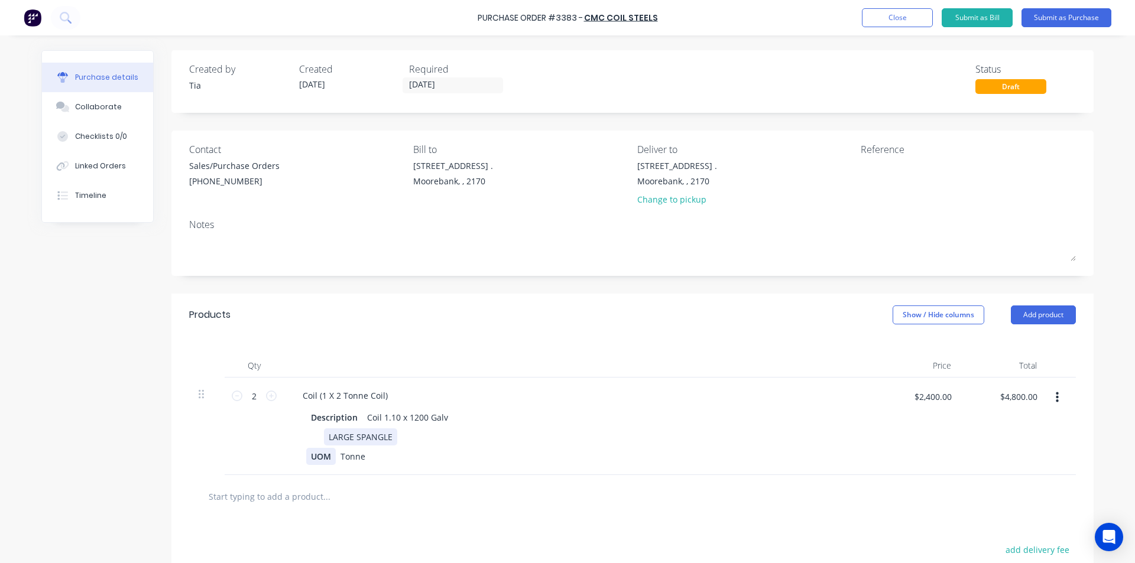
drag, startPoint x: 322, startPoint y: 433, endPoint x: 325, endPoint y: 454, distance: 21.6
click at [324, 433] on div "LARGE SPANGLE" at bounding box center [360, 436] width 73 height 17
click at [1034, 18] on button "Submit as Purchase" at bounding box center [1066, 17] width 90 height 19
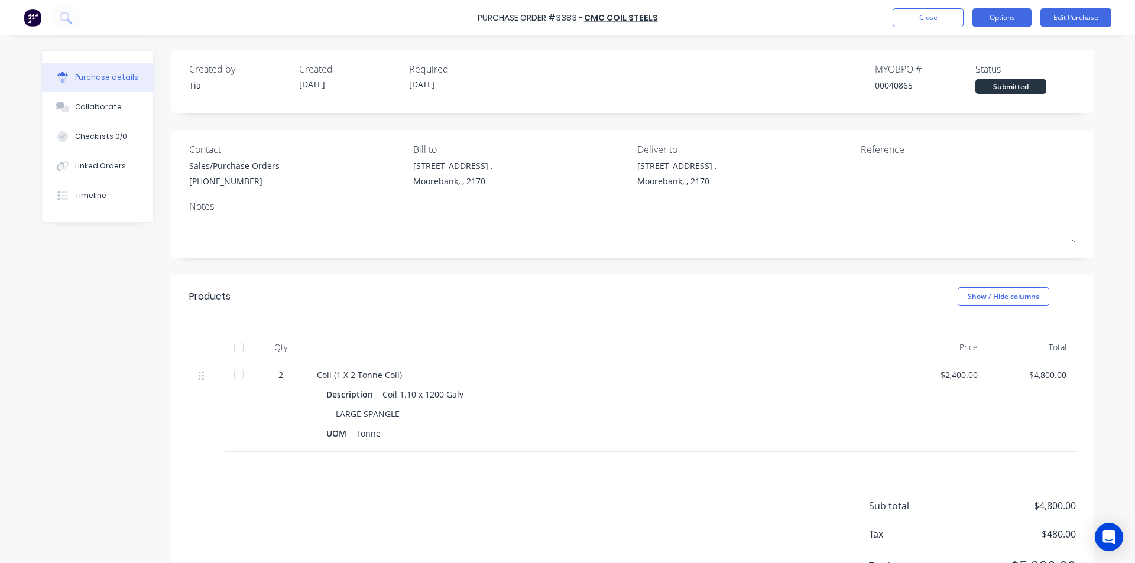
click at [1018, 15] on button "Options" at bounding box center [1001, 17] width 59 height 19
click at [697, 307] on div "Products Show / Hide columns" at bounding box center [632, 296] width 922 height 43
click at [108, 206] on button "Timeline" at bounding box center [97, 196] width 111 height 30
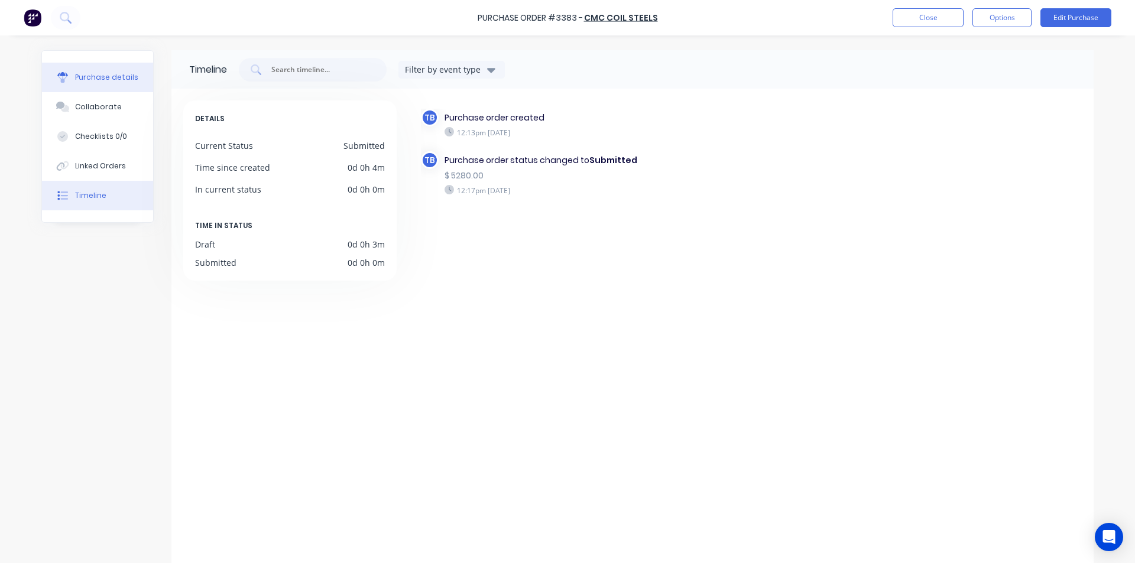
click at [113, 69] on button "Purchase details" at bounding box center [97, 78] width 111 height 30
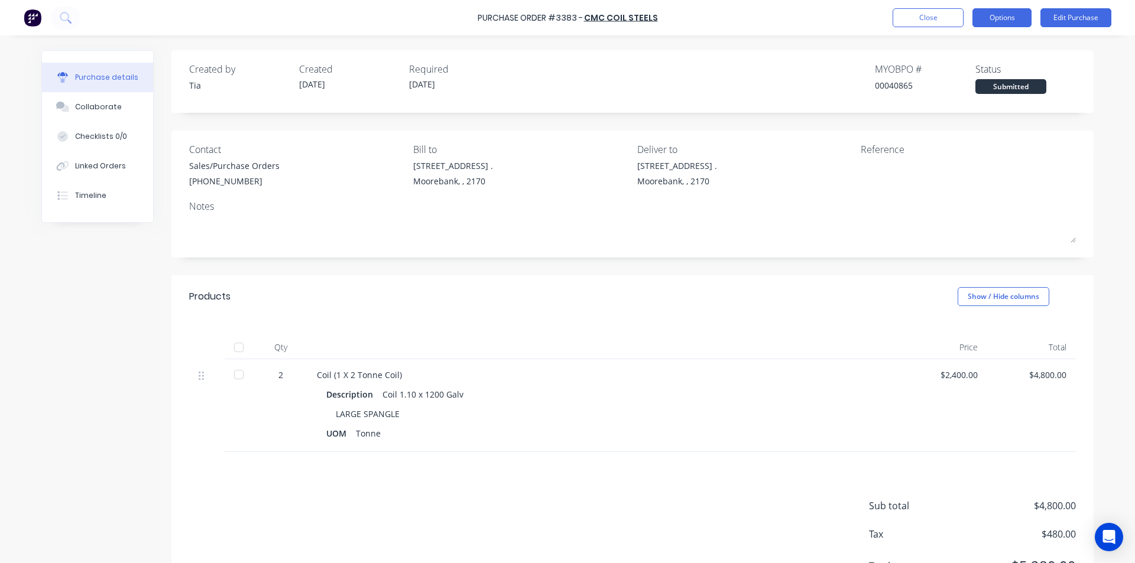
click at [1018, 18] on button "Options" at bounding box center [1001, 17] width 59 height 19
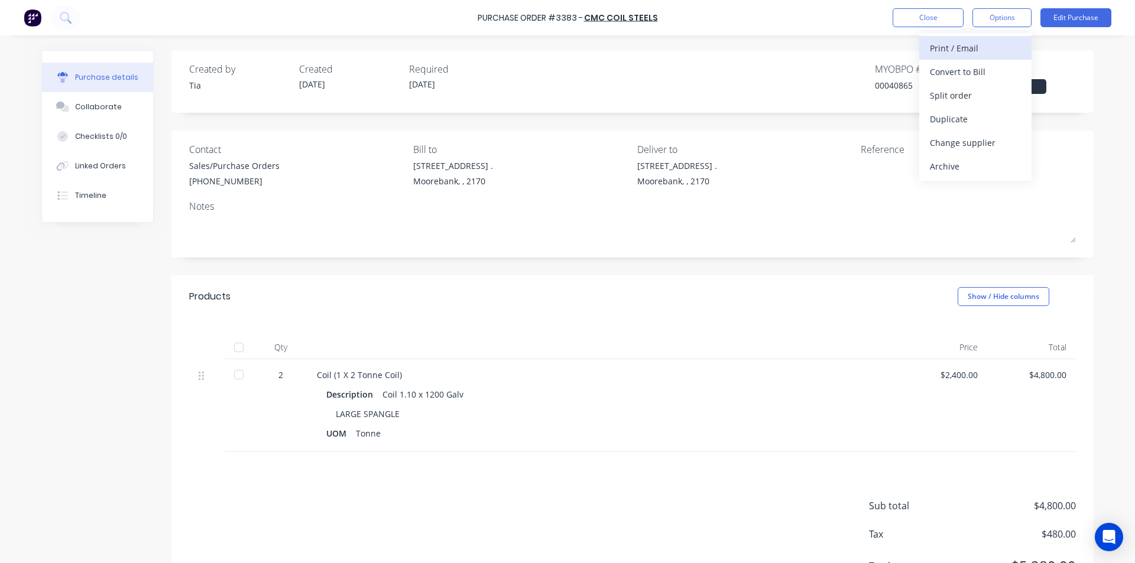
click at [953, 45] on div "Print / Email" at bounding box center [975, 48] width 91 height 17
click at [954, 89] on div "Without pricing" at bounding box center [975, 95] width 91 height 17
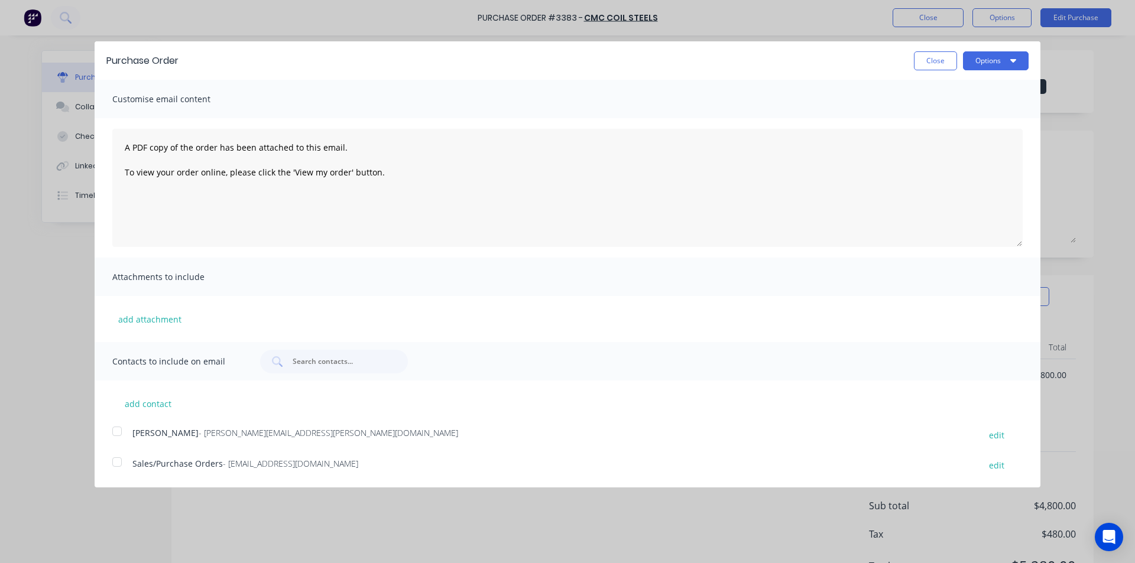
click at [117, 463] on div at bounding box center [117, 462] width 24 height 24
click at [1001, 62] on button "Options" at bounding box center [996, 60] width 66 height 19
click at [993, 115] on div "Email" at bounding box center [972, 114] width 91 height 17
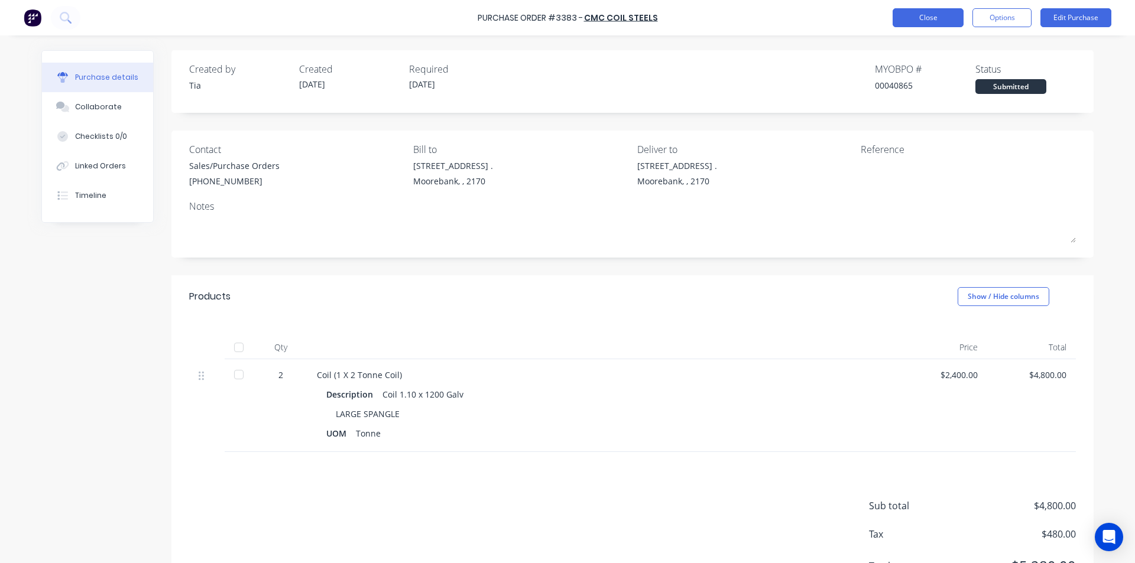
click at [917, 20] on button "Close" at bounding box center [927, 17] width 71 height 19
